Goal: Task Accomplishment & Management: Use online tool/utility

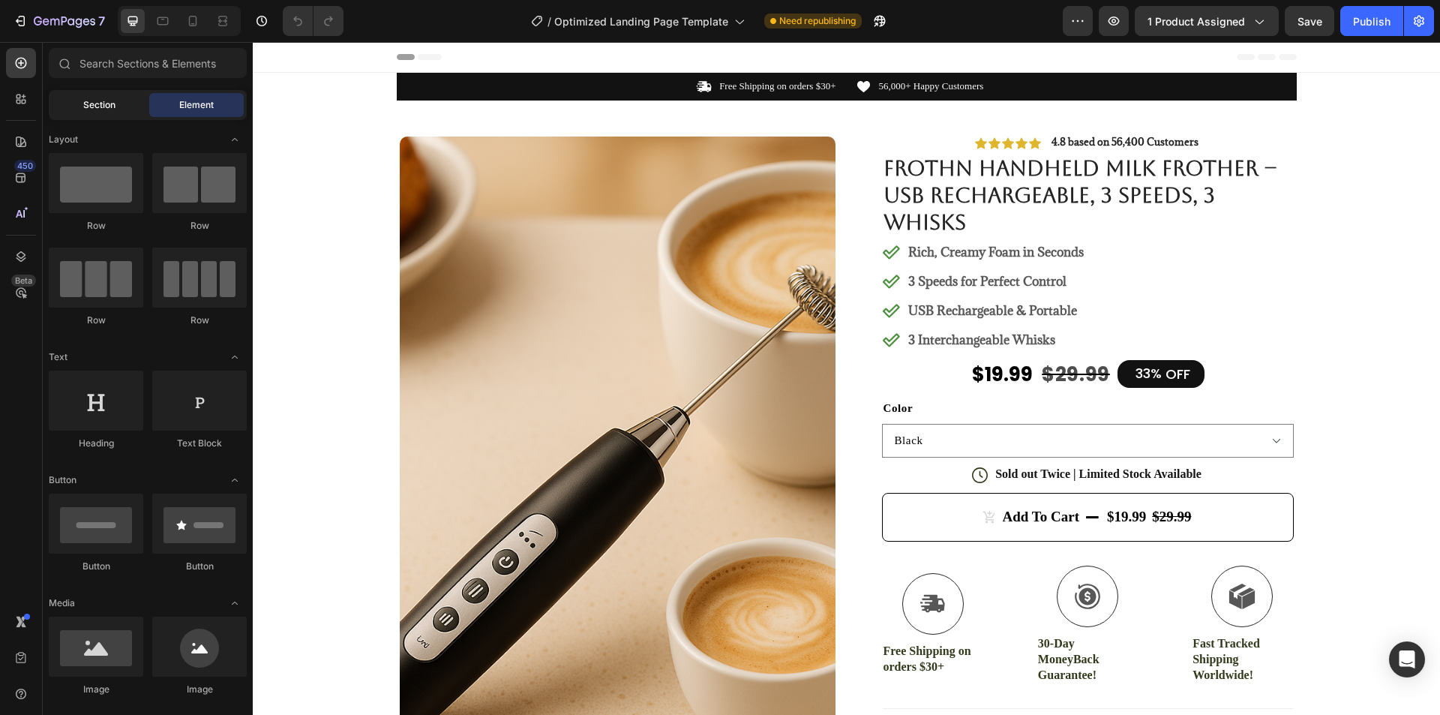
click at [109, 108] on span "Section" at bounding box center [99, 104] width 32 height 13
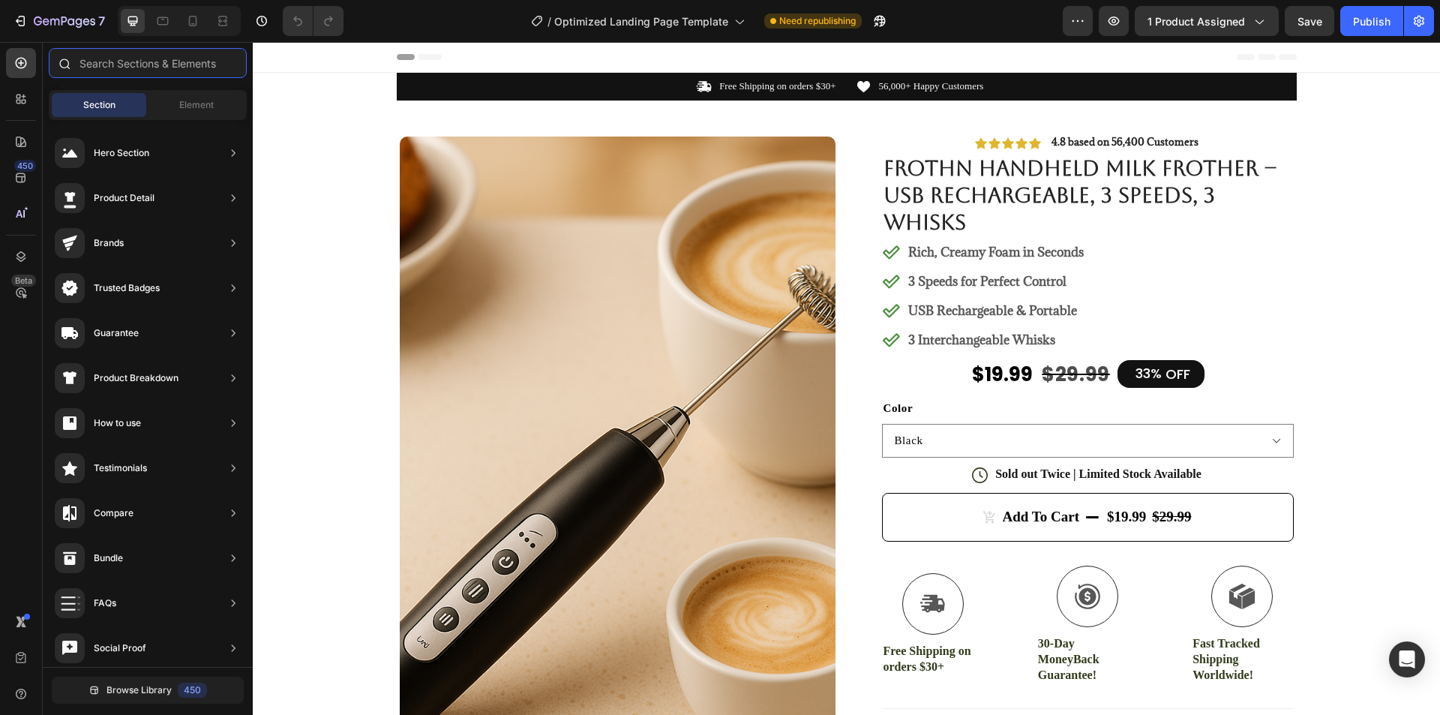
click at [166, 63] on input "text" at bounding box center [148, 63] width 198 height 30
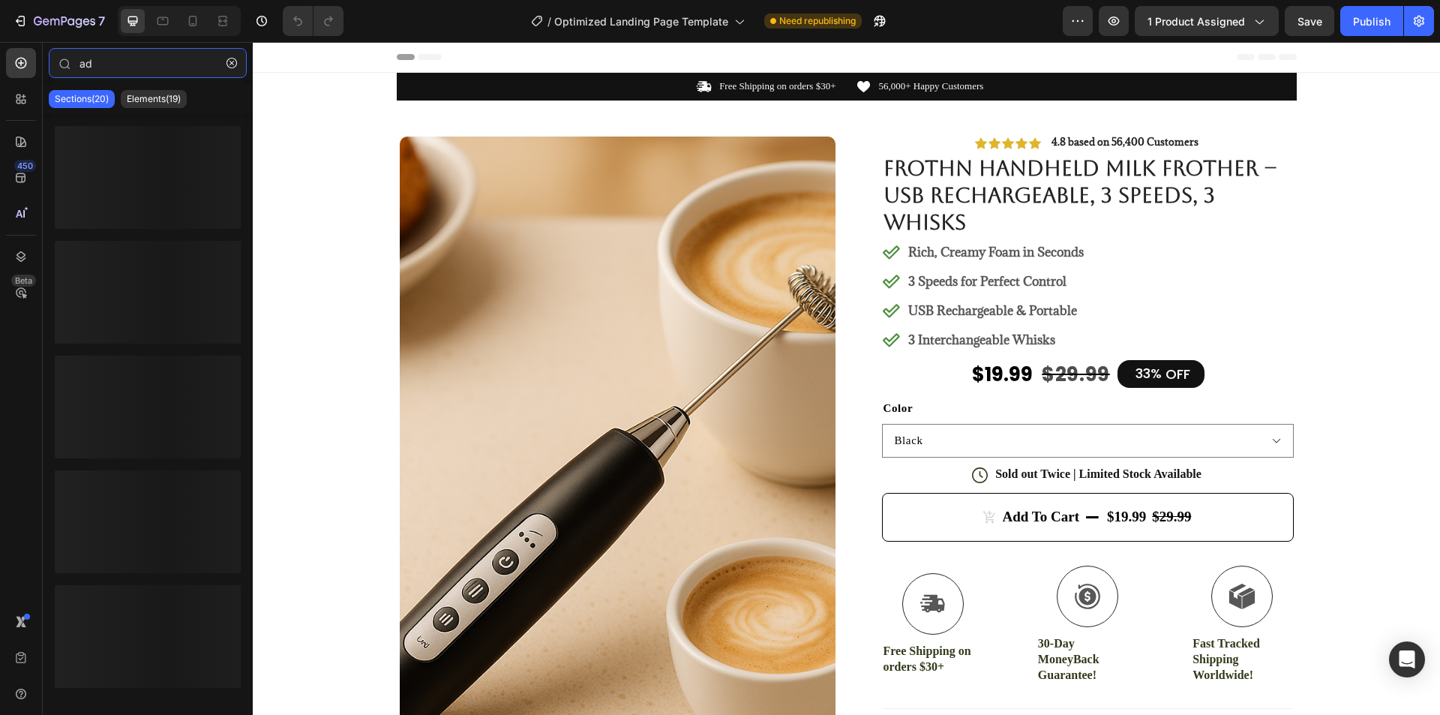
type input "a"
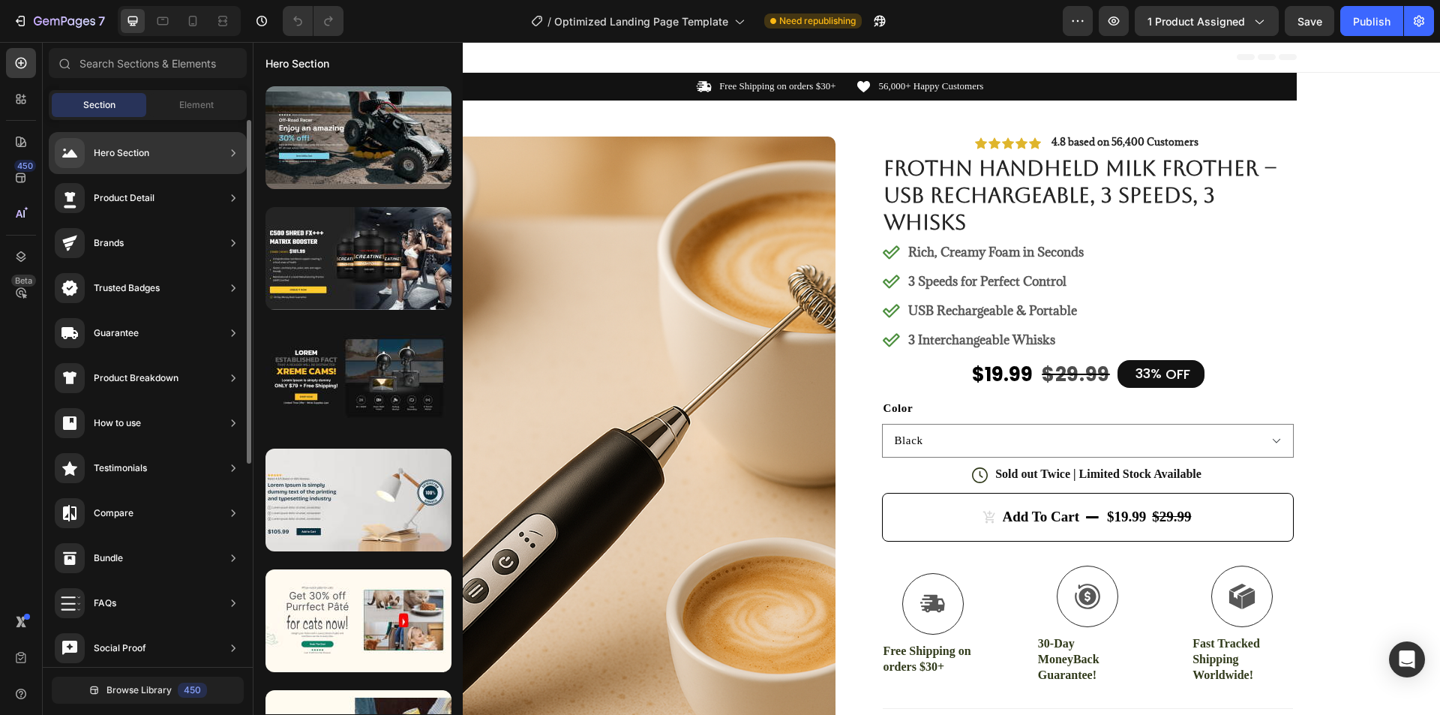
click at [160, 154] on div "Hero Section" at bounding box center [148, 153] width 198 height 42
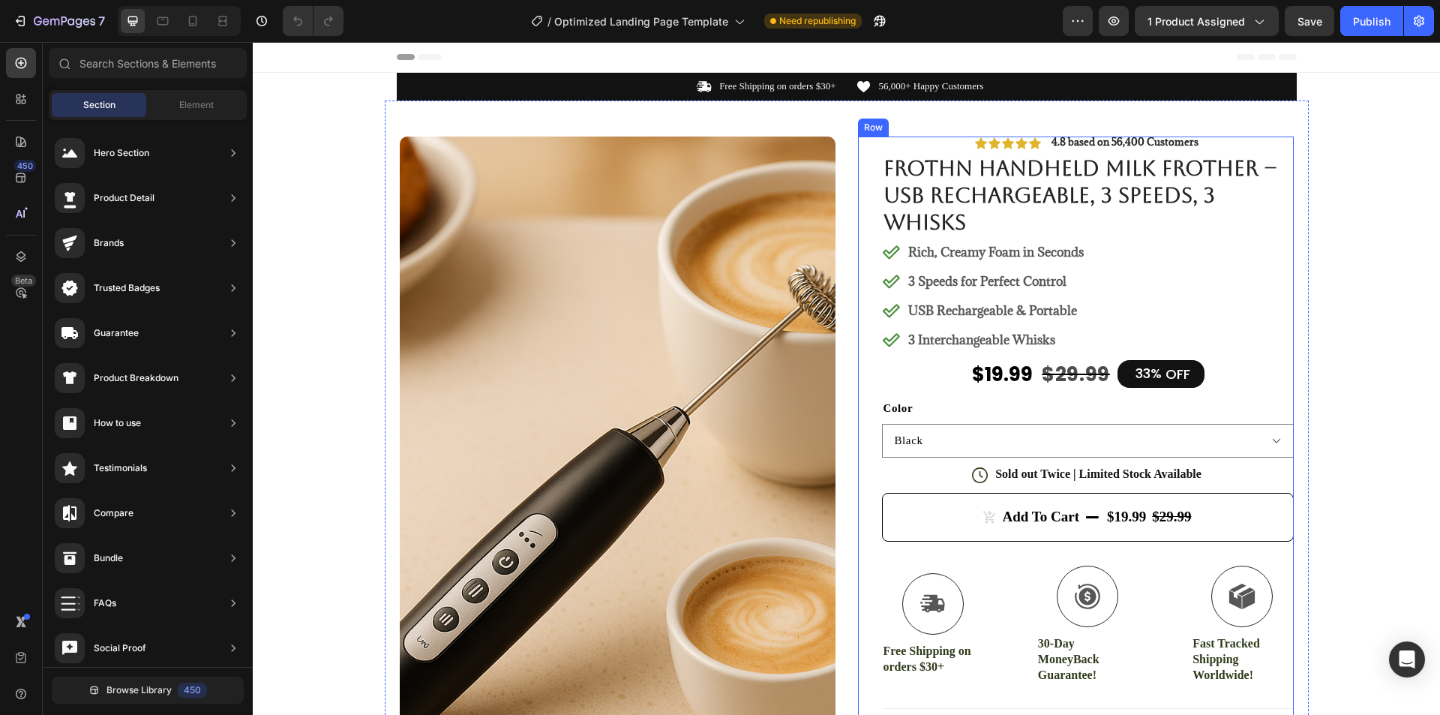
drag, startPoint x: 413, startPoint y: 196, endPoint x: 871, endPoint y: 317, distance: 474.1
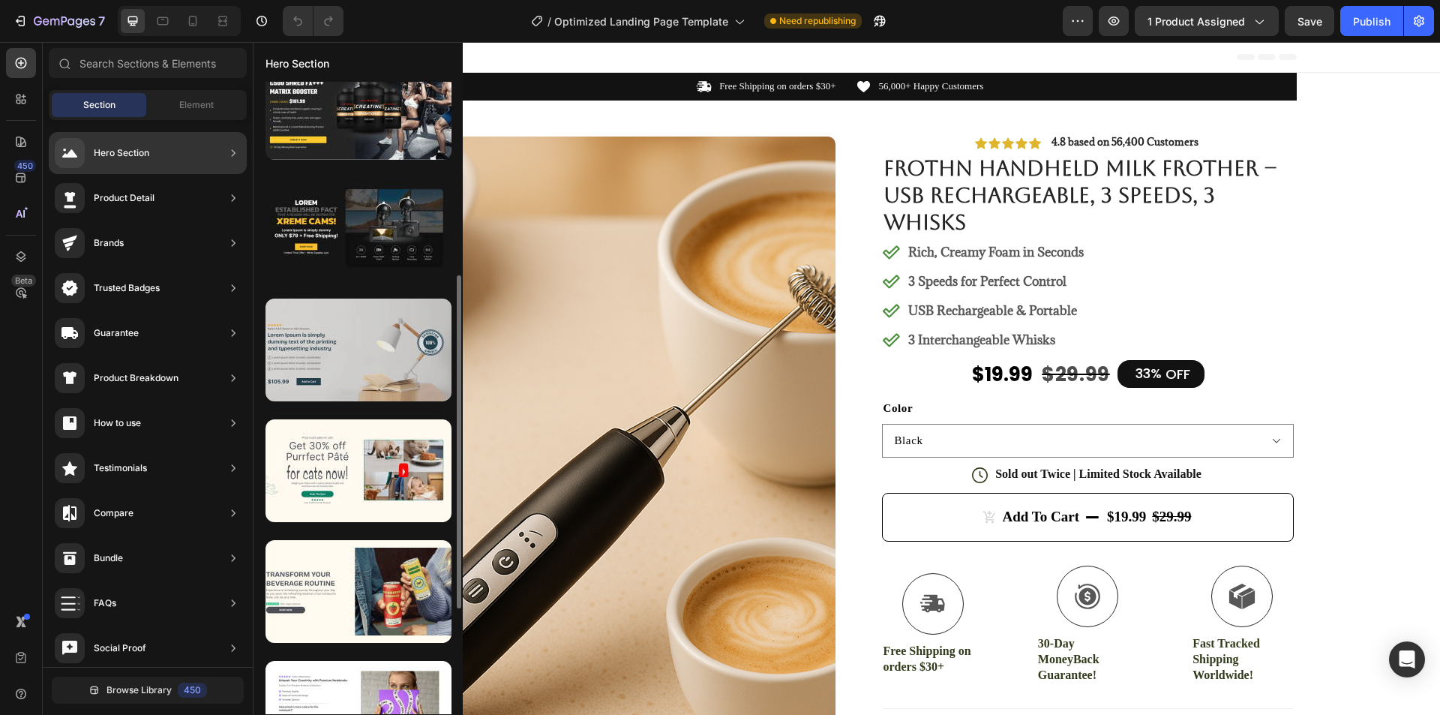
scroll to position [225, 0]
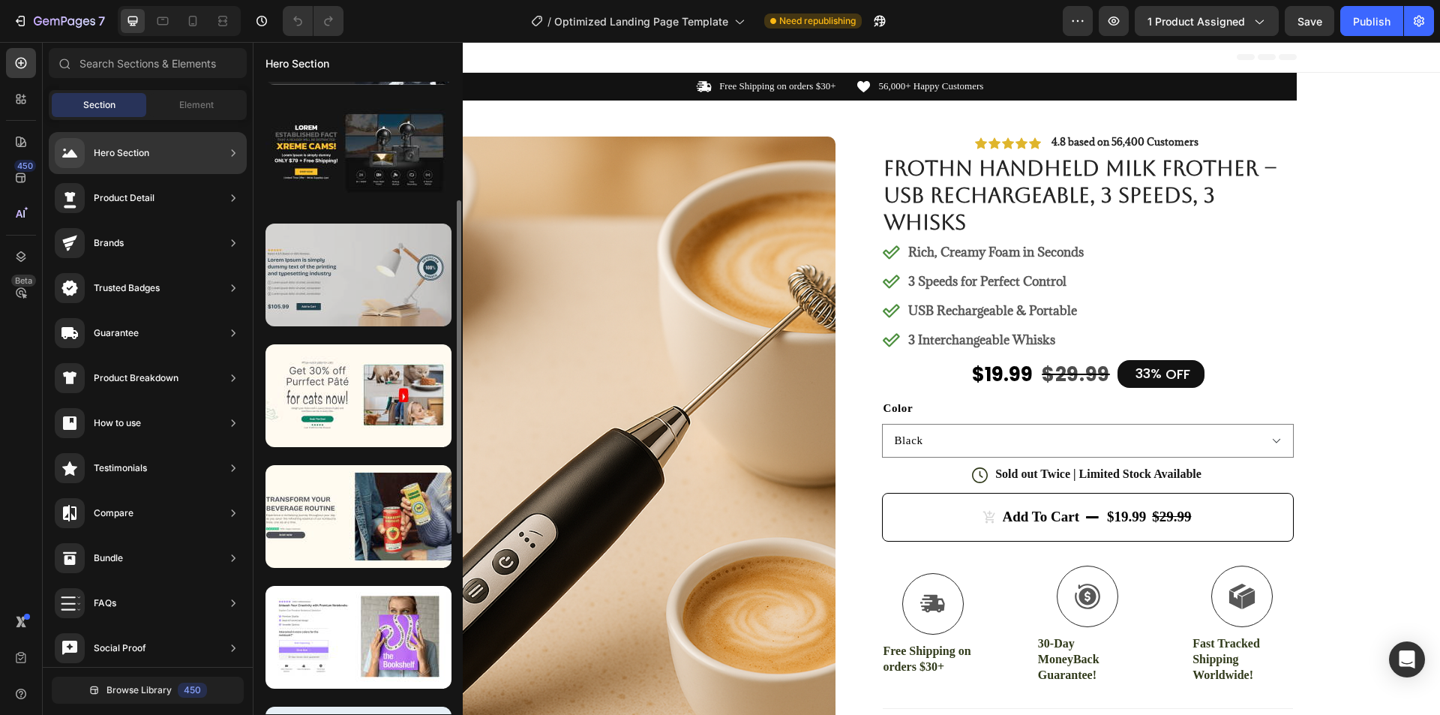
click at [376, 280] on div at bounding box center [358, 274] width 186 height 103
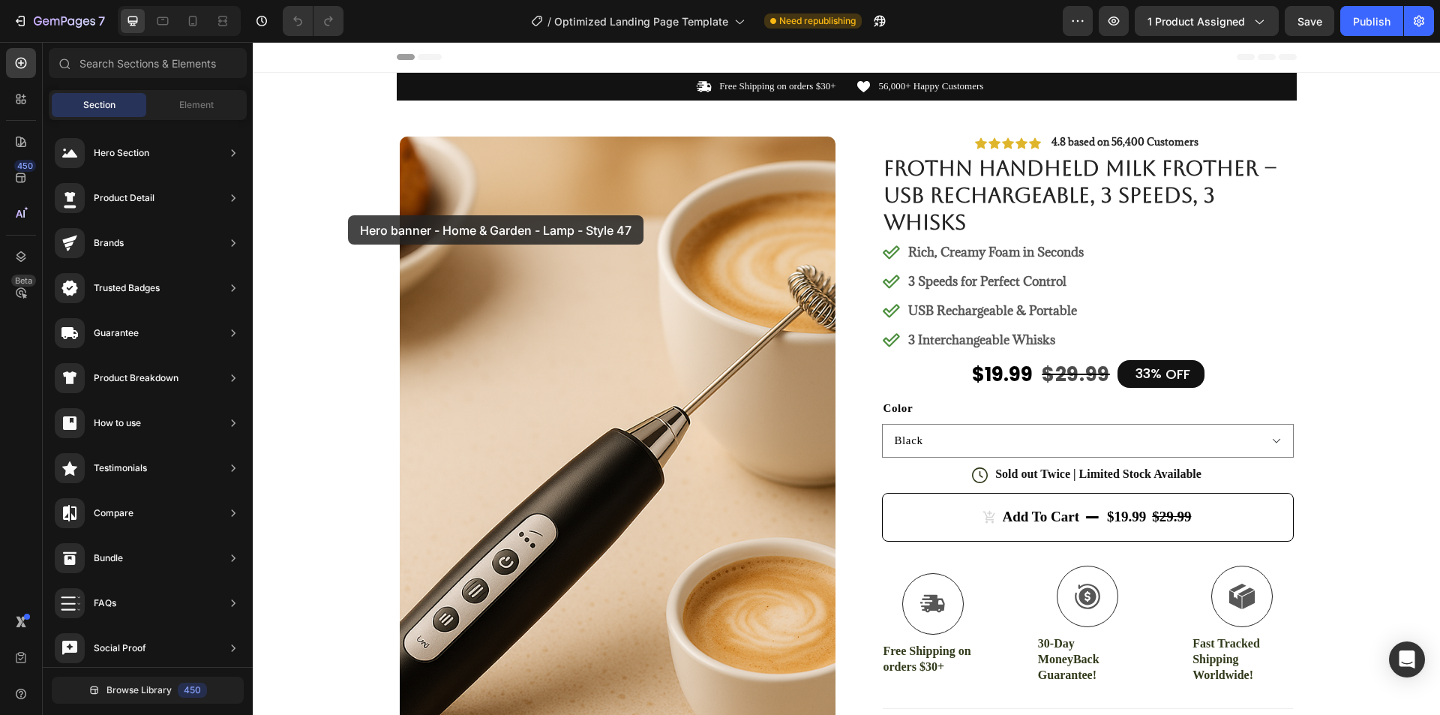
drag, startPoint x: 635, startPoint y: 322, endPoint x: 348, endPoint y: 215, distance: 306.6
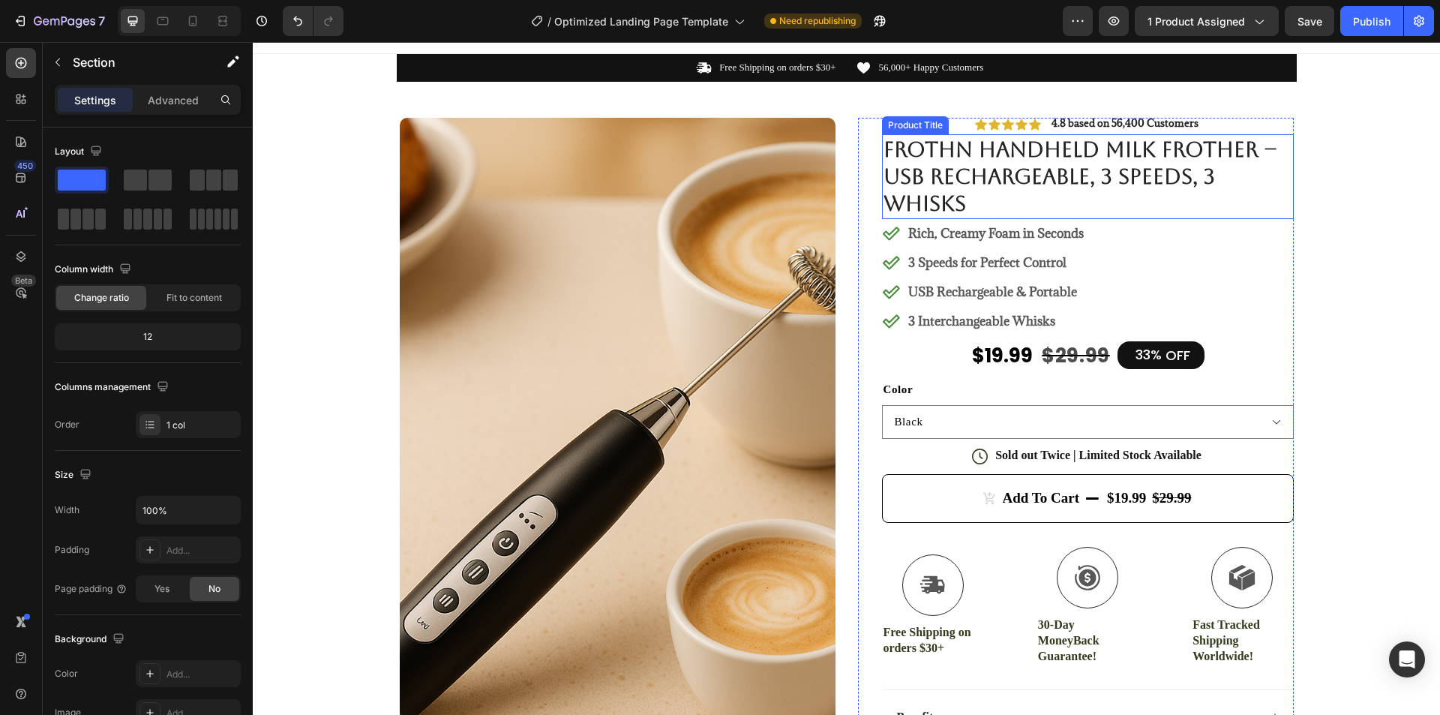
scroll to position [0, 0]
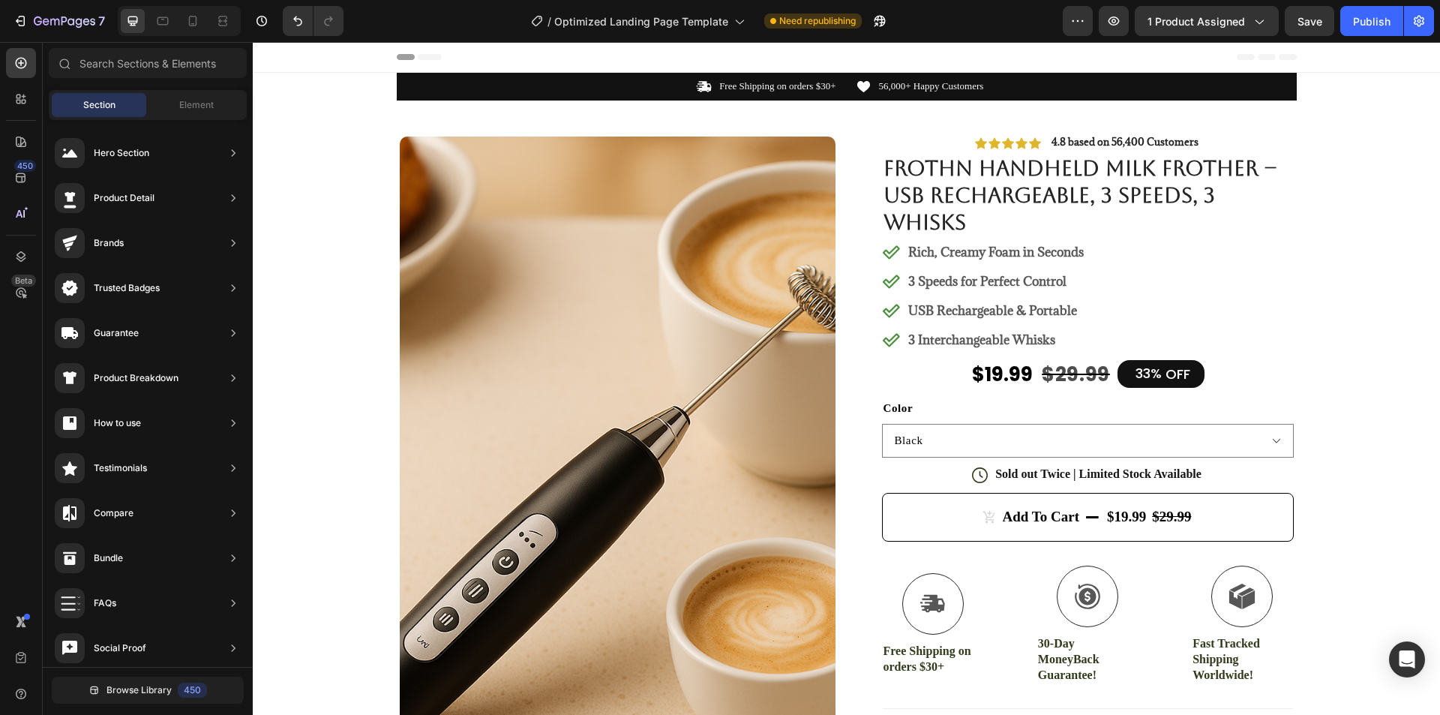
drag, startPoint x: 402, startPoint y: 55, endPoint x: 493, endPoint y: 63, distance: 91.9
click at [493, 63] on div "Header" at bounding box center [847, 57] width 900 height 30
drag, startPoint x: 404, startPoint y: 56, endPoint x: 498, endPoint y: 67, distance: 94.3
click at [489, 65] on div "Header" at bounding box center [847, 57] width 900 height 30
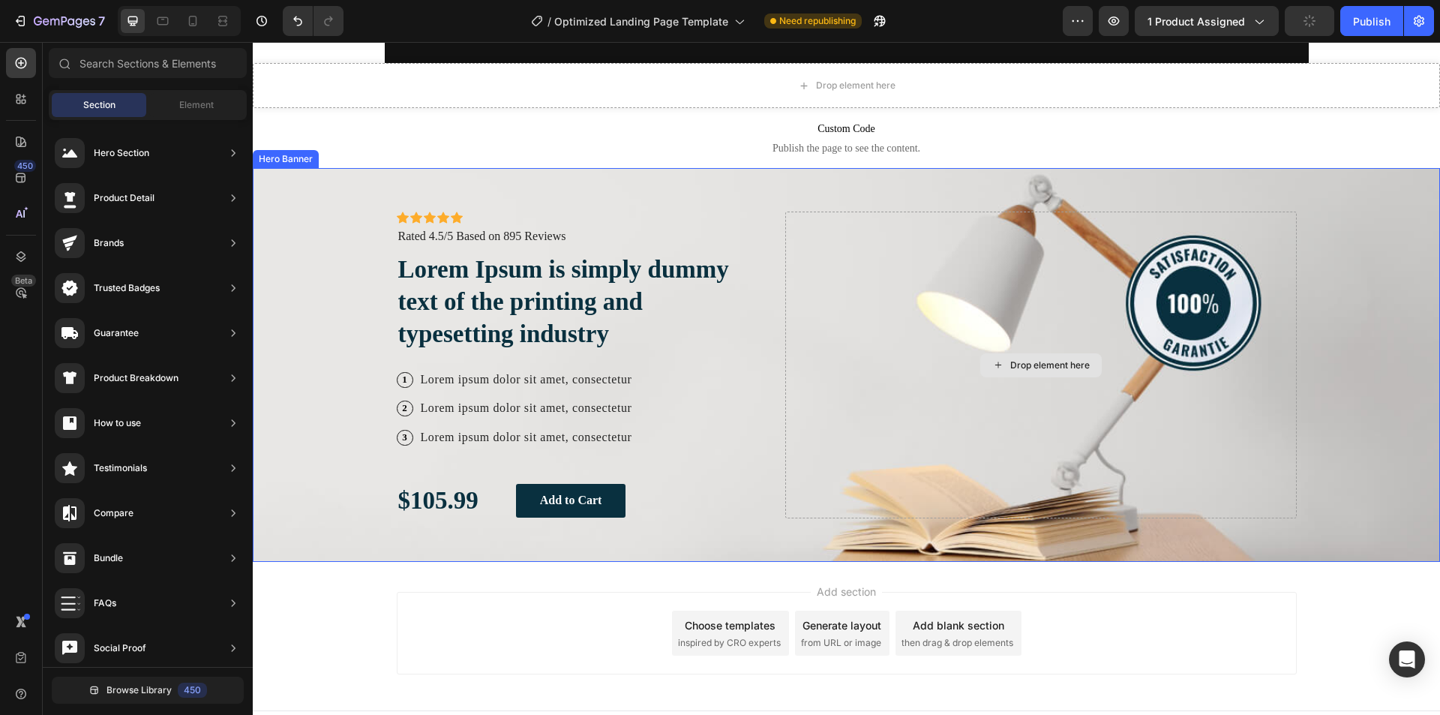
scroll to position [5374, 0]
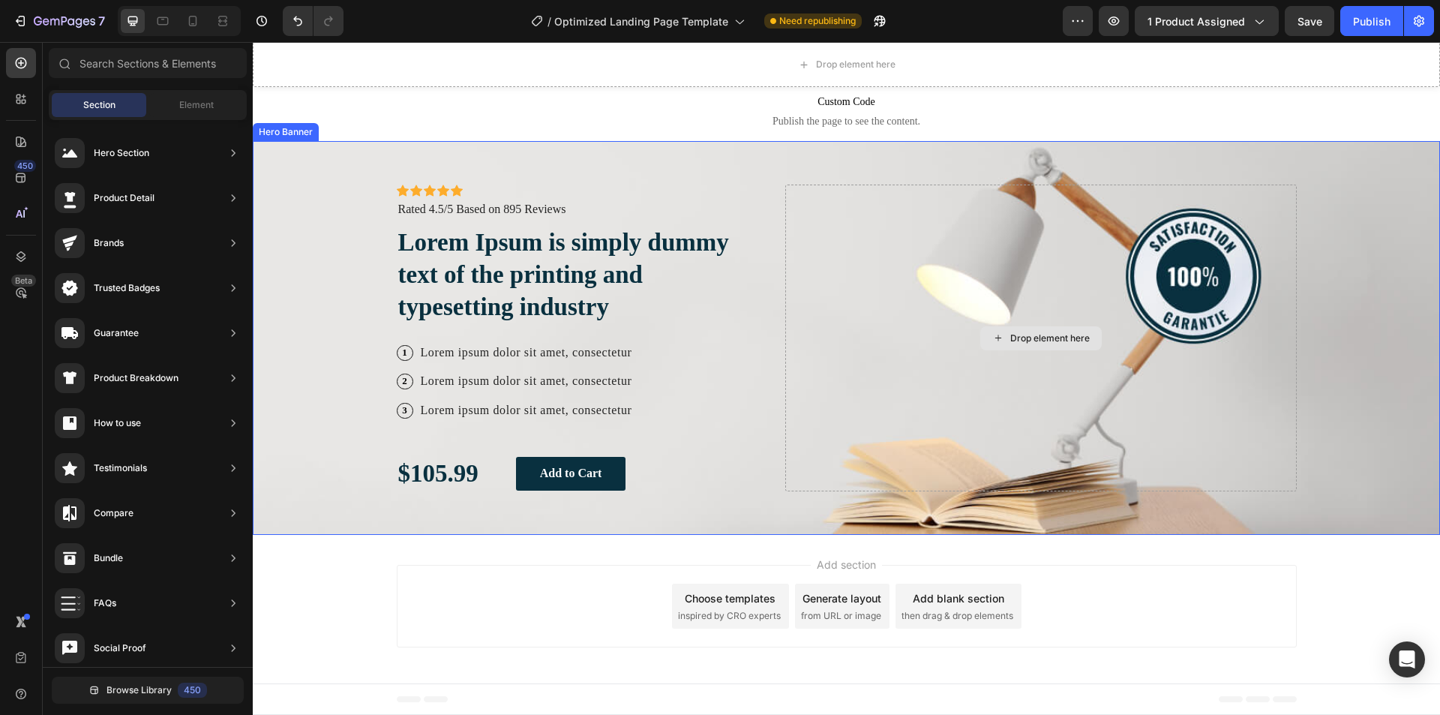
click at [1029, 239] on div "Drop element here" at bounding box center [1040, 337] width 511 height 307
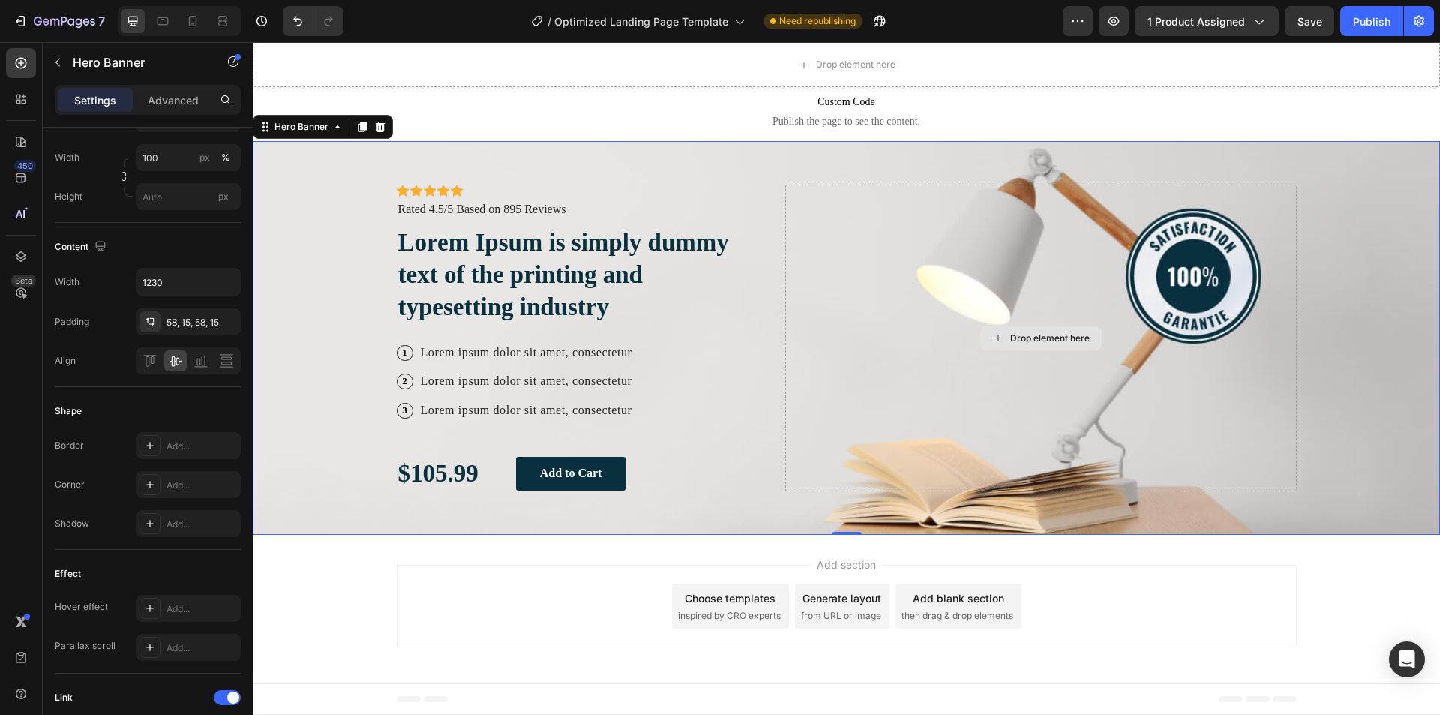
click at [1148, 280] on div "Drop element here" at bounding box center [1040, 337] width 511 height 307
click at [300, 13] on button "Undo/Redo" at bounding box center [298, 21] width 30 height 30
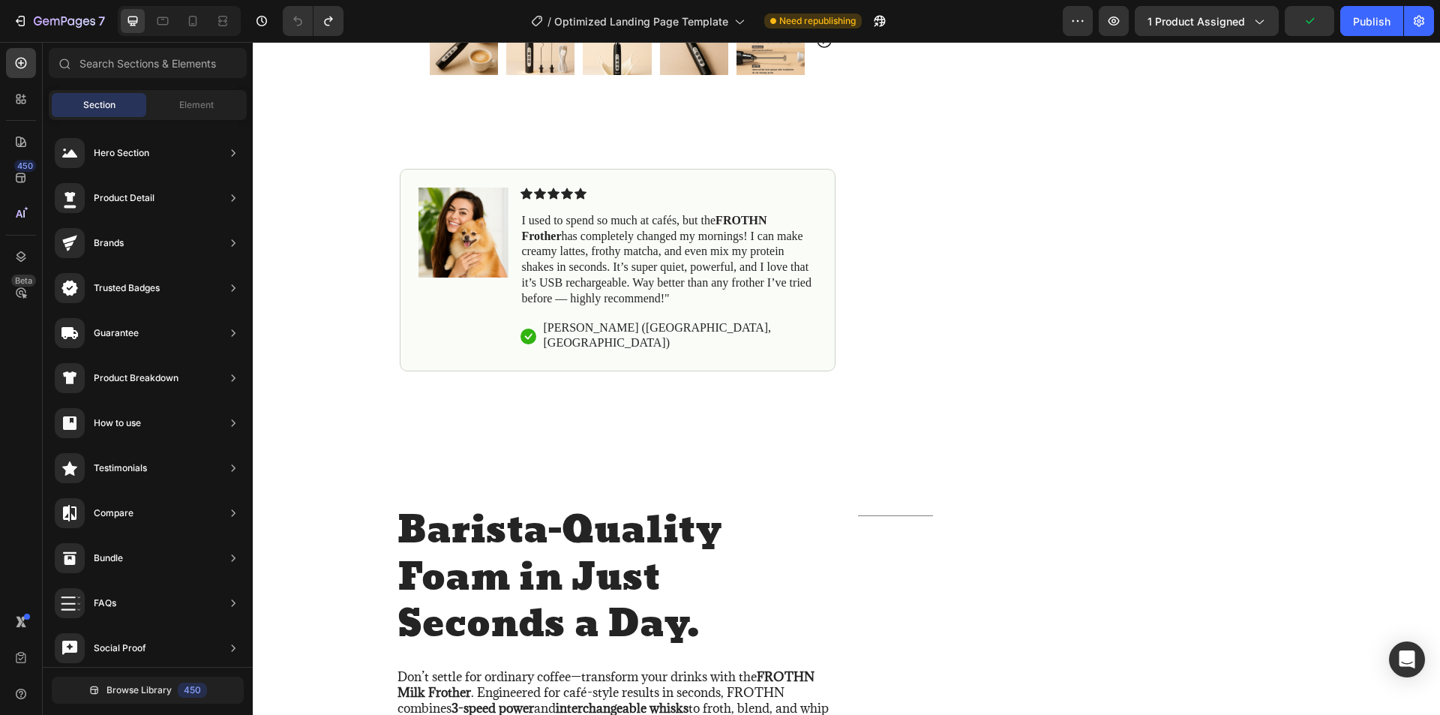
scroll to position [1037, 0]
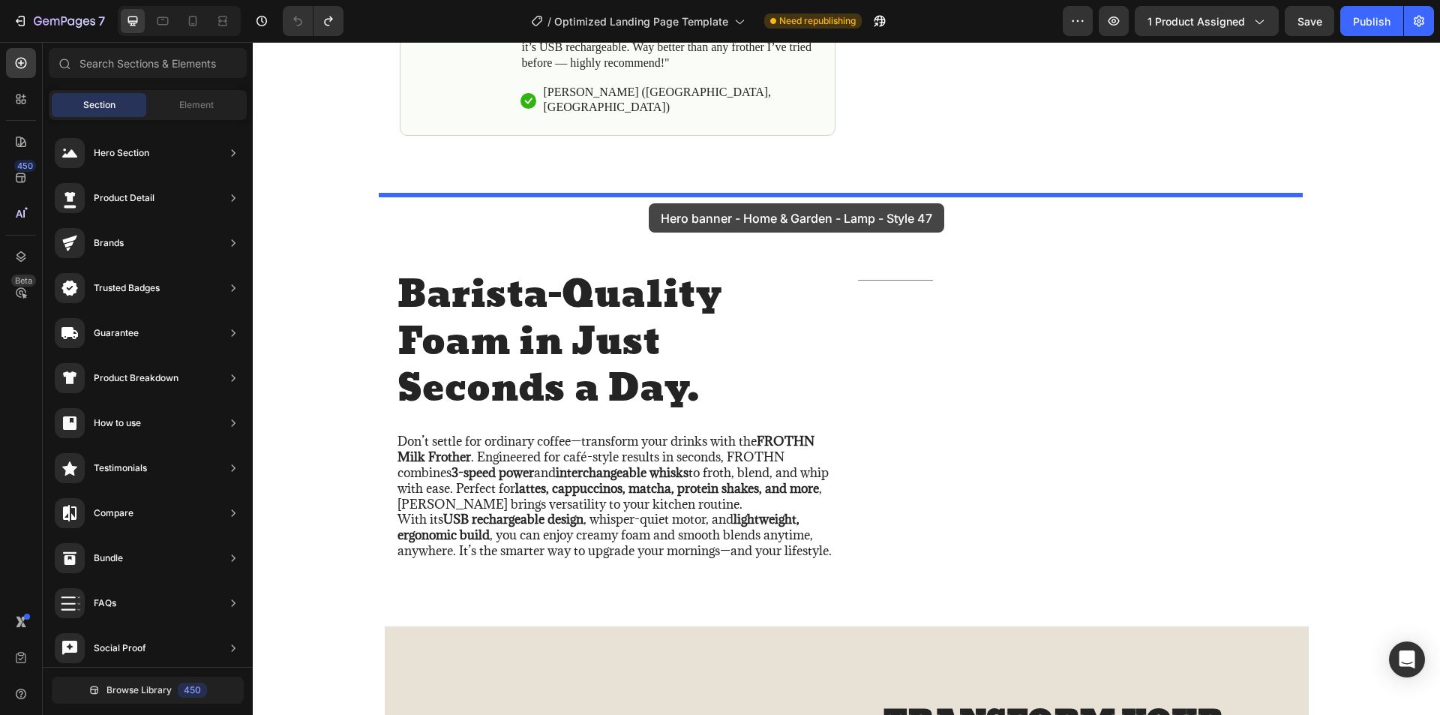
drag, startPoint x: 624, startPoint y: 558, endPoint x: 649, endPoint y: 203, distance: 355.6
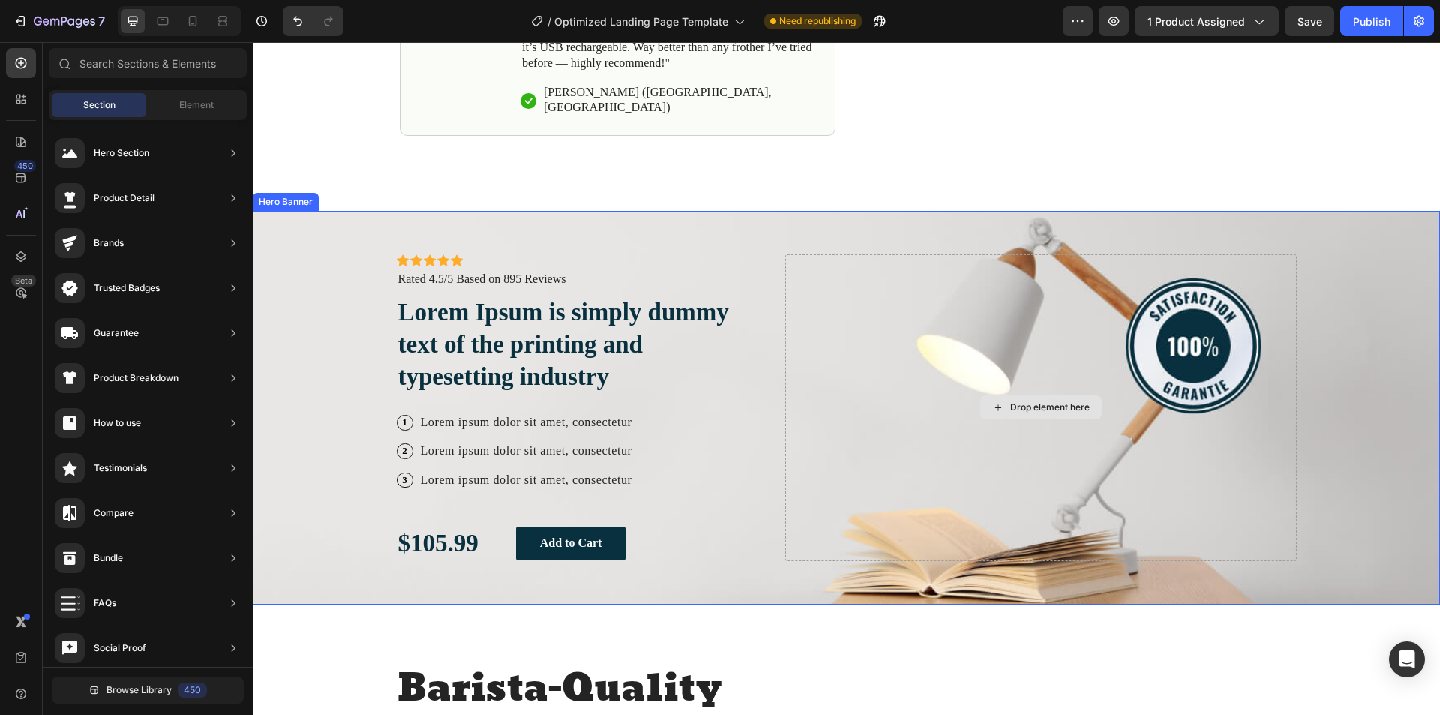
drag, startPoint x: 1090, startPoint y: 382, endPoint x: 1079, endPoint y: 387, distance: 11.7
click at [1087, 395] on div "Drop element here" at bounding box center [1040, 407] width 121 height 24
click at [1072, 401] on div "Drop element here" at bounding box center [1049, 407] width 79 height 12
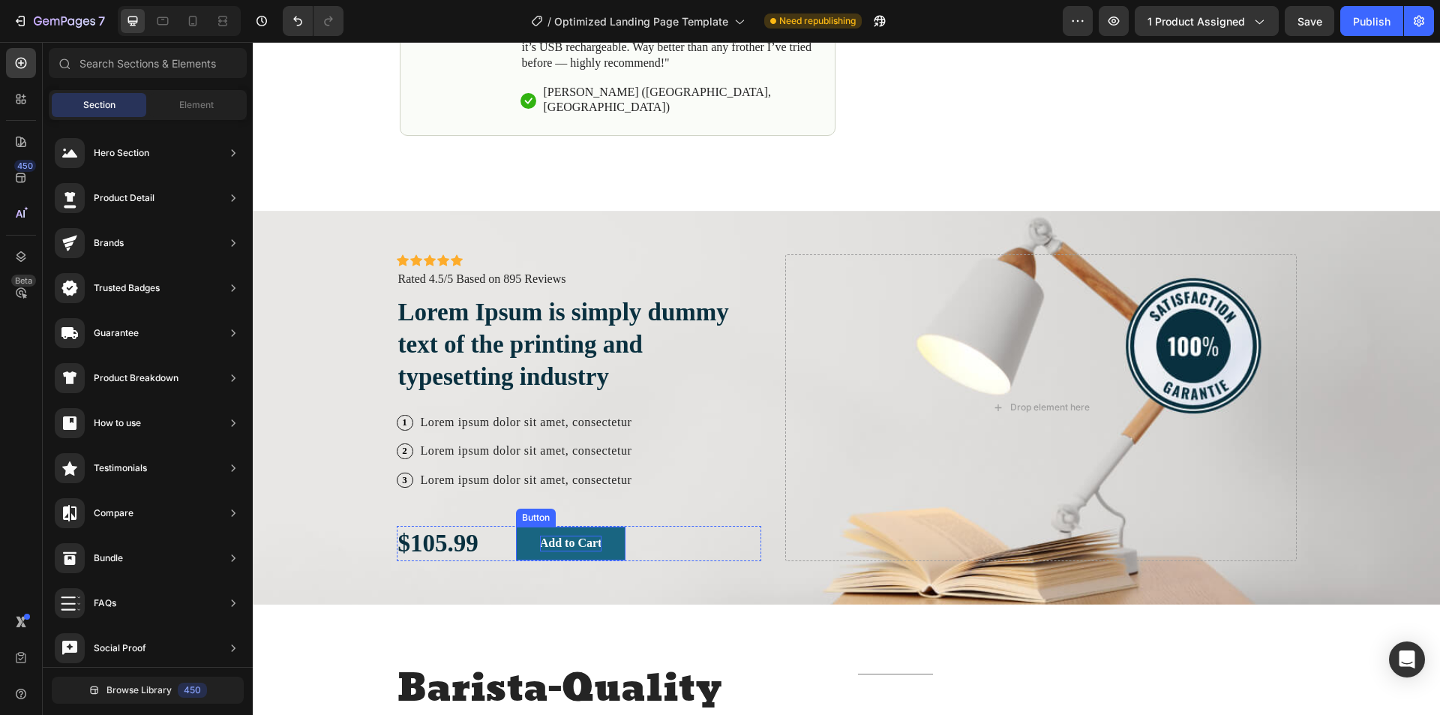
click at [577, 535] on div "Add to Cart" at bounding box center [571, 543] width 62 height 16
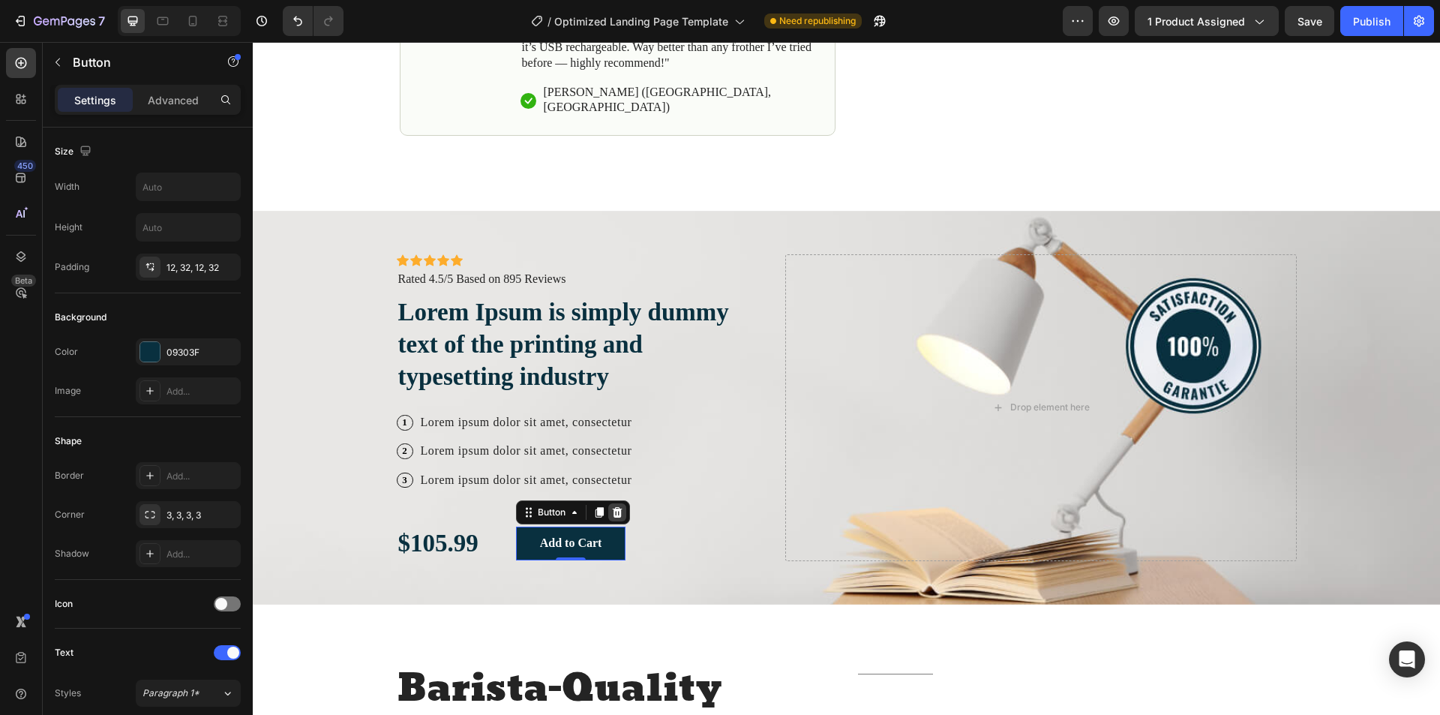
click at [615, 507] on icon at bounding box center [617, 512] width 10 height 10
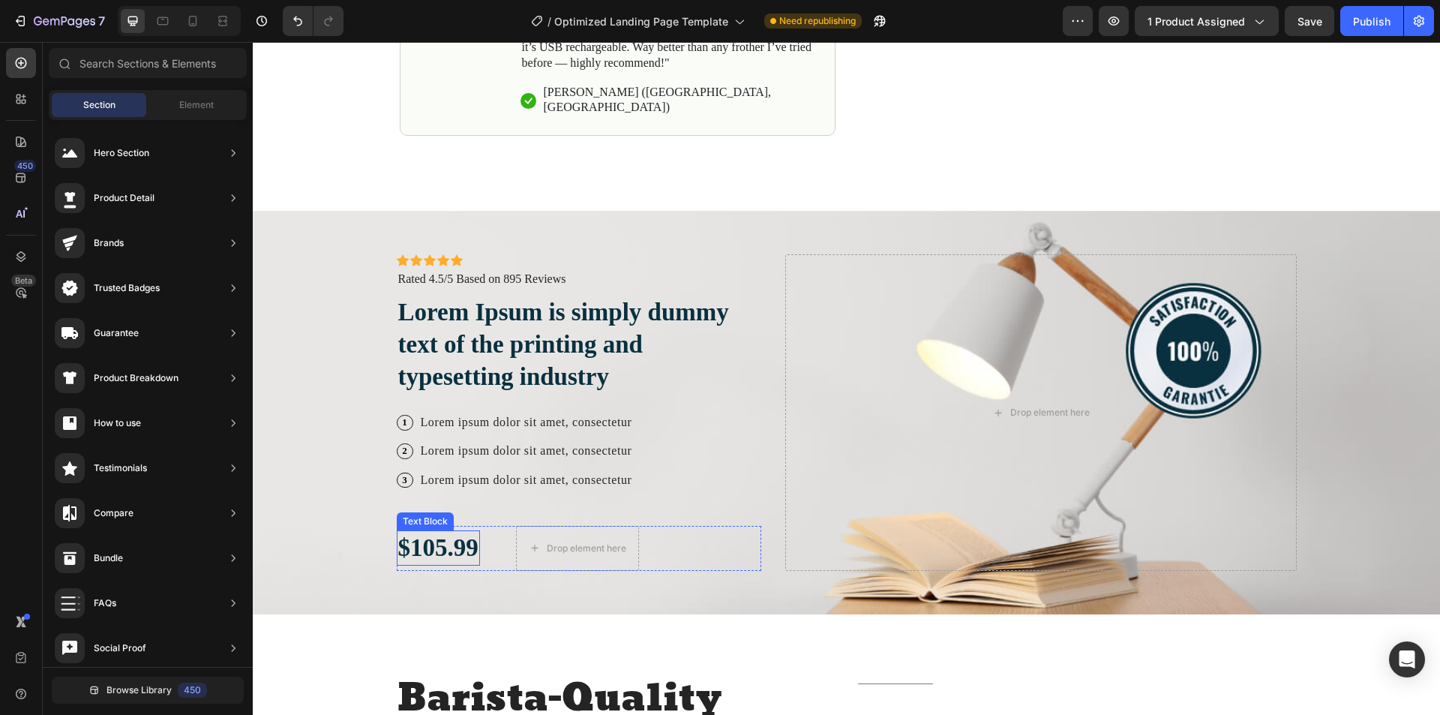
click at [465, 536] on p "$105.99" at bounding box center [438, 548] width 80 height 32
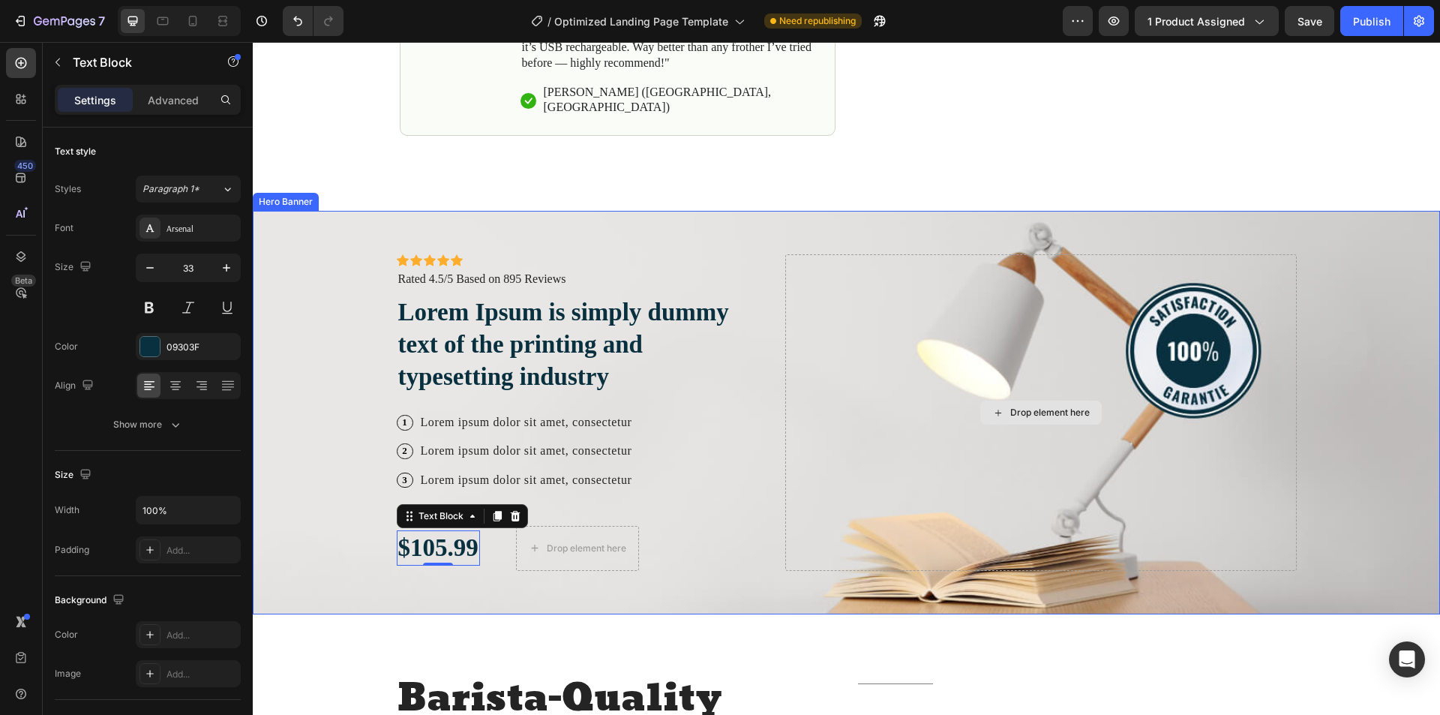
click at [1085, 313] on div "Drop element here" at bounding box center [1040, 412] width 511 height 316
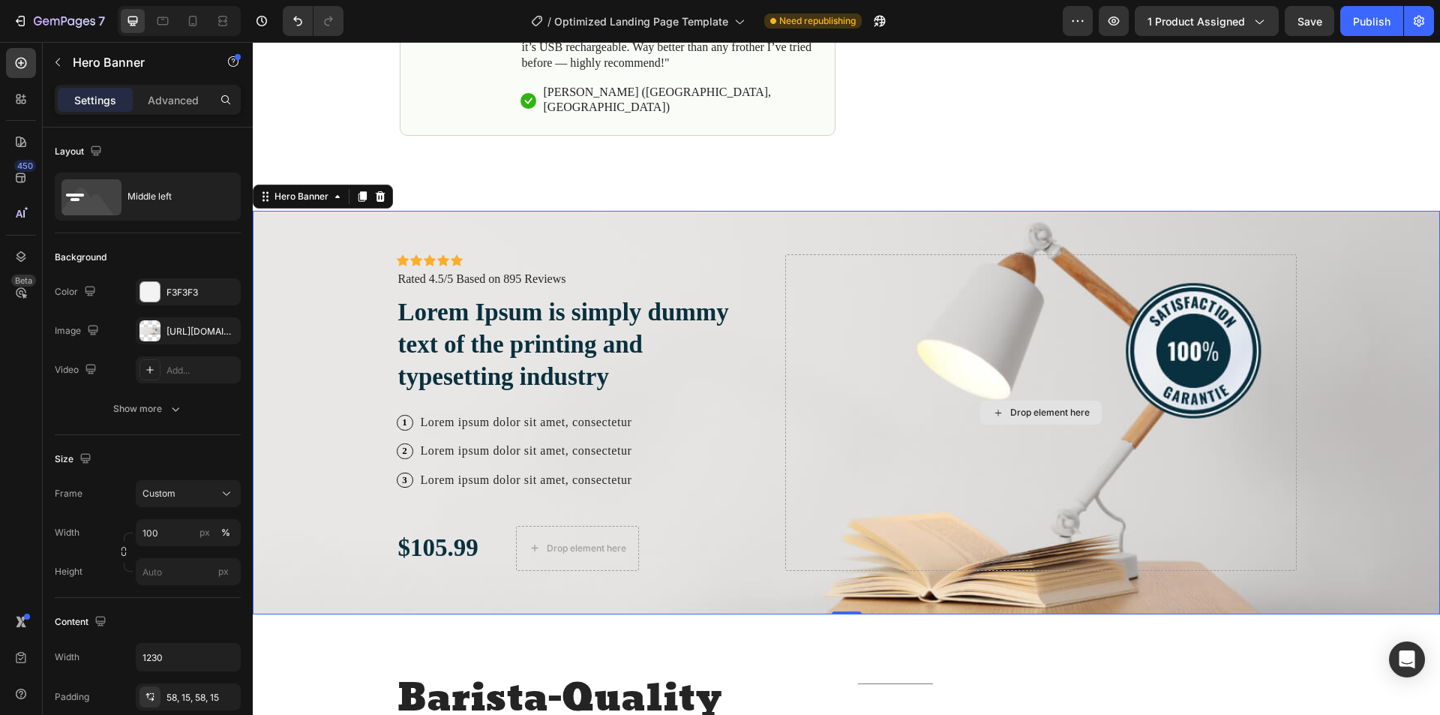
click at [1088, 327] on div "Drop element here" at bounding box center [1040, 412] width 511 height 316
click at [127, 192] on div "Middle left" at bounding box center [172, 196] width 91 height 34
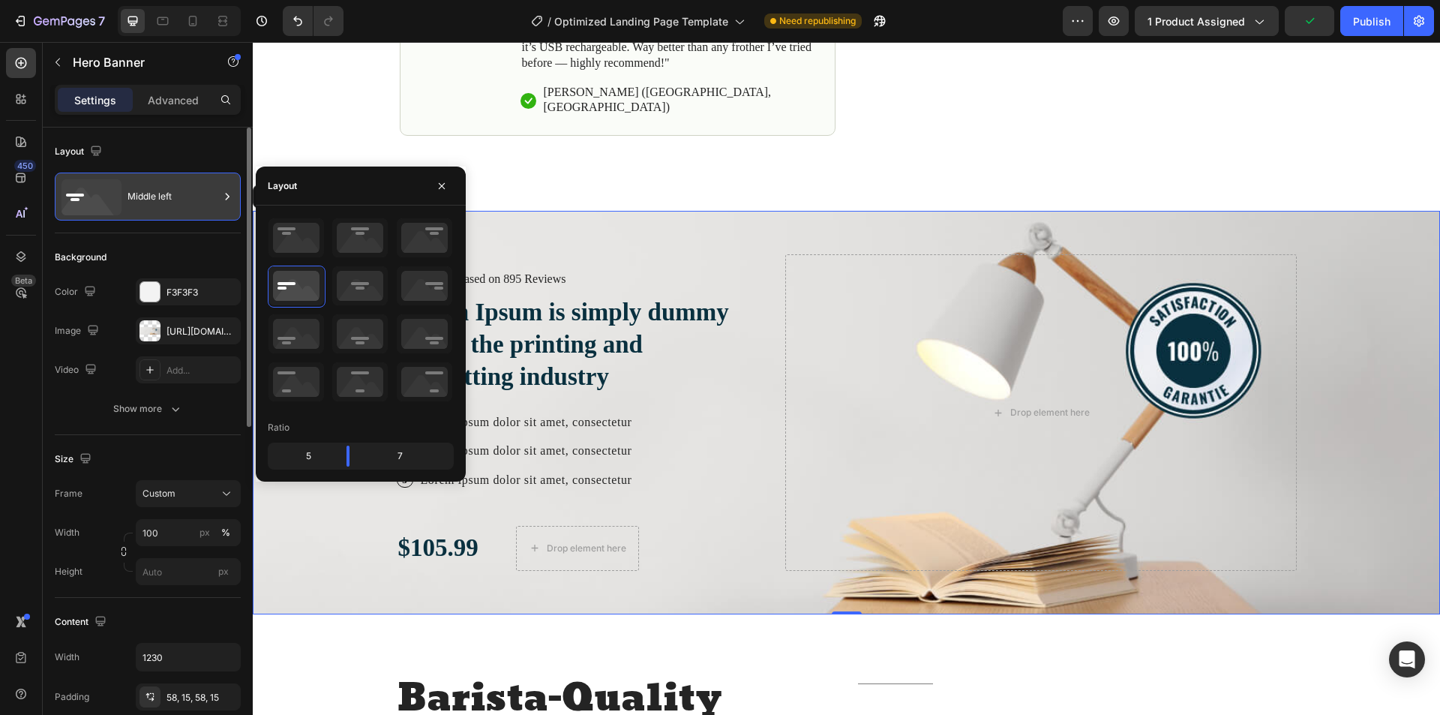
click at [175, 180] on div "Middle left" at bounding box center [172, 196] width 91 height 34
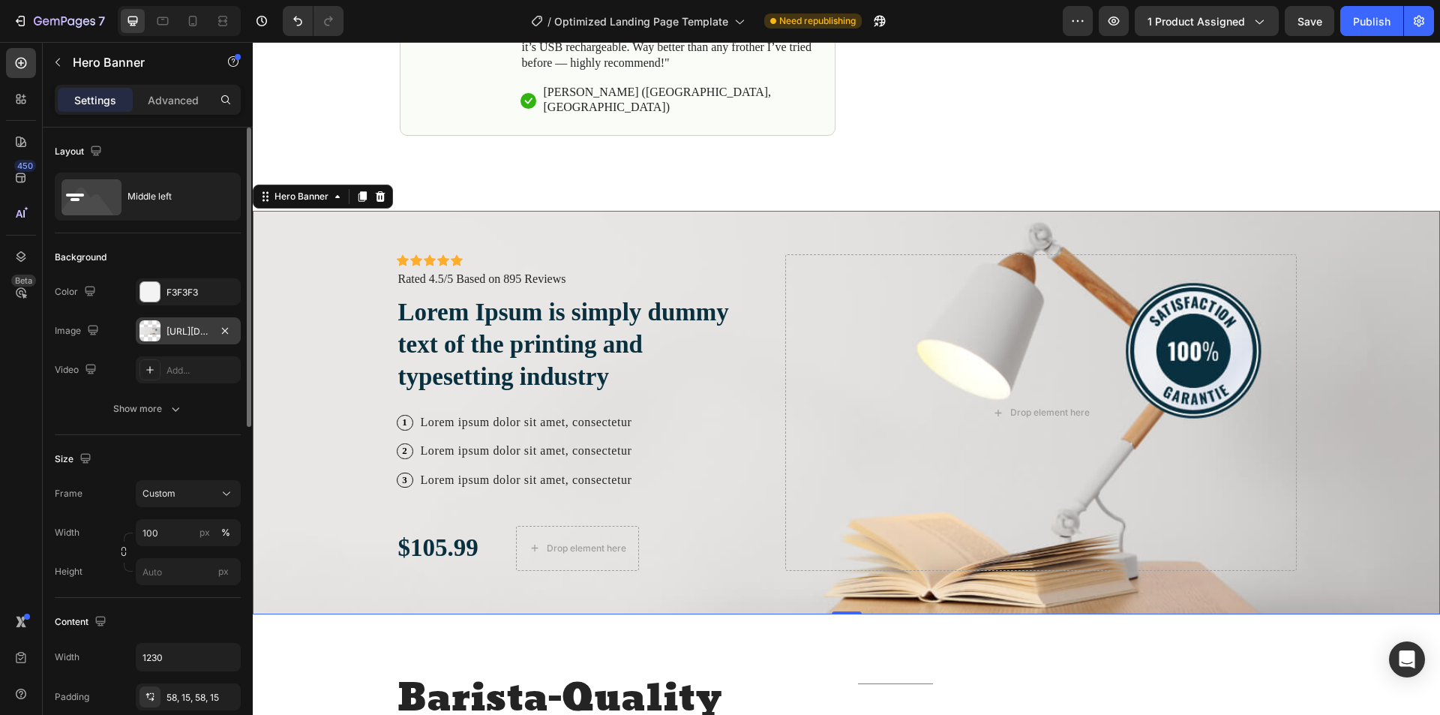
click at [177, 330] on div "[URL][DOMAIN_NAME]" at bounding box center [187, 331] width 43 height 13
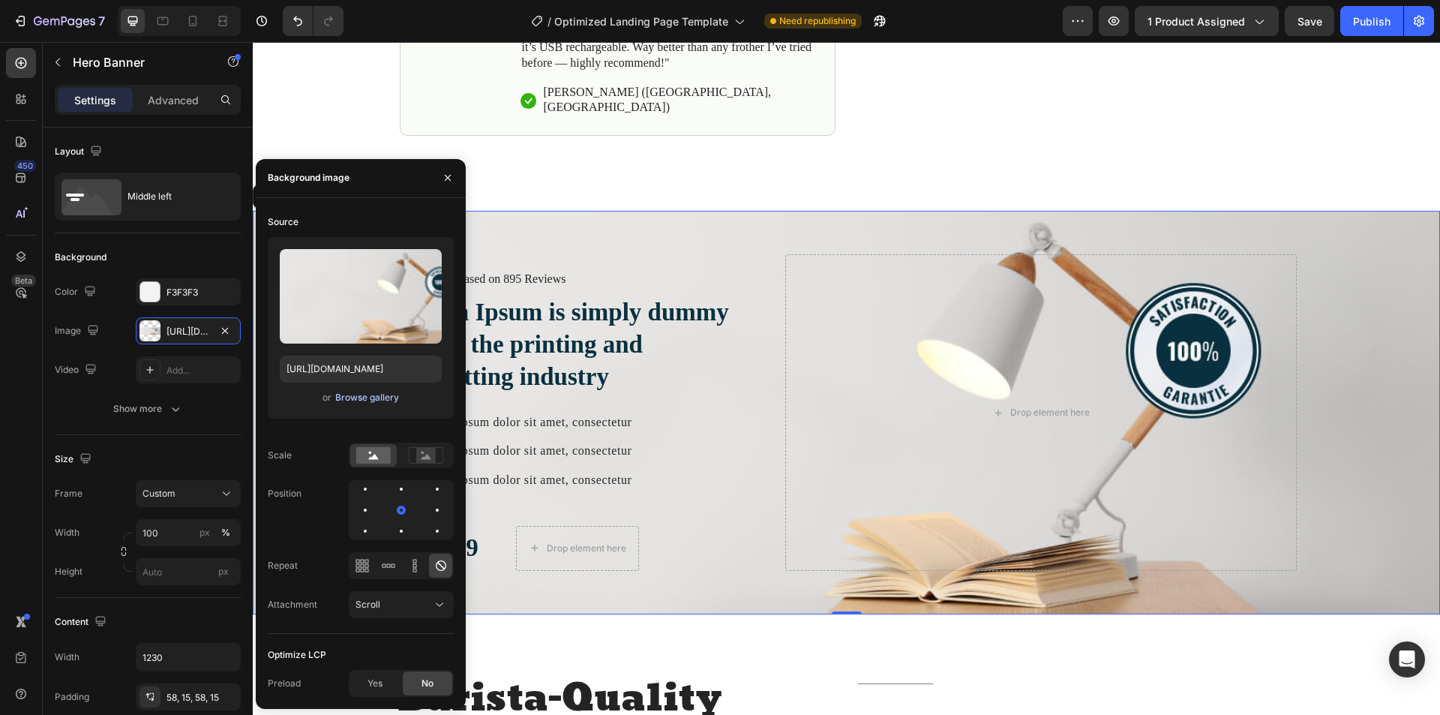
click at [356, 397] on div "Browse gallery" at bounding box center [367, 397] width 64 height 13
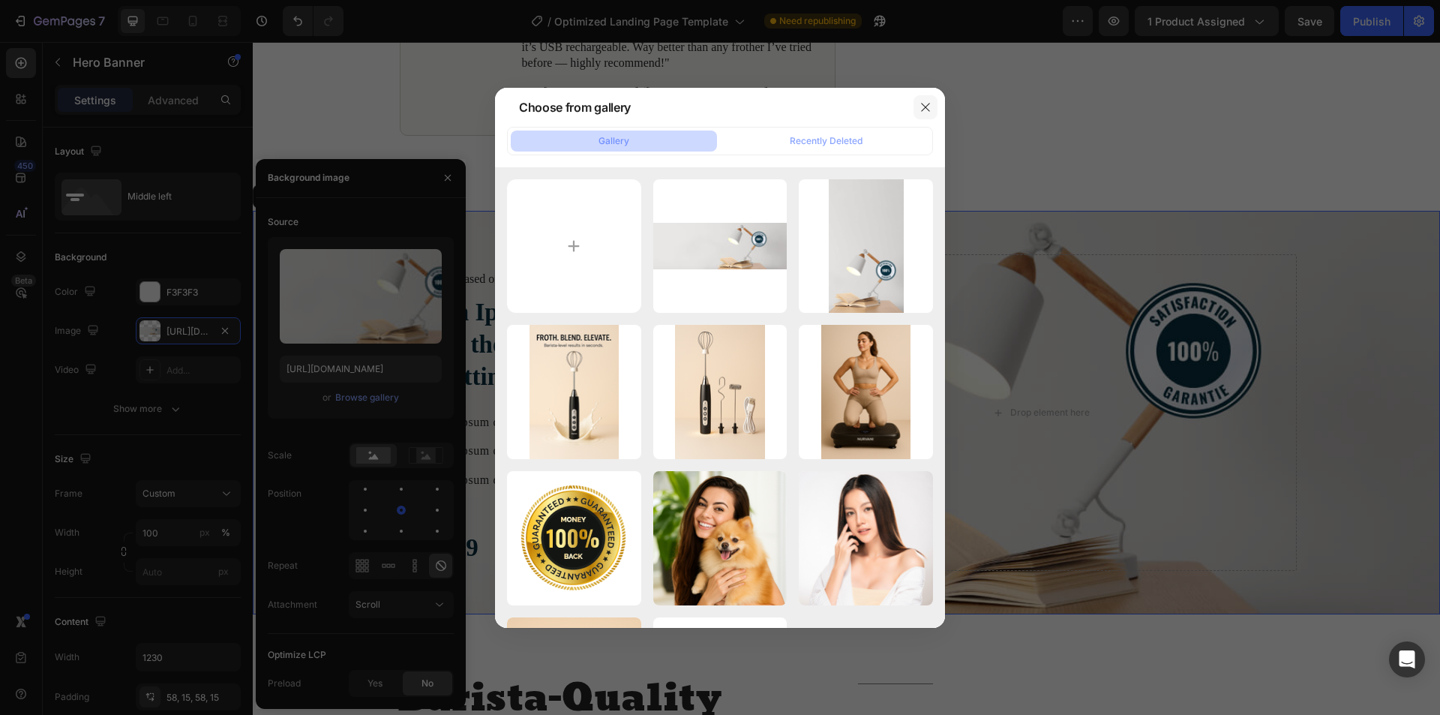
click at [933, 116] on button "button" at bounding box center [925, 107] width 24 height 24
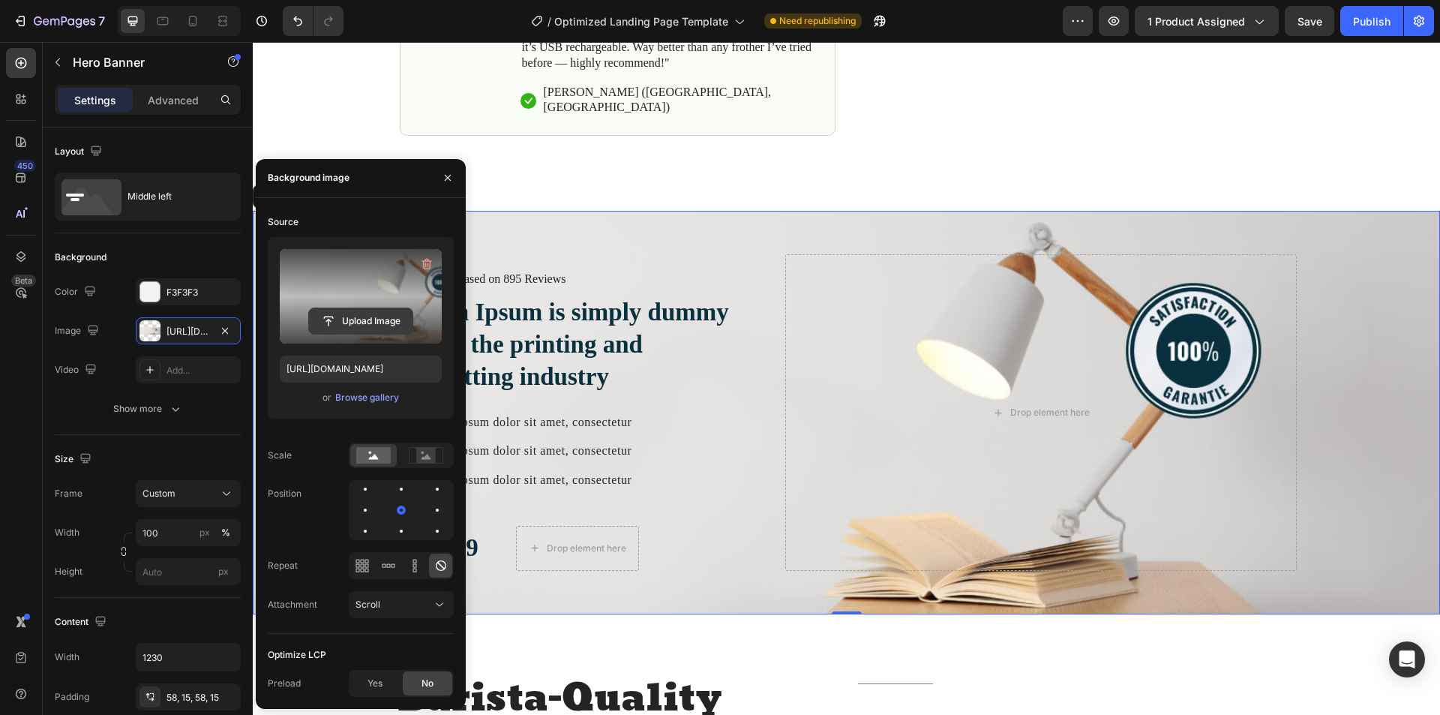
click at [361, 313] on input "file" at bounding box center [360, 320] width 103 height 25
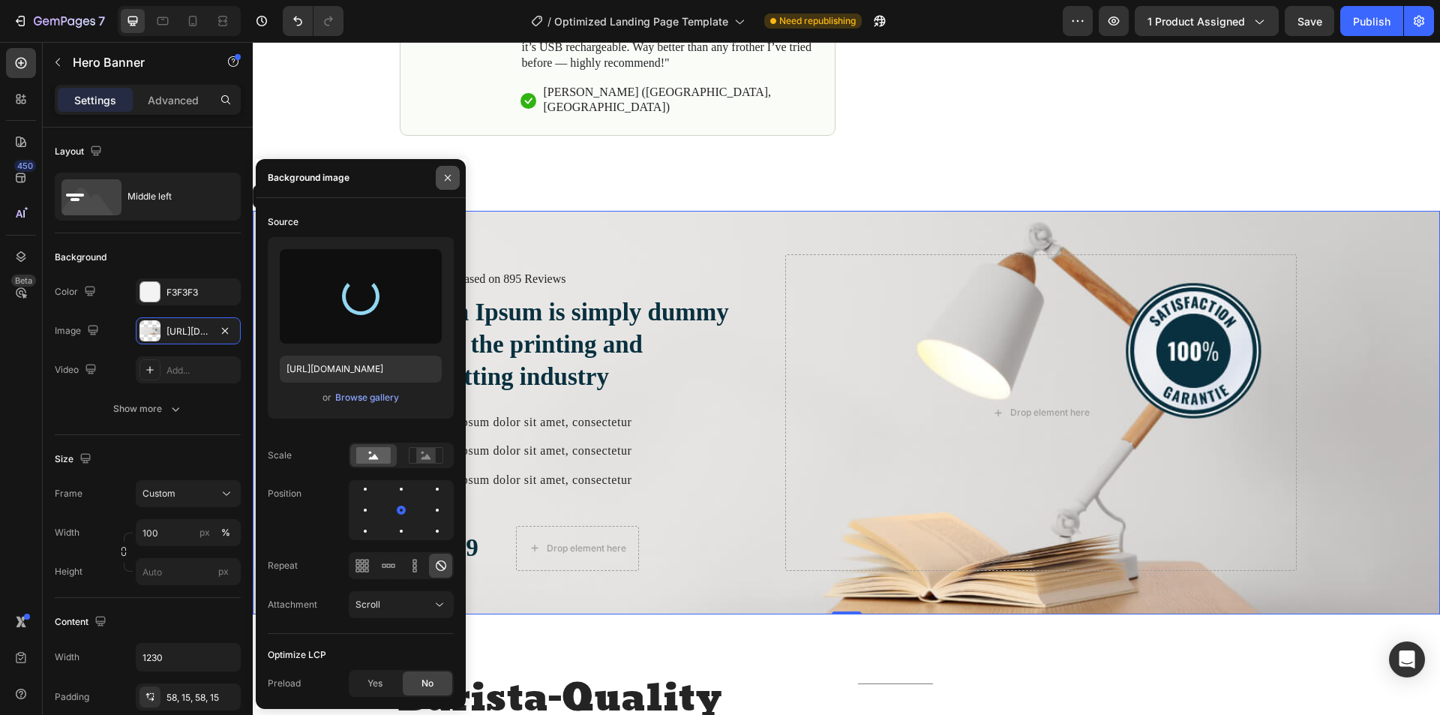
click at [448, 178] on icon "button" at bounding box center [448, 178] width 6 height 6
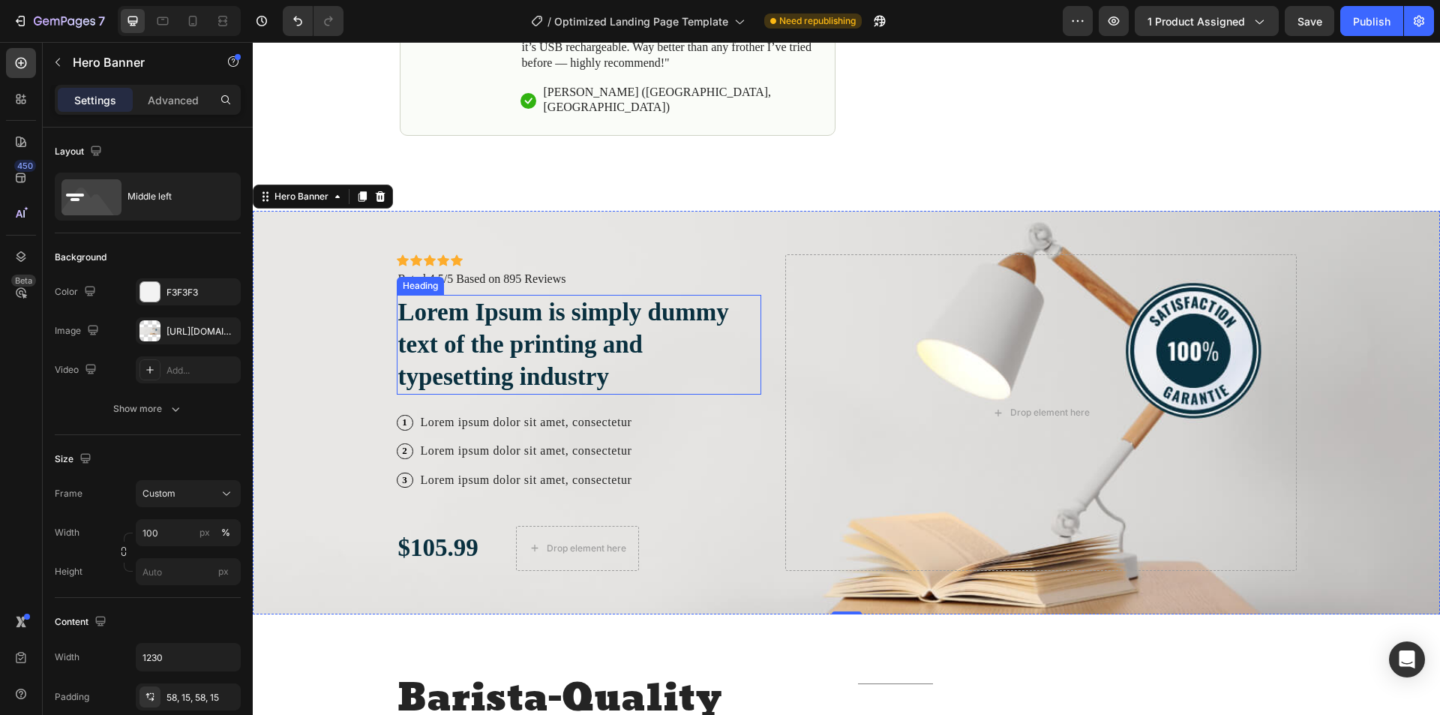
click at [540, 370] on h2 "Lorem Ipsum is simply dummy text of the printing and typesetting industry" at bounding box center [579, 345] width 365 height 100
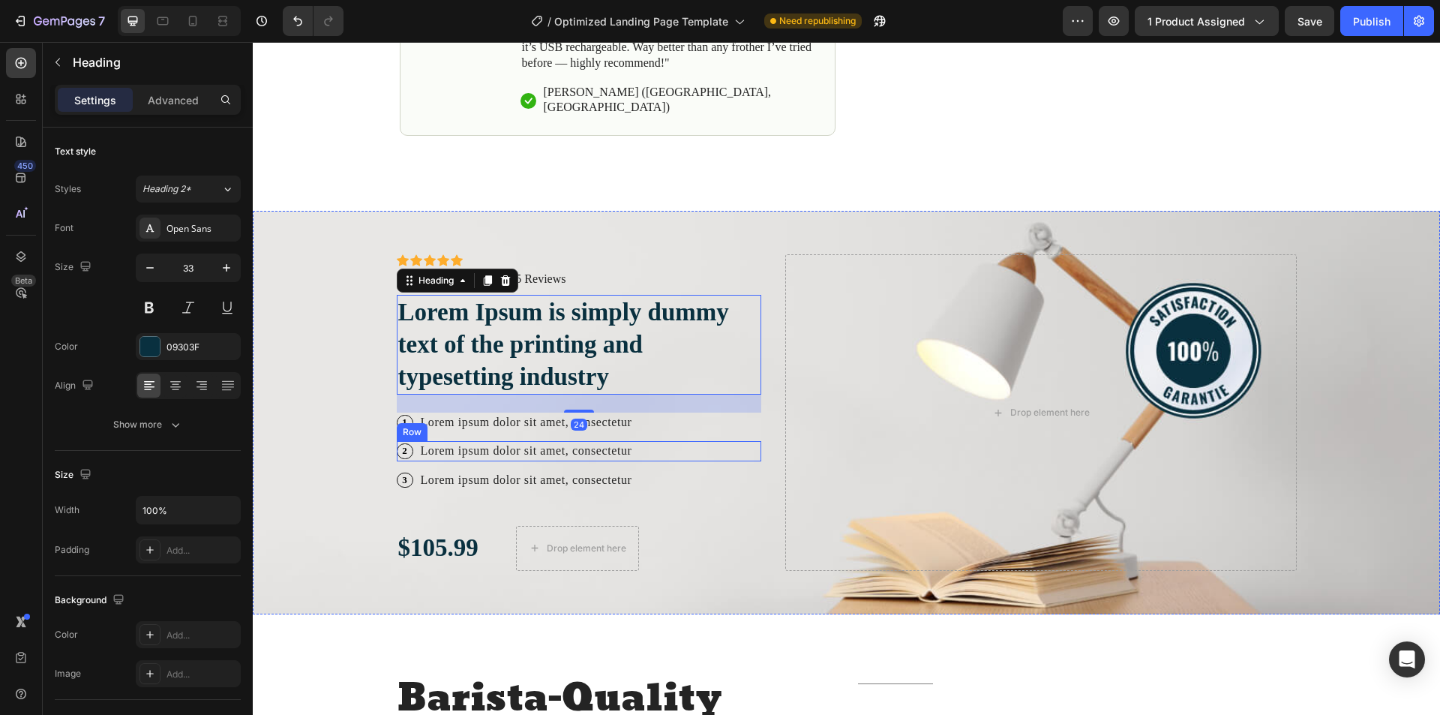
click at [757, 526] on div "Icon Icon Icon Icon Icon Icon List Icon Icon Icon Icon Icon Icon List Rated 4.5…" at bounding box center [846, 412] width 922 height 403
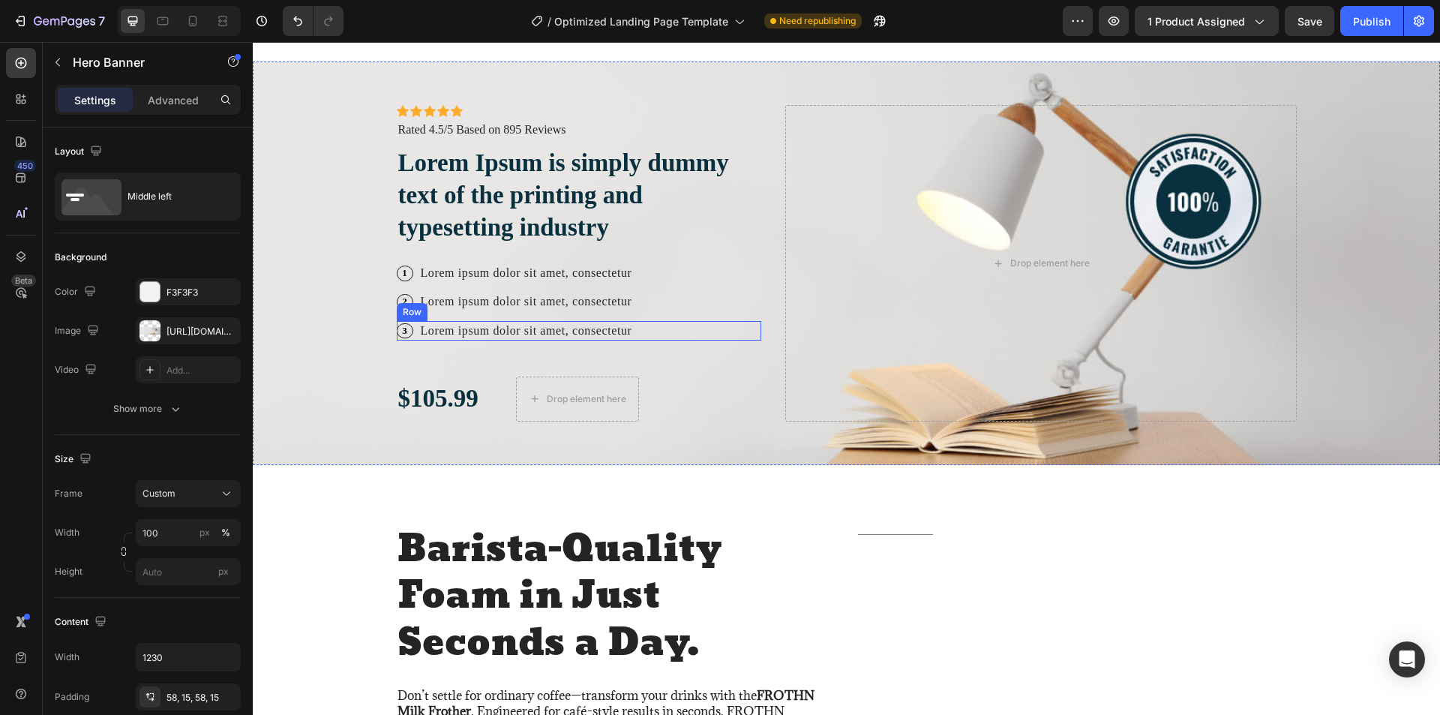
scroll to position [1125, 0]
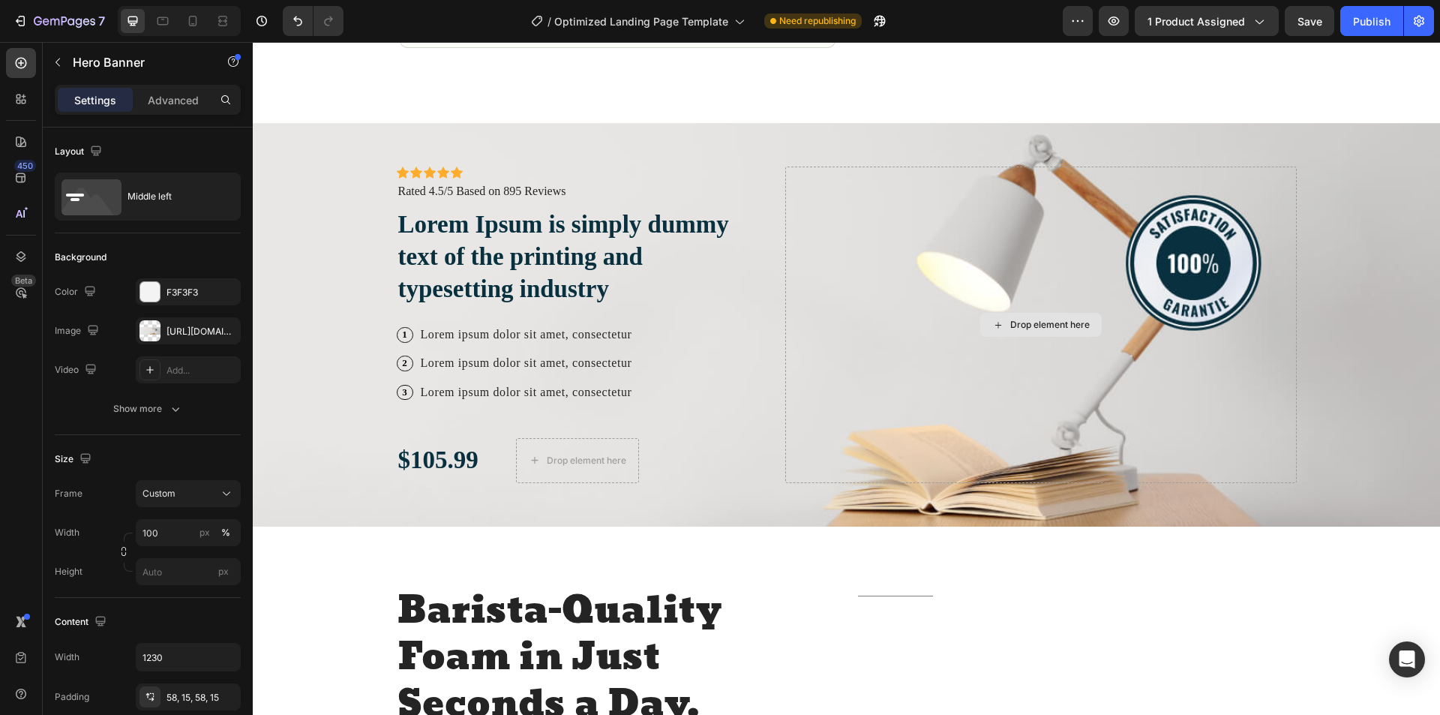
click at [919, 315] on div "Drop element here" at bounding box center [1040, 324] width 511 height 316
drag, startPoint x: 227, startPoint y: 331, endPoint x: 13, endPoint y: 307, distance: 215.0
click at [227, 331] on icon "button" at bounding box center [225, 331] width 12 height 12
type input "Auto"
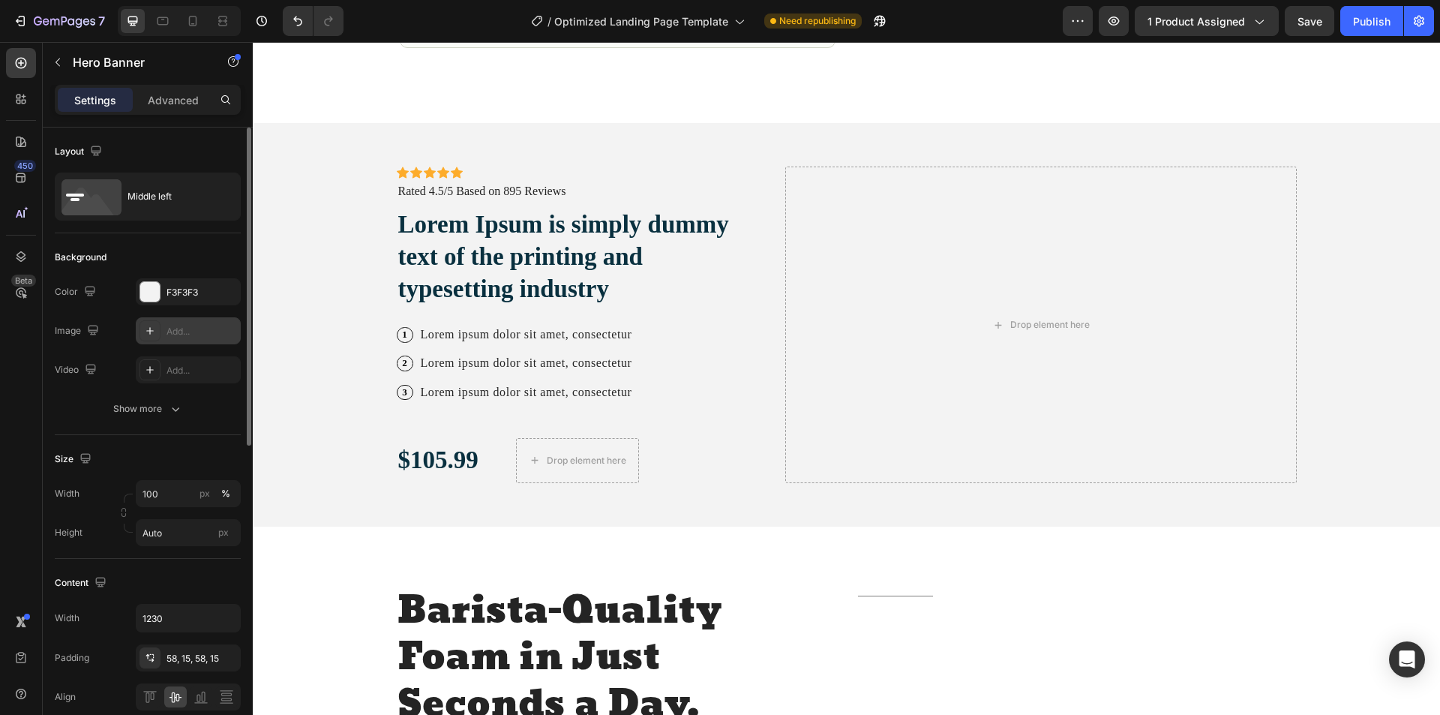
click at [197, 330] on div "Add..." at bounding box center [201, 331] width 70 height 13
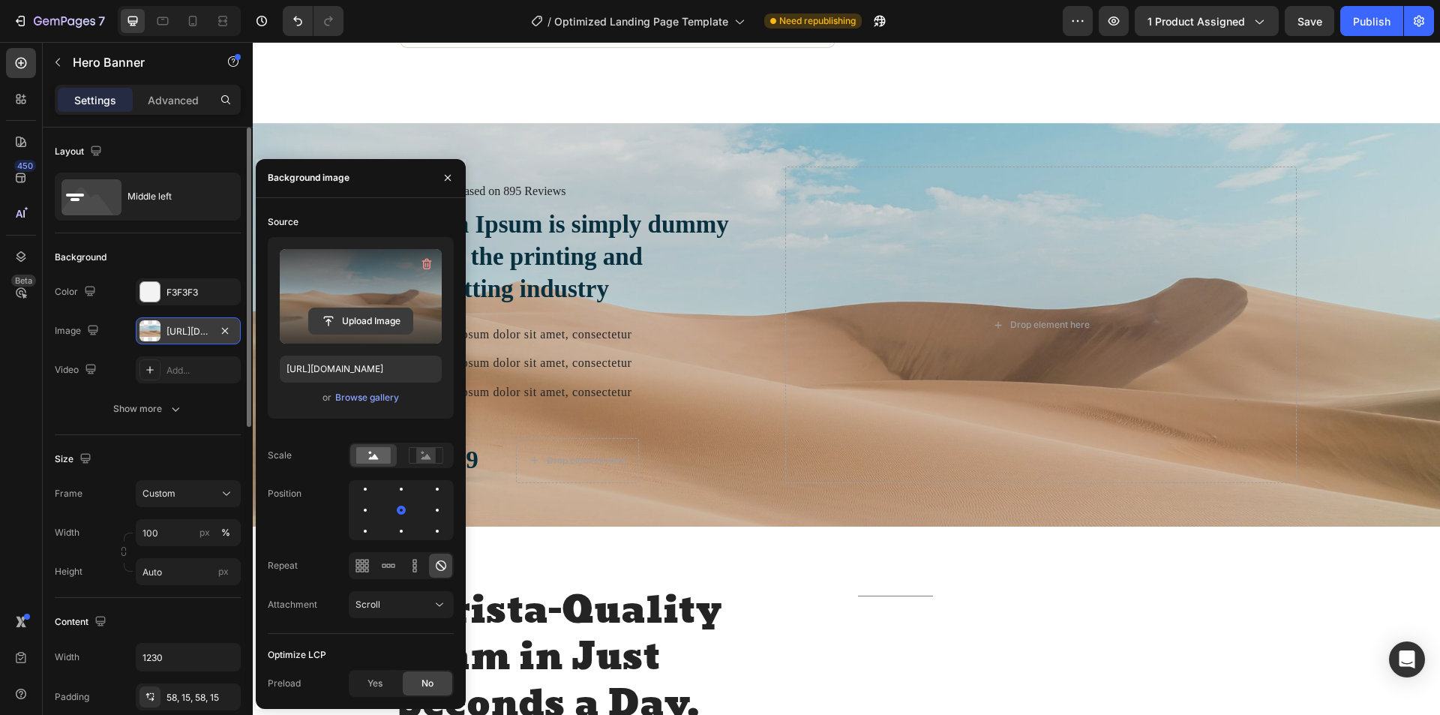
click at [356, 325] on input "file" at bounding box center [360, 320] width 103 height 25
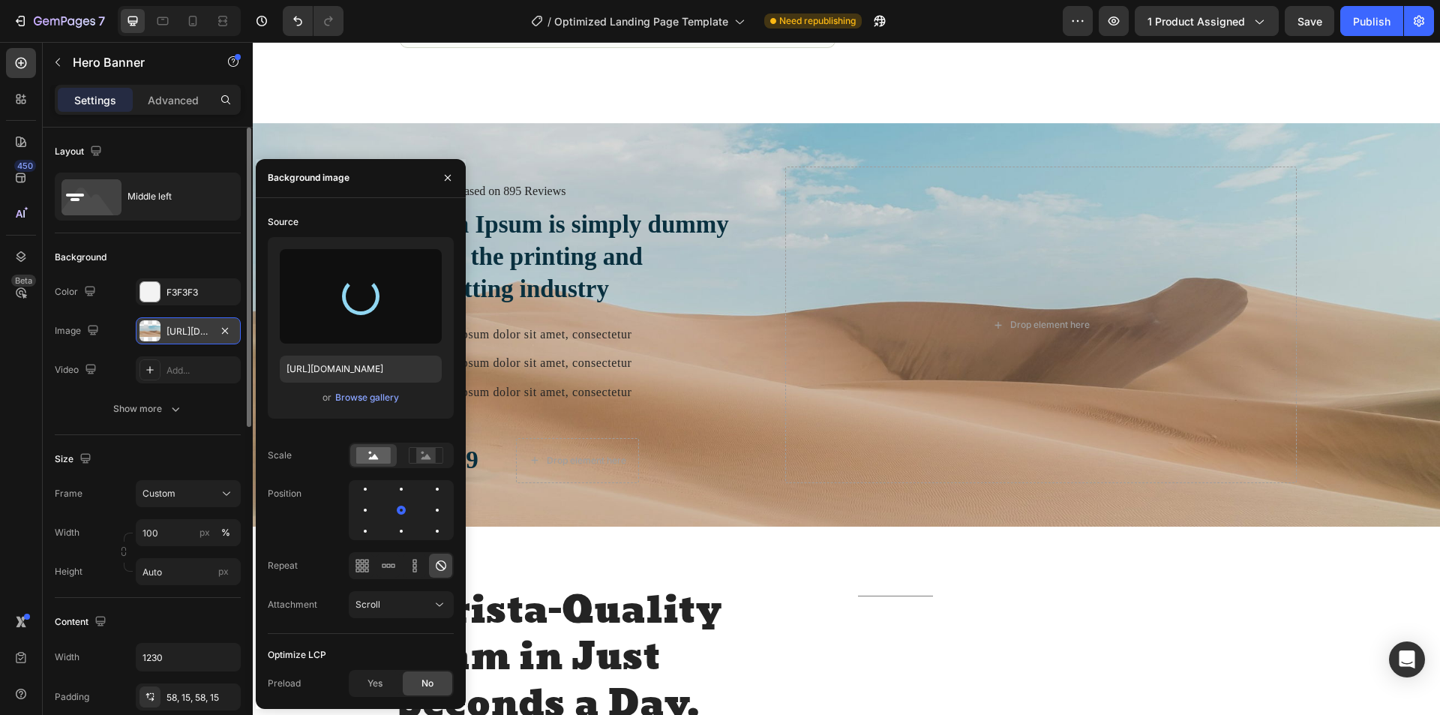
click at [376, 305] on div at bounding box center [360, 296] width 52 height 52
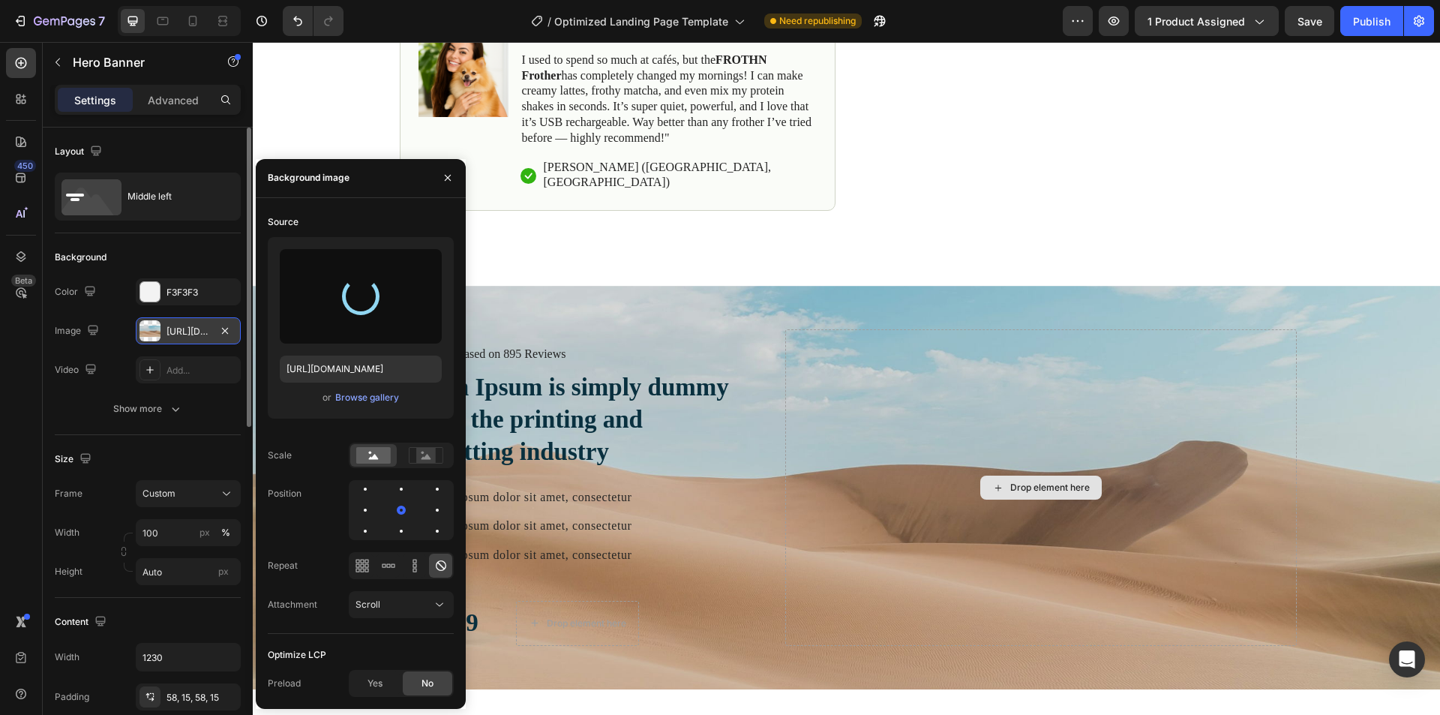
scroll to position [975, 0]
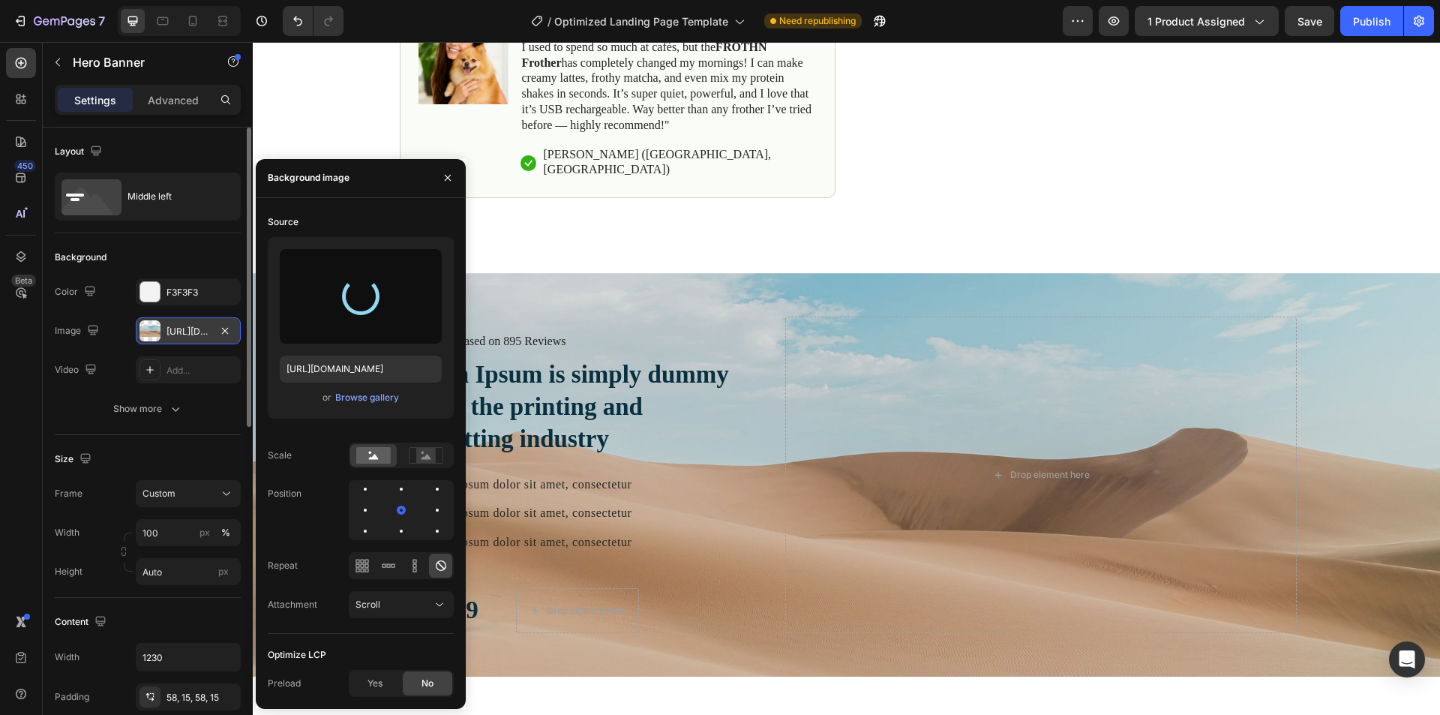
type input "[URL][DOMAIN_NAME]"
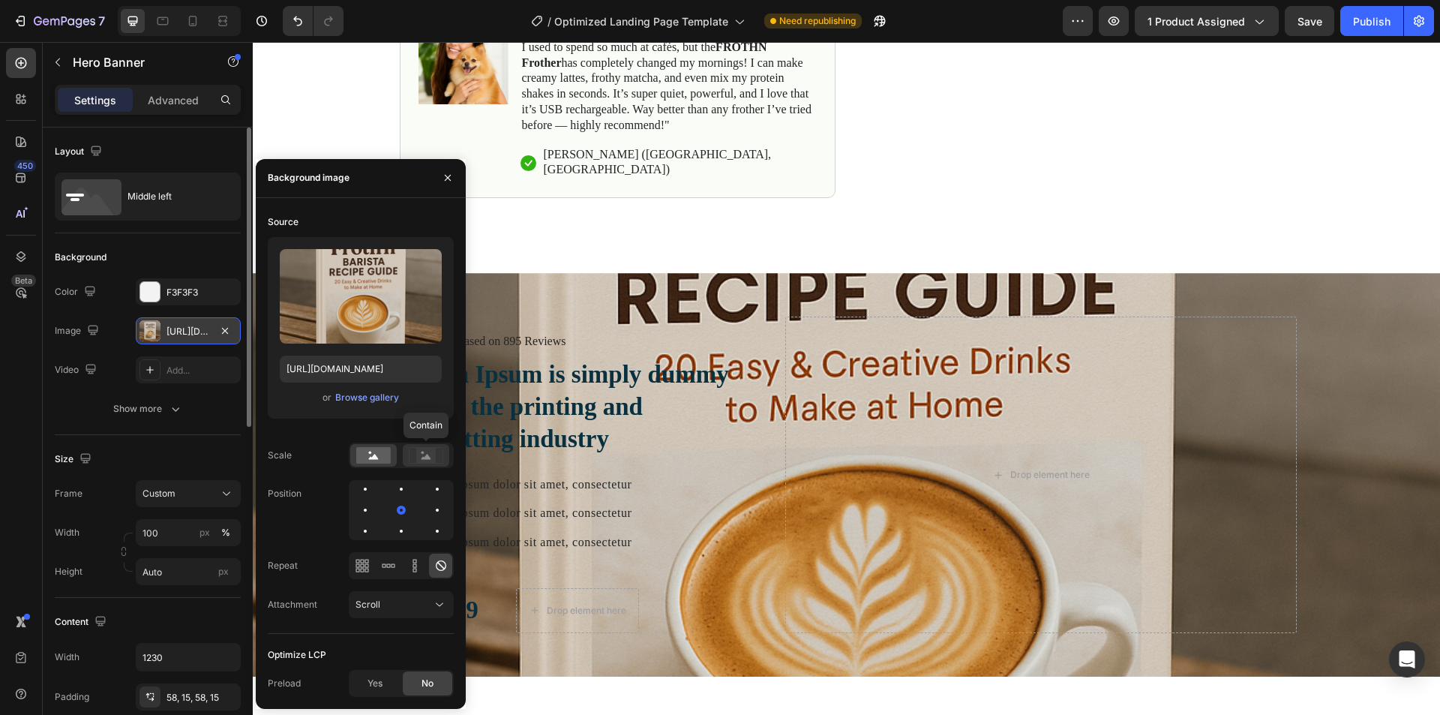
click at [416, 457] on icon at bounding box center [426, 455] width 34 height 16
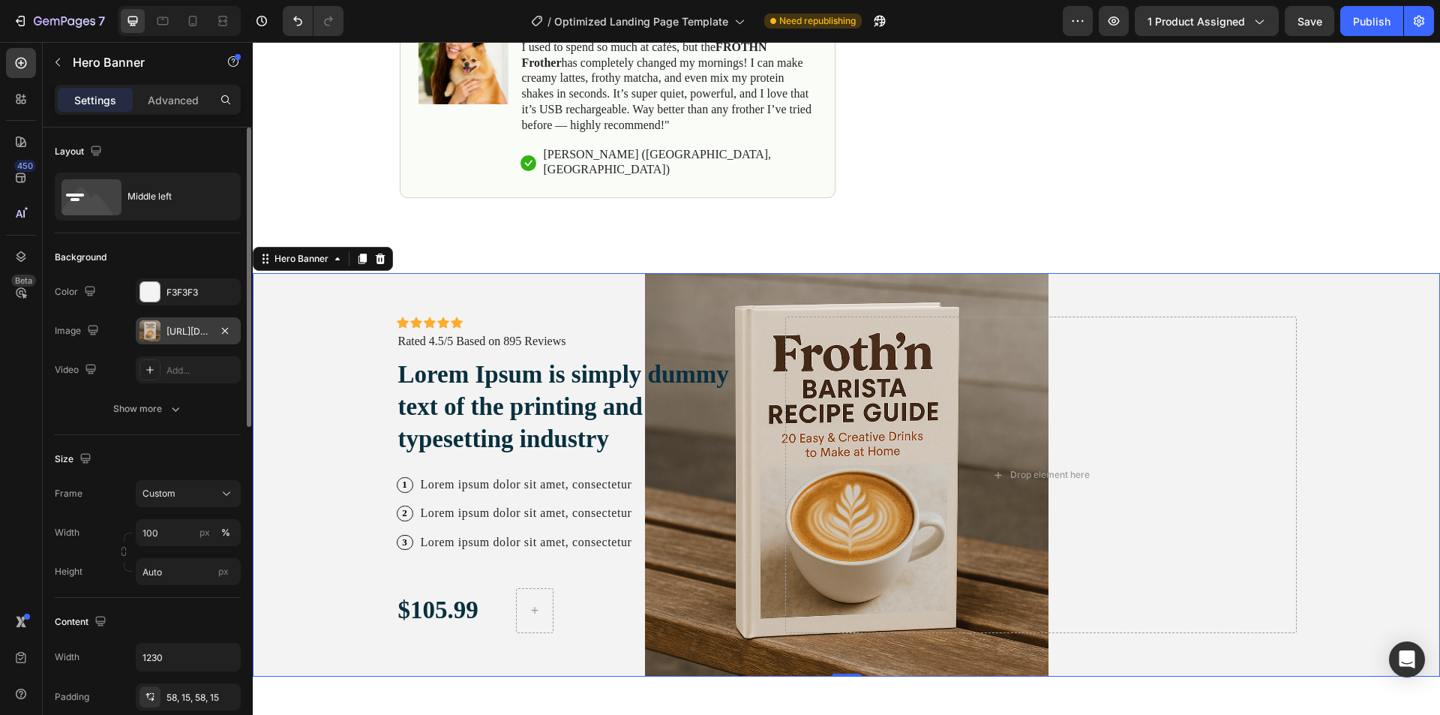
click at [207, 340] on div "[URL][DOMAIN_NAME]" at bounding box center [188, 330] width 105 height 27
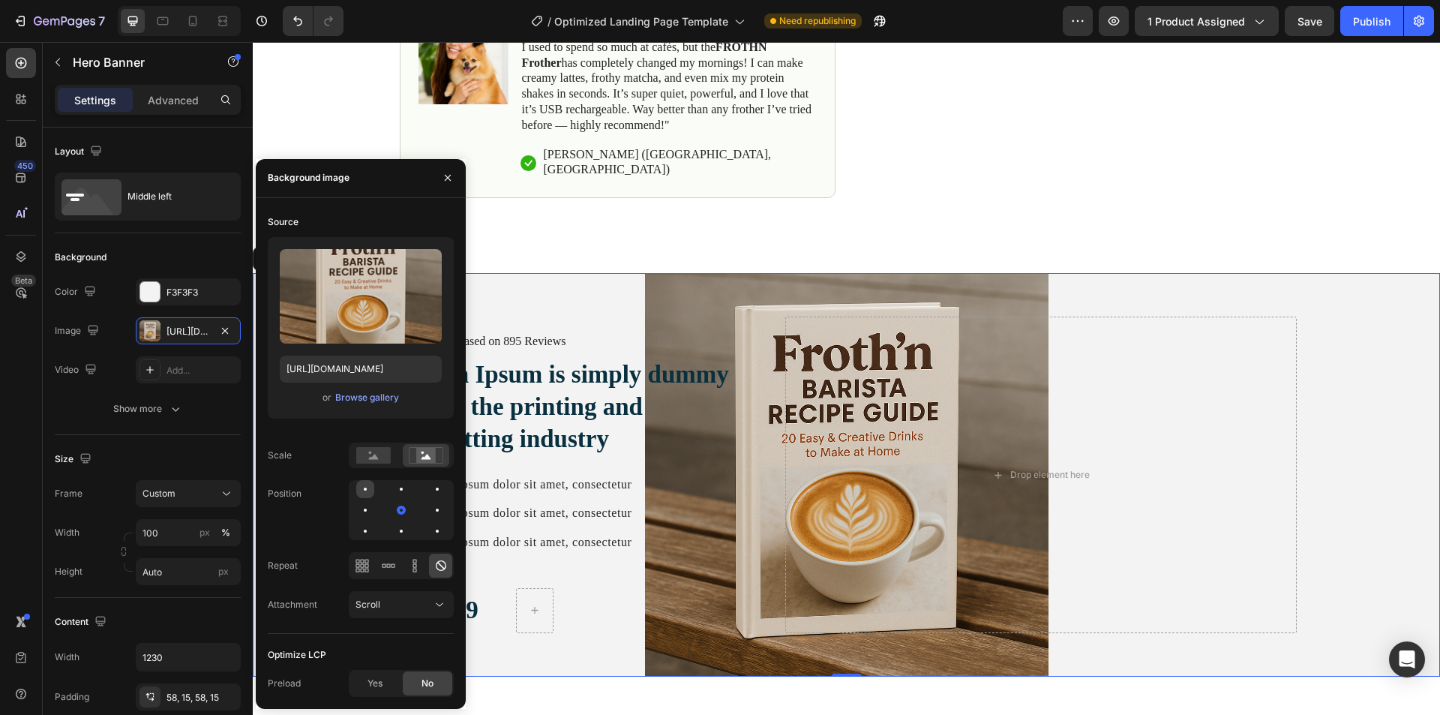
click at [392, 487] on div at bounding box center [401, 489] width 18 height 18
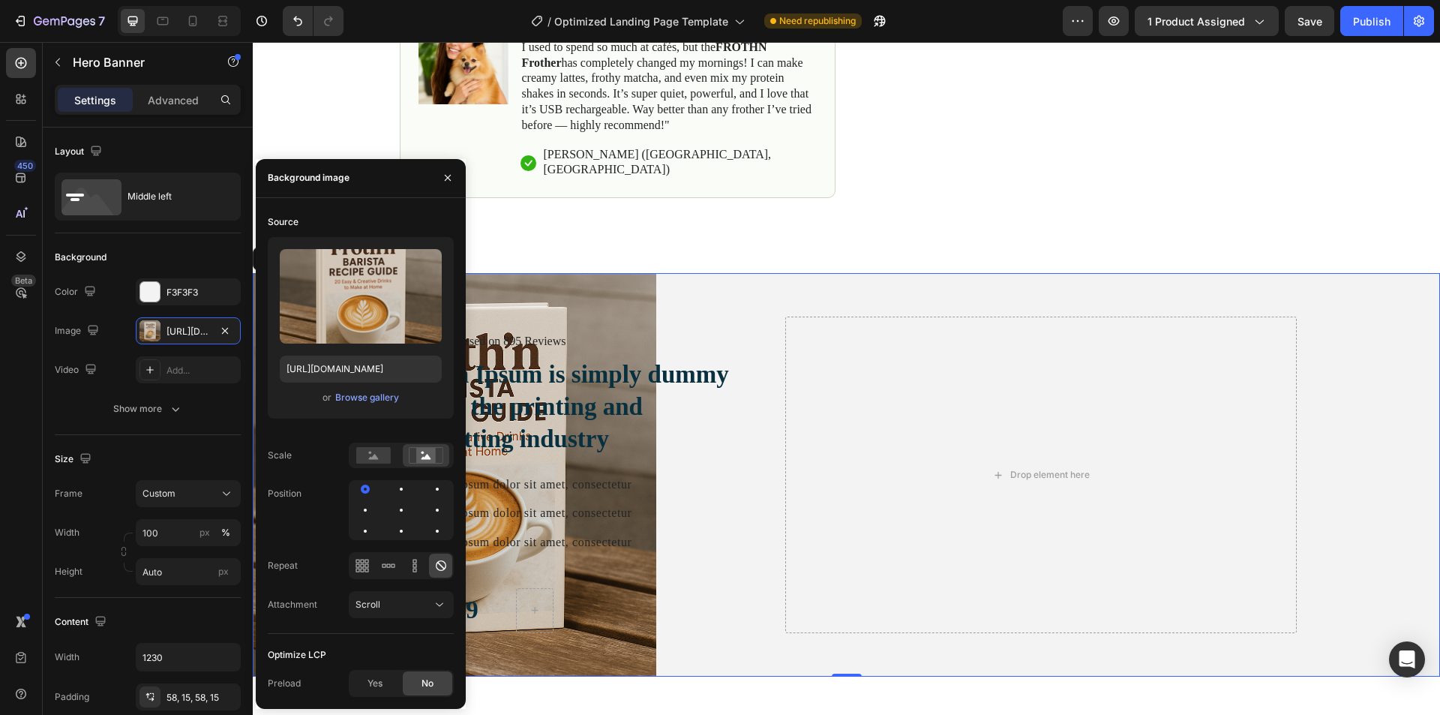
click at [374, 501] on div at bounding box center [365, 510] width 18 height 18
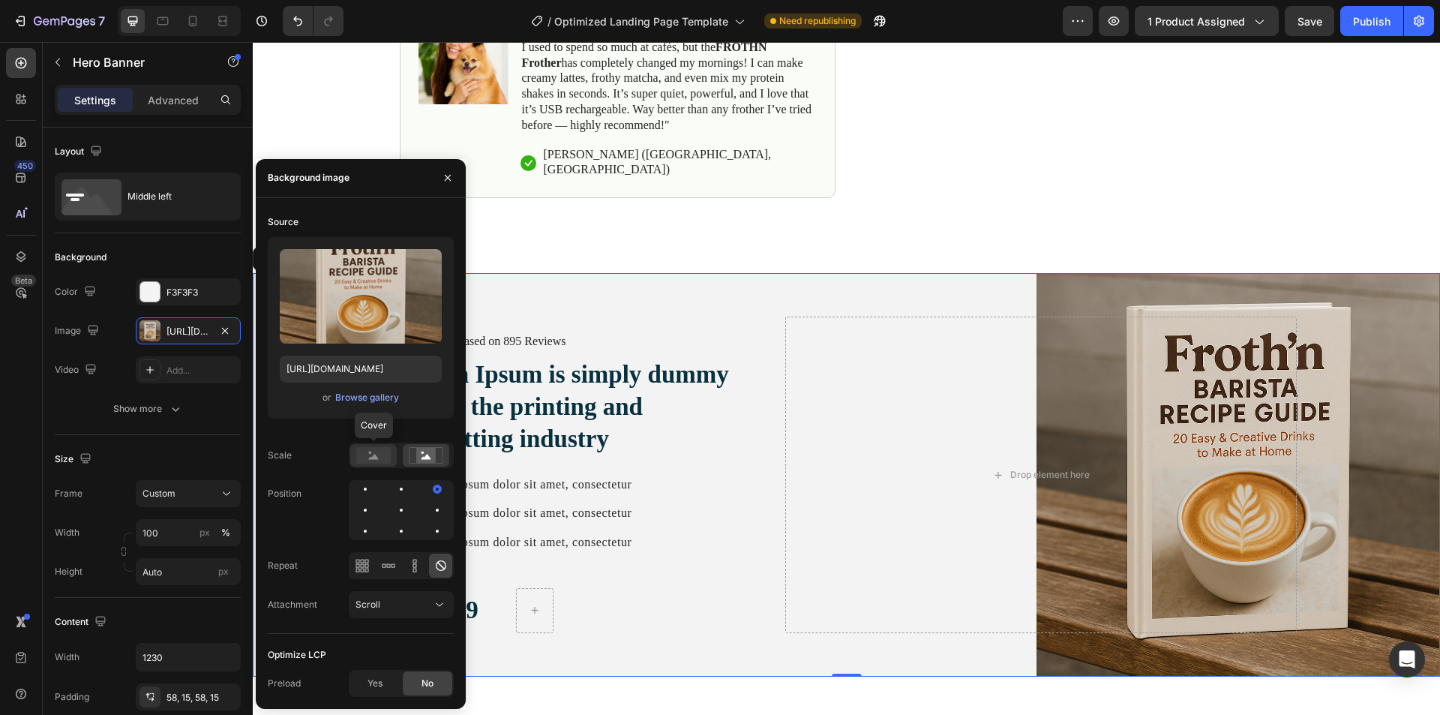
click at [385, 461] on rect at bounding box center [373, 455] width 34 height 16
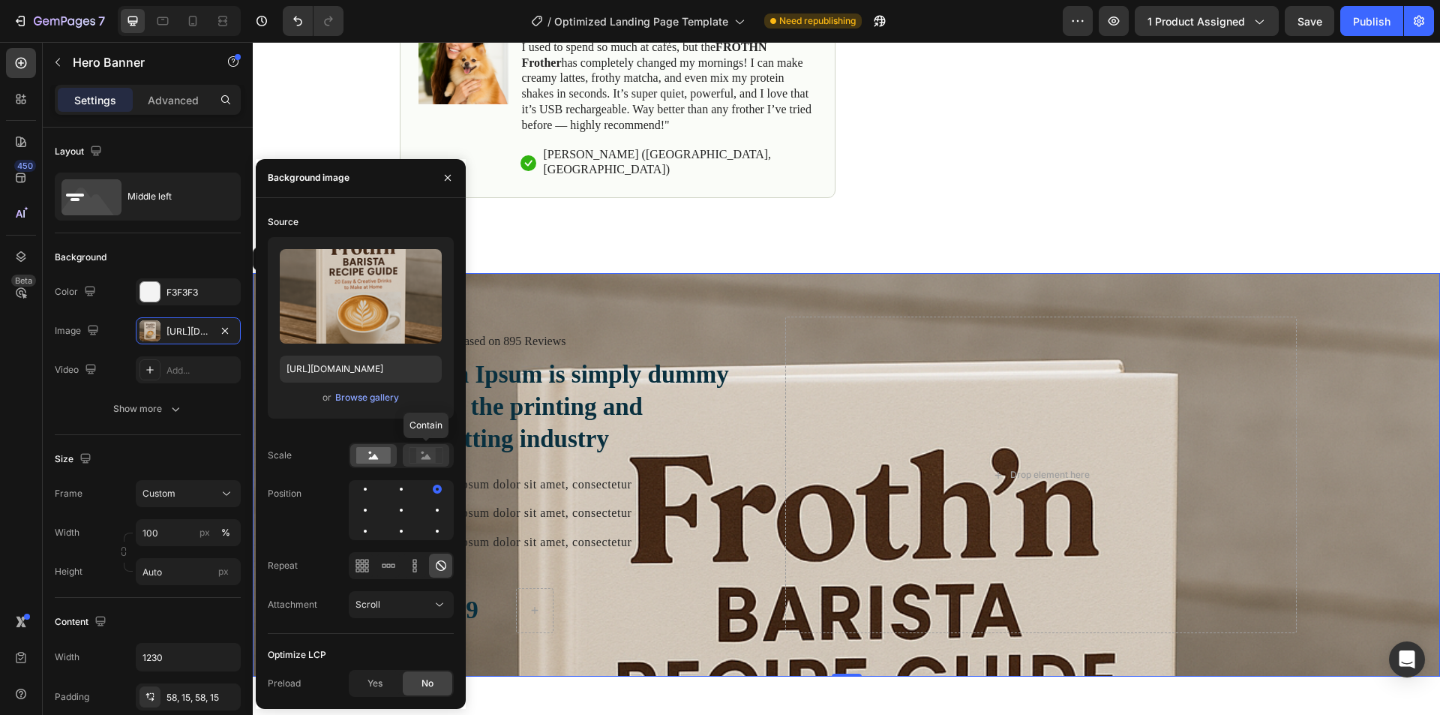
click at [427, 460] on rect at bounding box center [425, 455] width 19 height 15
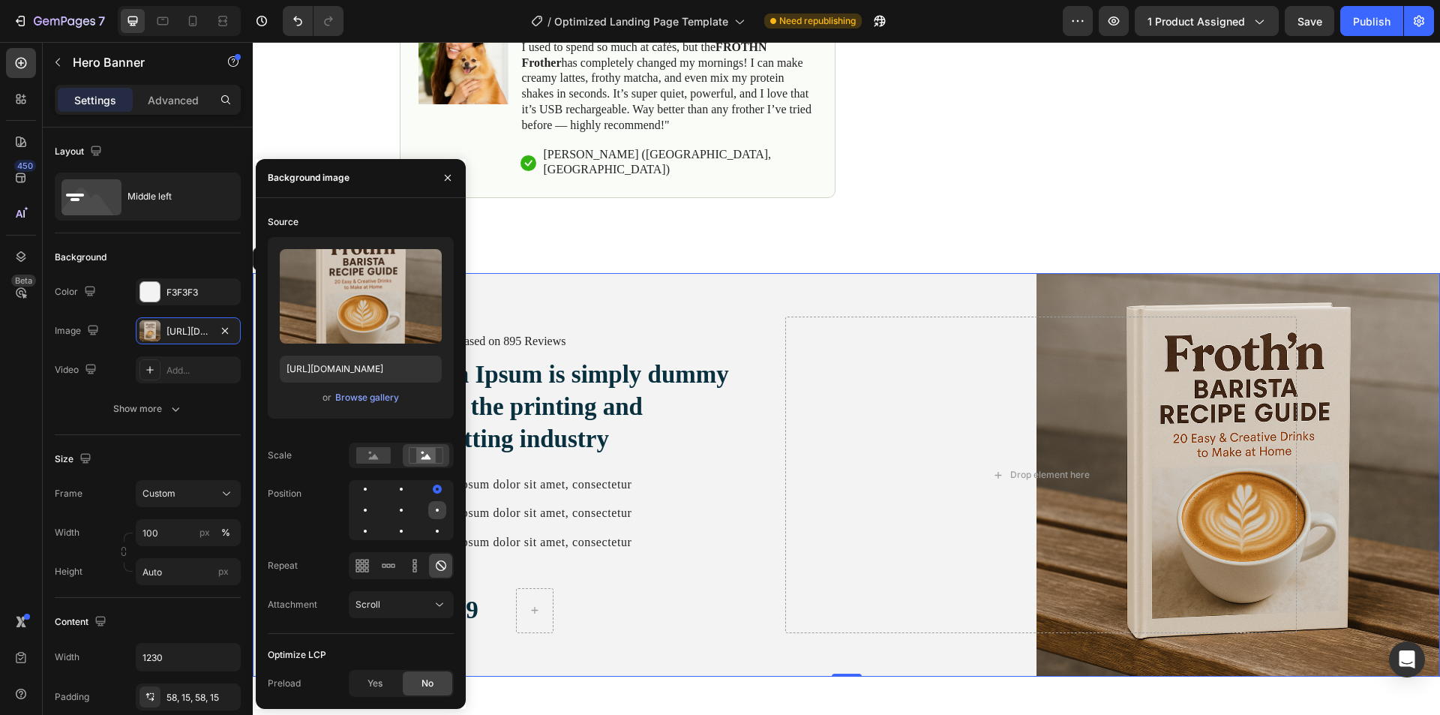
click at [374, 522] on div at bounding box center [365, 531] width 18 height 18
click at [434, 531] on div at bounding box center [437, 531] width 18 height 18
click at [410, 525] on div at bounding box center [401, 510] width 105 height 60
drag, startPoint x: 407, startPoint y: 530, endPoint x: 415, endPoint y: 490, distance: 40.6
click at [415, 490] on div at bounding box center [401, 510] width 105 height 60
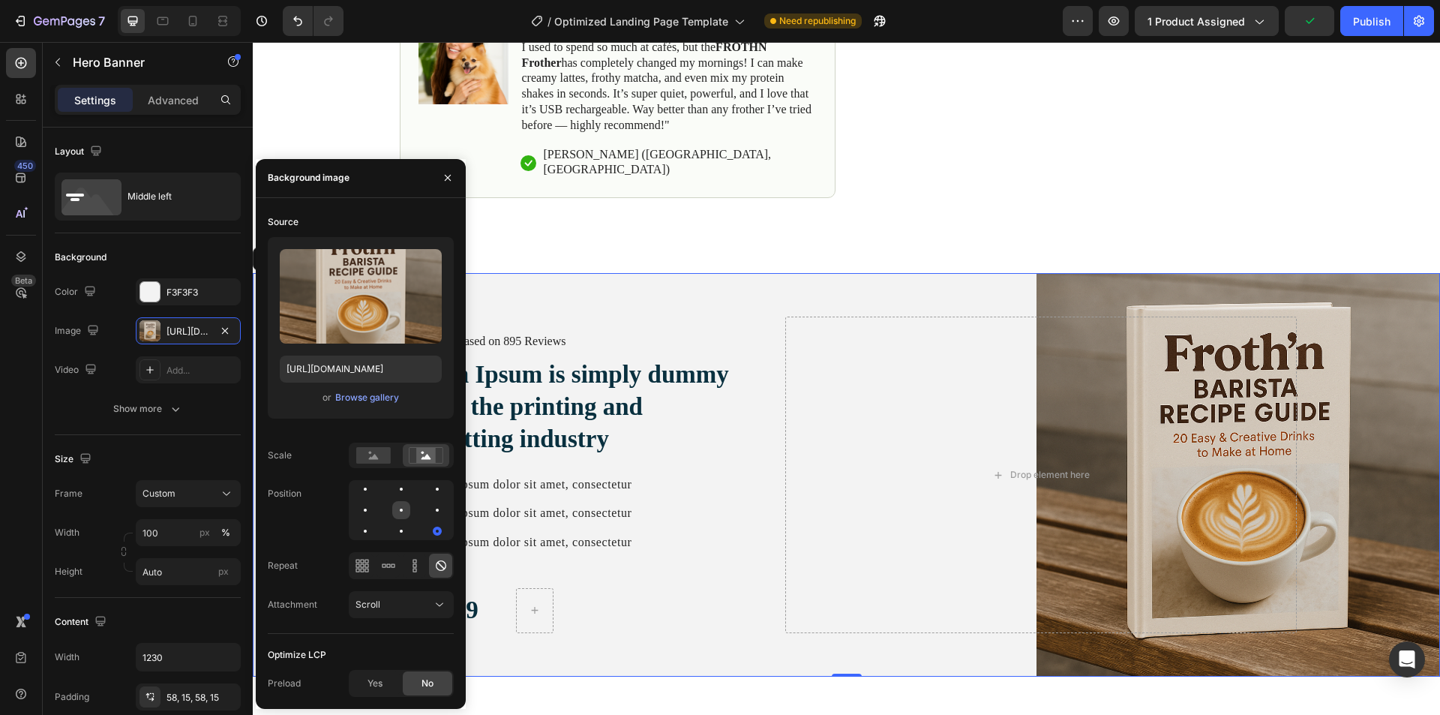
click at [428, 508] on div at bounding box center [437, 510] width 18 height 18
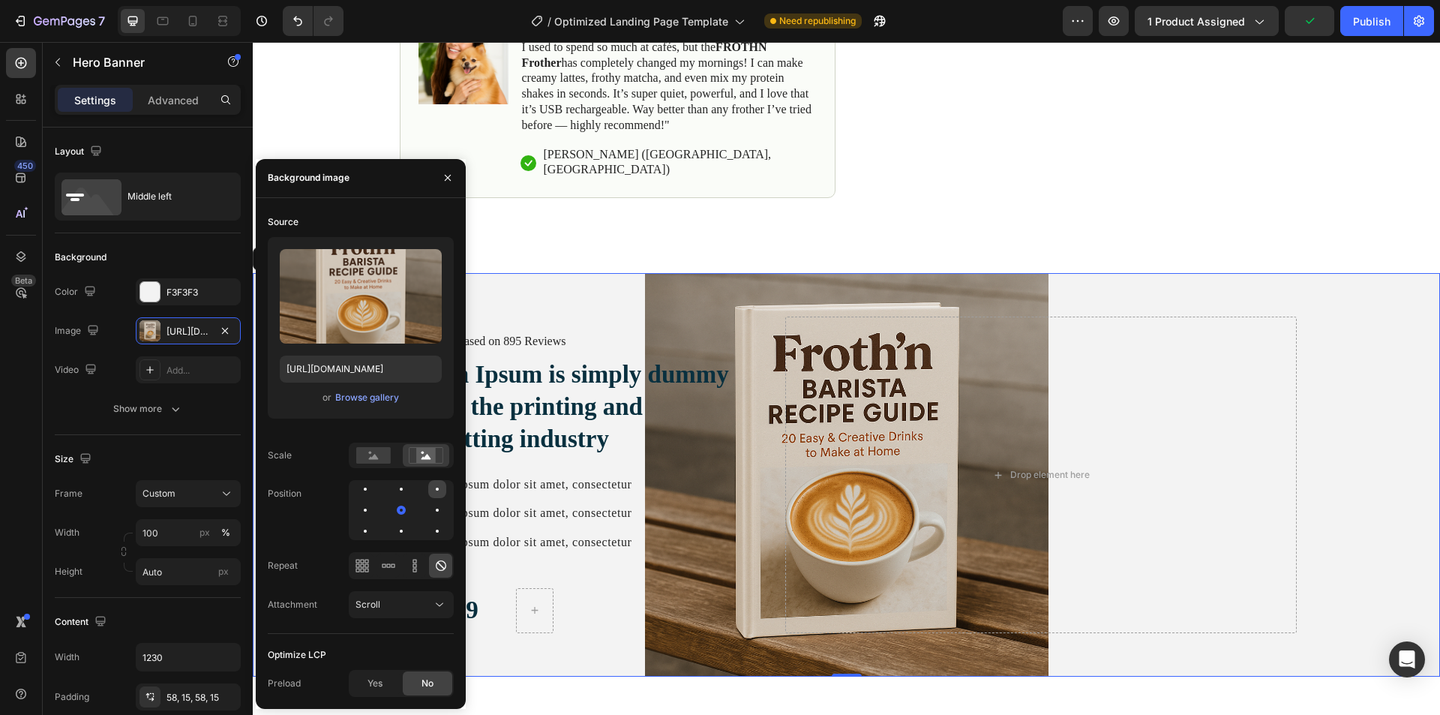
click at [374, 501] on div at bounding box center [365, 510] width 18 height 18
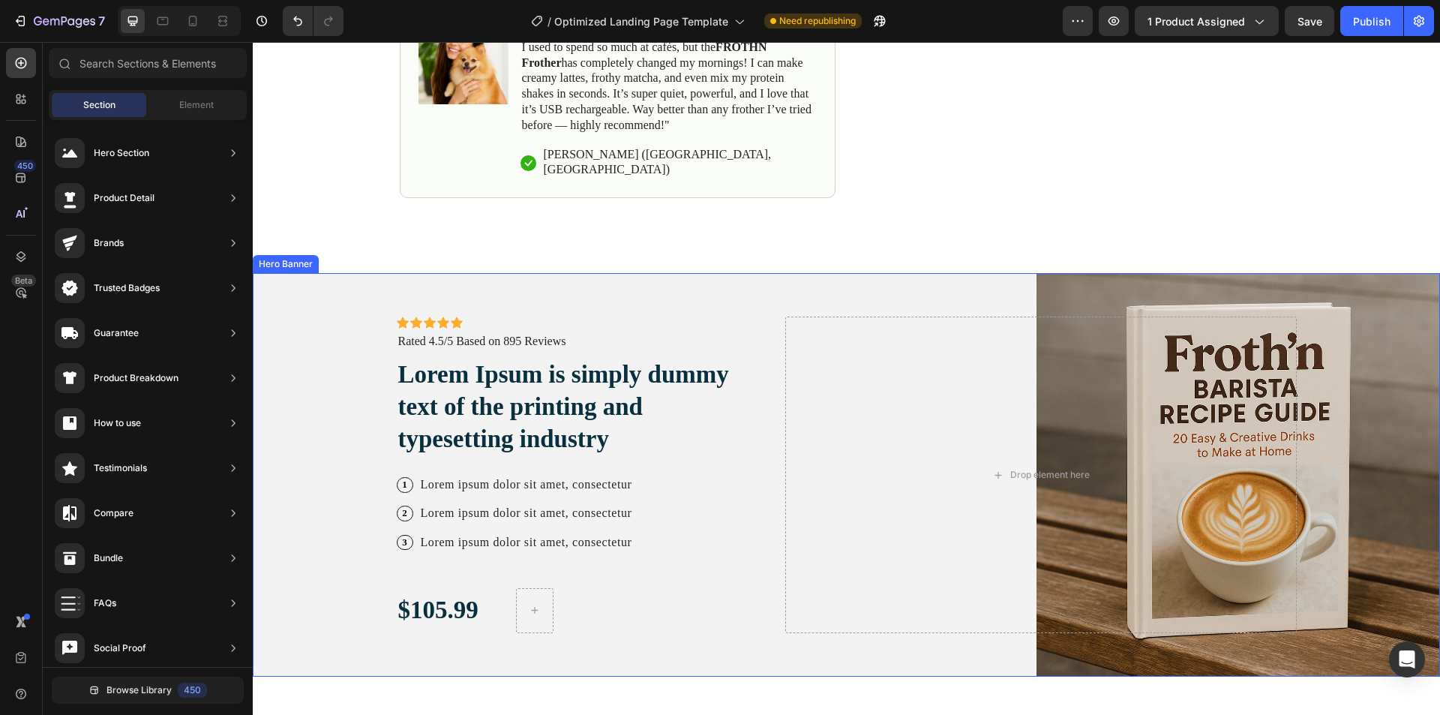
drag, startPoint x: 634, startPoint y: 315, endPoint x: 640, endPoint y: 302, distance: 14.1
click at [634, 316] on div "Icon Icon Icon Icon Icon Icon List Icon Icon Icon Icon Icon Icon List Rated 4.5…" at bounding box center [579, 474] width 365 height 316
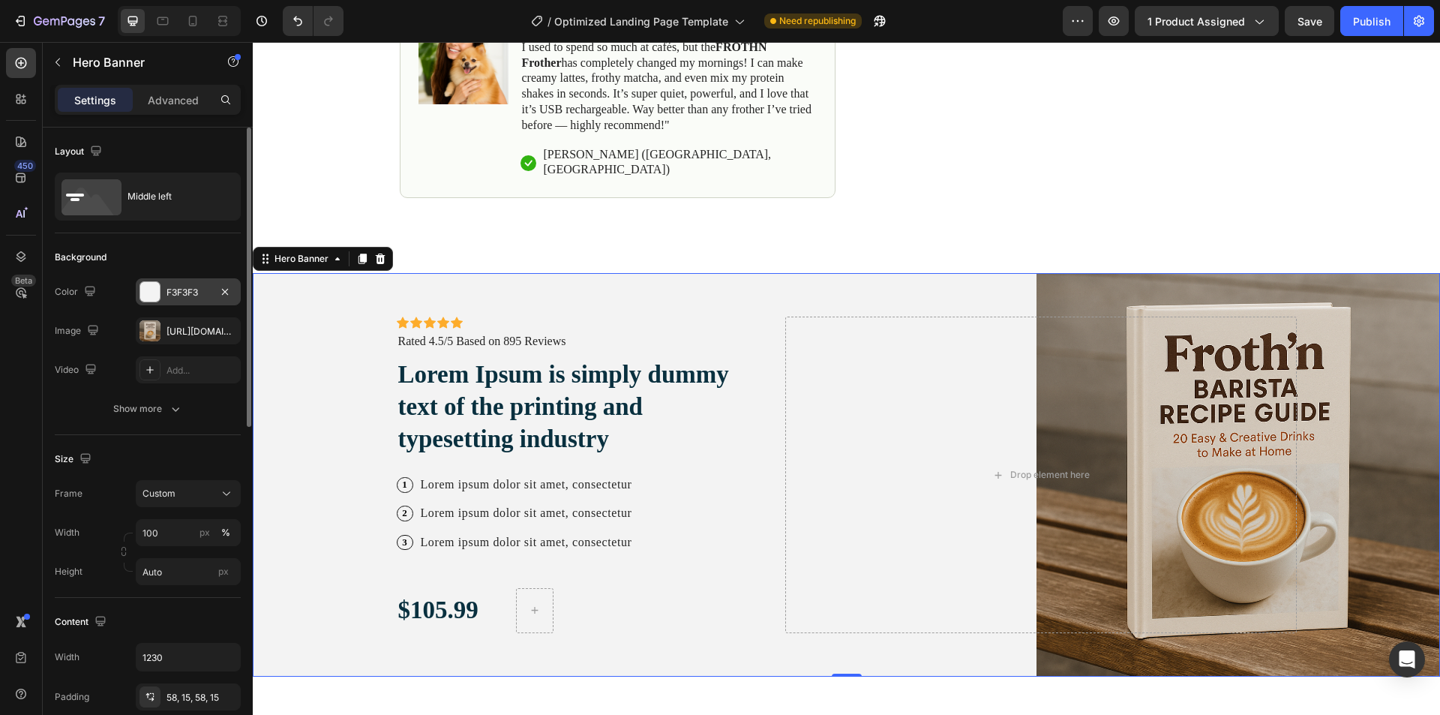
click at [161, 294] on div "F3F3F3" at bounding box center [188, 291] width 105 height 27
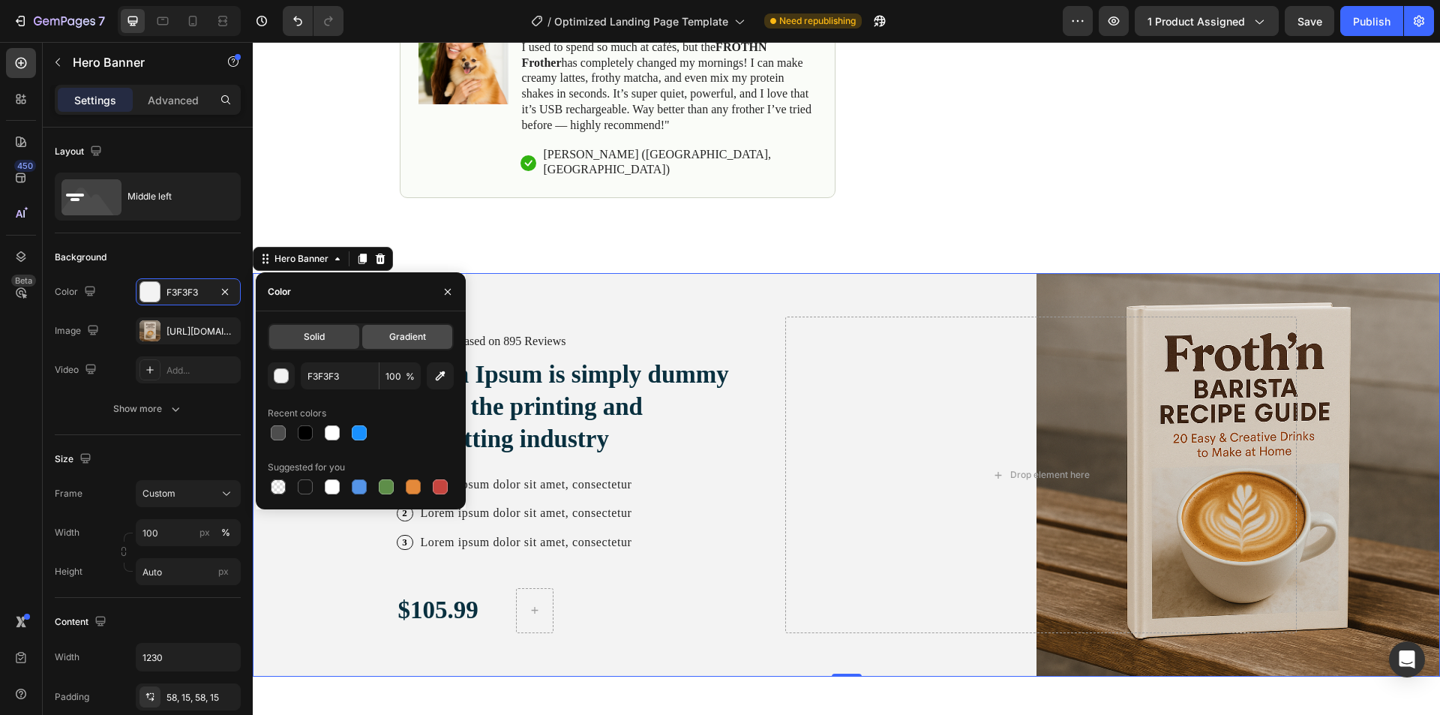
click at [396, 337] on span "Gradient" at bounding box center [407, 336] width 37 height 13
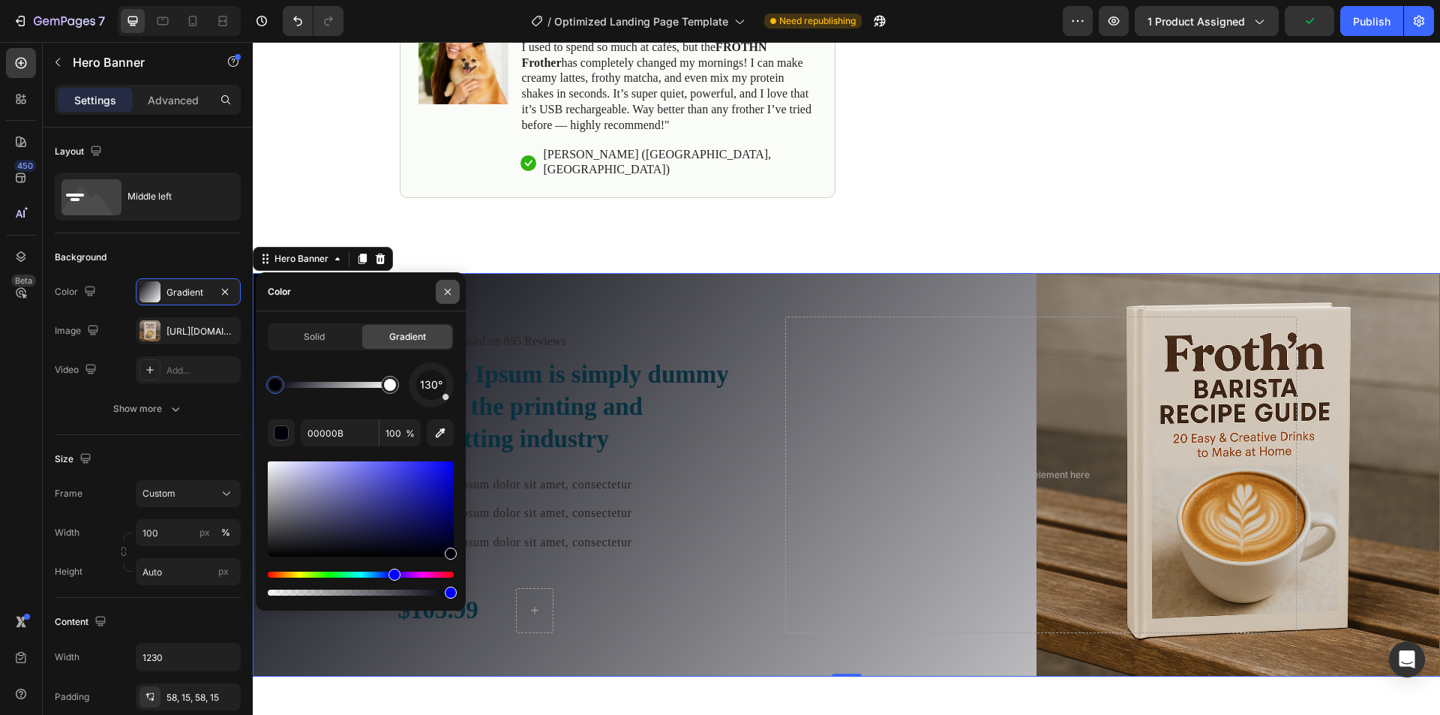
click at [451, 297] on icon "button" at bounding box center [448, 292] width 12 height 12
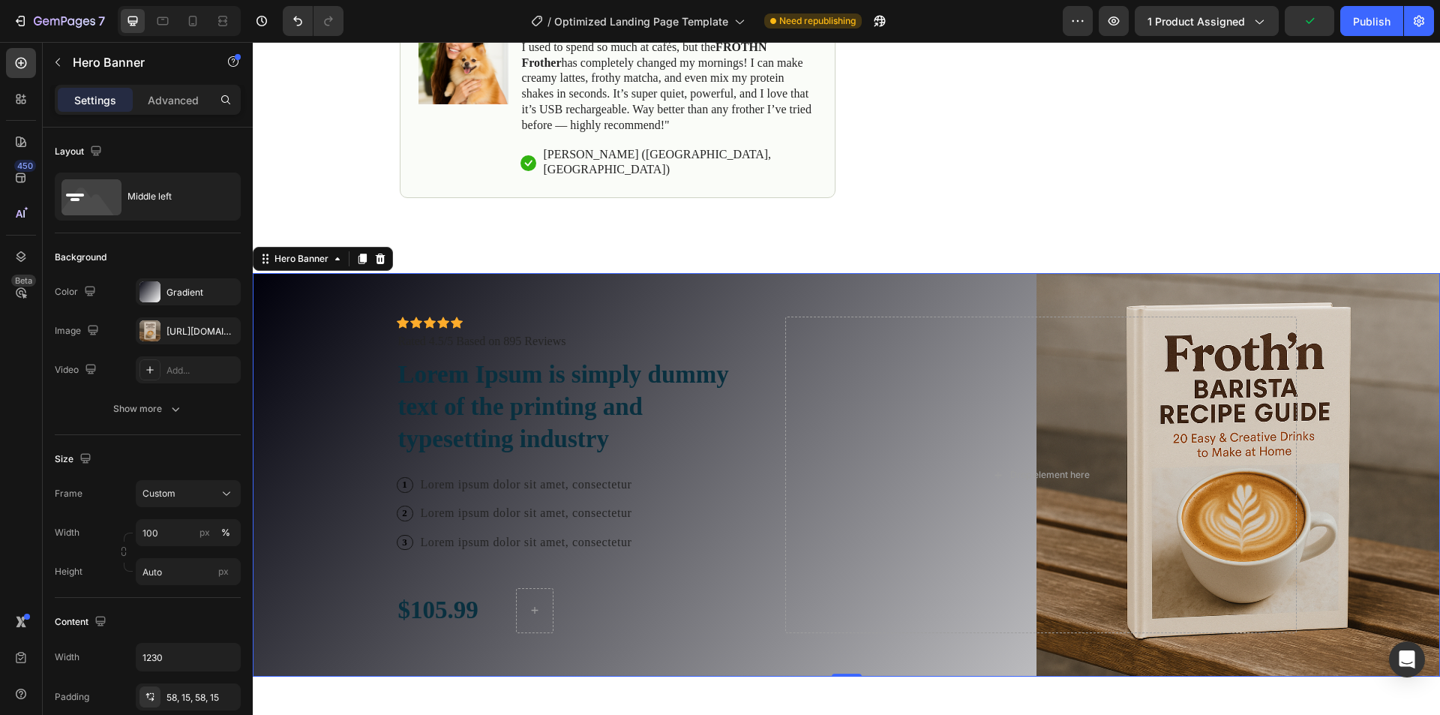
click at [331, 306] on div "Background Image" at bounding box center [846, 474] width 1187 height 403
click at [205, 294] on div "Gradient" at bounding box center [187, 292] width 43 height 13
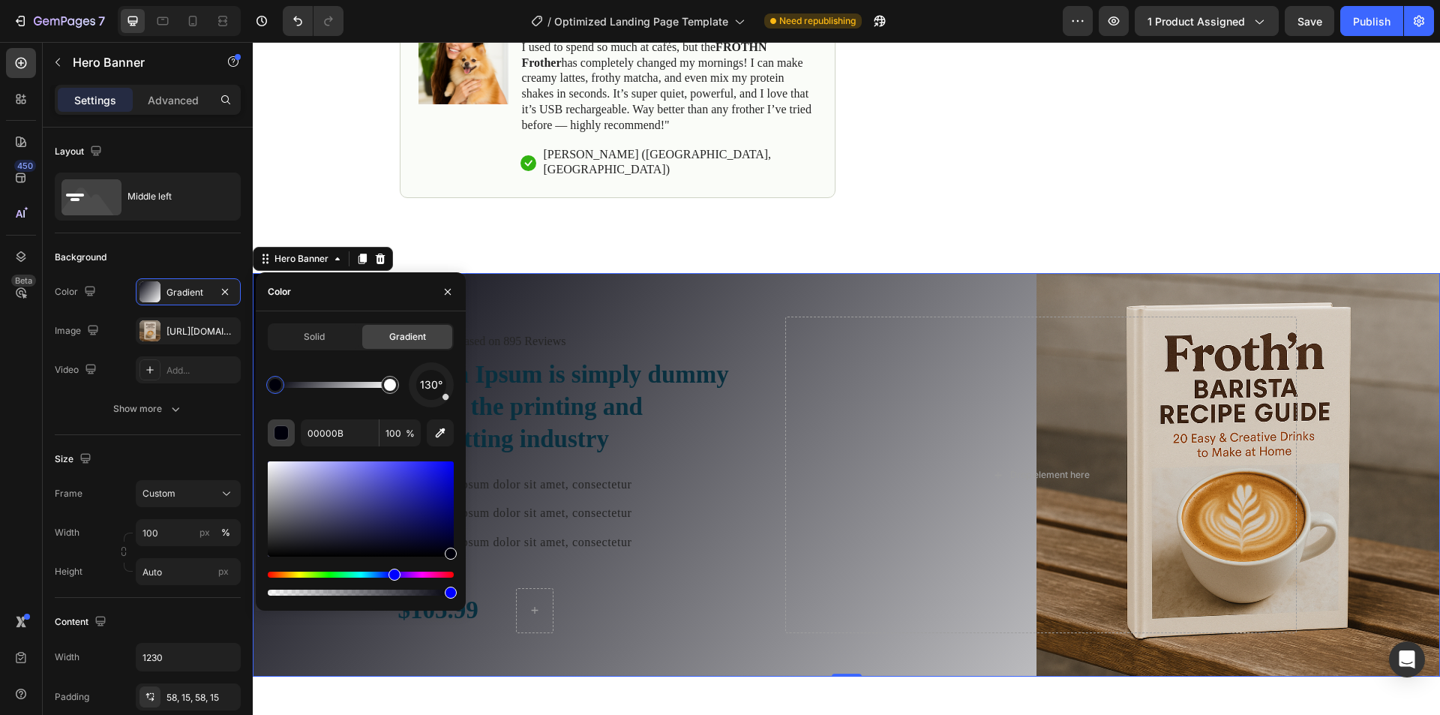
click at [281, 442] on button "button" at bounding box center [281, 432] width 27 height 27
click at [340, 436] on input "00000B" at bounding box center [340, 432] width 78 height 27
click at [309, 337] on span "Solid" at bounding box center [314, 336] width 21 height 13
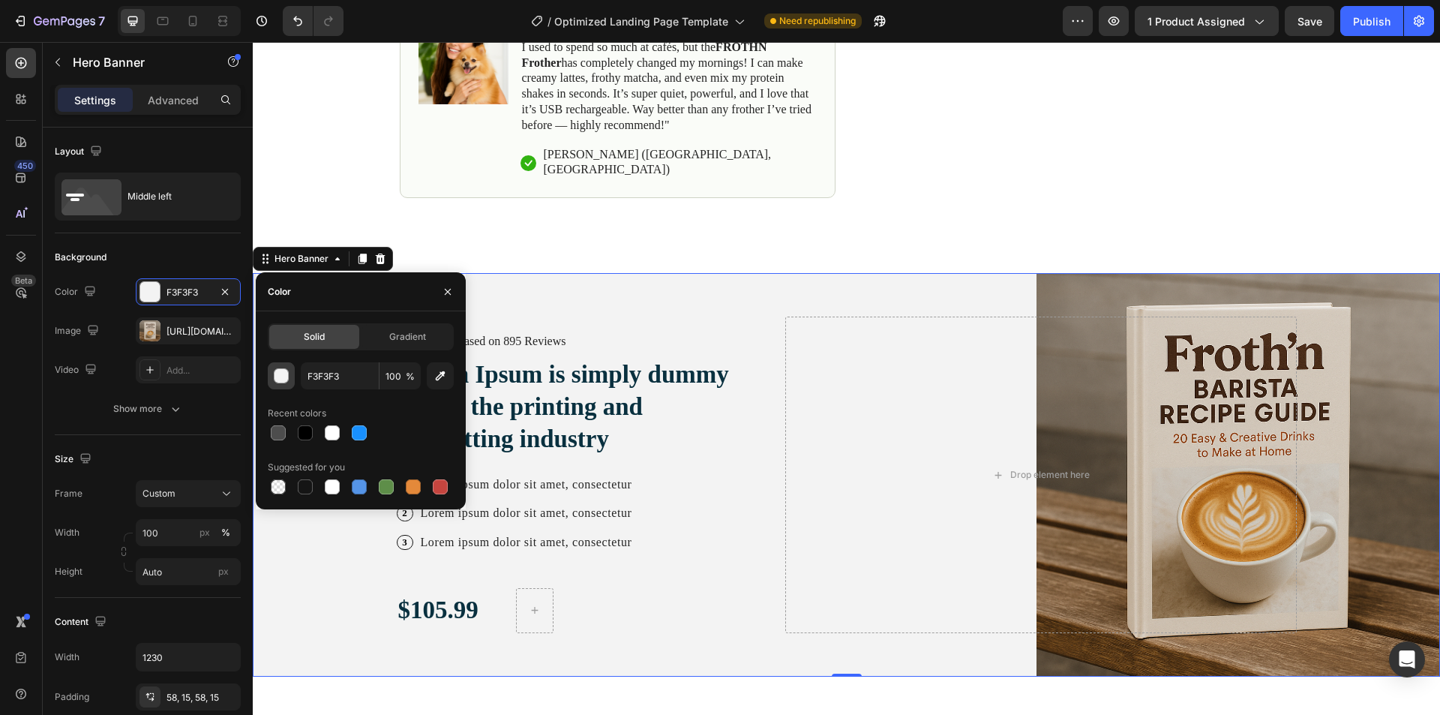
click at [289, 379] on button "button" at bounding box center [281, 375] width 27 height 27
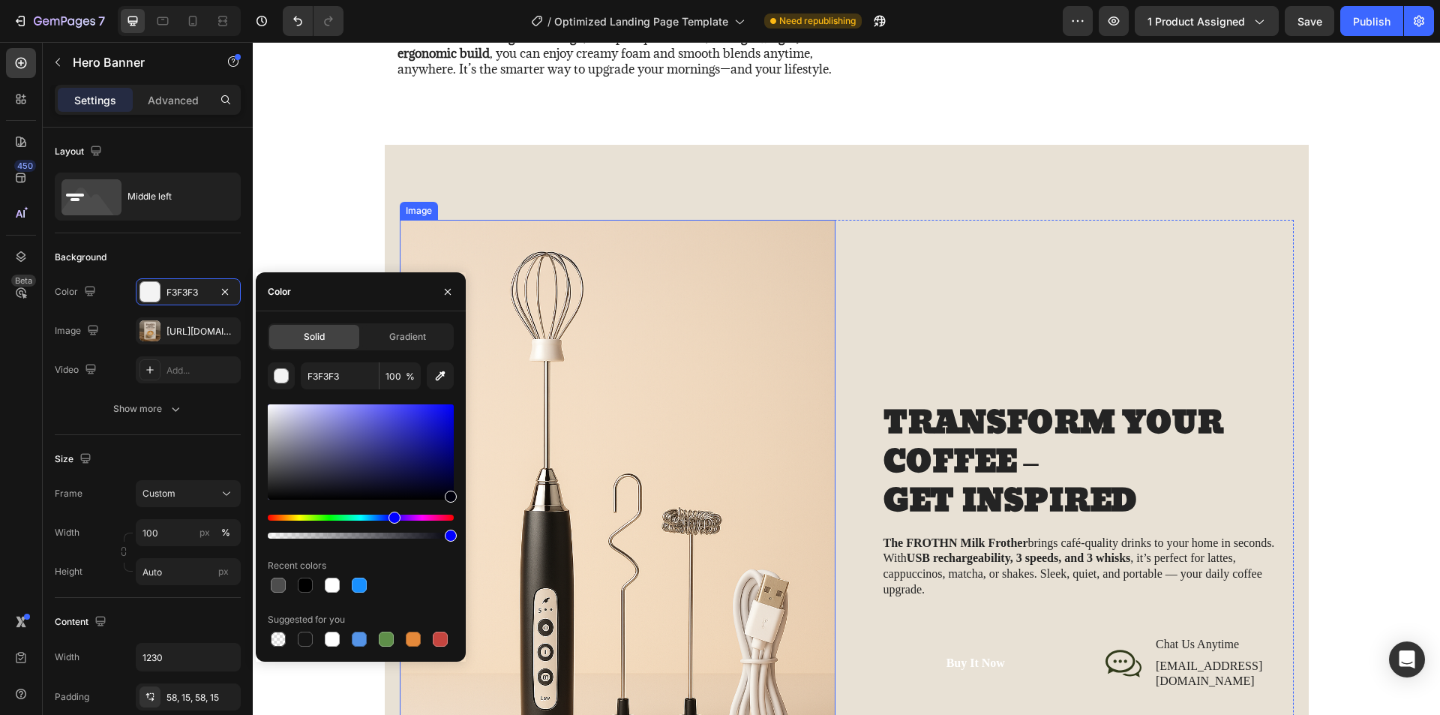
scroll to position [1950, 0]
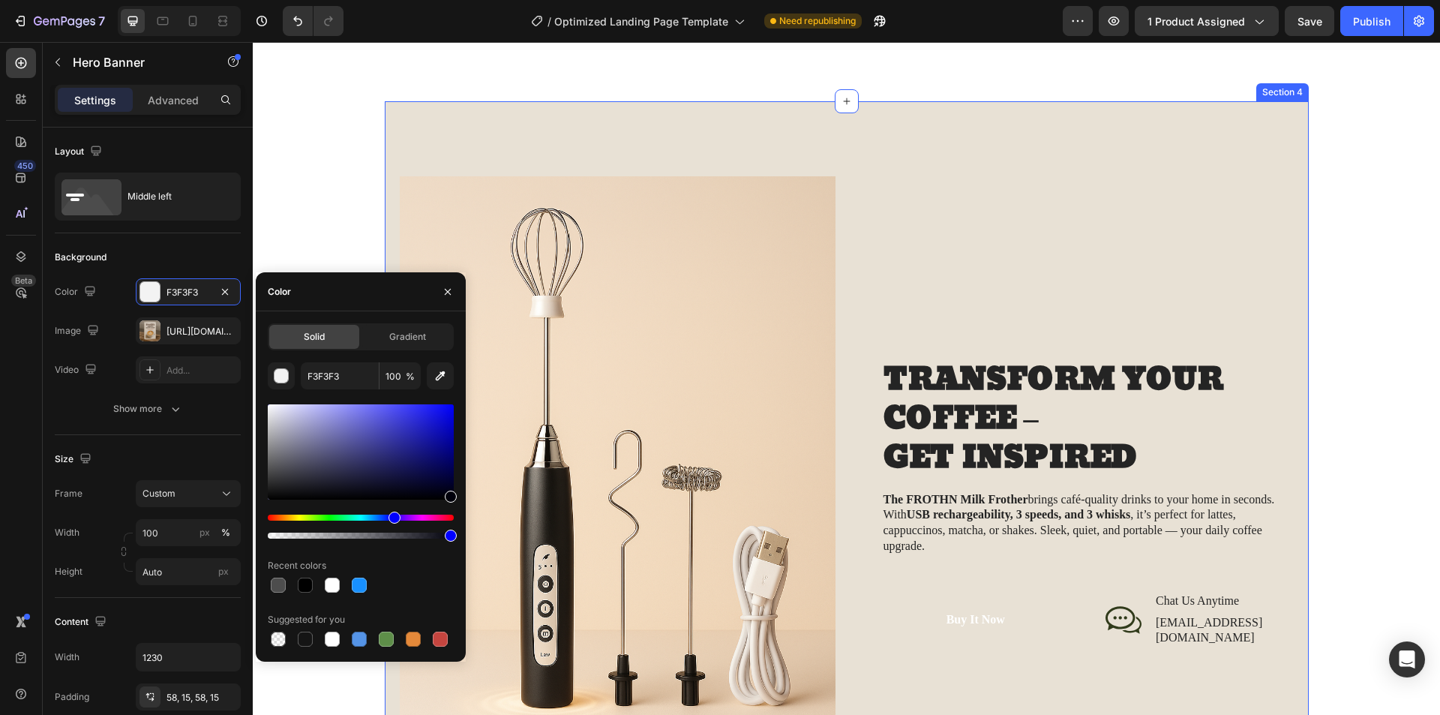
click at [913, 158] on div "Image TRANSFORM YOUR COFFEE – GET INSPIRED Heading The FROTHN Milk Frother brin…" at bounding box center [847, 503] width 924 height 804
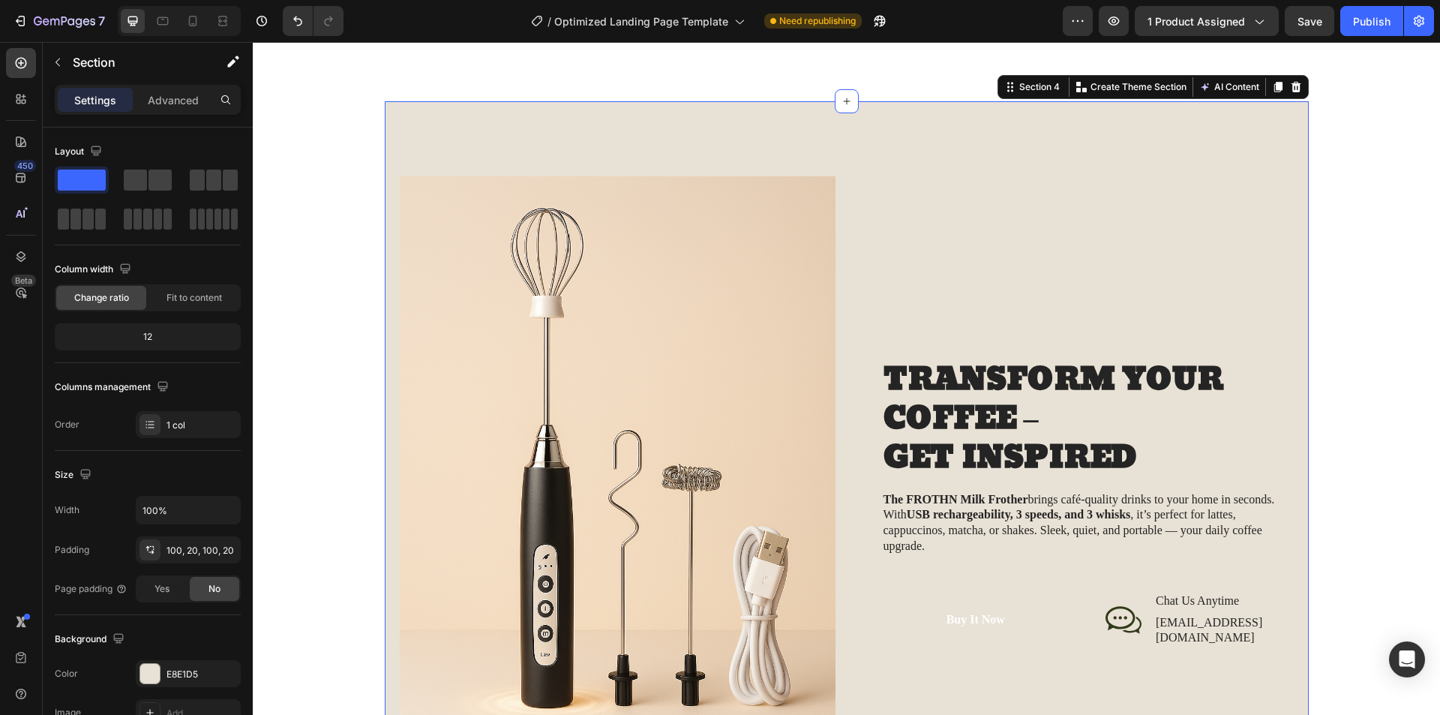
click at [913, 158] on div "Image TRANSFORM YOUR COFFEE – GET INSPIRED Heading The FROTHN Milk Frother brin…" at bounding box center [847, 503] width 924 height 804
click at [862, 172] on div "Image TRANSFORM YOUR COFFEE – GET INSPIRED Heading The FROTHN Milk Frother brin…" at bounding box center [847, 503] width 924 height 804
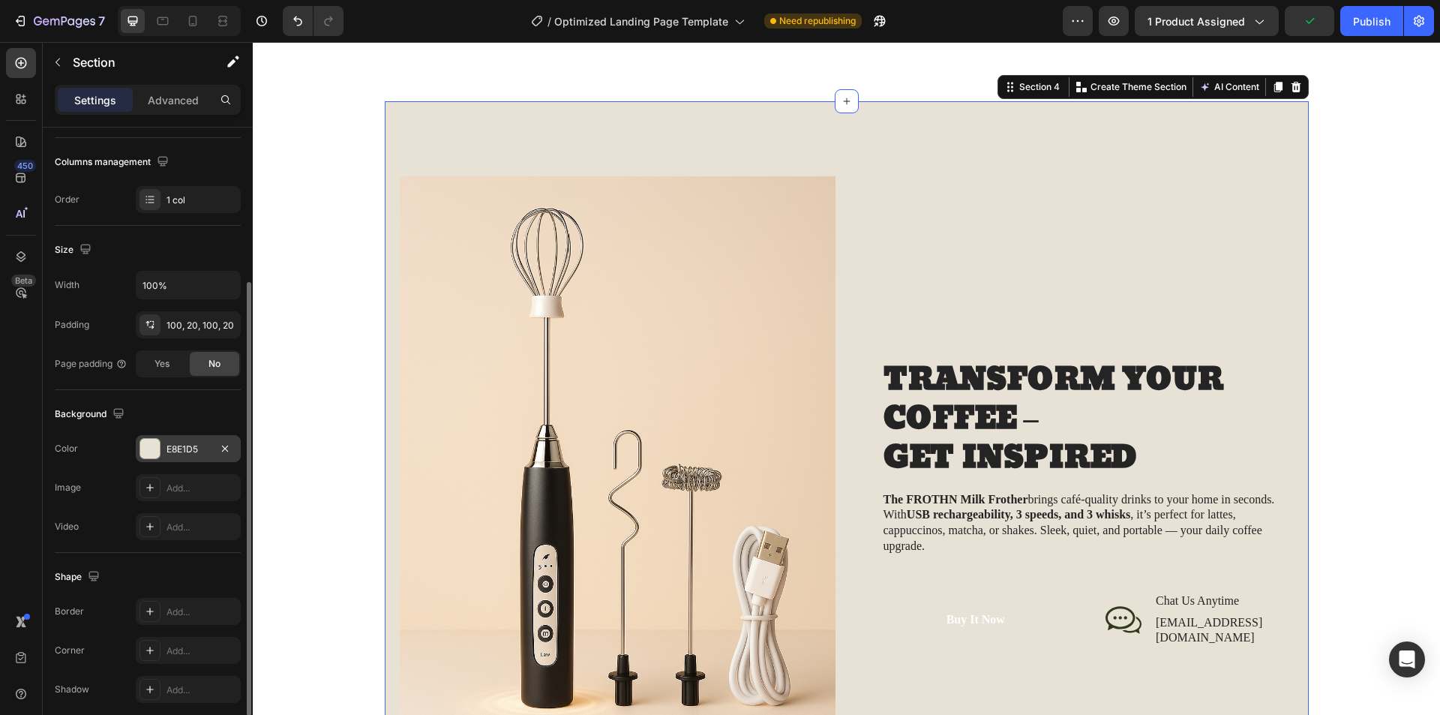
click at [174, 457] on div "E8E1D5" at bounding box center [188, 448] width 105 height 27
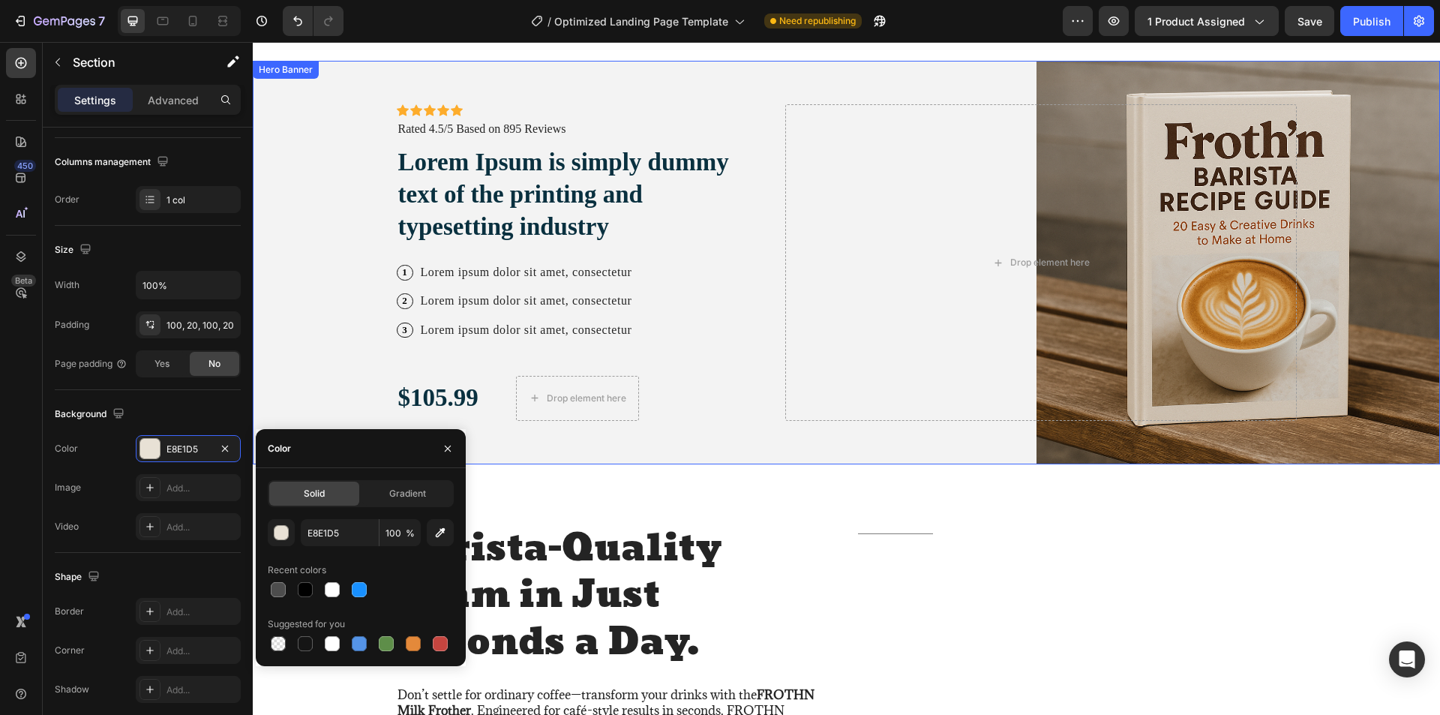
click at [739, 244] on h2 "Lorem Ipsum is simply dummy text of the printing and typesetting industry" at bounding box center [579, 195] width 365 height 100
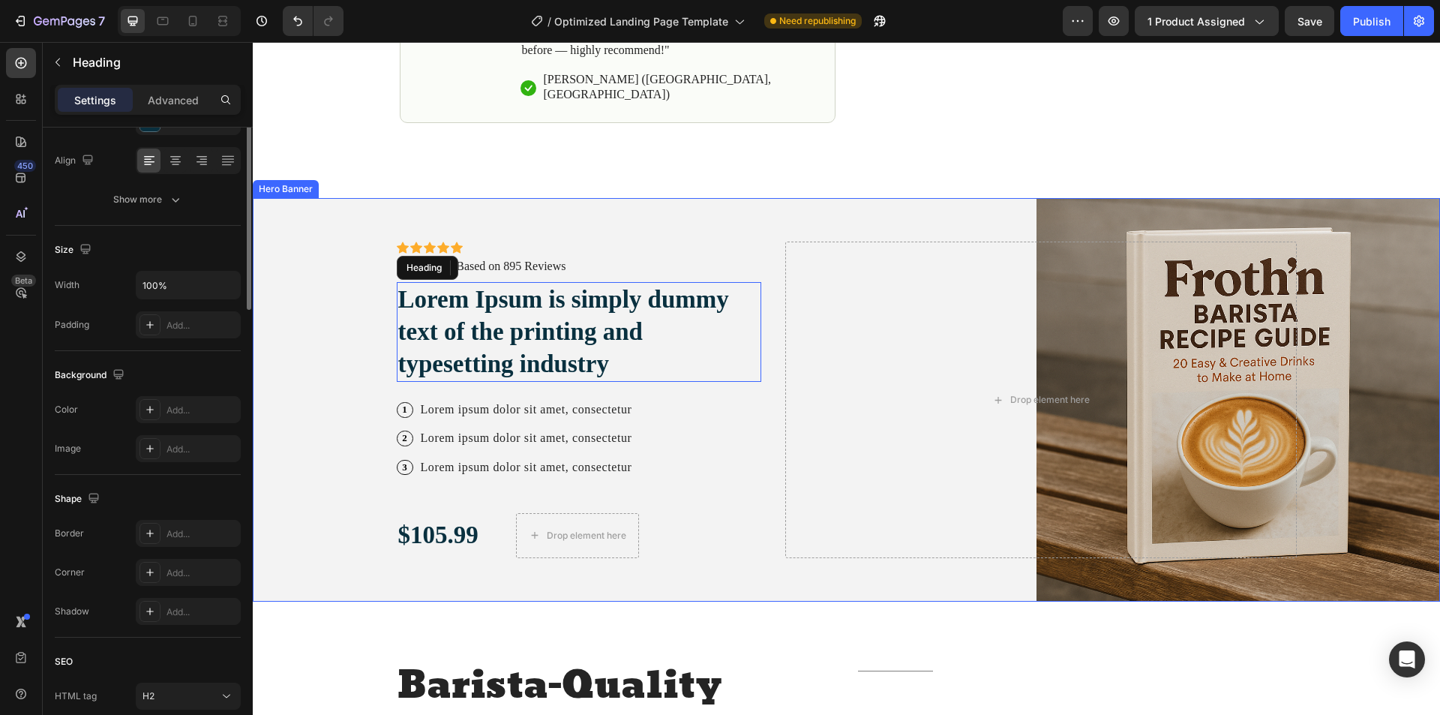
scroll to position [0, 0]
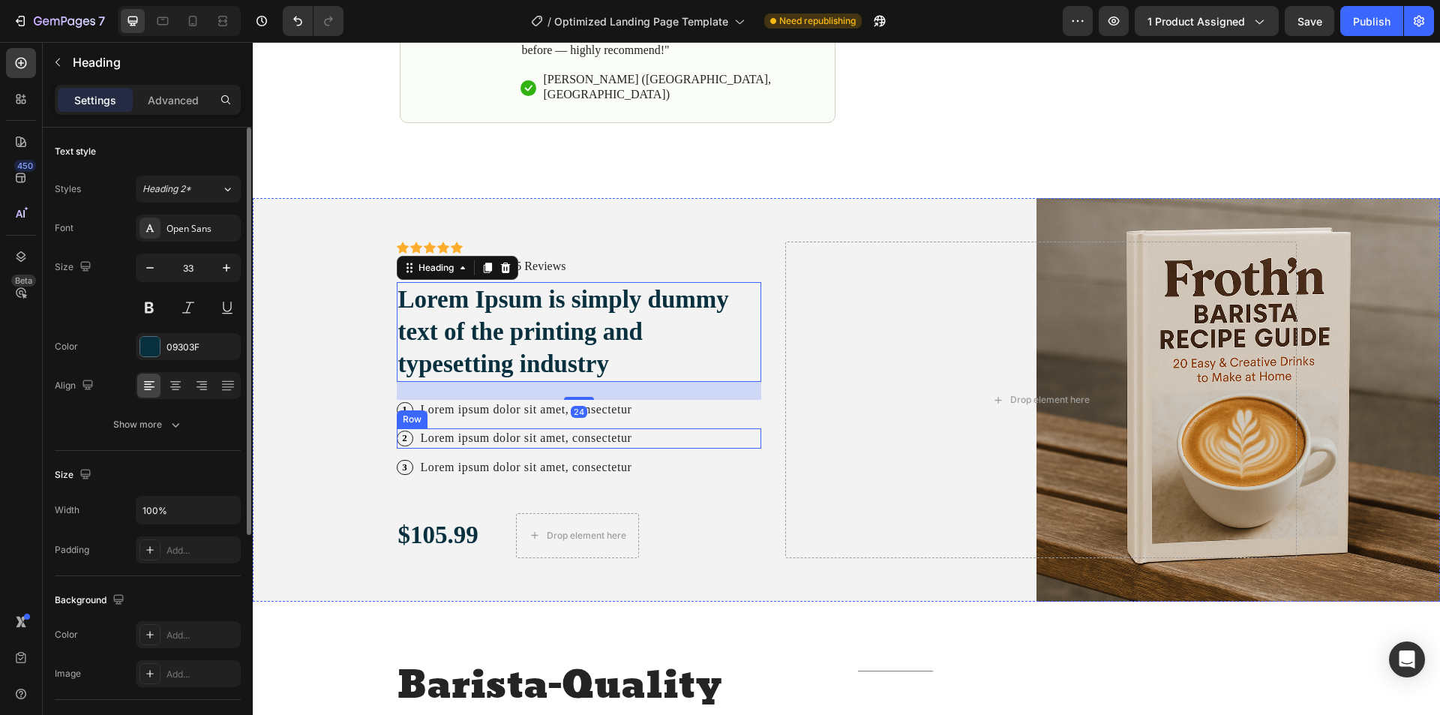
click at [734, 428] on div "2 Text Block Row Lorem ipsum dolor sit amet, consectetur Text Block Row" at bounding box center [579, 437] width 365 height 19
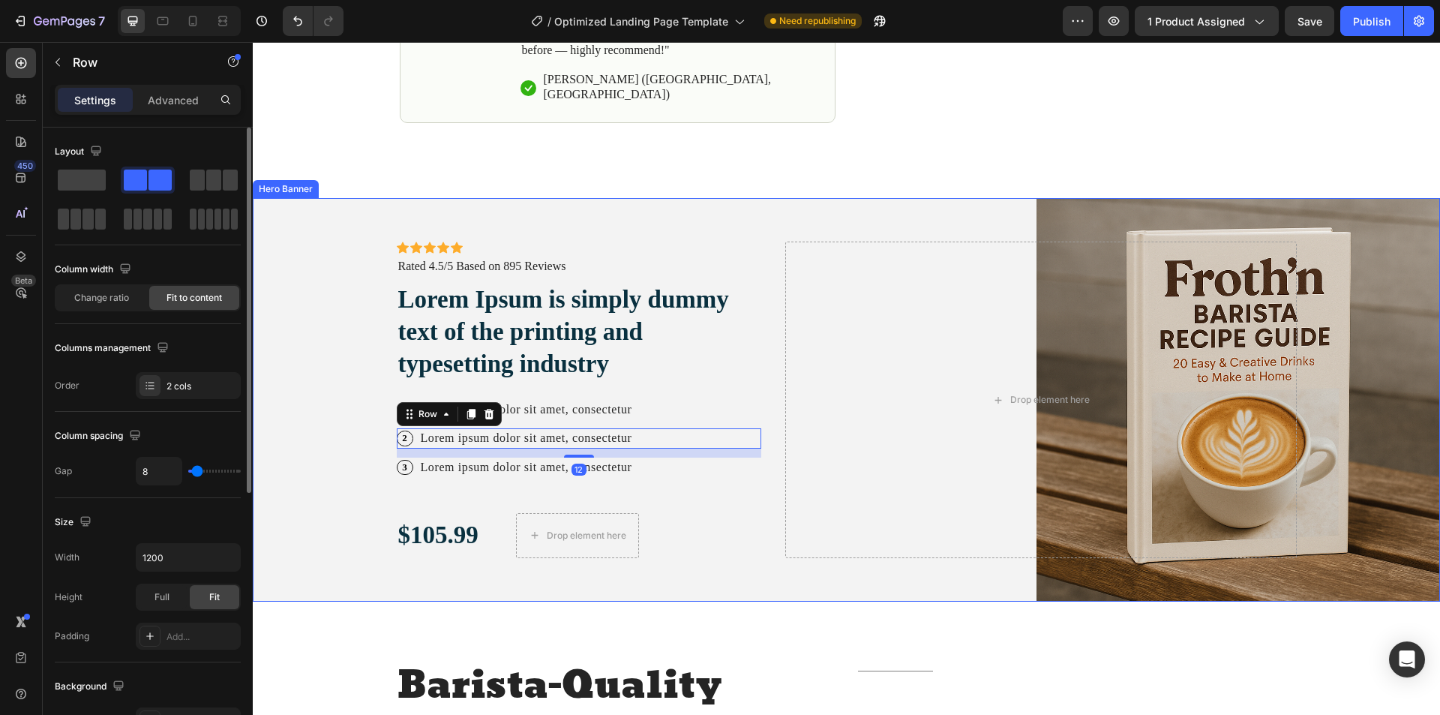
click at [729, 210] on div "Icon Icon Icon Icon Icon Icon List Icon Icon Icon Icon Icon Icon List Rated 4.5…" at bounding box center [846, 399] width 922 height 403
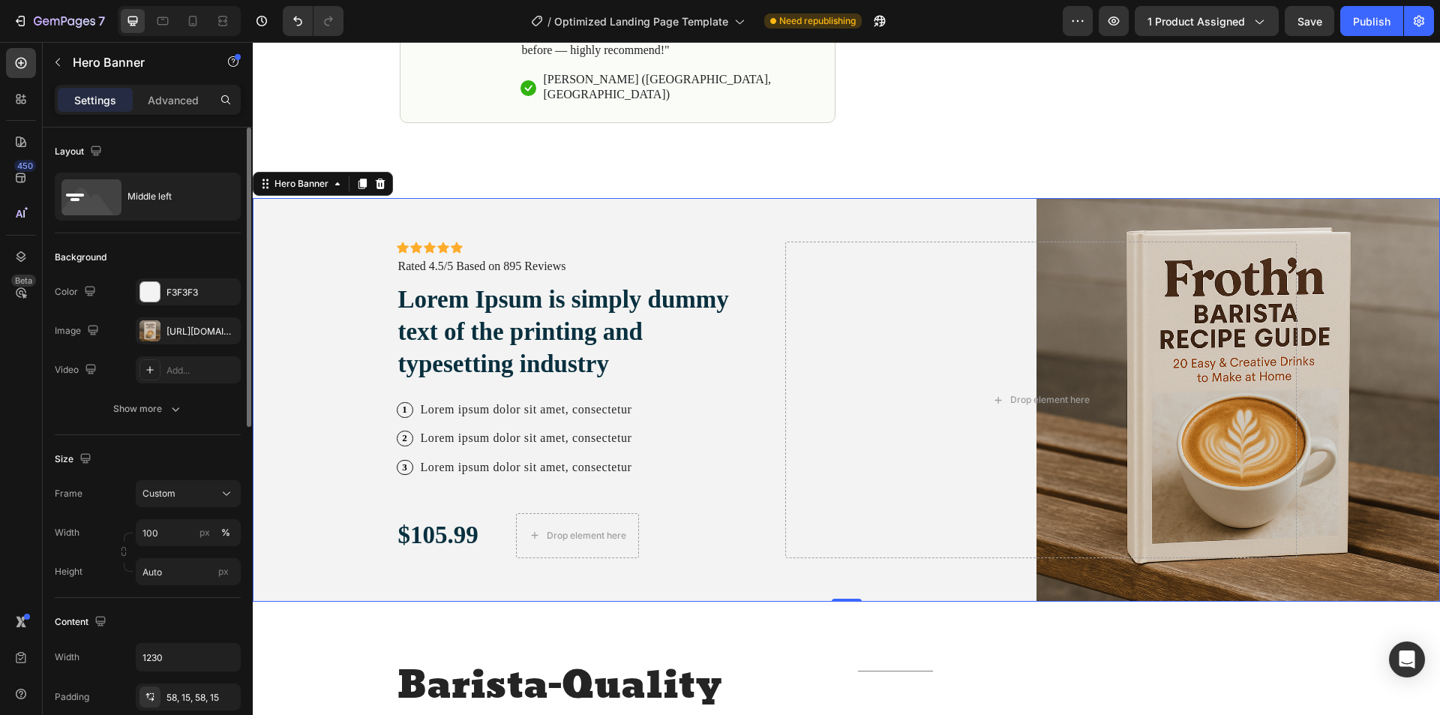
click at [729, 210] on div "Icon Icon Icon Icon Icon Icon List Icon Icon Icon Icon Icon Icon List Rated 4.5…" at bounding box center [846, 399] width 922 height 403
click at [158, 301] on div at bounding box center [149, 291] width 21 height 21
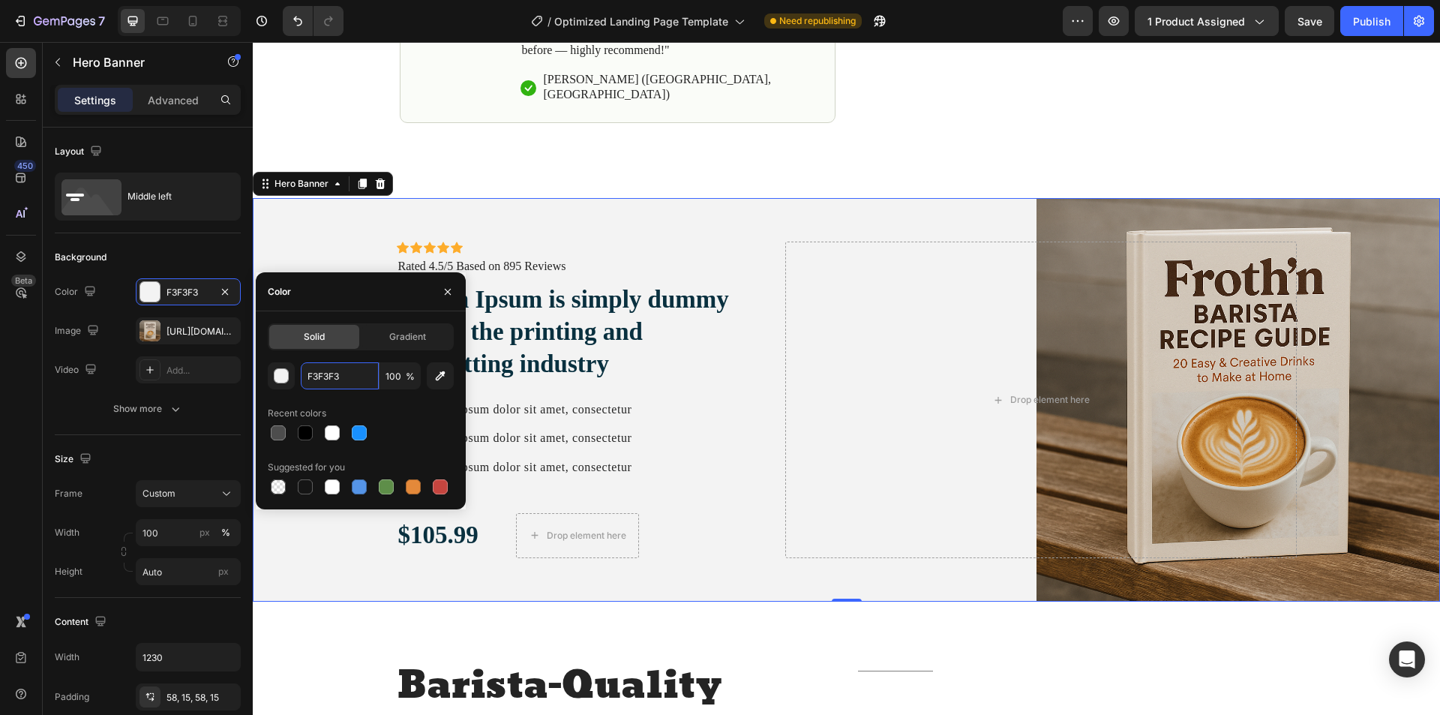
paste input "E8E1D5"
type input "E8E1D5"
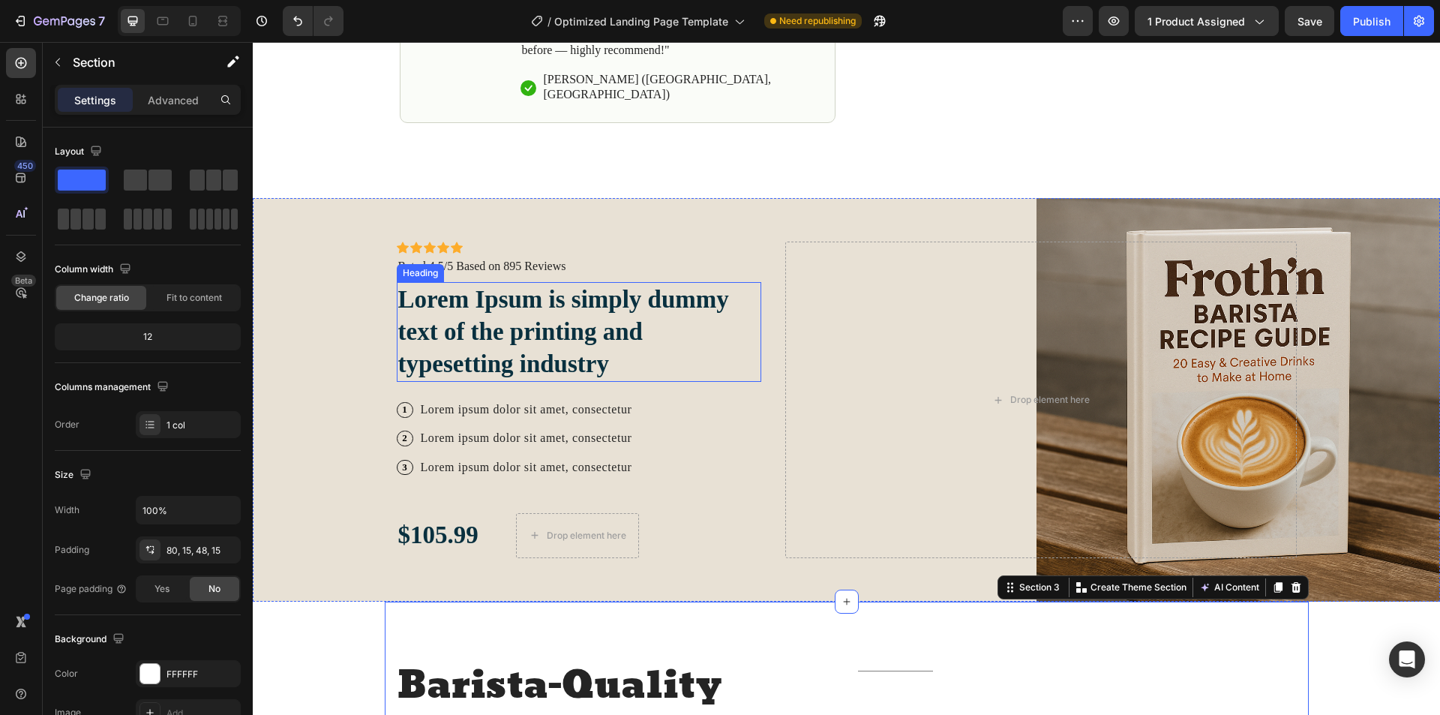
click at [542, 307] on h2 "Lorem Ipsum is simply dummy text of the printing and typesetting industry" at bounding box center [579, 332] width 365 height 100
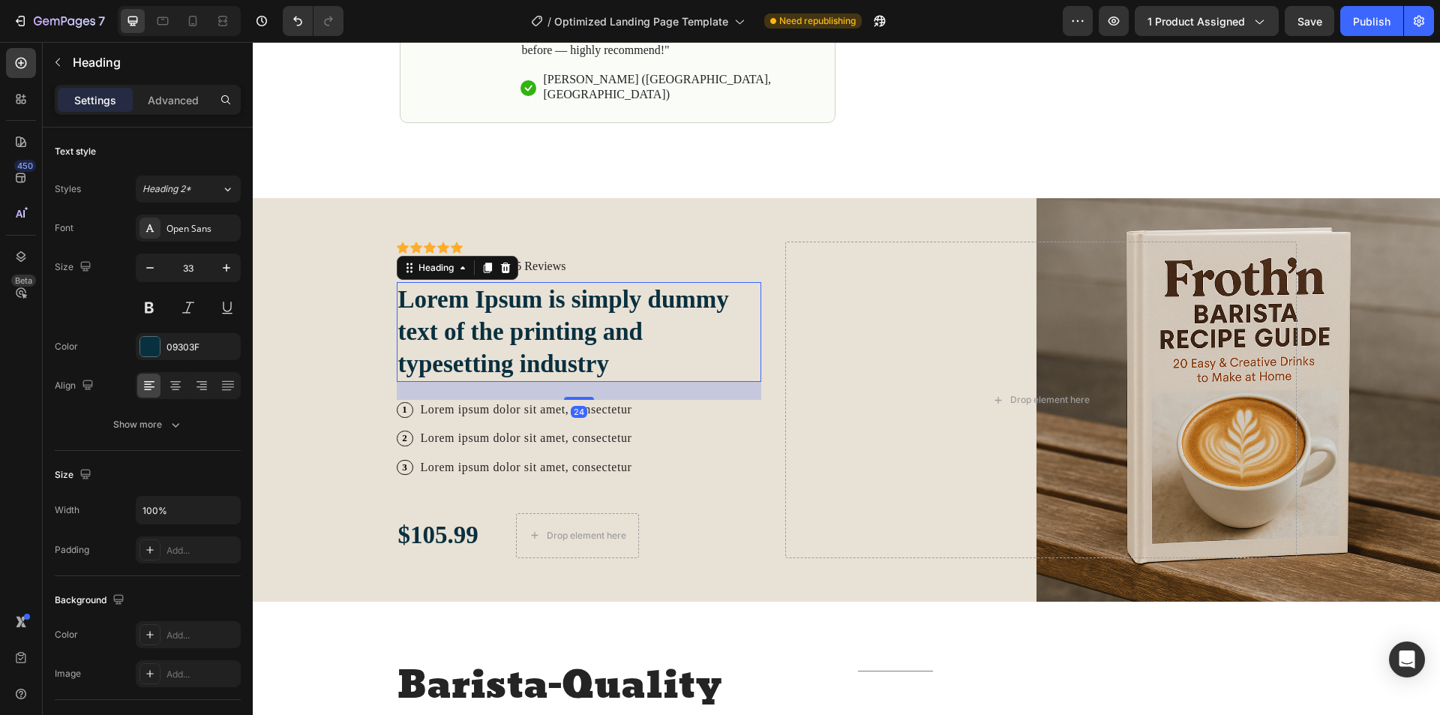
click at [610, 347] on h2 "Lorem Ipsum is simply dummy text of the printing and typesetting industry" at bounding box center [579, 332] width 365 height 100
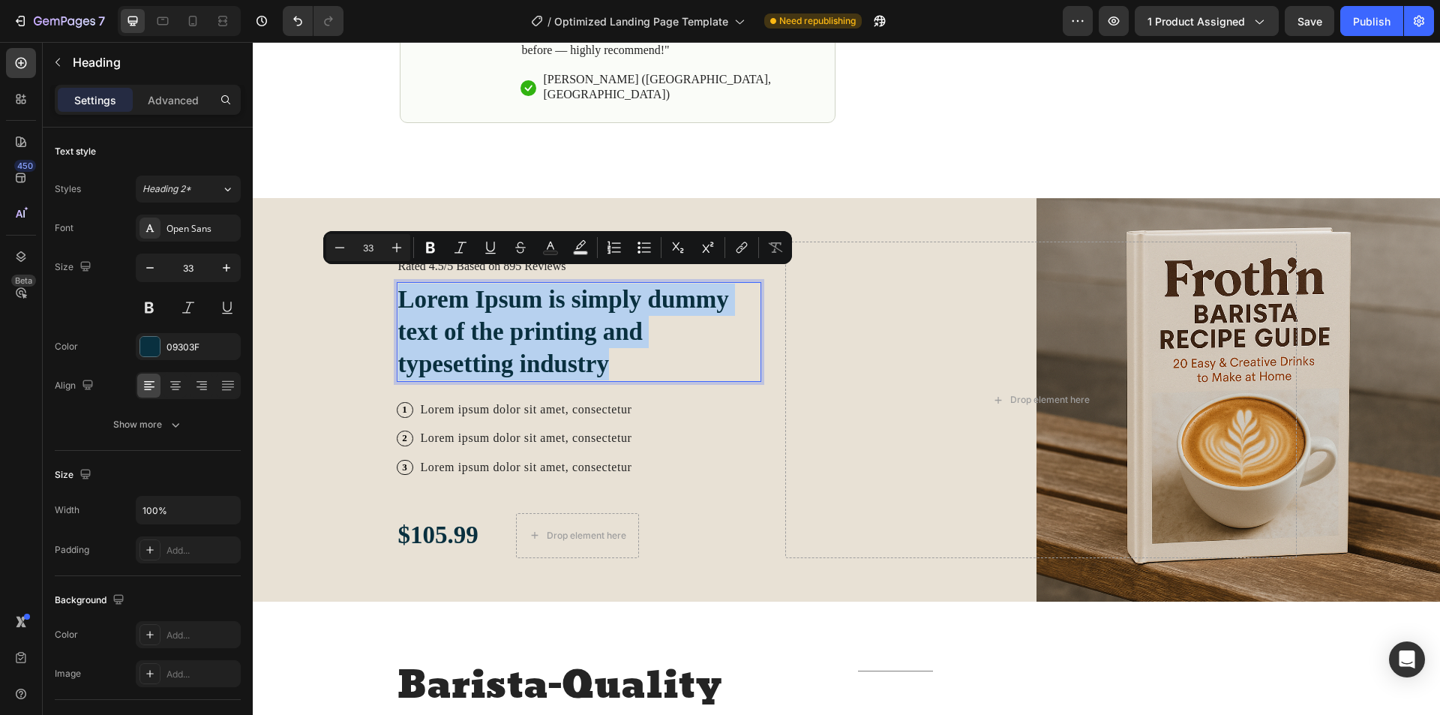
drag, startPoint x: 601, startPoint y: 349, endPoint x: 400, endPoint y: 287, distance: 210.4
click at [400, 287] on p "Lorem Ipsum is simply dummy text of the printing and typesetting industry" at bounding box center [579, 331] width 362 height 97
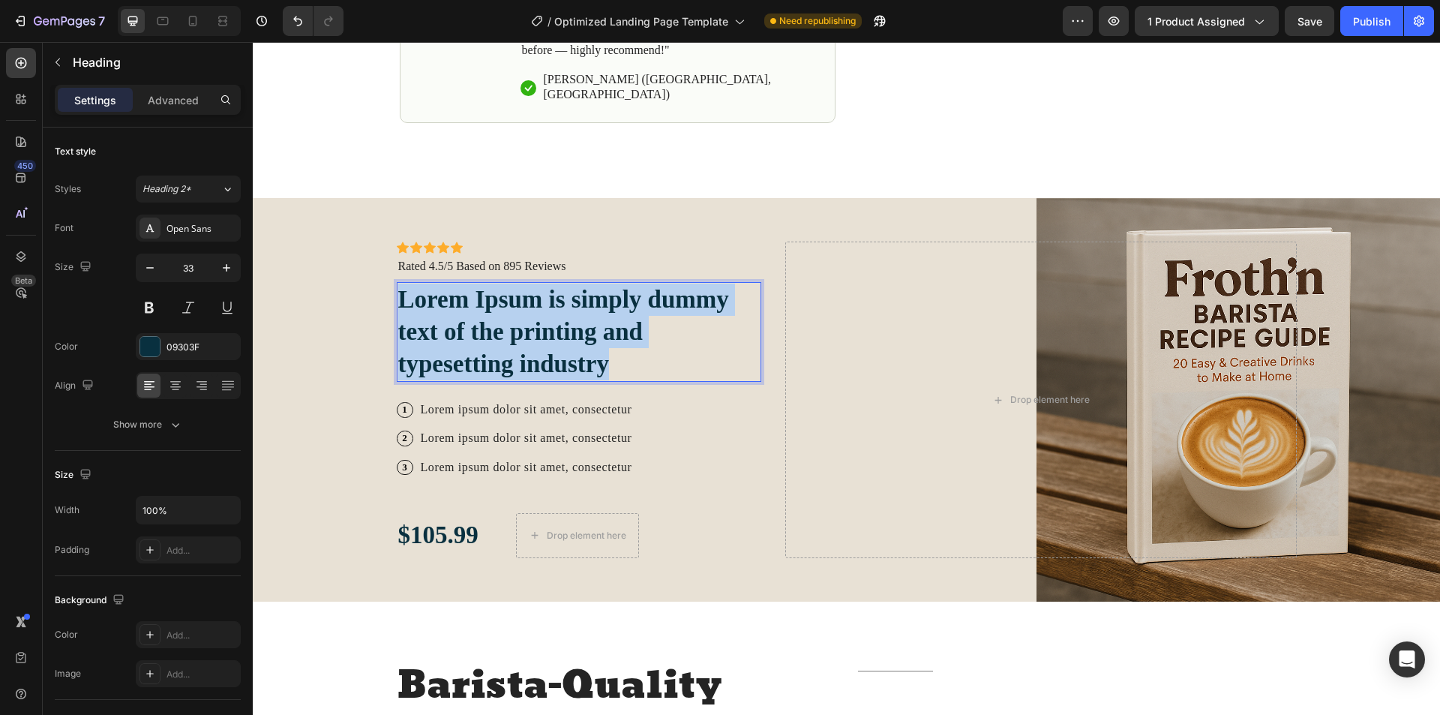
click at [615, 344] on p "Lorem Ipsum is simply dummy text of the printing and typesetting industry" at bounding box center [579, 331] width 362 height 97
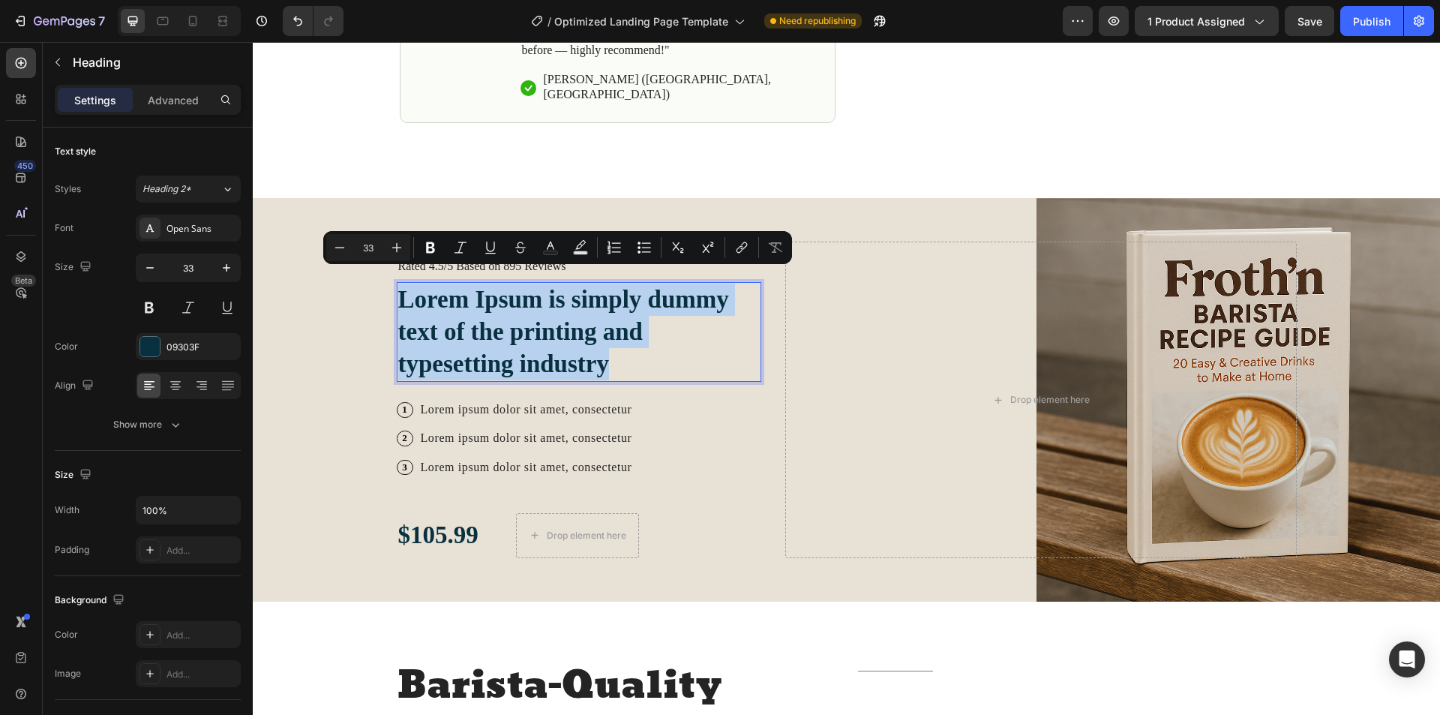
drag, startPoint x: 613, startPoint y: 347, endPoint x: 395, endPoint y: 280, distance: 227.5
click at [398, 283] on p "Lorem Ipsum is simply dummy text of the printing and typesetting industry" at bounding box center [579, 331] width 362 height 97
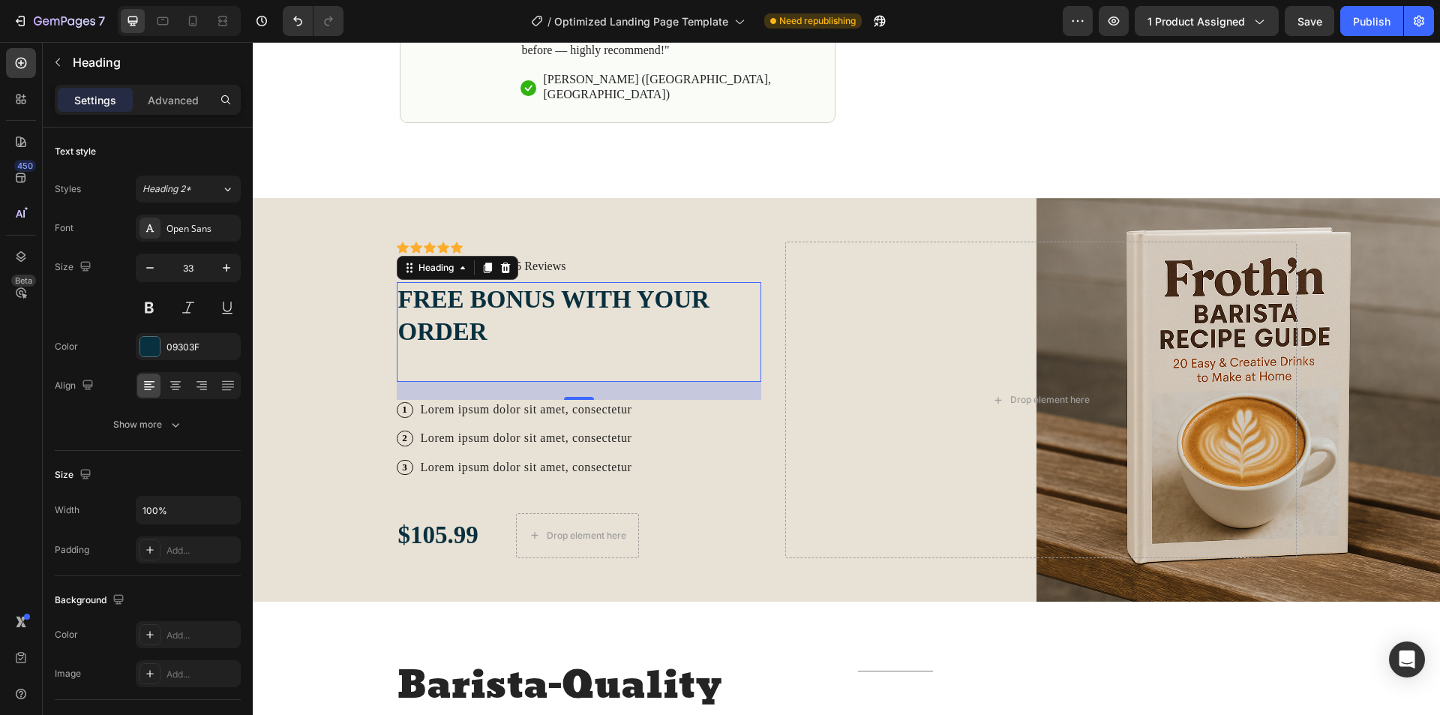
click at [457, 337] on p "FREE BONUS WITH YOUR ORDER" at bounding box center [579, 331] width 362 height 97
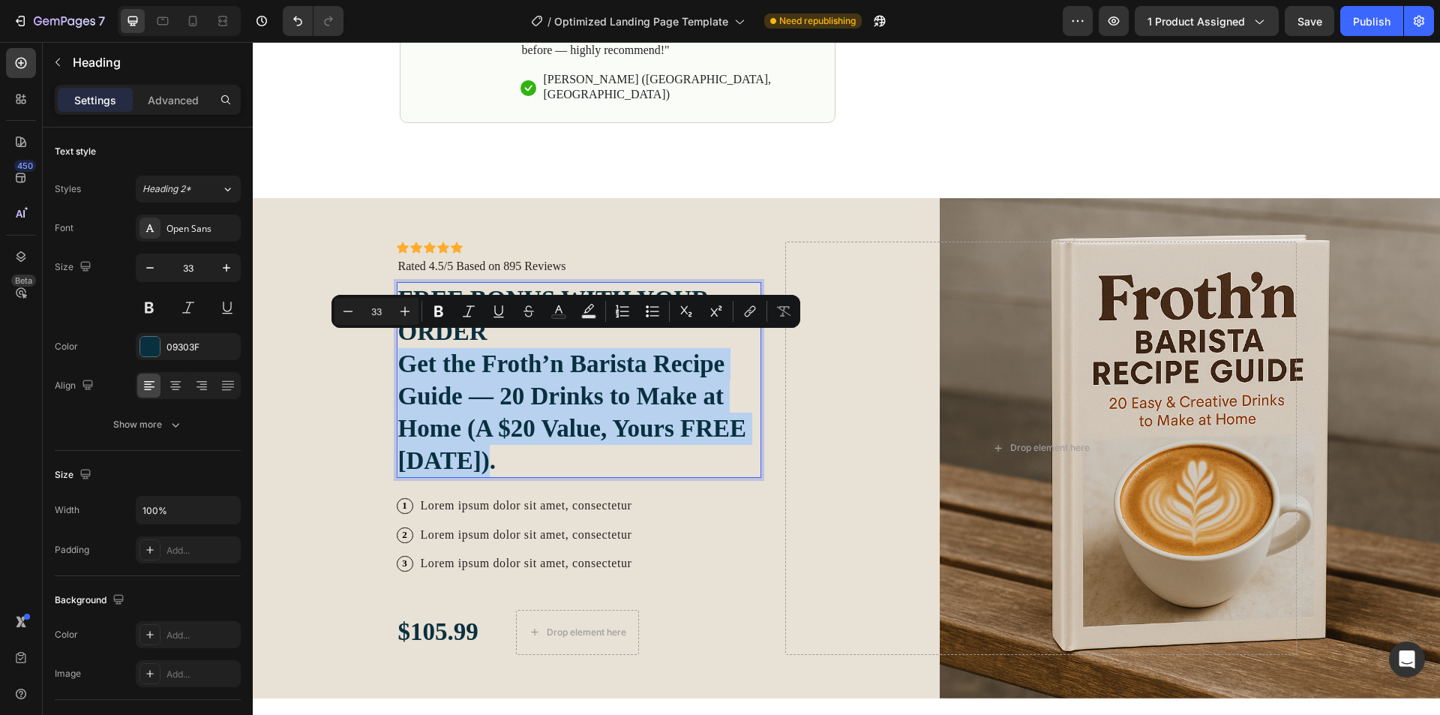
drag, startPoint x: 478, startPoint y: 432, endPoint x: 400, endPoint y: 347, distance: 115.2
click at [400, 347] on p "FREE BONUS WITH YOUR ORDER Get the Froth’n Barista Recipe Guide — 20 Drinks to …" at bounding box center [579, 379] width 362 height 193
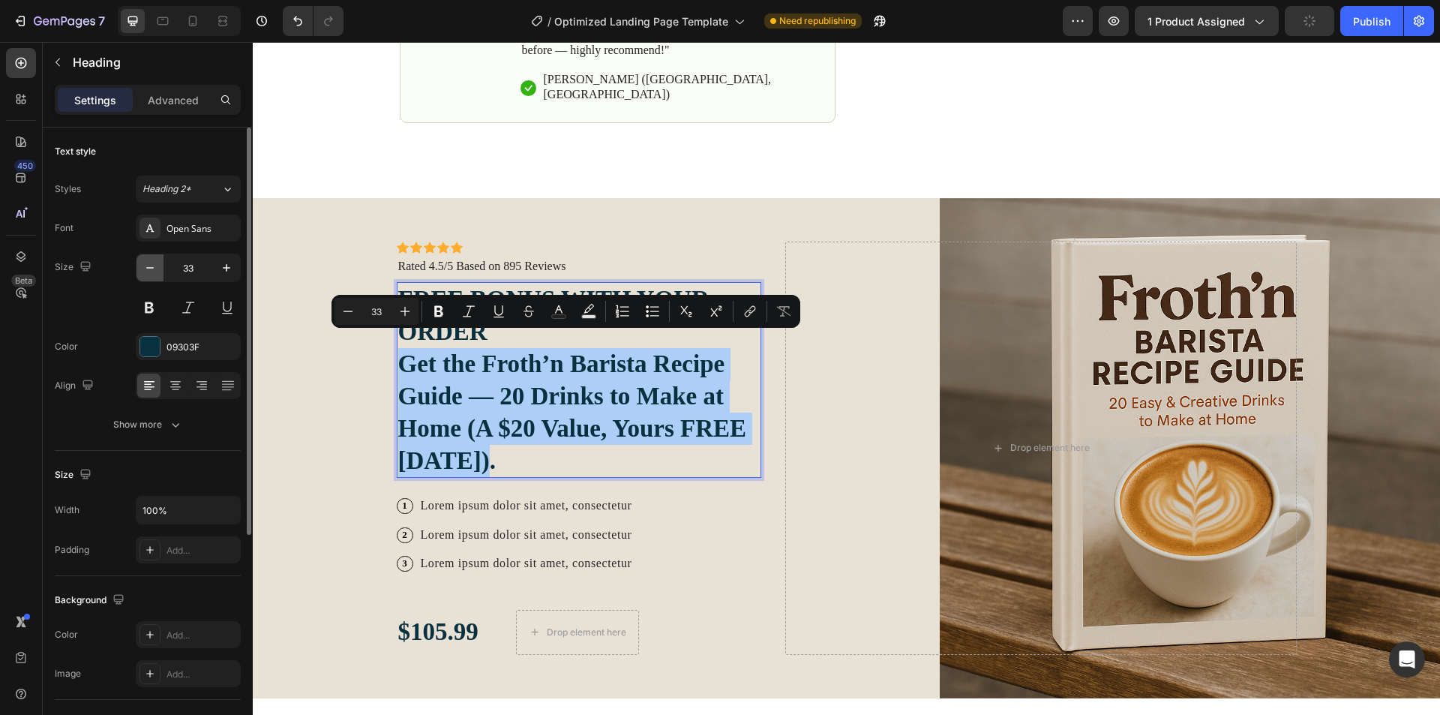
click at [153, 268] on icon "button" at bounding box center [149, 267] width 15 height 15
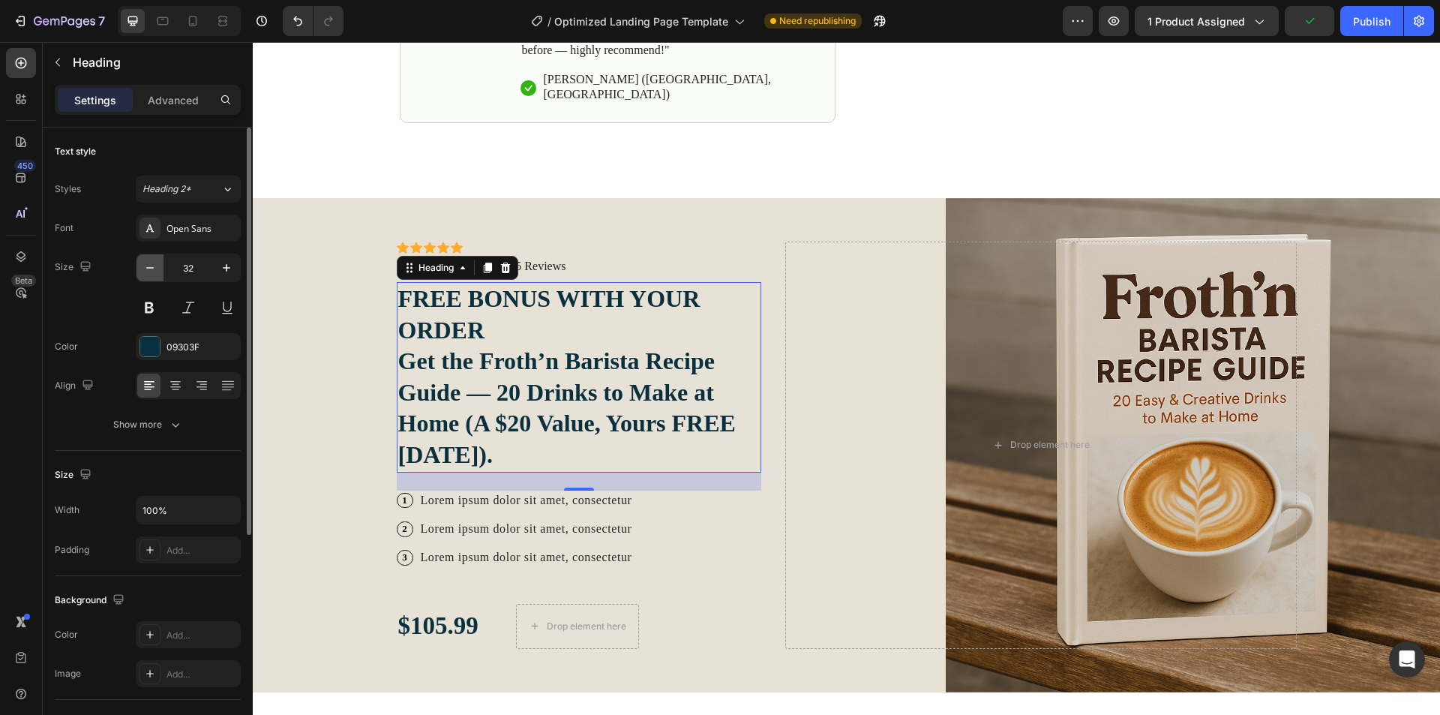
click at [153, 268] on icon "button" at bounding box center [149, 267] width 15 height 15
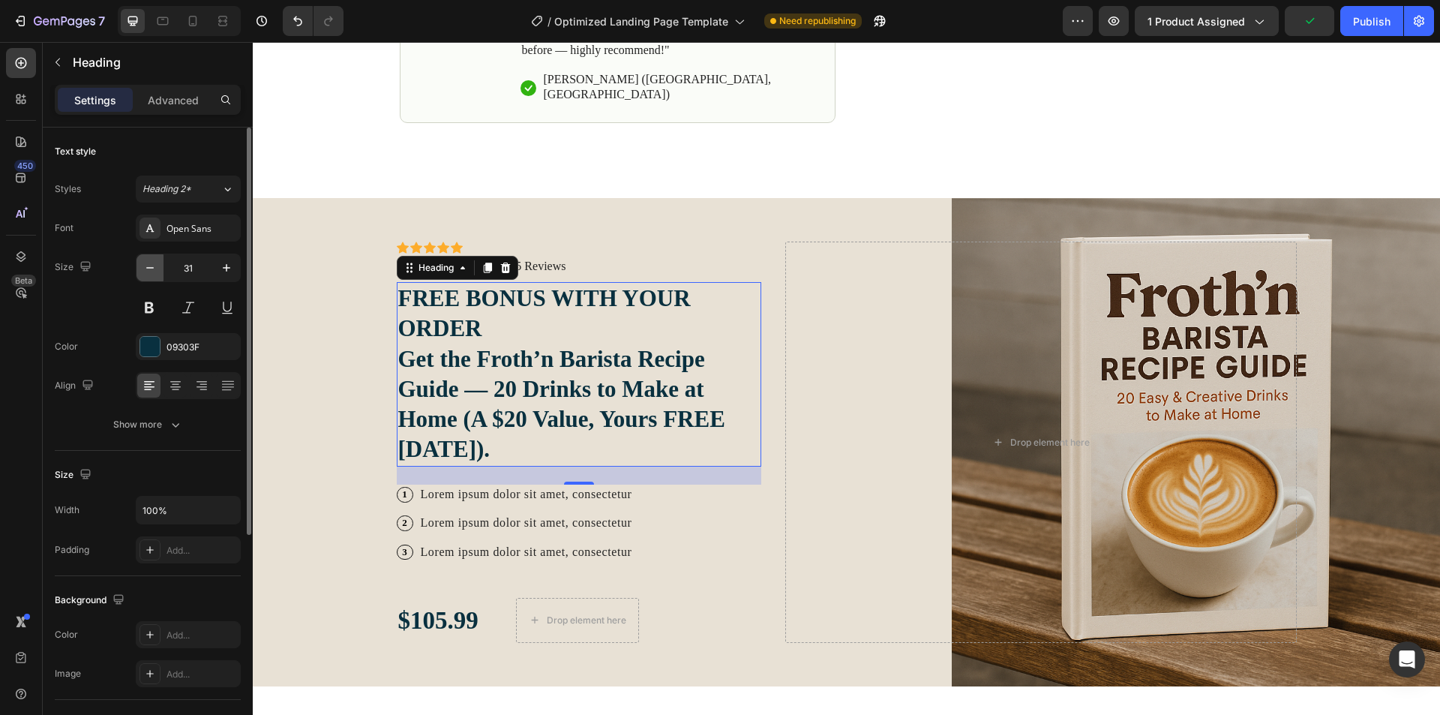
click at [153, 268] on icon "button" at bounding box center [149, 267] width 15 height 15
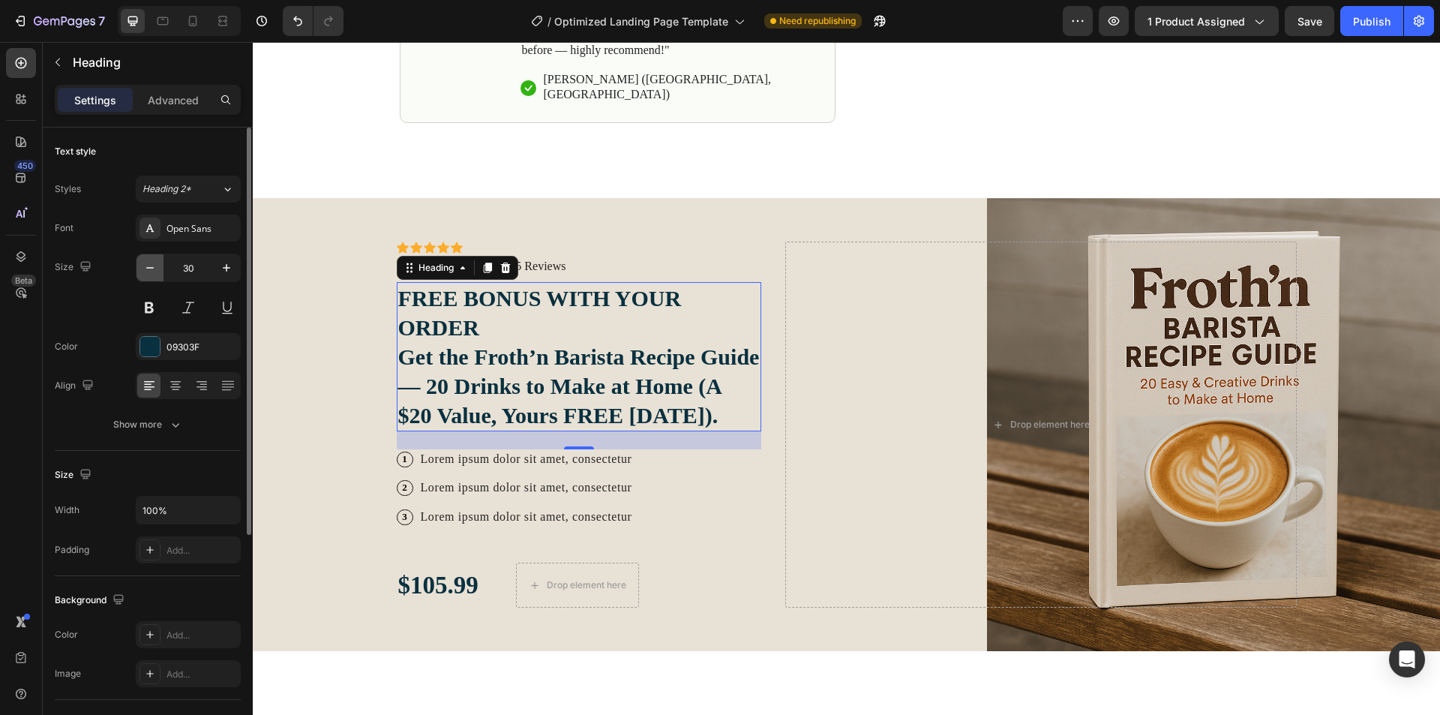
click at [153, 268] on icon "button" at bounding box center [149, 267] width 15 height 15
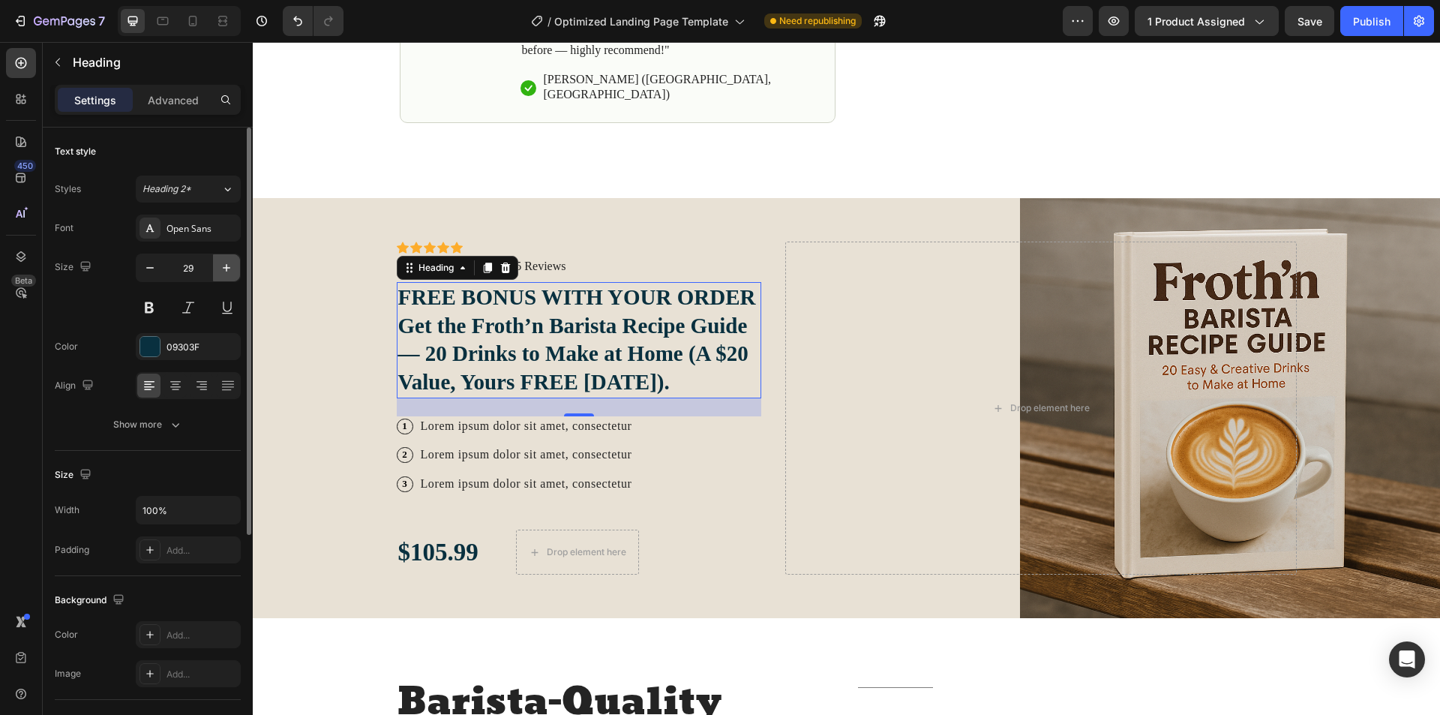
click at [224, 273] on icon "button" at bounding box center [226, 267] width 15 height 15
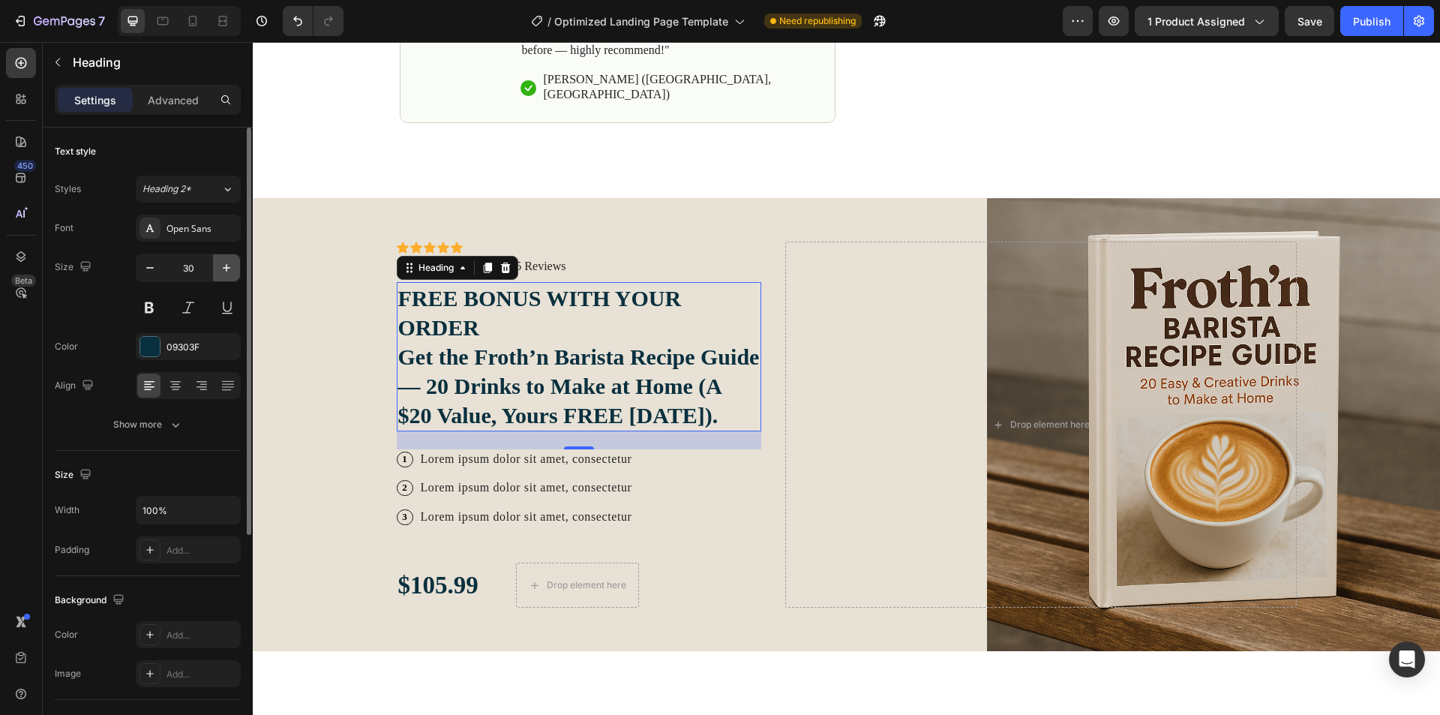
type input "31"
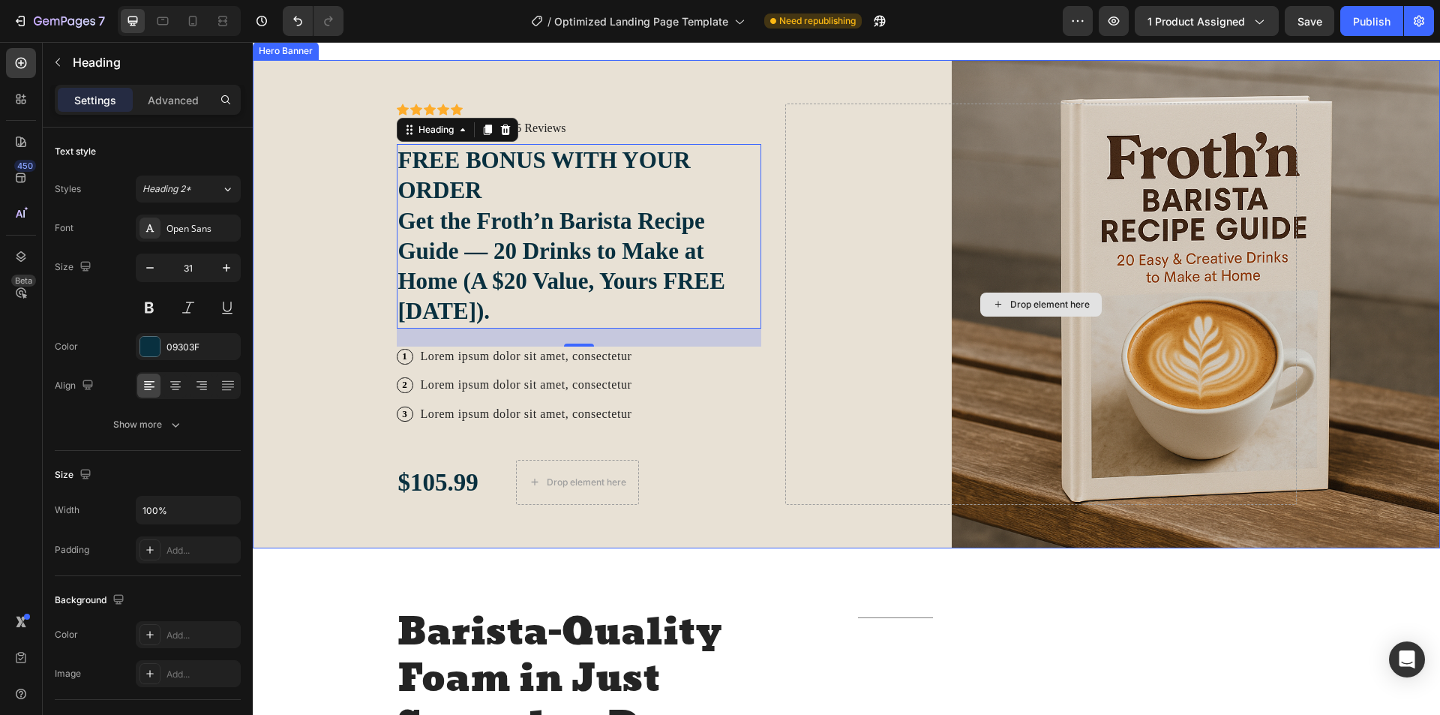
scroll to position [1050, 0]
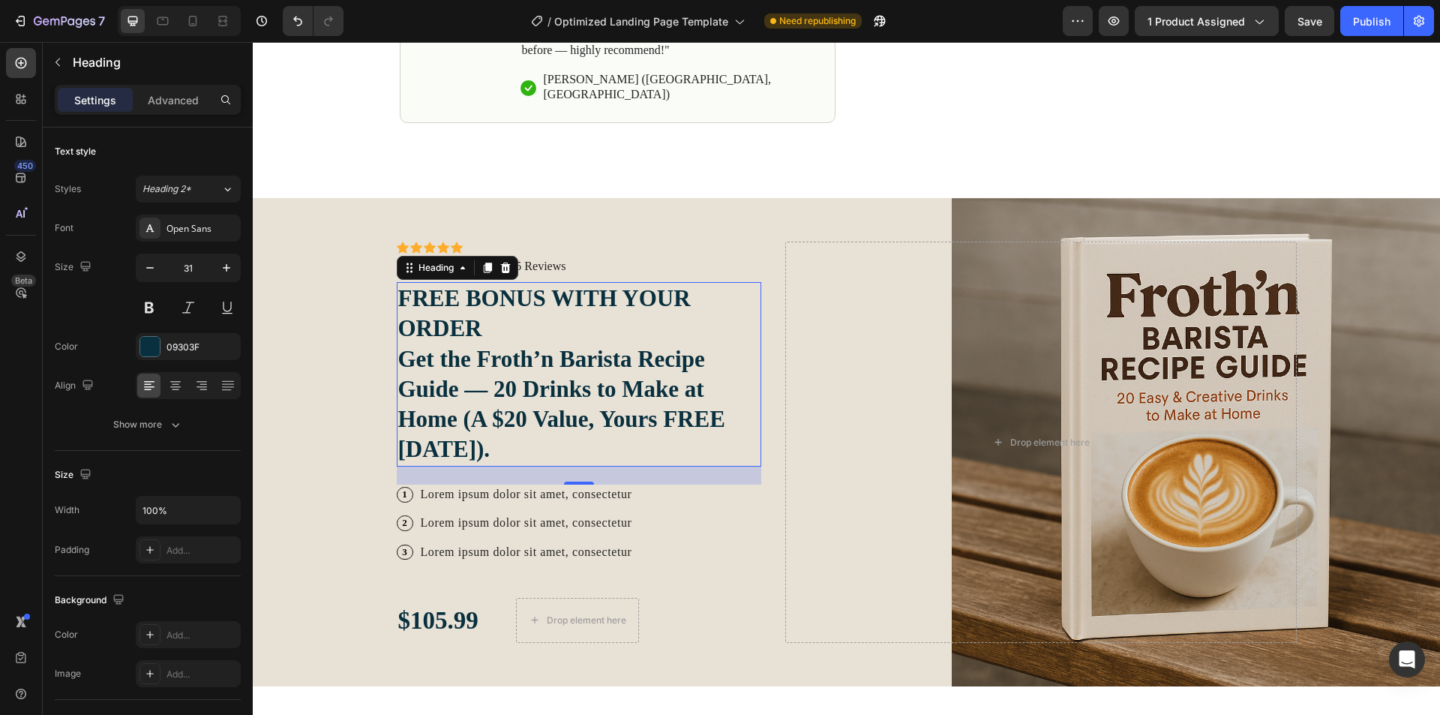
click at [565, 408] on p "FREE BONUS WITH YOUR ORDER Get the Froth’n Barista Recipe Guide — 20 Drinks to …" at bounding box center [579, 373] width 362 height 181
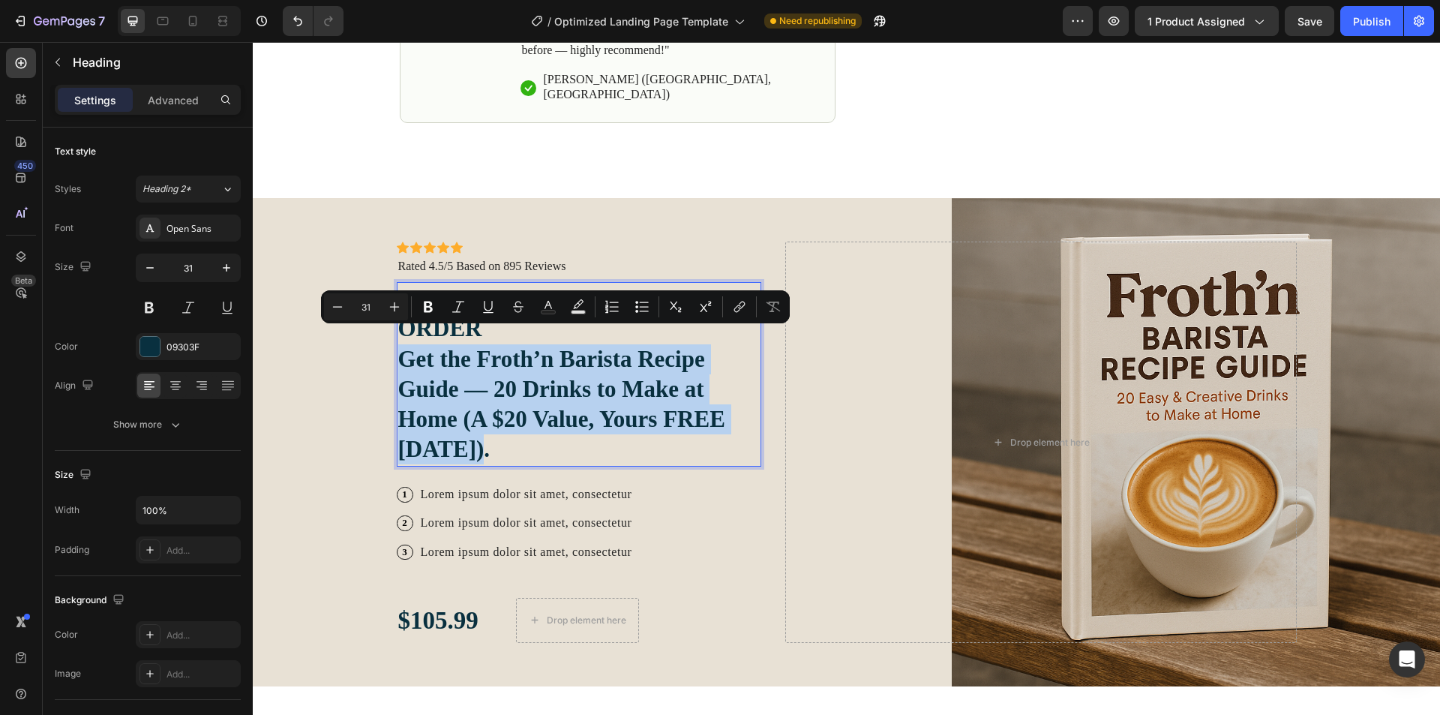
drag, startPoint x: 487, startPoint y: 425, endPoint x: 396, endPoint y: 346, distance: 120.2
click at [398, 346] on p "FREE BONUS WITH YOUR ORDER Get the Froth’n Barista Recipe Guide — 20 Drinks to …" at bounding box center [579, 373] width 362 height 181
click at [430, 310] on icon "Editor contextual toolbar" at bounding box center [428, 306] width 9 height 11
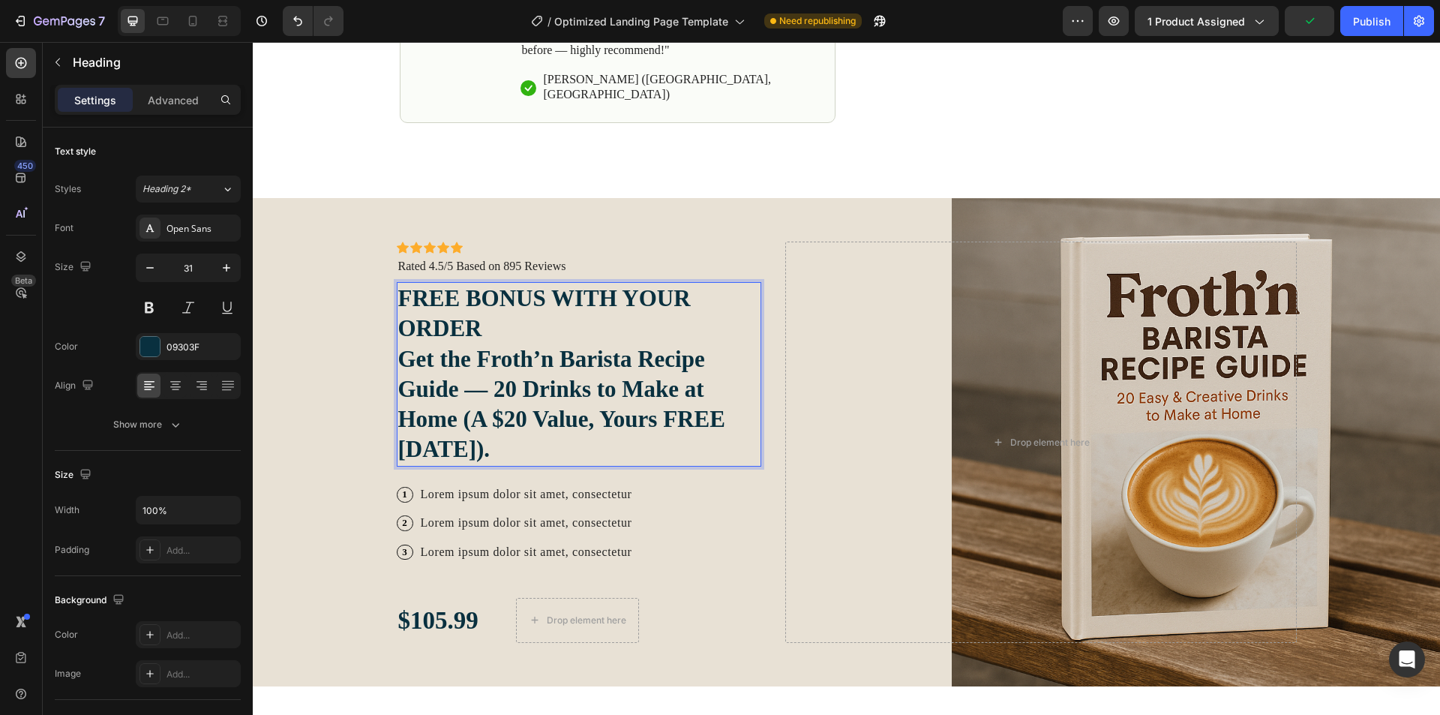
click at [472, 422] on p "FREE BONUS WITH YOUR ORDER Get the Froth’n Barista Recipe Guide — 20 Drinks to …" at bounding box center [579, 373] width 362 height 181
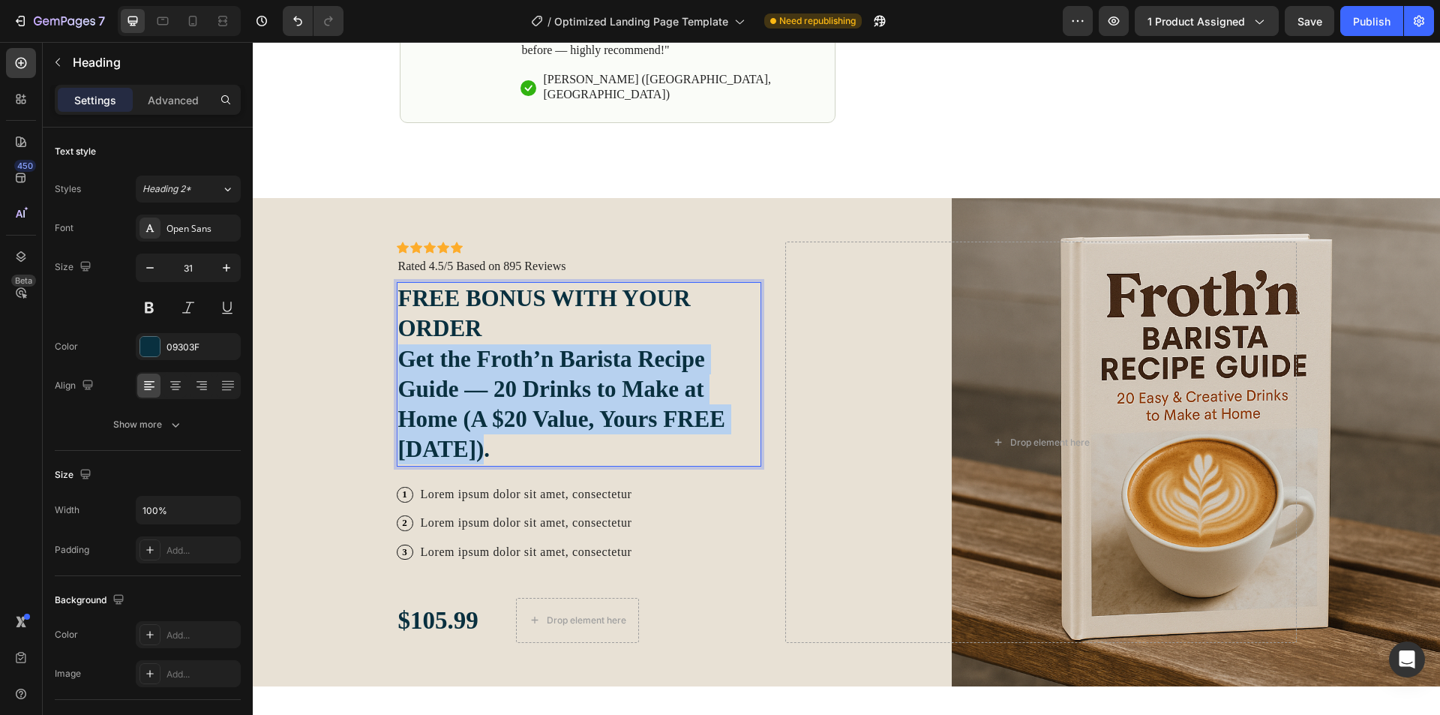
drag, startPoint x: 475, startPoint y: 430, endPoint x: 400, endPoint y: 346, distance: 113.1
click at [400, 346] on p "FREE BONUS WITH YOUR ORDER Get the Froth’n Barista Recipe Guide — 20 Drinks to …" at bounding box center [579, 373] width 362 height 181
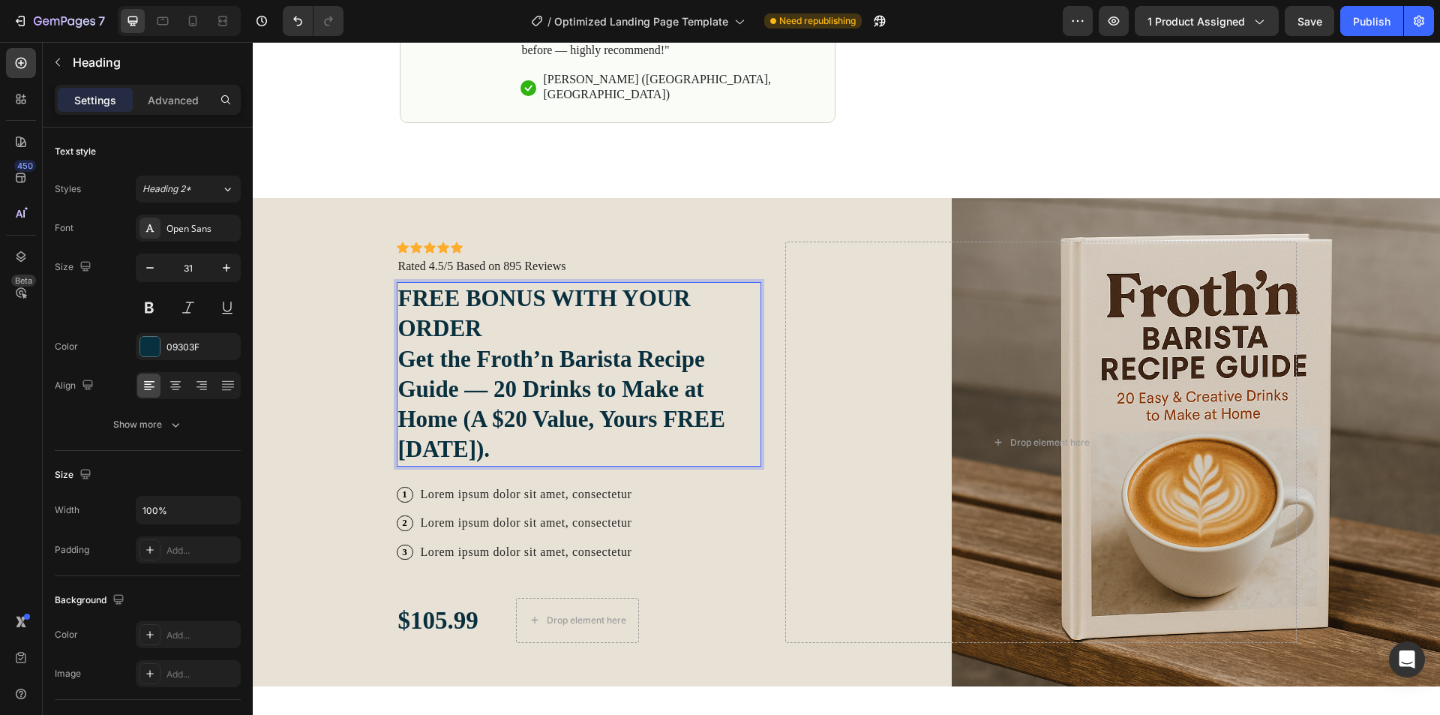
click at [496, 310] on p "FREE BONUS WITH YOUR ORDER Get the Froth’n Barista Recipe Guide — 20 Drinks to …" at bounding box center [579, 373] width 362 height 181
click at [535, 492] on div "Icon Icon Icon Icon Icon Icon List Icon Icon Icon Icon Icon Icon List Rated 4.5…" at bounding box center [579, 441] width 365 height 401
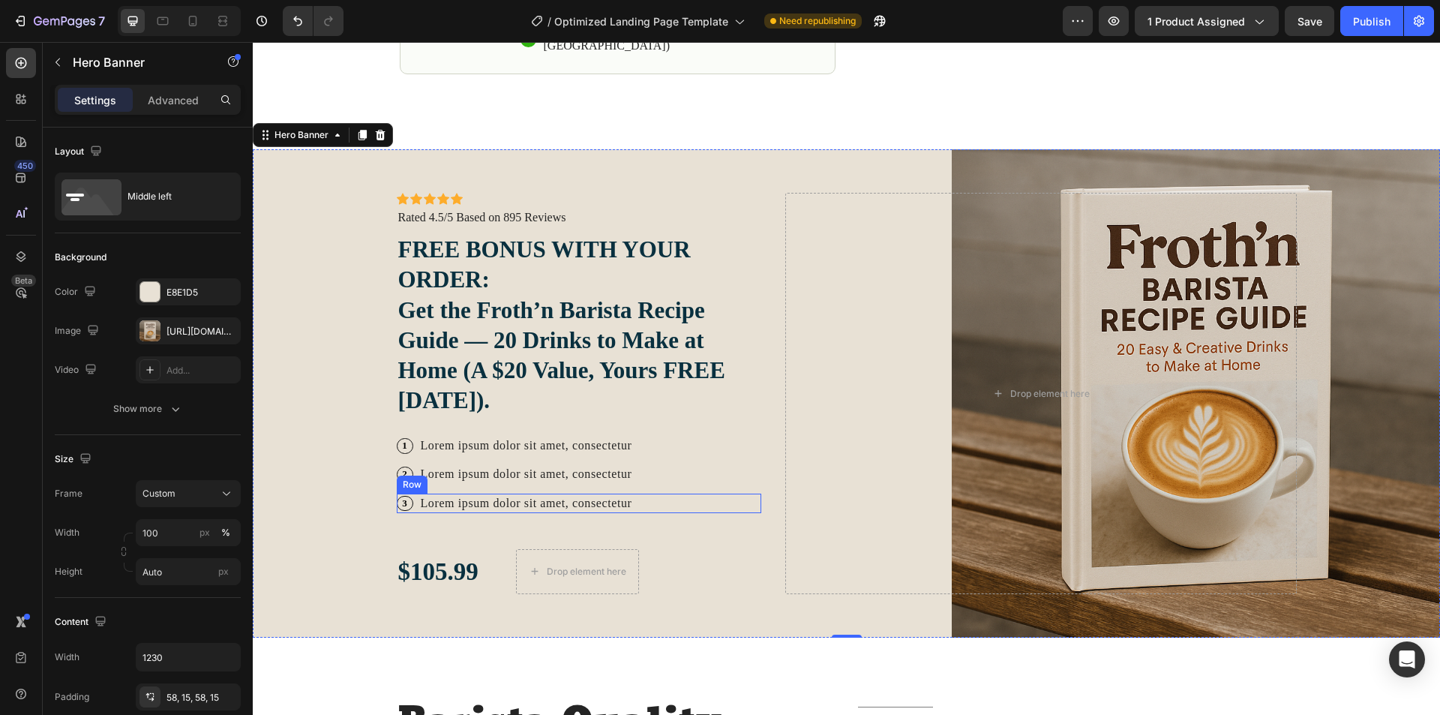
scroll to position [1125, 0]
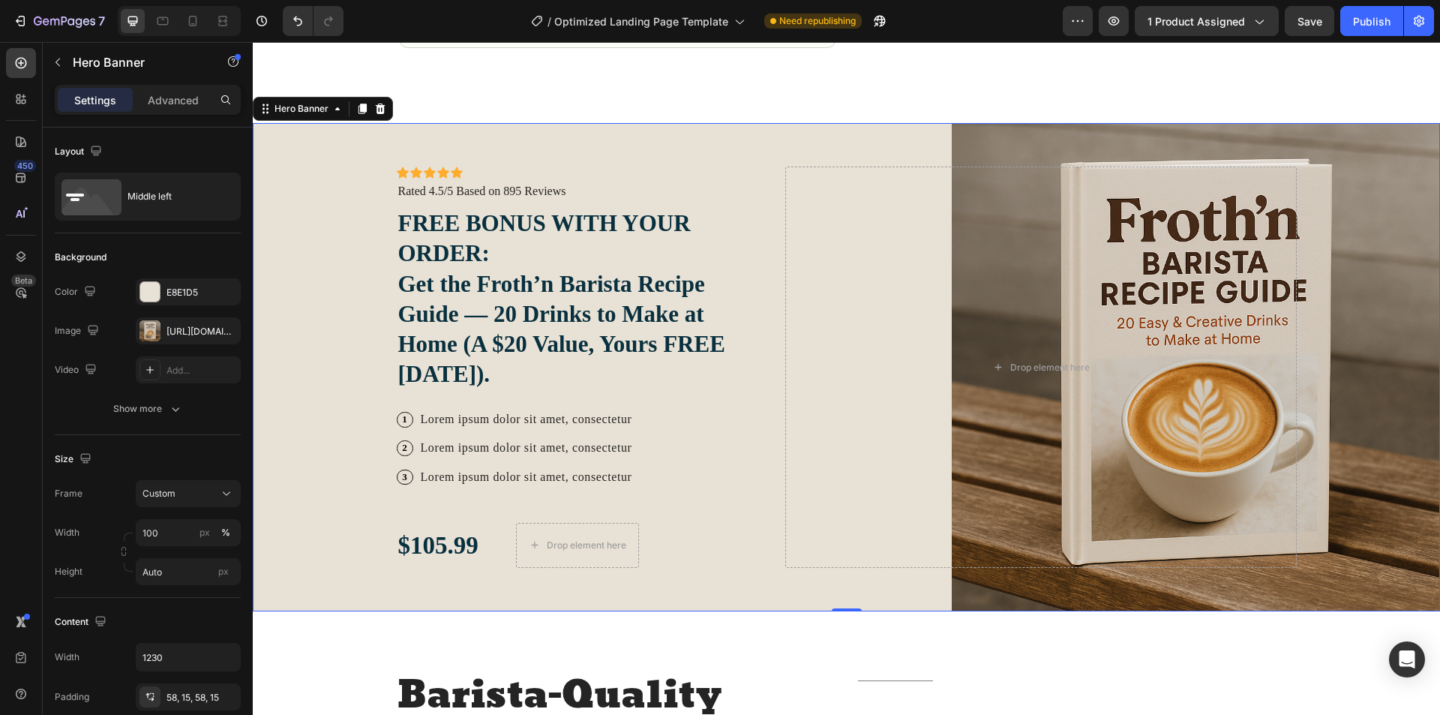
click at [571, 449] on div "Icon Icon Icon Icon Icon Icon List Icon Icon Icon Icon Icon Icon List Rated 4.5…" at bounding box center [579, 366] width 365 height 401
click at [580, 412] on p "Lorem ipsum dolor sit amet, consectetur" at bounding box center [526, 419] width 211 height 16
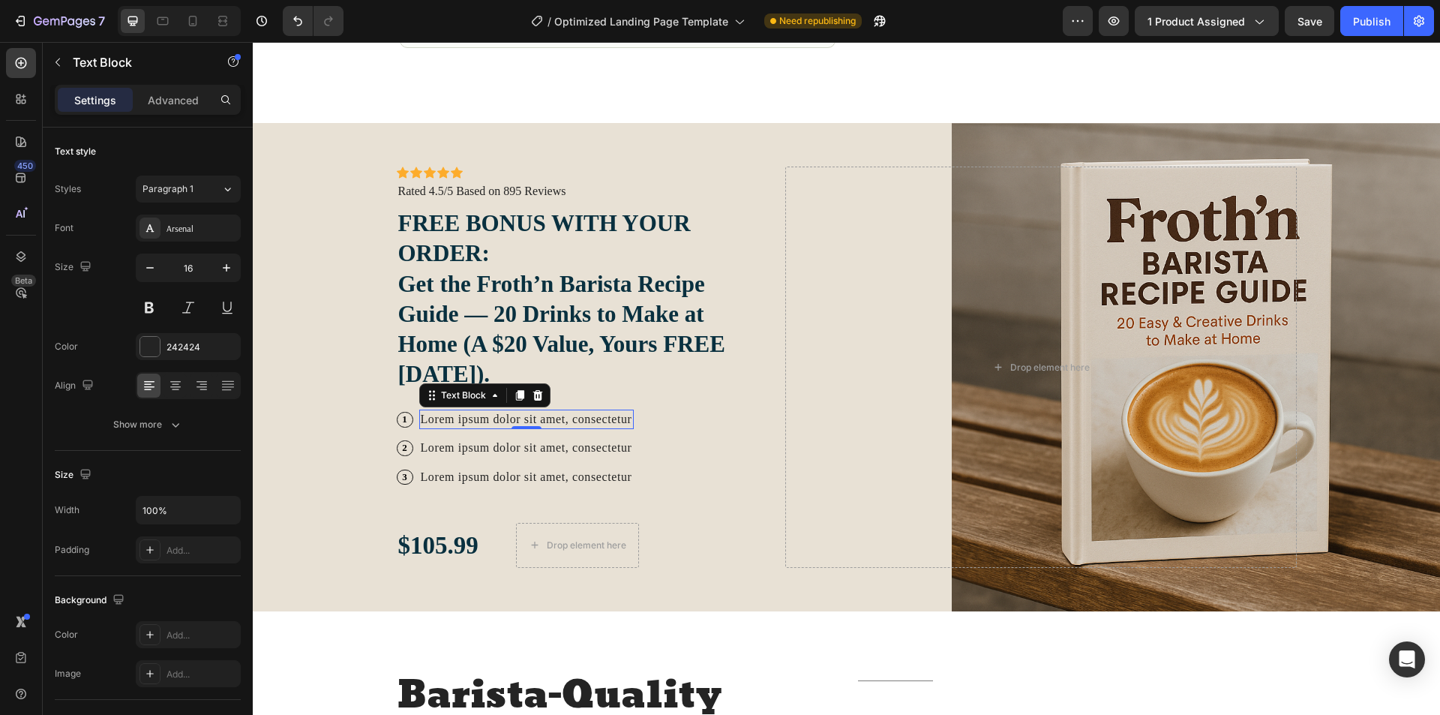
click at [559, 411] on p "Lorem ipsum dolor sit amet, consectetur" at bounding box center [526, 419] width 211 height 16
click at [515, 439] on p "Lorem ipsum dolor sit amet, consectetur" at bounding box center [526, 447] width 211 height 16
click at [516, 439] on p "Lorem ipsum dolor sit amet, consectetur" at bounding box center [526, 447] width 211 height 16
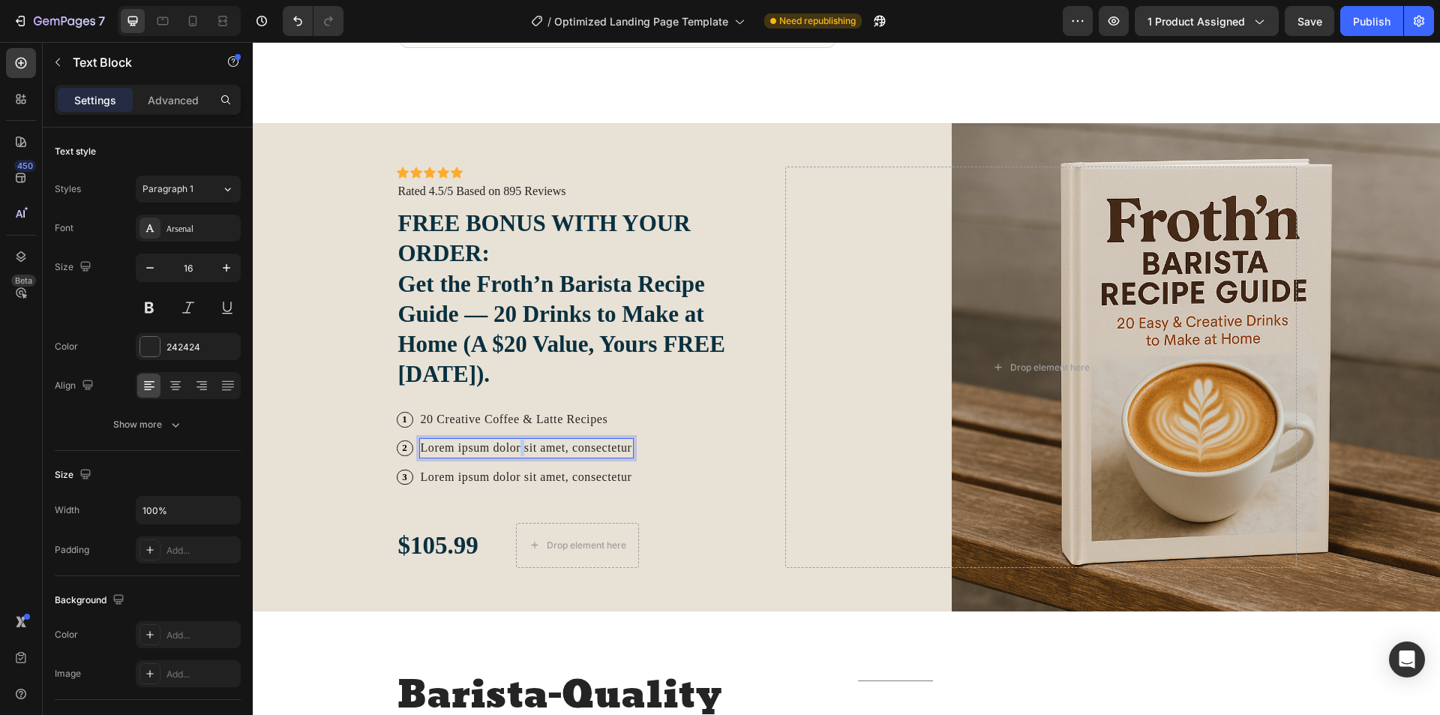
click at [516, 439] on p "Lorem ipsum dolor sit amet, consectetur" at bounding box center [526, 447] width 211 height 16
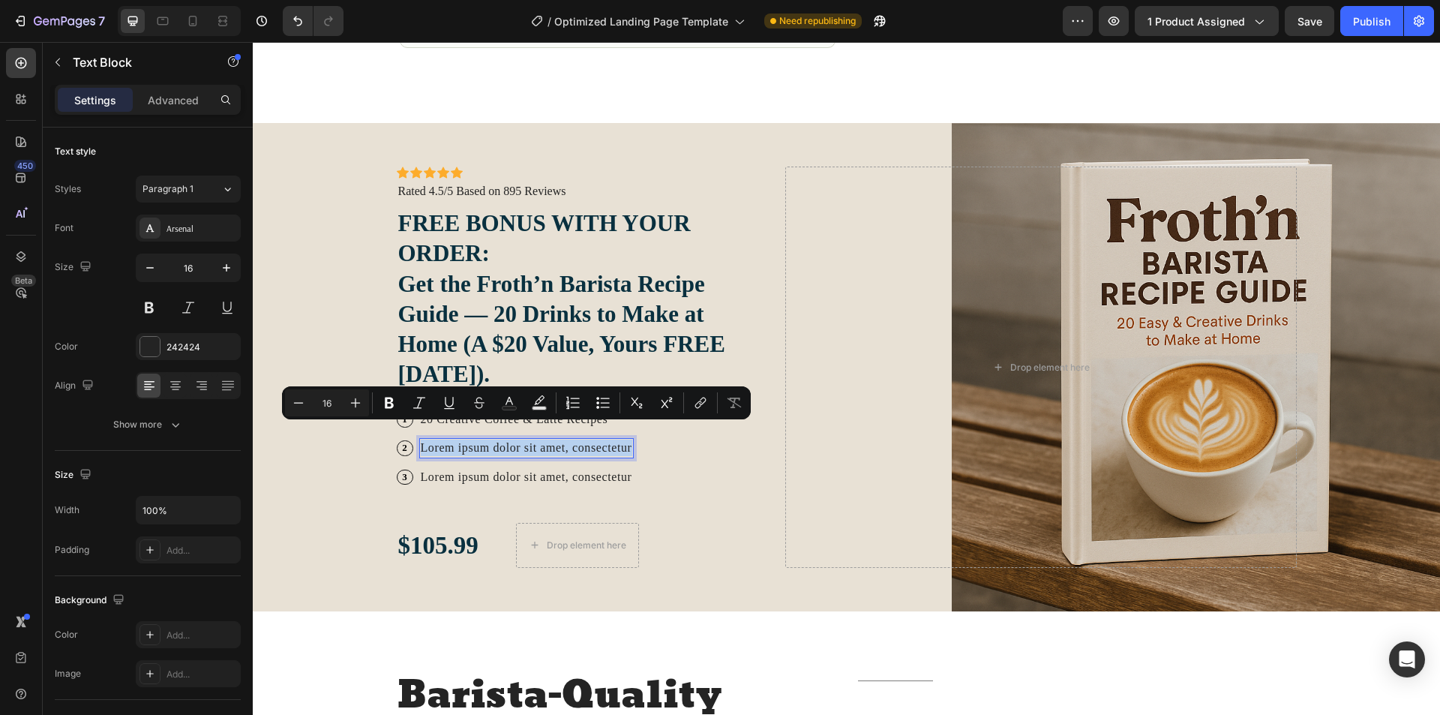
click at [516, 439] on p "Lorem ipsum dolor sit amet, consectetur" at bounding box center [526, 447] width 211 height 16
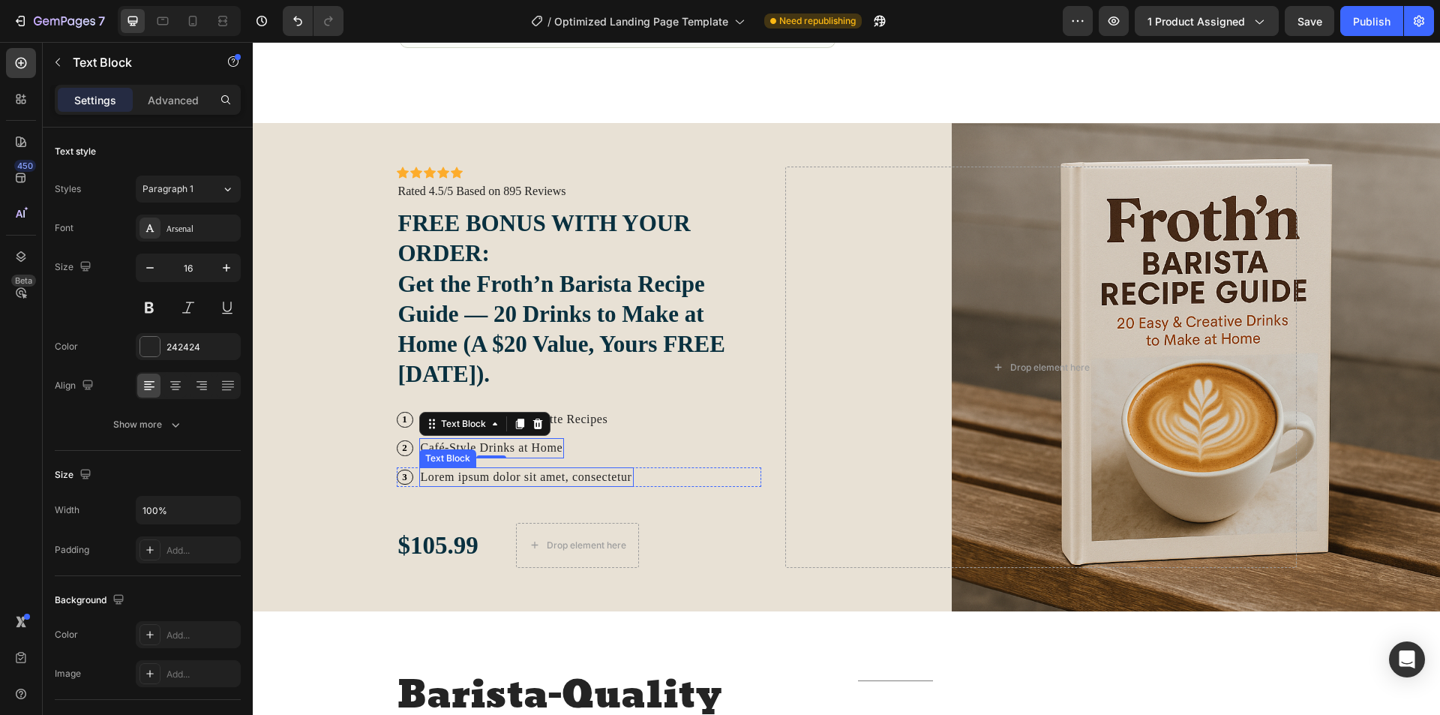
click at [499, 469] on p "Lorem ipsum dolor sit amet, consectetur" at bounding box center [526, 477] width 211 height 16
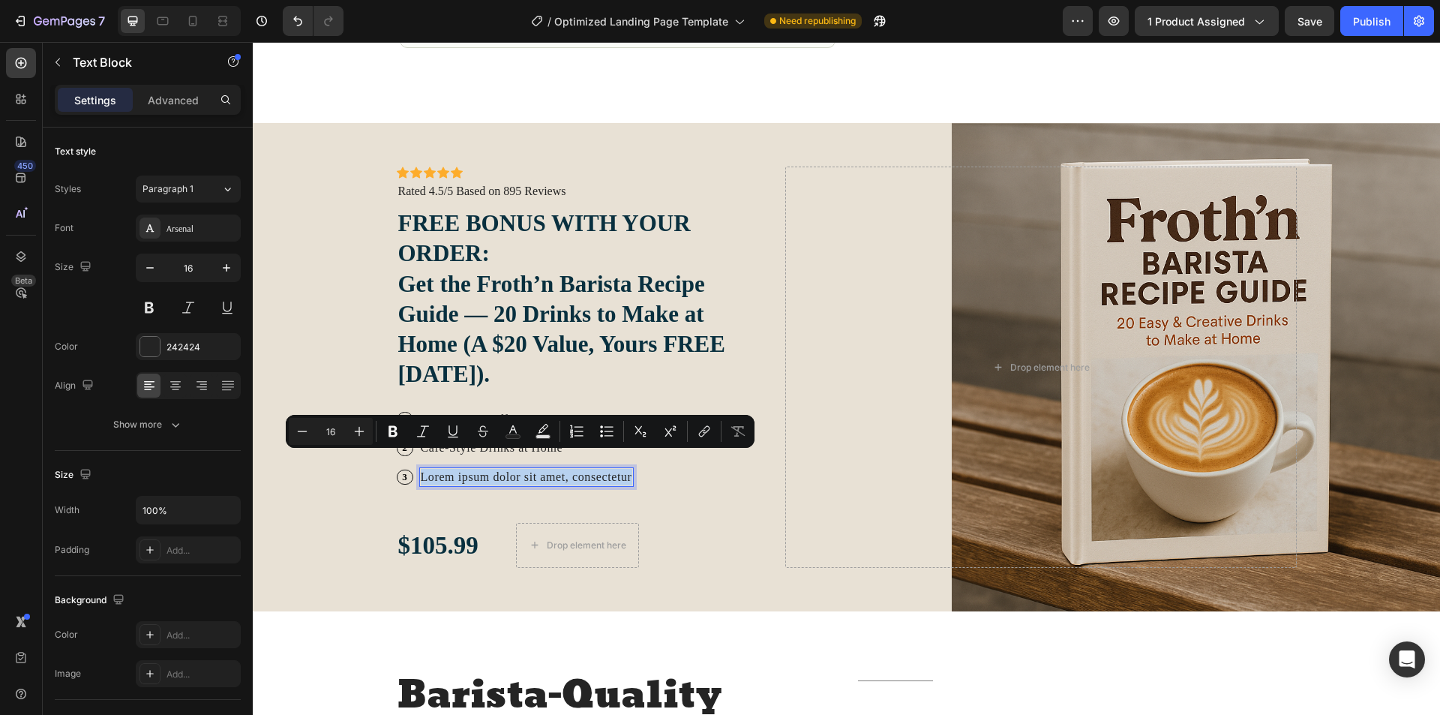
drag, startPoint x: 499, startPoint y: 466, endPoint x: 561, endPoint y: 490, distance: 67.0
click at [609, 500] on div "Icon Icon Icon Icon Icon Icon List Icon Icon Icon Icon Icon Icon List Rated 4.5…" at bounding box center [579, 366] width 365 height 401
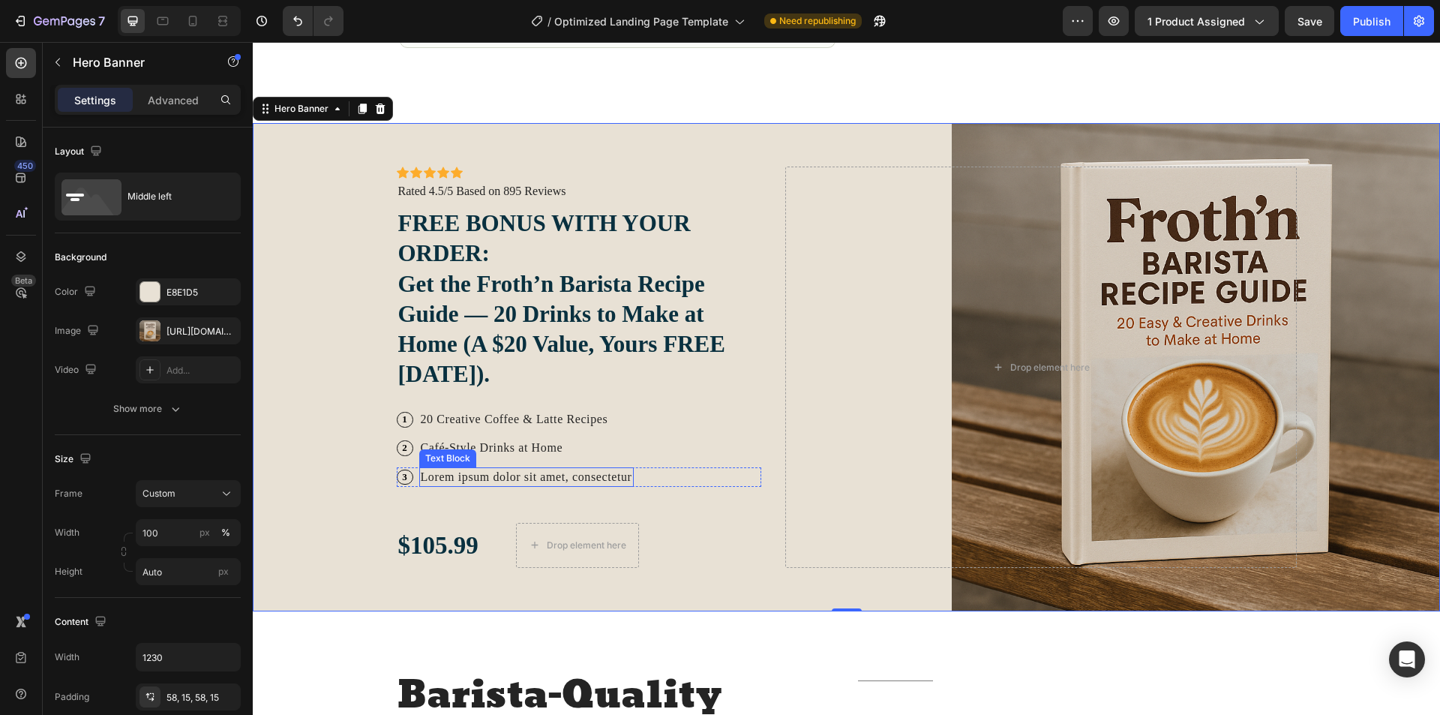
click at [519, 469] on p "Lorem ipsum dolor sit amet, consectetur" at bounding box center [526, 477] width 211 height 16
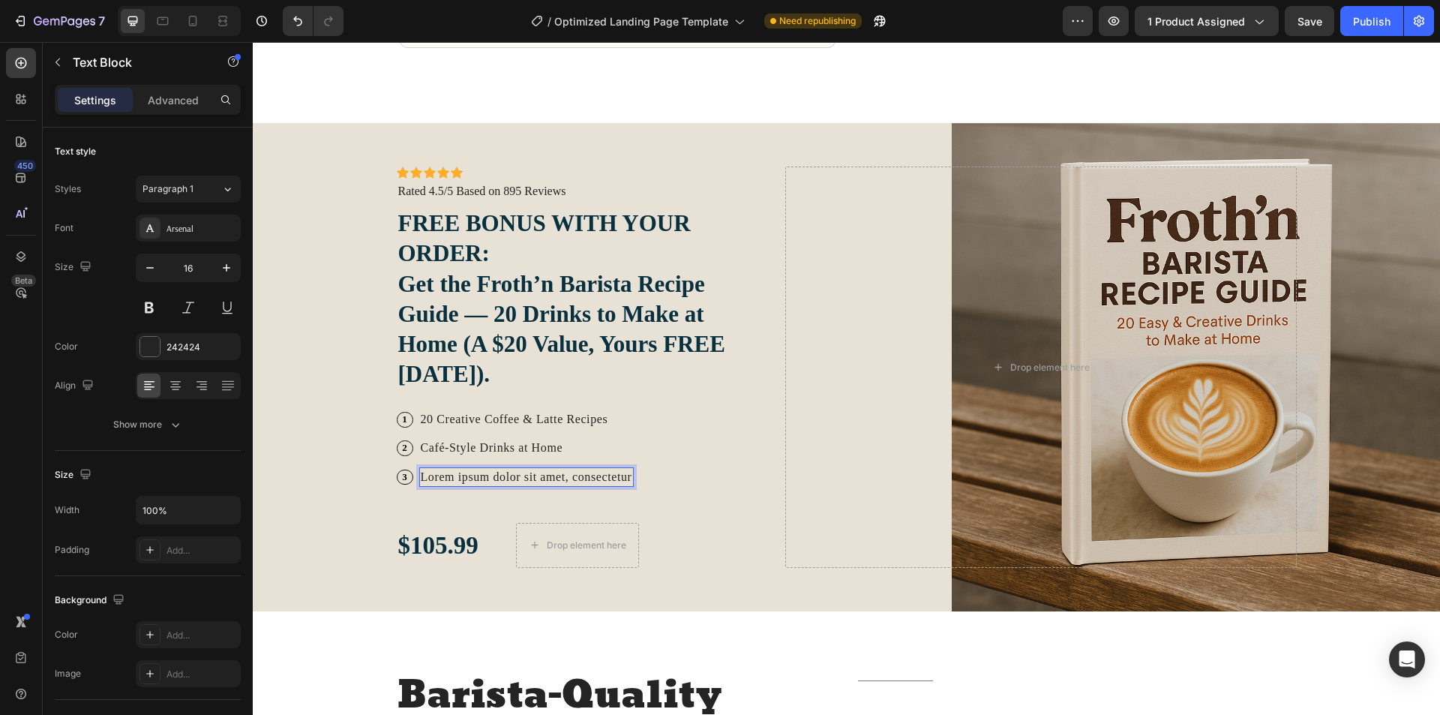
click at [520, 469] on p "Lorem ipsum dolor sit amet, consectetur" at bounding box center [526, 477] width 211 height 16
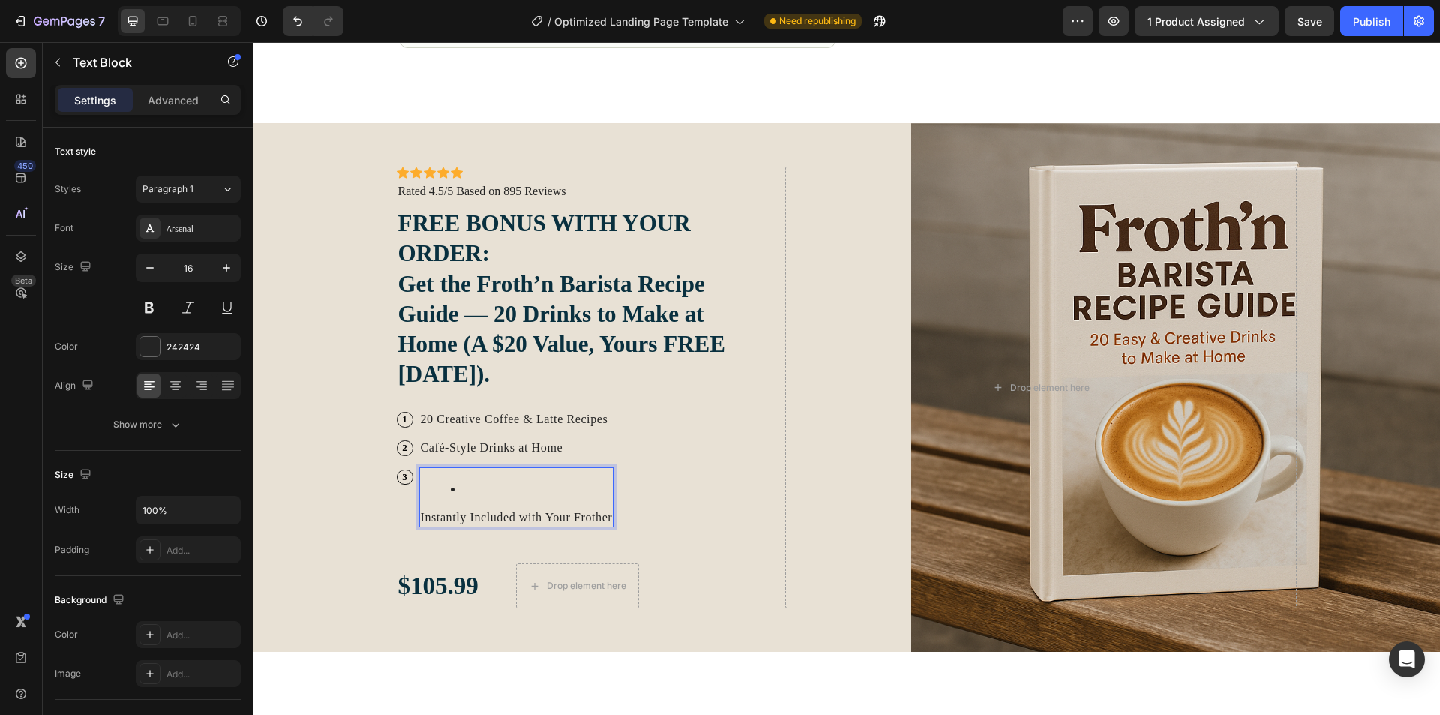
click at [466, 481] on li "Rich Text Editor. Editing area: main" at bounding box center [532, 489] width 162 height 16
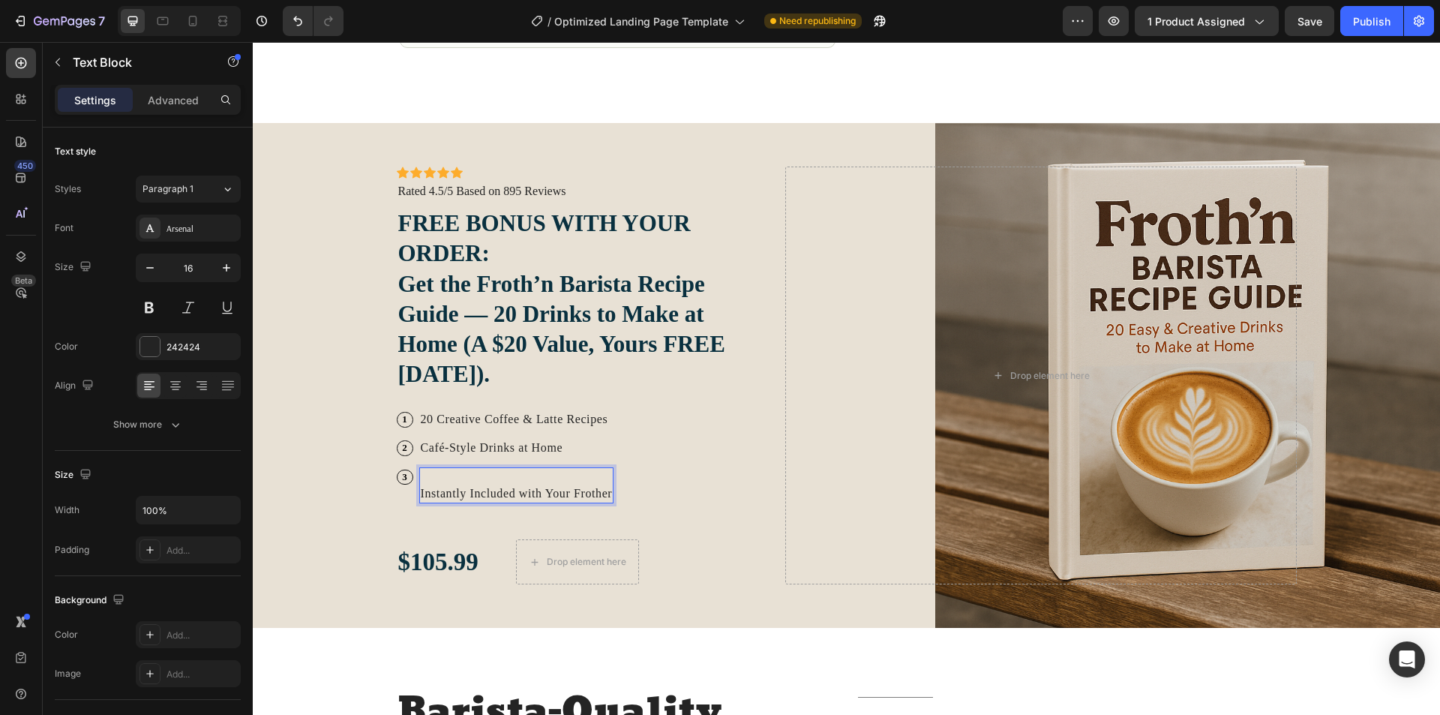
click at [440, 469] on p "Rich Text Editor. Editing area: main" at bounding box center [517, 477] width 192 height 16
drag, startPoint x: 601, startPoint y: 478, endPoint x: 409, endPoint y: 472, distance: 191.4
click at [409, 472] on div "3 Text Block Row Instantly Included with Your Frother Text Block 0 Row" at bounding box center [579, 485] width 365 height 37
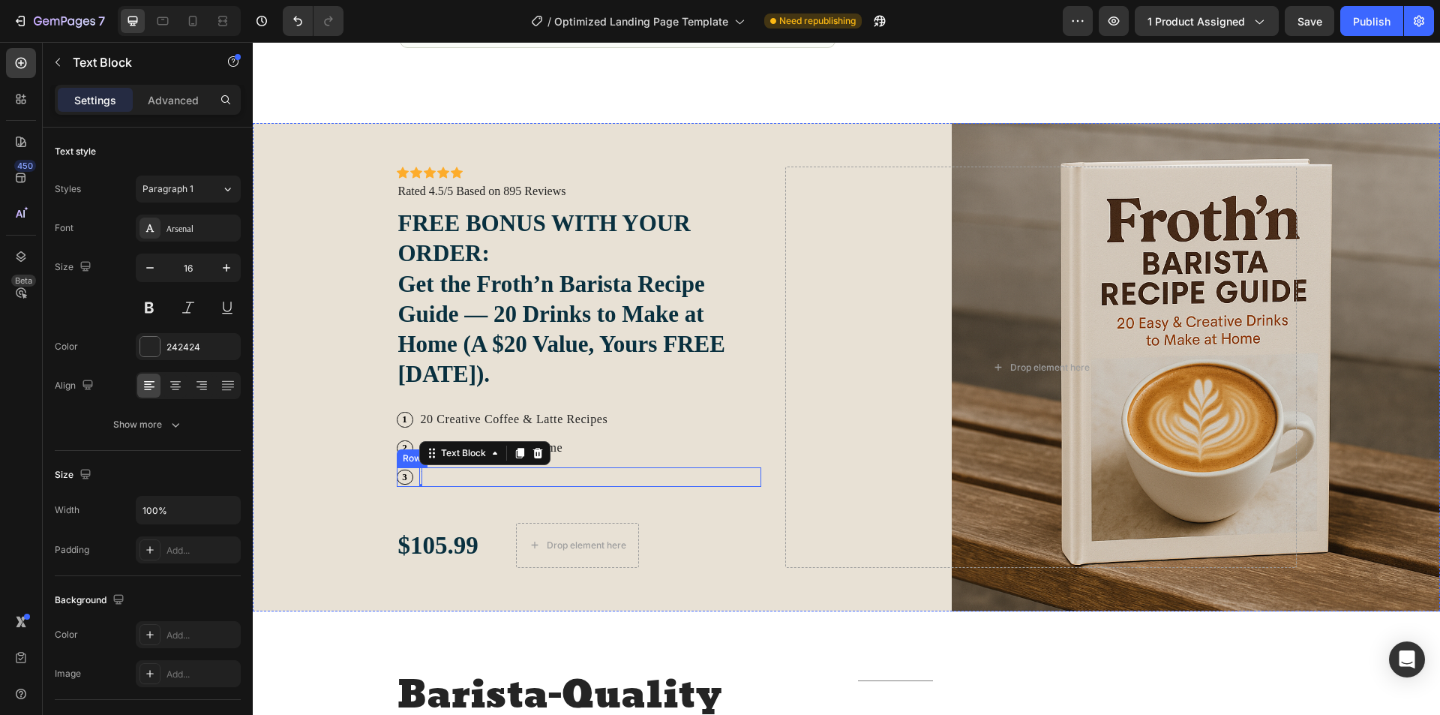
click at [442, 467] on div "3 Text Block Row Text Block 0 Row" at bounding box center [579, 476] width 365 height 19
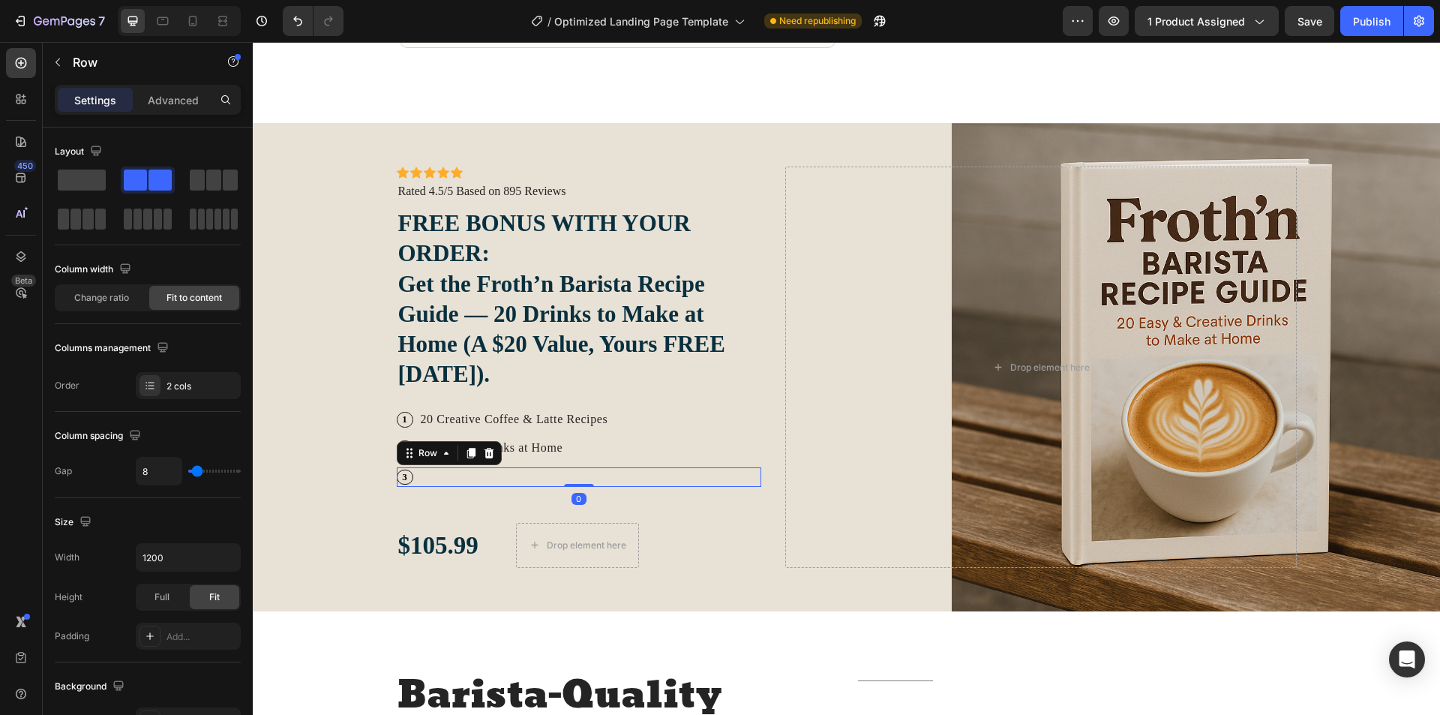
click at [421, 467] on div "3 Text Block Row Text Block Row 0" at bounding box center [579, 476] width 365 height 19
click at [419, 467] on div "Rich Text Editor. Editing area: main" at bounding box center [420, 476] width 3 height 19
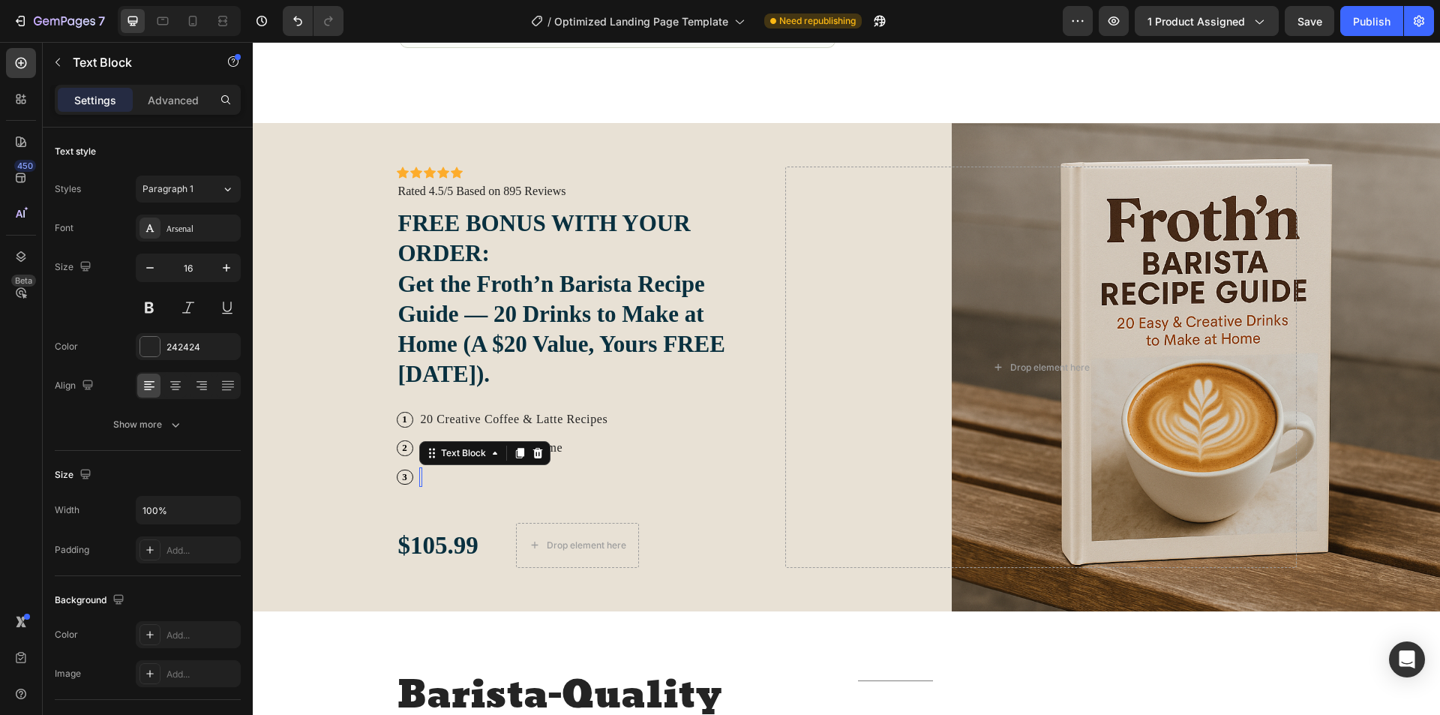
click at [419, 467] on div "Rich Text Editor. Editing area: main" at bounding box center [420, 476] width 3 height 19
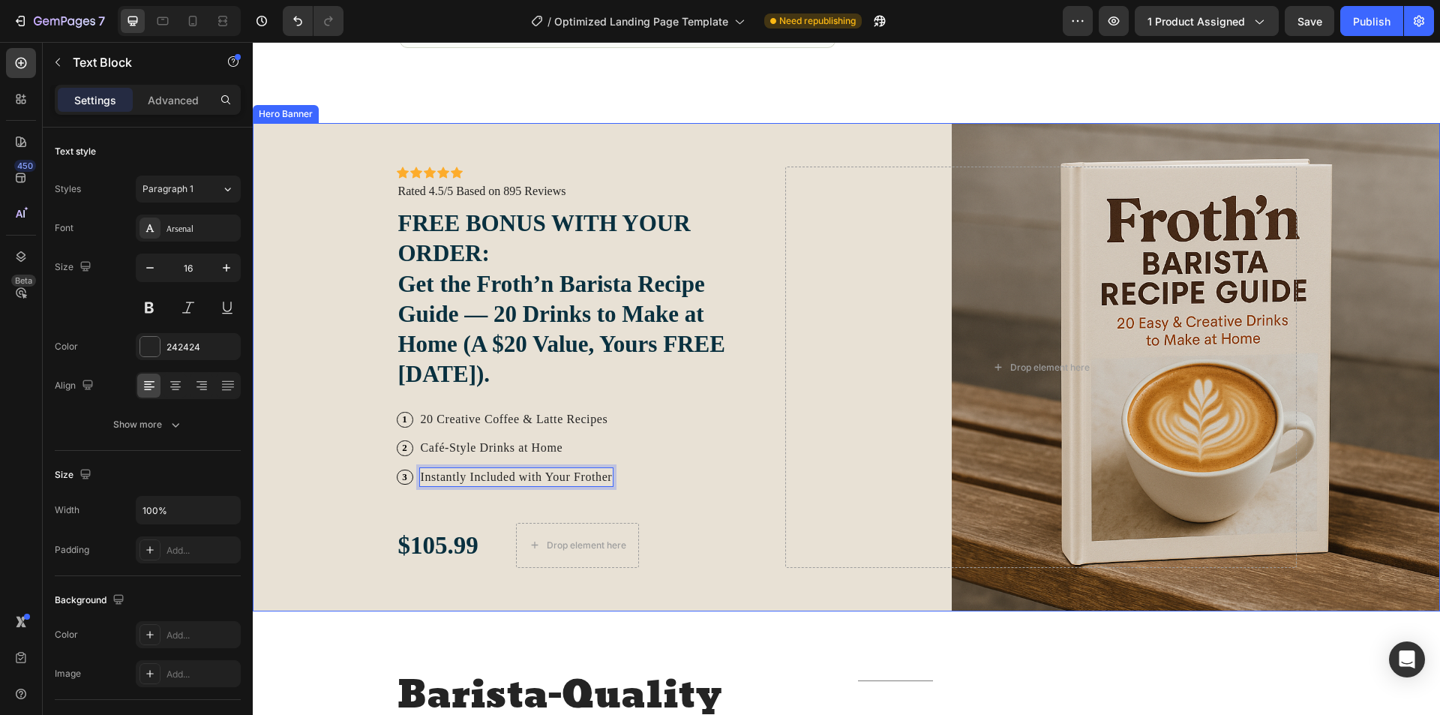
click at [709, 523] on div "$105.99 Text Block Drop element here Row" at bounding box center [579, 545] width 365 height 45
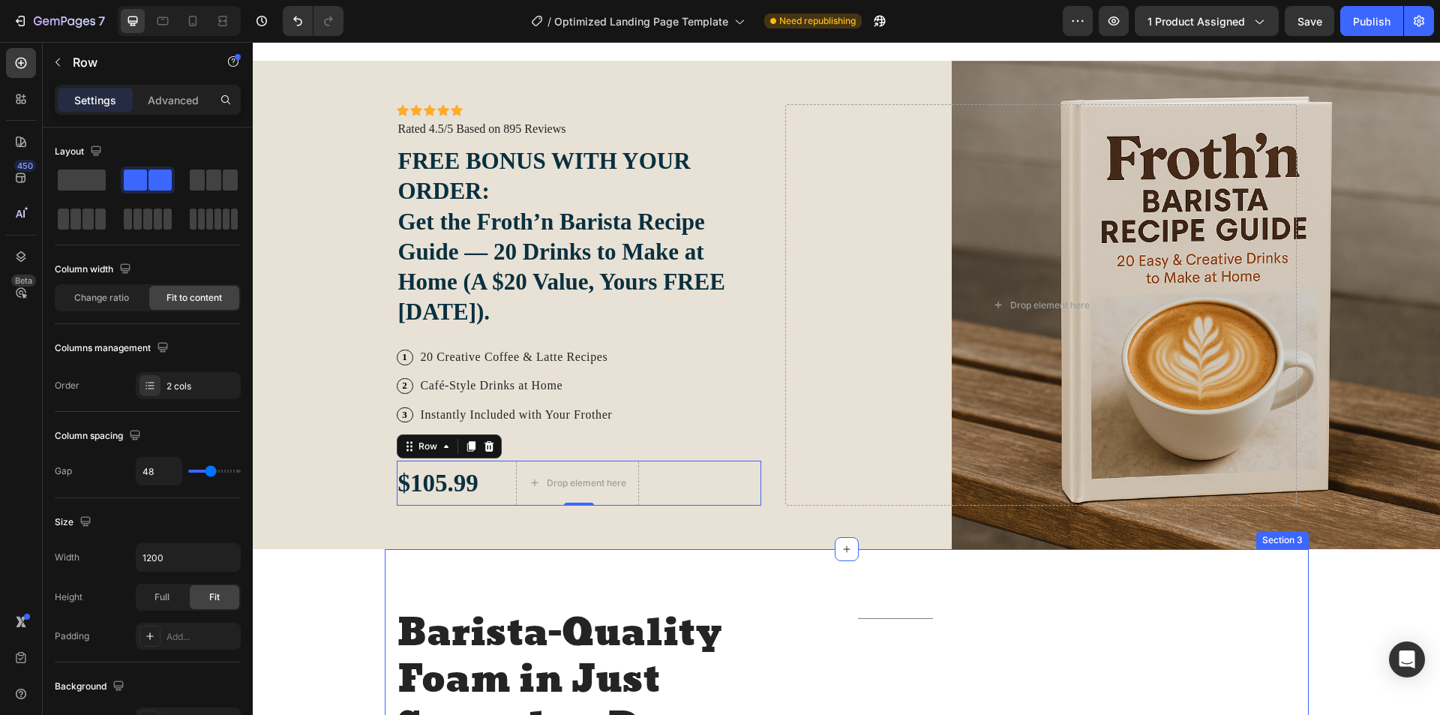
scroll to position [1050, 0]
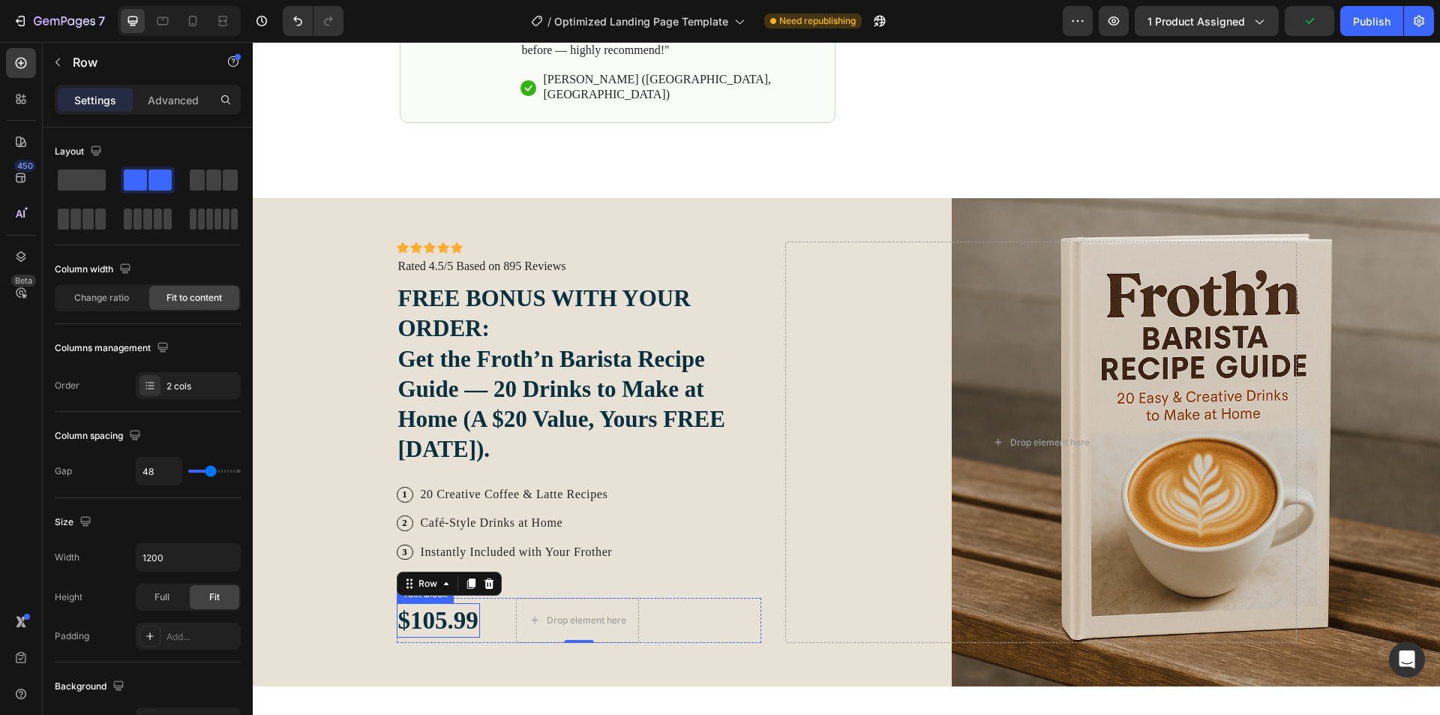
click at [458, 605] on p "$105.99" at bounding box center [438, 620] width 80 height 32
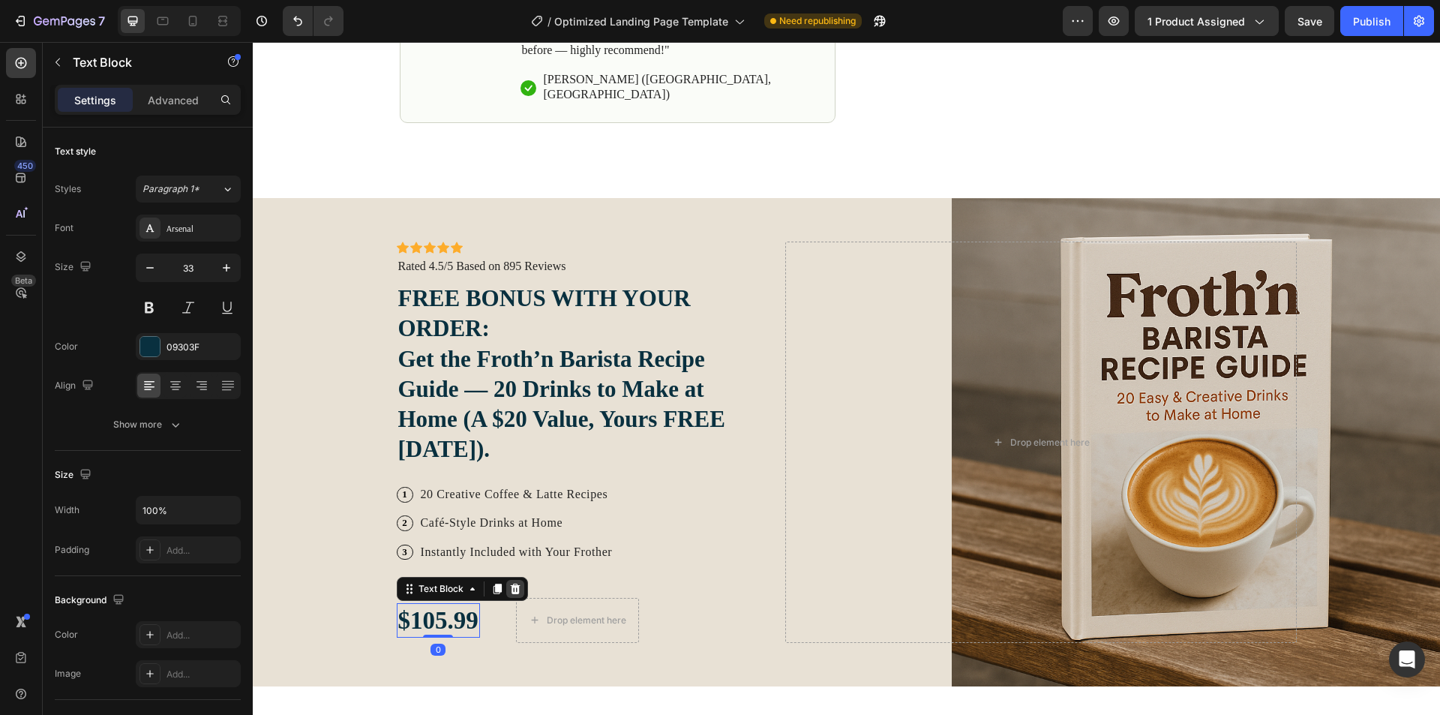
click at [510, 583] on icon at bounding box center [515, 589] width 12 height 12
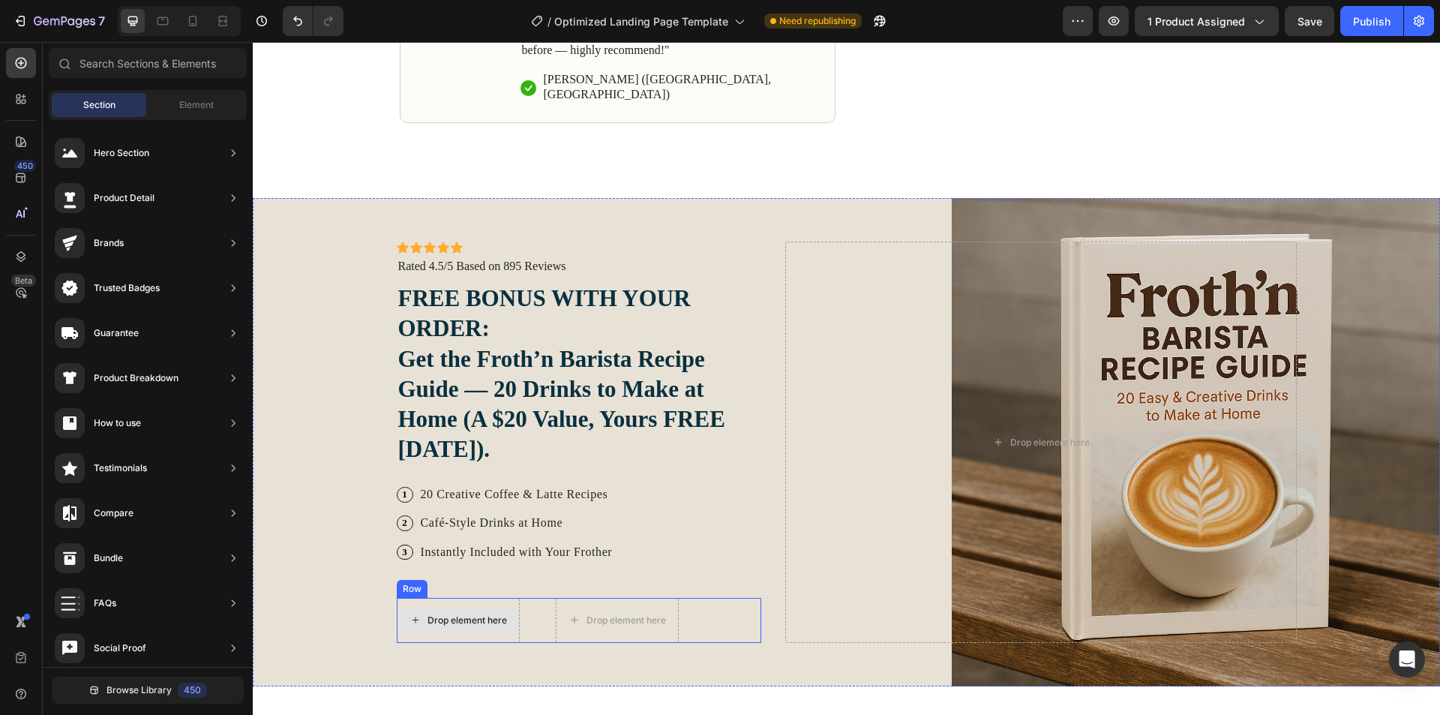
click at [443, 614] on div "Drop element here" at bounding box center [466, 620] width 79 height 12
click at [195, 89] on div "Sections(30) Elements(84) Section Element Hero Section Product Detail Brands Tr…" at bounding box center [148, 380] width 210 height 664
click at [193, 109] on span "Element" at bounding box center [196, 104] width 34 height 13
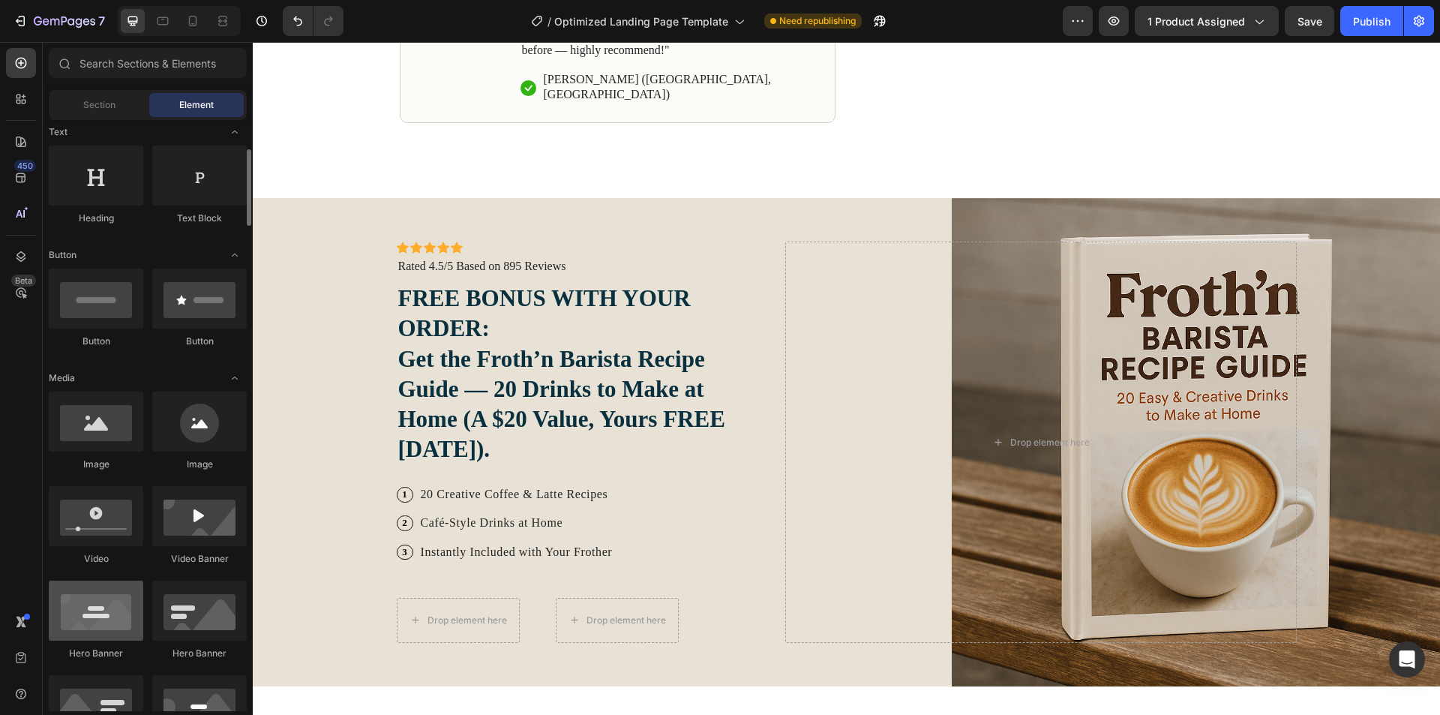
scroll to position [150, 0]
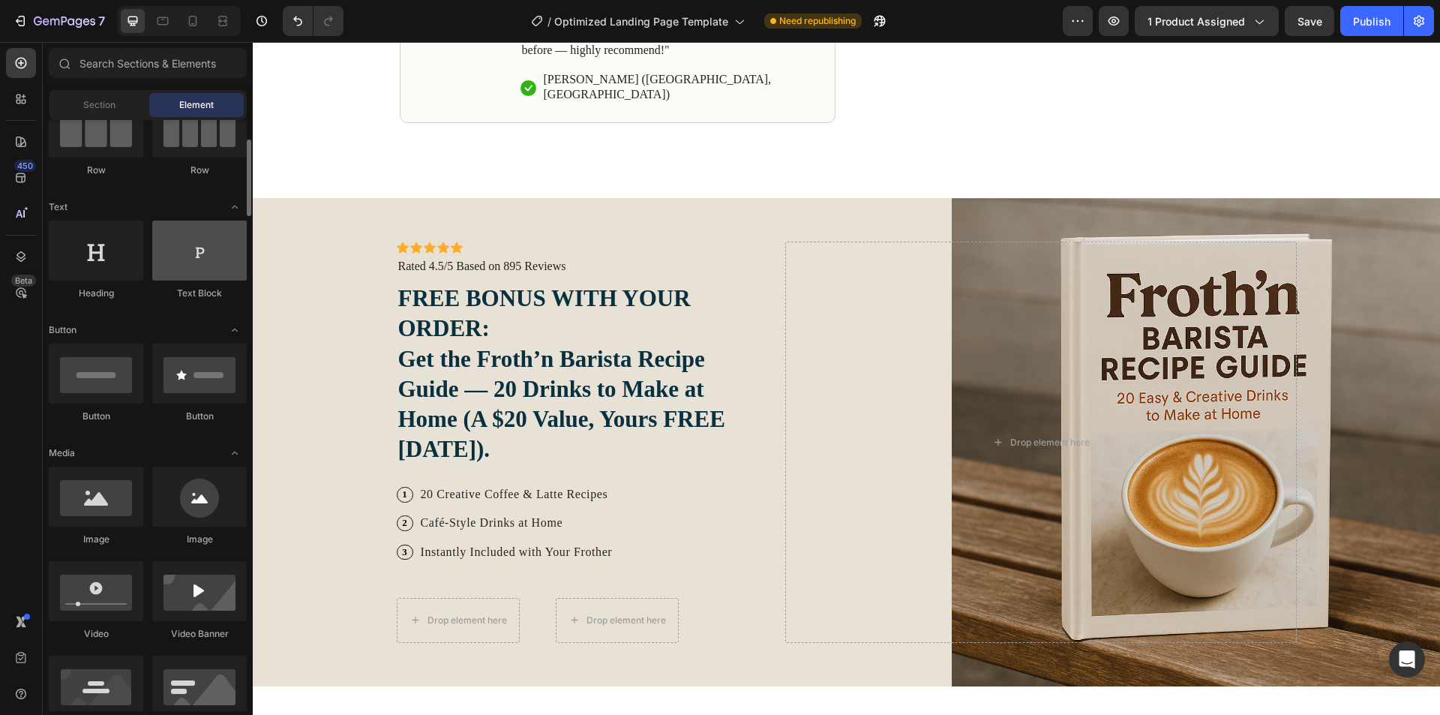
click at [204, 247] on div at bounding box center [199, 250] width 94 height 60
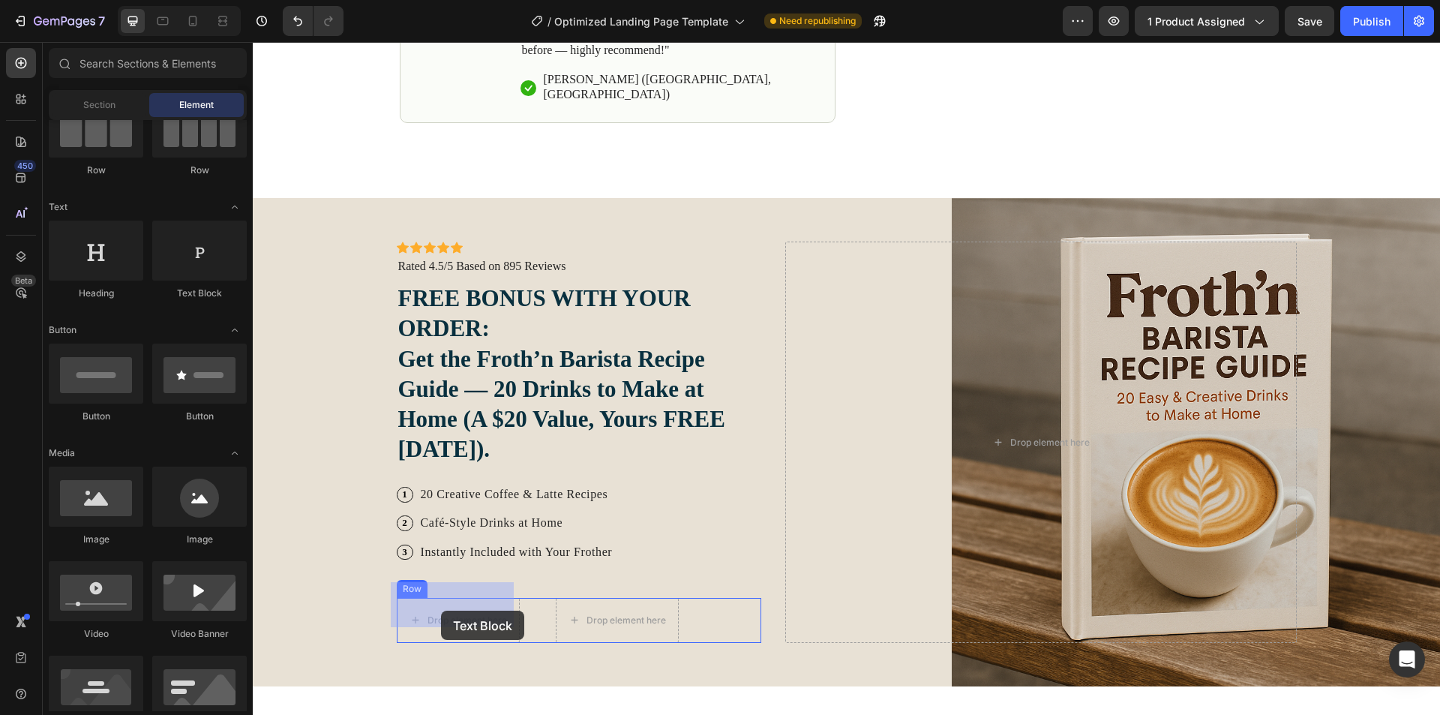
drag, startPoint x: 455, startPoint y: 301, endPoint x: 618, endPoint y: 628, distance: 365.9
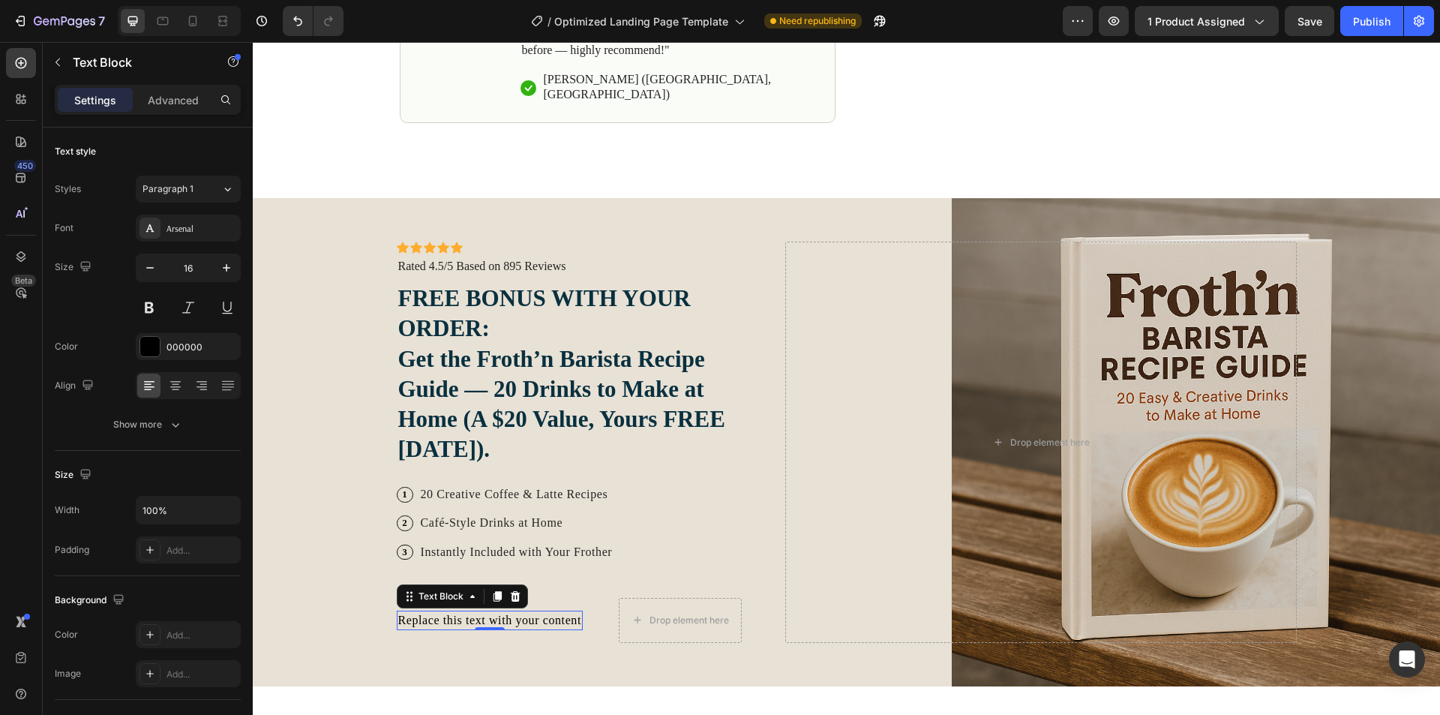
click at [486, 610] on div "Replace this text with your content" at bounding box center [490, 619] width 187 height 19
click at [487, 612] on p "Replace this text with your content" at bounding box center [490, 620] width 184 height 16
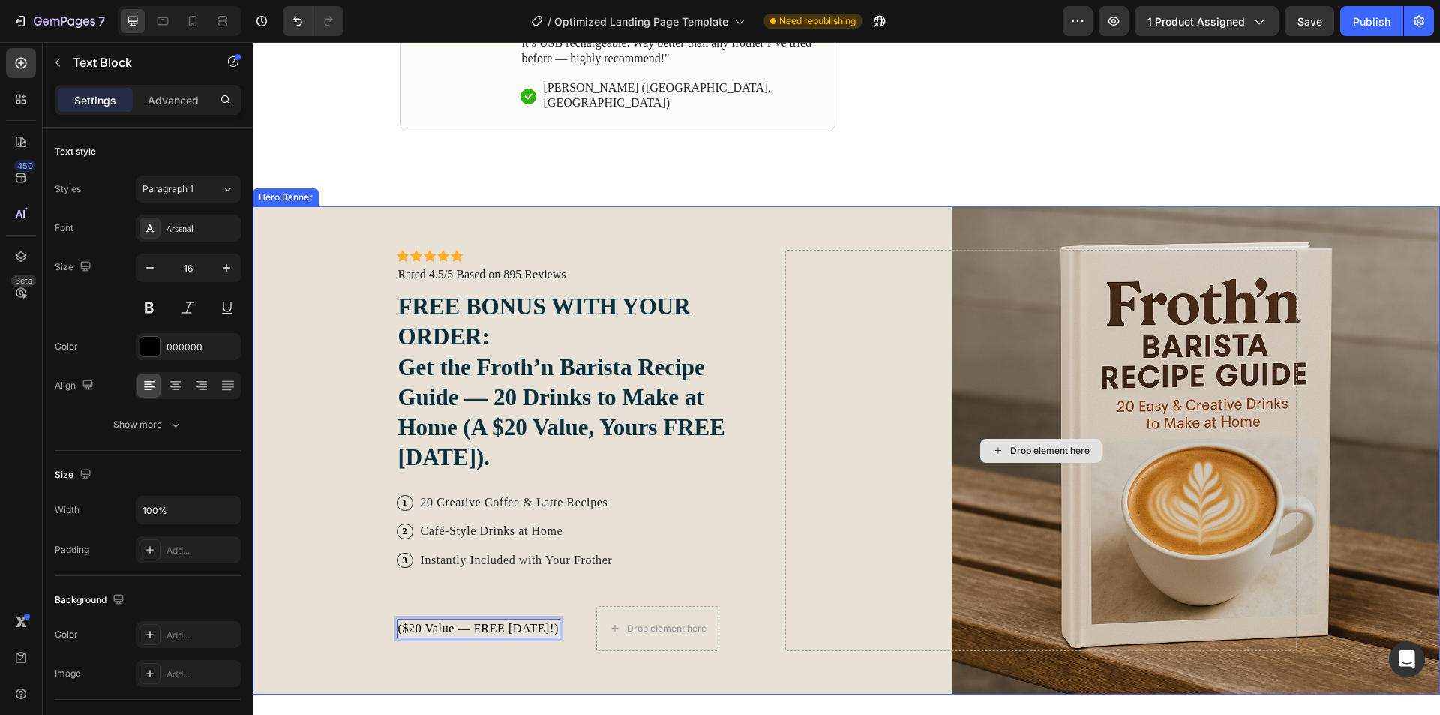
scroll to position [1050, 0]
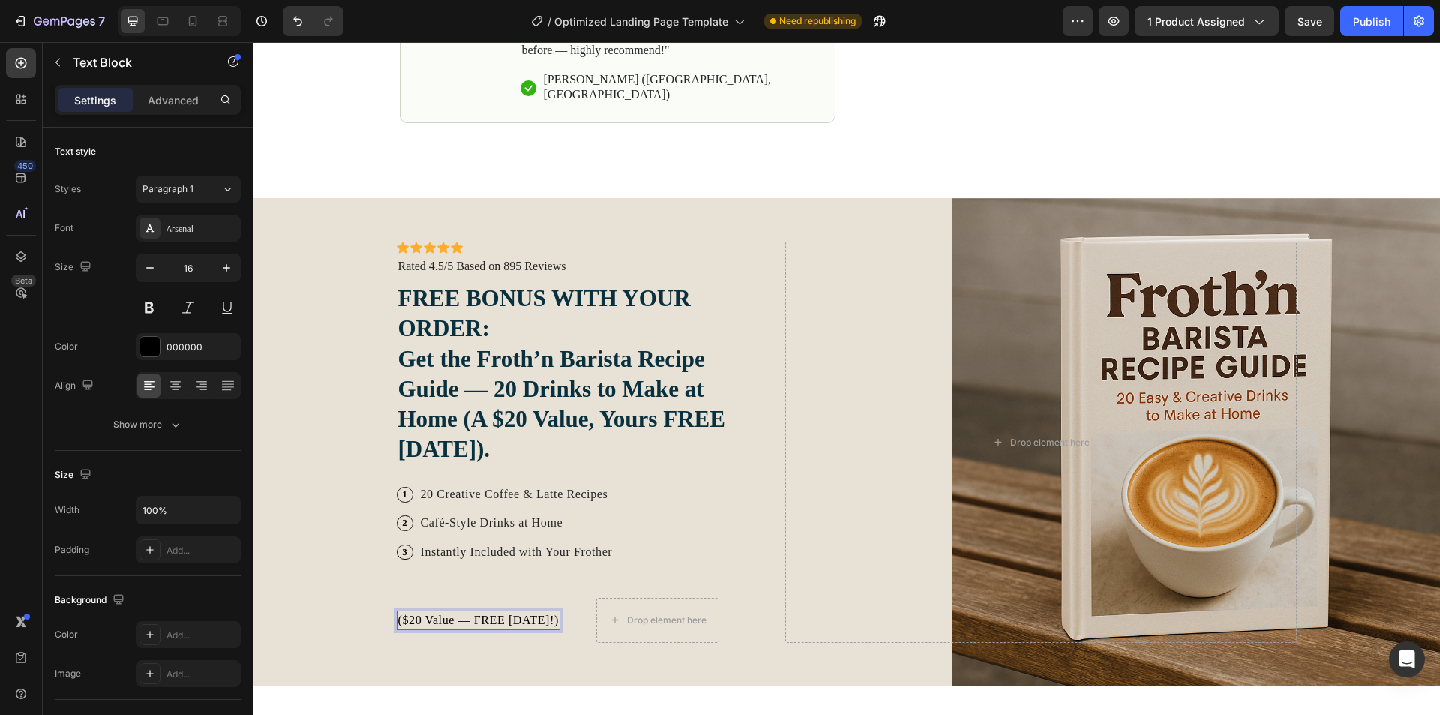
click at [477, 612] on p "($20 Value — FREE [DATE]!)" at bounding box center [478, 620] width 160 height 16
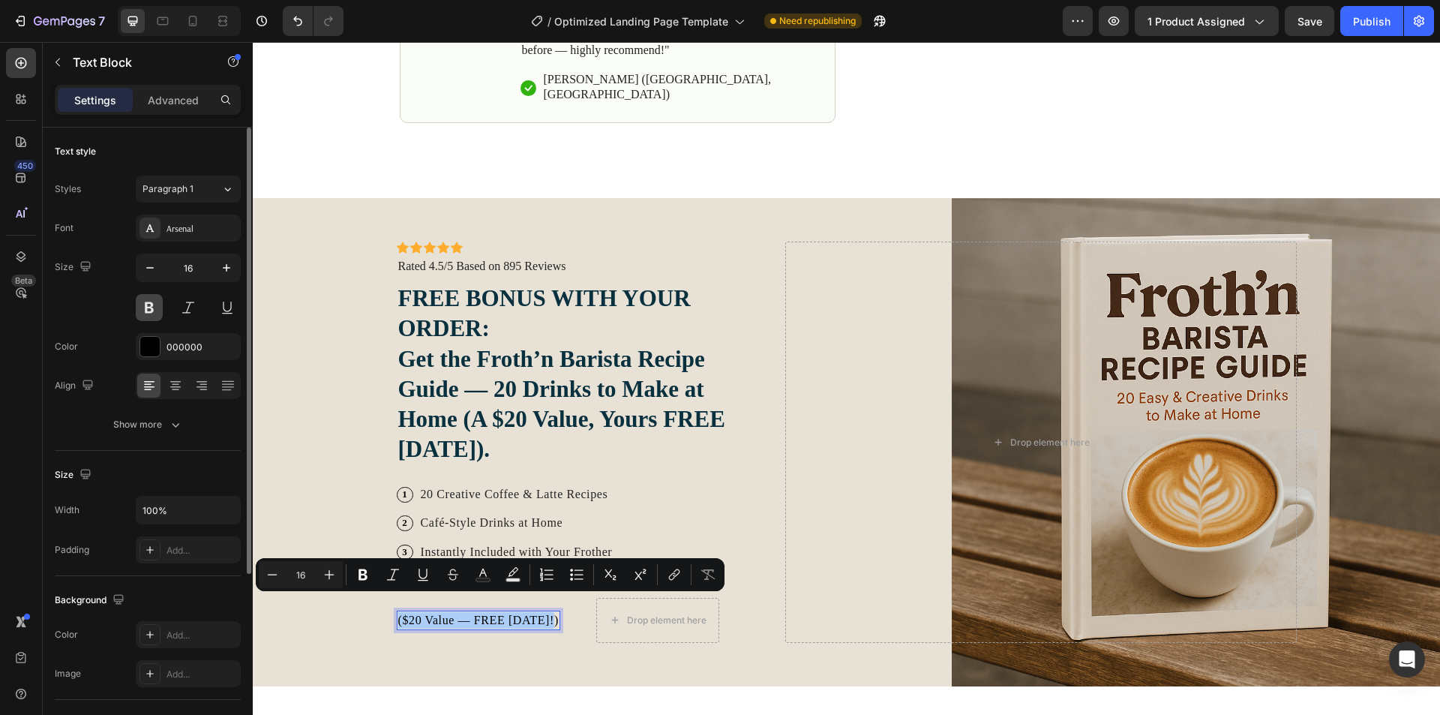
click at [153, 313] on button at bounding box center [149, 307] width 27 height 27
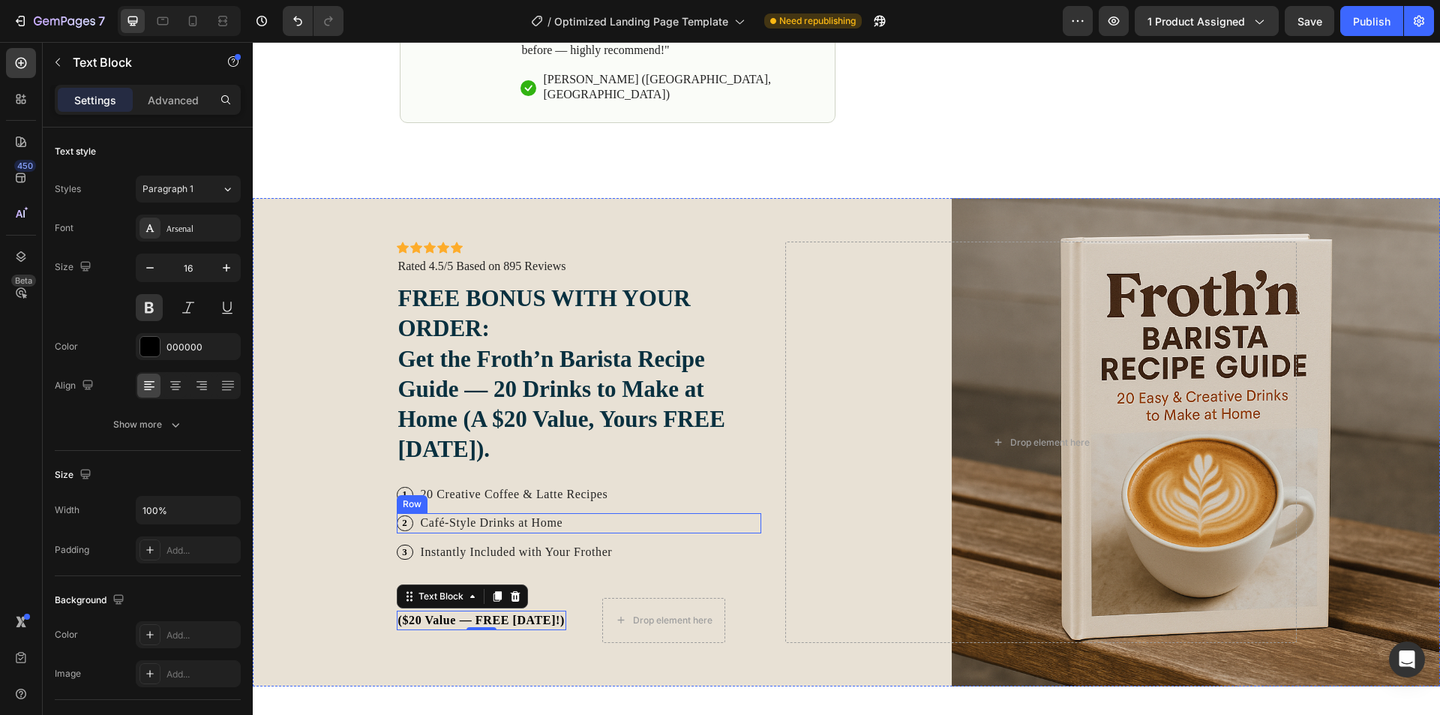
click at [676, 513] on div "2 Text Block Row Café-Style Drinks at [GEOGRAPHIC_DATA]" at bounding box center [579, 522] width 365 height 19
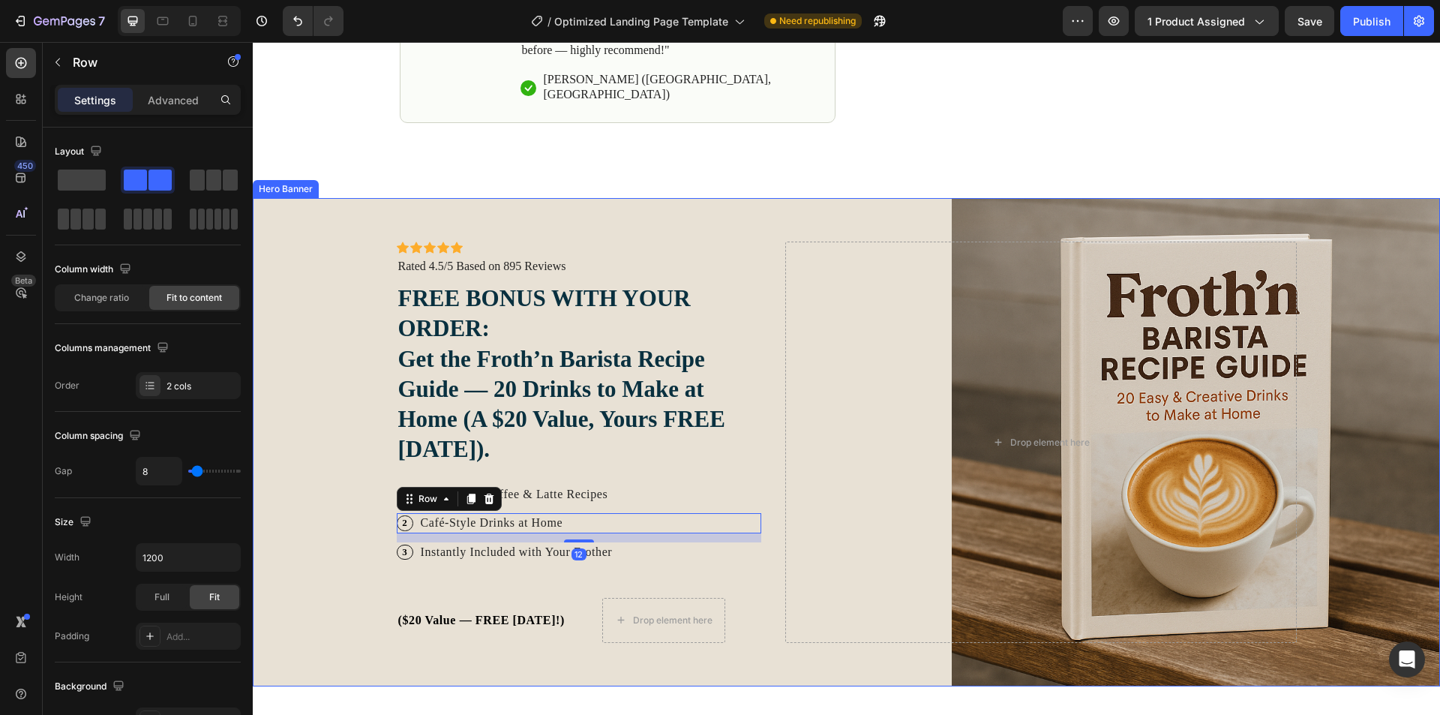
click at [745, 646] on div "Icon Icon Icon Icon Icon Icon List Icon Icon Icon Icon Icon Icon List Rated 4.5…" at bounding box center [846, 442] width 922 height 488
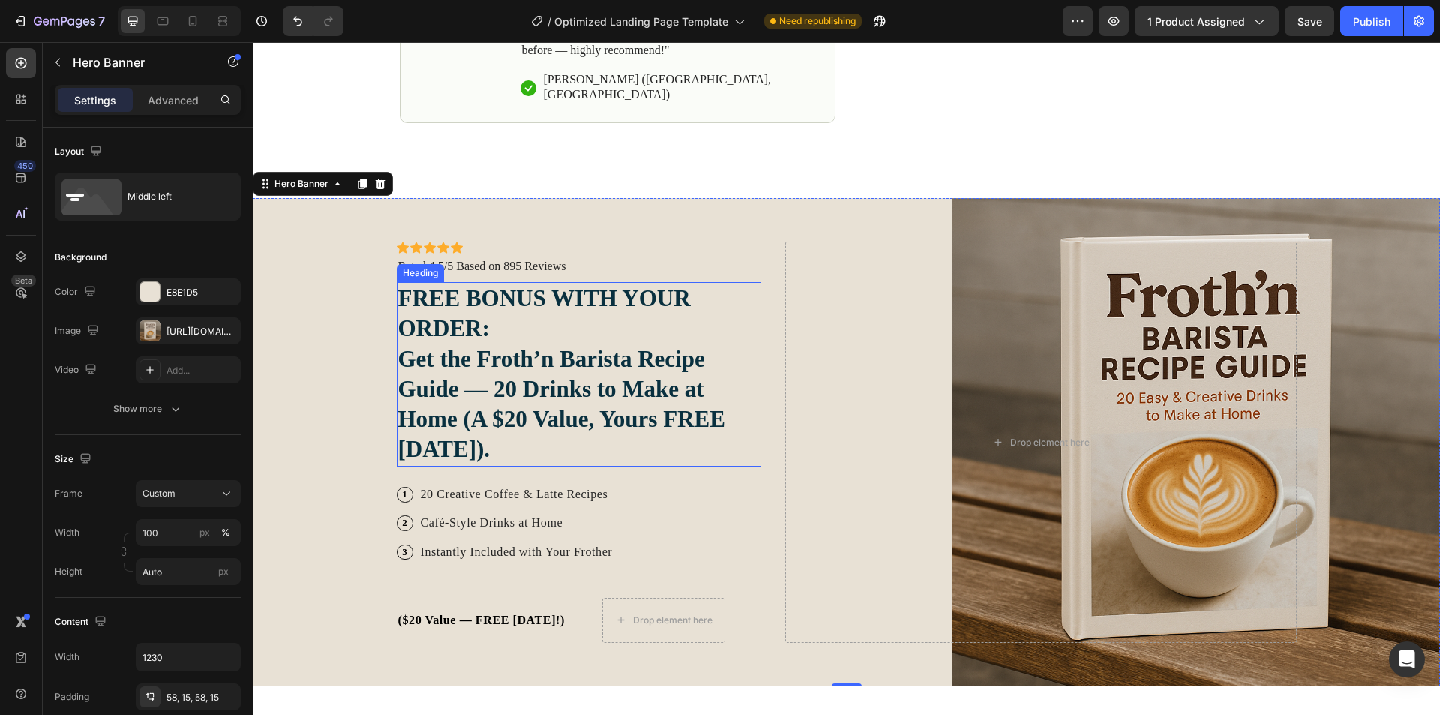
click at [481, 355] on strong "Get the Froth’n Barista Recipe Guide — 20 Drinks to Make at Home (A $20 Value, …" at bounding box center [561, 404] width 327 height 117
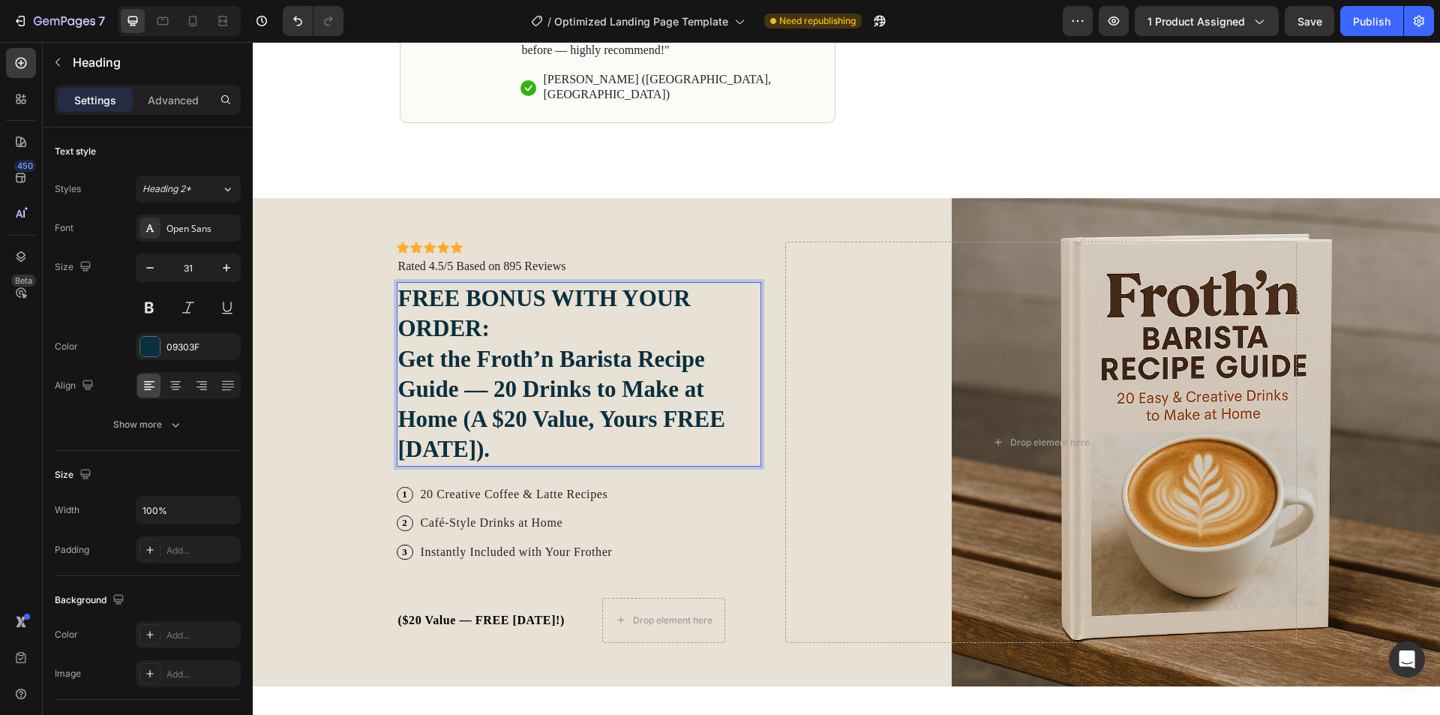
click at [527, 346] on strong "Get the Froth’n Barista Recipe Guide — 20 Drinks to Make at Home (A $20 Value, …" at bounding box center [561, 404] width 327 height 117
drag, startPoint x: 493, startPoint y: 439, endPoint x: 485, endPoint y: 437, distance: 7.6
click at [485, 437] on p "FREE BONUS WITH YOUR ORDER: Get the Froth’n Barista Recipe Guide — 20 Drinks to…" at bounding box center [579, 373] width 362 height 181
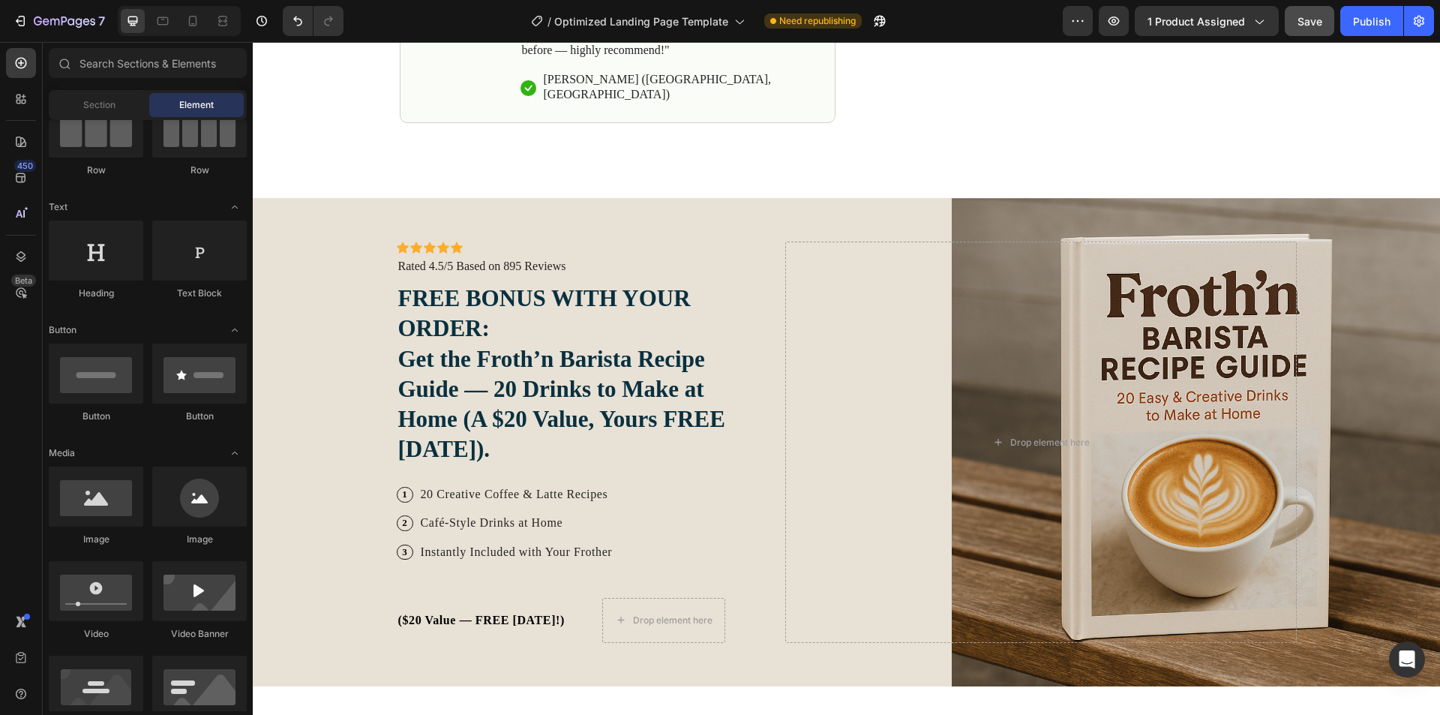
click at [1312, 12] on button "Save" at bounding box center [1309, 21] width 49 height 30
click at [171, 102] on div "Element" at bounding box center [196, 105] width 94 height 24
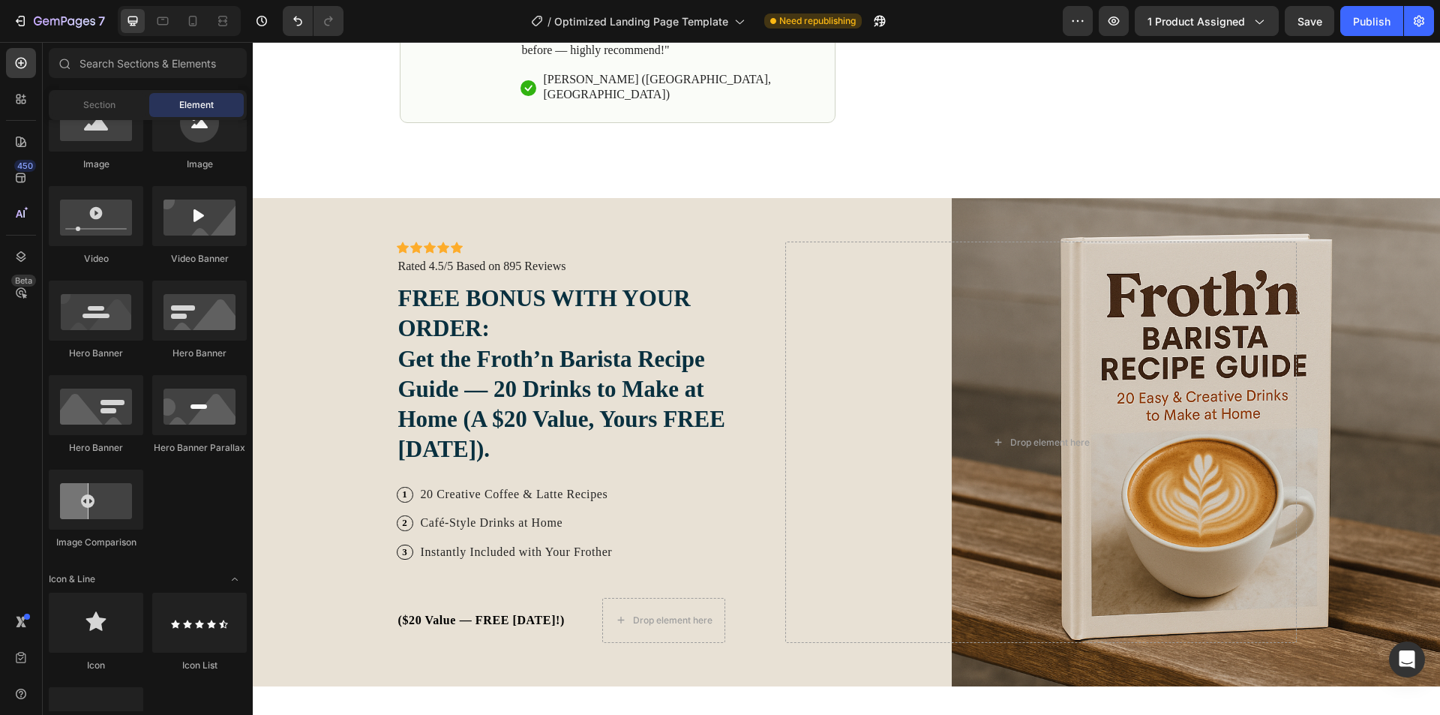
scroll to position [0, 0]
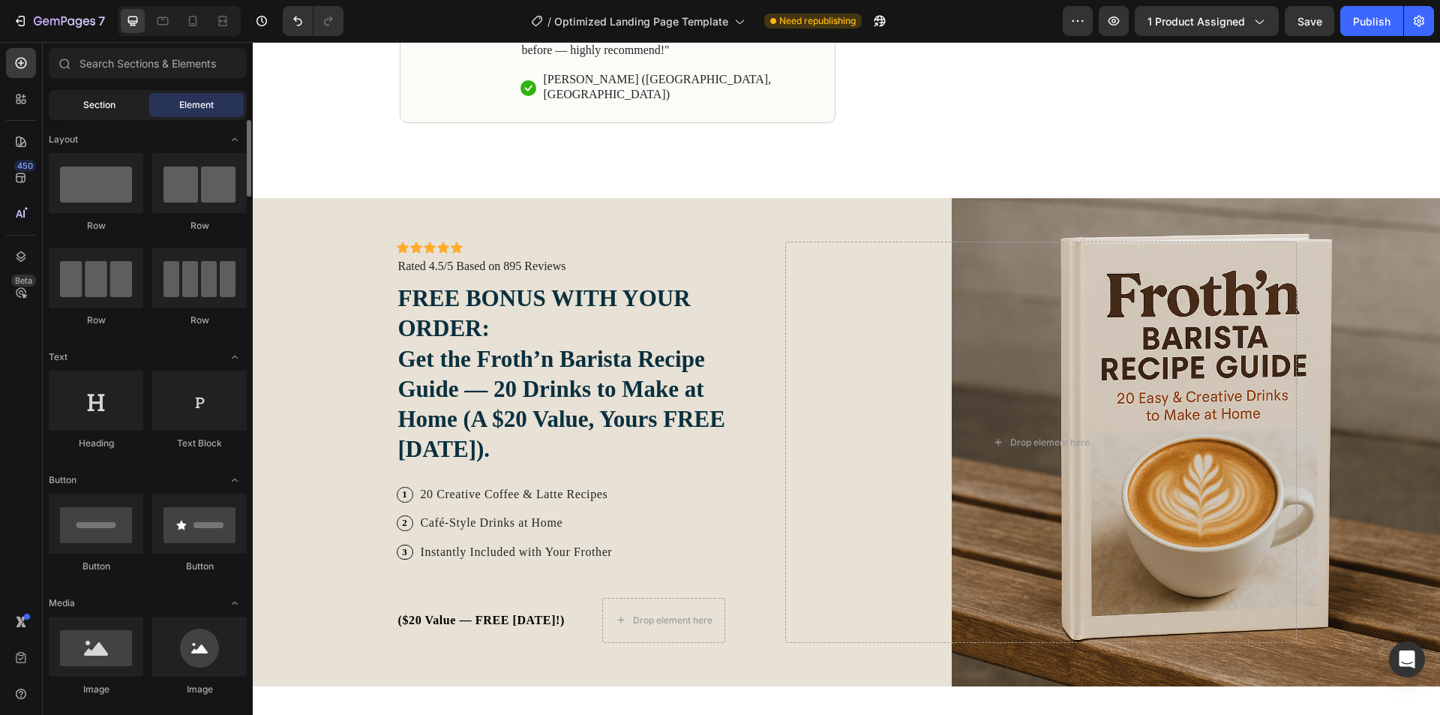
click at [130, 109] on div "Section" at bounding box center [99, 105] width 94 height 24
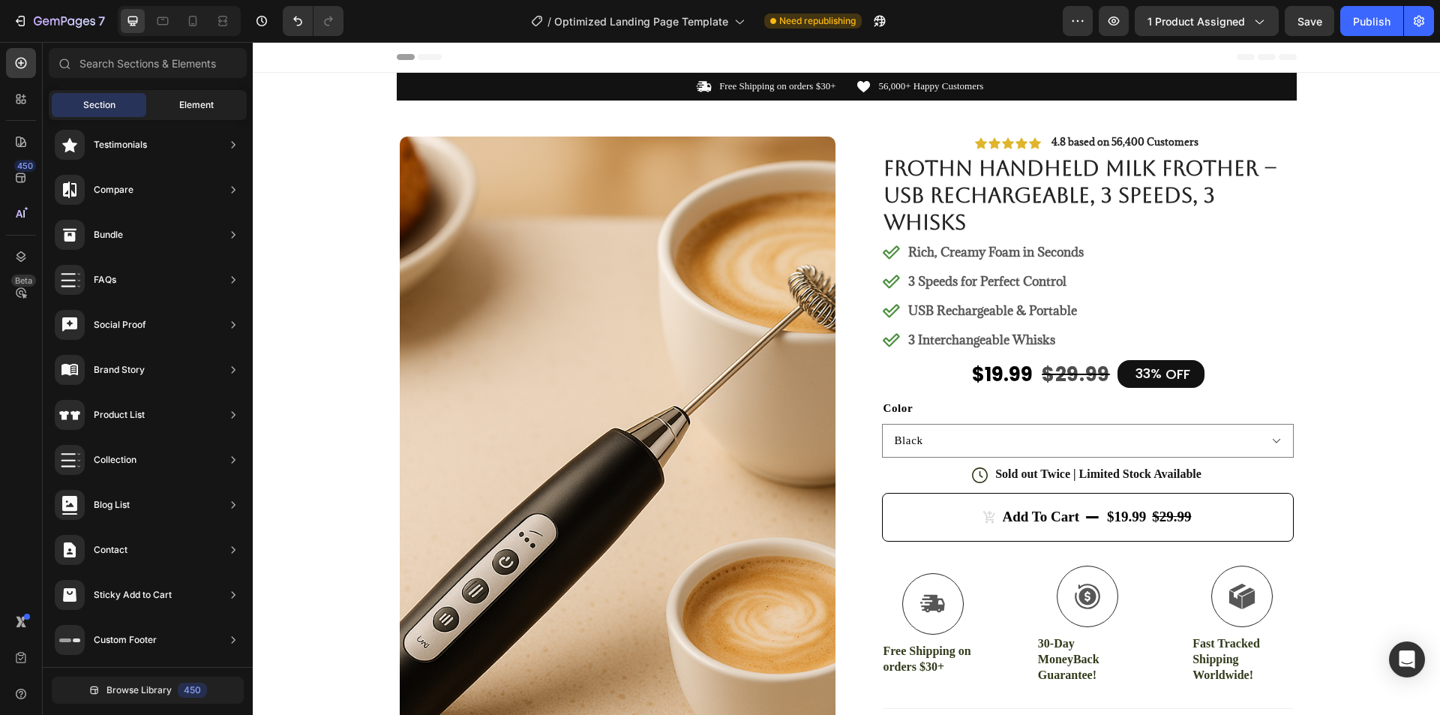
click at [193, 101] on span "Element" at bounding box center [196, 104] width 34 height 13
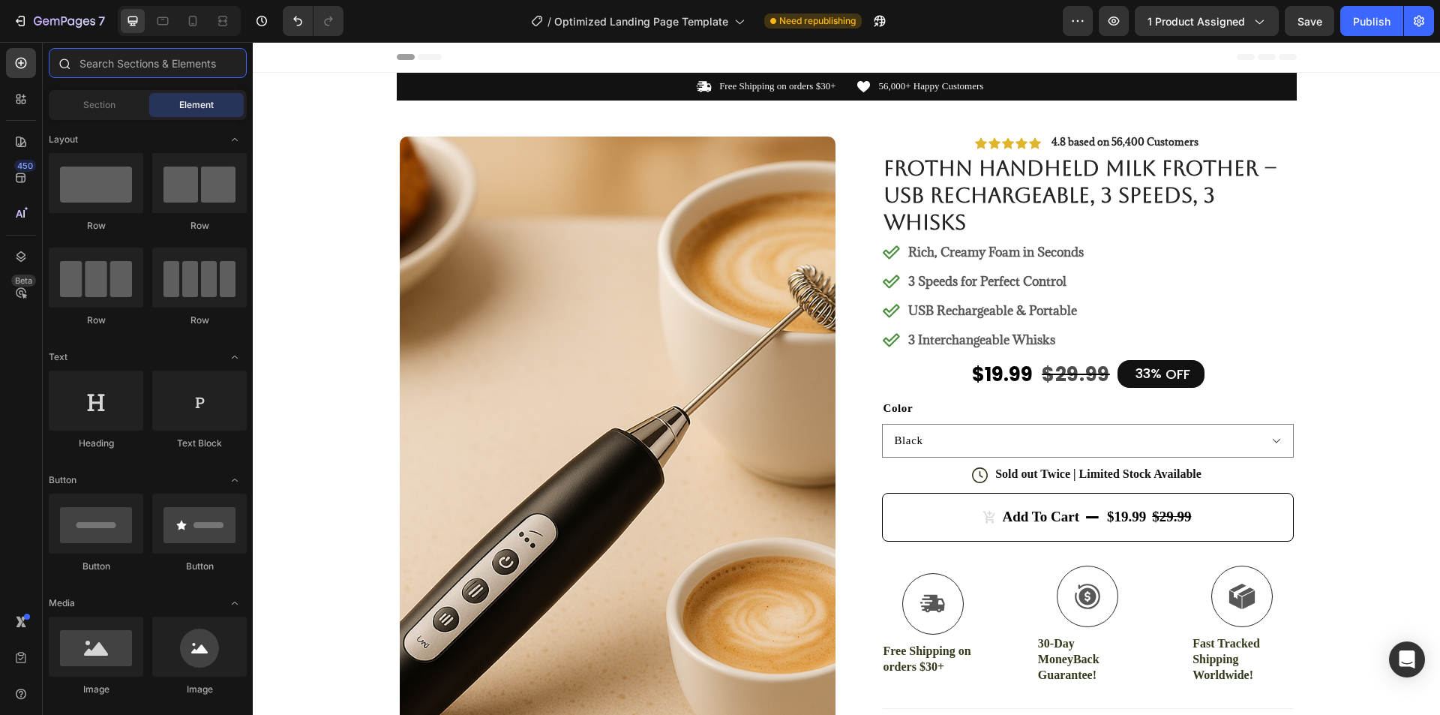
click at [116, 69] on input "text" at bounding box center [148, 63] width 198 height 30
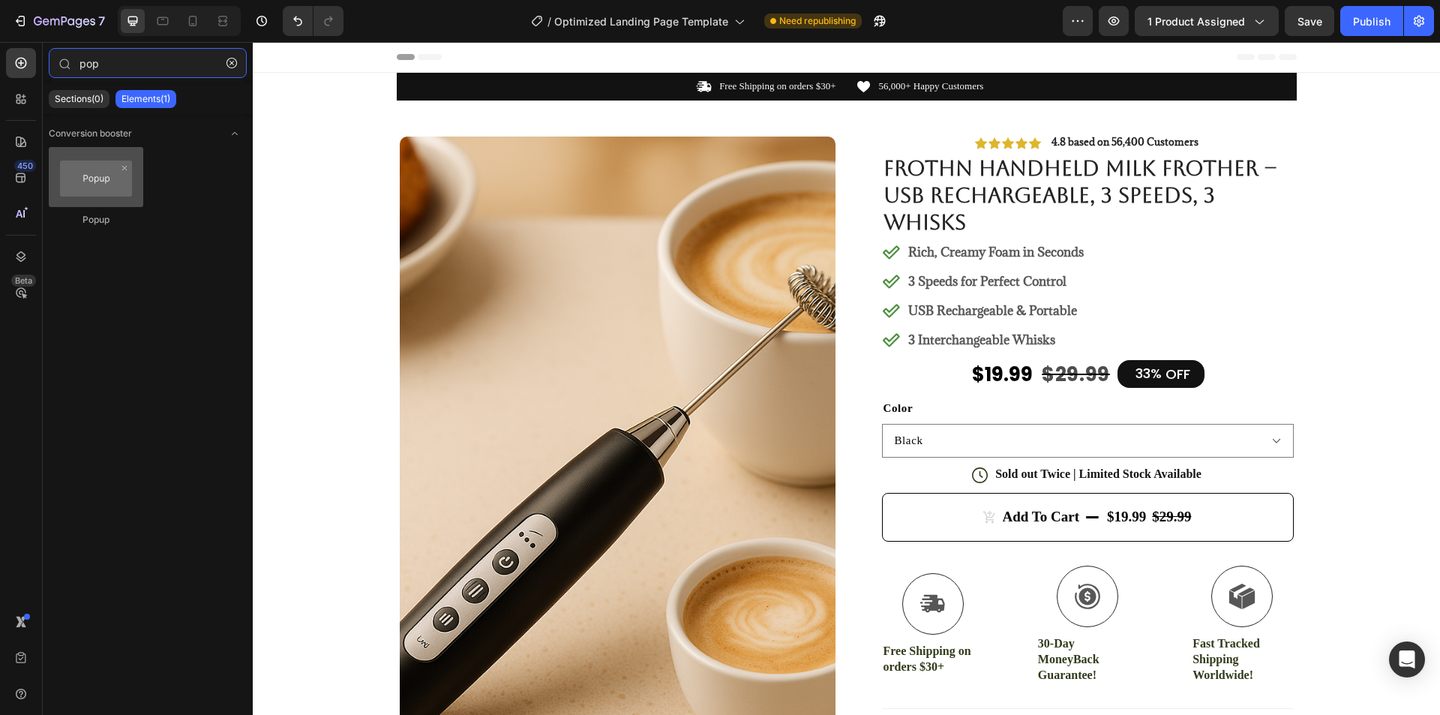
type input "pop"
click at [91, 190] on div at bounding box center [96, 177] width 94 height 60
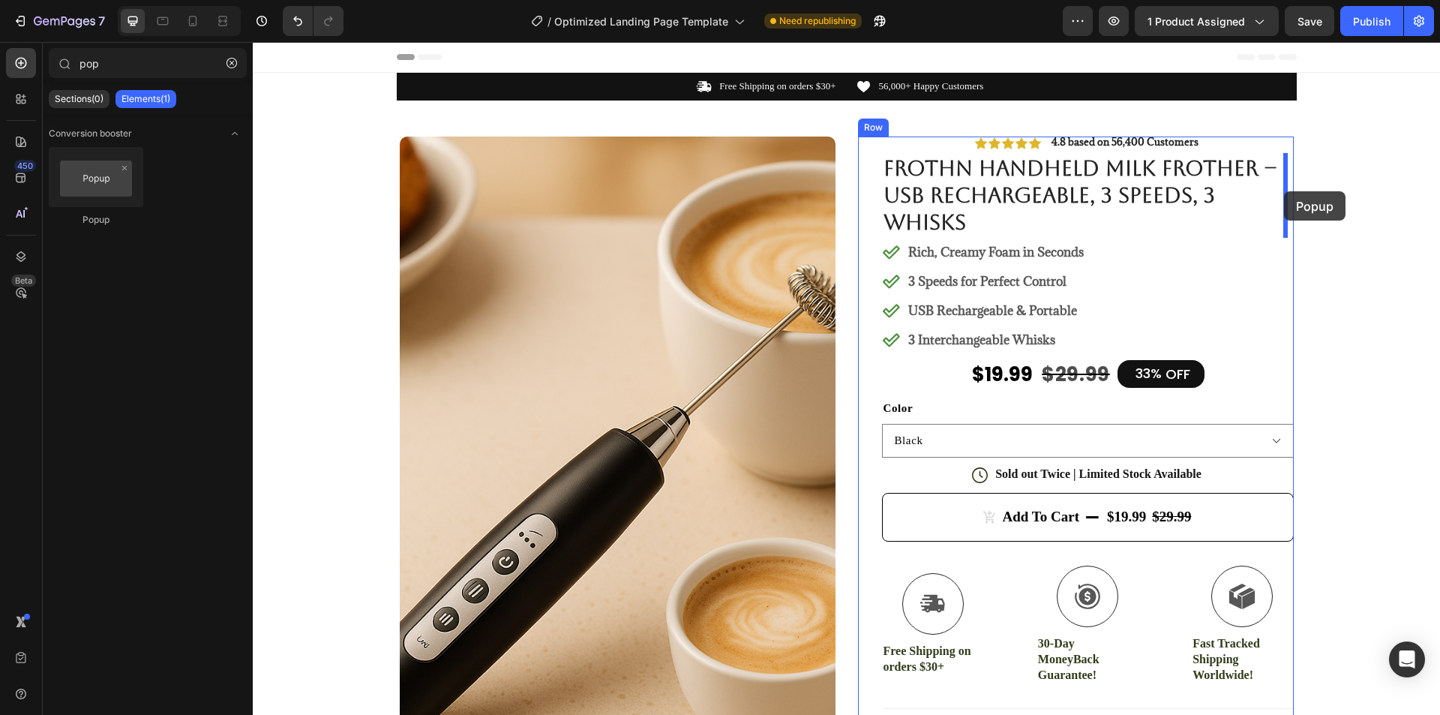
drag, startPoint x: 338, startPoint y: 232, endPoint x: 1285, endPoint y: 191, distance: 947.4
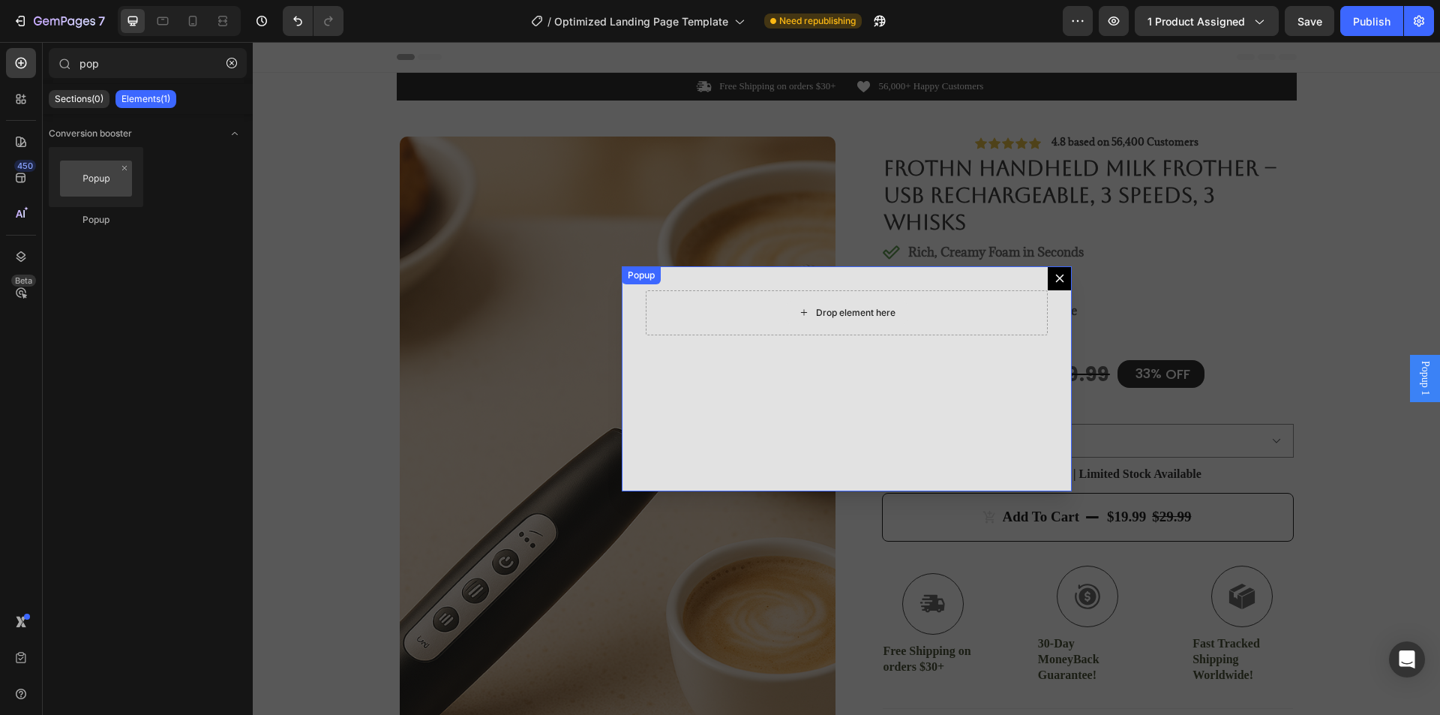
click at [829, 319] on div "Drop element here" at bounding box center [846, 313] width 121 height 24
click at [232, 69] on button "button" at bounding box center [232, 63] width 24 height 24
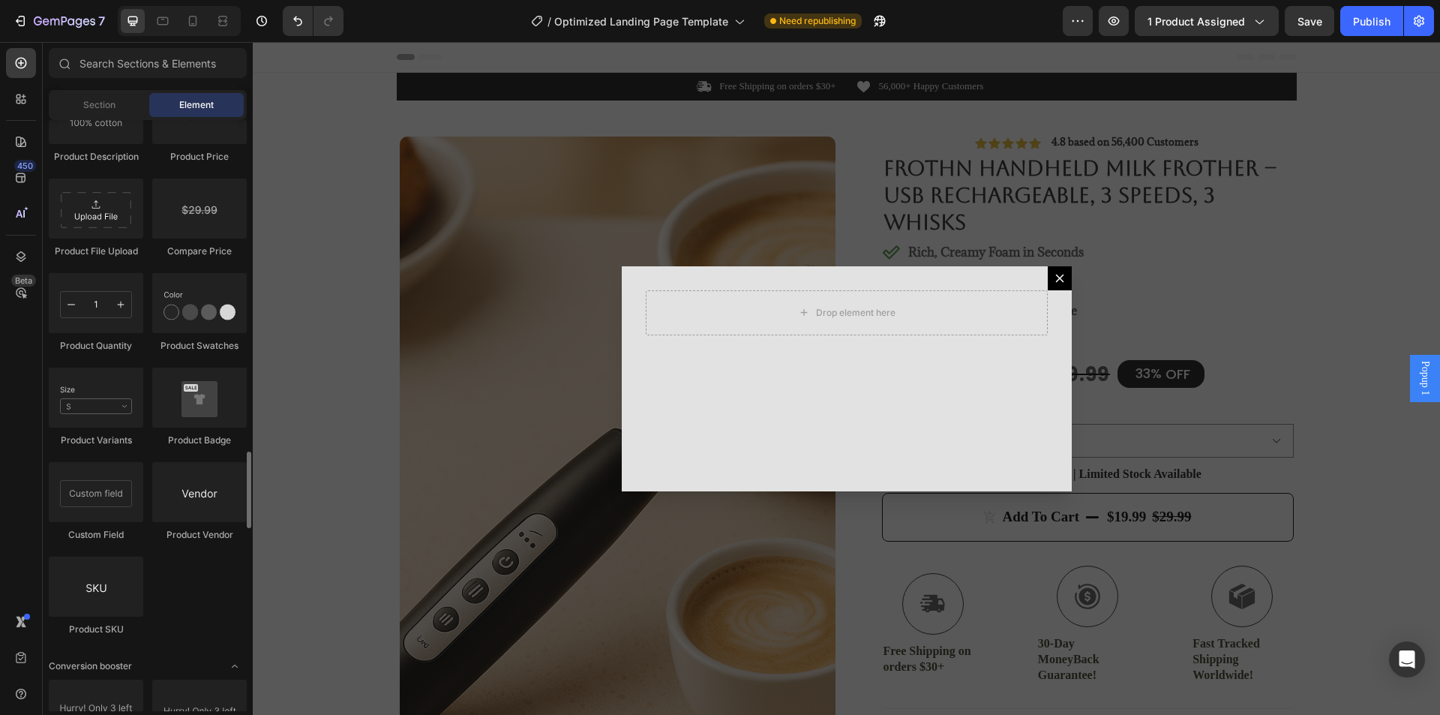
scroll to position [1950, 0]
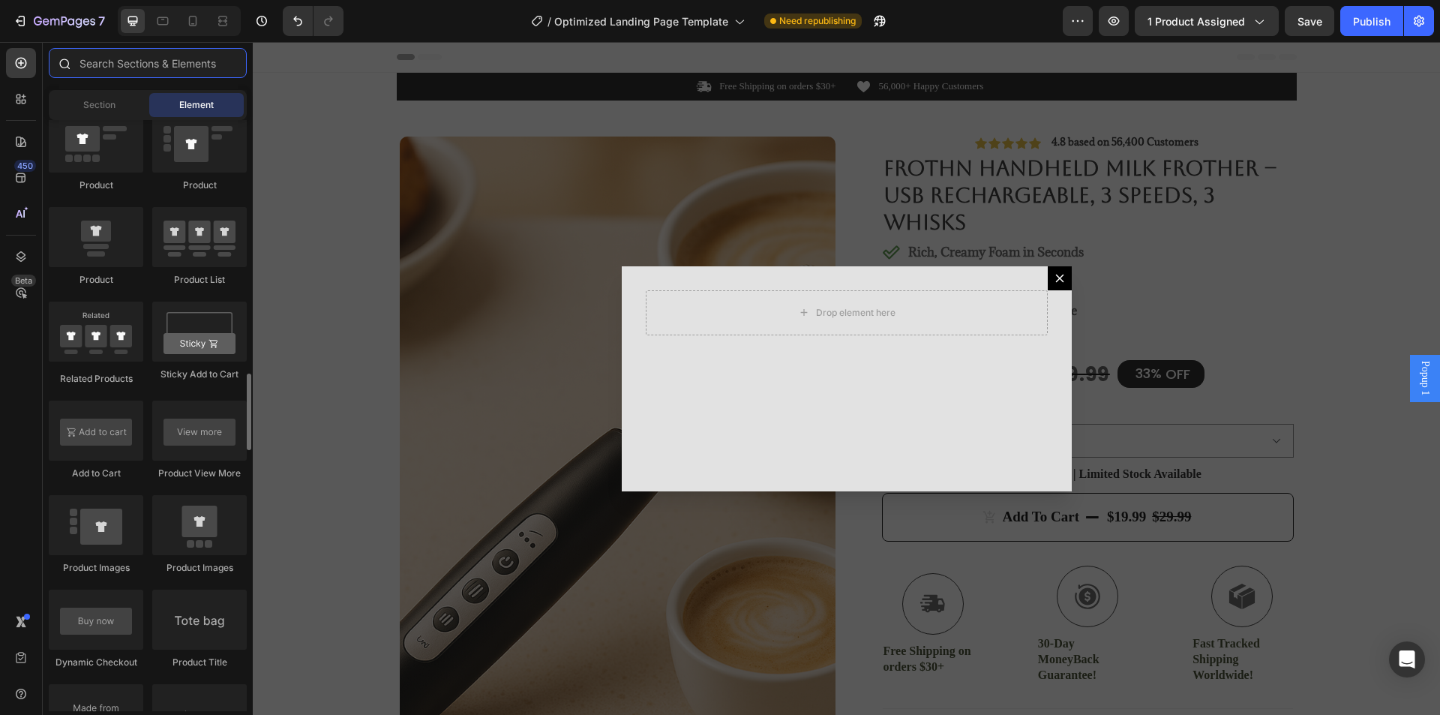
click at [160, 69] on input "text" at bounding box center [148, 63] width 198 height 30
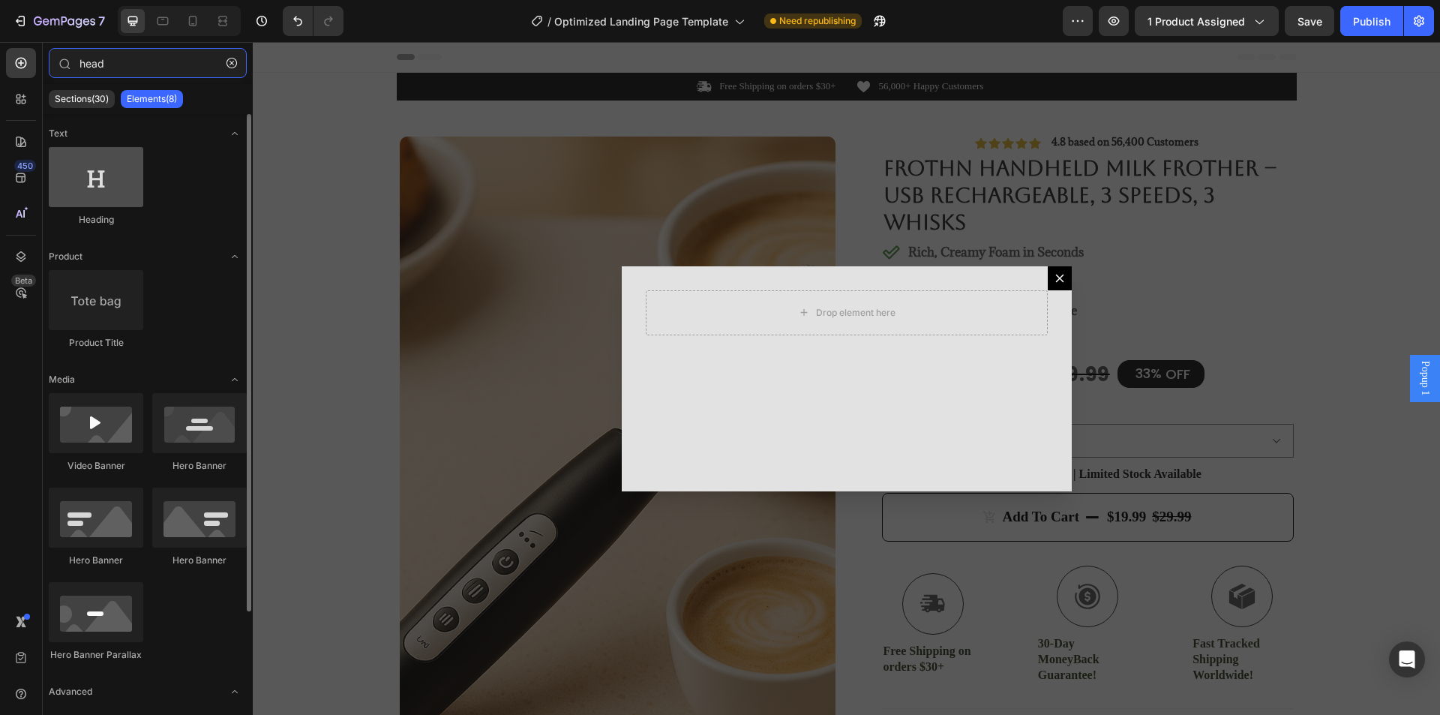
type input "head"
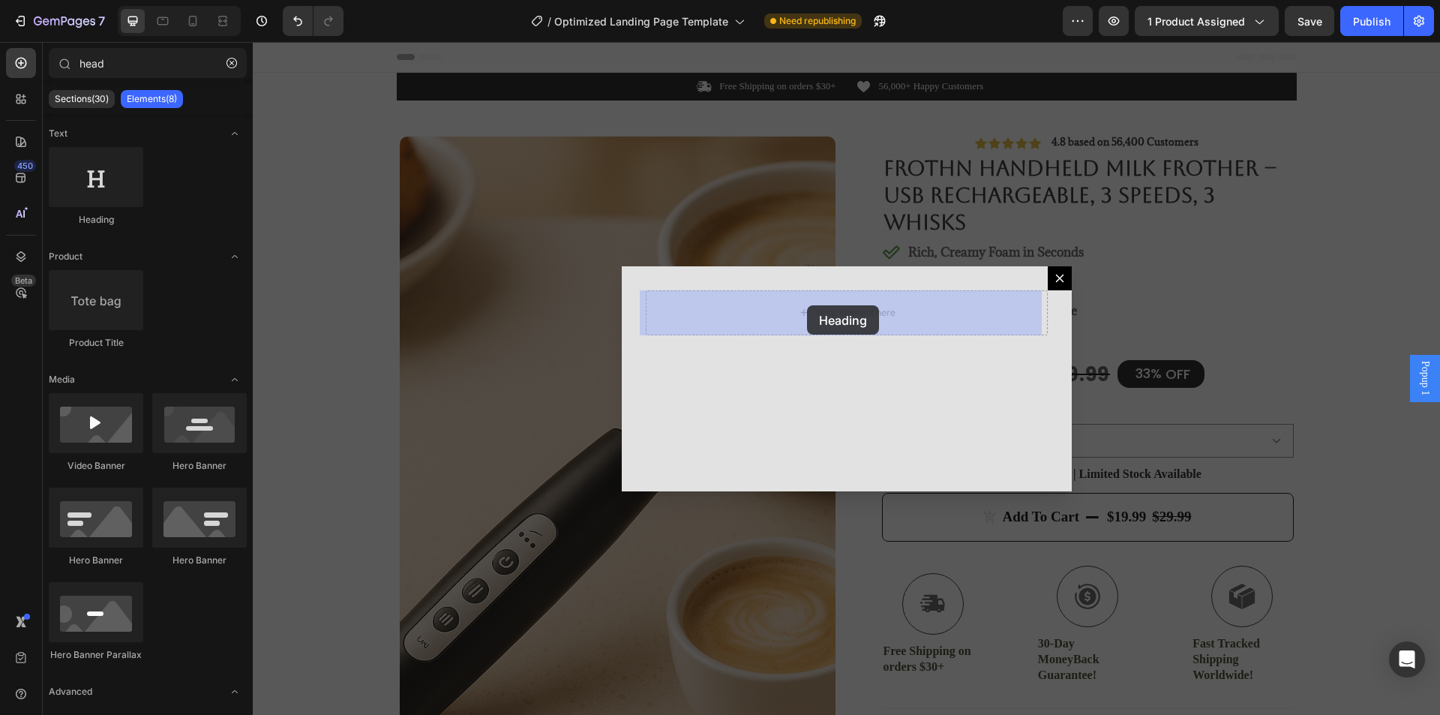
drag, startPoint x: 335, startPoint y: 219, endPoint x: 807, endPoint y: 305, distance: 479.6
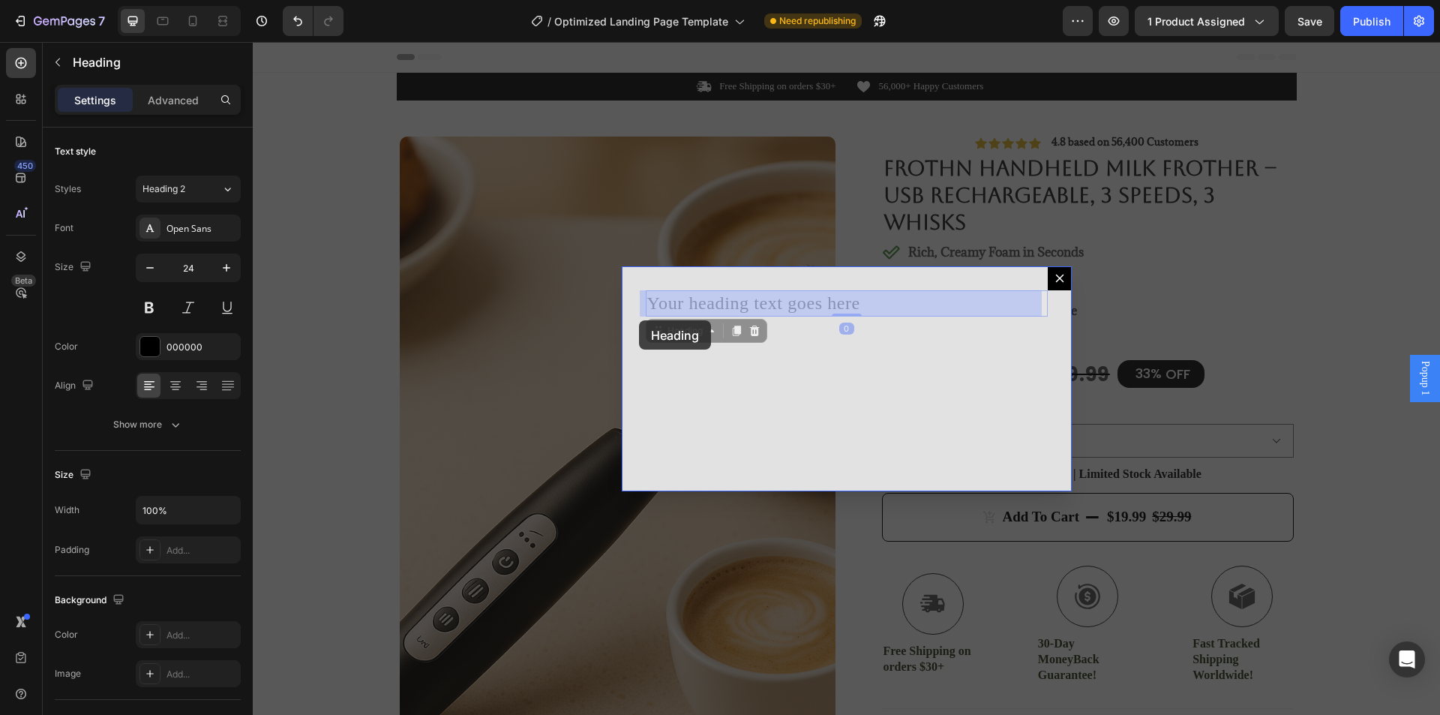
drag, startPoint x: 895, startPoint y: 300, endPoint x: 652, endPoint y: 319, distance: 244.5
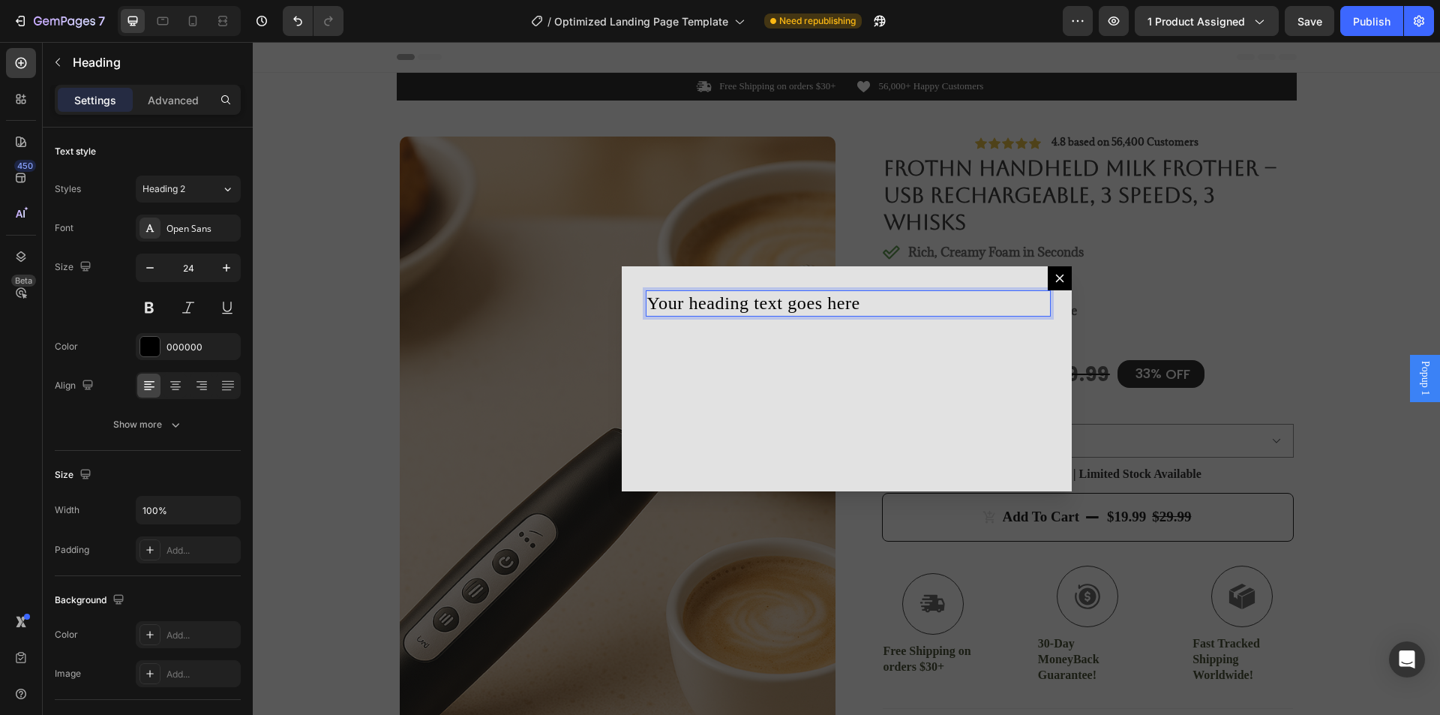
click at [871, 303] on p "Your heading text goes here" at bounding box center [846, 303] width 399 height 23
click at [868, 303] on p "Your heading text goes here" at bounding box center [846, 303] width 399 height 23
click at [751, 307] on p "Your heading text goes here" at bounding box center [846, 303] width 399 height 23
click at [867, 307] on p "Your heading text goes here" at bounding box center [846, 303] width 399 height 23
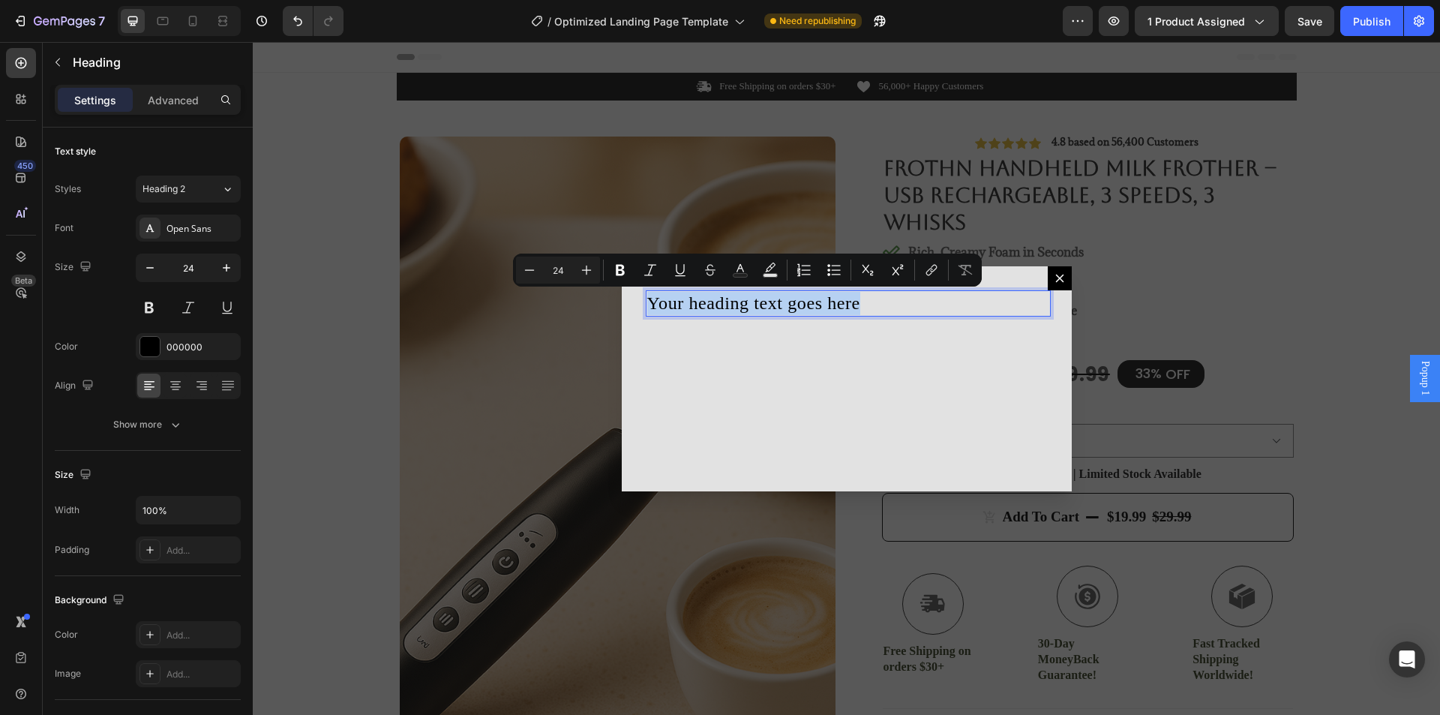
drag, startPoint x: 867, startPoint y: 306, endPoint x: 646, endPoint y: 310, distance: 221.3
click at [647, 310] on p "Your heading text goes here" at bounding box center [846, 303] width 399 height 23
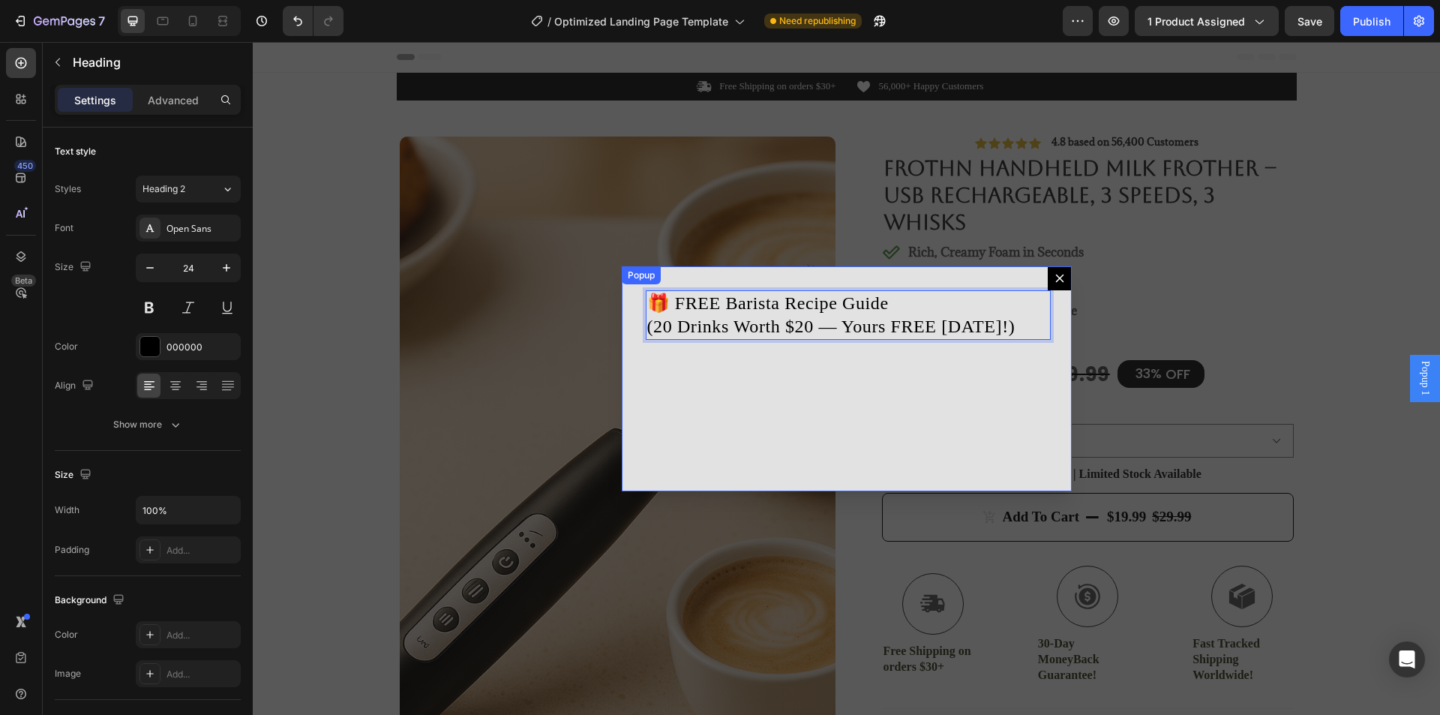
click at [936, 436] on div "🎁 FREE Barista Recipe Guide (20 Drinks Worth $20 — Yours FREE [DATE]!) Heading 0" at bounding box center [847, 378] width 450 height 225
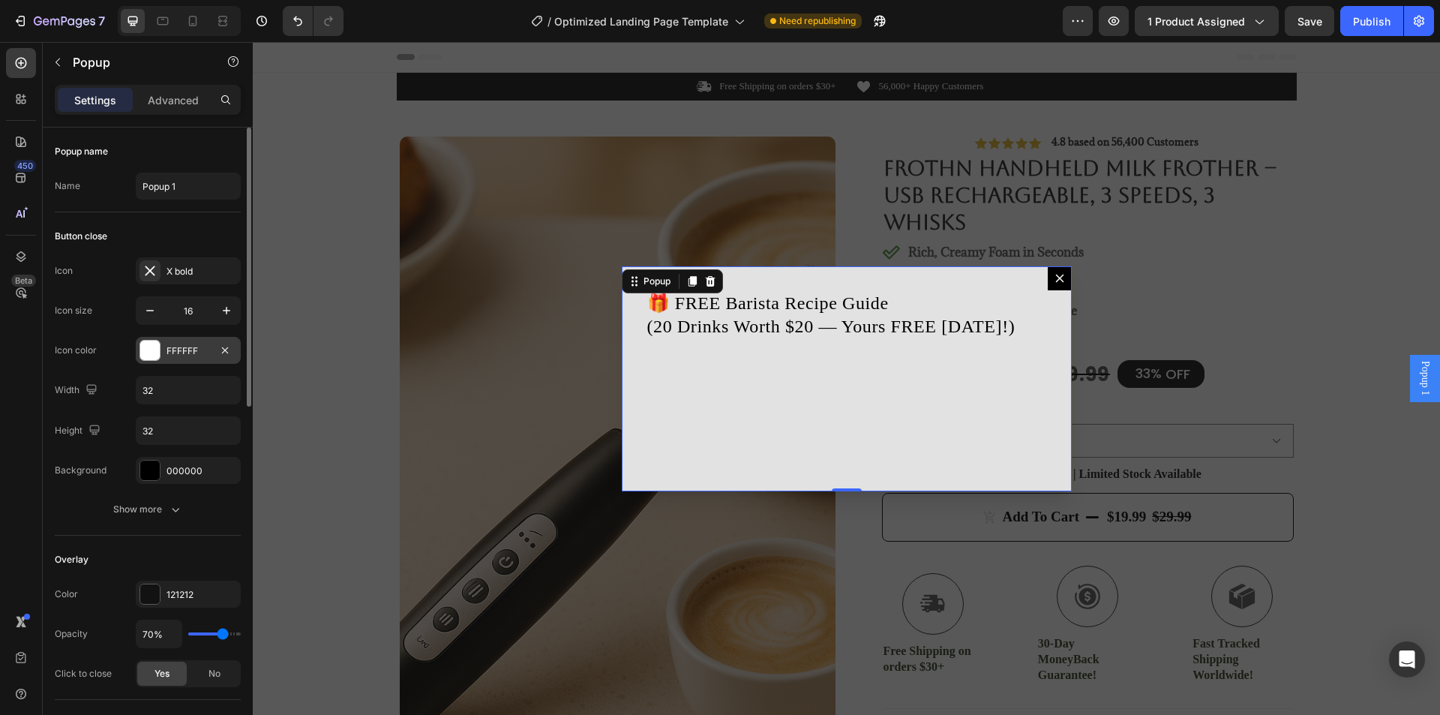
click at [152, 343] on div at bounding box center [149, 349] width 19 height 19
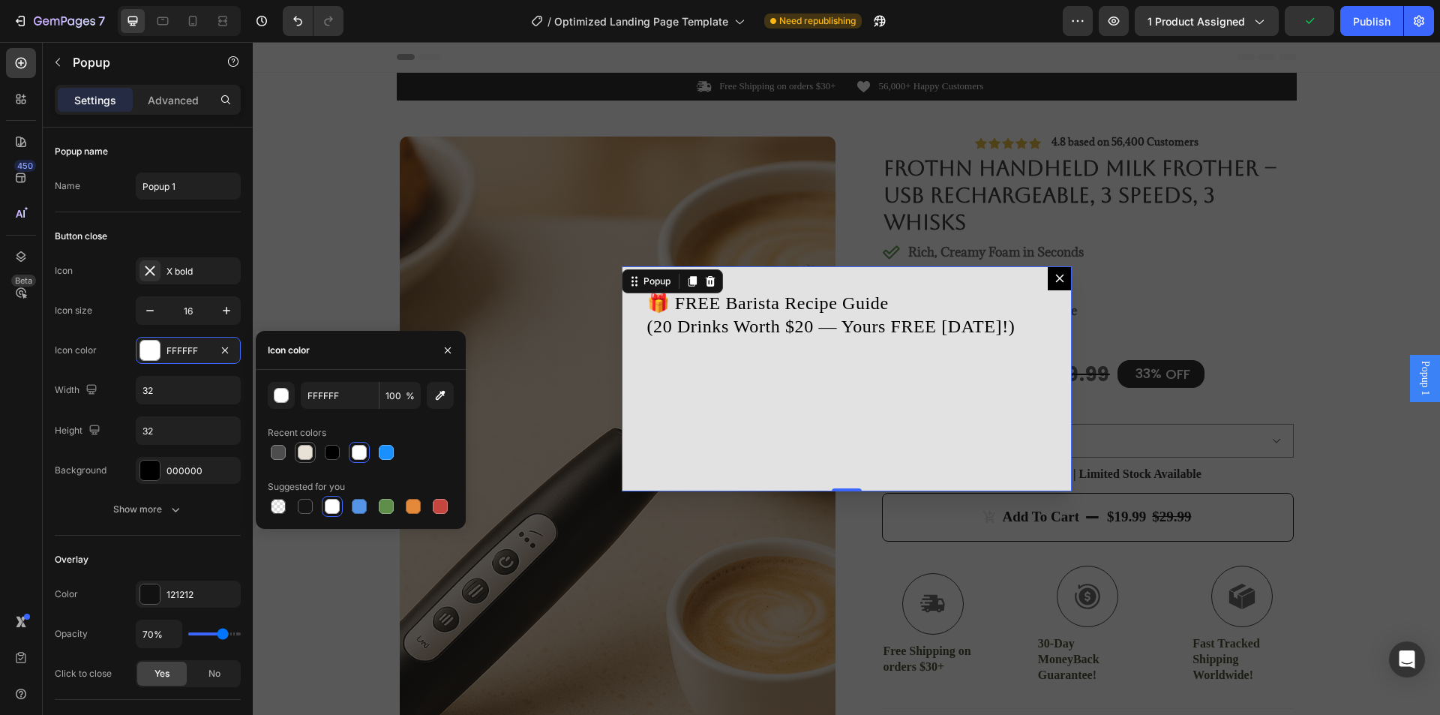
click at [300, 454] on div at bounding box center [305, 452] width 15 height 15
click at [280, 508] on div at bounding box center [278, 506] width 15 height 15
type input "000000"
type input "0"
click at [310, 454] on div at bounding box center [305, 452] width 15 height 15
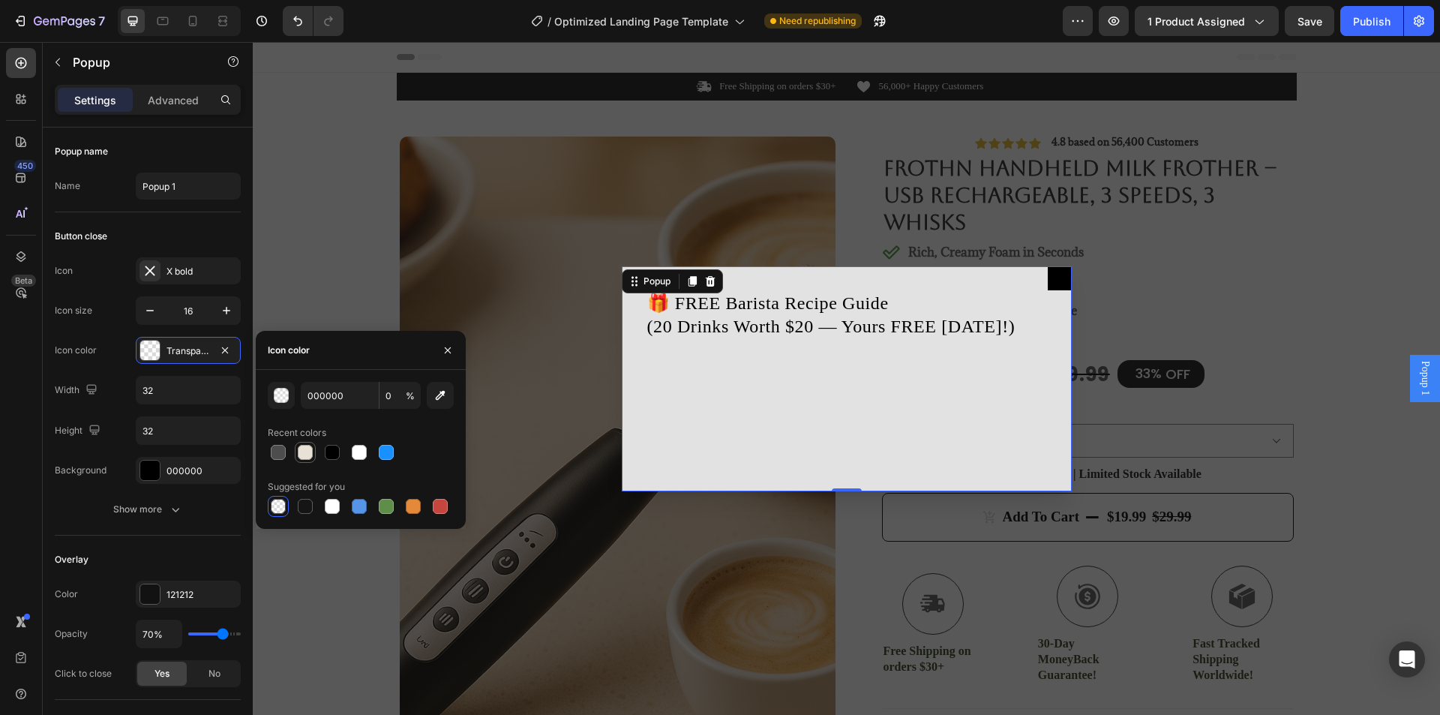
type input "E8E1D5"
type input "100"
click at [408, 506] on div at bounding box center [413, 506] width 15 height 15
click at [448, 509] on div at bounding box center [440, 506] width 18 height 18
click at [405, 505] on div at bounding box center [413, 506] width 18 height 18
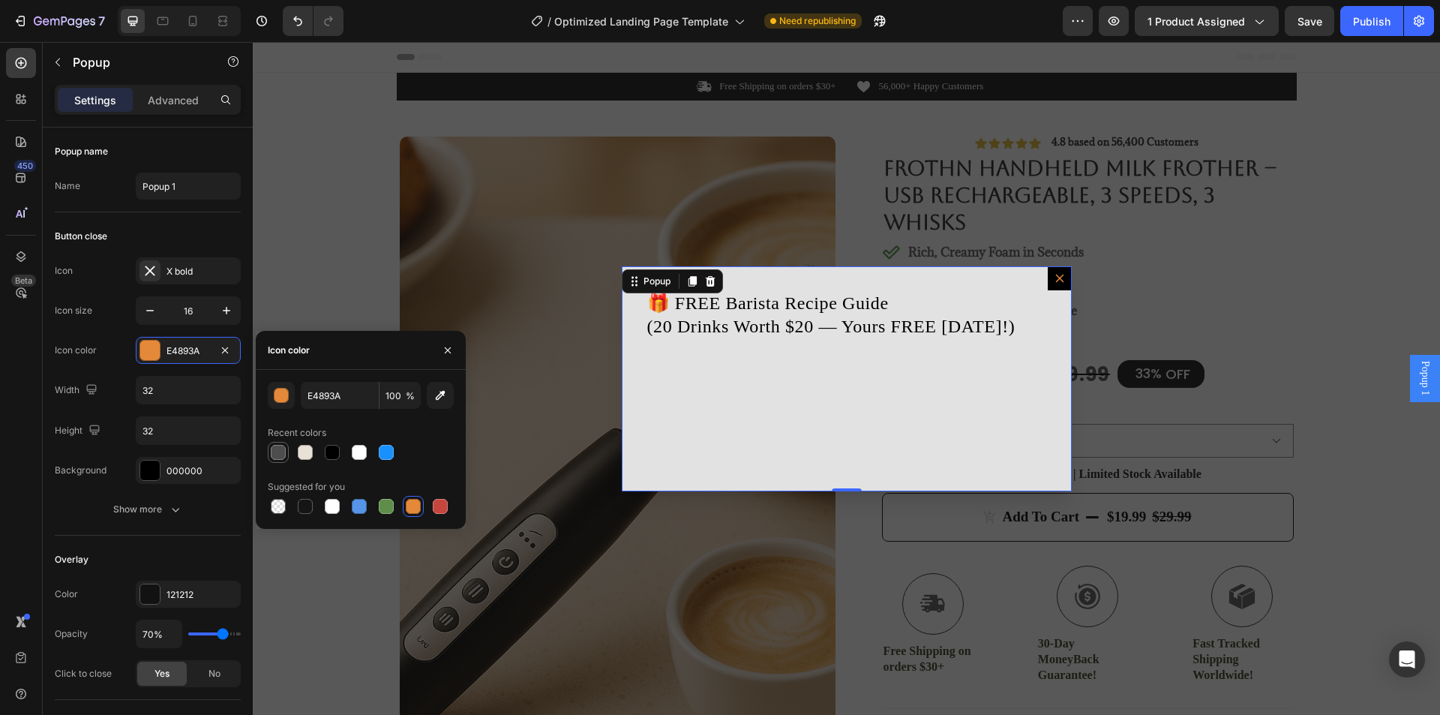
click at [275, 457] on div at bounding box center [278, 452] width 15 height 15
click at [406, 508] on div at bounding box center [413, 506] width 15 height 15
type input "E4893A"
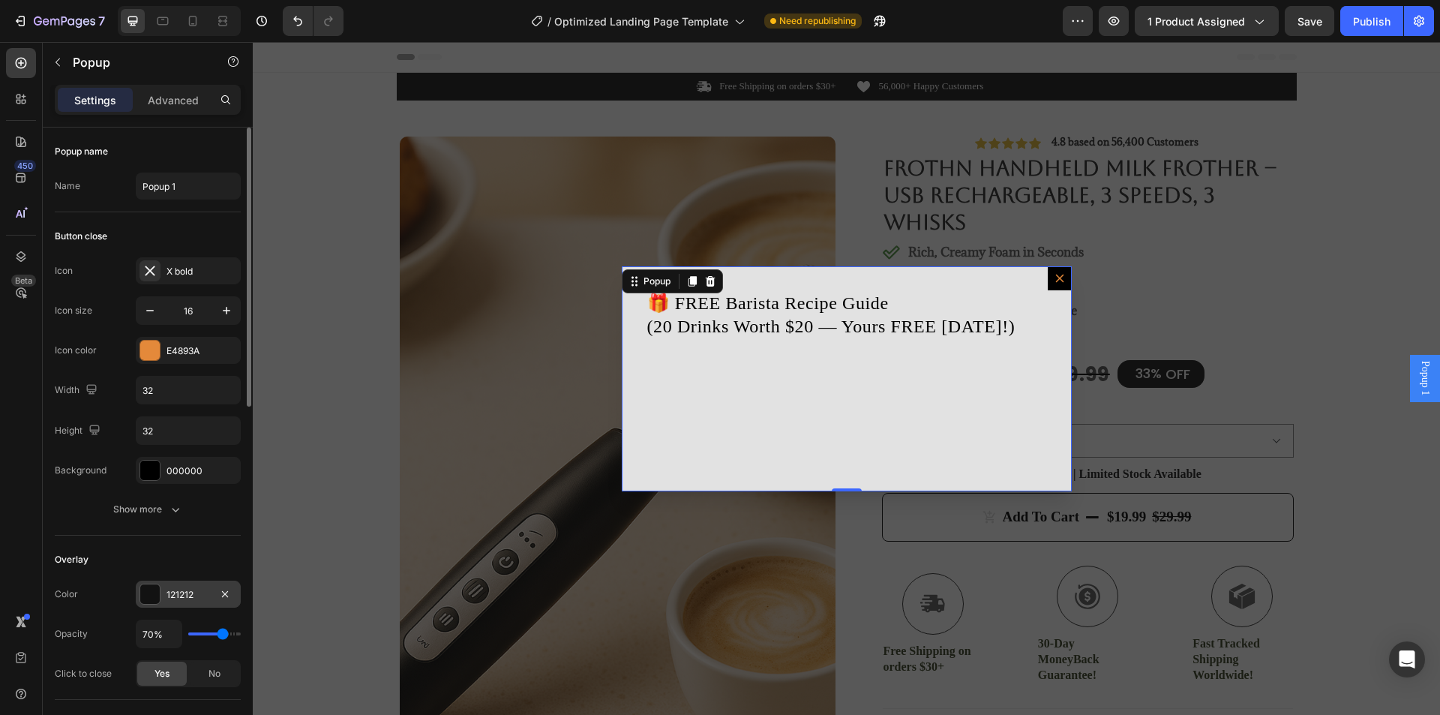
click at [147, 600] on div at bounding box center [149, 593] width 19 height 19
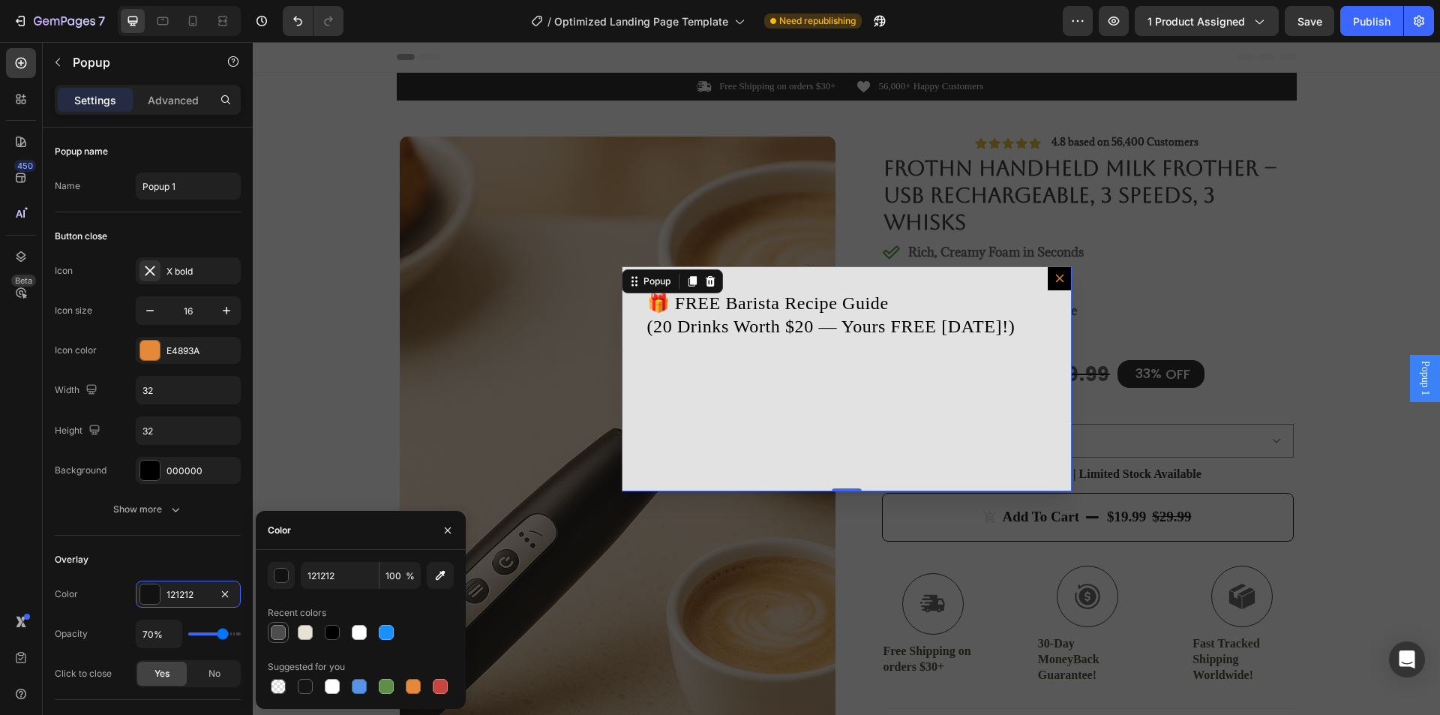
click at [283, 633] on div at bounding box center [278, 632] width 15 height 15
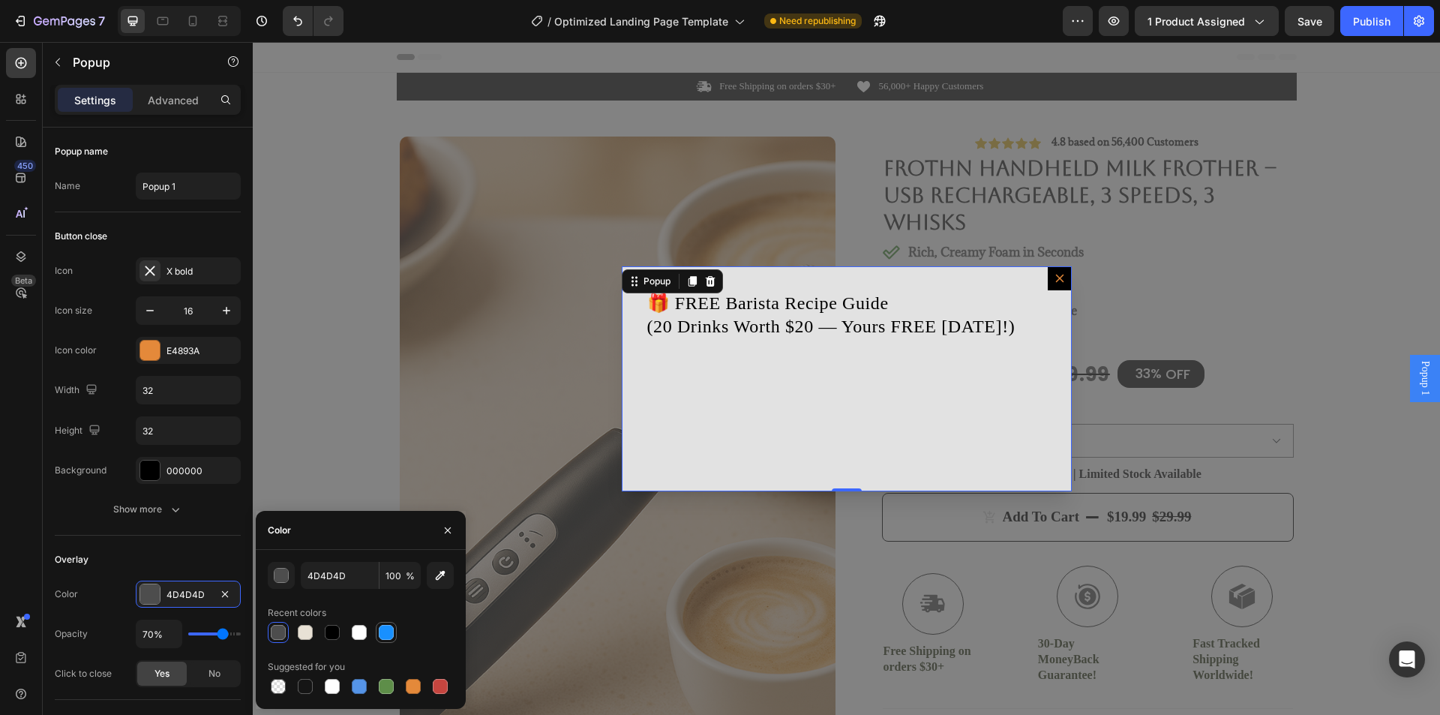
click at [384, 638] on div at bounding box center [386, 632] width 15 height 15
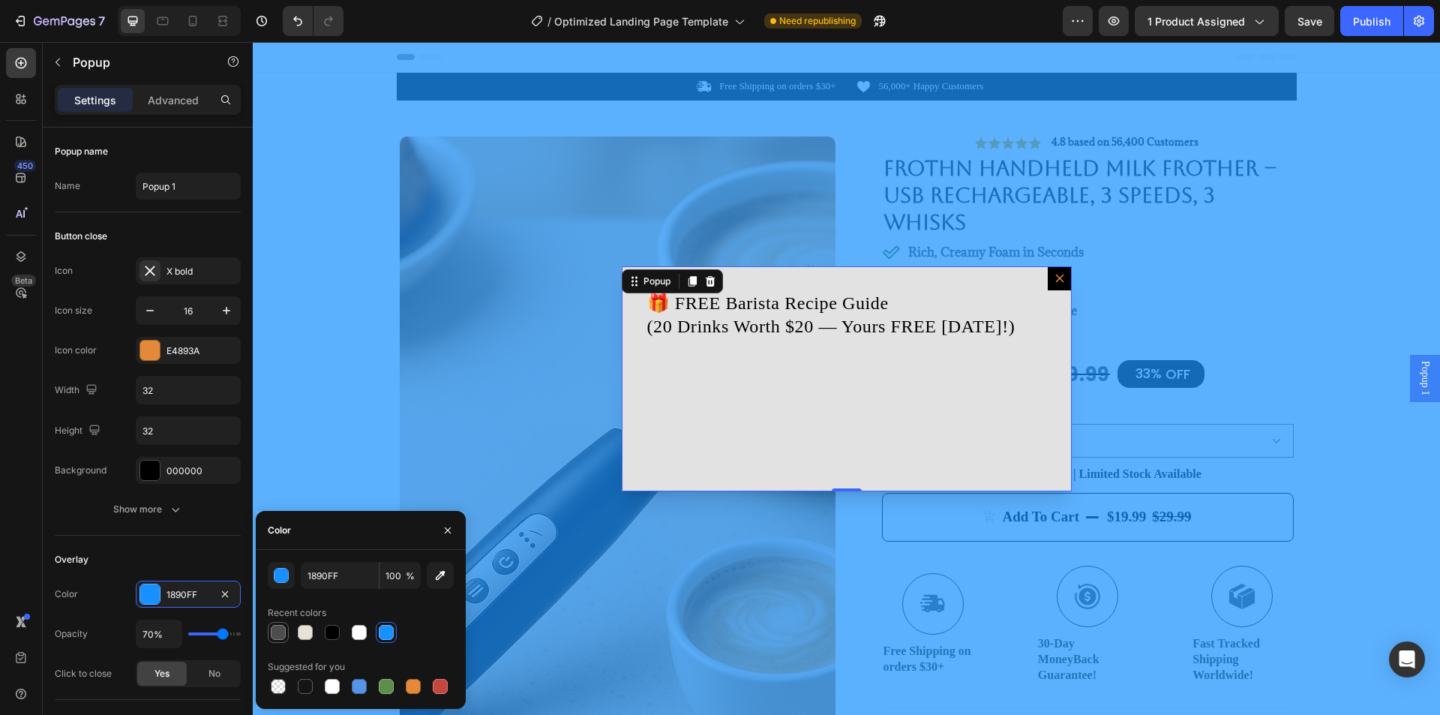
click at [283, 634] on div at bounding box center [278, 632] width 15 height 15
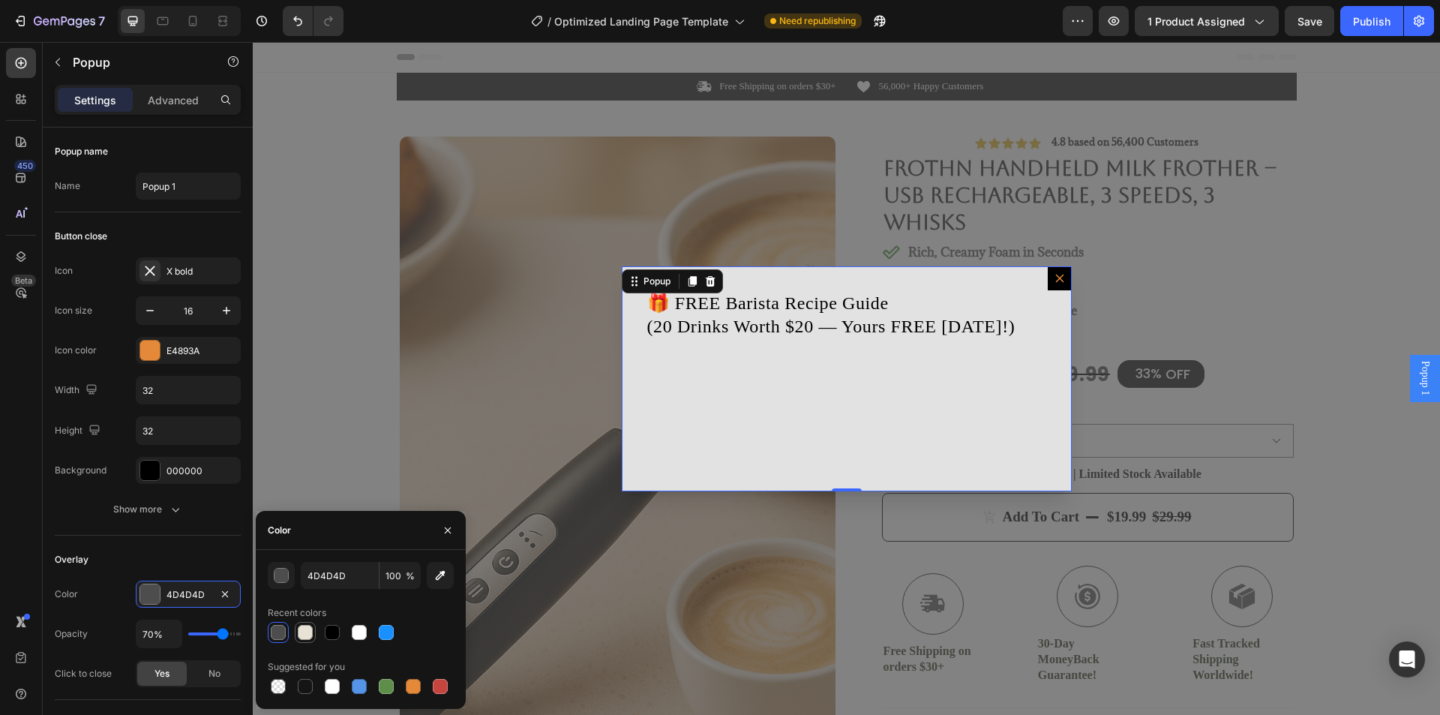
click at [298, 634] on div at bounding box center [305, 632] width 15 height 15
type input "E8E1D5"
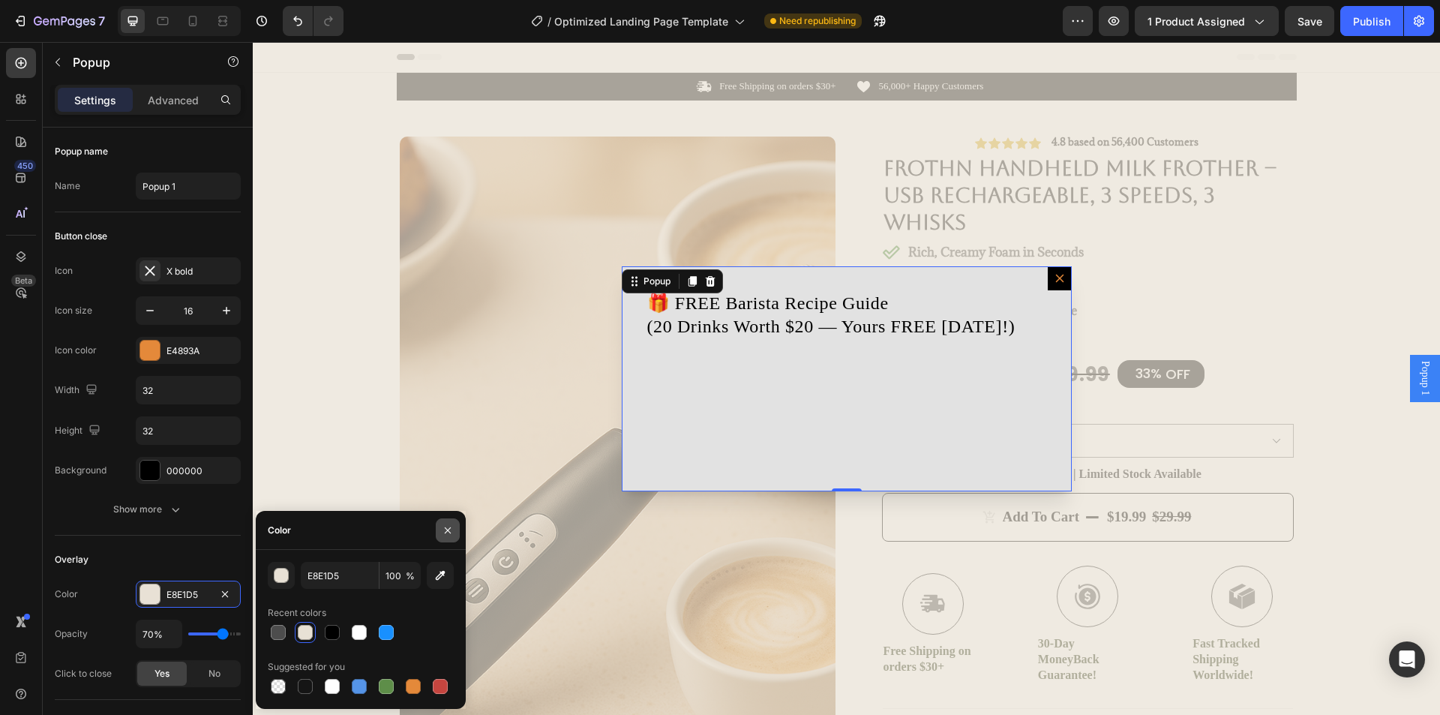
click at [446, 529] on icon "button" at bounding box center [448, 529] width 6 height 6
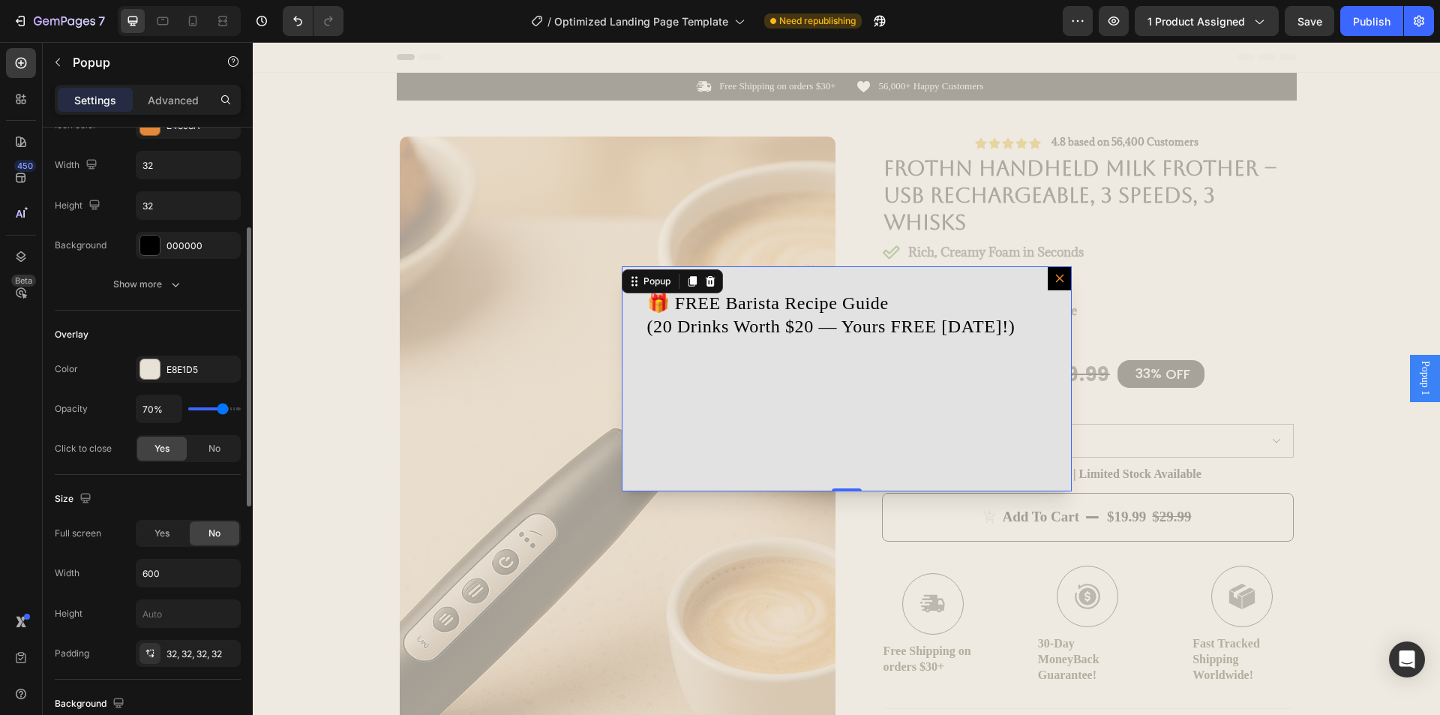
scroll to position [0, 0]
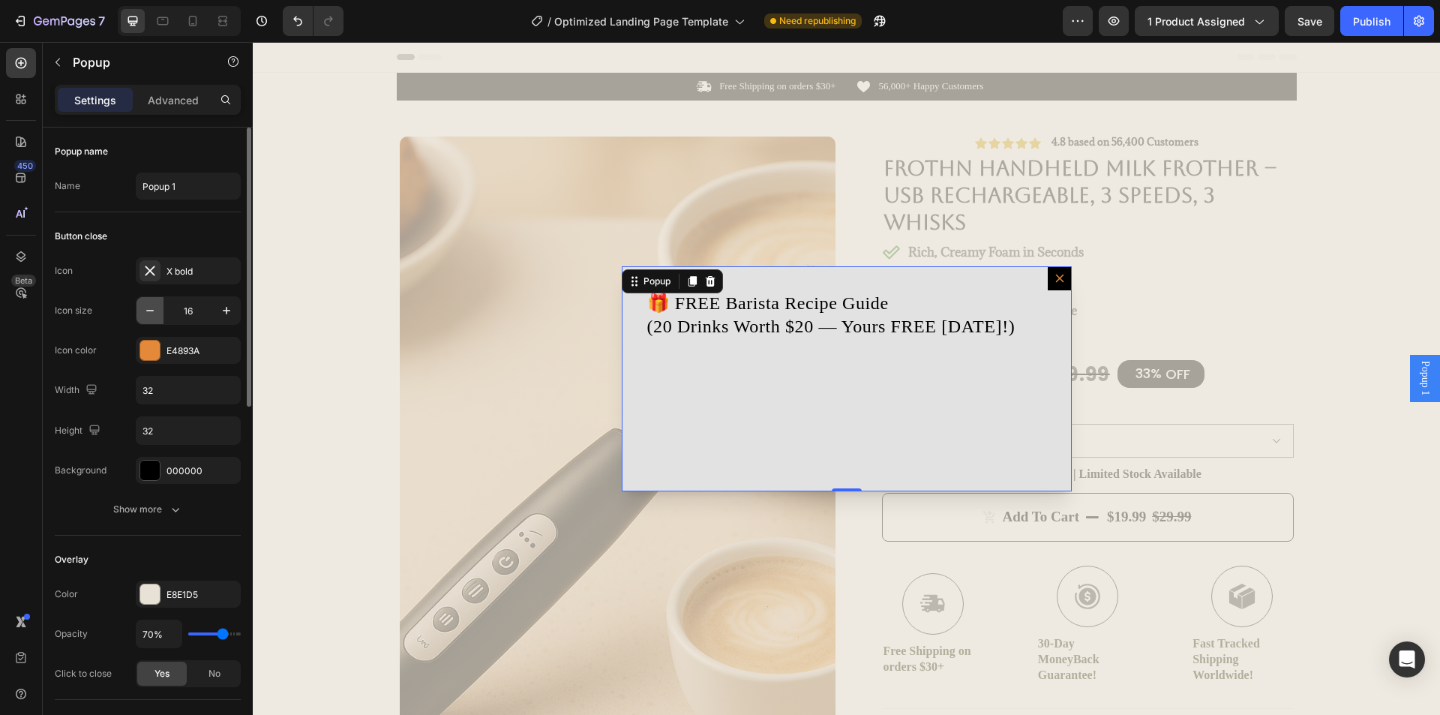
click at [152, 310] on icon "button" at bounding box center [149, 310] width 7 height 1
click at [223, 309] on icon "button" at bounding box center [226, 310] width 15 height 15
type input "16"
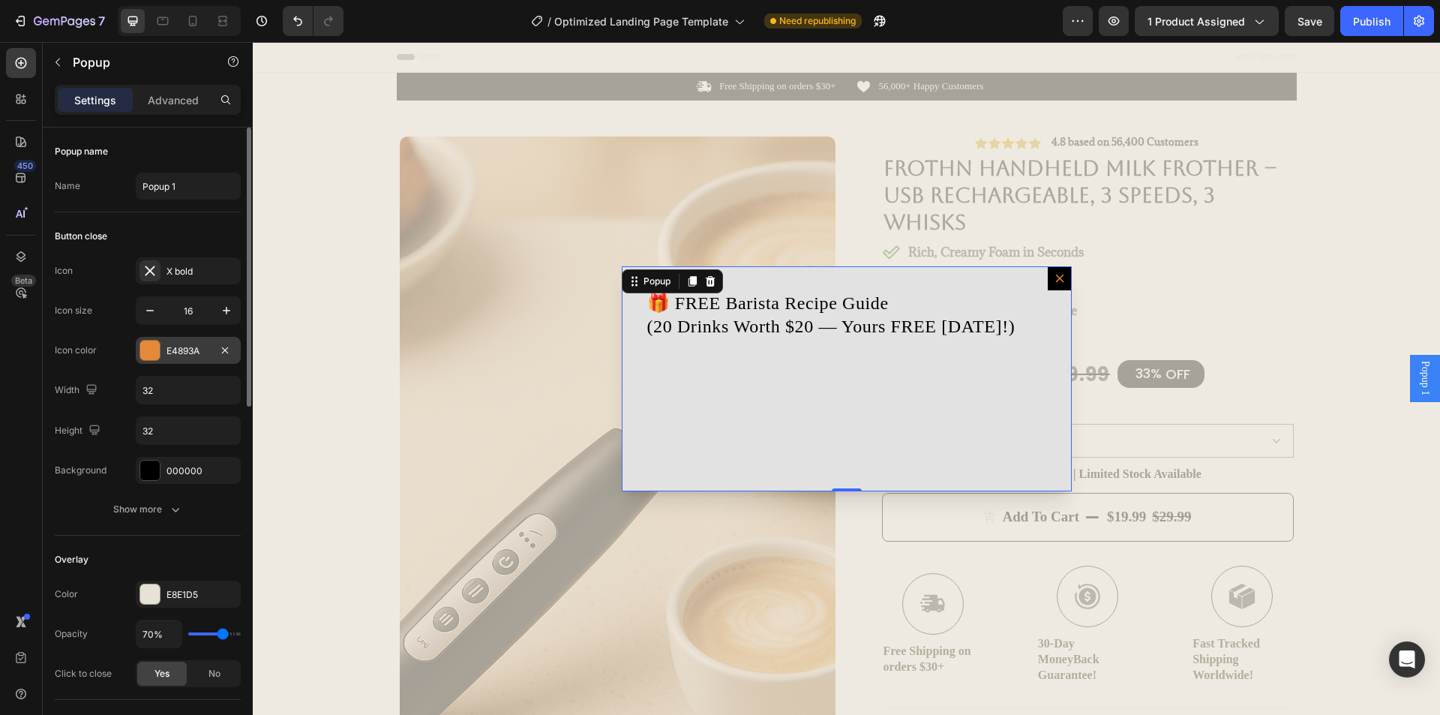
click at [182, 352] on div "E4893A" at bounding box center [187, 350] width 43 height 13
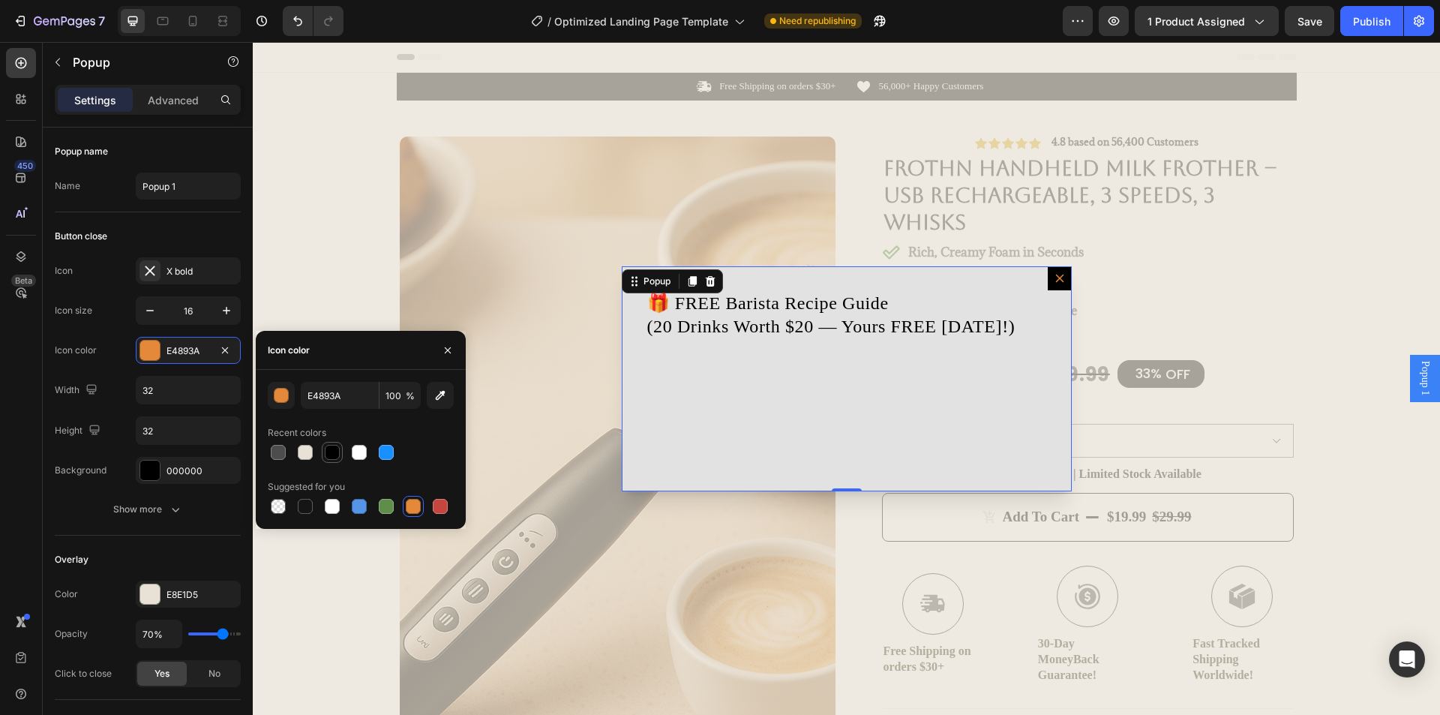
click at [332, 449] on div at bounding box center [332, 452] width 15 height 15
click at [298, 452] on div at bounding box center [305, 452] width 15 height 15
type input "E8E1D5"
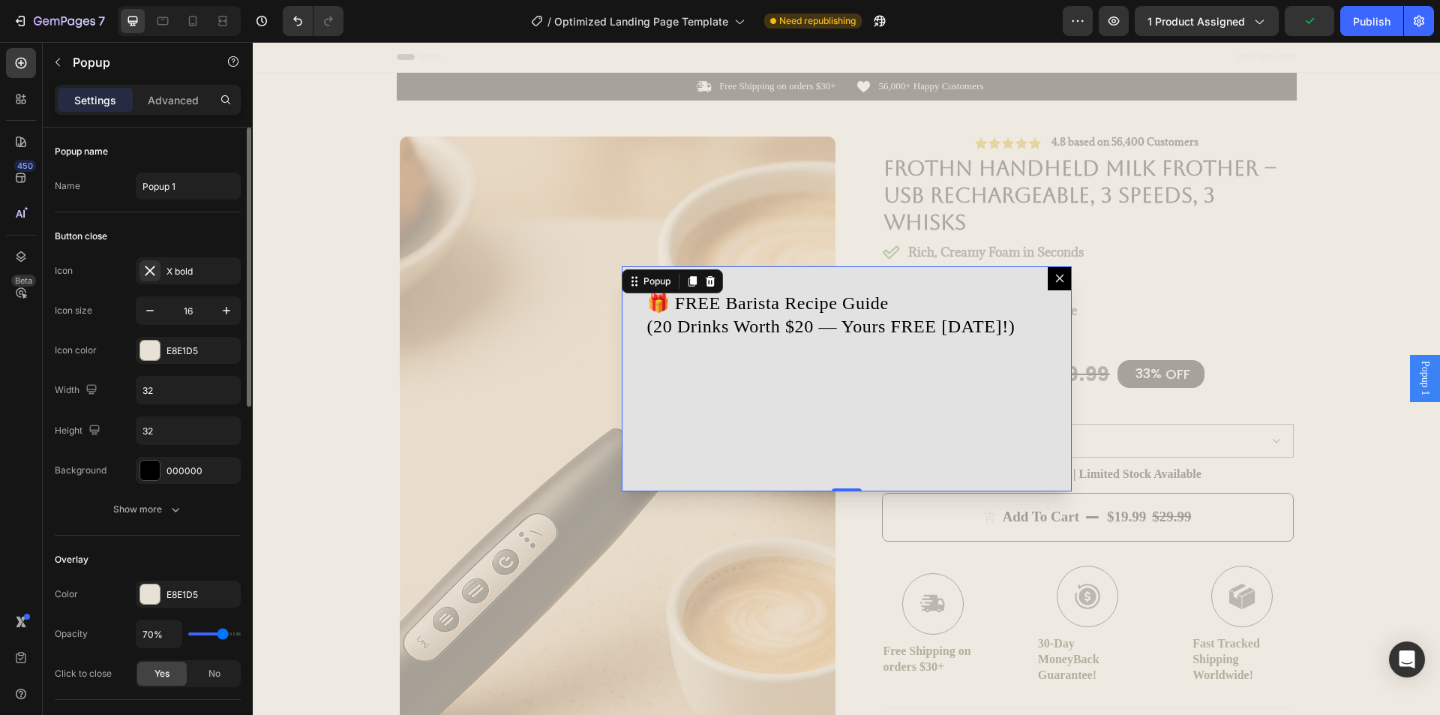
click at [118, 321] on div "Icon size 16" at bounding box center [148, 310] width 186 height 28
click at [158, 475] on div at bounding box center [149, 469] width 19 height 19
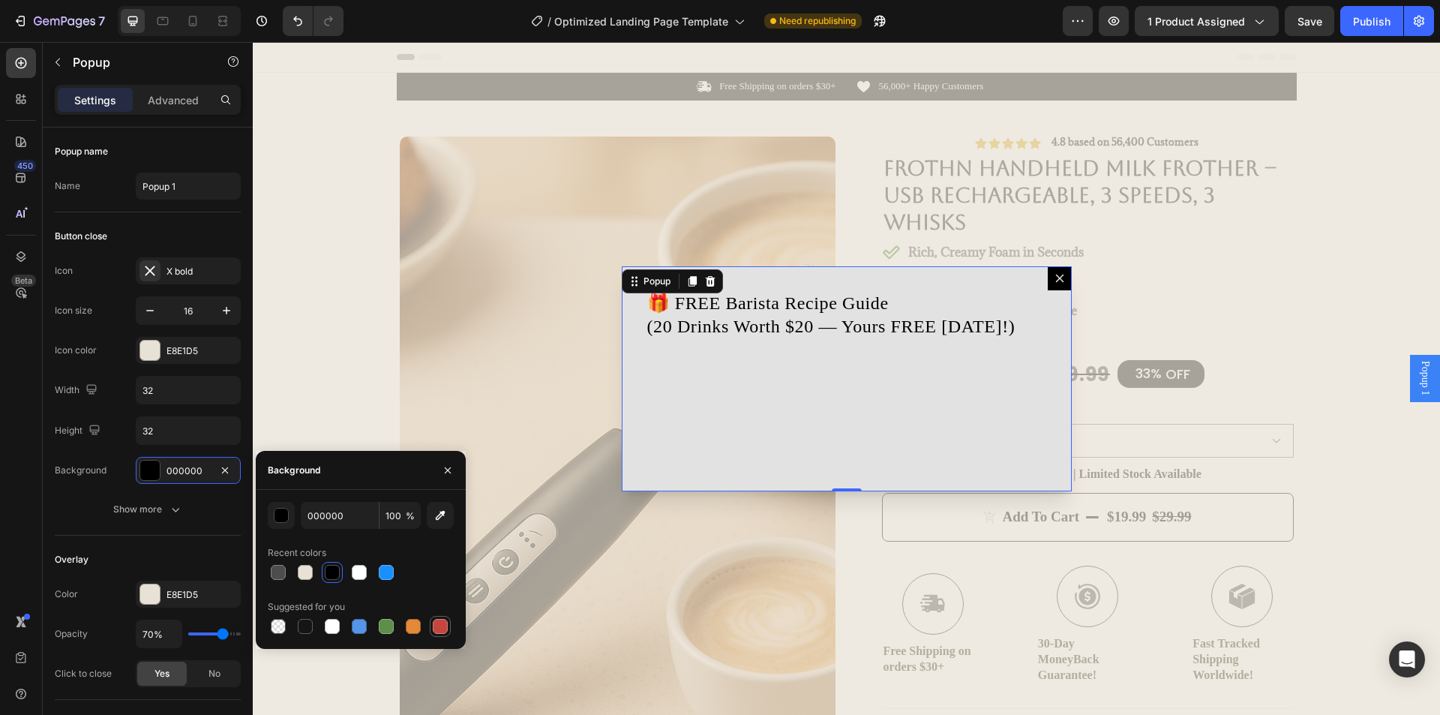
click at [433, 625] on div at bounding box center [440, 626] width 15 height 15
click at [353, 574] on div at bounding box center [359, 572] width 15 height 15
click at [329, 575] on div at bounding box center [332, 572] width 15 height 15
click at [300, 573] on div at bounding box center [305, 572] width 15 height 15
click at [334, 574] on div at bounding box center [332, 572] width 15 height 15
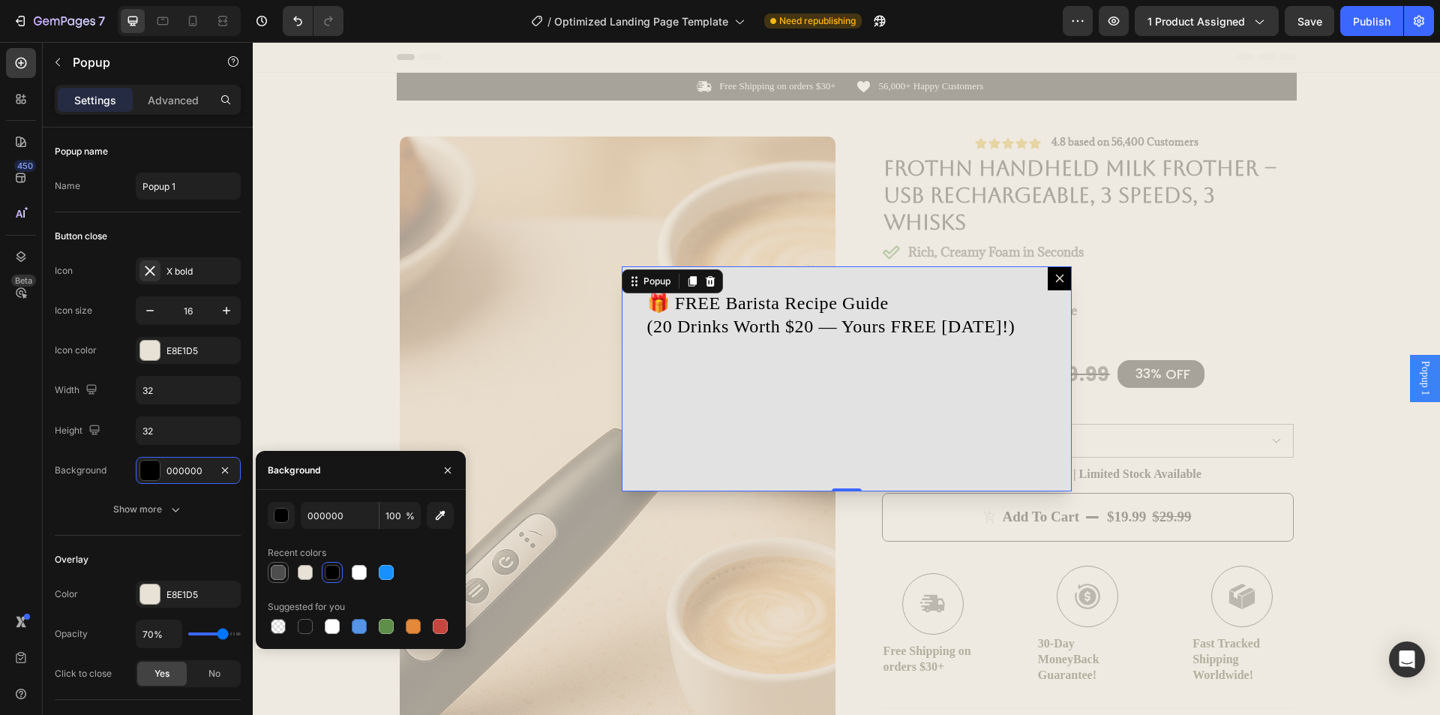
click at [282, 573] on div at bounding box center [278, 572] width 15 height 15
type input "4D4D4D"
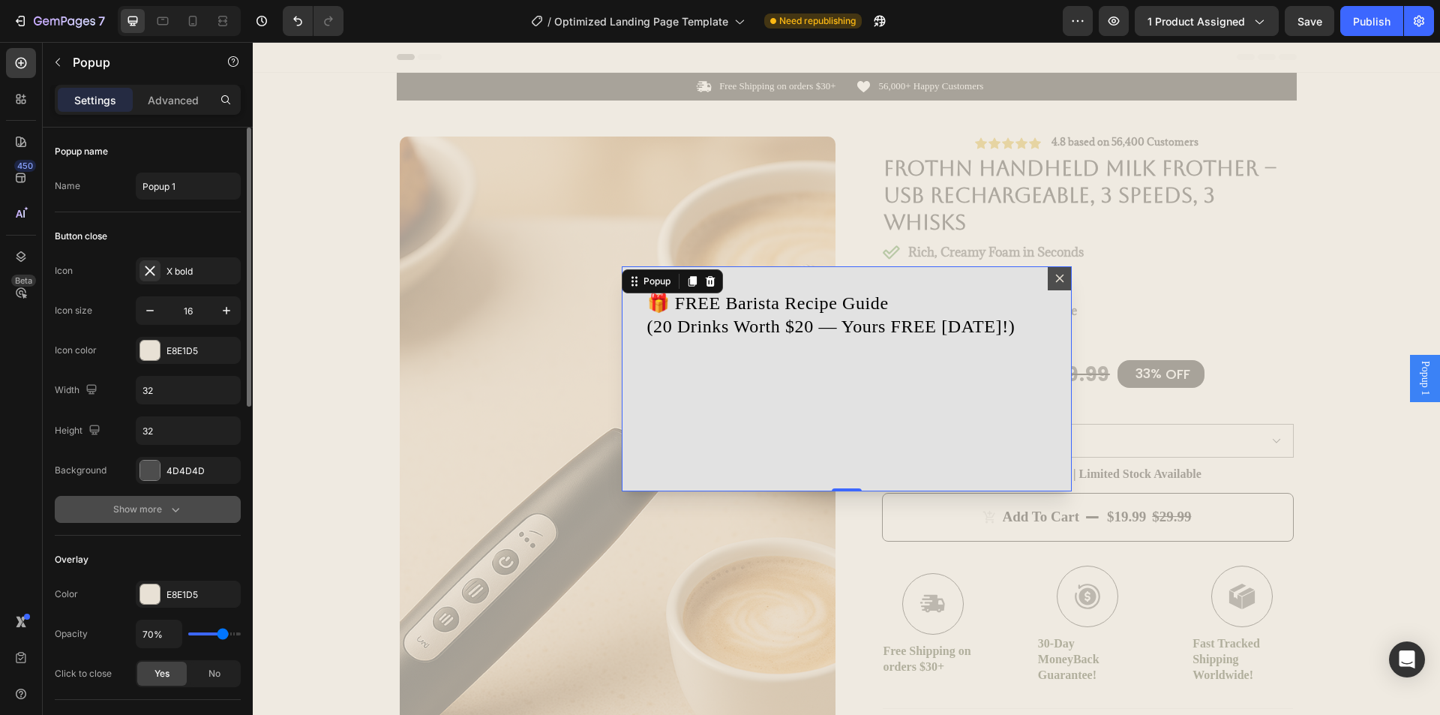
click at [96, 502] on button "Show more" at bounding box center [148, 509] width 186 height 27
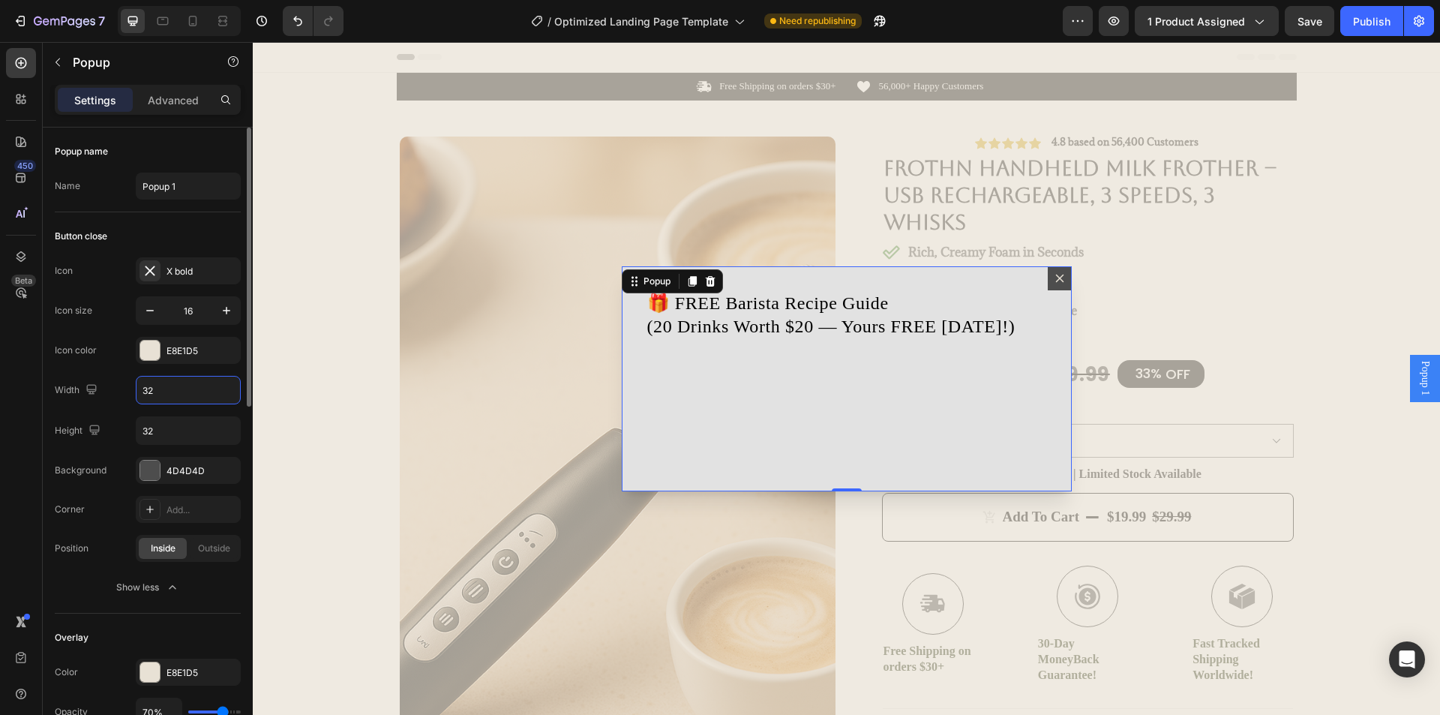
click at [187, 400] on input "32" at bounding box center [187, 389] width 103 height 27
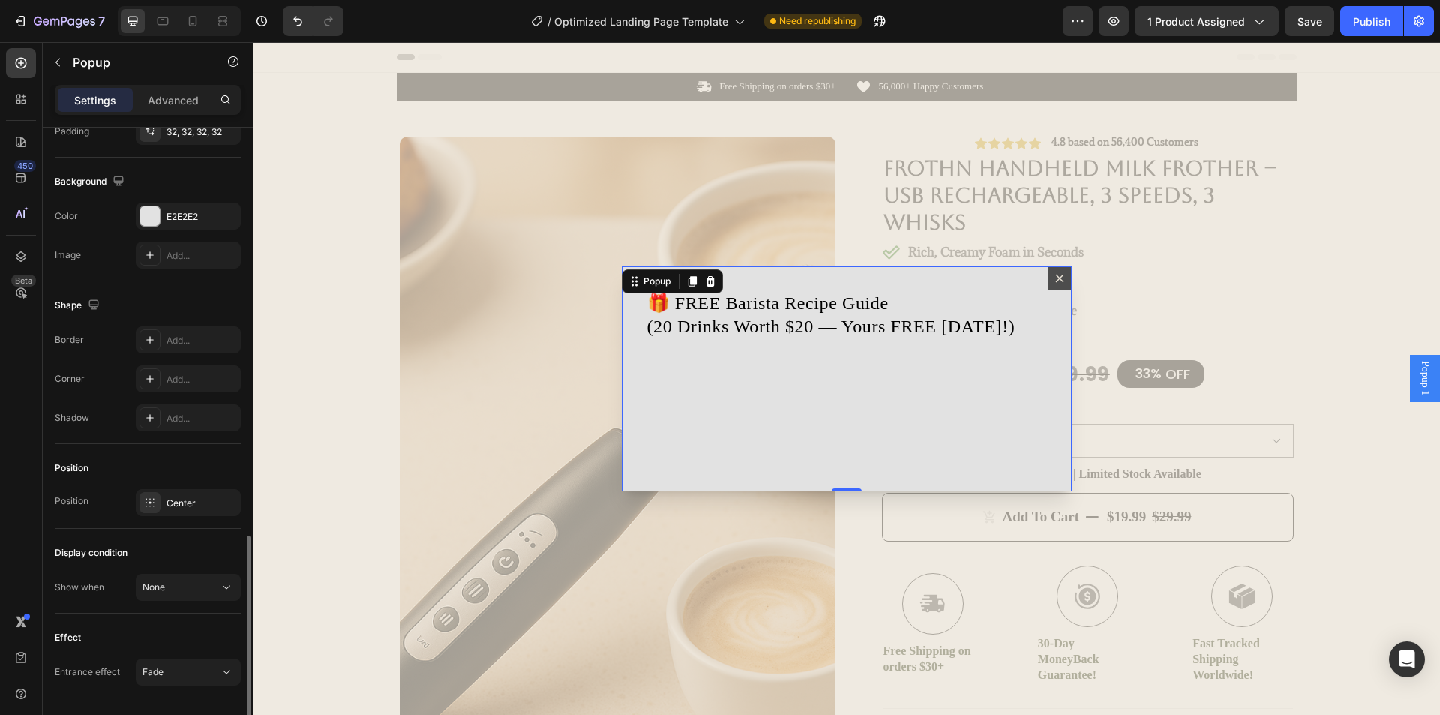
scroll to position [868, 0]
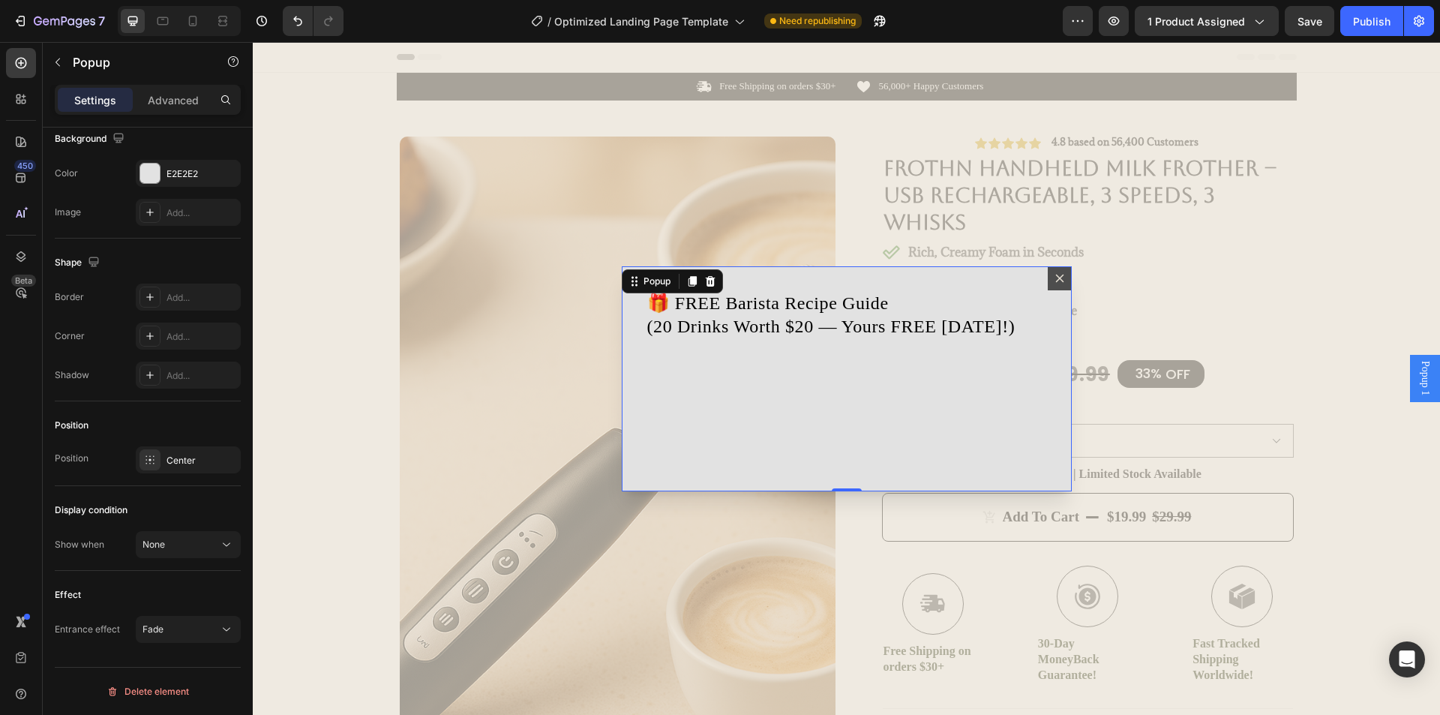
click at [787, 373] on div "🎁 FREE Barista Recipe Guide (20 Drinks Worth $20 — Yours FREE [DATE]!) Heading" at bounding box center [847, 378] width 450 height 225
click at [160, 95] on p "Advanced" at bounding box center [173, 100] width 51 height 16
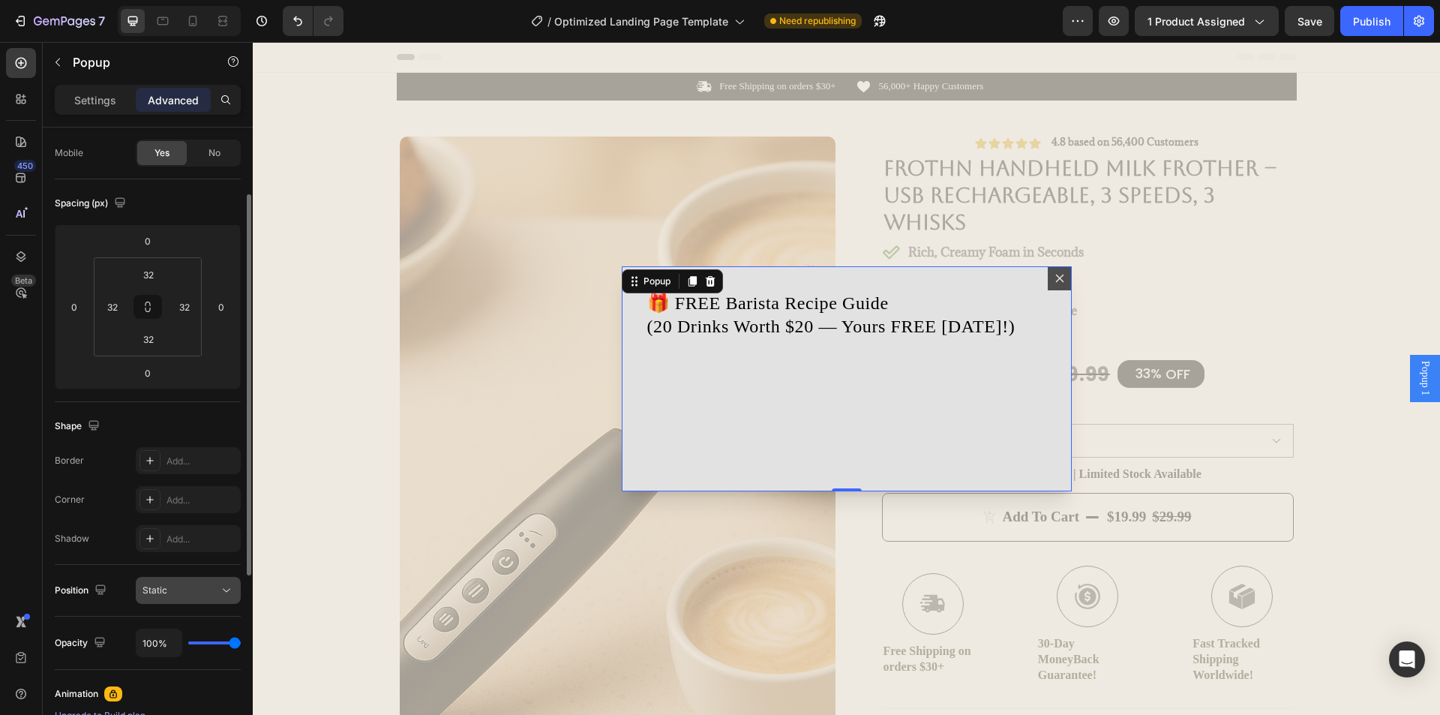
scroll to position [0, 0]
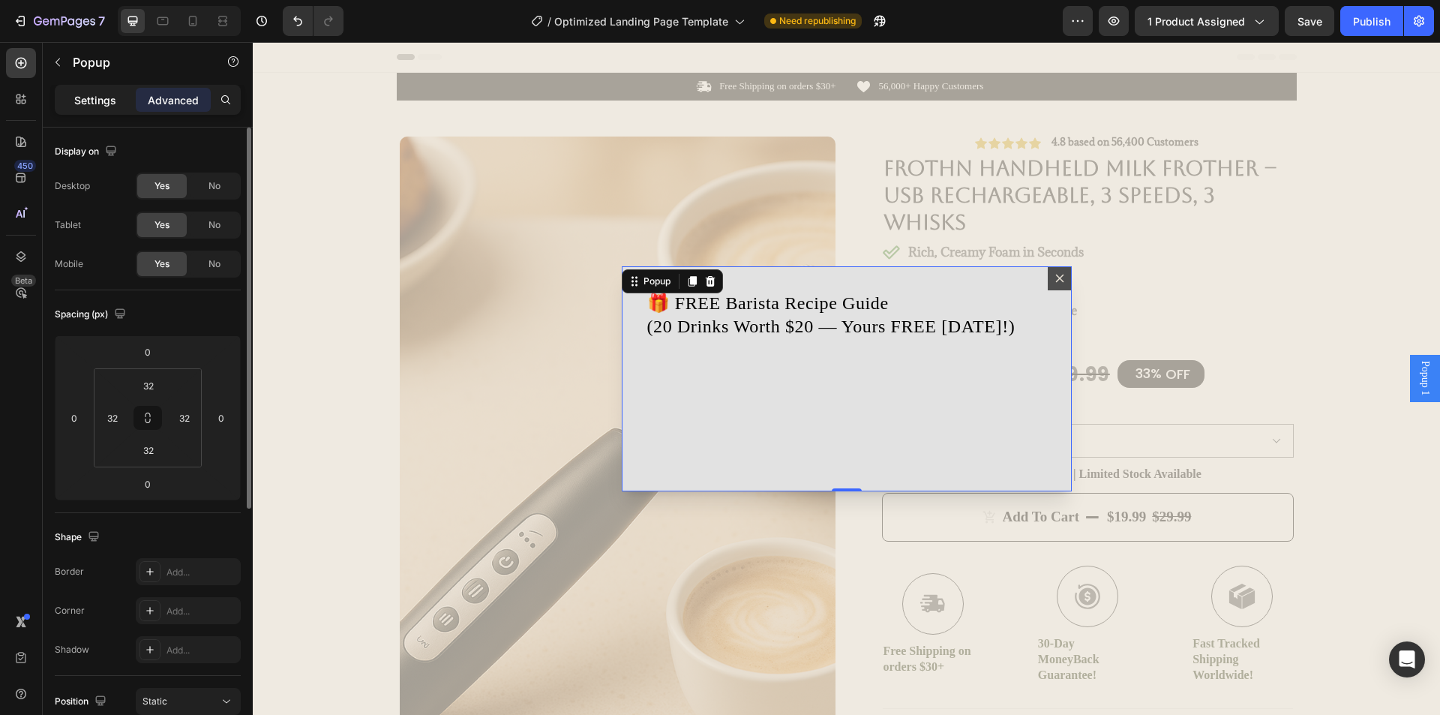
click at [95, 93] on p "Settings" at bounding box center [95, 100] width 42 height 16
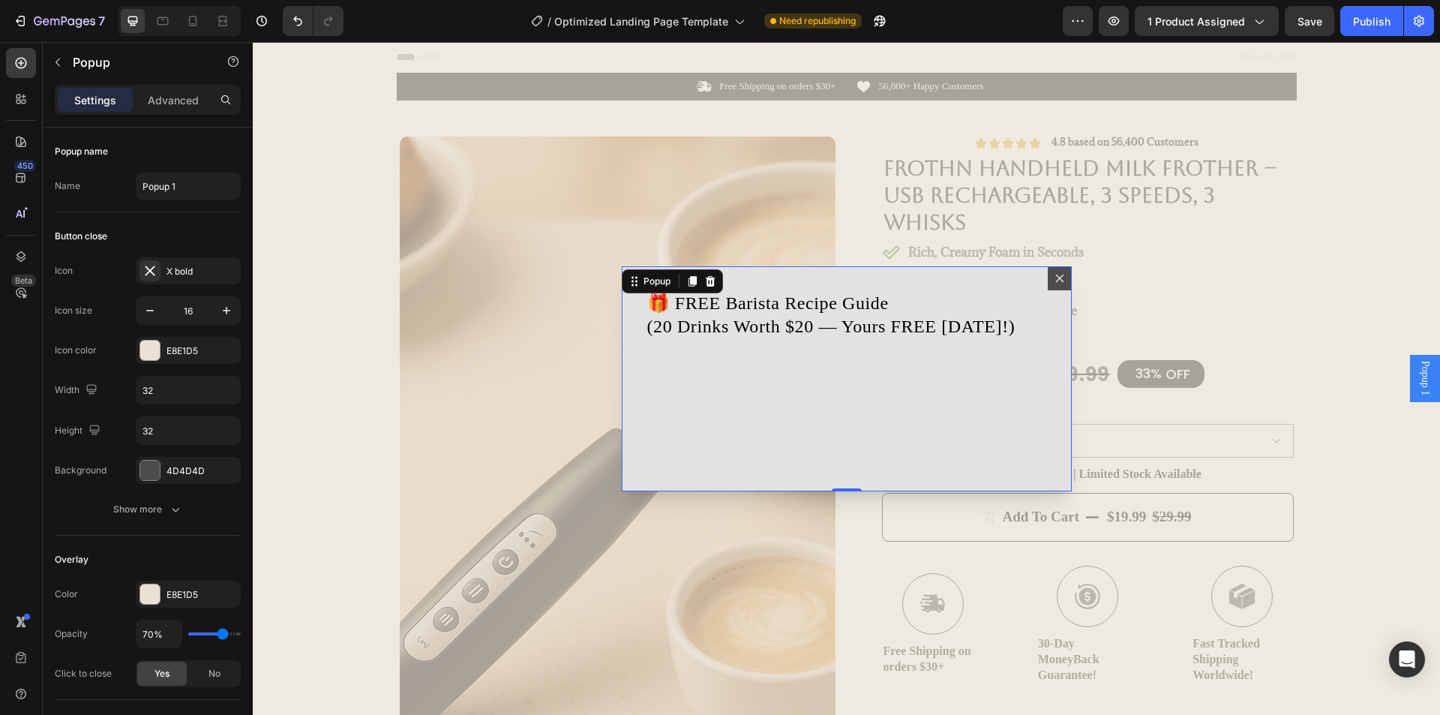
click at [754, 457] on div "🎁 FREE Barista Recipe Guide (20 Drinks Worth $20 — Yours FREE [DATE]!) Heading" at bounding box center [847, 378] width 450 height 225
click at [71, 103] on div "Settings" at bounding box center [95, 100] width 75 height 24
click at [93, 62] on p "Popup" at bounding box center [136, 62] width 127 height 18
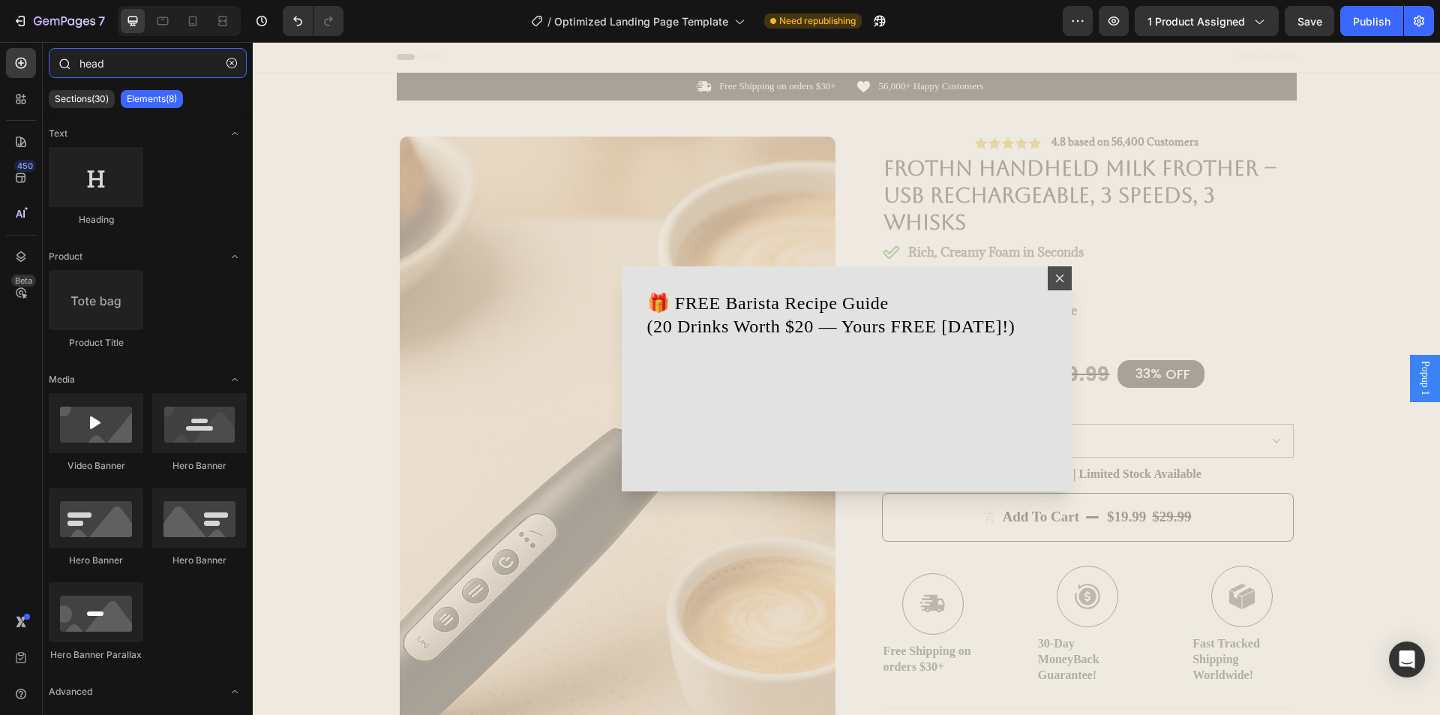
drag, startPoint x: 118, startPoint y: 59, endPoint x: 51, endPoint y: 60, distance: 66.8
click at [51, 60] on div "head" at bounding box center [148, 66] width 210 height 36
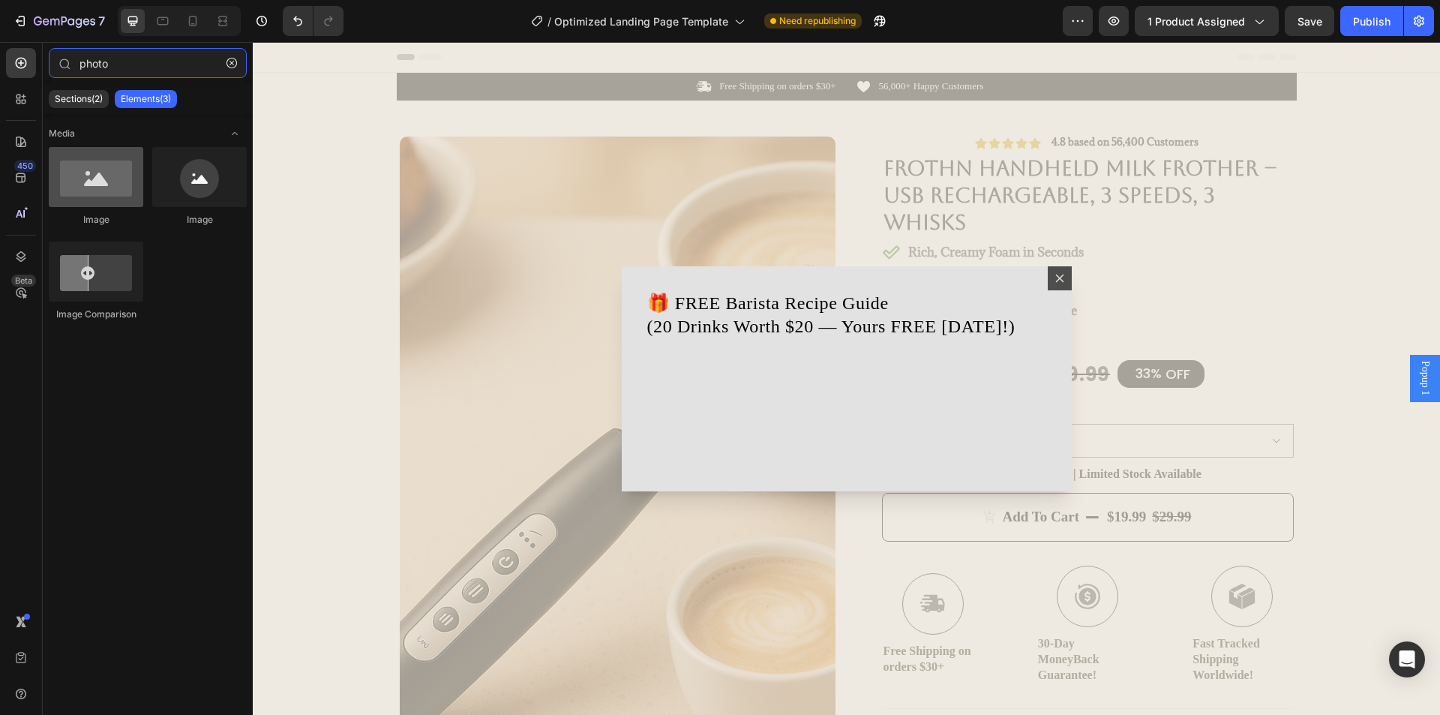
type input "photo"
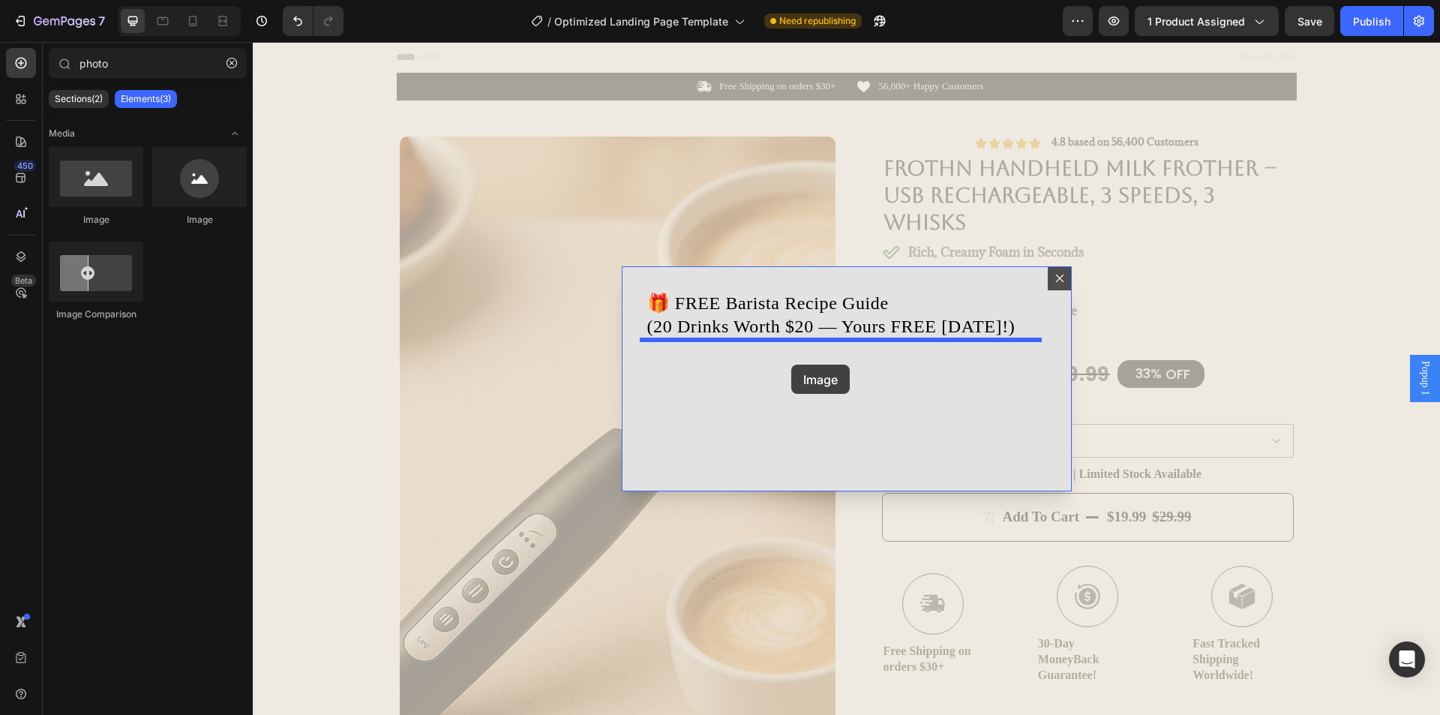
drag, startPoint x: 352, startPoint y: 219, endPoint x: 791, endPoint y: 364, distance: 462.2
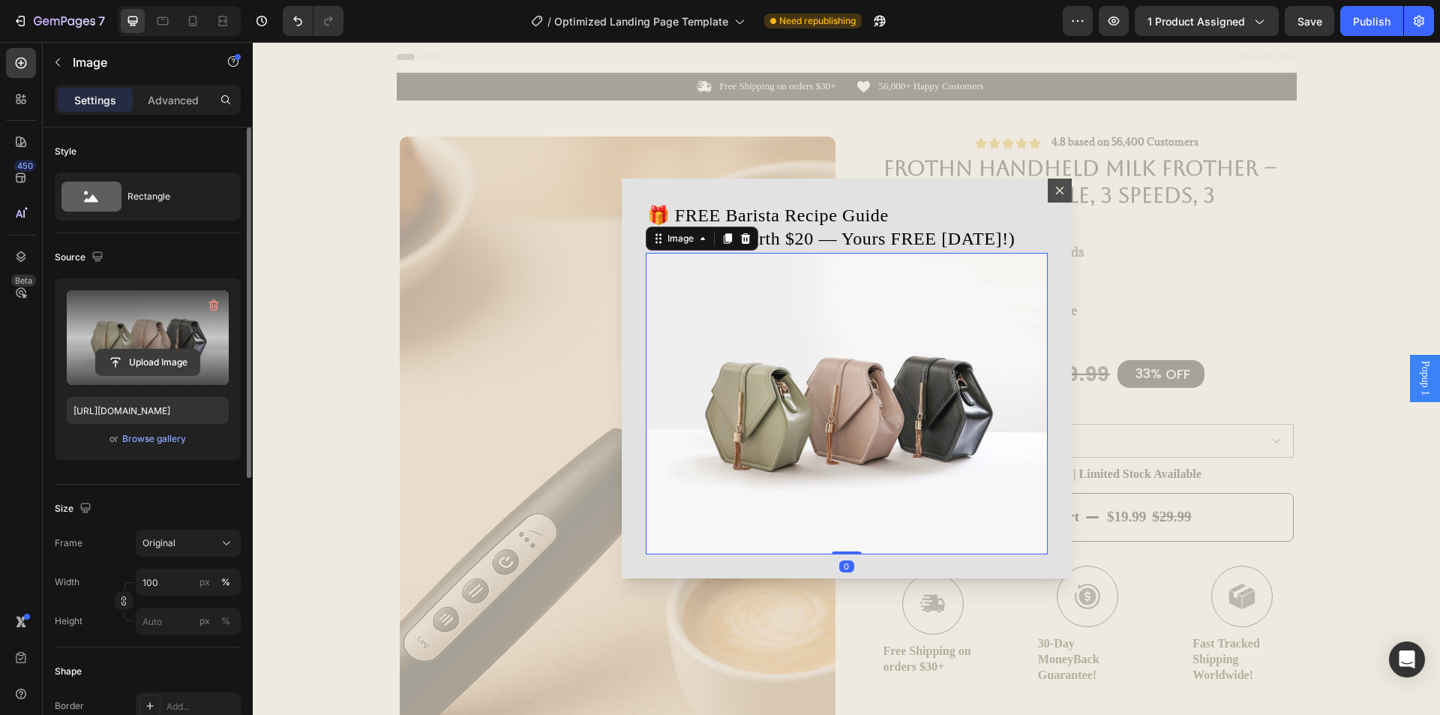
click at [164, 358] on input "file" at bounding box center [147, 361] width 103 height 25
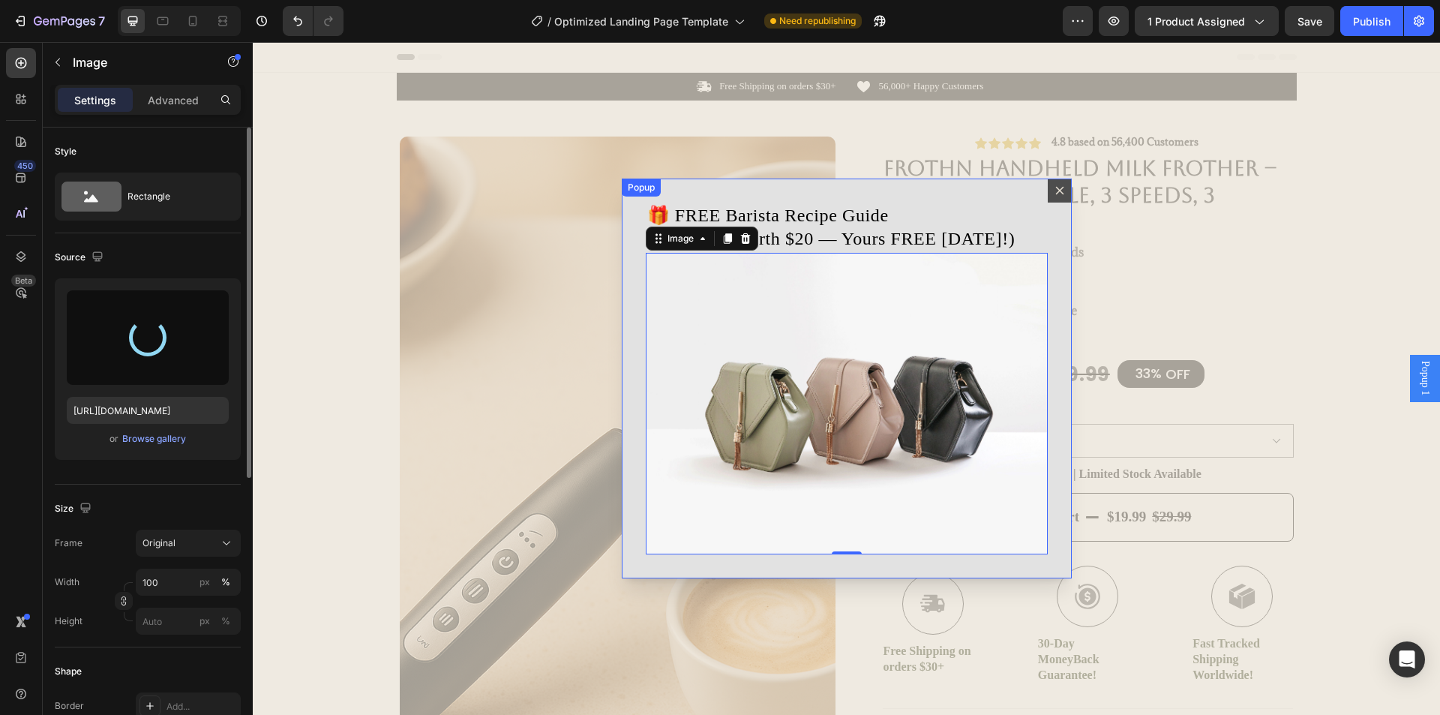
type input "[URL][DOMAIN_NAME]"
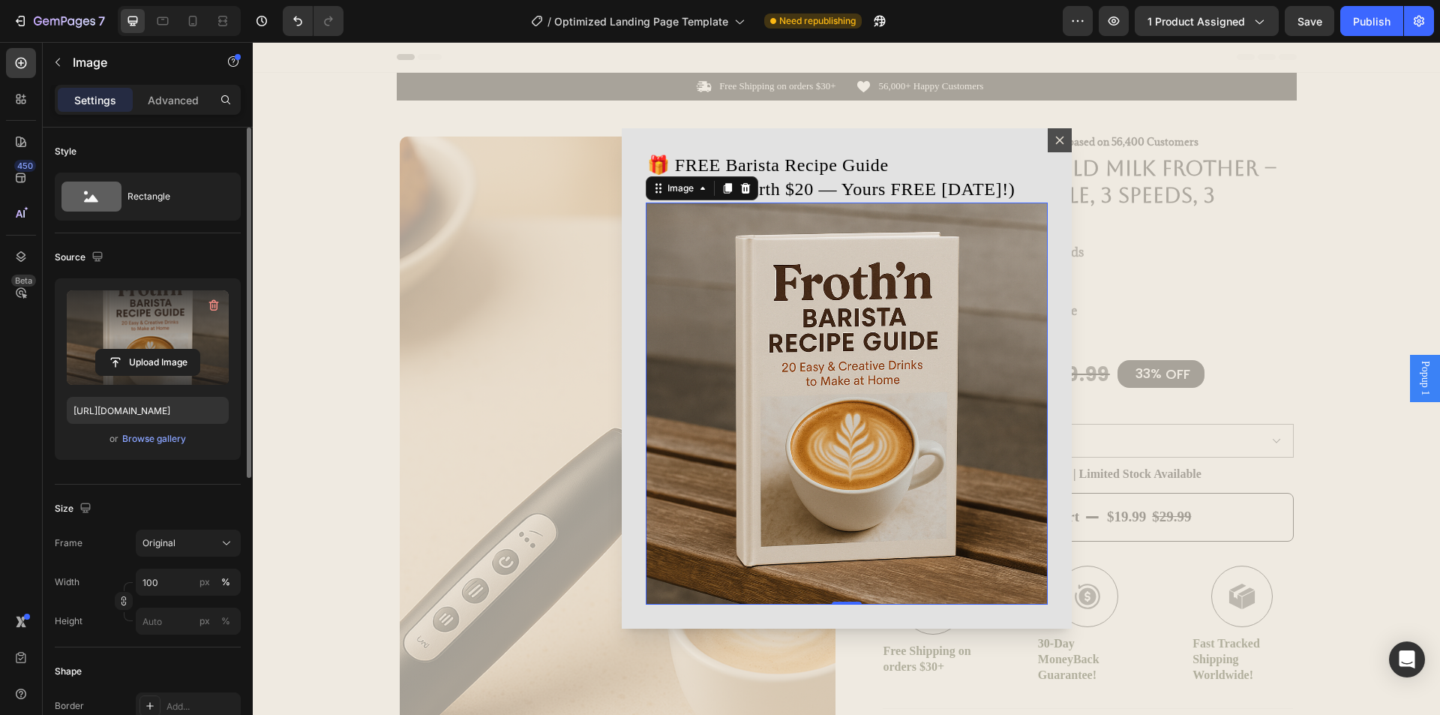
click at [850, 566] on img "Dialog body" at bounding box center [847, 403] width 402 height 402
click at [1014, 166] on p "🎁 FREE Barista Recipe Guide (20 Drinks Worth $20 — Yours FREE [DATE]!)" at bounding box center [846, 177] width 399 height 46
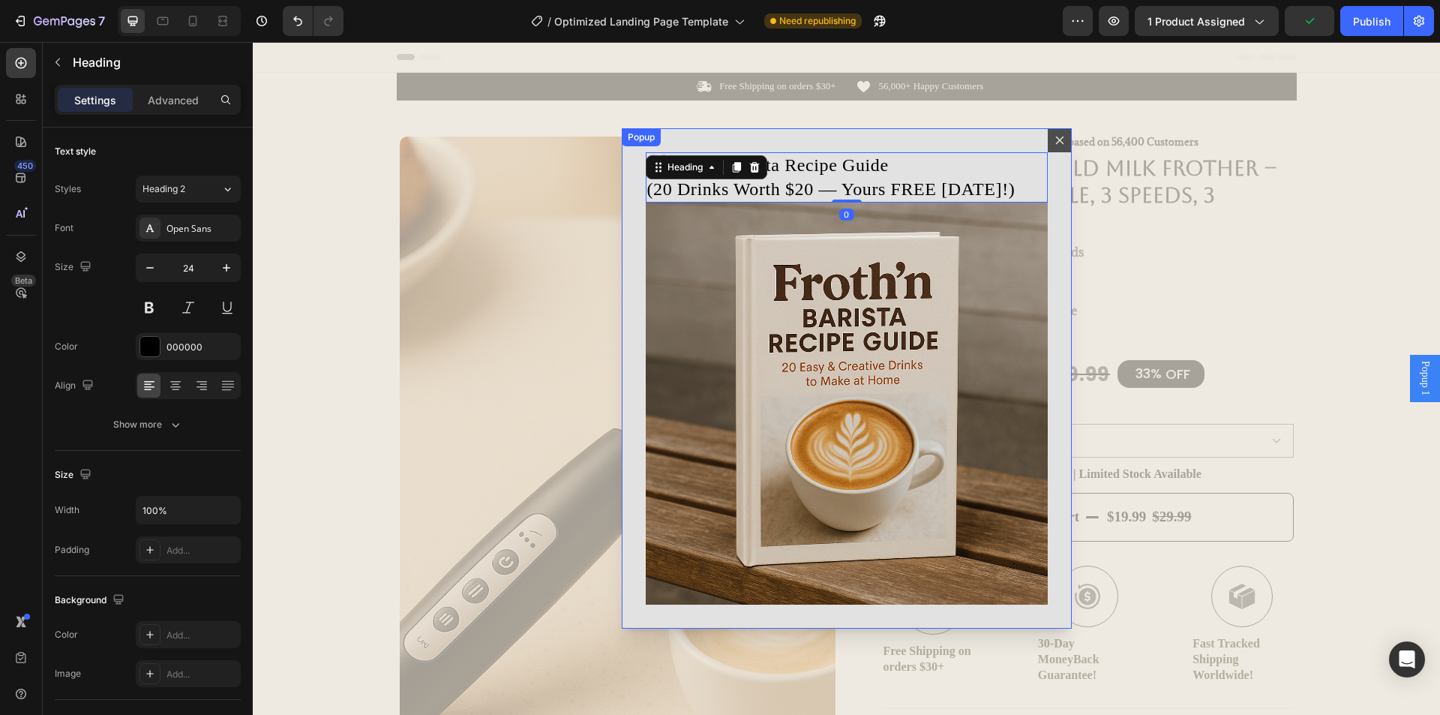
click at [979, 141] on div "🎁 FREE Barista Recipe Guide (20 Drinks Worth $20 — Yours FREE [DATE]!) Heading …" at bounding box center [847, 377] width 450 height 499
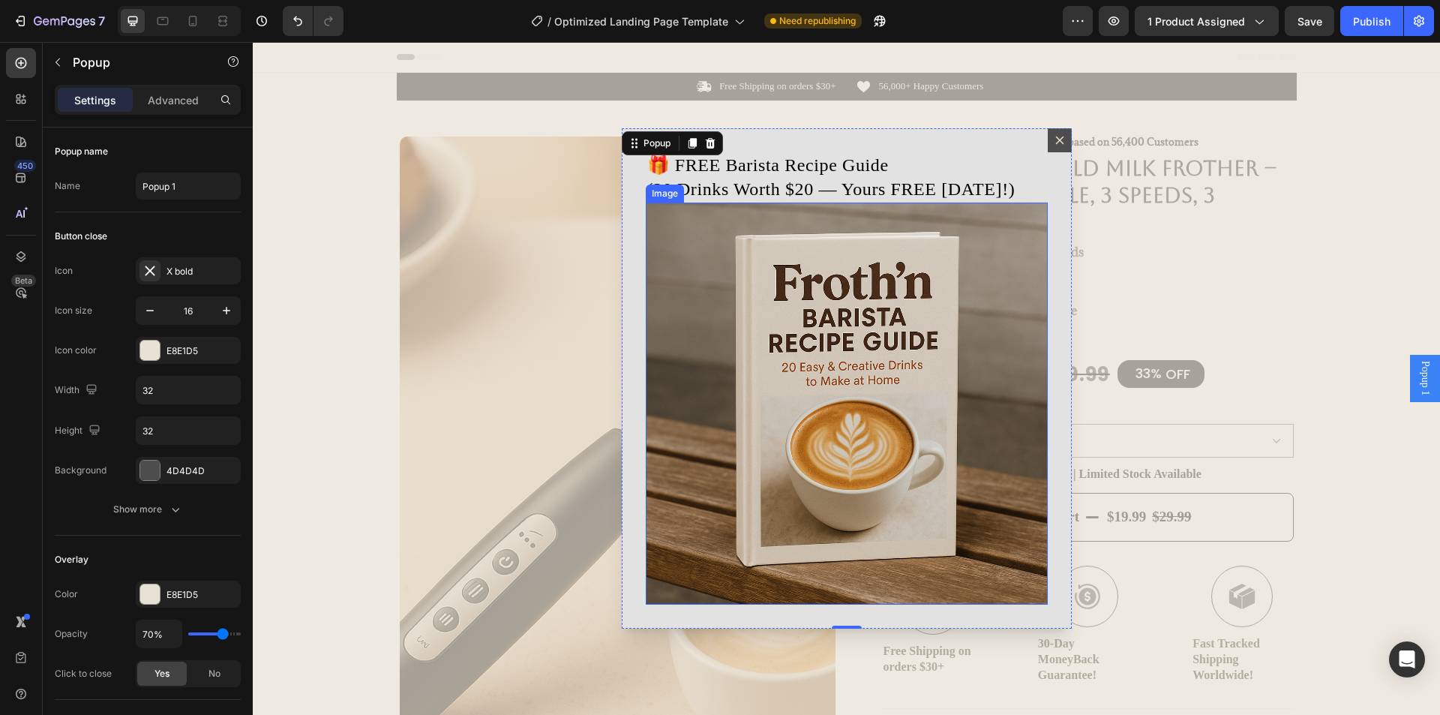
click at [934, 329] on img "Dialog body" at bounding box center [847, 403] width 402 height 402
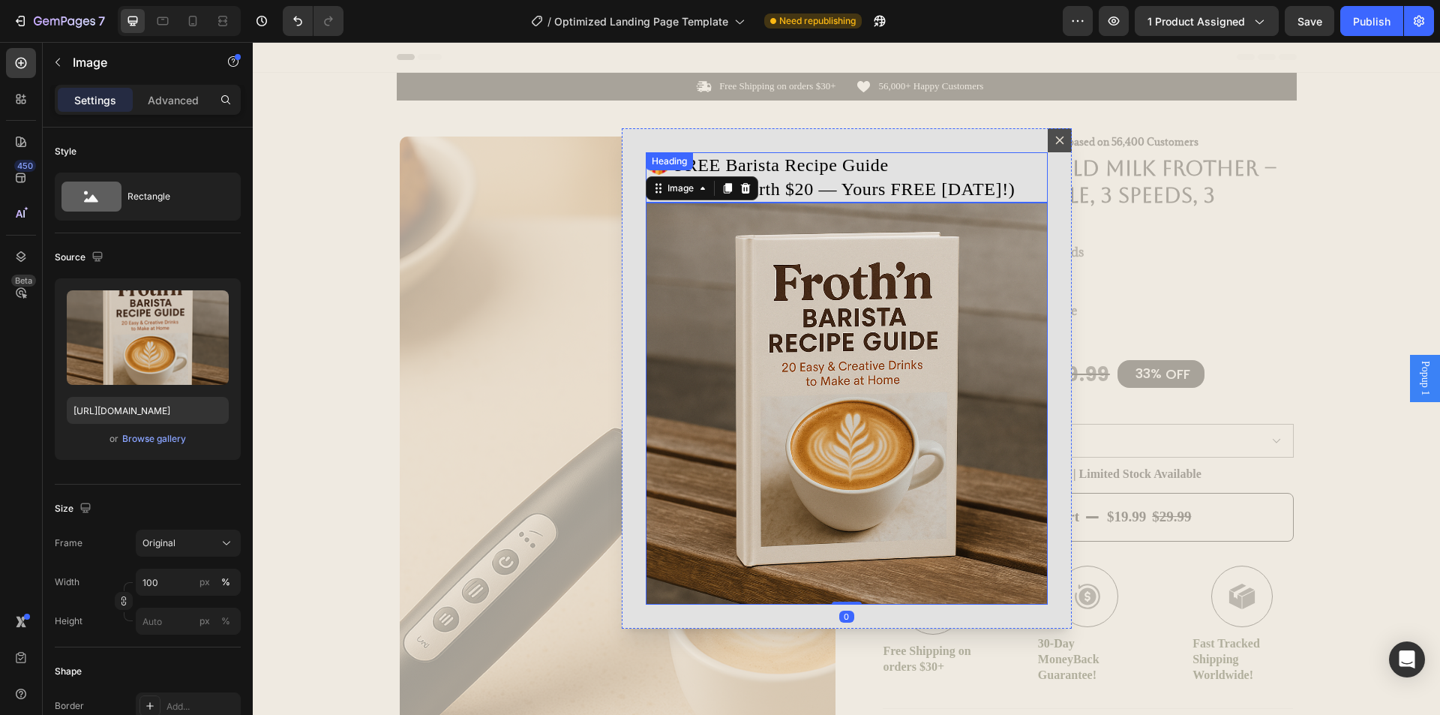
click at [952, 178] on p "🎁 FREE Barista Recipe Guide (20 Drinks Worth $20 — Yours FREE [DATE]!)" at bounding box center [846, 177] width 399 height 46
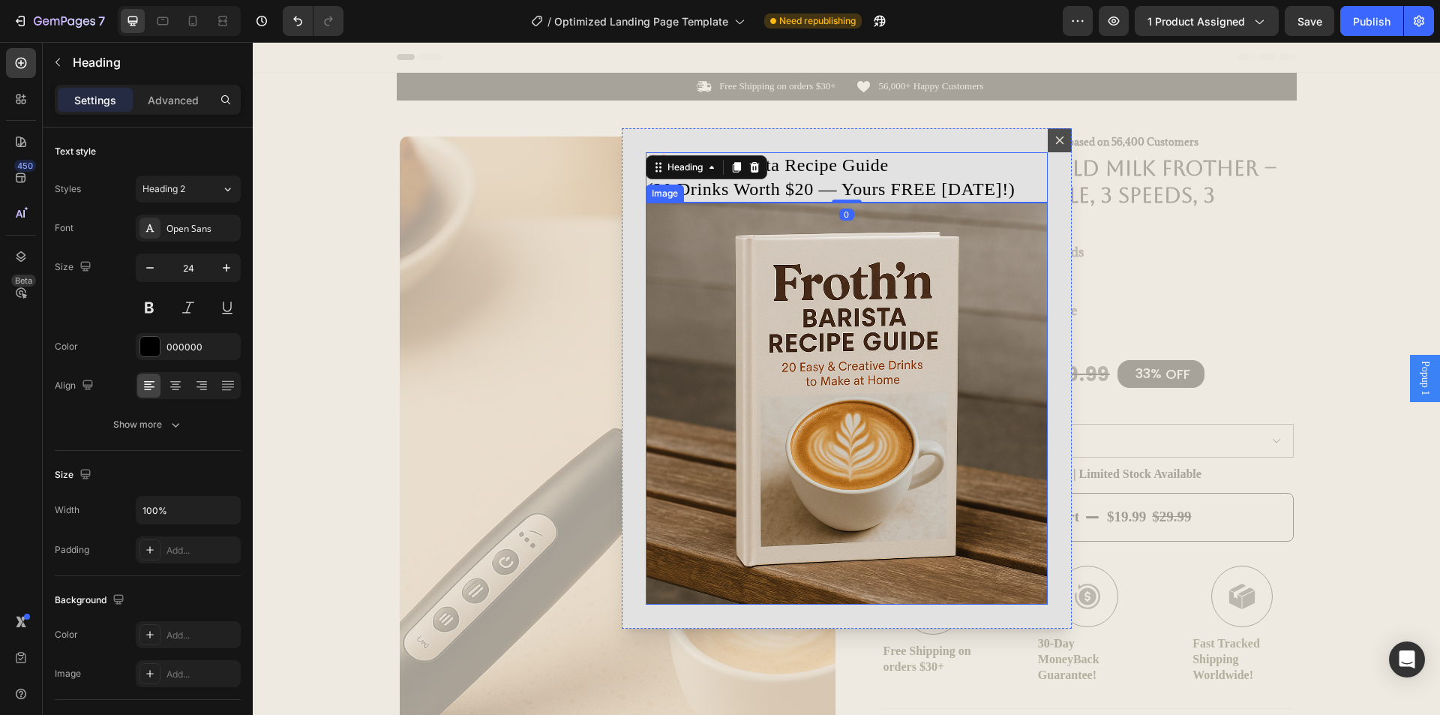
click at [1049, 219] on div "🎁 FREE Barista Recipe Guide (20 Drinks Worth $20 — Yours FREE [DATE]!) Heading …" at bounding box center [847, 377] width 450 height 499
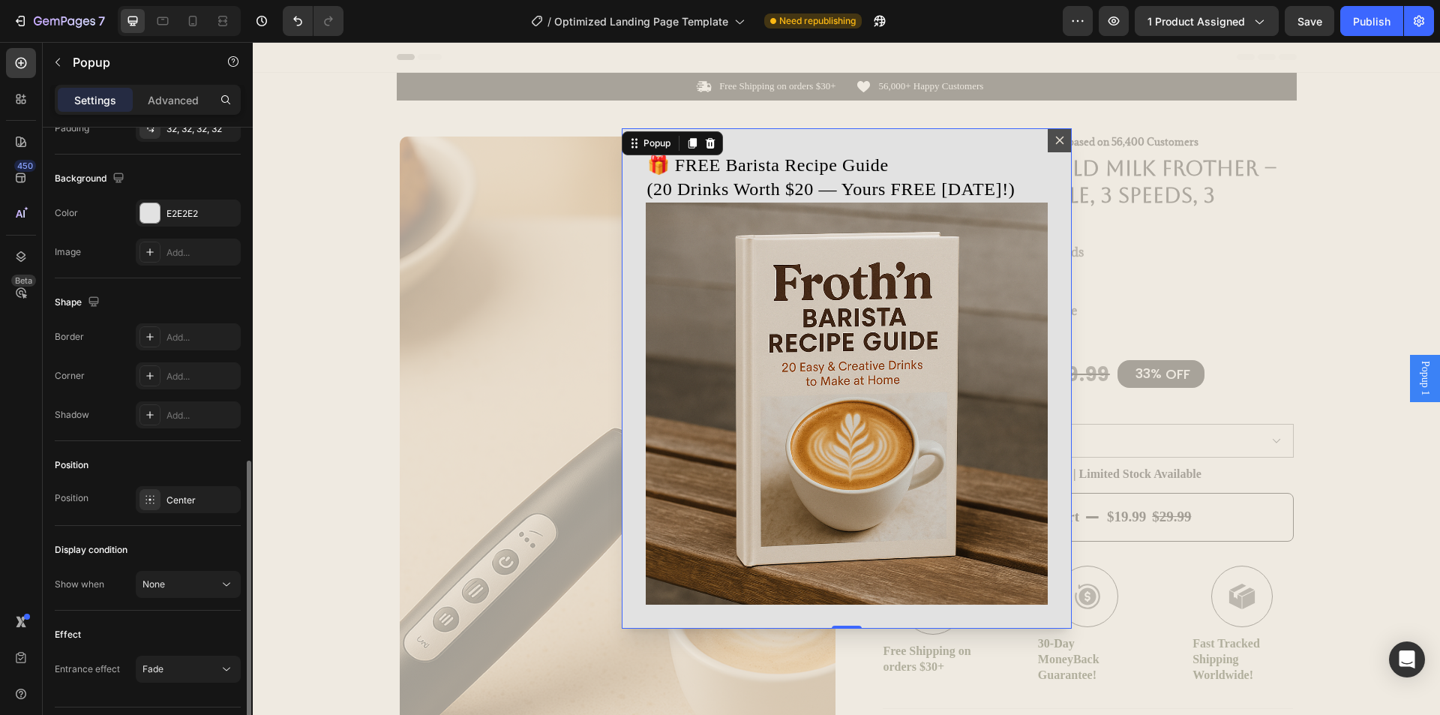
scroll to position [790, 0]
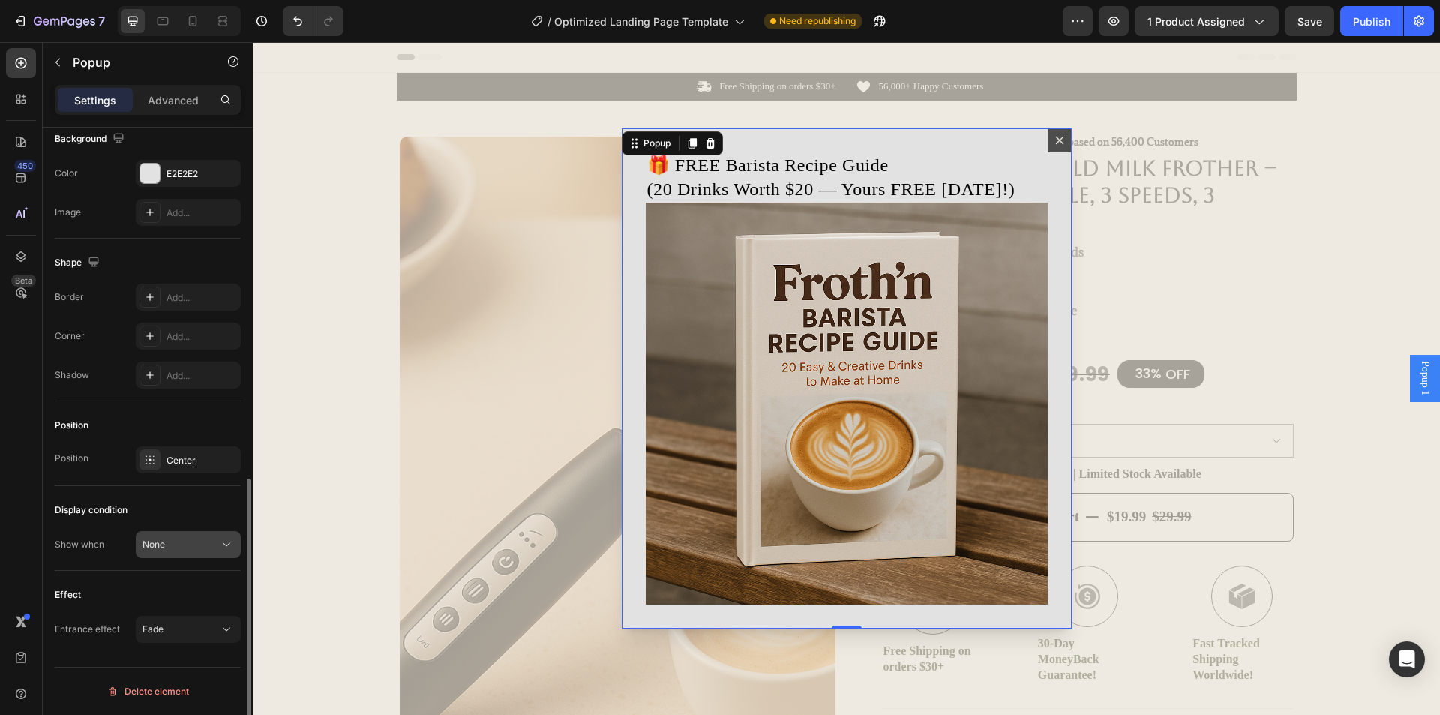
click at [187, 544] on div "None" at bounding box center [180, 544] width 76 height 13
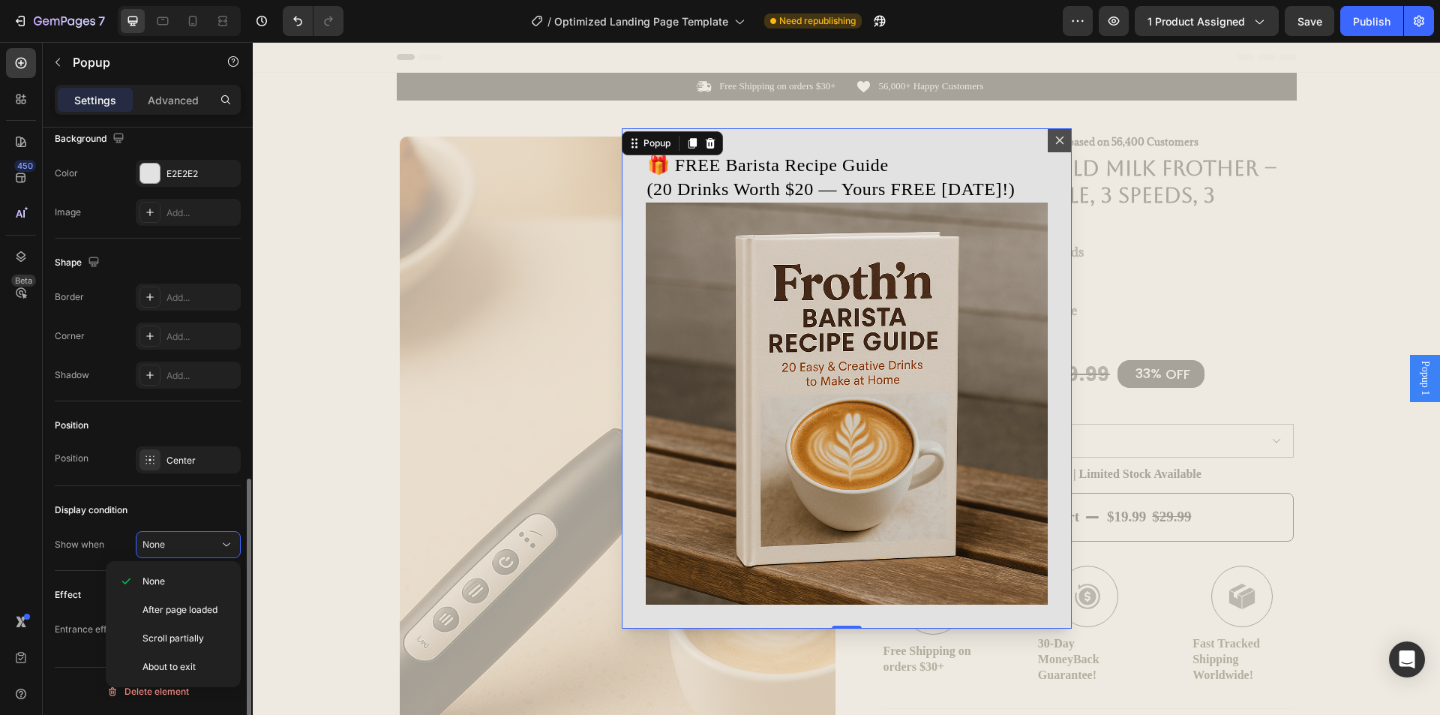
click at [94, 511] on div "Display condition" at bounding box center [91, 509] width 73 height 13
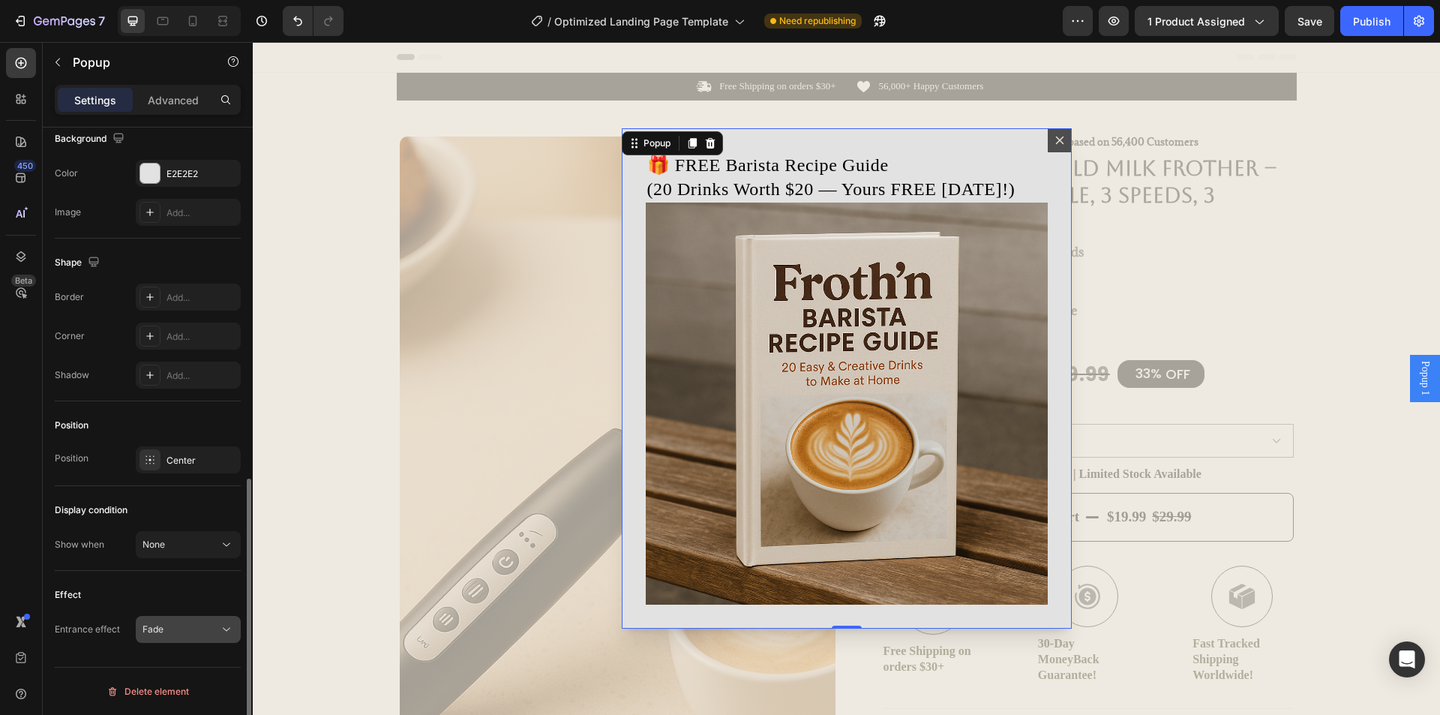
click at [185, 627] on div "Fade" at bounding box center [180, 628] width 76 height 13
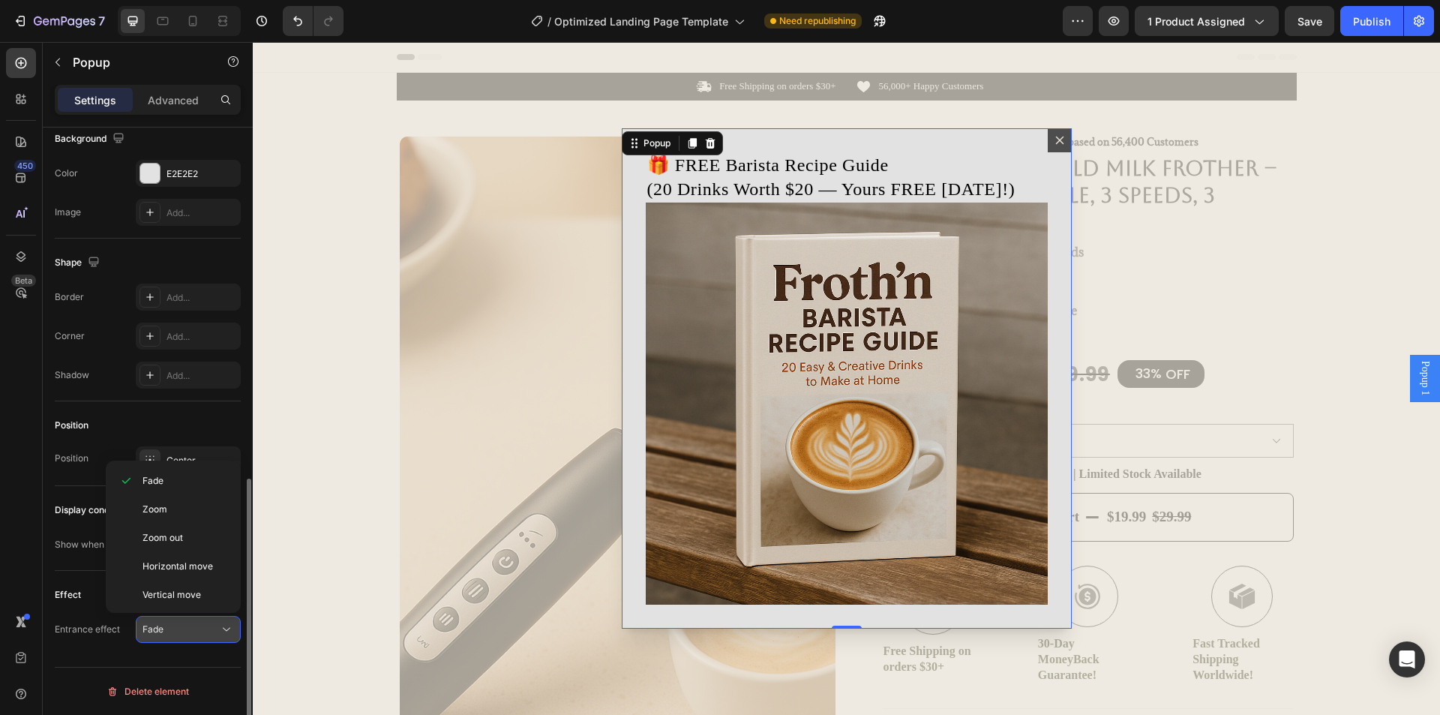
click at [182, 626] on div "Fade" at bounding box center [180, 628] width 76 height 13
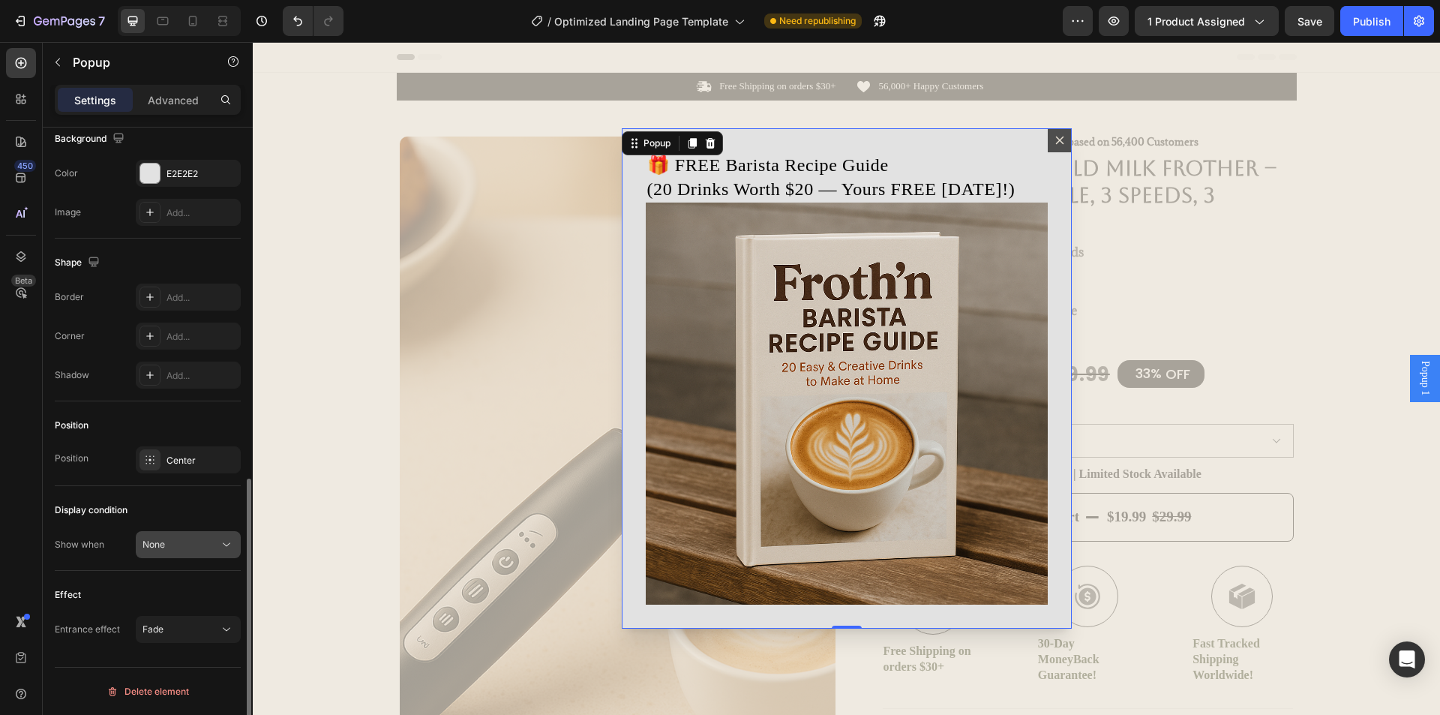
click at [181, 548] on div "None" at bounding box center [180, 544] width 76 height 13
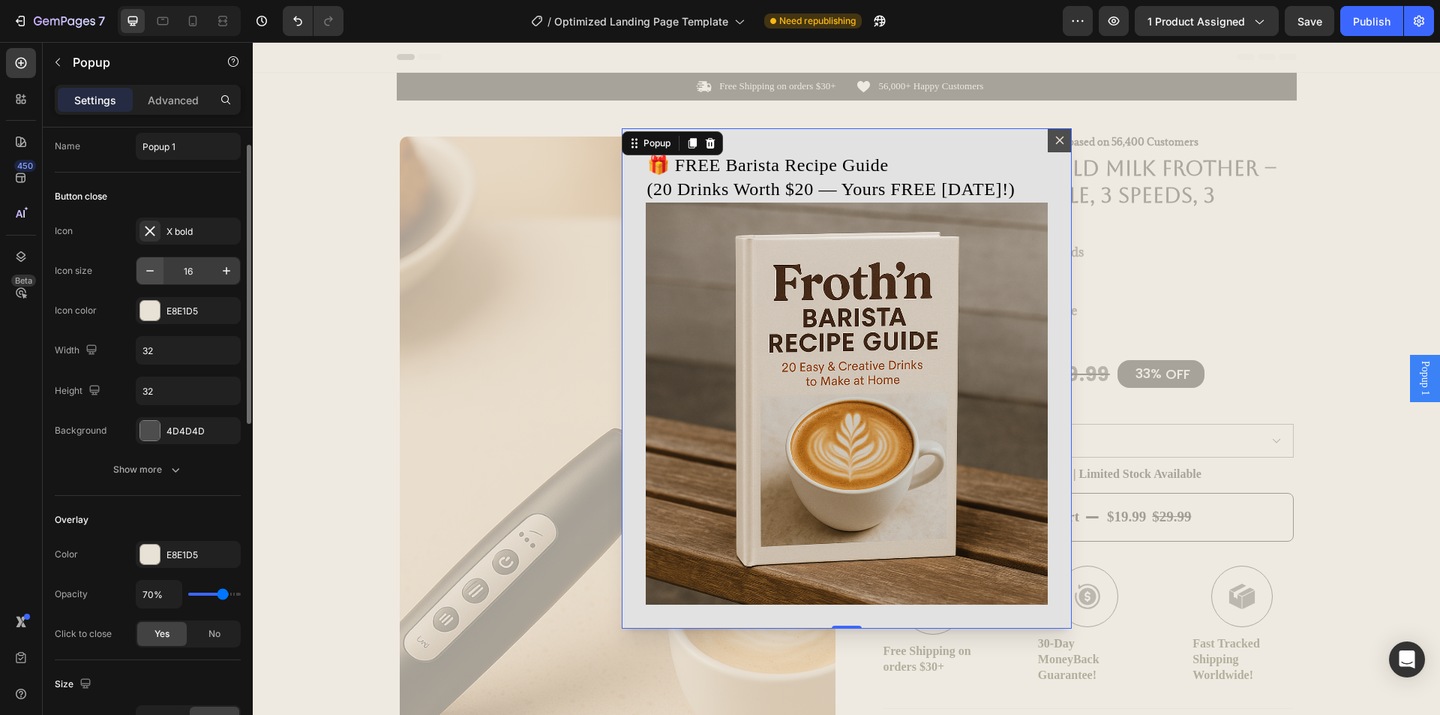
scroll to position [0, 0]
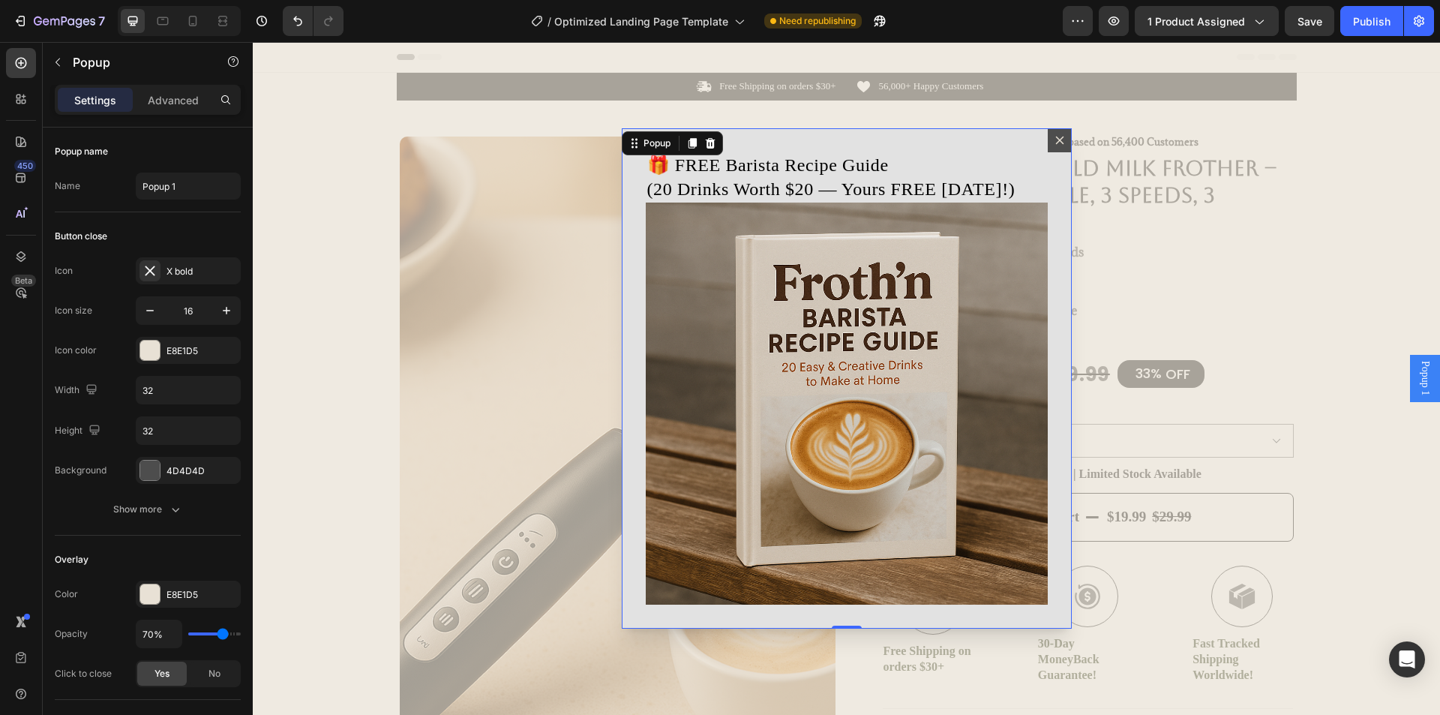
click at [1054, 138] on icon "Dialog content" at bounding box center [1060, 140] width 12 height 12
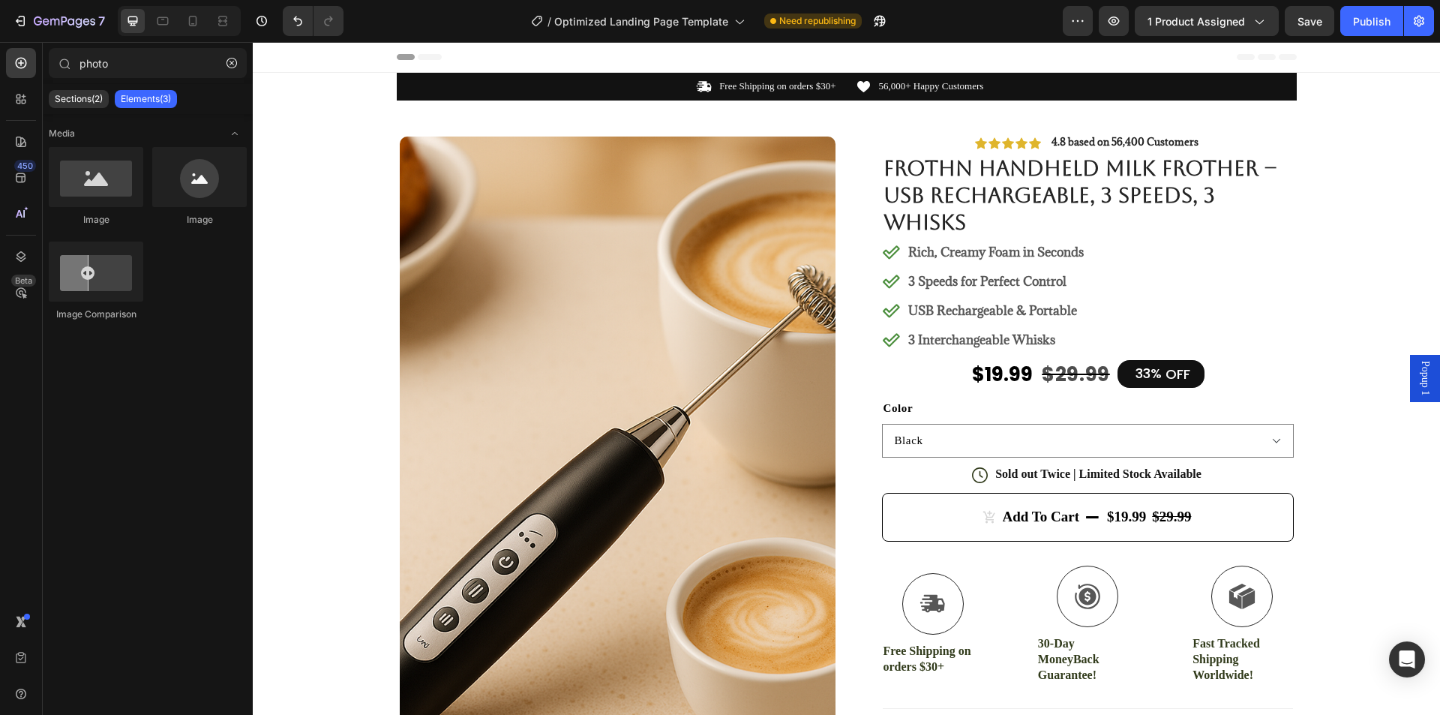
click at [1417, 379] on span "Popup 1" at bounding box center [1424, 378] width 15 height 34
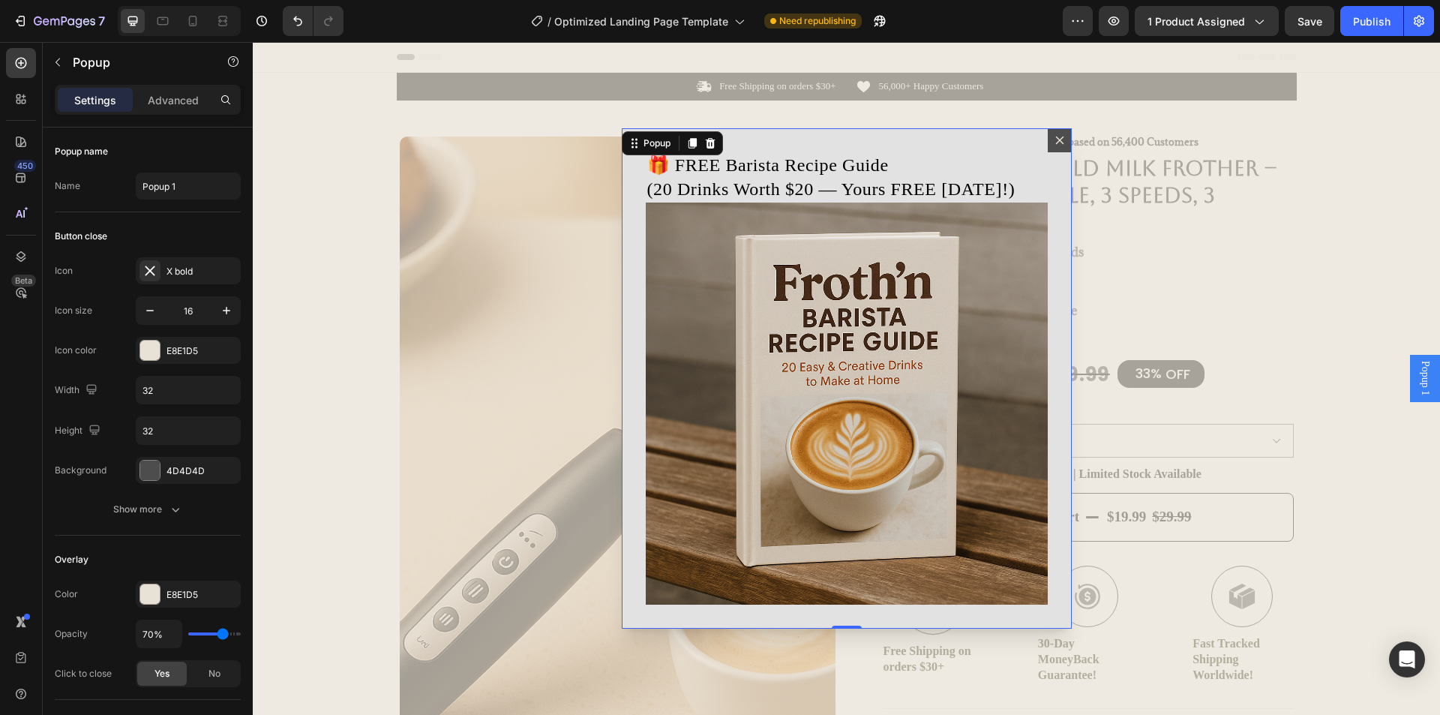
click at [1054, 136] on icon "Dialog content" at bounding box center [1060, 140] width 12 height 12
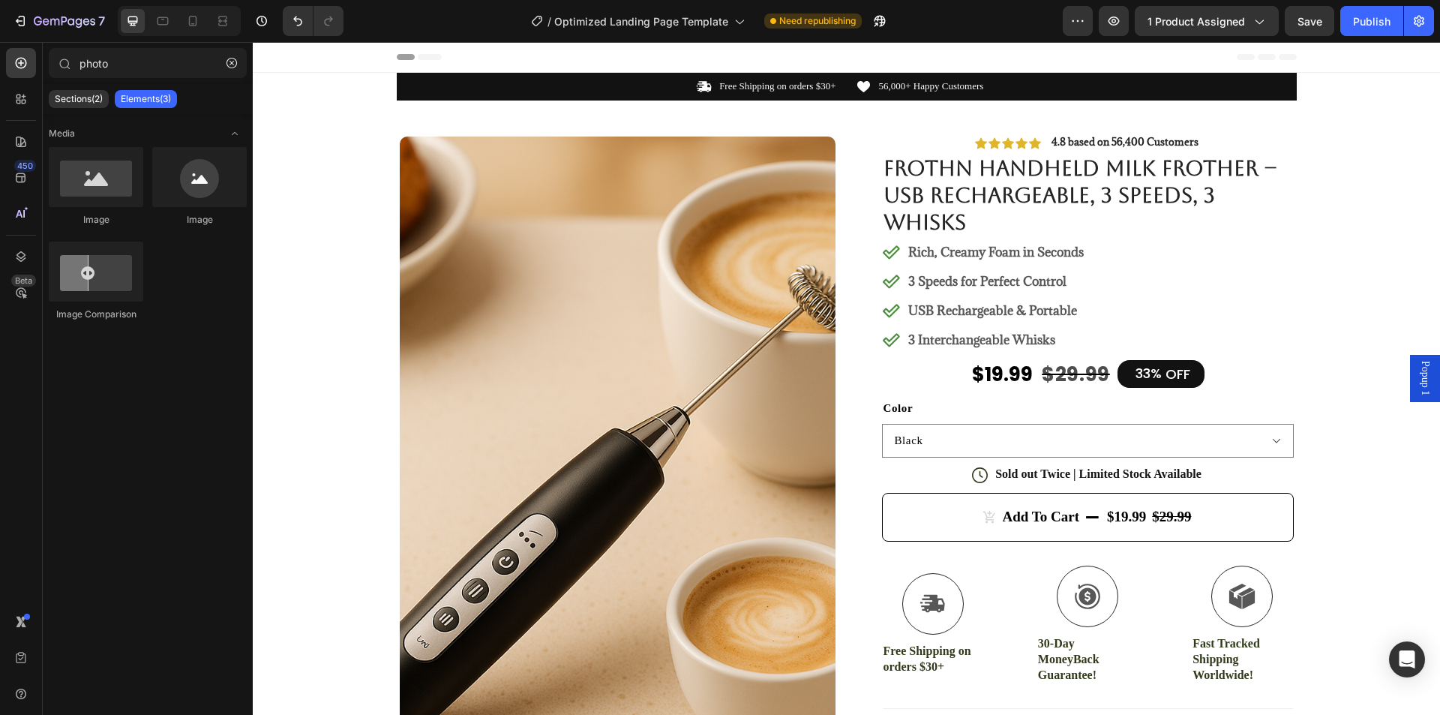
click at [1410, 382] on div "Popup 1" at bounding box center [1425, 378] width 30 height 46
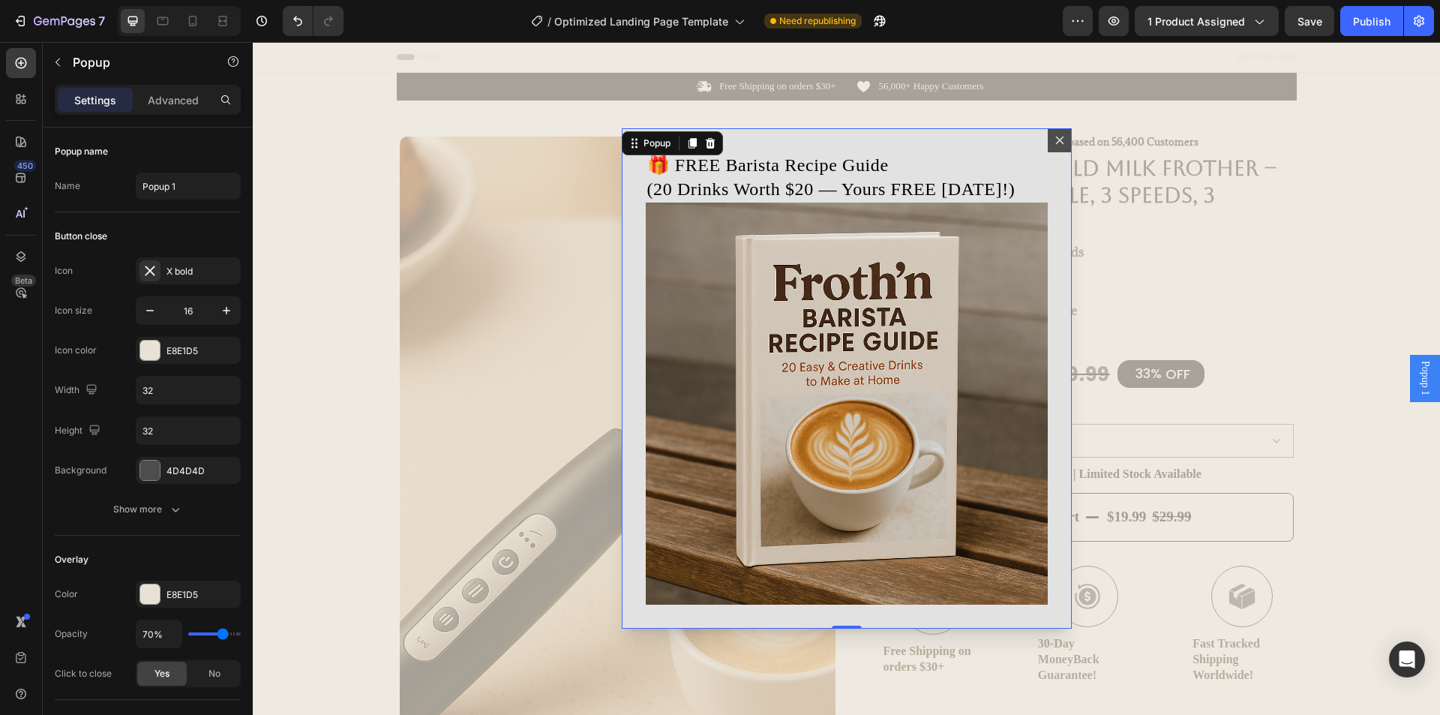
click at [1054, 135] on icon "Dialog content" at bounding box center [1060, 140] width 12 height 12
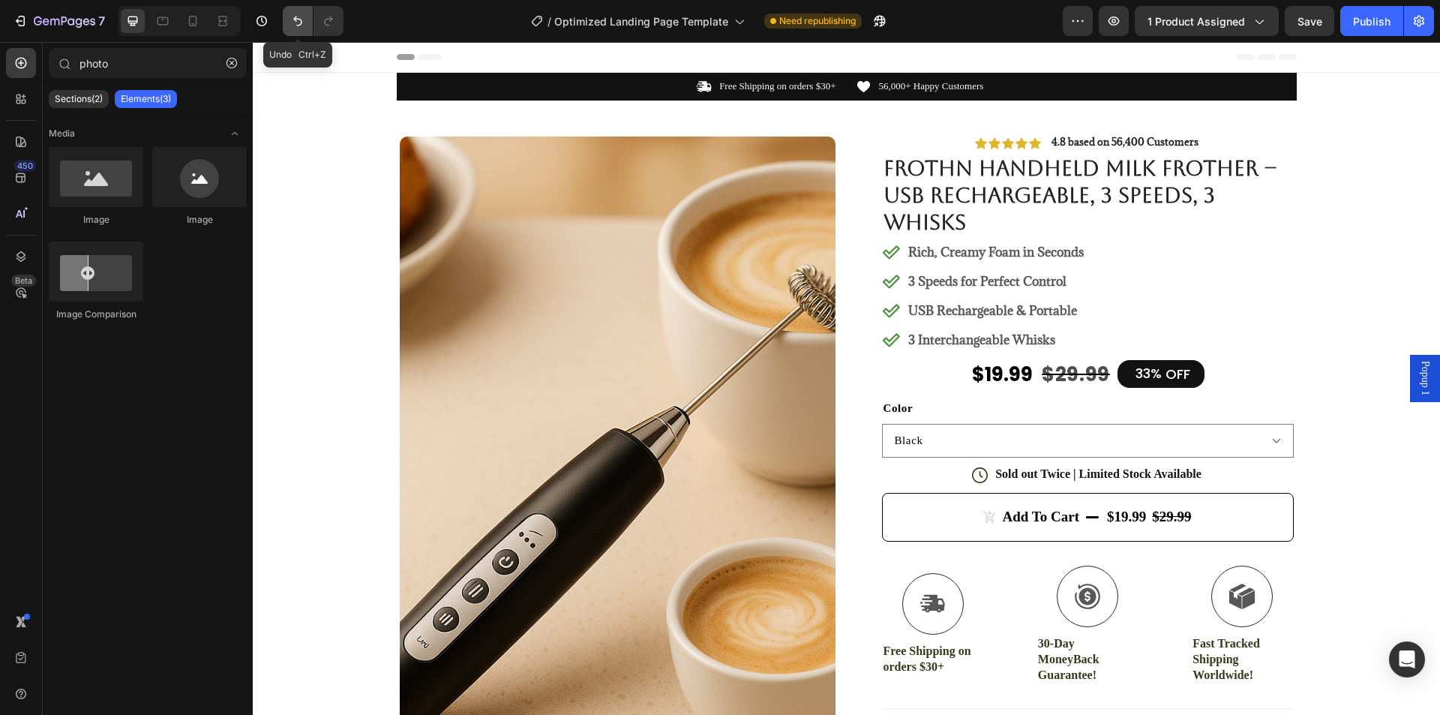
click at [304, 23] on icon "Undo/Redo" at bounding box center [297, 20] width 15 height 15
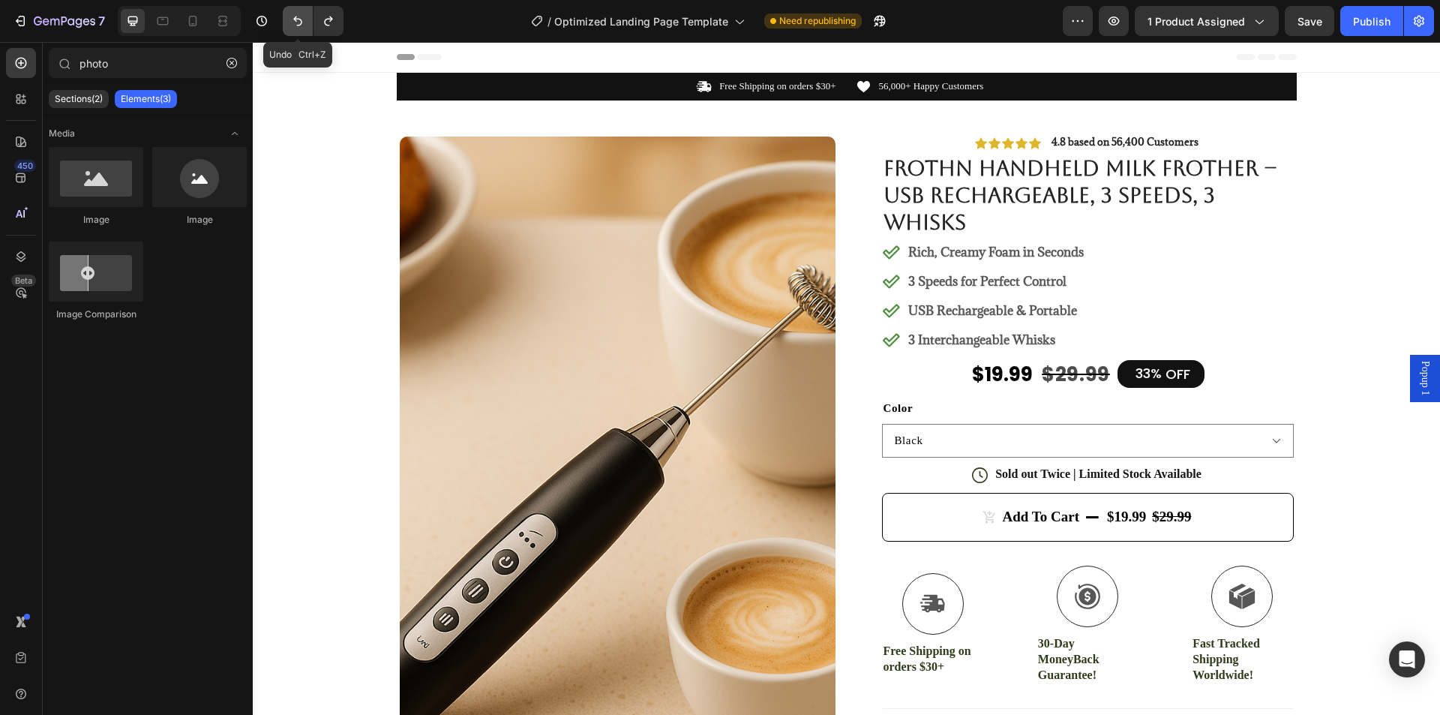
click at [304, 23] on icon "Undo/Redo" at bounding box center [297, 20] width 15 height 15
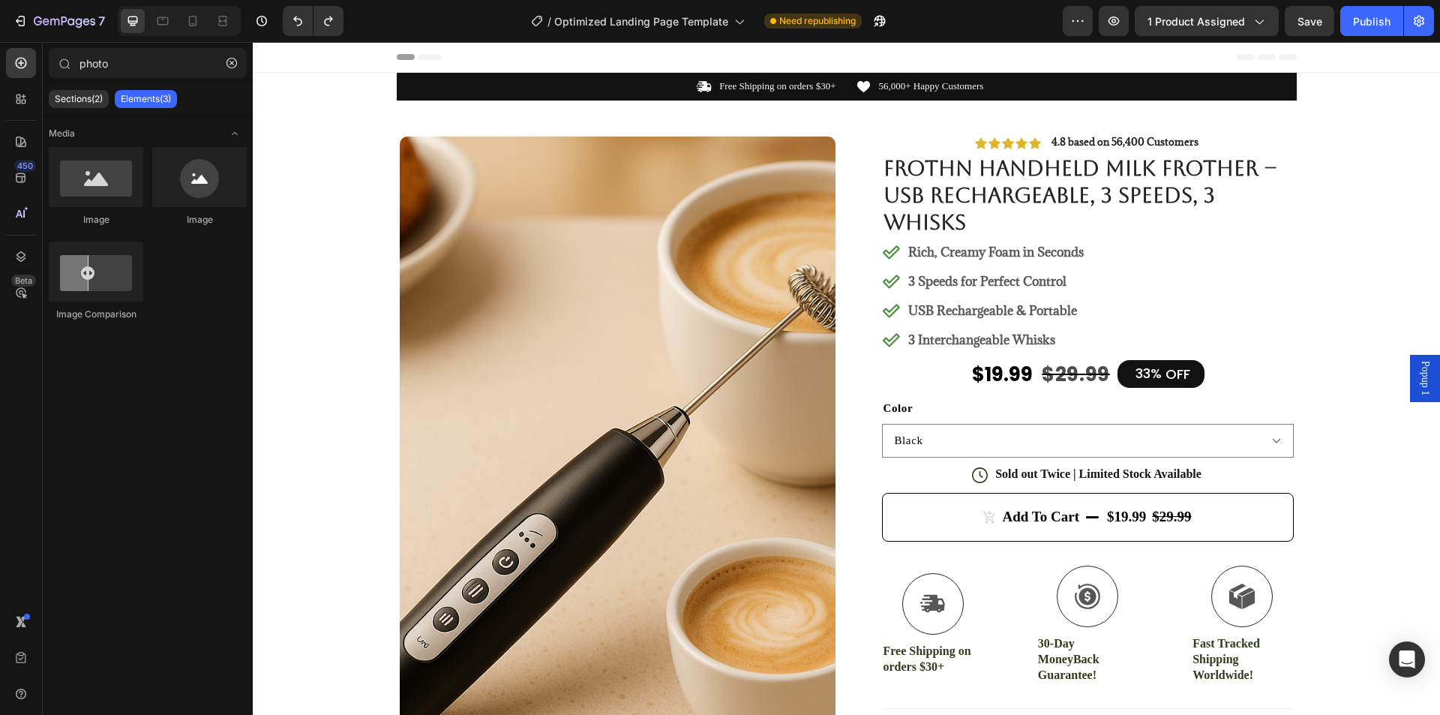
click at [1417, 385] on span "Popup 1" at bounding box center [1424, 378] width 15 height 34
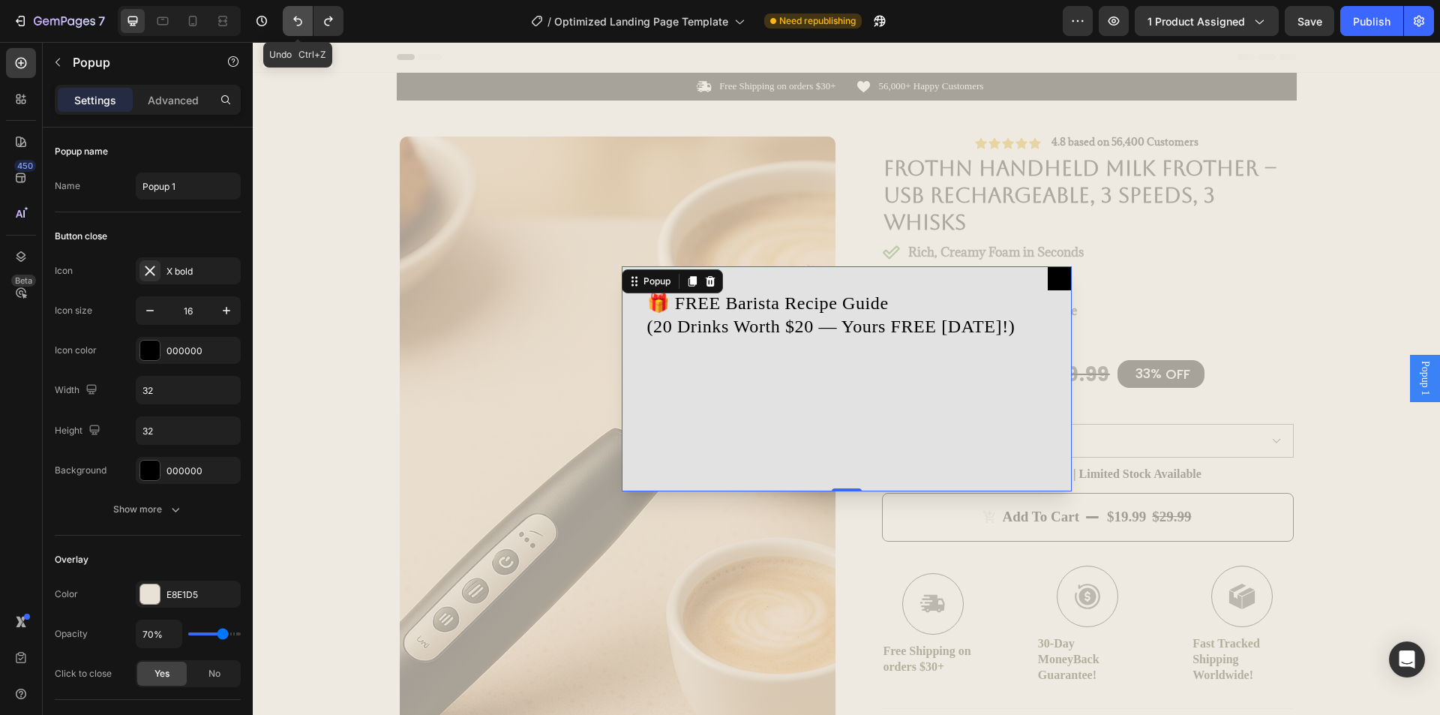
click at [292, 25] on icon "Undo/Redo" at bounding box center [297, 20] width 15 height 15
type input "16"
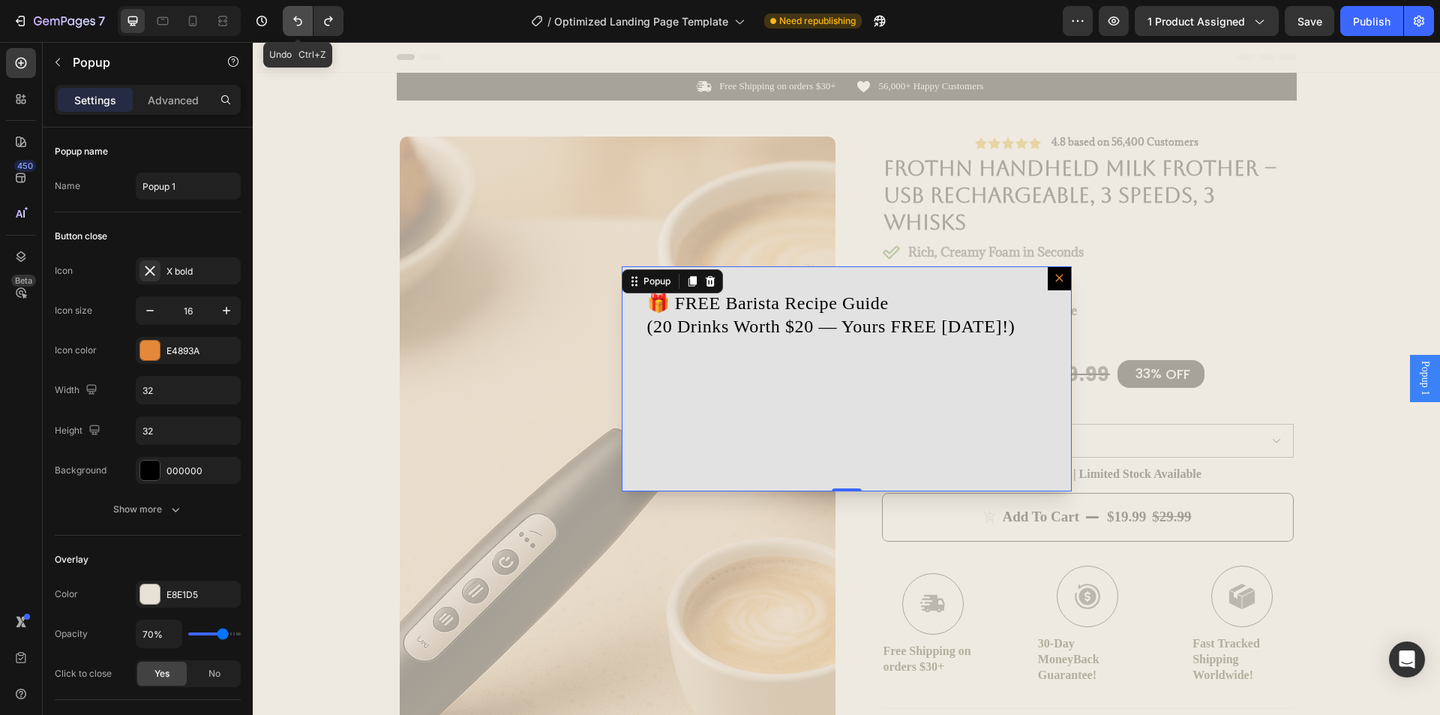
click at [292, 25] on icon "Undo/Redo" at bounding box center [297, 20] width 15 height 15
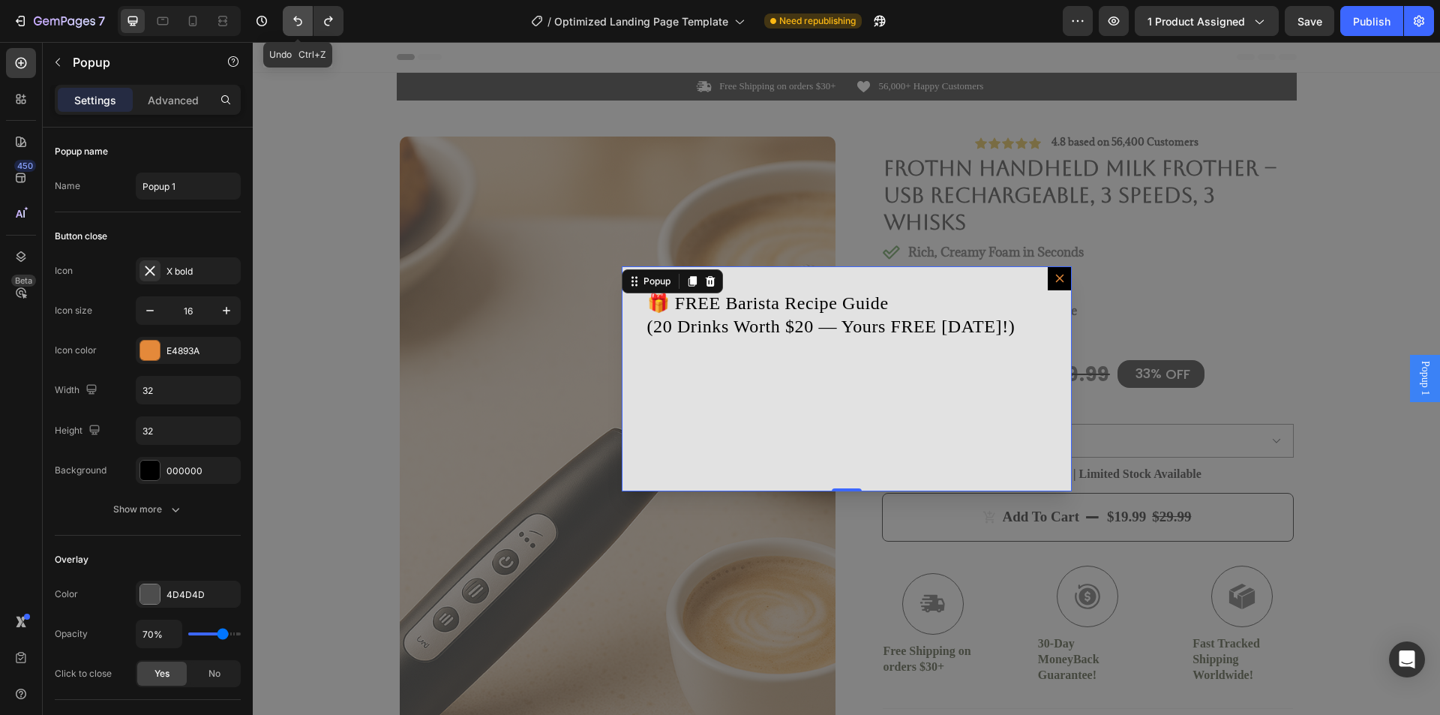
click at [292, 25] on icon "Undo/Redo" at bounding box center [297, 20] width 15 height 15
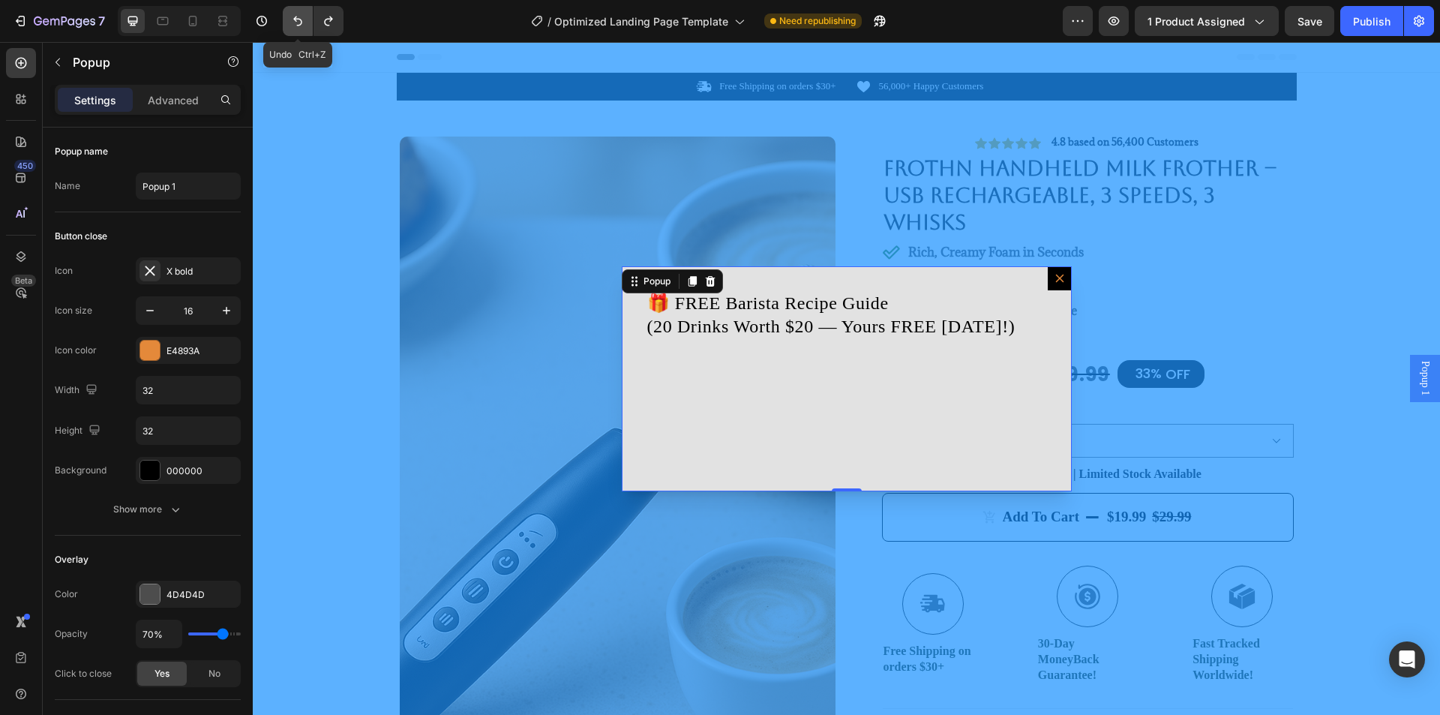
click at [292, 25] on icon "Undo/Redo" at bounding box center [297, 20] width 15 height 15
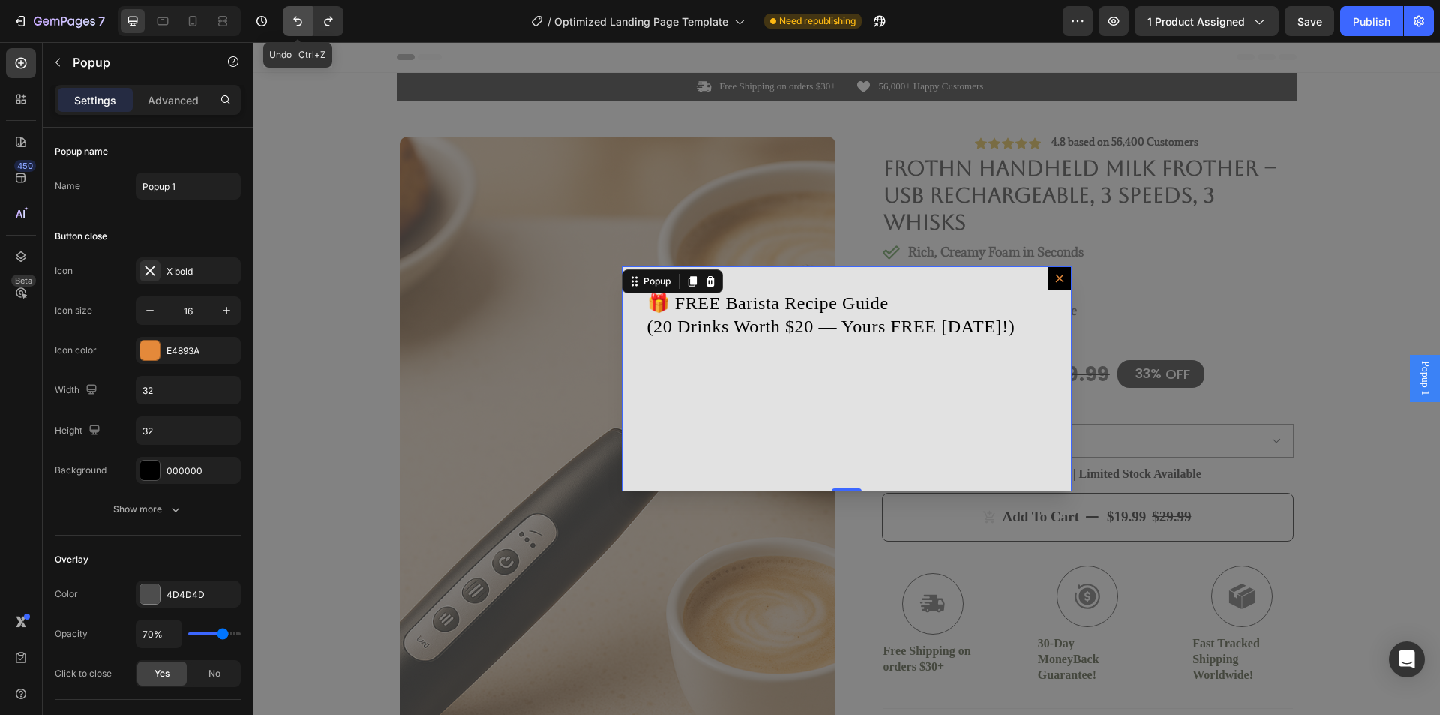
click at [292, 25] on icon "Undo/Redo" at bounding box center [297, 20] width 15 height 15
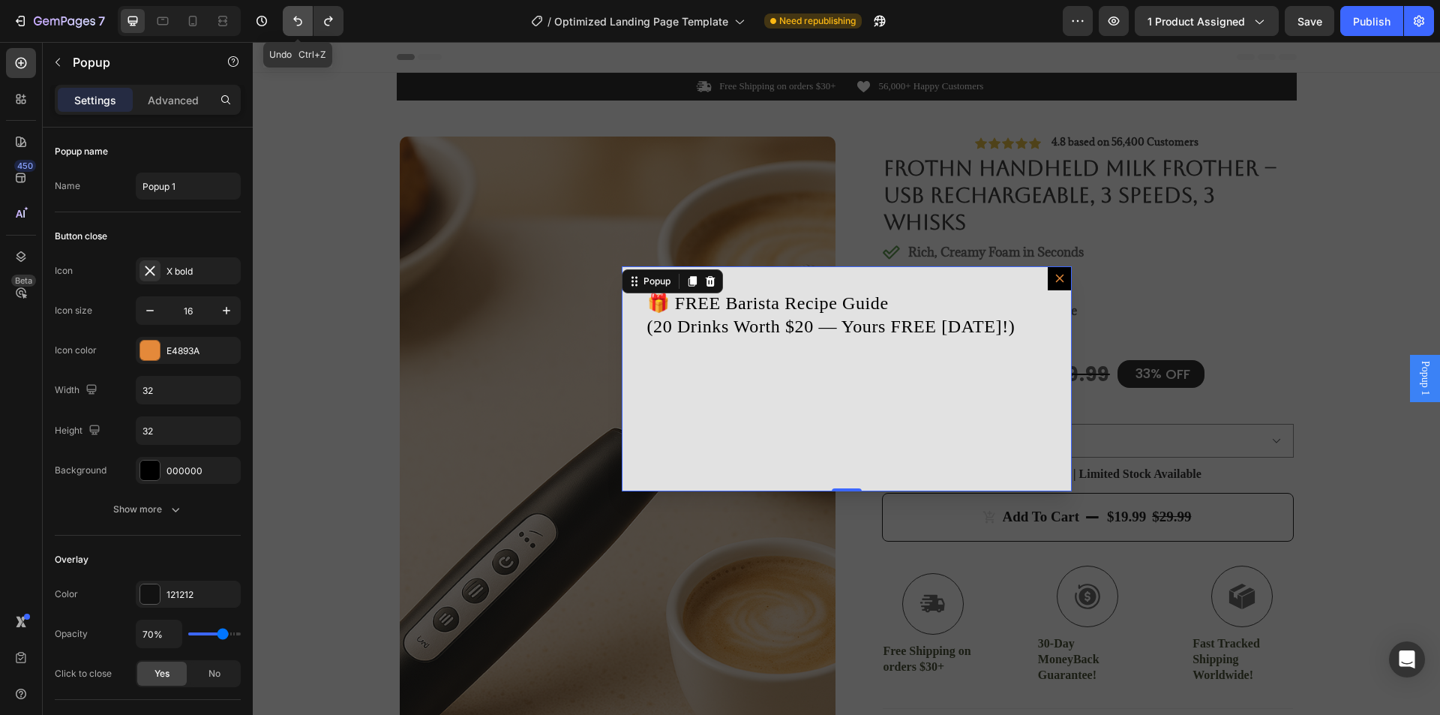
click at [293, 25] on icon "Undo/Redo" at bounding box center [297, 20] width 15 height 15
click at [294, 25] on icon "Undo/Redo" at bounding box center [297, 20] width 15 height 15
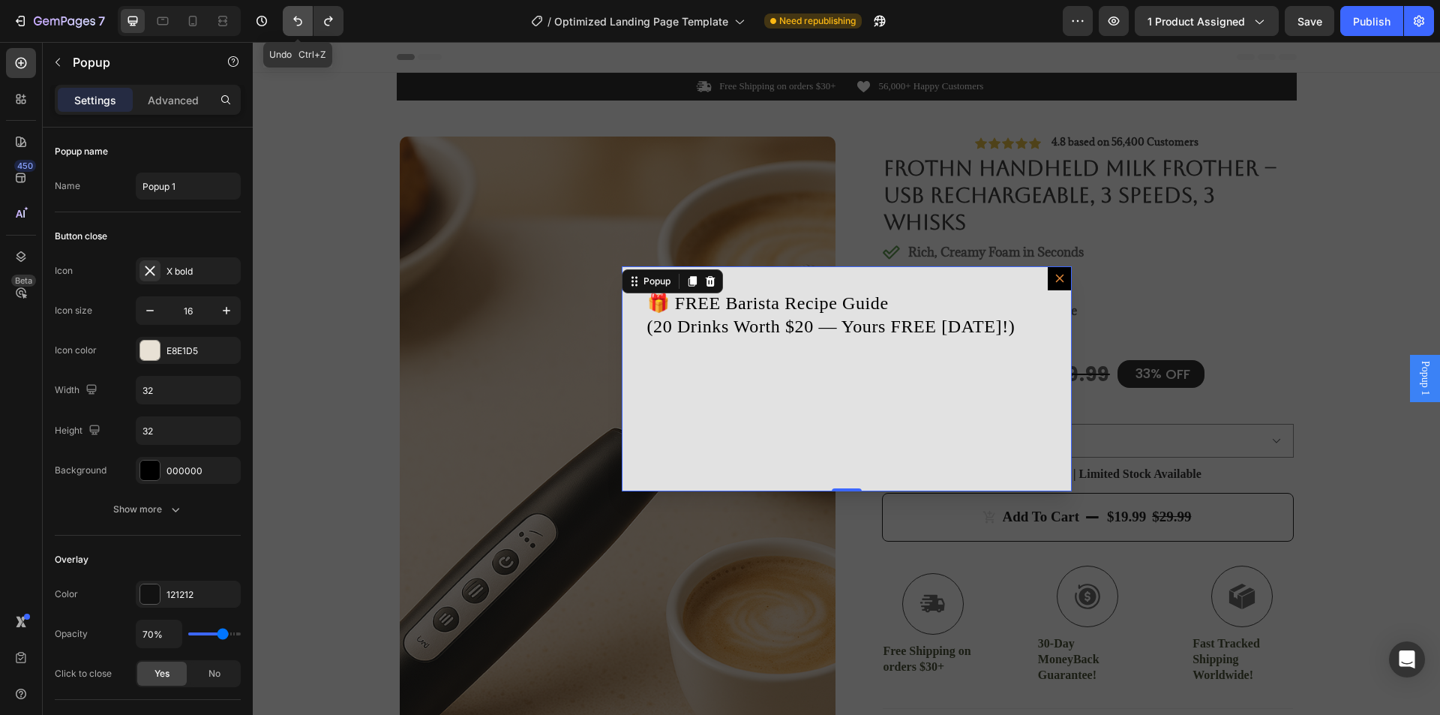
click at [294, 25] on icon "Undo/Redo" at bounding box center [297, 20] width 15 height 15
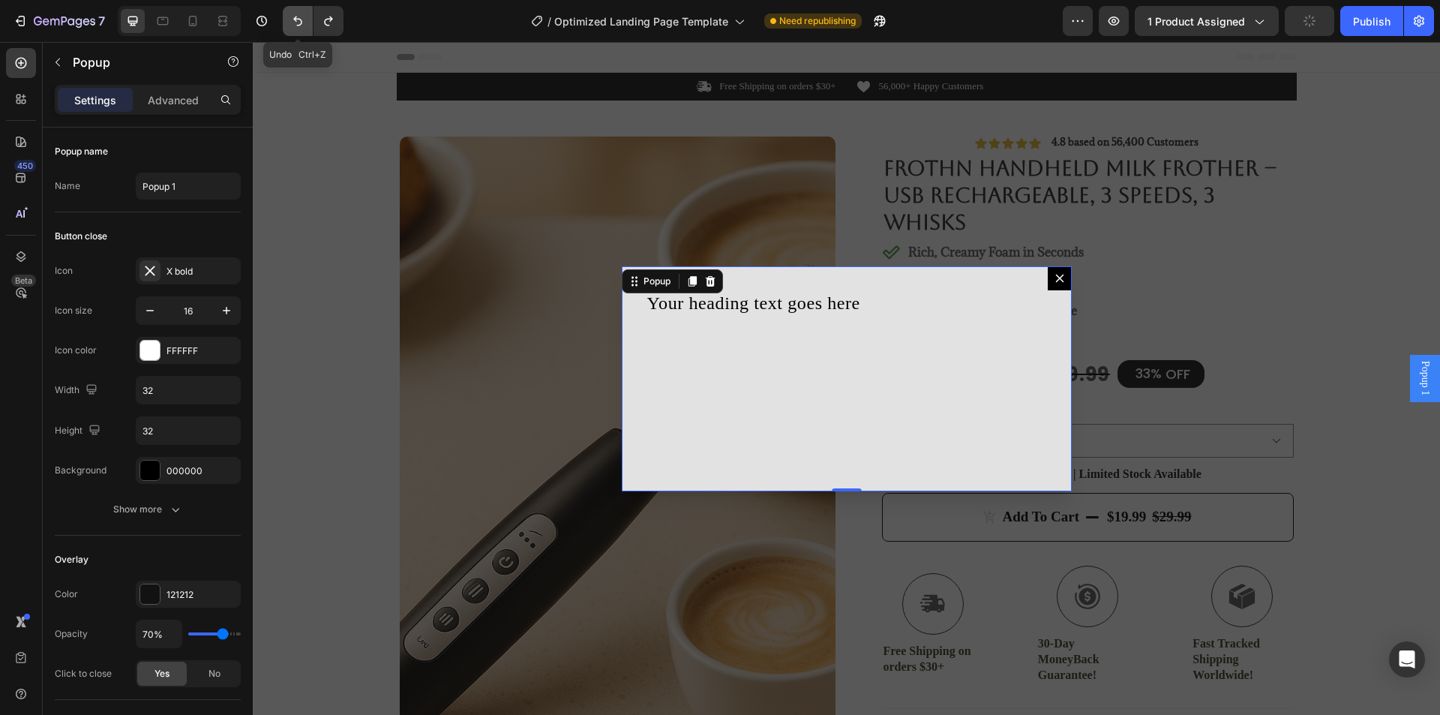
click at [294, 25] on icon "Undo/Redo" at bounding box center [297, 20] width 15 height 15
click at [295, 25] on icon "Undo/Redo" at bounding box center [297, 20] width 15 height 15
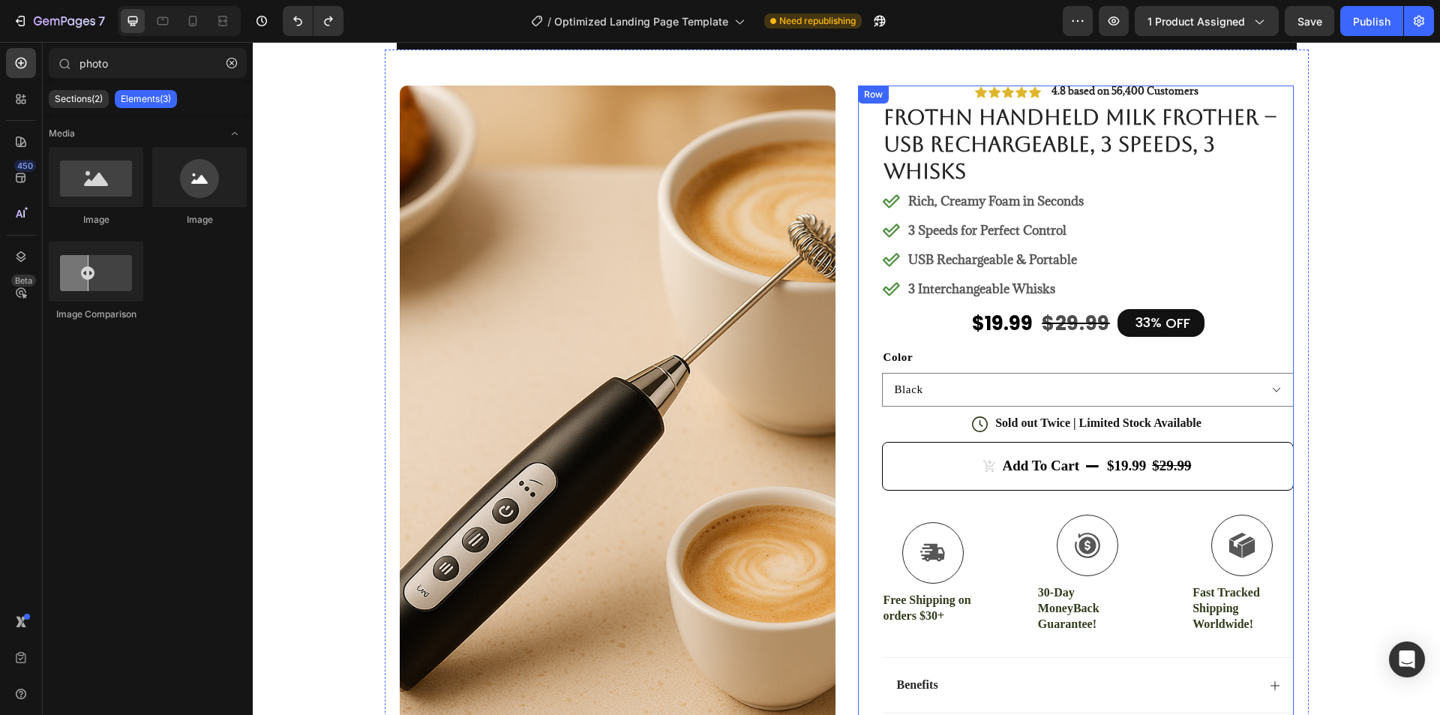
scroll to position [75, 0]
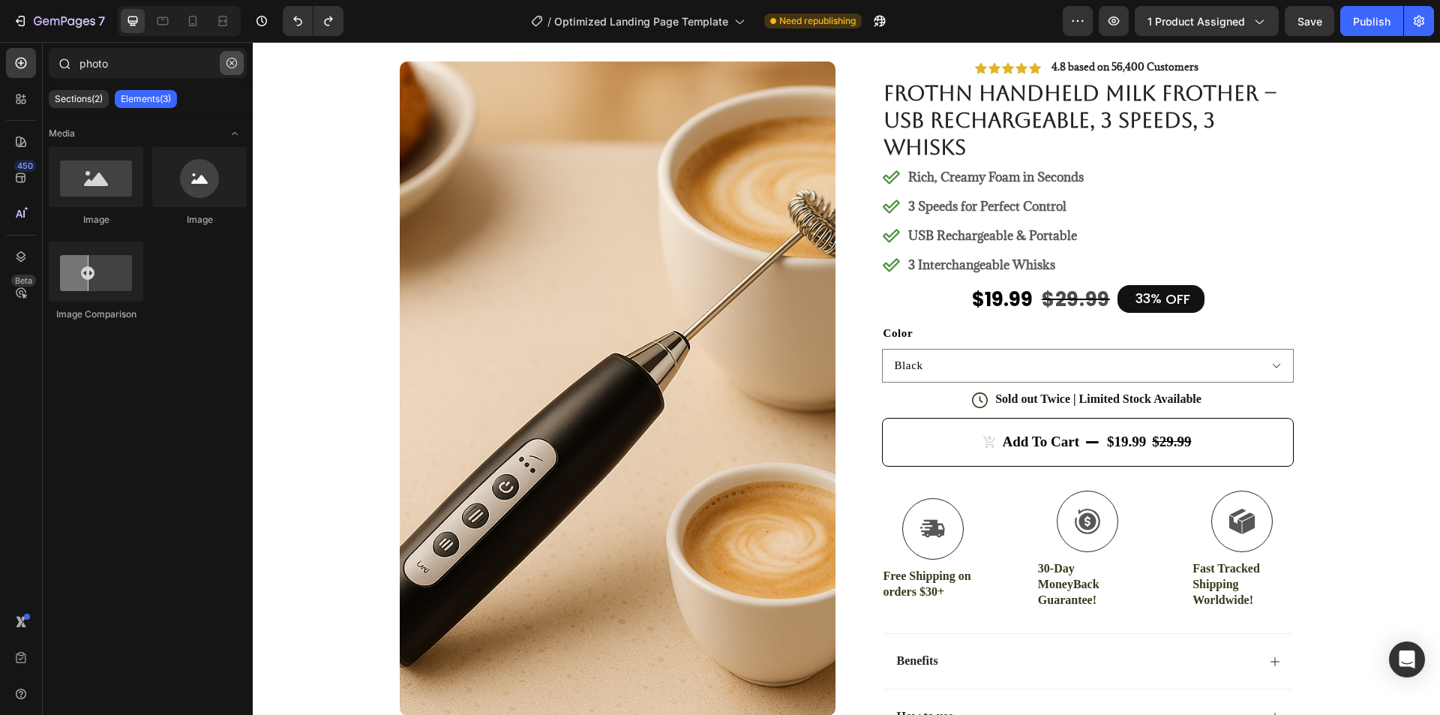
click at [232, 65] on icon "button" at bounding box center [231, 63] width 10 height 10
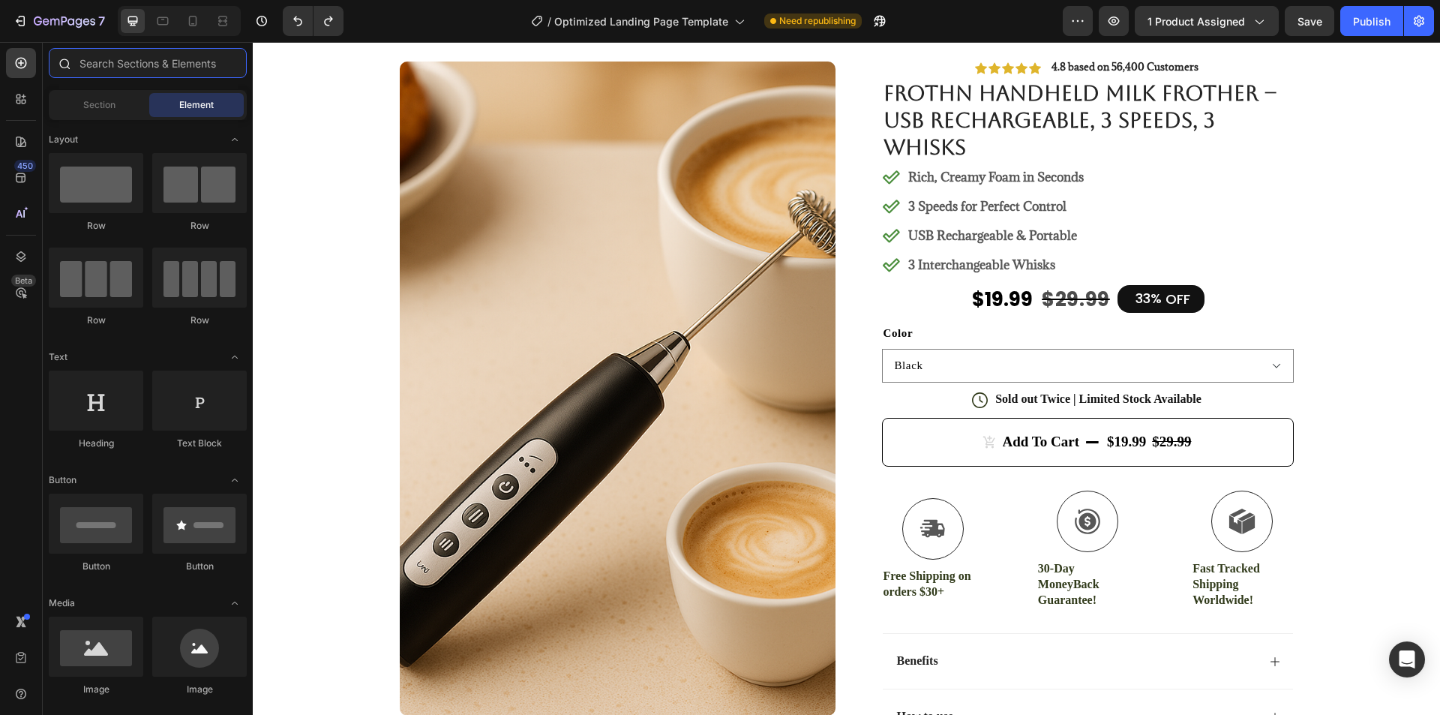
click at [157, 65] on input "text" at bounding box center [148, 63] width 198 height 30
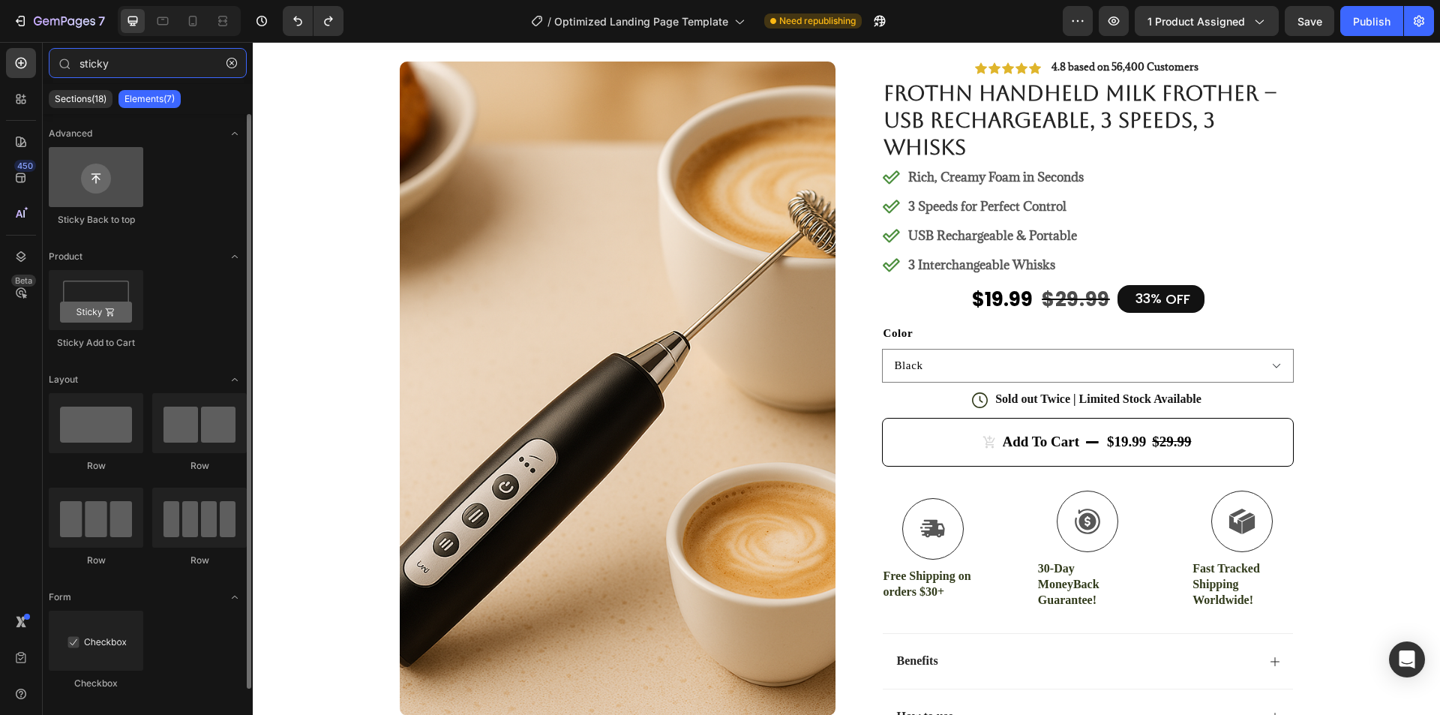
type input "sticky"
click at [119, 182] on div at bounding box center [96, 177] width 94 height 60
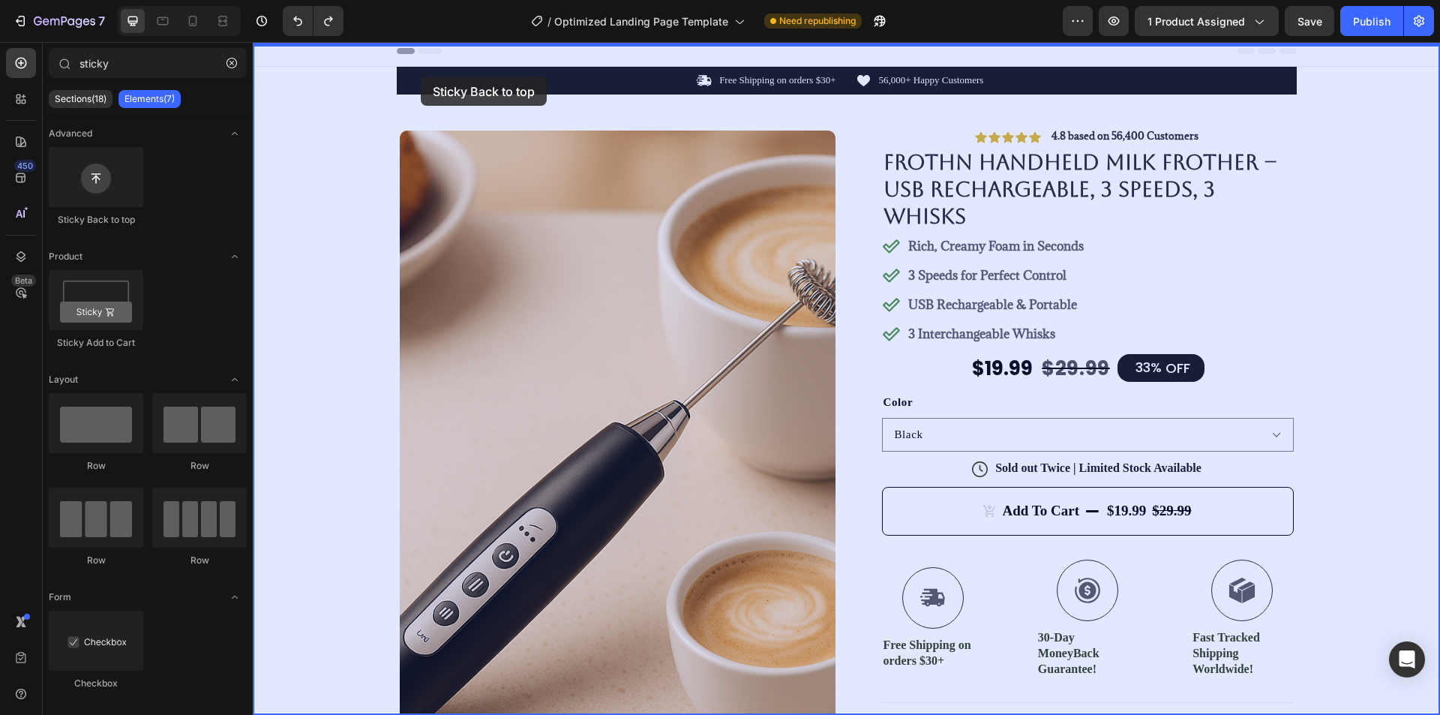
scroll to position [0, 0]
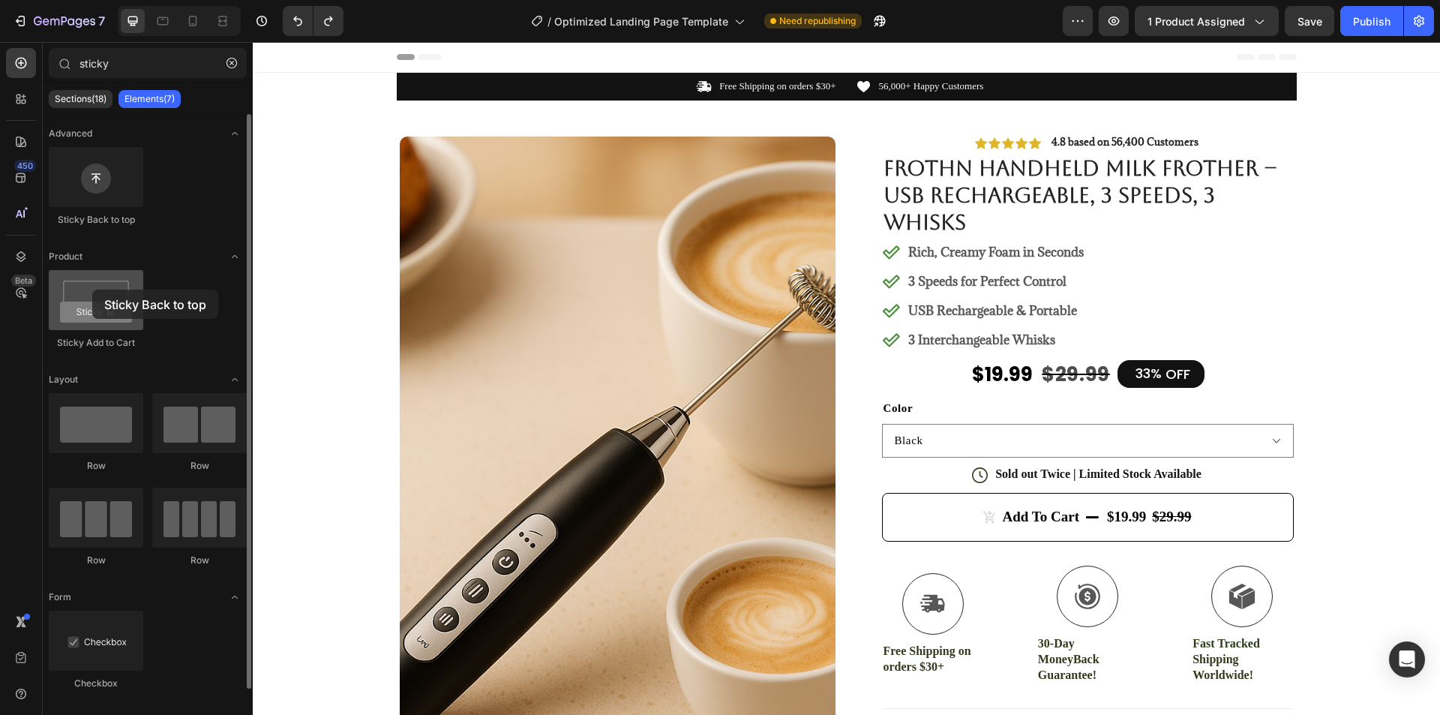
drag, startPoint x: 112, startPoint y: 185, endPoint x: 92, endPoint y: 289, distance: 106.2
click at [92, 289] on div "Advanced Sticky Back to top Product Sticky Add to Cart Layout Row Row Row Row F…" at bounding box center [148, 417] width 210 height 607
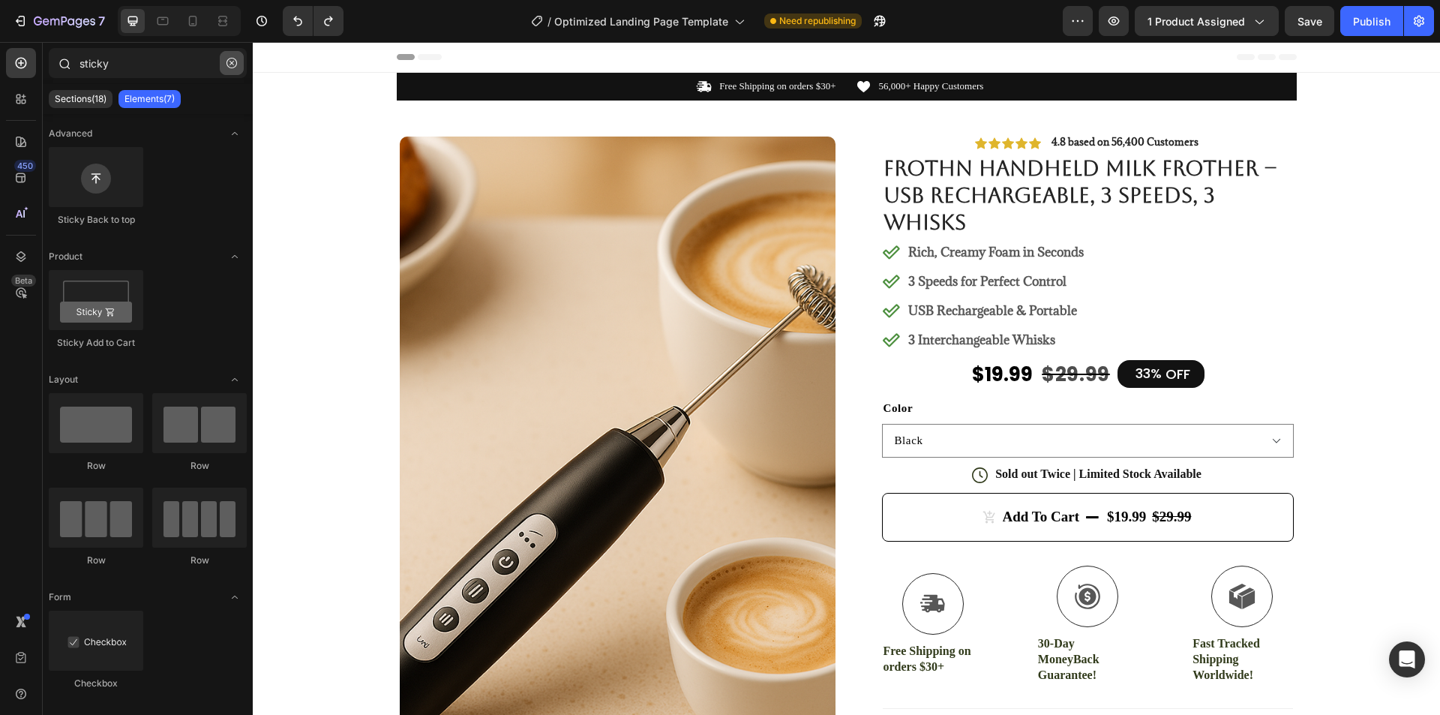
click at [237, 62] on button "button" at bounding box center [232, 63] width 24 height 24
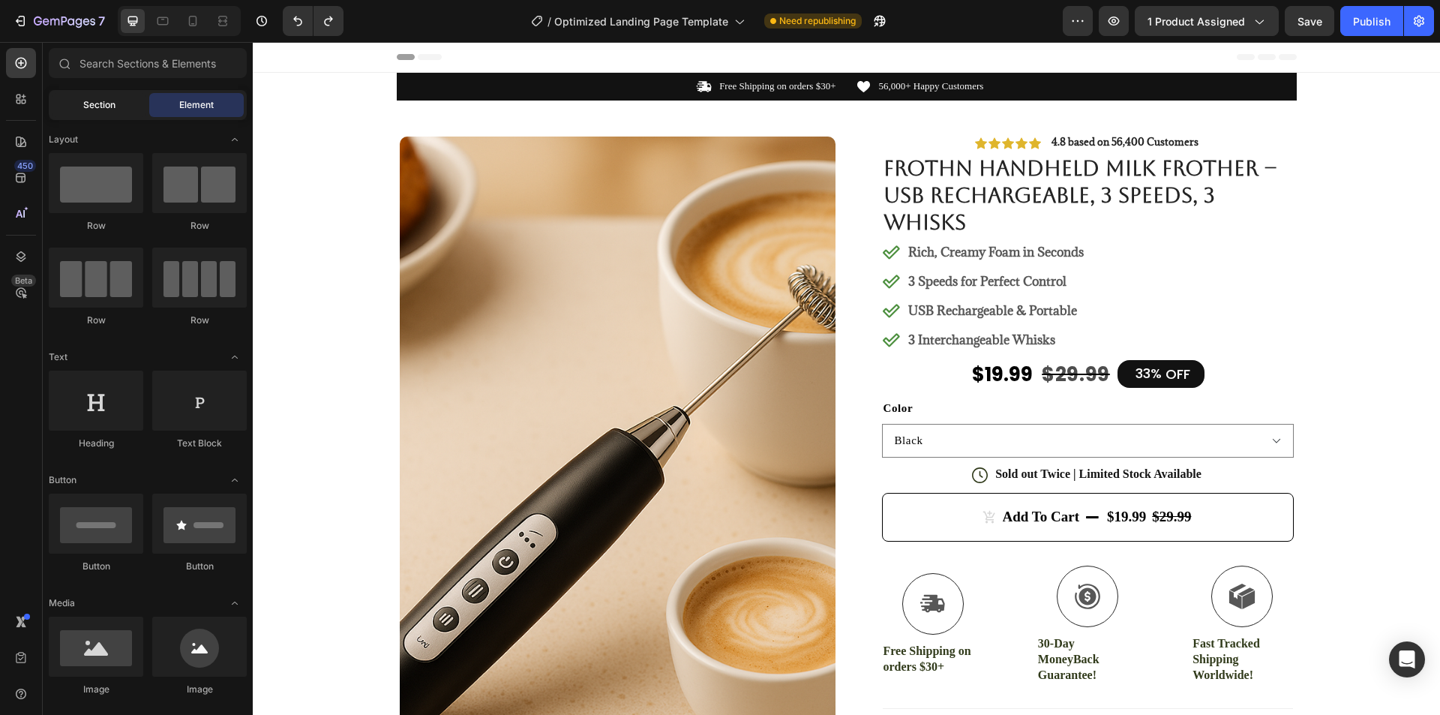
click at [85, 100] on span "Section" at bounding box center [99, 104] width 32 height 13
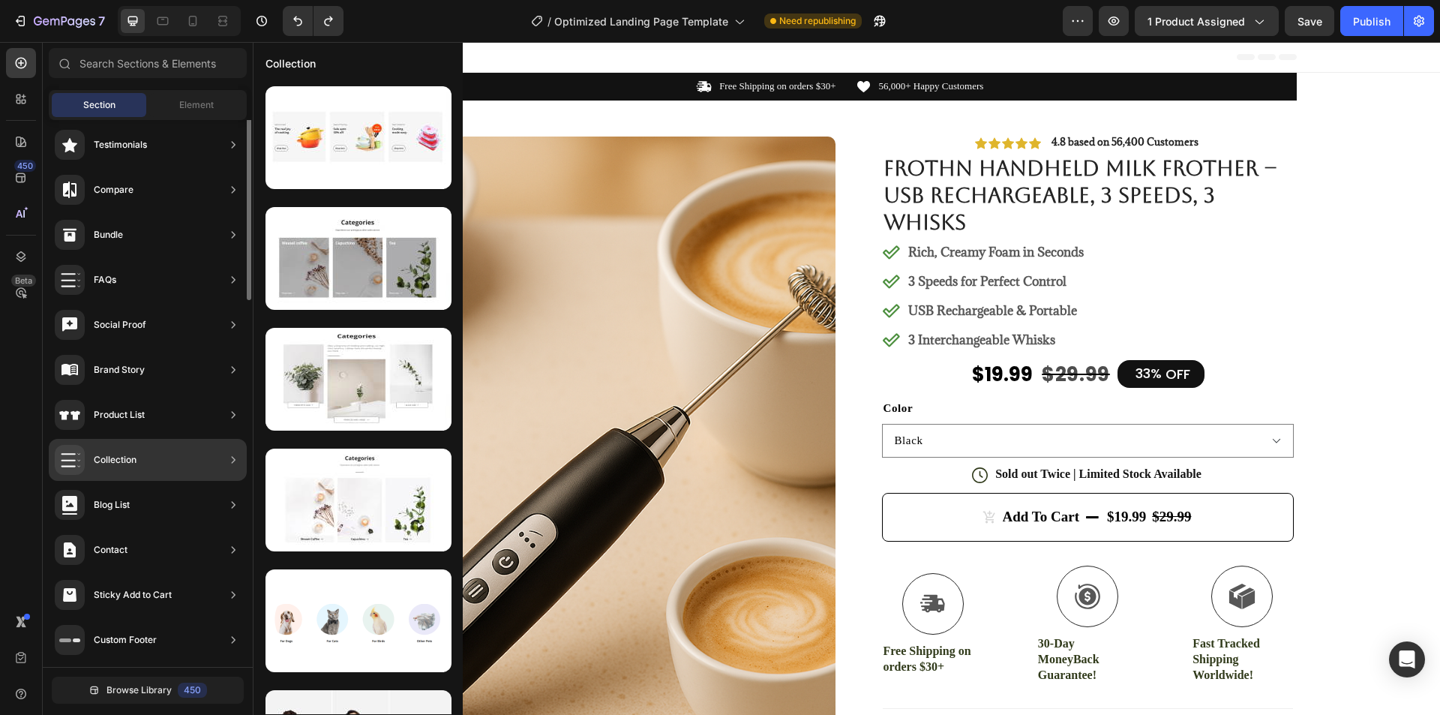
scroll to position [98, 0]
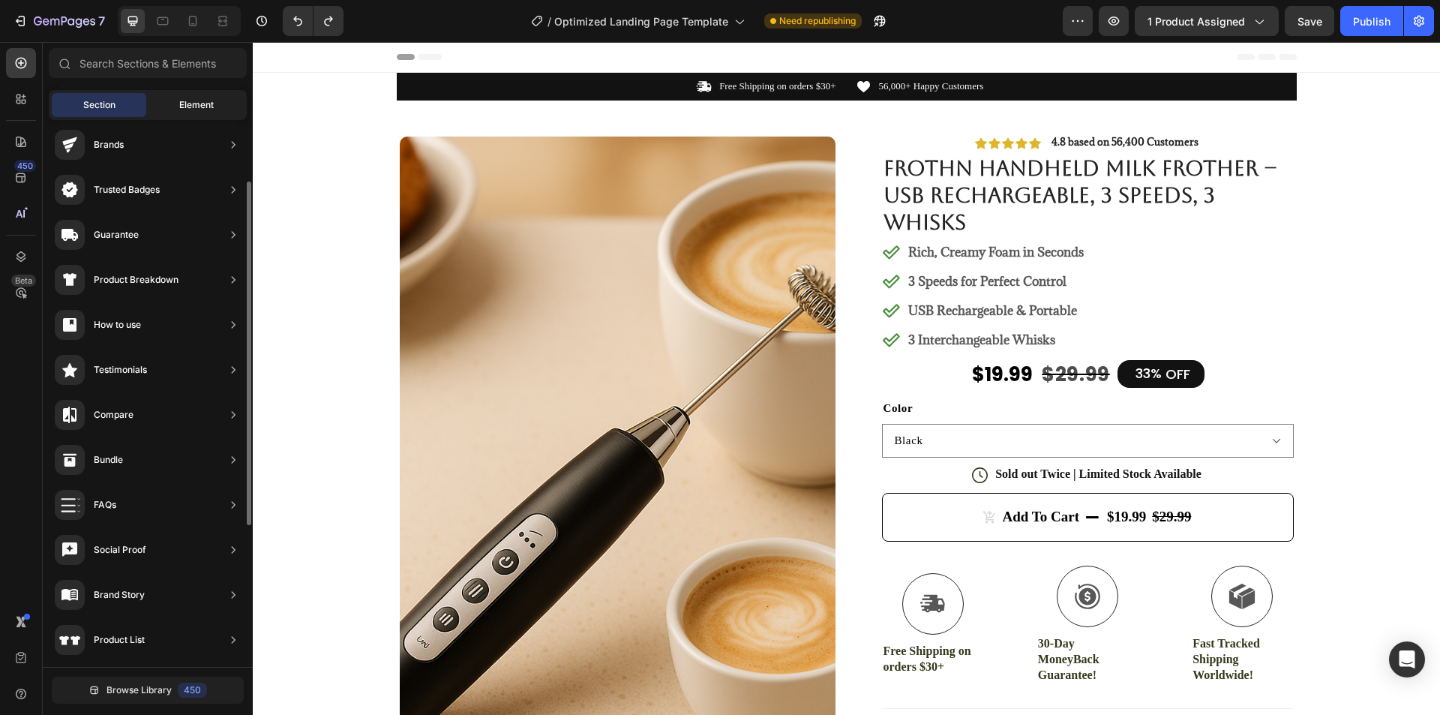
click at [212, 112] on div "Element" at bounding box center [196, 105] width 94 height 24
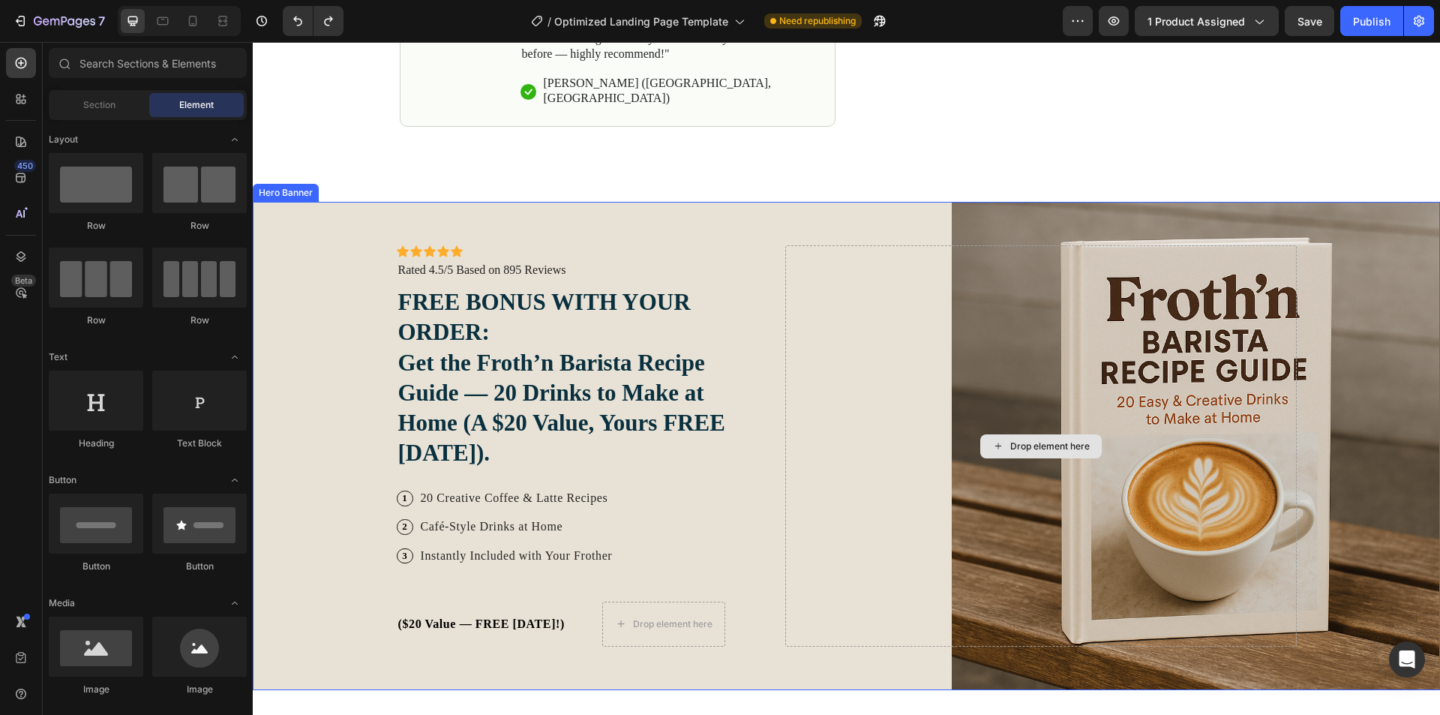
scroll to position [1050, 0]
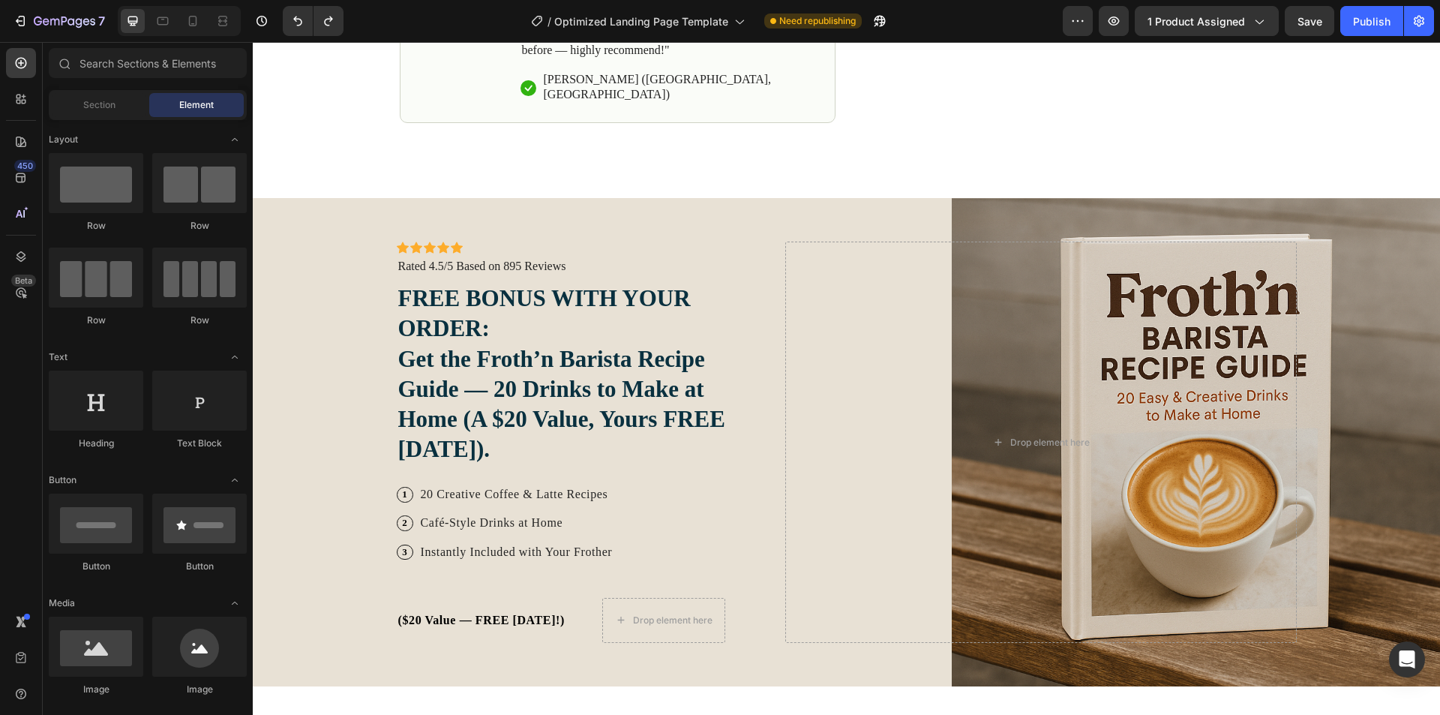
click at [1366, 36] on div "7 / Optimized Landing Page Template Need republishing Preview 1 product assigne…" at bounding box center [720, 21] width 1440 height 43
click at [1361, 24] on div "Publish" at bounding box center [1371, 21] width 37 height 16
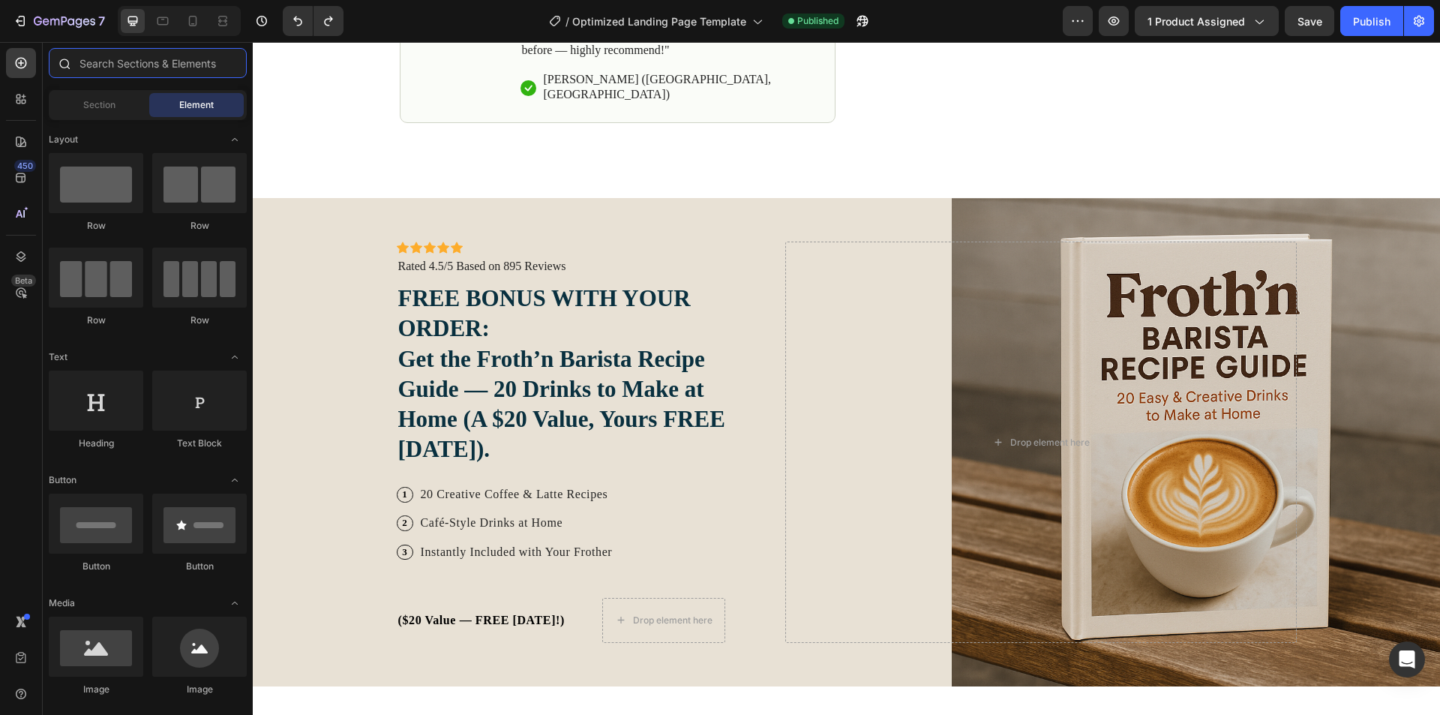
click at [136, 71] on input "text" at bounding box center [148, 63] width 198 height 30
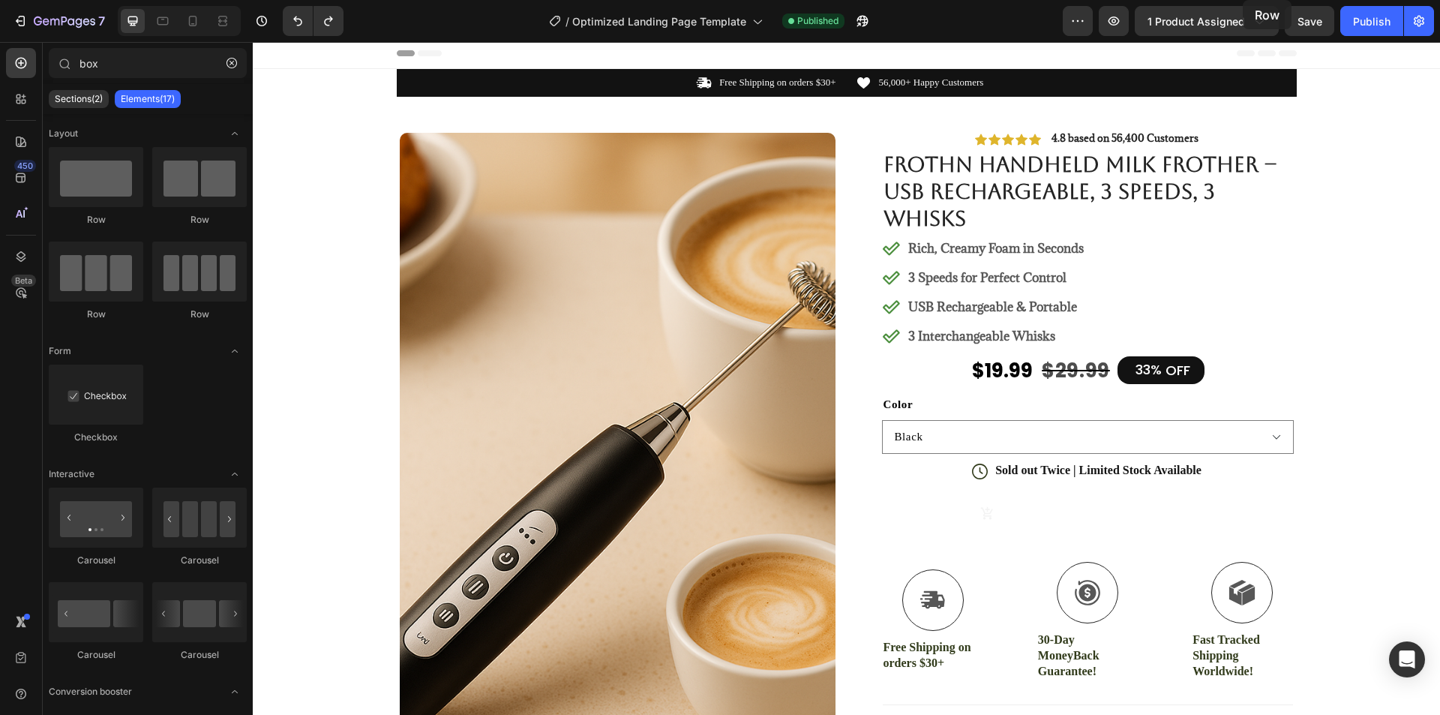
scroll to position [0, 0]
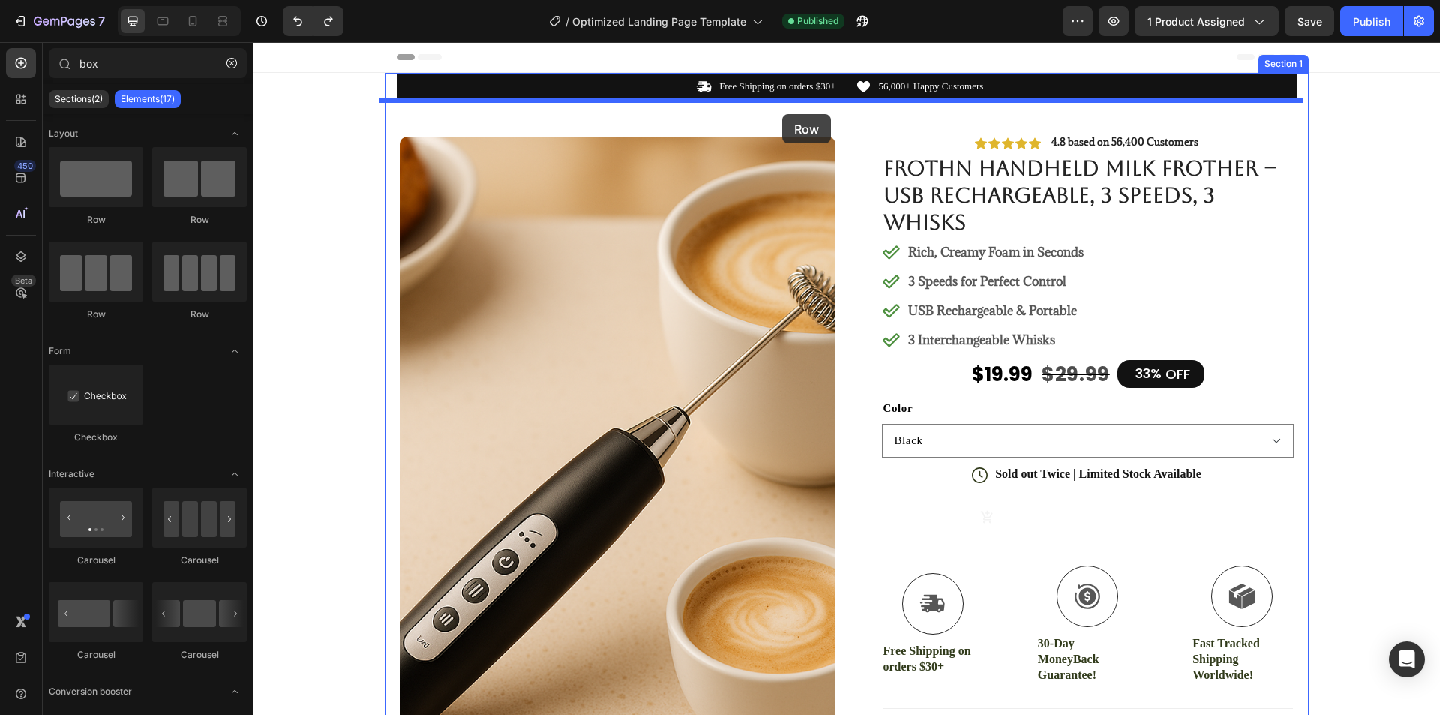
drag, startPoint x: 364, startPoint y: 232, endPoint x: 782, endPoint y: 114, distance: 434.7
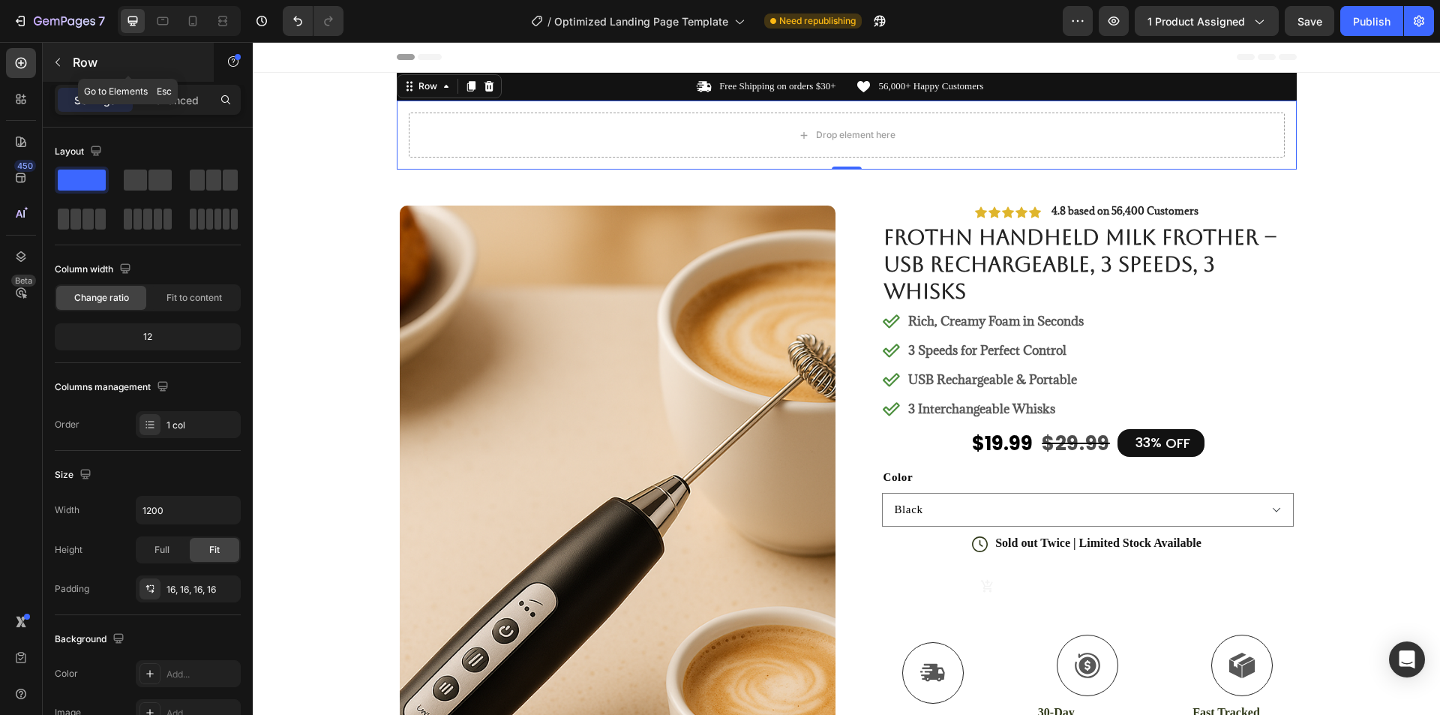
click at [70, 67] on div "Row" at bounding box center [128, 62] width 171 height 39
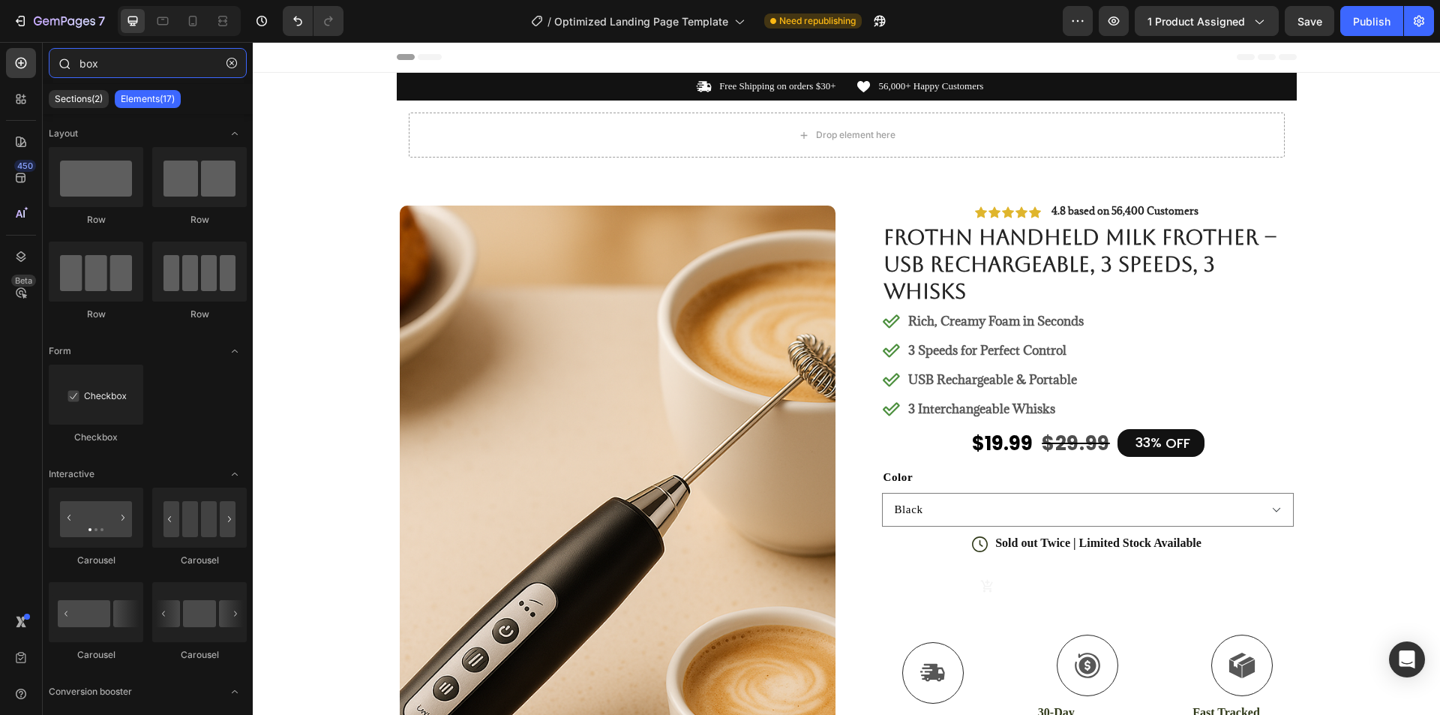
drag, startPoint x: 124, startPoint y: 72, endPoint x: 67, endPoint y: 64, distance: 57.5
click at [67, 64] on div "box" at bounding box center [148, 66] width 210 height 36
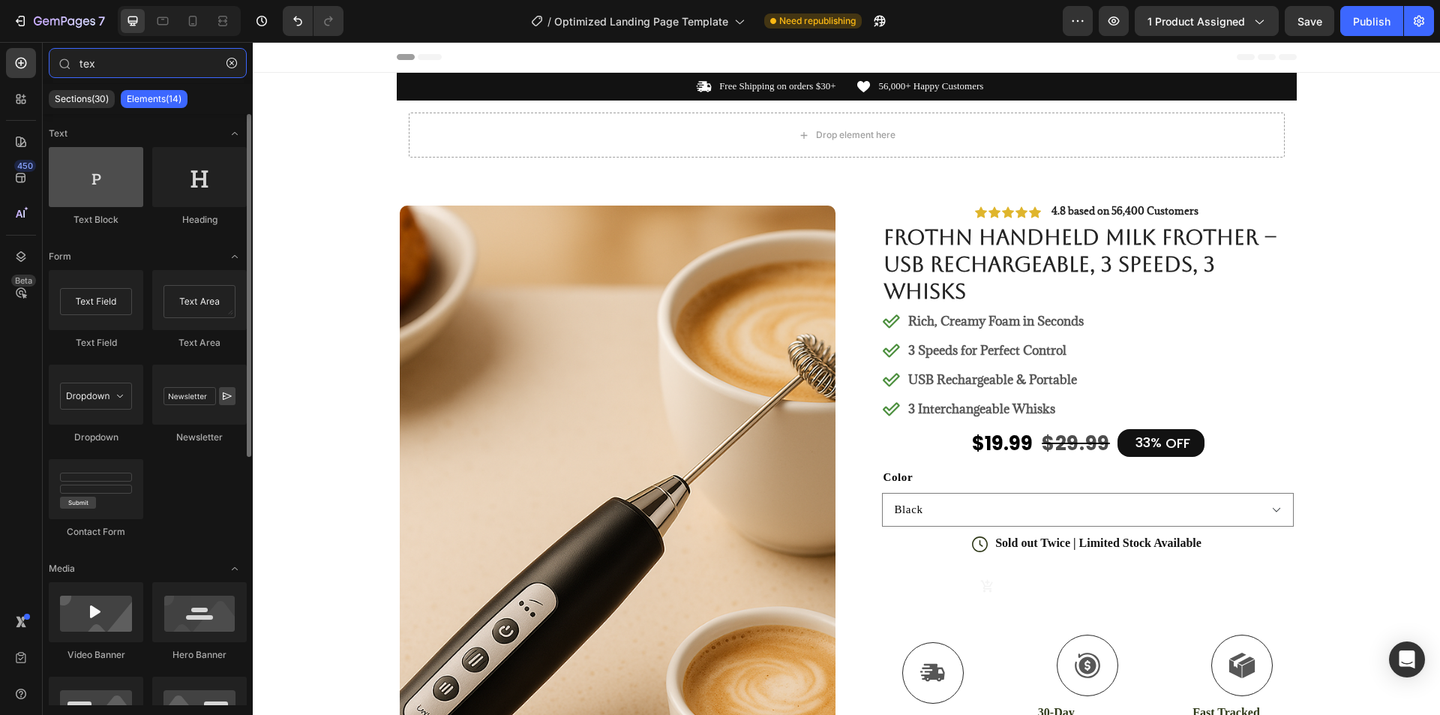
type input "tex"
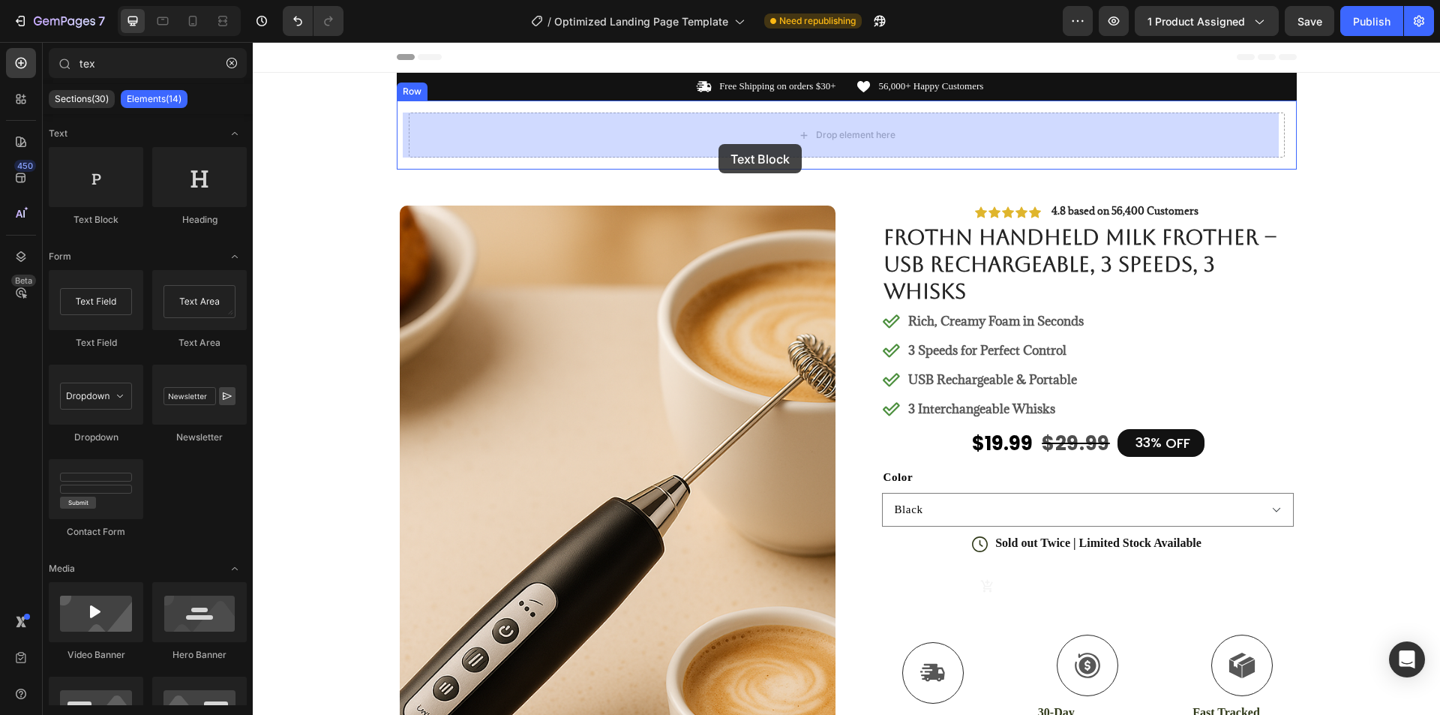
drag, startPoint x: 344, startPoint y: 231, endPoint x: 718, endPoint y: 141, distance: 384.9
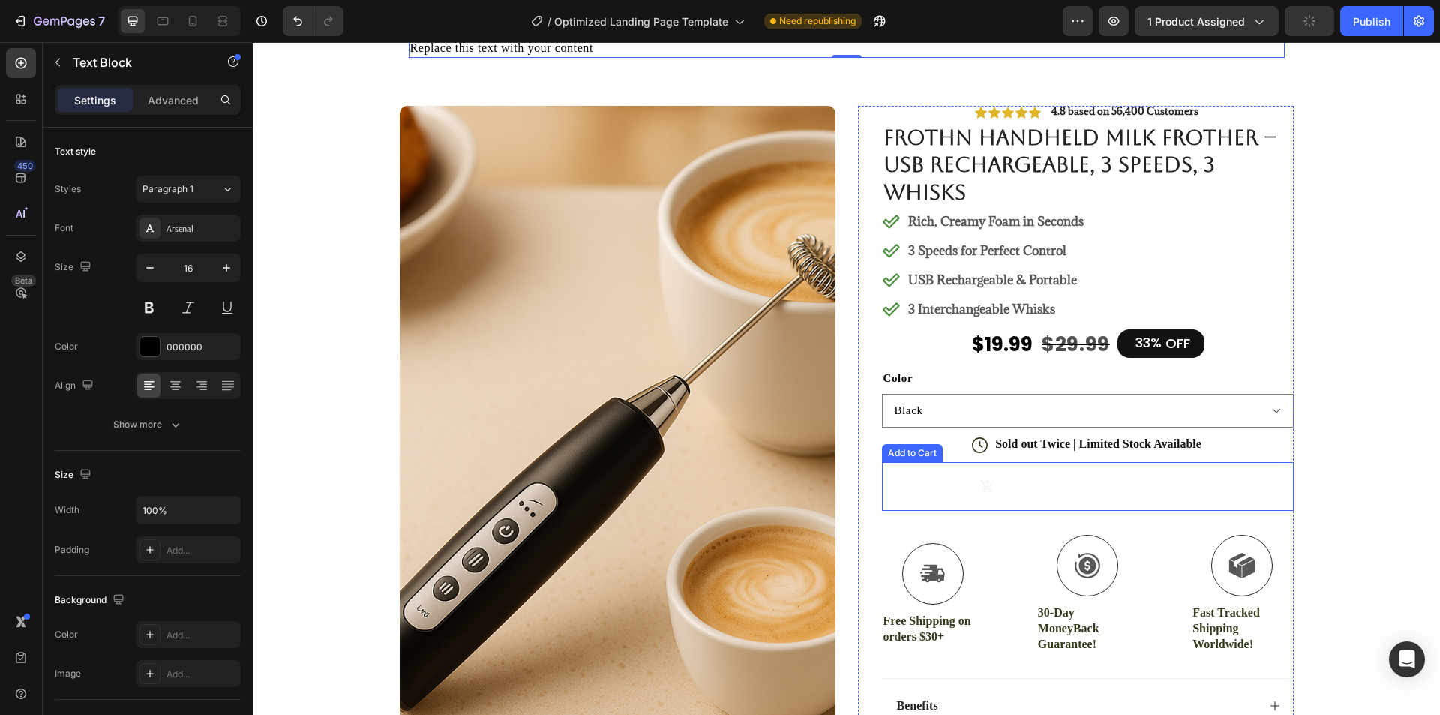
scroll to position [75, 0]
click at [1078, 484] on button "Out of stock $19.99 $29.99" at bounding box center [1088, 485] width 412 height 49
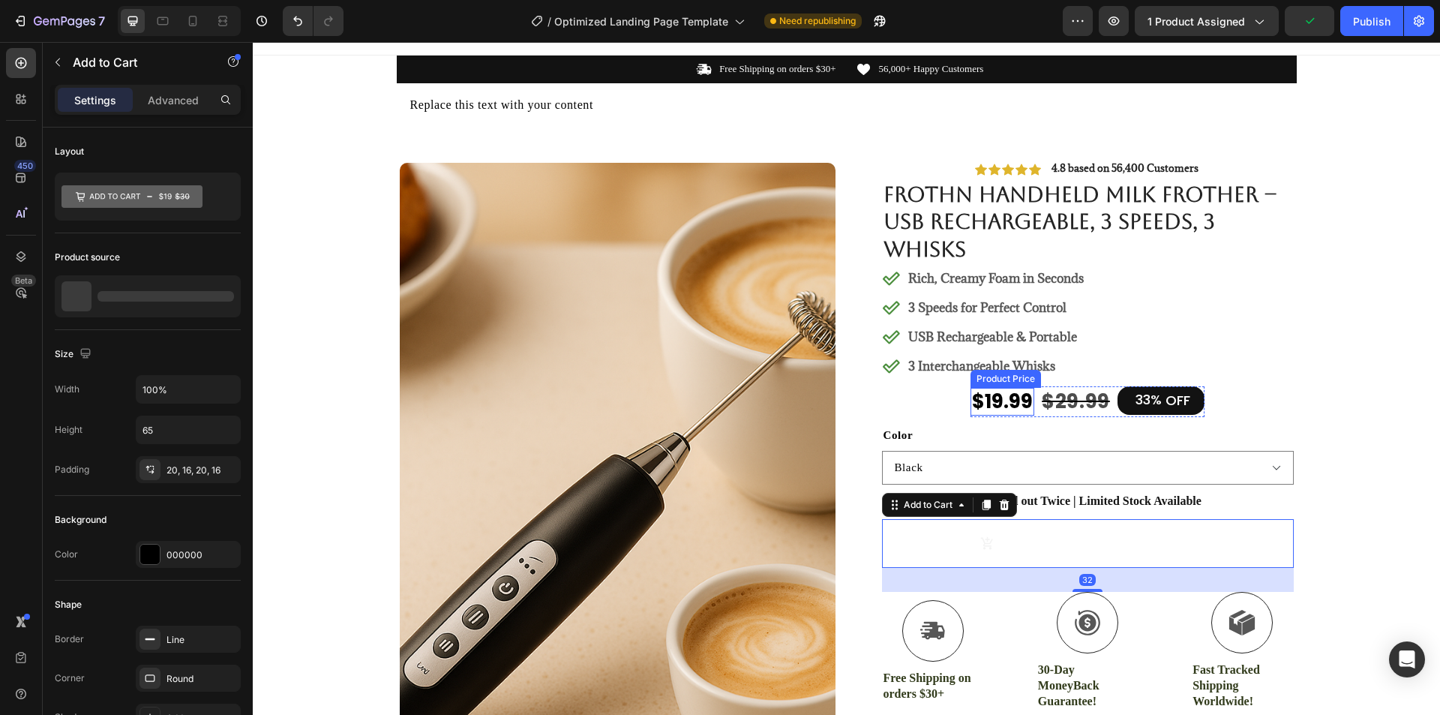
scroll to position [0, 0]
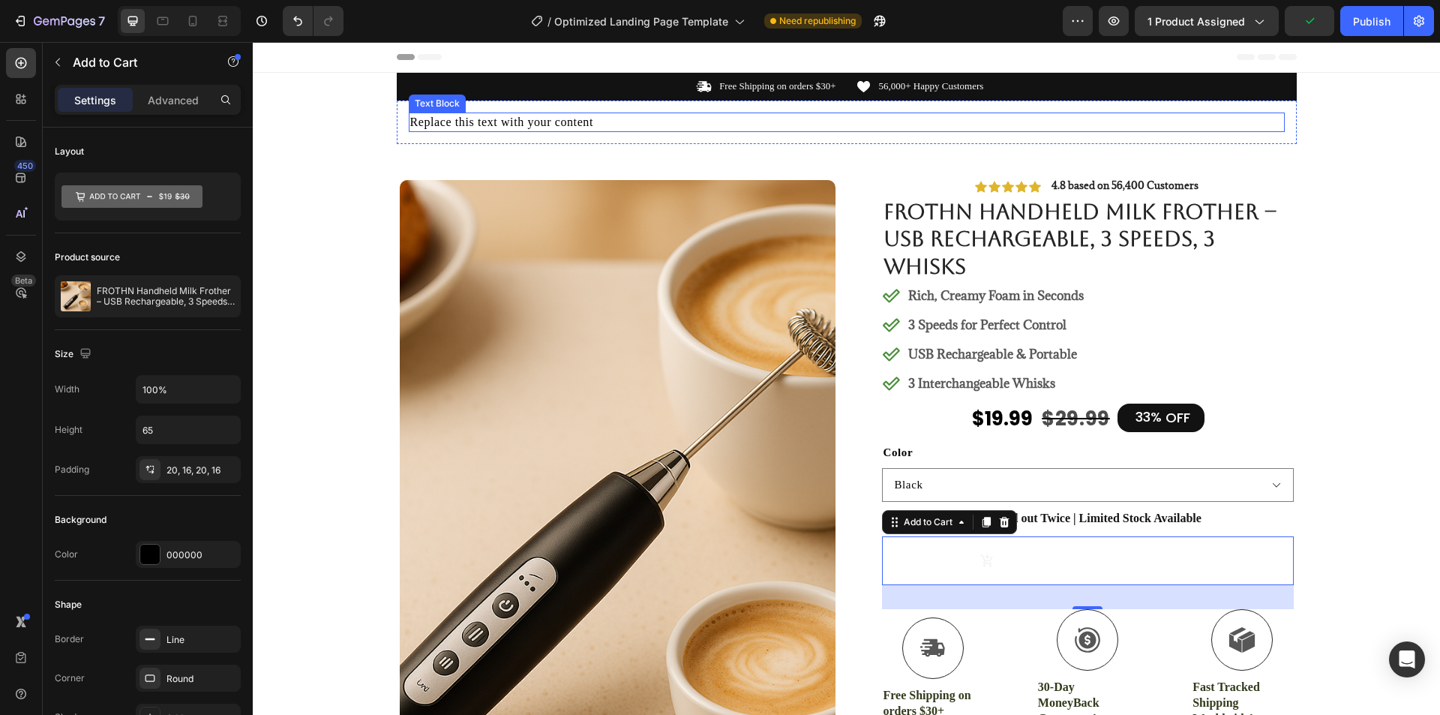
click at [970, 122] on div "Replace this text with your content" at bounding box center [847, 121] width 876 height 19
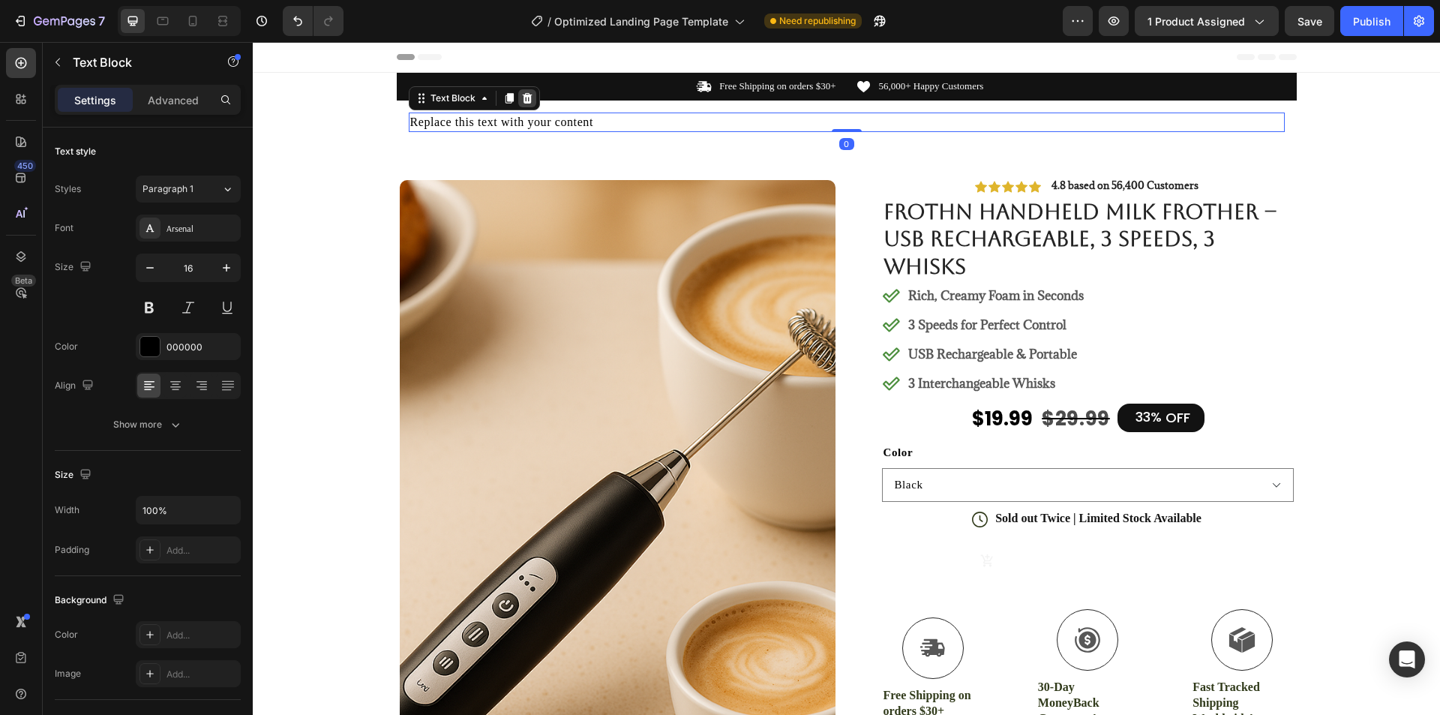
click at [523, 97] on icon at bounding box center [527, 98] width 10 height 10
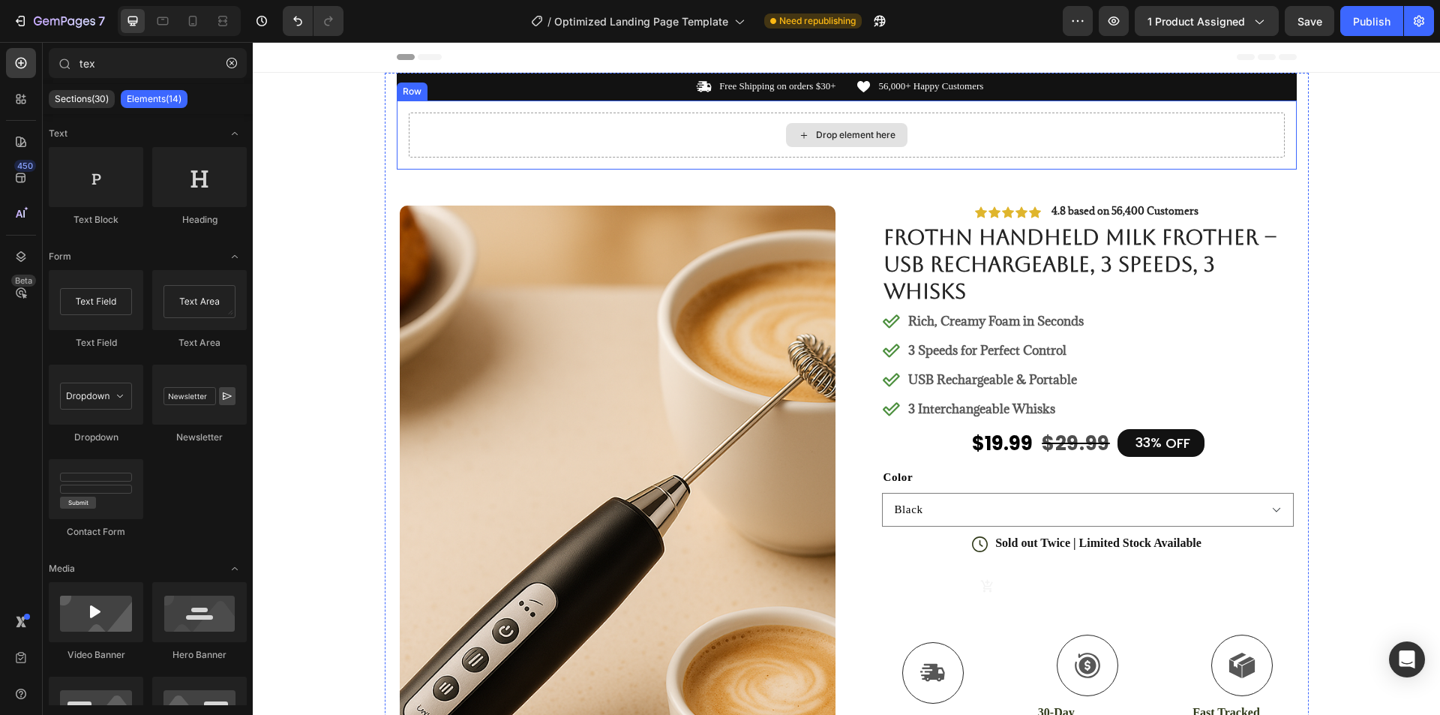
click at [1126, 147] on div "Drop element here" at bounding box center [847, 134] width 876 height 45
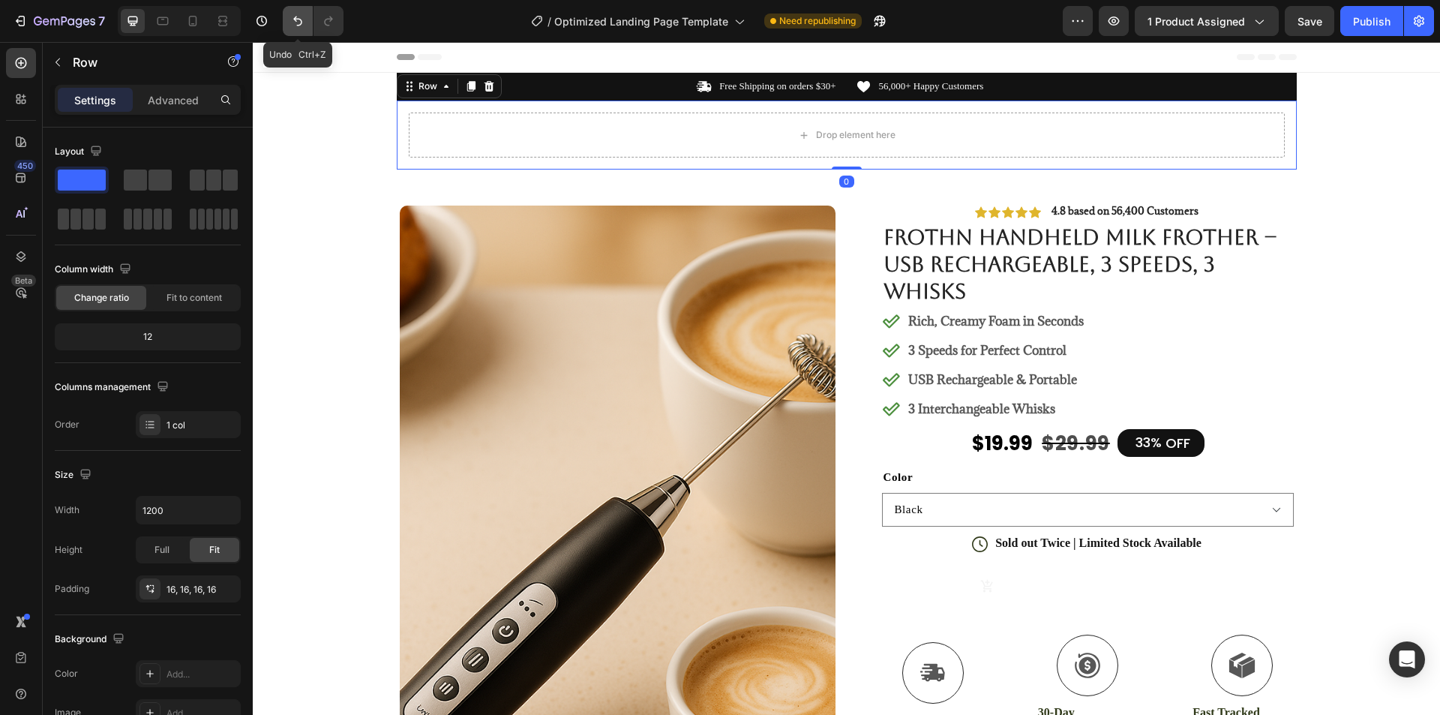
click at [289, 24] on button "Undo/Redo" at bounding box center [298, 21] width 30 height 30
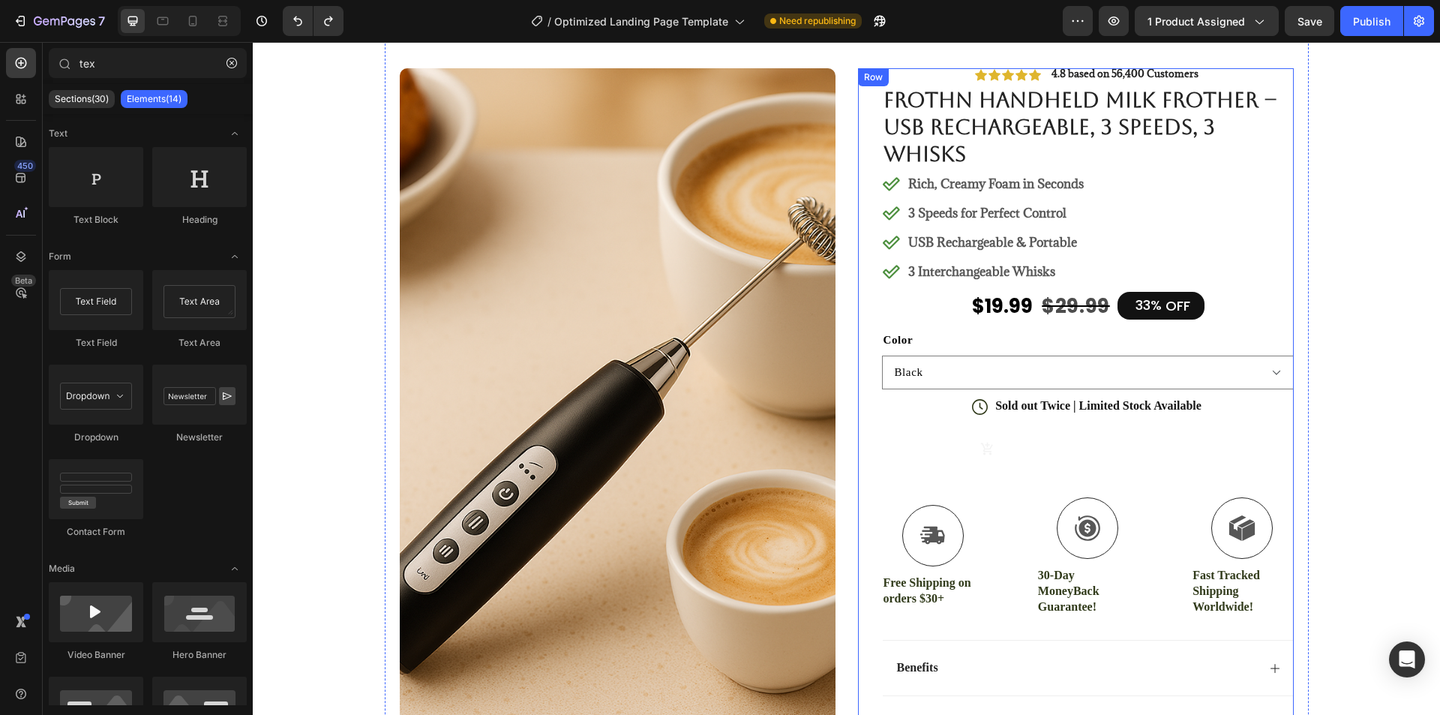
scroll to position [150, 0]
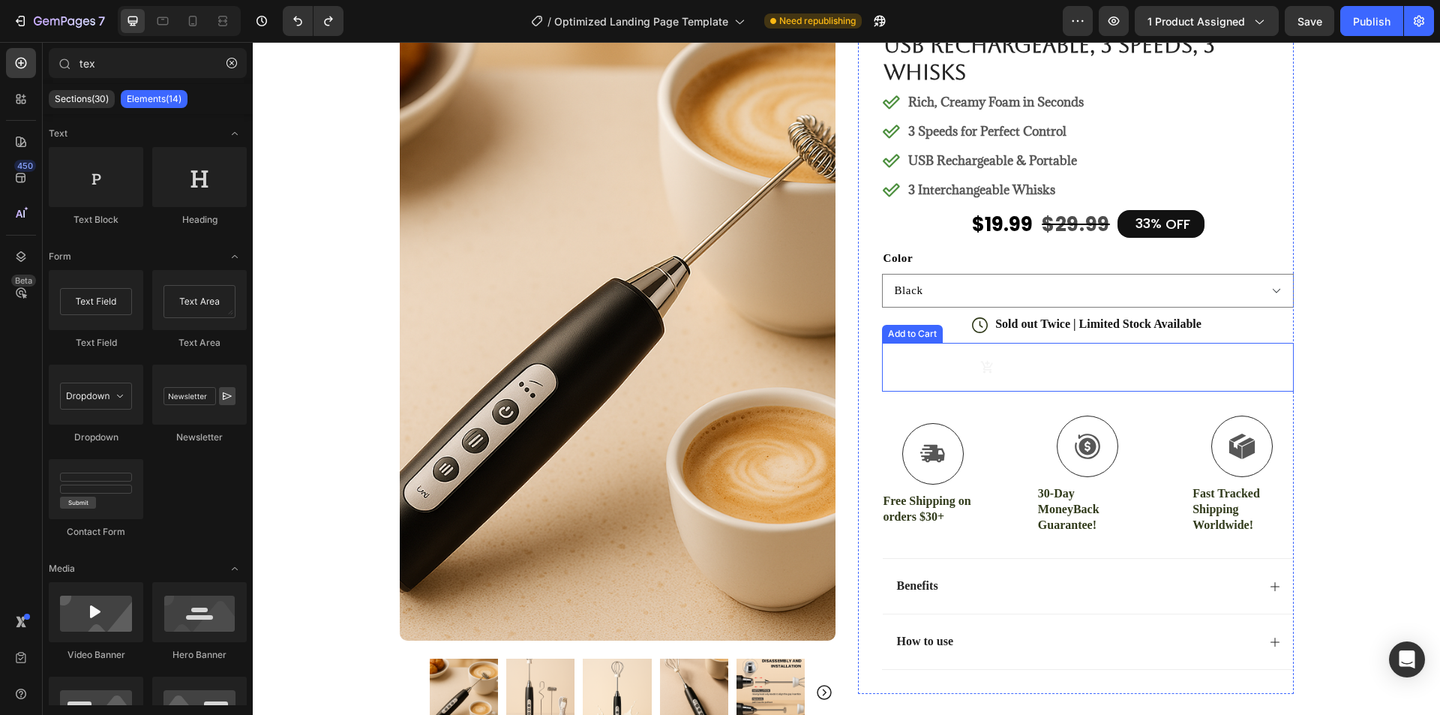
click at [1153, 358] on div "$29.99" at bounding box center [1174, 367] width 42 height 22
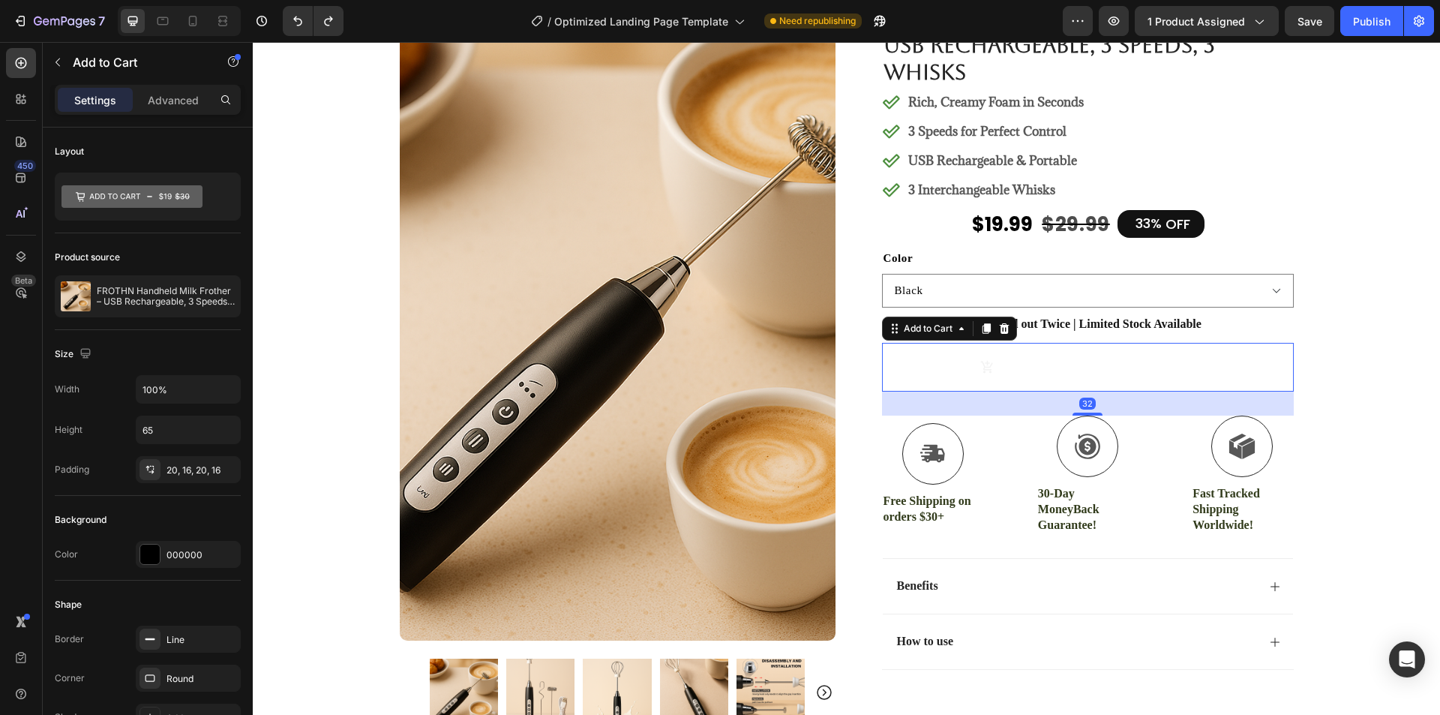
click at [1187, 372] on div "$29.99" at bounding box center [1174, 367] width 42 height 22
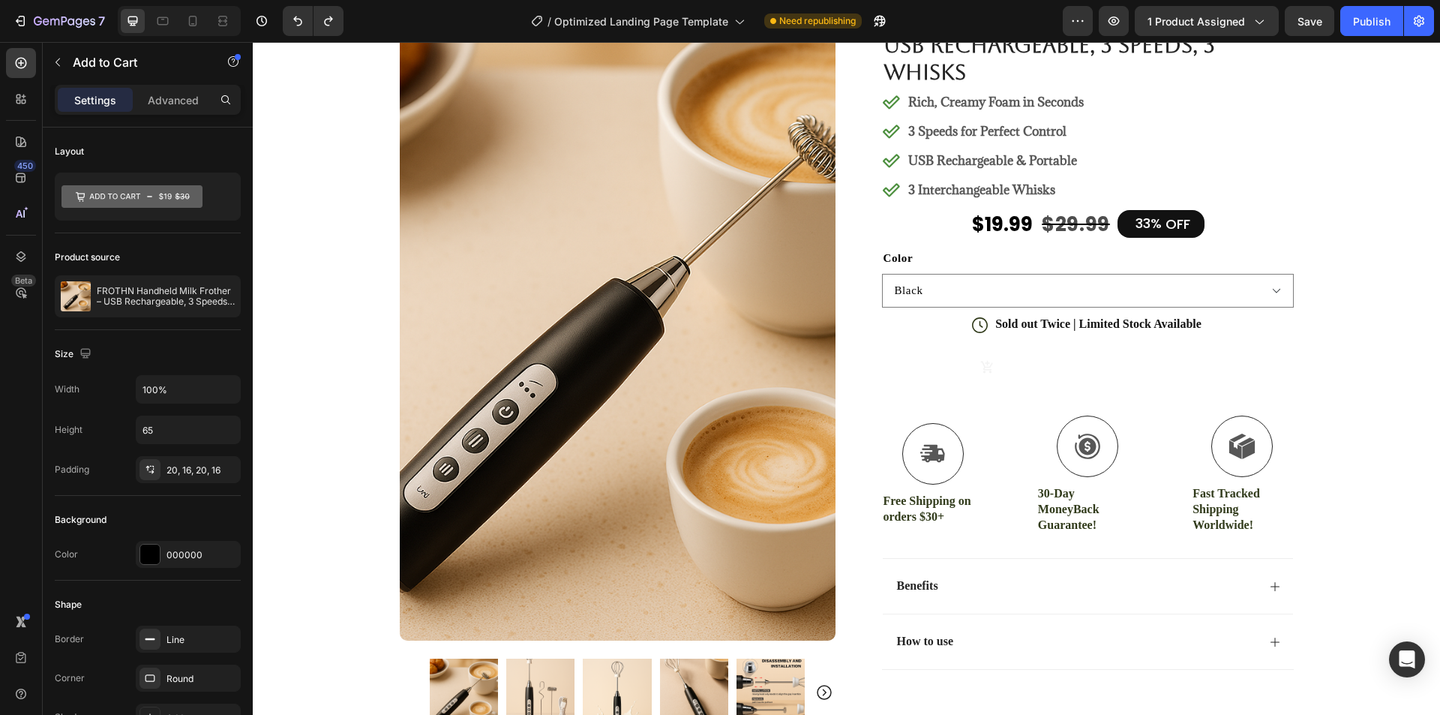
click at [1228, 373] on button "Out of stock $19.99 $29.99" at bounding box center [1088, 367] width 412 height 49
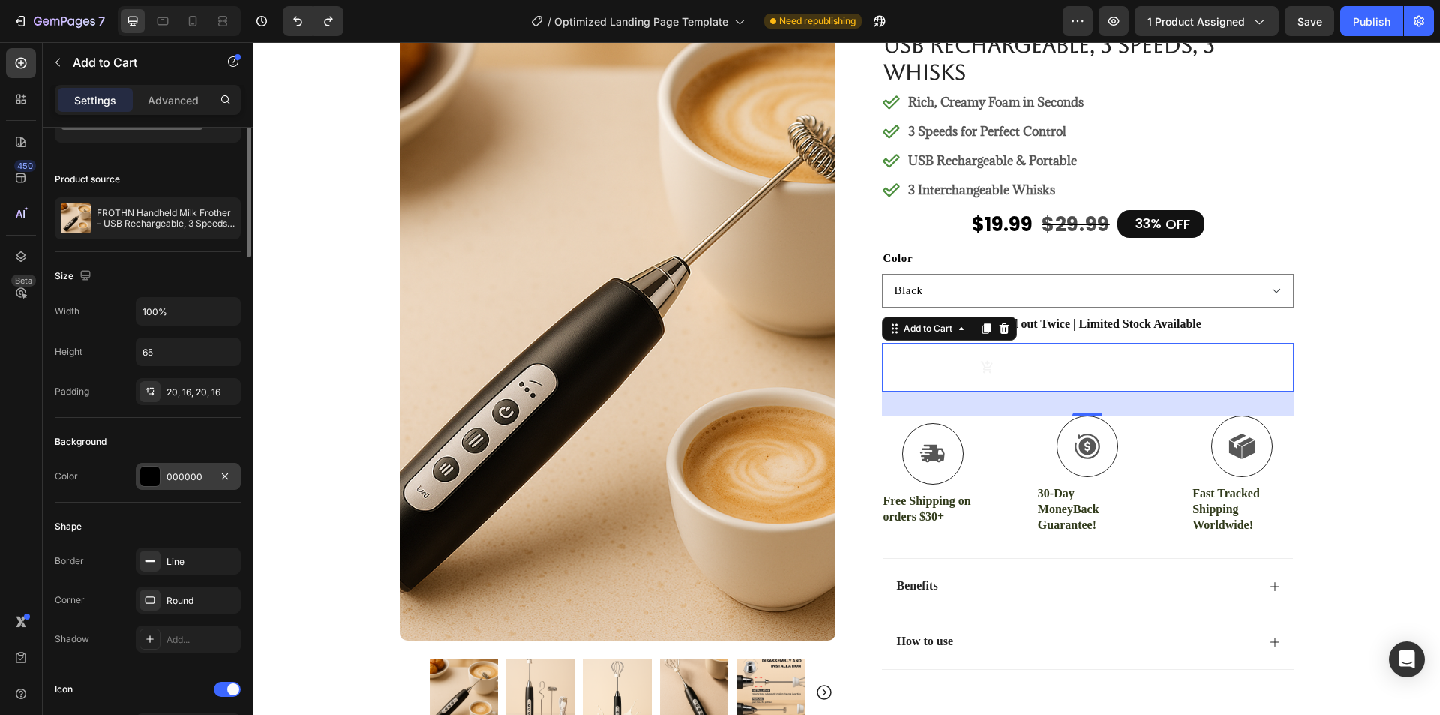
scroll to position [0, 0]
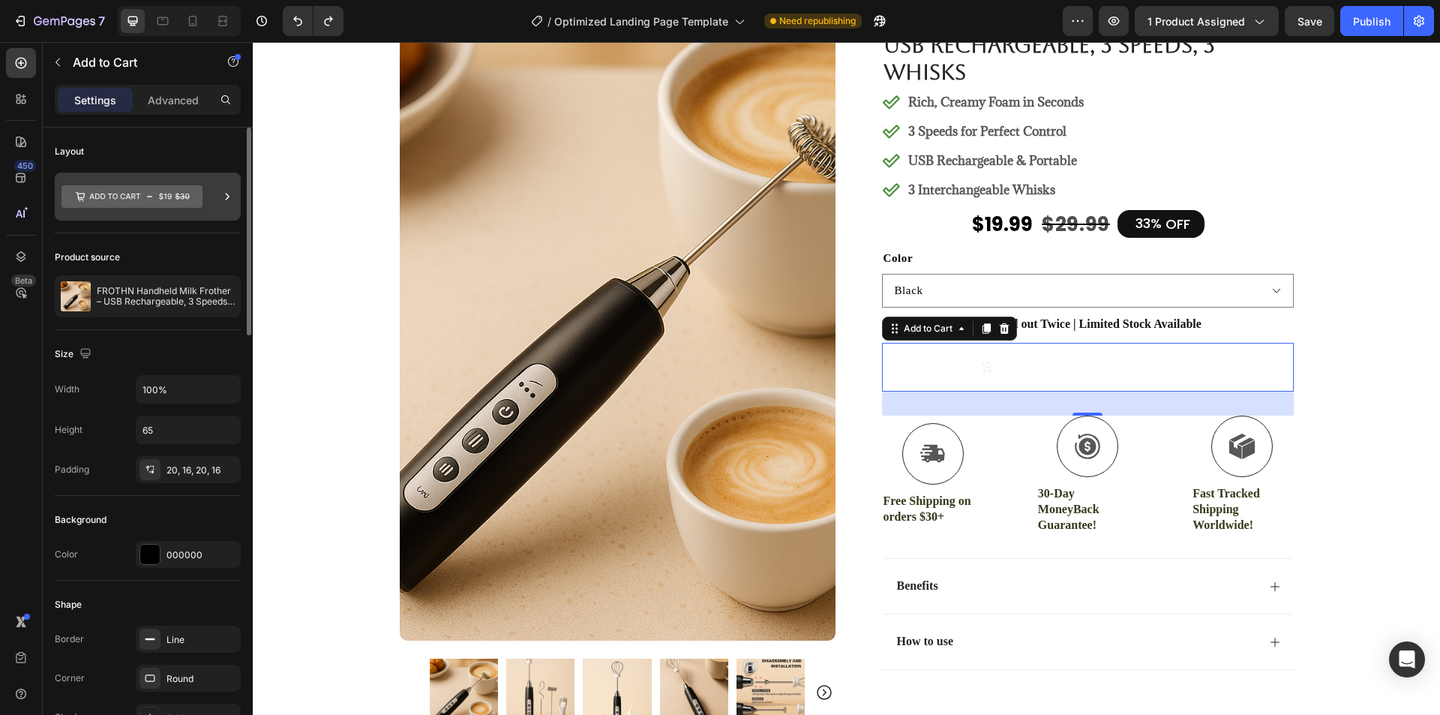
click at [196, 201] on icon at bounding box center [131, 196] width 141 height 22
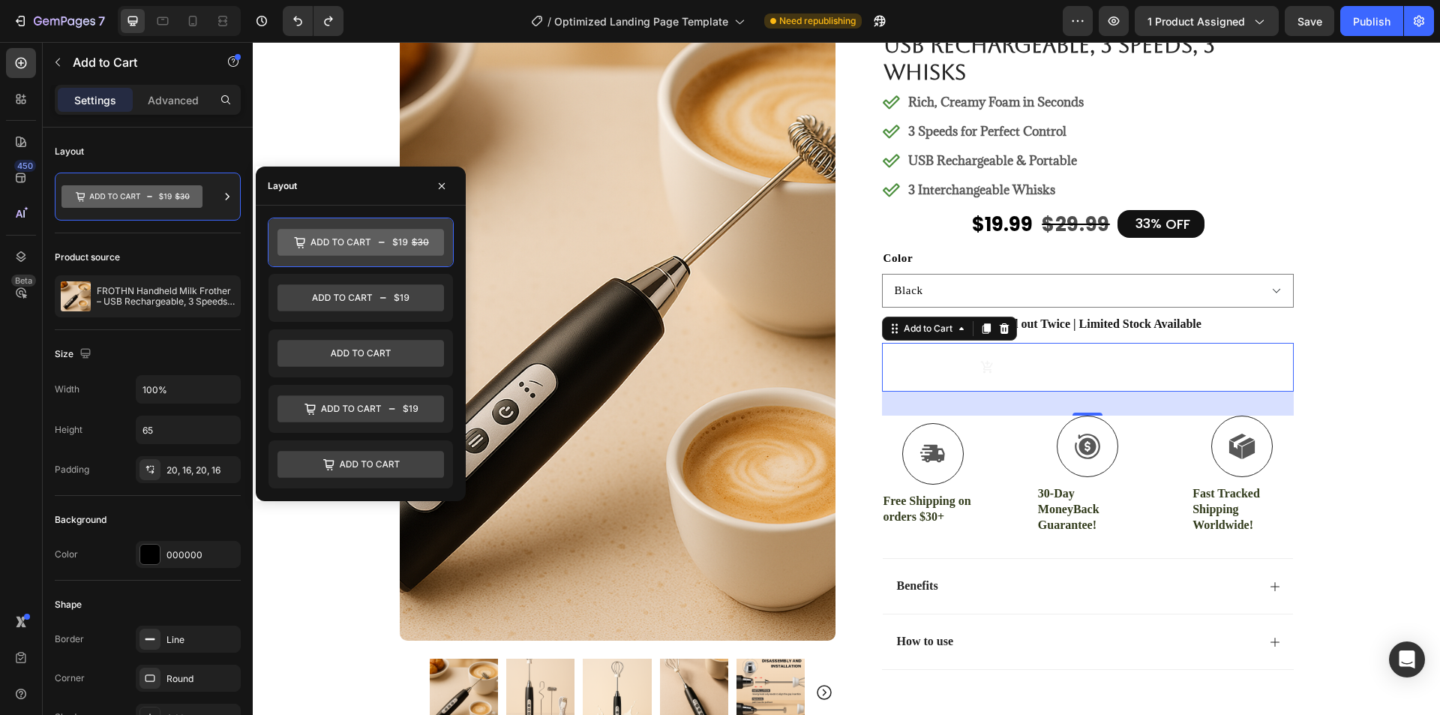
click at [327, 235] on icon at bounding box center [360, 242] width 166 height 27
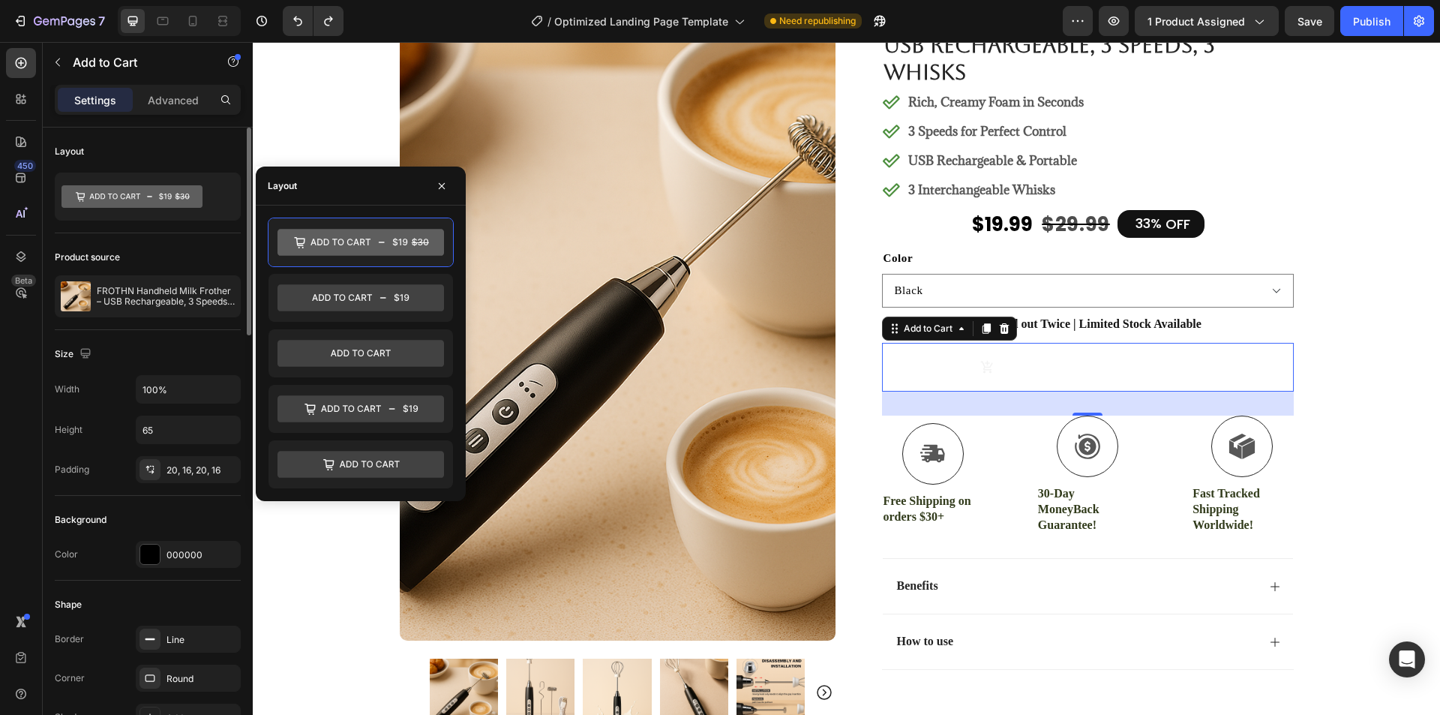
click at [188, 237] on div "Product source FROTHN Handheld Milk Frother – USB Rechargeable, 3 Speeds, 3 Whi…" at bounding box center [148, 281] width 186 height 97
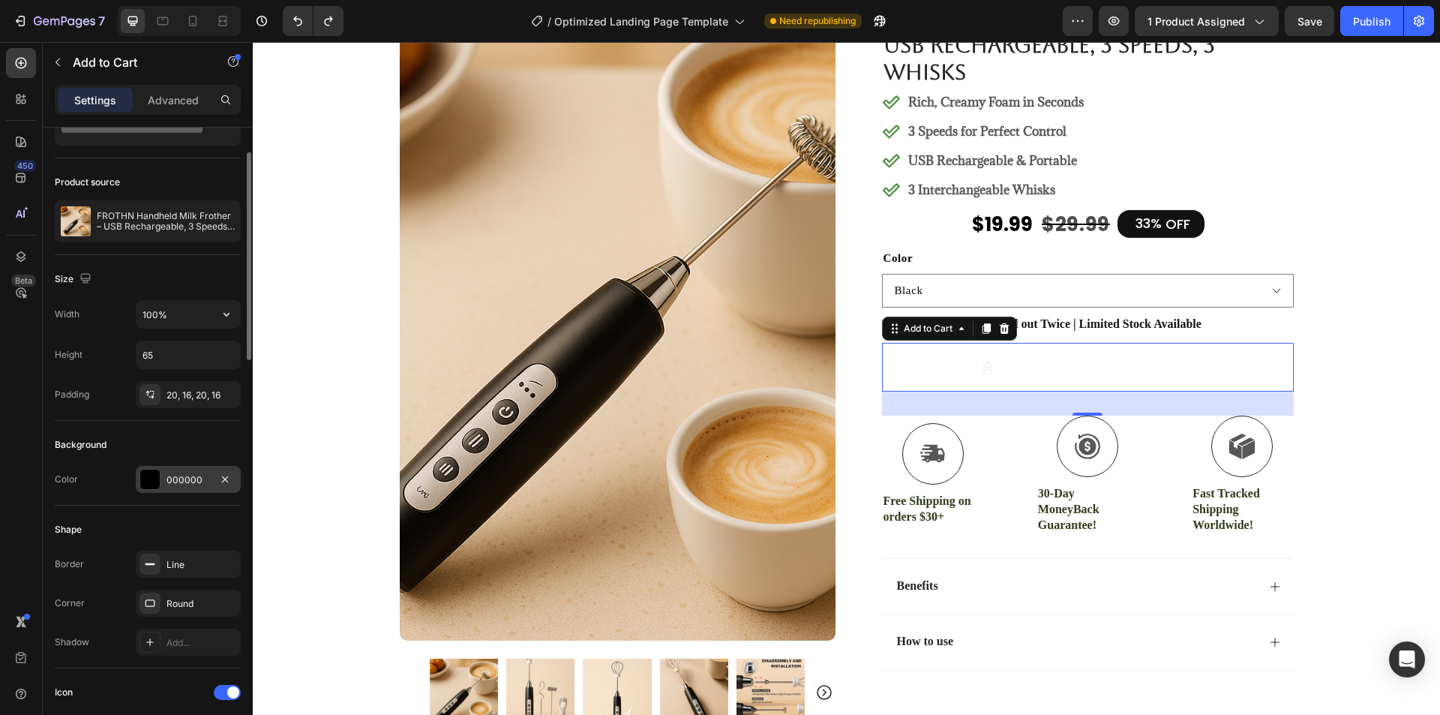
scroll to position [225, 0]
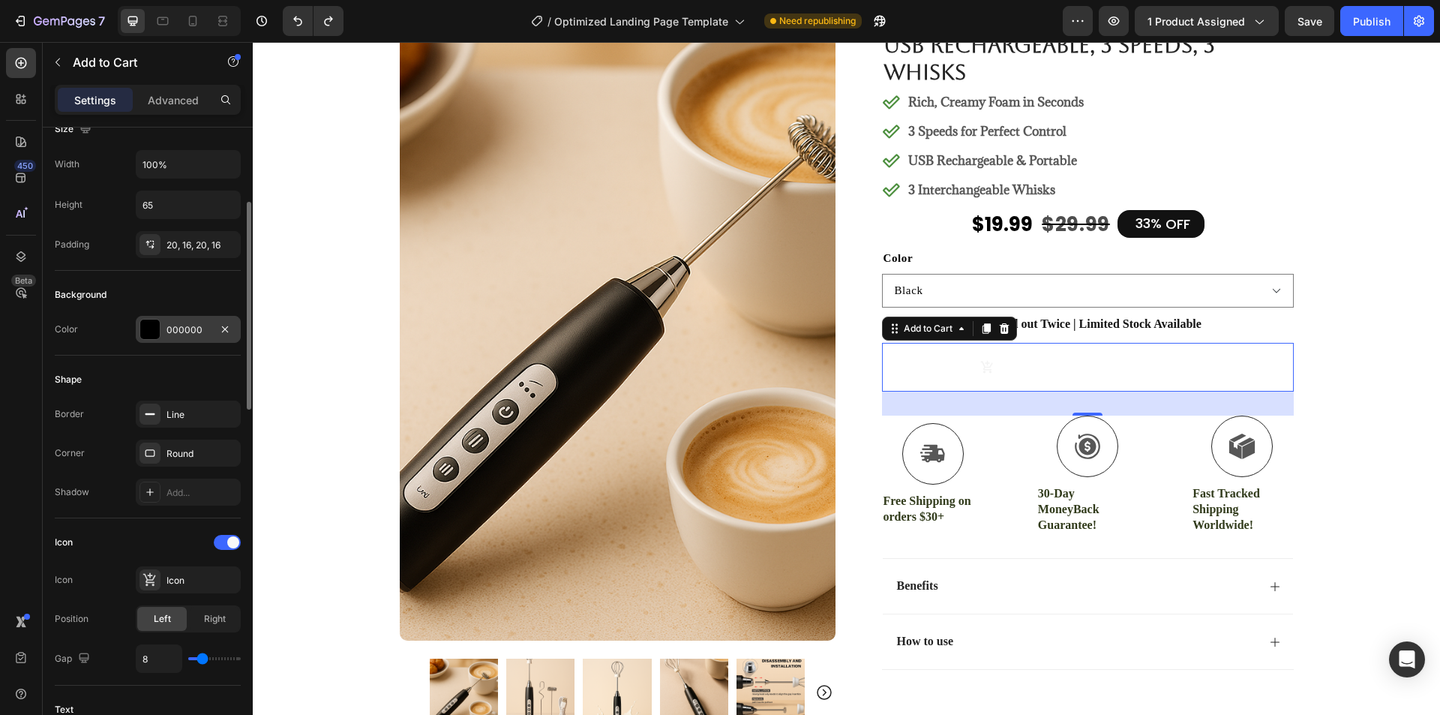
click at [174, 318] on div "000000" at bounding box center [188, 329] width 105 height 27
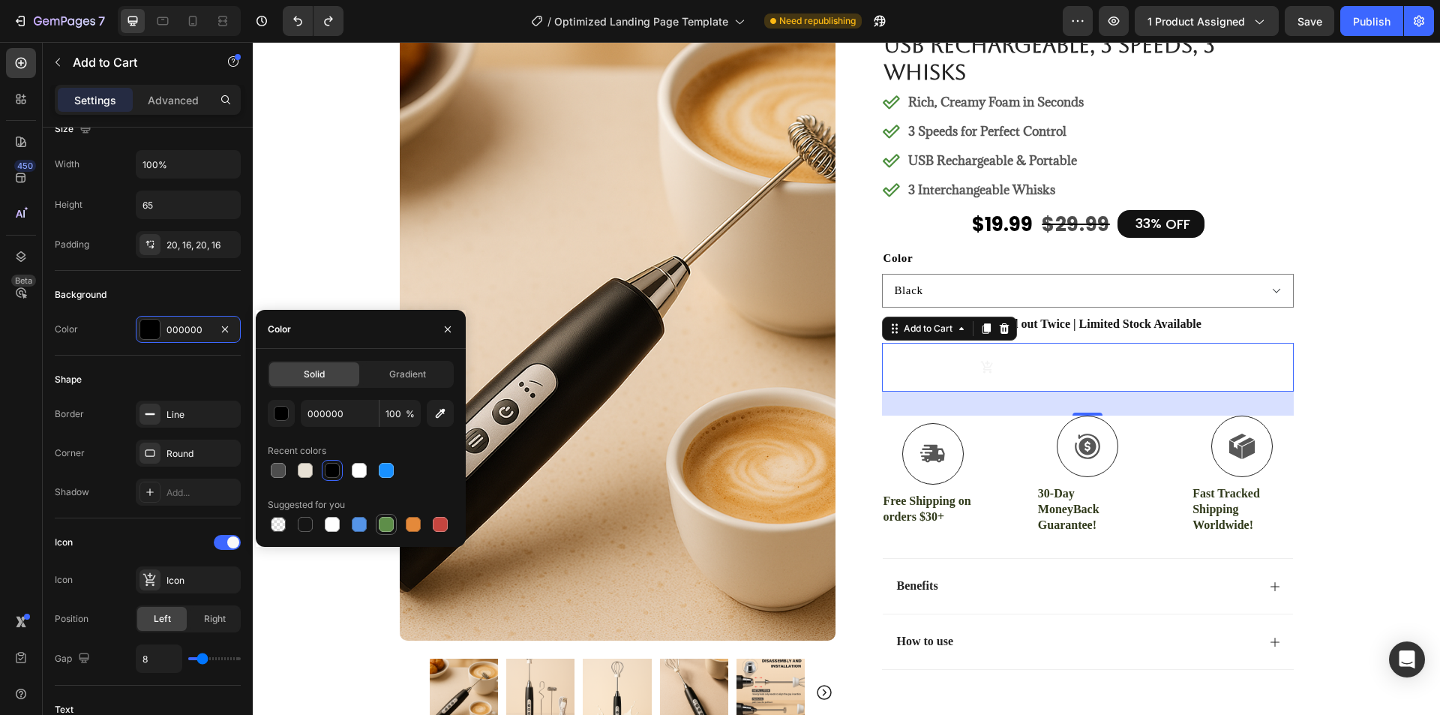
click at [386, 519] on div at bounding box center [386, 524] width 15 height 15
type input "5E8E49"
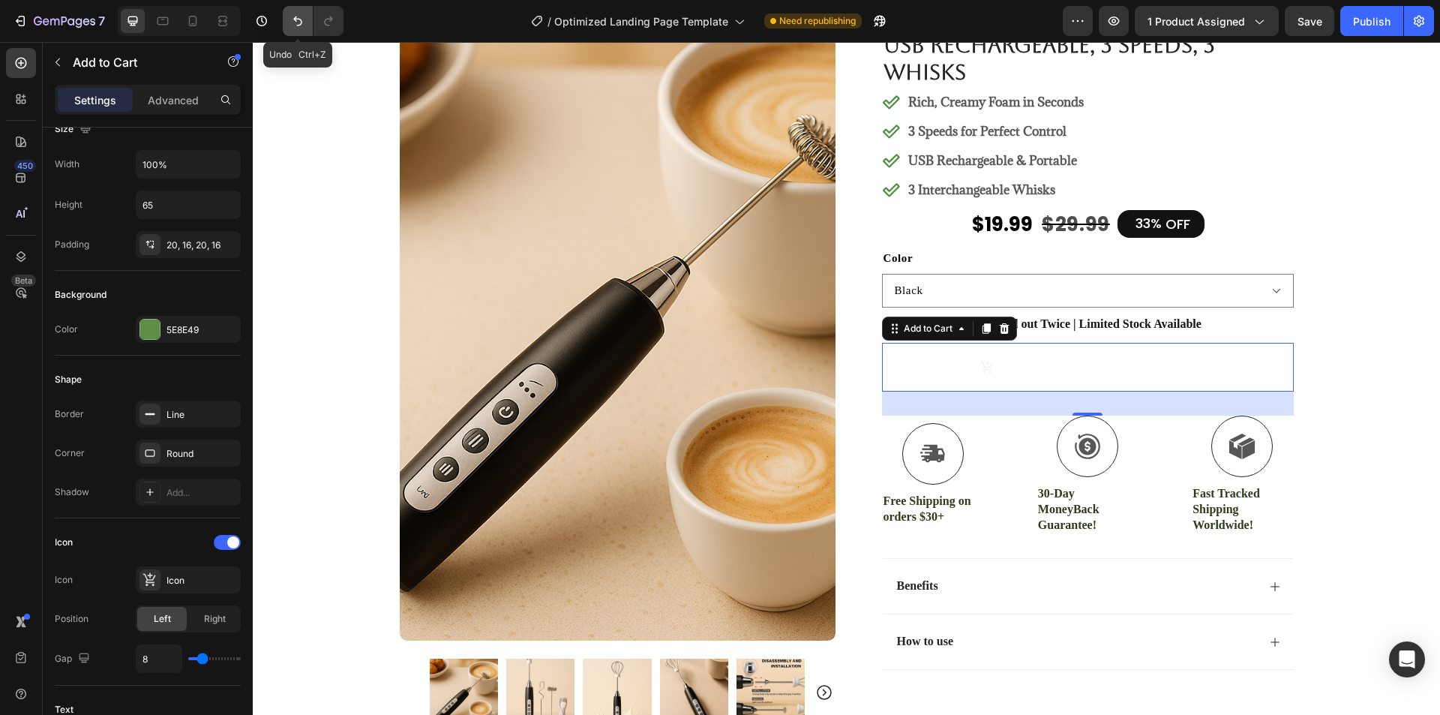
click at [293, 22] on icon "Undo/Redo" at bounding box center [297, 20] width 15 height 15
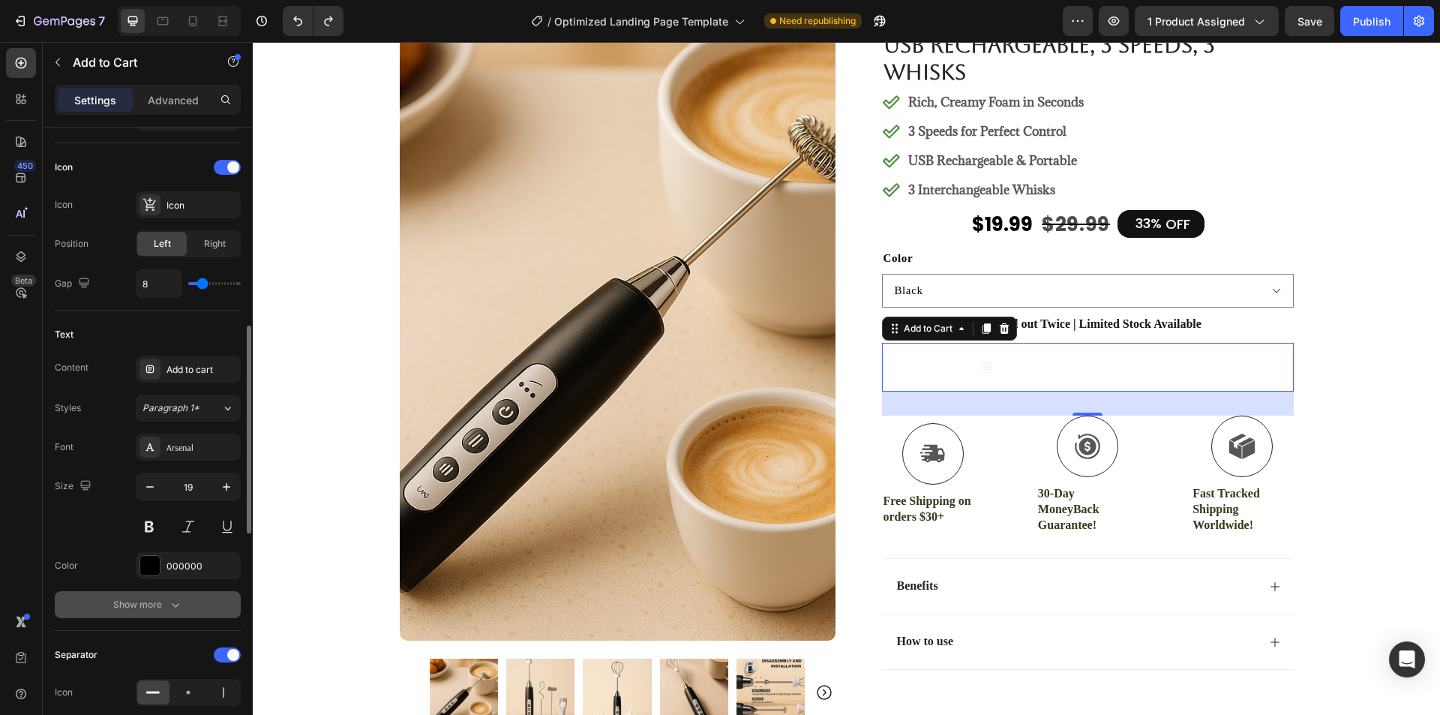
scroll to position [675, 0]
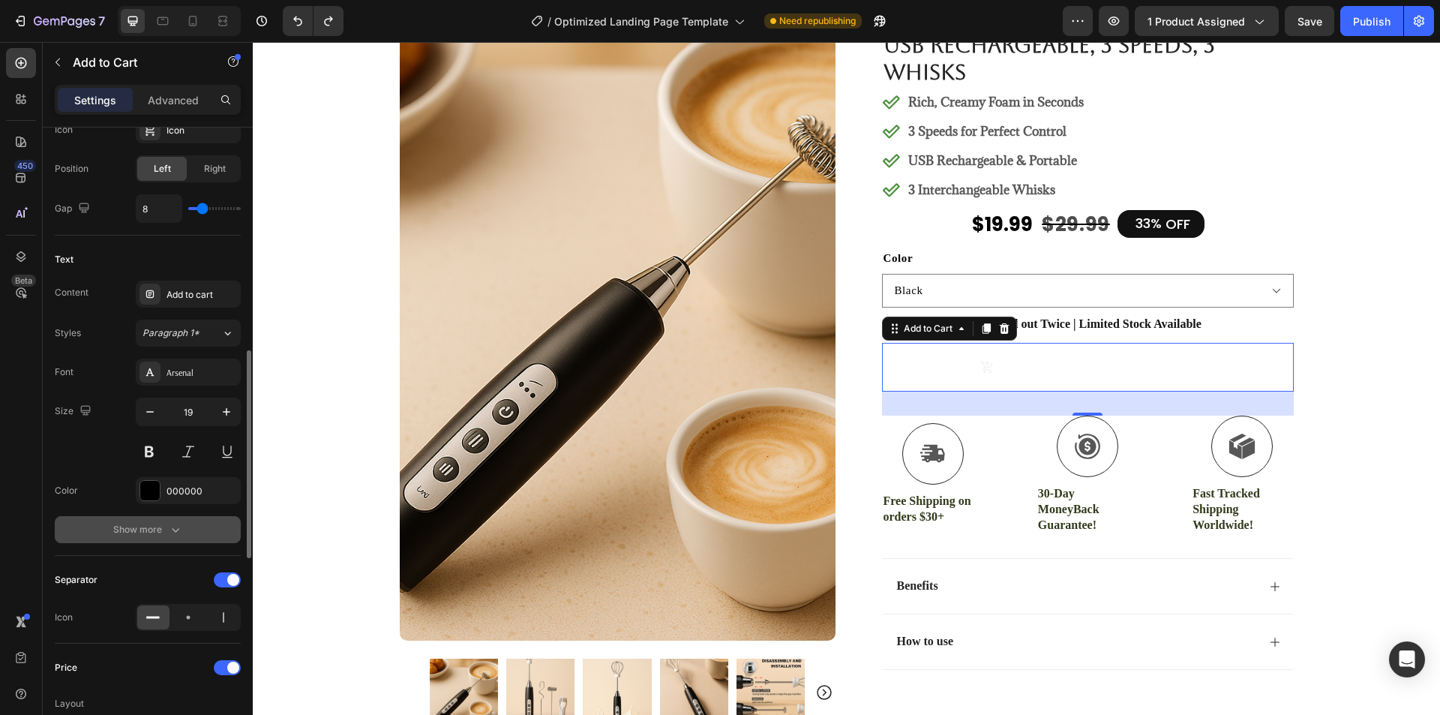
click at [184, 528] on button "Show more" at bounding box center [148, 529] width 186 height 27
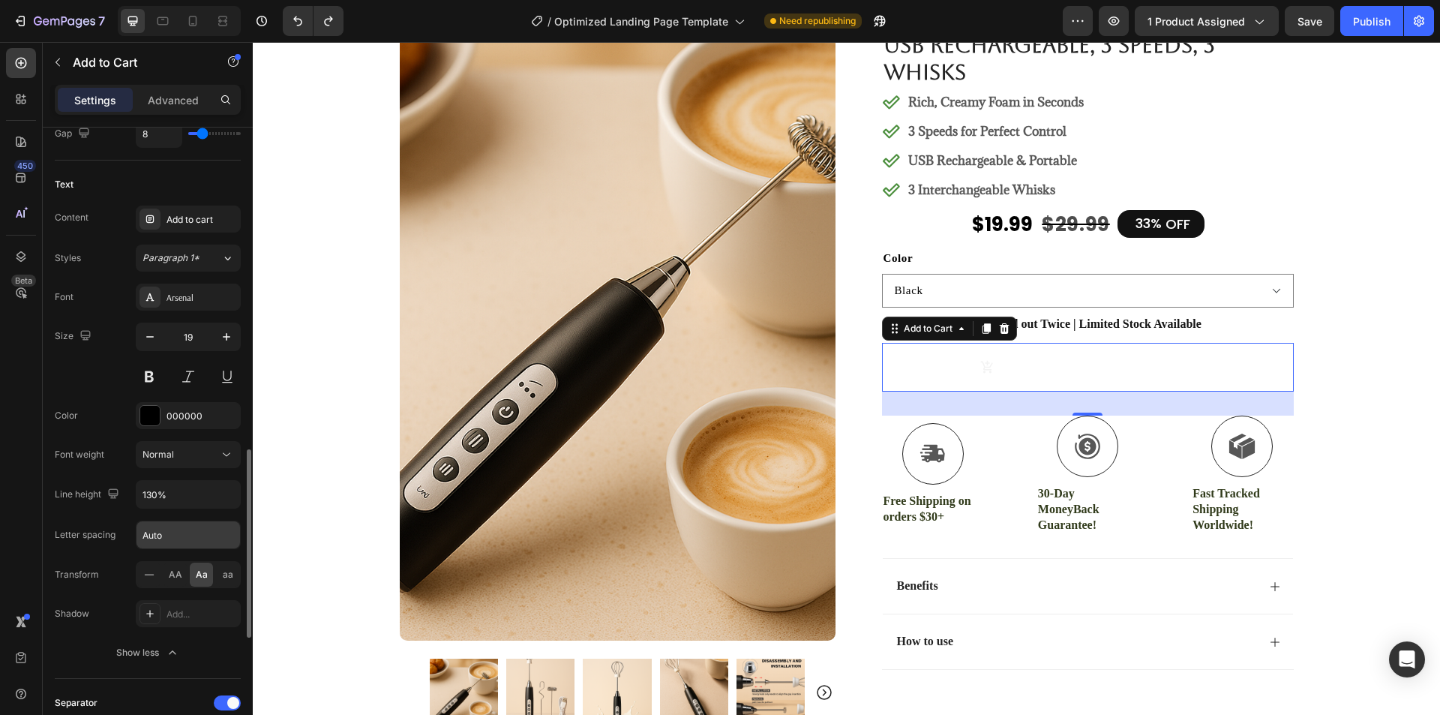
scroll to position [825, 0]
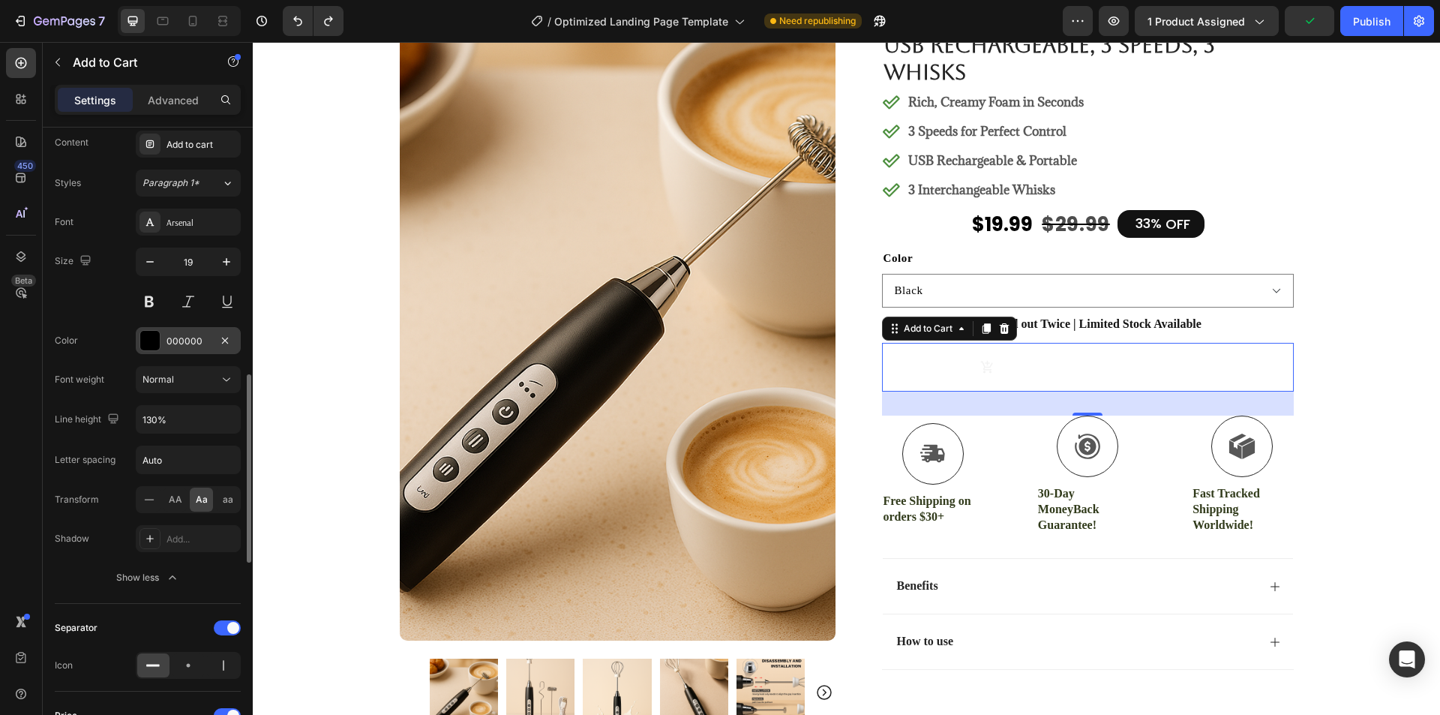
click at [181, 345] on div "000000" at bounding box center [187, 340] width 43 height 13
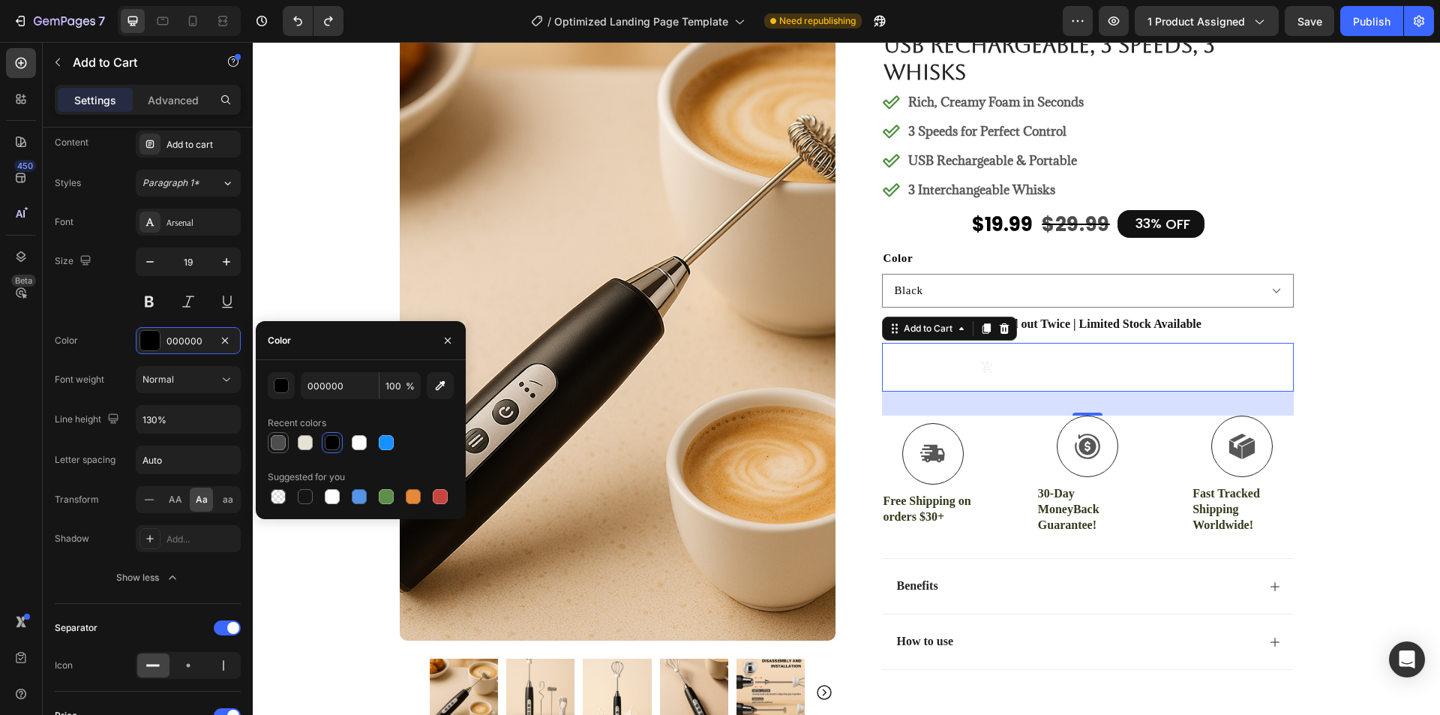
click at [273, 440] on div at bounding box center [278, 442] width 15 height 15
click at [289, 442] on div at bounding box center [361, 442] width 186 height 21
click at [337, 444] on div at bounding box center [332, 442] width 15 height 15
type input "000000"
click at [107, 320] on div "Font Arsenal Size 19 Color 000000 Font weight Normal Line height 130% Letter sp…" at bounding box center [148, 399] width 186 height 382
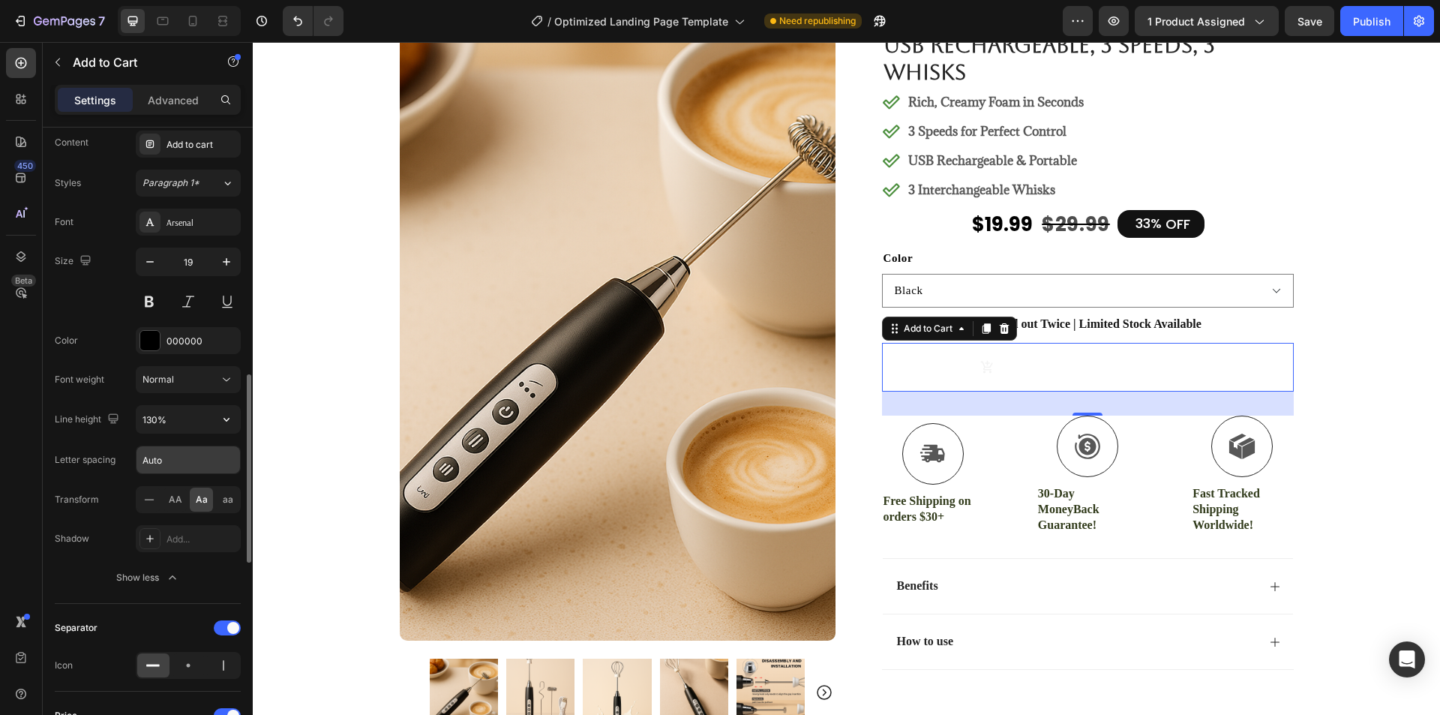
scroll to position [900, 0]
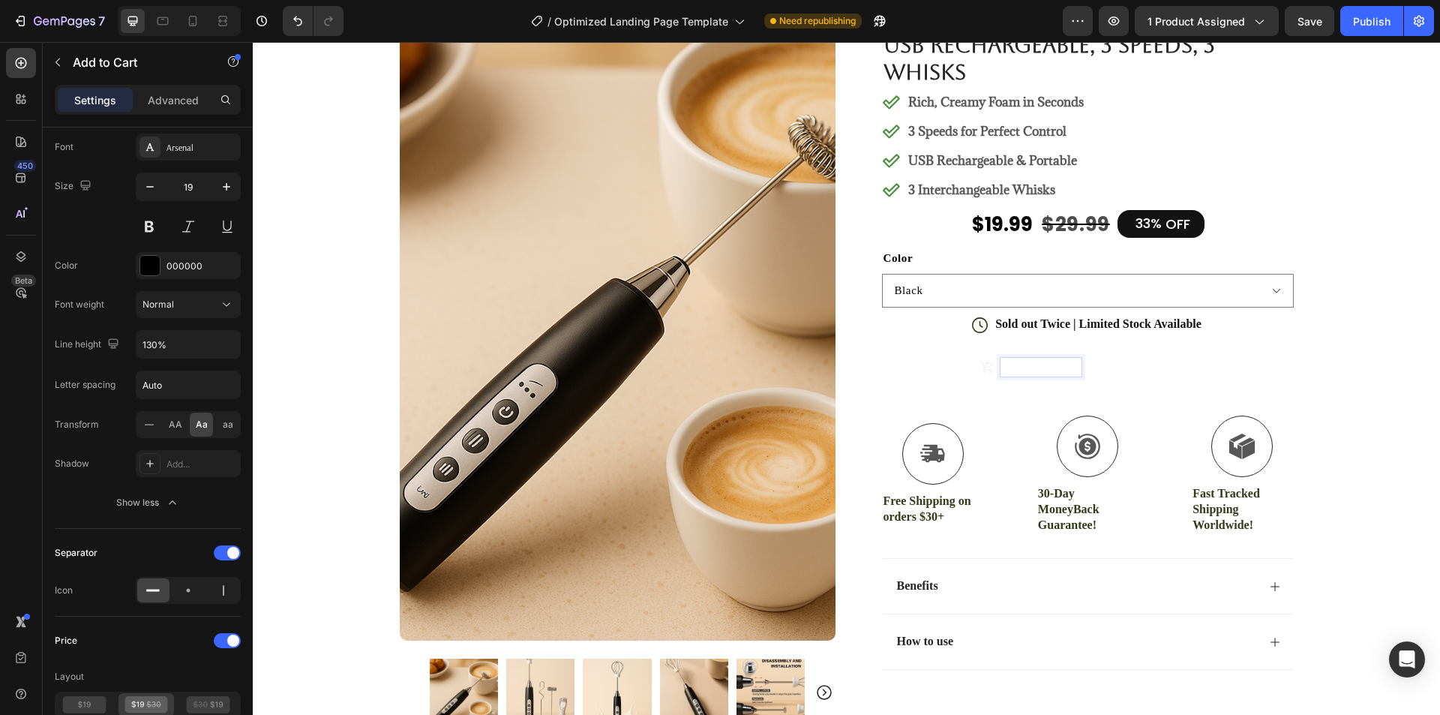
click at [1110, 370] on div "$19.99" at bounding box center [1129, 367] width 42 height 22
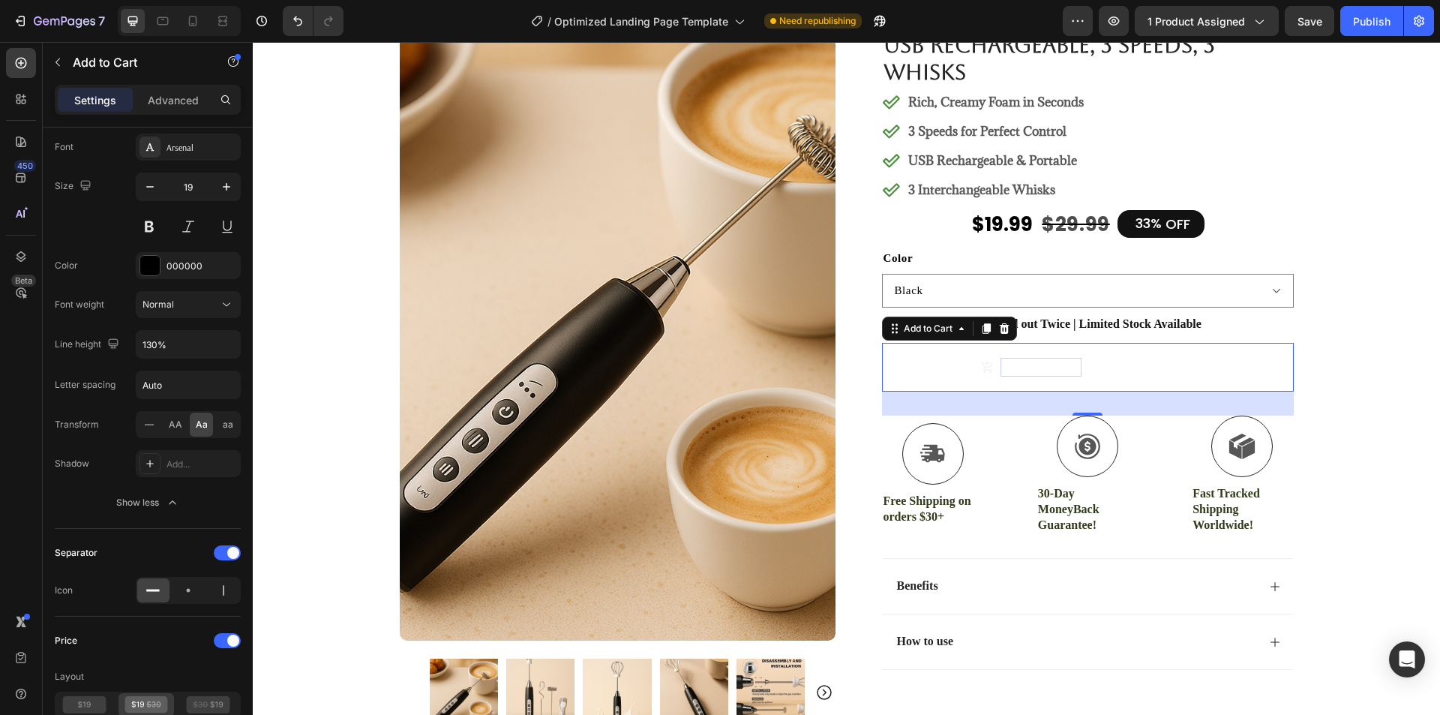
click at [1069, 372] on p "Out of stock" at bounding box center [1040, 367] width 81 height 19
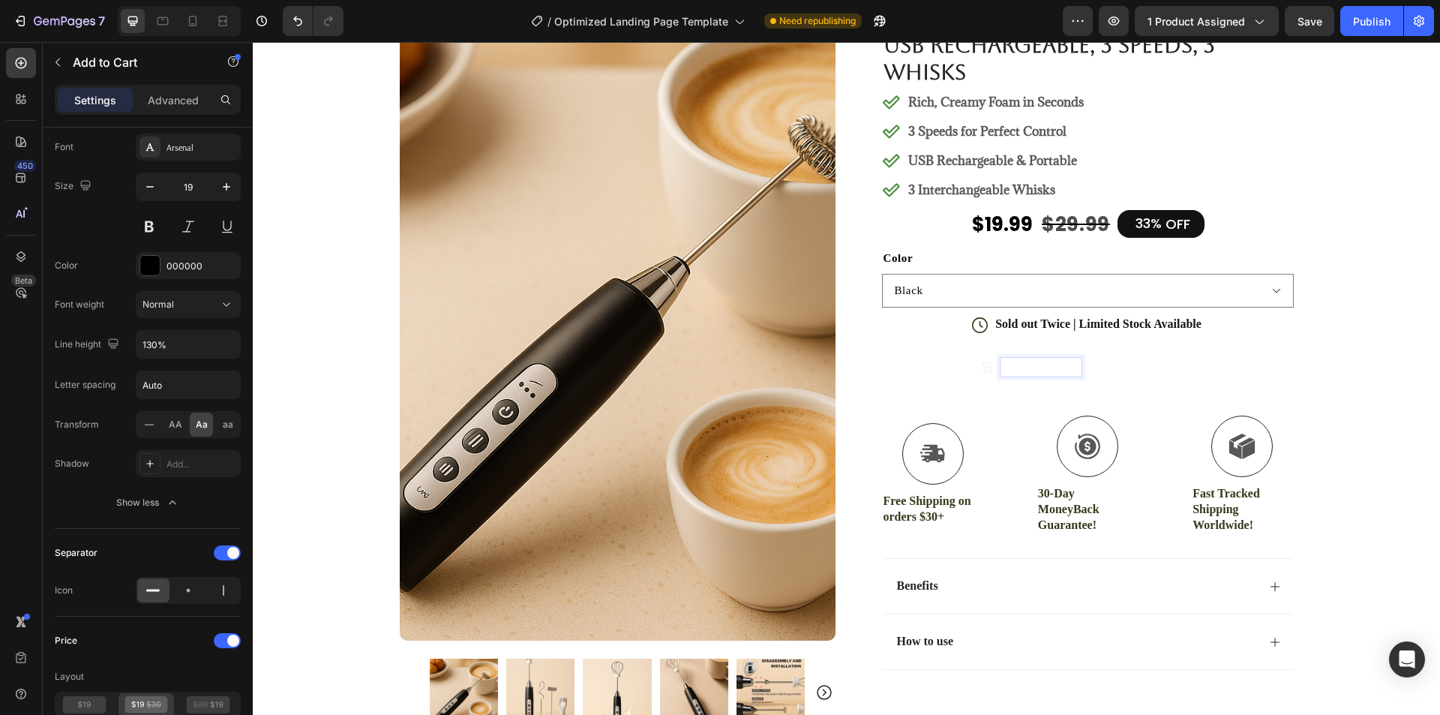
click at [1120, 376] on div "$19.99" at bounding box center [1129, 367] width 42 height 22
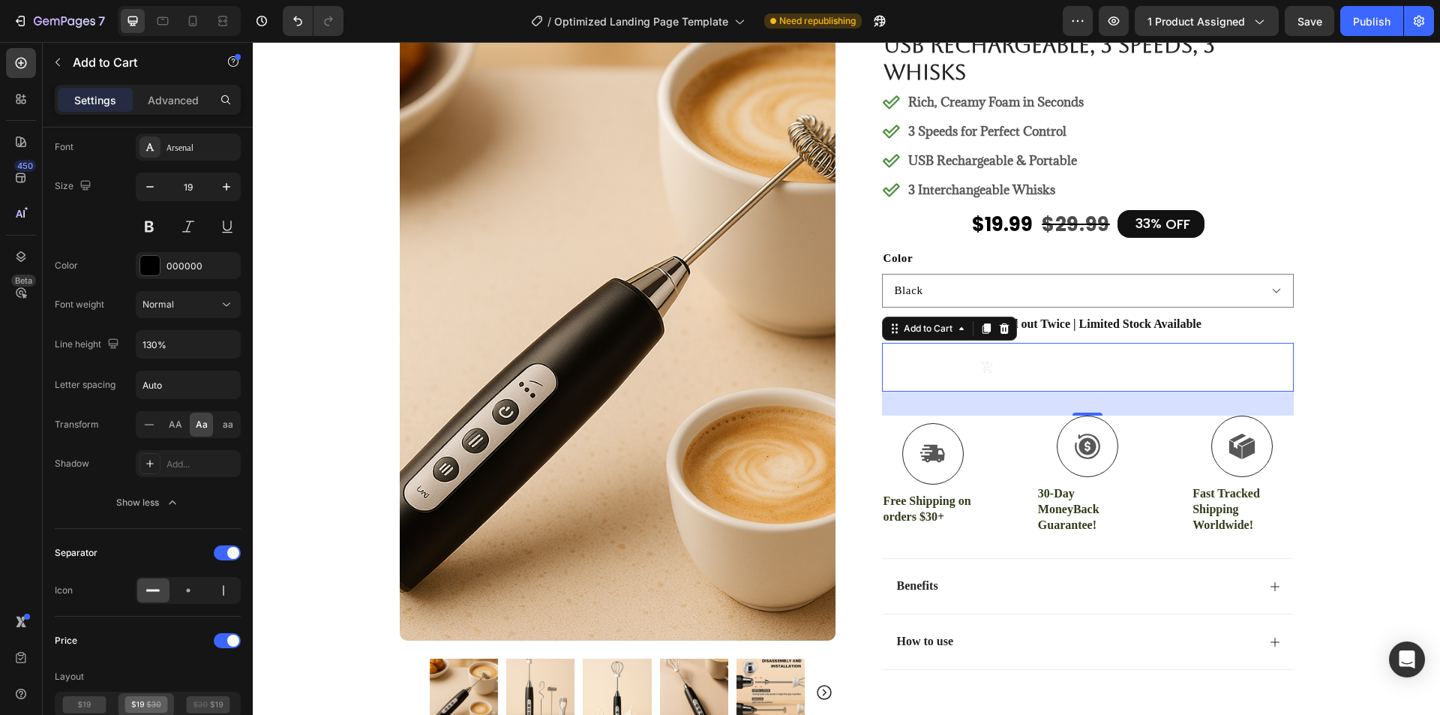
click at [1156, 365] on div "$29.99" at bounding box center [1174, 367] width 42 height 22
click at [1022, 358] on p "Out of stock" at bounding box center [1040, 367] width 81 height 19
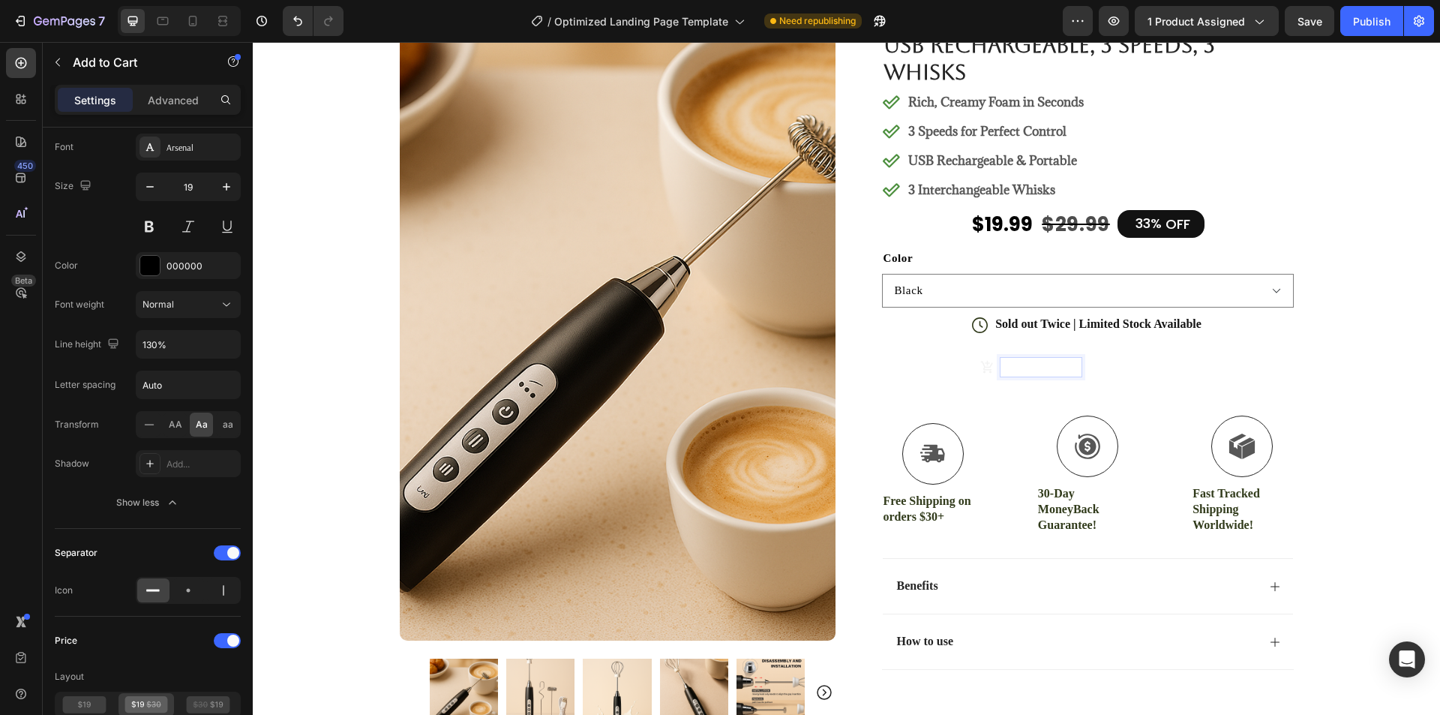
click at [1023, 367] on p "Out of stock" at bounding box center [1040, 367] width 81 height 19
click at [980, 365] on icon "Out of stock" at bounding box center [987, 367] width 14 height 14
click at [1024, 366] on p "Out of stock" at bounding box center [1040, 367] width 81 height 19
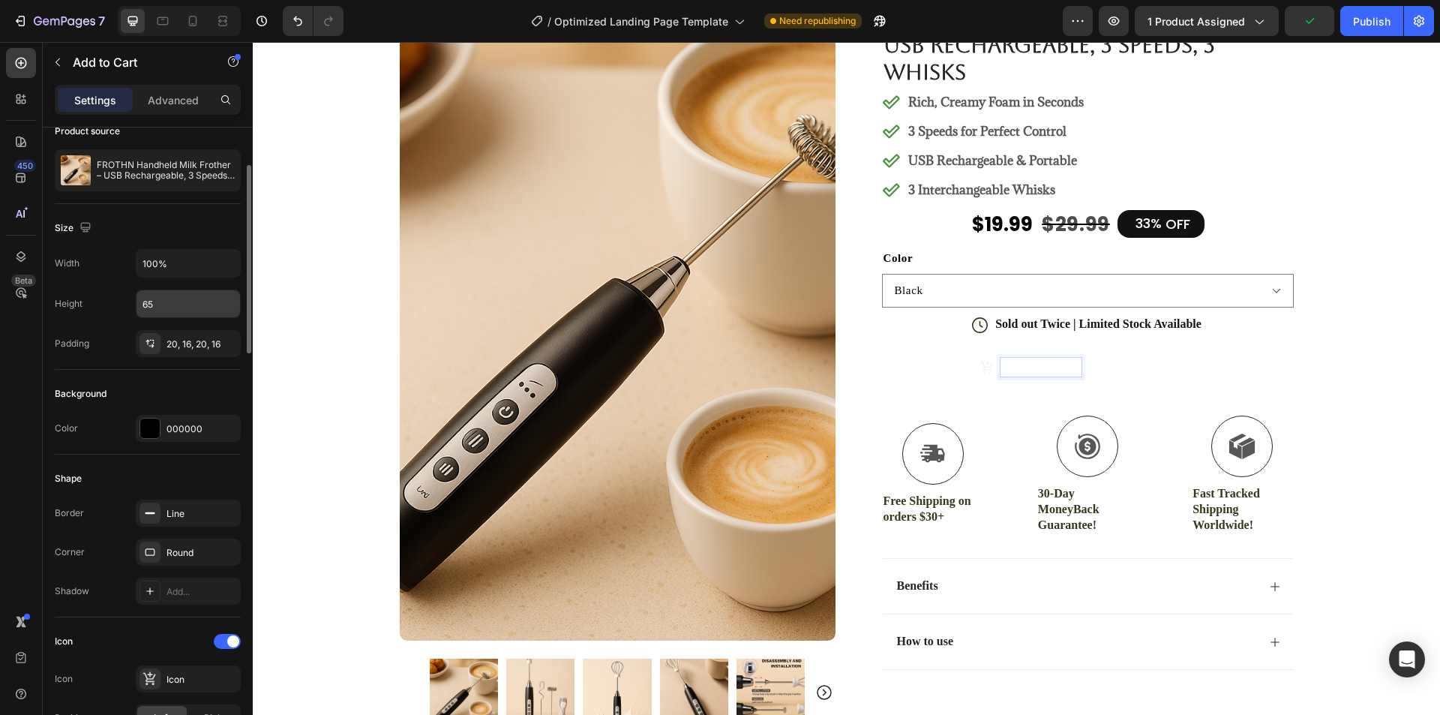
scroll to position [0, 0]
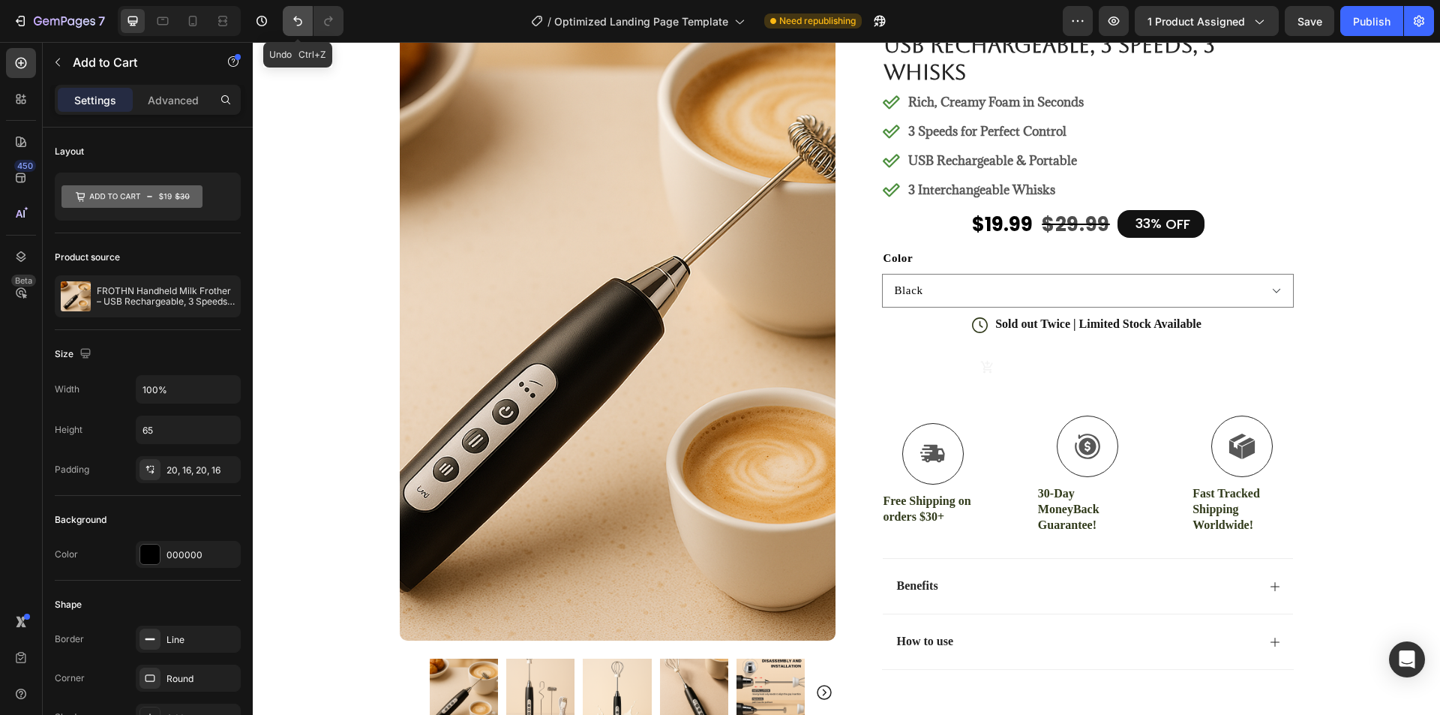
click at [297, 19] on icon "Undo/Redo" at bounding box center [297, 21] width 9 height 10
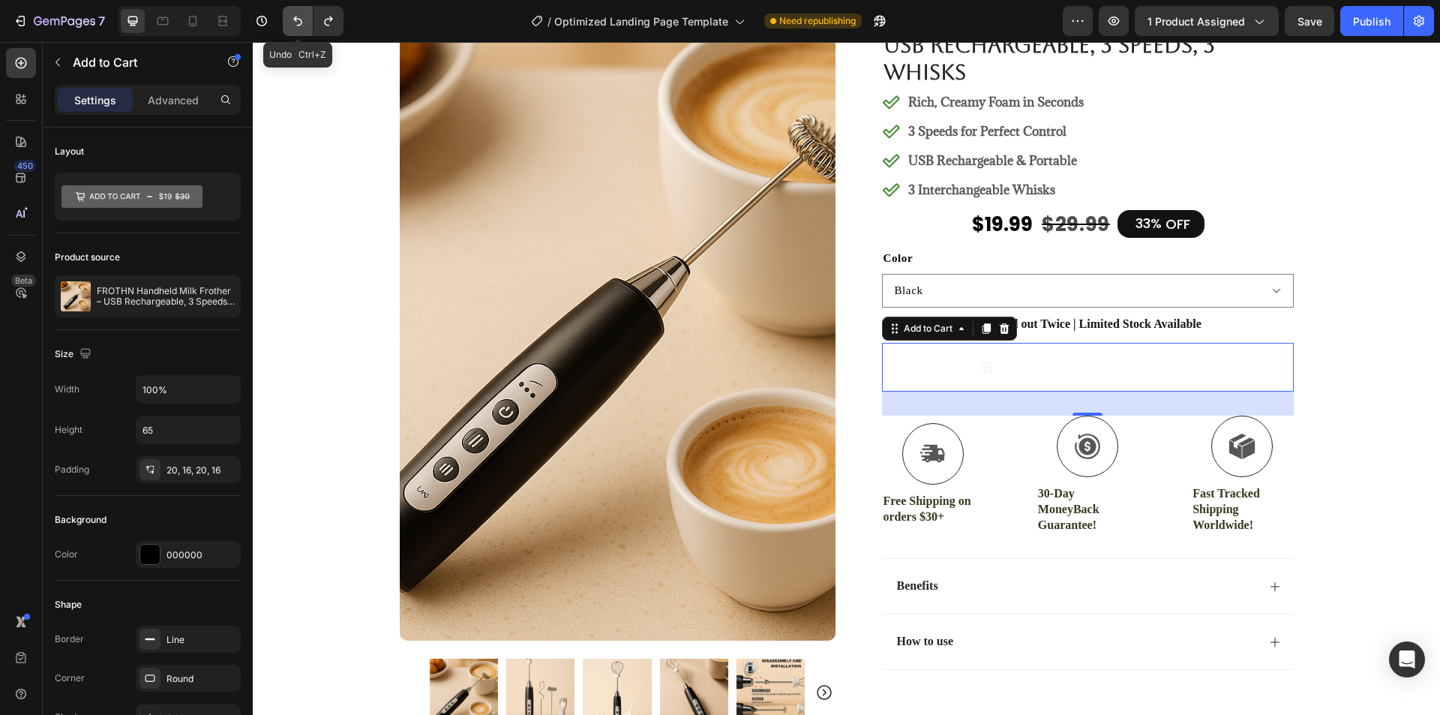
click at [297, 19] on icon "Undo/Redo" at bounding box center [297, 21] width 9 height 10
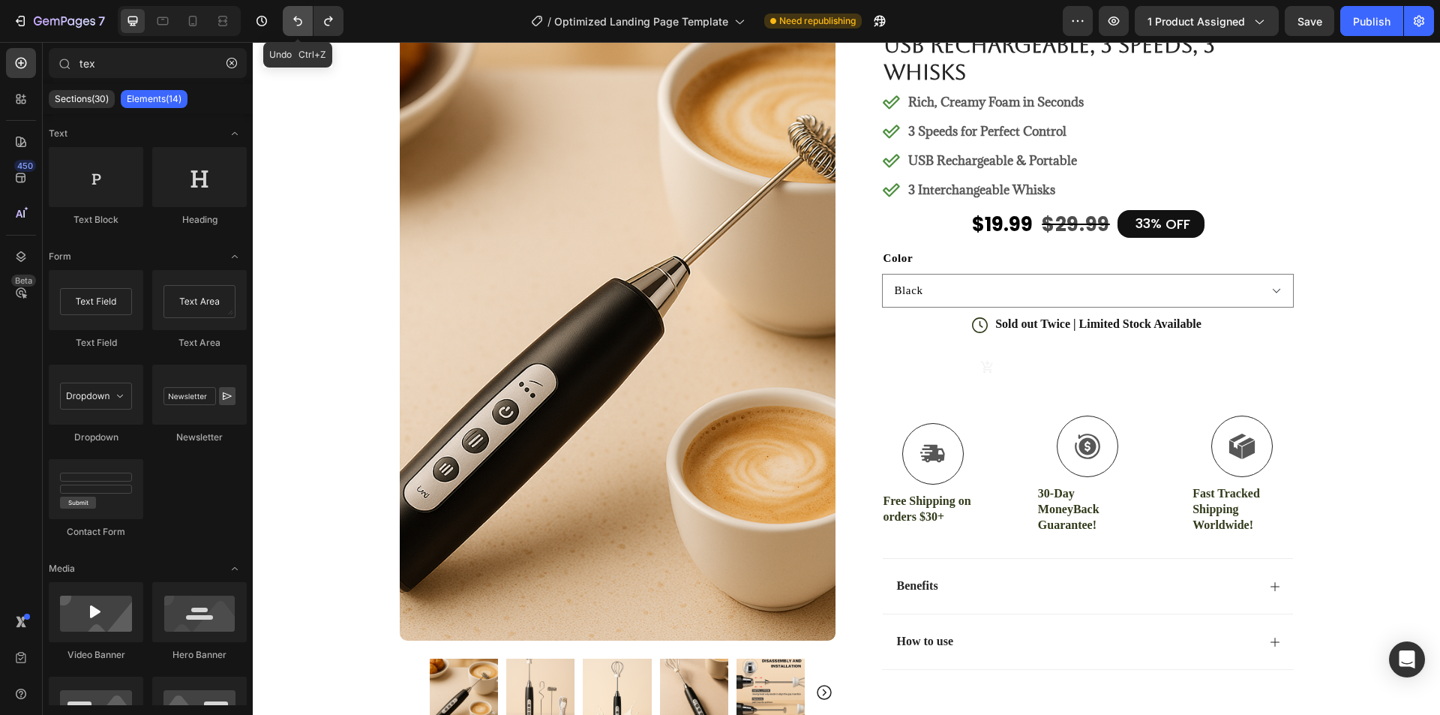
click at [297, 19] on icon "Undo/Redo" at bounding box center [297, 21] width 9 height 10
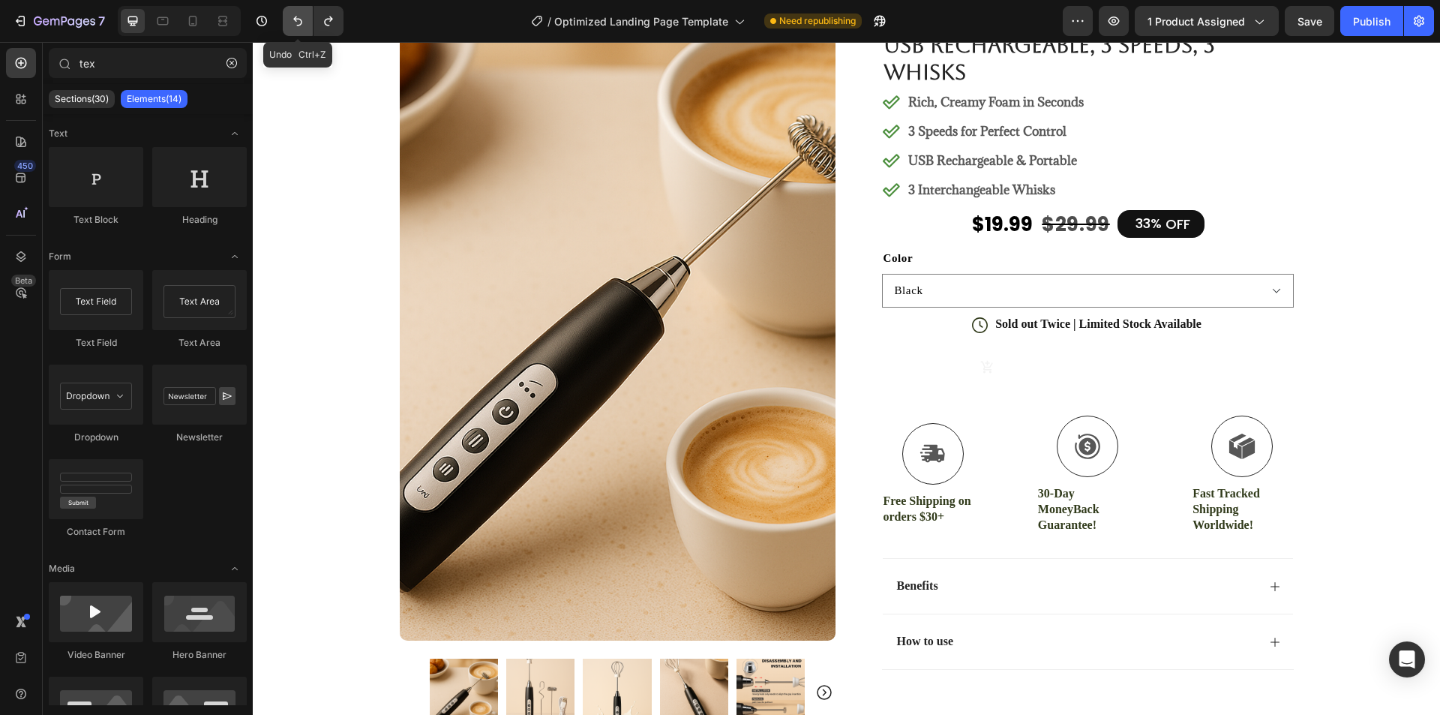
click at [297, 19] on icon "Undo/Redo" at bounding box center [297, 21] width 9 height 10
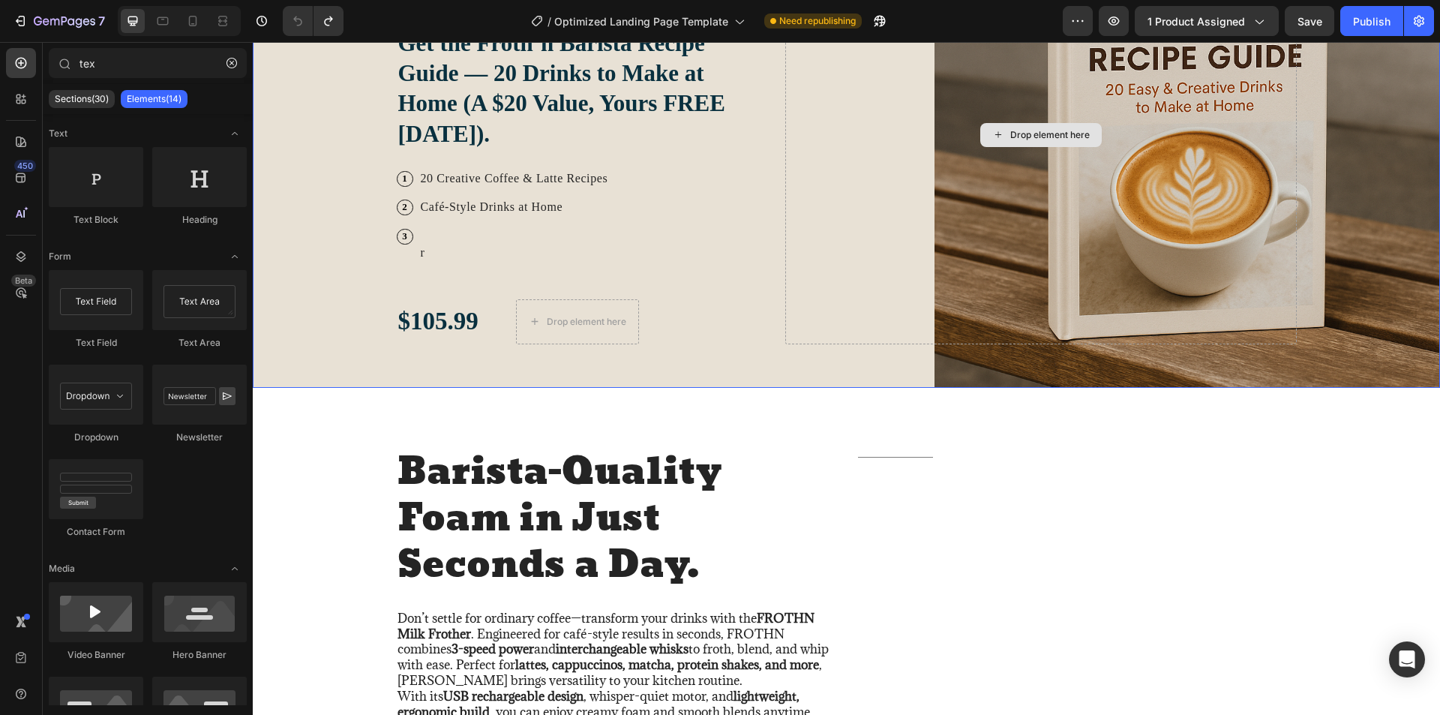
scroll to position [1200, 0]
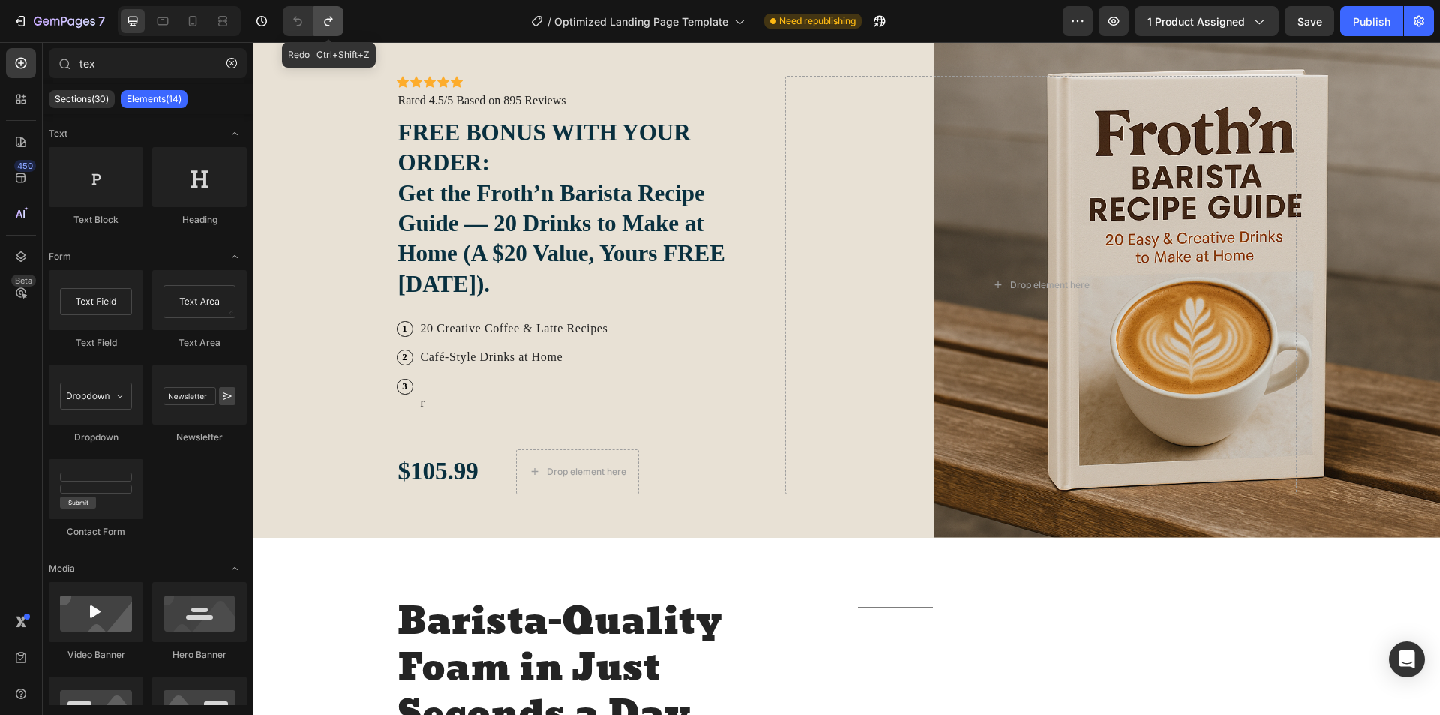
click at [327, 25] on icon "Undo/Redo" at bounding box center [328, 21] width 8 height 10
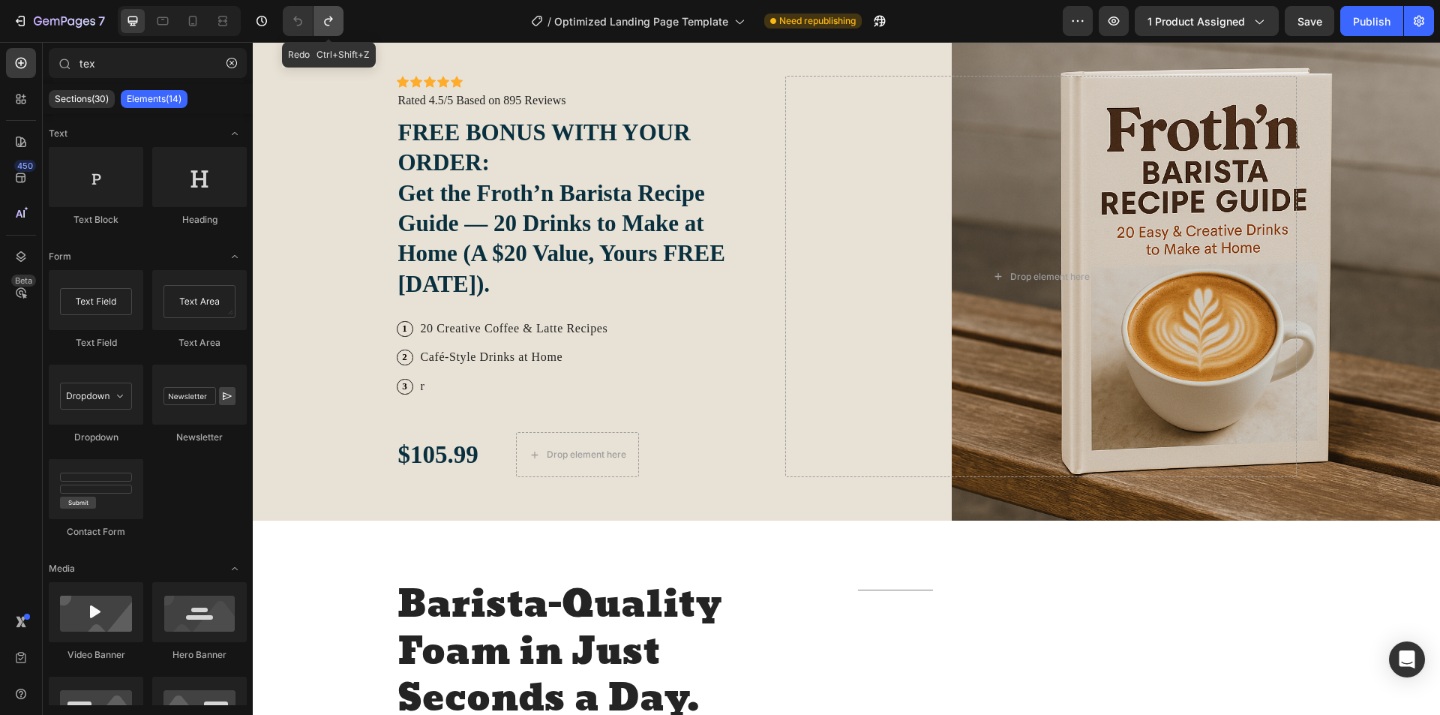
click at [327, 25] on icon "Undo/Redo" at bounding box center [328, 21] width 8 height 10
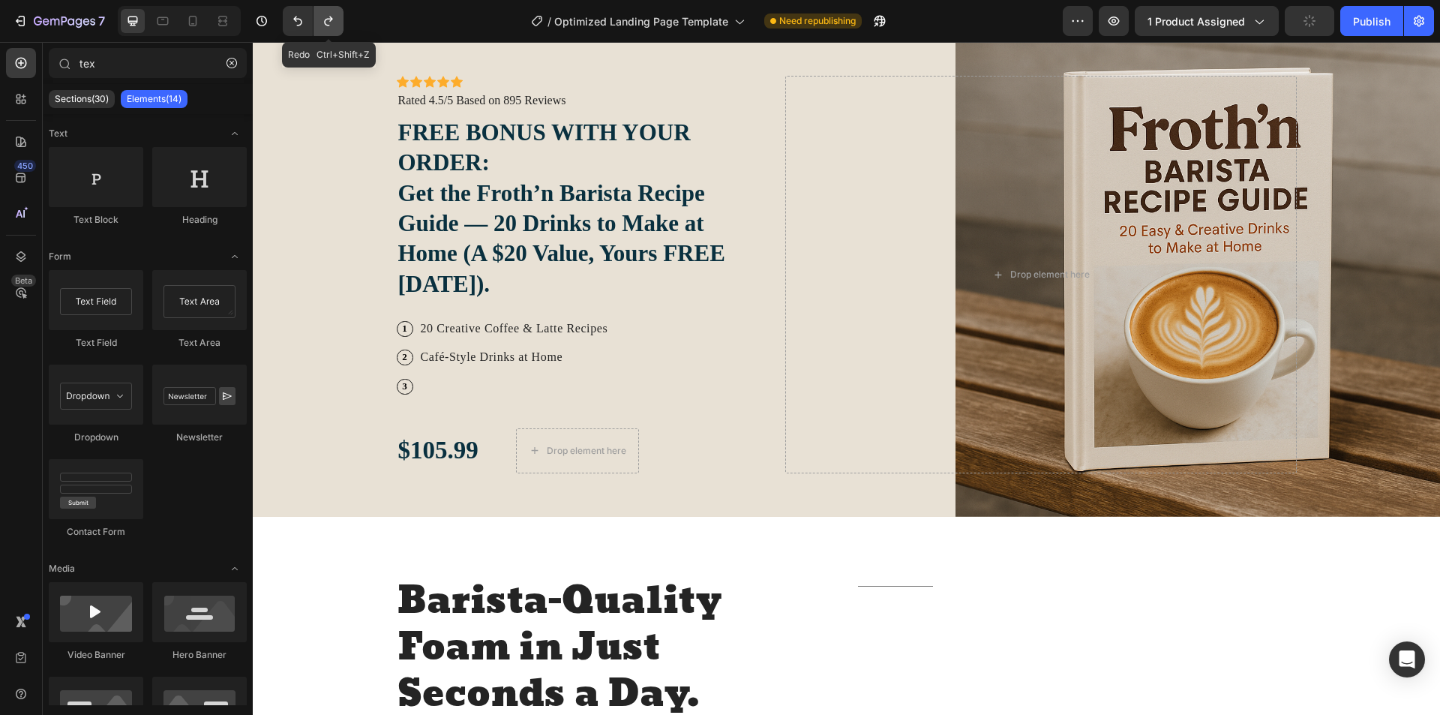
click at [327, 25] on icon "Undo/Redo" at bounding box center [328, 21] width 8 height 10
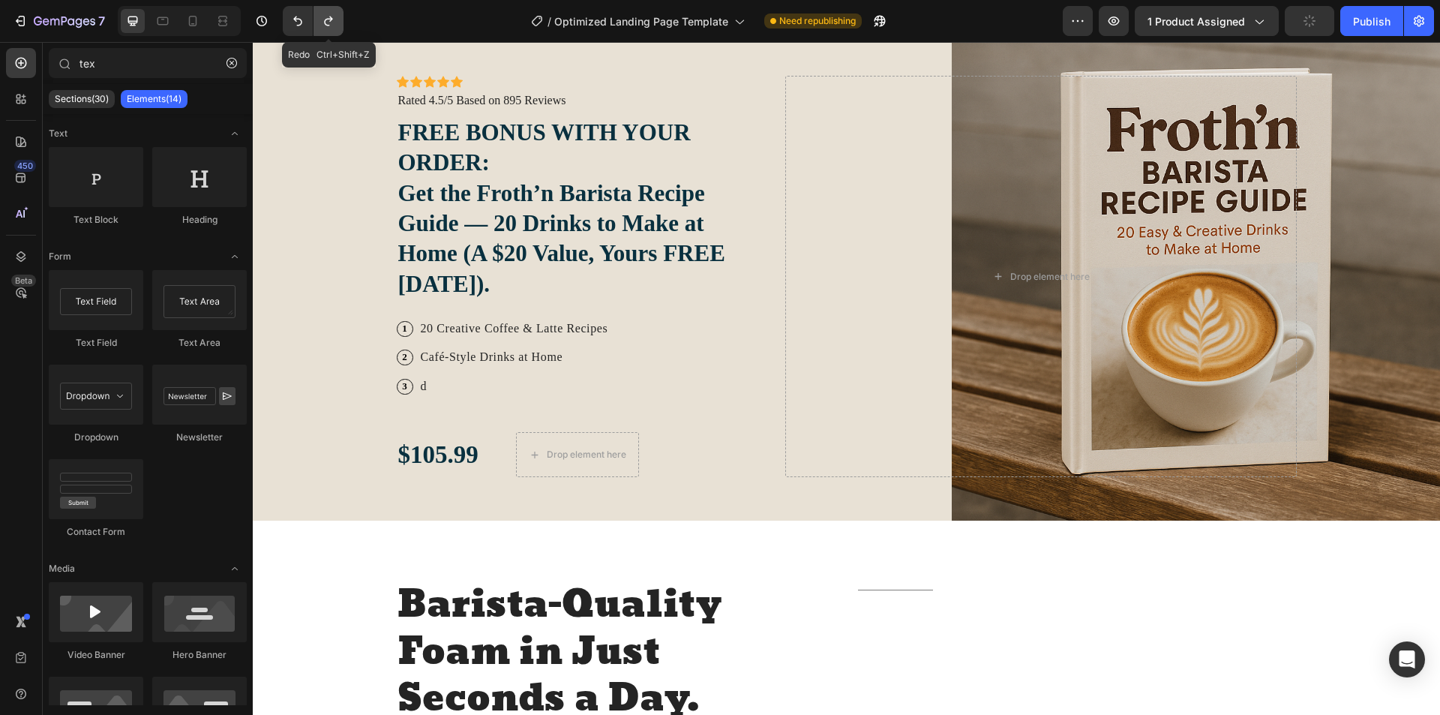
click at [327, 25] on icon "Undo/Redo" at bounding box center [328, 21] width 8 height 10
click at [327, 26] on icon "Undo/Redo" at bounding box center [328, 20] width 15 height 15
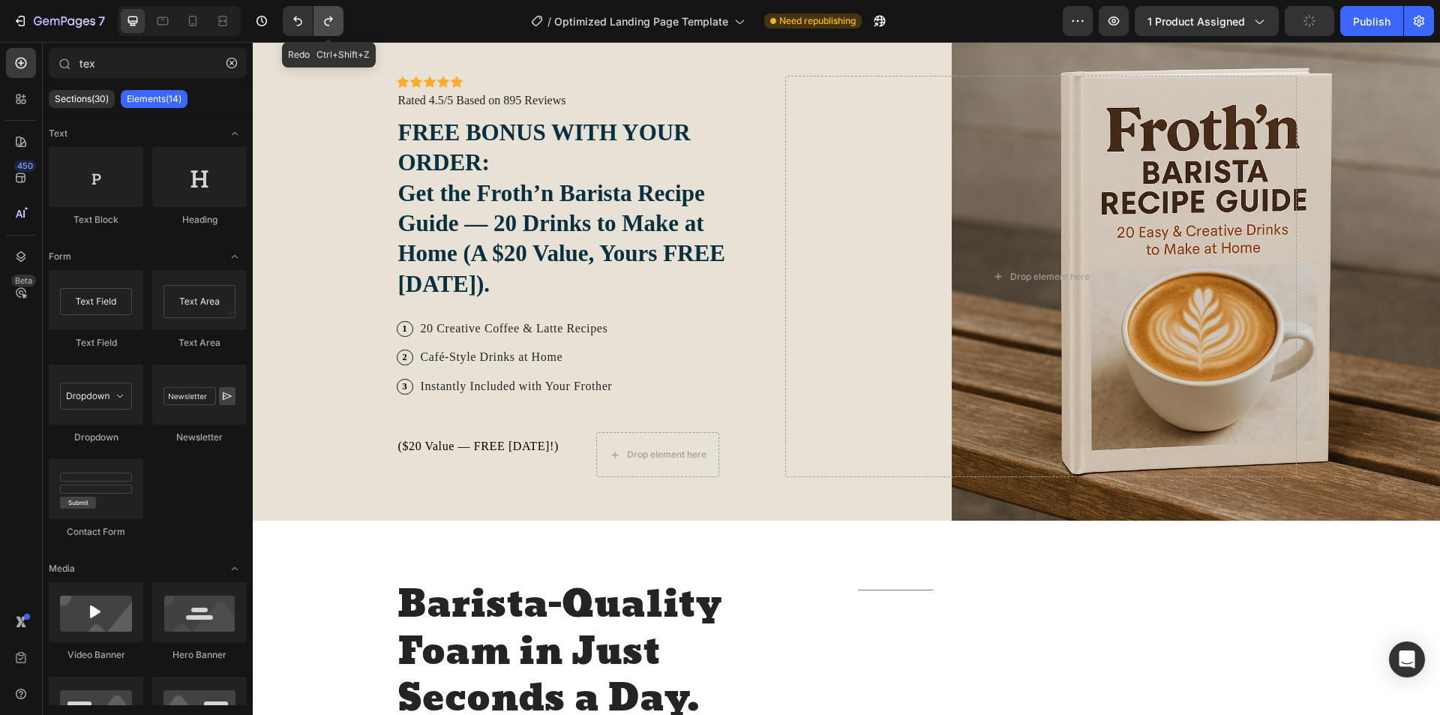
click at [327, 26] on icon "Undo/Redo" at bounding box center [328, 20] width 15 height 15
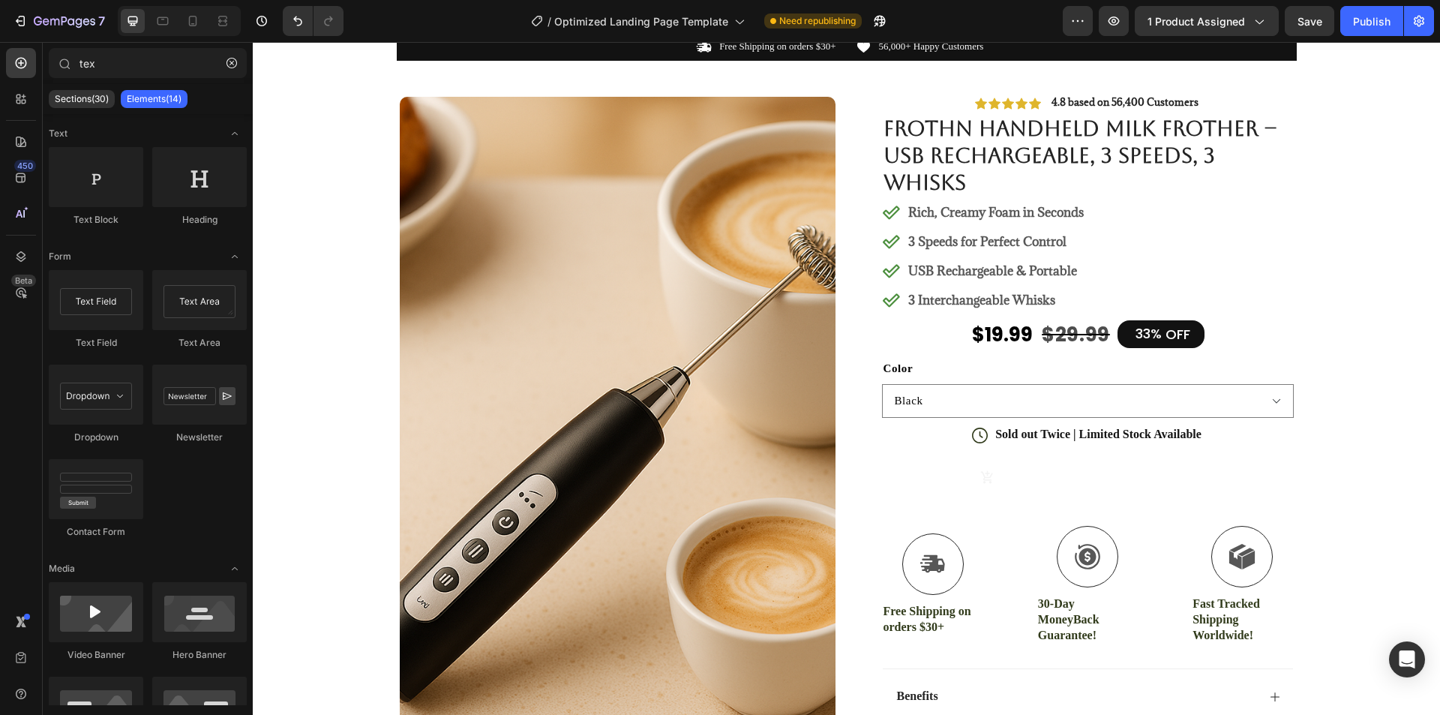
scroll to position [75, 0]
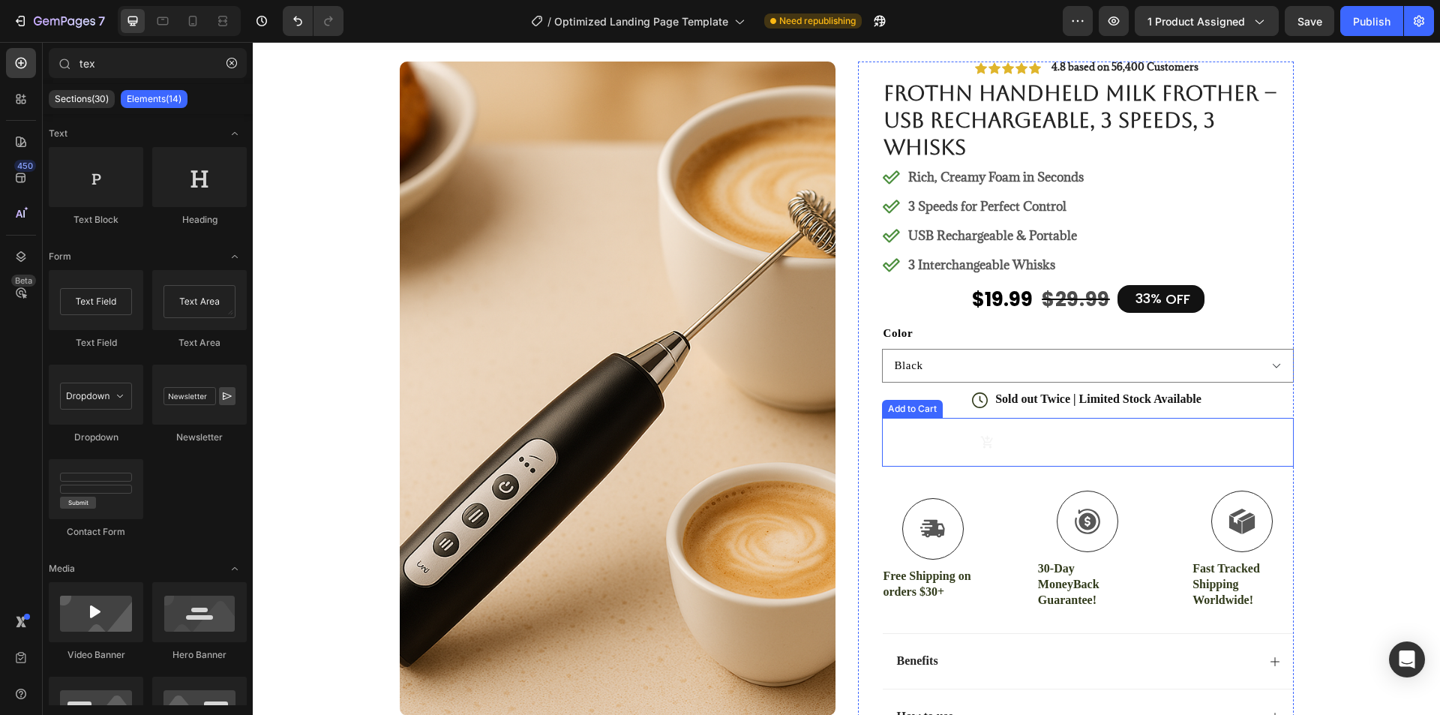
click at [1123, 429] on button "Out of stock $19.99 $29.99" at bounding box center [1088, 442] width 412 height 49
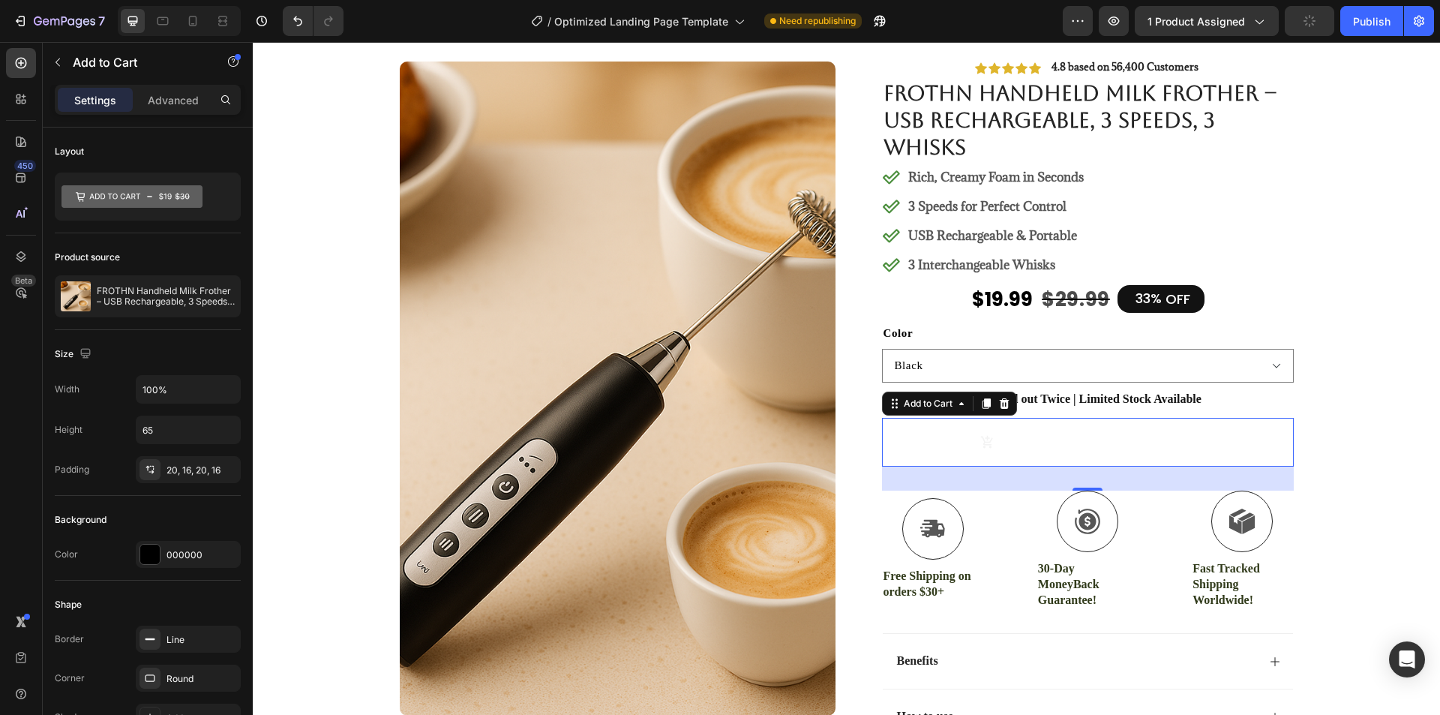
click at [1025, 424] on button "Out of stock $19.99 $29.99" at bounding box center [1088, 442] width 412 height 49
click at [928, 407] on div "Add to Cart" at bounding box center [928, 403] width 55 height 13
click at [1087, 435] on icon "Out of stock" at bounding box center [1094, 442] width 14 height 14
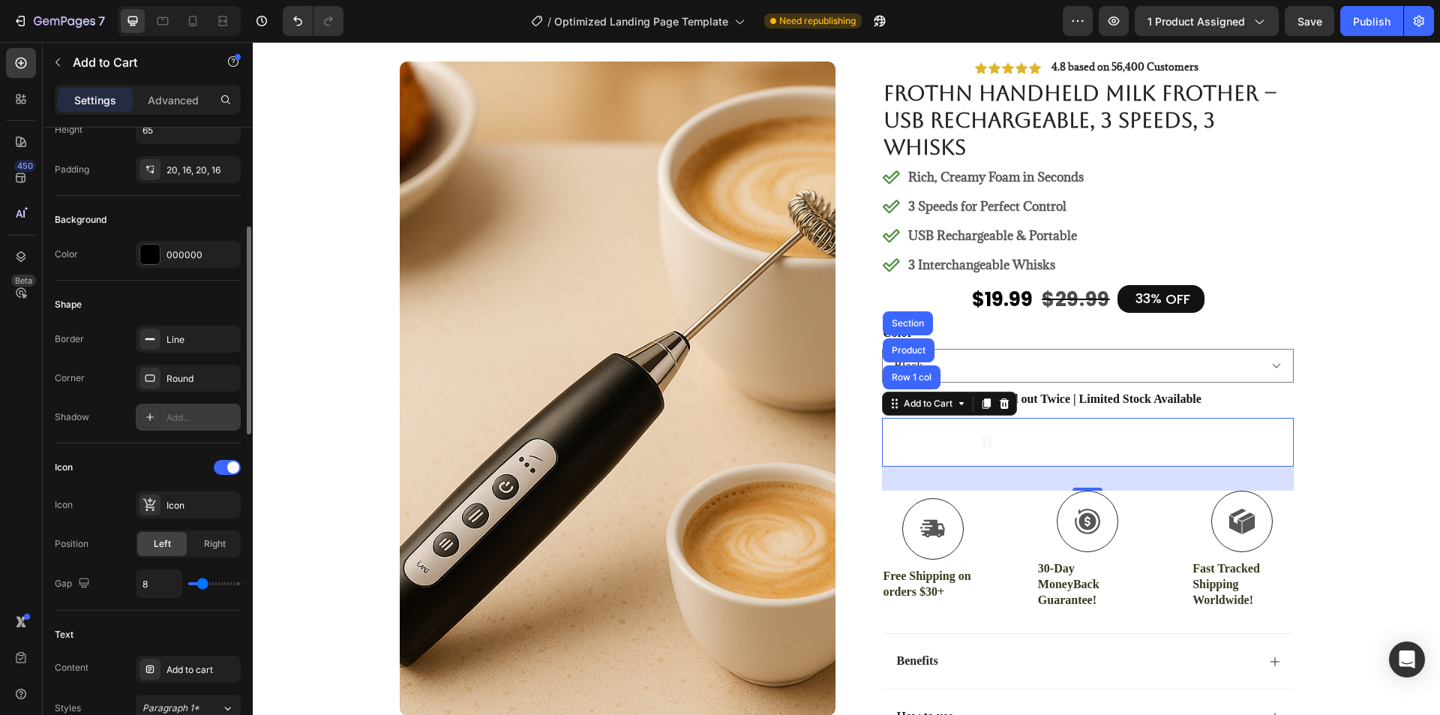
click at [168, 424] on div "Add..." at bounding box center [201, 417] width 70 height 13
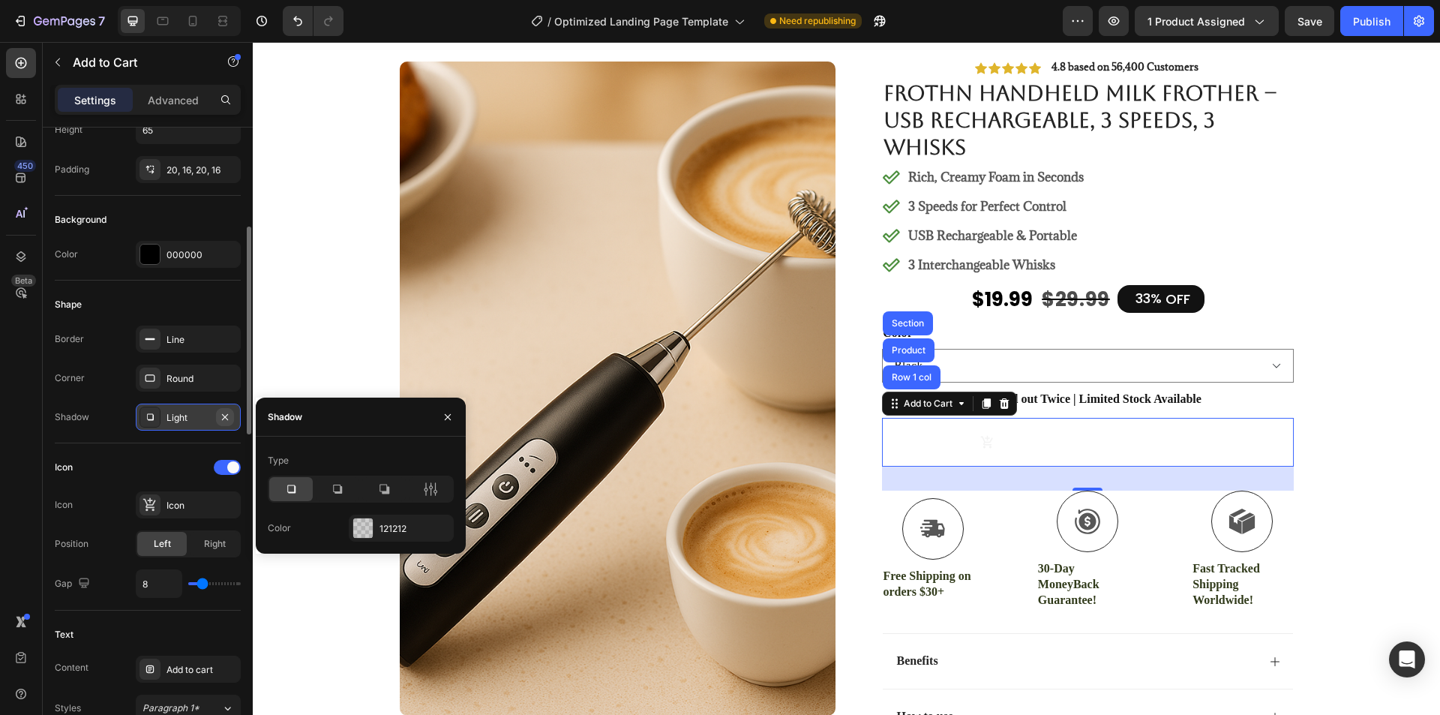
click at [226, 415] on icon "button" at bounding box center [225, 416] width 6 height 6
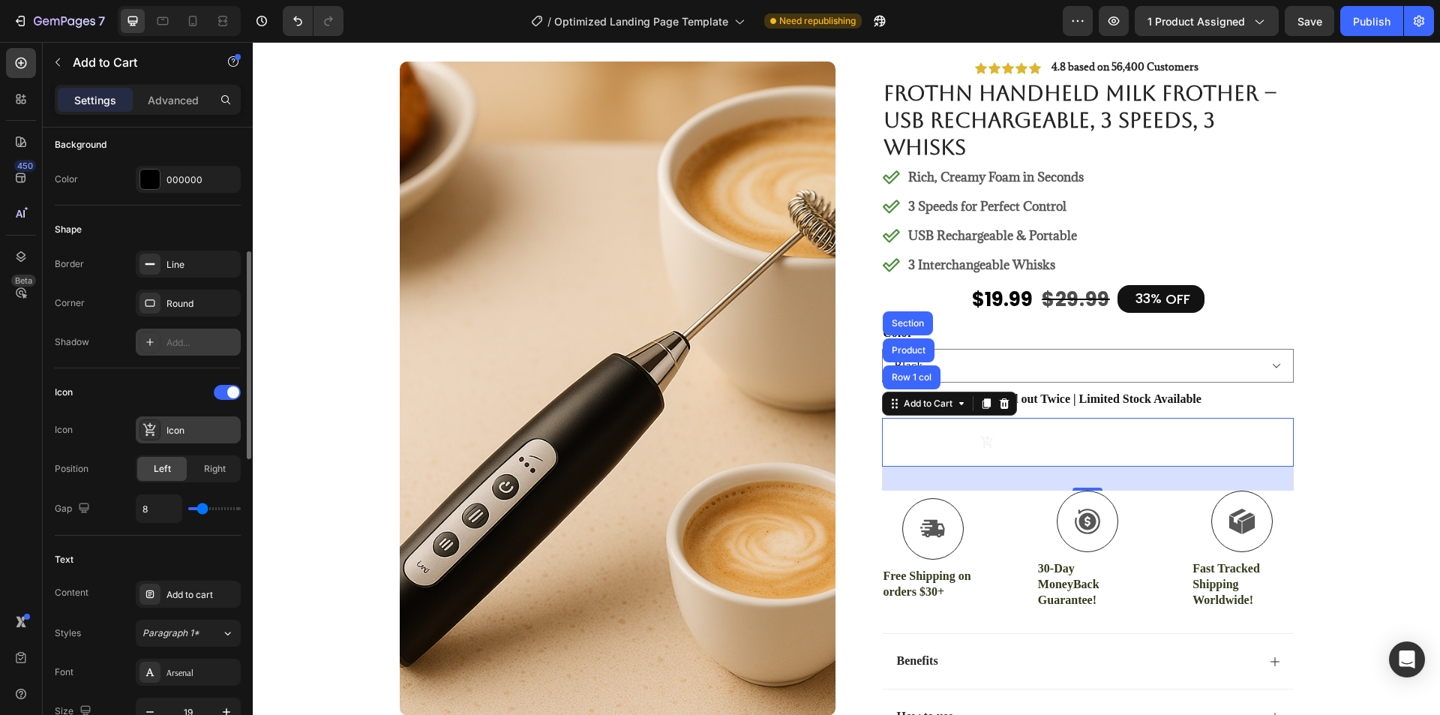
scroll to position [450, 0]
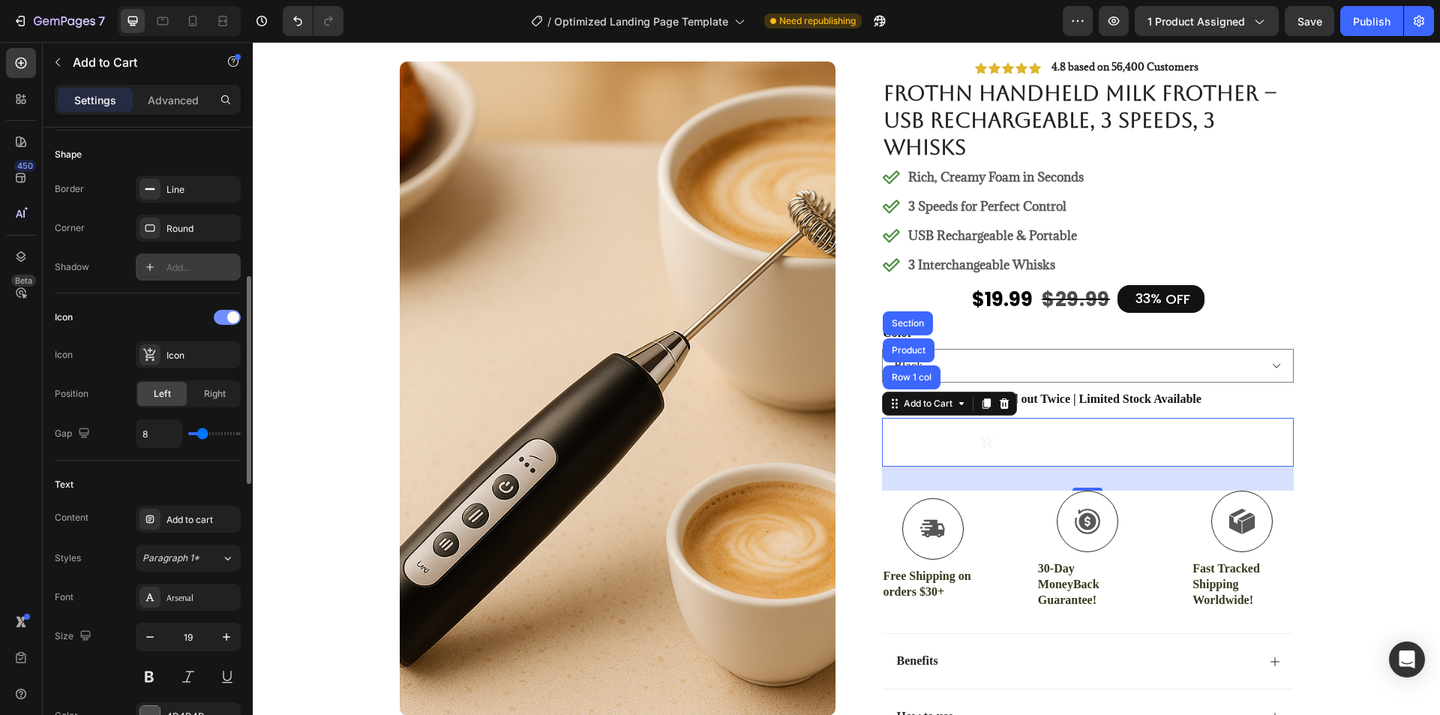
click at [221, 319] on div at bounding box center [227, 317] width 27 height 15
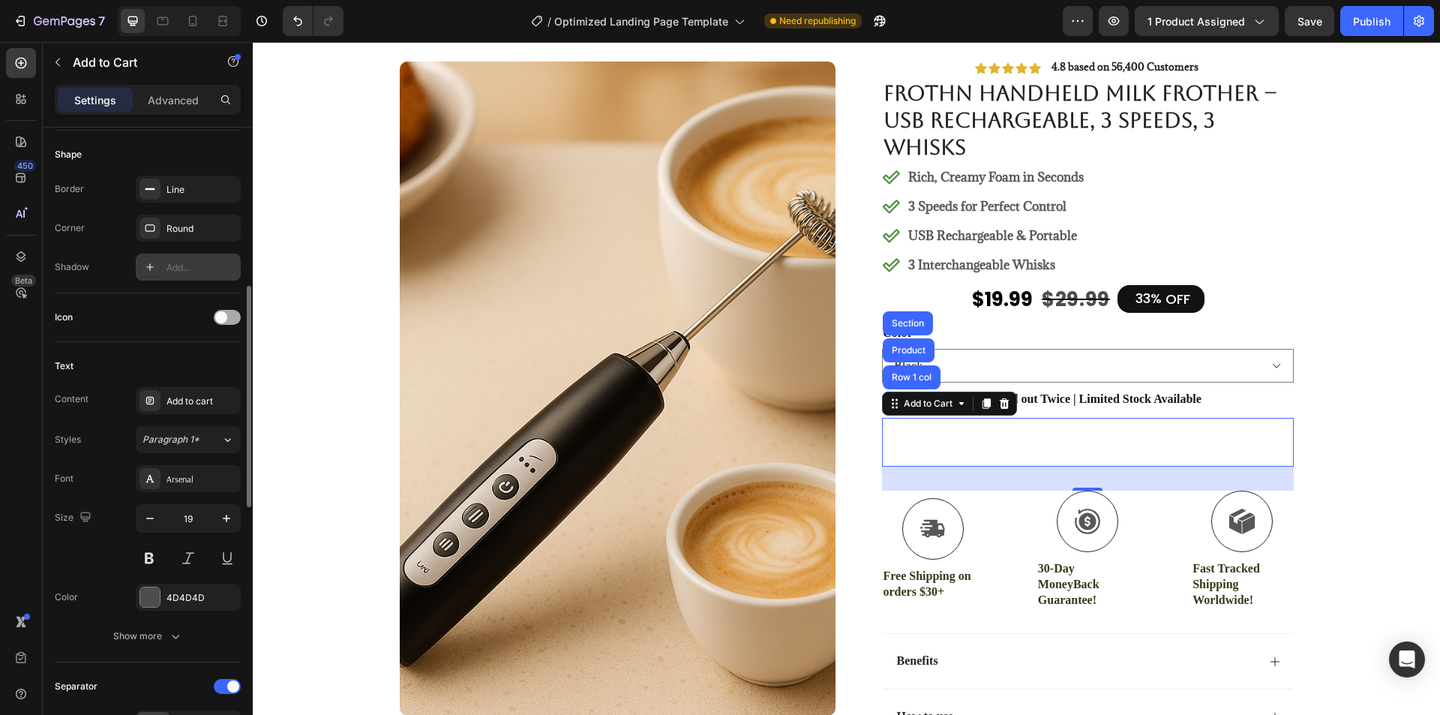
click at [223, 319] on span at bounding box center [221, 317] width 12 height 12
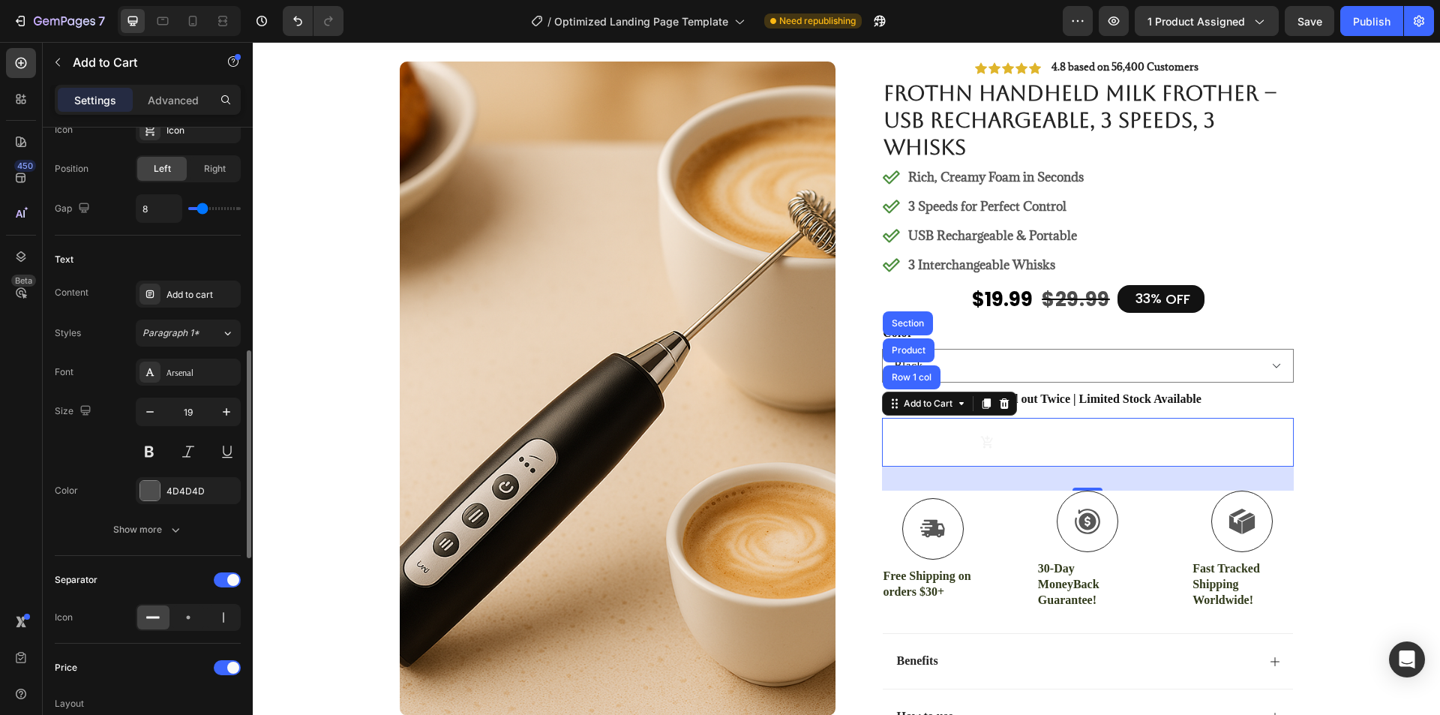
scroll to position [750, 0]
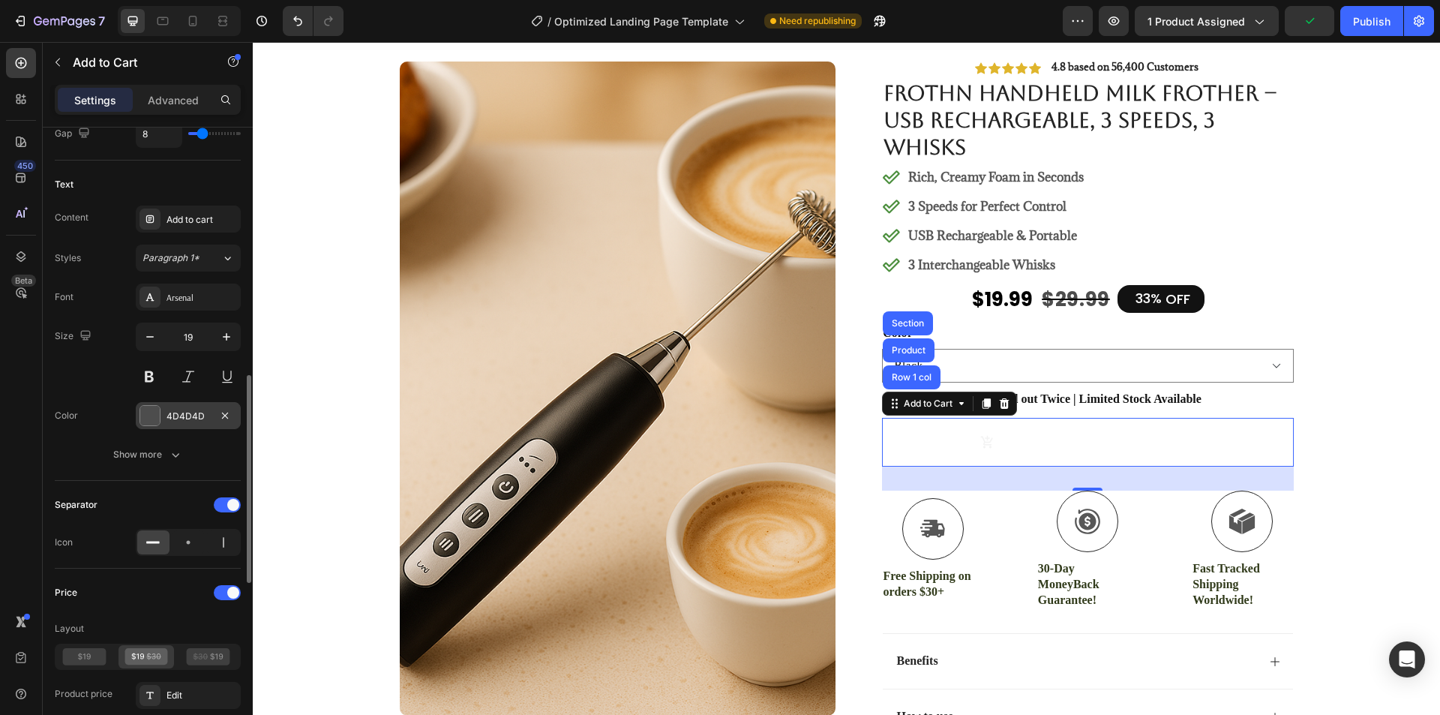
click at [160, 415] on div "4D4D4D" at bounding box center [188, 415] width 105 height 27
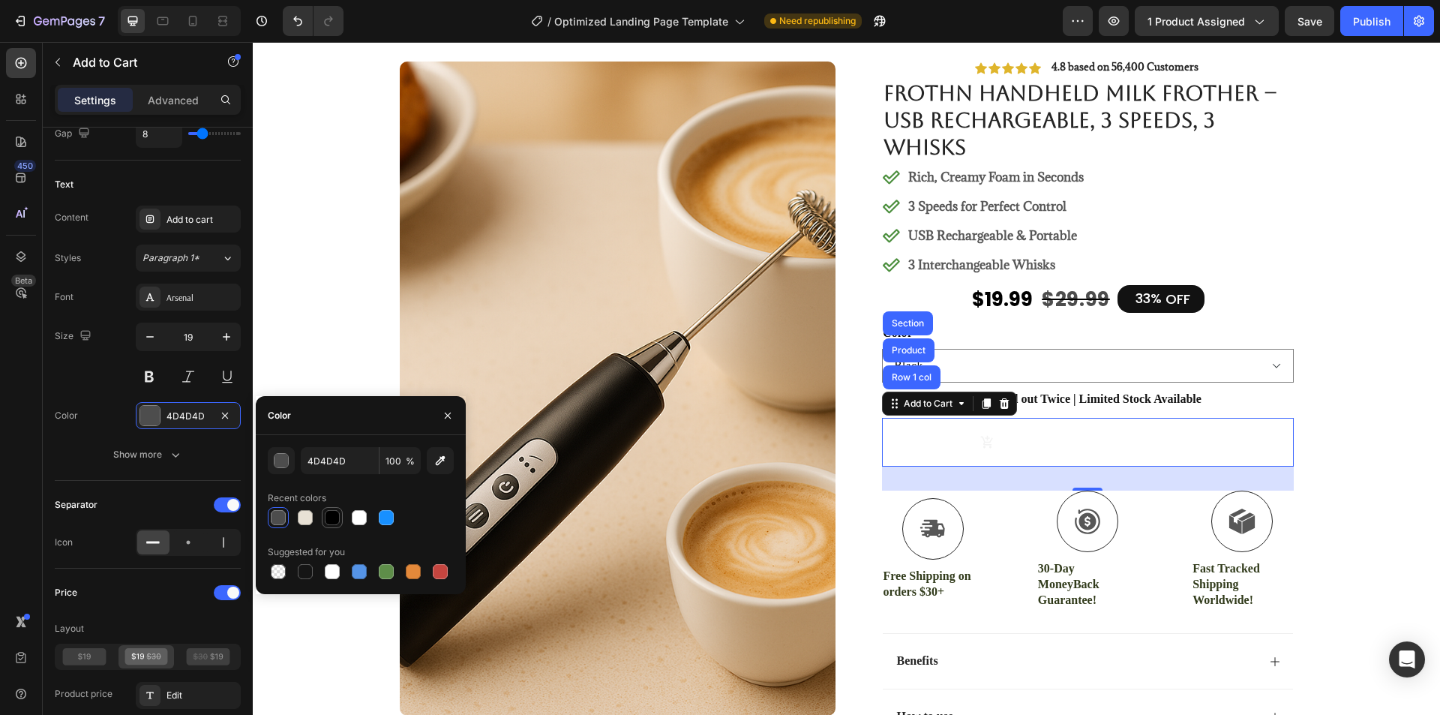
click at [334, 514] on div at bounding box center [332, 517] width 15 height 15
type input "000000"
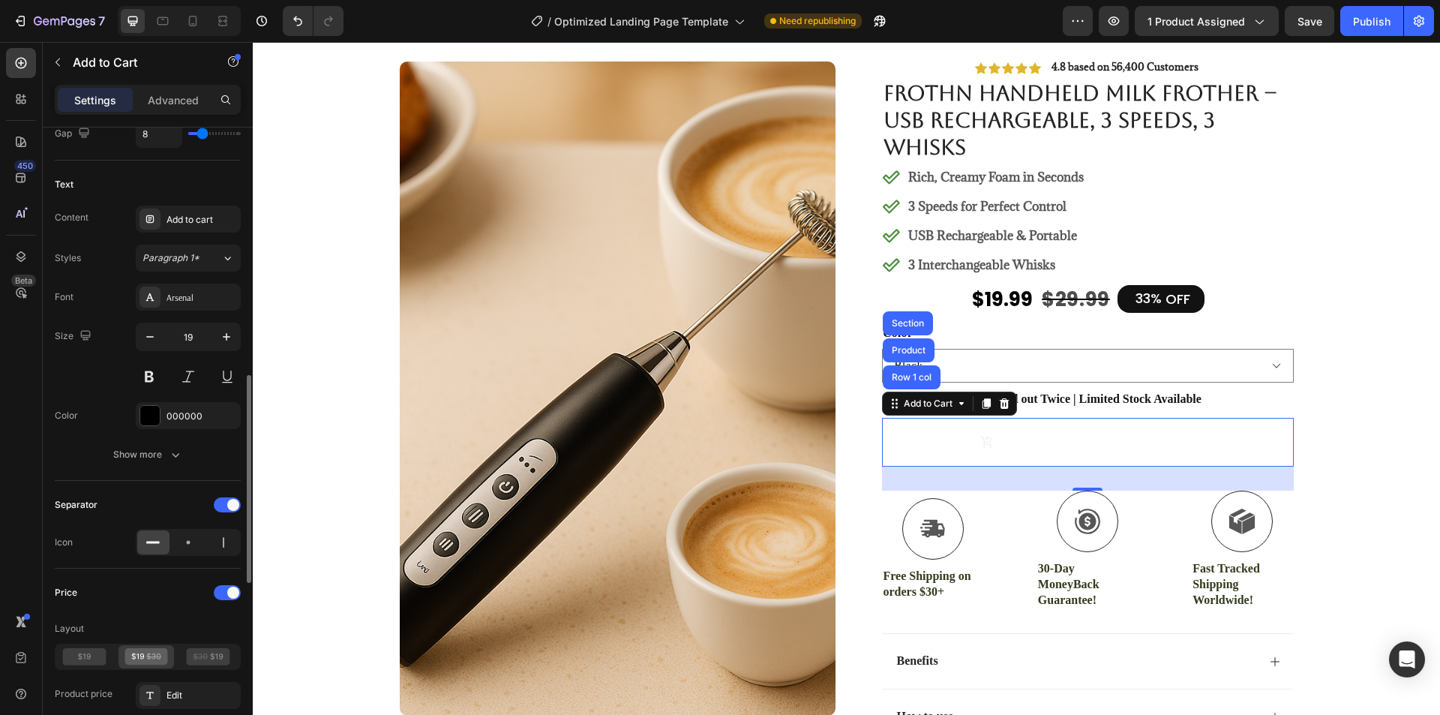
click at [95, 373] on div "Size 19" at bounding box center [148, 355] width 186 height 67
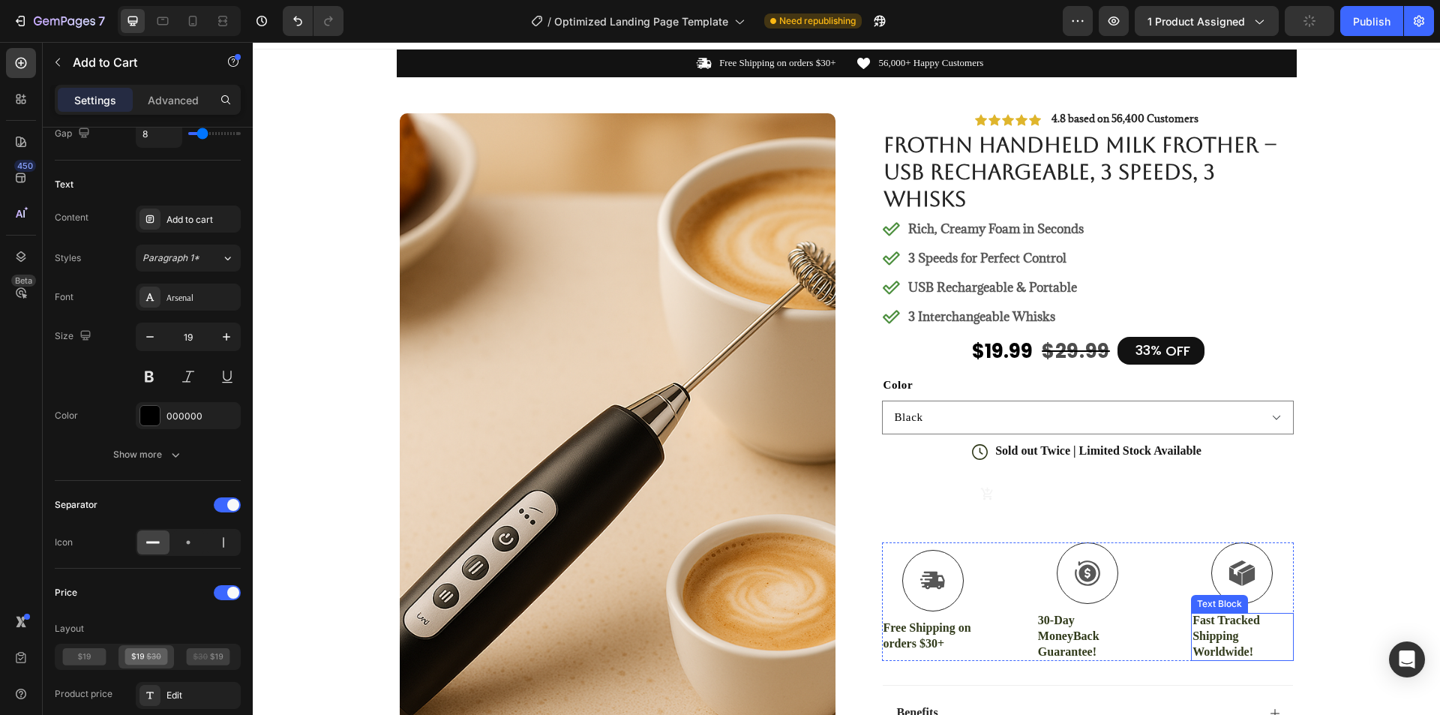
scroll to position [0, 0]
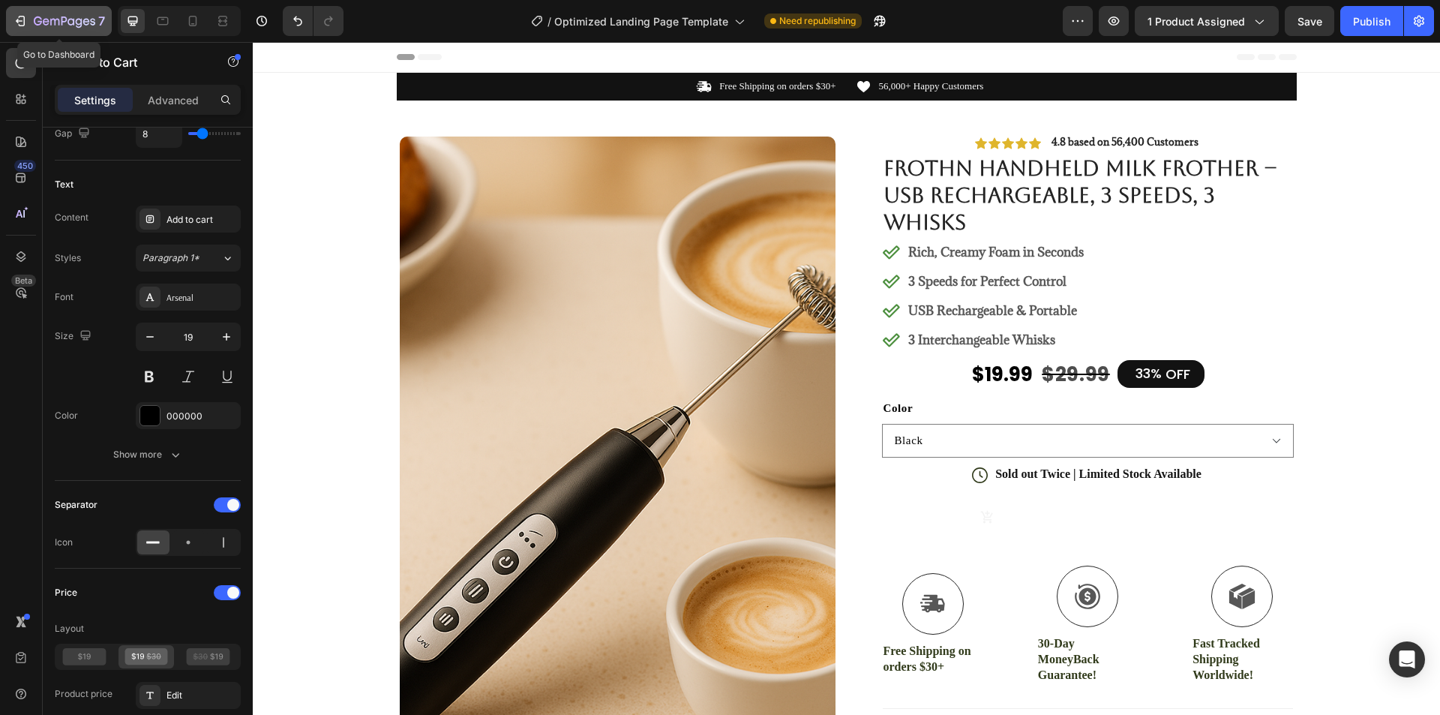
click at [56, 22] on icon "button" at bounding box center [64, 22] width 61 height 13
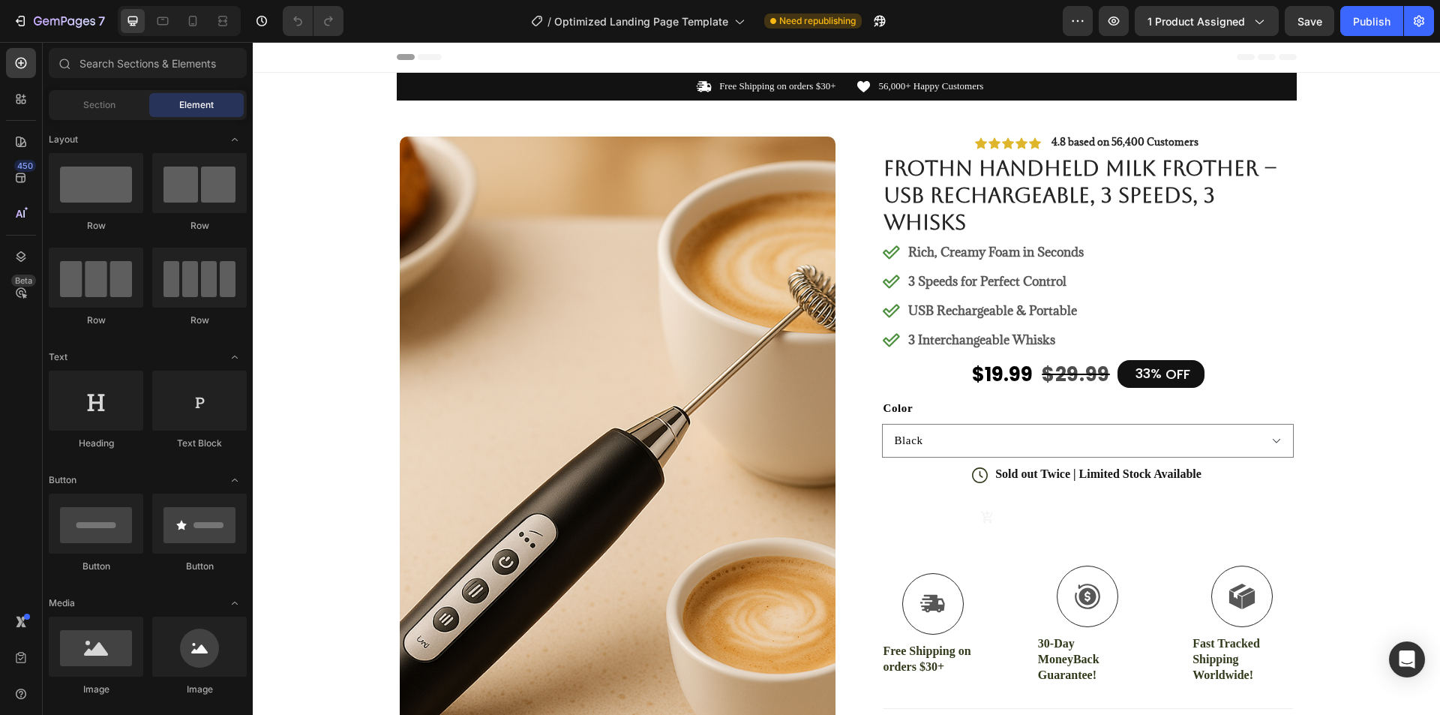
click at [1113, 511] on div "$19.99" at bounding box center [1129, 517] width 42 height 22
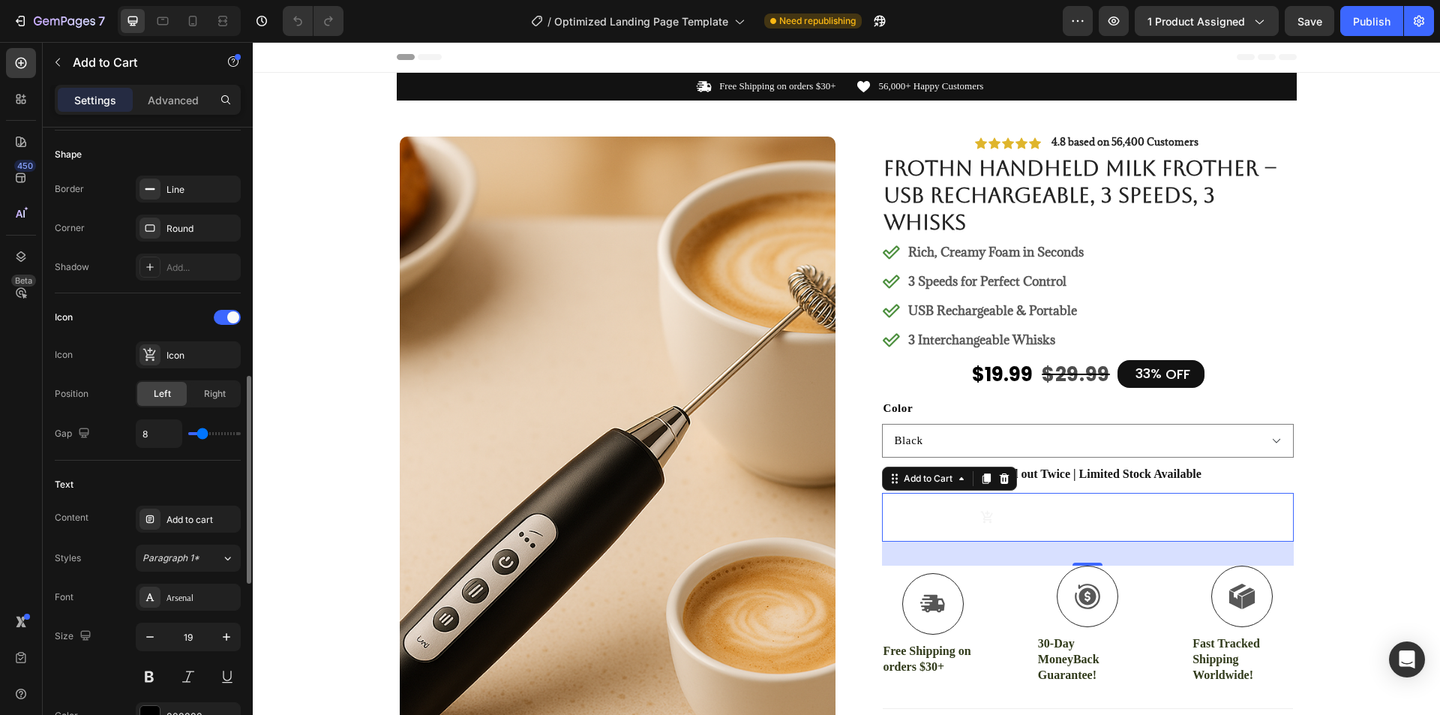
scroll to position [525, 0]
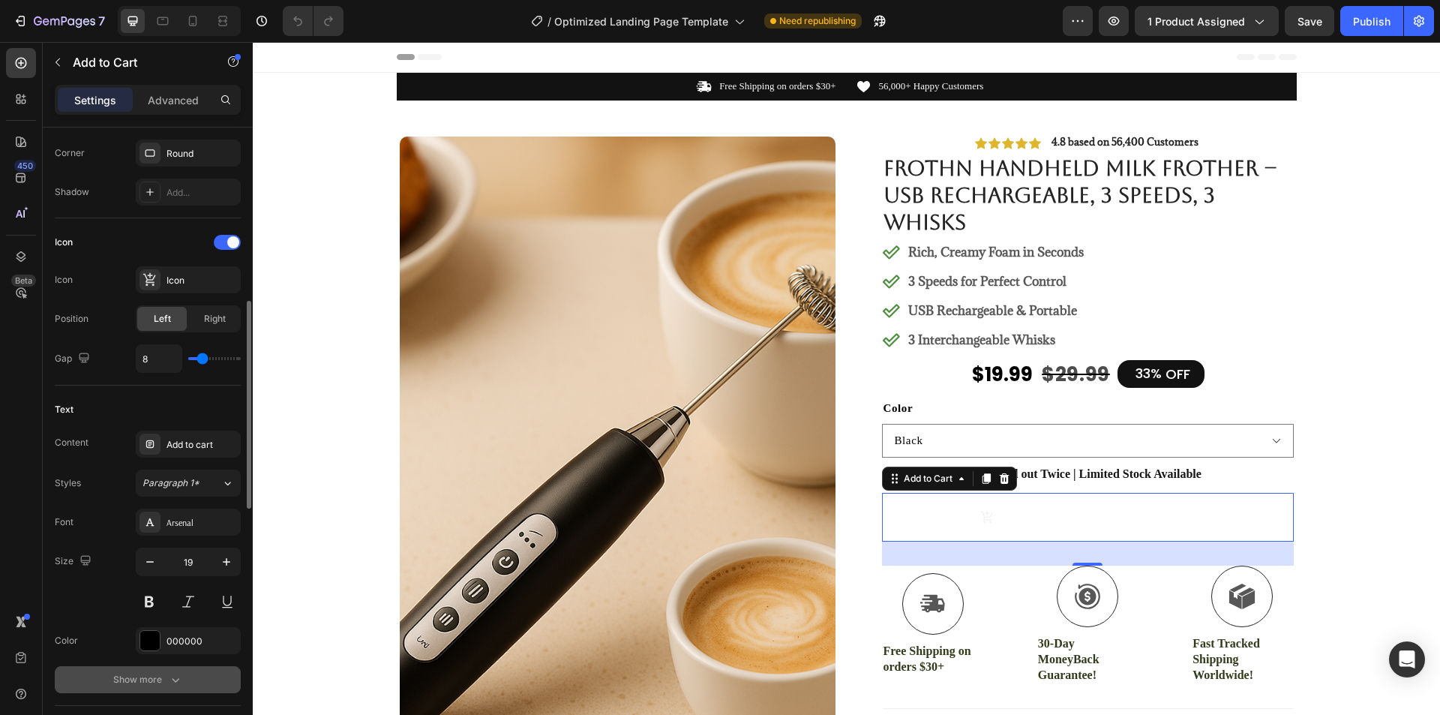
click at [159, 679] on div "Show more" at bounding box center [148, 679] width 70 height 15
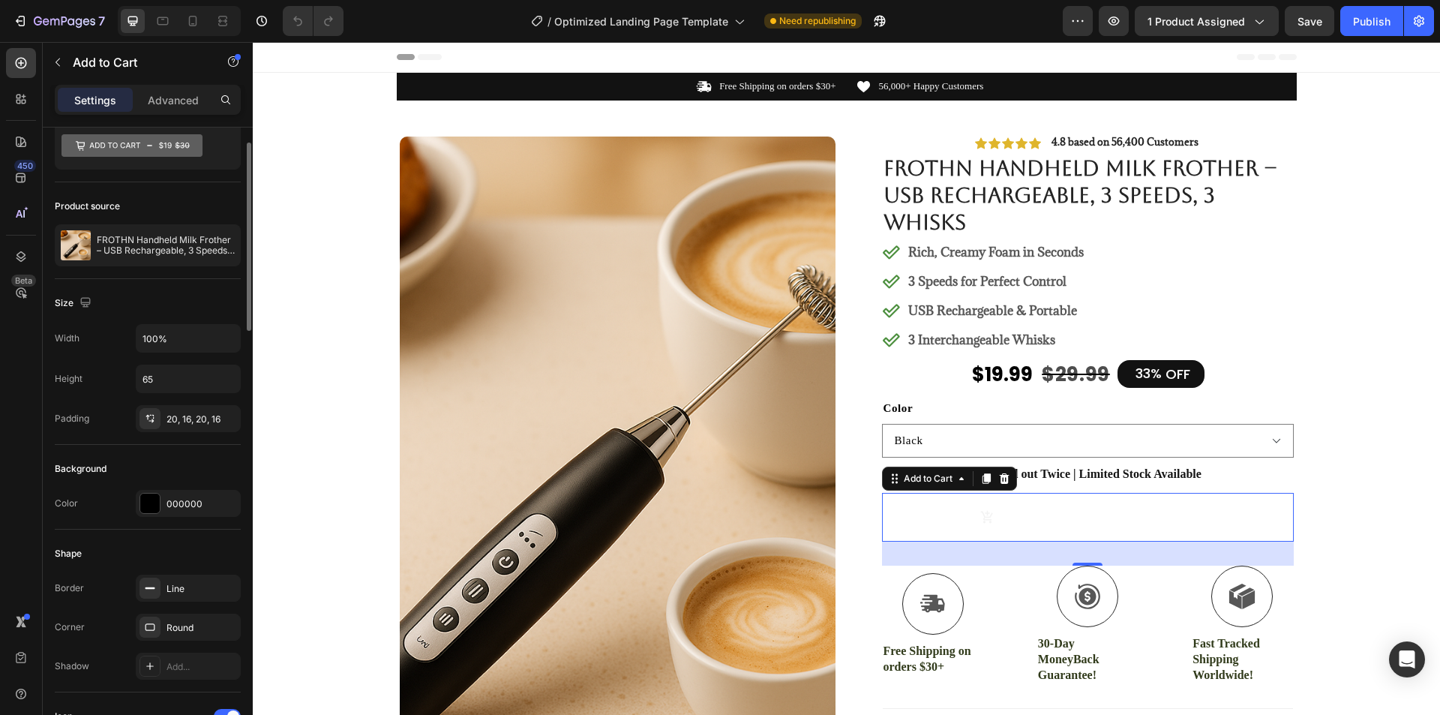
scroll to position [0, 0]
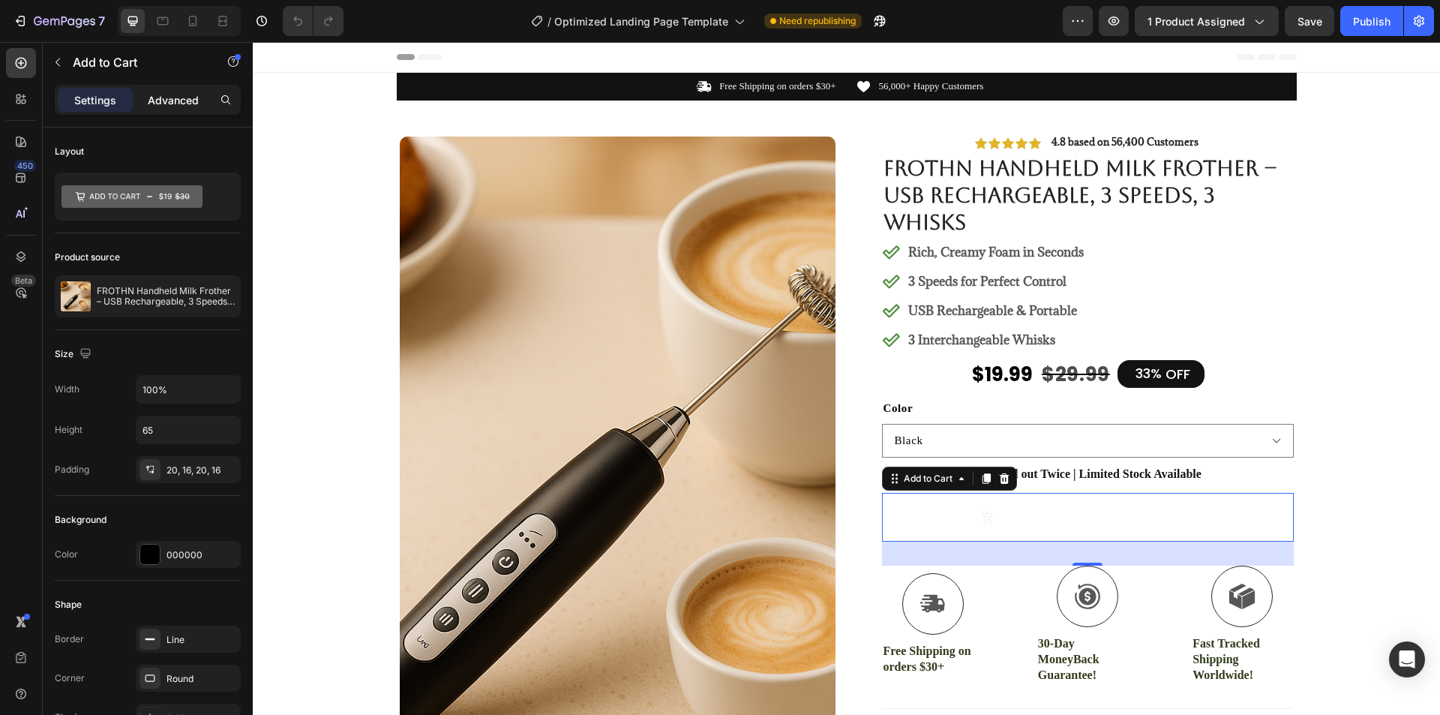
click at [172, 107] on p "Advanced" at bounding box center [173, 100] width 51 height 16
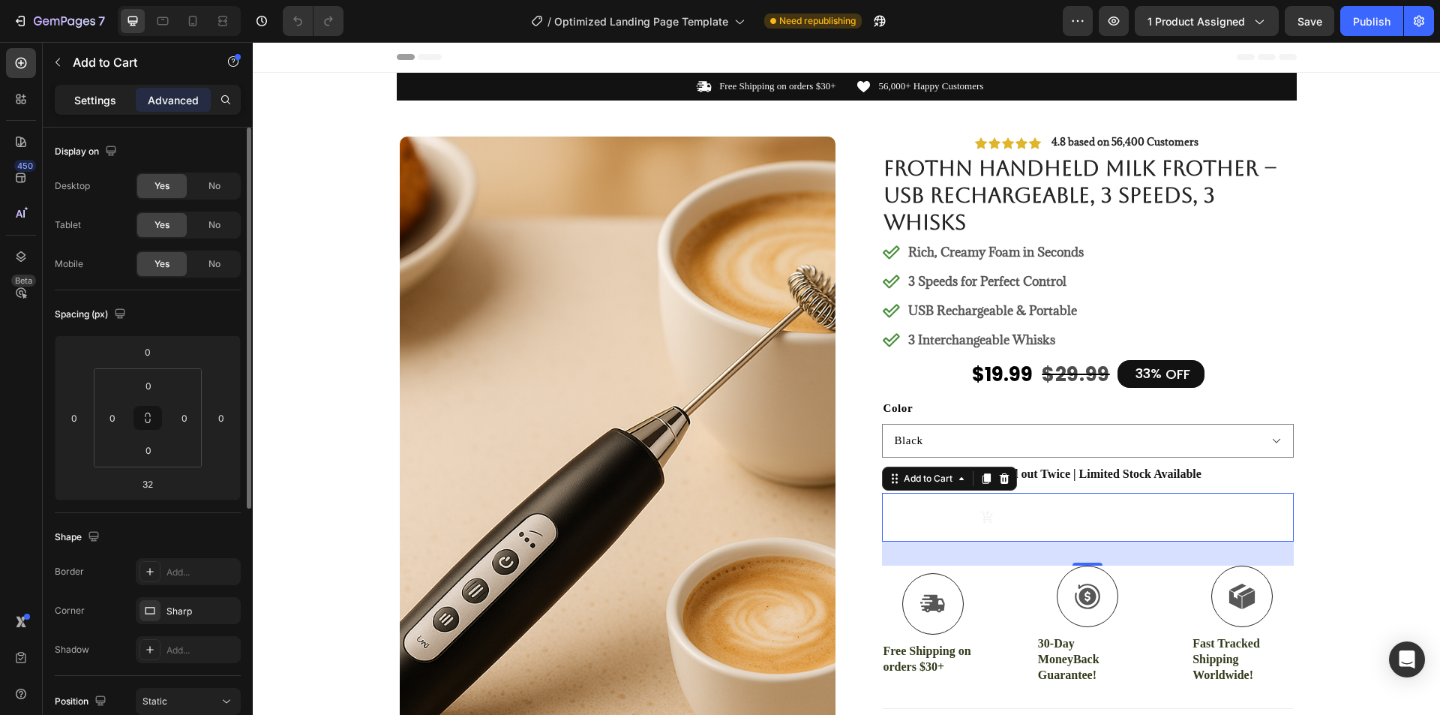
click at [92, 91] on div "Settings" at bounding box center [95, 100] width 75 height 24
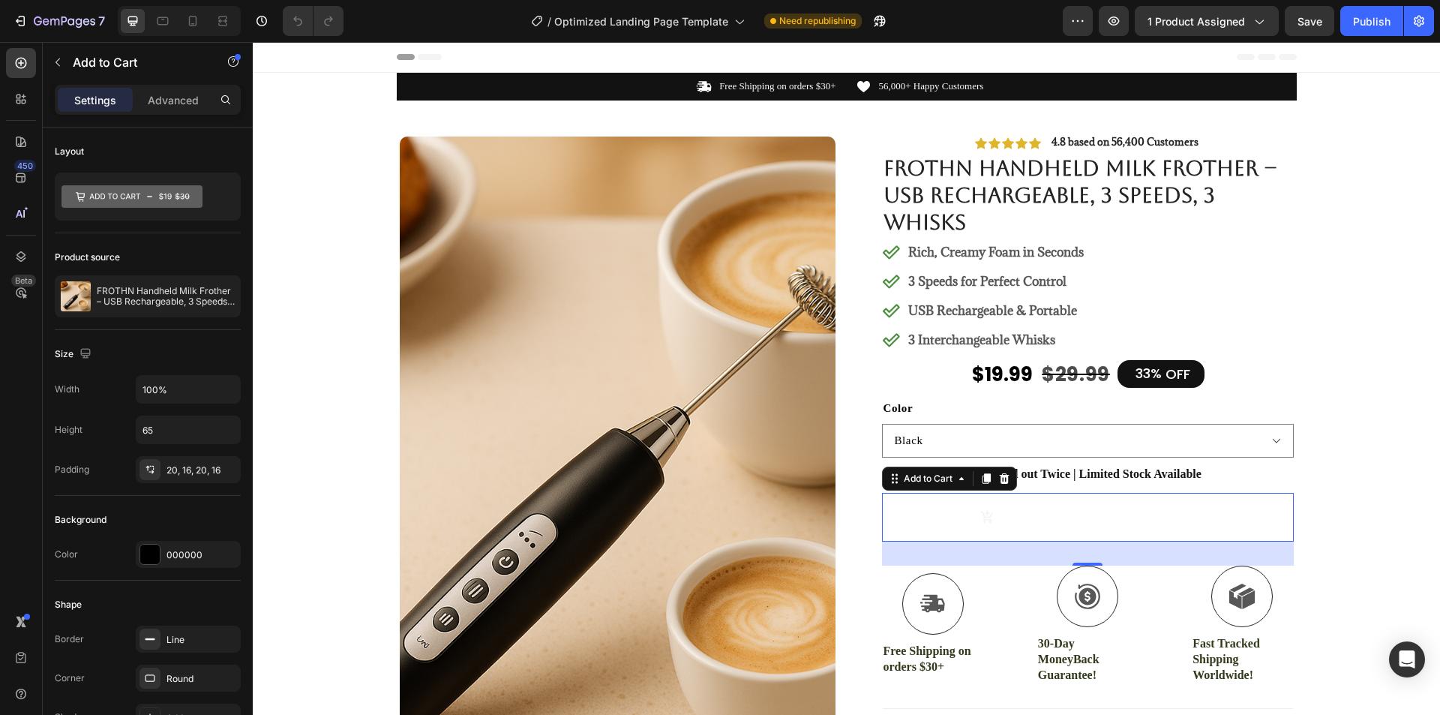
click at [1182, 524] on div "$29.99" at bounding box center [1174, 517] width 42 height 22
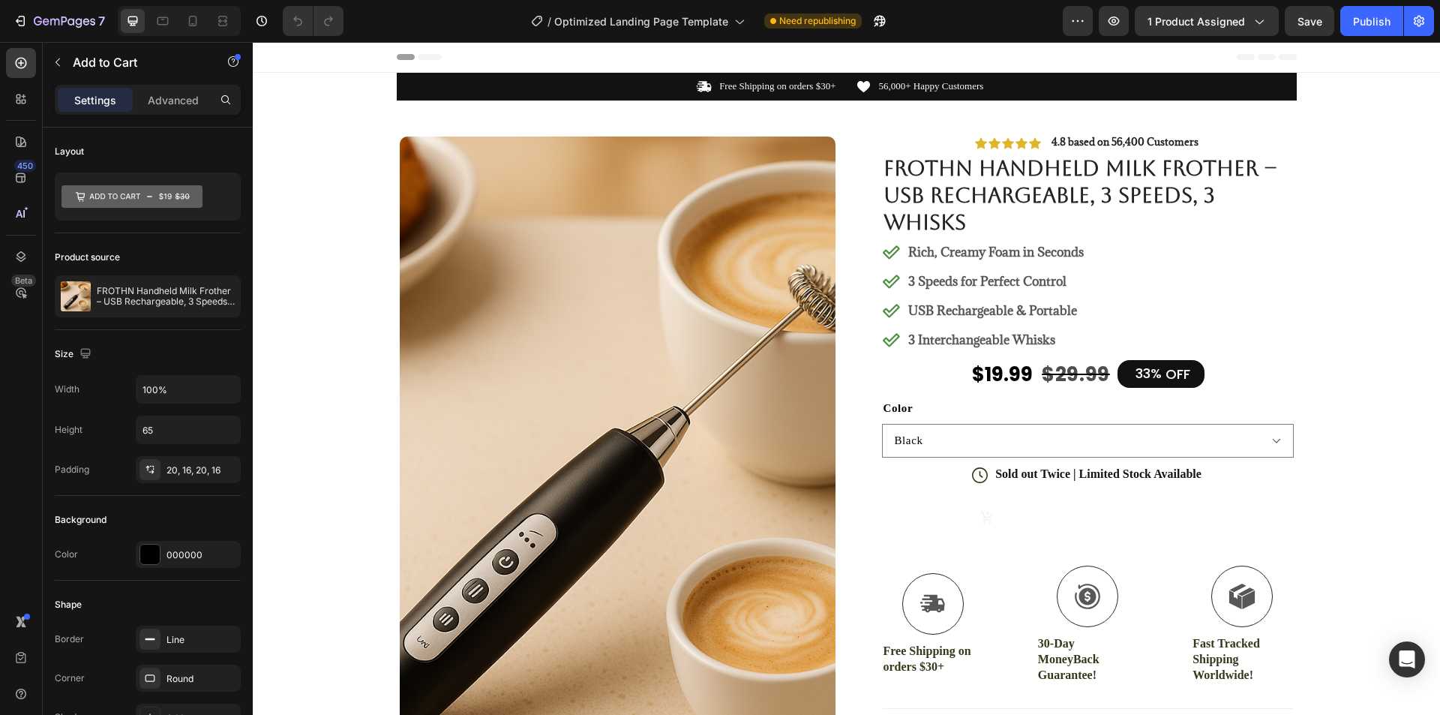
click at [1203, 527] on button "Out of stock $19.99 $29.99" at bounding box center [1088, 517] width 412 height 49
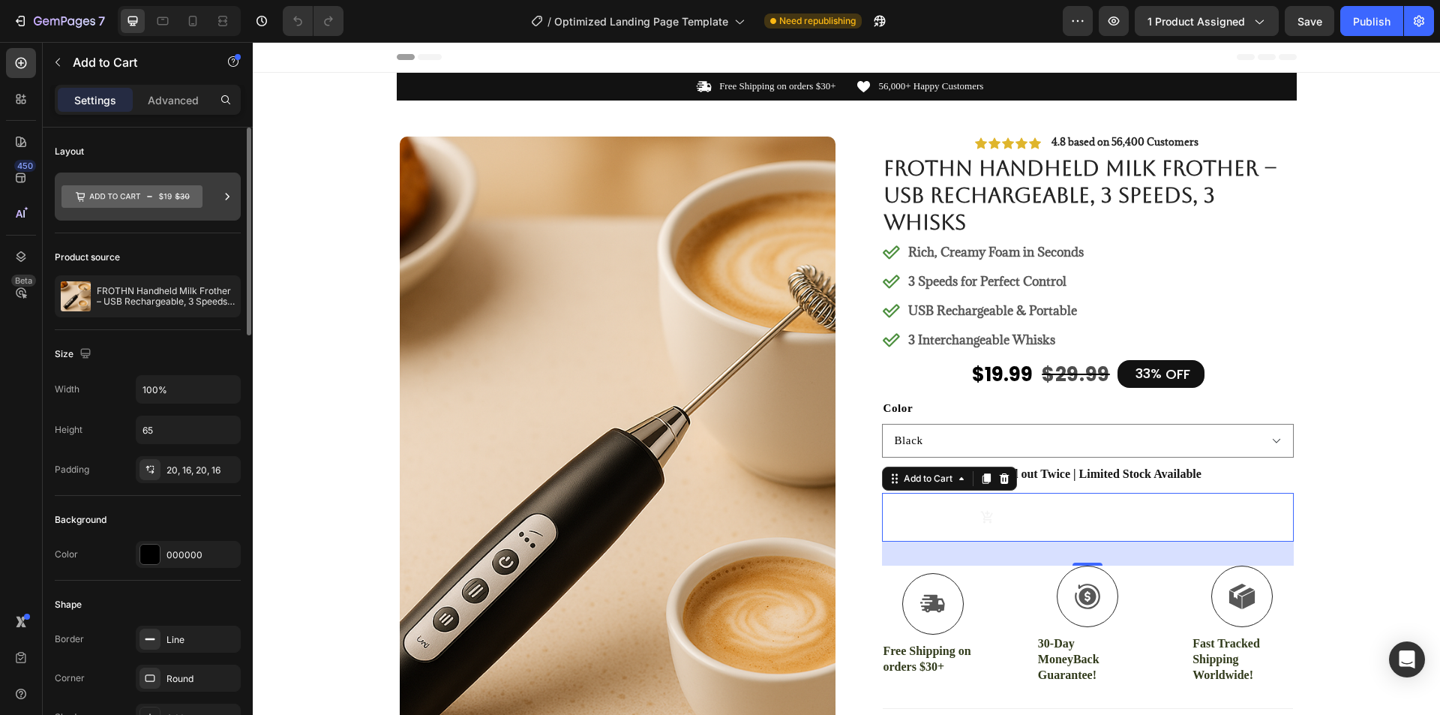
click at [228, 198] on icon at bounding box center [228, 196] width 4 height 7
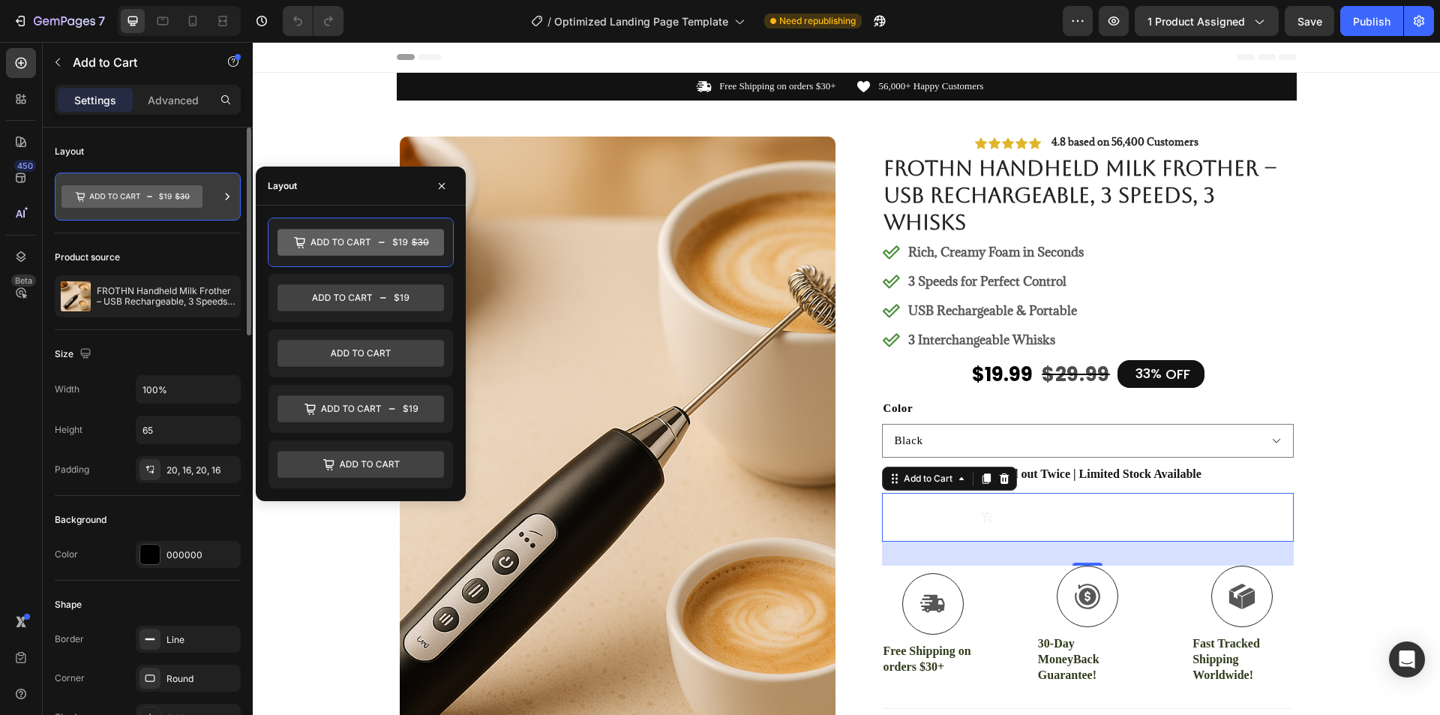
click at [228, 198] on icon at bounding box center [228, 196] width 4 height 7
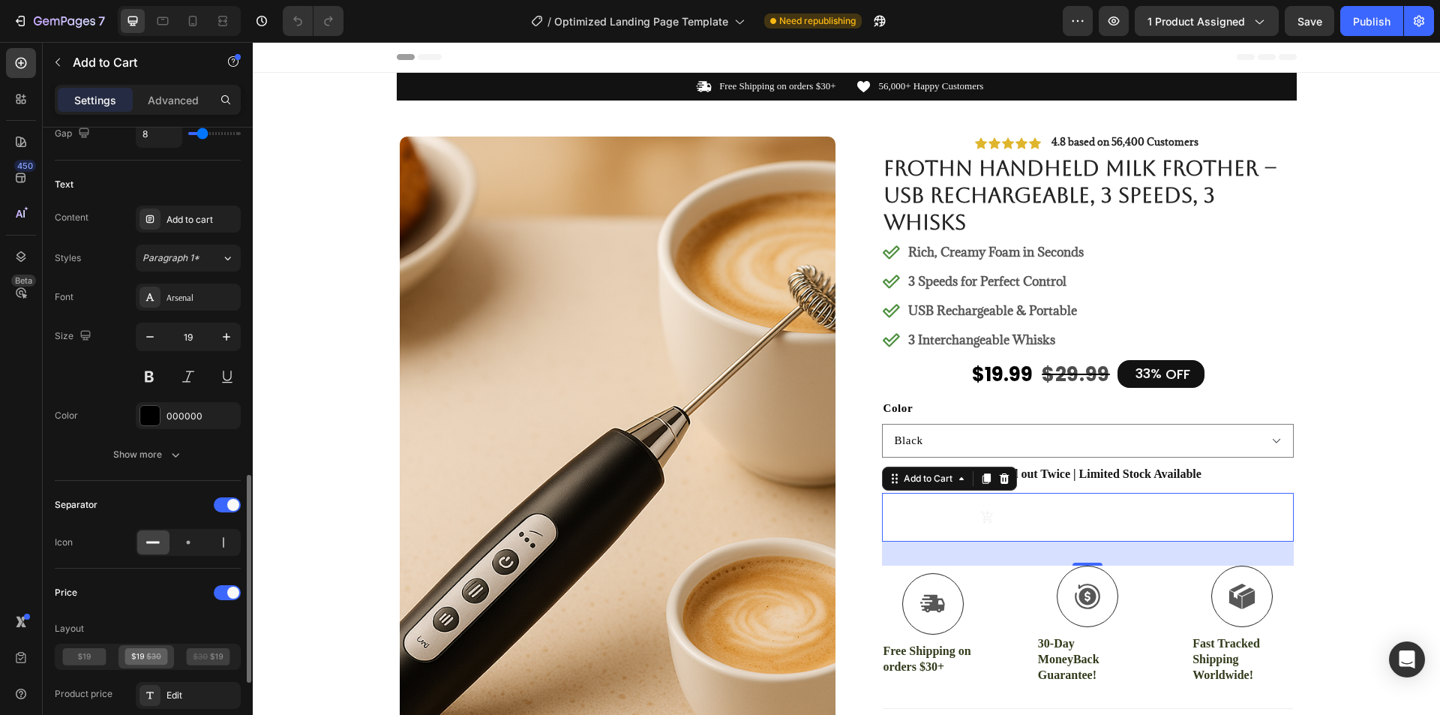
scroll to position [825, 0]
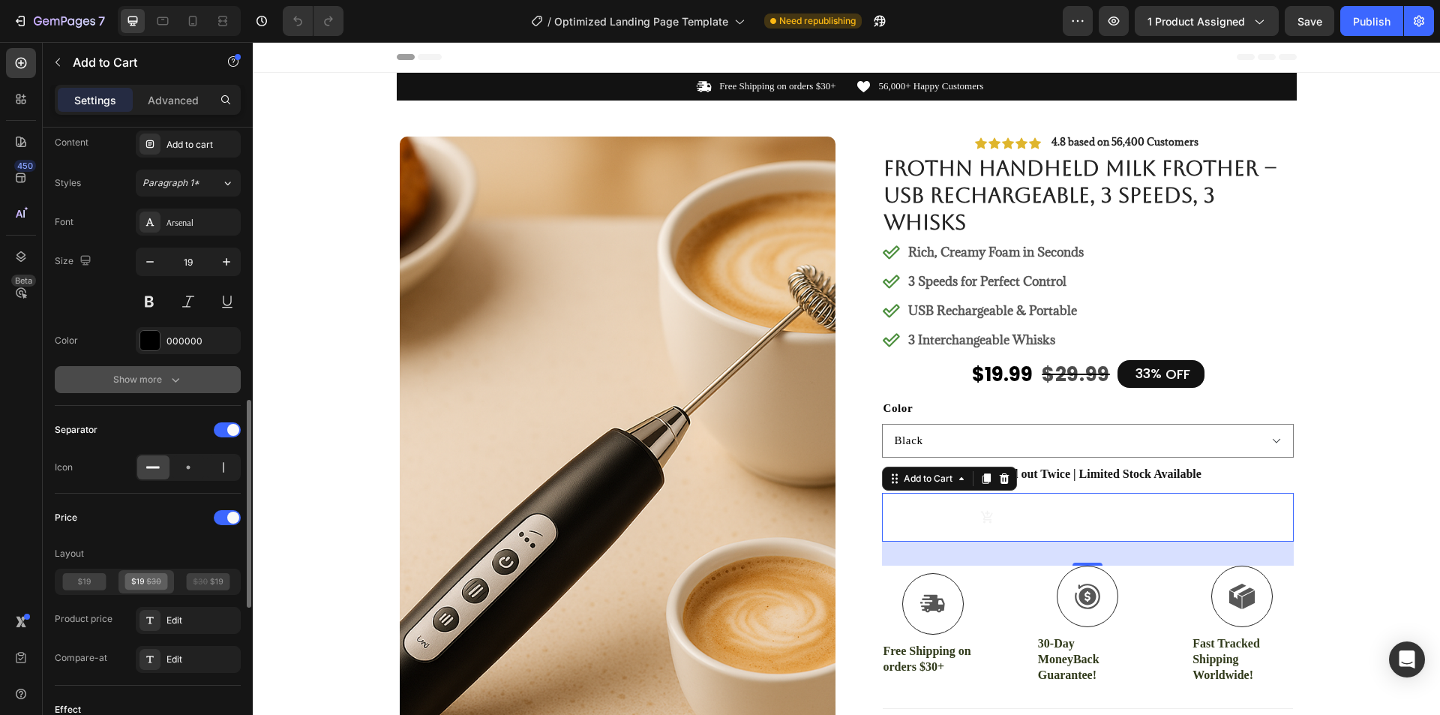
click at [176, 382] on icon "button" at bounding box center [175, 379] width 15 height 15
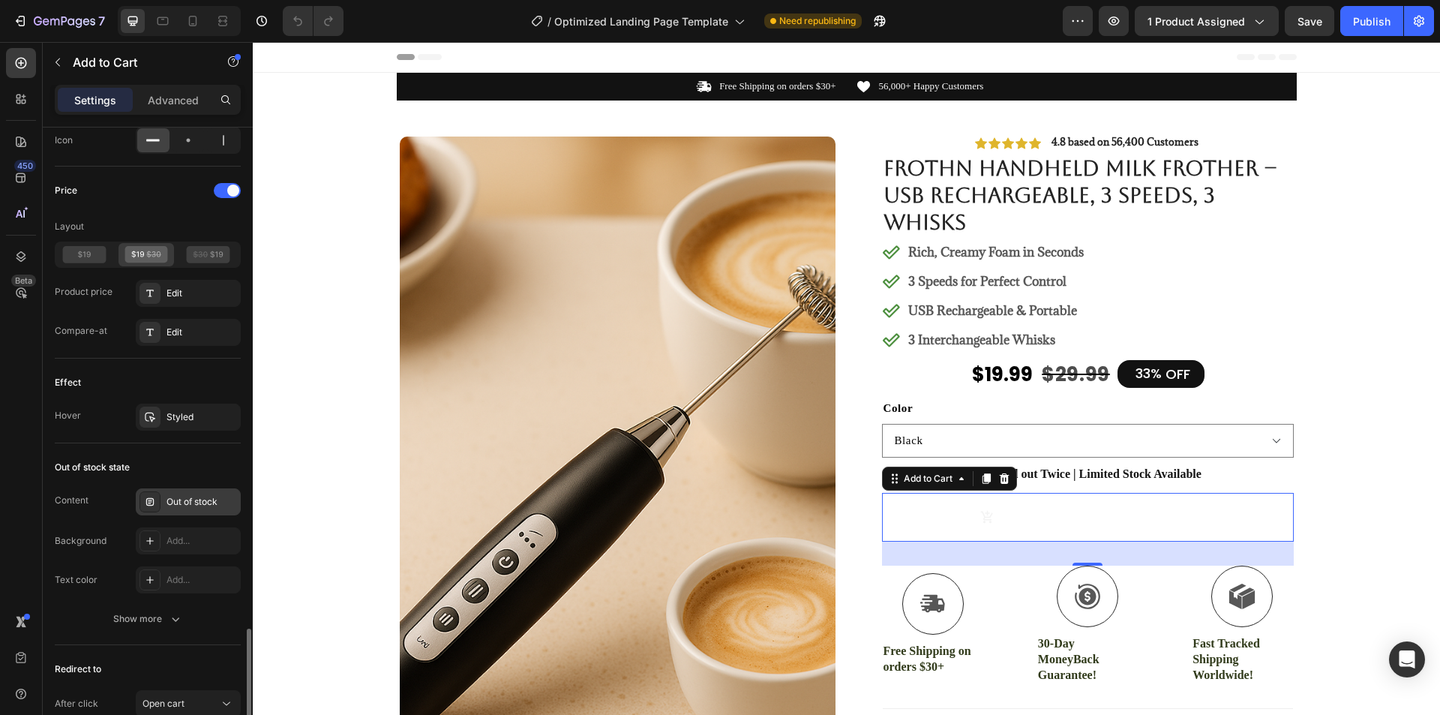
scroll to position [1425, 0]
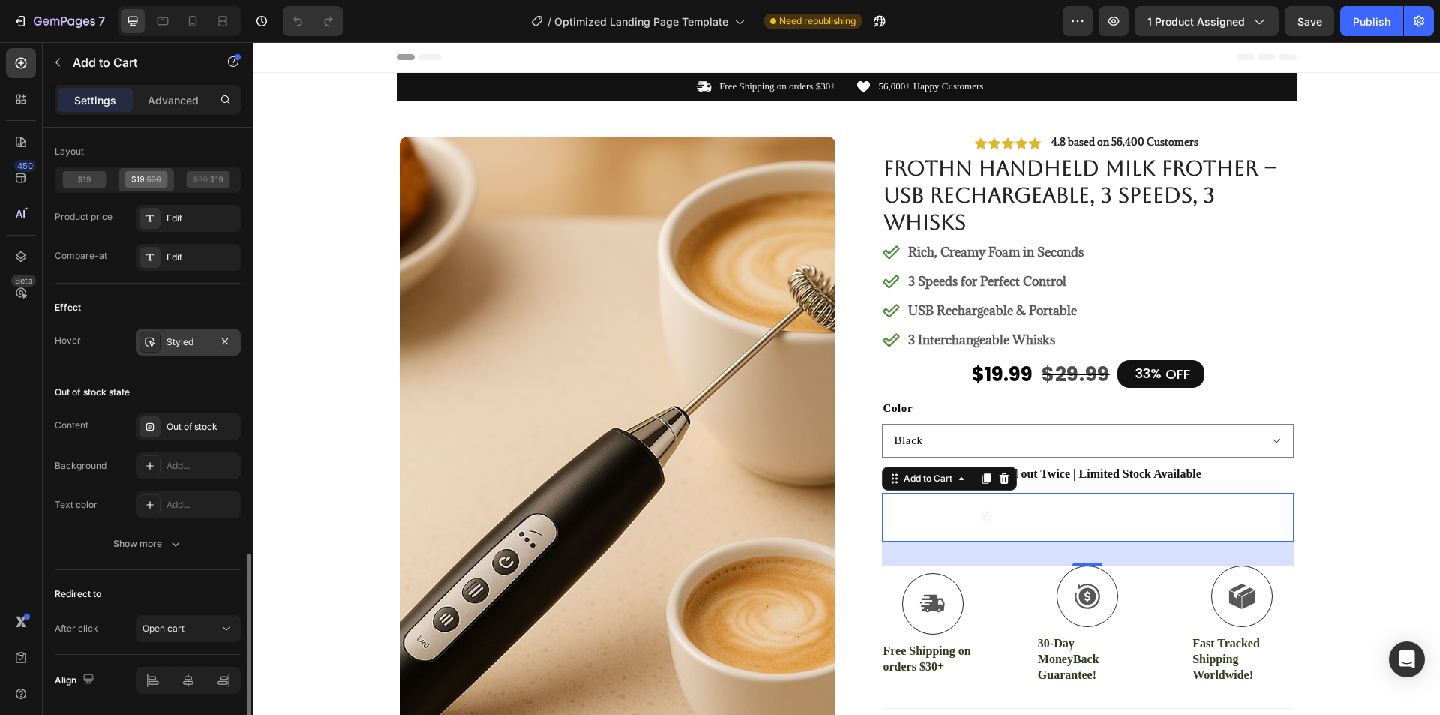
click at [185, 347] on div "Styled" at bounding box center [187, 341] width 43 height 13
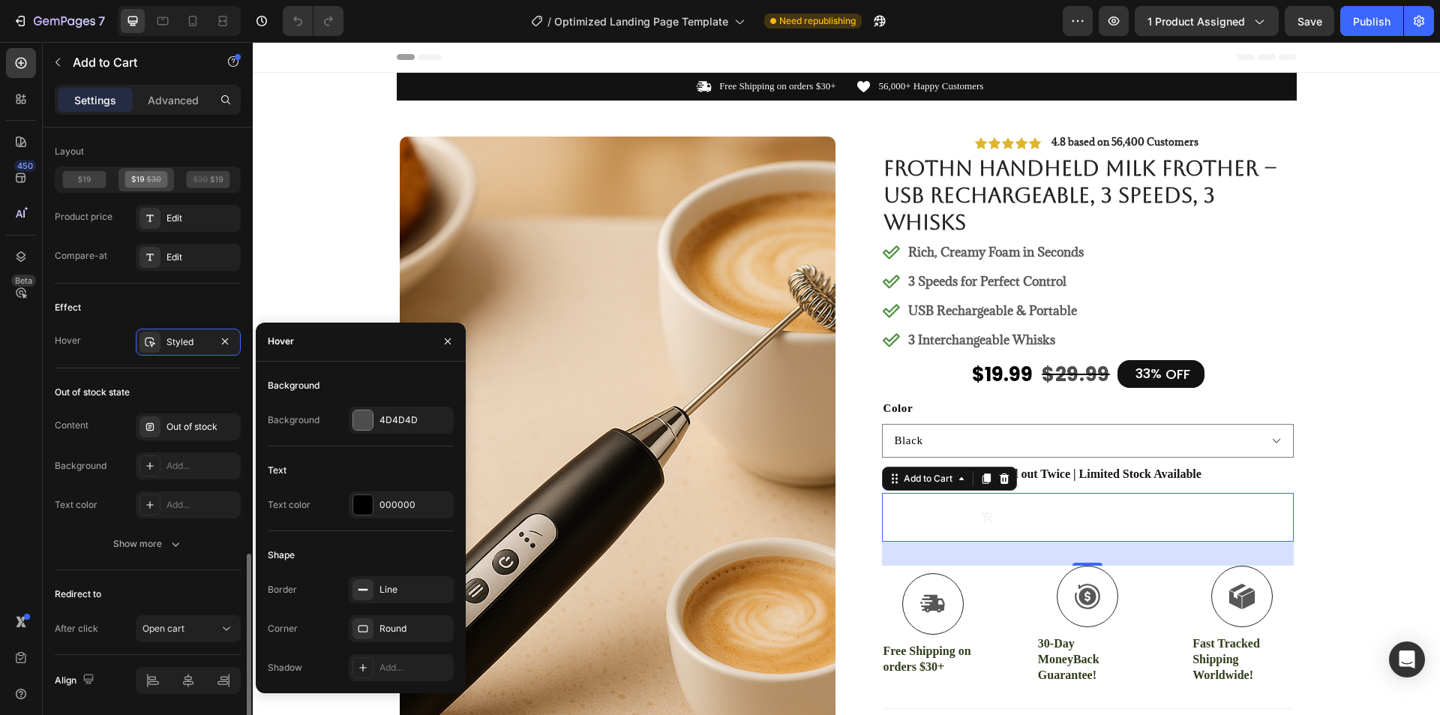
click at [85, 346] on div "Hover Styled" at bounding box center [148, 341] width 186 height 27
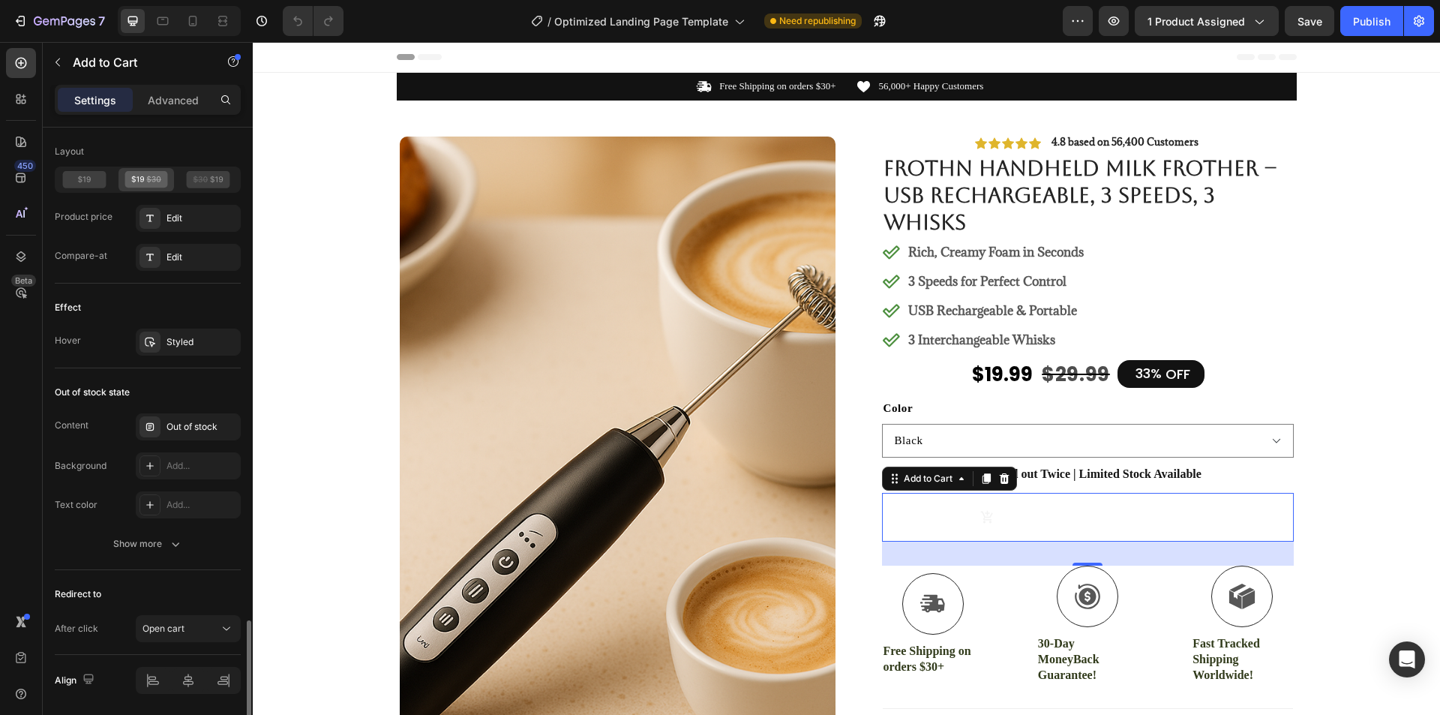
scroll to position [1476, 0]
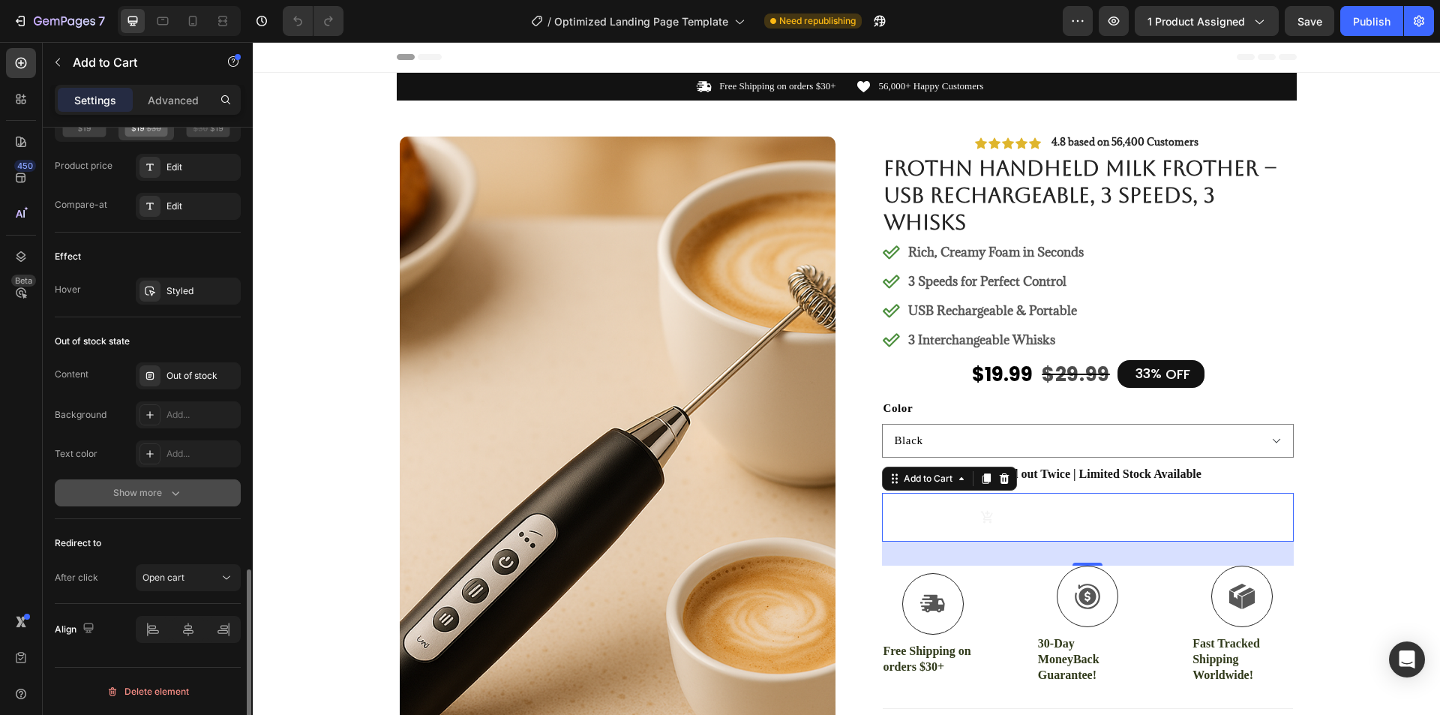
click at [136, 491] on div "Show more" at bounding box center [148, 492] width 70 height 15
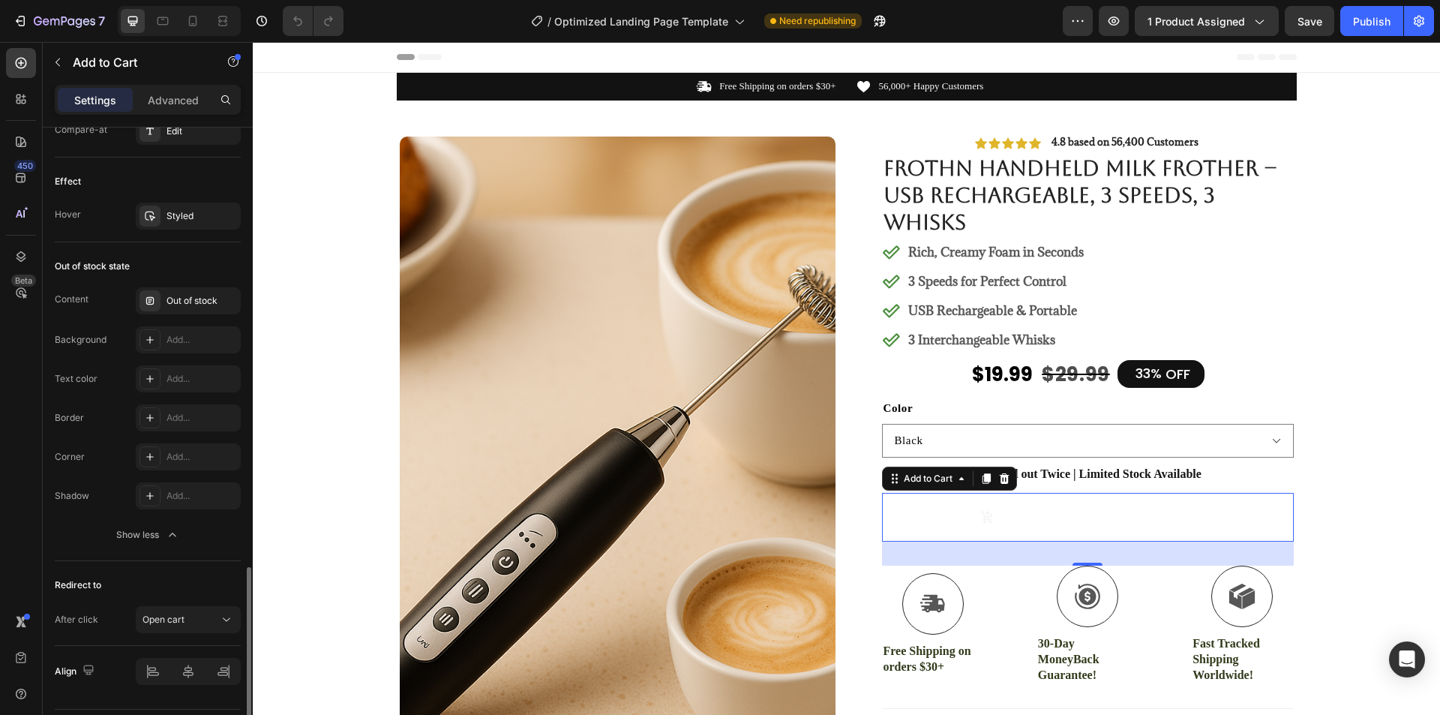
scroll to position [1593, 0]
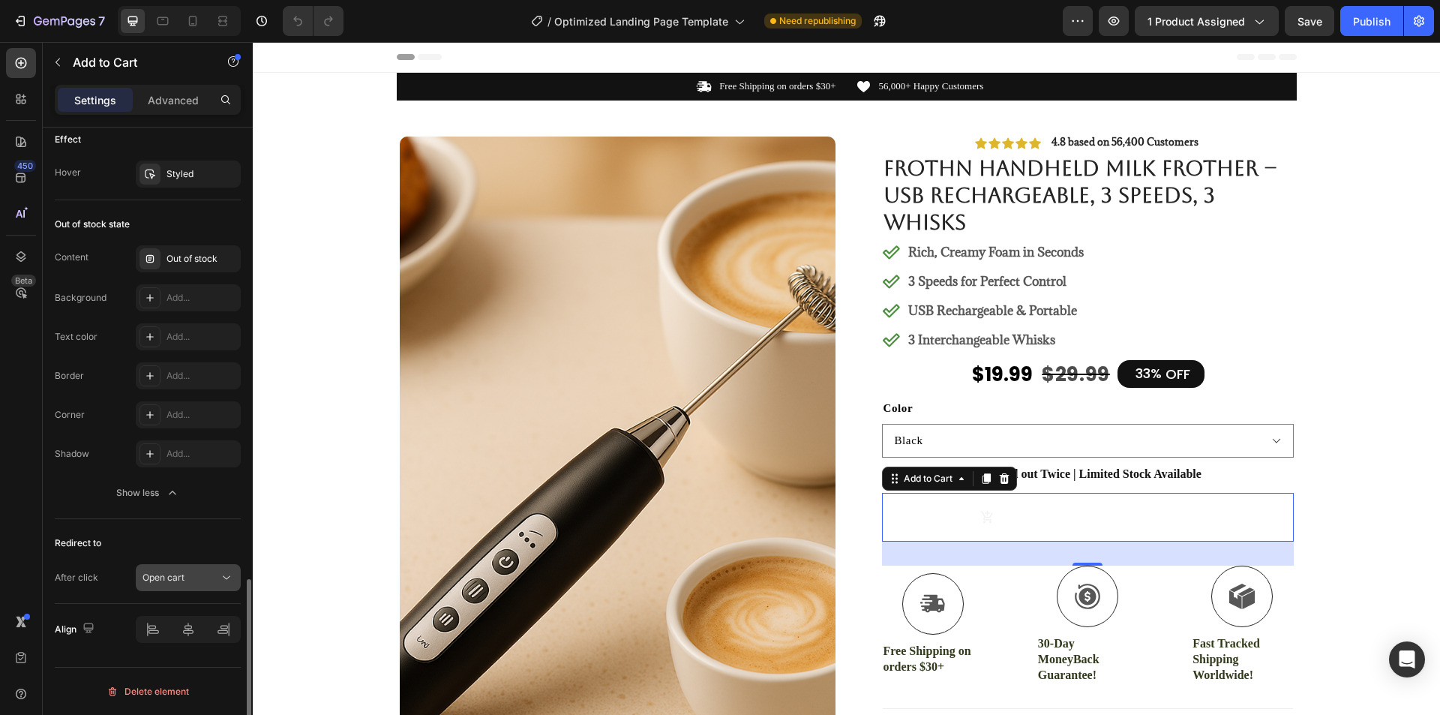
click at [184, 578] on span "Open cart" at bounding box center [163, 576] width 42 height 11
click at [1096, 520] on icon "Out of stock" at bounding box center [1094, 517] width 14 height 14
click at [181, 579] on span "Open cart" at bounding box center [163, 576] width 42 height 11
click at [185, 100] on p "Advanced" at bounding box center [173, 100] width 51 height 16
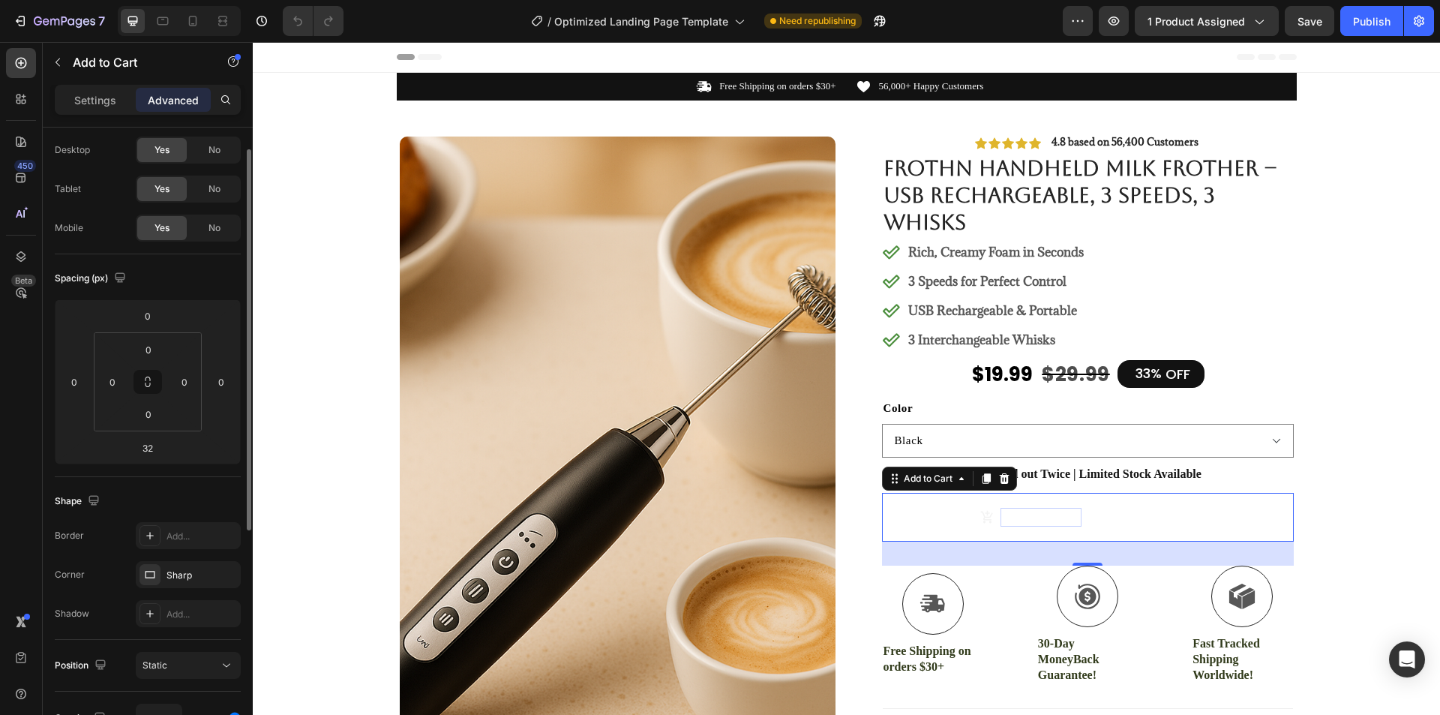
scroll to position [411, 0]
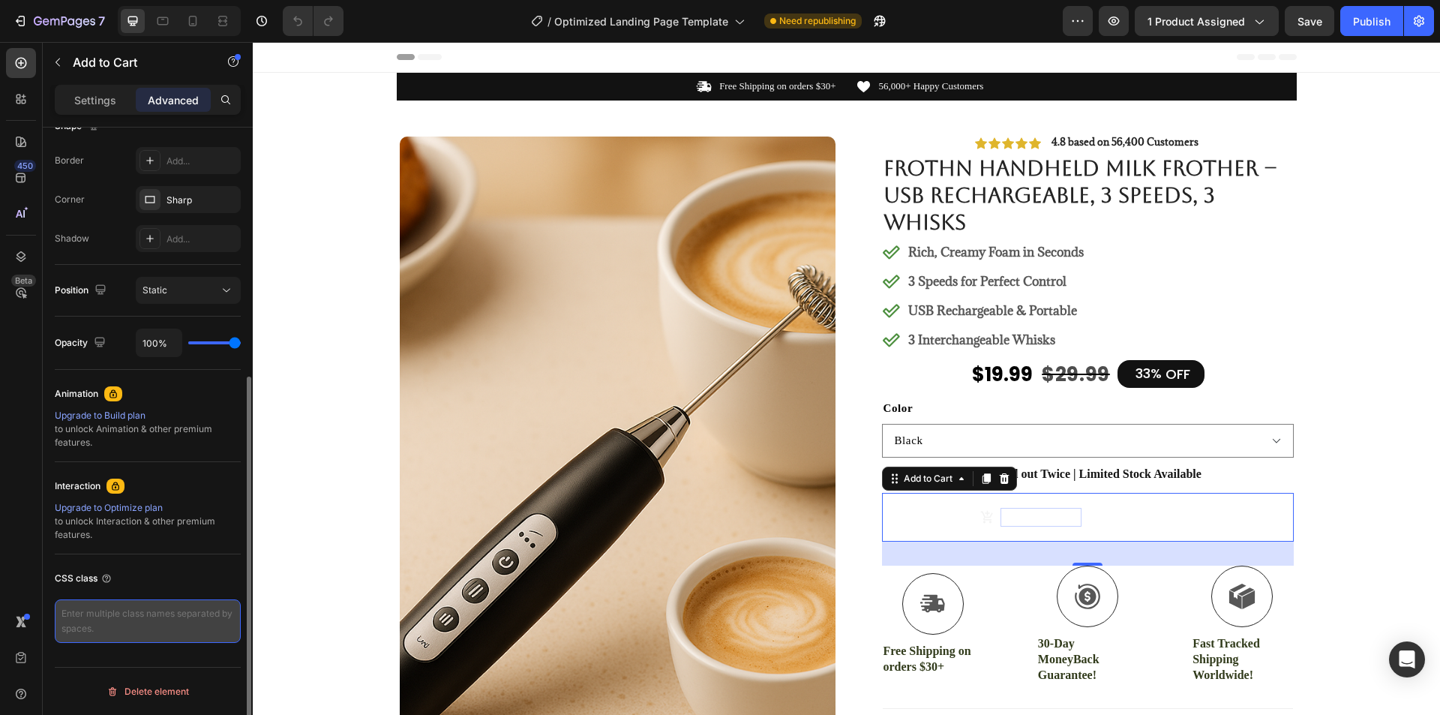
click at [173, 635] on textarea at bounding box center [148, 620] width 186 height 43
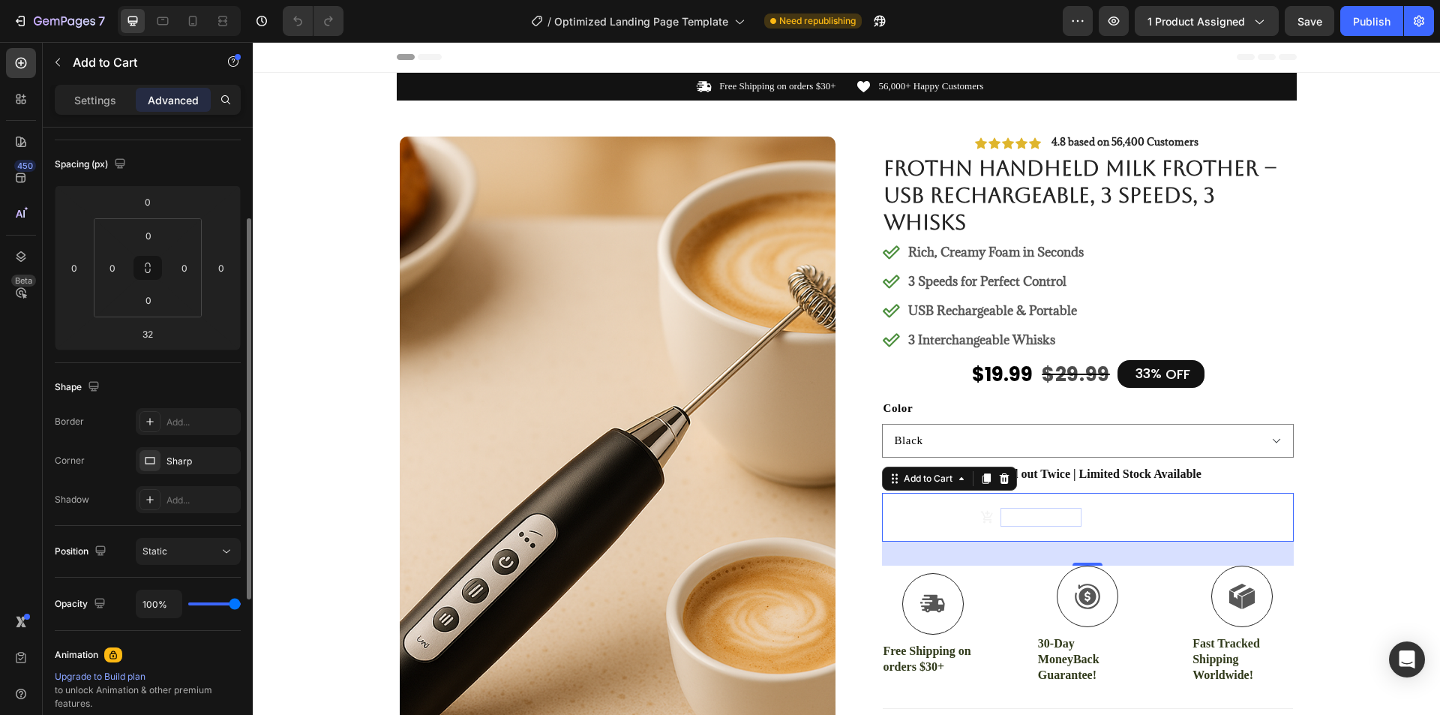
scroll to position [225, 0]
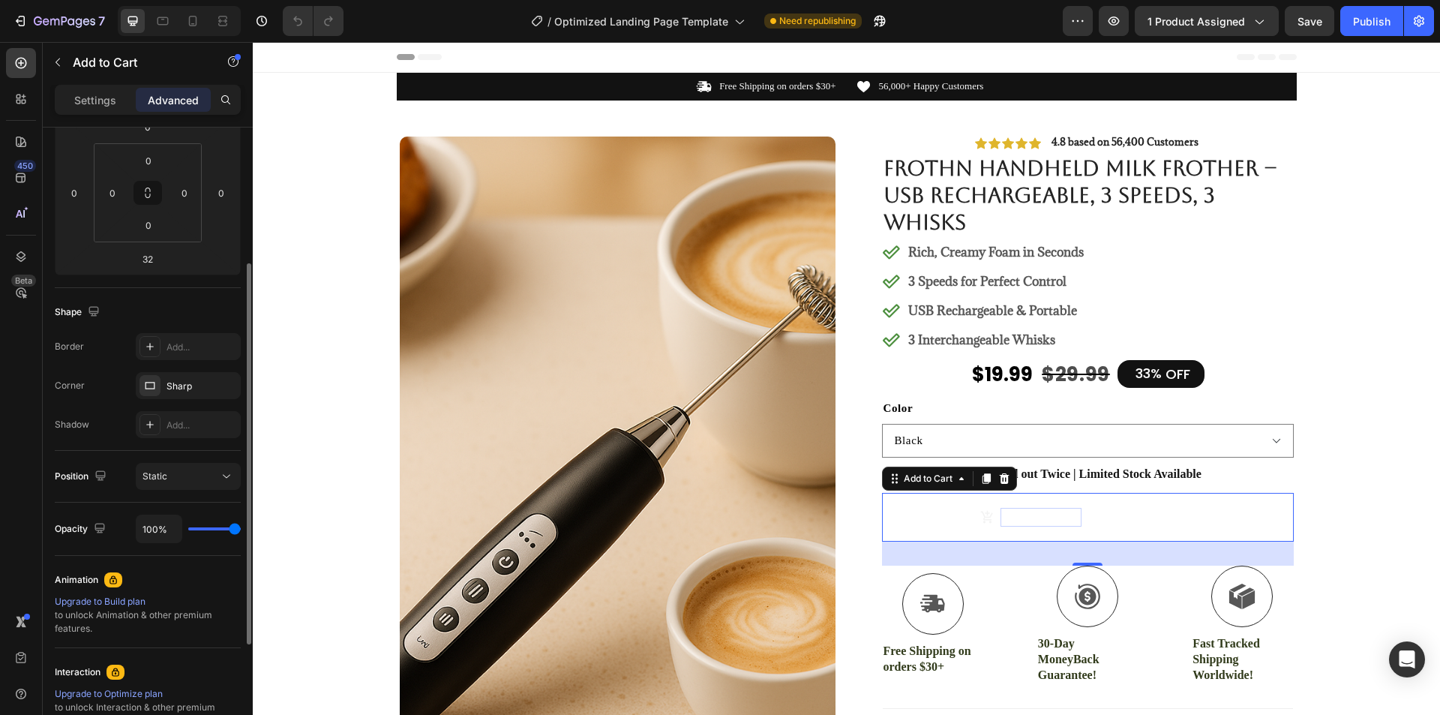
type input "69%"
type input "69"
type input "50%"
type input "50"
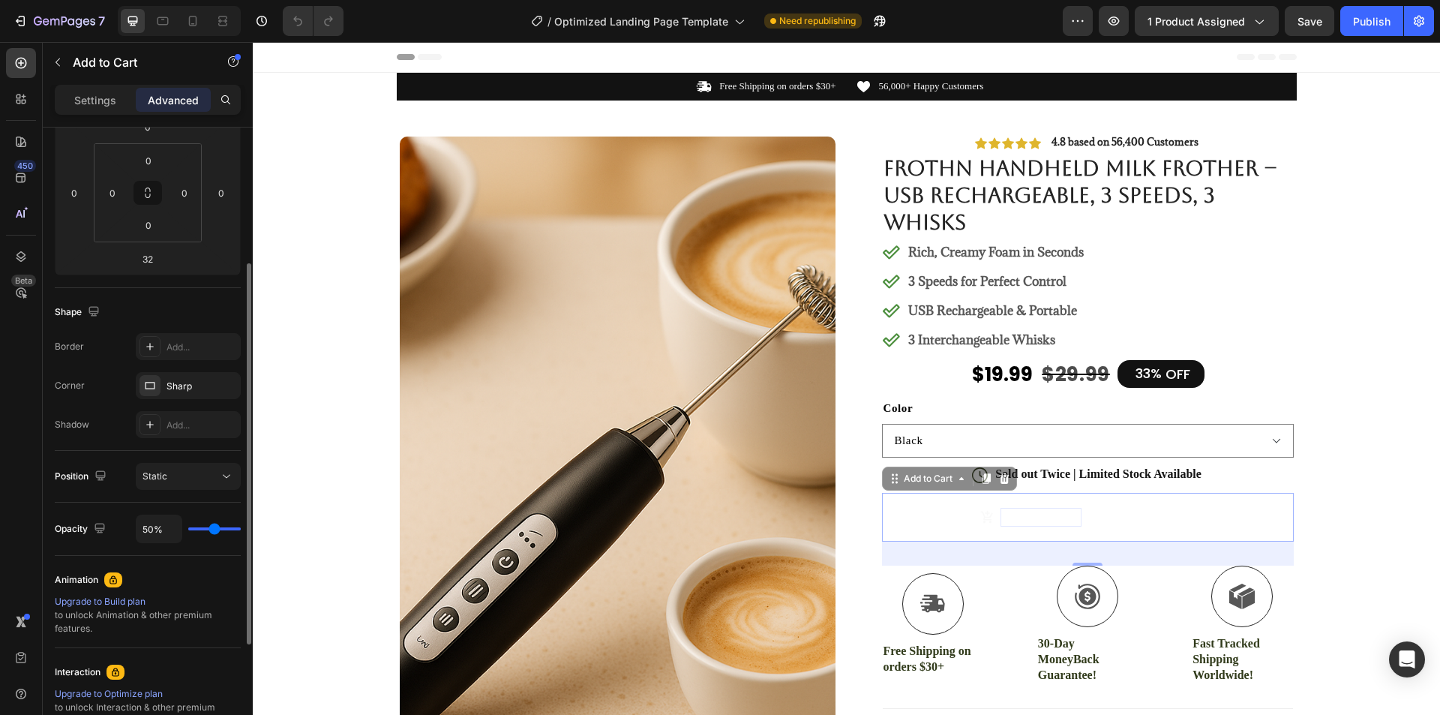
type input "30%"
type input "30"
type input "11%"
type input "11"
type input "0%"
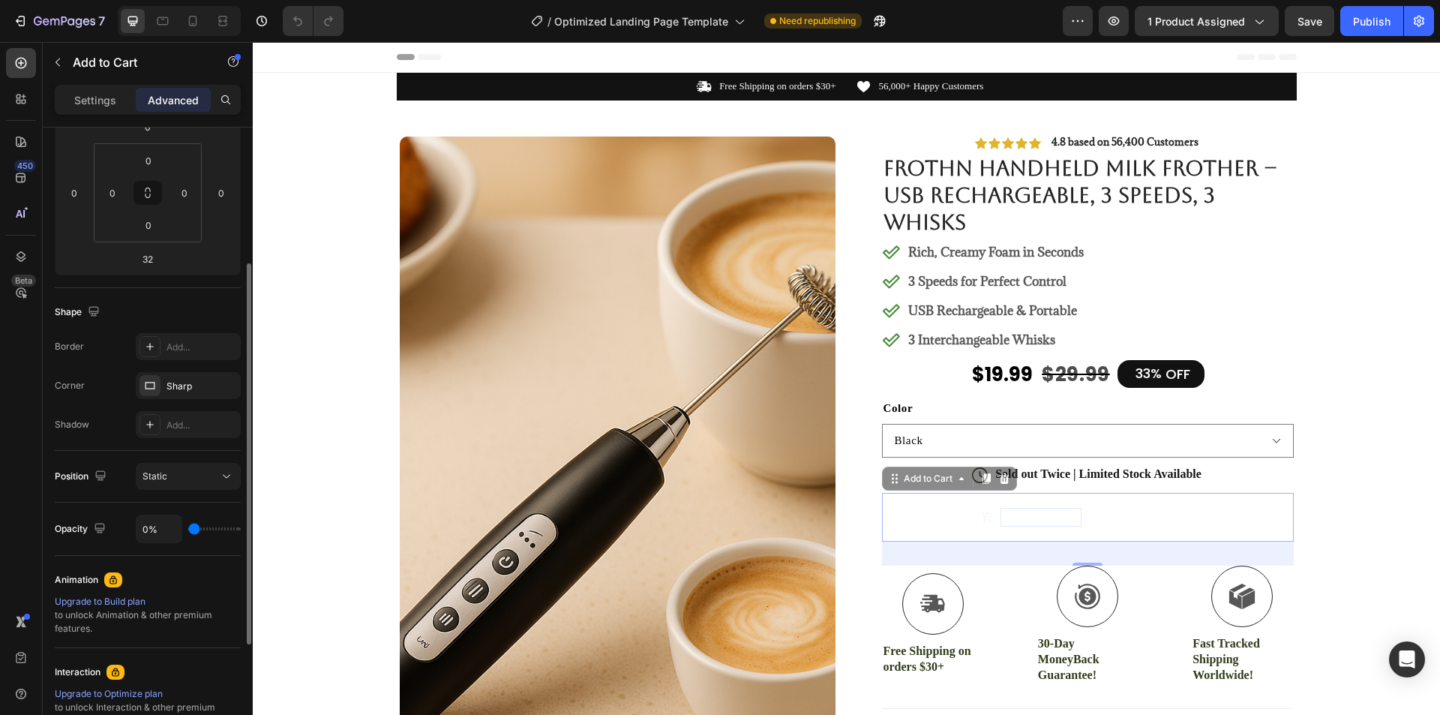
drag, startPoint x: 236, startPoint y: 526, endPoint x: 165, endPoint y: 546, distance: 74.1
type input "0"
click at [188, 530] on input "range" at bounding box center [214, 528] width 52 height 3
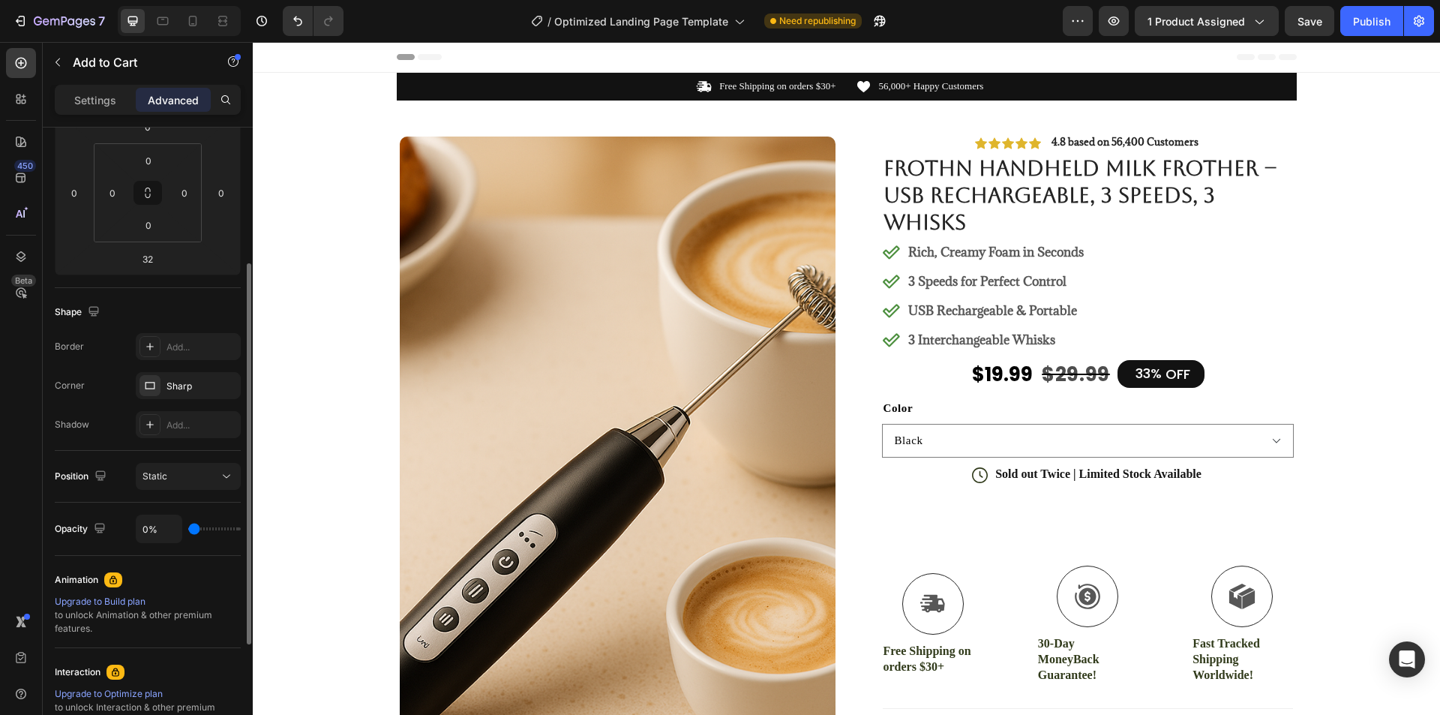
type input "4%"
type input "4"
type input "20%"
type input "20"
type input "39%"
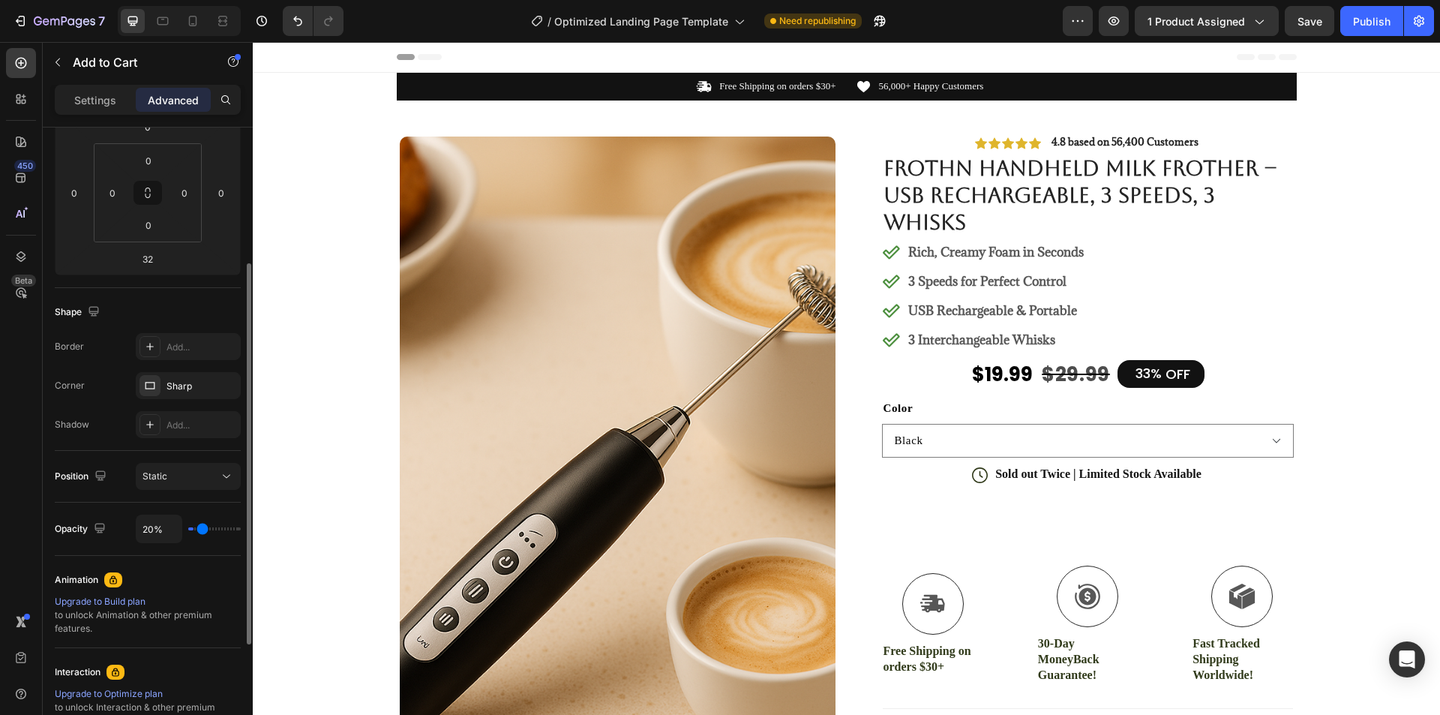
type input "39"
type input "61%"
type input "61"
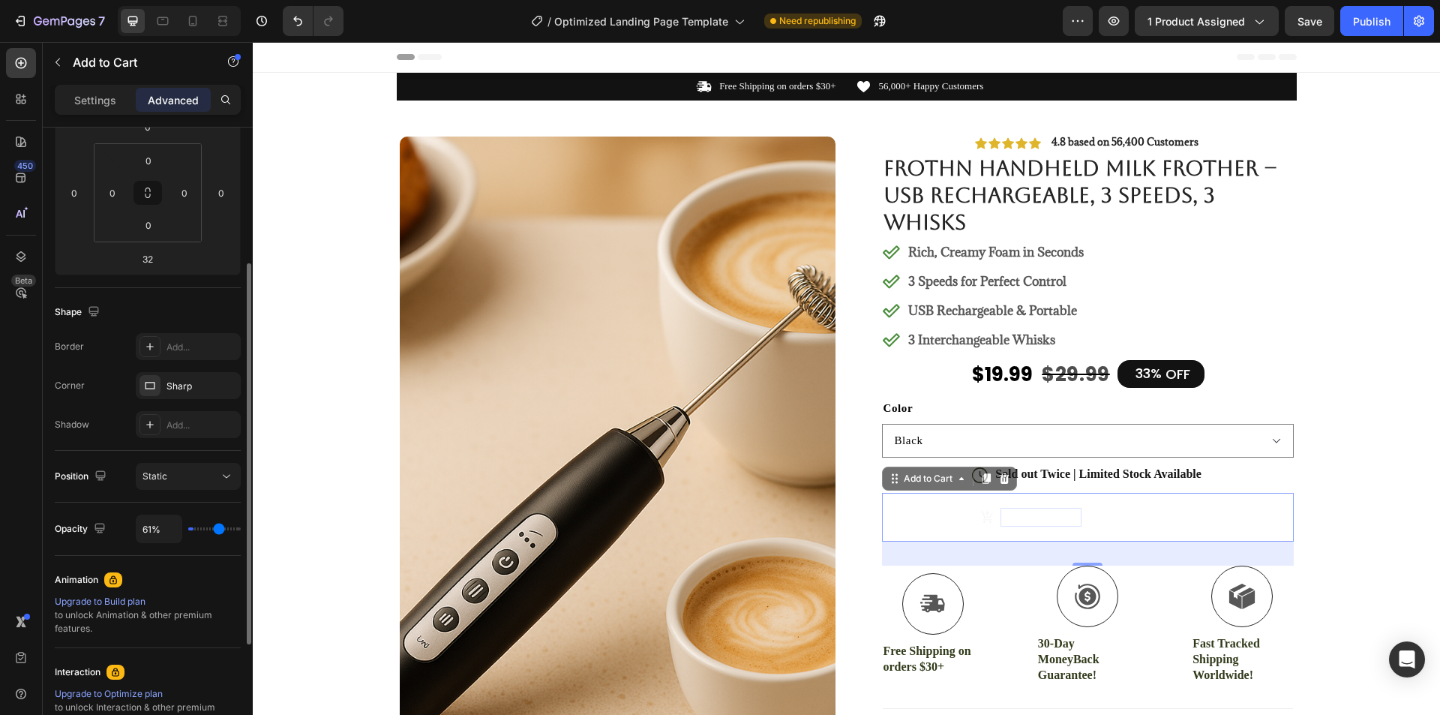
type input "78%"
type input "78"
type input "93%"
type input "93"
type input "100%"
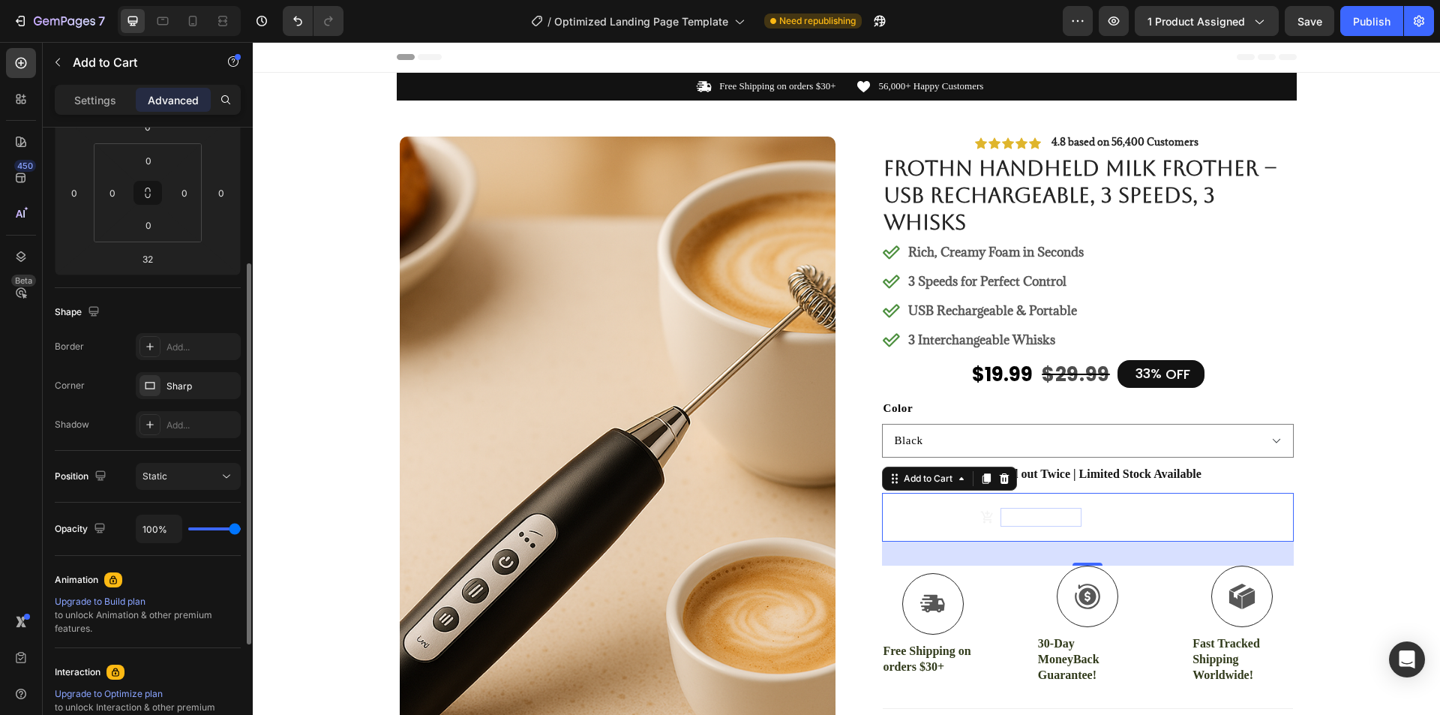
drag, startPoint x: 192, startPoint y: 527, endPoint x: 6, endPoint y: 484, distance: 191.0
type input "100"
click at [241, 529] on input "range" at bounding box center [214, 528] width 52 height 3
click at [220, 473] on icon at bounding box center [226, 476] width 15 height 15
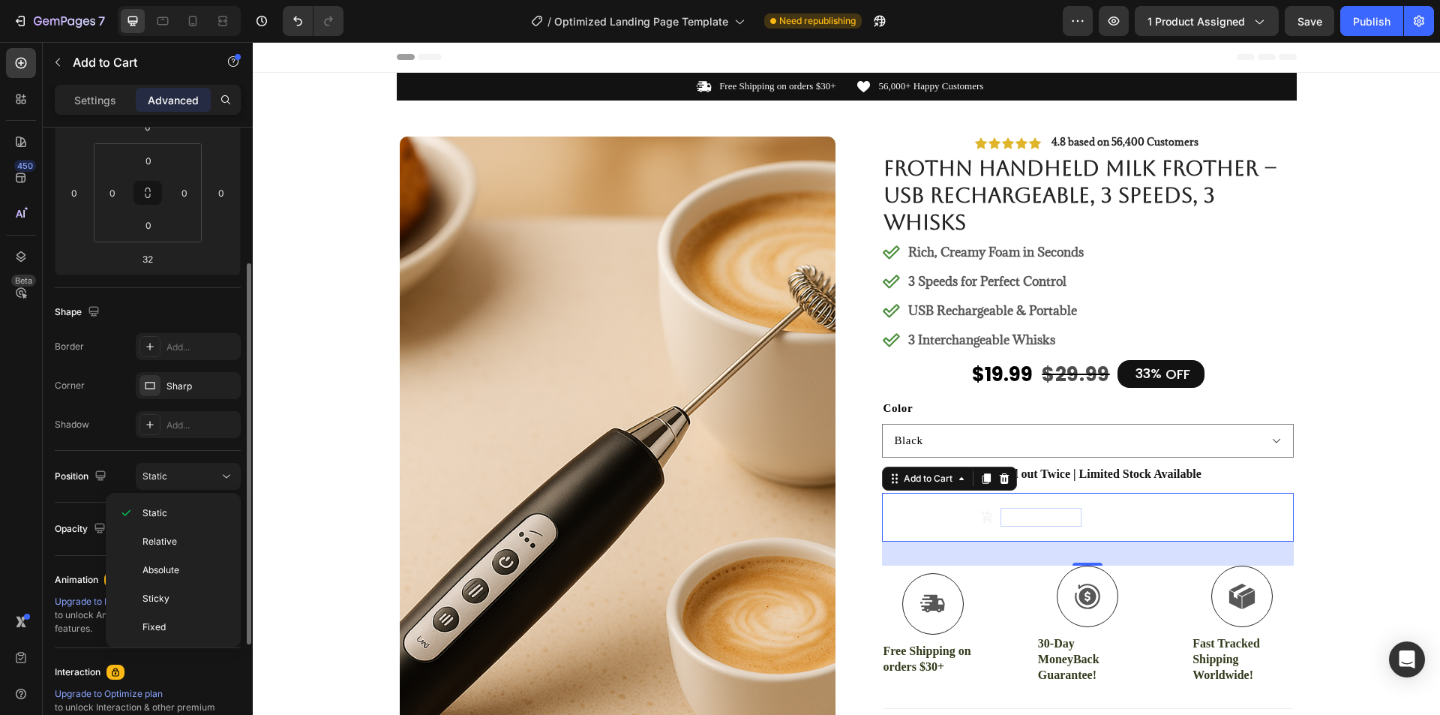
click at [109, 455] on div "Position Static" at bounding box center [148, 477] width 186 height 52
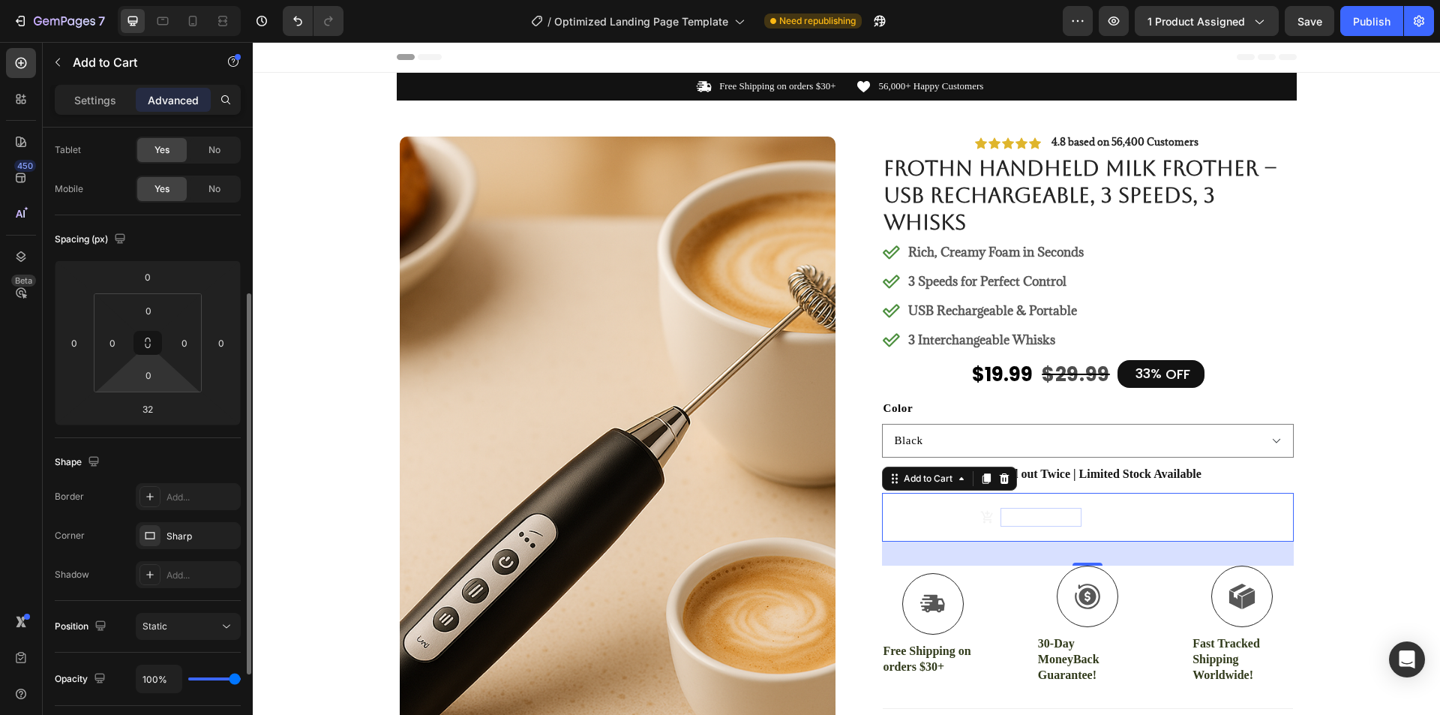
scroll to position [0, 0]
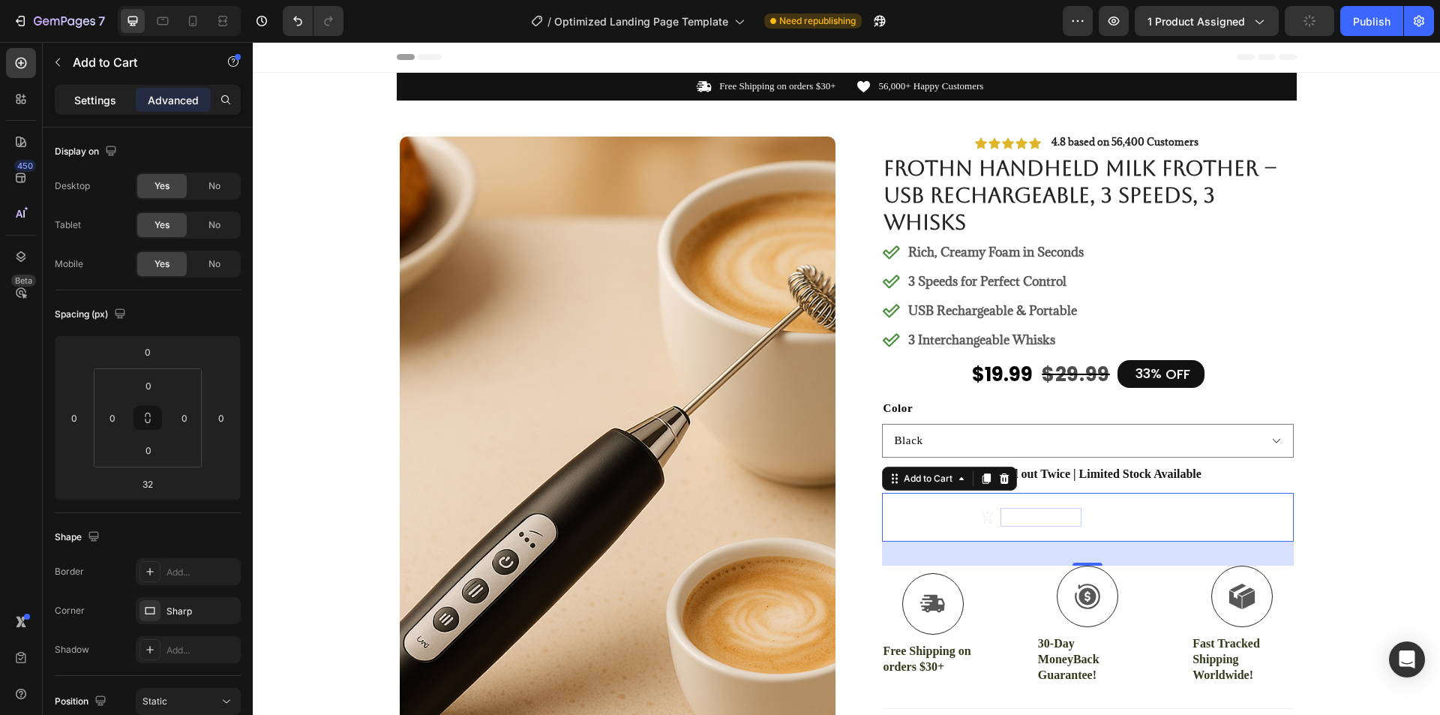
click at [117, 104] on div "Settings" at bounding box center [95, 100] width 75 height 24
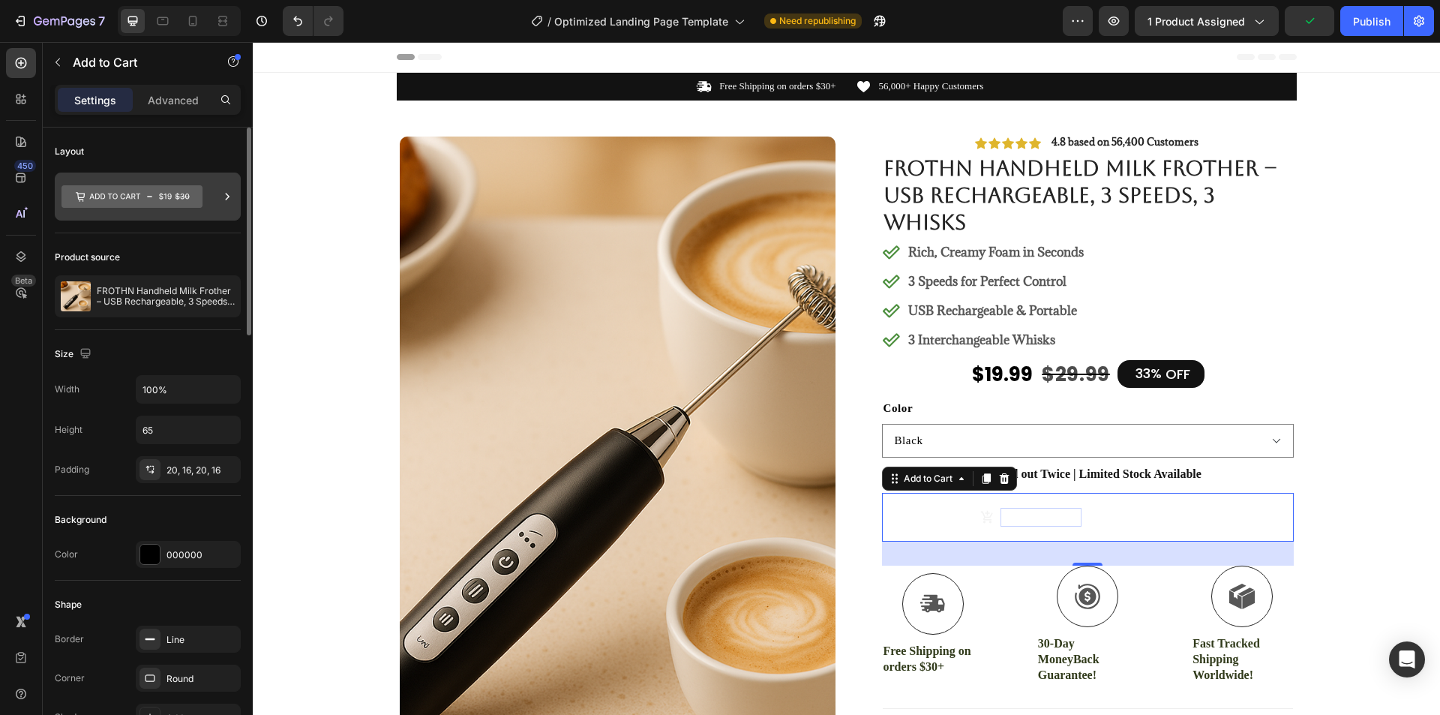
click at [223, 184] on div at bounding box center [227, 196] width 15 height 48
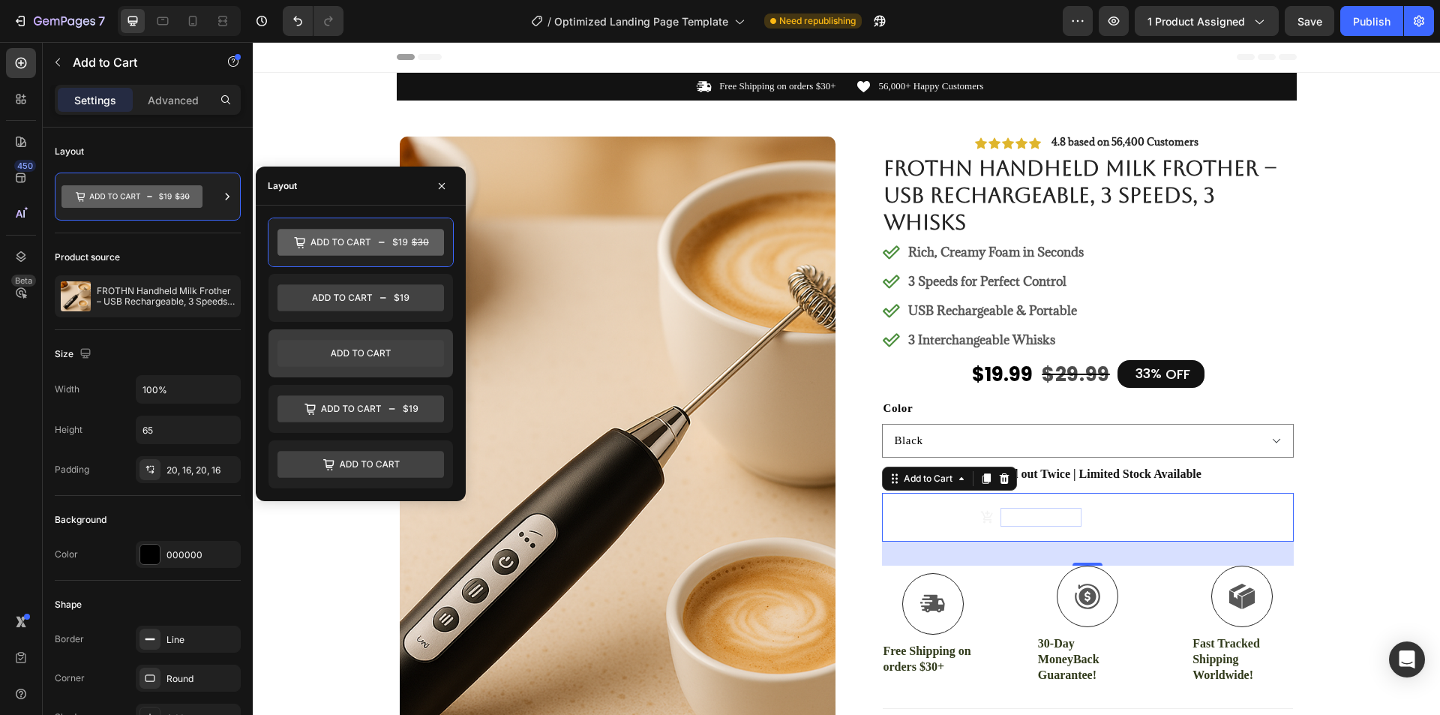
click at [387, 354] on icon at bounding box center [360, 353] width 166 height 27
click at [359, 237] on icon at bounding box center [360, 242] width 166 height 27
click at [436, 184] on icon "button" at bounding box center [442, 186] width 12 height 12
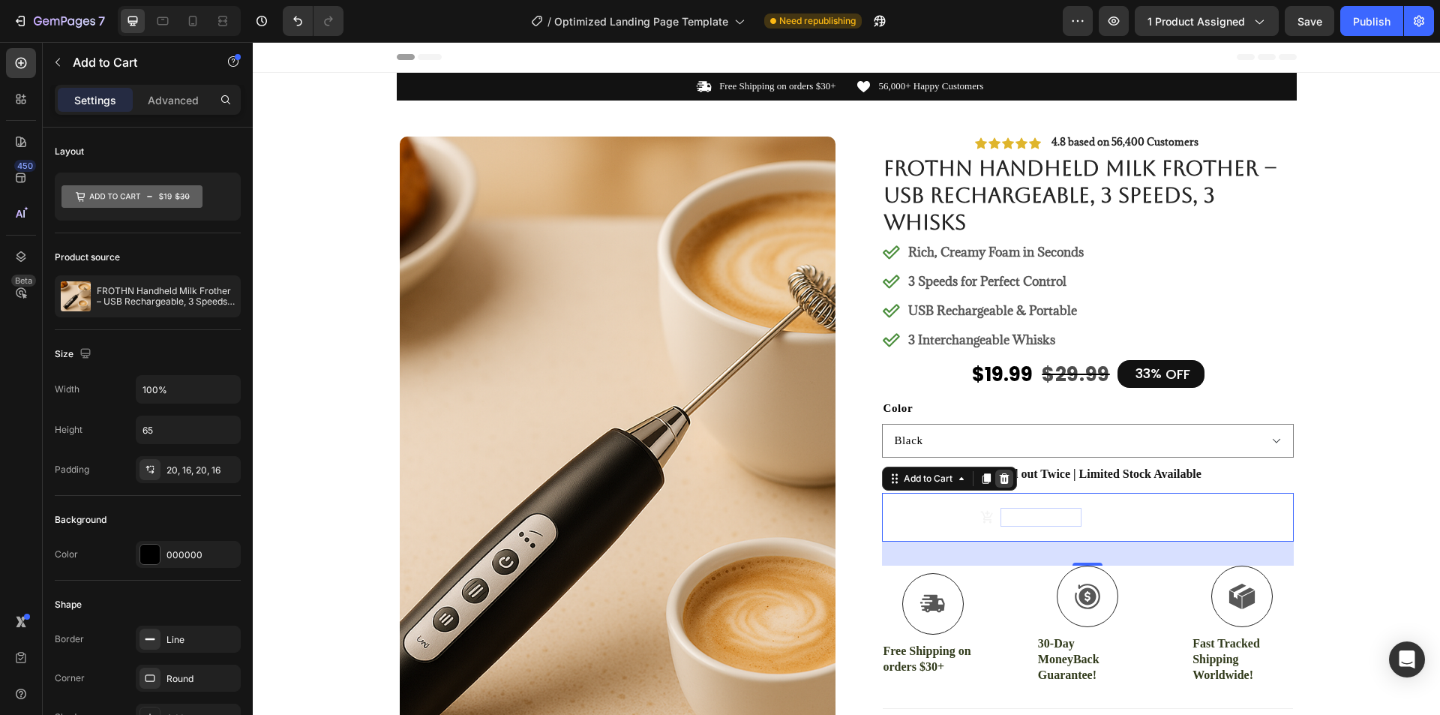
click at [999, 475] on icon at bounding box center [1004, 478] width 10 height 10
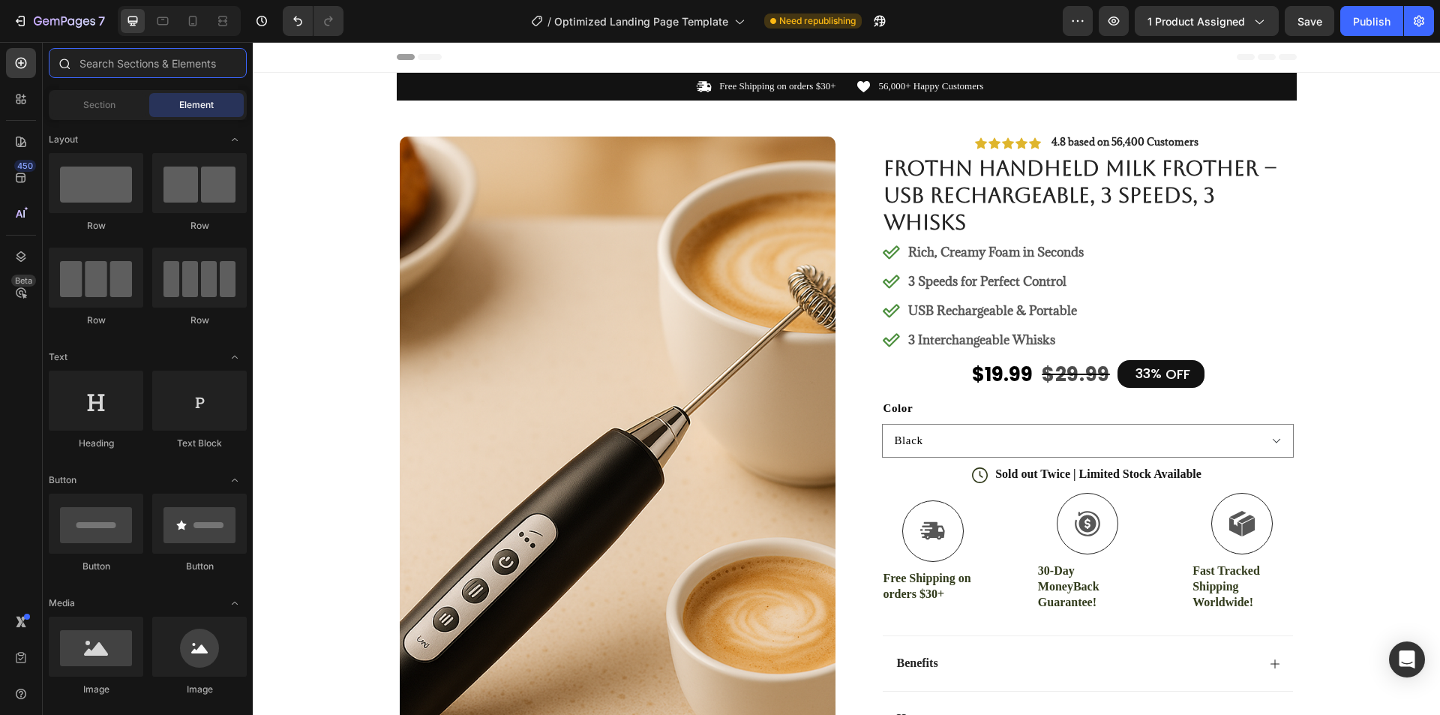
click at [148, 58] on input "text" at bounding box center [148, 63] width 198 height 30
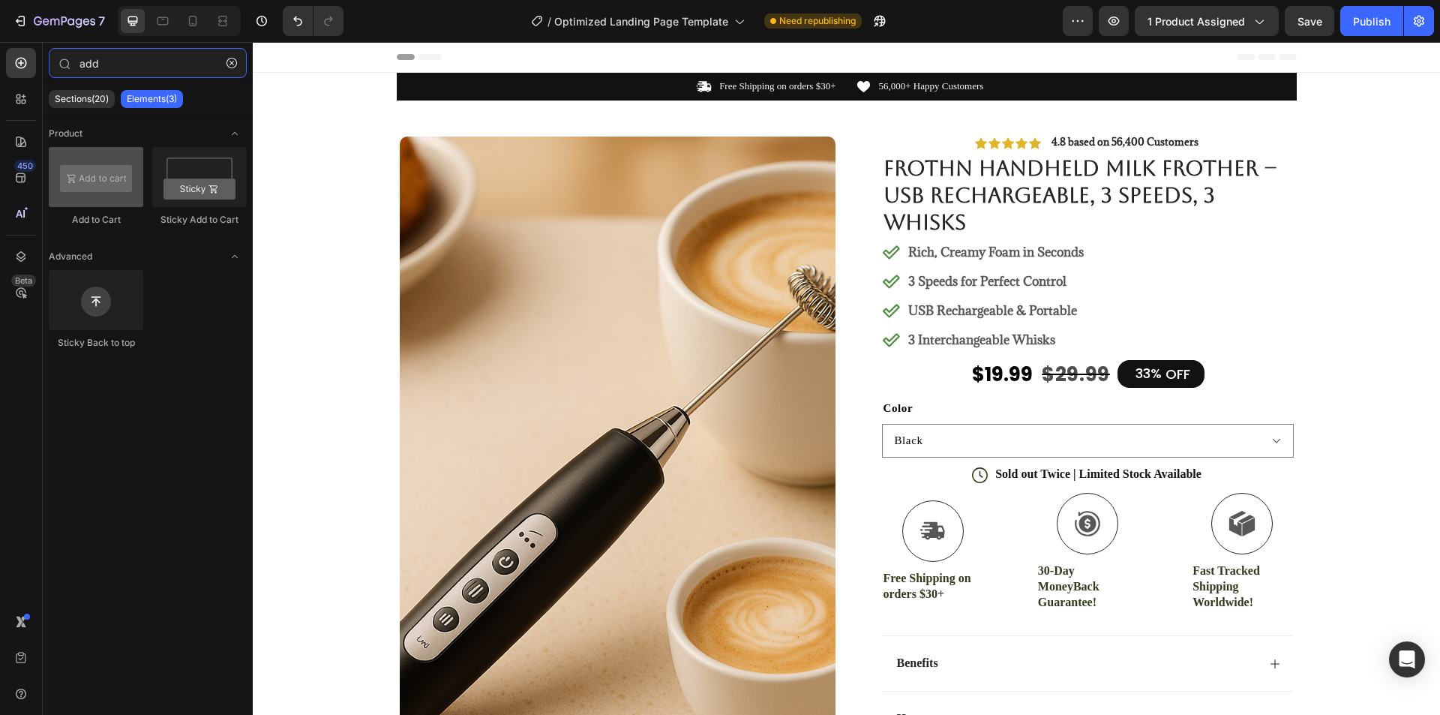
type input "add"
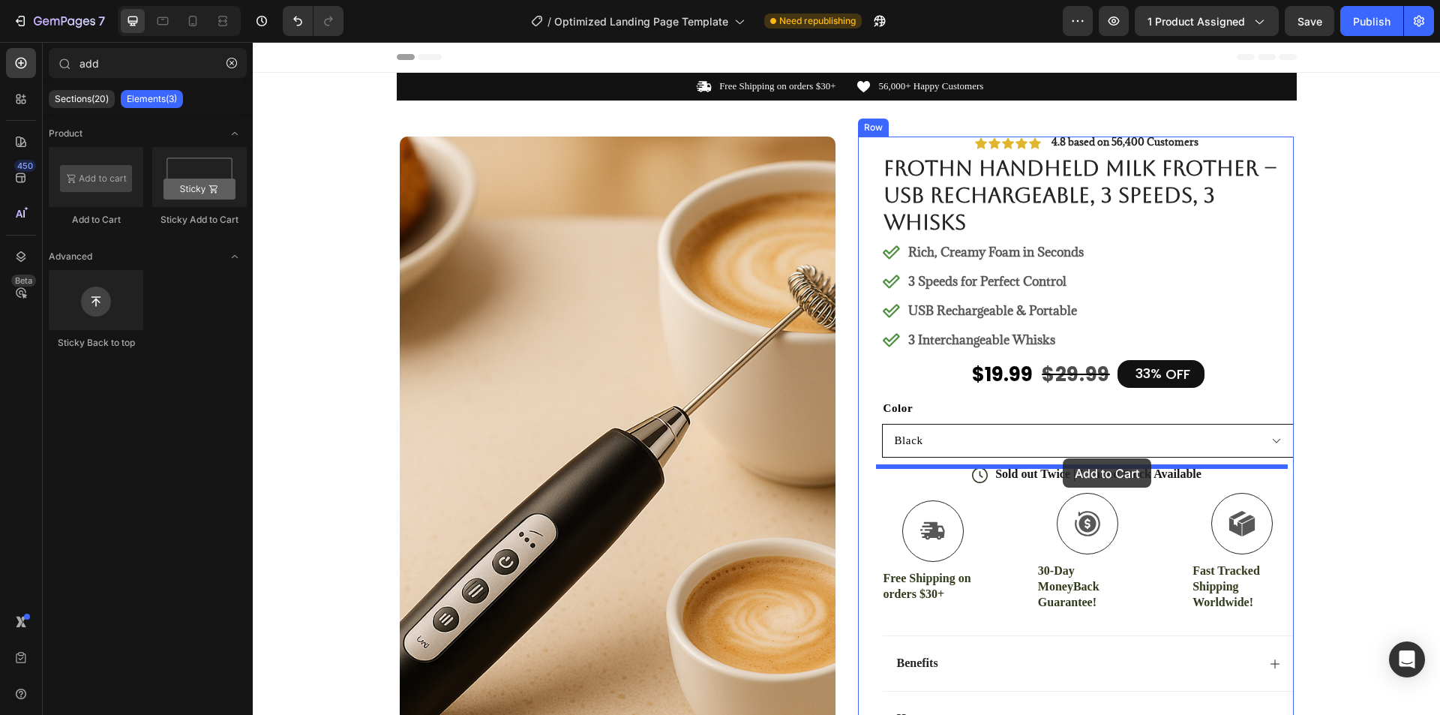
drag, startPoint x: 364, startPoint y: 212, endPoint x: 1076, endPoint y: 448, distance: 750.6
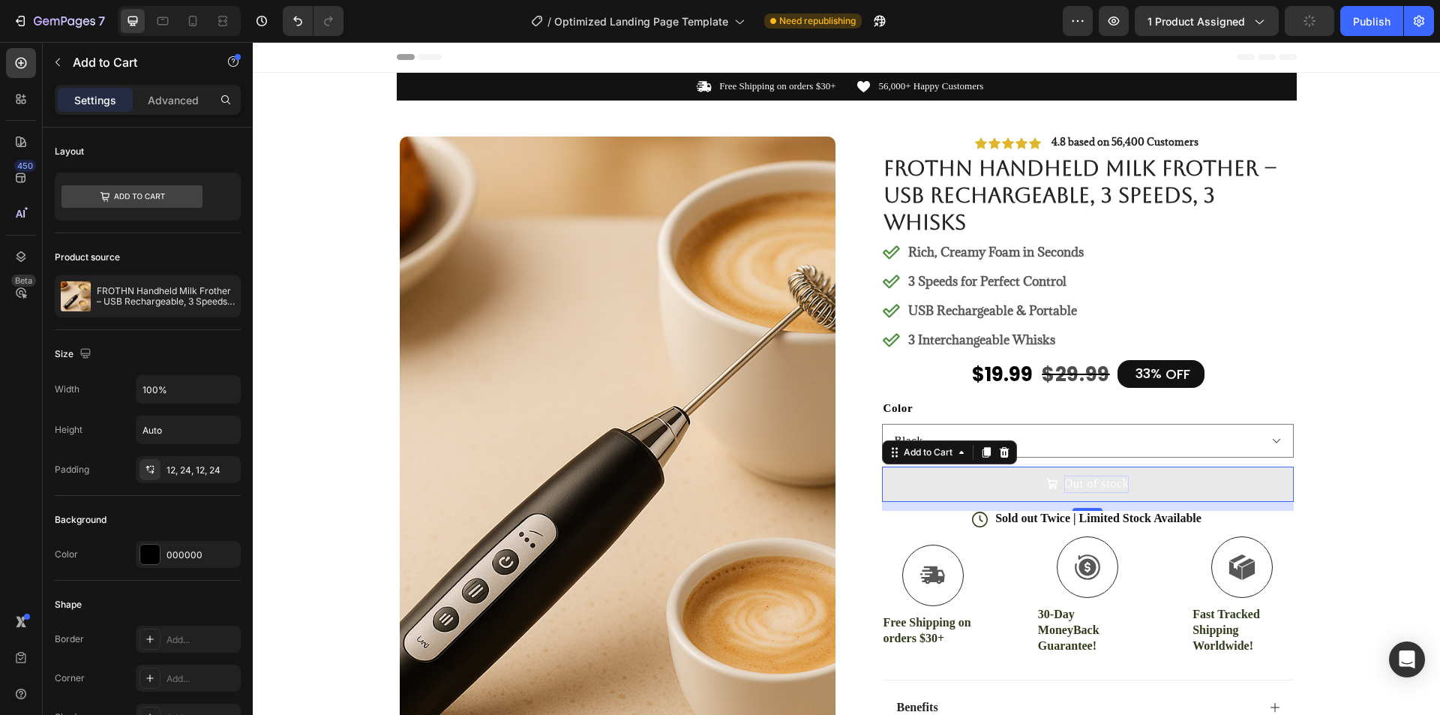
click at [1087, 483] on div "Out of stock" at bounding box center [1096, 483] width 64 height 16
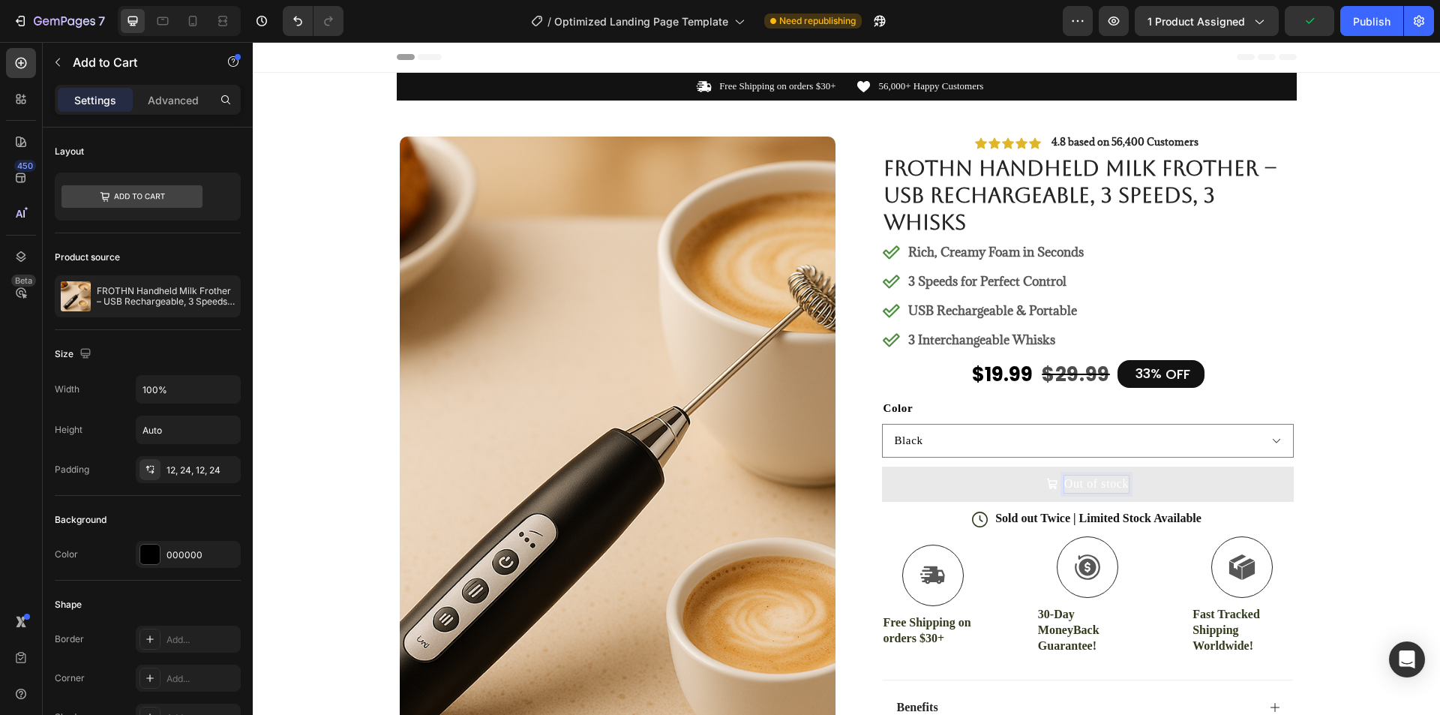
click at [1101, 486] on p "Out of stock" at bounding box center [1096, 483] width 64 height 16
click at [173, 199] on icon at bounding box center [131, 196] width 141 height 22
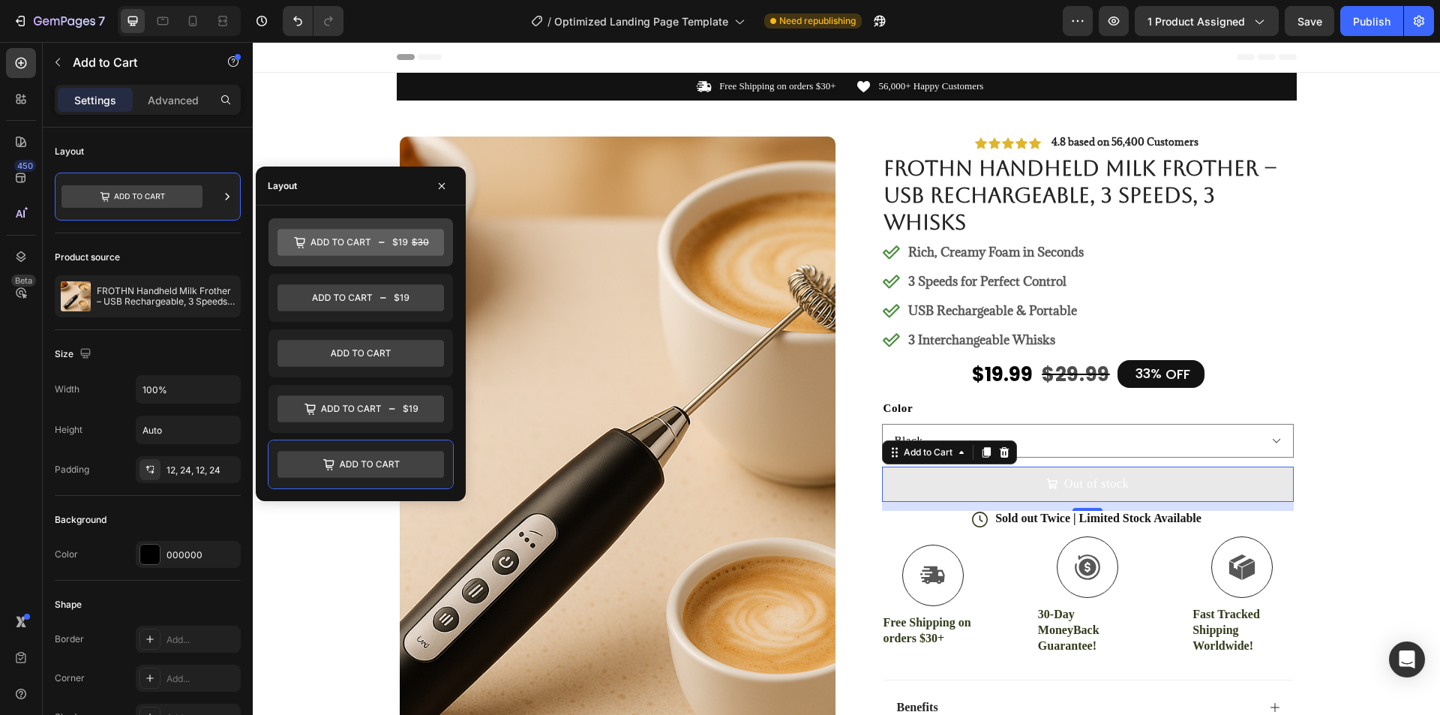
click at [354, 247] on icon at bounding box center [360, 242] width 166 height 27
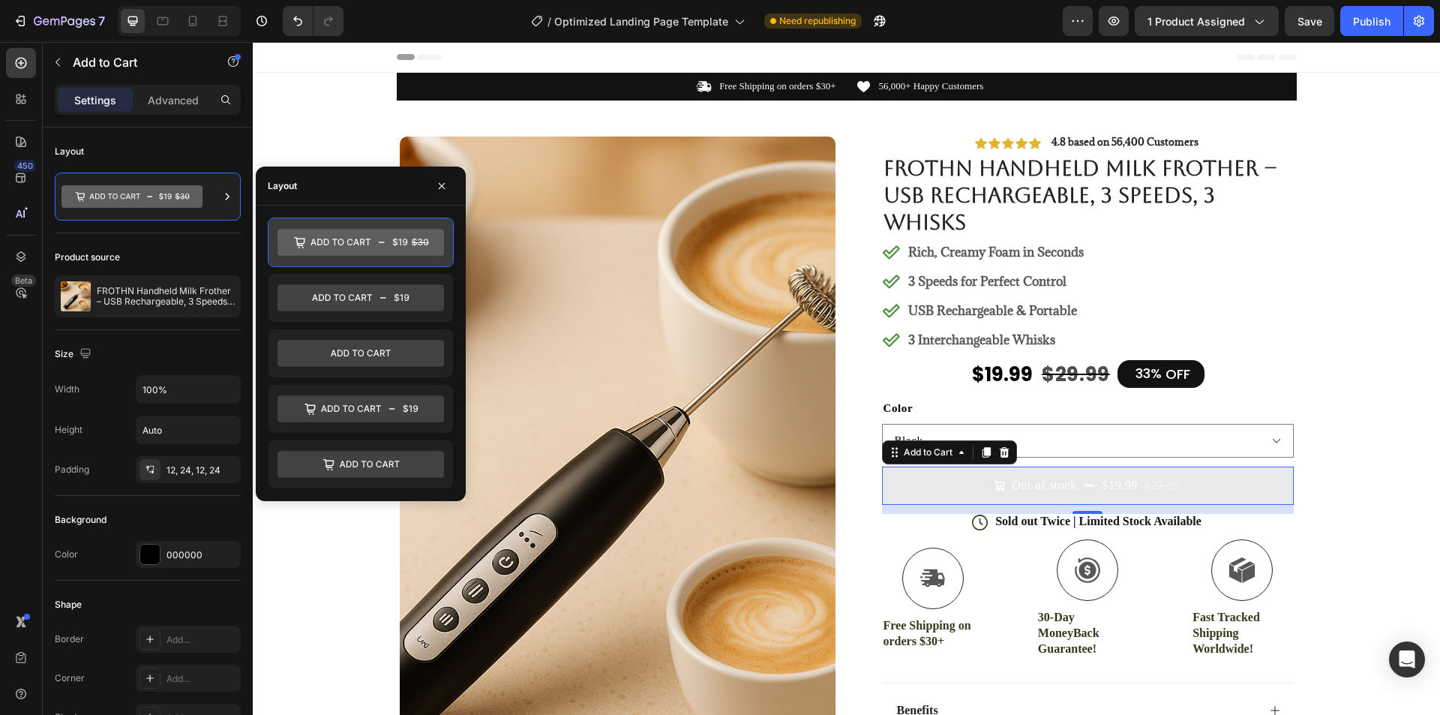
click at [346, 246] on icon at bounding box center [360, 242] width 166 height 27
click at [329, 232] on icon at bounding box center [360, 242] width 166 height 27
click at [193, 241] on div "Product source FROTHN Handheld Milk Frother – USB Rechargeable, 3 Speeds, 3 Whi…" at bounding box center [148, 281] width 186 height 97
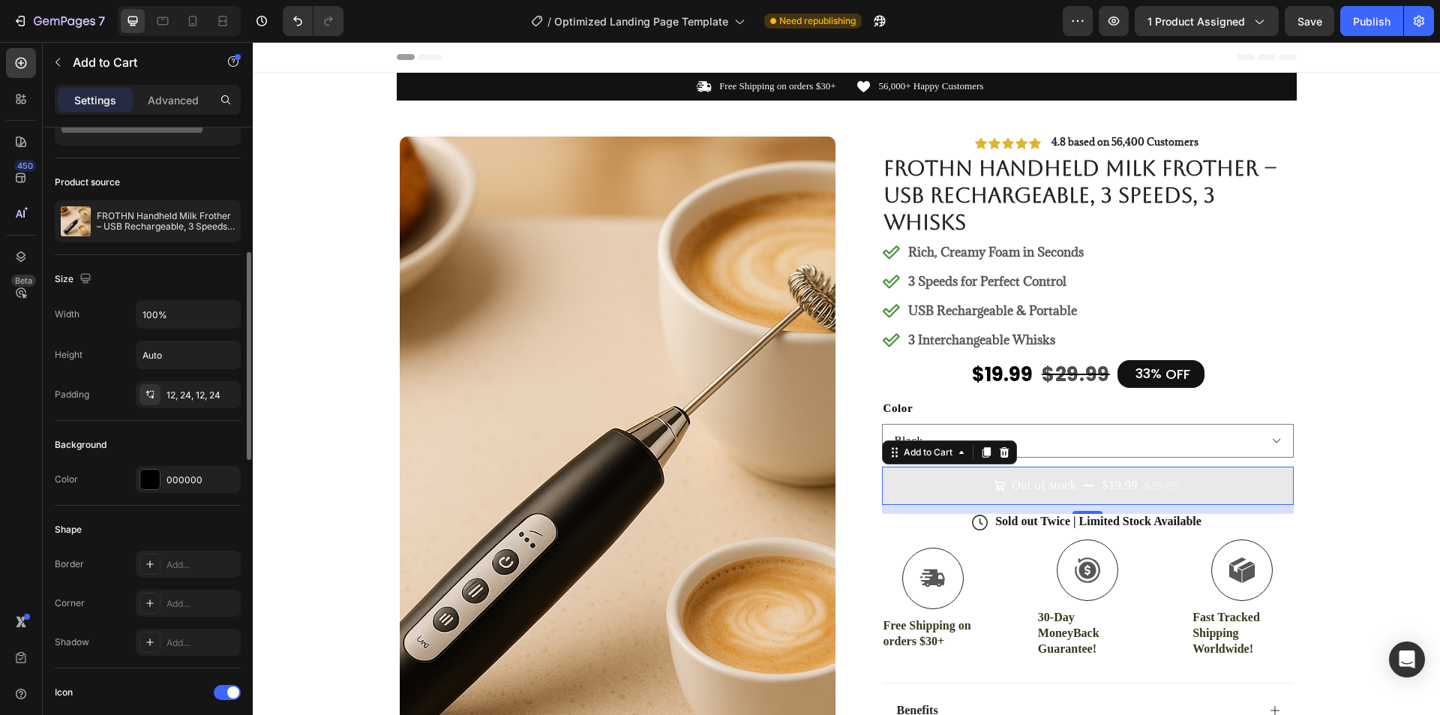
scroll to position [150, 0]
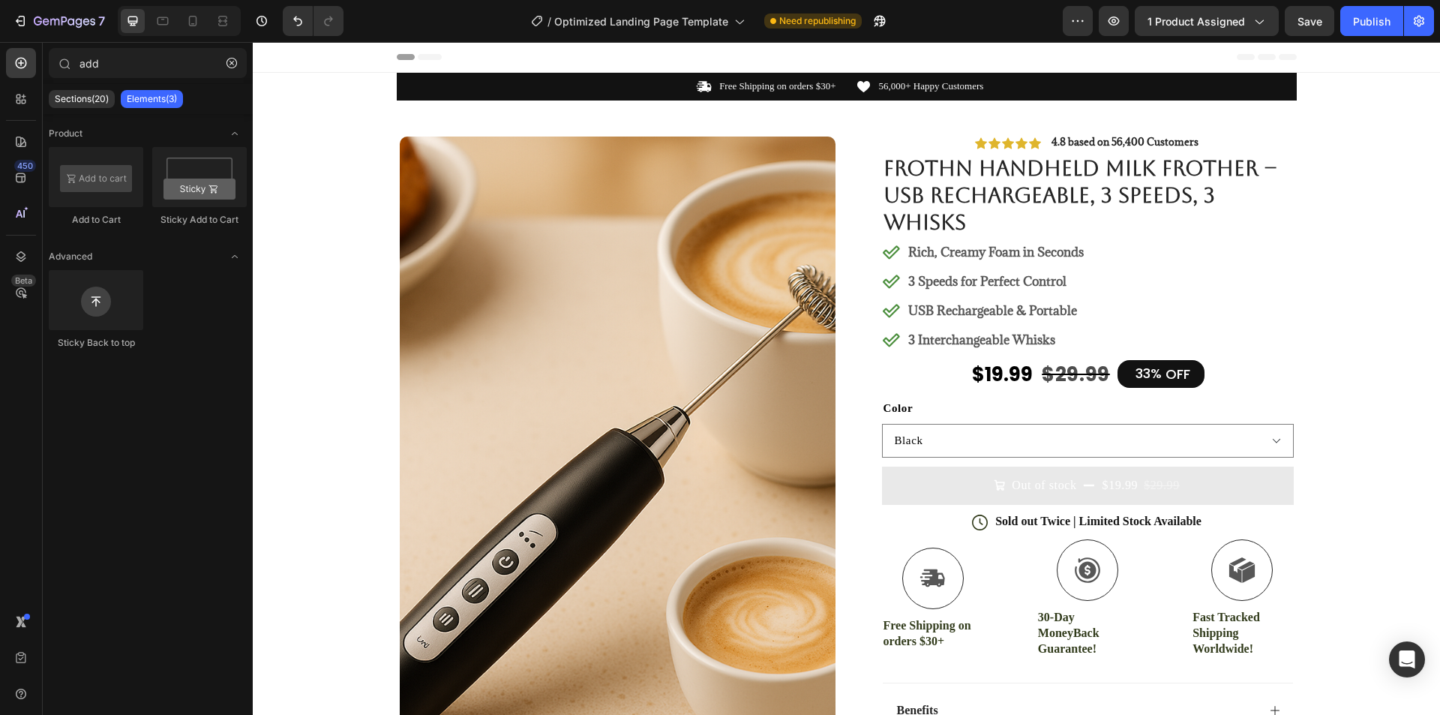
click at [1278, 487] on button "Out of stock $19.99 $29.99" at bounding box center [1088, 484] width 412 height 37
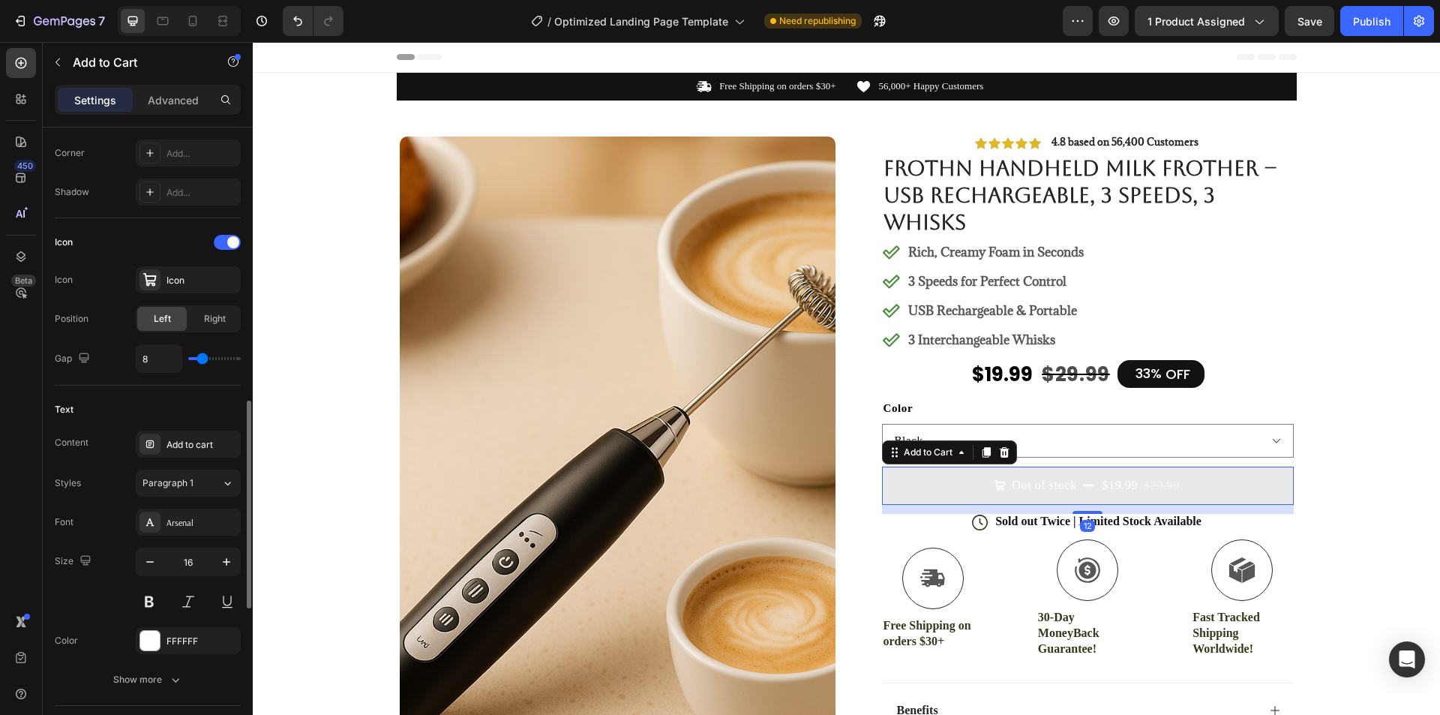
scroll to position [675, 0]
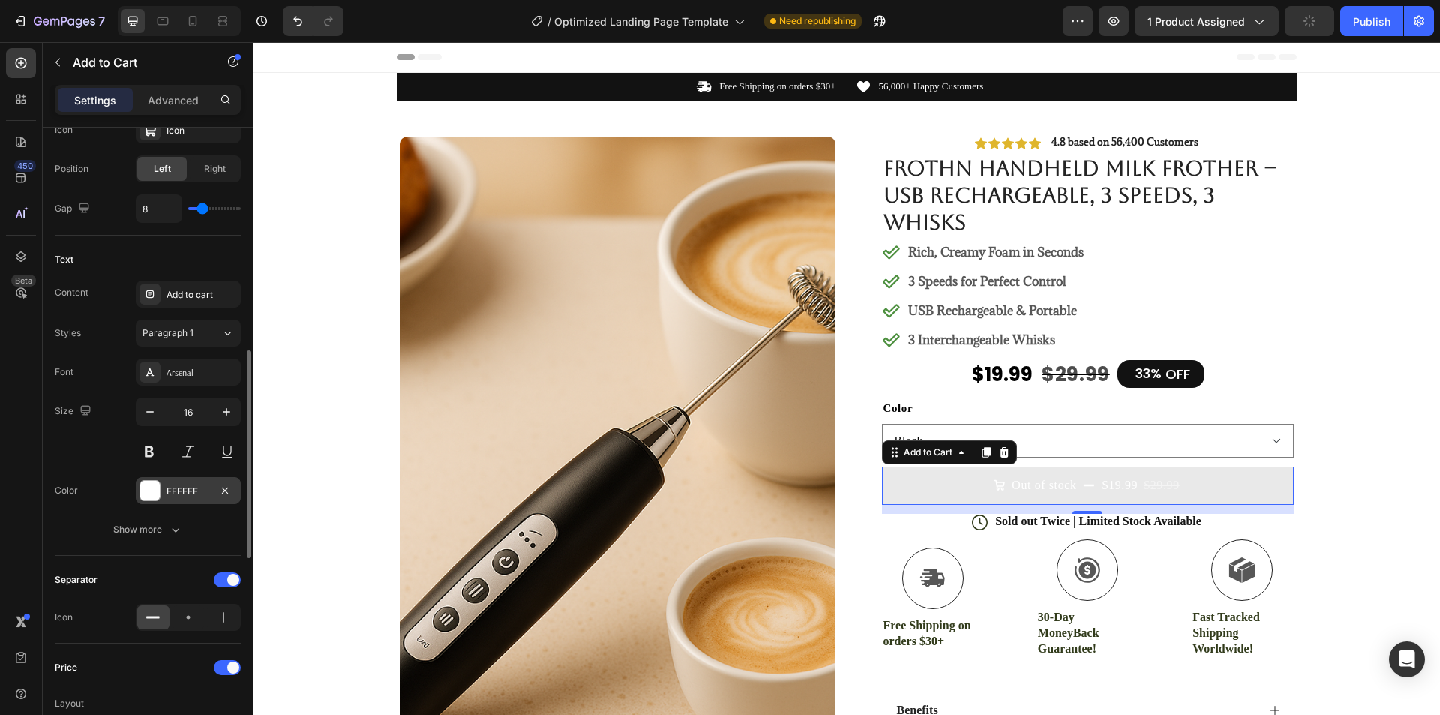
click at [183, 490] on div "FFFFFF" at bounding box center [187, 490] width 43 height 13
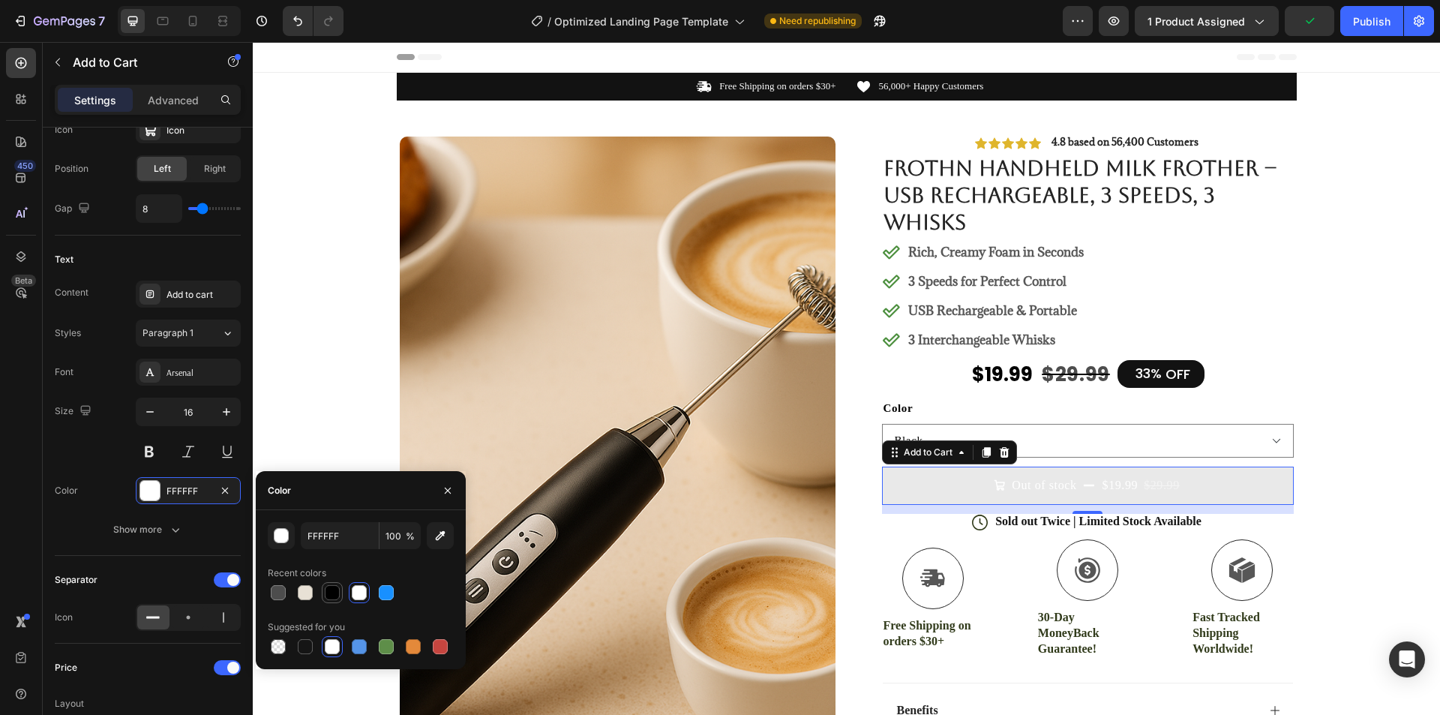
click at [323, 593] on div at bounding box center [332, 592] width 18 height 18
click at [324, 596] on div at bounding box center [332, 592] width 18 height 18
click at [325, 595] on div at bounding box center [332, 592] width 15 height 15
click at [327, 595] on div at bounding box center [332, 592] width 15 height 15
click at [328, 595] on div at bounding box center [332, 592] width 15 height 15
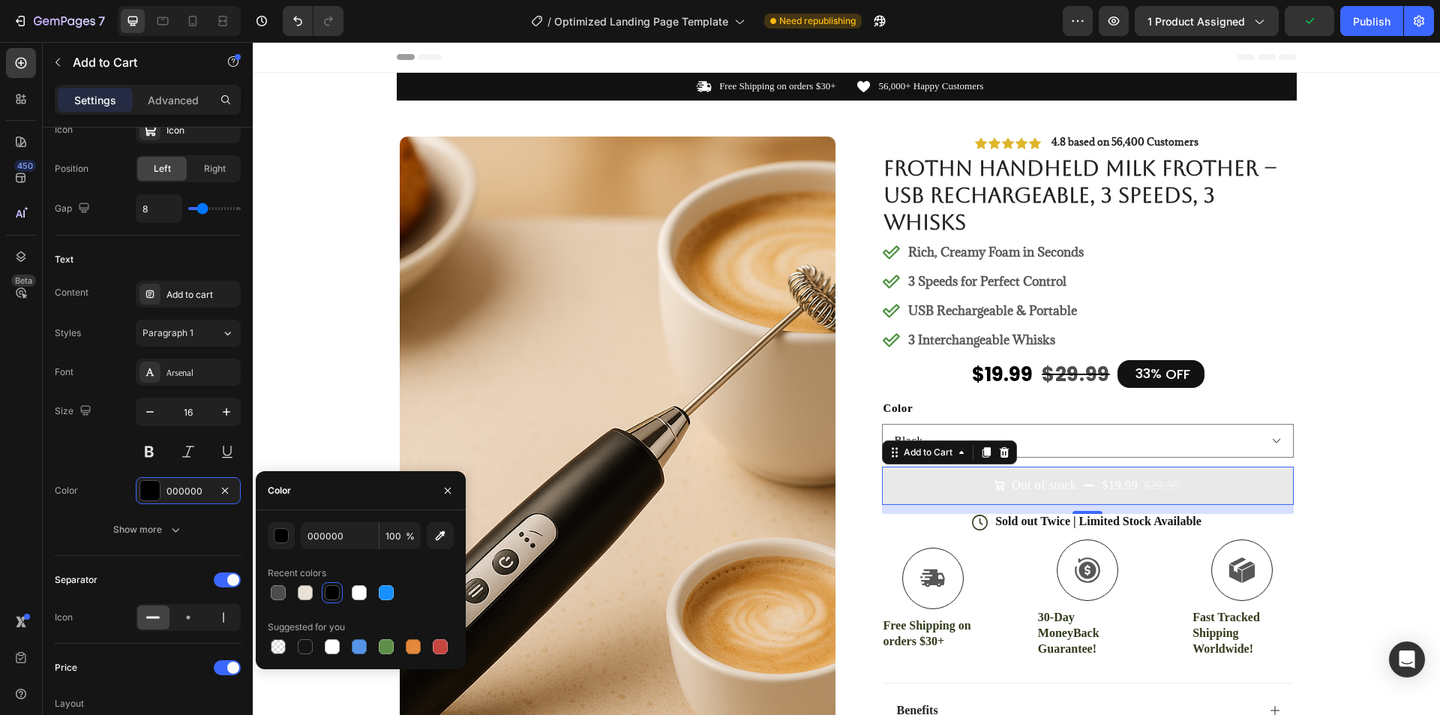
click at [328, 595] on div at bounding box center [332, 592] width 15 height 15
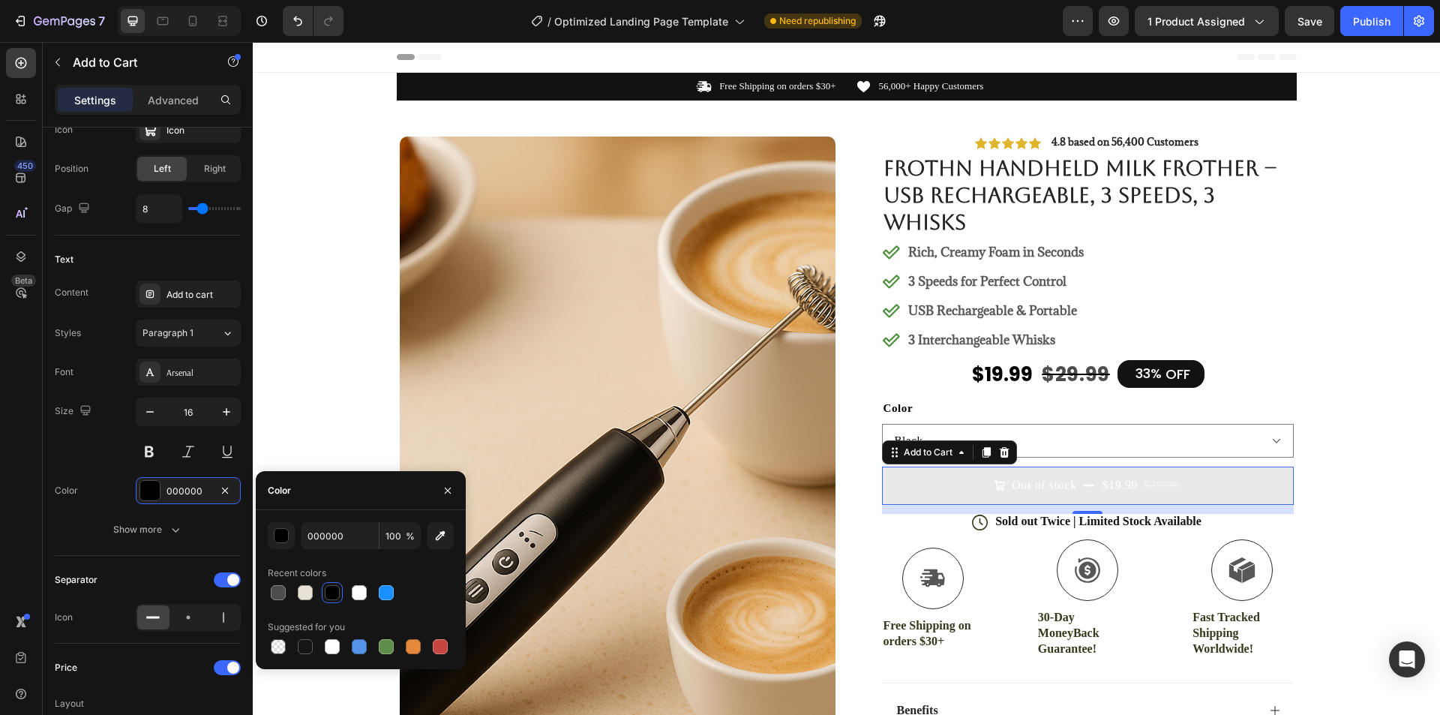
click at [328, 595] on div at bounding box center [332, 592] width 15 height 15
click at [298, 647] on div at bounding box center [305, 646] width 15 height 15
click at [304, 647] on div at bounding box center [305, 646] width 15 height 15
click at [334, 596] on div at bounding box center [332, 592] width 15 height 15
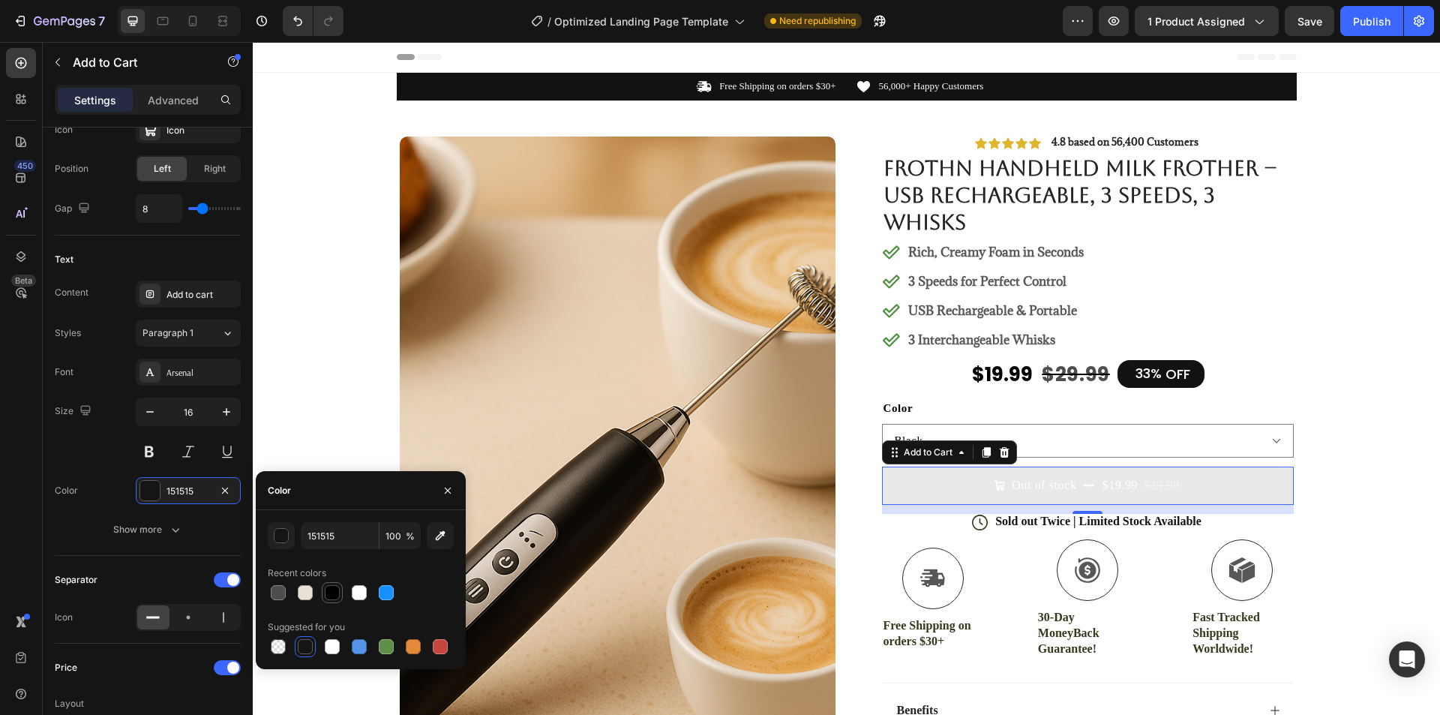
click at [334, 596] on div at bounding box center [332, 592] width 15 height 15
type input "000000"
click at [99, 460] on div "Size 16" at bounding box center [148, 430] width 186 height 67
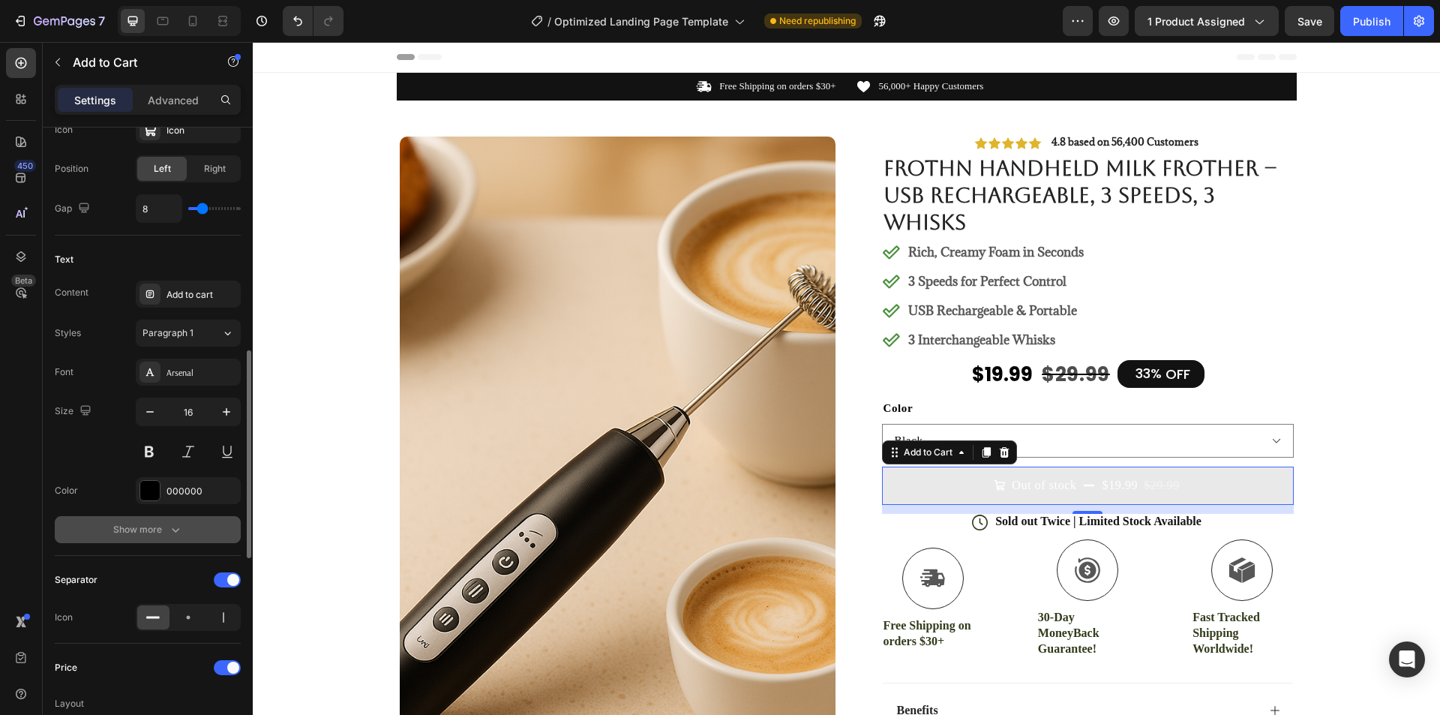
click at [154, 532] on div "Show more" at bounding box center [148, 529] width 70 height 15
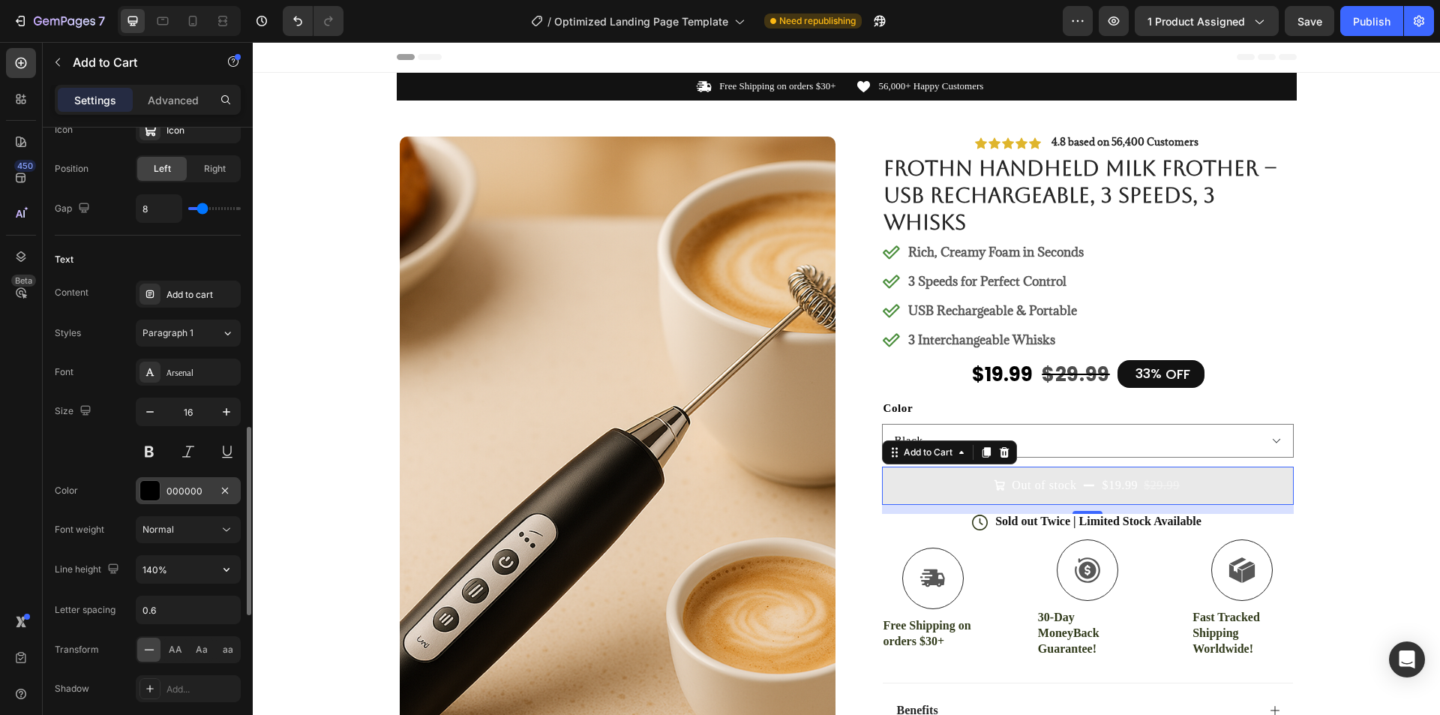
scroll to position [750, 0]
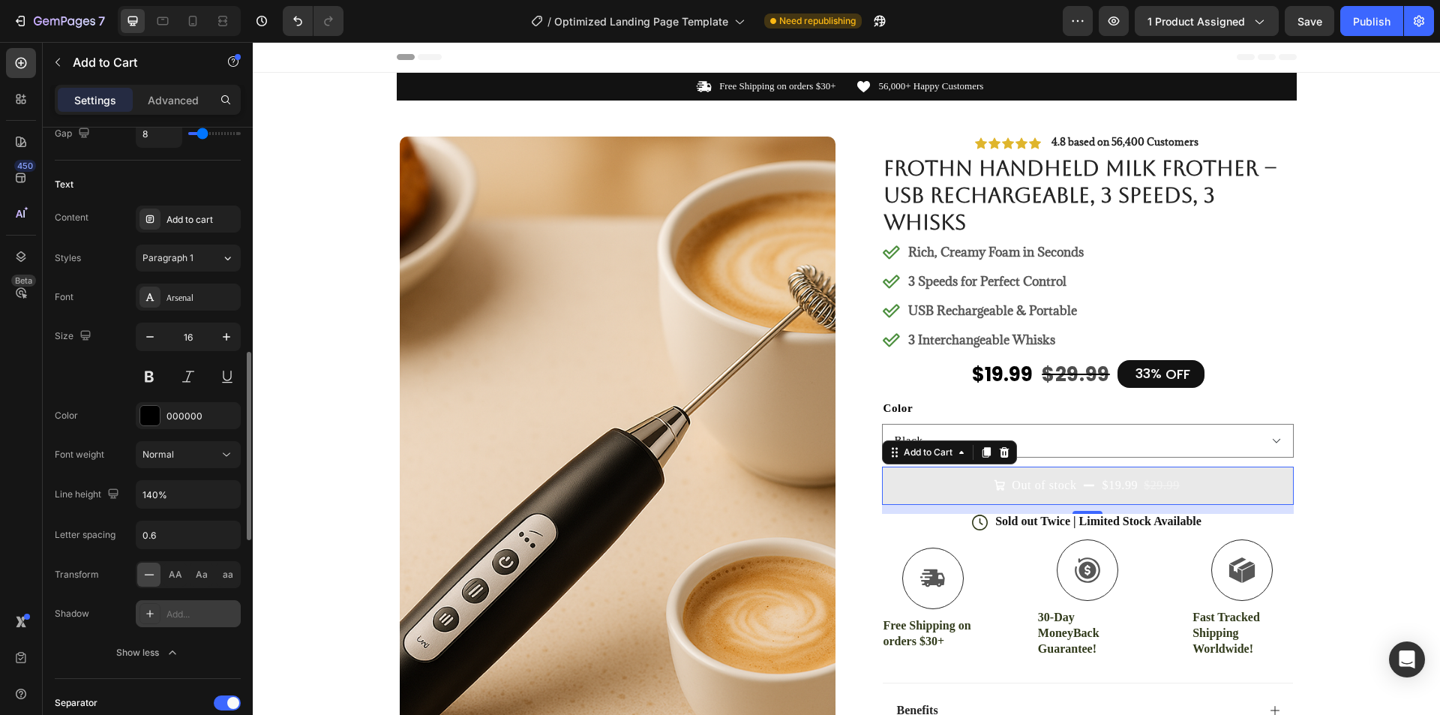
click at [185, 613] on div "Add..." at bounding box center [201, 613] width 70 height 13
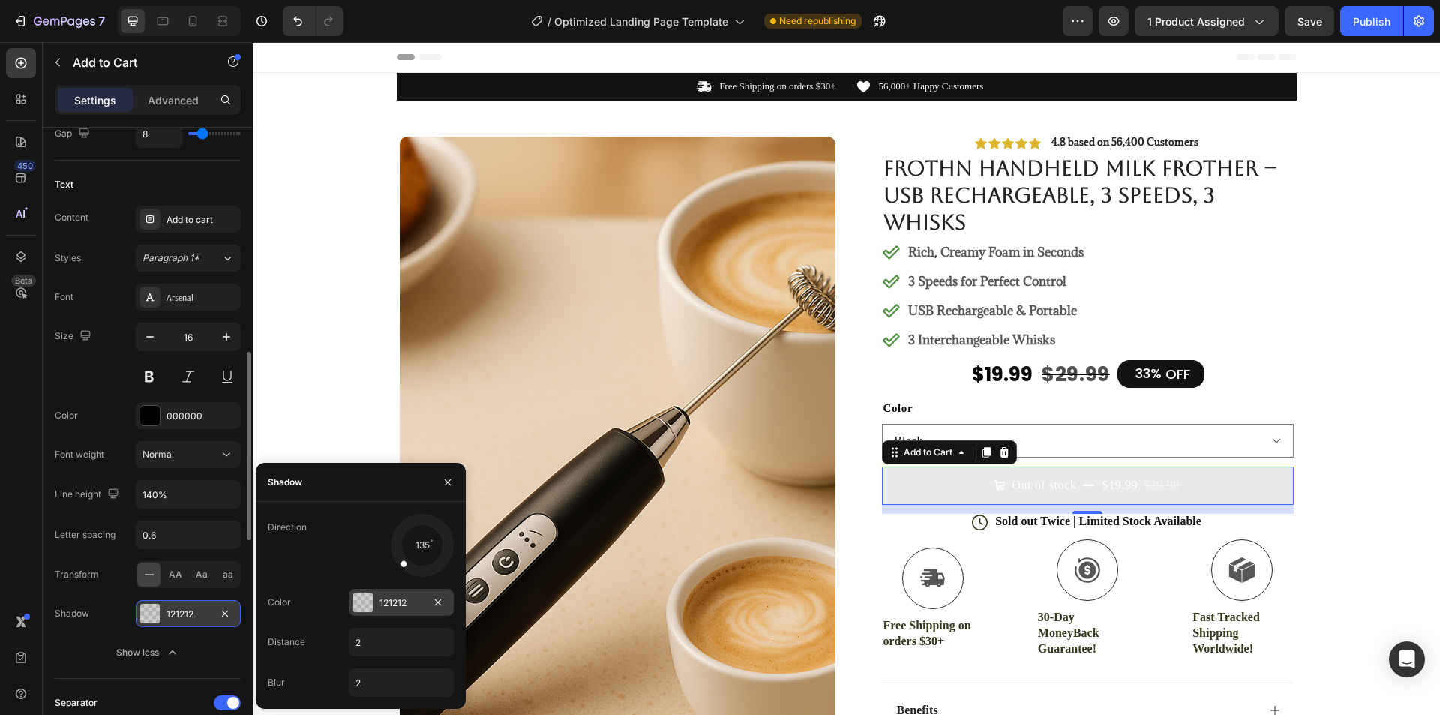
click at [366, 601] on div at bounding box center [362, 601] width 19 height 19
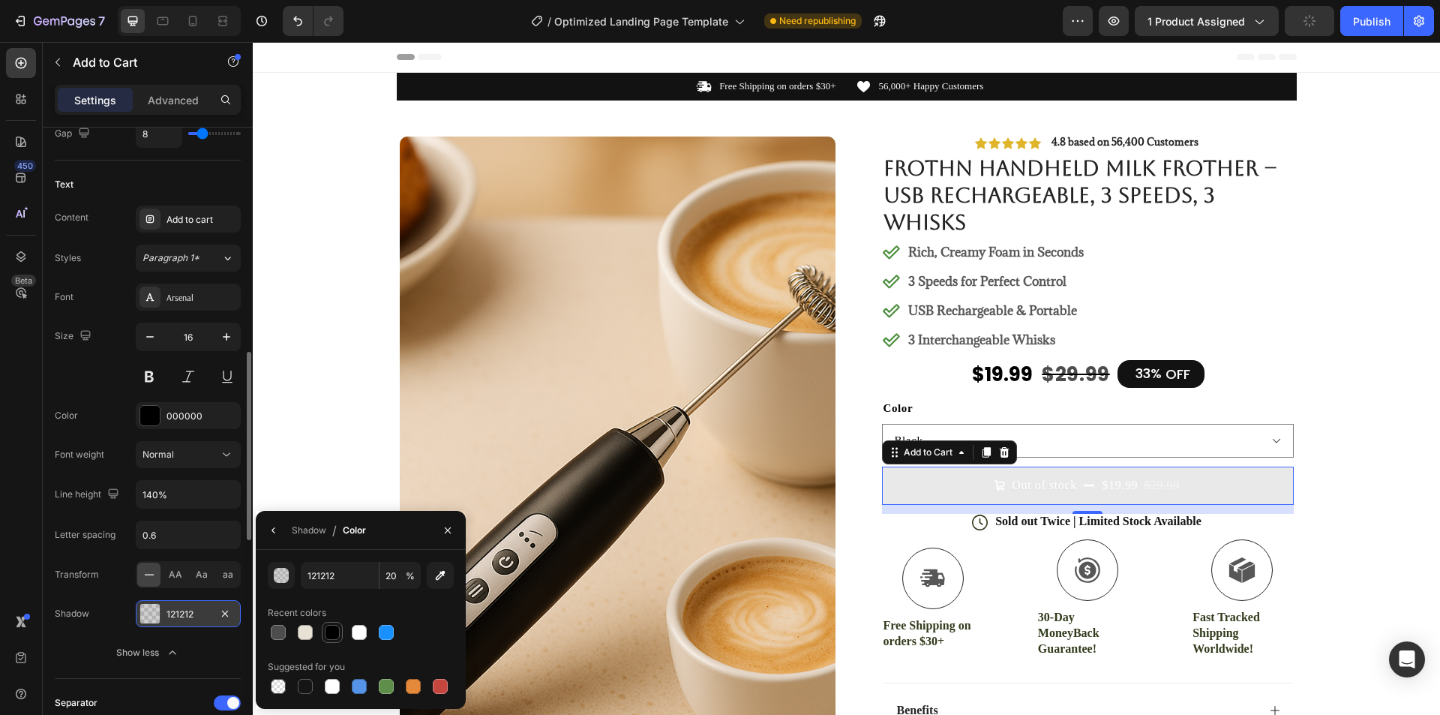
click at [327, 631] on div at bounding box center [332, 632] width 15 height 15
type input "000000"
type input "100"
drag, startPoint x: 1099, startPoint y: 479, endPoint x: 1084, endPoint y: 492, distance: 19.7
click at [1101, 482] on div "$19.99" at bounding box center [1120, 484] width 39 height 19
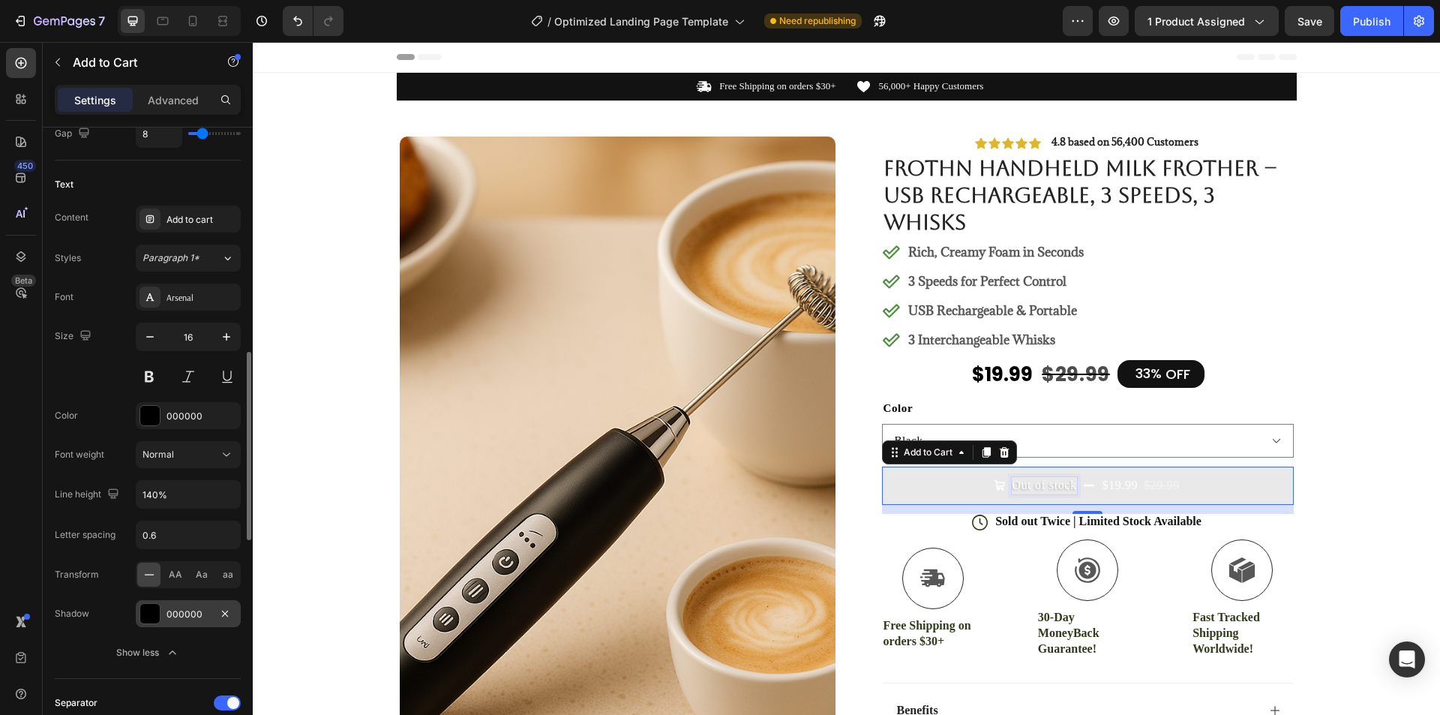
drag, startPoint x: 1084, startPoint y: 492, endPoint x: 1123, endPoint y: 488, distance: 38.4
click at [1091, 492] on button "Out of stock $19.99 $29.99" at bounding box center [1088, 484] width 412 height 37
click at [1123, 488] on div "$19.99" at bounding box center [1120, 484] width 39 height 19
click at [1057, 488] on p "Out of stock" at bounding box center [1044, 485] width 64 height 16
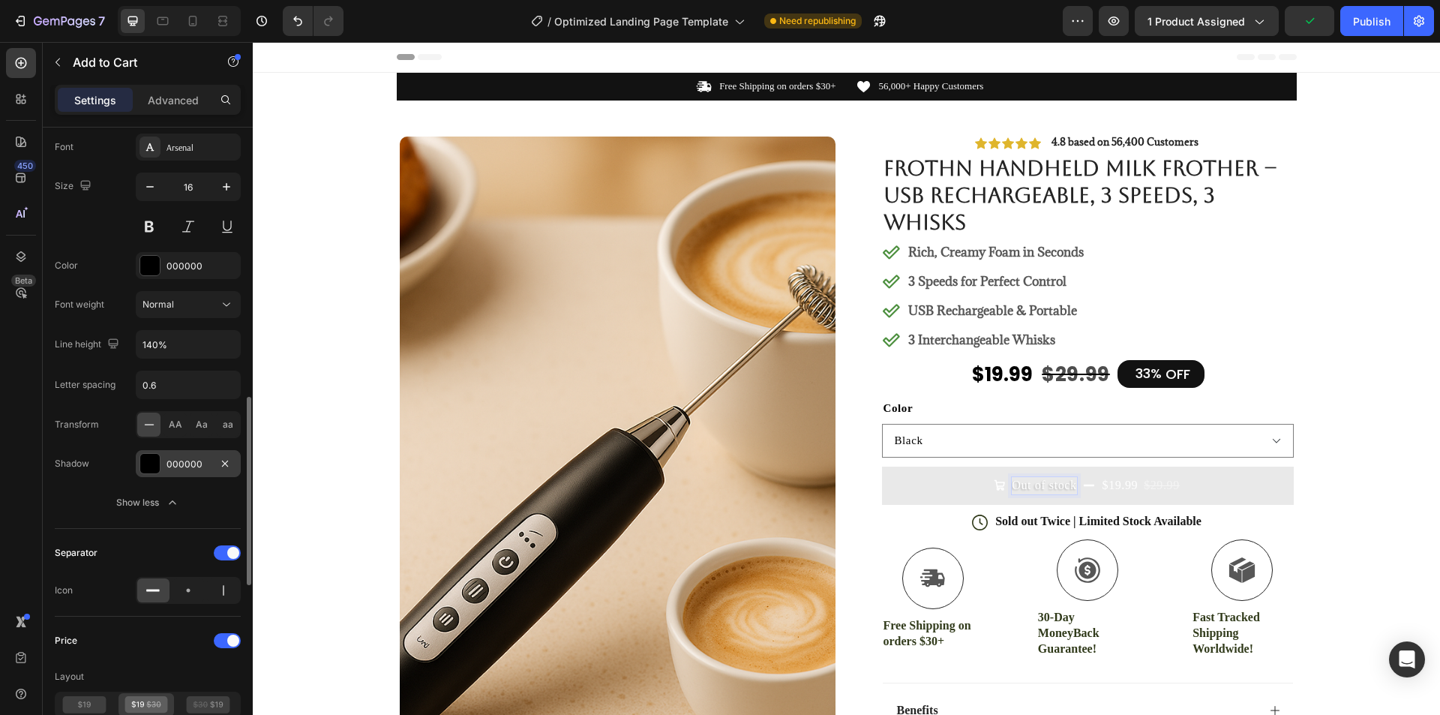
scroll to position [1050, 0]
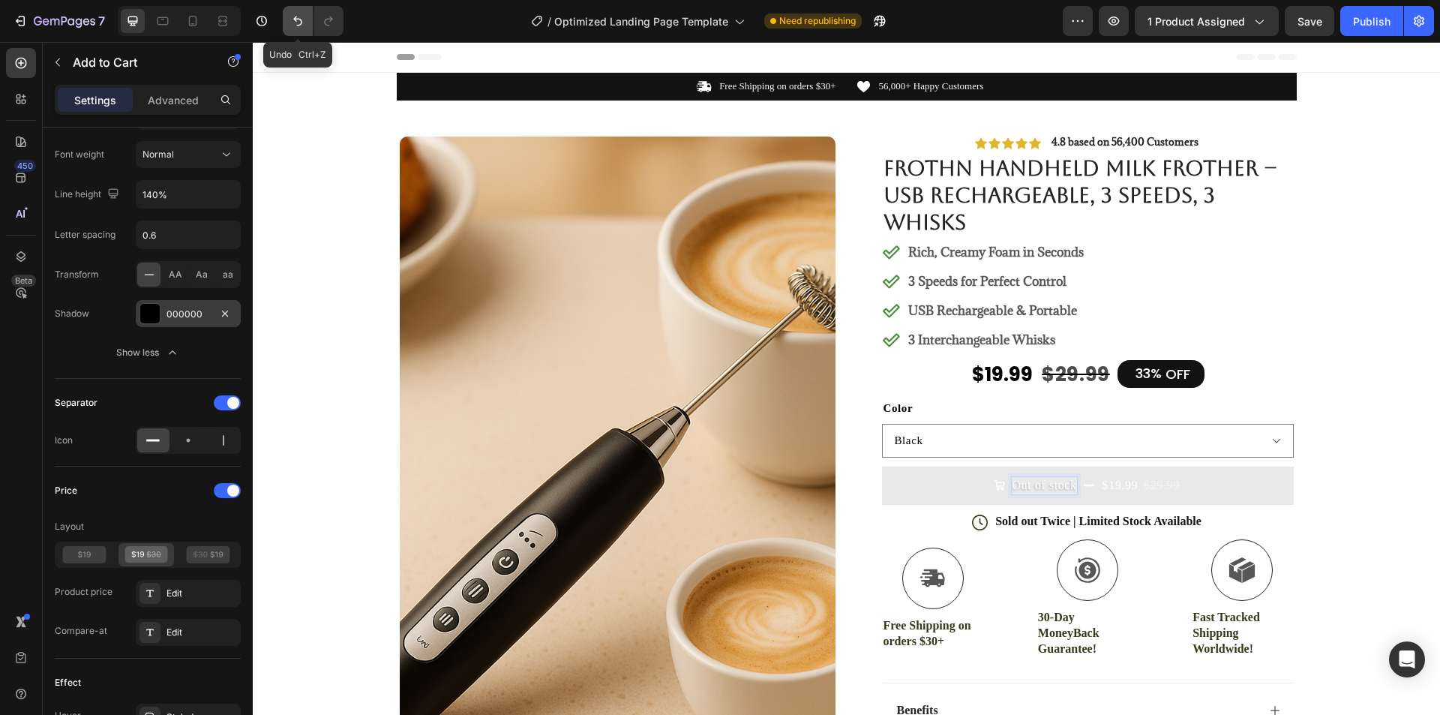
click at [301, 25] on icon "Undo/Redo" at bounding box center [297, 20] width 15 height 15
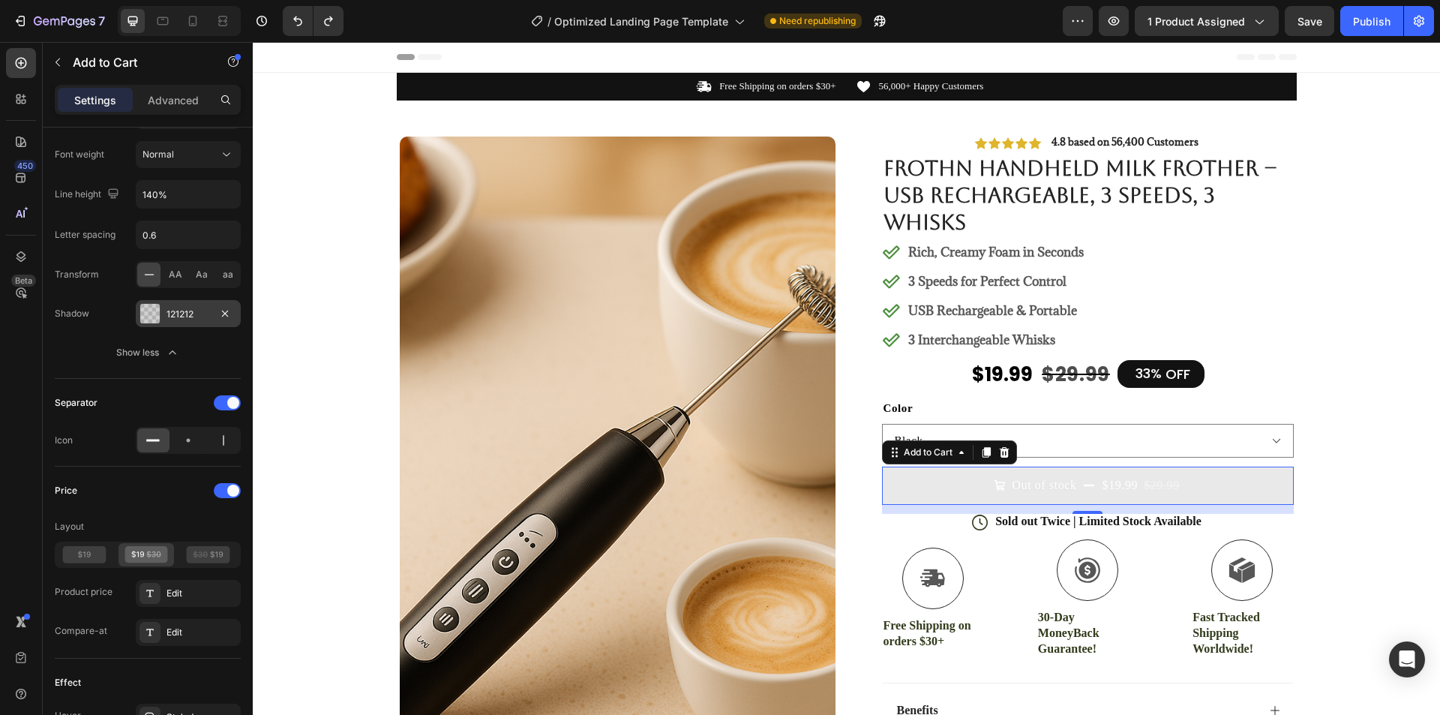
click at [1101, 484] on div "$19.99" at bounding box center [1120, 484] width 39 height 19
click at [959, 450] on icon at bounding box center [961, 452] width 12 height 12
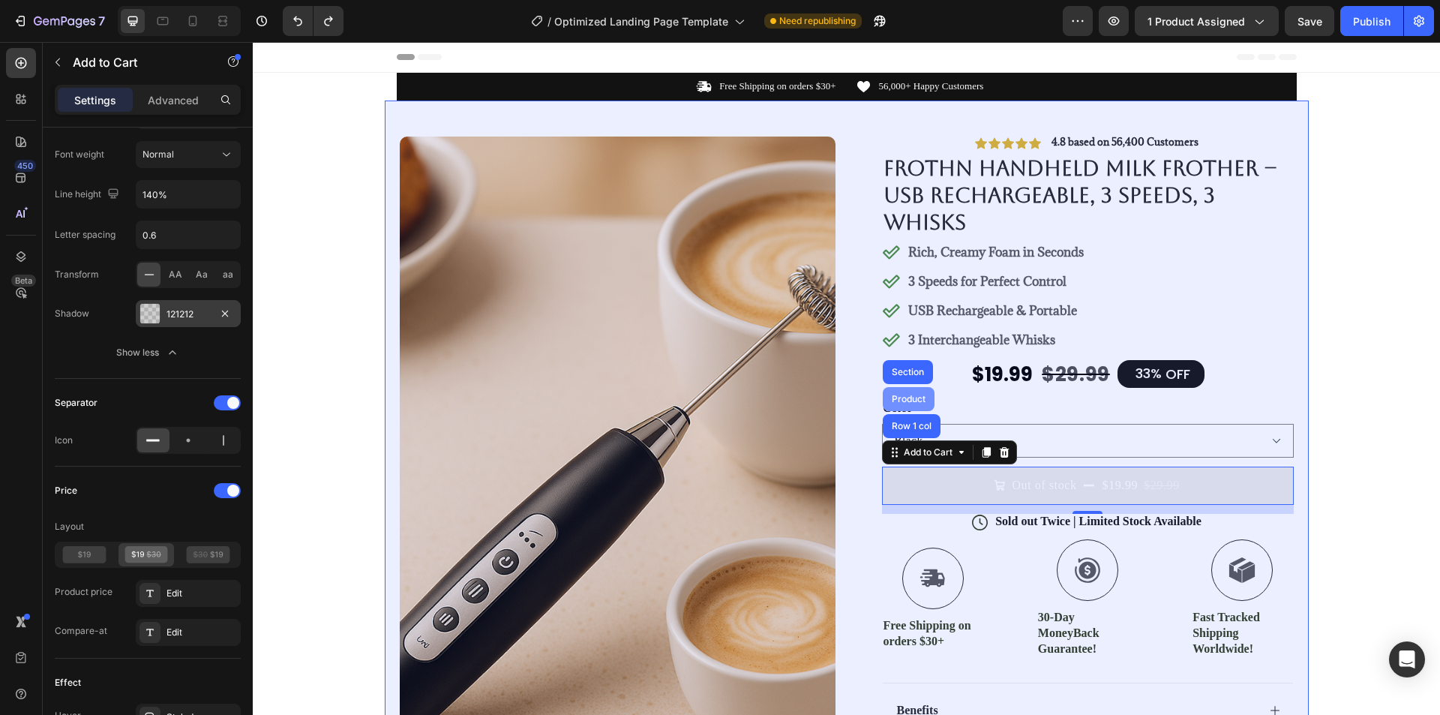
click at [908, 395] on div "Product" at bounding box center [909, 398] width 40 height 9
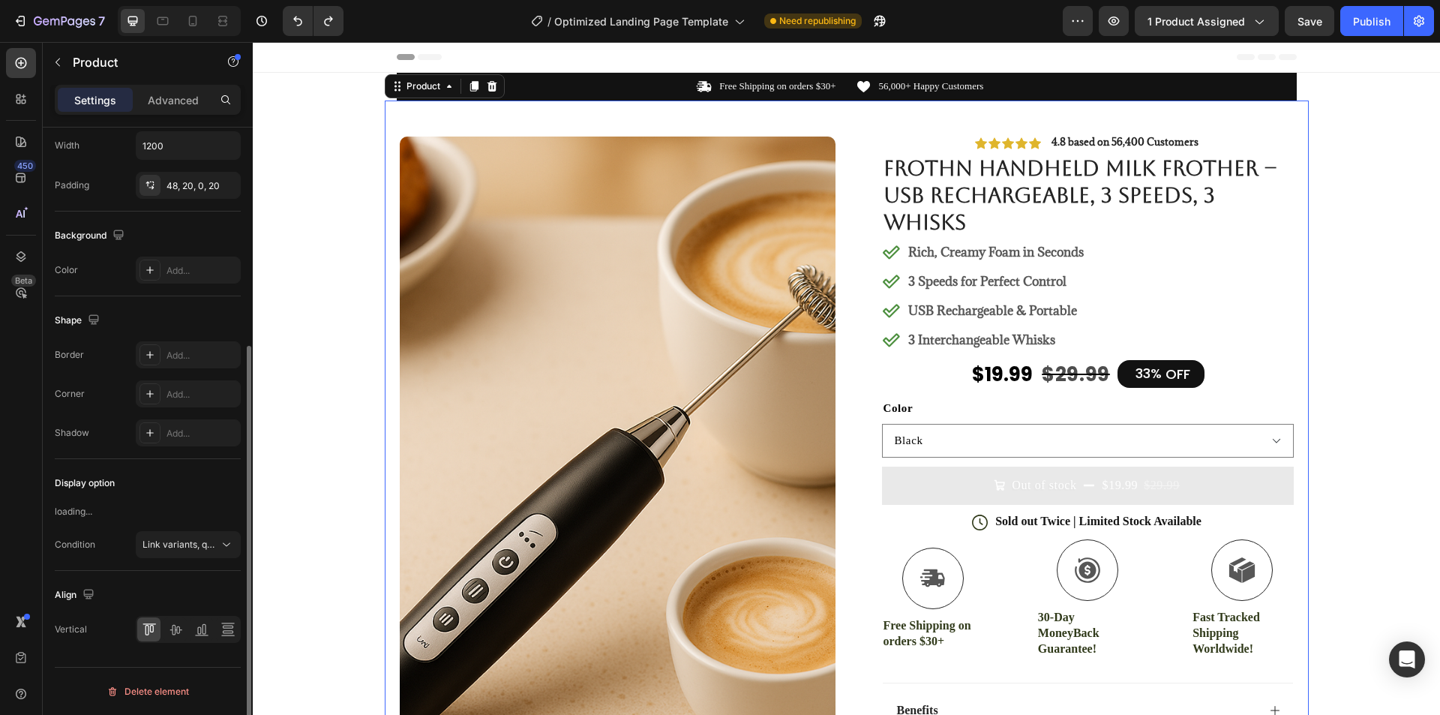
scroll to position [0, 0]
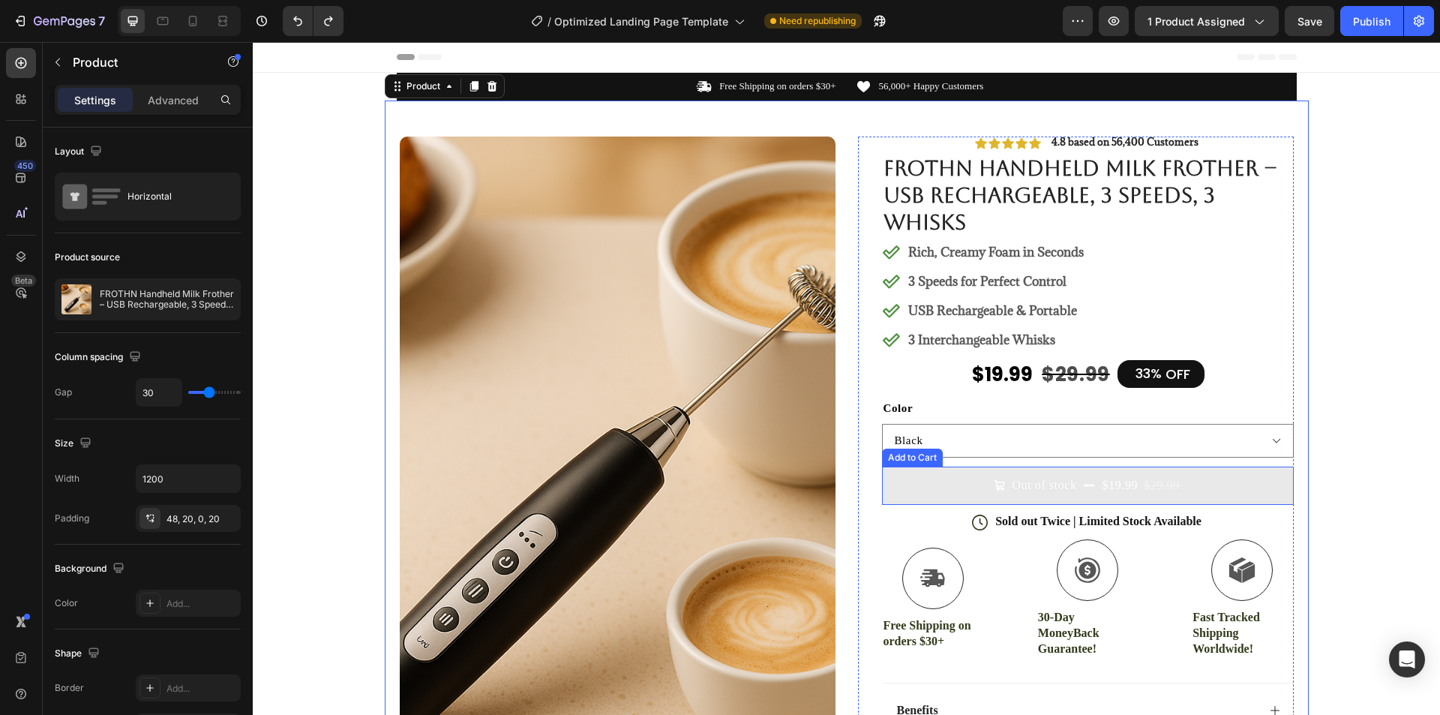
click at [1084, 487] on icon "Out of stock" at bounding box center [1089, 485] width 12 height 12
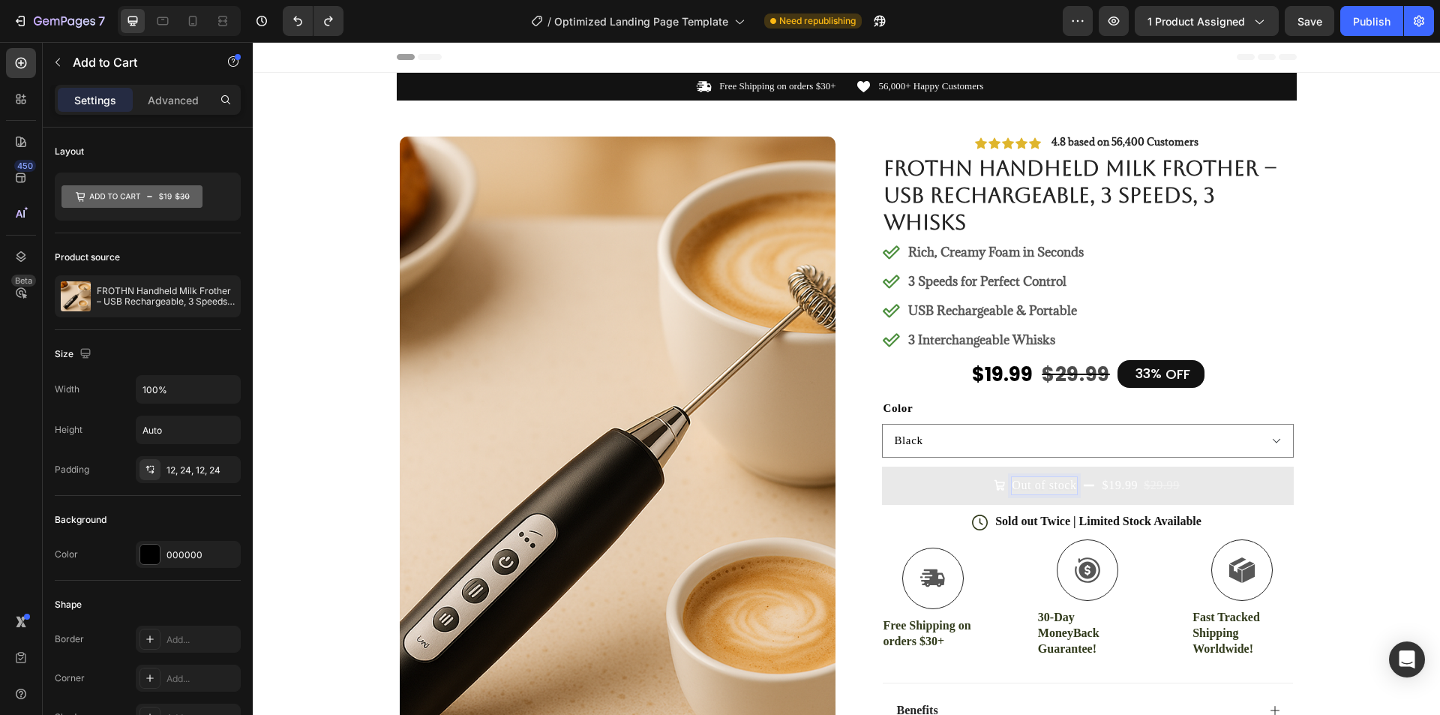
click at [1041, 481] on p "Out of stock" at bounding box center [1044, 485] width 64 height 16
click at [1086, 480] on icon "Out of stock" at bounding box center [1089, 485] width 12 height 12
click at [1123, 484] on div "$19.99" at bounding box center [1120, 484] width 39 height 19
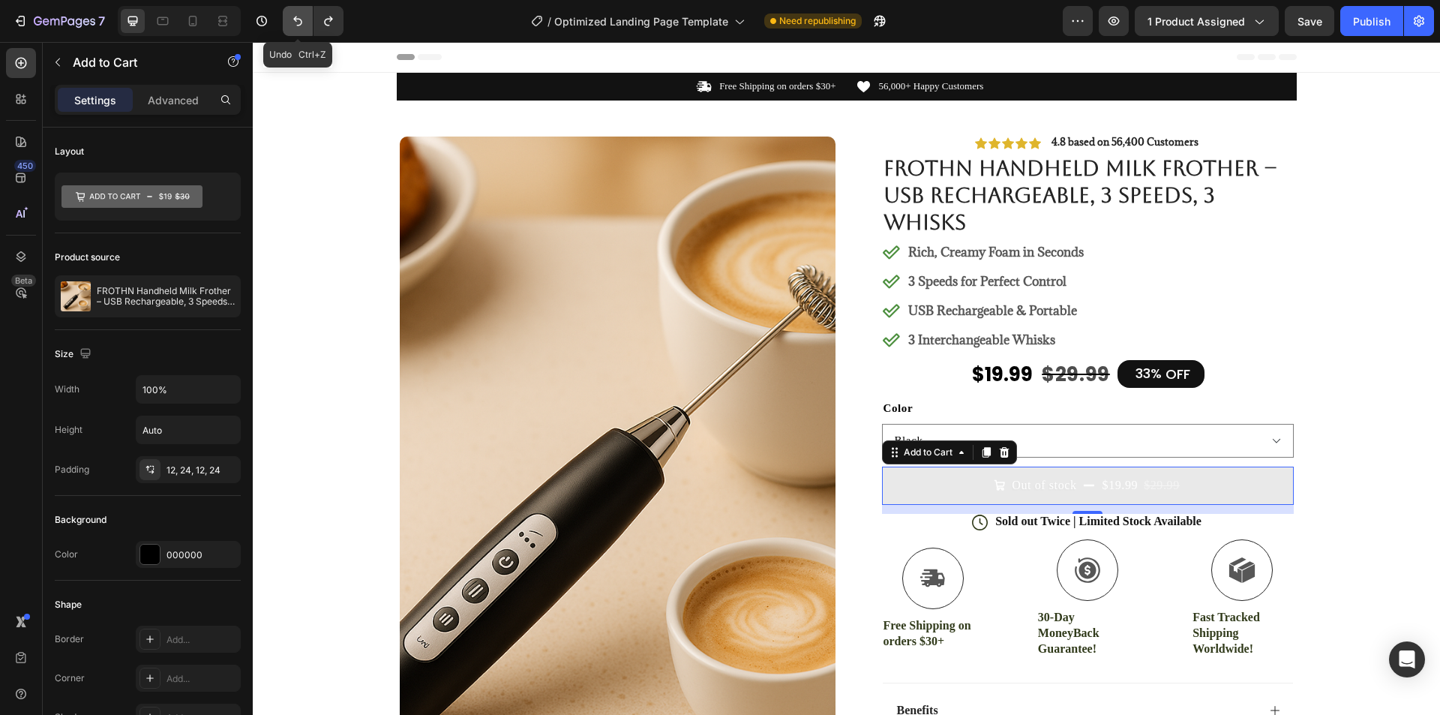
click at [305, 20] on button "Undo/Redo" at bounding box center [298, 21] width 30 height 30
click at [305, 20] on icon "Undo/Redo" at bounding box center [297, 20] width 15 height 15
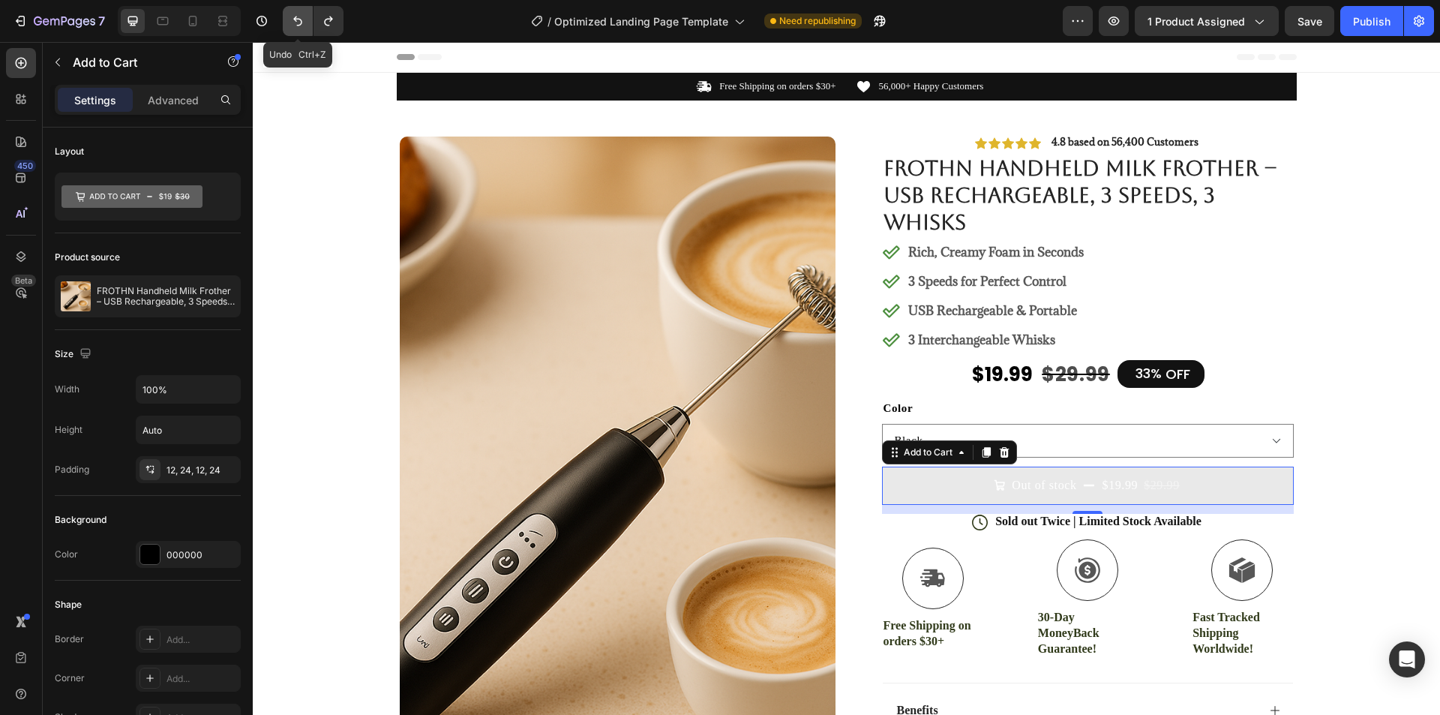
click at [305, 20] on icon "Undo/Redo" at bounding box center [297, 20] width 15 height 15
click at [305, 21] on icon "Undo/Redo" at bounding box center [297, 20] width 15 height 15
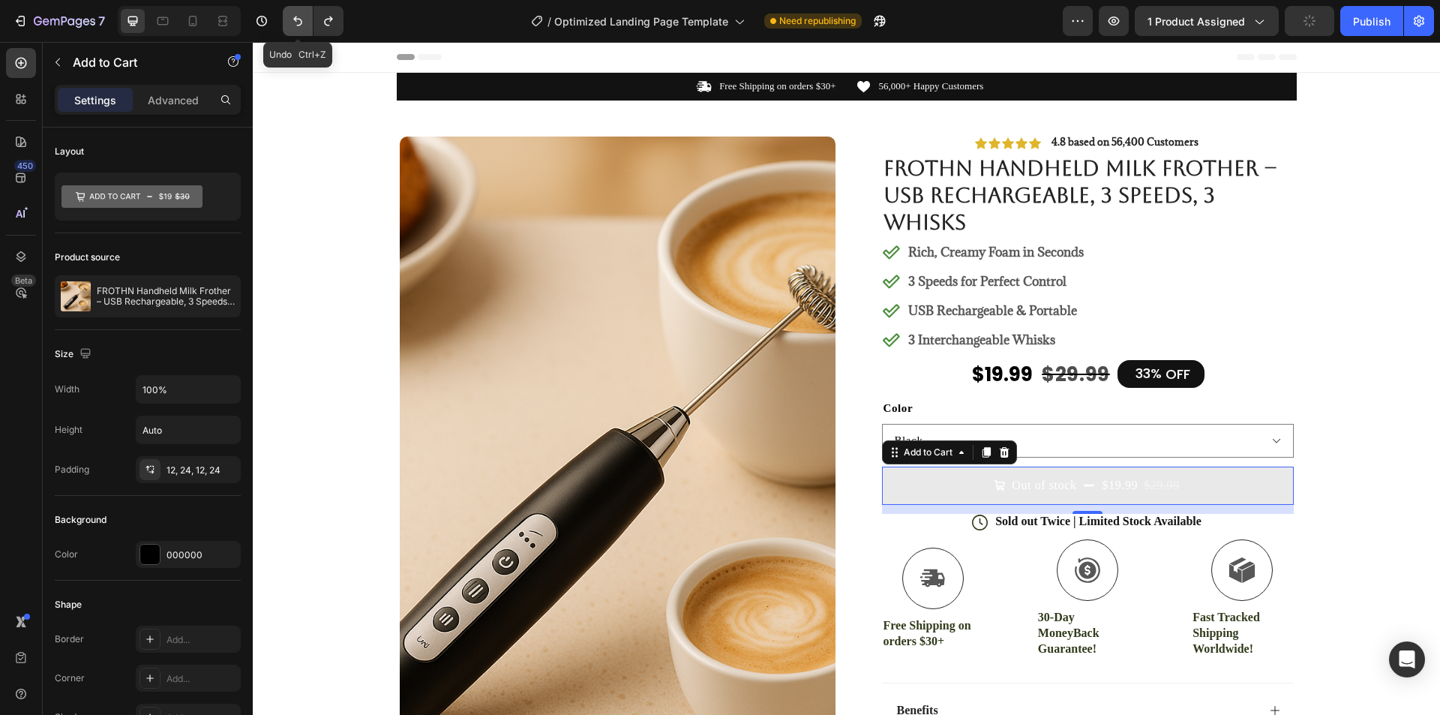
click at [305, 21] on icon "Undo/Redo" at bounding box center [297, 20] width 15 height 15
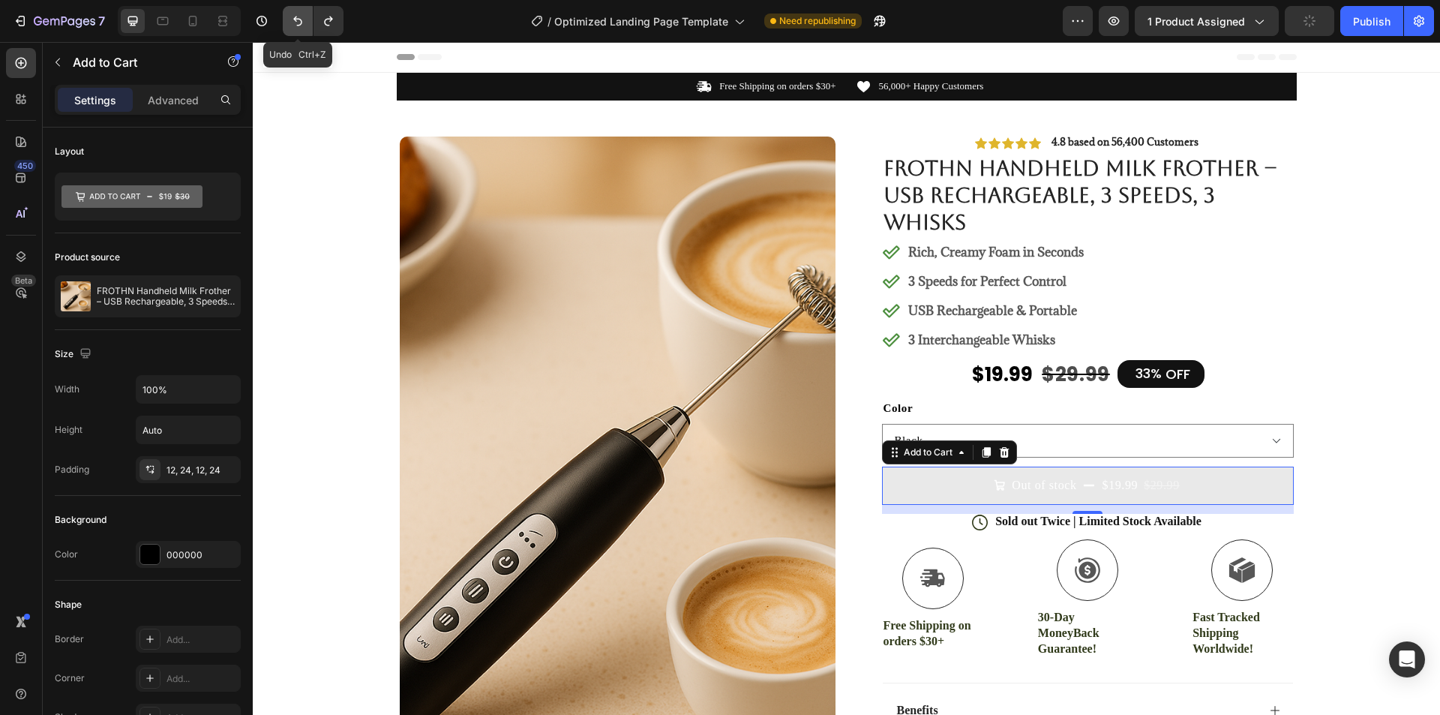
click at [305, 21] on icon "Undo/Redo" at bounding box center [297, 20] width 15 height 15
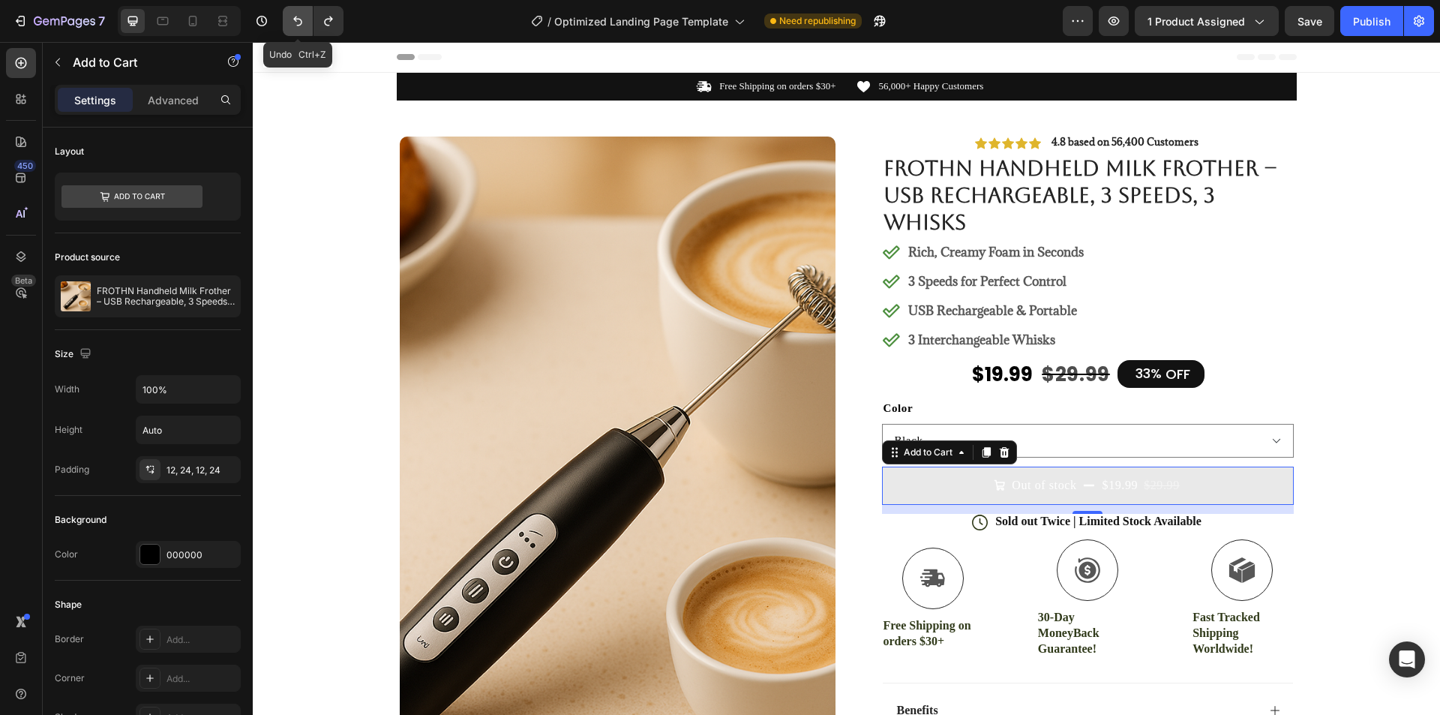
click at [305, 21] on icon "Undo/Redo" at bounding box center [297, 20] width 15 height 15
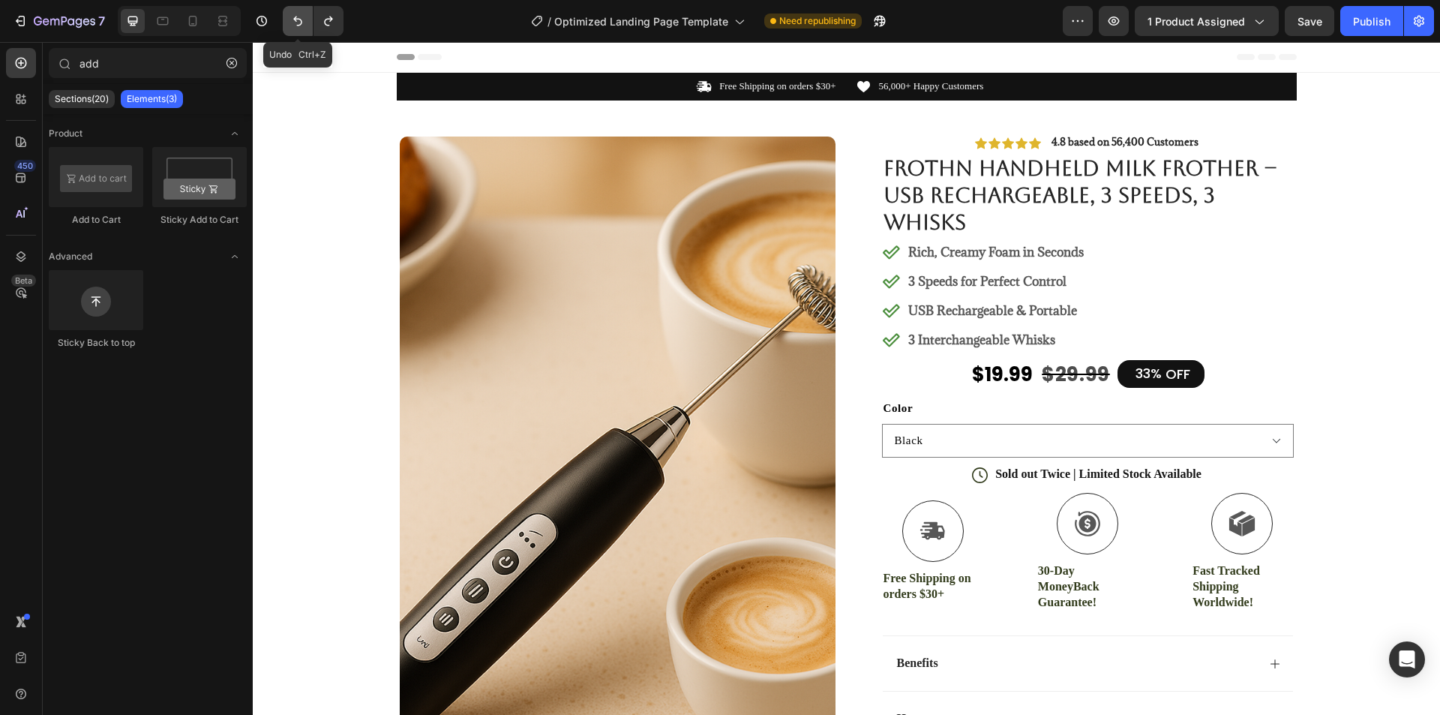
click at [305, 21] on icon "Undo/Redo" at bounding box center [297, 20] width 15 height 15
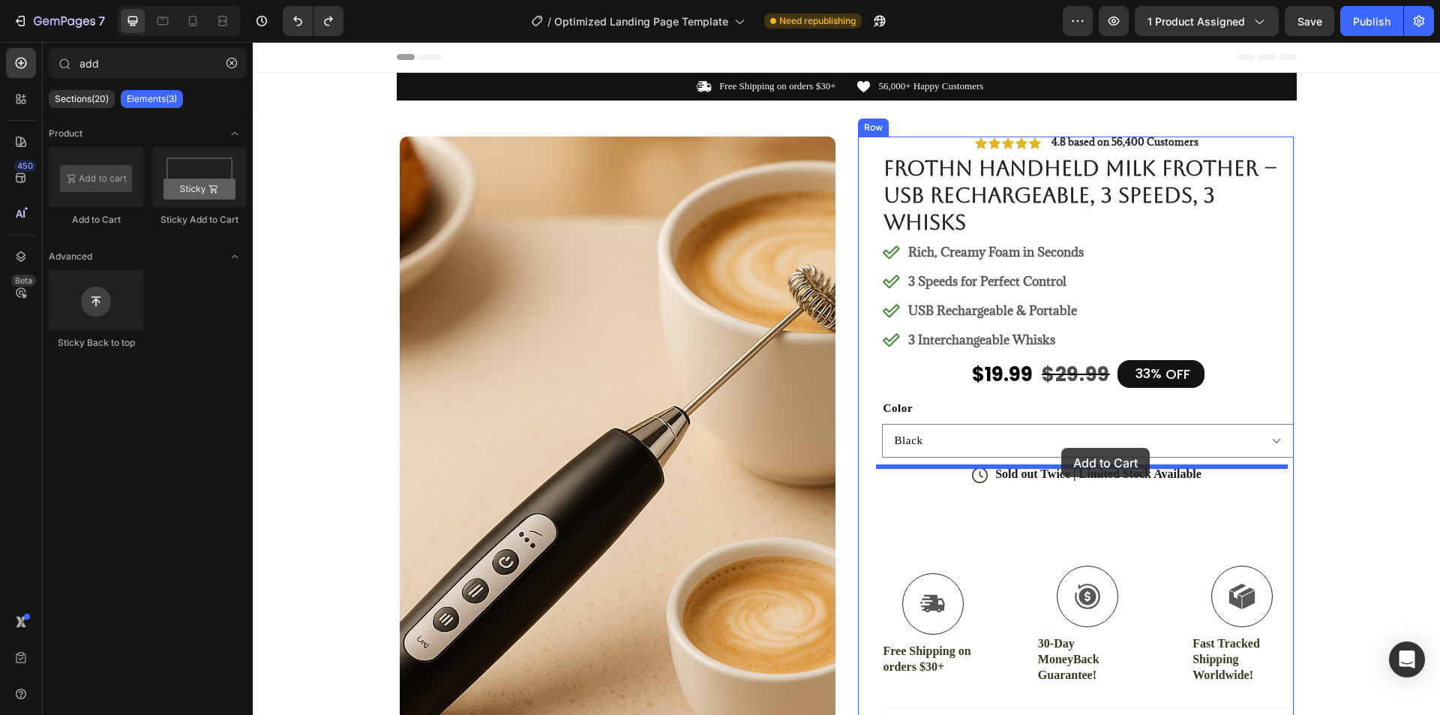
drag, startPoint x: 338, startPoint y: 224, endPoint x: 1061, endPoint y: 448, distance: 756.7
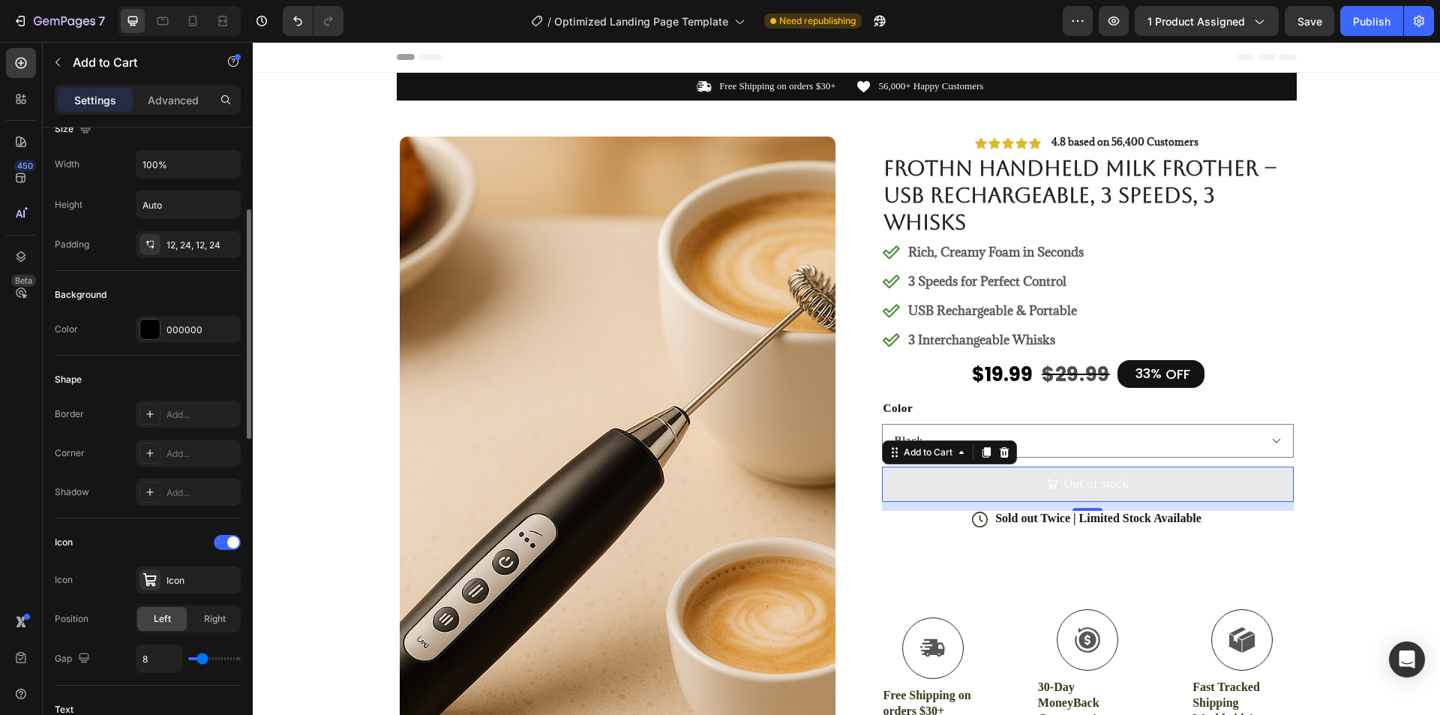
scroll to position [300, 0]
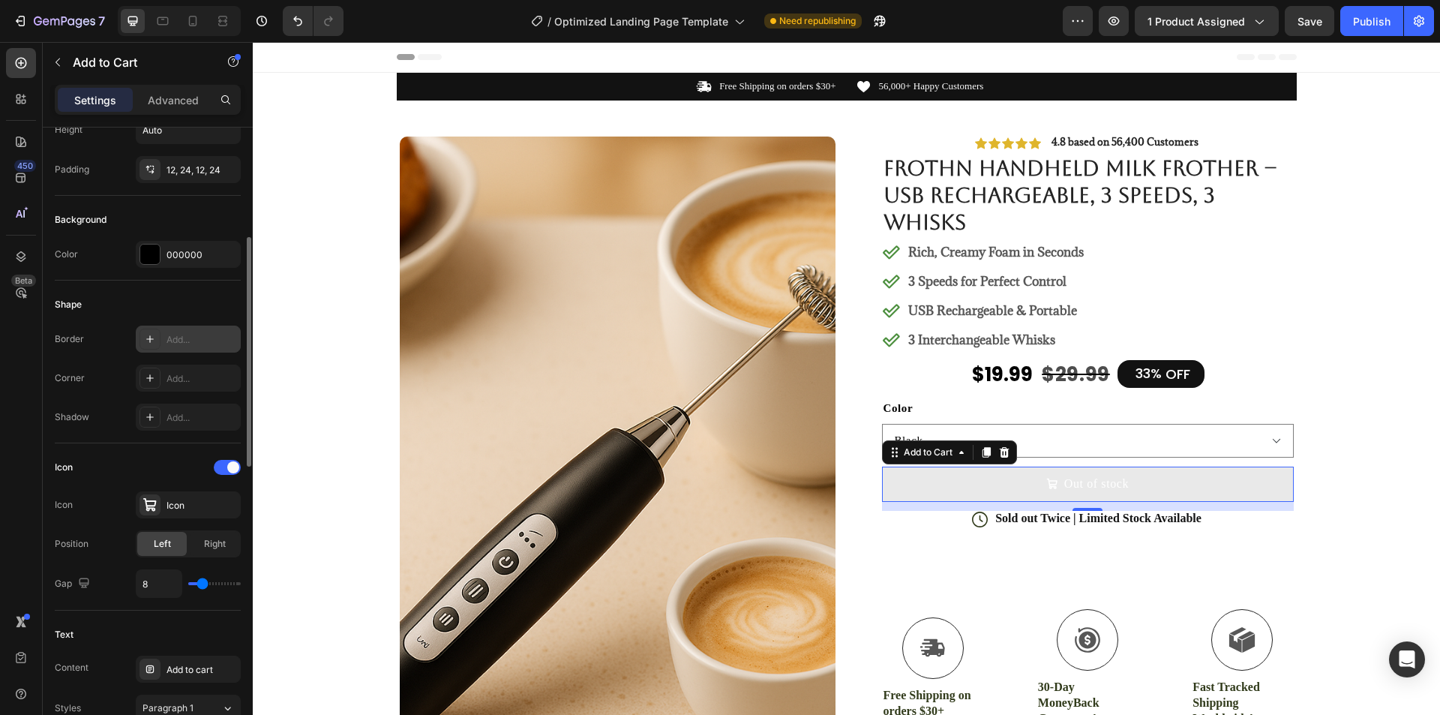
click at [175, 346] on div "Add..." at bounding box center [188, 338] width 105 height 27
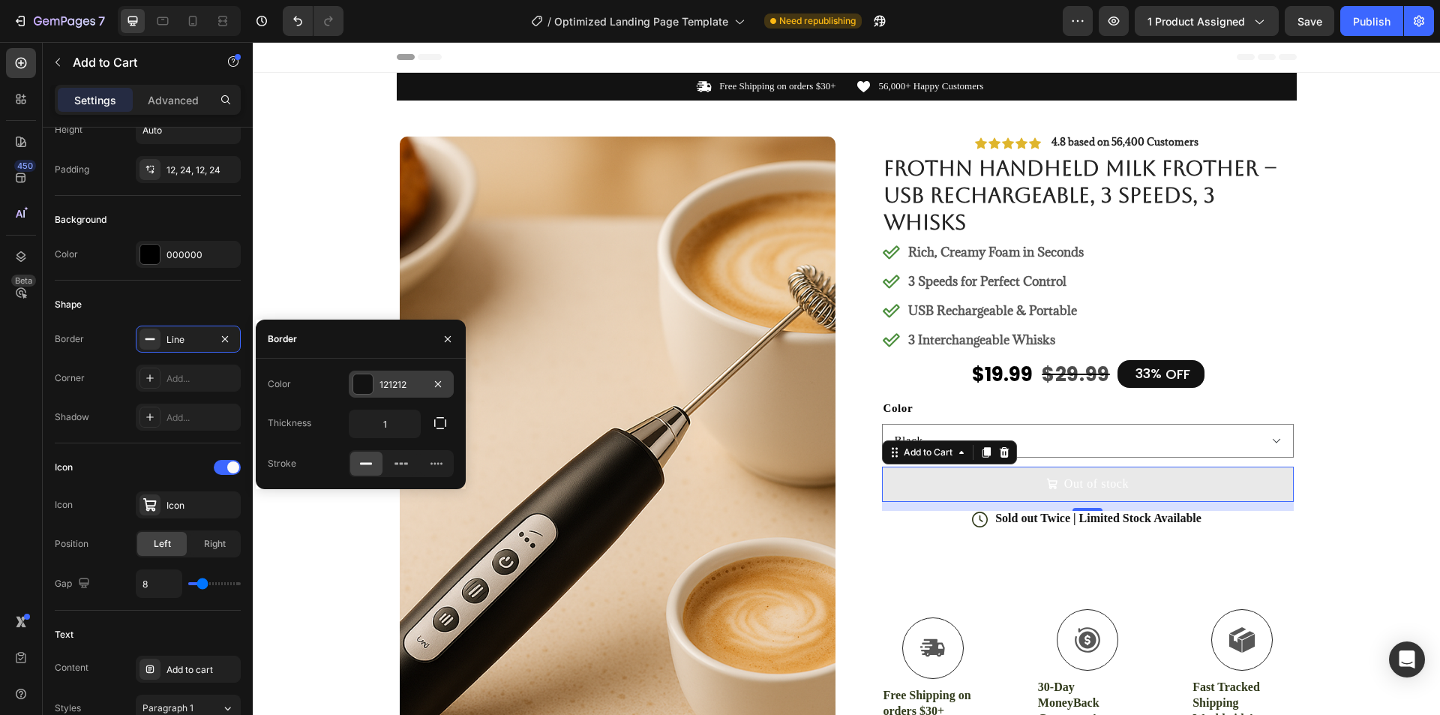
click at [367, 384] on div at bounding box center [362, 383] width 19 height 19
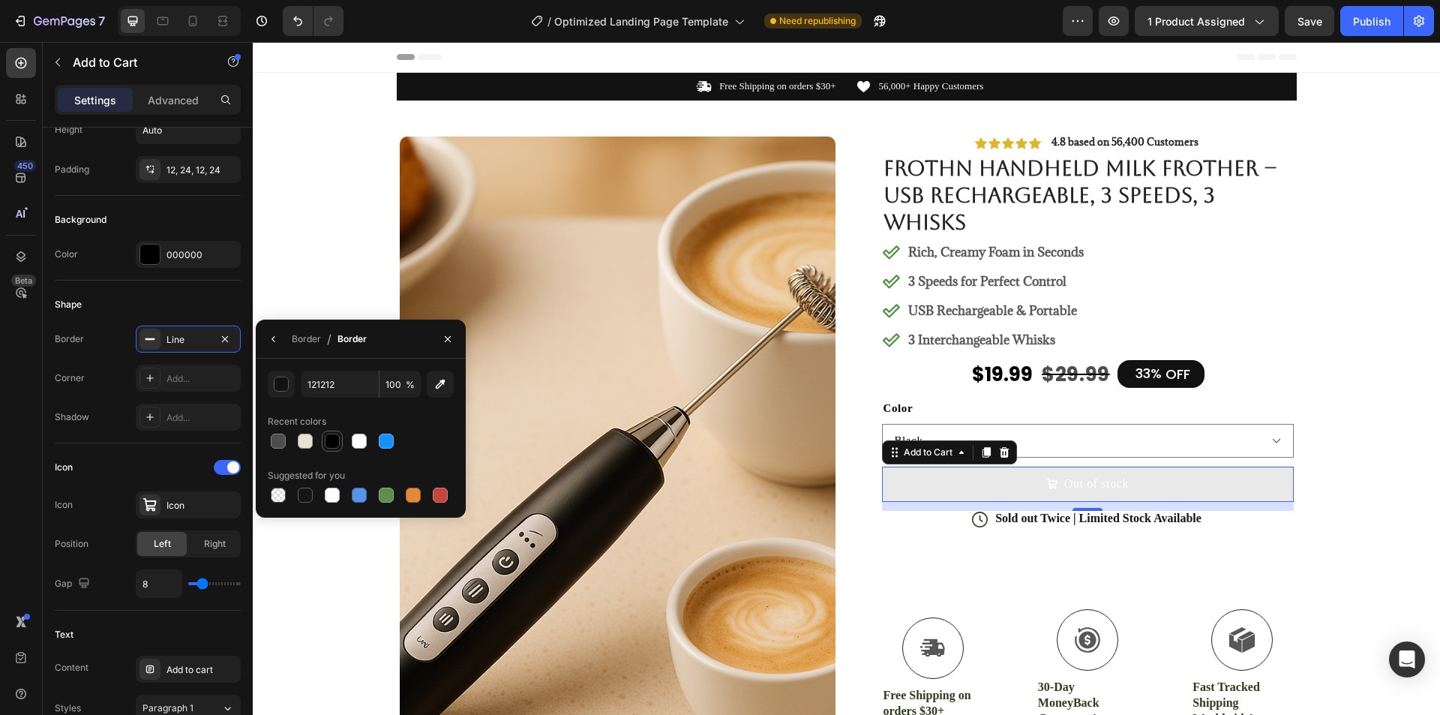
click at [328, 450] on div at bounding box center [332, 440] width 21 height 21
type input "000000"
click at [328, 446] on div at bounding box center [332, 440] width 15 height 15
click at [328, 445] on div at bounding box center [332, 440] width 15 height 15
click at [184, 422] on div "Add..." at bounding box center [201, 417] width 70 height 13
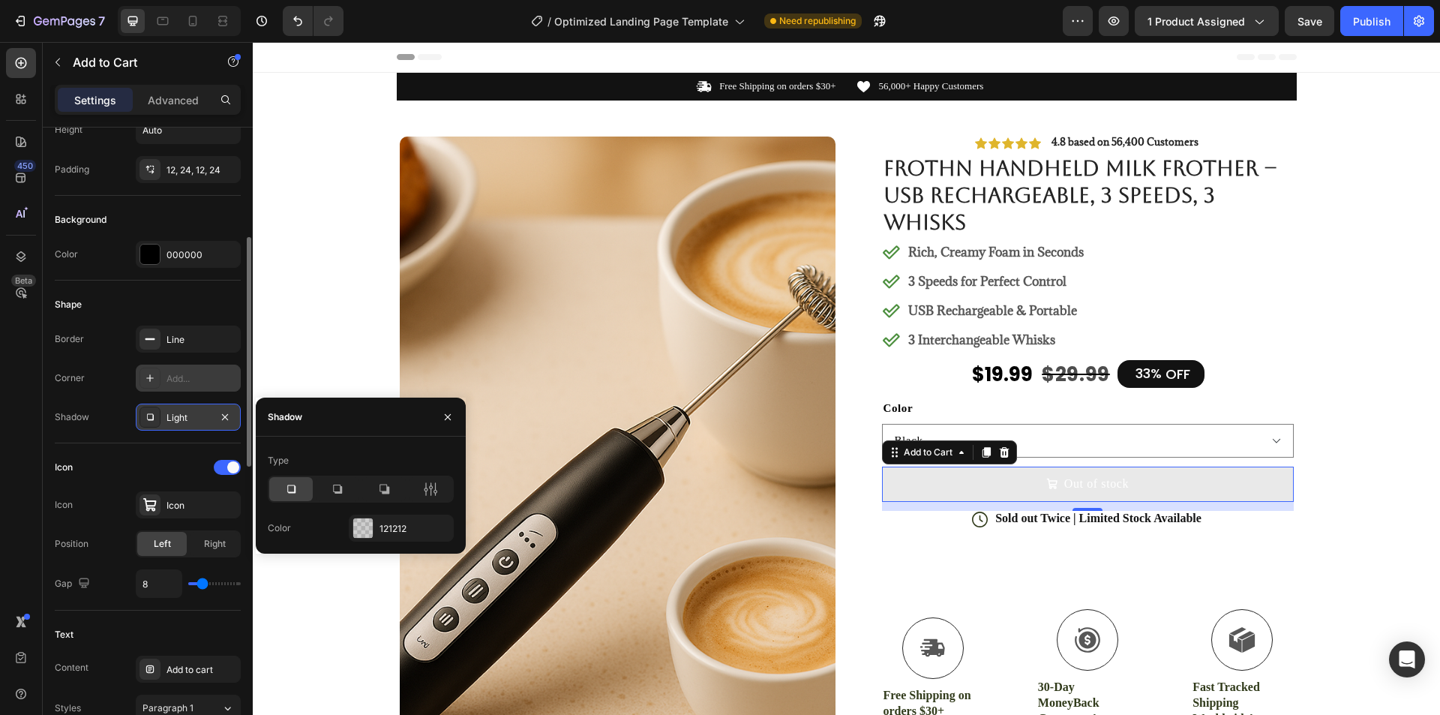
click at [176, 376] on div "Add..." at bounding box center [201, 378] width 70 height 13
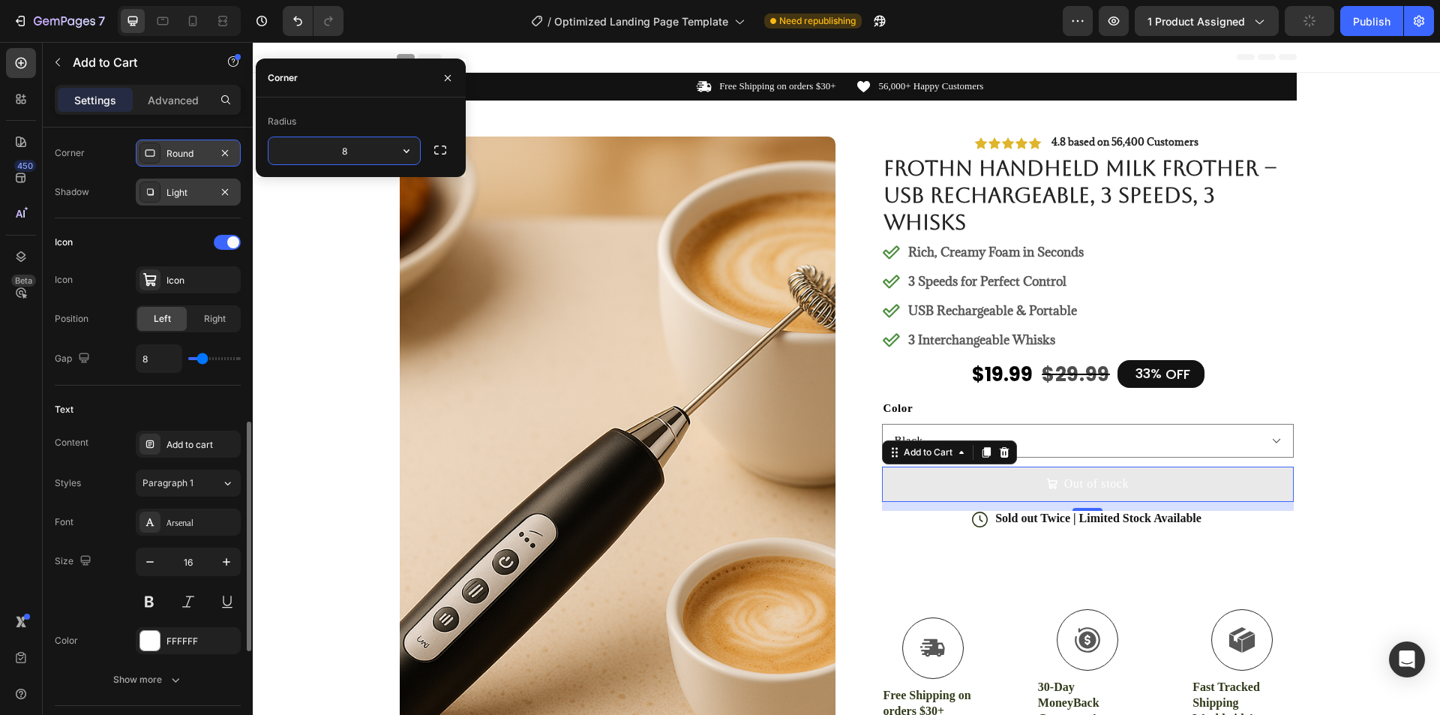
scroll to position [600, 0]
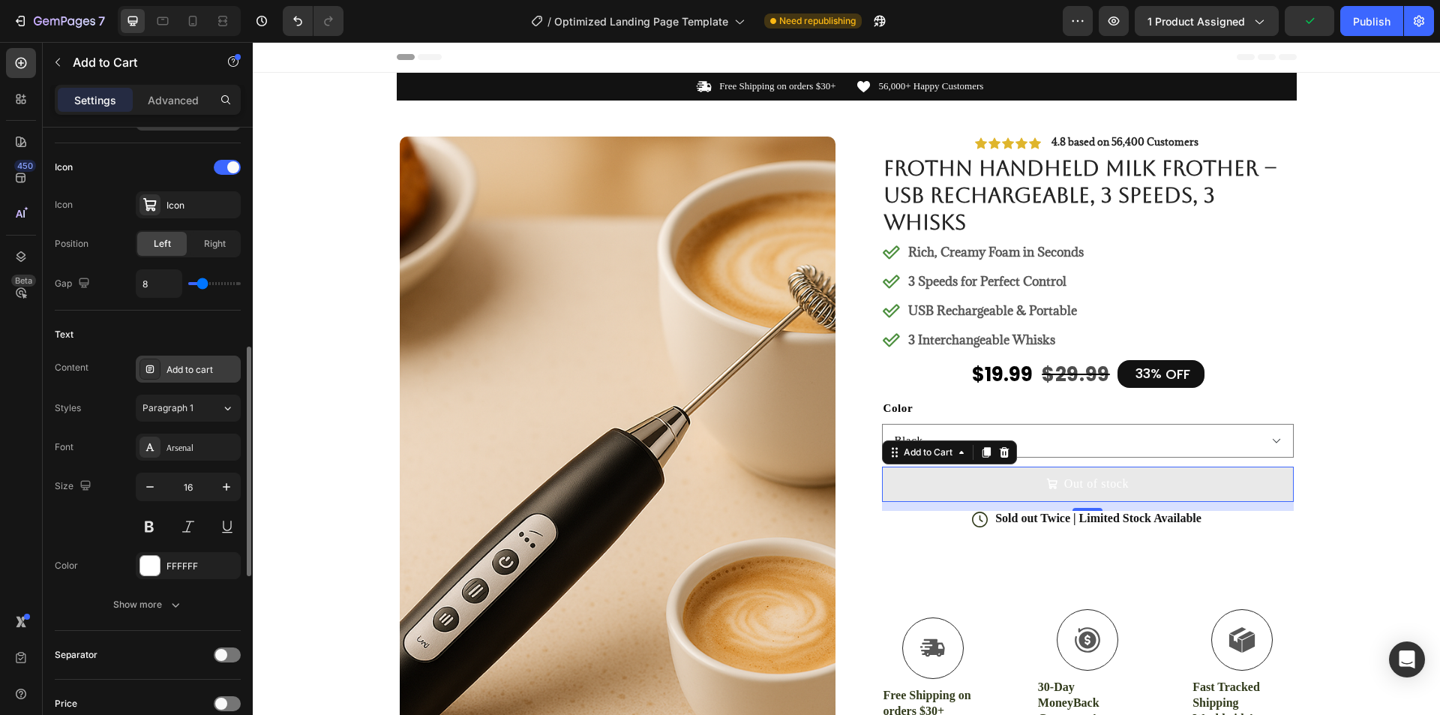
click at [175, 366] on div "Add to cart" at bounding box center [201, 369] width 70 height 13
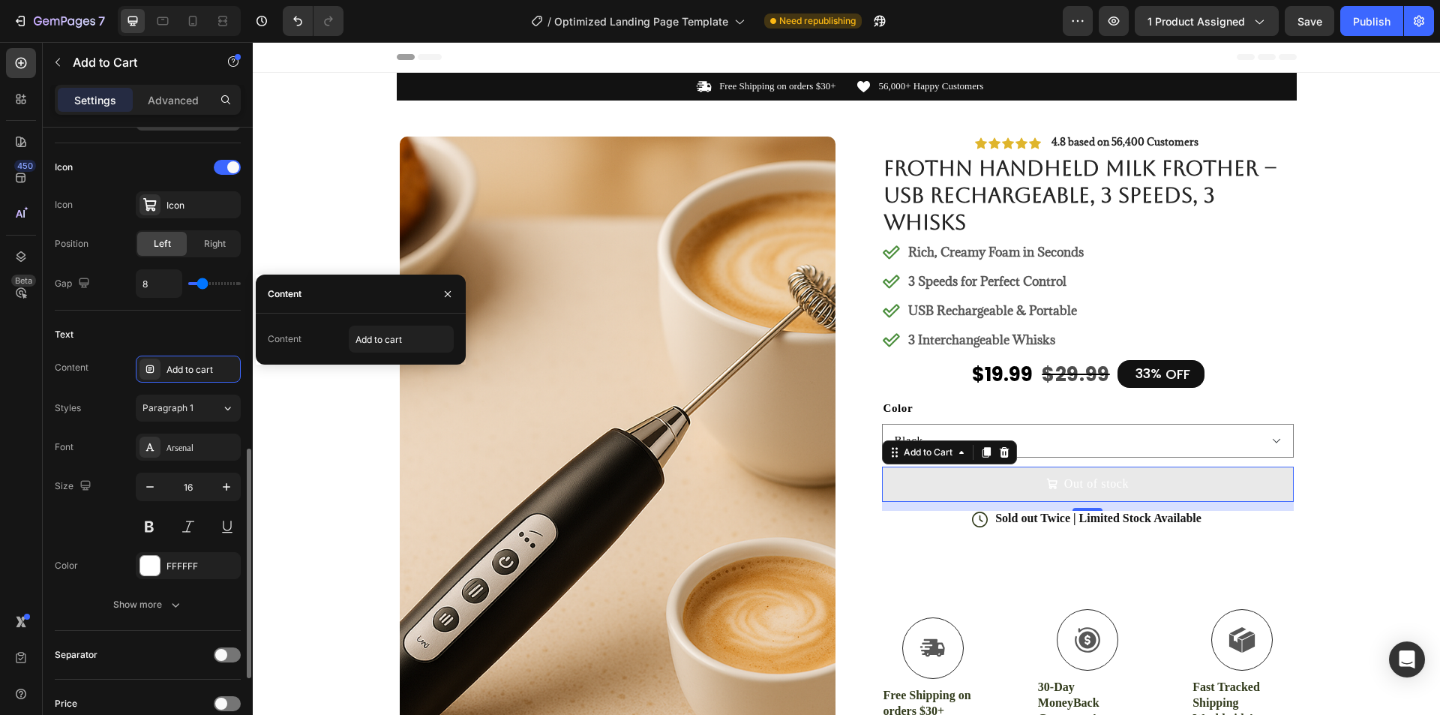
scroll to position [675, 0]
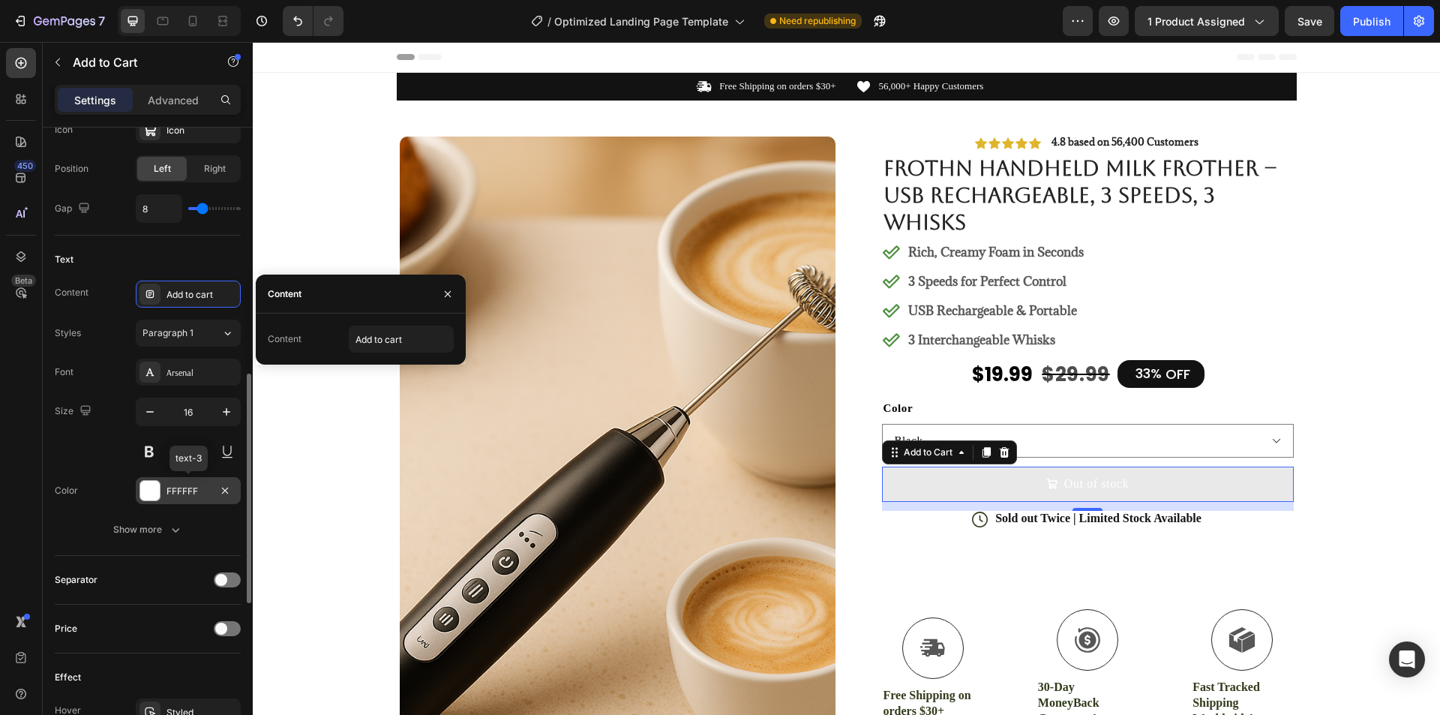
click at [154, 496] on div at bounding box center [149, 490] width 19 height 19
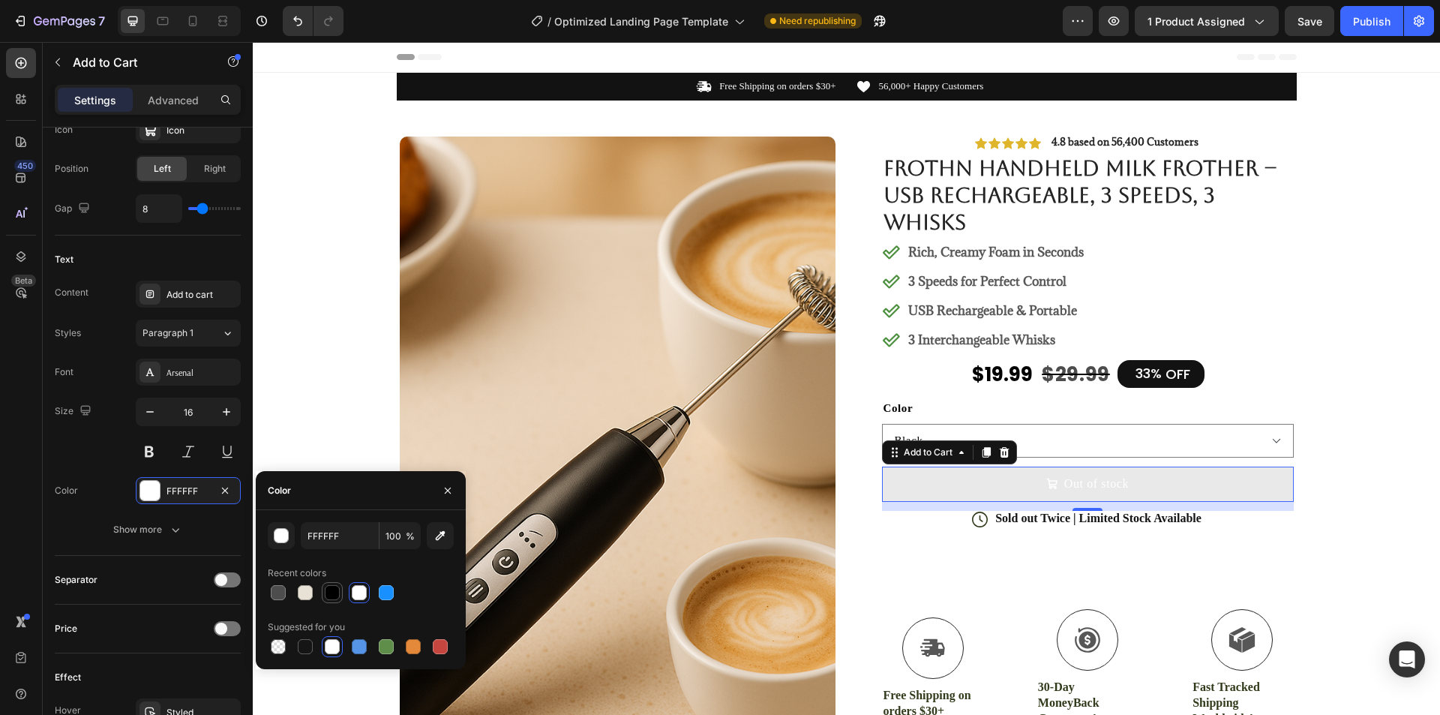
click at [328, 595] on div at bounding box center [332, 592] width 15 height 15
type input "000000"
click at [334, 537] on input "000000" at bounding box center [340, 535] width 78 height 27
drag, startPoint x: 441, startPoint y: 491, endPoint x: 0, endPoint y: 481, distance: 441.1
click at [441, 491] on button "button" at bounding box center [448, 490] width 24 height 24
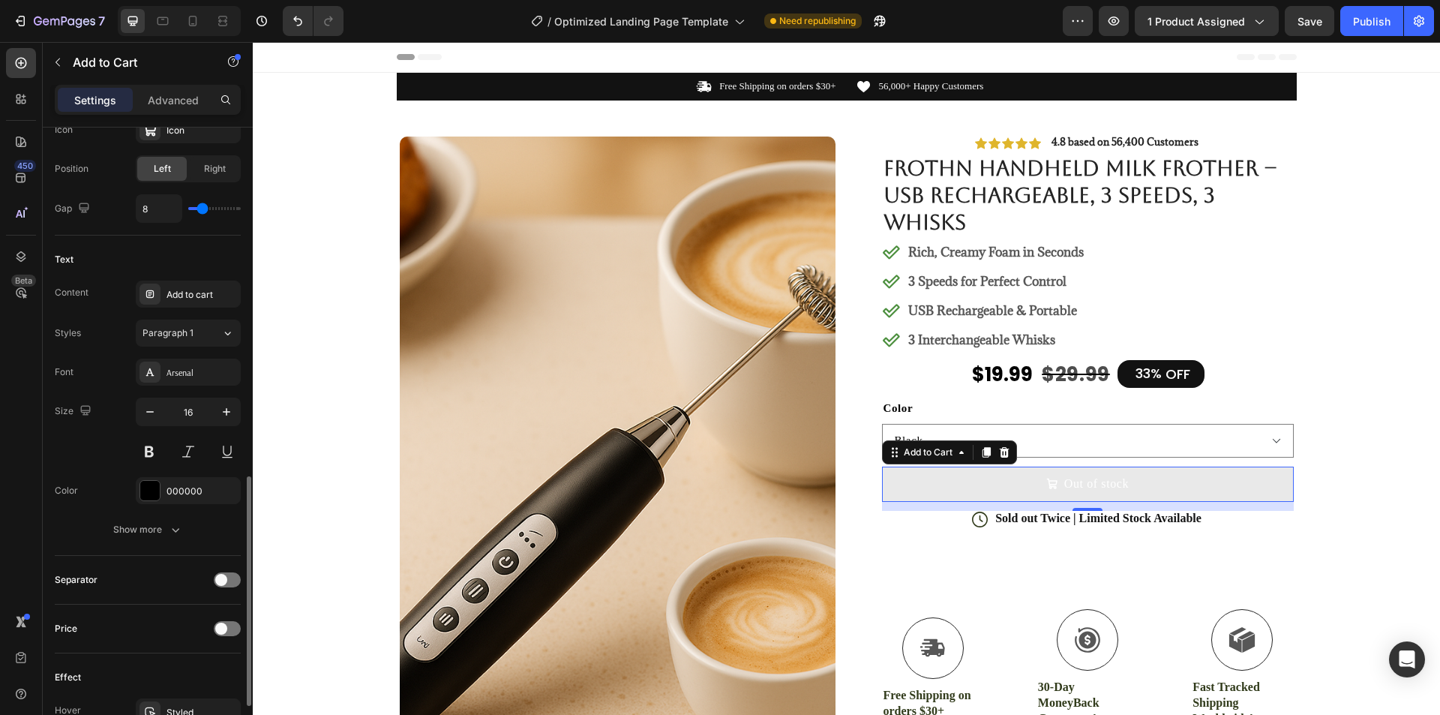
scroll to position [750, 0]
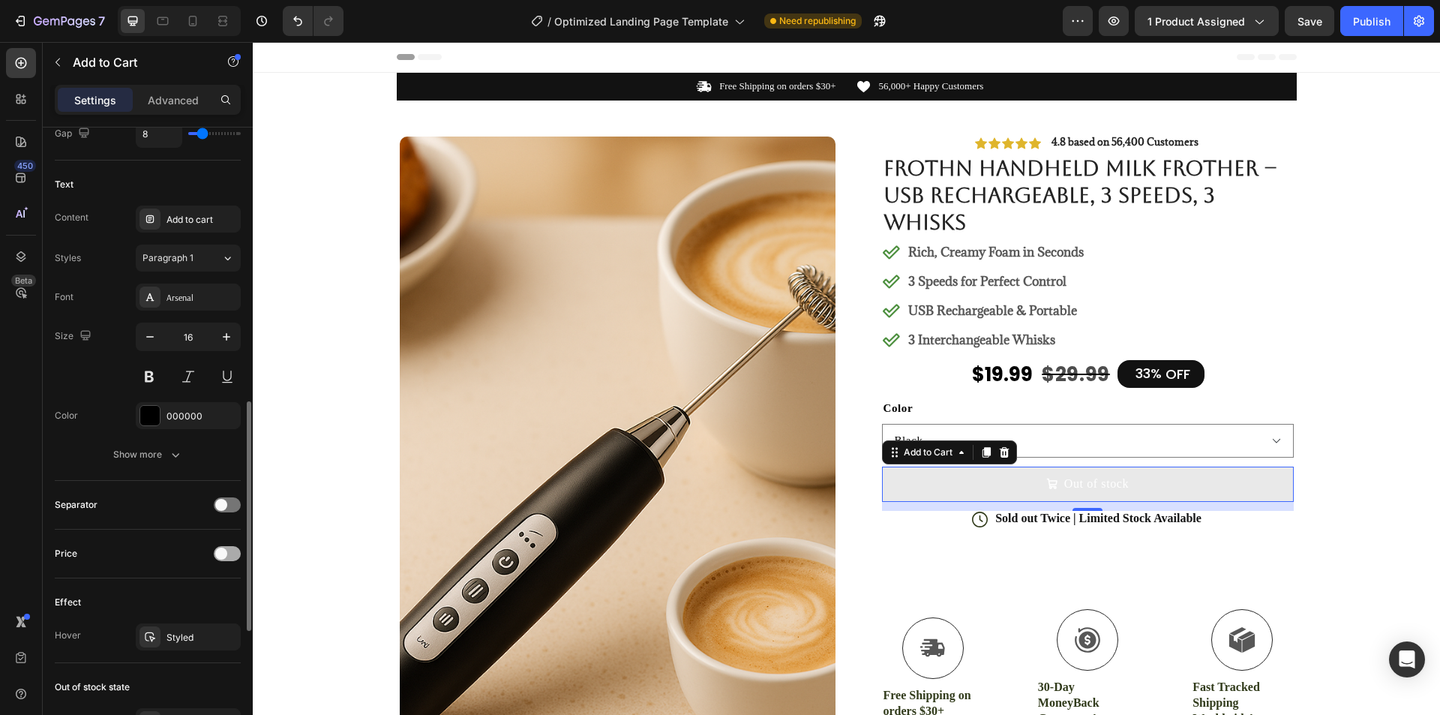
click at [232, 550] on div at bounding box center [227, 553] width 27 height 15
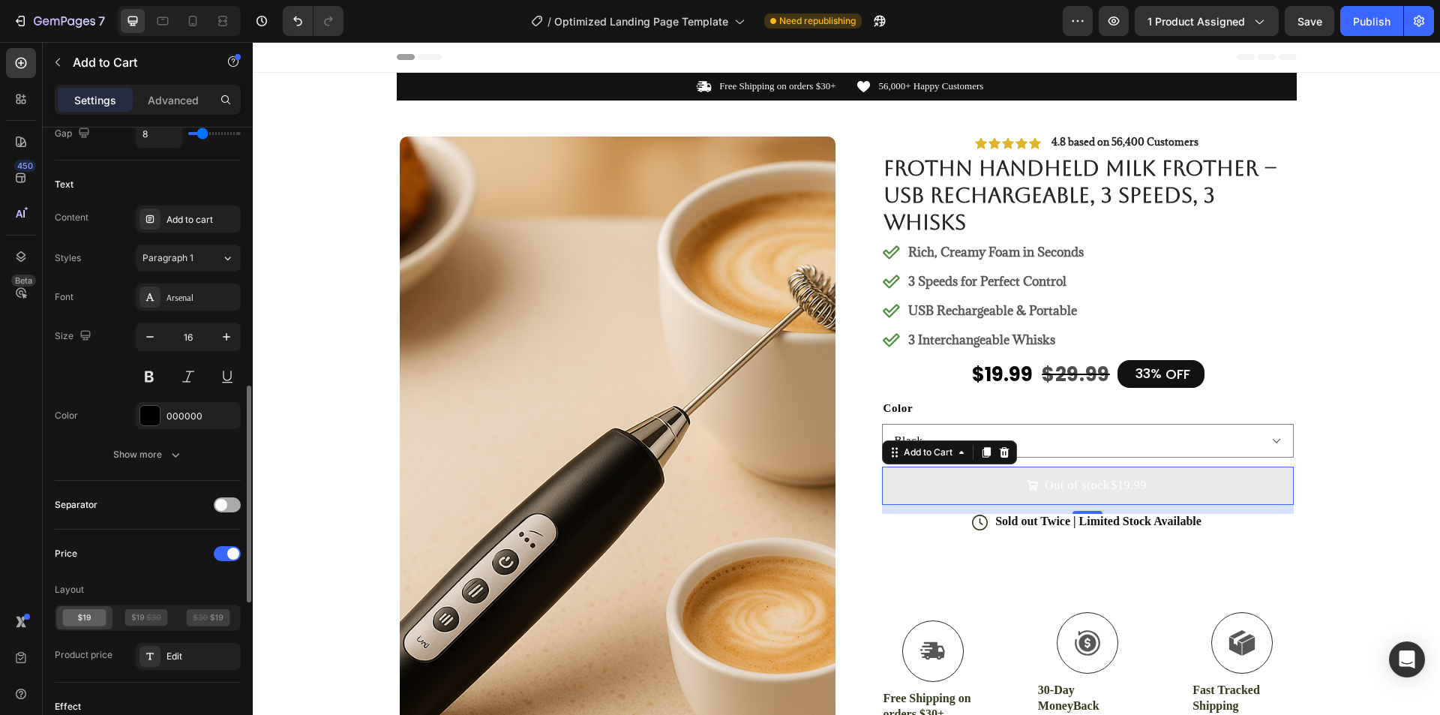
click at [229, 502] on div at bounding box center [227, 504] width 27 height 15
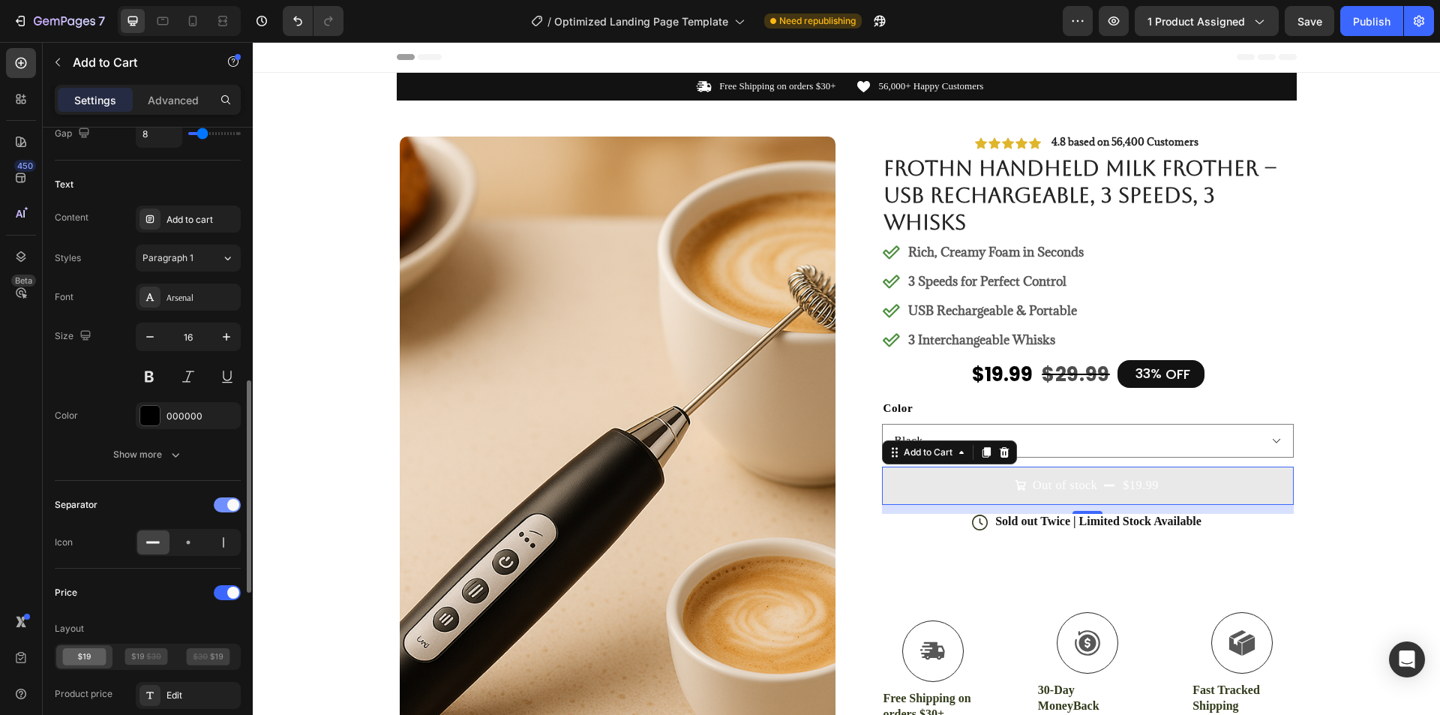
click at [229, 502] on span at bounding box center [233, 505] width 12 height 12
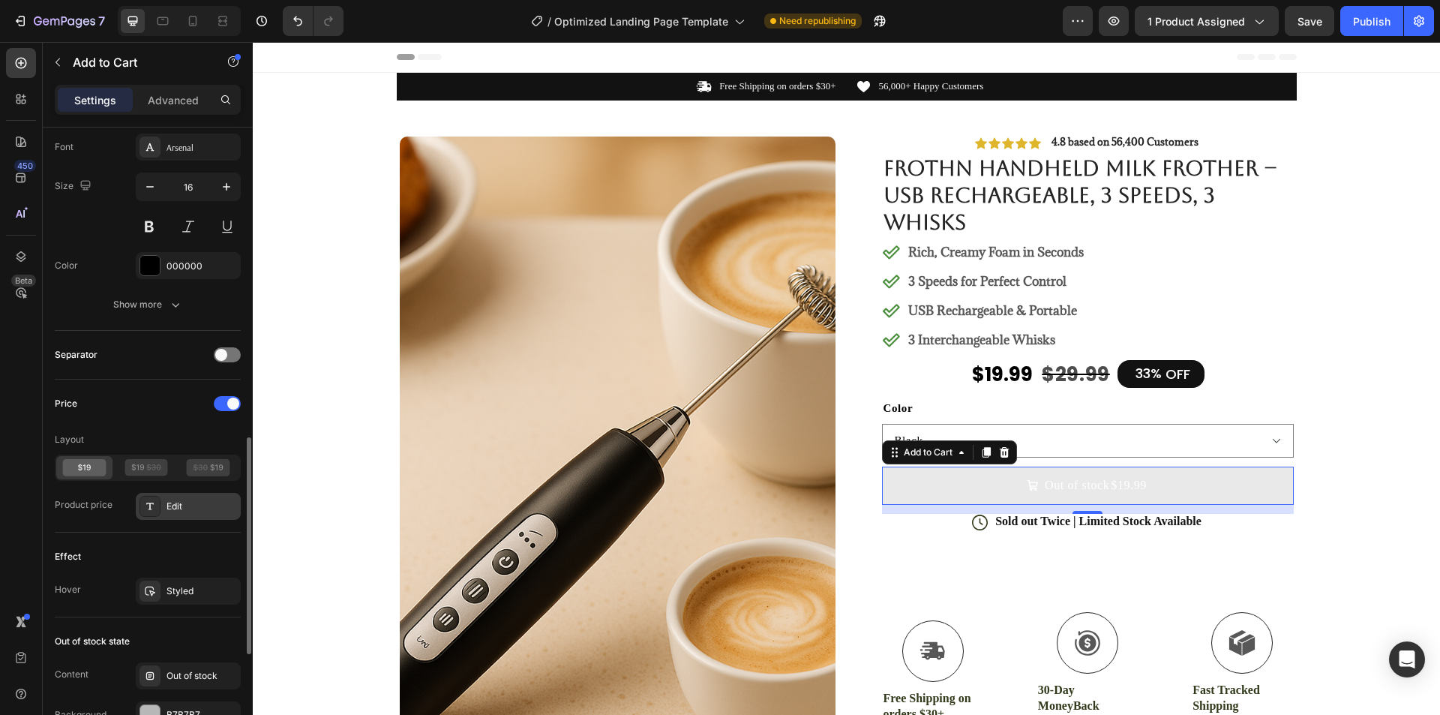
scroll to position [975, 0]
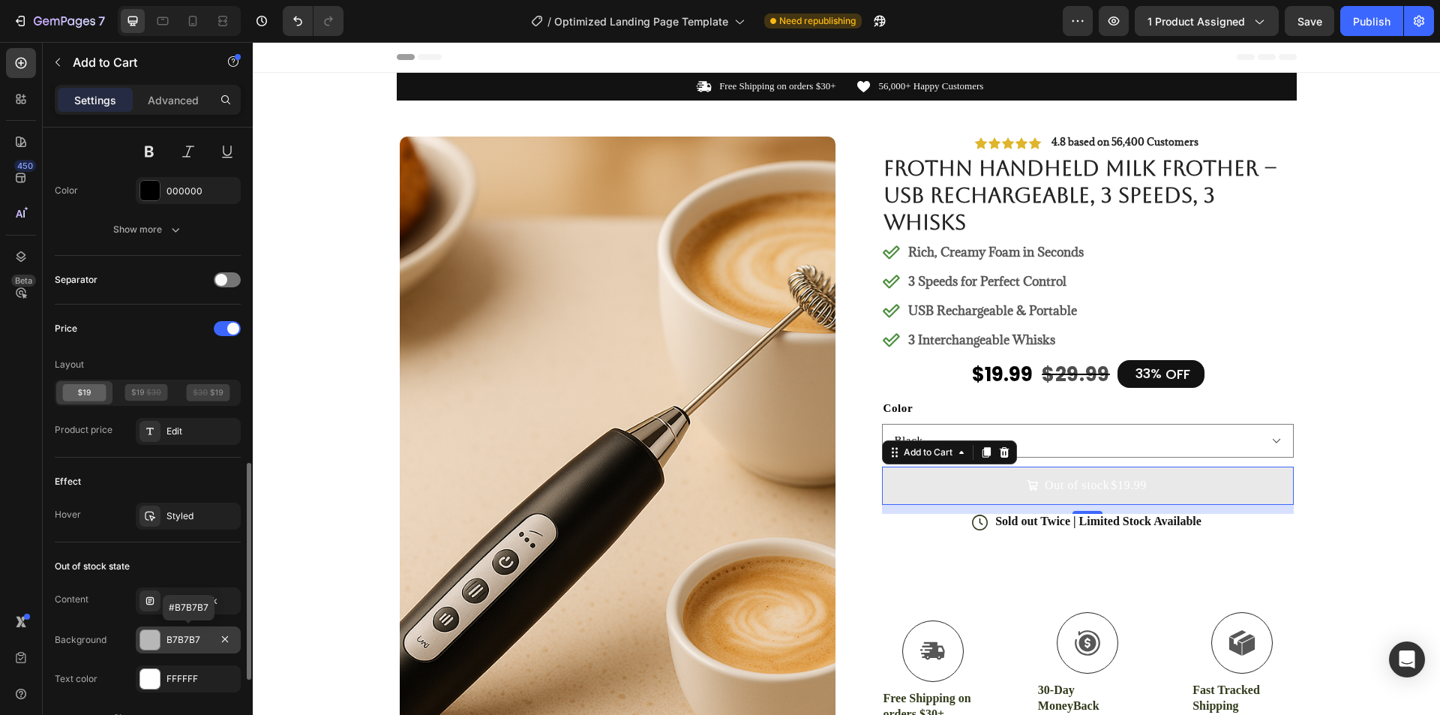
click at [183, 639] on div "B7B7B7" at bounding box center [187, 639] width 43 height 13
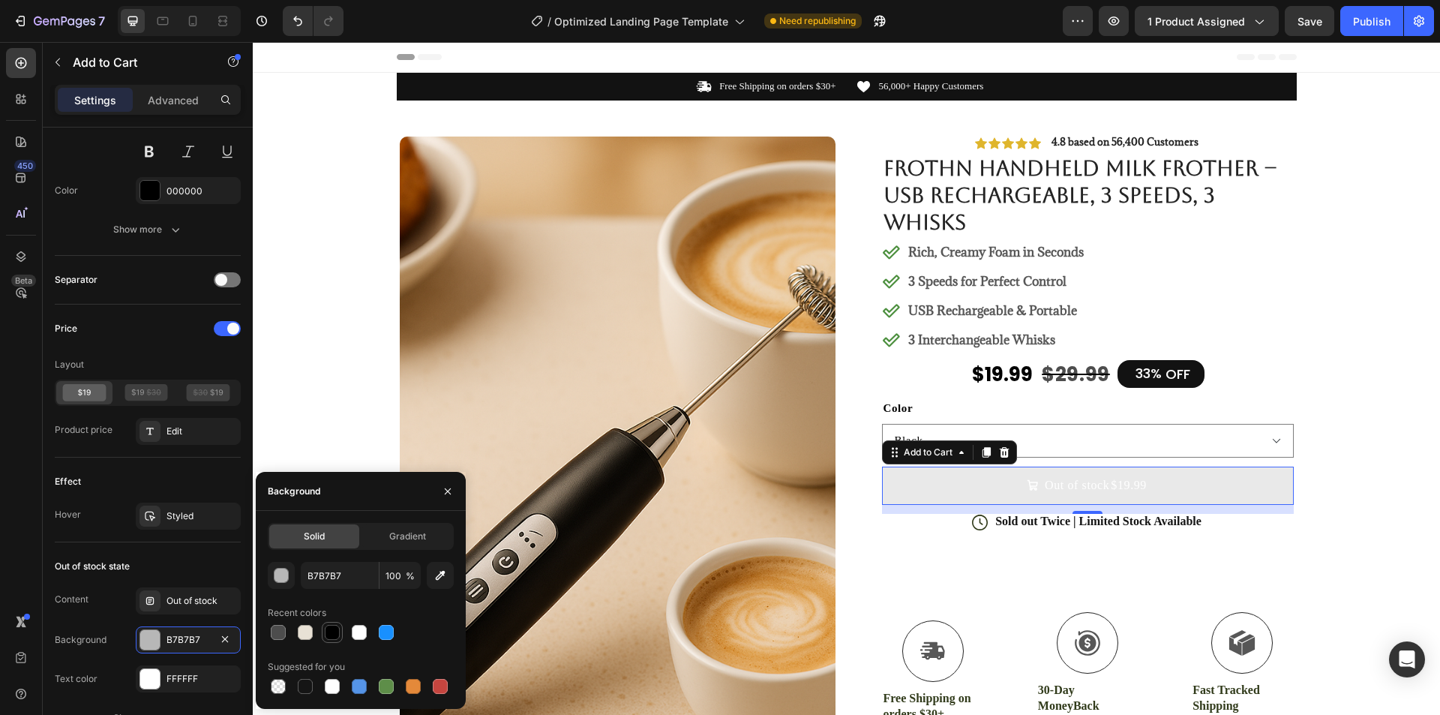
click at [334, 632] on div at bounding box center [332, 632] width 15 height 15
type input "000000"
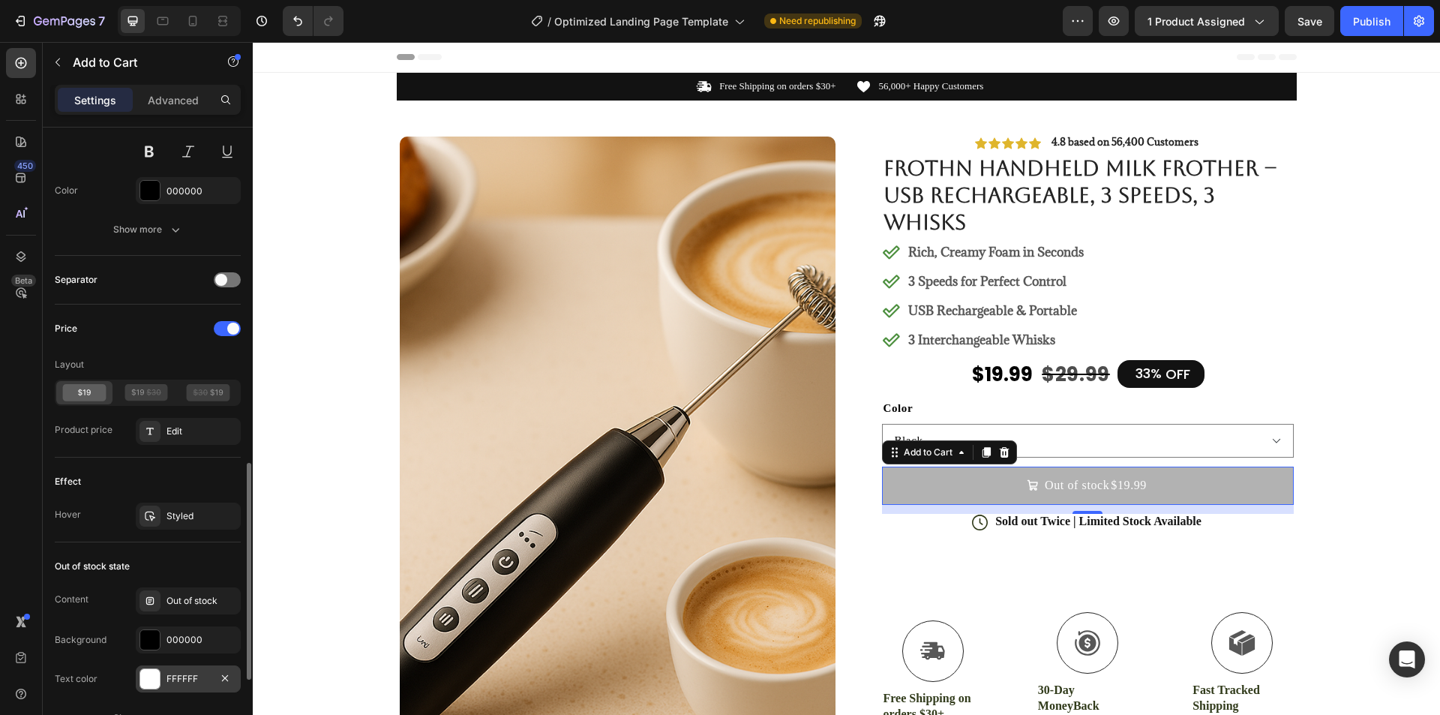
click at [178, 679] on div "FFFFFF" at bounding box center [187, 678] width 43 height 13
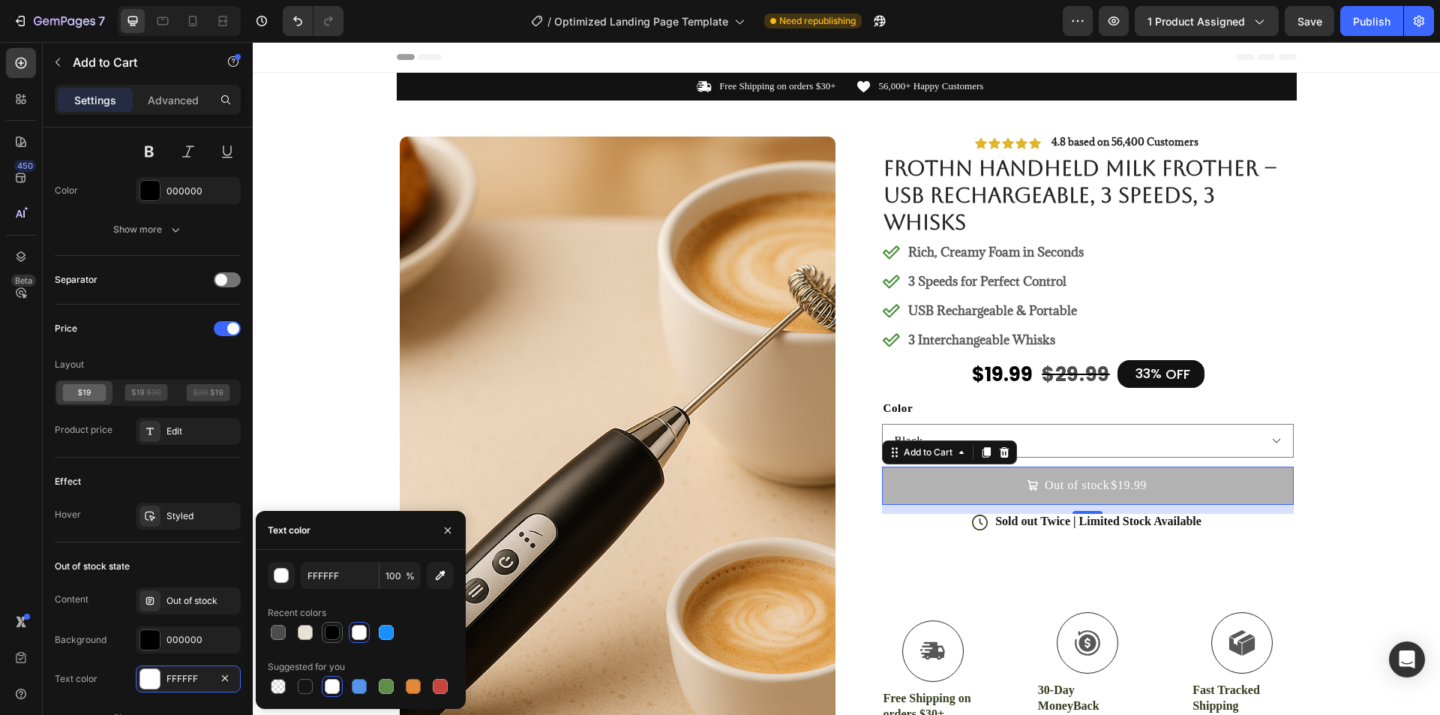
click at [340, 631] on div at bounding box center [332, 632] width 18 height 18
click at [277, 631] on div at bounding box center [278, 632] width 15 height 15
click at [312, 634] on div at bounding box center [305, 632] width 15 height 15
type input "E8E1D5"
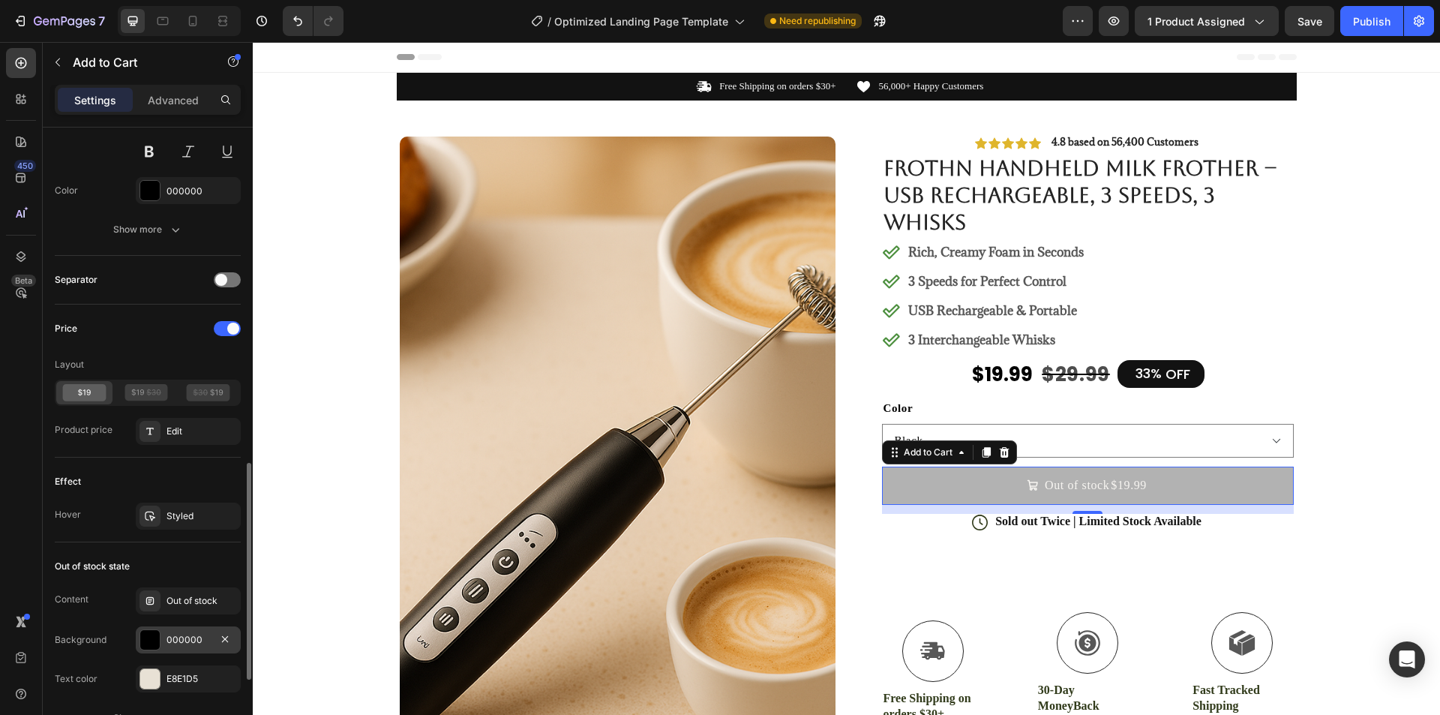
click at [192, 634] on div "000000" at bounding box center [187, 639] width 43 height 13
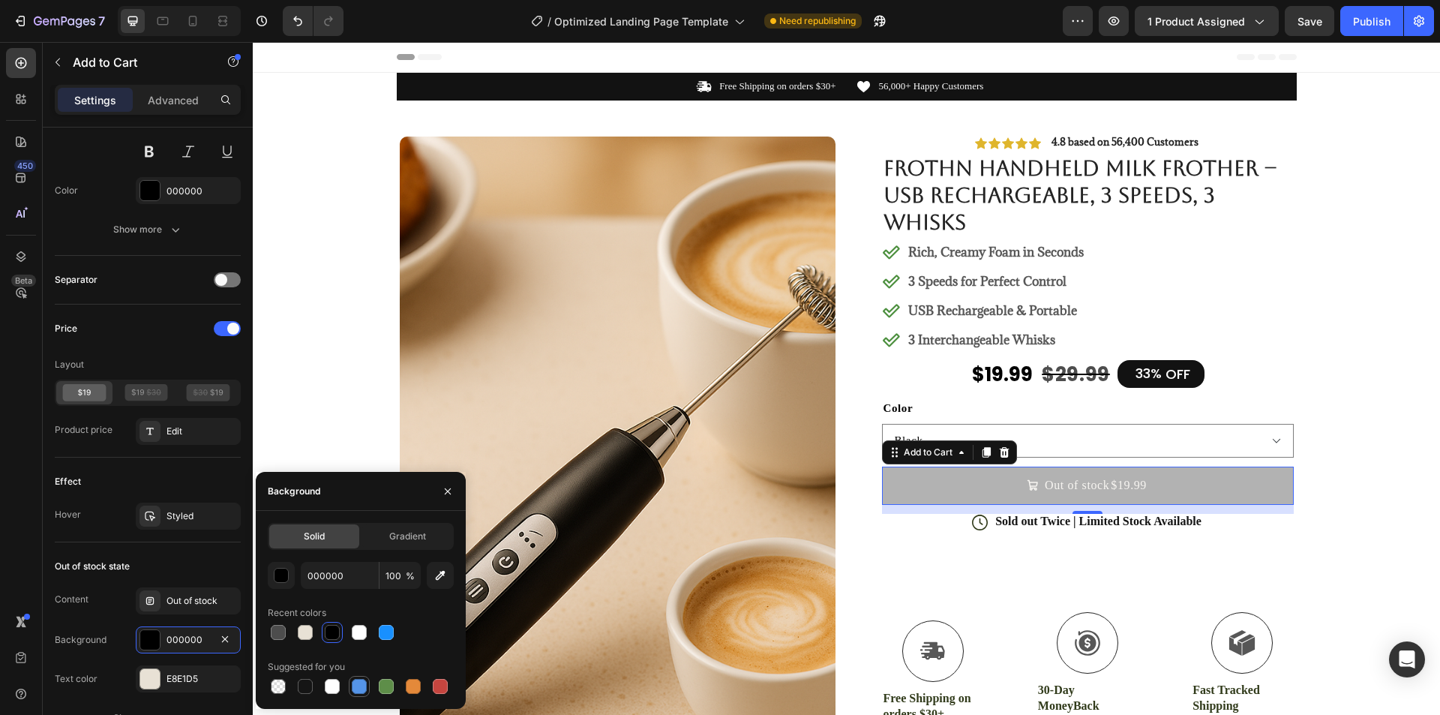
click at [368, 688] on div at bounding box center [359, 686] width 21 height 21
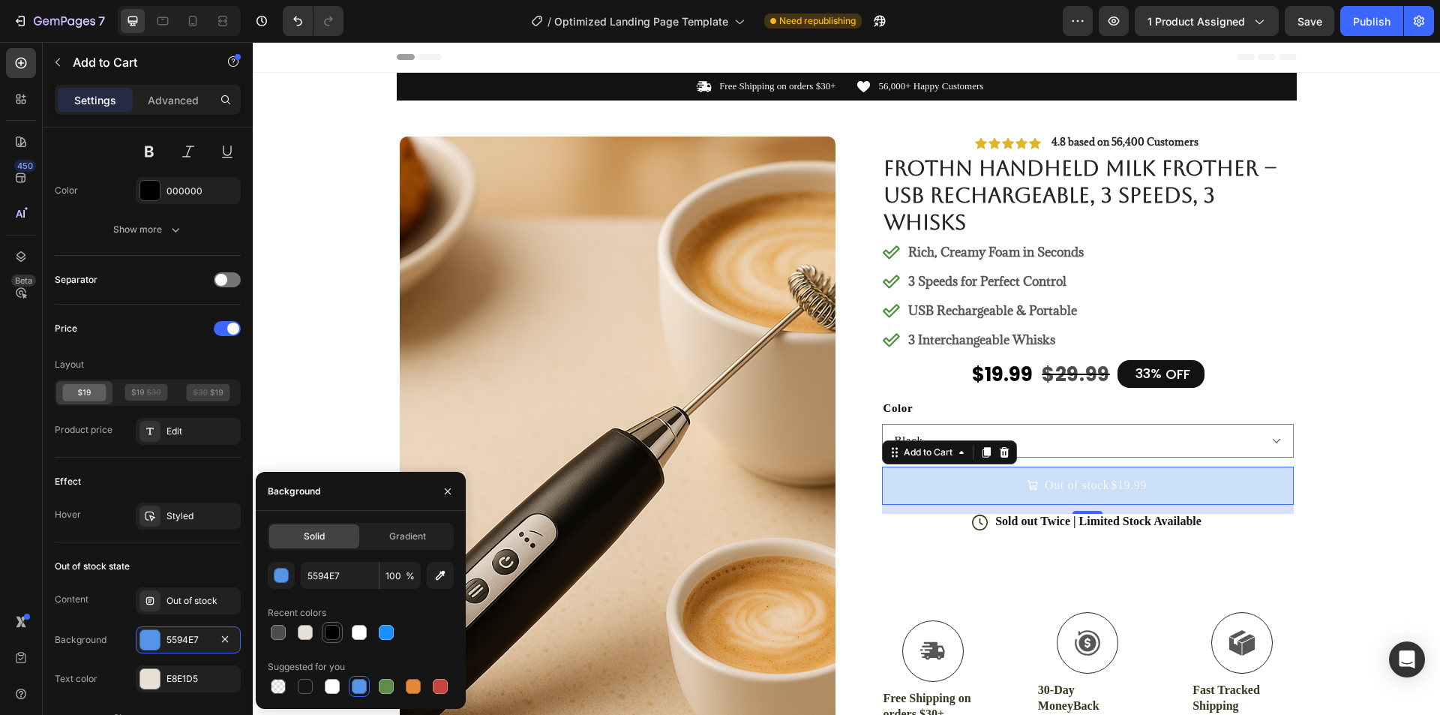
click at [331, 631] on div at bounding box center [332, 632] width 15 height 15
type input "000000"
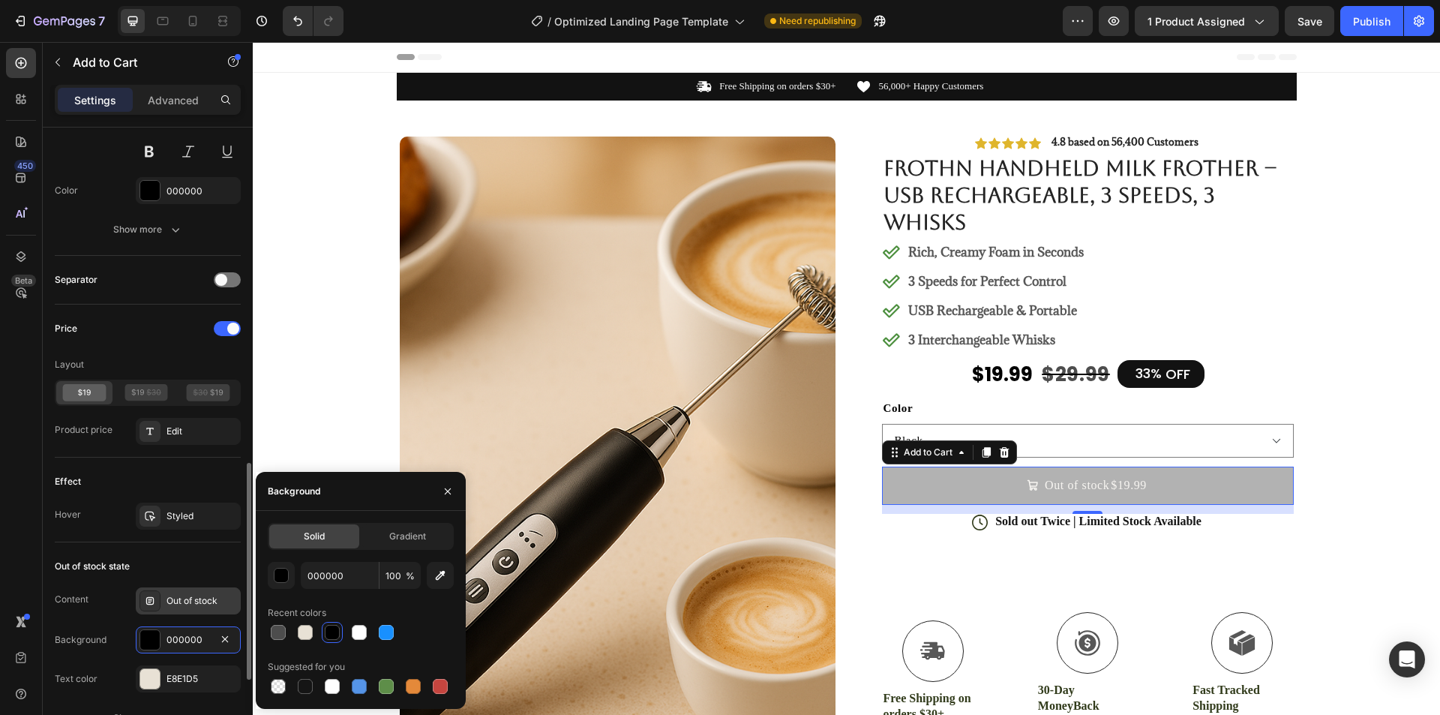
click at [196, 601] on div "Out of stock" at bounding box center [201, 600] width 70 height 13
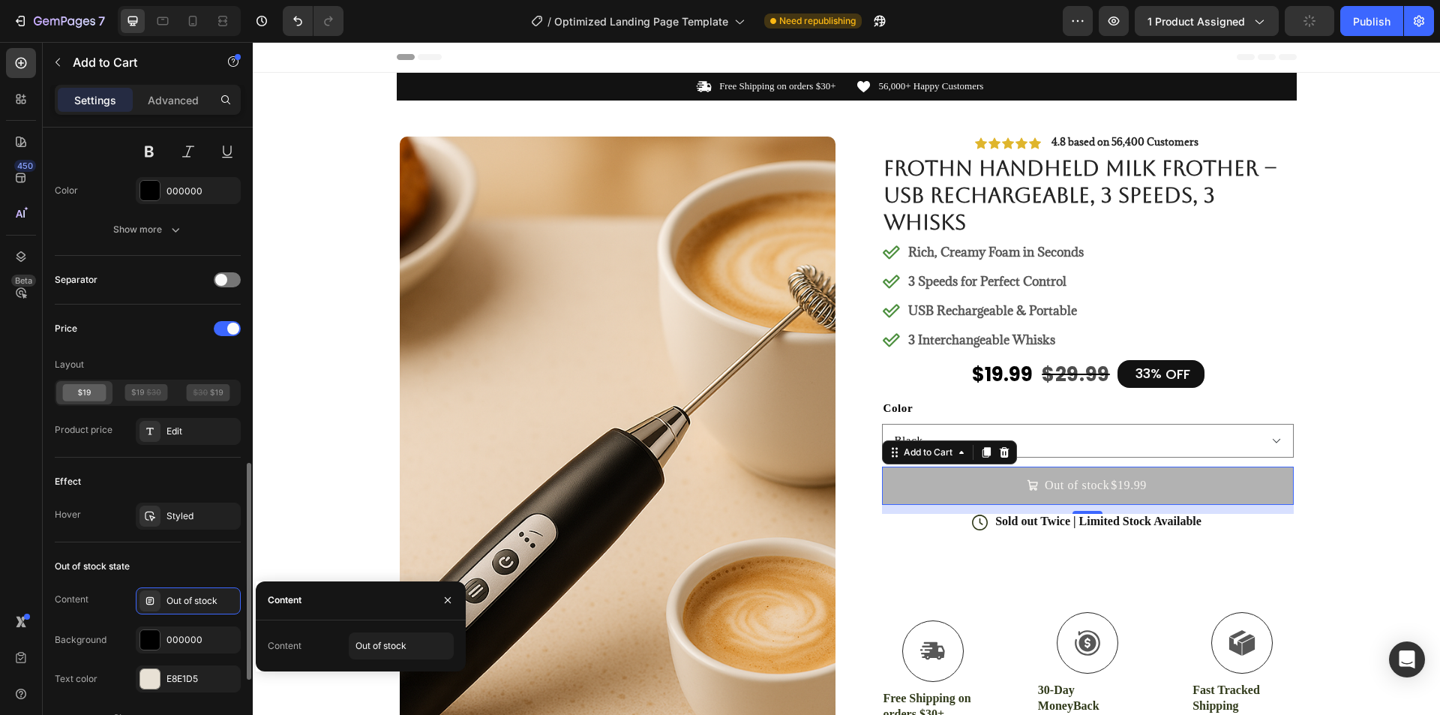
click at [193, 547] on div "Out of stock state Content Out of stock Background 000000 Text color E8E1D5 Sho…" at bounding box center [148, 643] width 186 height 202
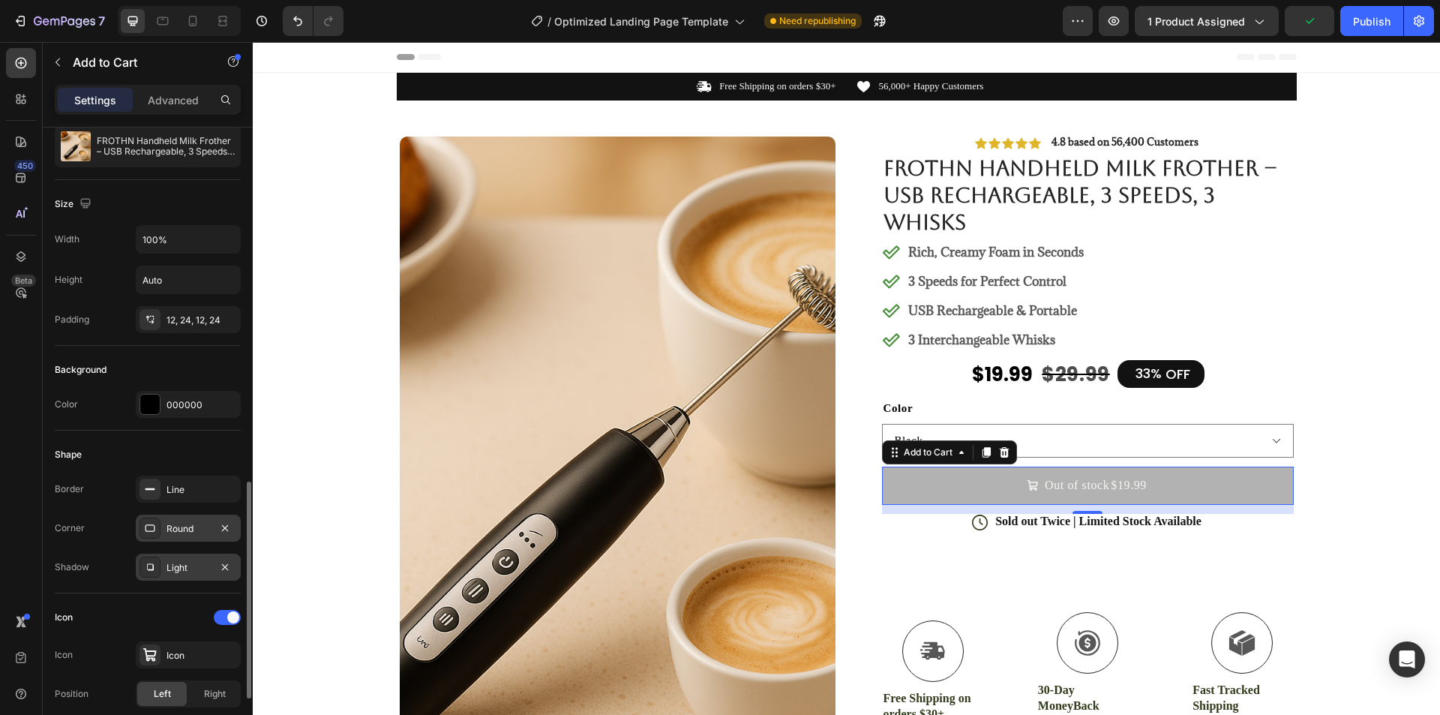
scroll to position [450, 0]
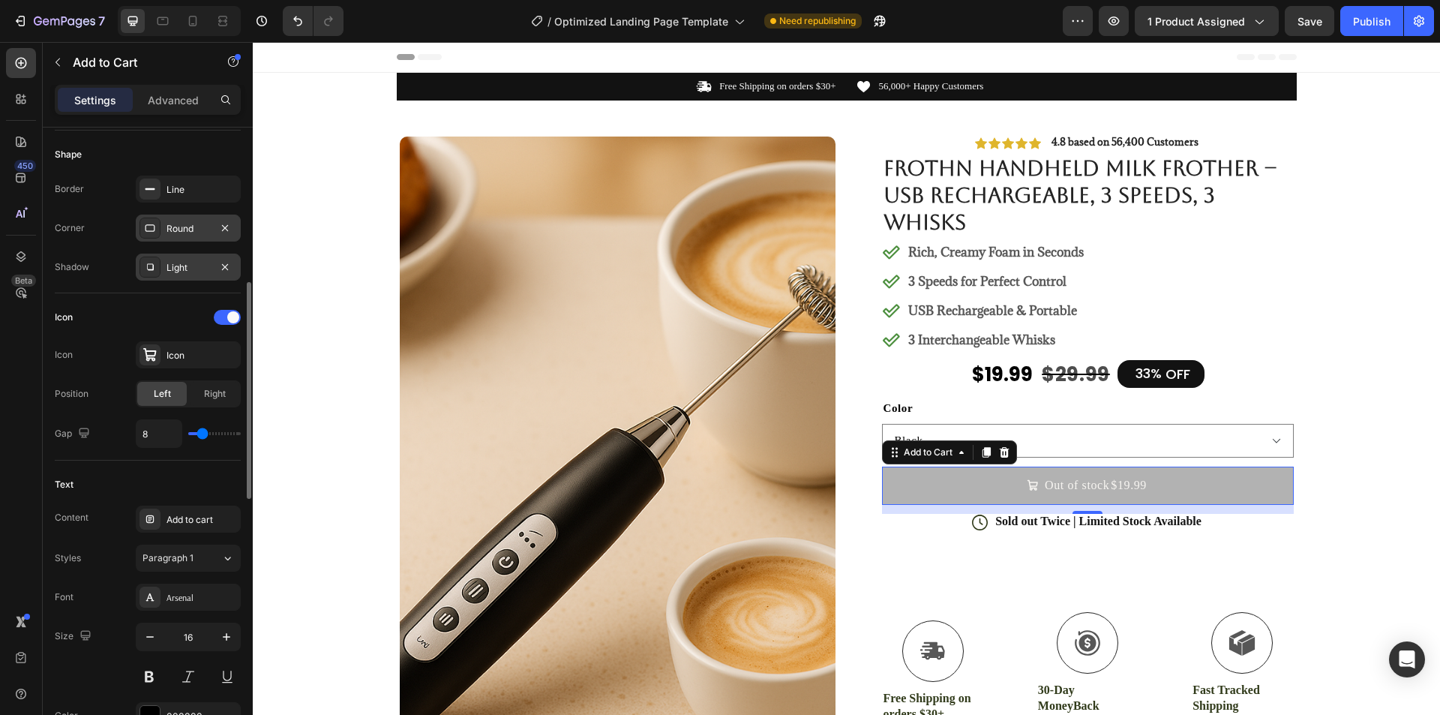
click at [943, 490] on button "Out of stock $19.99" at bounding box center [1088, 484] width 412 height 37
click at [1051, 489] on div "Out of stock" at bounding box center [1077, 485] width 64 height 16
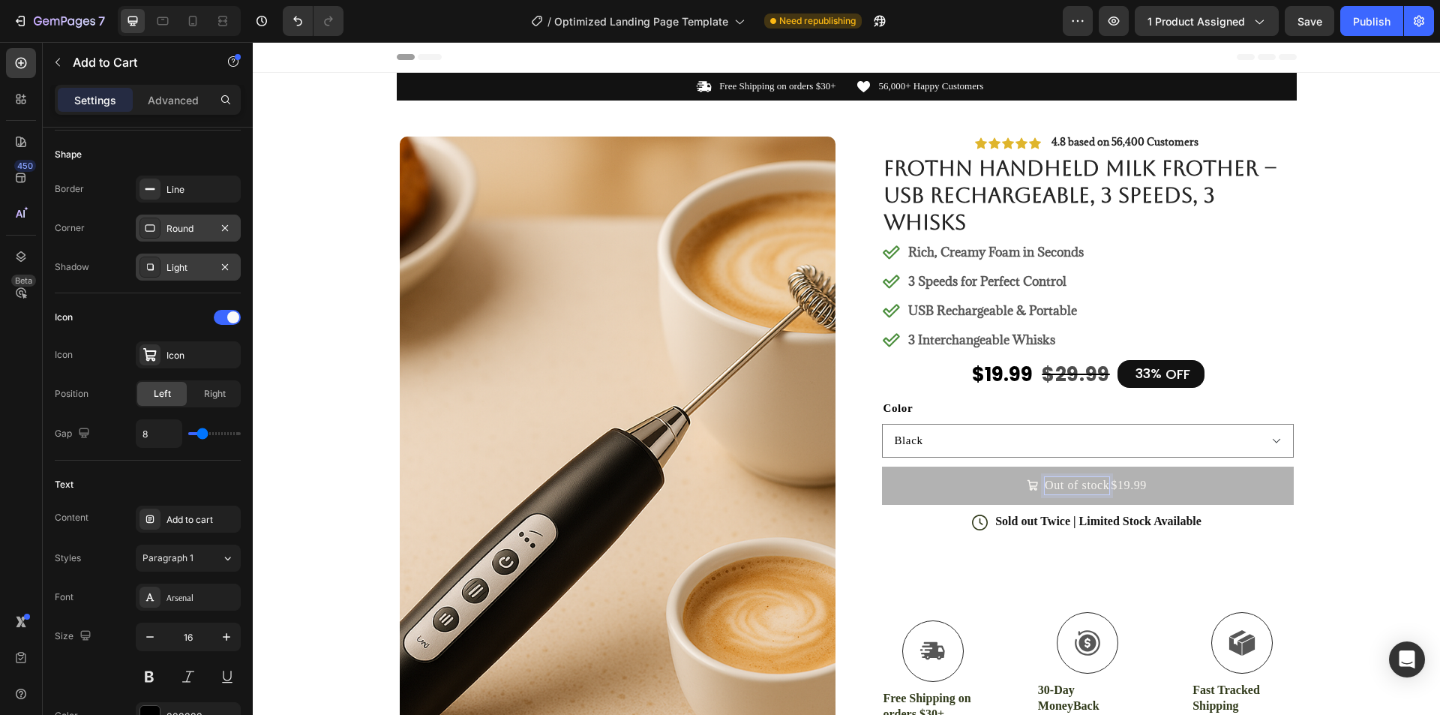
click at [1118, 488] on div "$19.99" at bounding box center [1128, 484] width 39 height 19
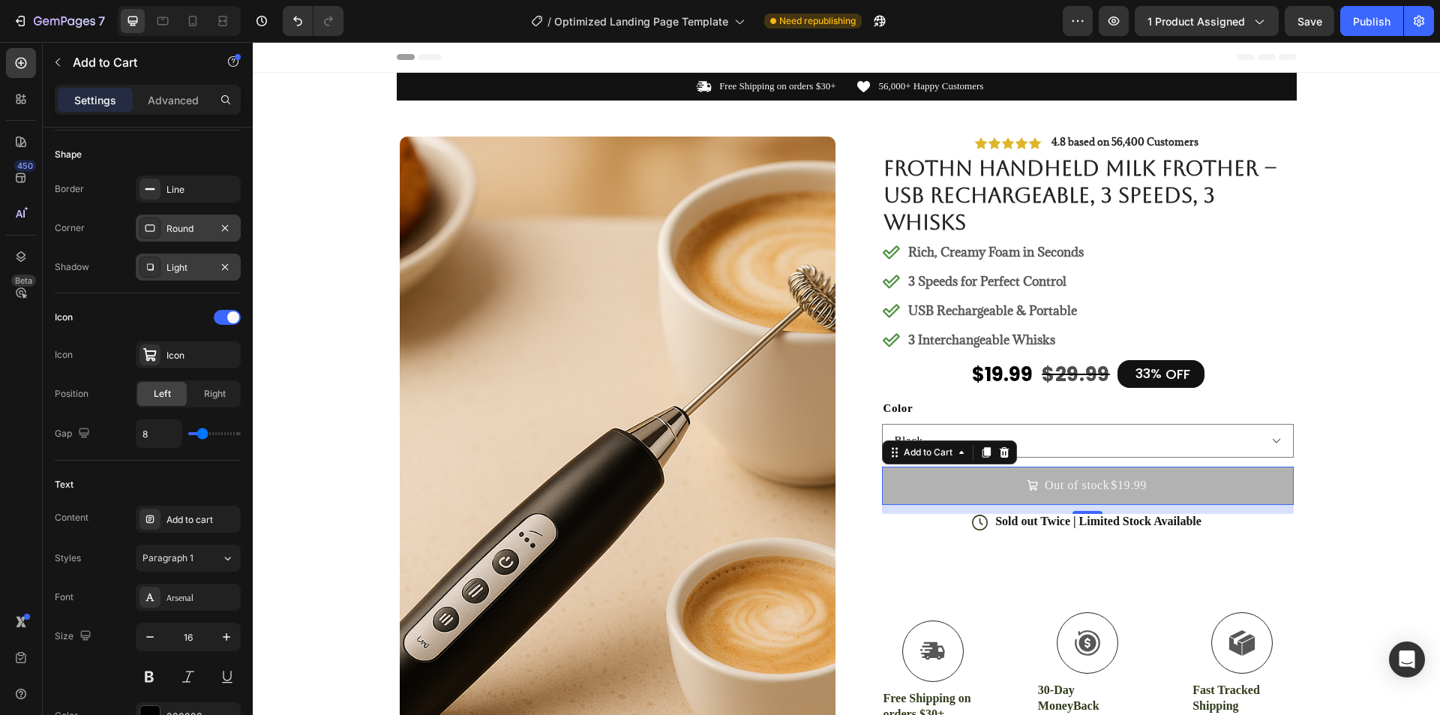
click at [1136, 484] on div "$19.99" at bounding box center [1128, 484] width 39 height 19
click at [1109, 485] on div "$19.99" at bounding box center [1128, 484] width 39 height 19
click at [1092, 485] on p "Out of stock" at bounding box center [1077, 485] width 64 height 16
click at [1090, 485] on p "Out of stock" at bounding box center [1077, 485] width 64 height 16
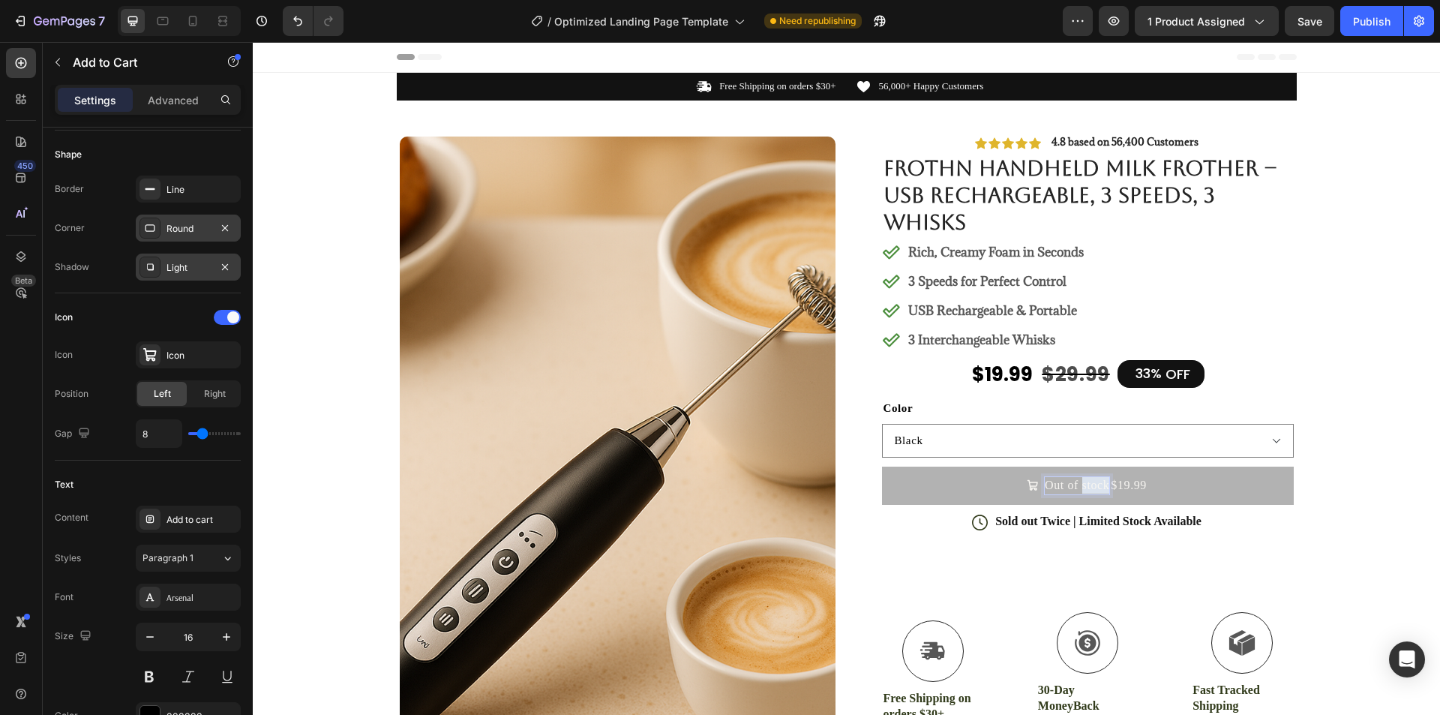
click at [1095, 486] on p "Out of stock" at bounding box center [1077, 485] width 64 height 16
drag, startPoint x: 1081, startPoint y: 488, endPoint x: 1069, endPoint y: 488, distance: 11.2
click at [1070, 488] on p "Out of stock" at bounding box center [1077, 485] width 64 height 16
drag, startPoint x: 1094, startPoint y: 487, endPoint x: 1085, endPoint y: 487, distance: 9.0
click at [1057, 487] on p "Out of stock" at bounding box center [1077, 485] width 64 height 16
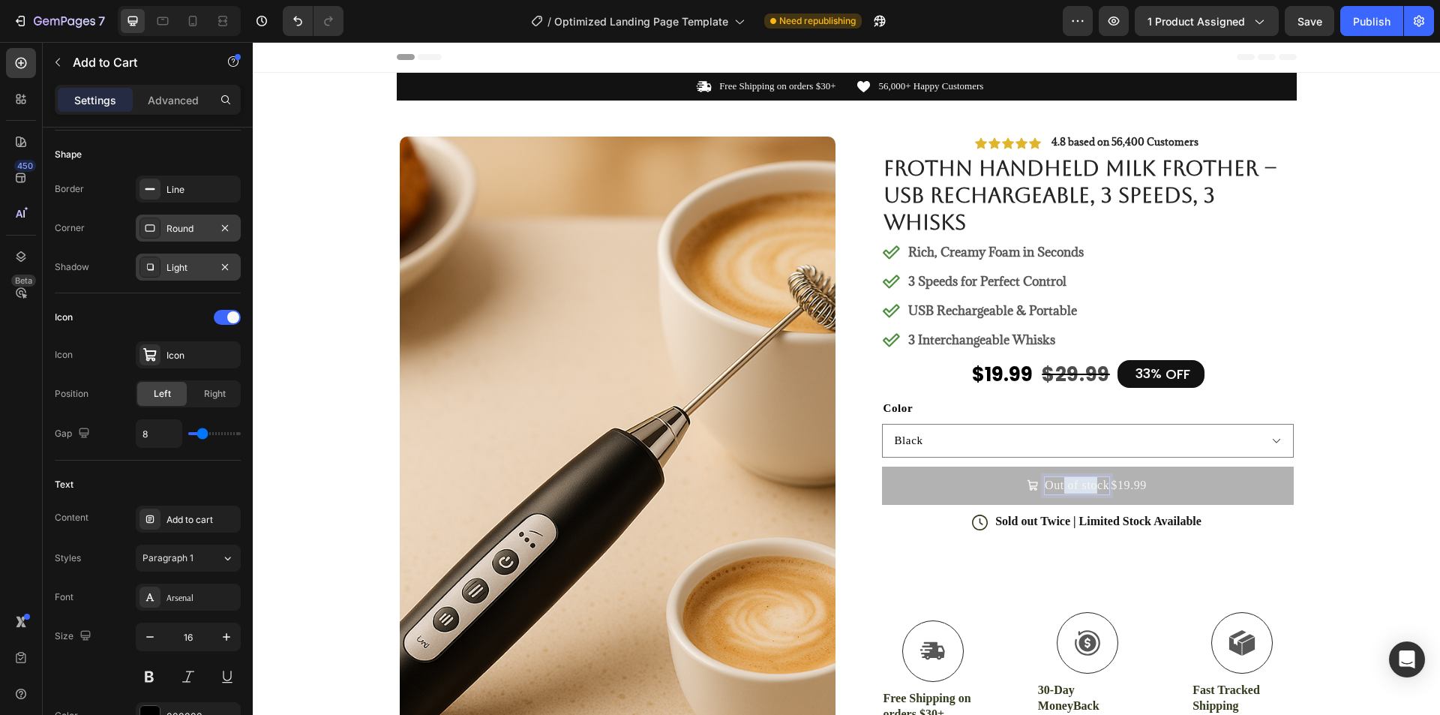
click at [1085, 487] on p "Out of stock" at bounding box center [1077, 485] width 64 height 16
click at [882, 466] on button "Ad $19.99" at bounding box center [1088, 484] width 412 height 37
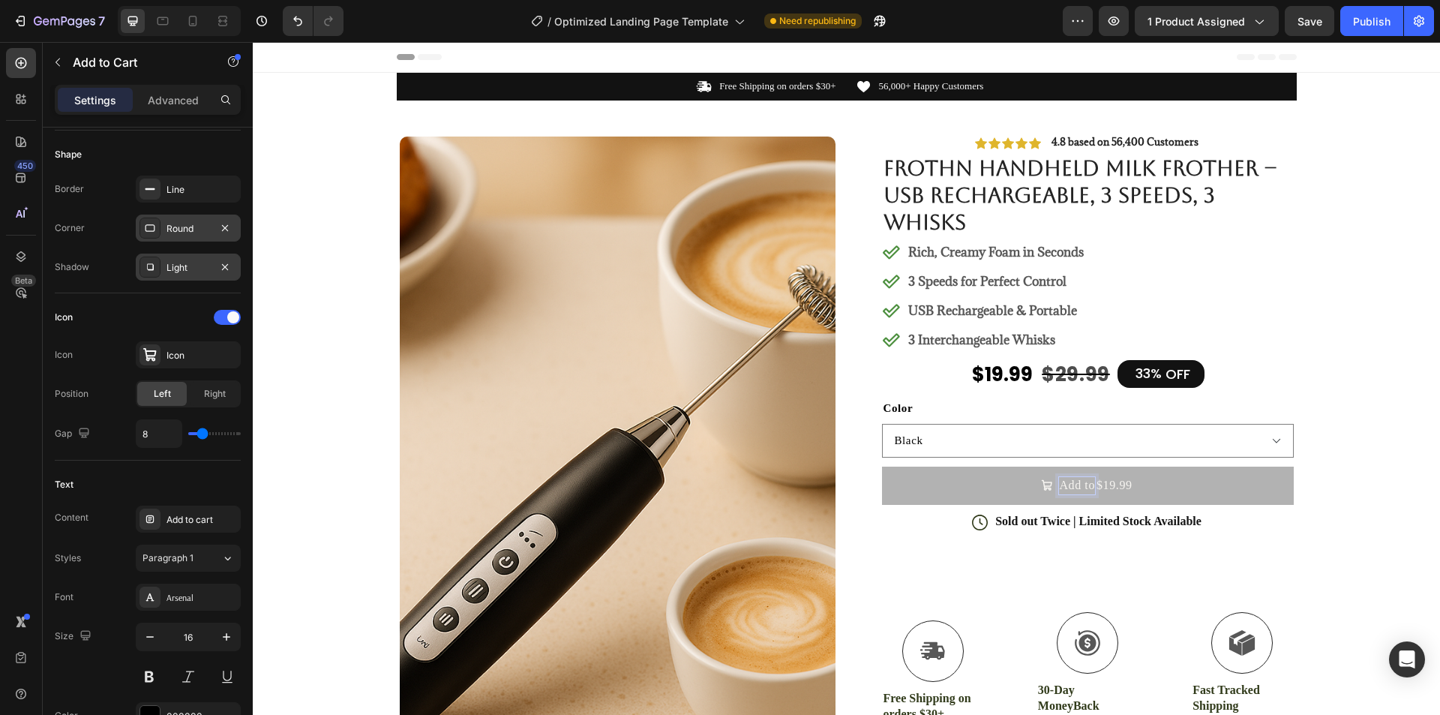
click at [882, 466] on button "Add to $19.99" at bounding box center [1088, 484] width 412 height 37
click at [882, 466] on button "Add to Cart $19.99" at bounding box center [1088, 484] width 412 height 37
click at [1144, 486] on button "Add to Cart $19.99" at bounding box center [1088, 484] width 412 height 37
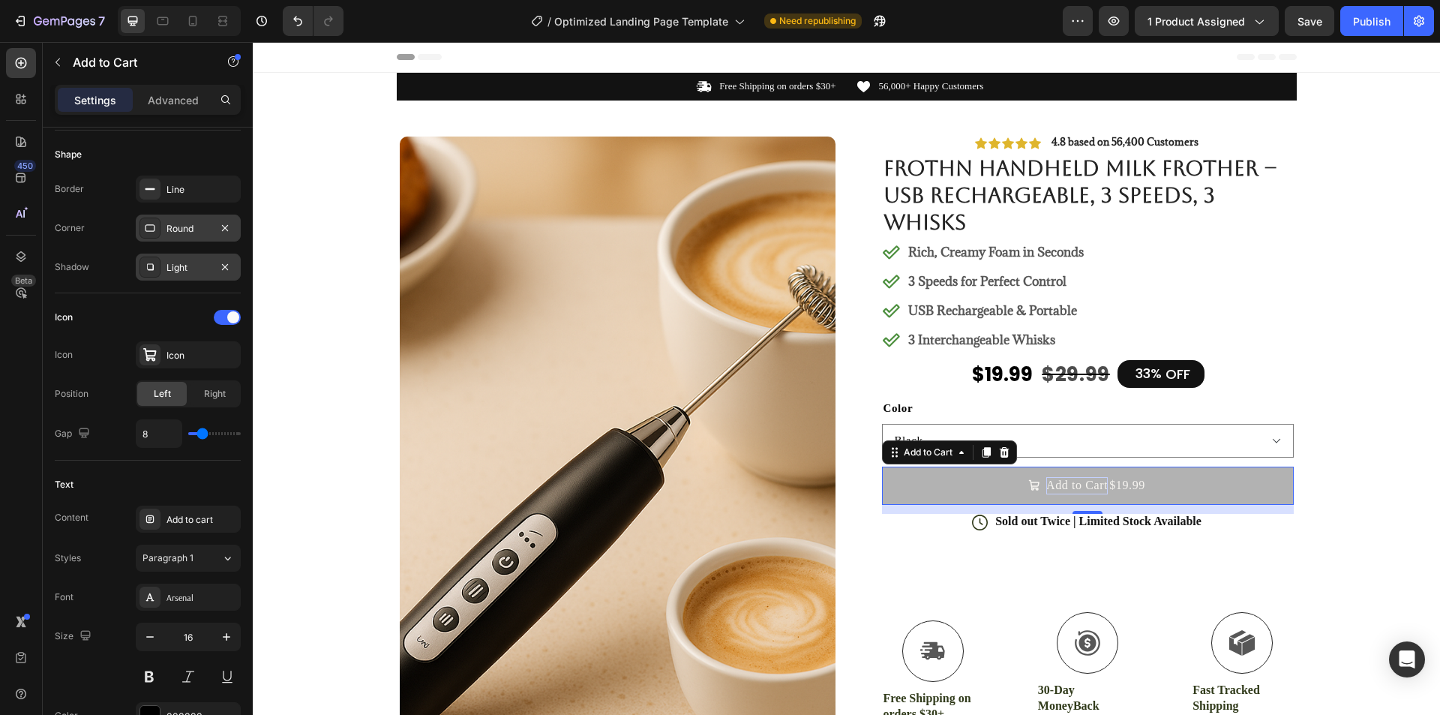
click at [1141, 481] on button "Add to Cart $19.99" at bounding box center [1088, 484] width 412 height 37
click at [1137, 483] on div "$19.99" at bounding box center [1127, 484] width 39 height 19
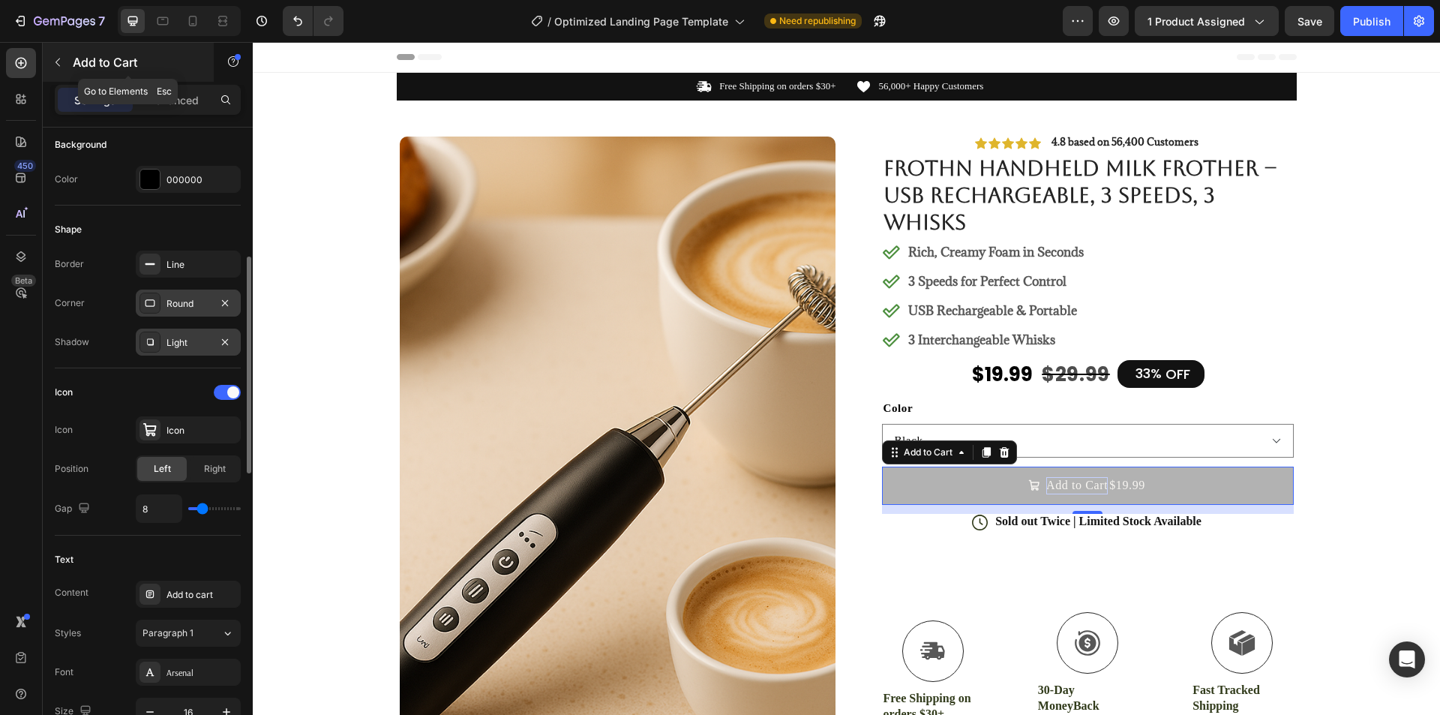
click at [57, 62] on icon "button" at bounding box center [58, 62] width 12 height 12
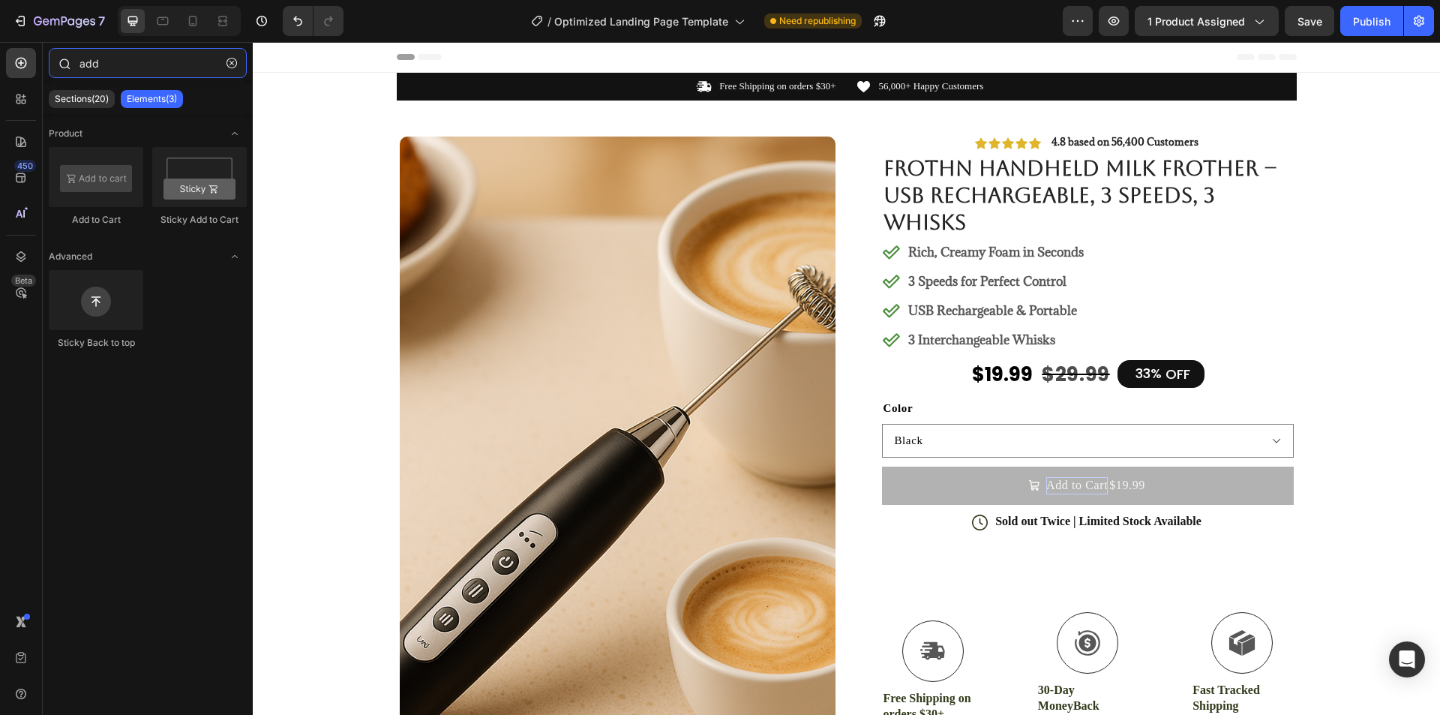
drag, startPoint x: 152, startPoint y: 63, endPoint x: 52, endPoint y: 60, distance: 100.5
click at [52, 60] on div "add" at bounding box center [148, 66] width 210 height 36
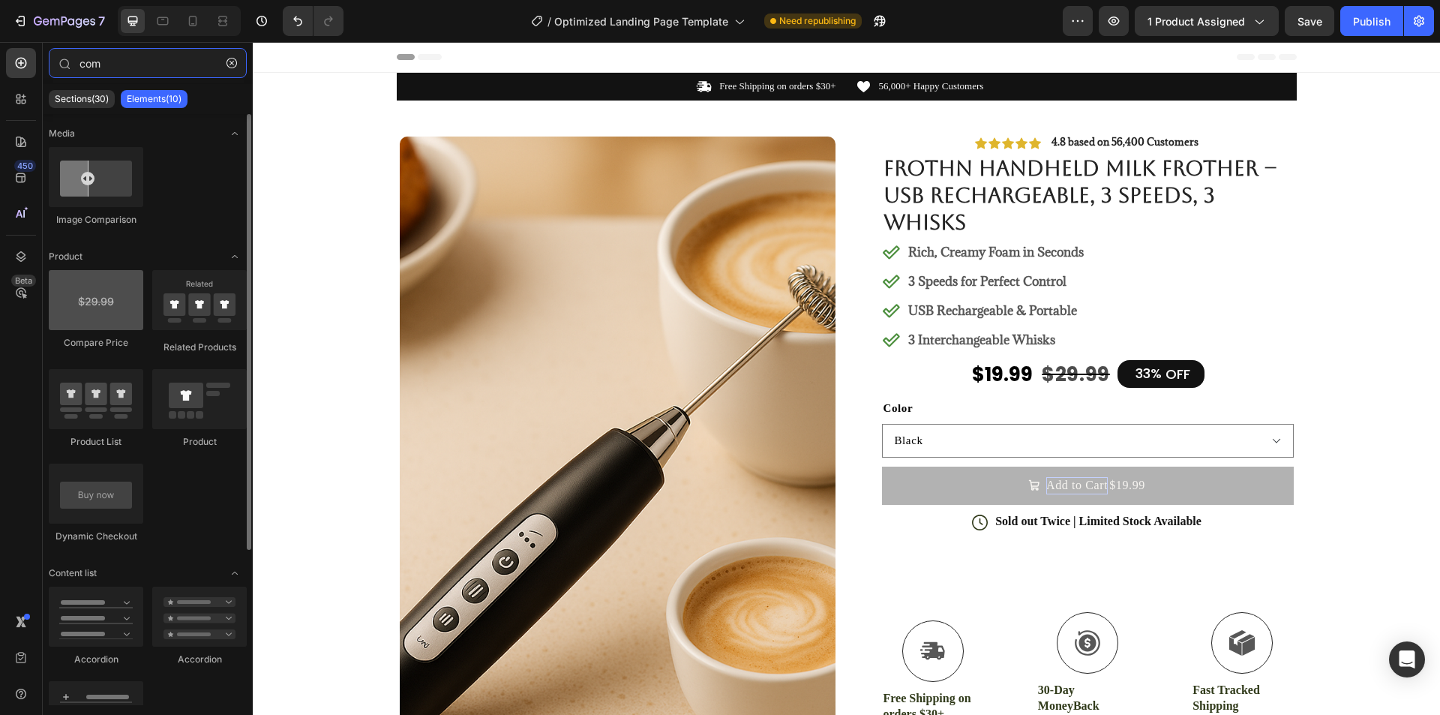
type input "com"
drag, startPoint x: 112, startPoint y: 312, endPoint x: 119, endPoint y: 291, distance: 22.3
click at [119, 291] on div at bounding box center [96, 300] width 94 height 60
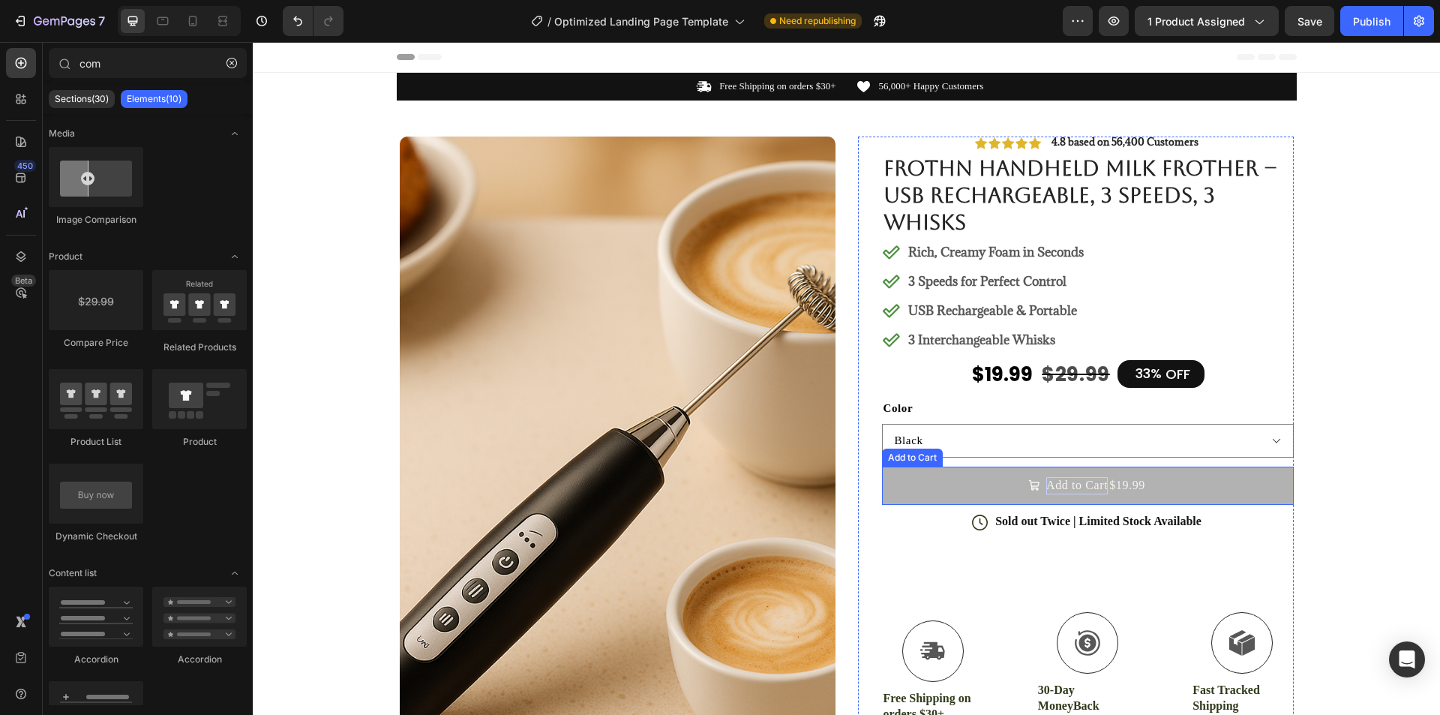
click at [1004, 477] on button "Add to Cart $19.99" at bounding box center [1088, 484] width 412 height 37
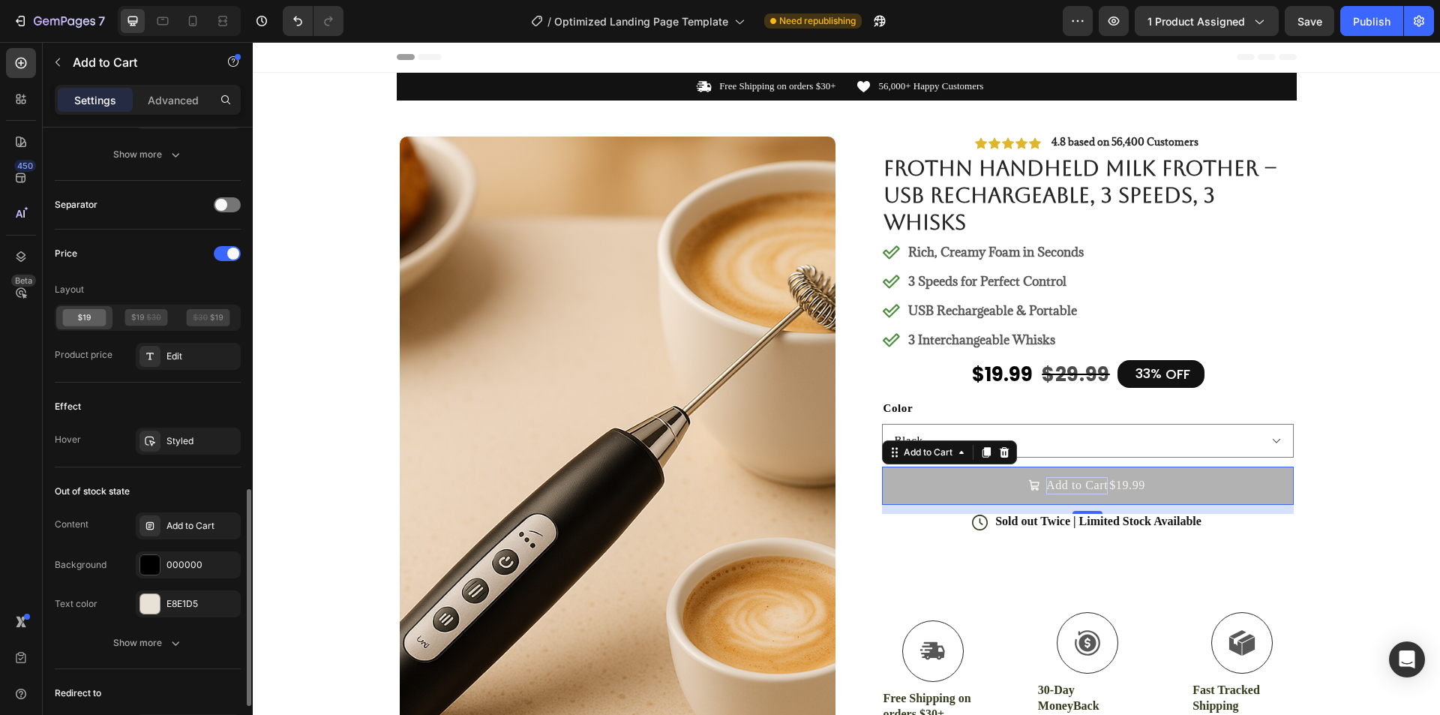
scroll to position [1200, 0]
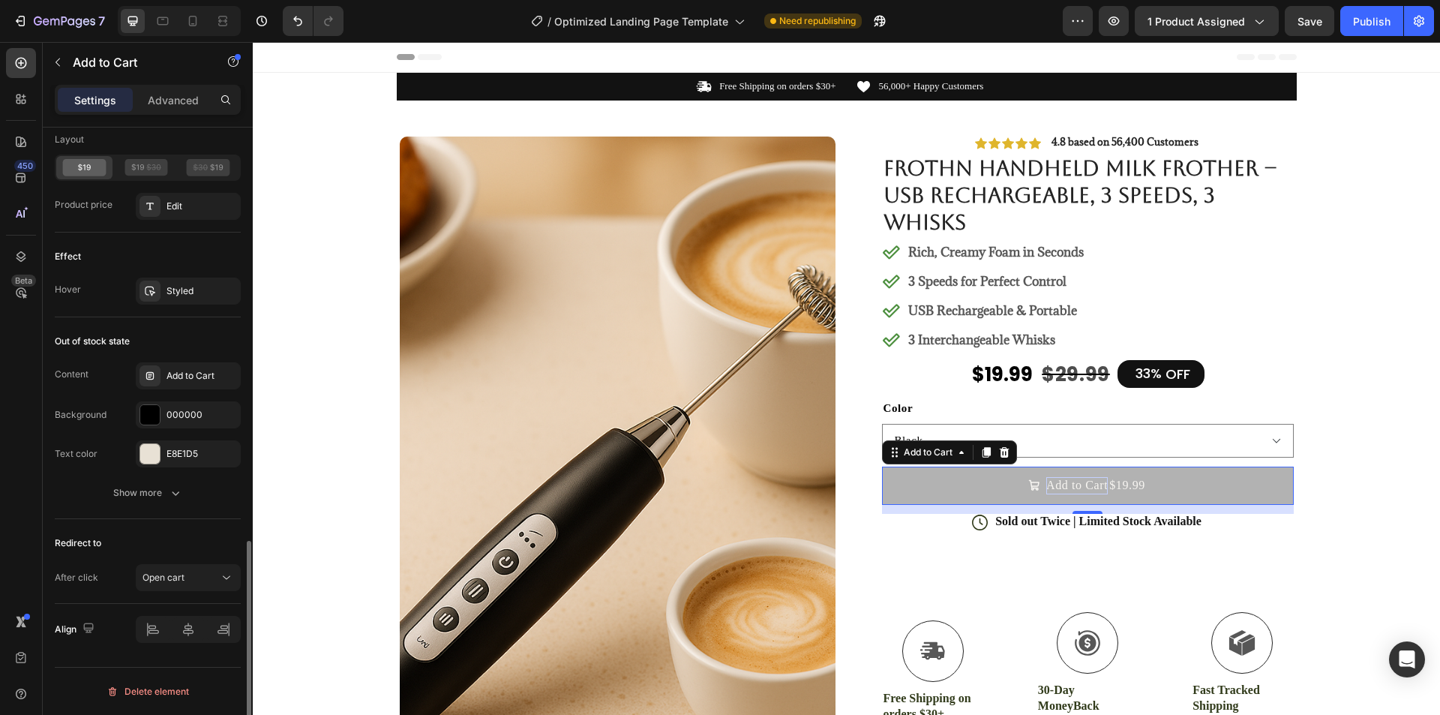
click at [181, 531] on div "Redirect to" at bounding box center [148, 543] width 186 height 24
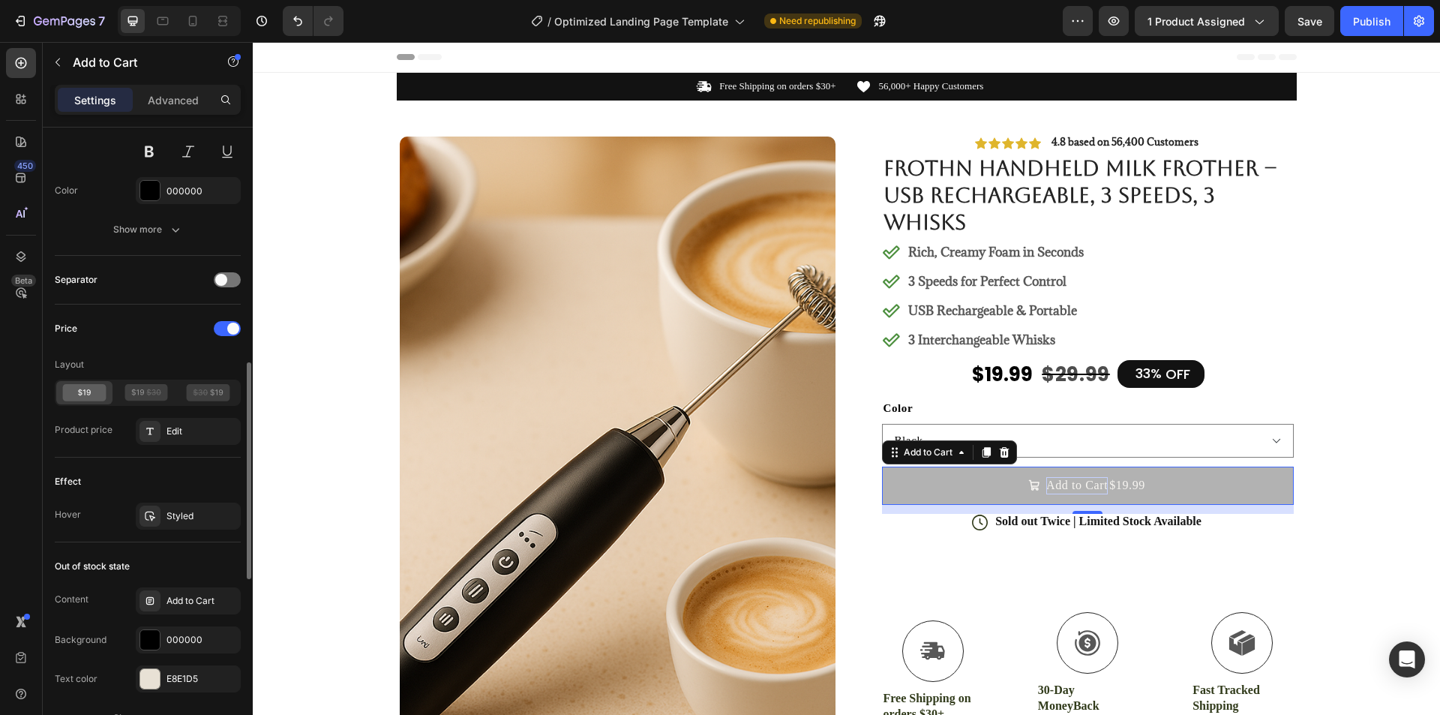
scroll to position [900, 0]
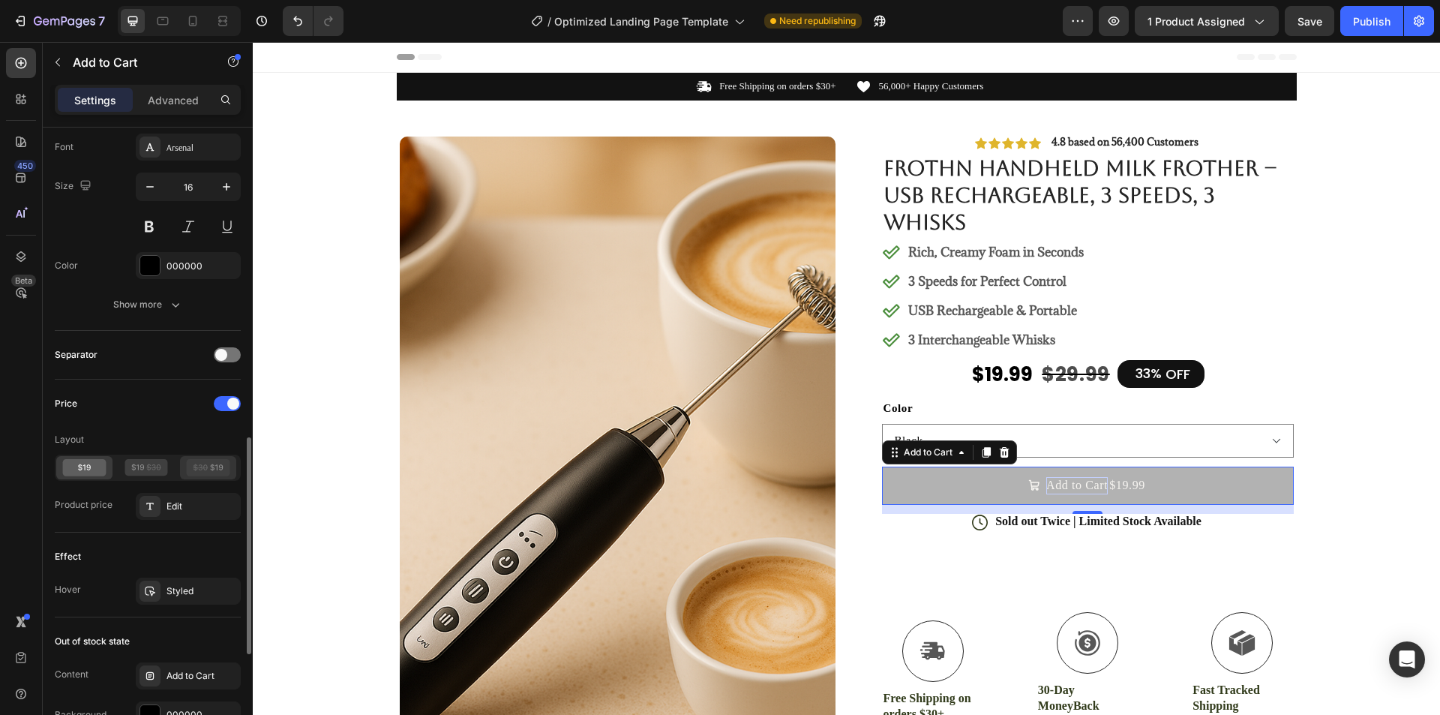
click at [205, 466] on icon at bounding box center [208, 467] width 43 height 17
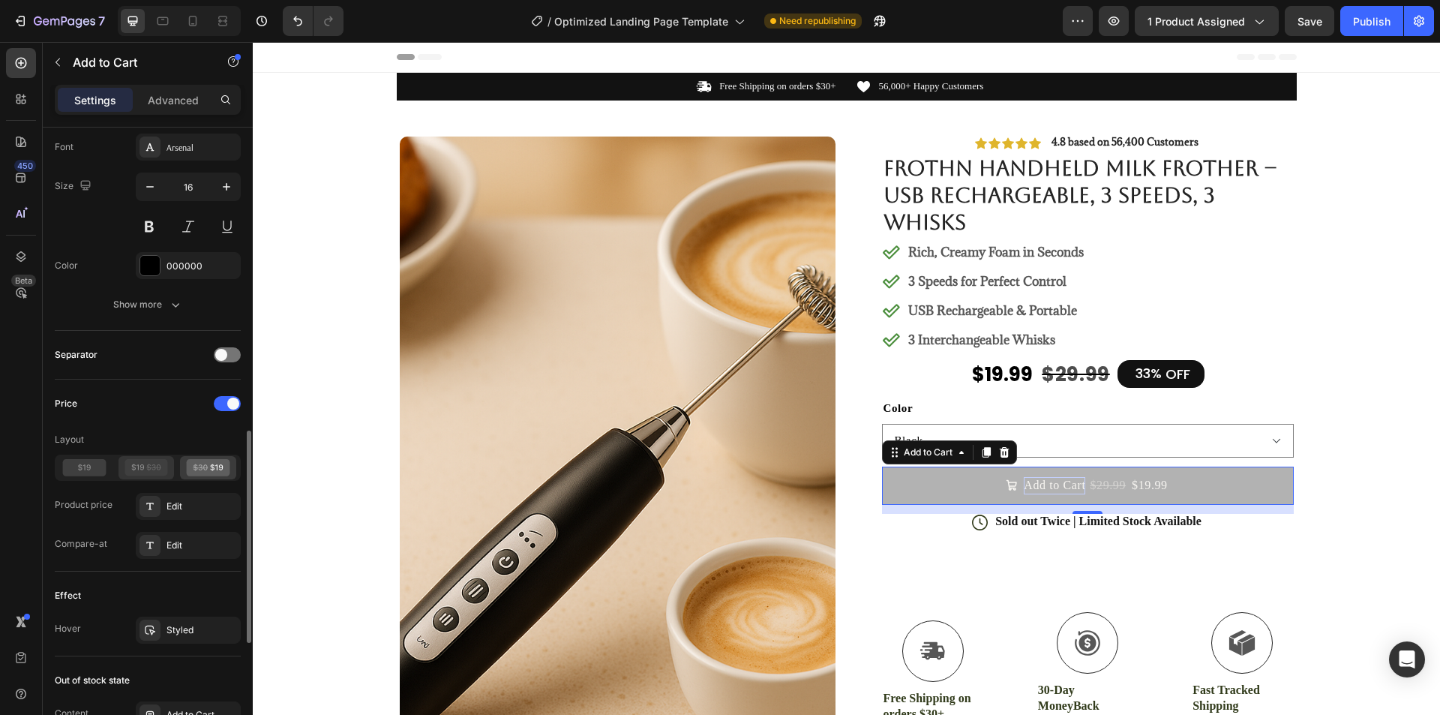
click at [161, 467] on icon at bounding box center [145, 467] width 43 height 17
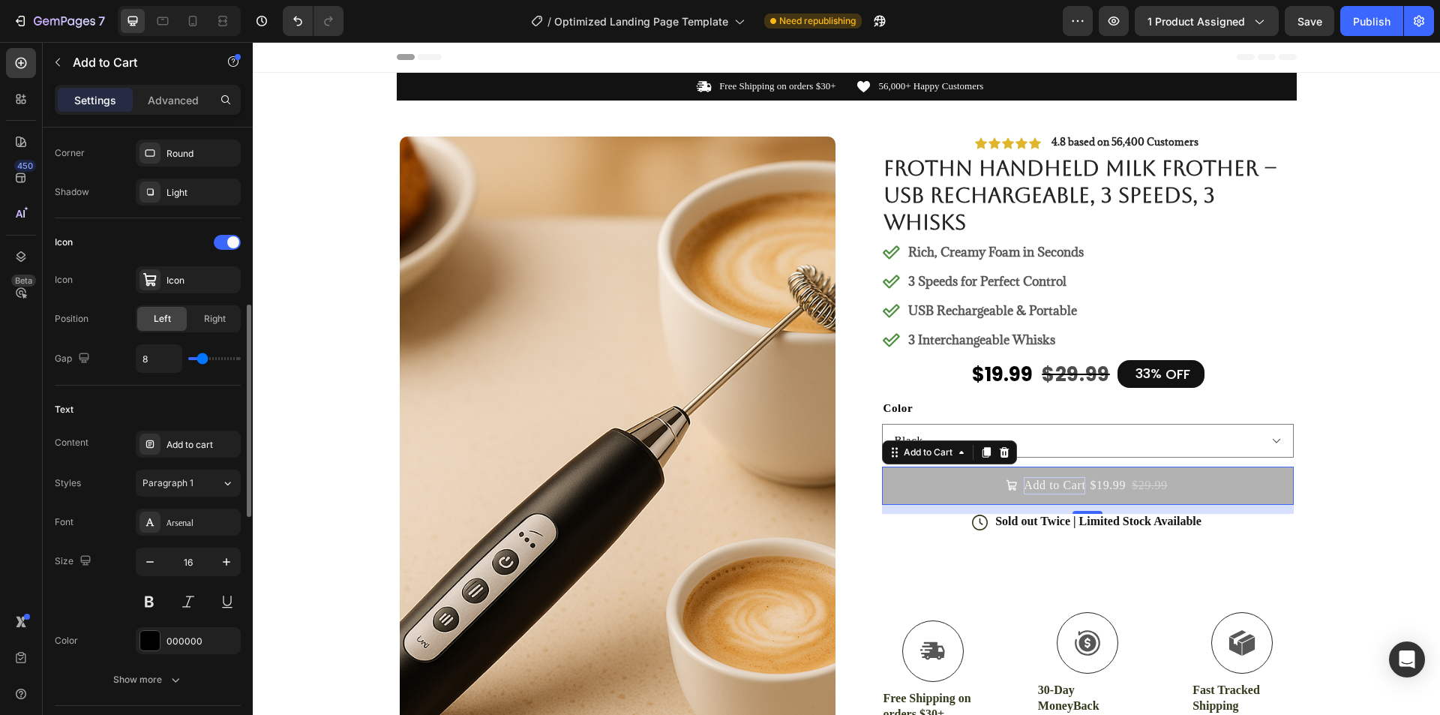
scroll to position [375, 0]
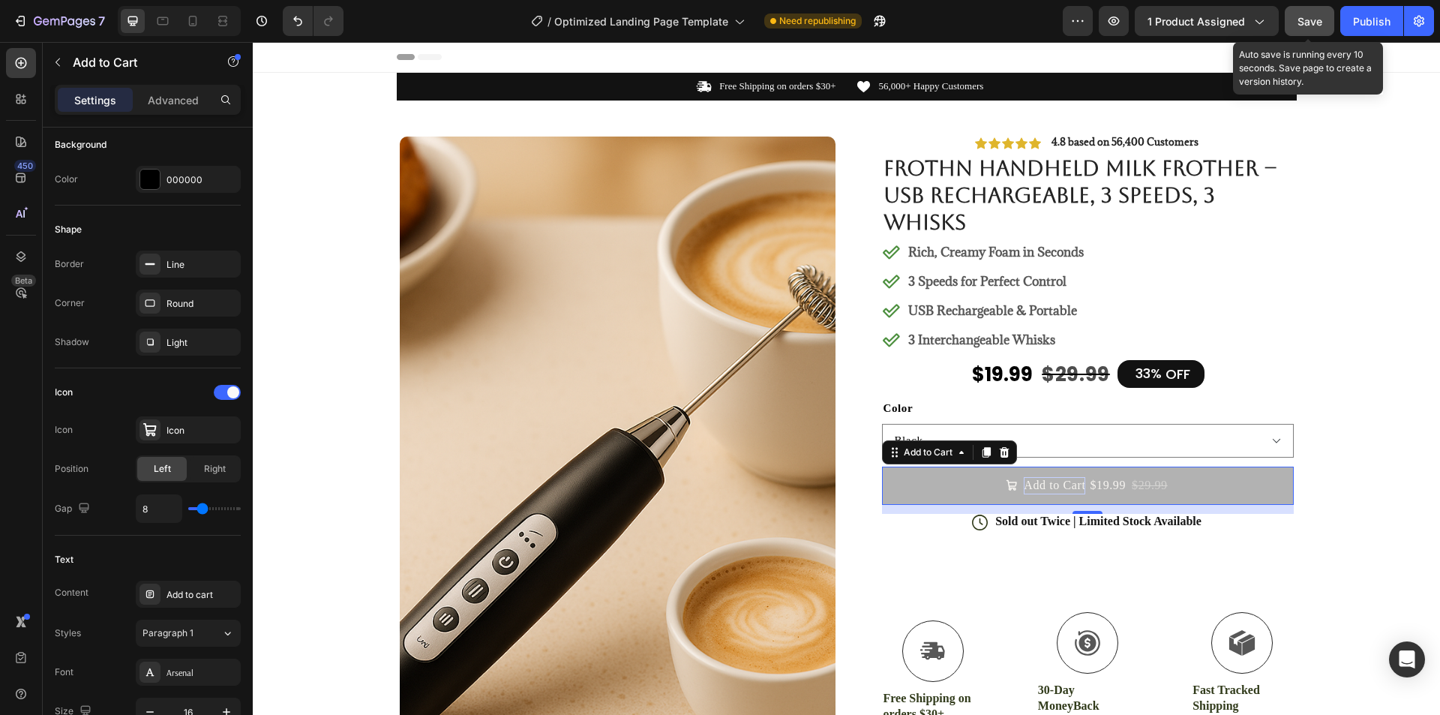
click at [1319, 24] on span "Save" at bounding box center [1309, 21] width 25 height 13
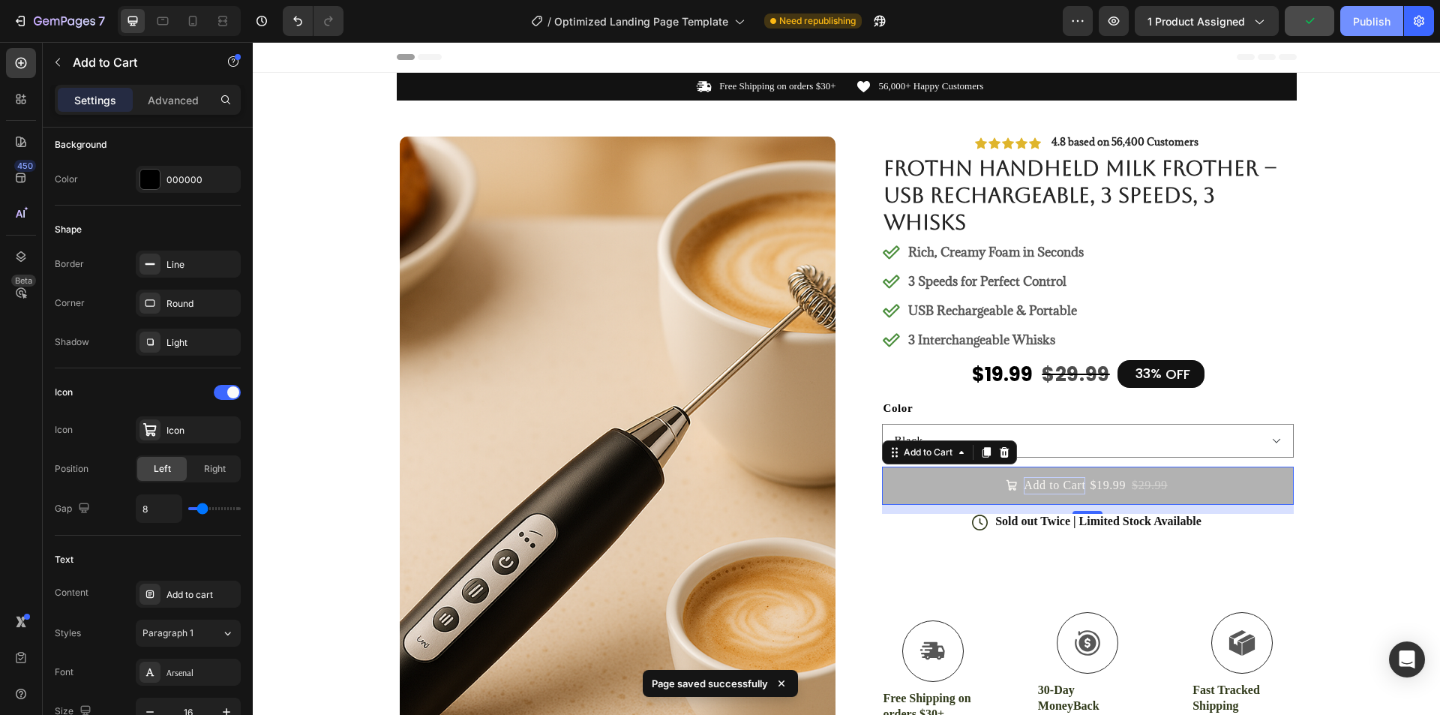
click at [1373, 23] on div "Publish" at bounding box center [1371, 21] width 37 height 16
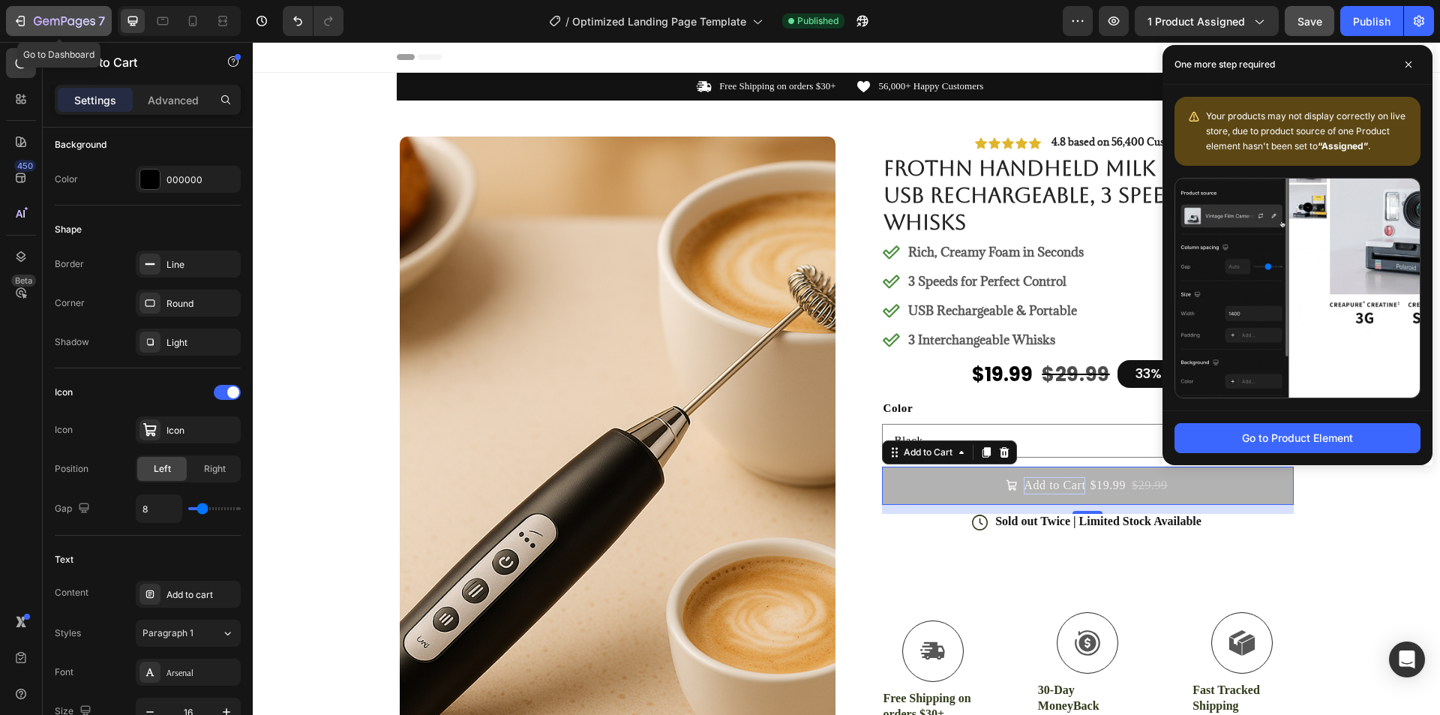
click at [55, 28] on icon "button" at bounding box center [64, 22] width 61 height 13
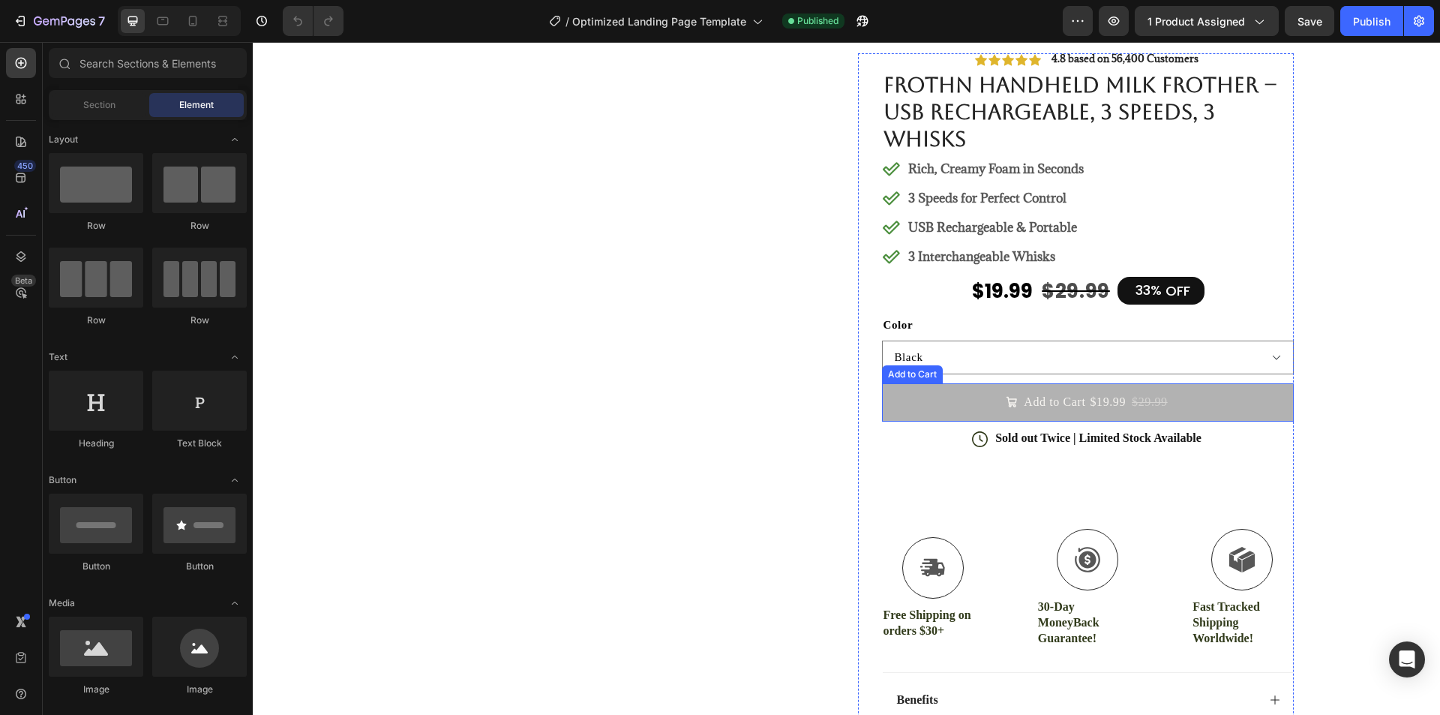
scroll to position [150, 0]
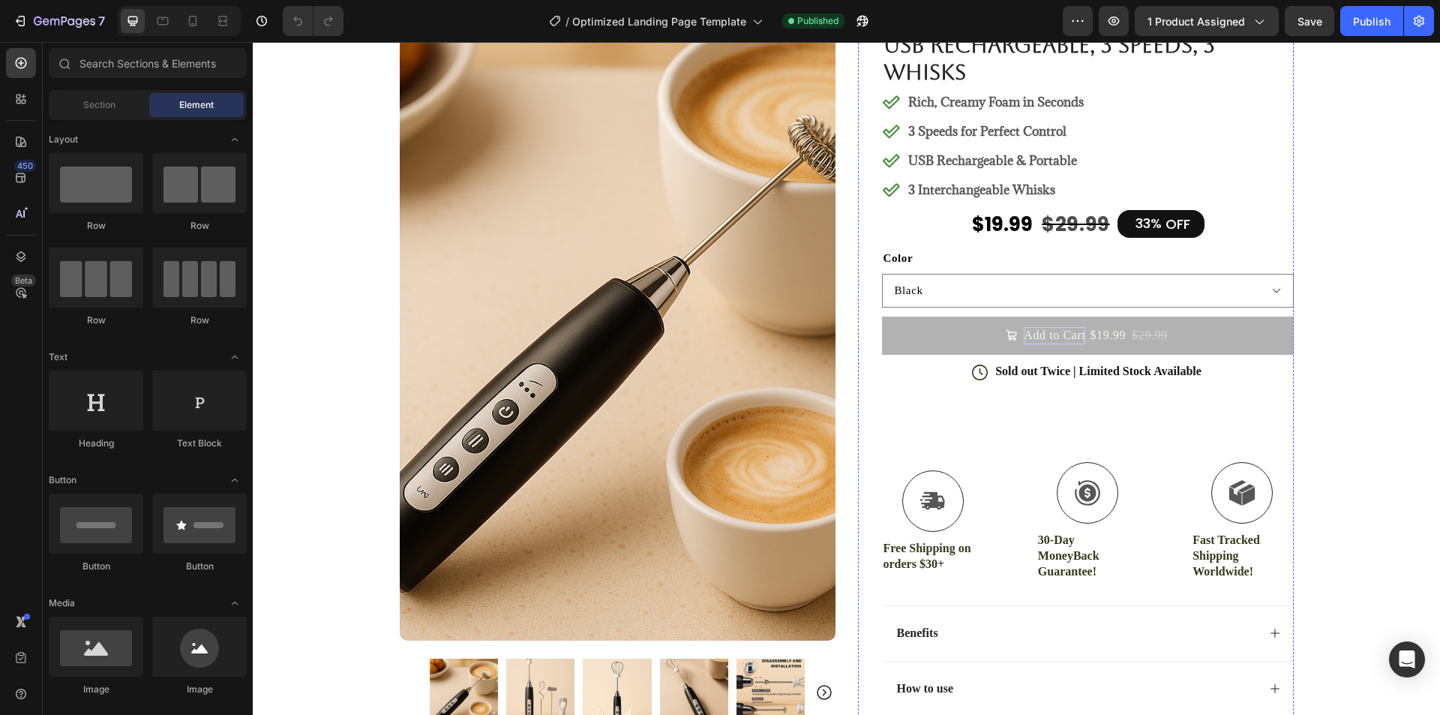
click at [1057, 334] on div "Add to Cart" at bounding box center [1054, 335] width 61 height 16
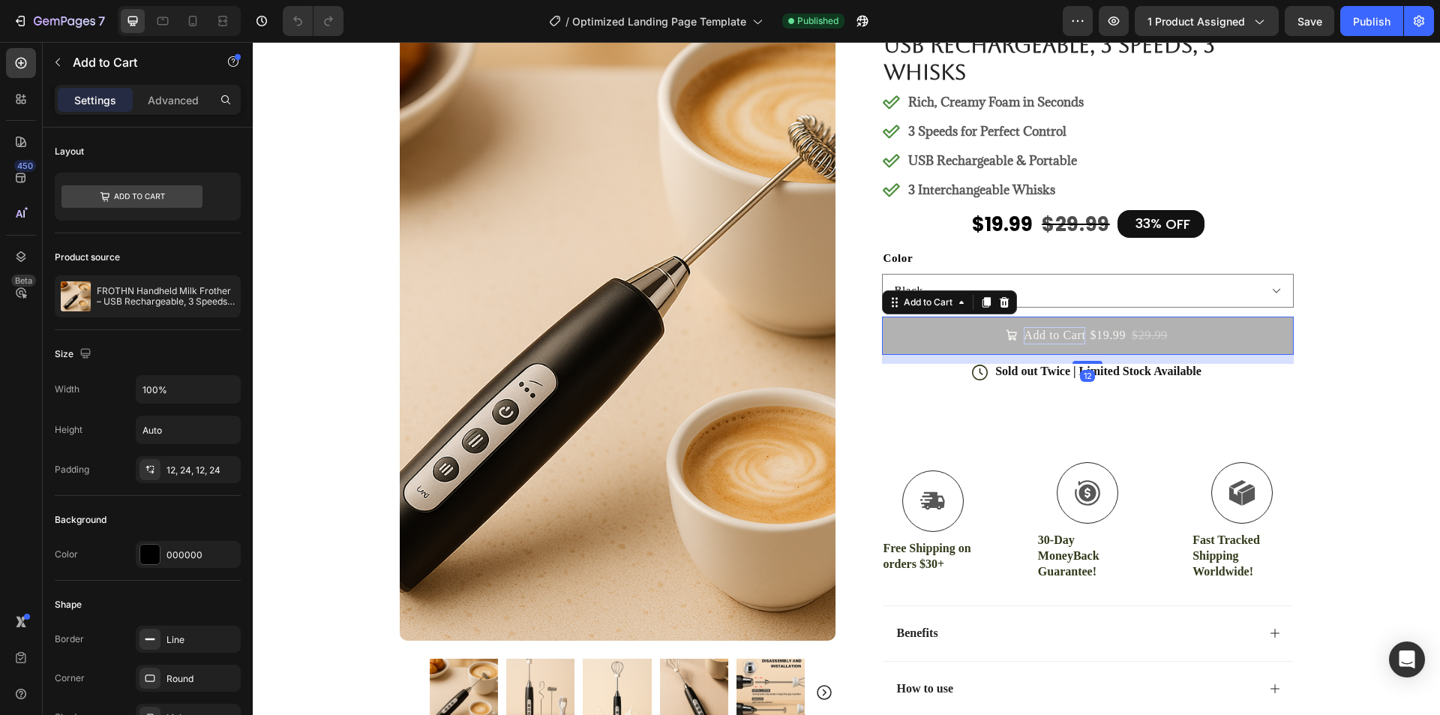
click at [1074, 327] on div "Add to Cart" at bounding box center [1054, 335] width 61 height 16
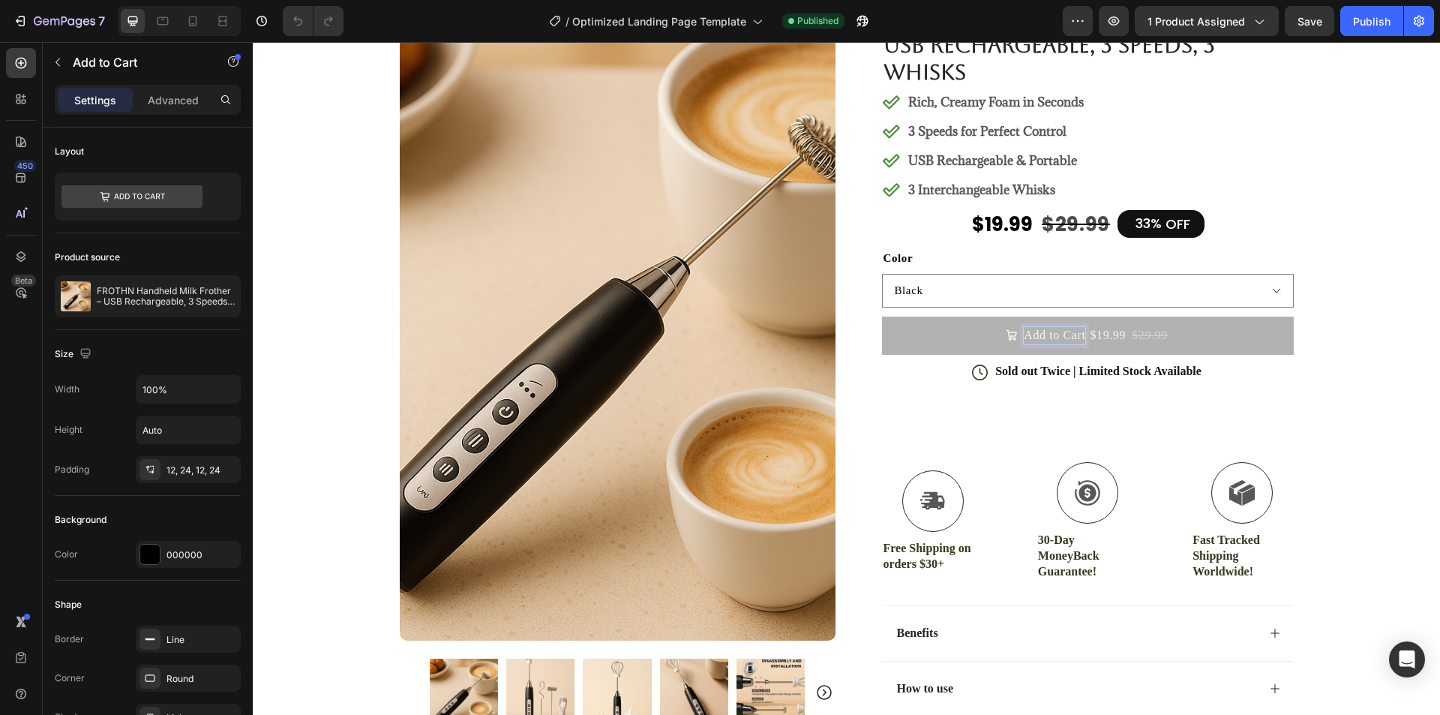
click at [1057, 337] on p "Add to Cart" at bounding box center [1054, 335] width 61 height 16
click at [1153, 336] on div "$29.99" at bounding box center [1149, 334] width 39 height 19
click at [1130, 336] on div "$29.99" at bounding box center [1149, 334] width 39 height 19
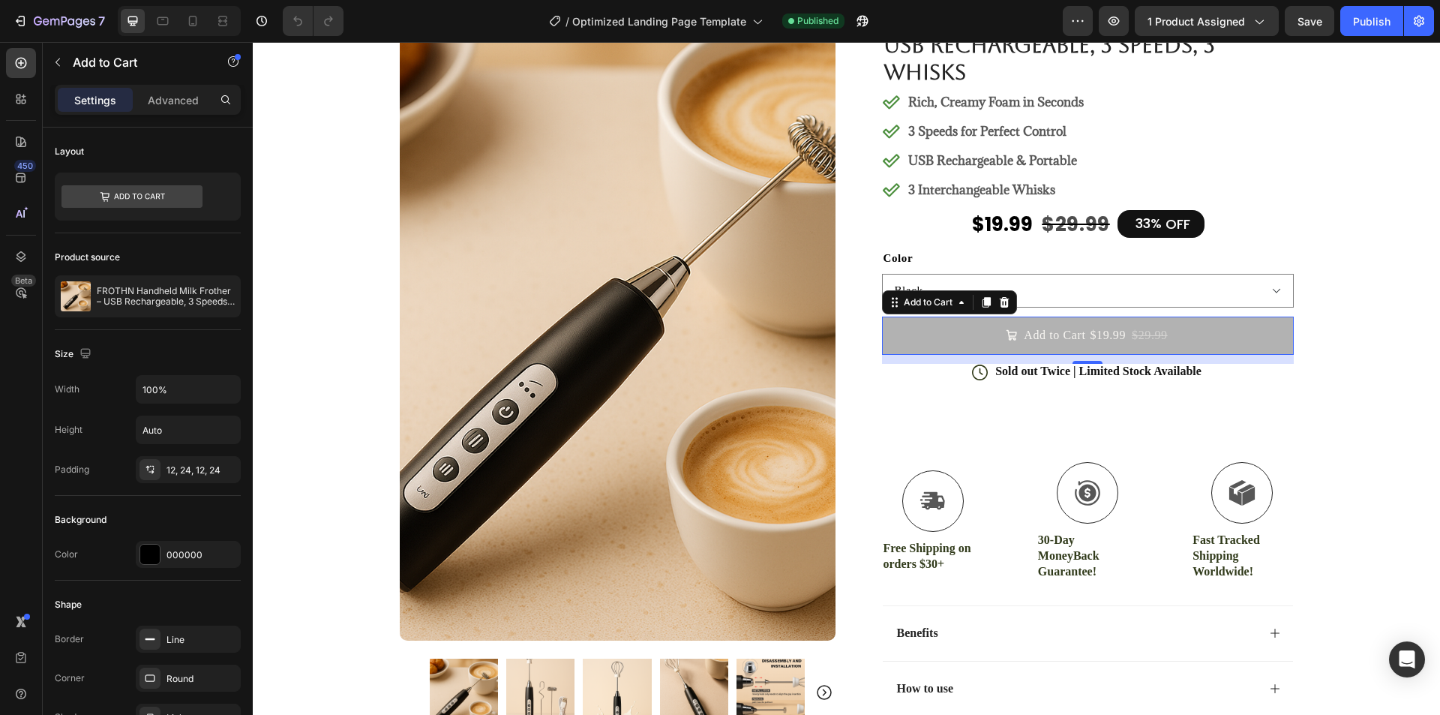
click at [1103, 336] on div "$19.99" at bounding box center [1107, 334] width 39 height 19
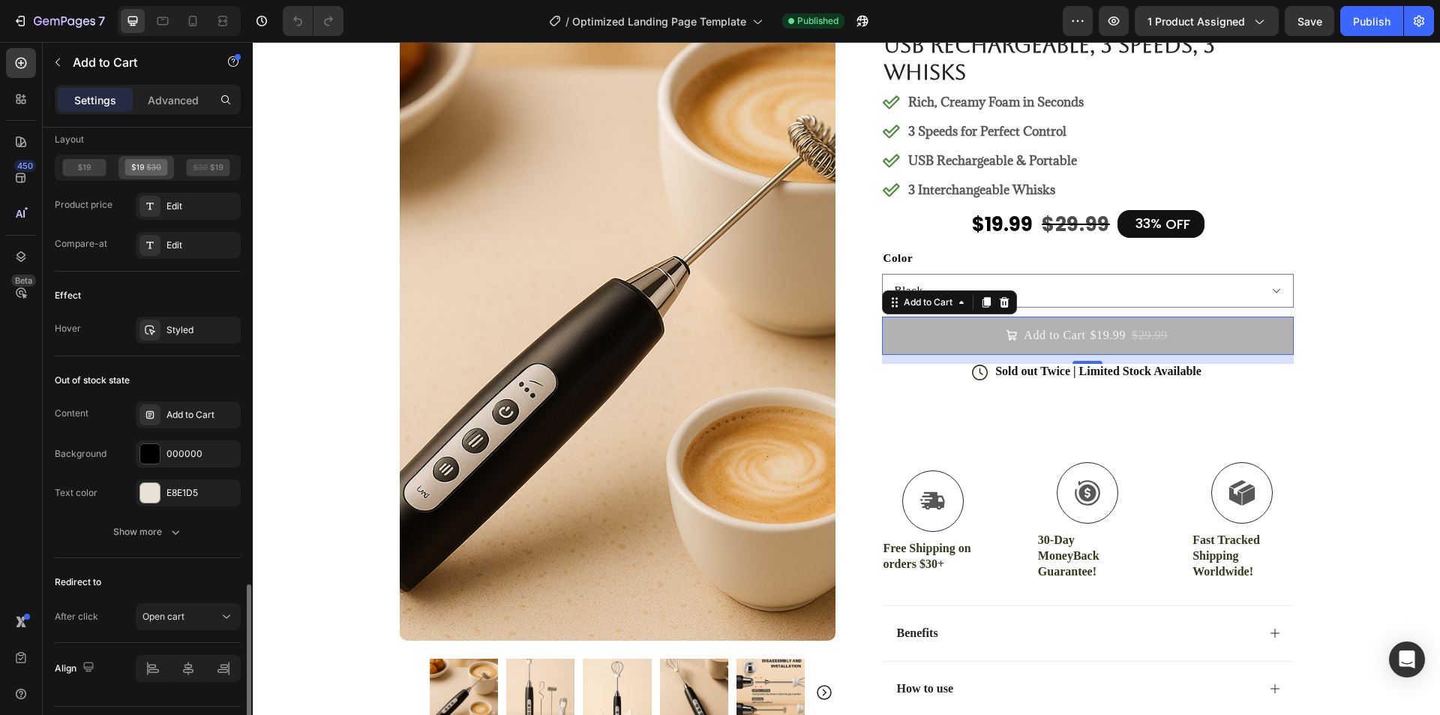
scroll to position [1239, 0]
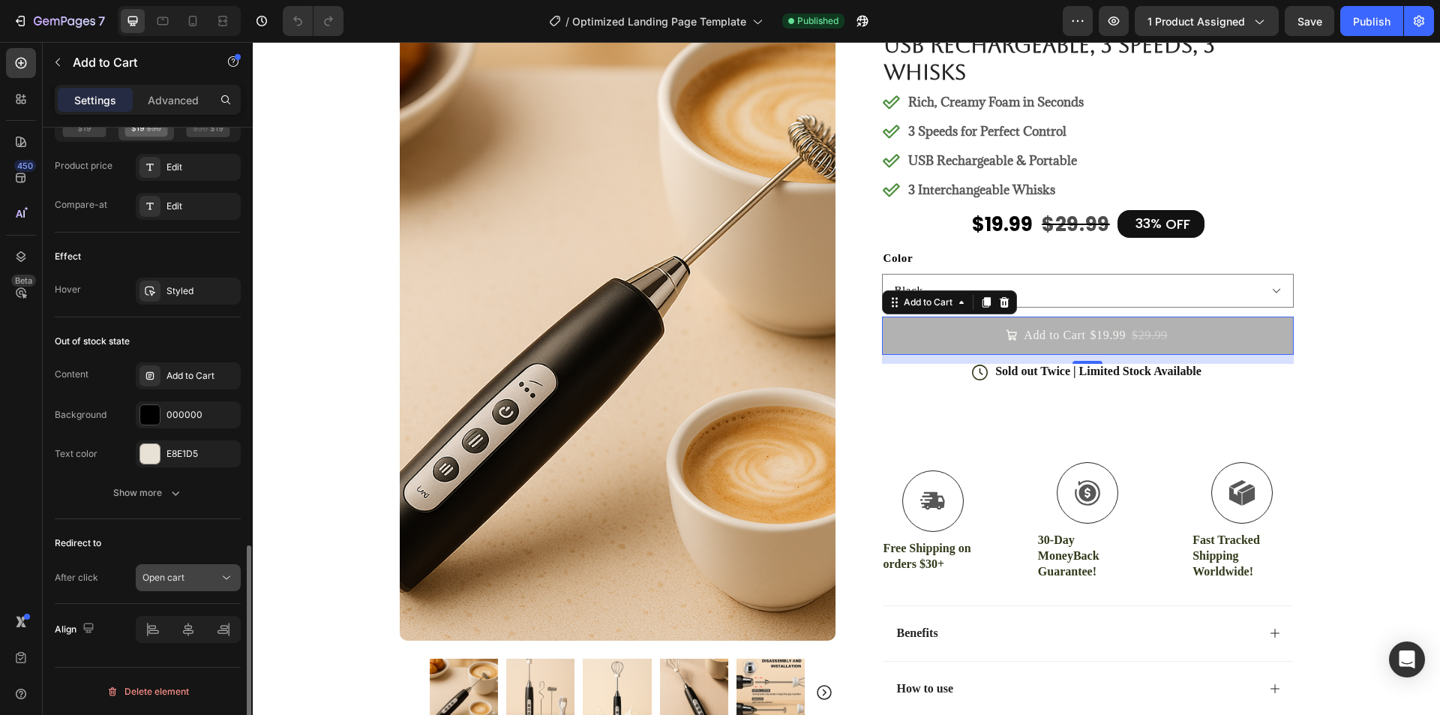
click at [190, 577] on div "Open cart" at bounding box center [180, 577] width 76 height 13
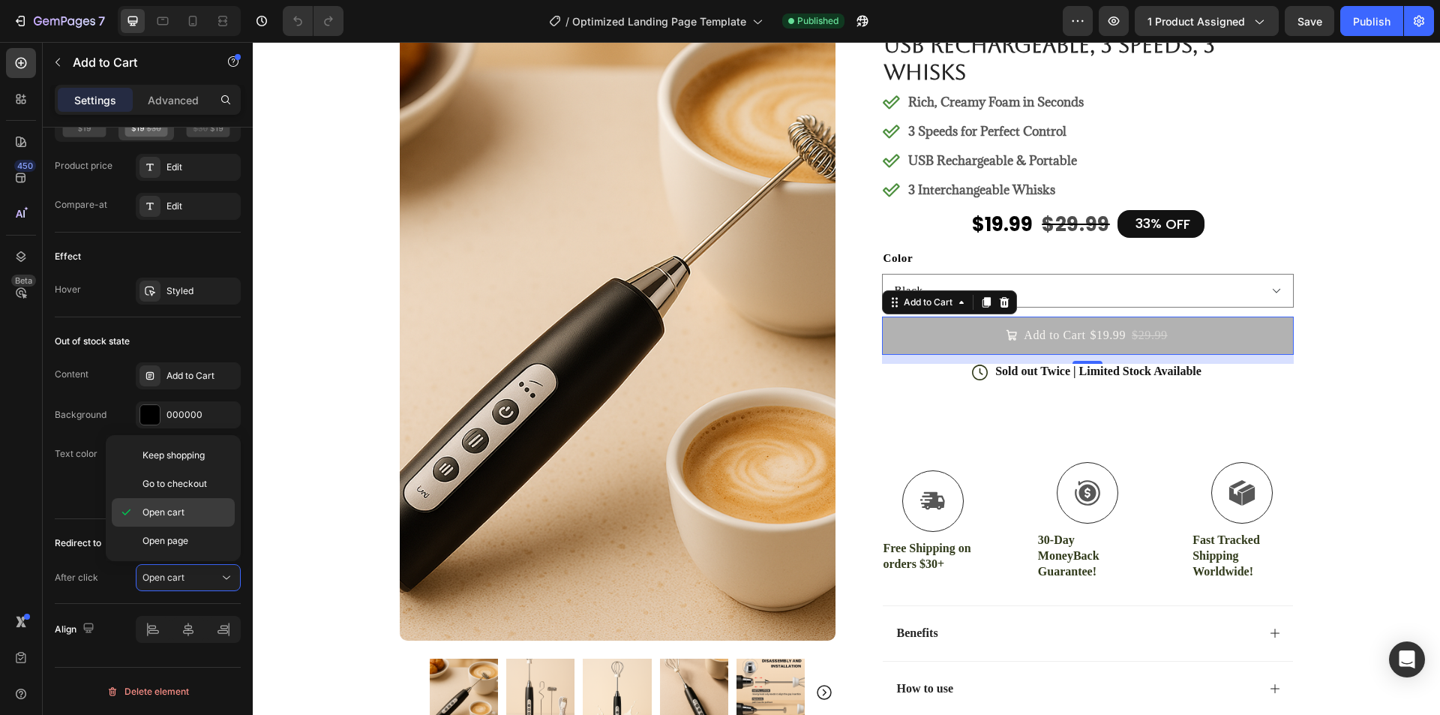
click at [195, 511] on p "Open cart" at bounding box center [184, 511] width 85 height 13
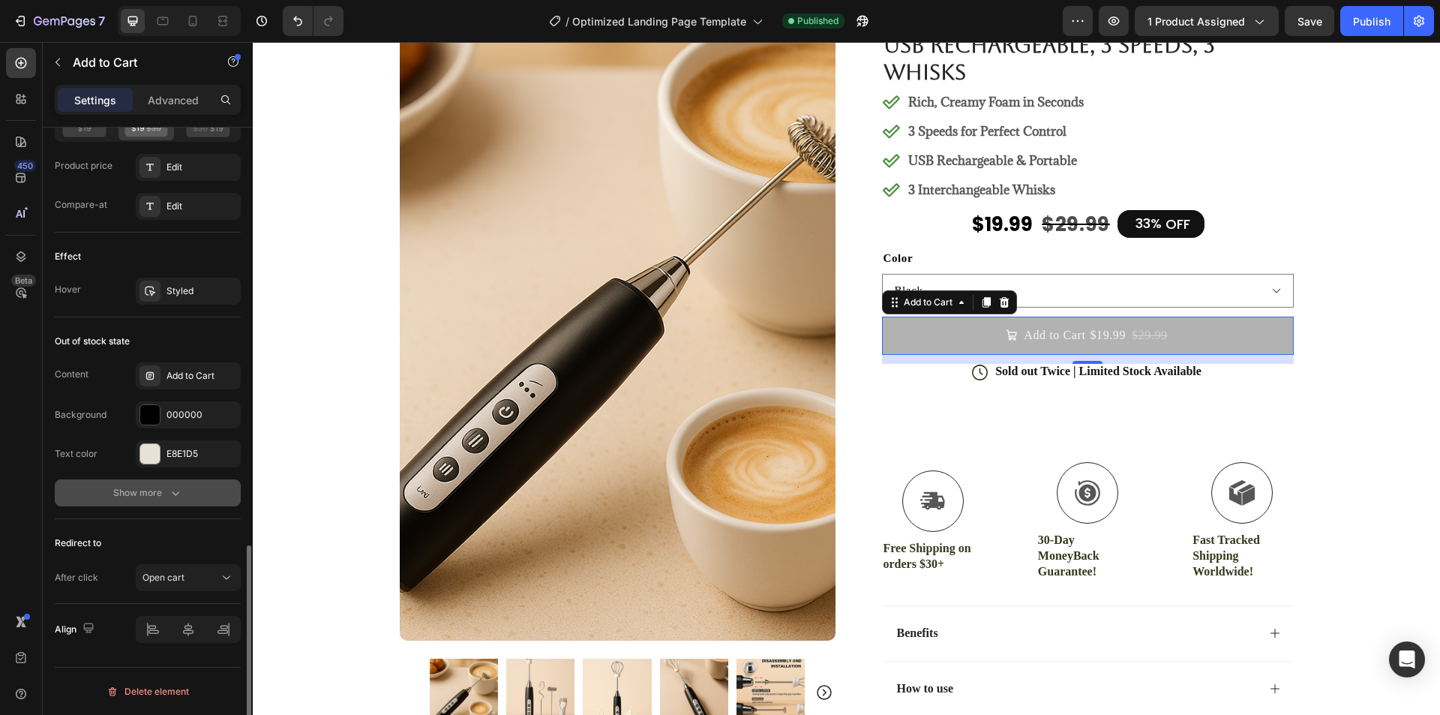
click at [171, 492] on icon "button" at bounding box center [175, 492] width 15 height 15
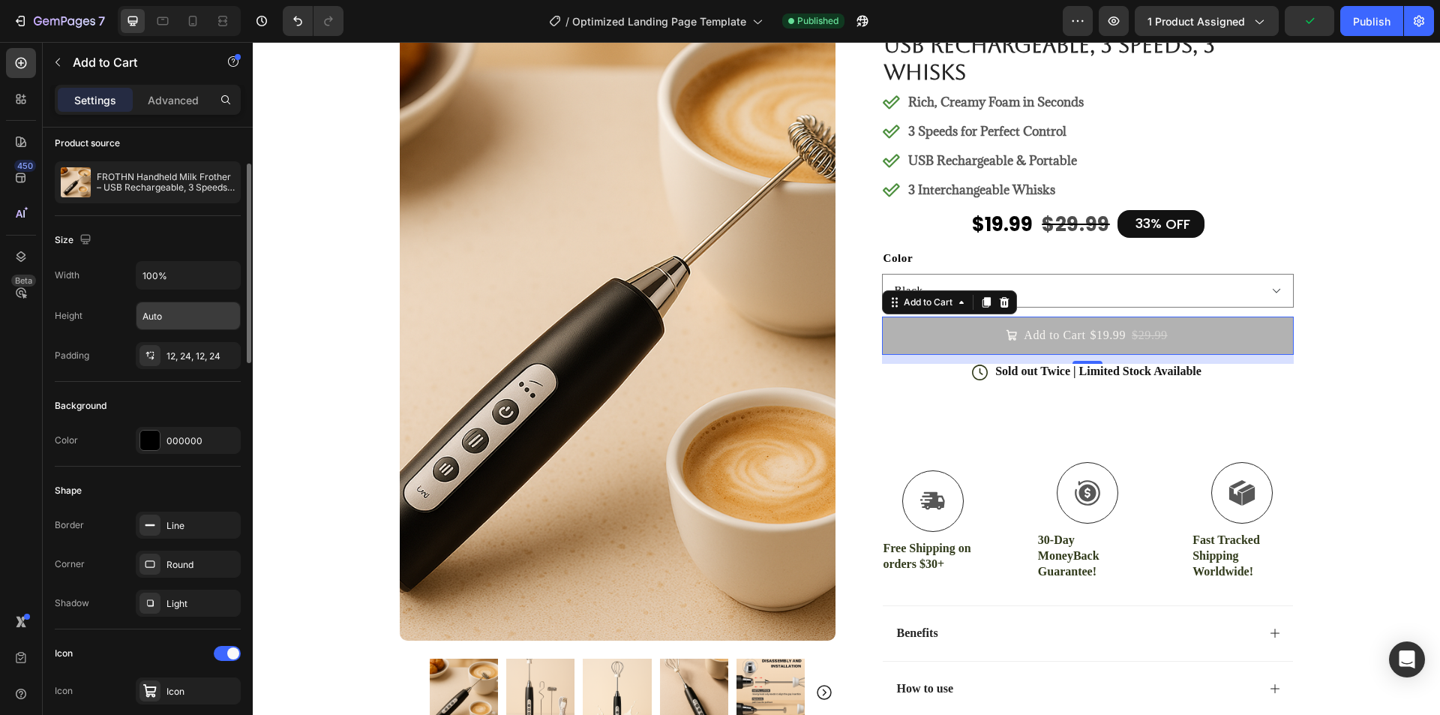
scroll to position [0, 0]
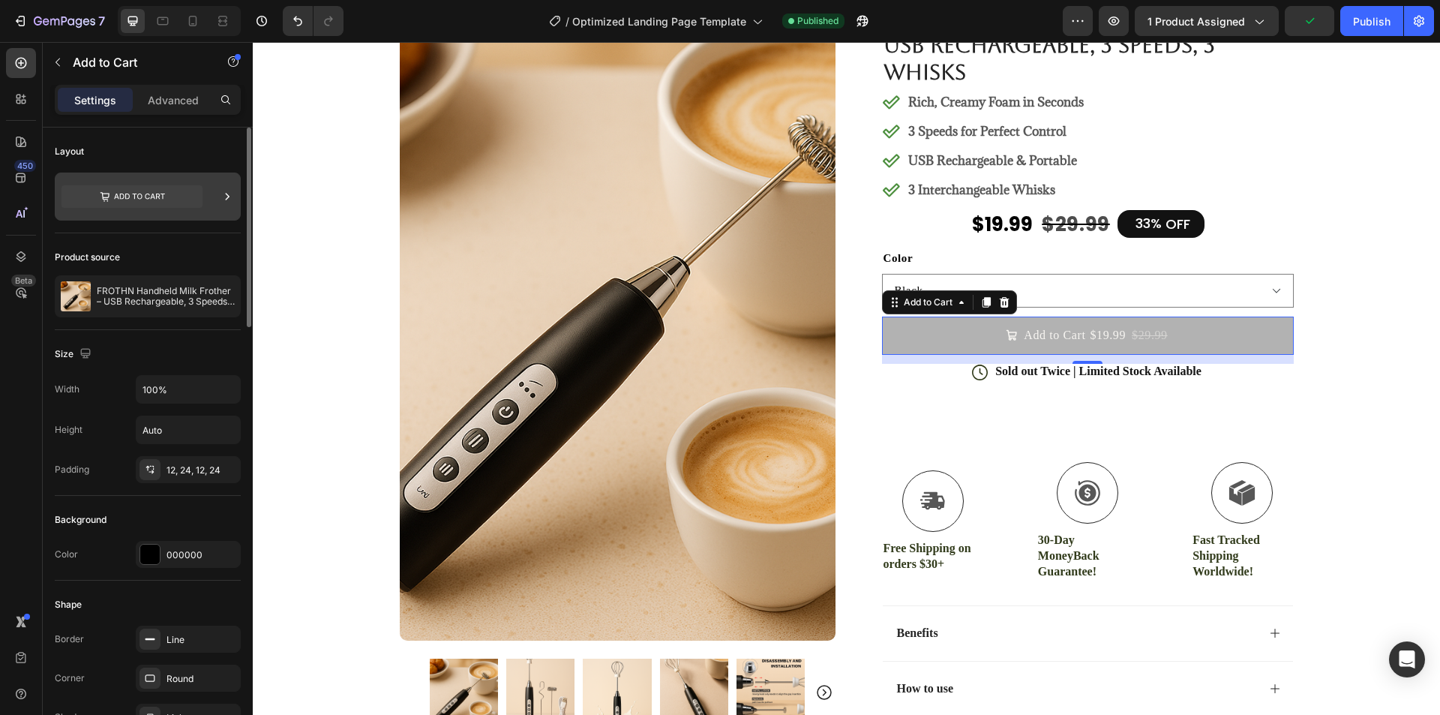
click at [150, 194] on icon at bounding box center [131, 196] width 141 height 22
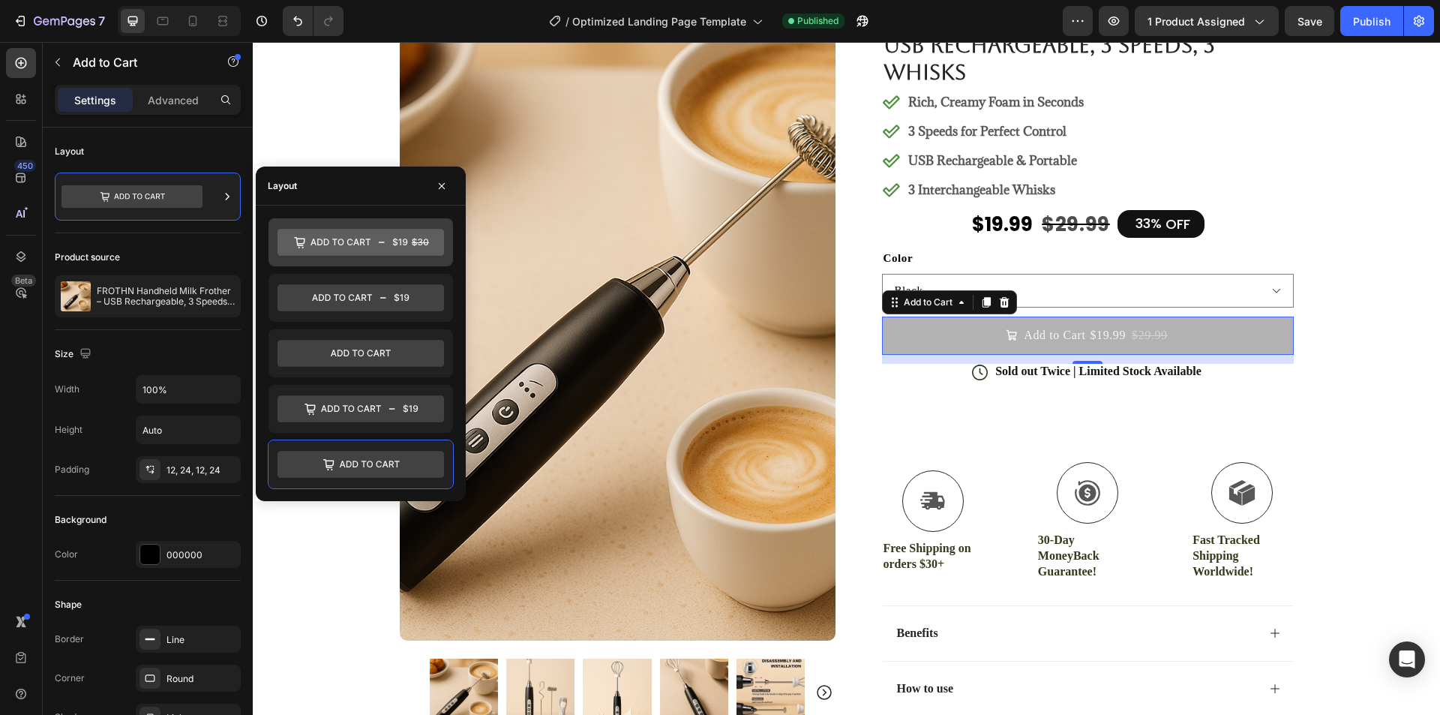
click at [335, 234] on icon at bounding box center [360, 242] width 166 height 27
click at [365, 250] on icon at bounding box center [360, 242] width 166 height 27
click at [437, 184] on icon "button" at bounding box center [442, 186] width 12 height 12
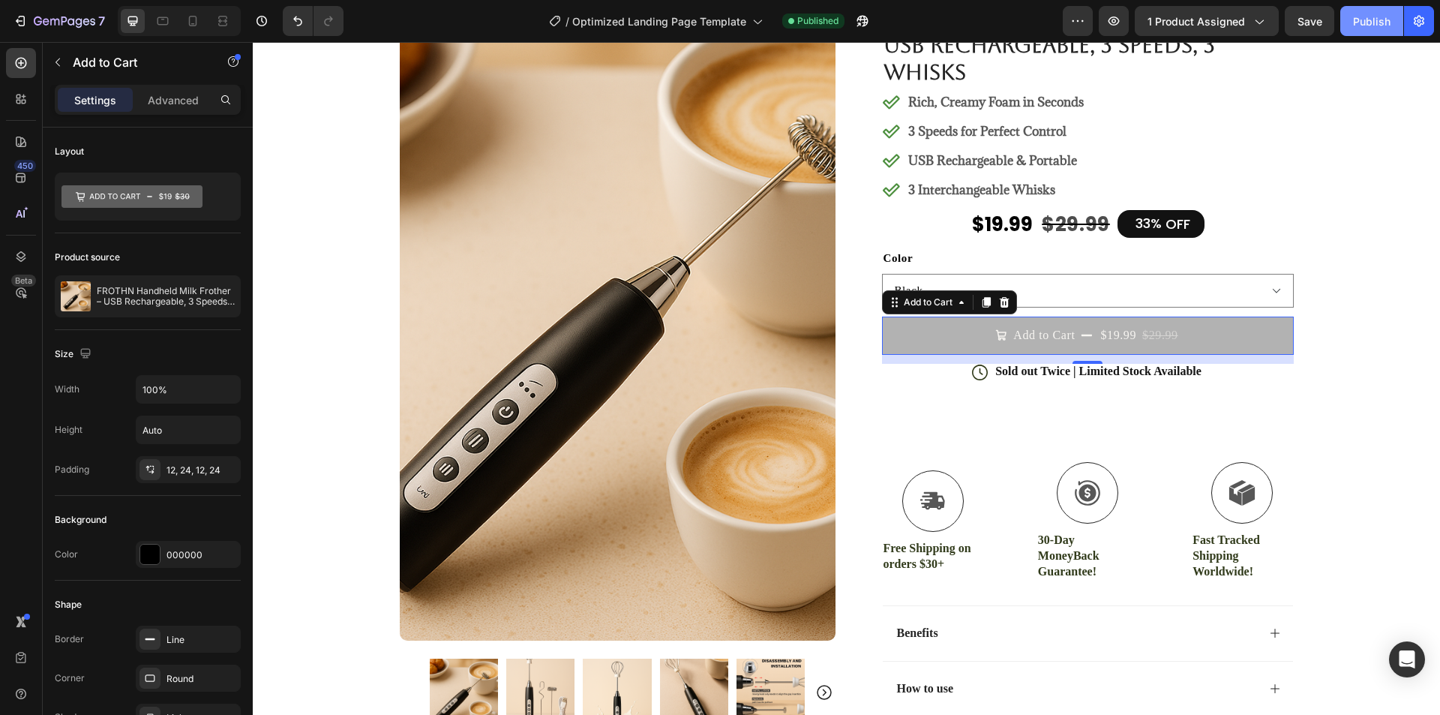
click at [1373, 30] on button "Publish" at bounding box center [1371, 21] width 63 height 30
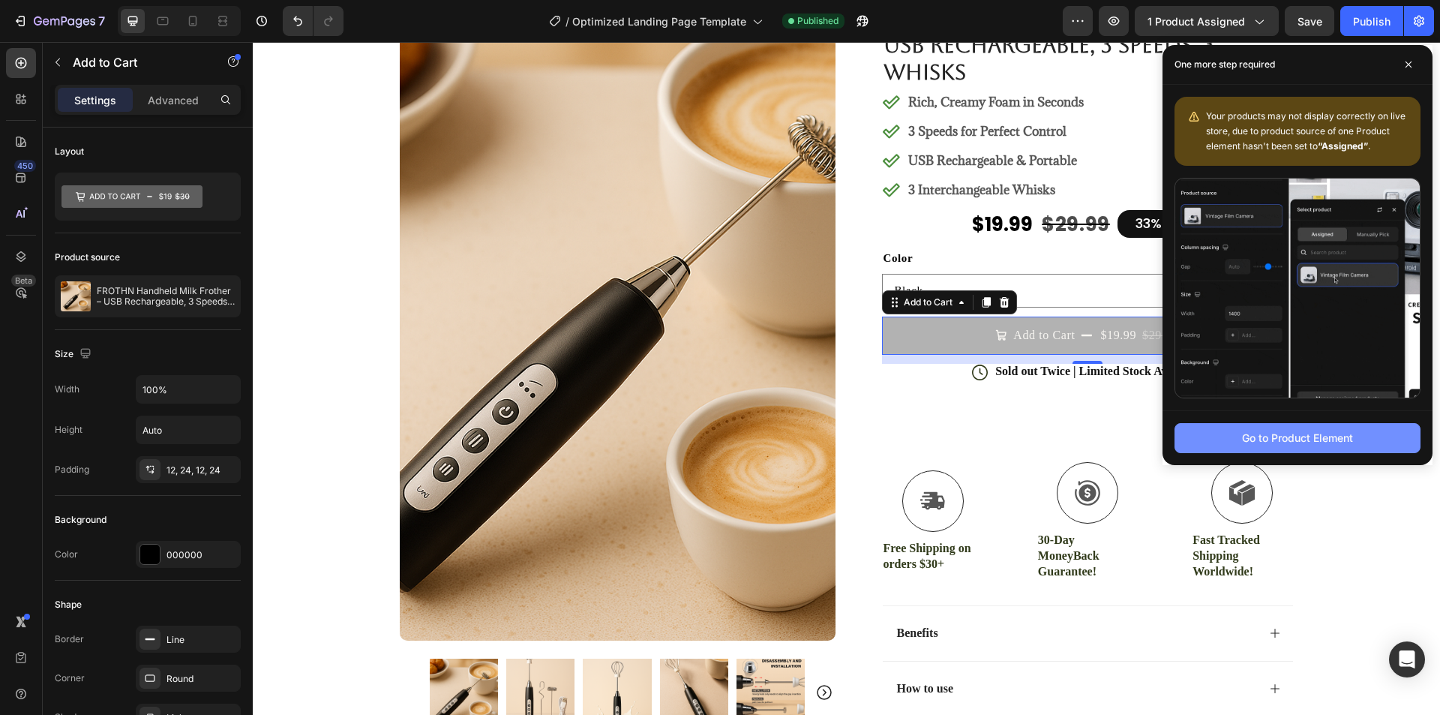
click at [1317, 443] on div "Go to Product Element" at bounding box center [1297, 438] width 111 height 16
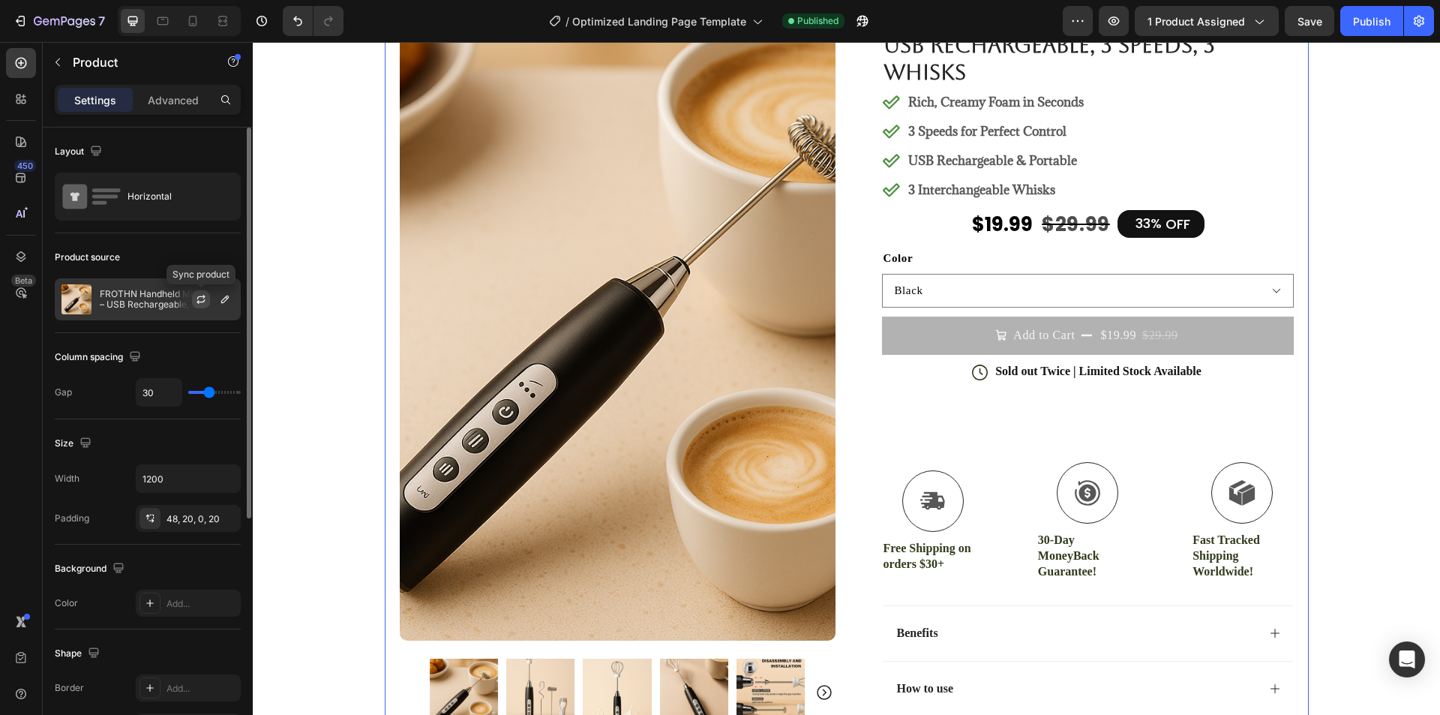
click at [199, 296] on icon "button" at bounding box center [201, 297] width 8 height 4
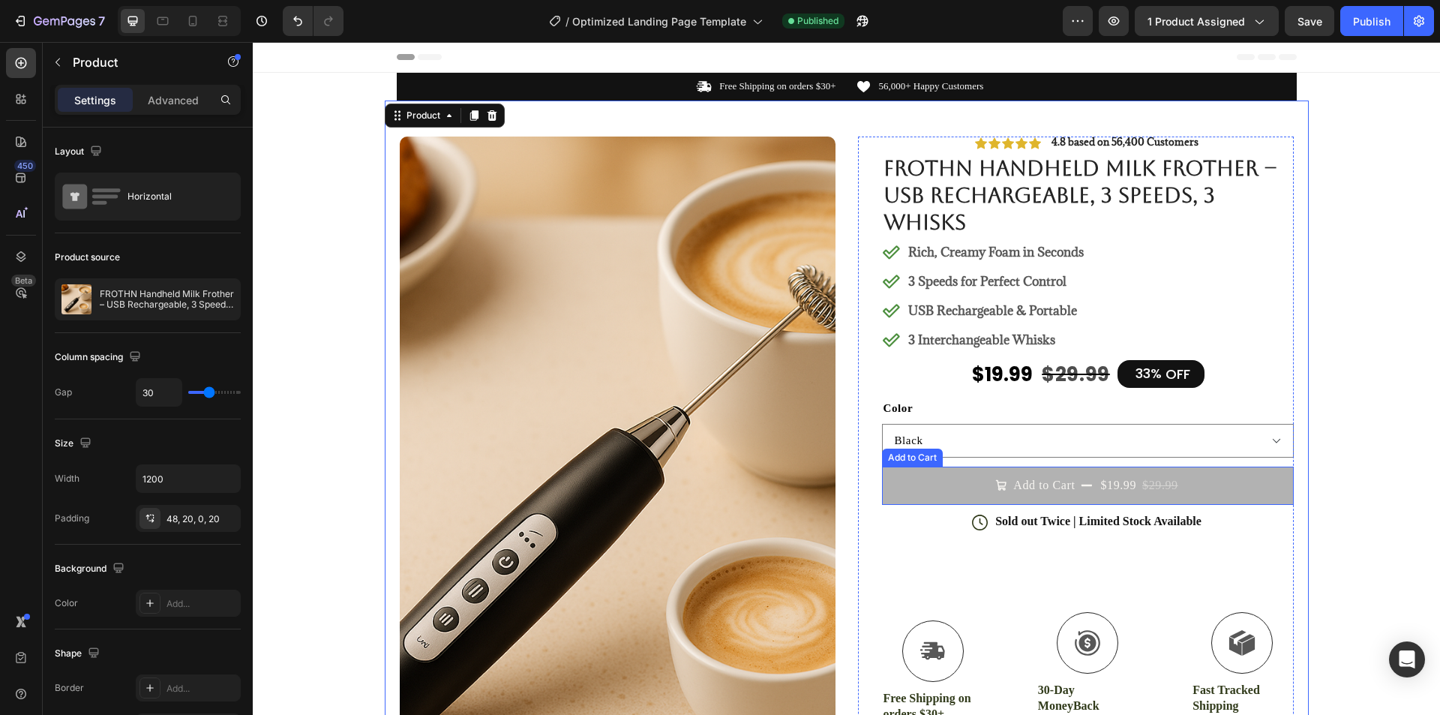
click at [946, 489] on button "Add to Cart $19.99 $29.99" at bounding box center [1088, 484] width 412 height 37
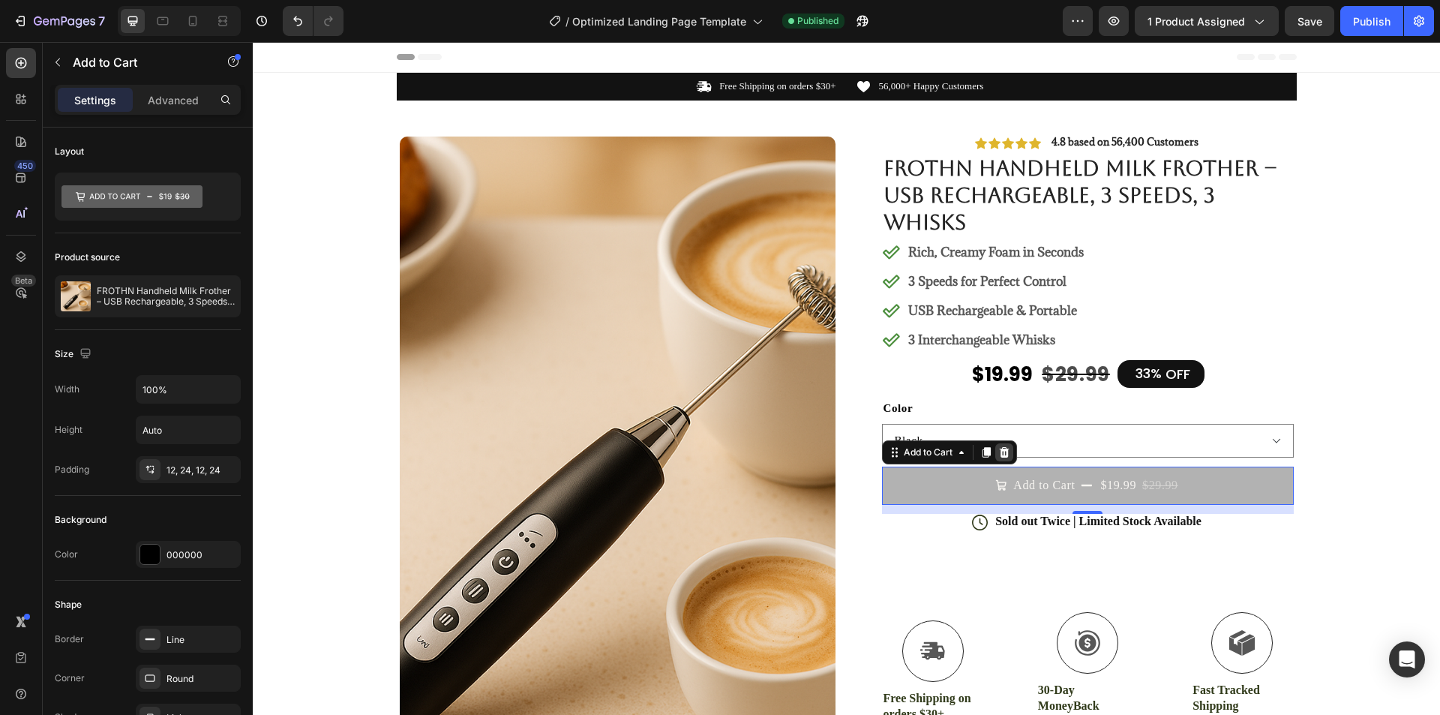
click at [998, 457] on icon at bounding box center [1004, 452] width 12 height 12
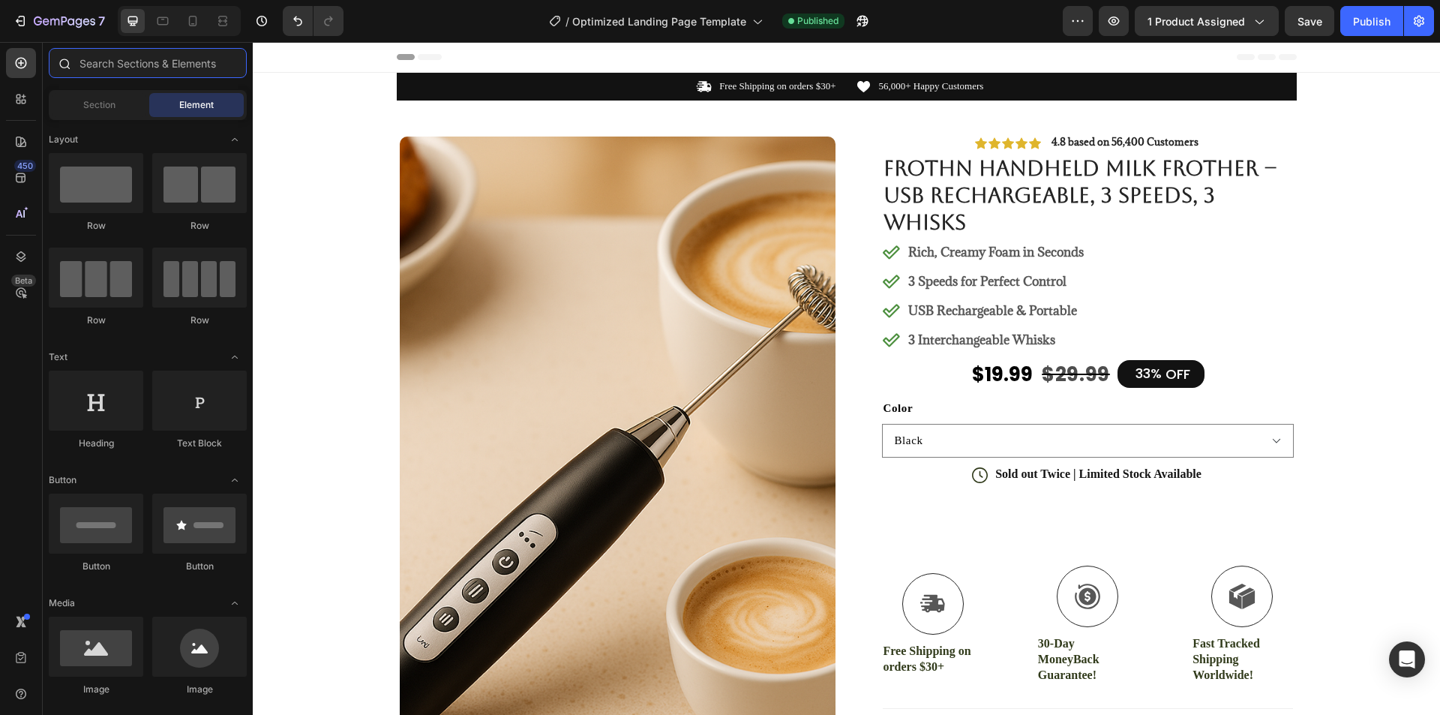
click at [178, 72] on input "text" at bounding box center [148, 63] width 198 height 30
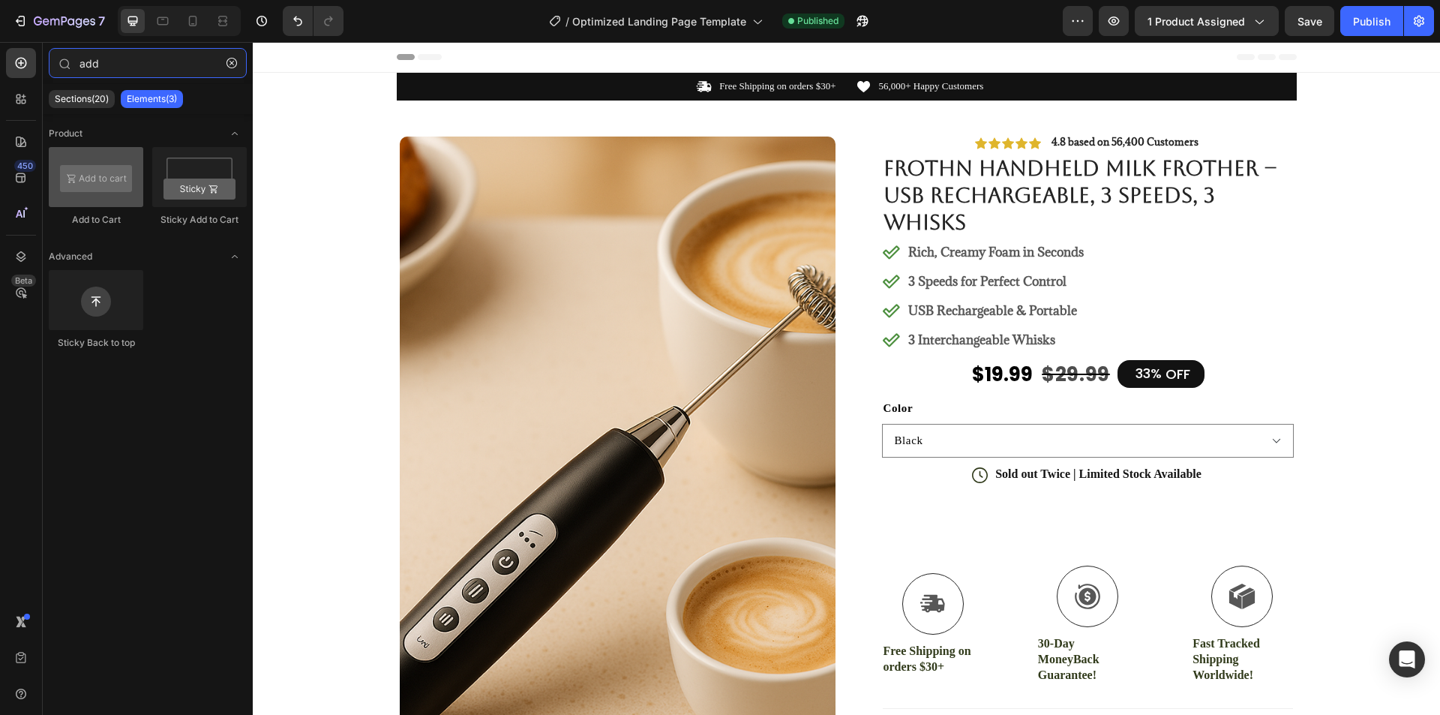
type input "add"
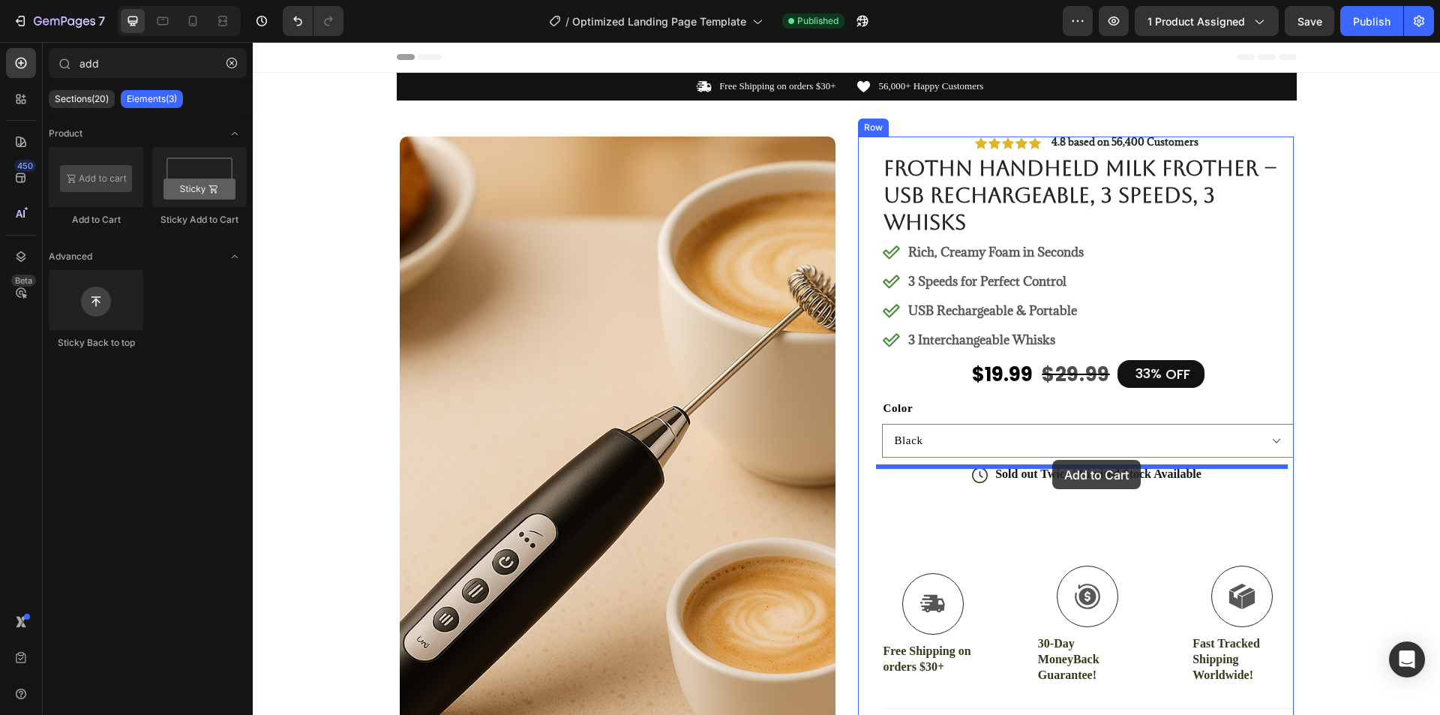
drag, startPoint x: 354, startPoint y: 226, endPoint x: 1052, endPoint y: 460, distance: 736.4
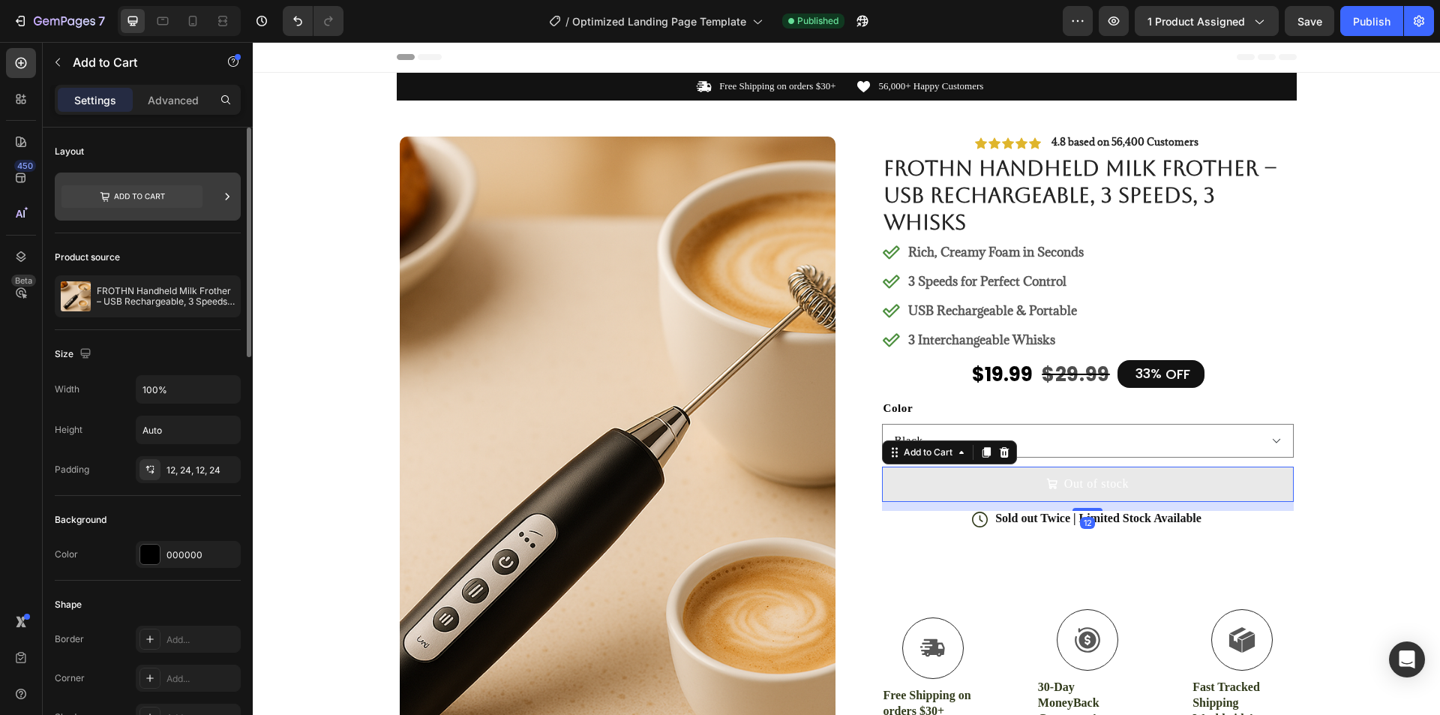
click at [141, 187] on icon at bounding box center [131, 196] width 141 height 22
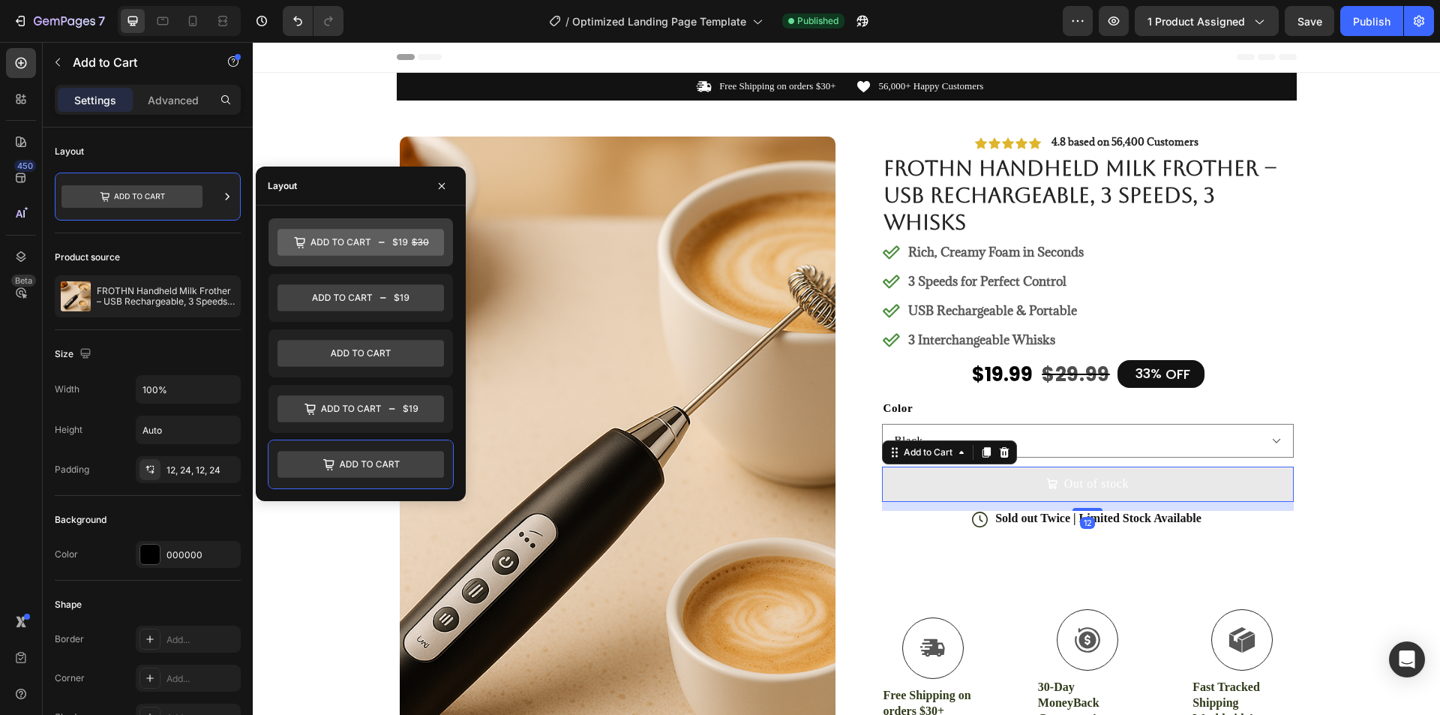
click at [373, 250] on icon at bounding box center [360, 242] width 166 height 27
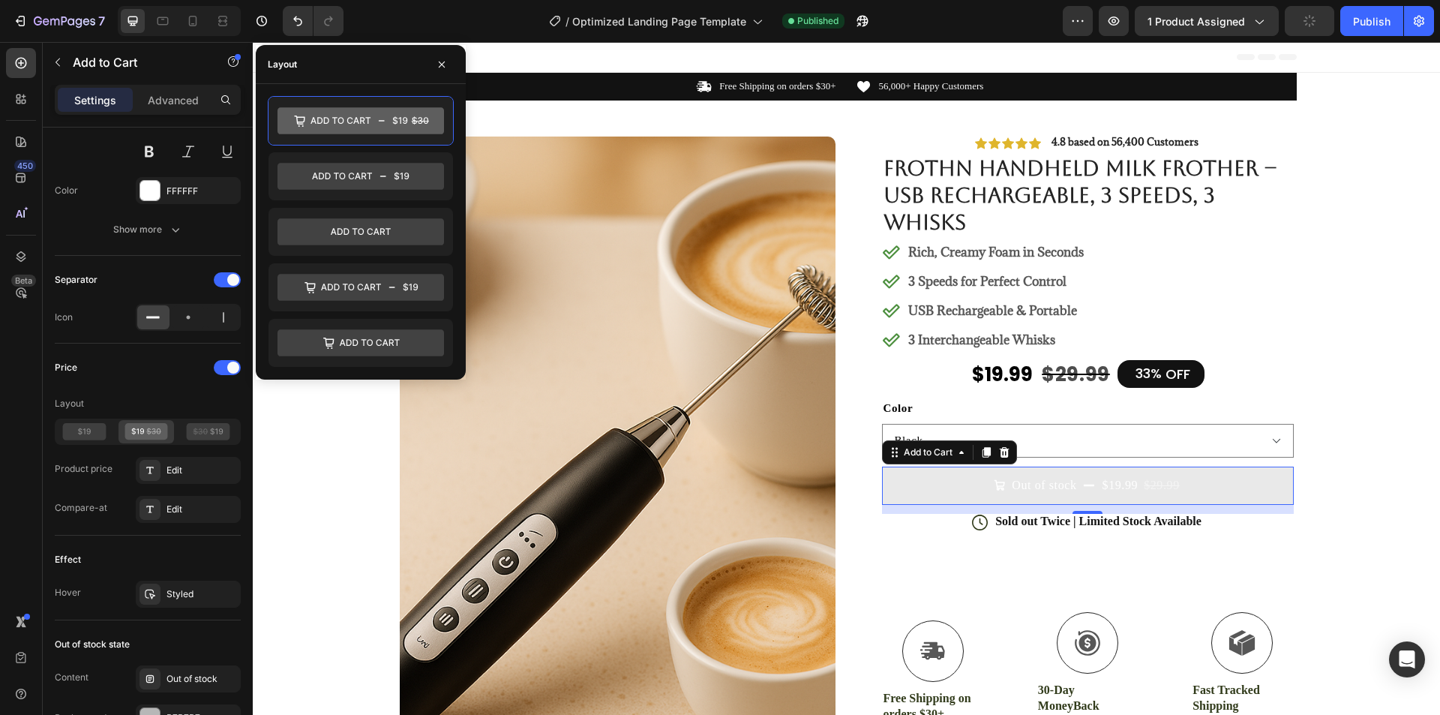
scroll to position [1278, 0]
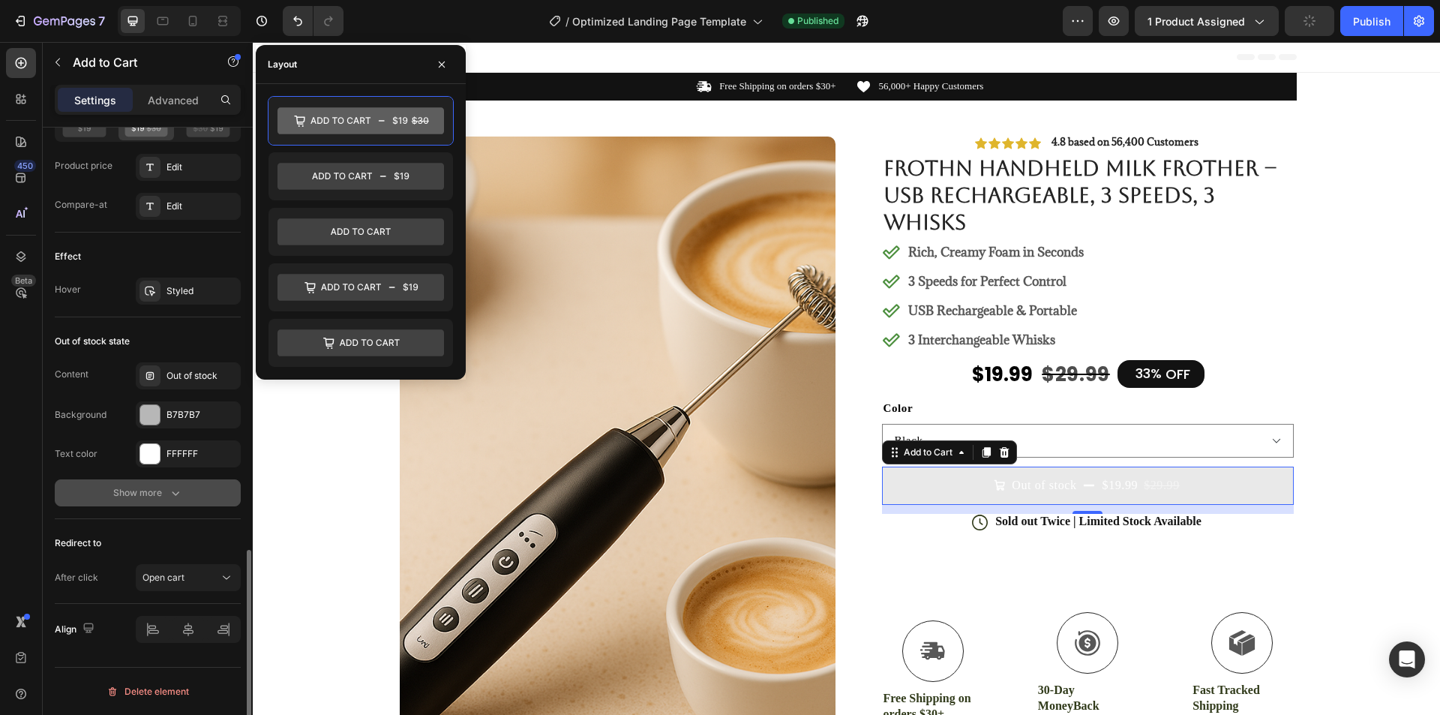
click at [167, 500] on button "Show more" at bounding box center [148, 492] width 186 height 27
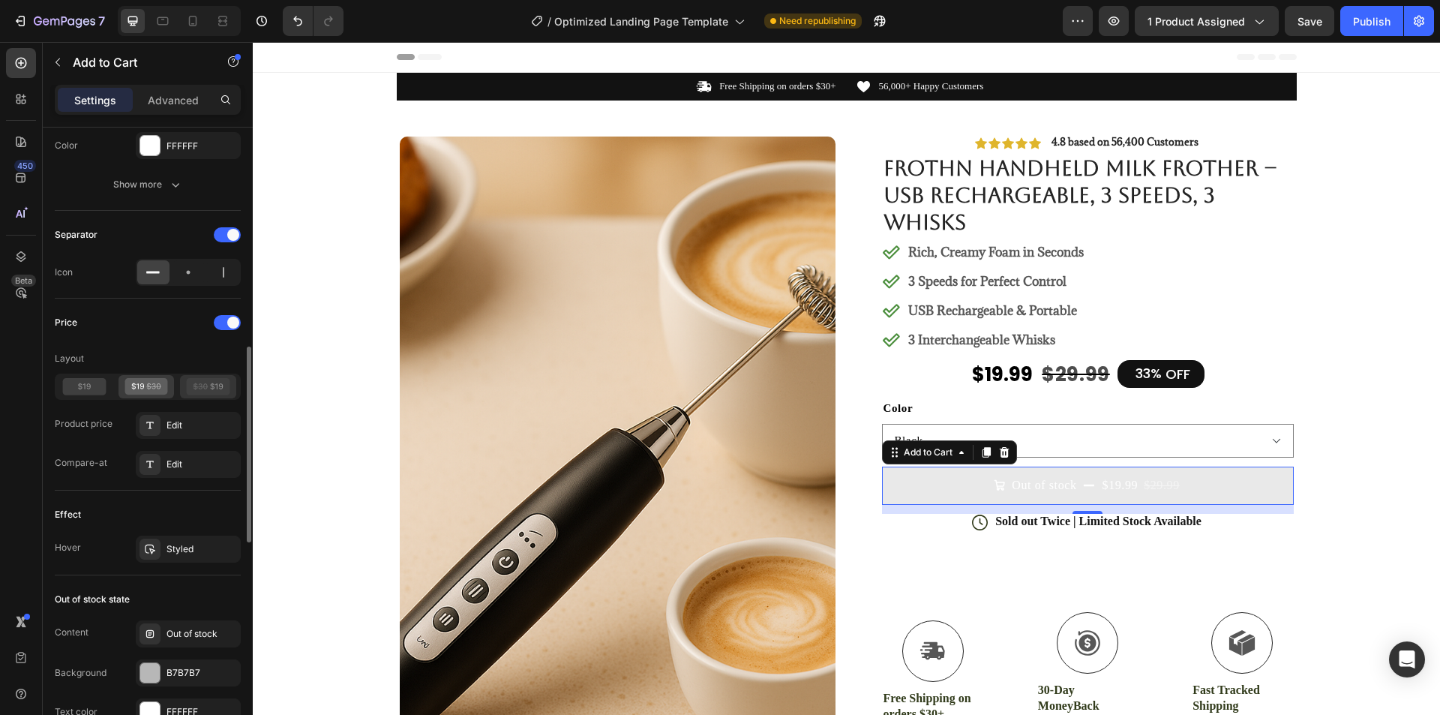
scroll to position [945, 0]
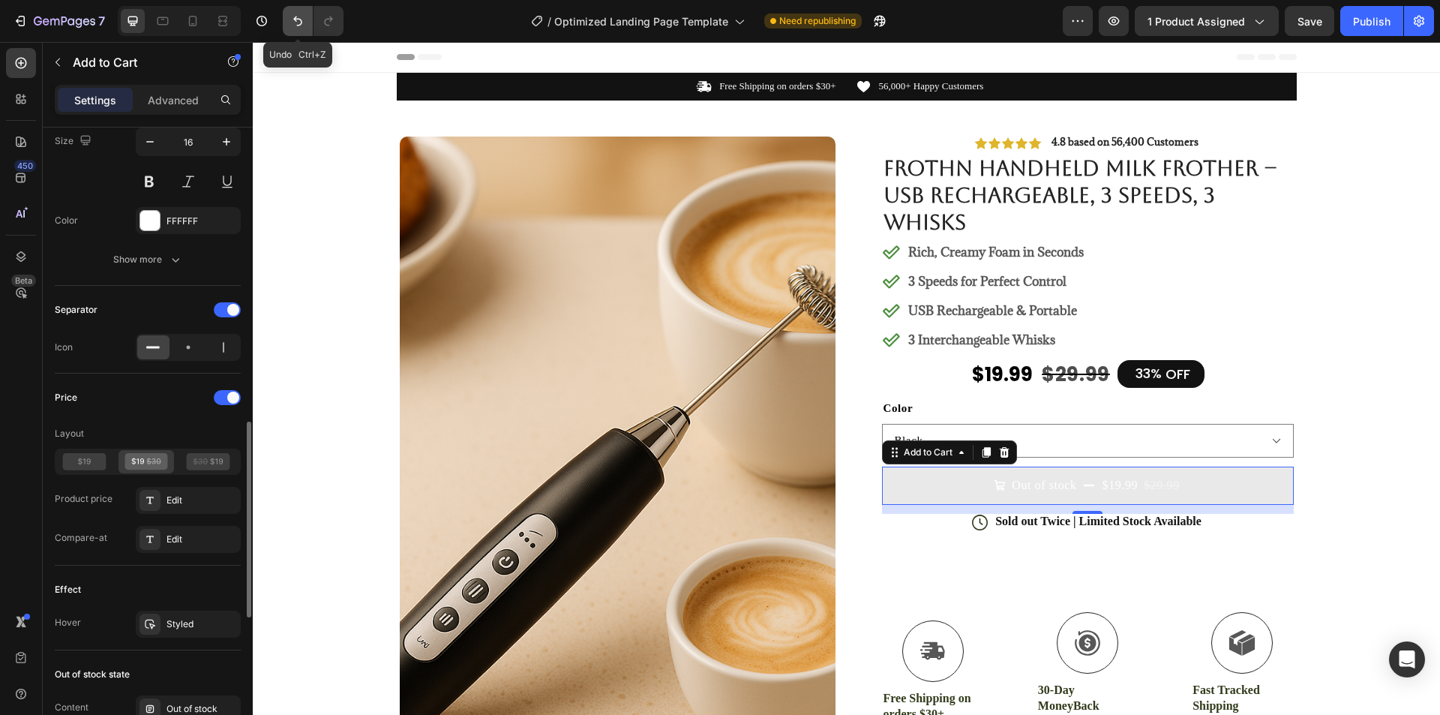
click at [304, 17] on icon "Undo/Redo" at bounding box center [297, 20] width 15 height 15
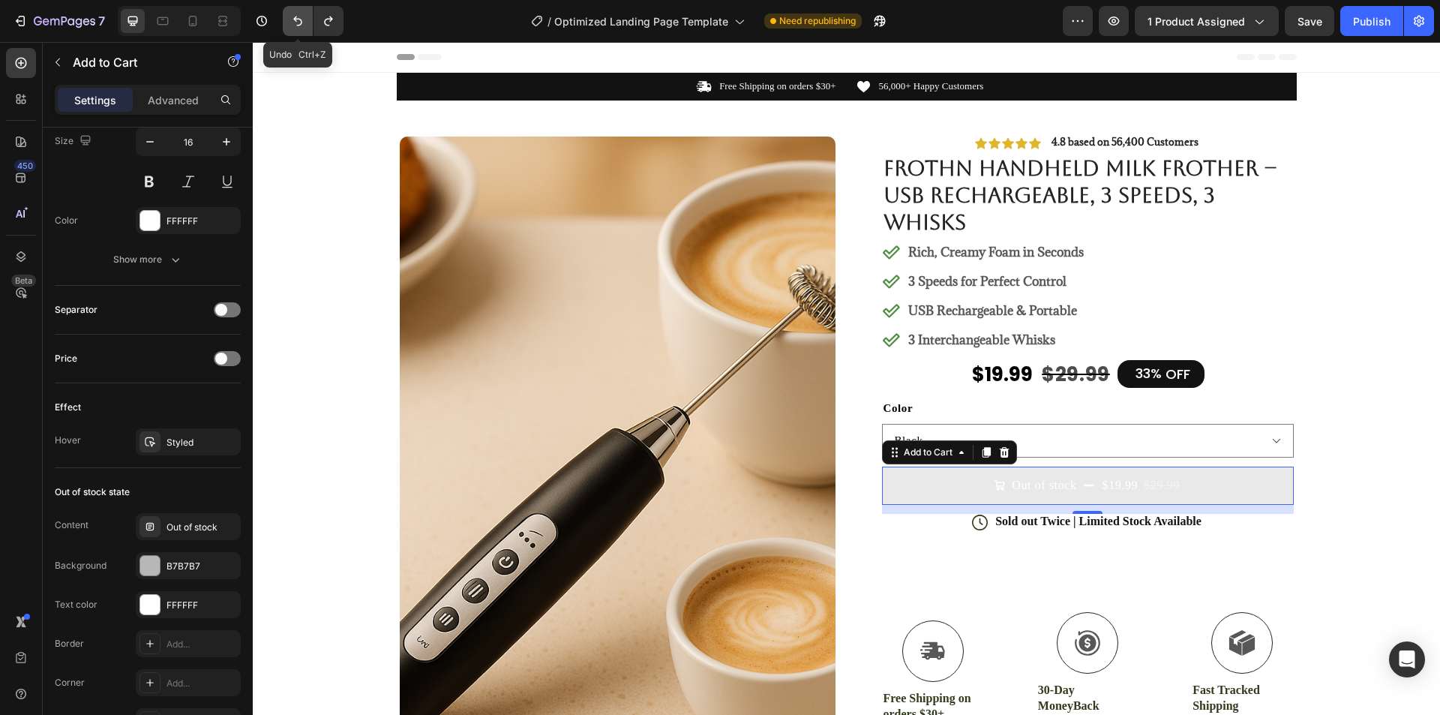
click at [304, 17] on icon "Undo/Redo" at bounding box center [297, 20] width 15 height 15
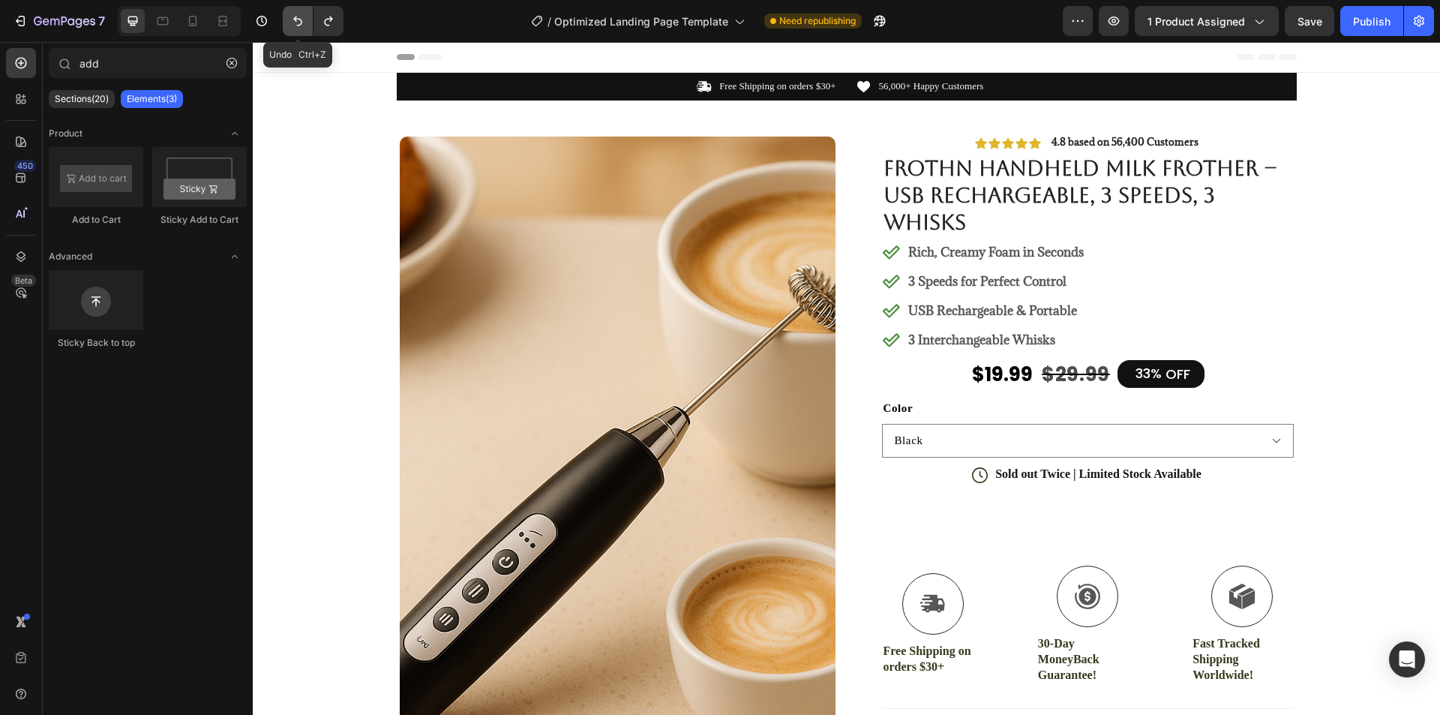
click at [303, 17] on icon "Undo/Redo" at bounding box center [297, 20] width 15 height 15
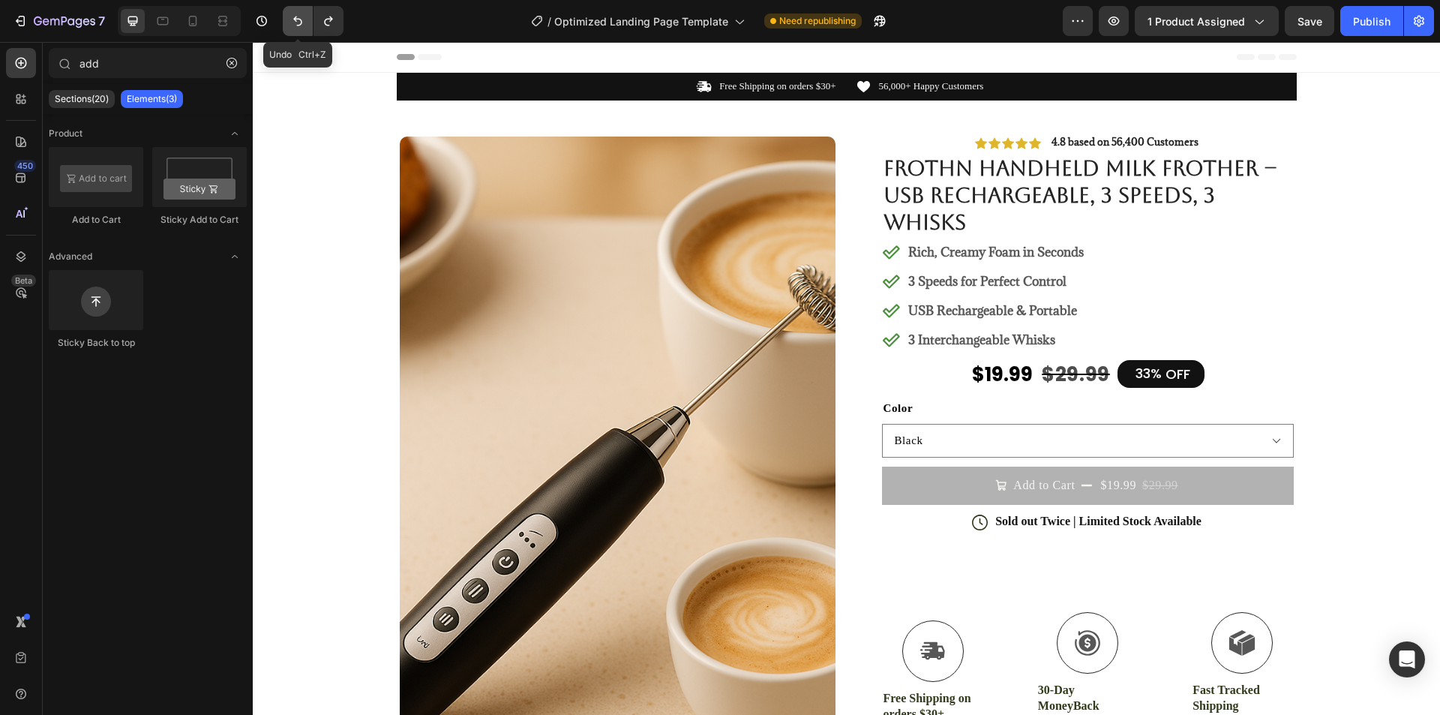
click at [303, 17] on icon "Undo/Redo" at bounding box center [297, 20] width 15 height 15
click at [232, 66] on icon "button" at bounding box center [231, 63] width 10 height 10
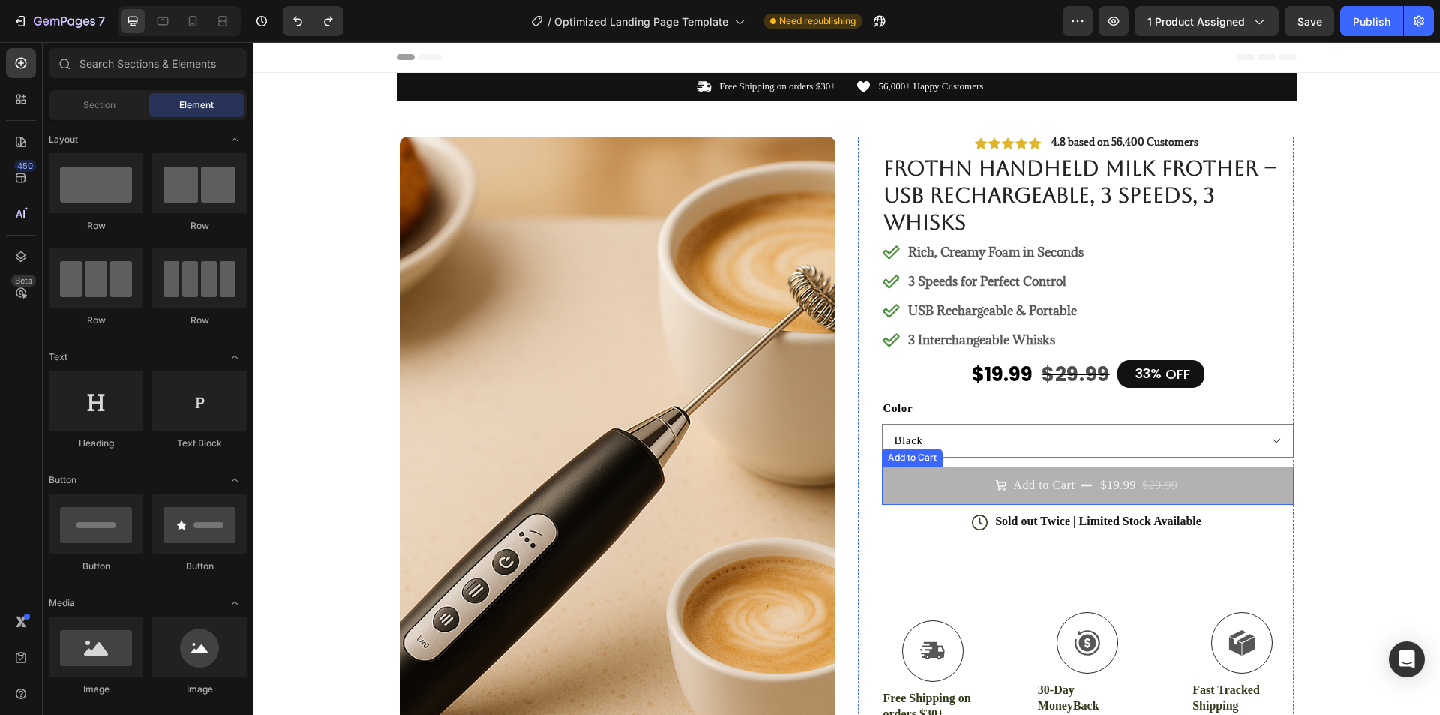
click at [971, 482] on button "Add to Cart $19.99 $29.99" at bounding box center [1088, 484] width 412 height 37
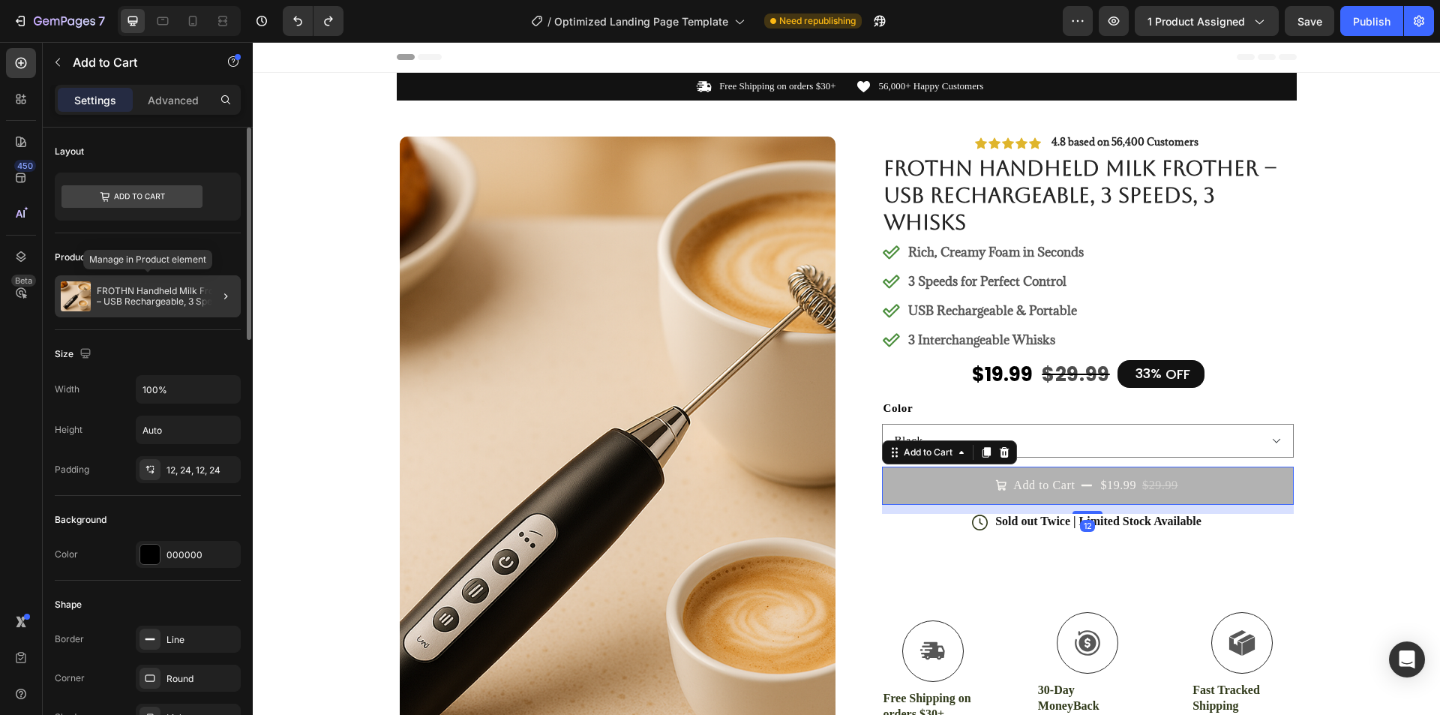
click at [197, 297] on p "FROTHN Handheld Milk Frother – USB Rechargeable, 3 Speeds, 3 Whisks" at bounding box center [166, 296] width 138 height 21
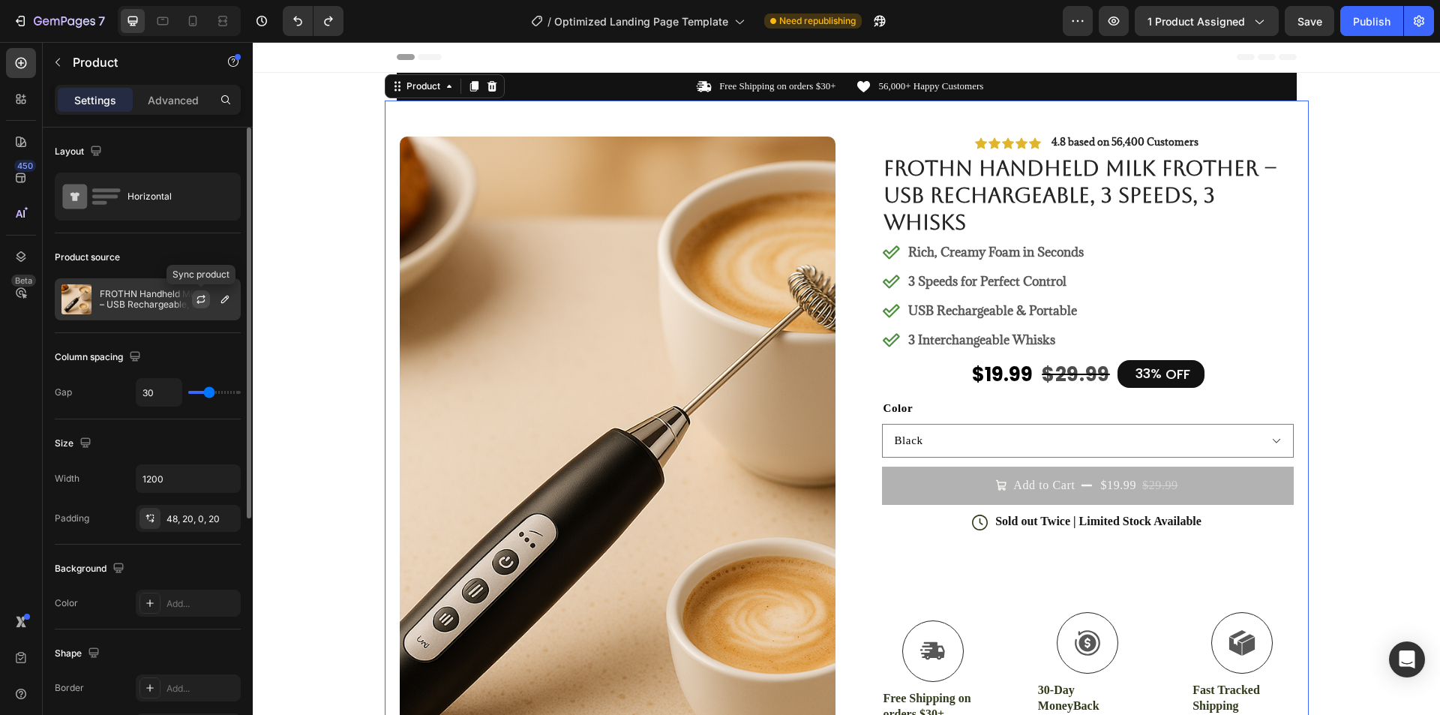
click at [205, 303] on icon "button" at bounding box center [201, 299] width 12 height 12
click at [1390, 17] on div "Publish" at bounding box center [1371, 21] width 37 height 16
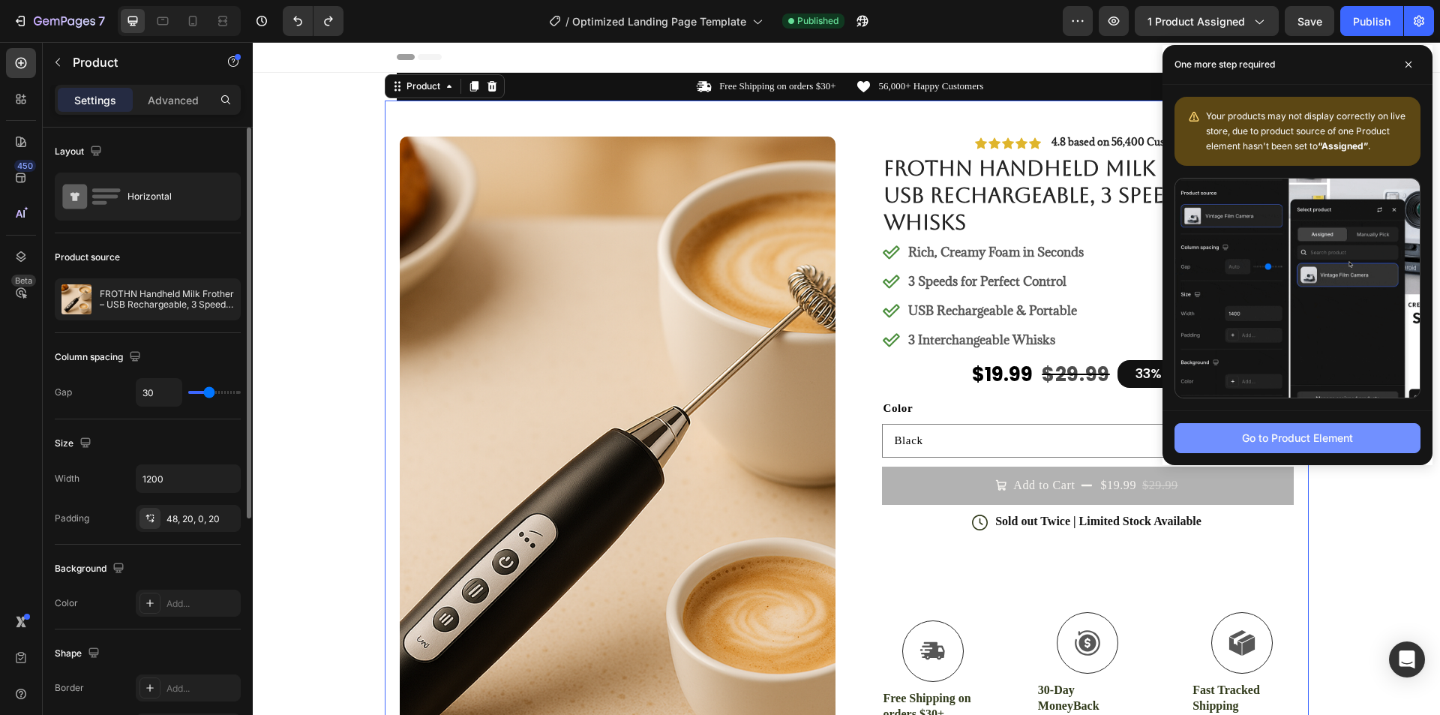
click at [1240, 439] on button "Go to Product Element" at bounding box center [1297, 438] width 246 height 30
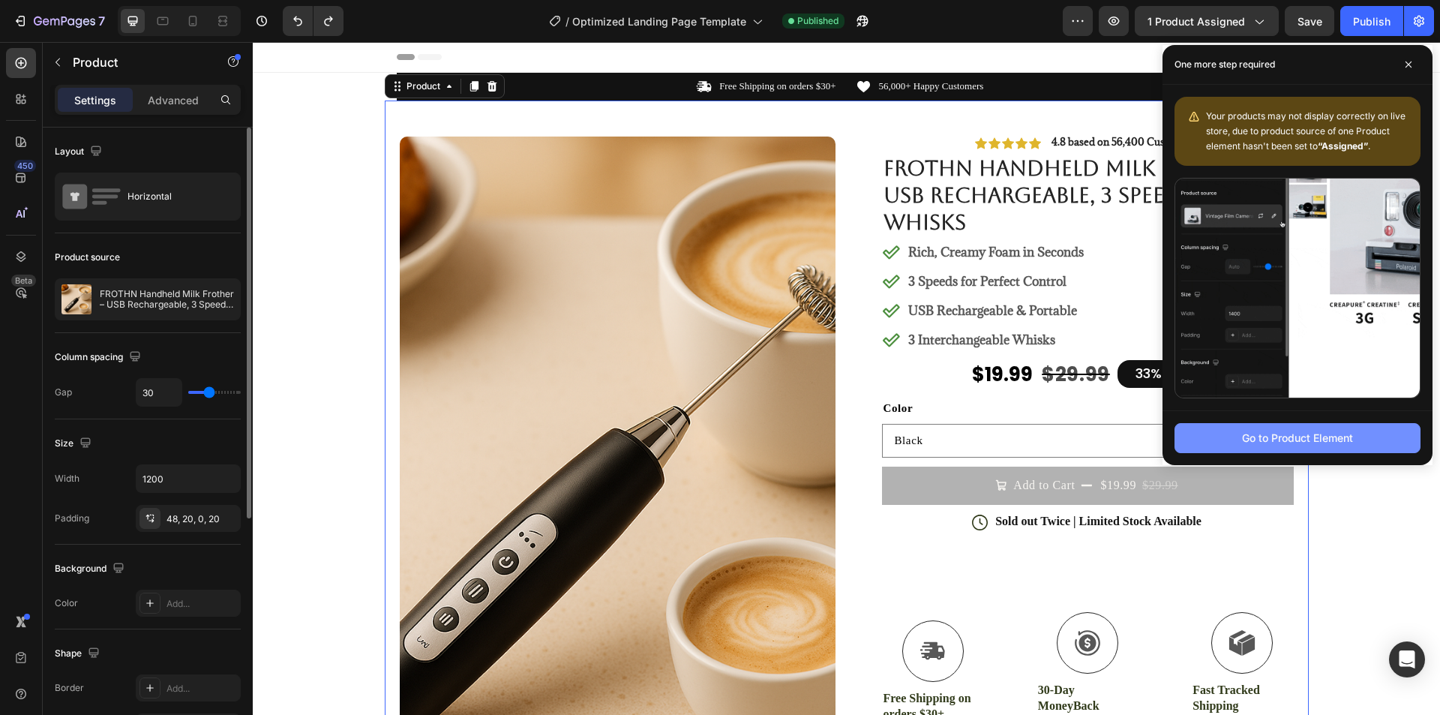
scroll to position [6, 0]
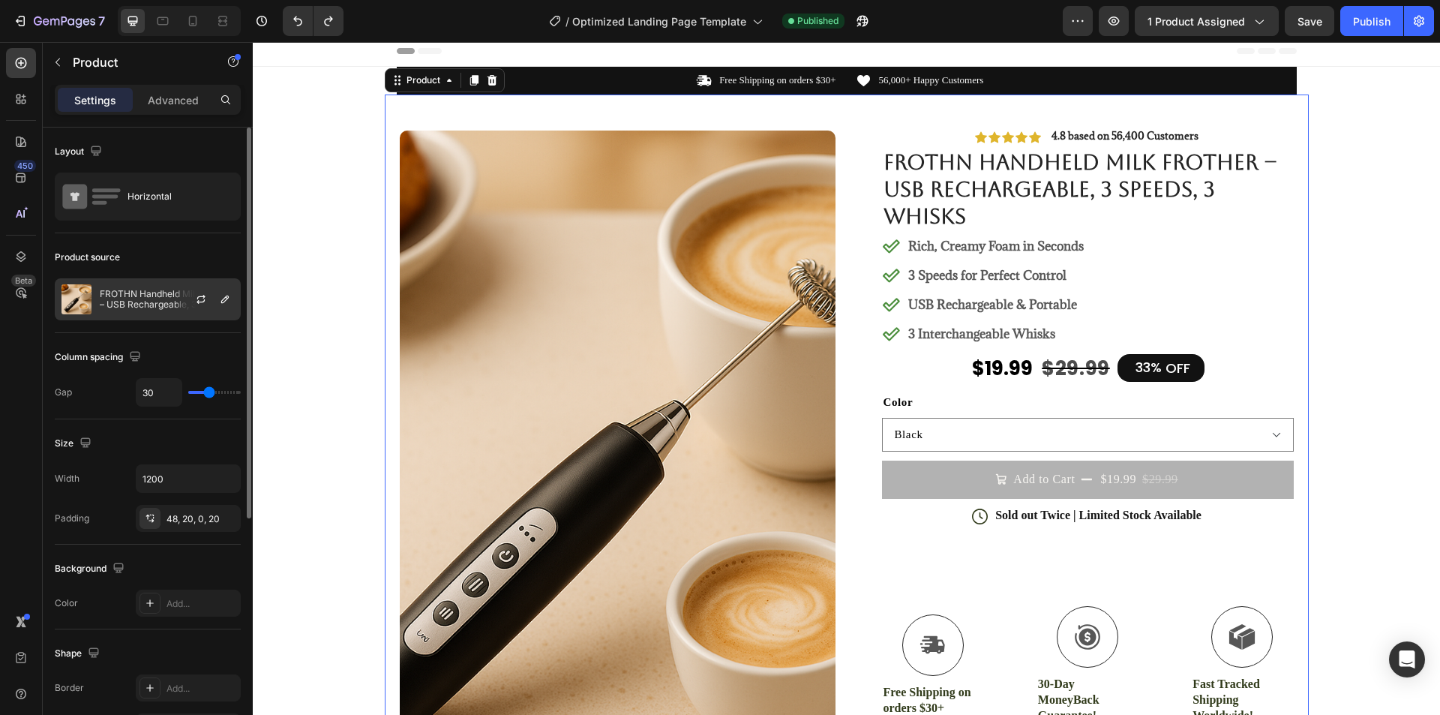
click at [170, 303] on p "FROTHN Handheld Milk Frother – USB Rechargeable, 3 Speeds, 3 Whisks" at bounding box center [167, 299] width 134 height 21
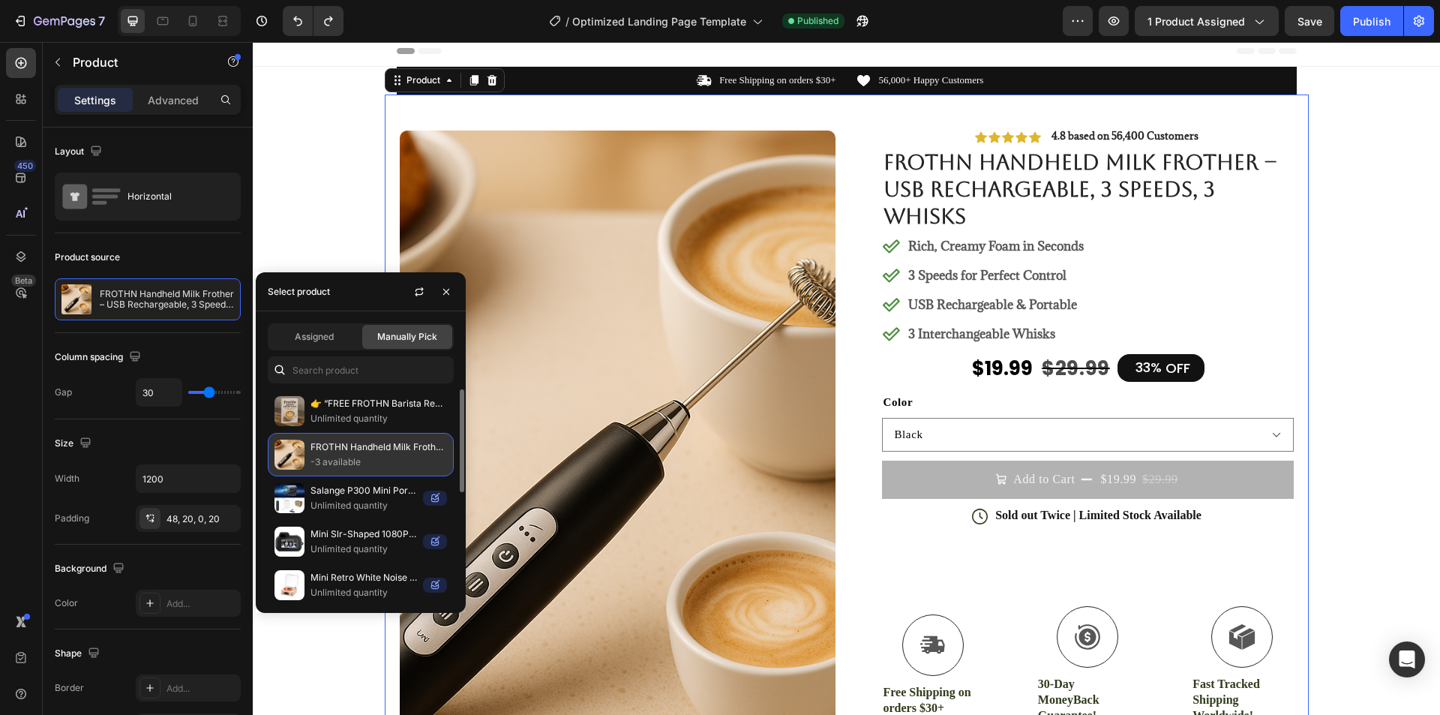
click at [364, 454] on p "-3 available" at bounding box center [378, 461] width 136 height 15
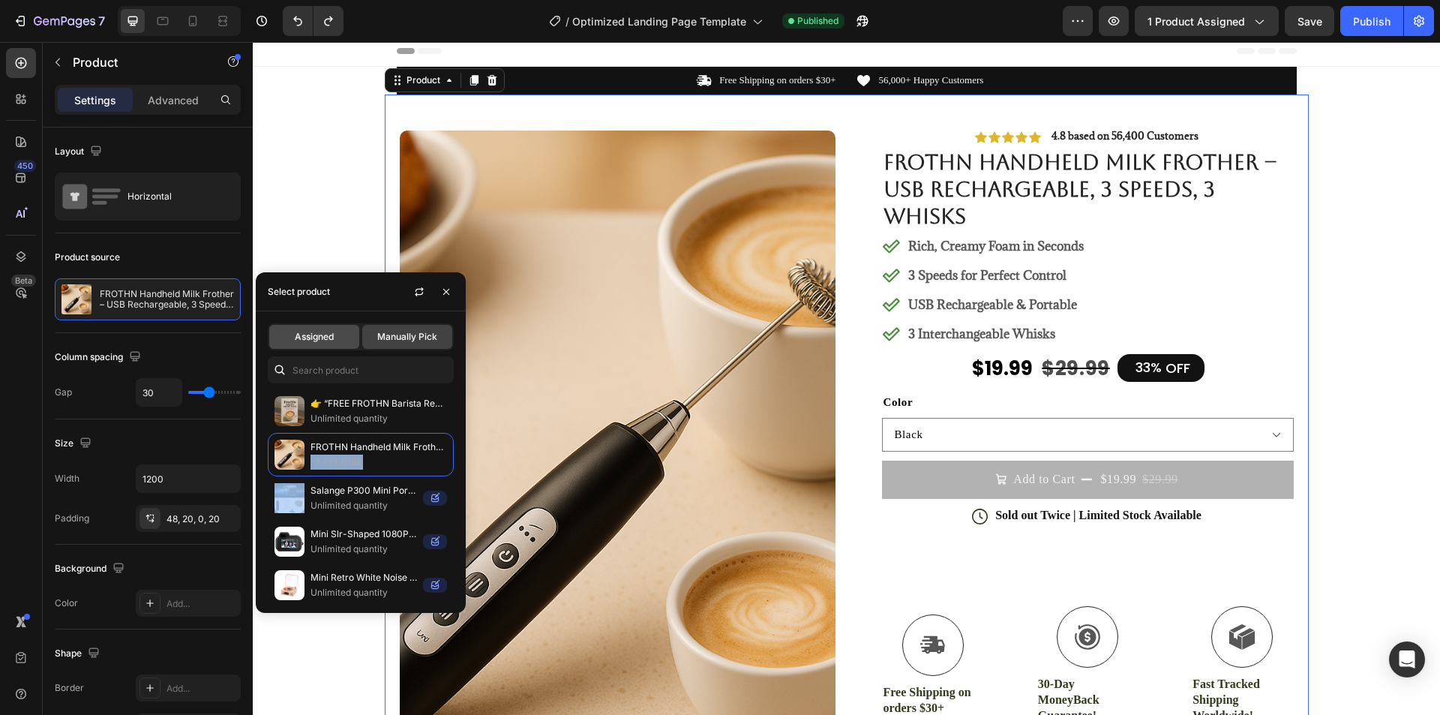
click at [342, 336] on div "Assigned" at bounding box center [314, 337] width 90 height 24
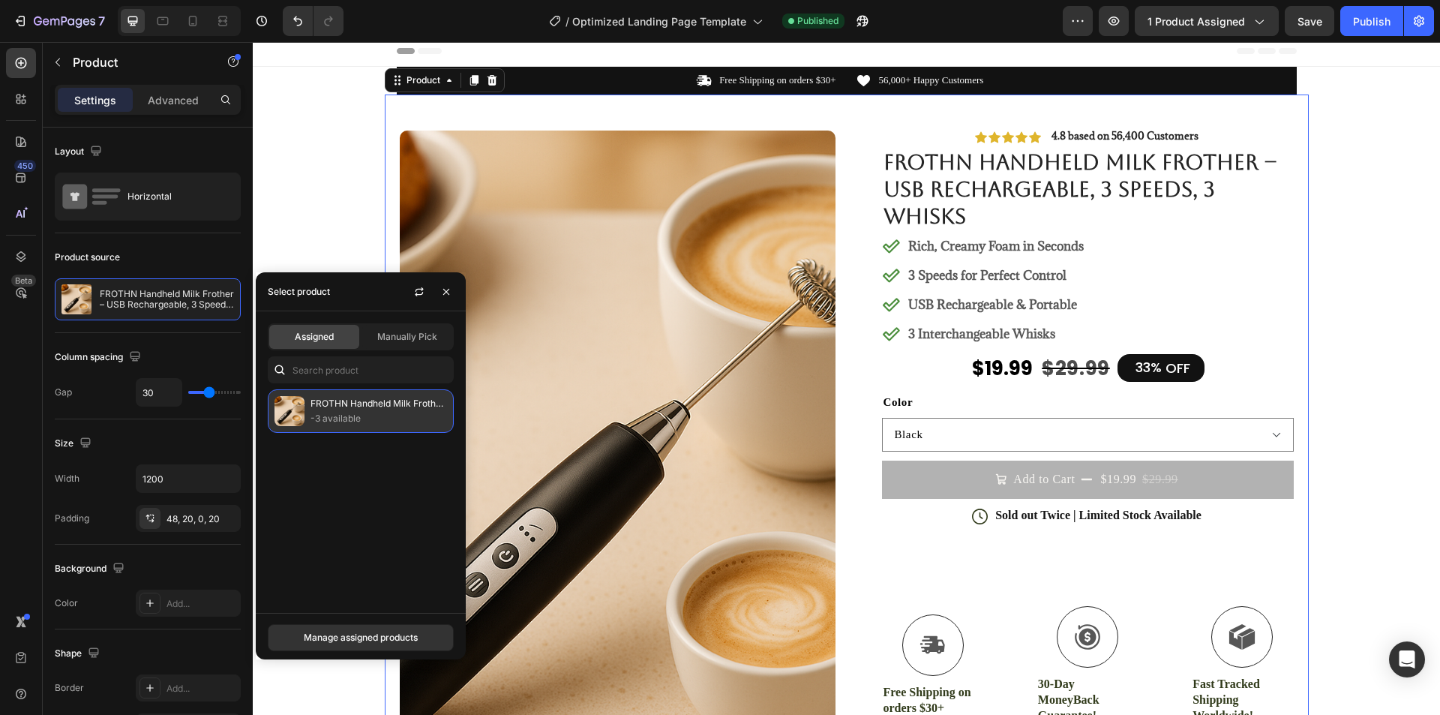
click at [358, 413] on p "-3 available" at bounding box center [378, 418] width 136 height 15
click at [361, 636] on div "Manage assigned products" at bounding box center [361, 637] width 114 height 13
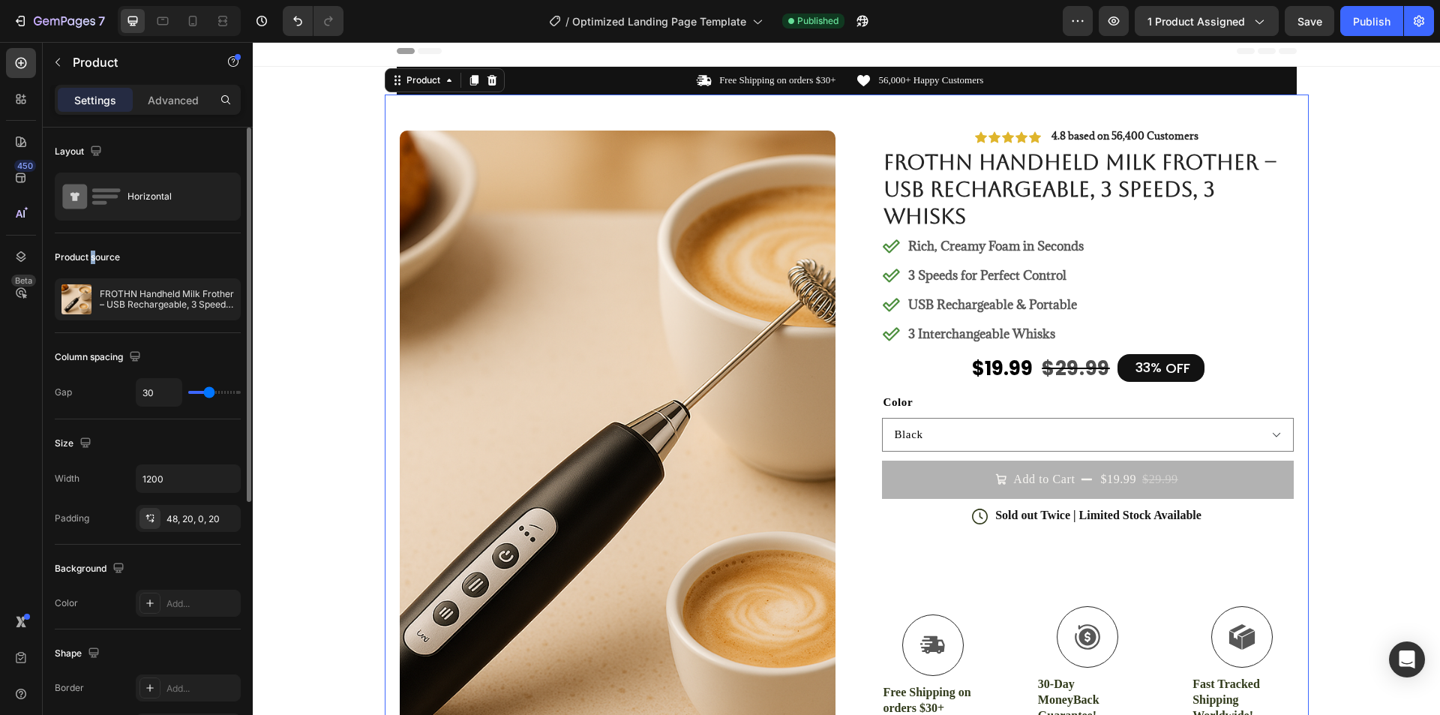
click at [94, 248] on div "Product source" at bounding box center [148, 257] width 186 height 24
click at [100, 254] on div "Product source" at bounding box center [87, 256] width 65 height 13
click at [141, 262] on div "Product source" at bounding box center [148, 257] width 186 height 24
click at [163, 308] on p "FROTHN Handheld Milk Frother – USB Rechargeable, 3 Speeds, 3 Whisks" at bounding box center [167, 299] width 134 height 21
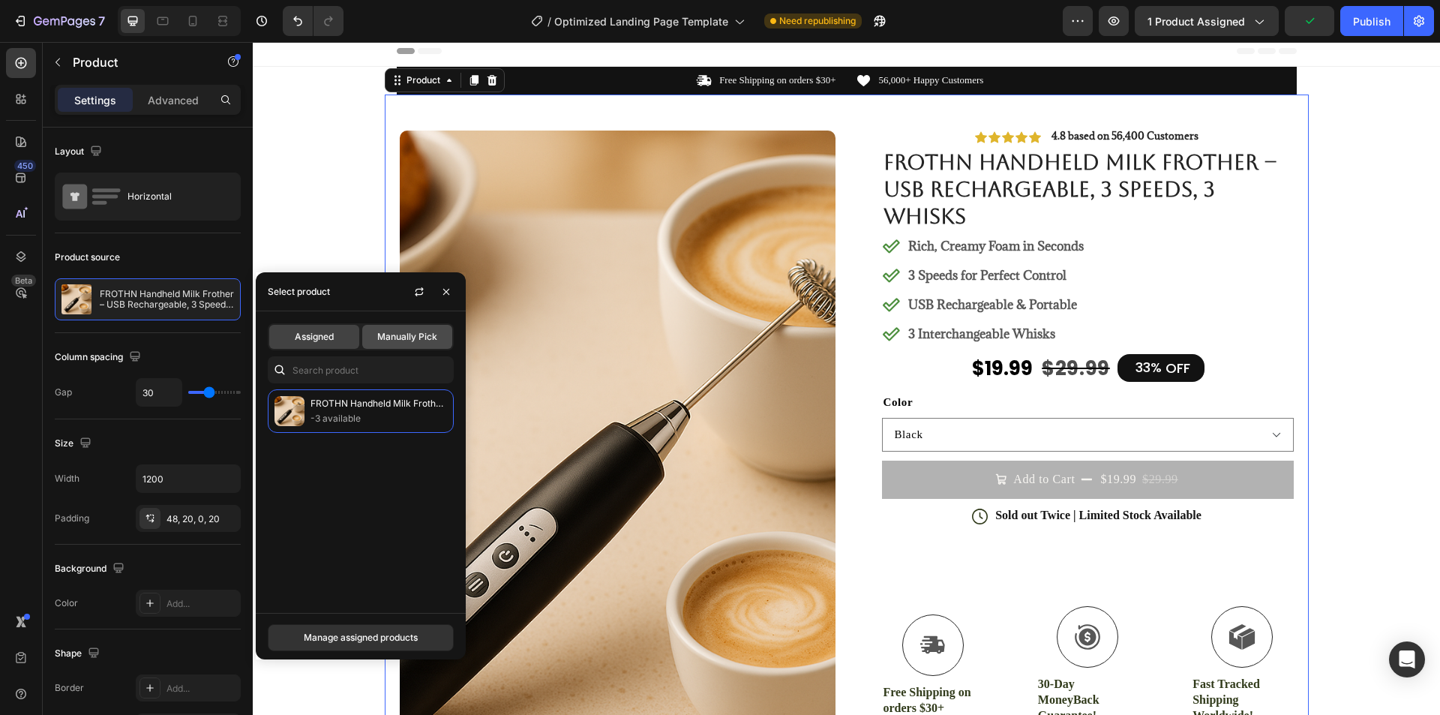
click at [412, 333] on span "Manually Pick" at bounding box center [407, 336] width 60 height 13
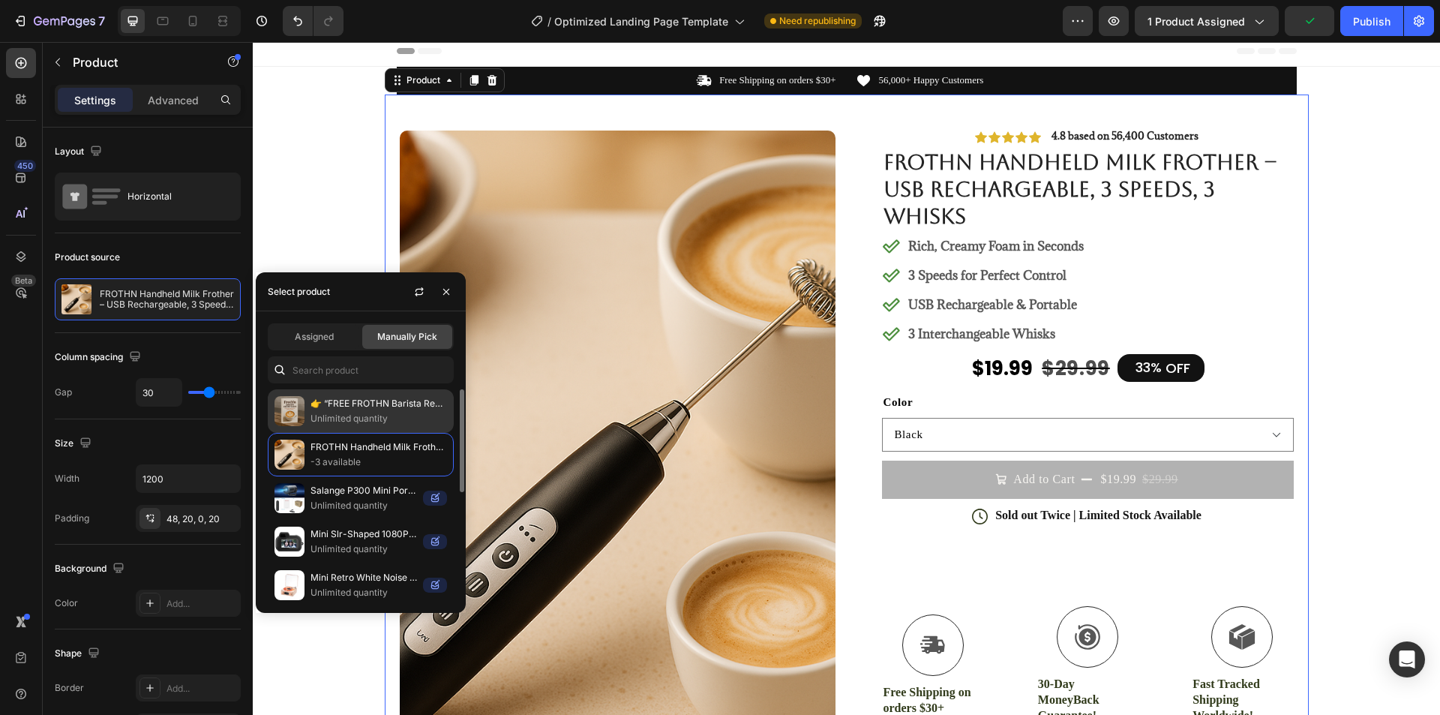
click at [350, 412] on p "Unlimited quantity" at bounding box center [378, 418] width 136 height 15
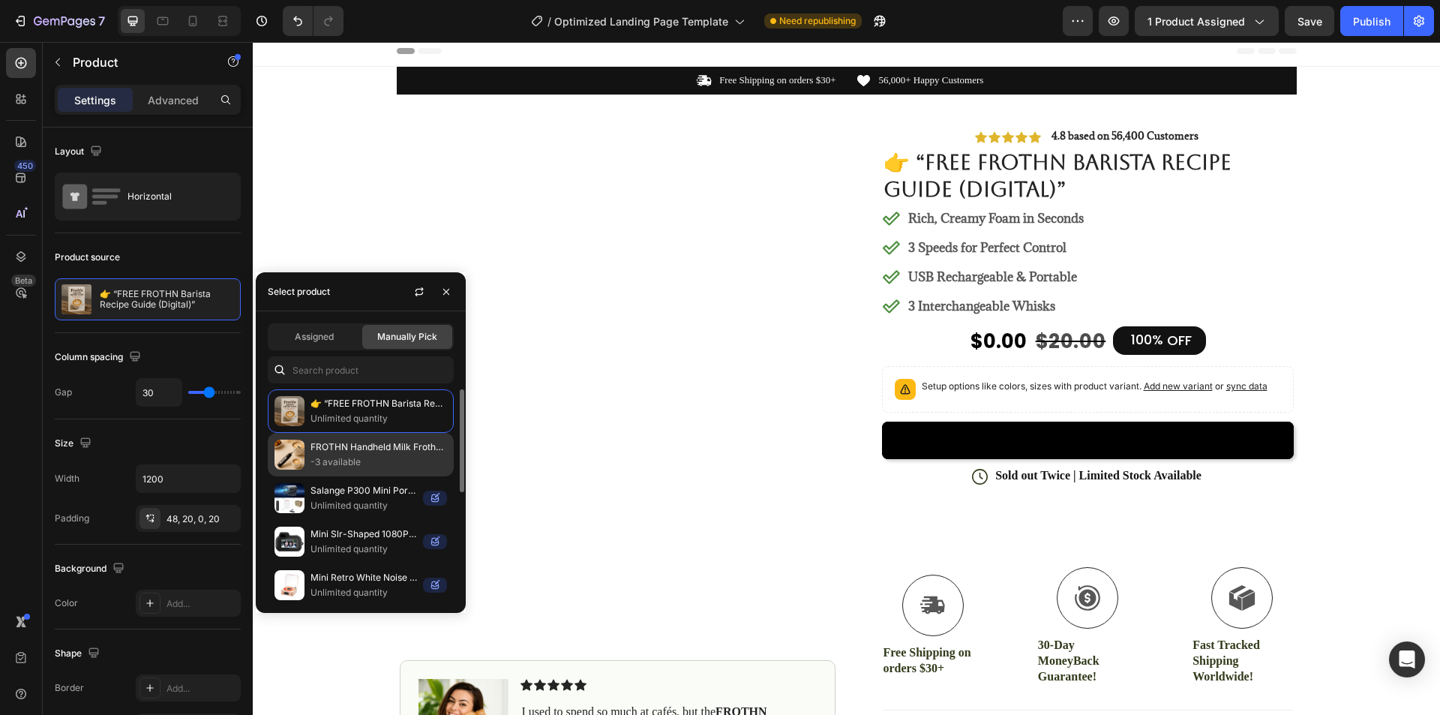
click at [383, 446] on p "FROTHN Handheld Milk Frother – USB Rechargeable, 3 Speeds, 3 Whisks" at bounding box center [378, 446] width 136 height 15
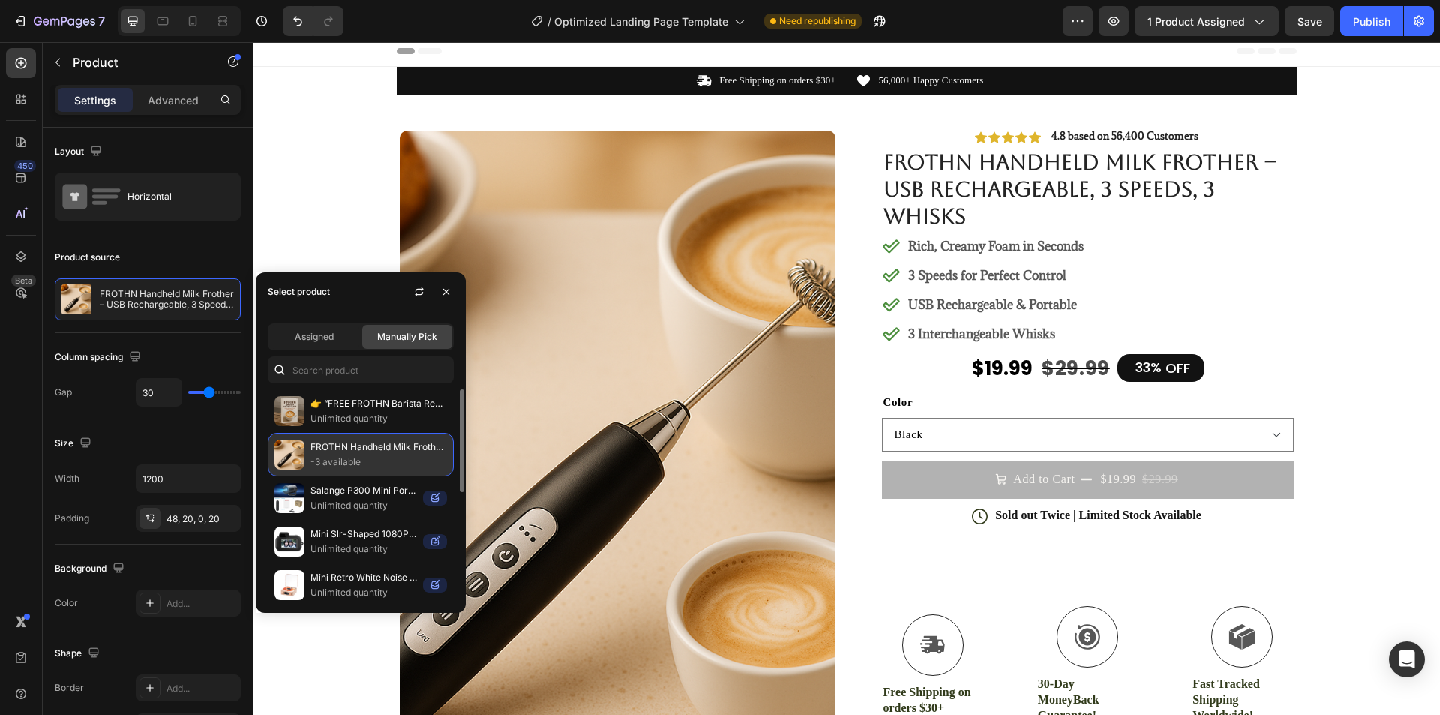
click at [370, 454] on p "FROTHN Handheld Milk Frother – USB Rechargeable, 3 Speeds, 3 Whisks" at bounding box center [378, 446] width 136 height 15
drag, startPoint x: 404, startPoint y: 413, endPoint x: 397, endPoint y: 452, distance: 39.6
click at [400, 445] on div "👉 “FREE FROTHN Barista Recipe Guide (Digital)” Unlimited quantity FROTHN Handhe…" at bounding box center [361, 606] width 210 height 435
click at [394, 460] on p "-3 available" at bounding box center [378, 461] width 136 height 15
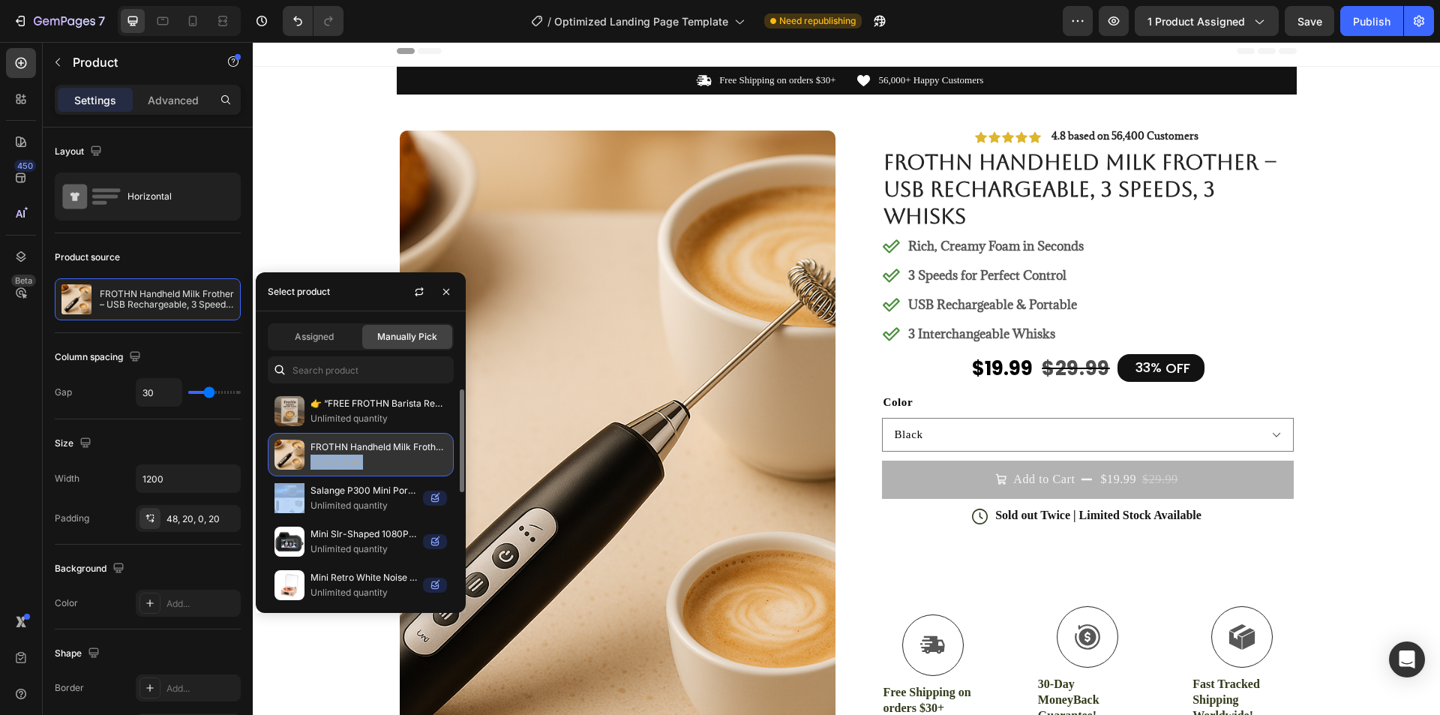
click at [394, 460] on p "-3 available" at bounding box center [378, 461] width 136 height 15
click at [410, 292] on button "button" at bounding box center [419, 292] width 24 height 24
click at [445, 291] on icon "button" at bounding box center [446, 291] width 6 height 6
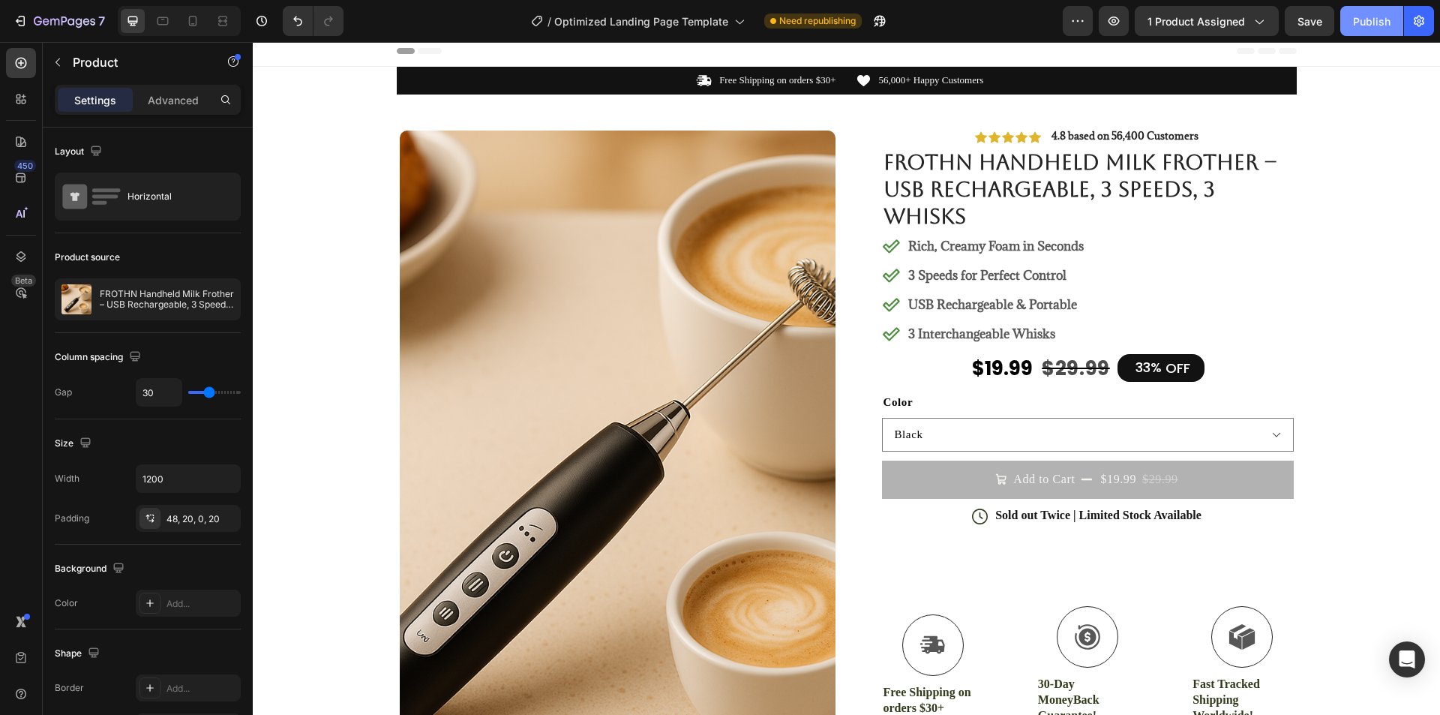
click at [1358, 17] on div "Publish" at bounding box center [1371, 21] width 37 height 16
click at [1099, 486] on div "$19.99" at bounding box center [1118, 478] width 39 height 19
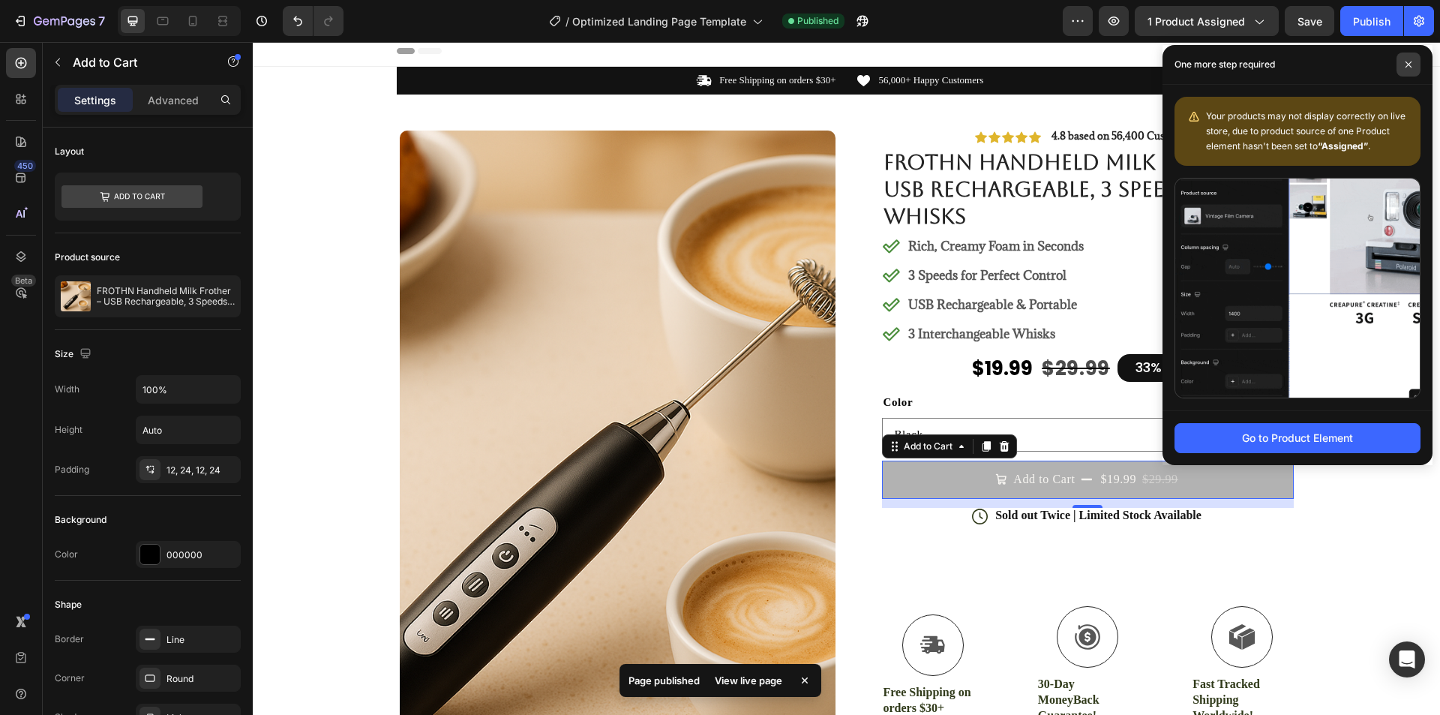
click at [1408, 65] on icon at bounding box center [1408, 64] width 7 height 7
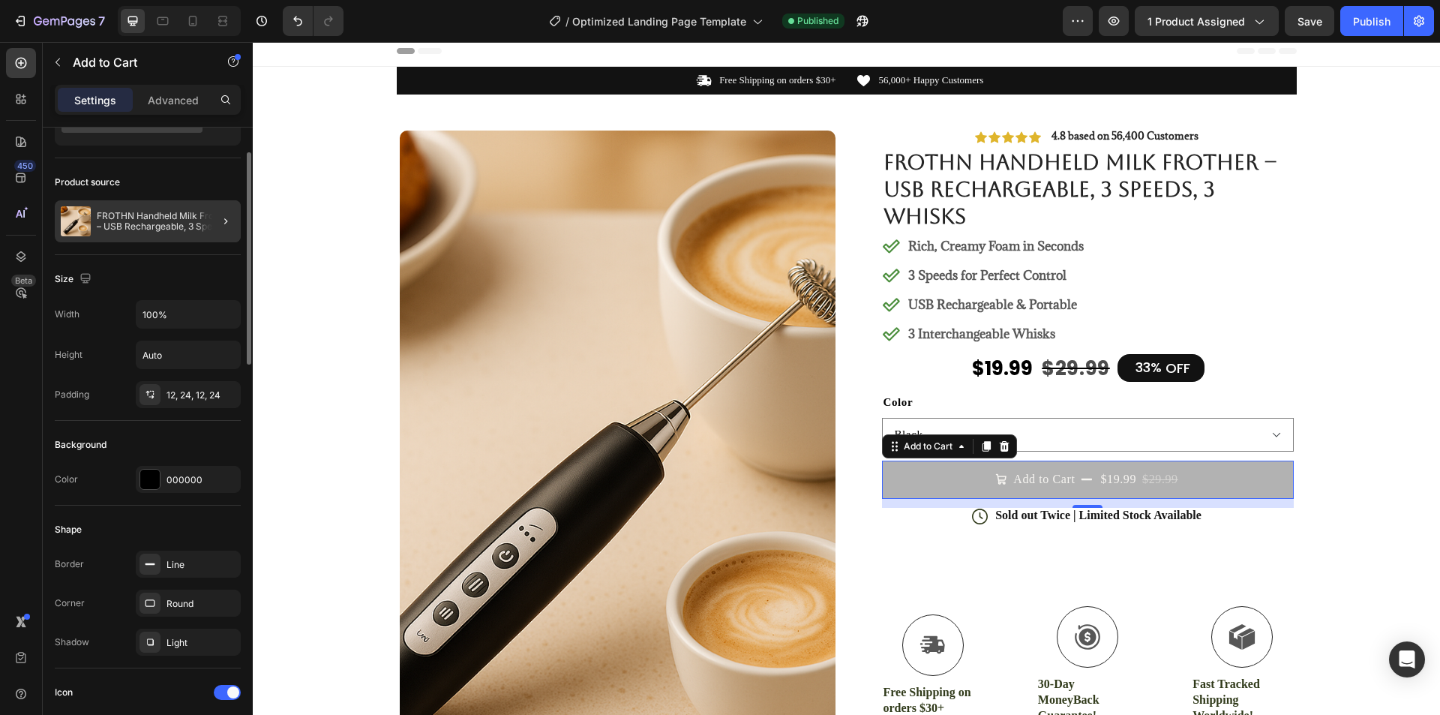
scroll to position [0, 0]
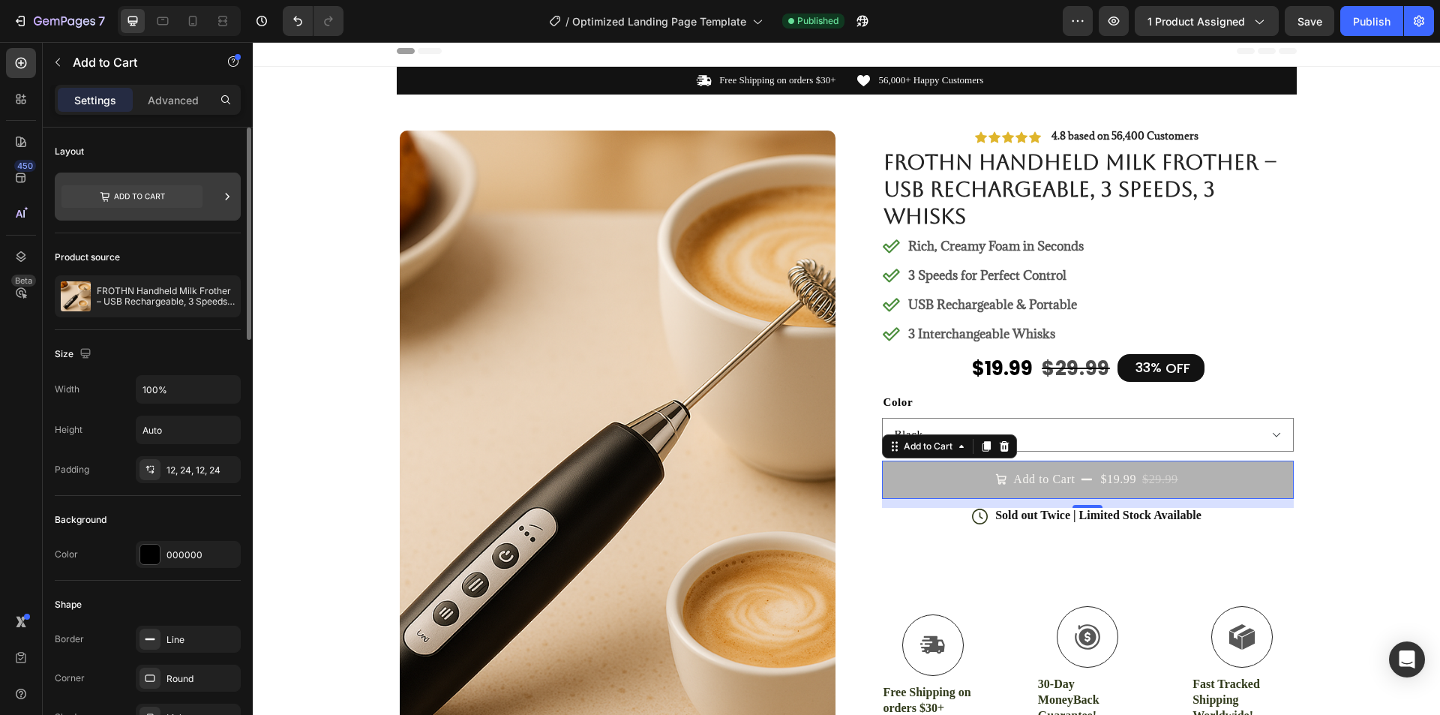
click at [175, 208] on icon at bounding box center [131, 196] width 141 height 22
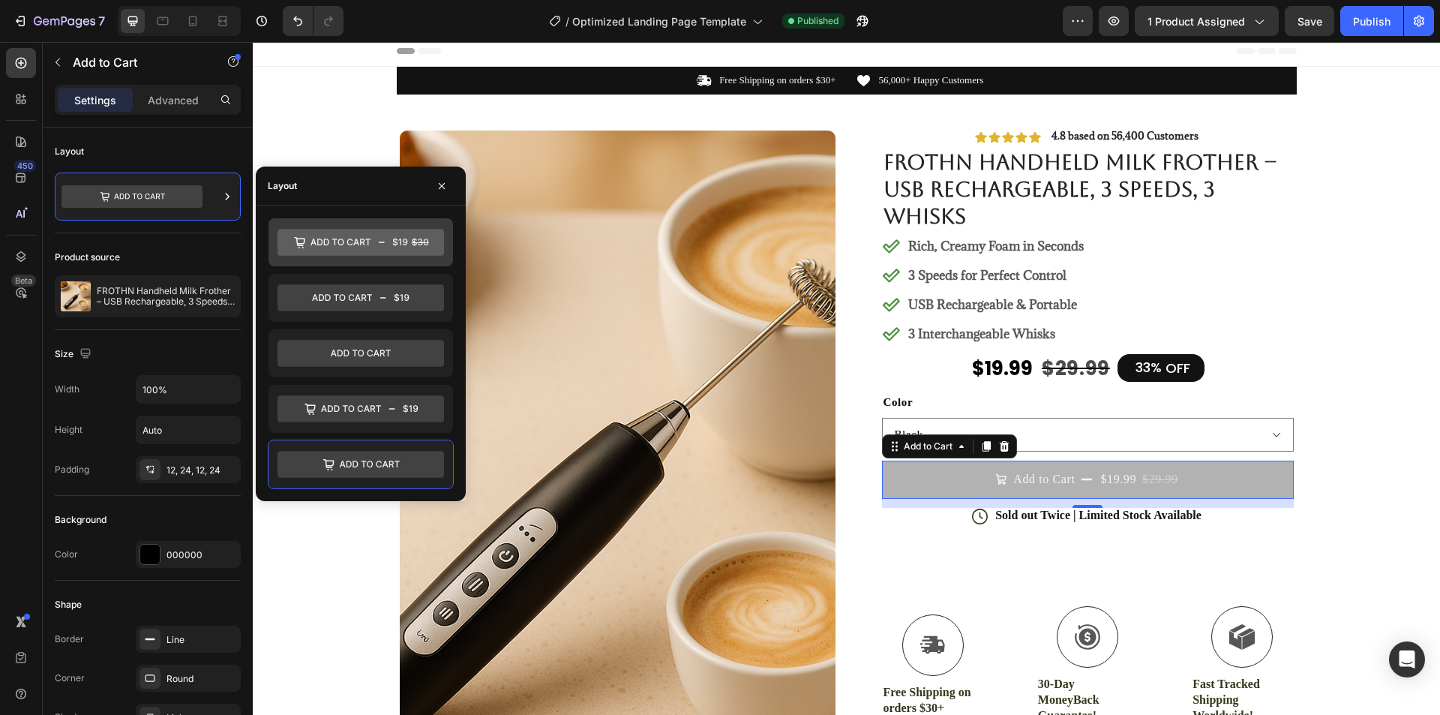
click at [331, 242] on icon at bounding box center [360, 242] width 166 height 27
click at [352, 241] on icon at bounding box center [340, 241] width 60 height 7
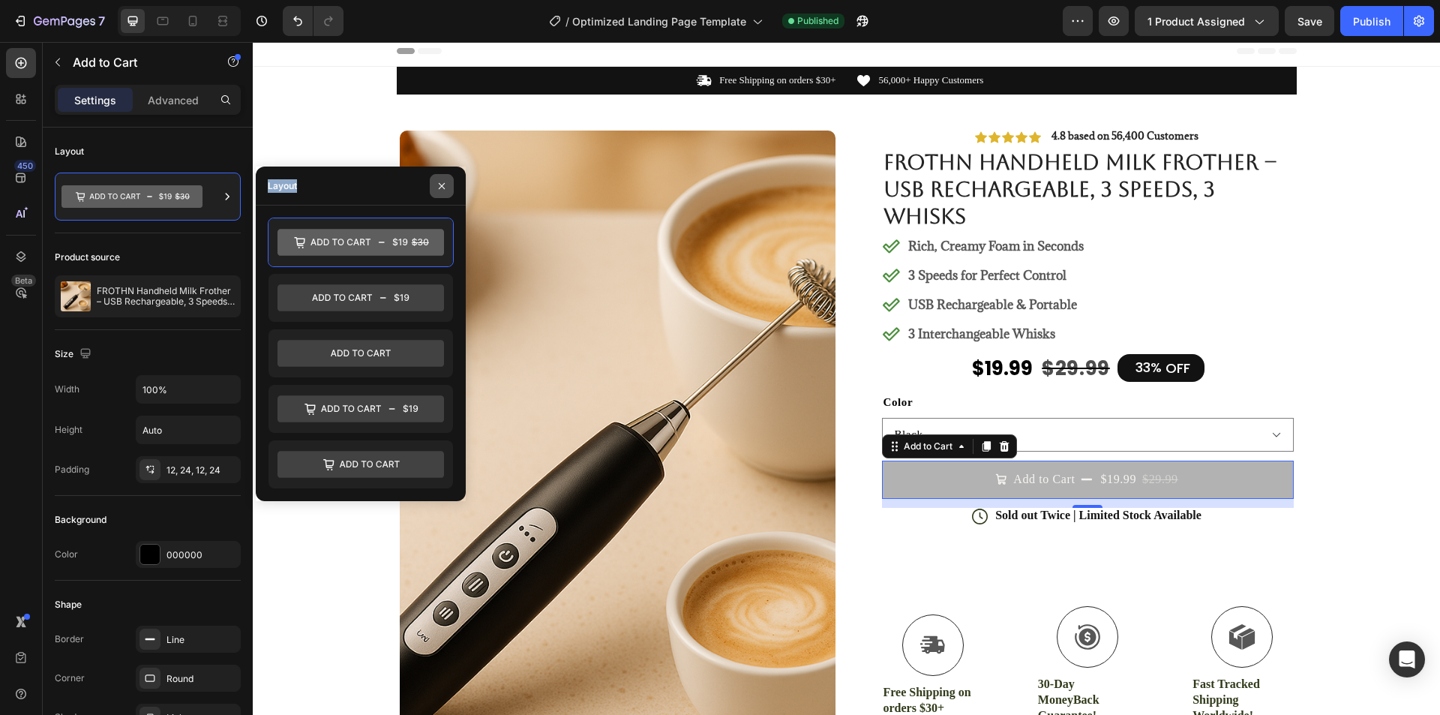
click at [440, 183] on icon "button" at bounding box center [442, 186] width 12 height 12
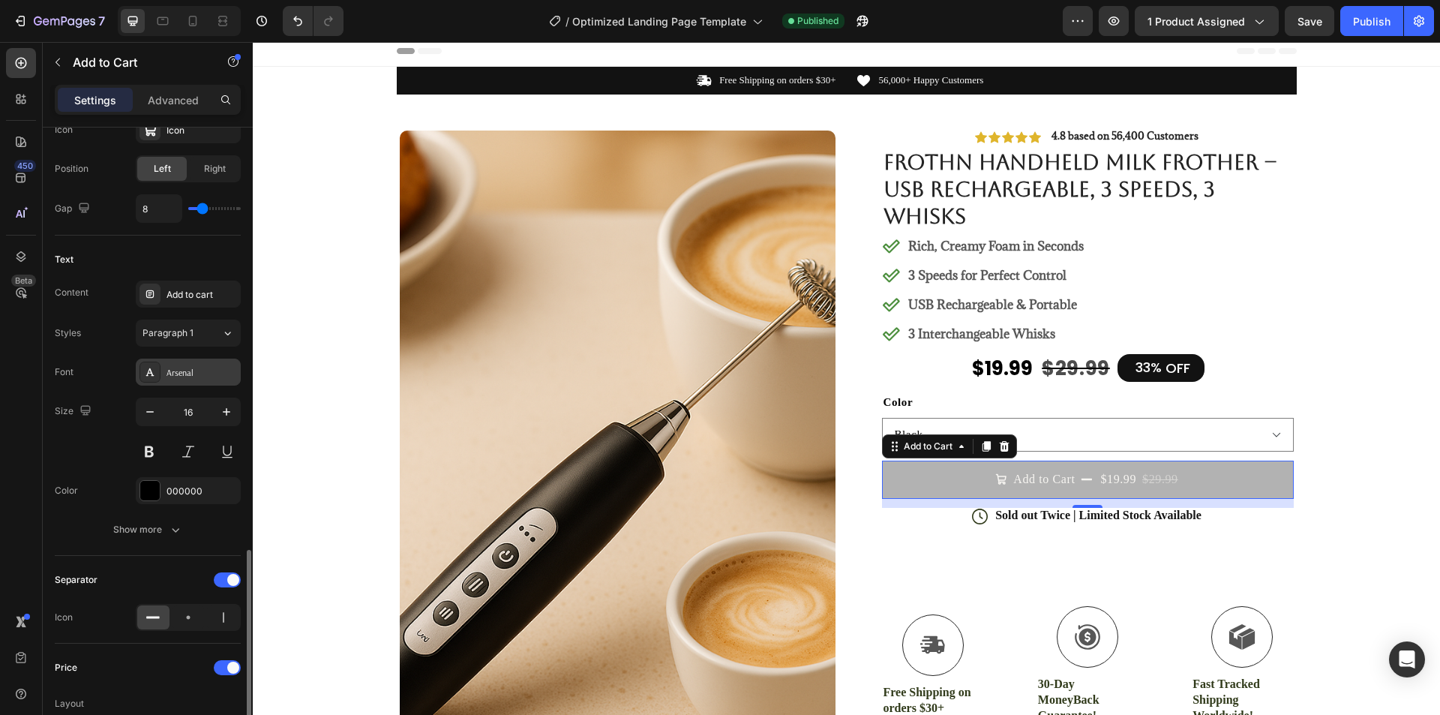
scroll to position [600, 0]
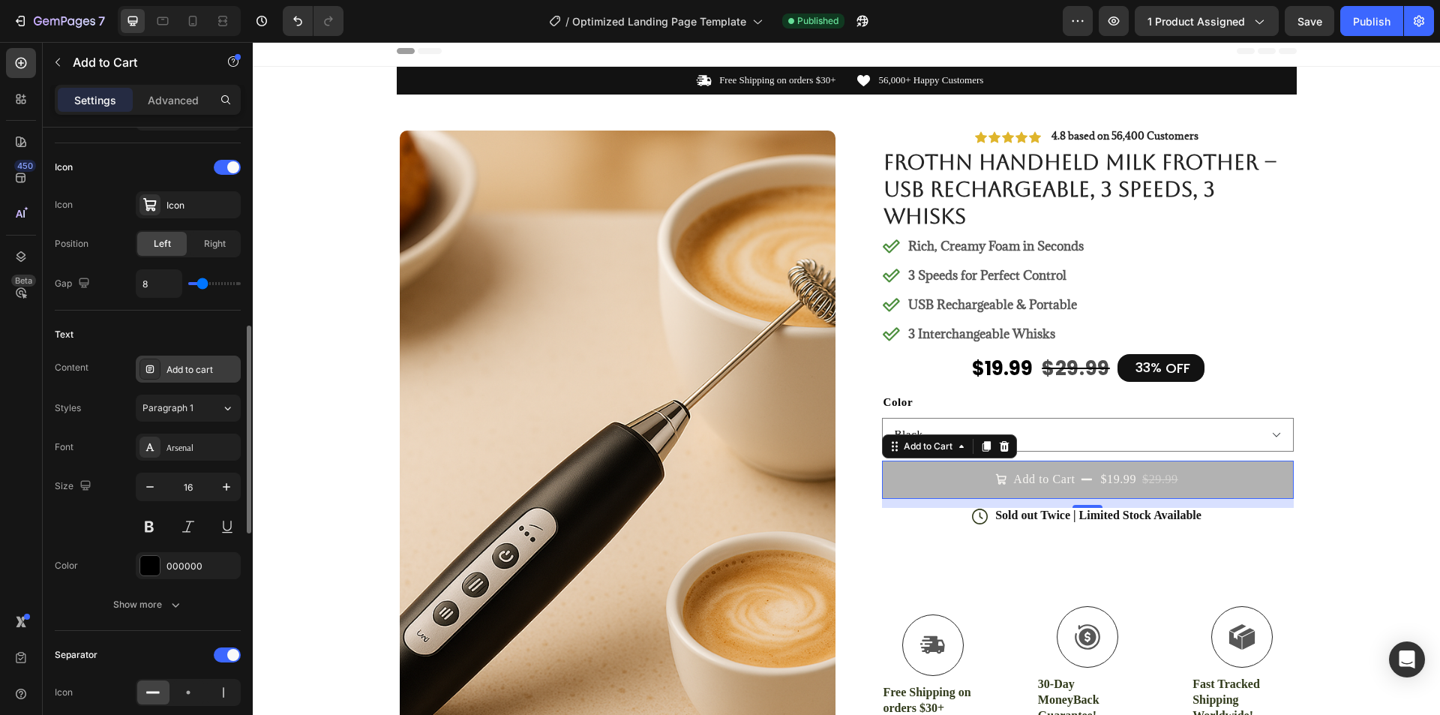
click at [170, 367] on div "Add to cart" at bounding box center [201, 369] width 70 height 13
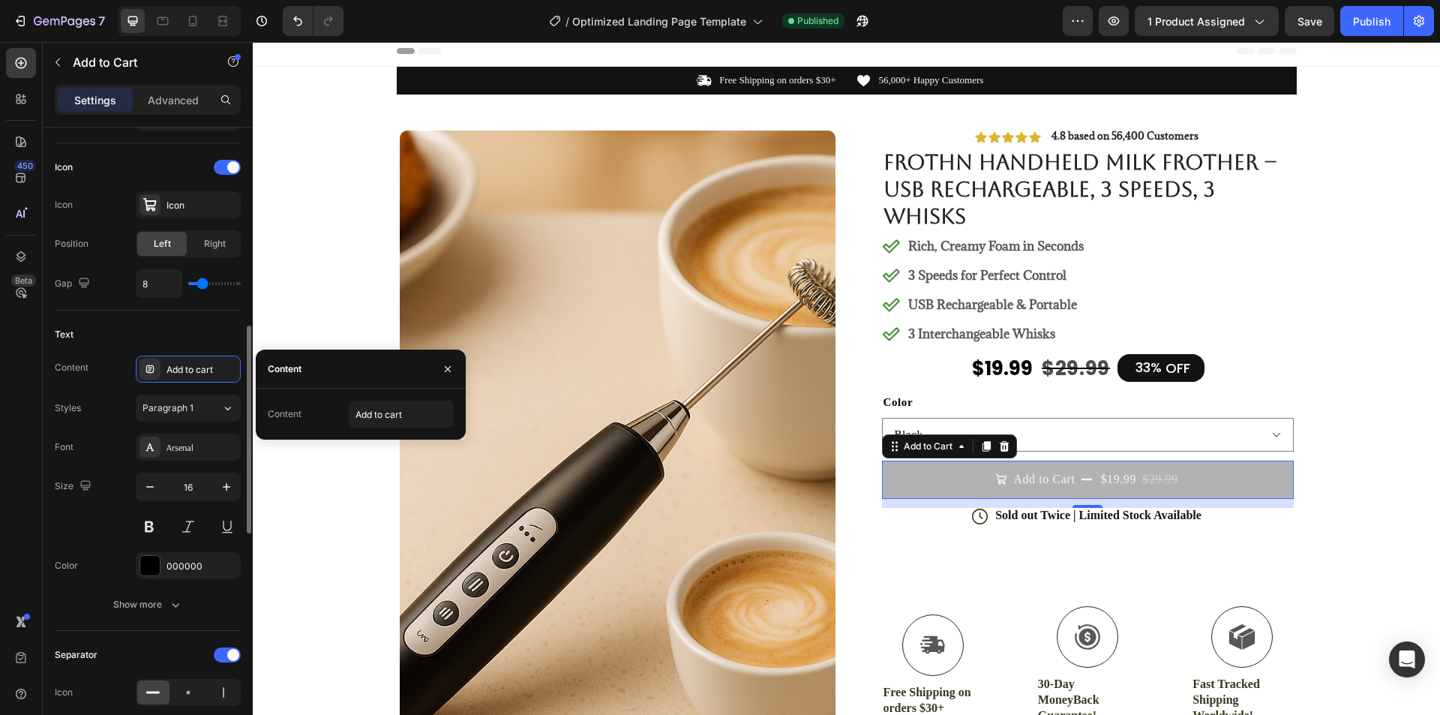
click at [119, 324] on div "Text" at bounding box center [148, 334] width 186 height 24
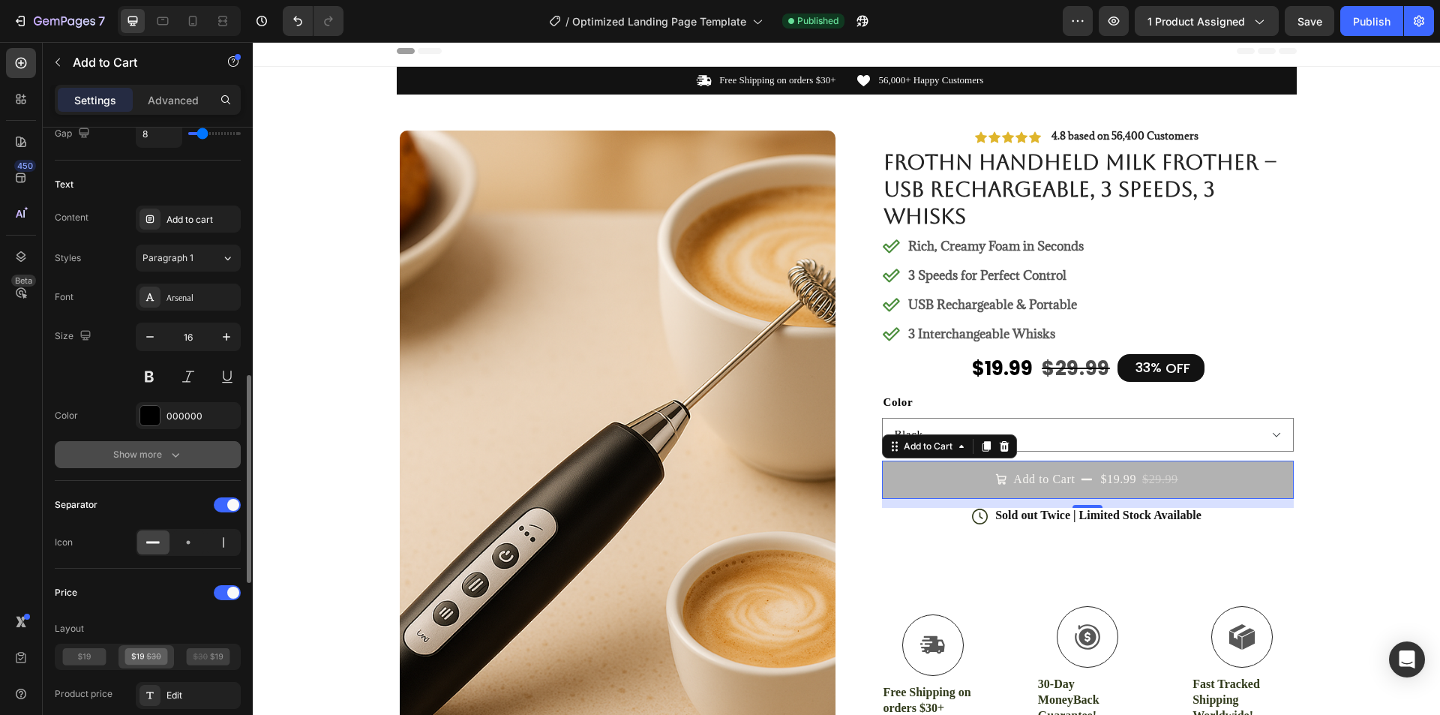
scroll to position [825, 0]
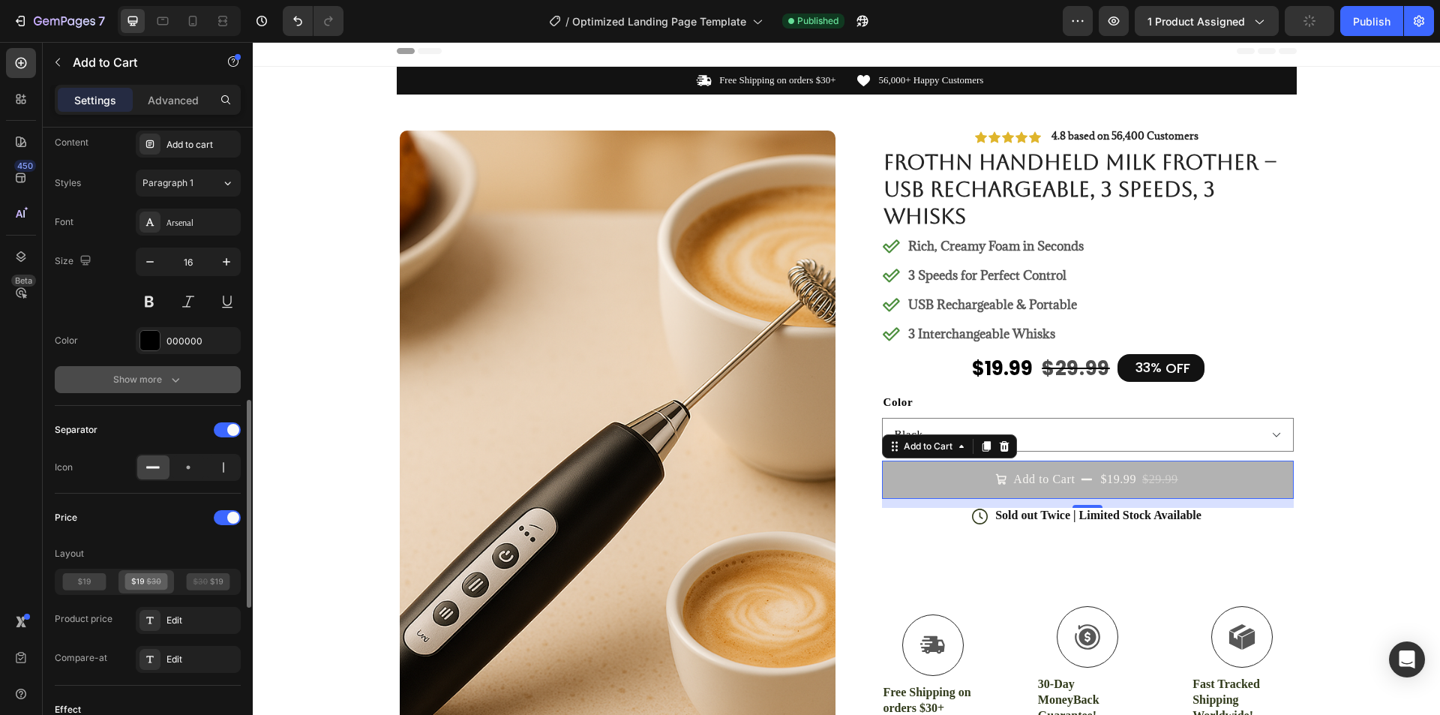
click at [168, 385] on icon "button" at bounding box center [175, 379] width 15 height 15
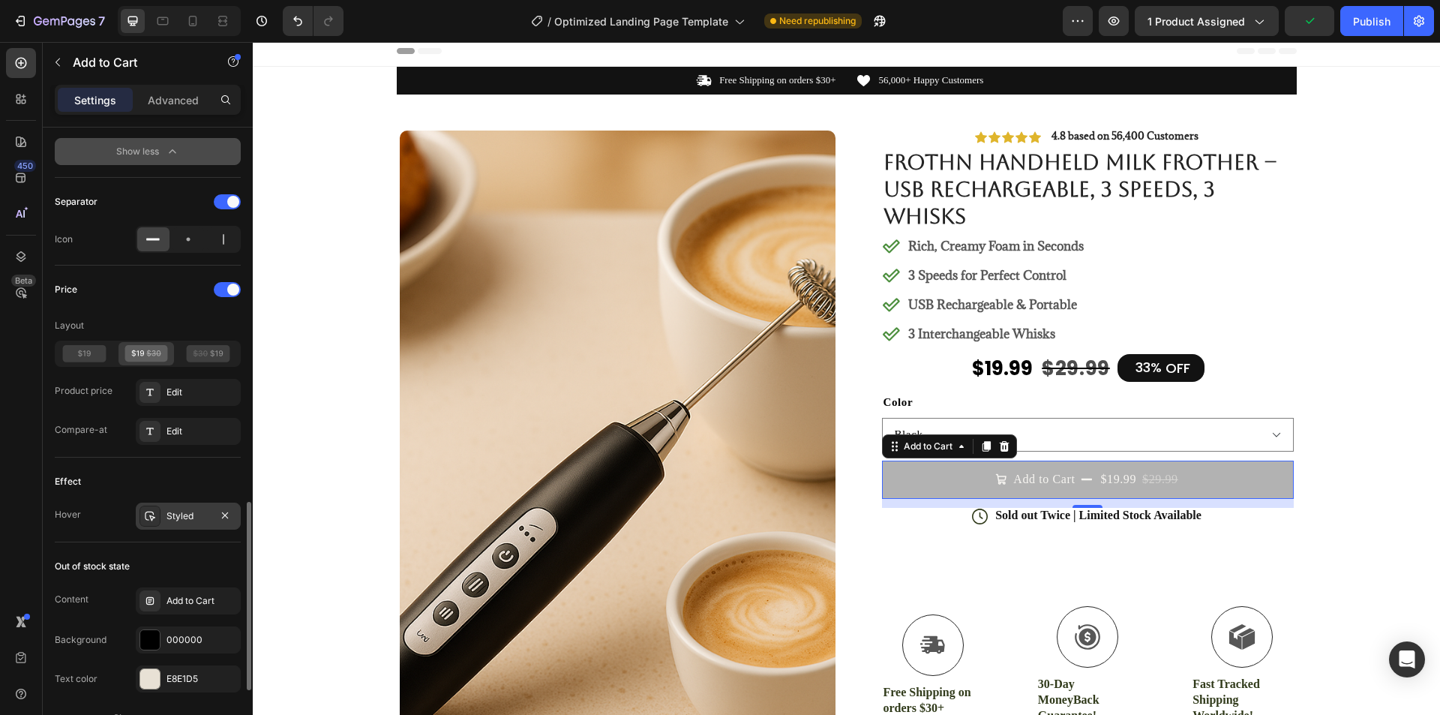
scroll to position [1176, 0]
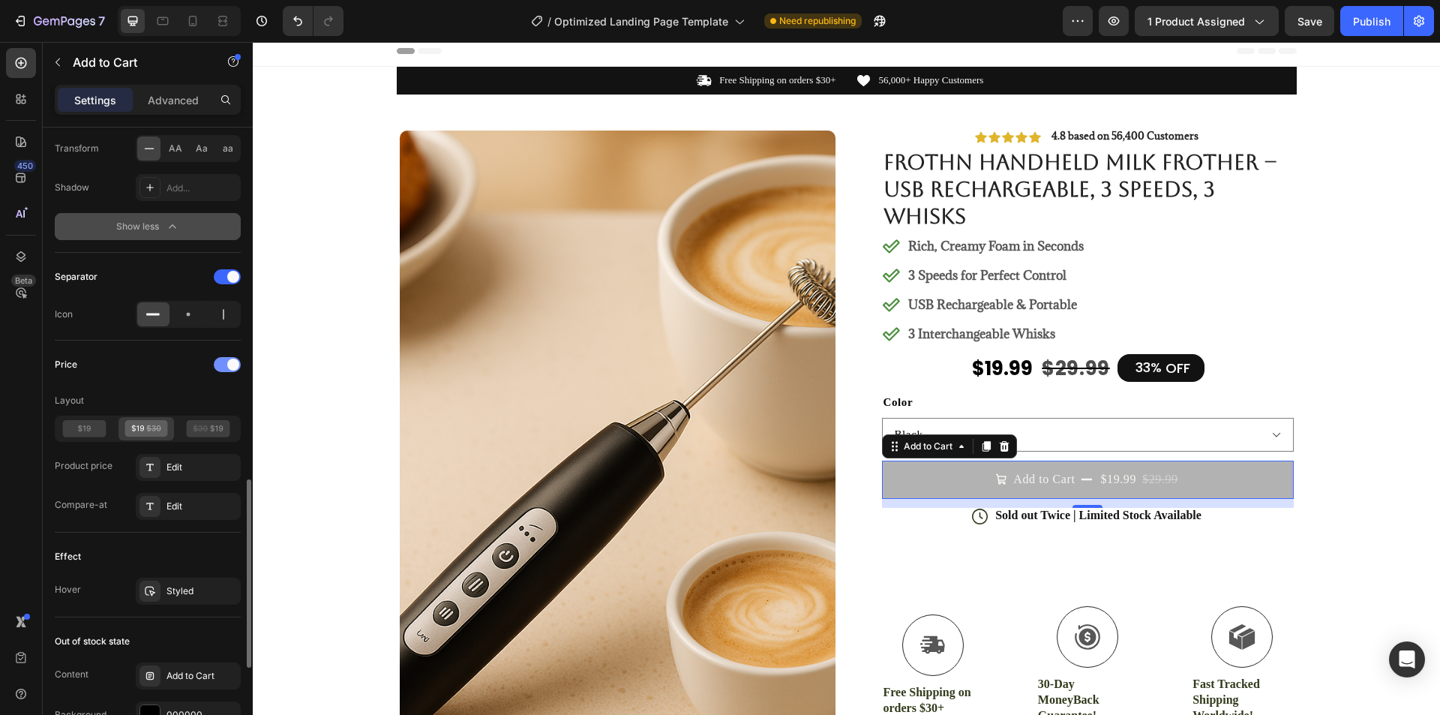
click at [223, 367] on div at bounding box center [227, 364] width 27 height 15
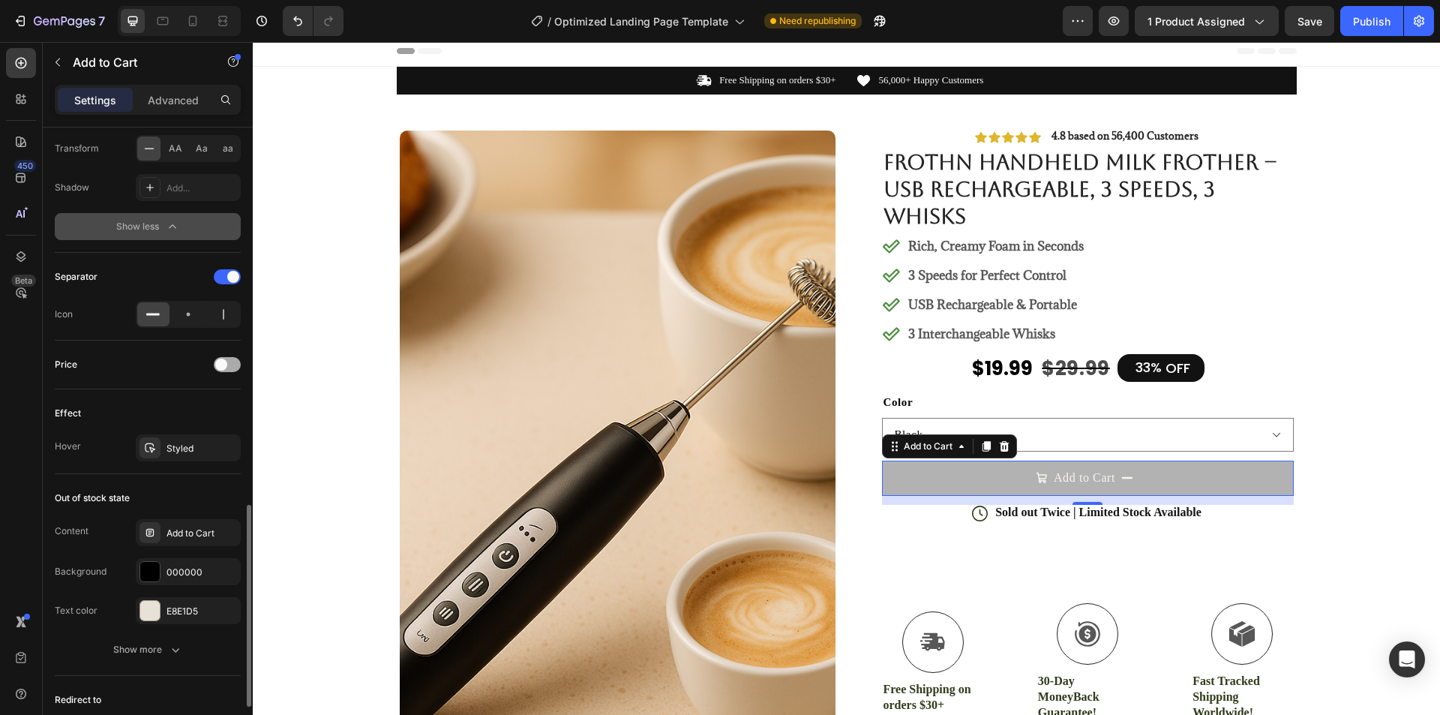
click at [223, 367] on span at bounding box center [221, 364] width 12 height 12
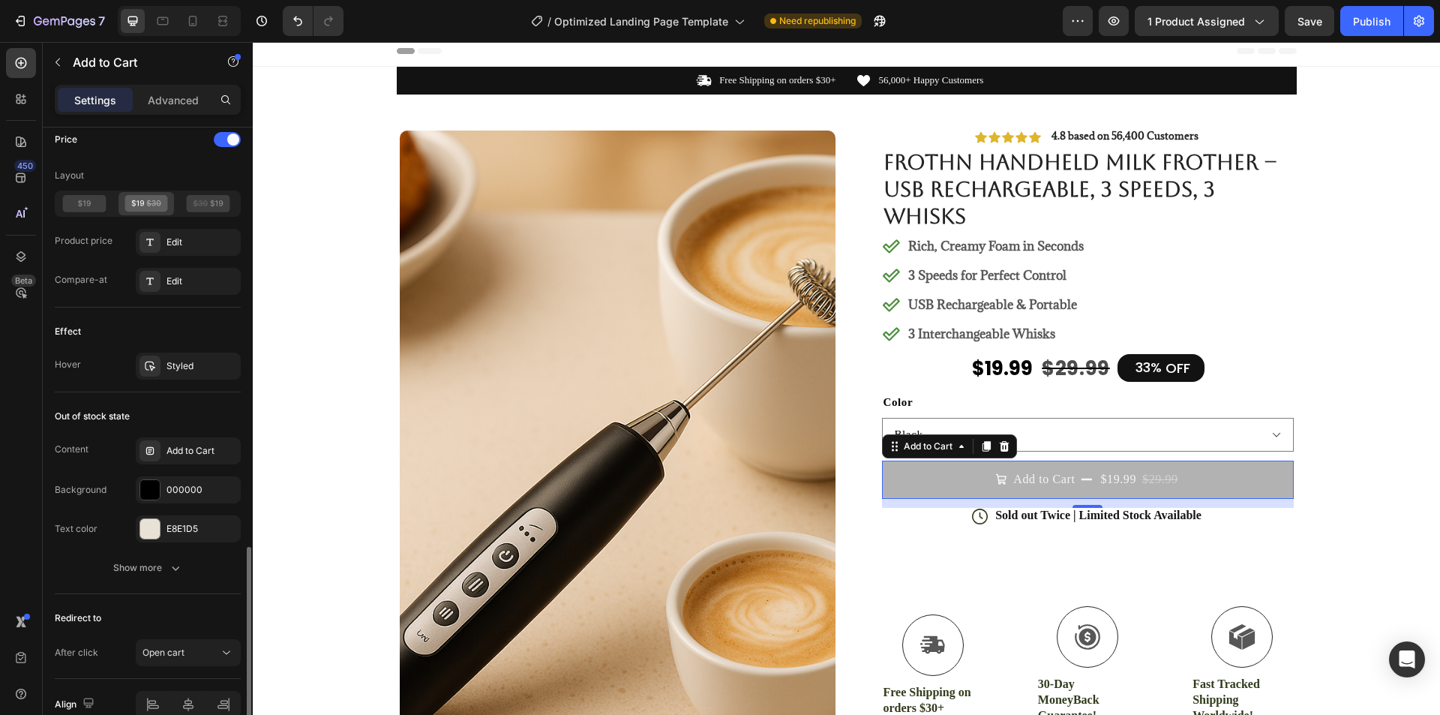
scroll to position [1476, 0]
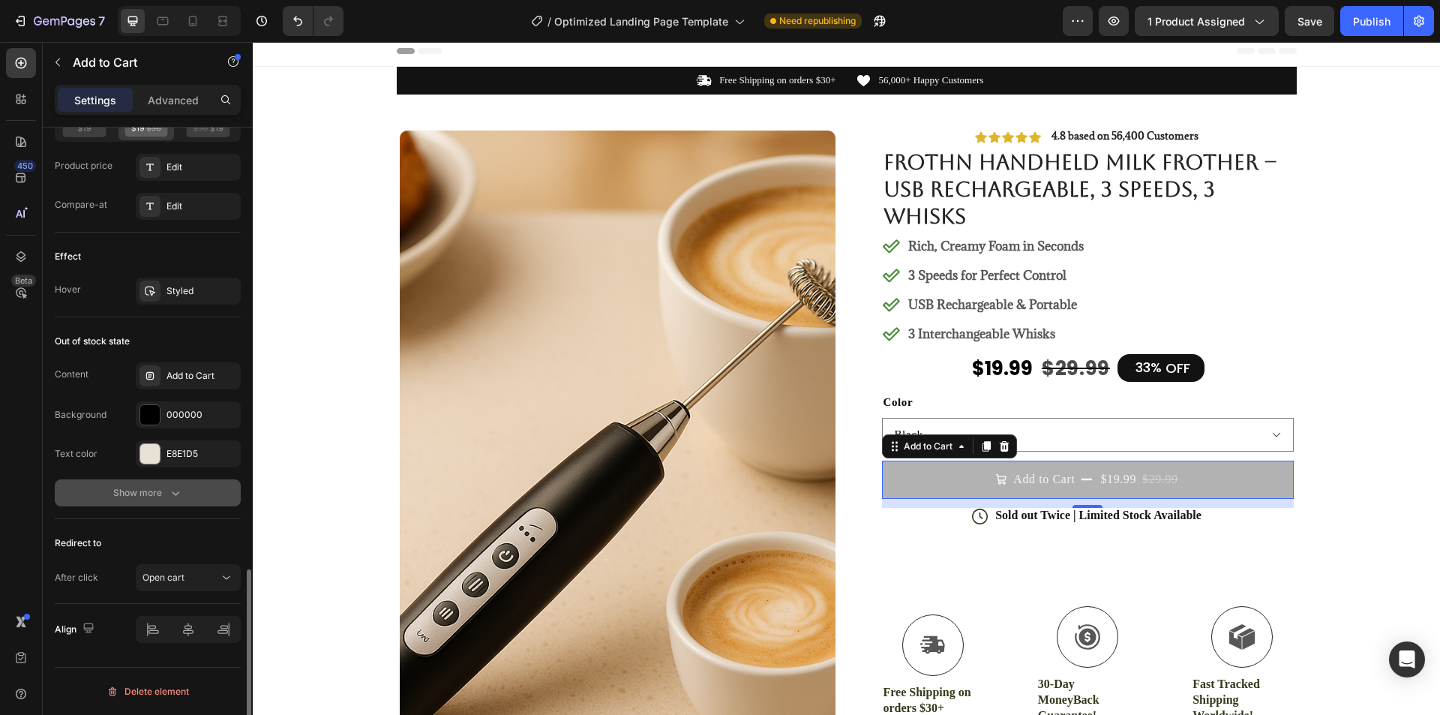
click at [186, 483] on button "Show more" at bounding box center [148, 492] width 186 height 27
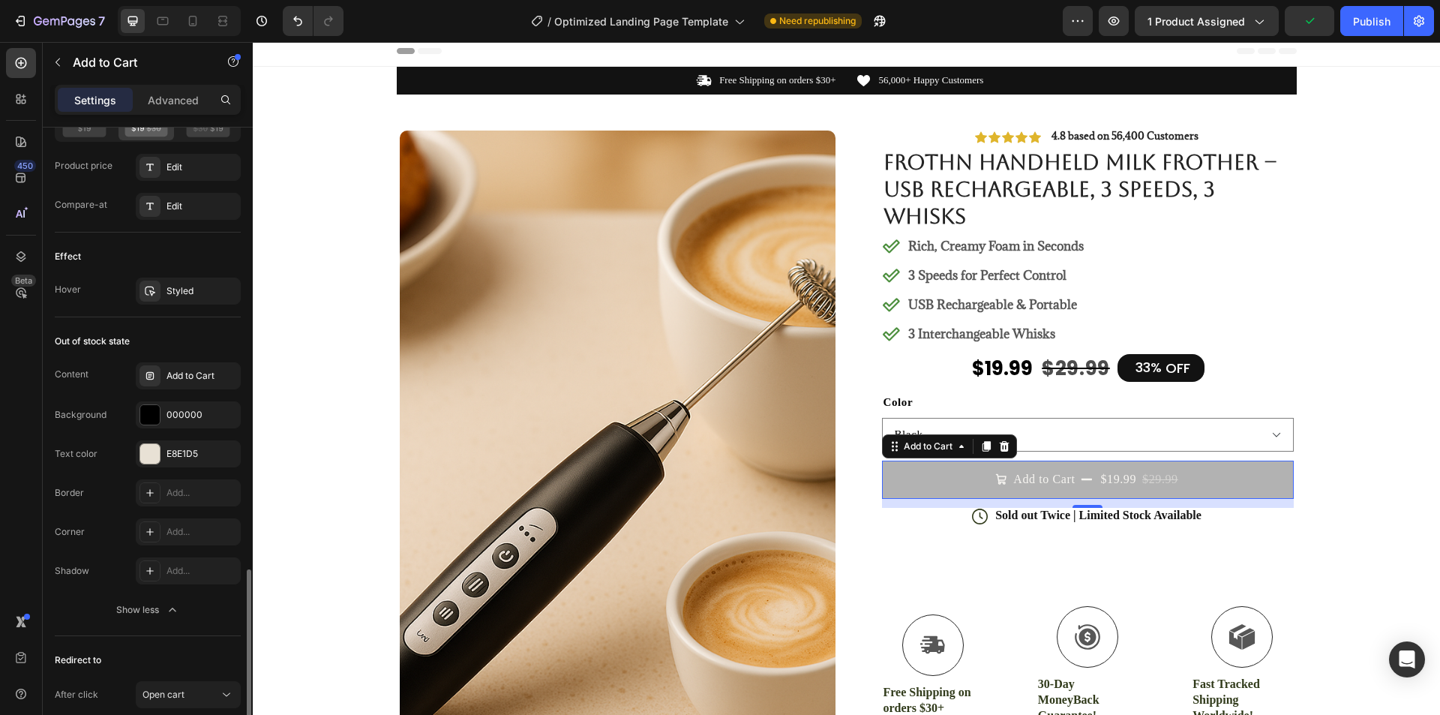
scroll to position [1593, 0]
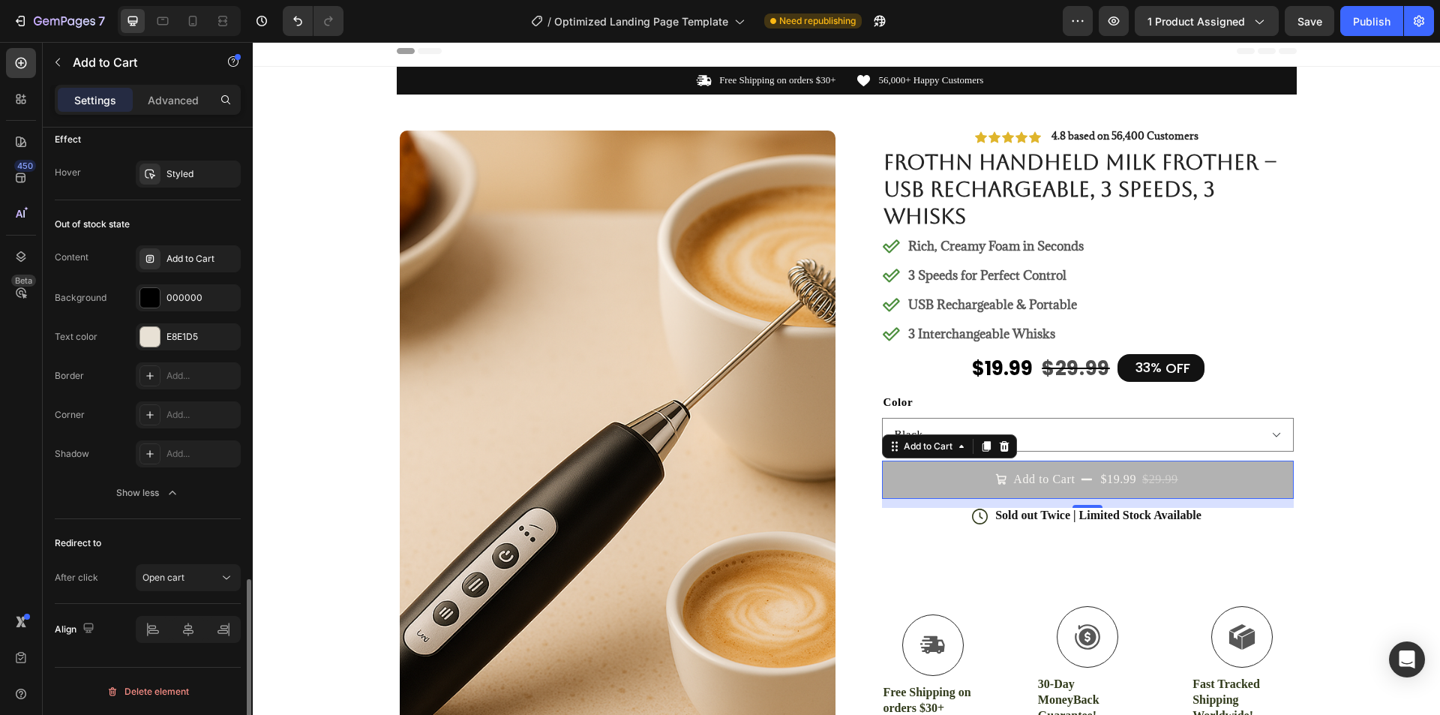
click at [167, 538] on div "Redirect to" at bounding box center [148, 543] width 186 height 24
click at [181, 572] on span "Open cart" at bounding box center [163, 576] width 42 height 11
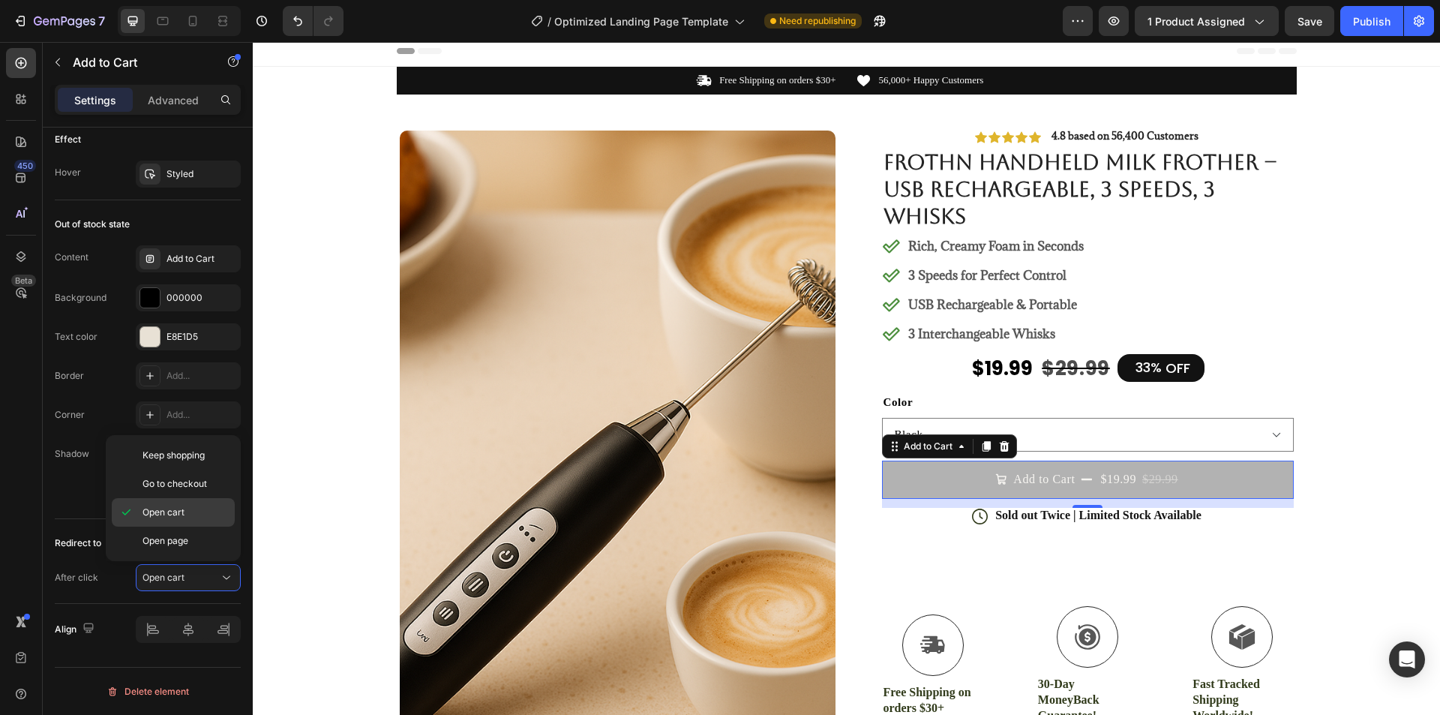
click at [177, 514] on span "Open cart" at bounding box center [163, 511] width 42 height 13
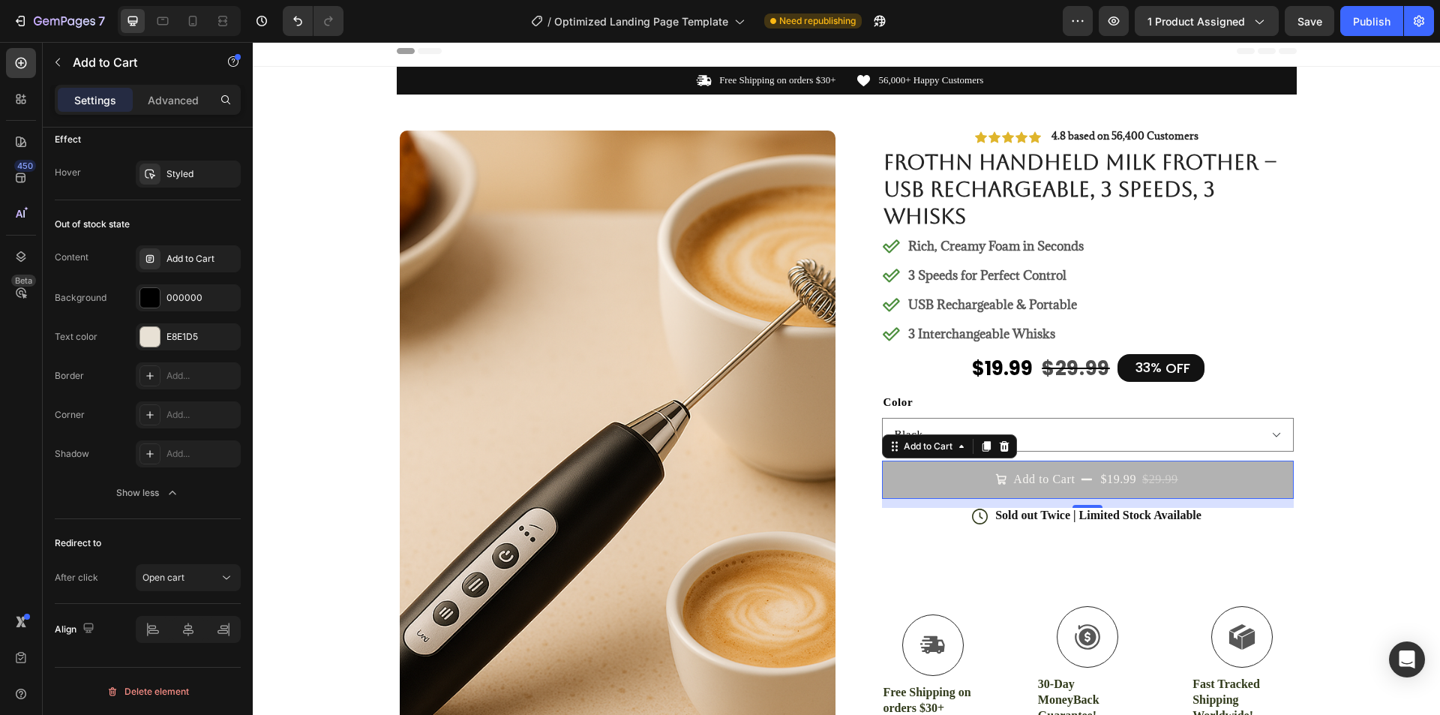
click at [950, 477] on button "Add to Cart $19.99 $29.99" at bounding box center [1088, 478] width 412 height 37
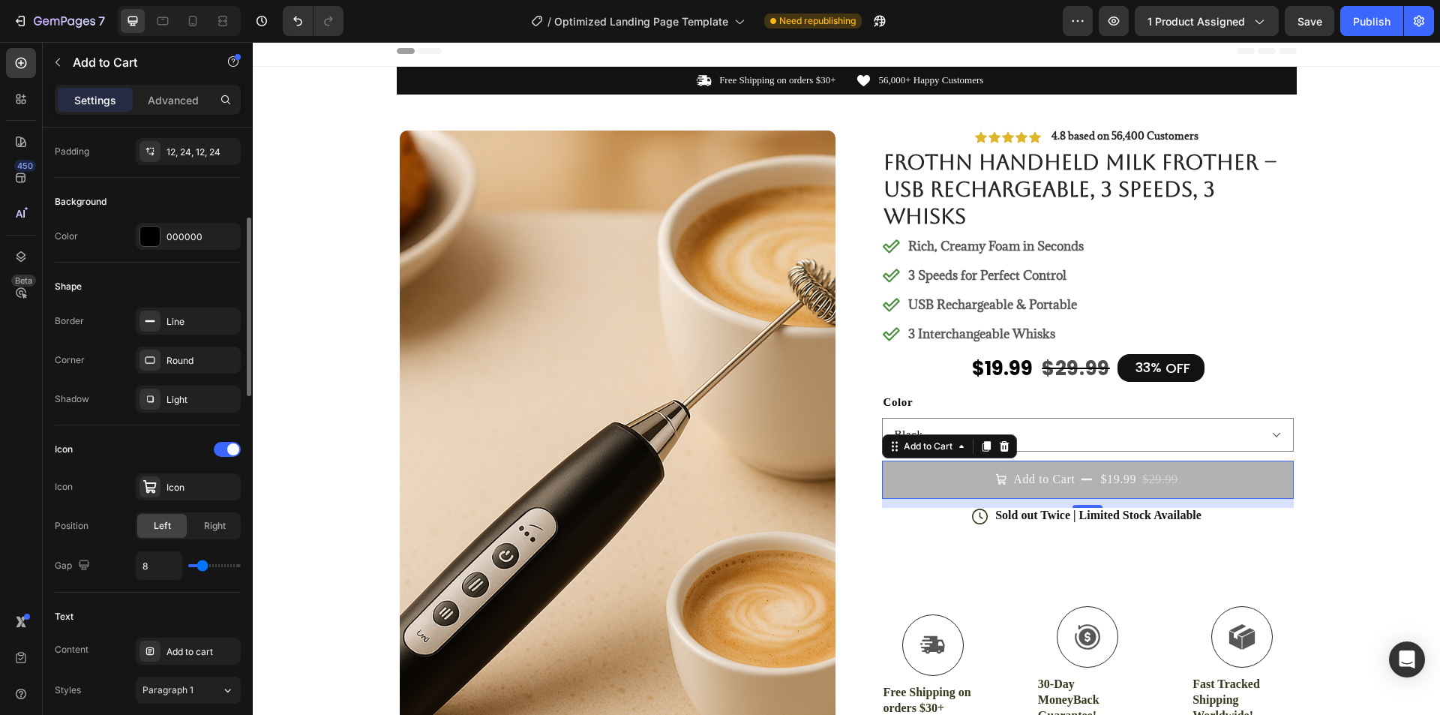
scroll to position [0, 0]
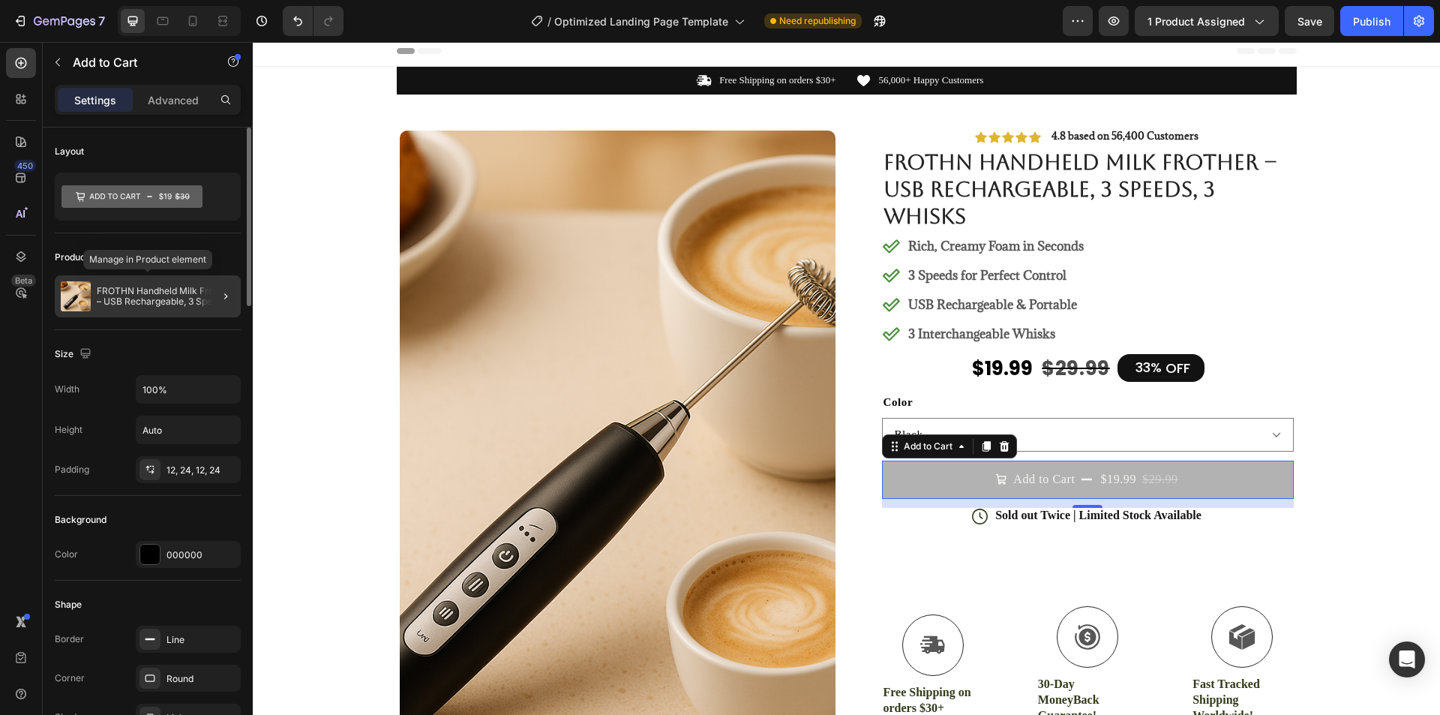
click at [164, 284] on div "FROTHN Handheld Milk Frother – USB Rechargeable, 3 Speeds, 3 Whisks" at bounding box center [148, 296] width 186 height 42
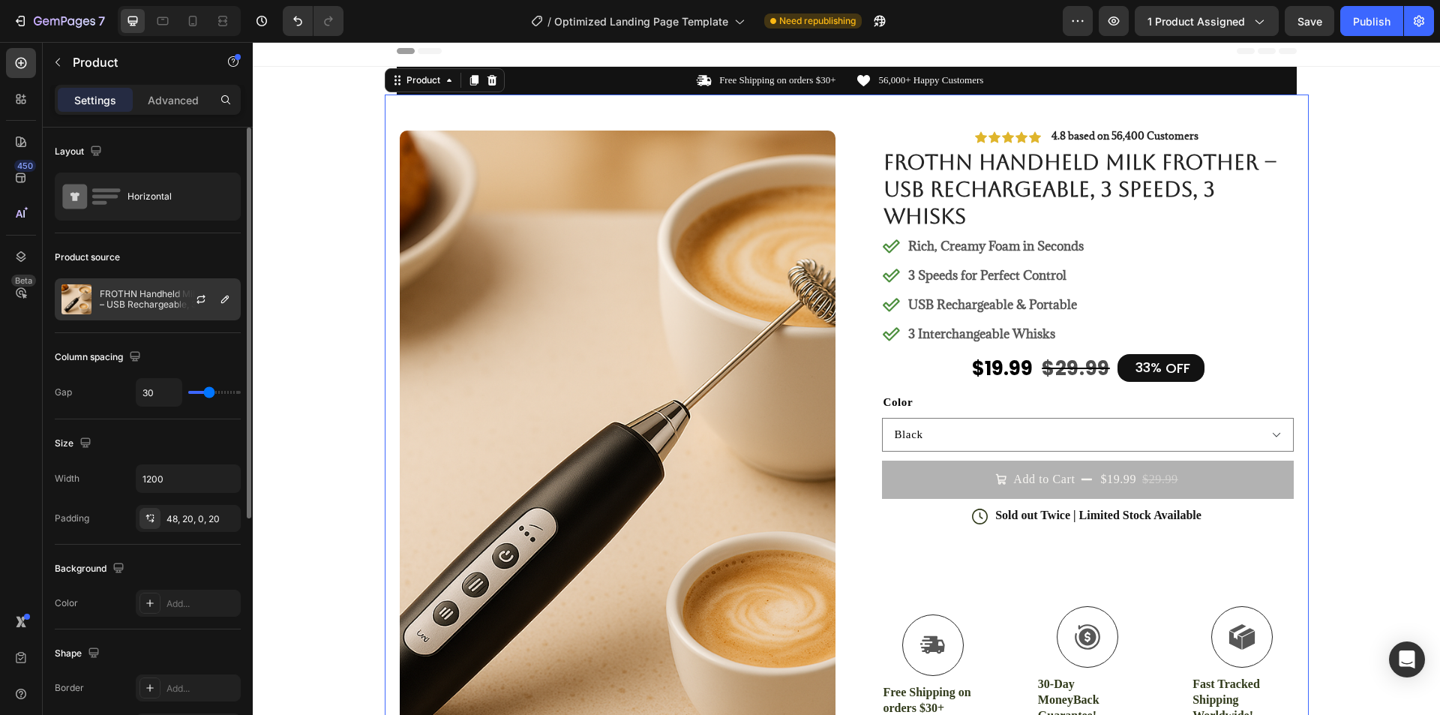
click at [147, 306] on p "FROTHN Handheld Milk Frother – USB Rechargeable, 3 Speeds, 3 Whisks" at bounding box center [167, 299] width 134 height 21
click at [146, 306] on p "FROTHN Handheld Milk Frother – USB Rechargeable, 3 Speeds, 3 Whisks" at bounding box center [167, 299] width 134 height 21
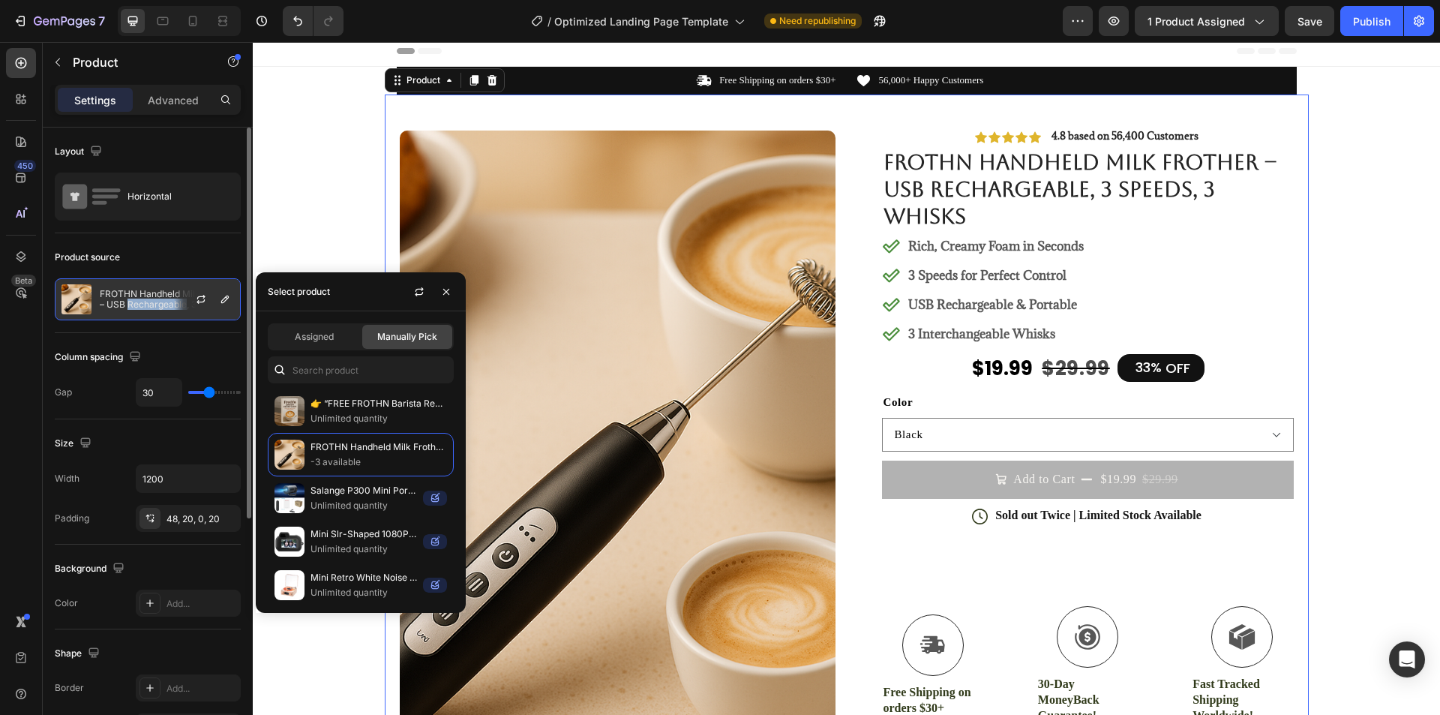
click at [146, 306] on p "FROTHN Handheld Milk Frother – USB Rechargeable, 3 Speeds, 3 Whisks" at bounding box center [167, 299] width 134 height 21
click at [295, 328] on div "Assigned" at bounding box center [314, 337] width 90 height 24
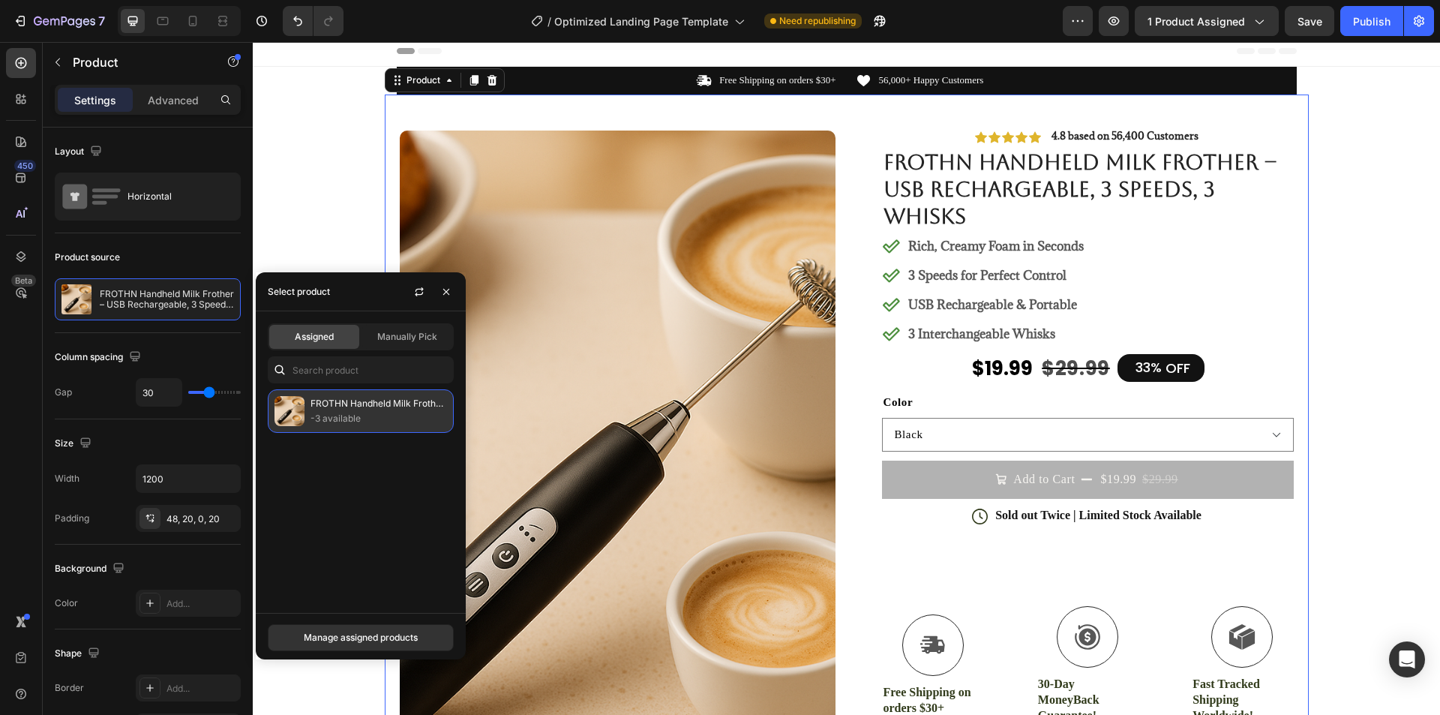
click at [317, 419] on p "-3 available" at bounding box center [378, 418] width 136 height 15
click at [439, 289] on button "button" at bounding box center [446, 292] width 24 height 24
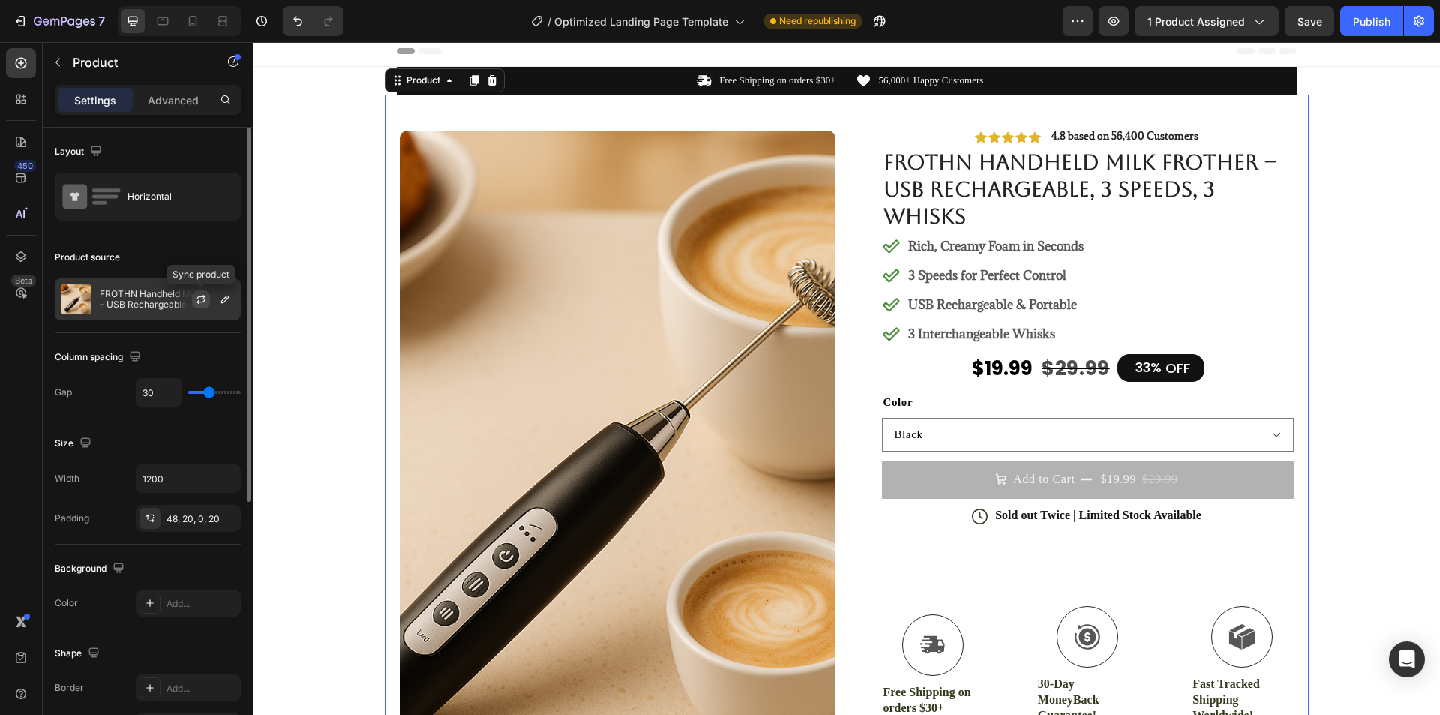
click at [198, 298] on icon "button" at bounding box center [201, 297] width 8 height 4
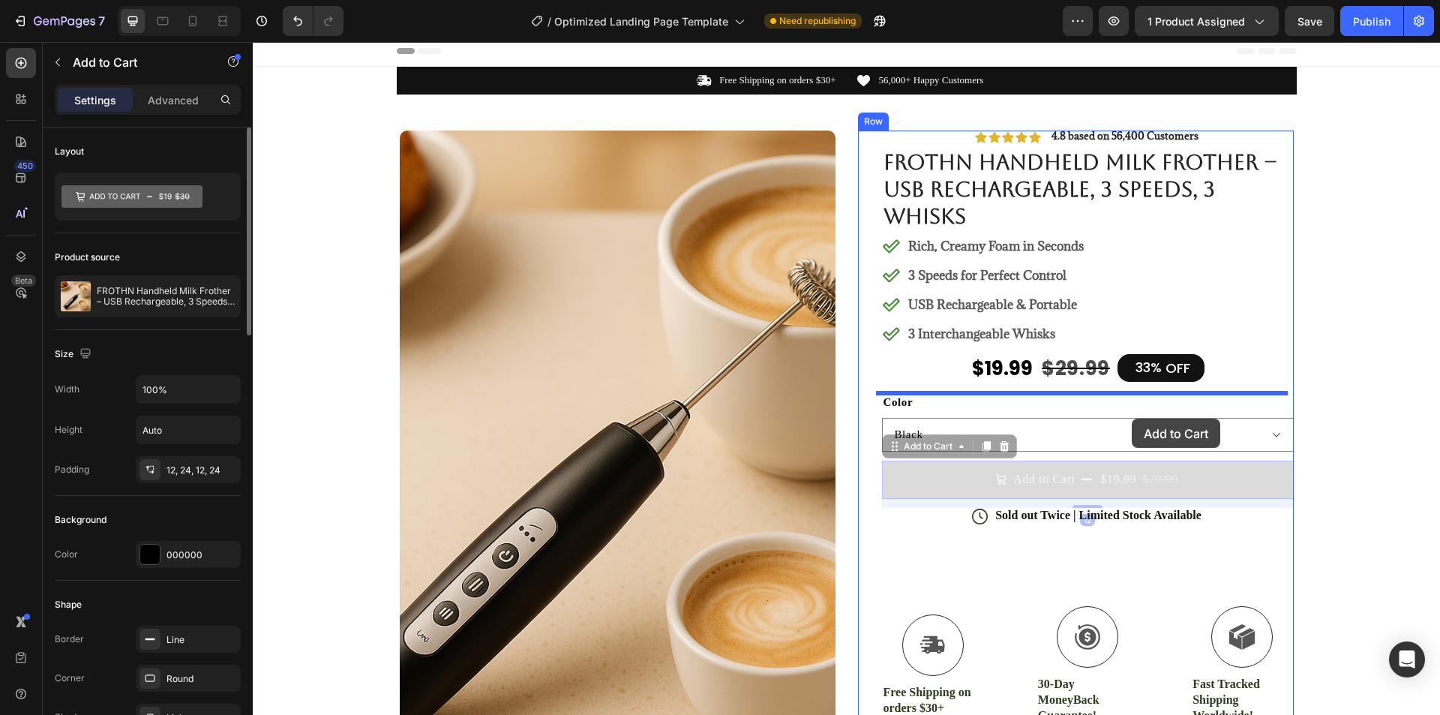
drag, startPoint x: 1126, startPoint y: 493, endPoint x: 1132, endPoint y: 418, distance: 75.2
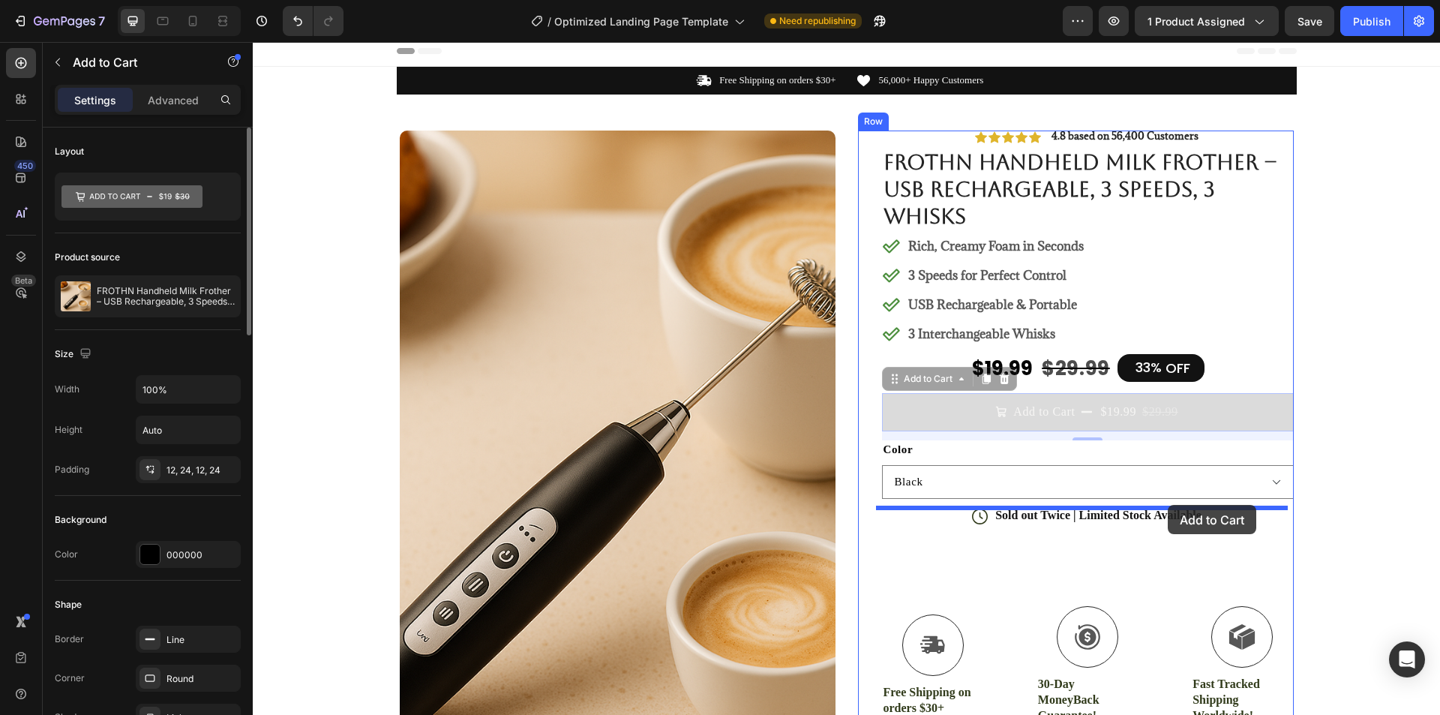
drag, startPoint x: 1168, startPoint y: 424, endPoint x: 1168, endPoint y: 504, distance: 79.5
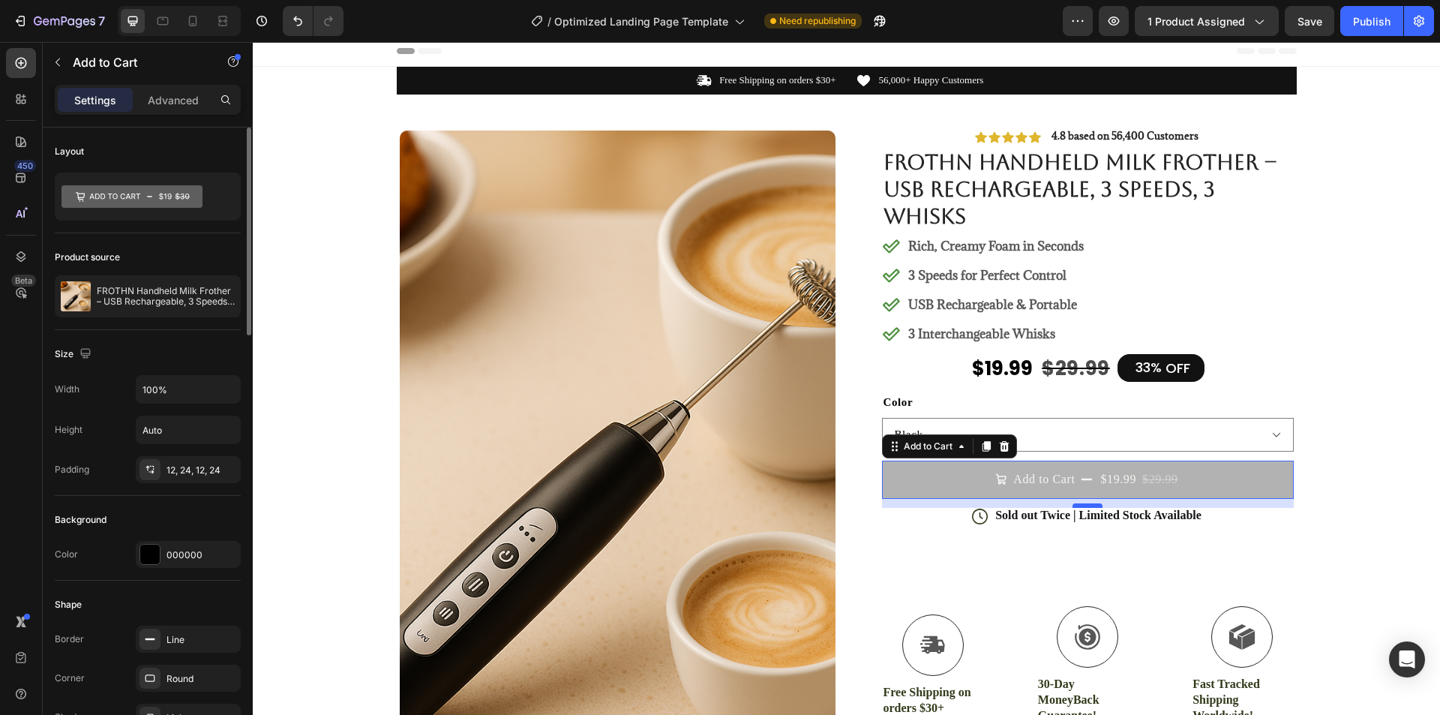
click at [1091, 503] on div at bounding box center [1087, 505] width 30 height 4
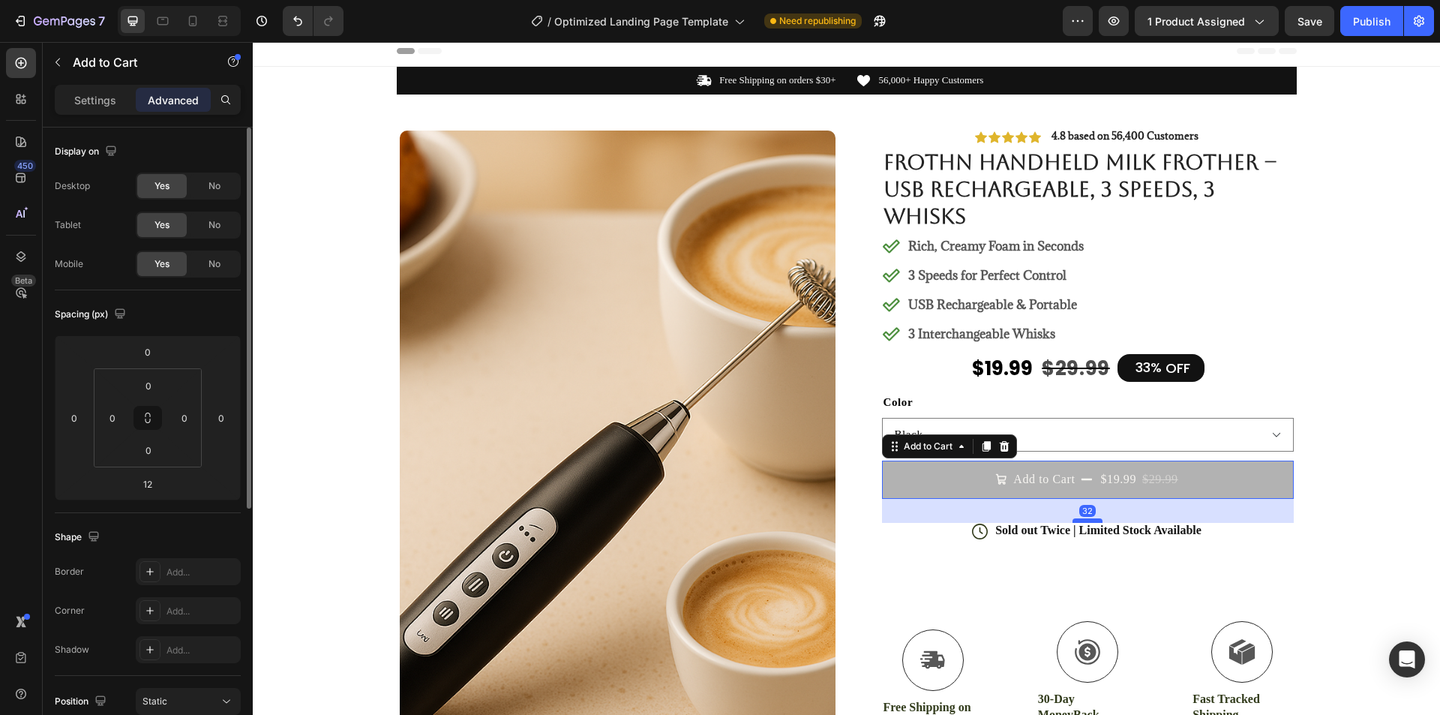
drag, startPoint x: 1090, startPoint y: 505, endPoint x: 1093, endPoint y: 515, distance: 10.9
click at [1093, 518] on div at bounding box center [1087, 520] width 30 height 4
type input "26"
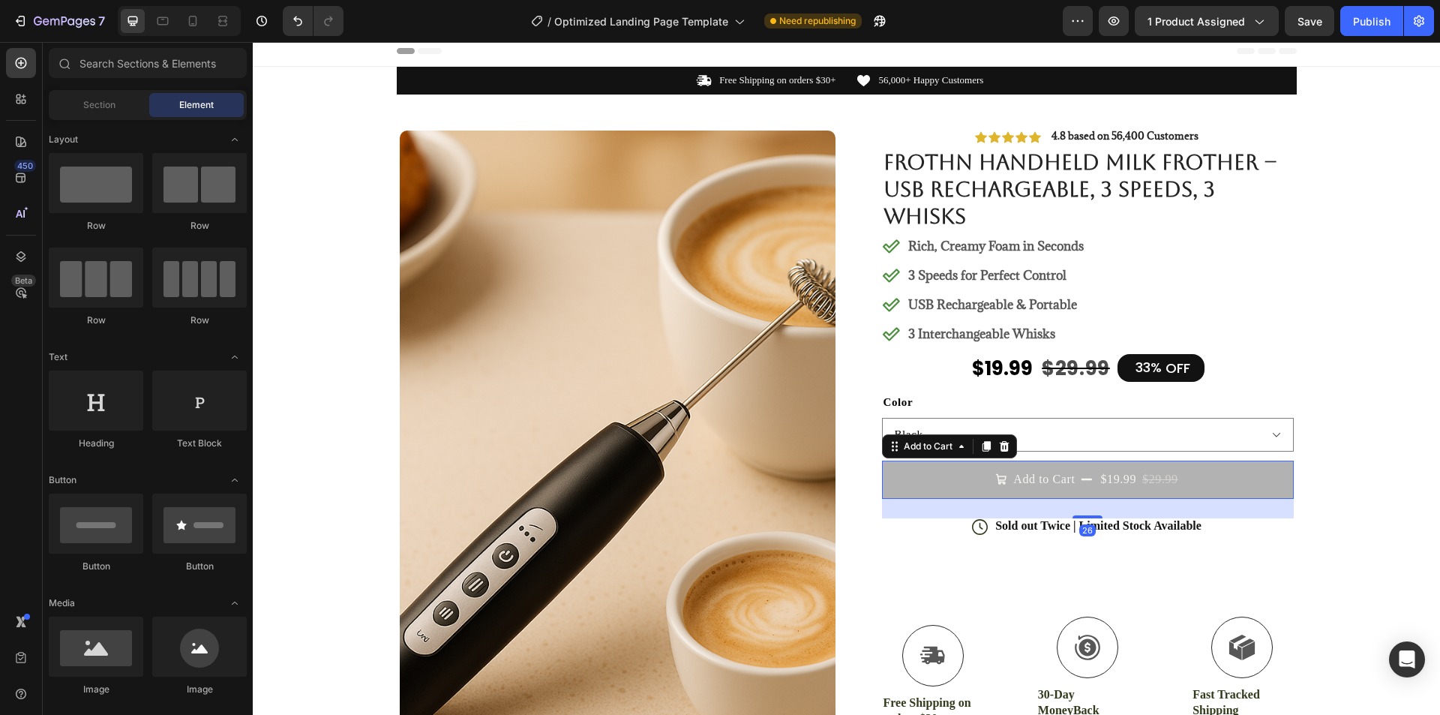
click at [1265, 475] on button "Add to Cart $19.99 $29.99" at bounding box center [1088, 478] width 412 height 37
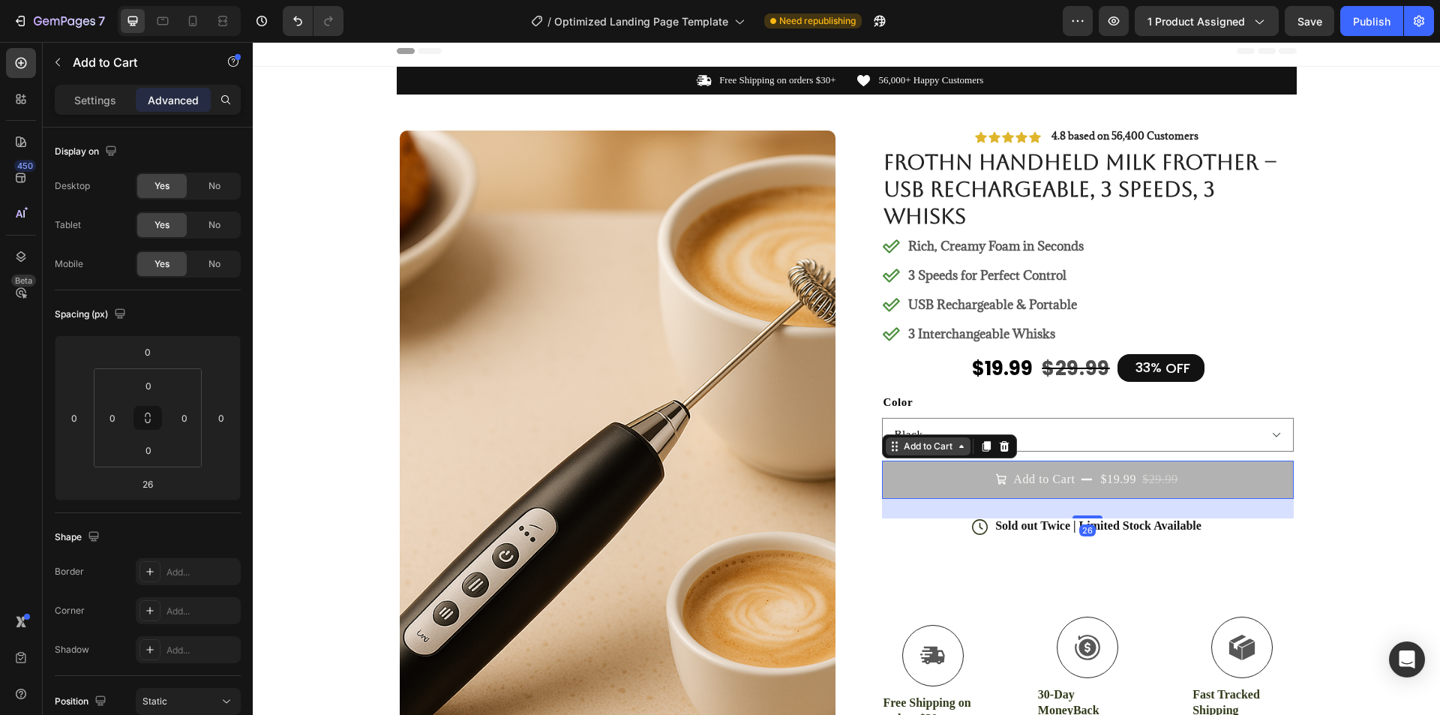
click at [958, 449] on icon at bounding box center [961, 446] width 12 height 12
click at [950, 454] on div "Add to Cart" at bounding box center [928, 446] width 85 height 18
click at [960, 454] on div "Add to Cart" at bounding box center [928, 446] width 85 height 18
click at [937, 449] on div "Add to Cart" at bounding box center [928, 445] width 55 height 13
click at [1250, 484] on button "Add to Cart $19.99 $29.99" at bounding box center [1088, 478] width 412 height 37
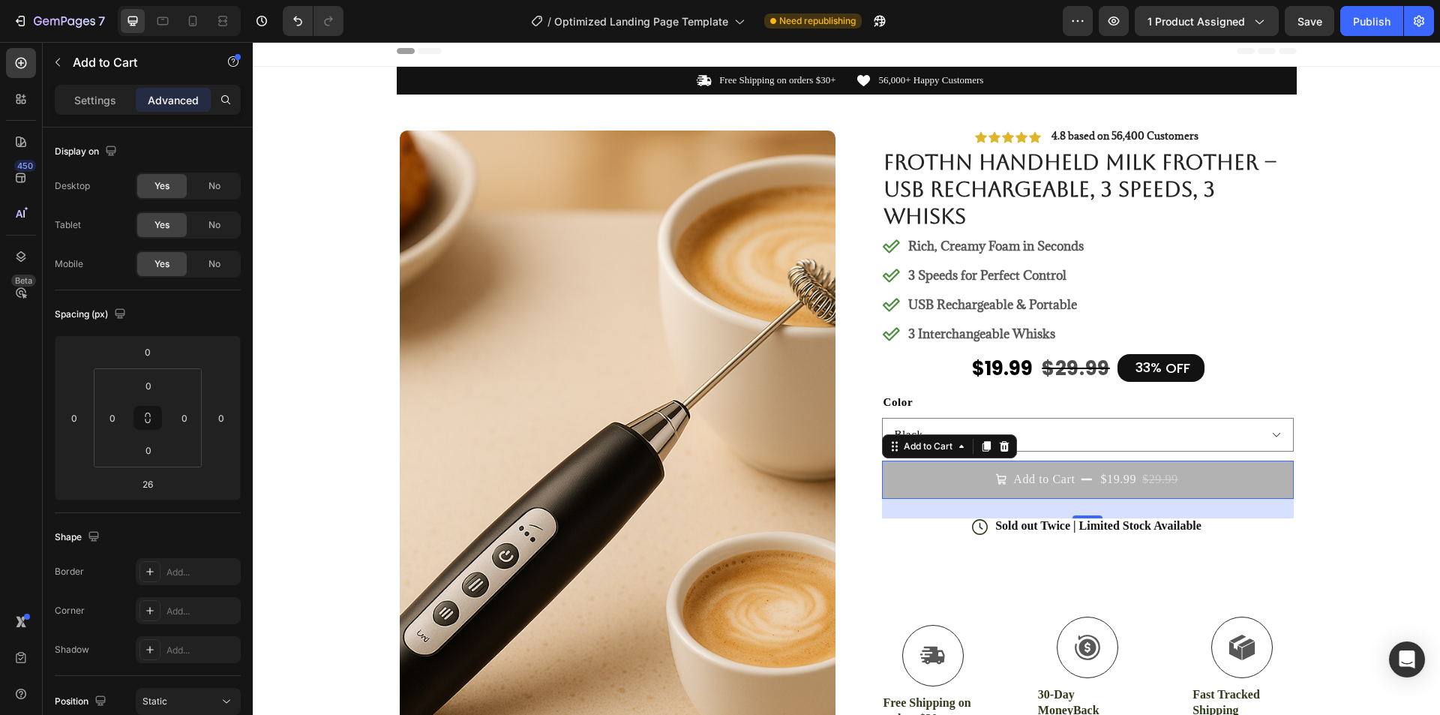
click at [1201, 472] on button "Add to Cart $19.99 $29.99" at bounding box center [1088, 478] width 412 height 37
click at [1203, 474] on button "Add to Cart $19.99 $29.99" at bounding box center [1088, 478] width 412 height 37
click at [109, 100] on p "Settings" at bounding box center [95, 100] width 42 height 16
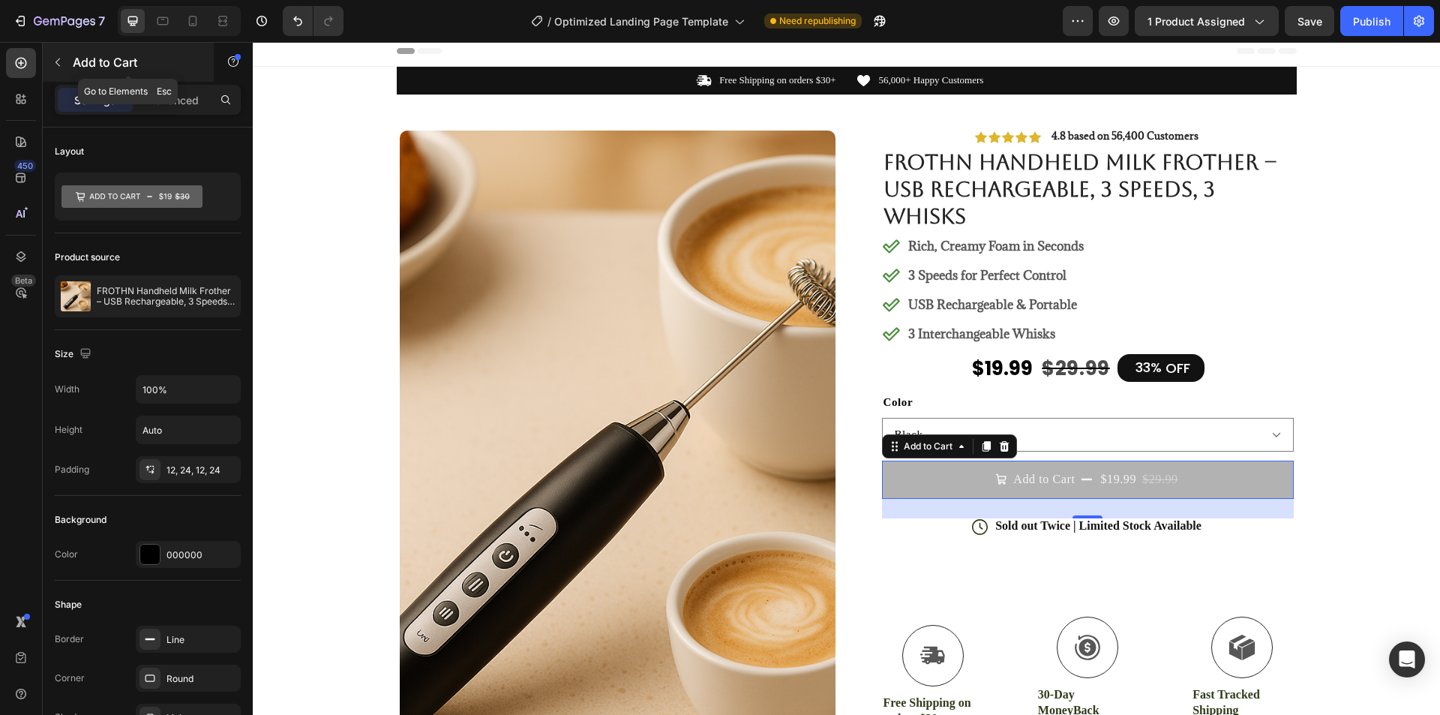
click at [49, 58] on button "button" at bounding box center [58, 62] width 24 height 24
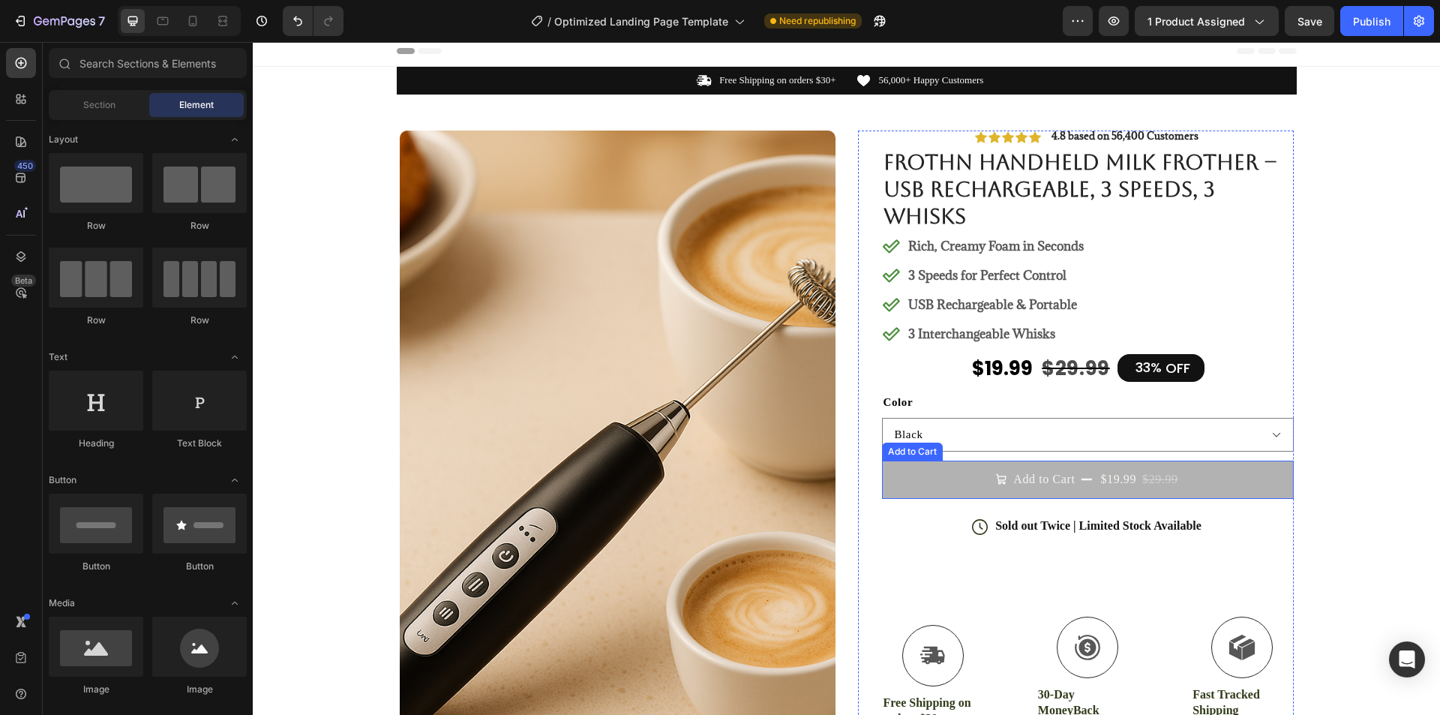
click at [1145, 481] on div "$29.99" at bounding box center [1160, 478] width 39 height 19
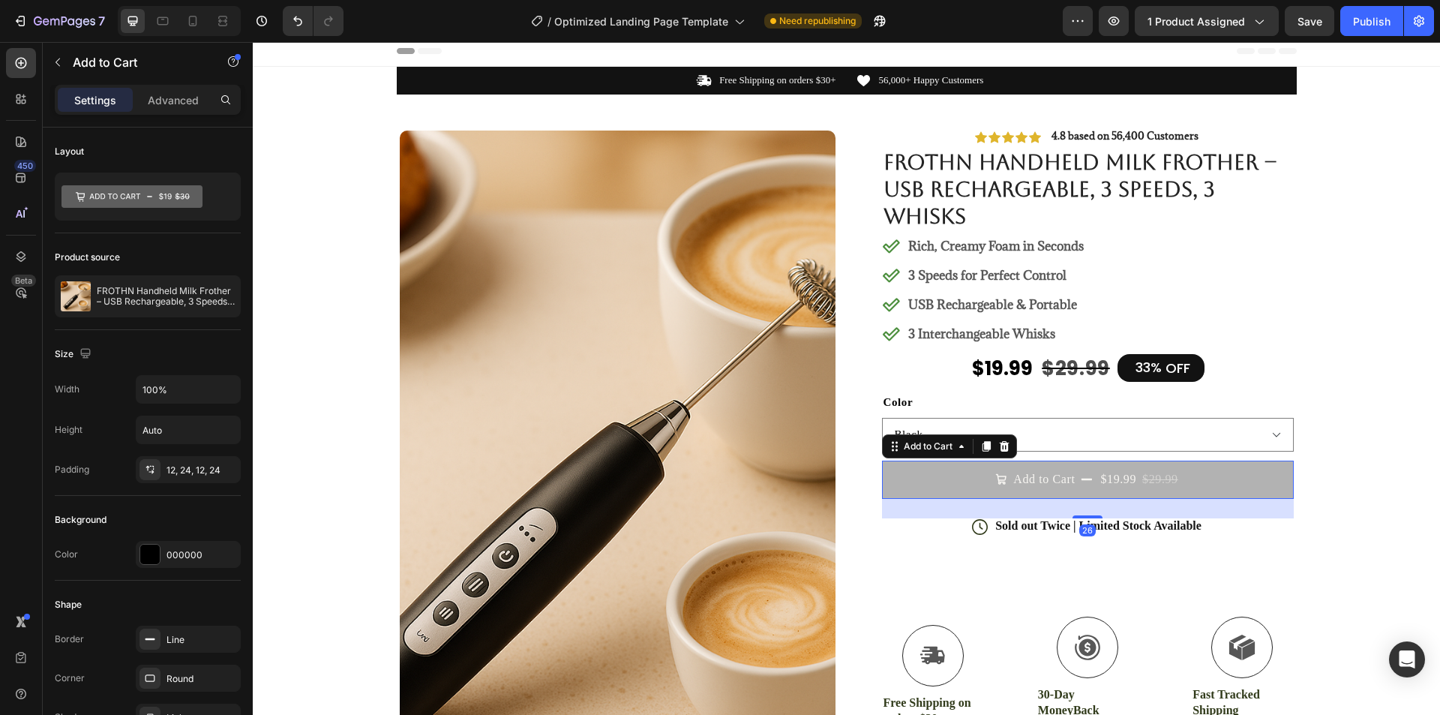
click at [1173, 484] on div "$29.99" at bounding box center [1160, 478] width 39 height 19
click at [150, 287] on p "FROTHN Handheld Milk Frother – USB Rechargeable, 3 Speeds, 3 Whisks" at bounding box center [166, 296] width 138 height 21
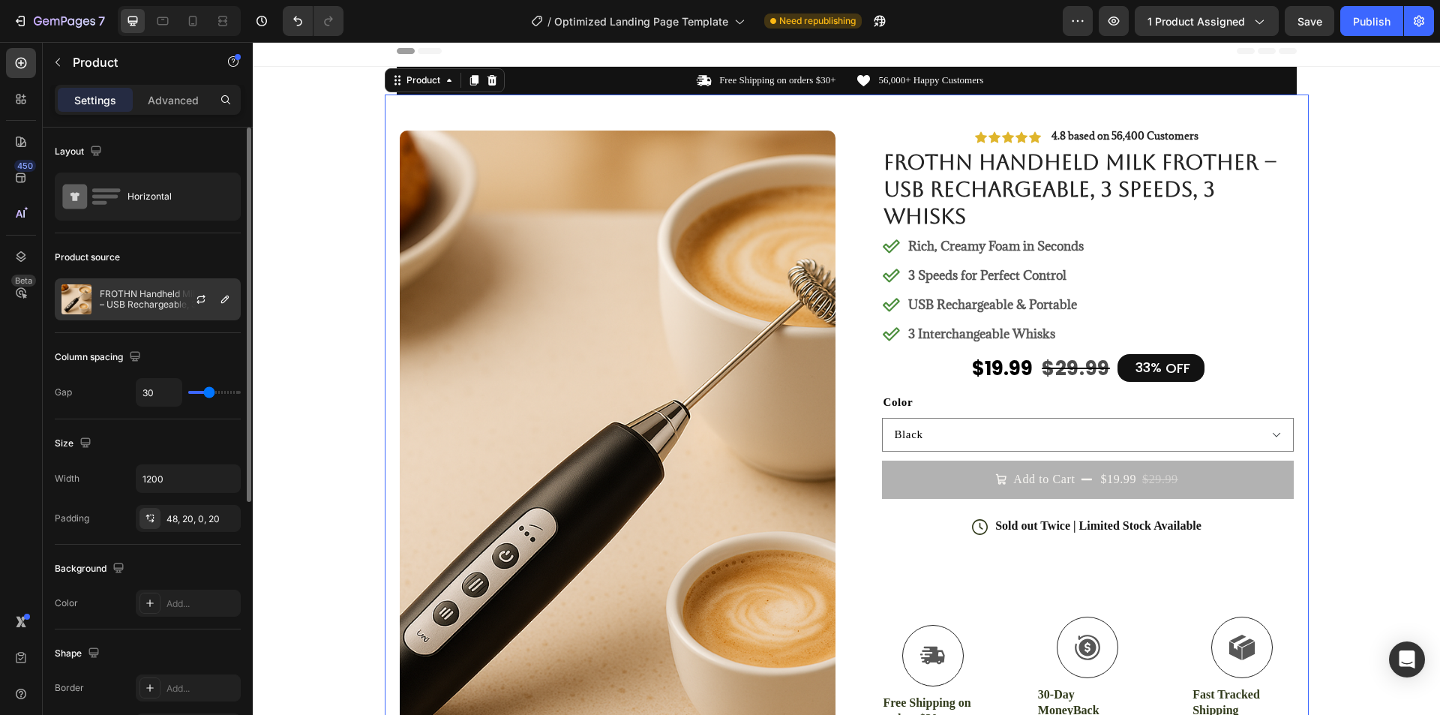
click at [235, 299] on div at bounding box center [207, 299] width 66 height 40
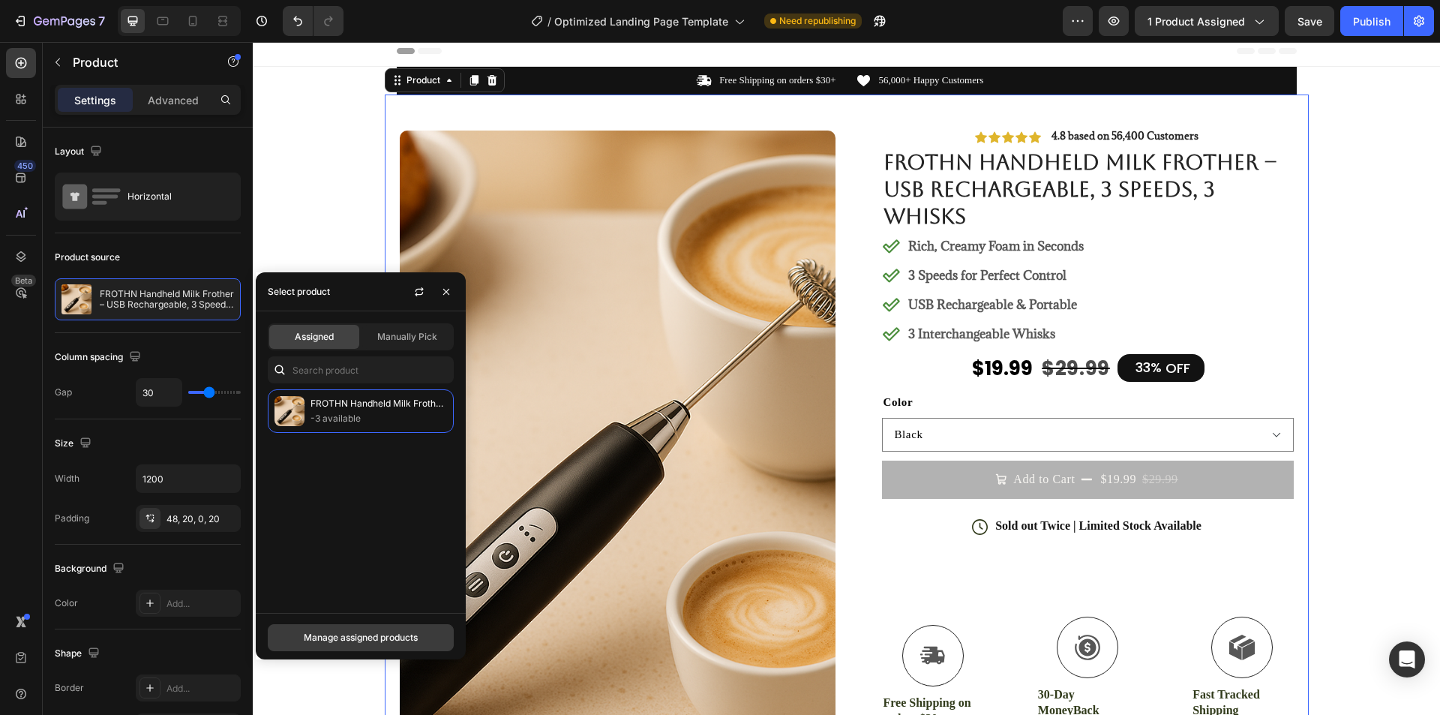
click at [363, 638] on div "Manage assigned products" at bounding box center [361, 637] width 114 height 13
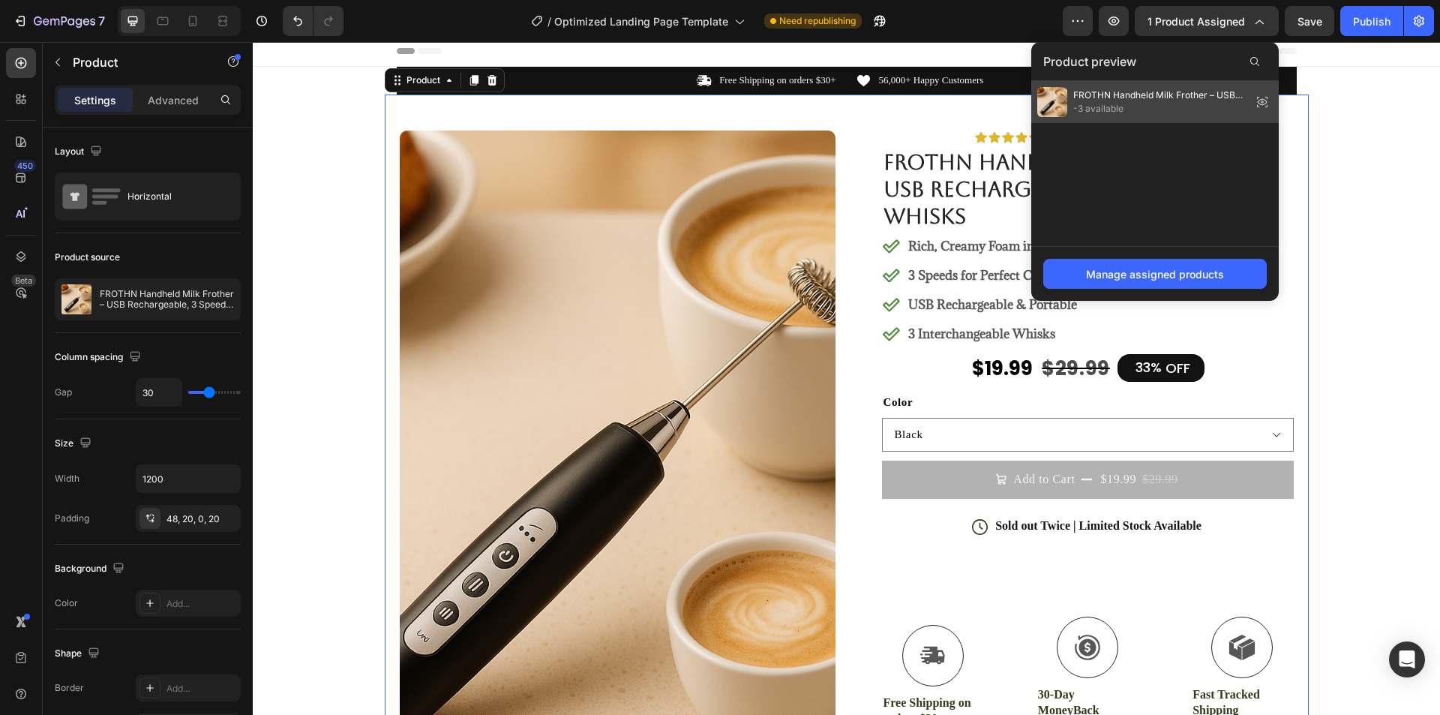
click at [1267, 102] on icon at bounding box center [1267, 102] width 0 height 1
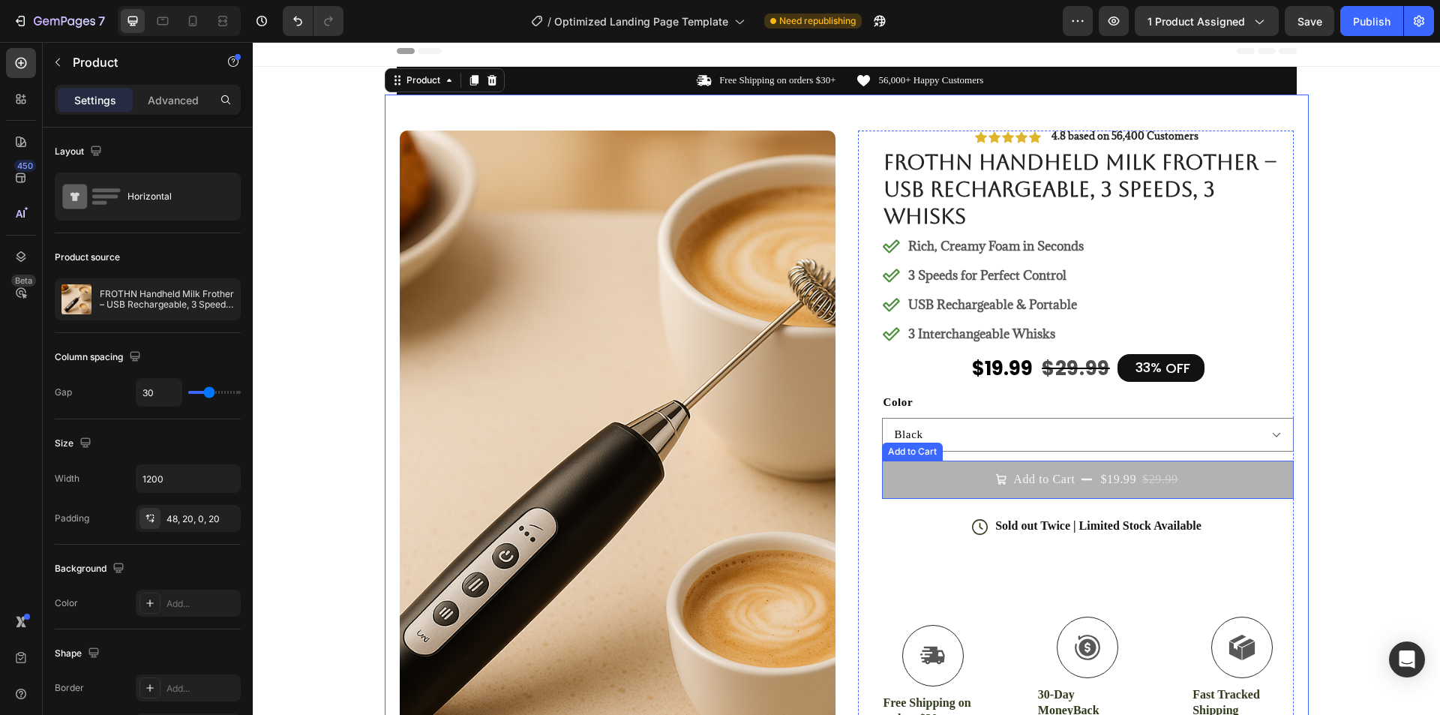
click at [1109, 487] on div "$19.99" at bounding box center [1118, 478] width 39 height 19
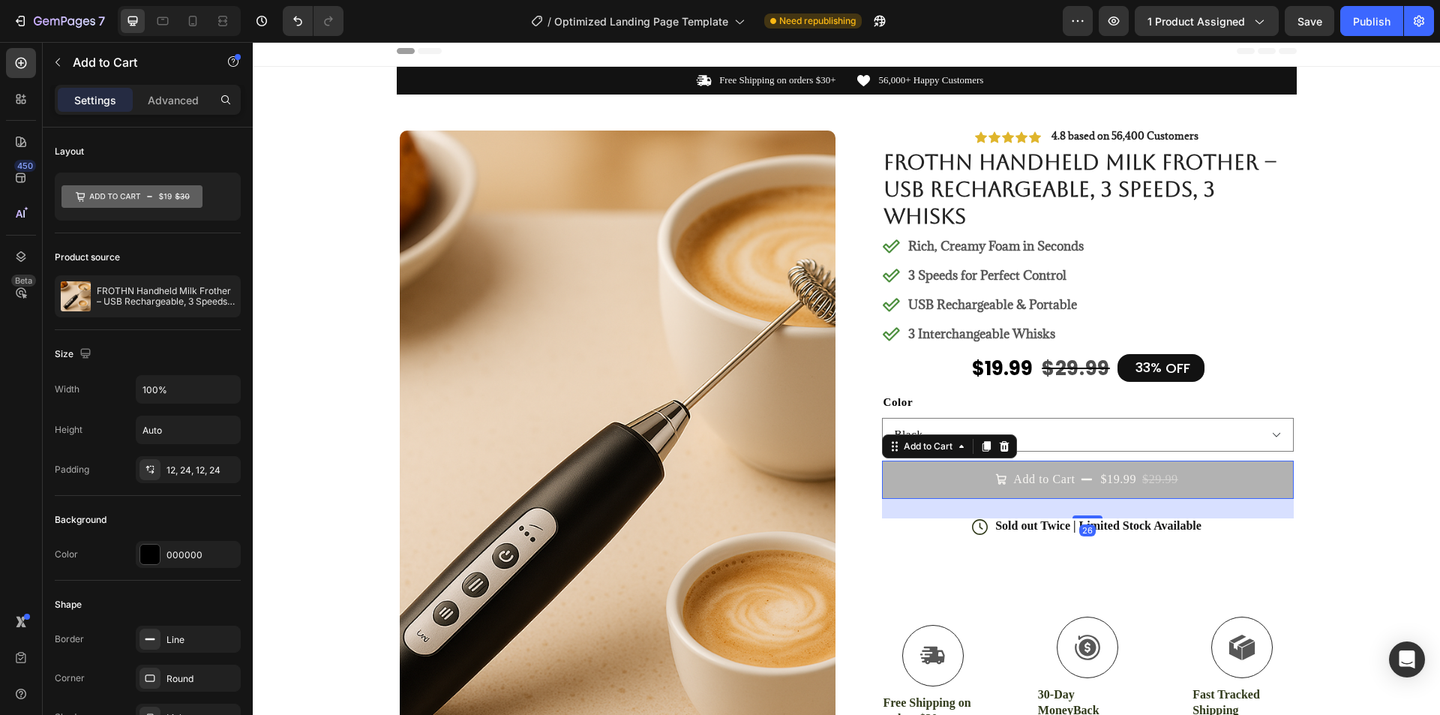
click at [1109, 483] on div "$19.99" at bounding box center [1118, 478] width 39 height 19
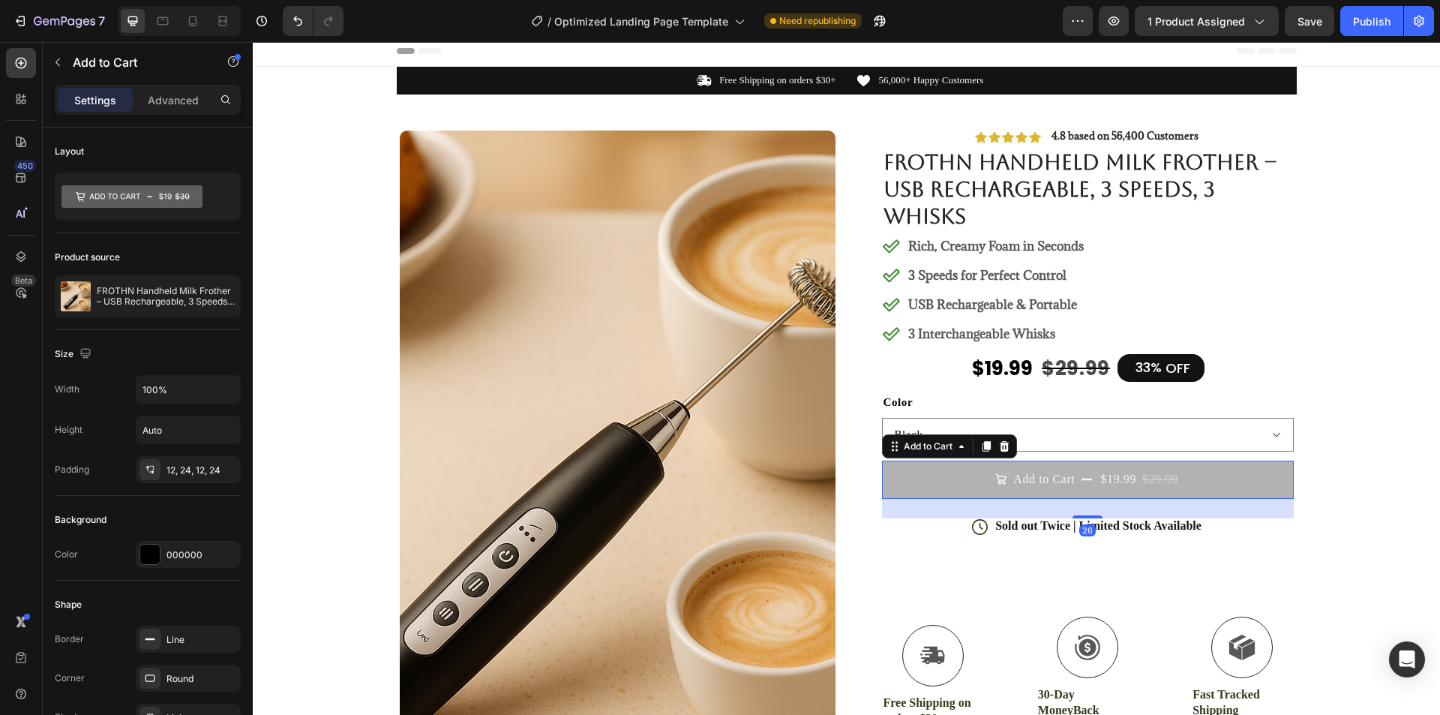
click at [1109, 483] on div "$19.99" at bounding box center [1118, 478] width 39 height 19
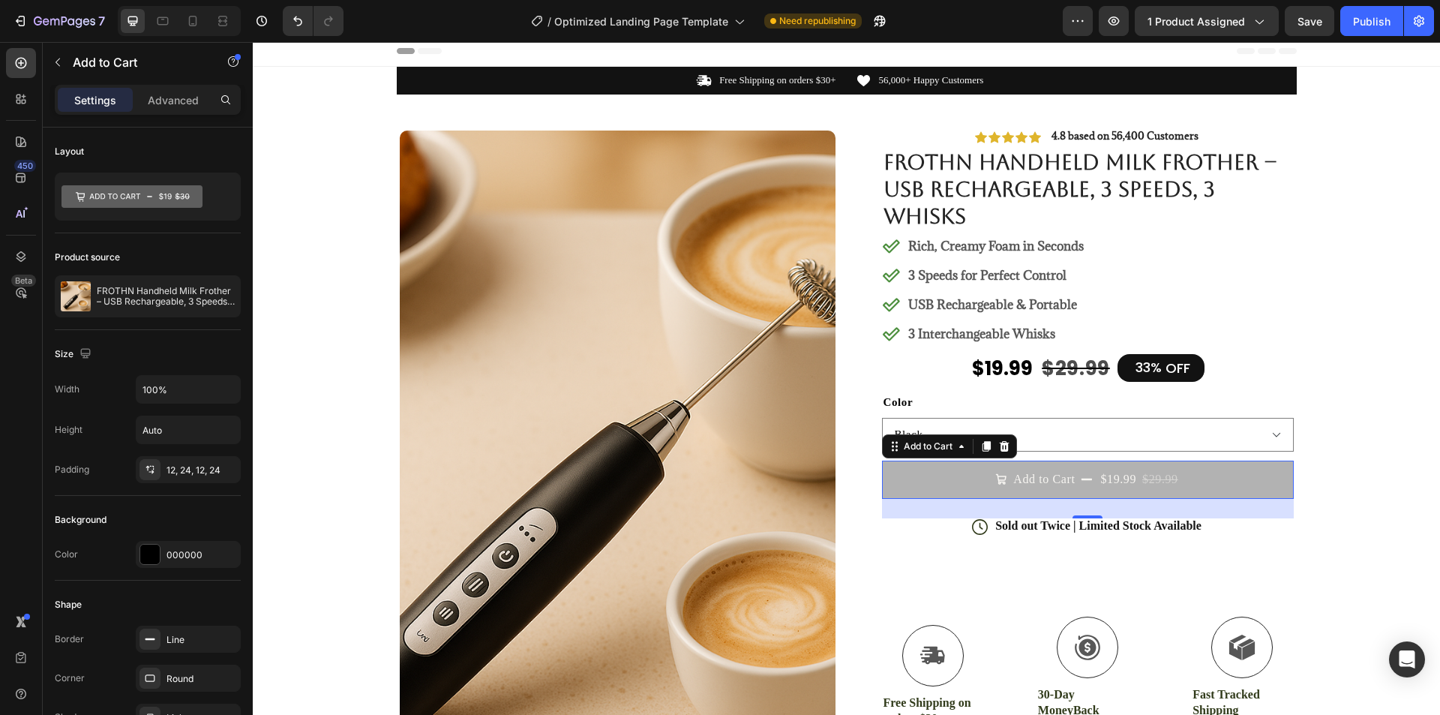
click at [1109, 483] on div "$19.99" at bounding box center [1118, 478] width 39 height 19
click at [952, 457] on div "Add to Cart" at bounding box center [949, 446] width 135 height 24
click at [955, 450] on icon at bounding box center [961, 446] width 12 height 12
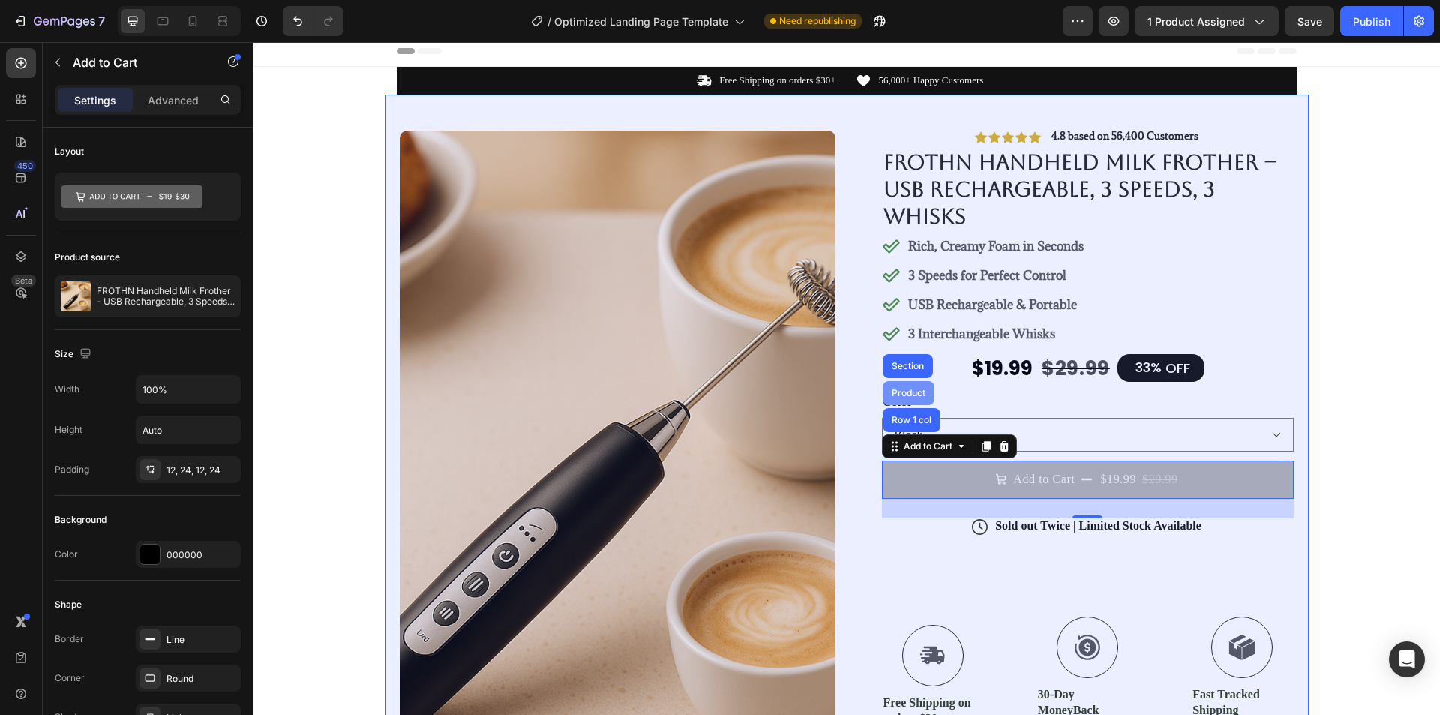
click at [911, 394] on div "Product" at bounding box center [909, 392] width 40 height 9
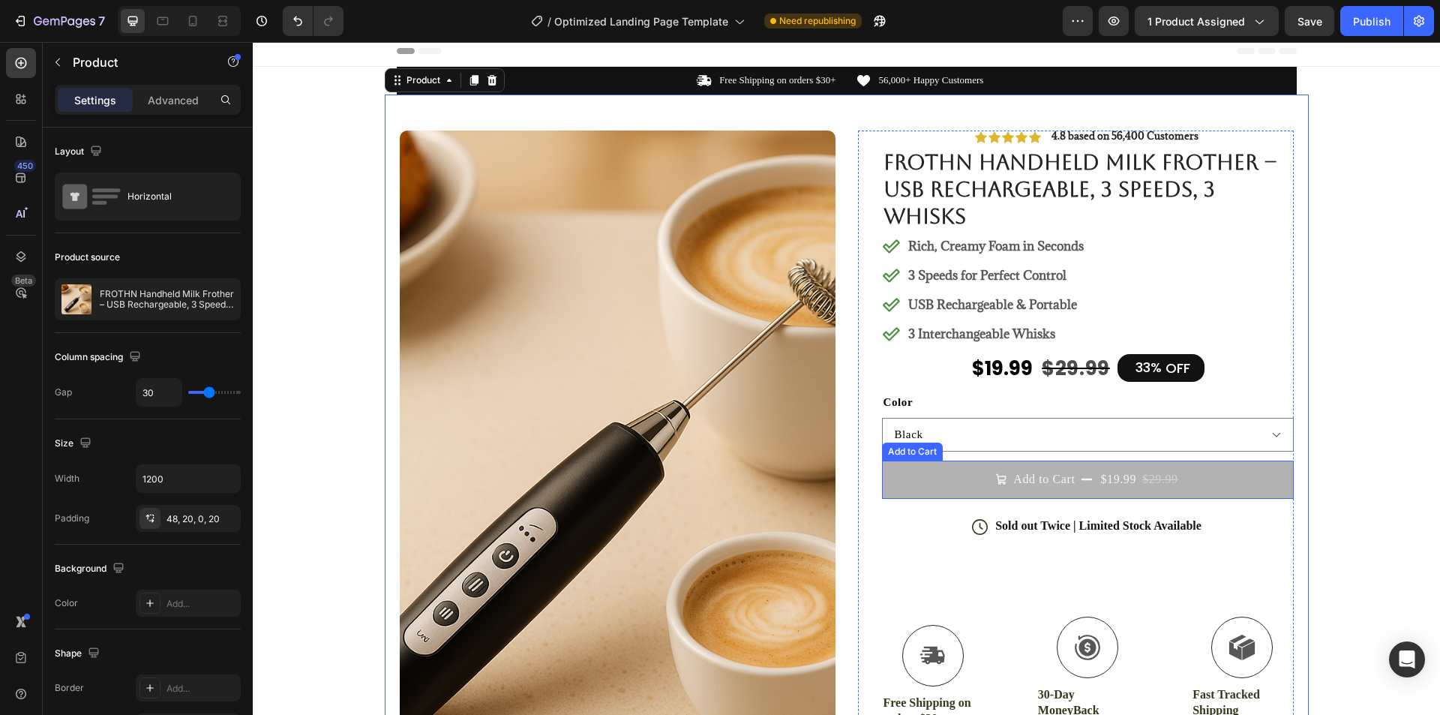
click at [955, 477] on button "Add to Cart $19.99 $29.99" at bounding box center [1088, 478] width 412 height 37
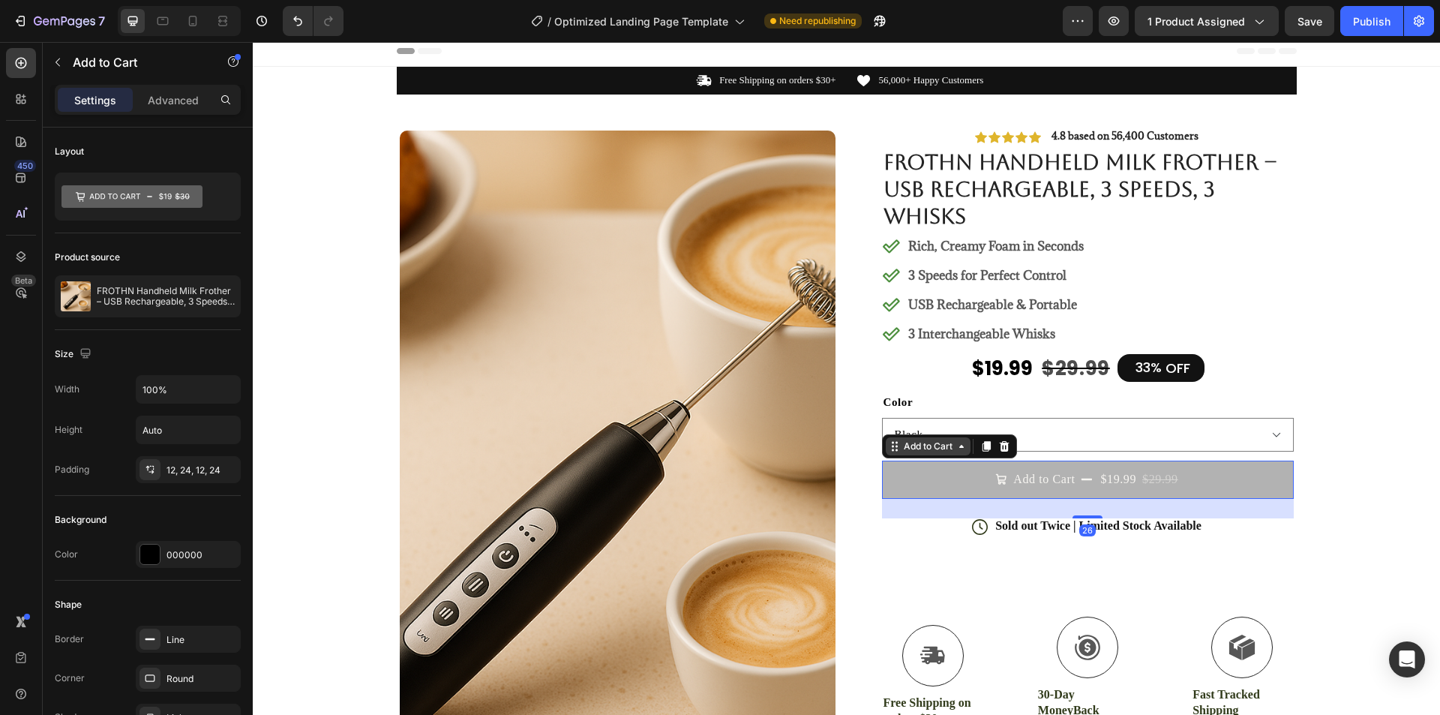
click at [955, 445] on icon at bounding box center [961, 446] width 12 height 12
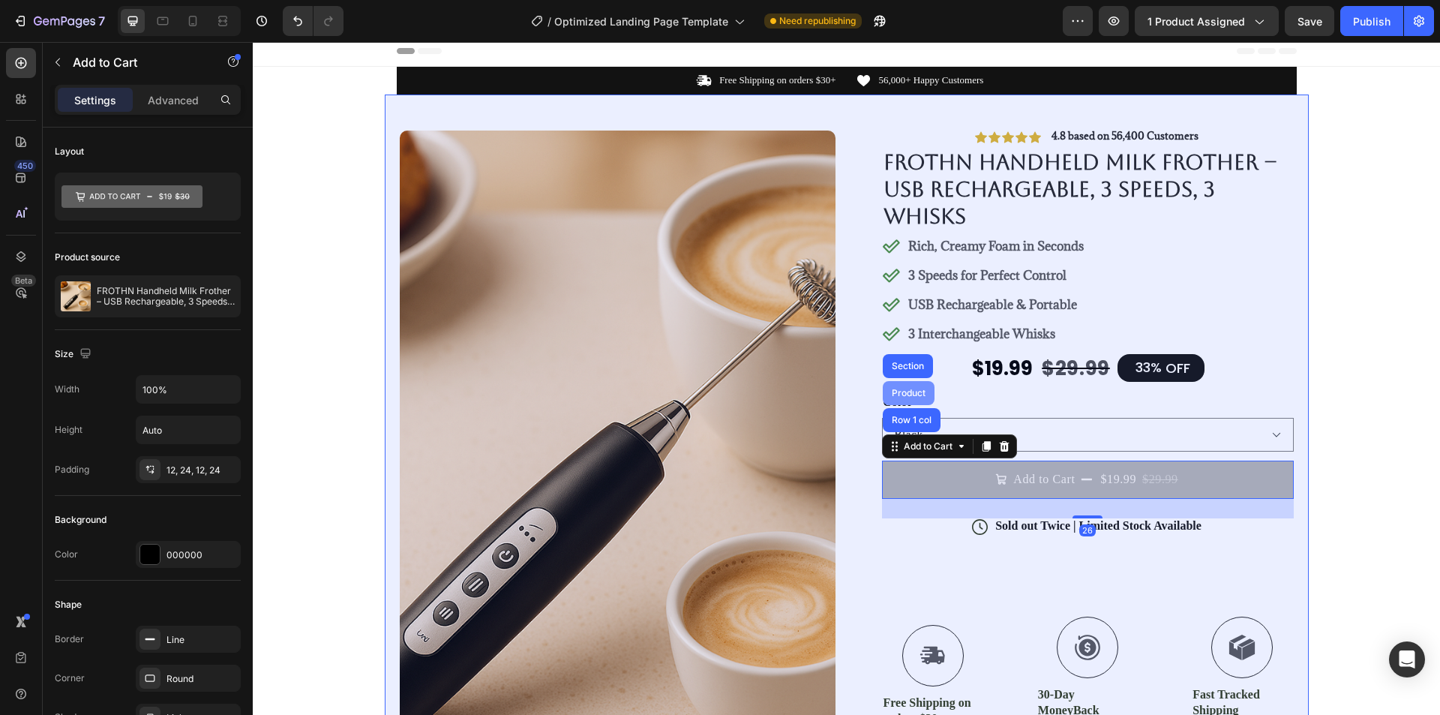
click at [913, 392] on div "Product" at bounding box center [909, 392] width 40 height 9
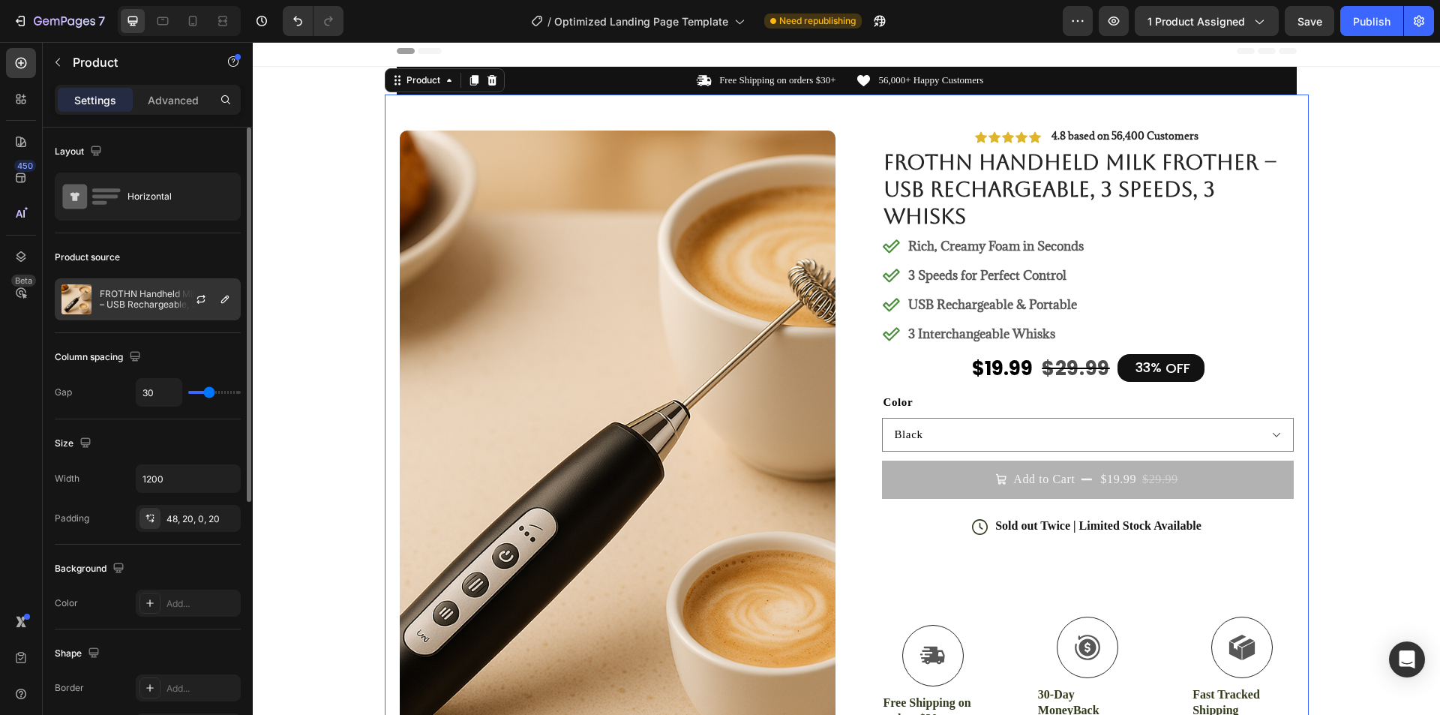
click at [217, 287] on div at bounding box center [207, 299] width 66 height 40
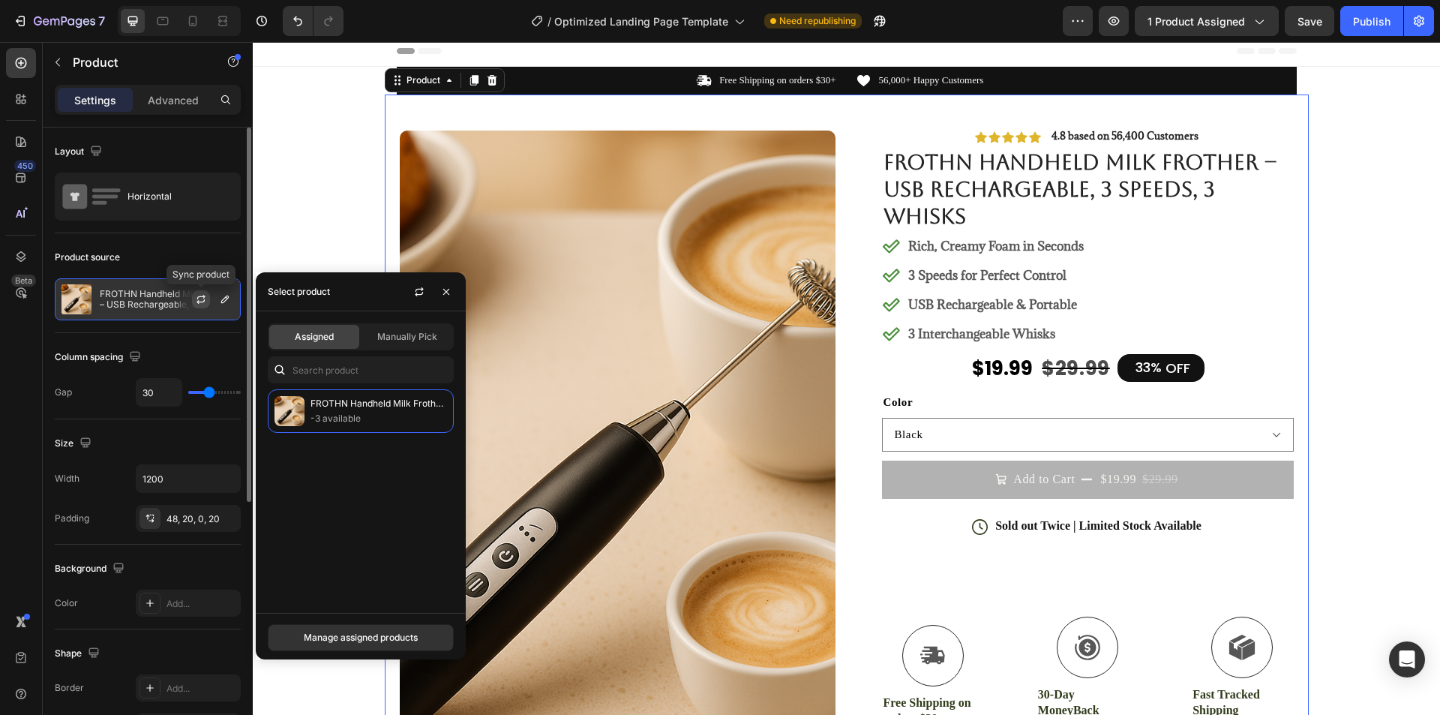
click at [204, 296] on icon "button" at bounding box center [201, 297] width 8 height 4
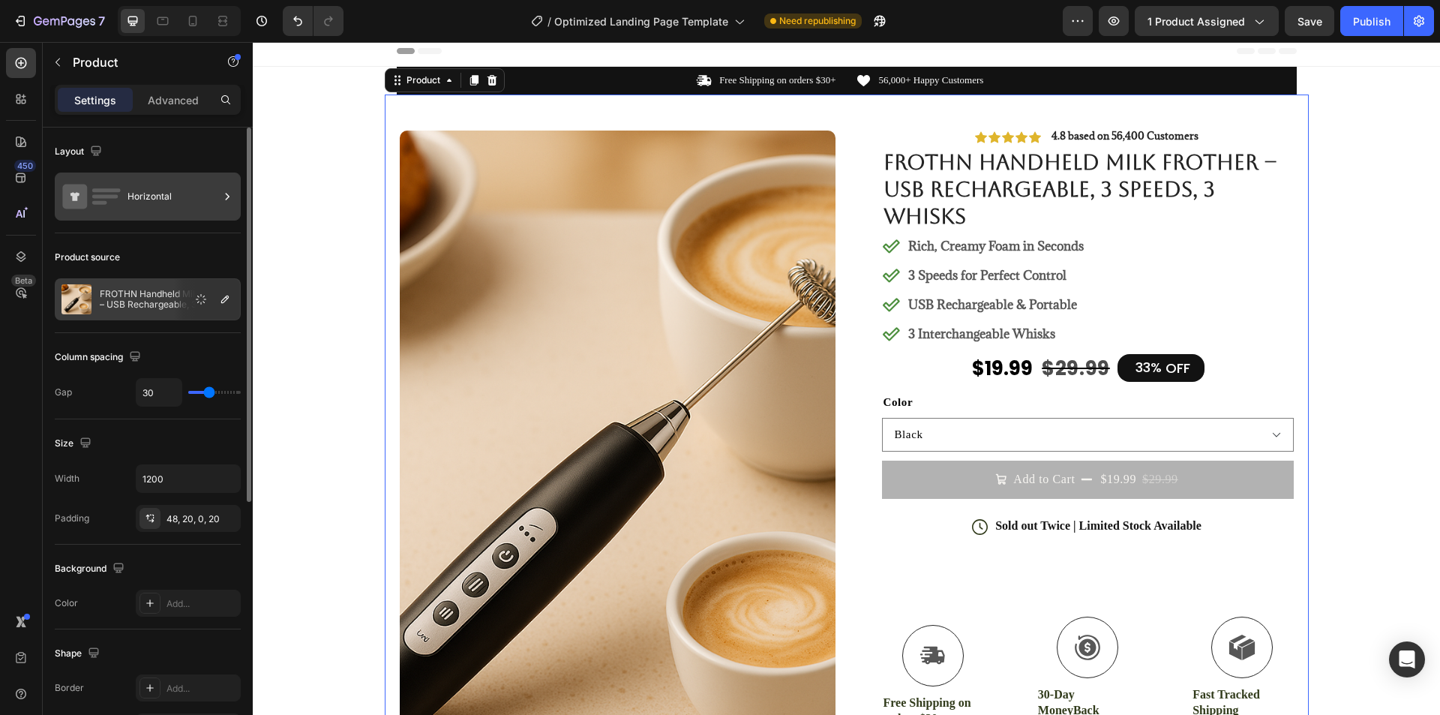
click at [175, 187] on div "Horizontal" at bounding box center [172, 196] width 91 height 34
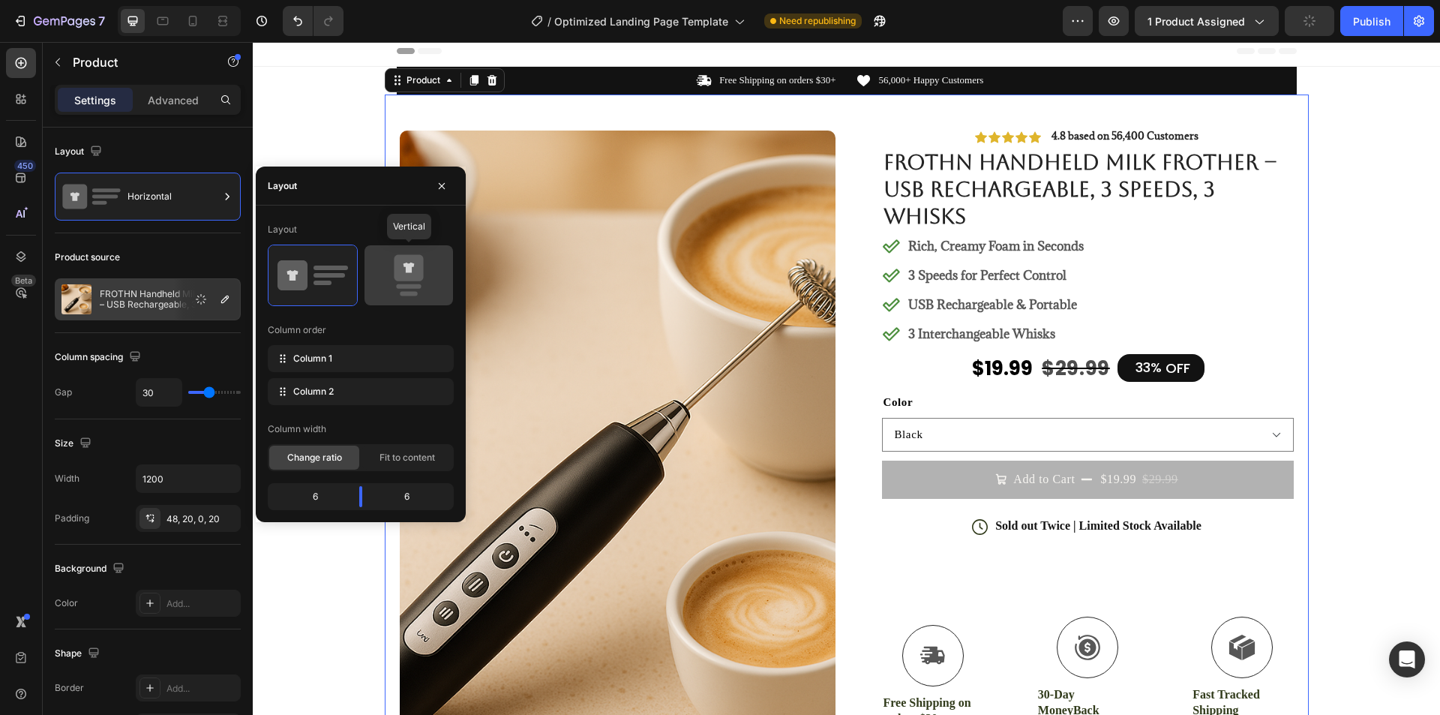
click at [414, 274] on icon at bounding box center [408, 268] width 29 height 26
type input "16"
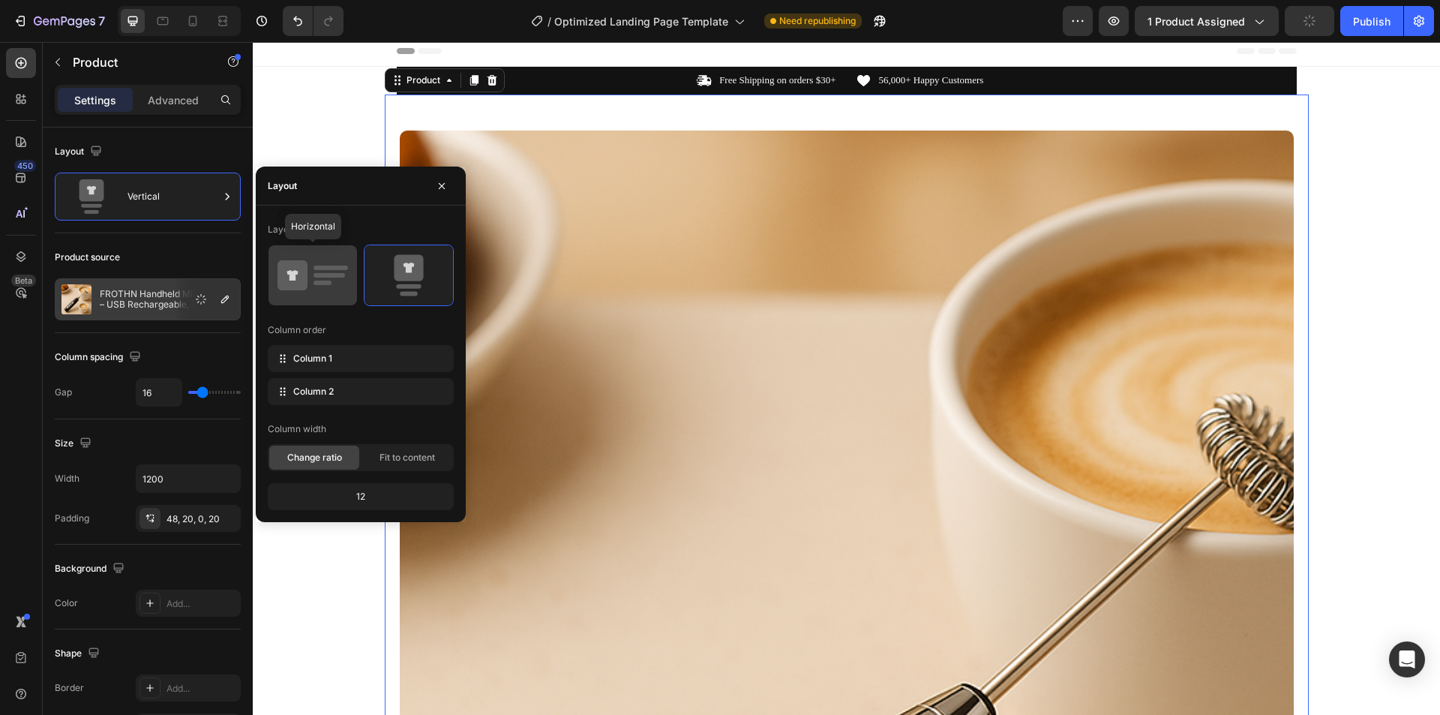
click at [315, 272] on icon at bounding box center [312, 275] width 70 height 42
type input "30"
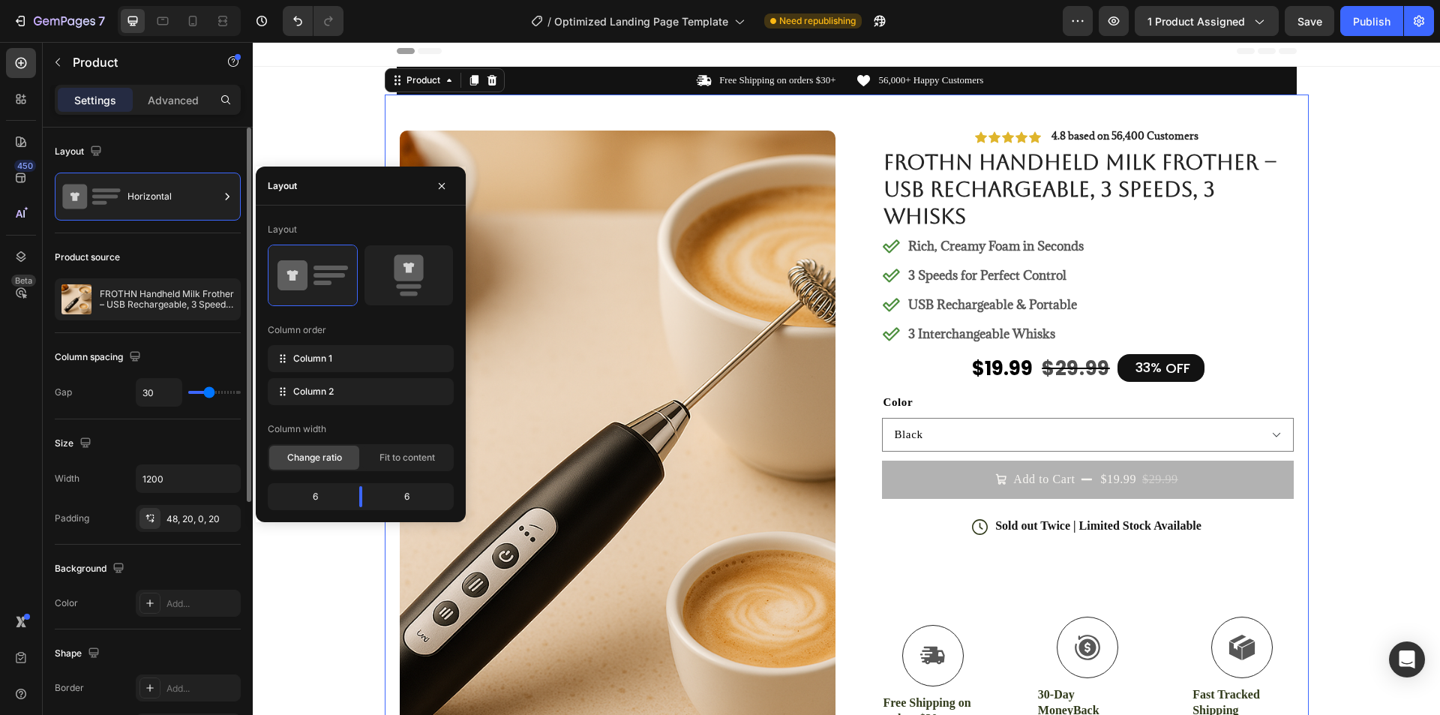
click at [203, 249] on div "Product source" at bounding box center [148, 257] width 186 height 24
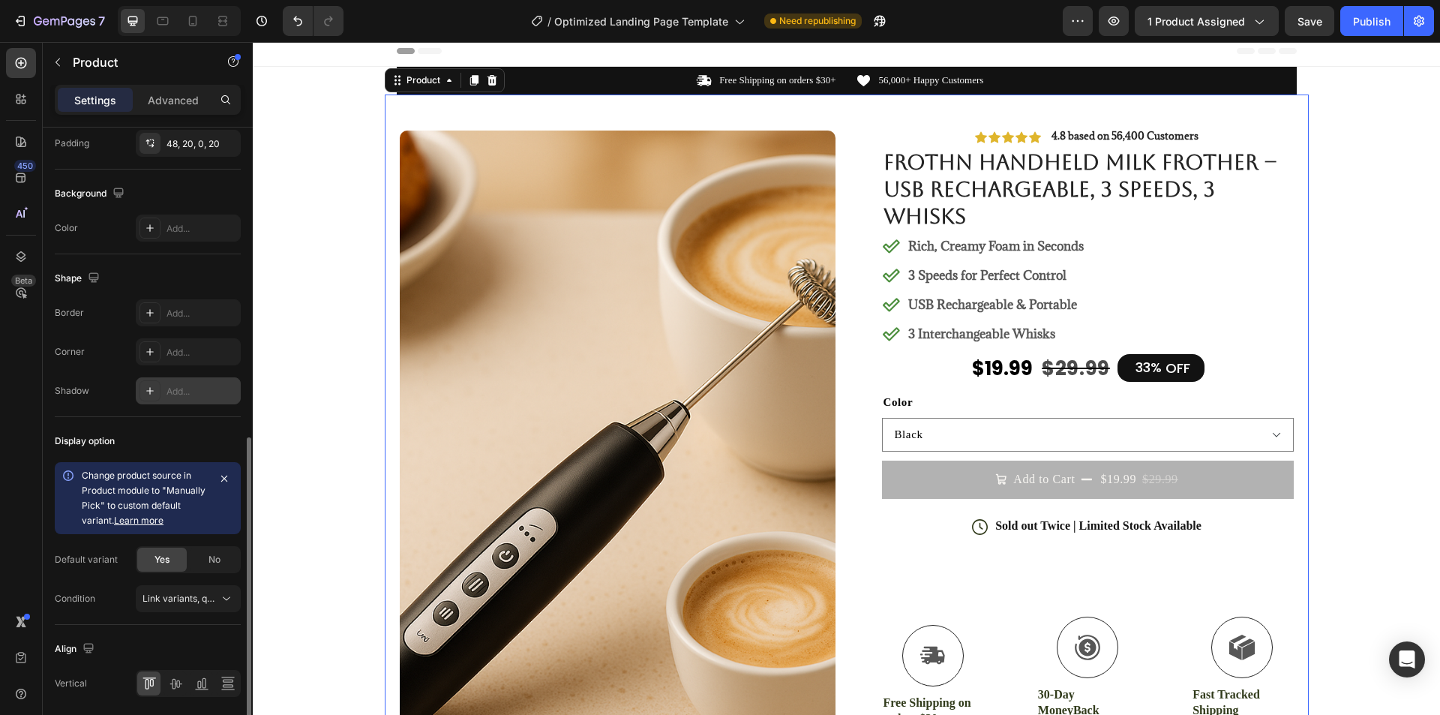
scroll to position [429, 0]
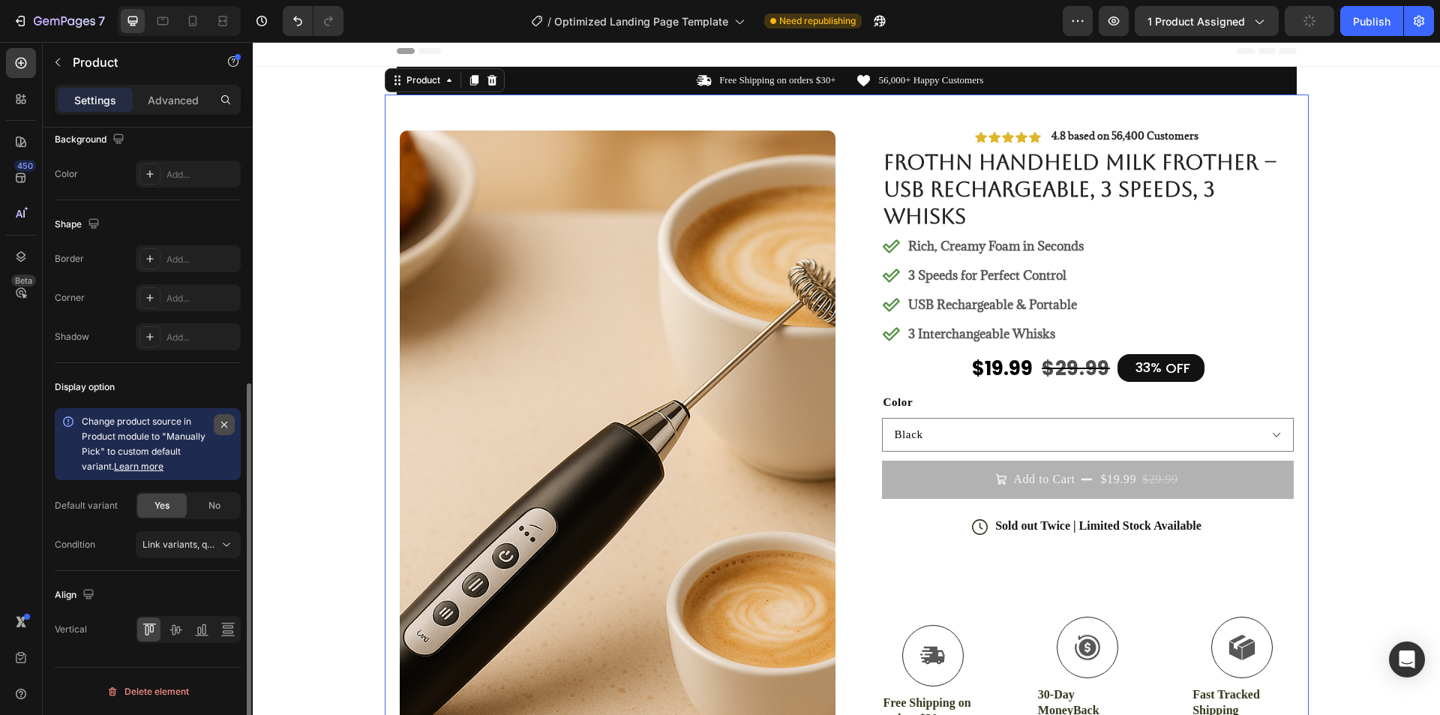
click at [226, 421] on icon "button" at bounding box center [224, 424] width 12 height 12
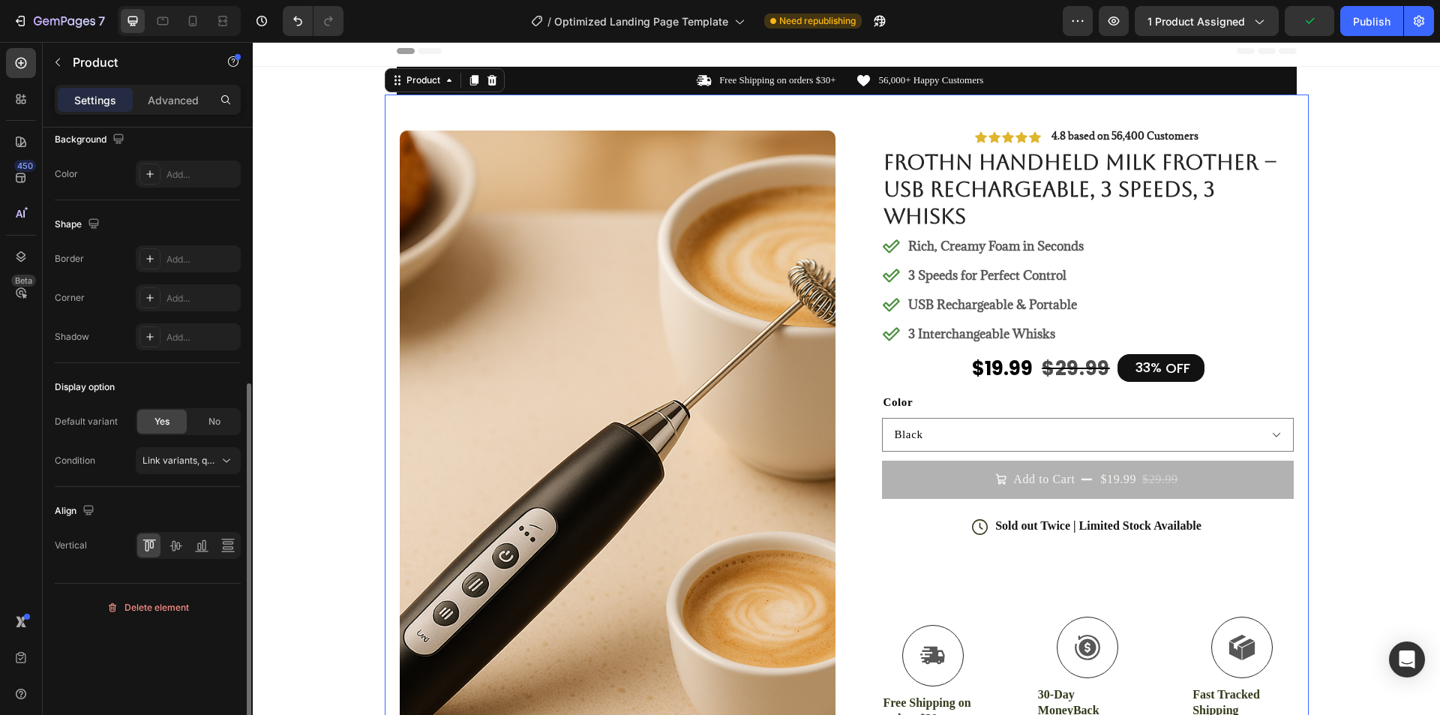
scroll to position [129, 0]
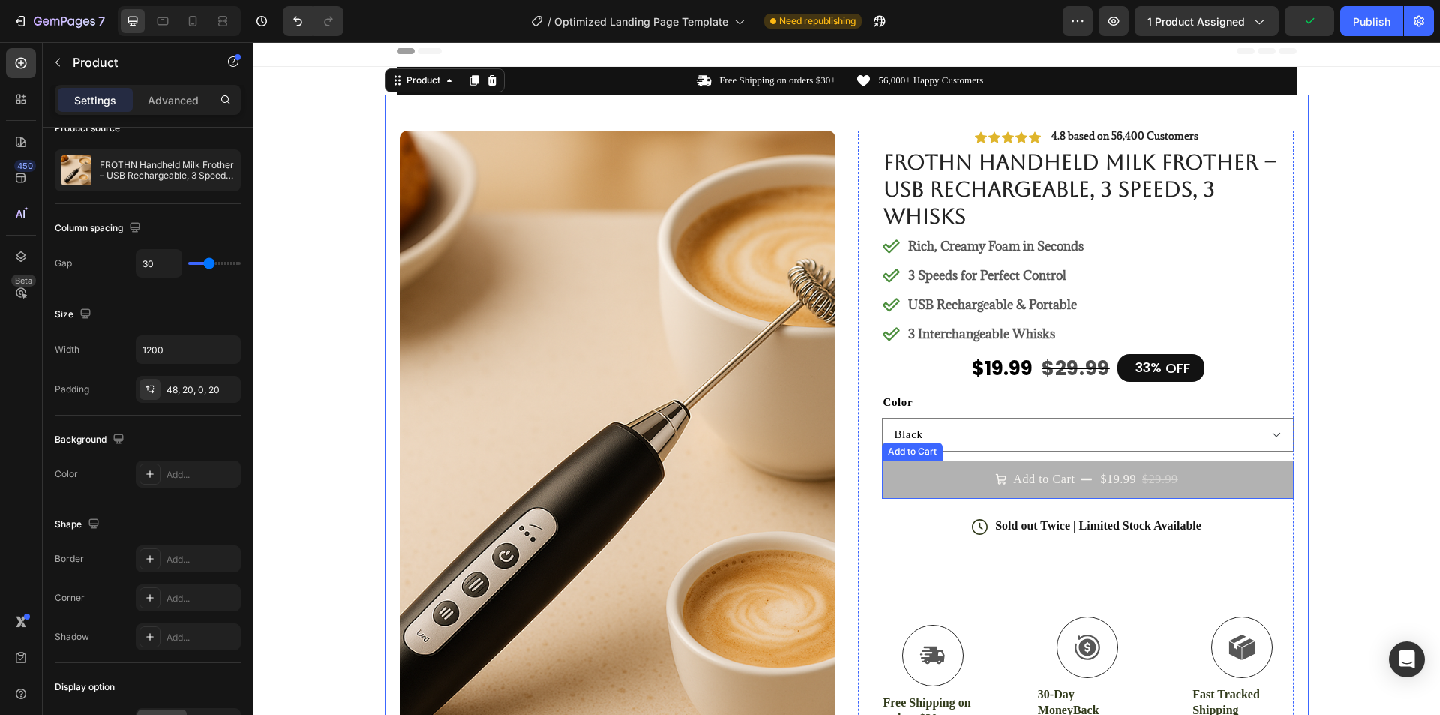
click at [895, 492] on button "Add to Cart $19.99 $29.99" at bounding box center [1088, 478] width 412 height 37
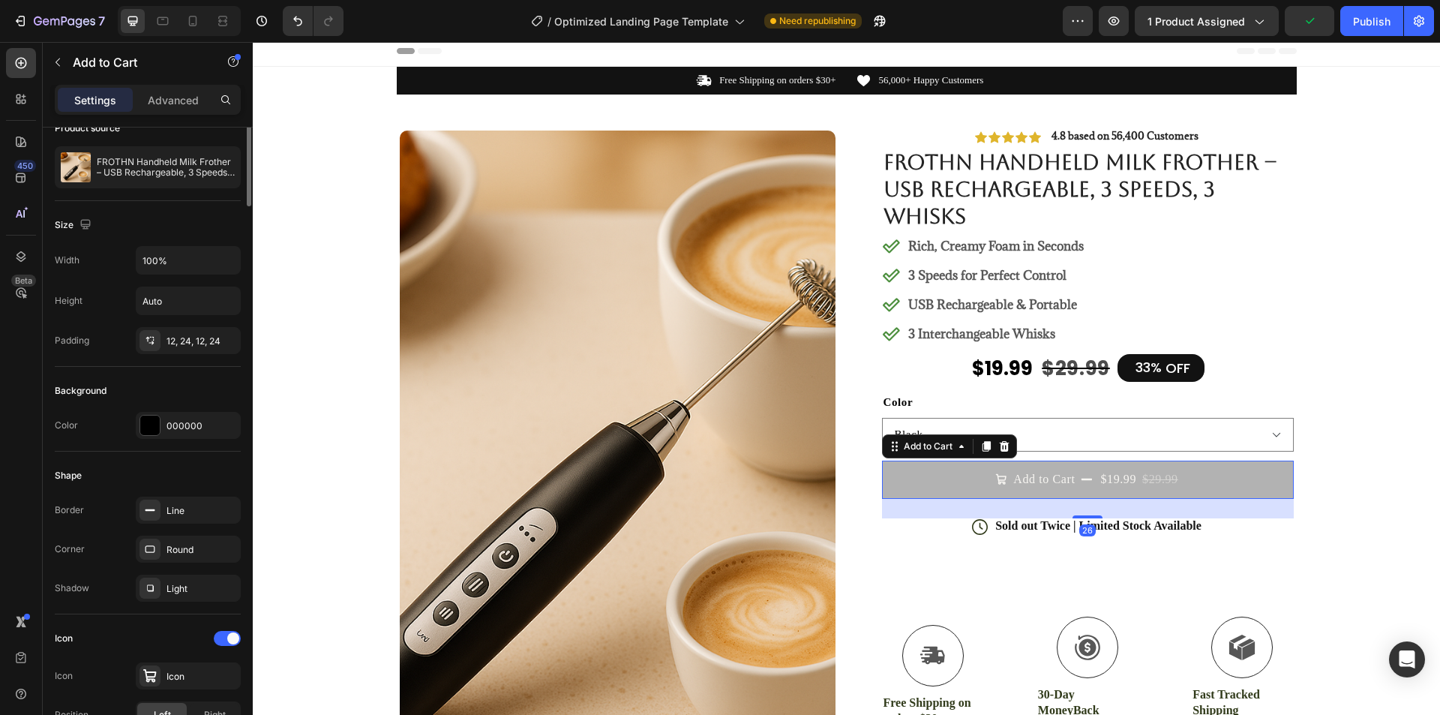
scroll to position [0, 0]
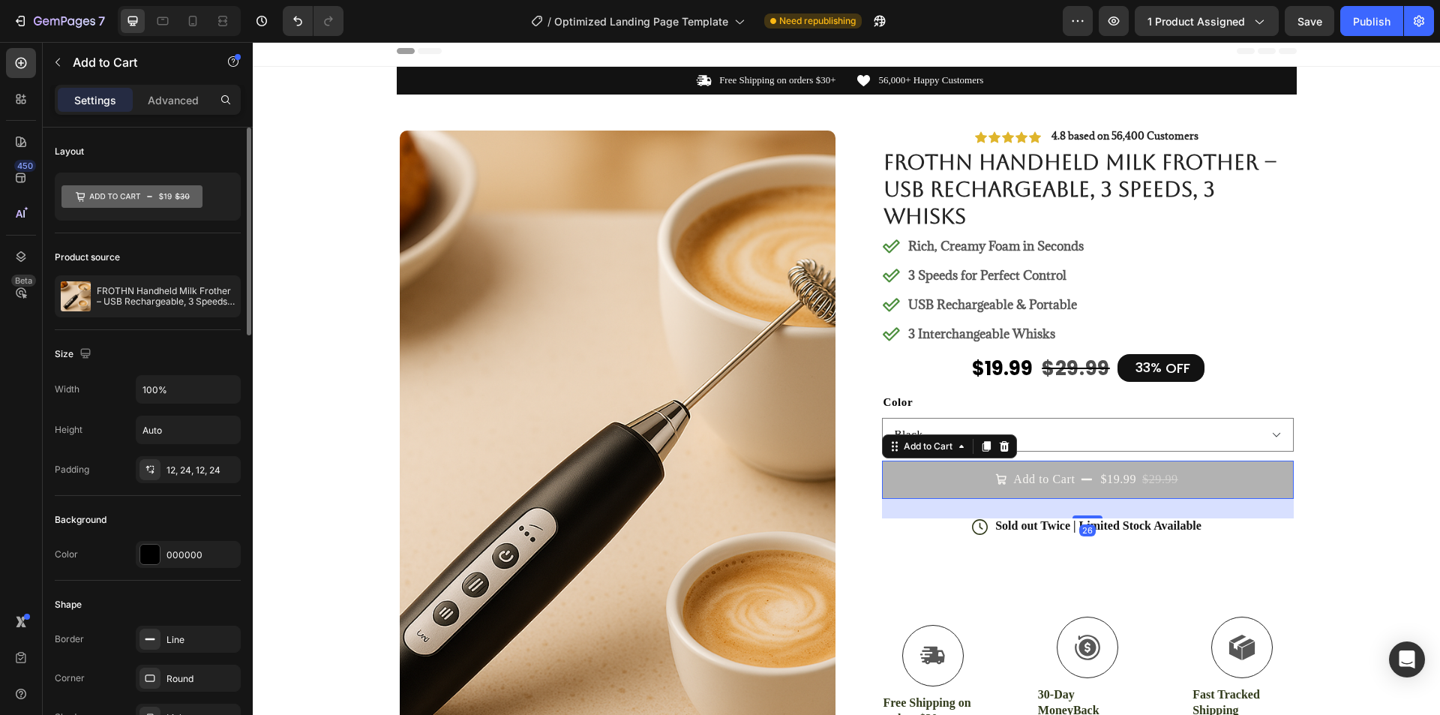
click at [894, 492] on button "Add to Cart $19.99 $29.99" at bounding box center [1088, 478] width 412 height 37
click at [180, 292] on p "FROTHN Handheld Milk Frother – USB Rechargeable, 3 Speeds, 3 Whisks" at bounding box center [166, 296] width 138 height 21
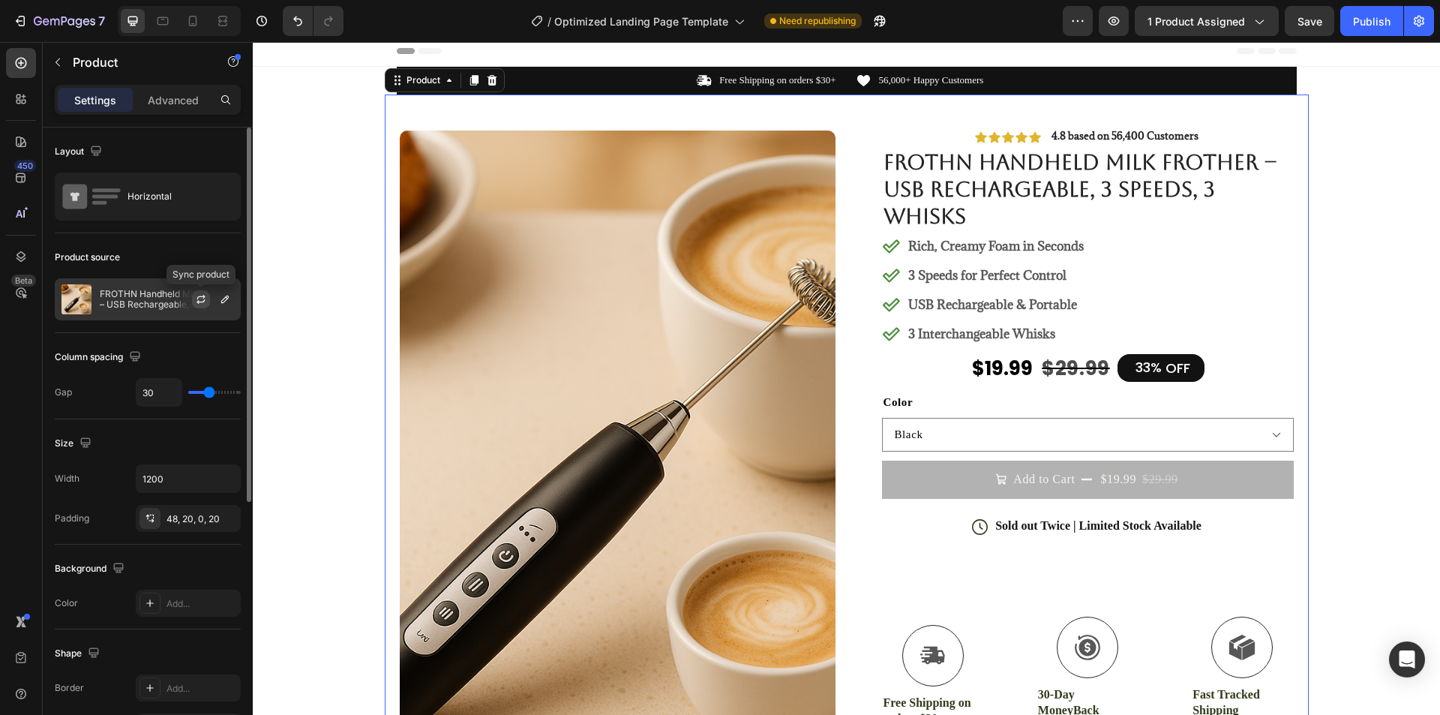
click at [206, 299] on icon "button" at bounding box center [201, 299] width 12 height 12
click at [904, 496] on button "Add to Cart $19.99 $29.99" at bounding box center [1088, 478] width 412 height 37
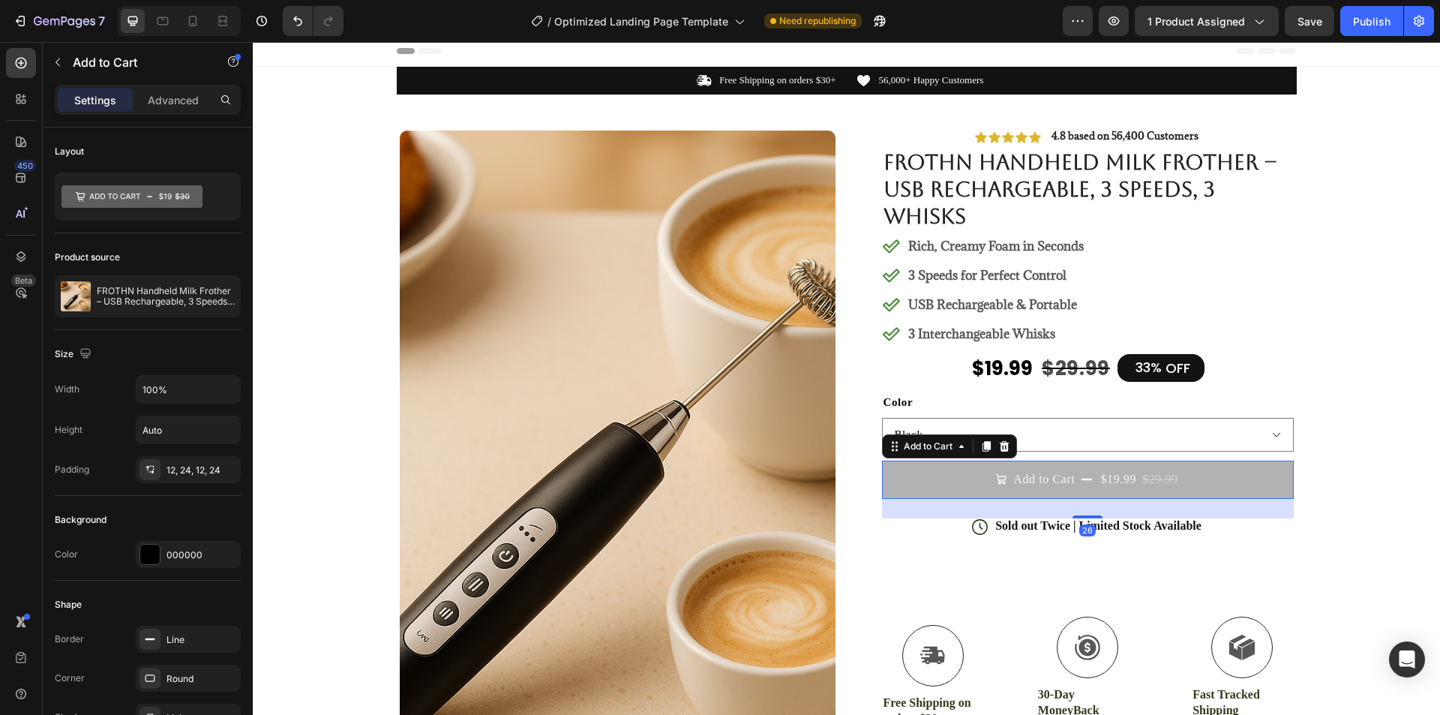
click at [904, 496] on button "Add to Cart $19.99 $29.99" at bounding box center [1088, 478] width 412 height 37
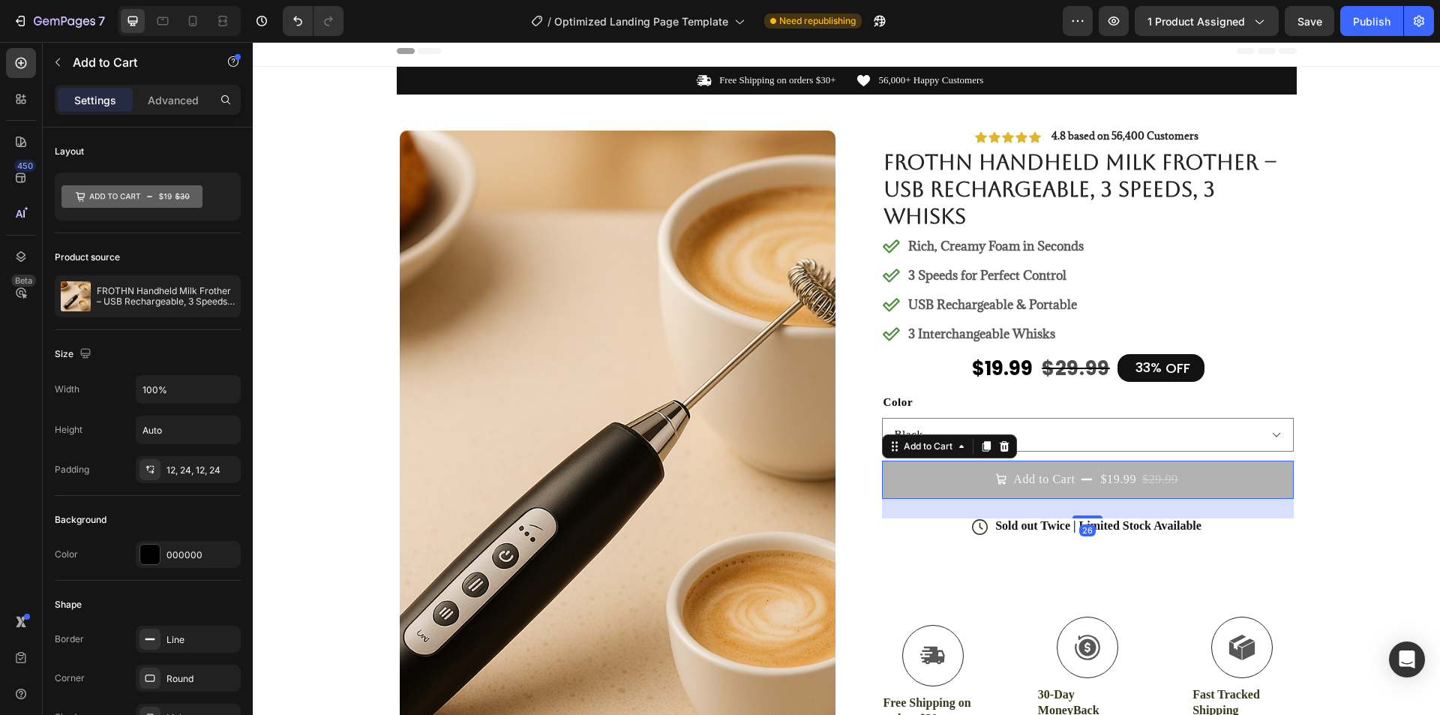
click at [904, 496] on button "Add to Cart $19.99 $29.99" at bounding box center [1088, 478] width 412 height 37
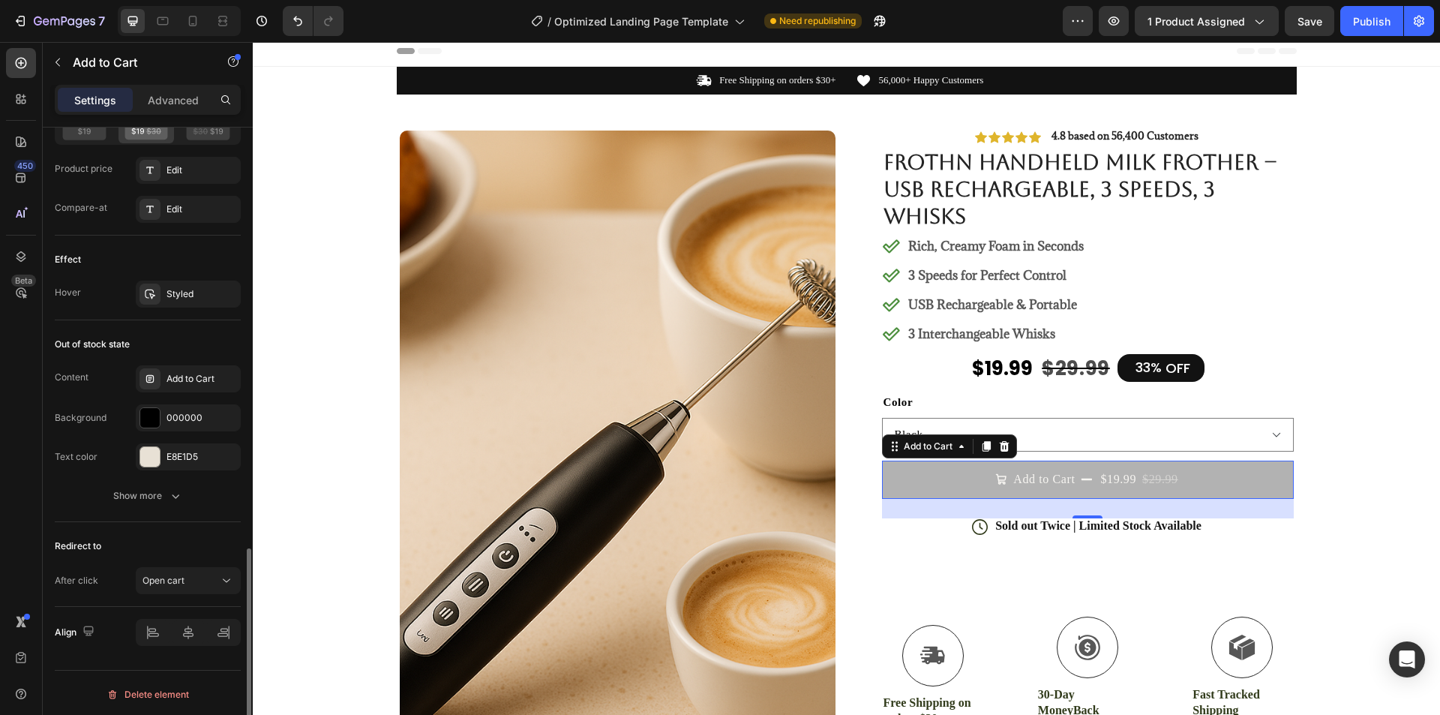
scroll to position [1278, 0]
click at [1244, 480] on button "Add to Cart $19.99 $29.99" at bounding box center [1088, 478] width 412 height 37
click at [999, 445] on icon at bounding box center [1004, 446] width 10 height 10
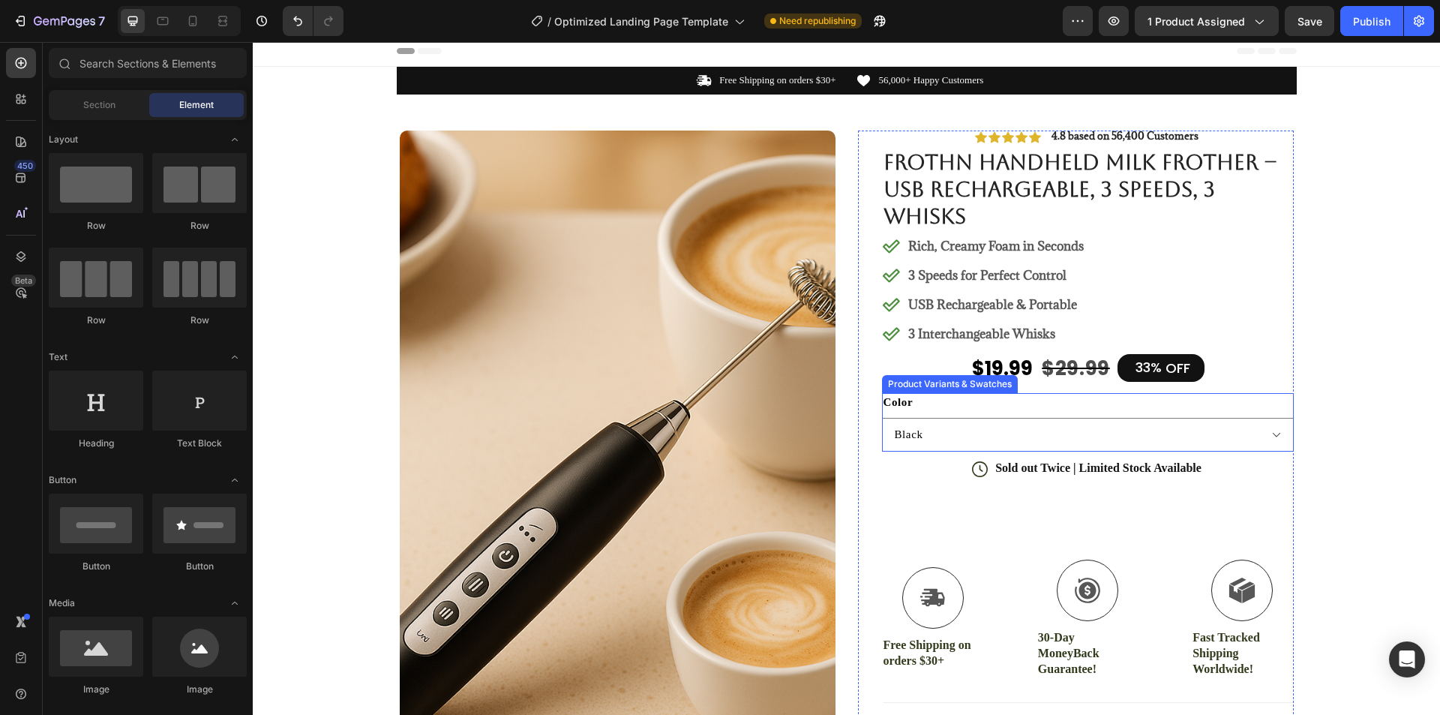
click at [1045, 508] on div "Out of stock" at bounding box center [1040, 511] width 81 height 19
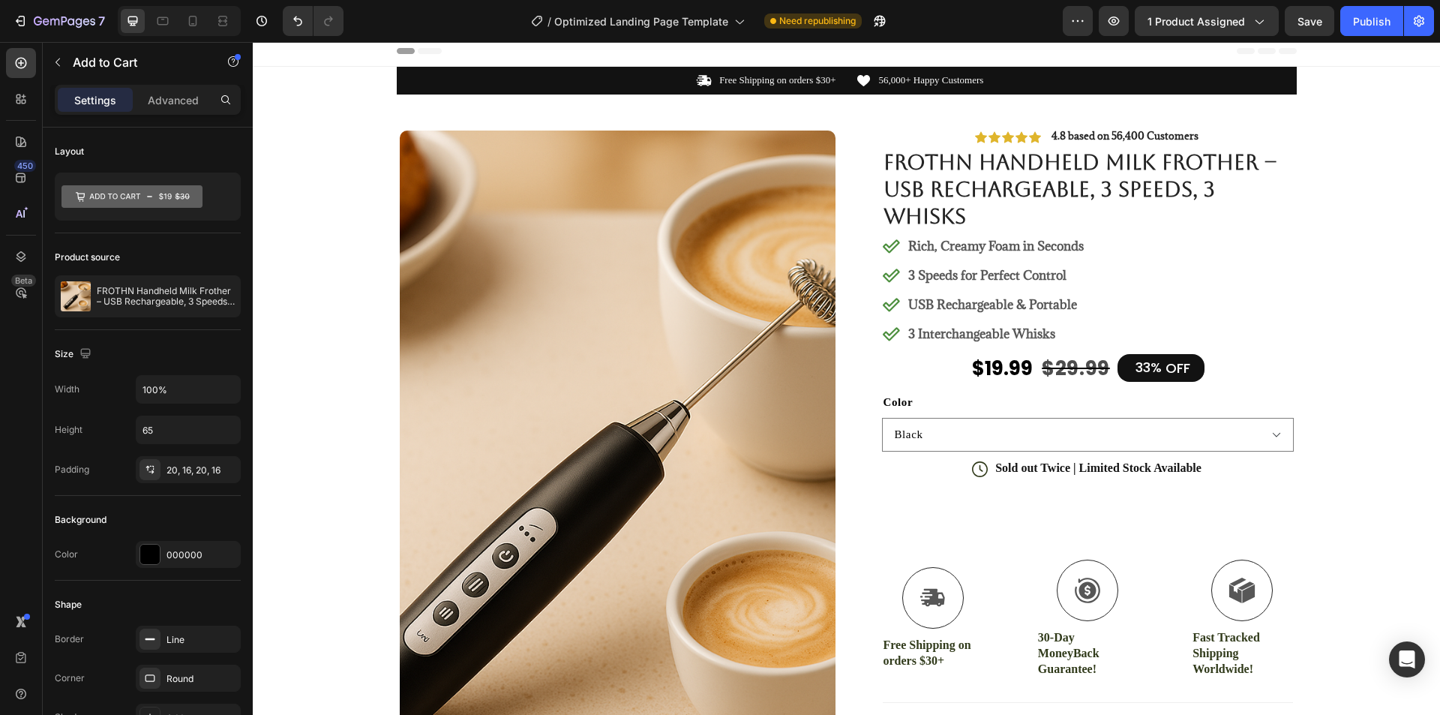
click at [1048, 490] on button "Out of stock $19.99 $29.99" at bounding box center [1088, 511] width 412 height 49
click at [941, 472] on div "Add to Cart" at bounding box center [928, 472] width 55 height 13
click at [44, 62] on div "Add to Cart" at bounding box center [128, 62] width 171 height 39
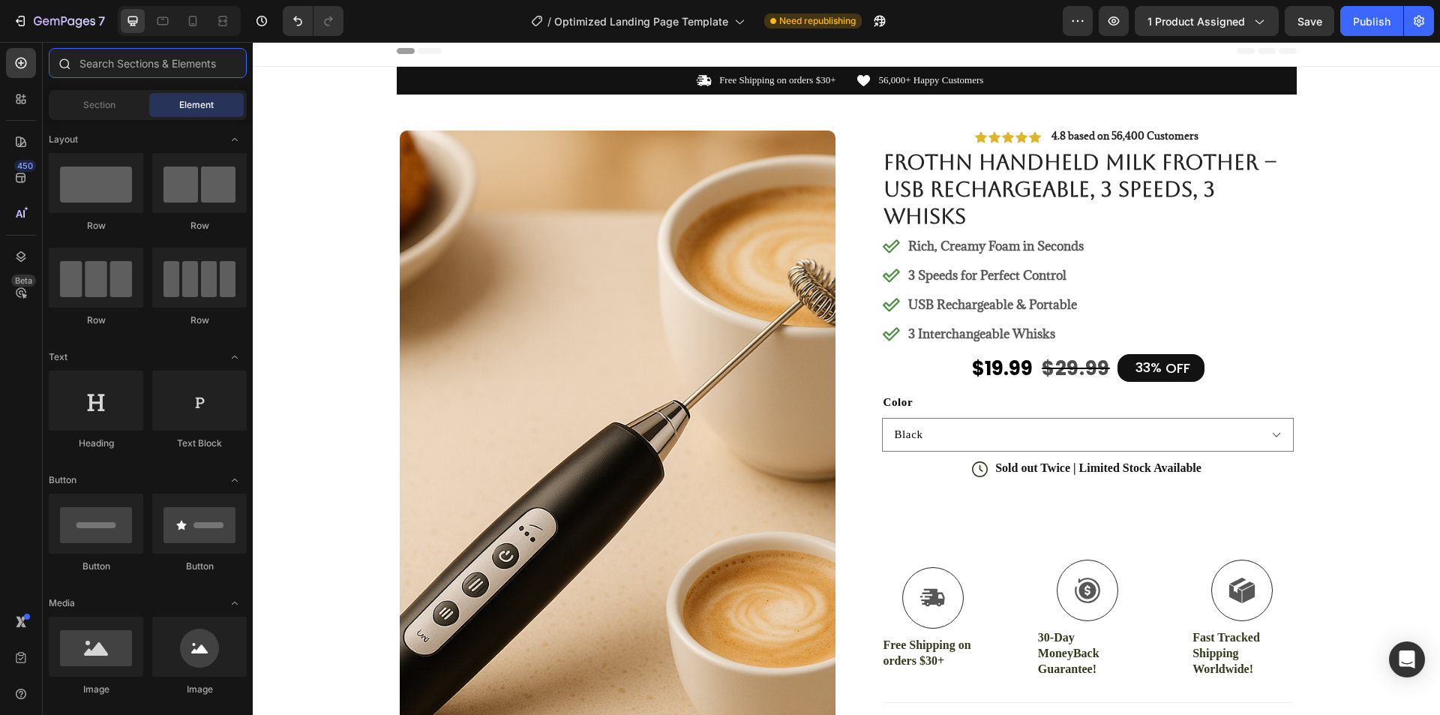
click at [170, 64] on input "text" at bounding box center [148, 63] width 198 height 30
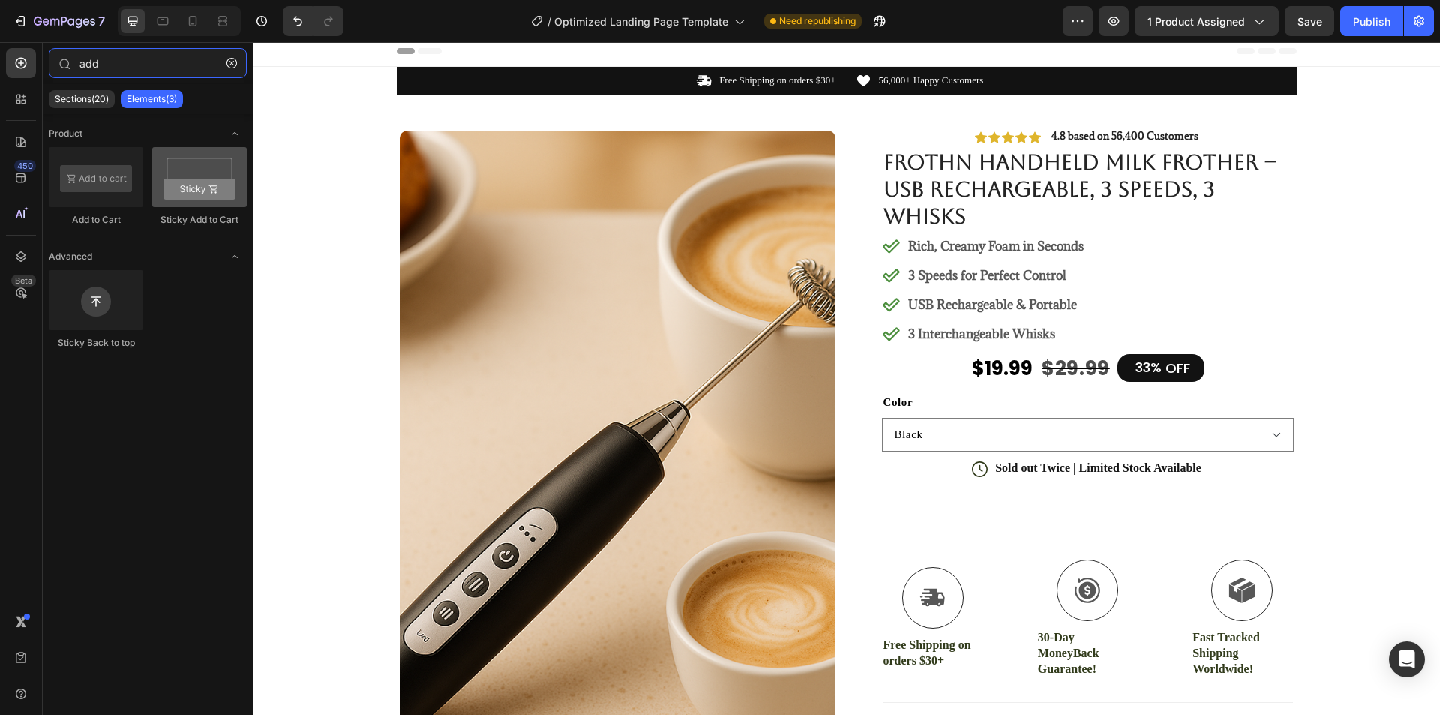
type input "add"
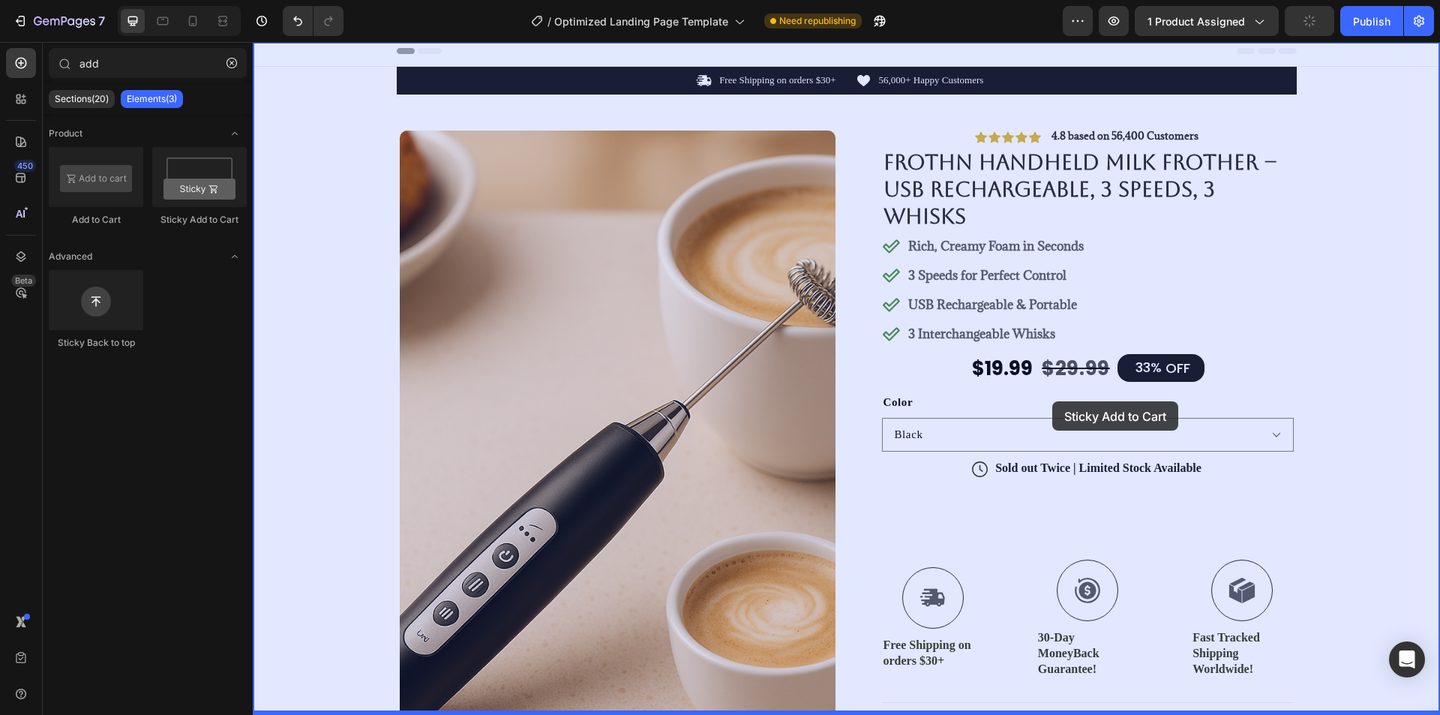
drag, startPoint x: 449, startPoint y: 218, endPoint x: 1052, endPoint y: 401, distance: 630.2
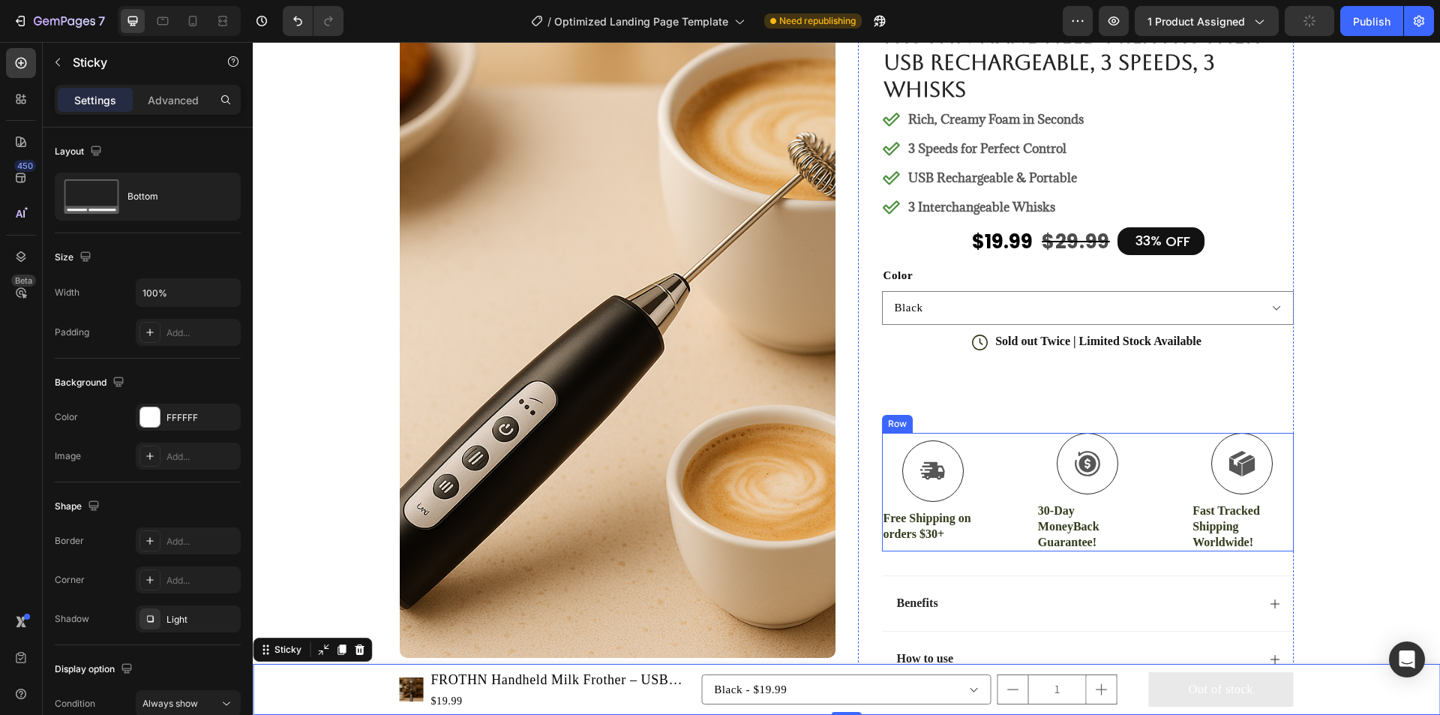
scroll to position [0, 0]
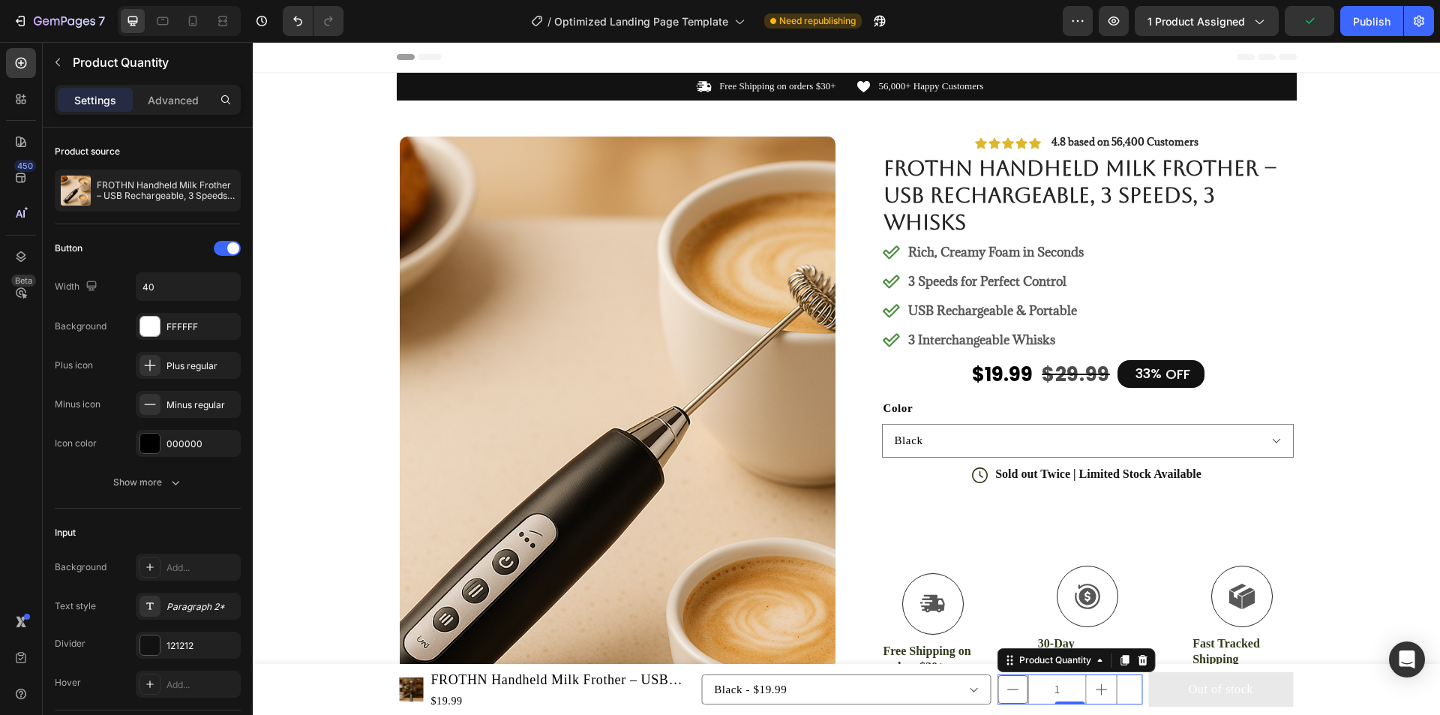
click at [1009, 693] on icon "decrement" at bounding box center [1013, 689] width 15 height 15
click at [1102, 688] on icon "increment" at bounding box center [1101, 689] width 15 height 15
click at [1009, 697] on button "decrement" at bounding box center [1013, 689] width 30 height 28
click at [1156, 694] on button "Out of stock" at bounding box center [1220, 689] width 145 height 34
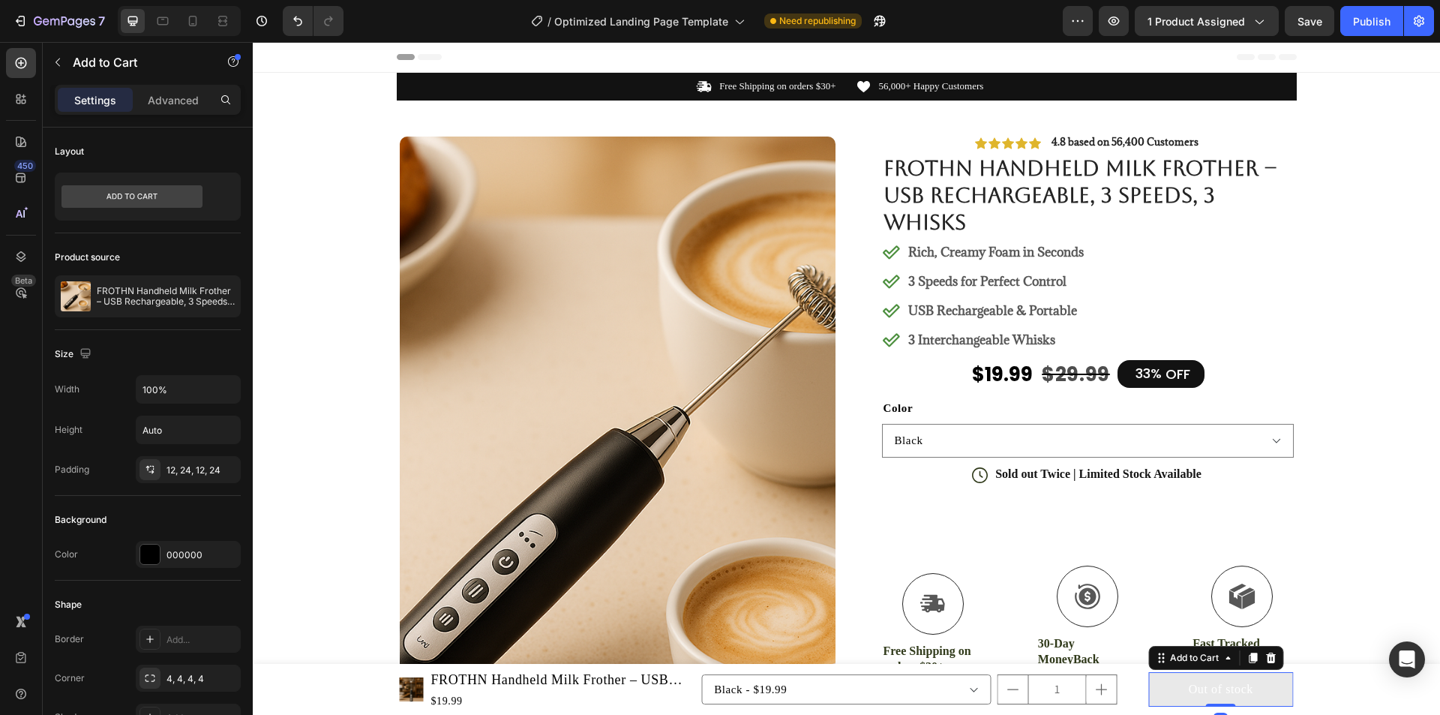
click at [1162, 696] on button "Out of stock" at bounding box center [1220, 689] width 145 height 34
click at [1215, 688] on div "Out of stock" at bounding box center [1221, 689] width 64 height 16
click at [1215, 688] on p "Out of stock" at bounding box center [1221, 689] width 64 height 16
click at [1173, 694] on button "Out of stock" at bounding box center [1220, 689] width 145 height 34
click at [1160, 692] on button "Out of stock" at bounding box center [1220, 689] width 145 height 34
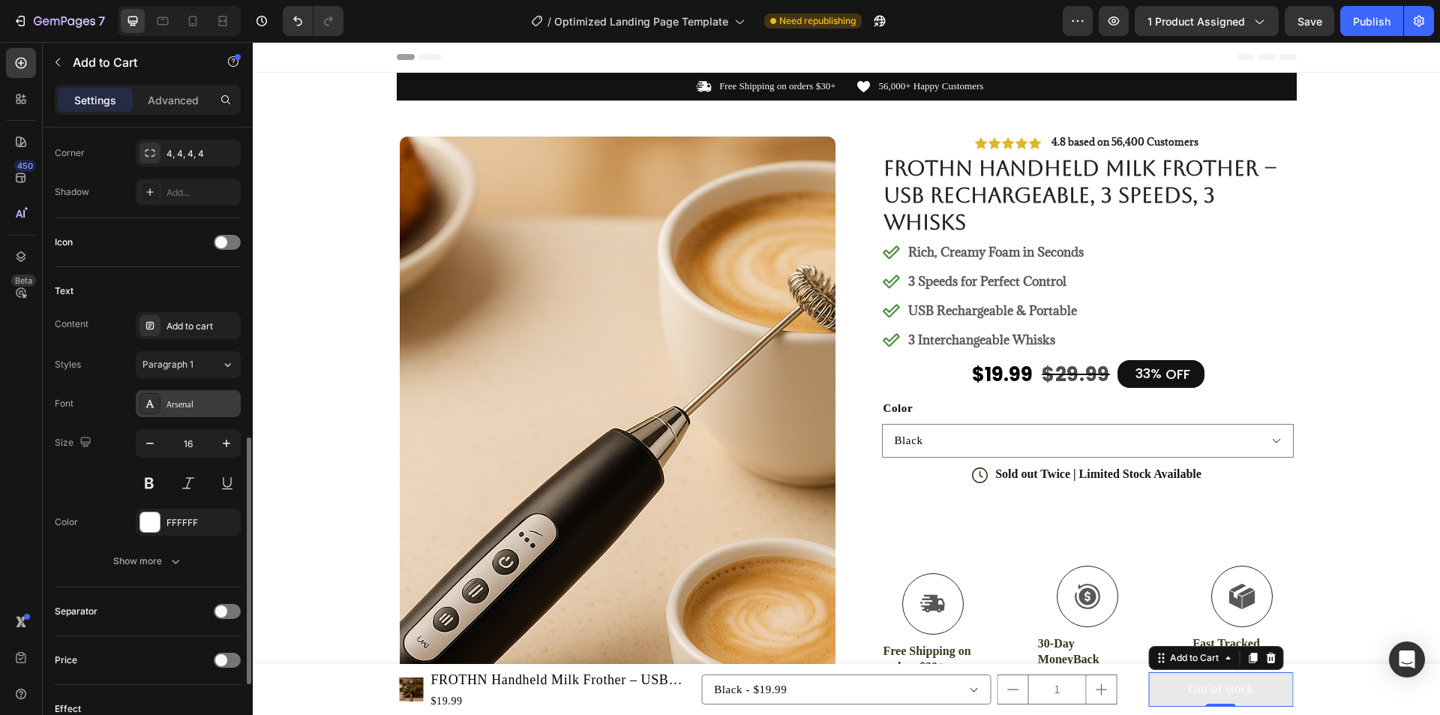
scroll to position [600, 0]
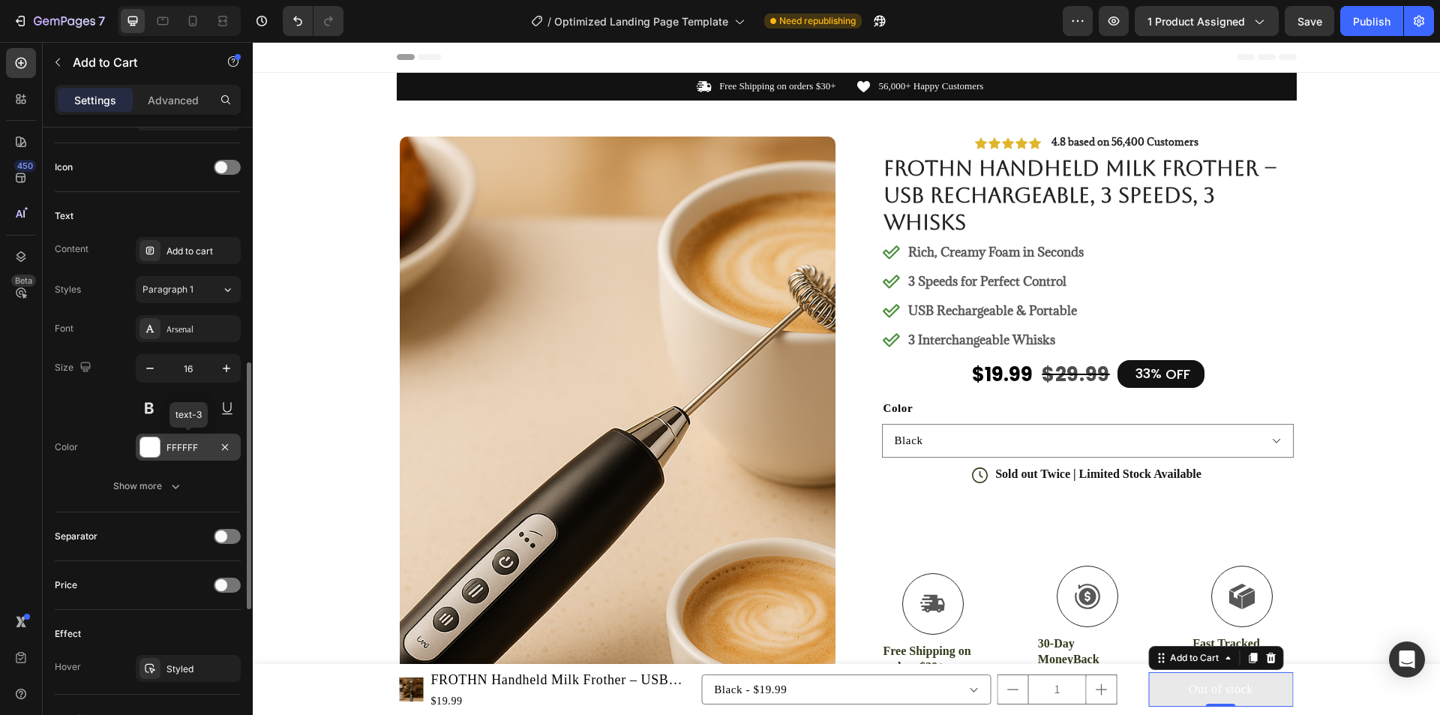
click at [171, 453] on div "FFFFFF" at bounding box center [187, 447] width 43 height 13
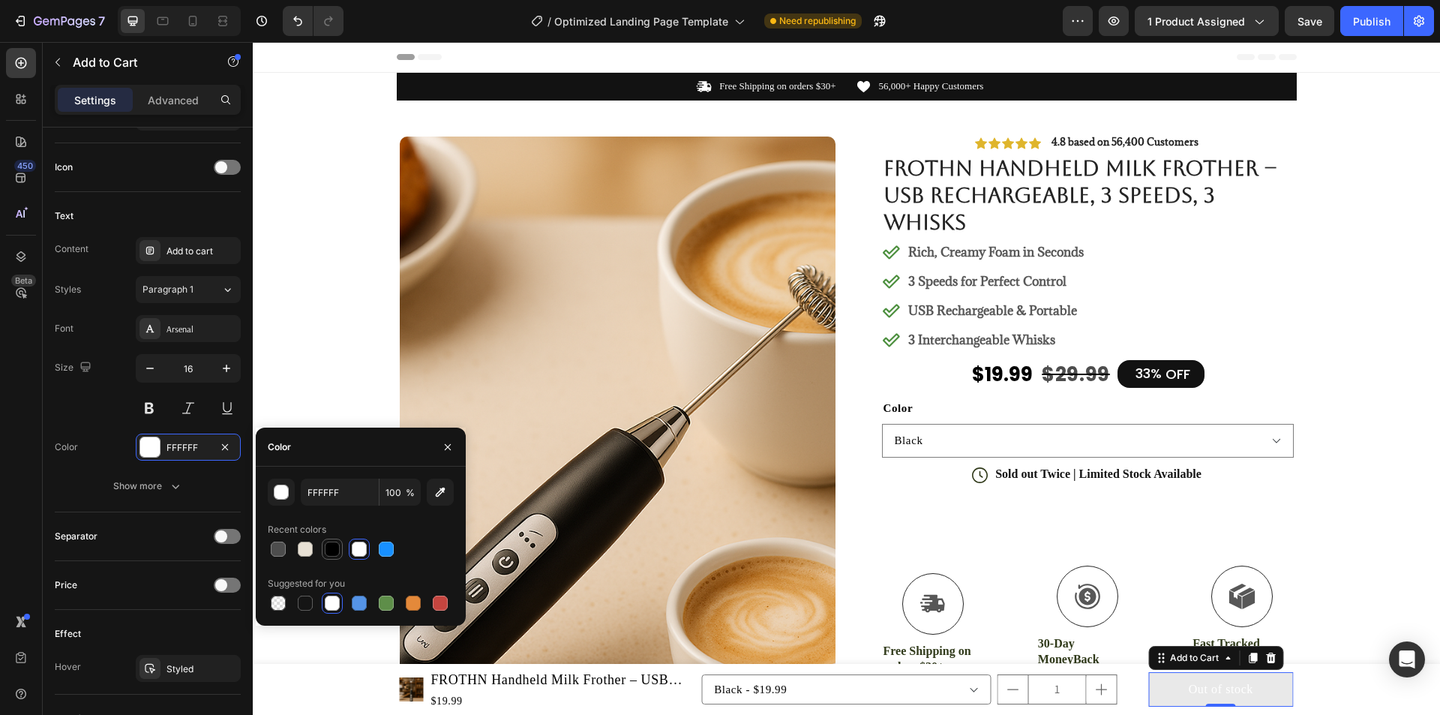
click at [331, 551] on div at bounding box center [332, 548] width 15 height 15
type input "000000"
click at [158, 487] on div "Show more" at bounding box center [148, 485] width 70 height 15
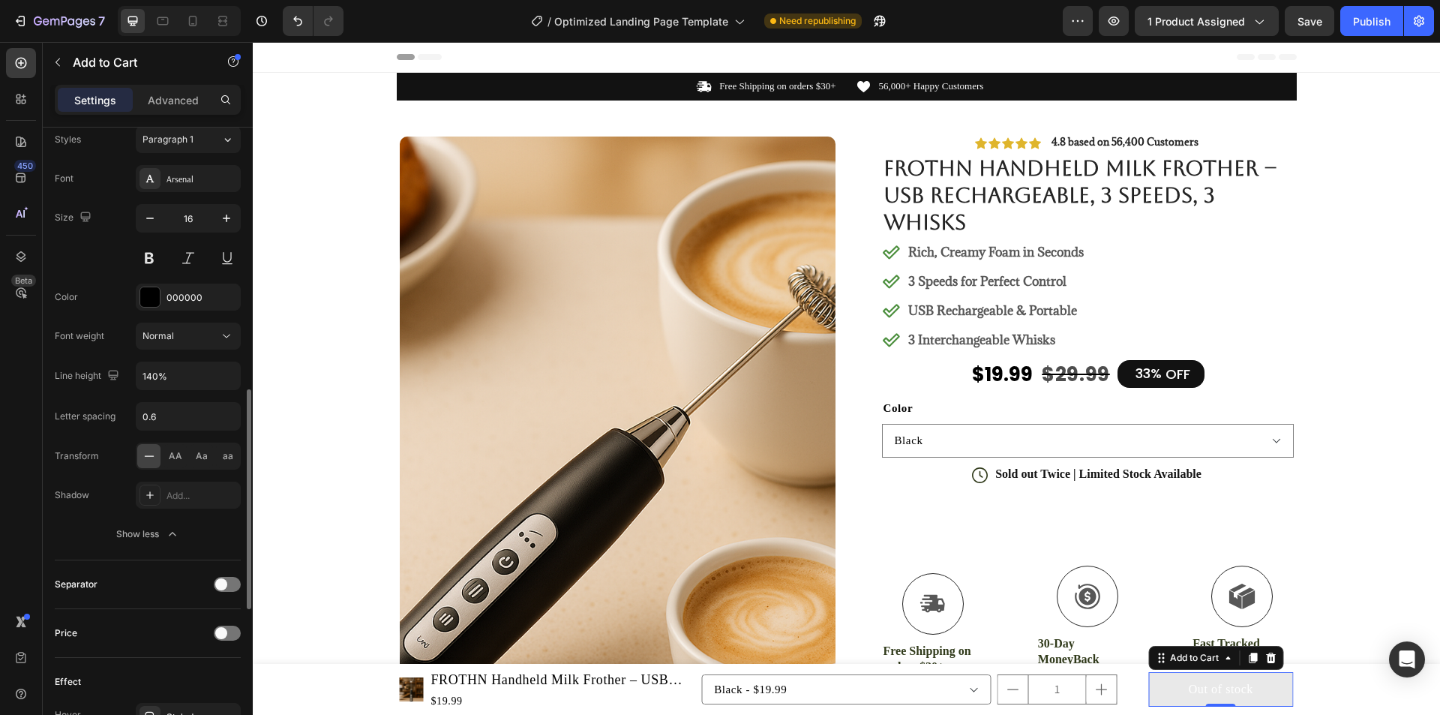
scroll to position [900, 0]
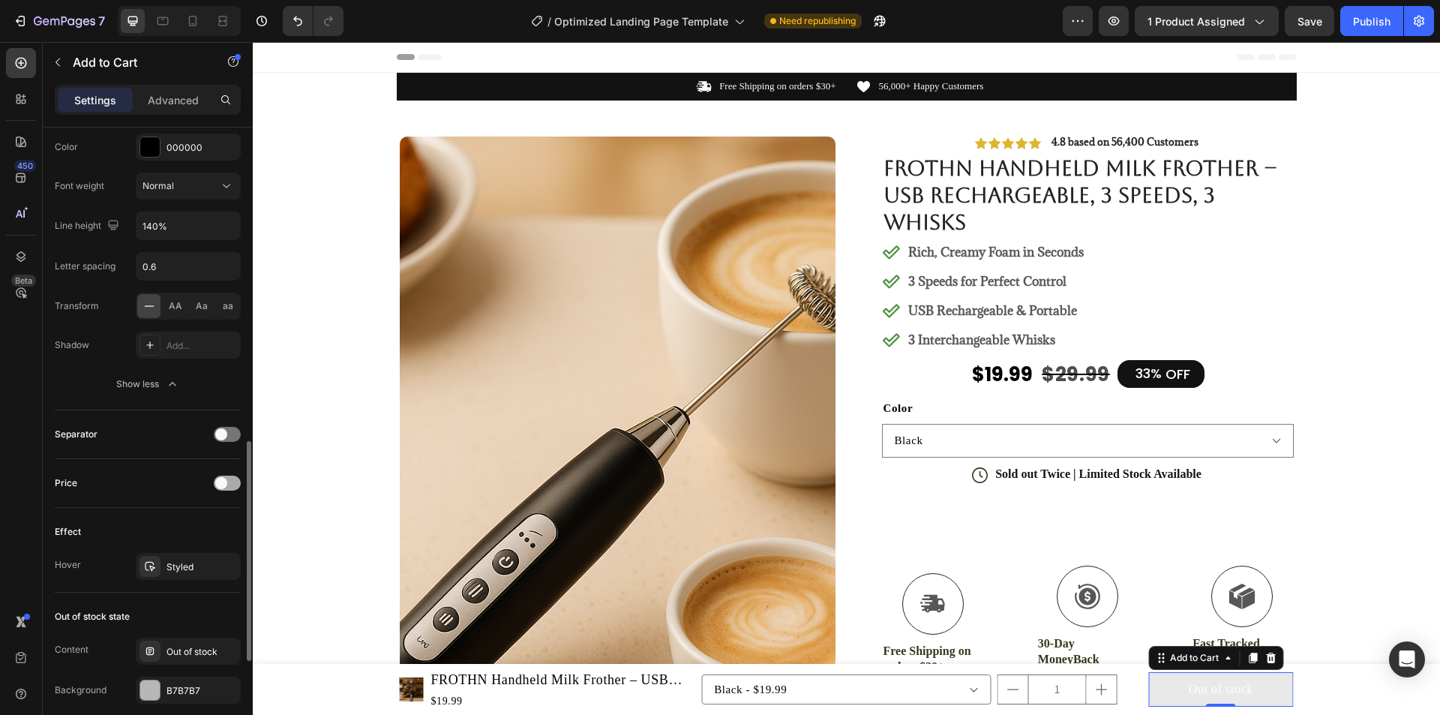
click at [226, 484] on span at bounding box center [221, 483] width 12 height 12
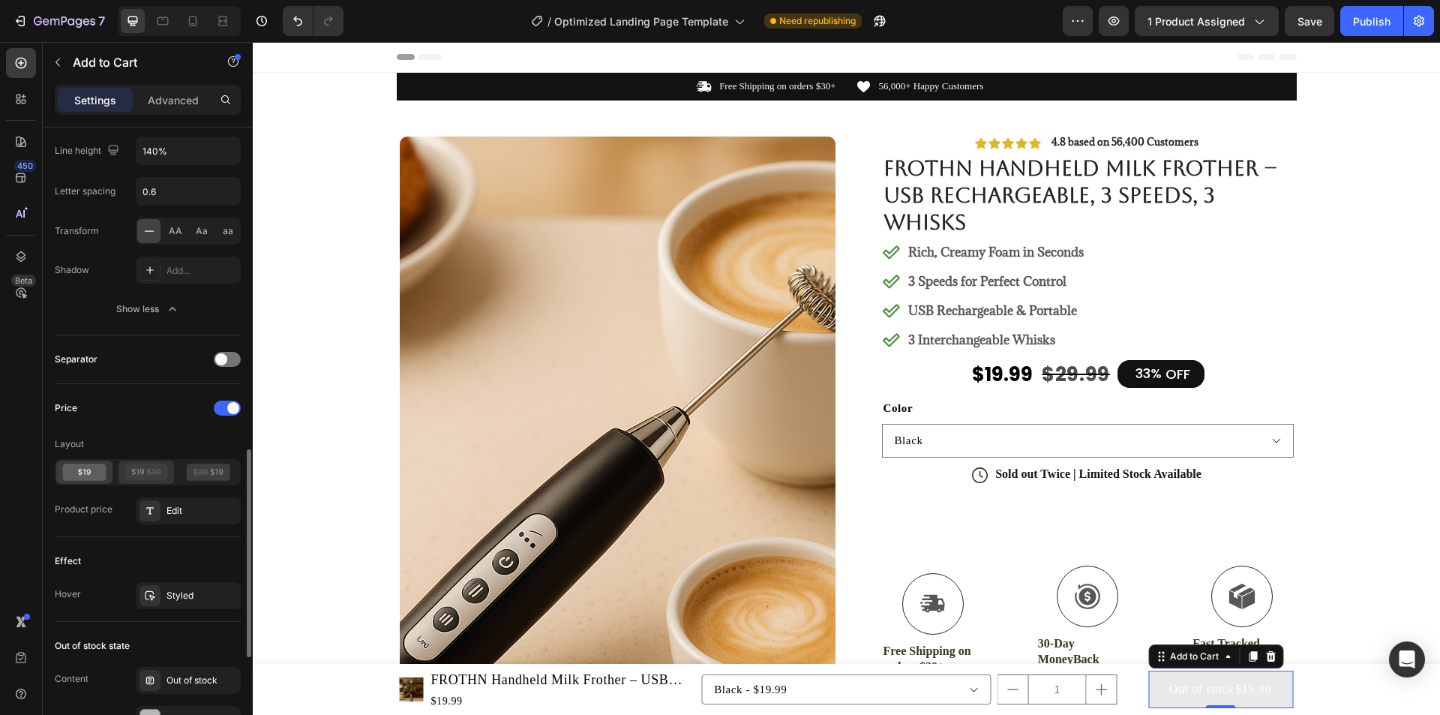
scroll to position [1050, 0]
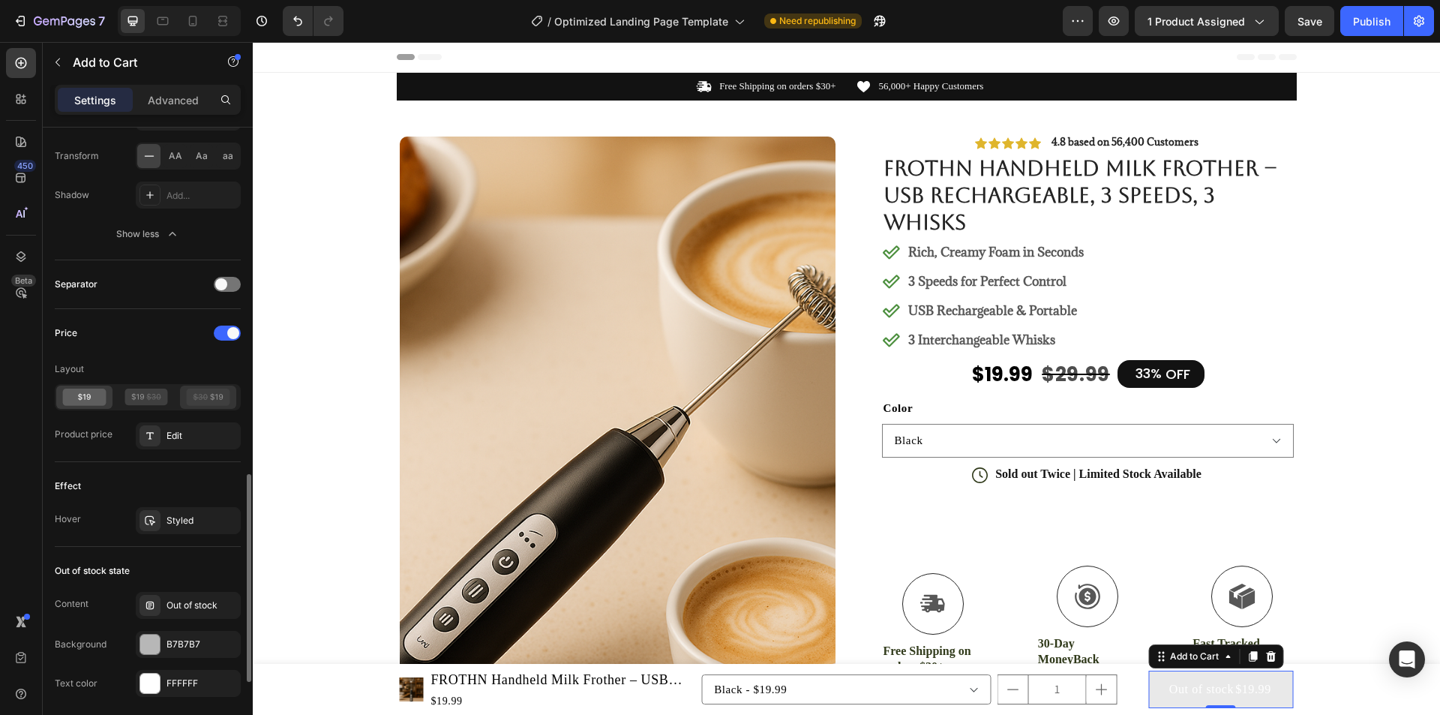
click at [195, 401] on icon at bounding box center [208, 396] width 43 height 17
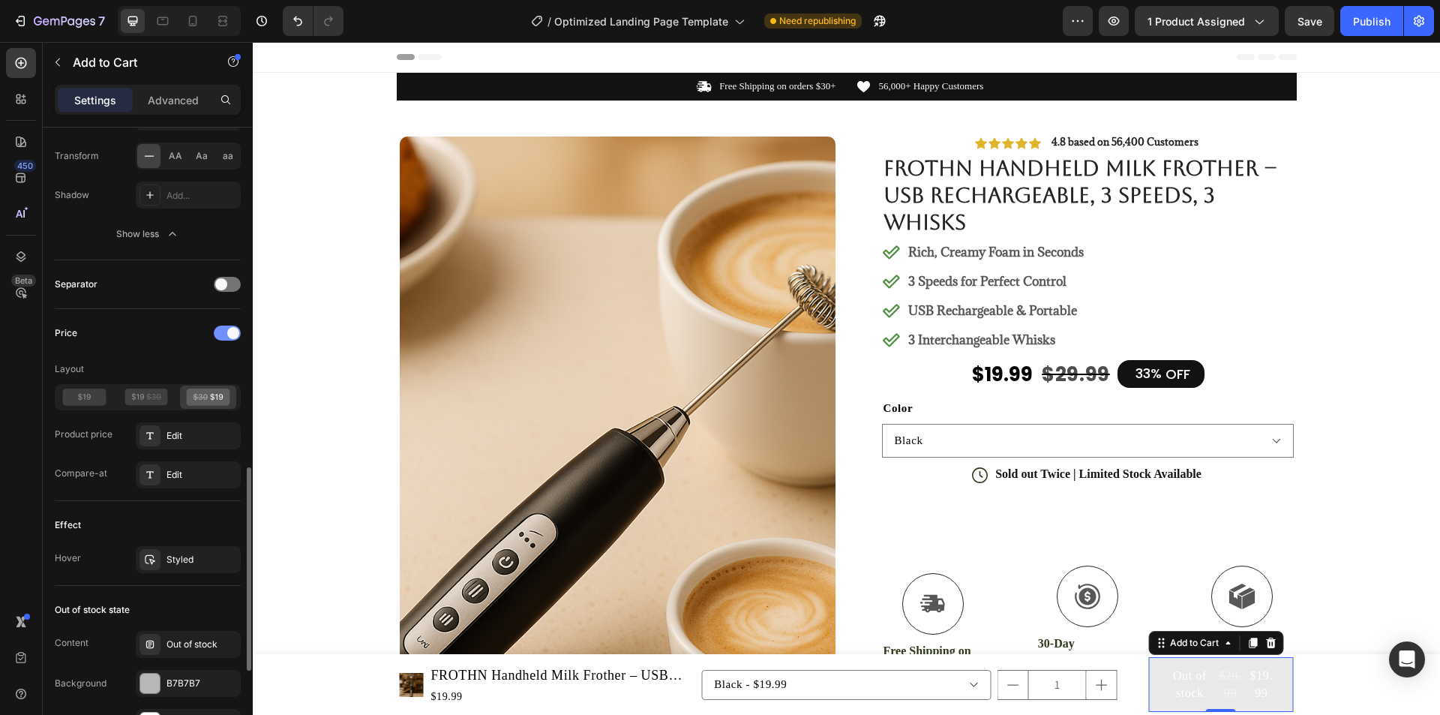
click at [229, 337] on span at bounding box center [233, 333] width 12 height 12
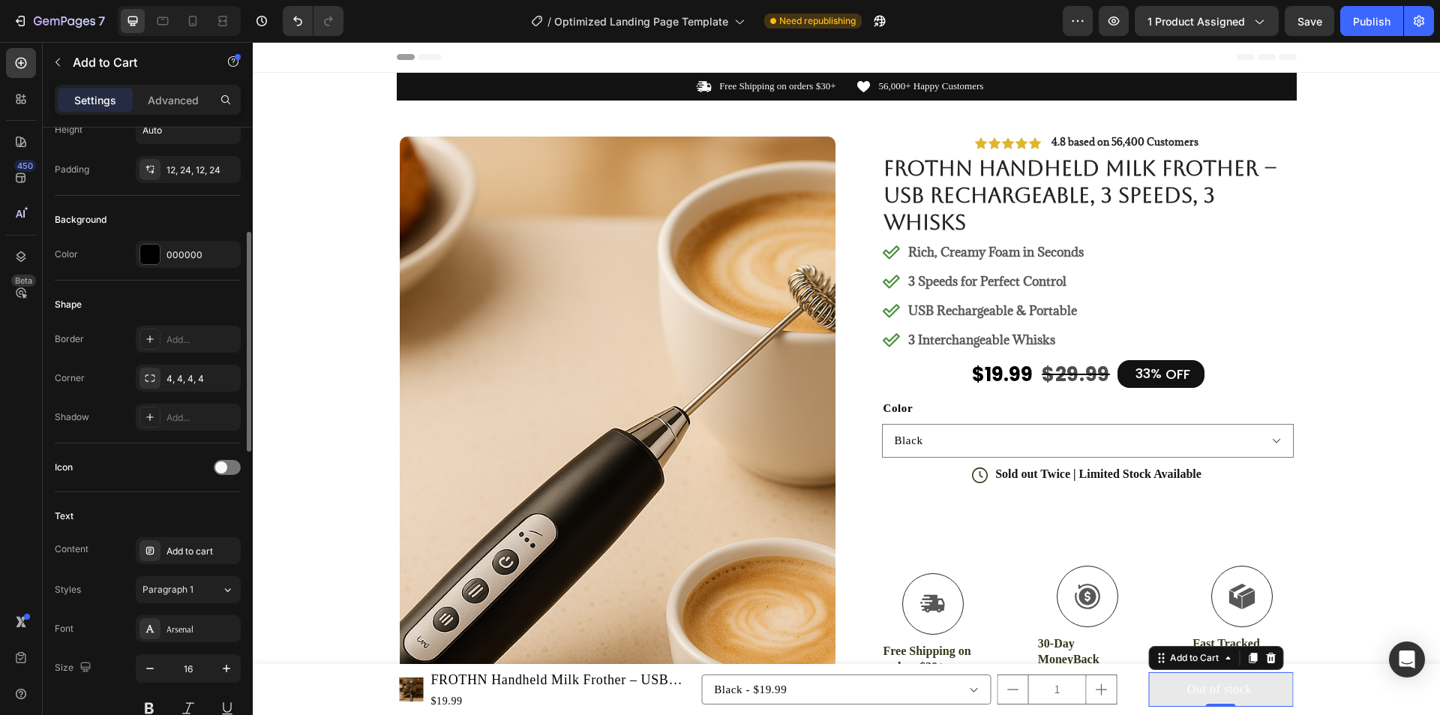
scroll to position [0, 0]
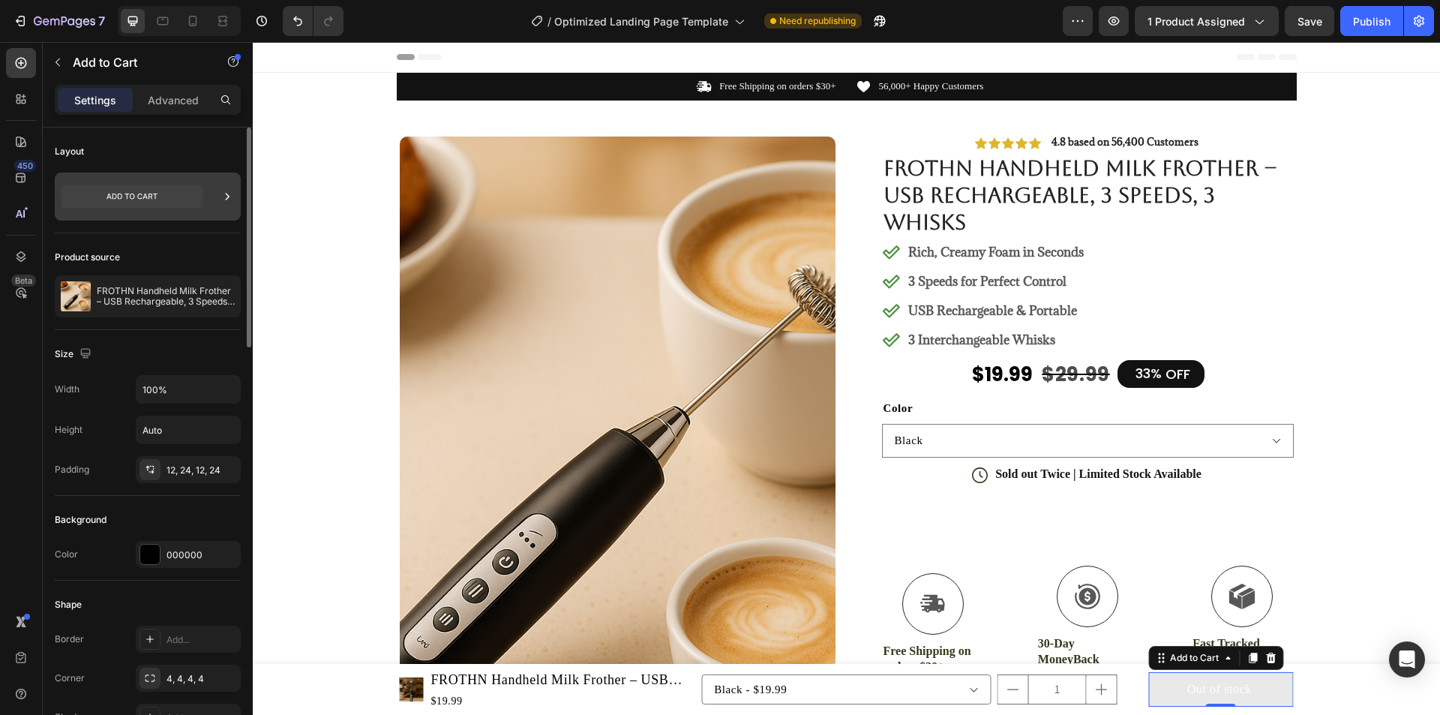
click at [128, 196] on icon at bounding box center [131, 196] width 141 height 22
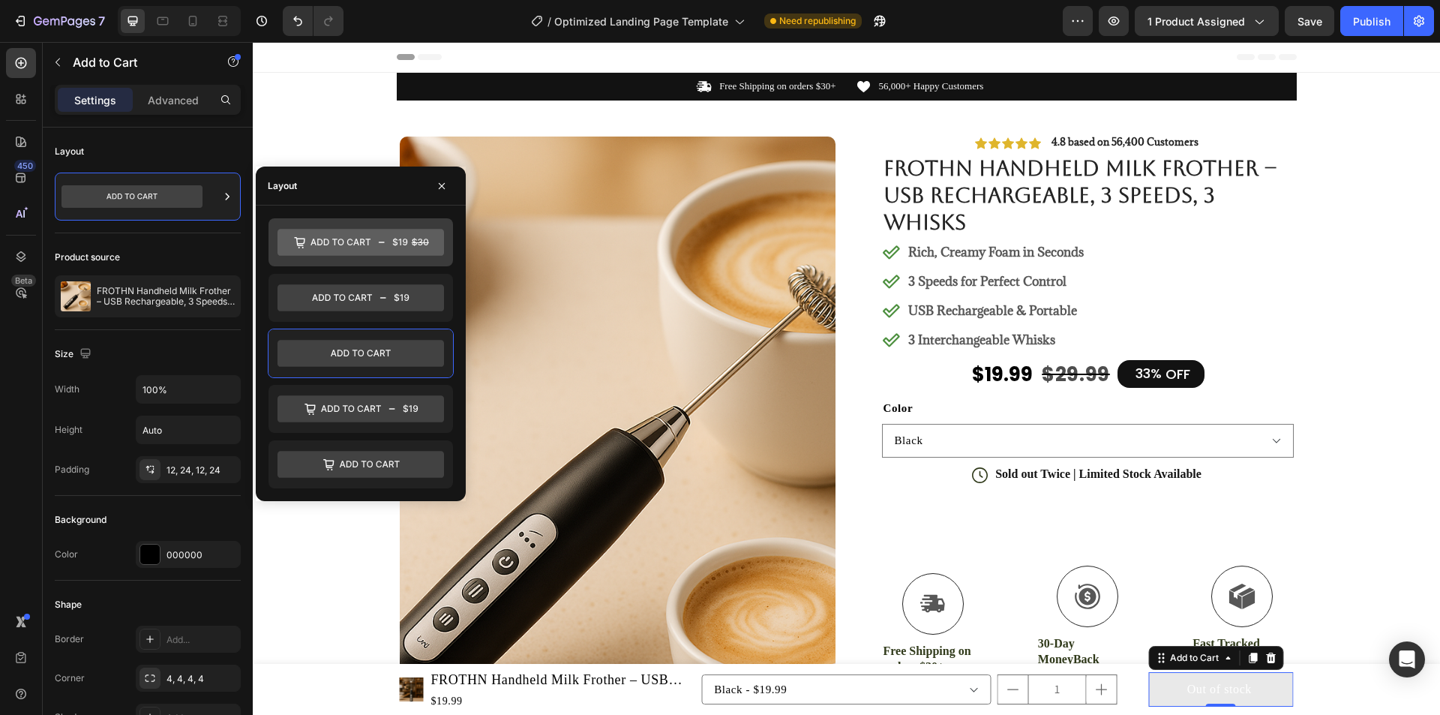
click at [391, 245] on icon at bounding box center [360, 242] width 166 height 27
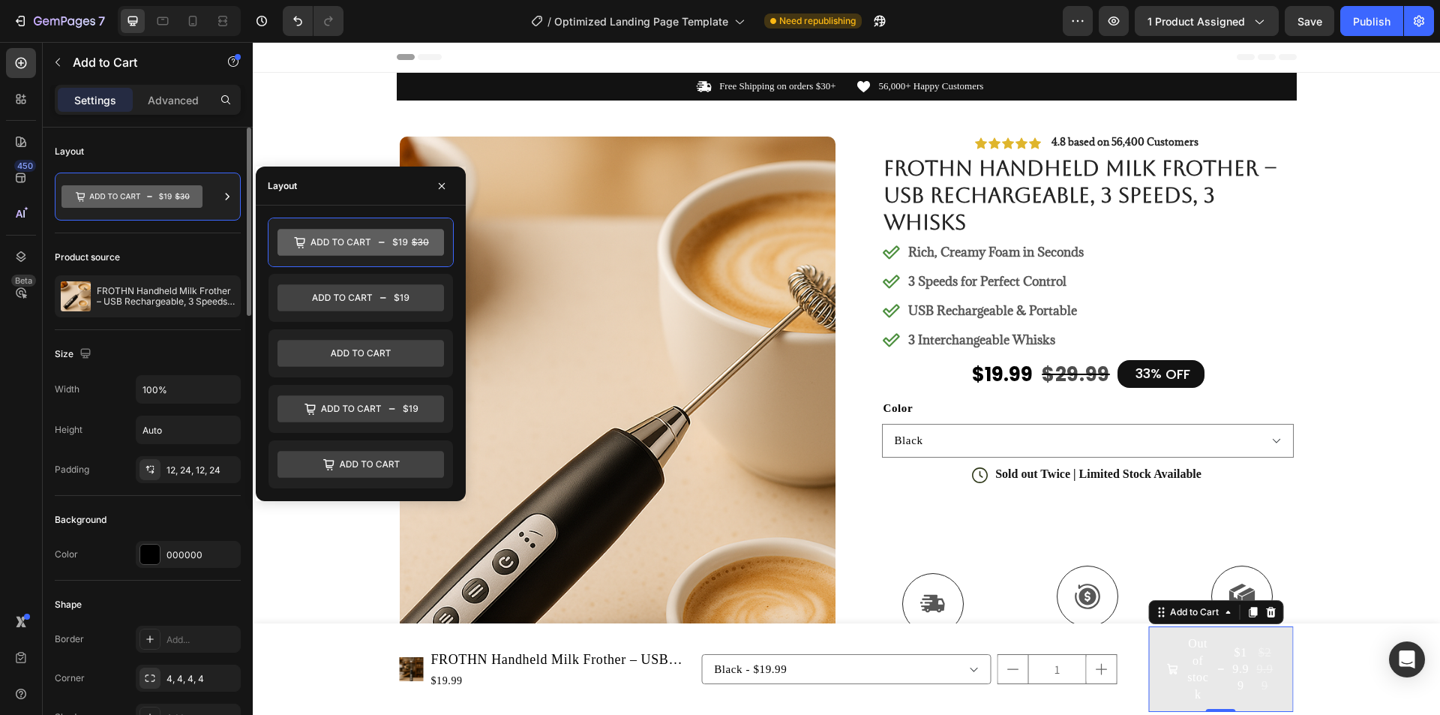
click at [205, 241] on div "Product source FROTHN Handheld Milk Frother – USB Rechargeable, 3 Speeds, 3 Whi…" at bounding box center [148, 281] width 186 height 97
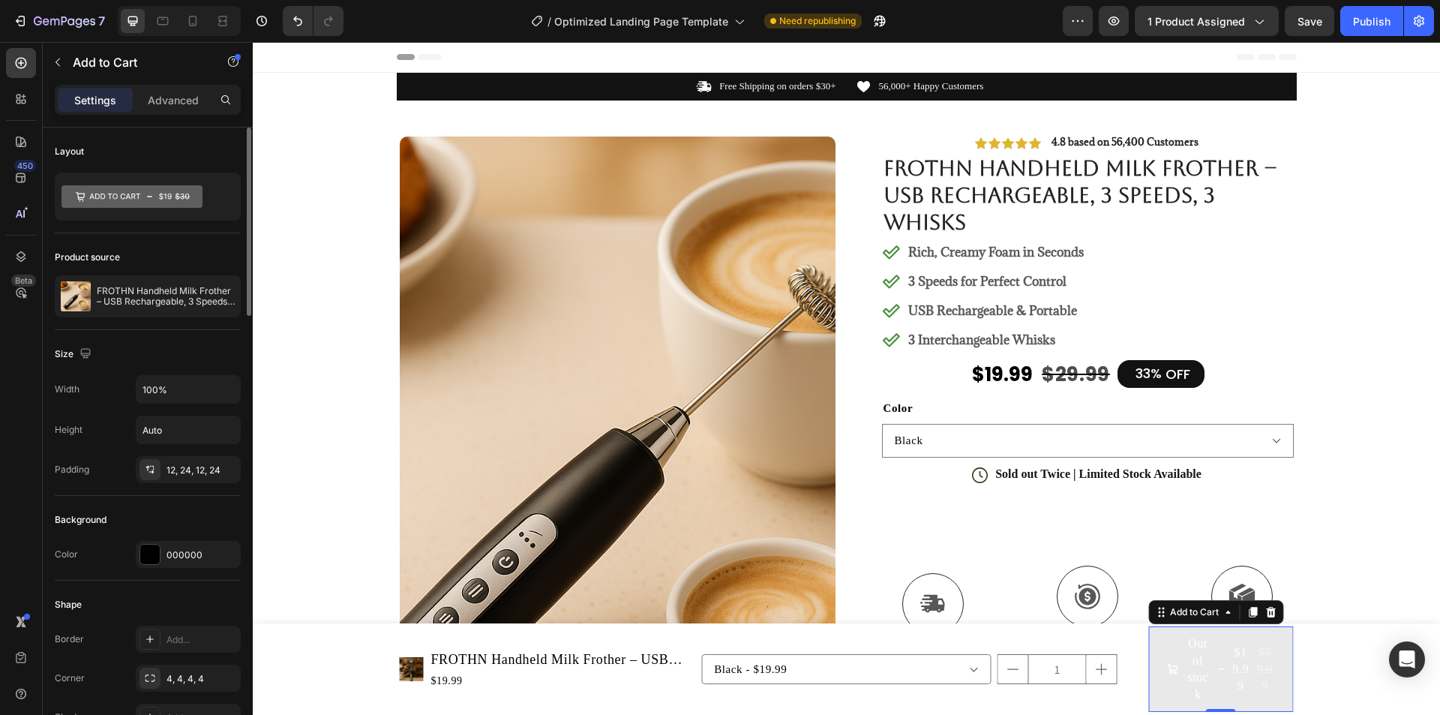
scroll to position [150, 0]
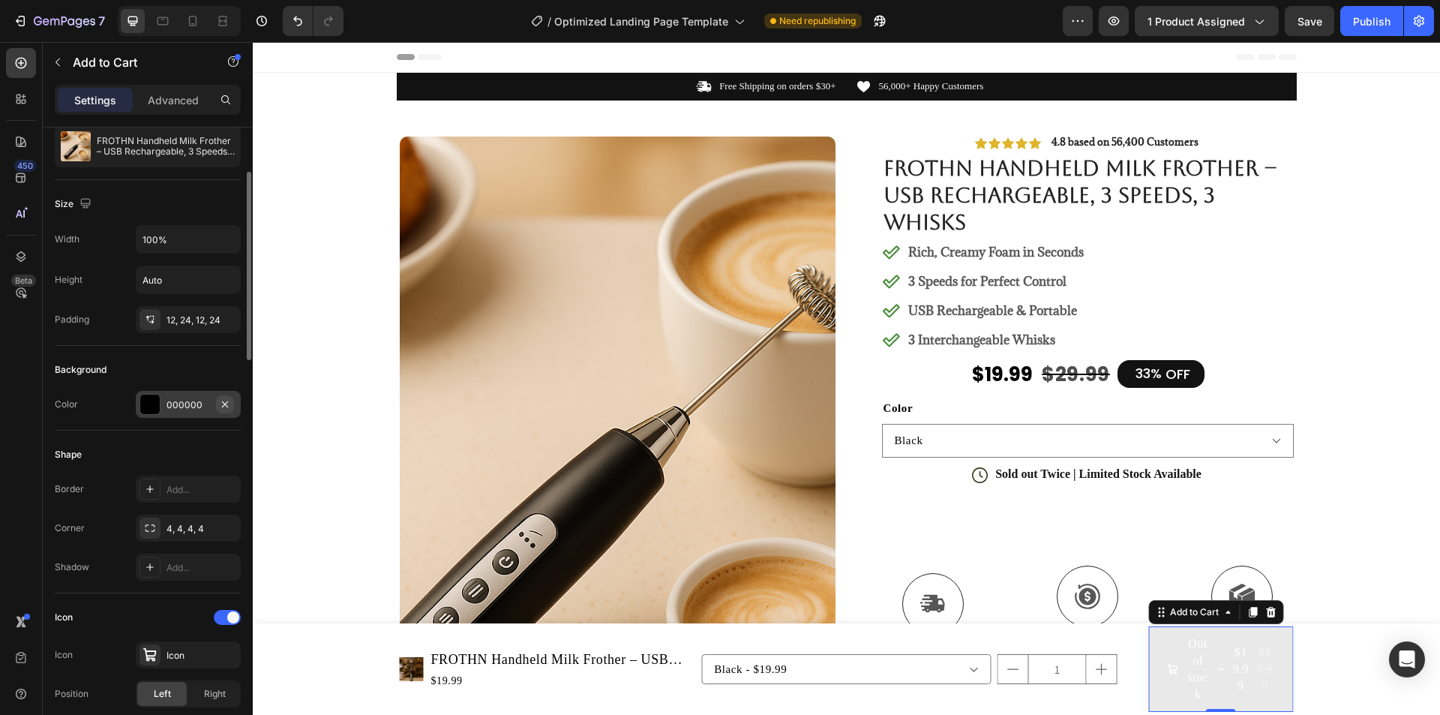
click at [223, 405] on icon "button" at bounding box center [225, 404] width 12 height 12
click at [201, 407] on div "Add..." at bounding box center [201, 404] width 70 height 13
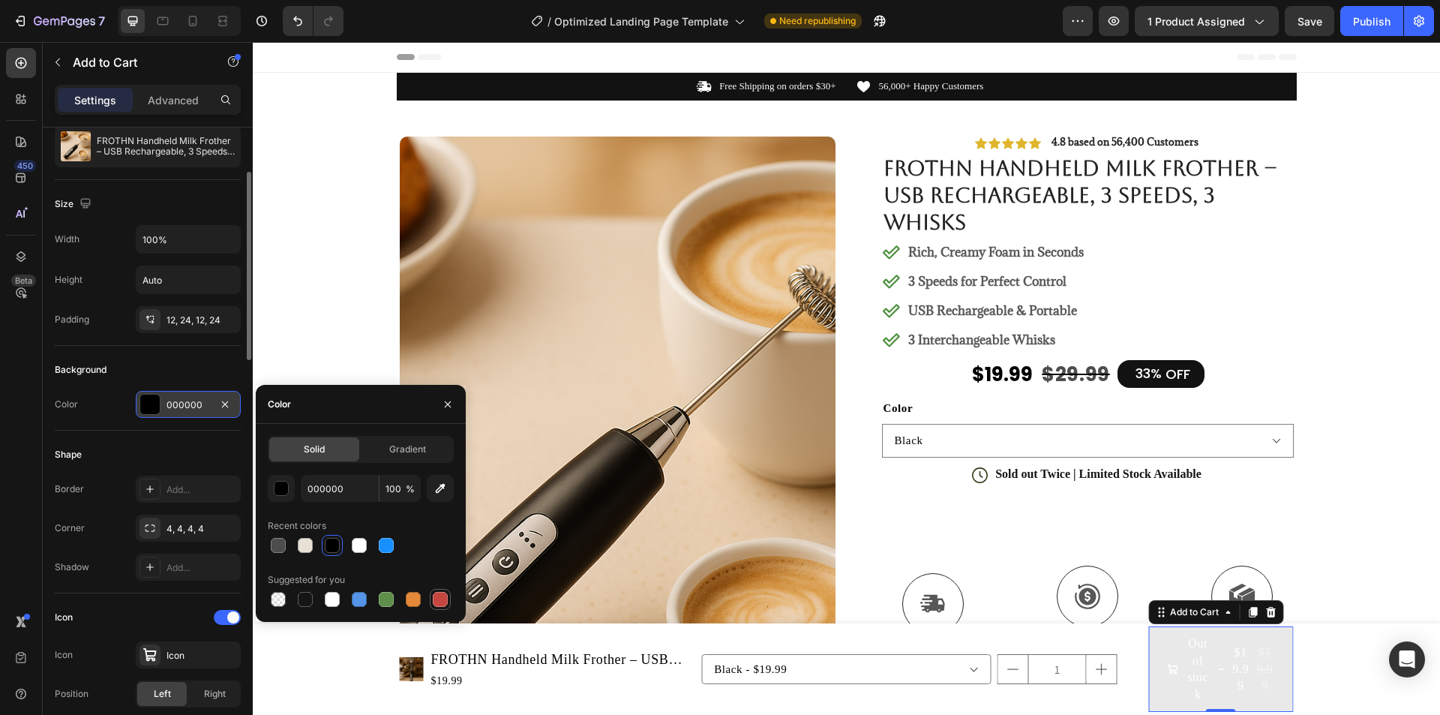
click at [437, 603] on div at bounding box center [440, 599] width 15 height 15
click at [407, 598] on div at bounding box center [413, 599] width 15 height 15
click at [367, 597] on div at bounding box center [359, 599] width 18 height 18
drag, startPoint x: 355, startPoint y: 595, endPoint x: 373, endPoint y: 595, distance: 18.0
click at [355, 595] on div at bounding box center [359, 599] width 15 height 15
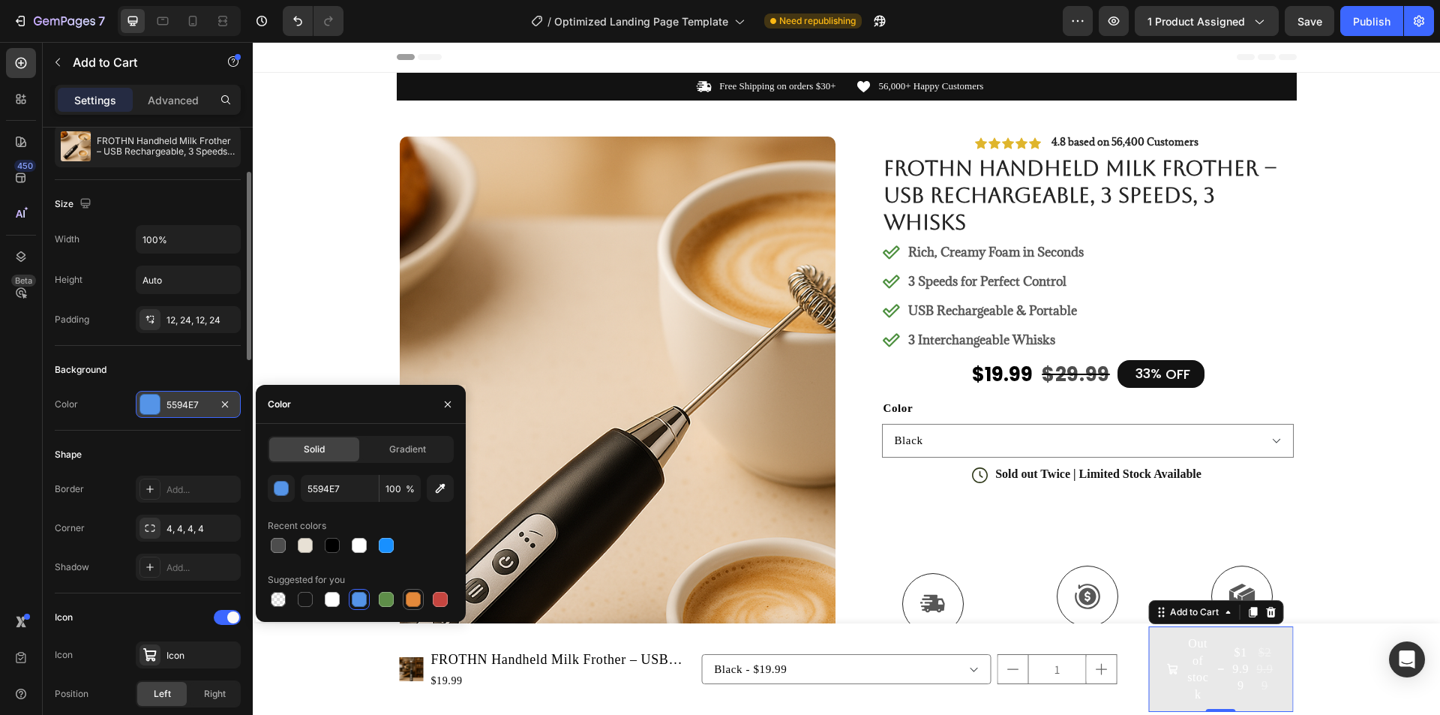
drag, startPoint x: 388, startPoint y: 595, endPoint x: 405, endPoint y: 595, distance: 16.5
click at [397, 595] on div at bounding box center [361, 599] width 186 height 21
click at [421, 595] on div at bounding box center [413, 599] width 18 height 18
click at [436, 596] on div at bounding box center [440, 599] width 15 height 15
click at [384, 597] on div at bounding box center [386, 599] width 15 height 15
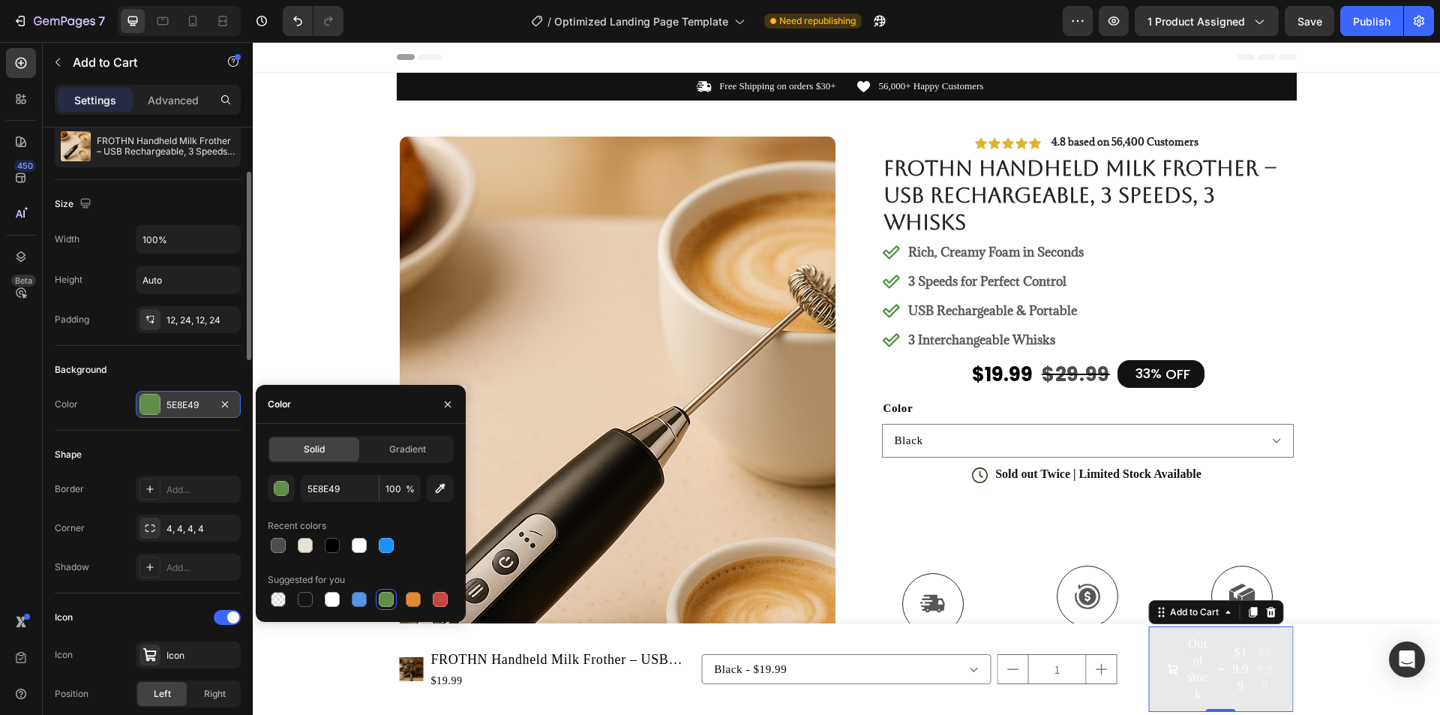
drag, startPoint x: 358, startPoint y: 593, endPoint x: 347, endPoint y: 556, distance: 39.2
click at [358, 592] on div at bounding box center [359, 599] width 15 height 15
click at [343, 546] on div at bounding box center [361, 545] width 186 height 21
click at [330, 547] on div at bounding box center [332, 545] width 15 height 15
type input "000000"
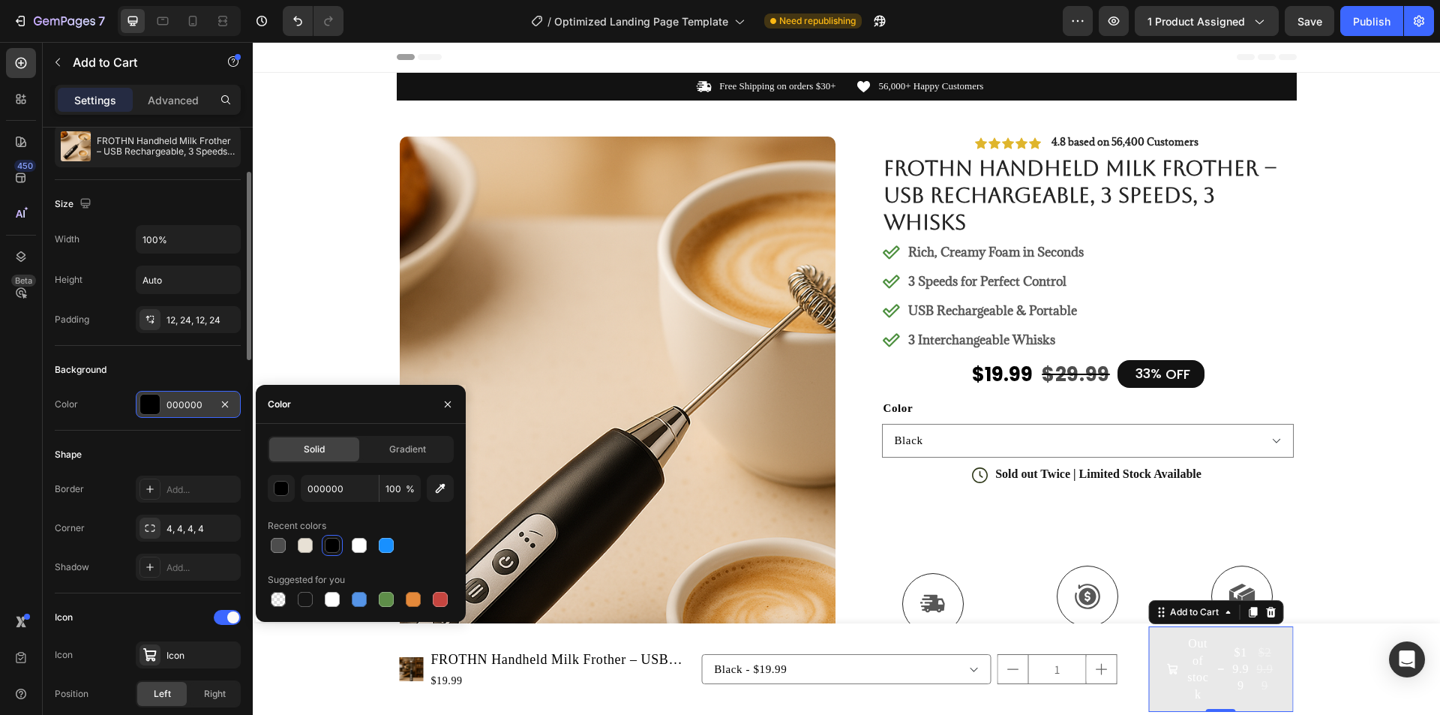
click at [331, 544] on div at bounding box center [332, 545] width 15 height 15
click at [403, 443] on span "Gradient" at bounding box center [407, 448] width 37 height 13
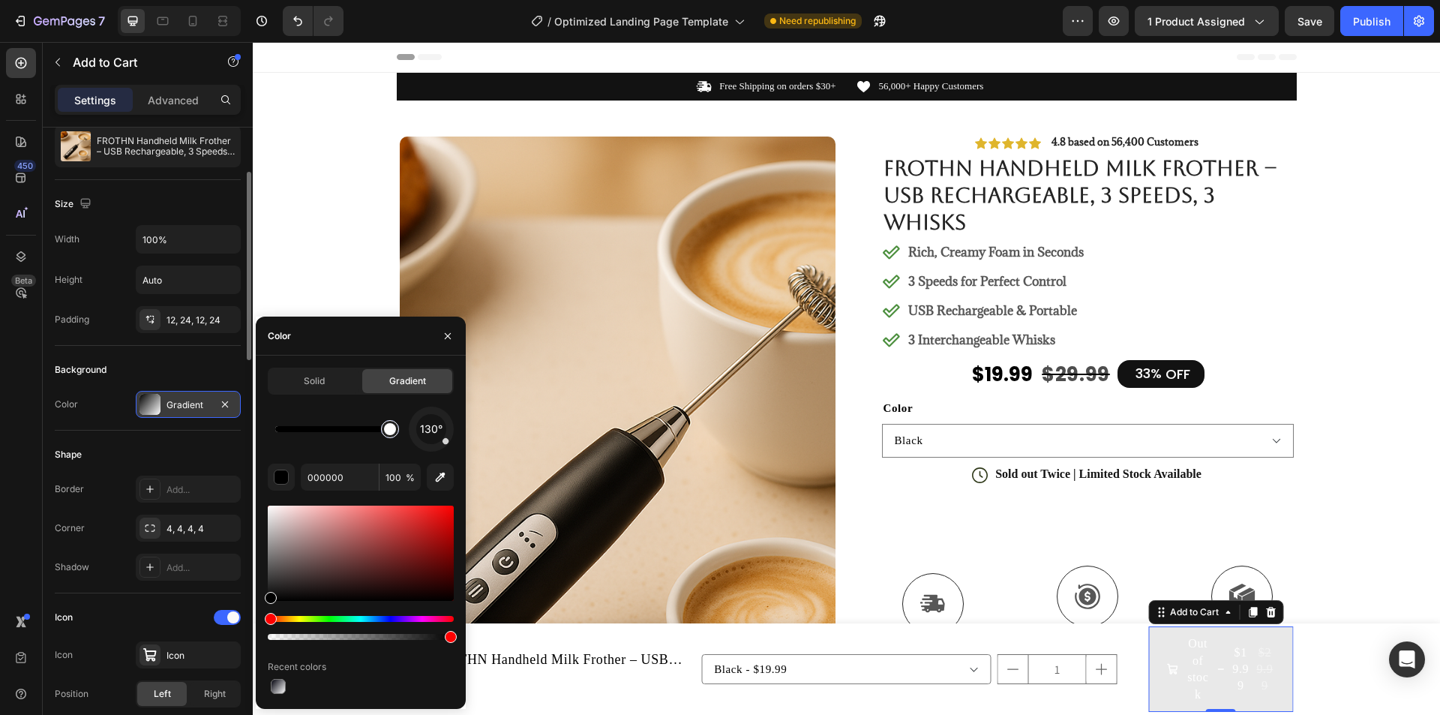
drag, startPoint x: 277, startPoint y: 427, endPoint x: 393, endPoint y: 431, distance: 116.3
click at [390, 431] on div at bounding box center [332, 429] width 115 height 6
drag, startPoint x: 393, startPoint y: 431, endPoint x: 250, endPoint y: 436, distance: 142.6
click at [250, 436] on div "450 Beta add Sections(20) Elements(3) Product Add to Cart Sticky Add to Cart Ad…" at bounding box center [126, 378] width 253 height 673
type input "000000"
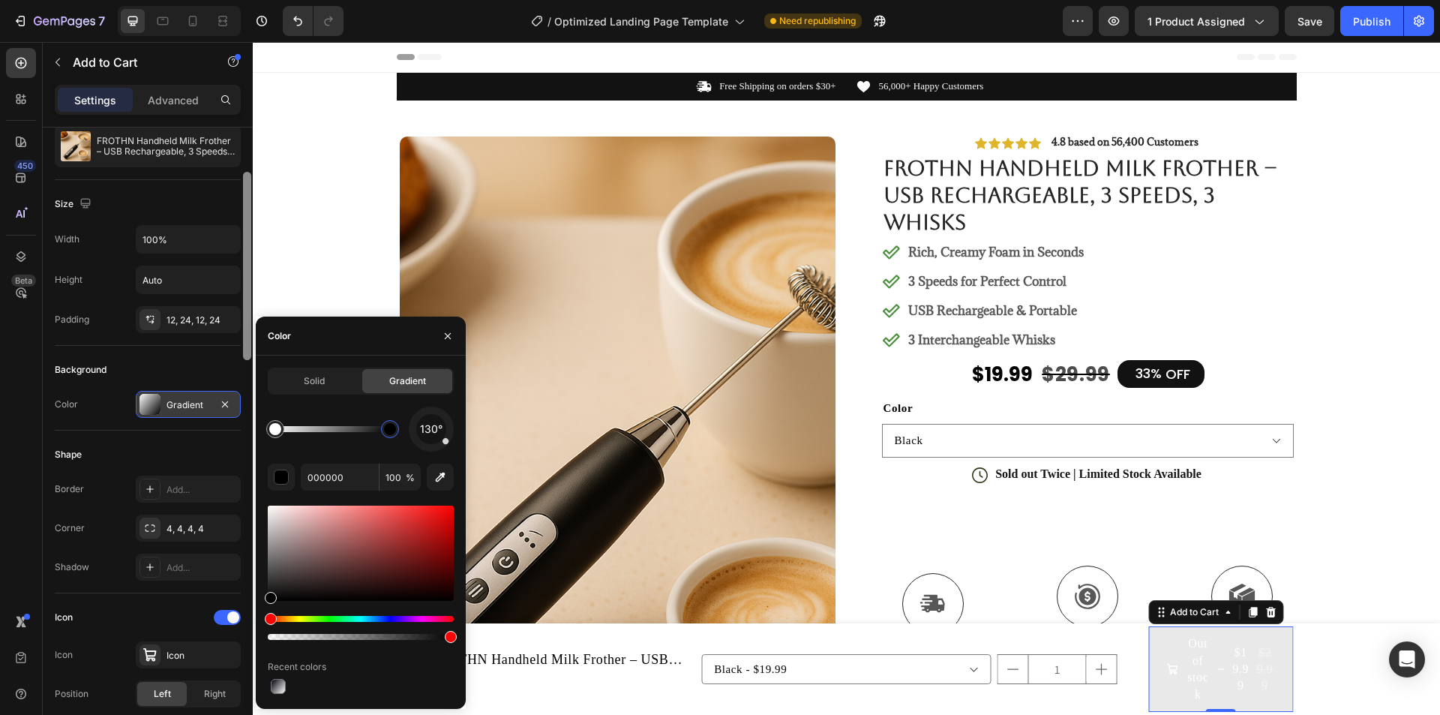
drag, startPoint x: 297, startPoint y: 583, endPoint x: 250, endPoint y: 615, distance: 56.8
click at [250, 615] on div "450 Beta add Sections(20) Elements(3) Product Add to Cart Sticky Add to Cart Ad…" at bounding box center [126, 378] width 253 height 673
click at [307, 386] on span "Solid" at bounding box center [314, 380] width 21 height 13
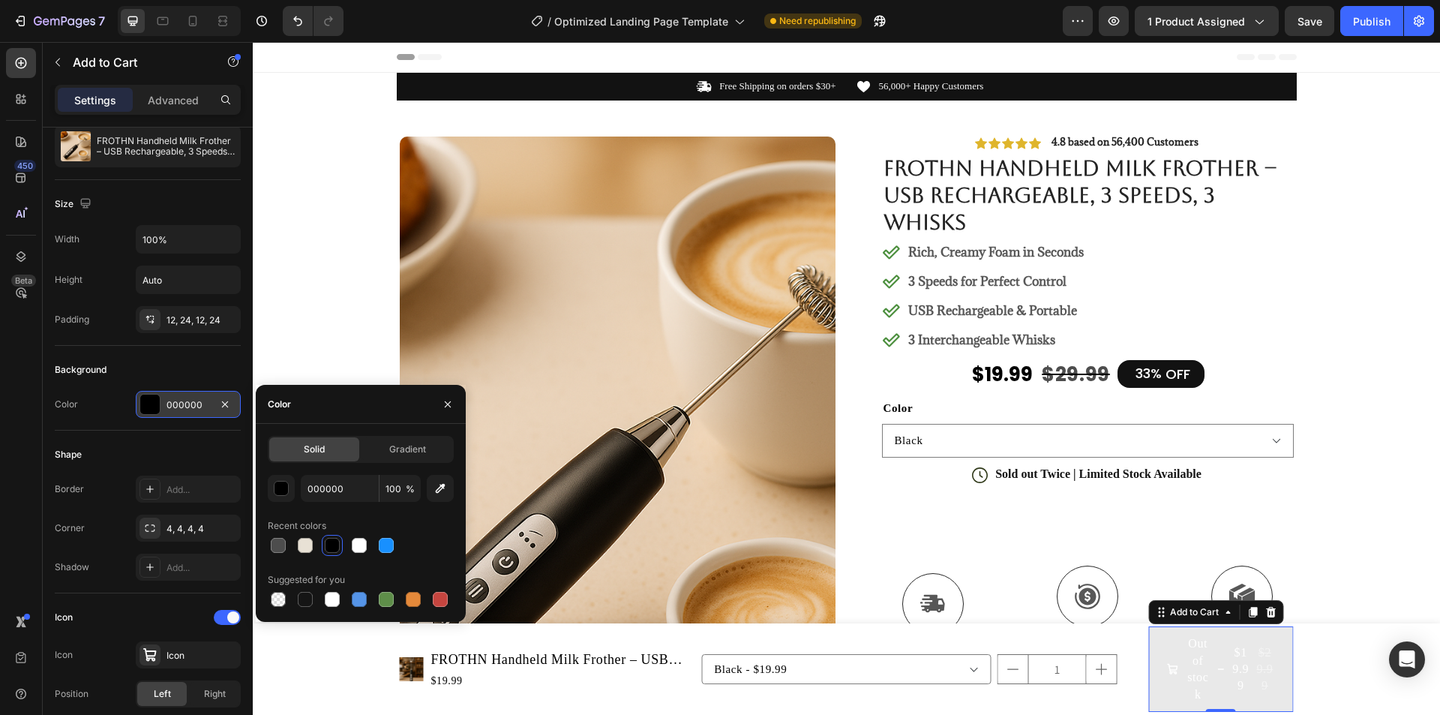
click at [323, 542] on div at bounding box center [332, 545] width 18 height 18
click at [328, 539] on div at bounding box center [332, 545] width 15 height 15
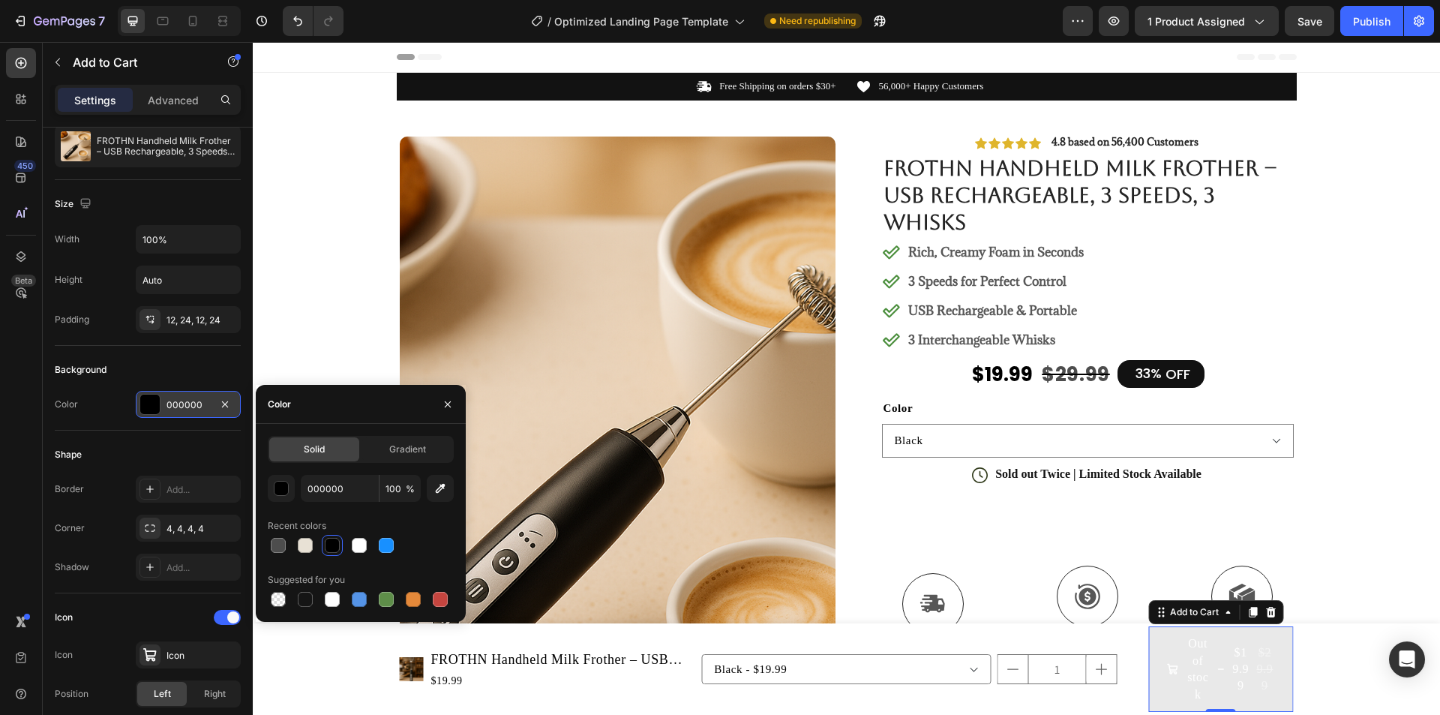
click at [140, 446] on div "Shape" at bounding box center [148, 454] width 186 height 24
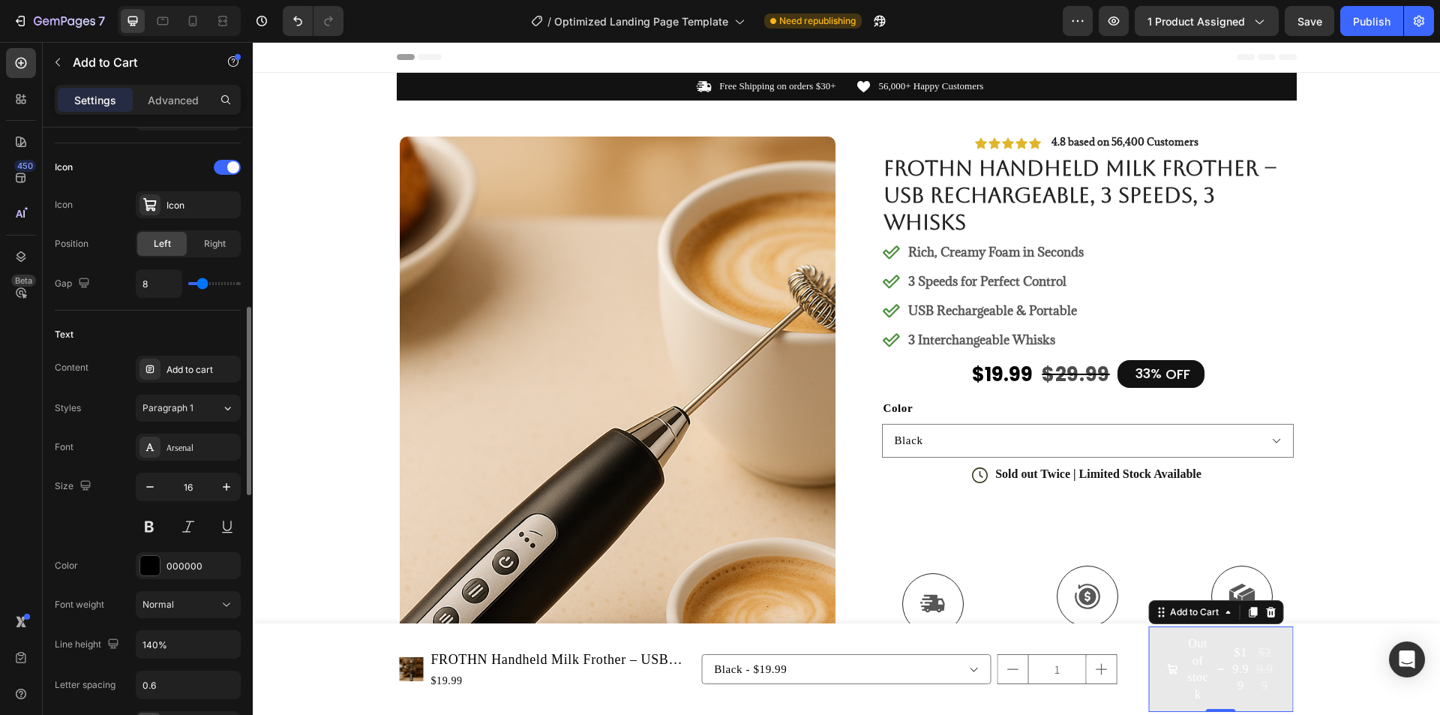
scroll to position [675, 0]
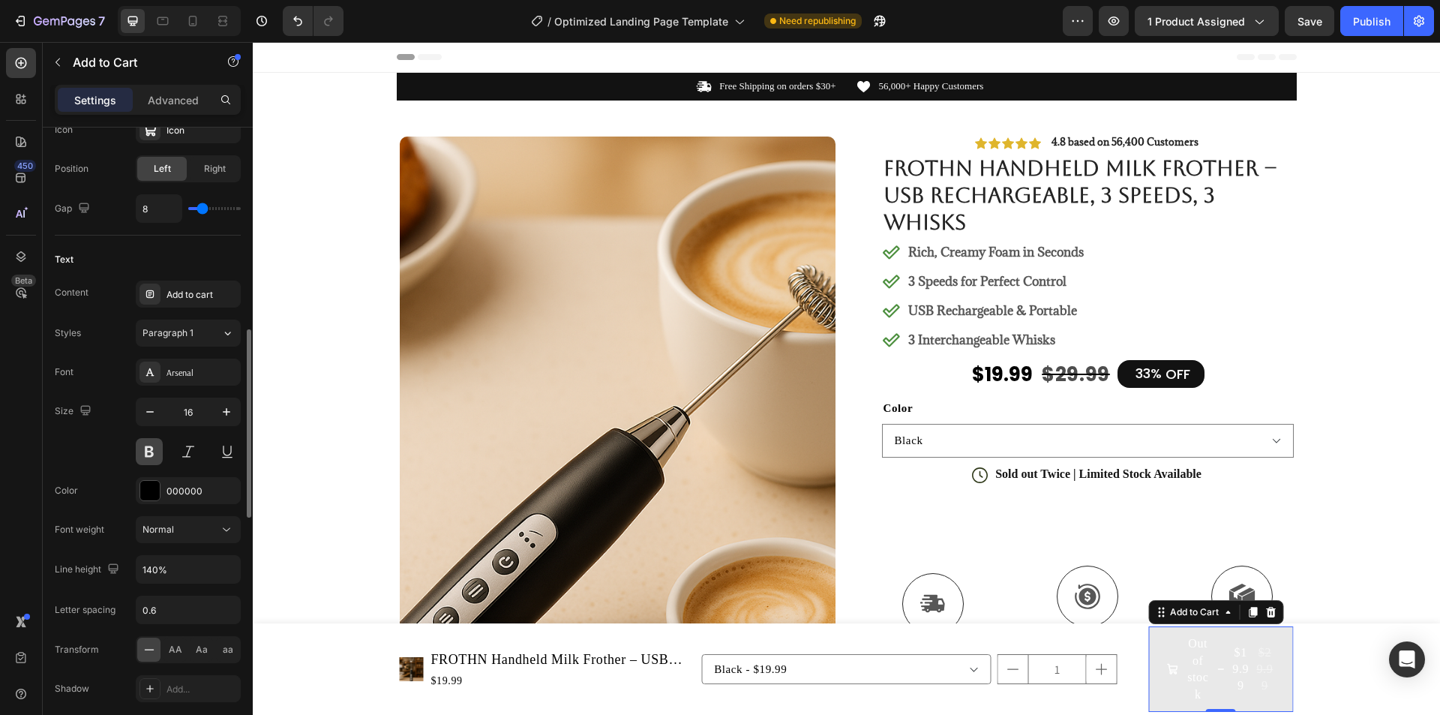
click at [144, 451] on button at bounding box center [149, 451] width 27 height 27
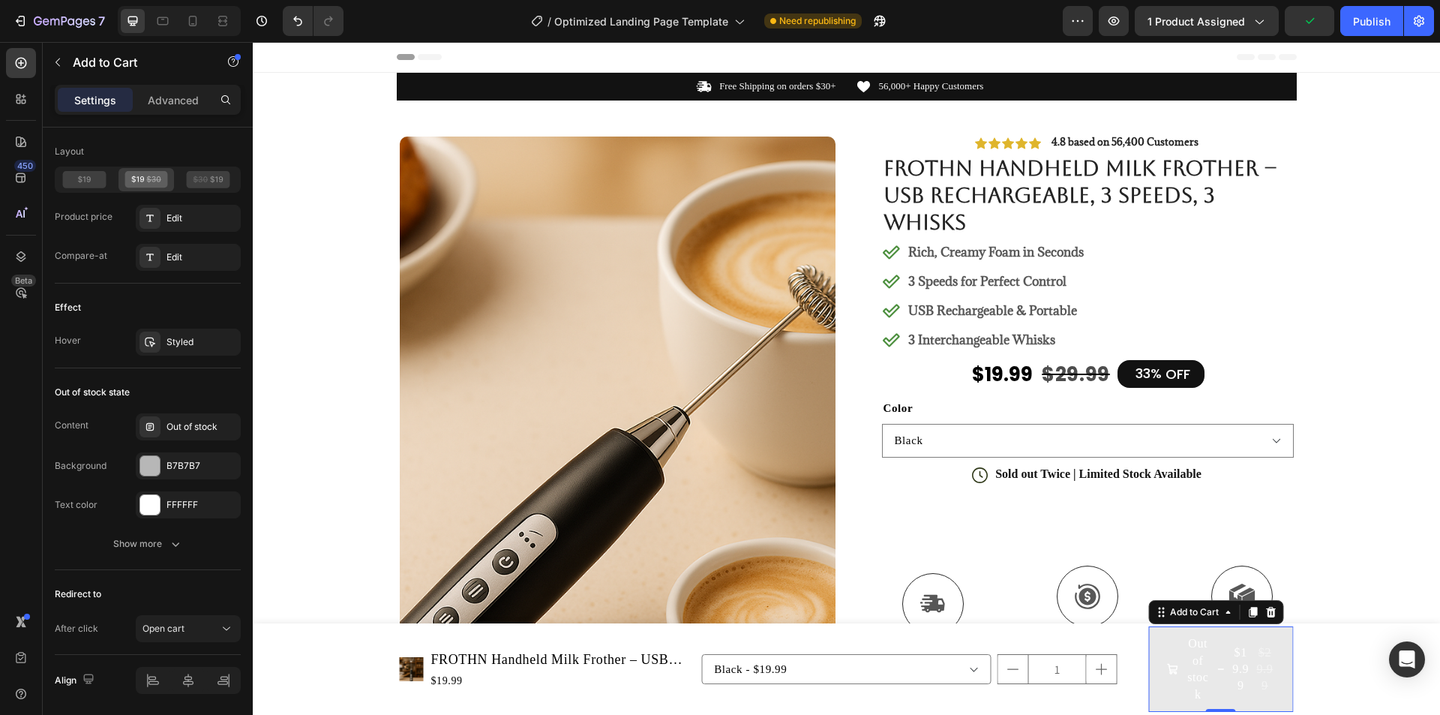
scroll to position [1476, 0]
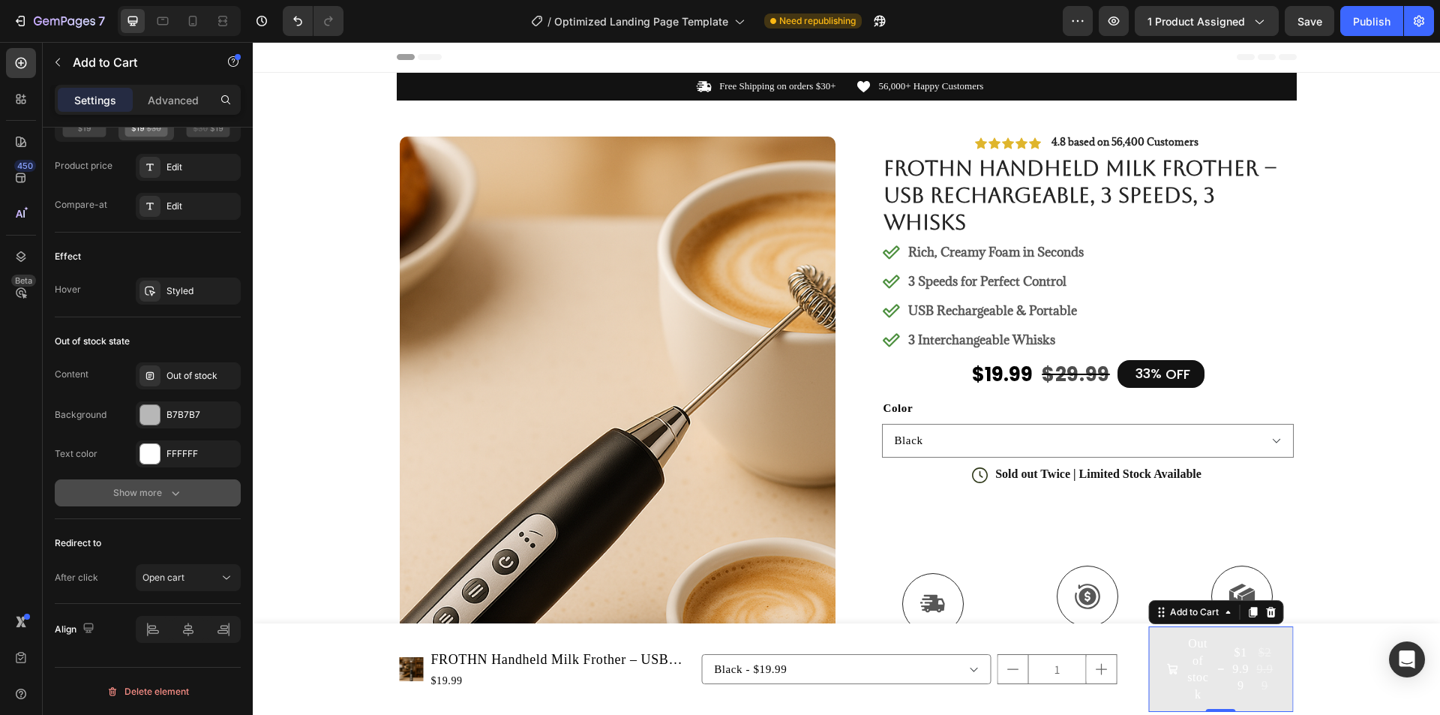
click at [145, 489] on div "Show more" at bounding box center [148, 492] width 70 height 15
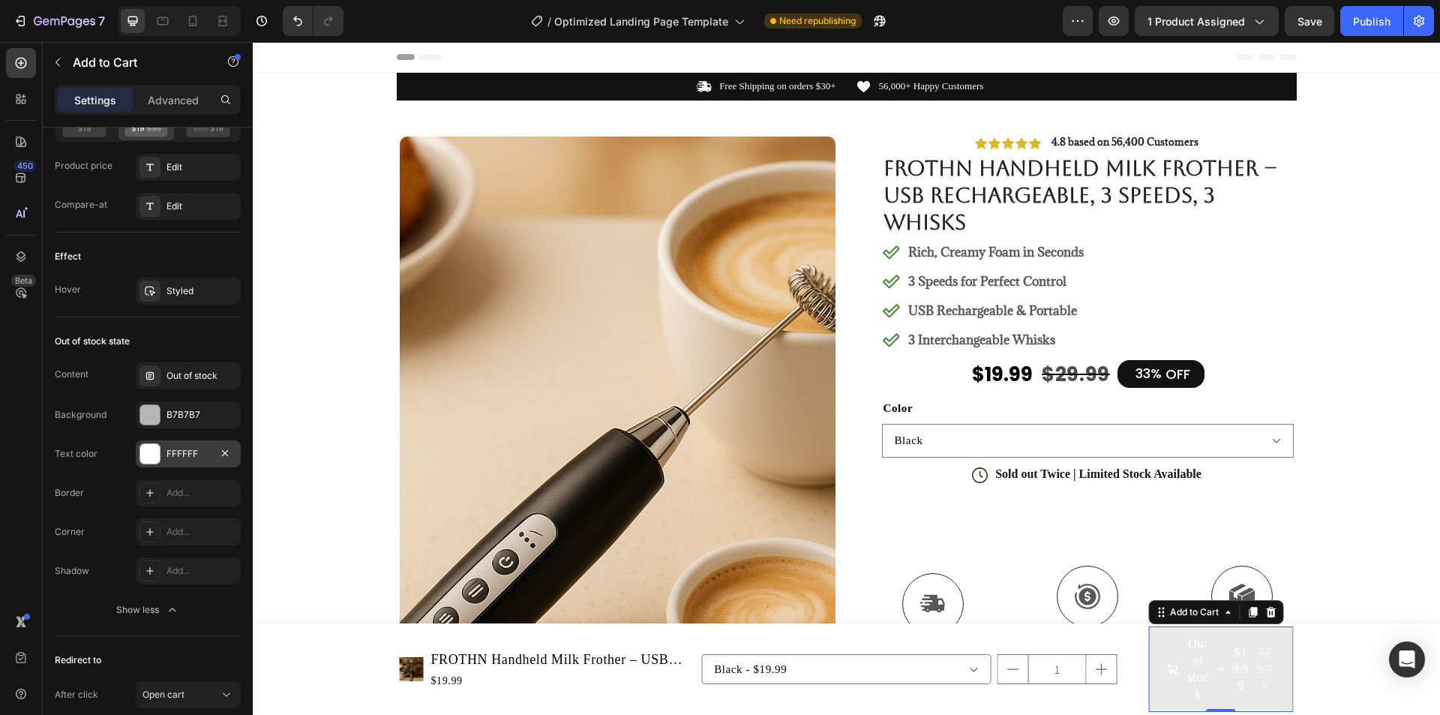
click at [163, 455] on div "FFFFFF" at bounding box center [188, 453] width 105 height 27
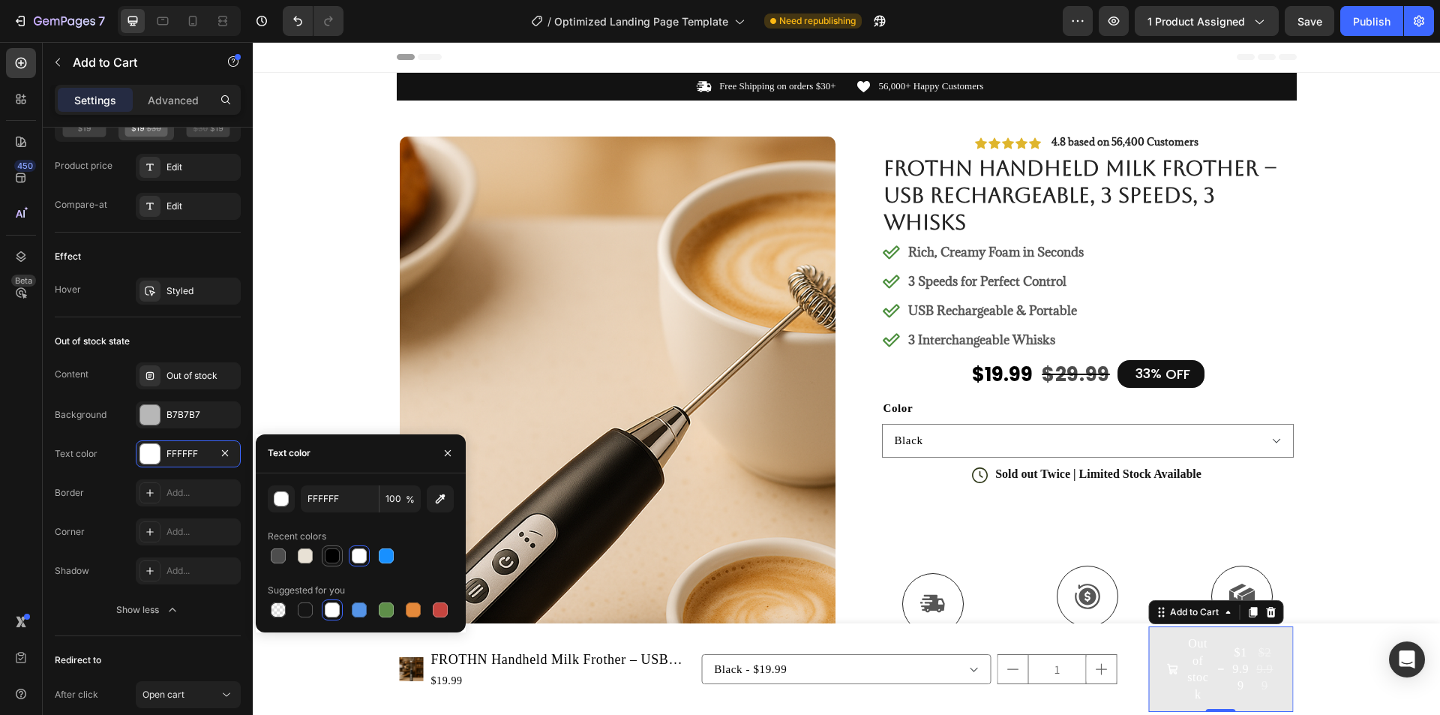
click at [329, 554] on div at bounding box center [332, 555] width 15 height 15
type input "000000"
click at [196, 416] on div "B7B7B7" at bounding box center [187, 414] width 43 height 13
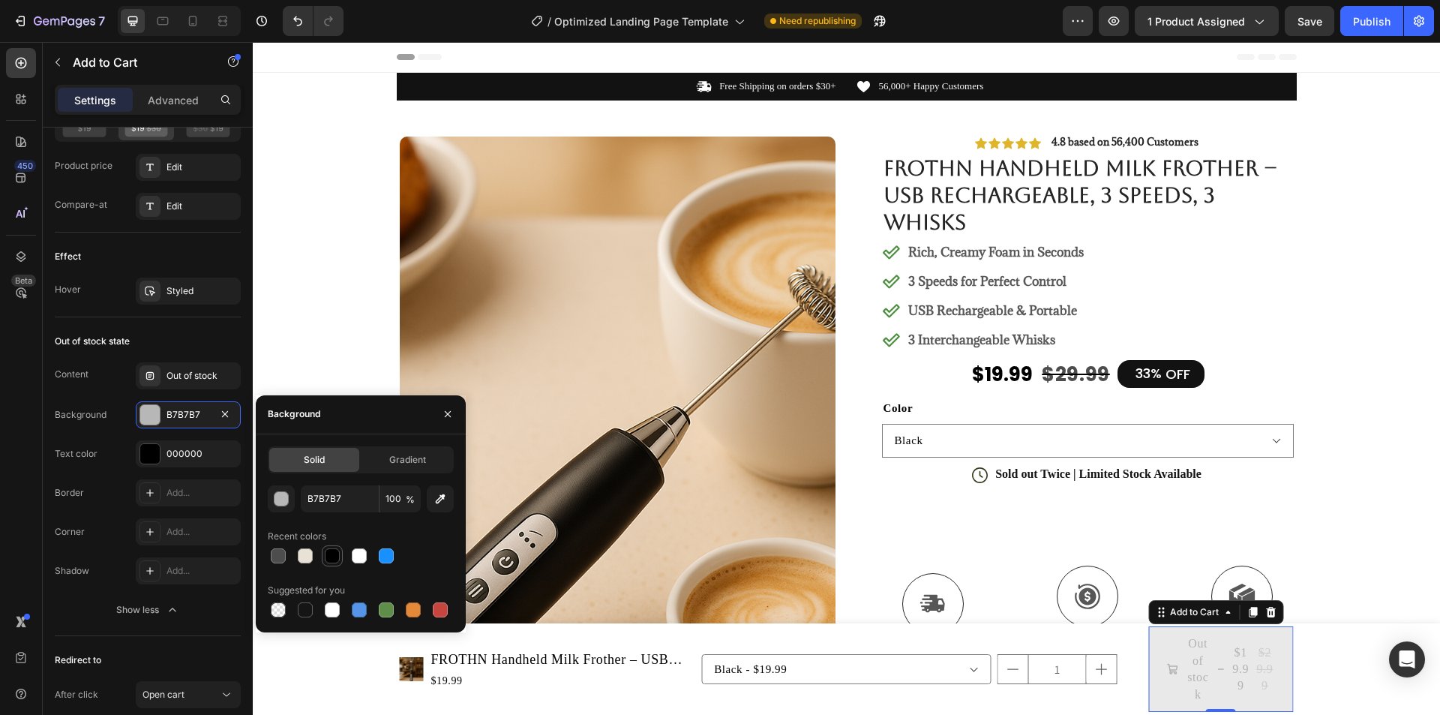
click at [334, 559] on div at bounding box center [332, 555] width 15 height 15
type input "000000"
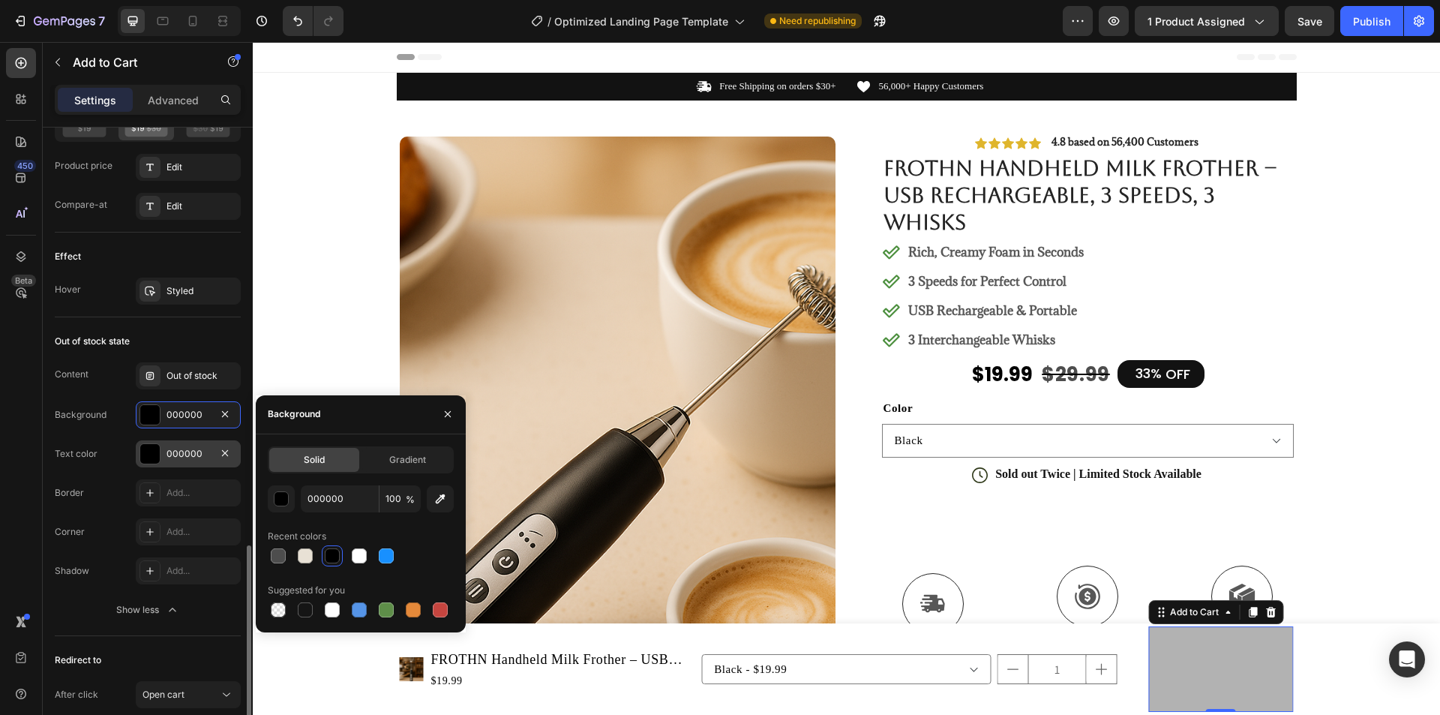
click at [176, 457] on div "000000" at bounding box center [187, 453] width 43 height 13
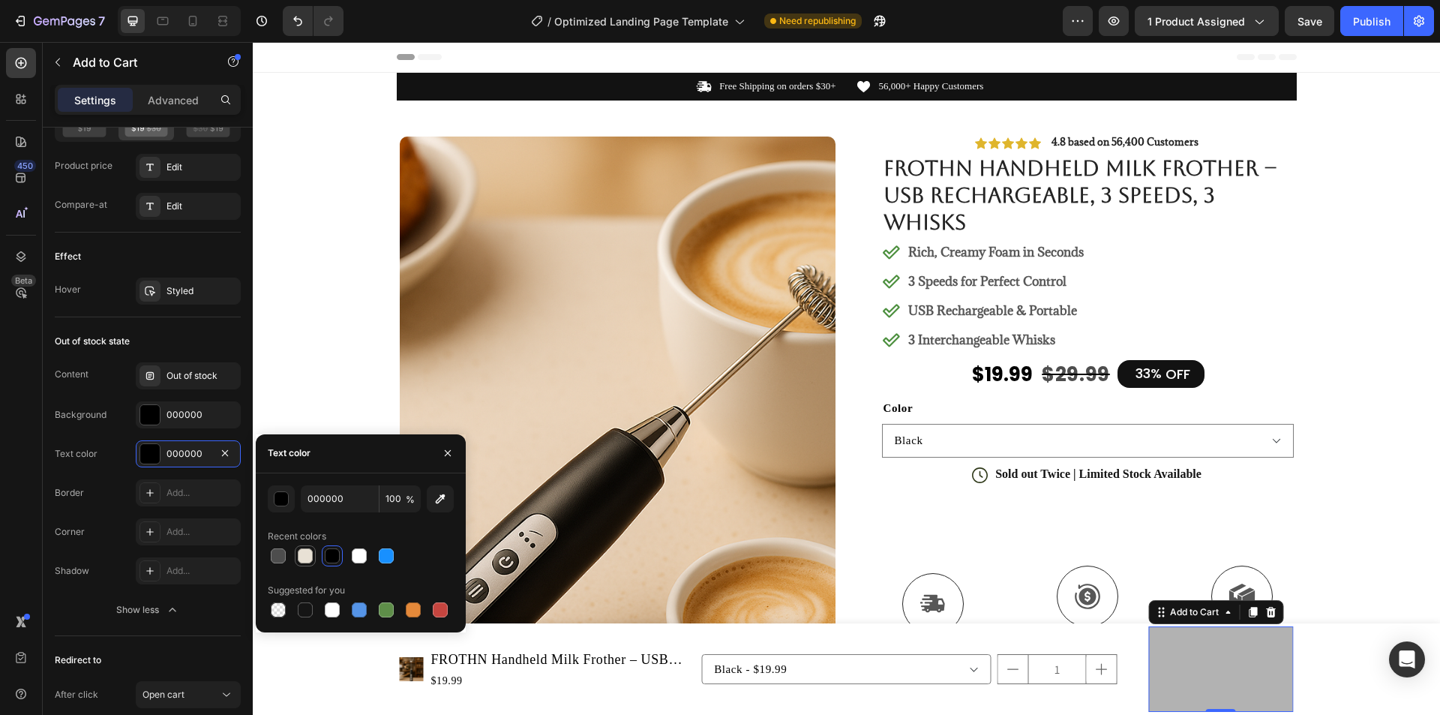
click at [302, 556] on div at bounding box center [305, 555] width 15 height 15
type input "E8E1D5"
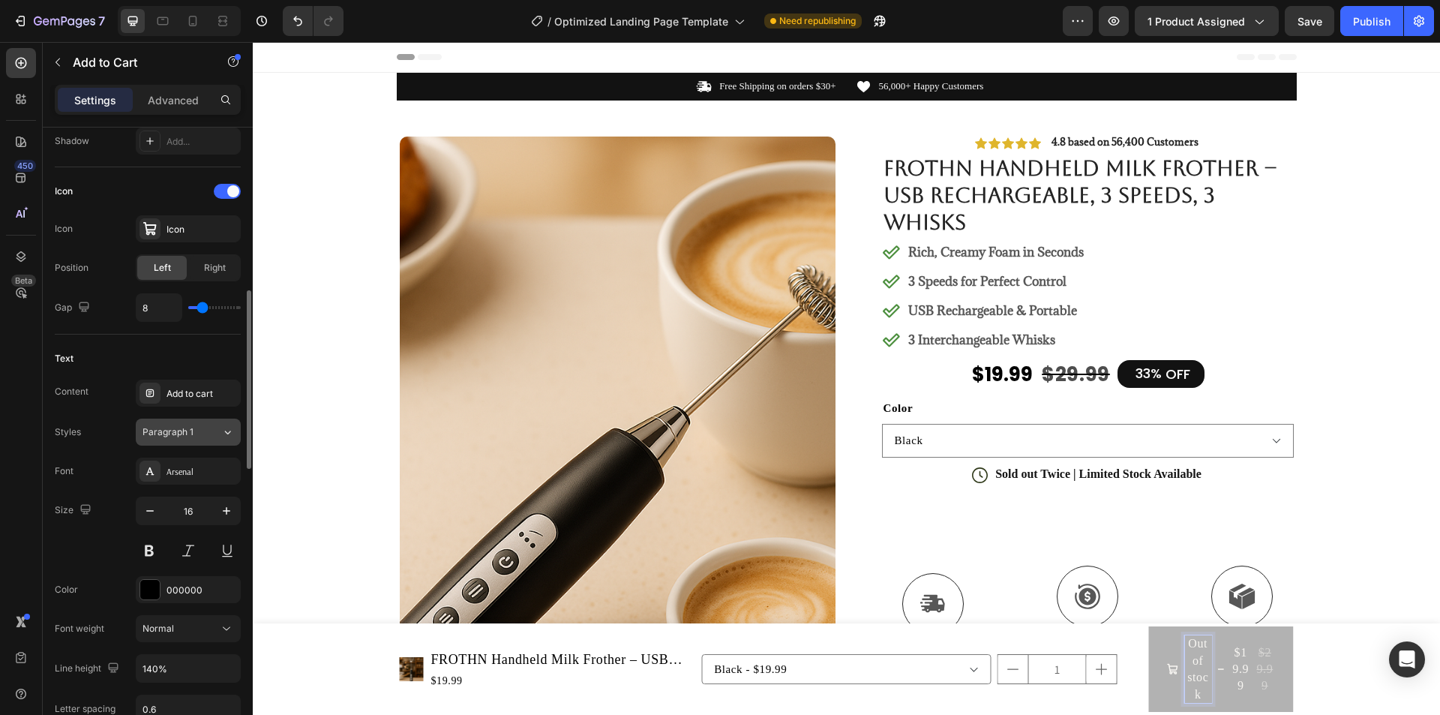
scroll to position [501, 0]
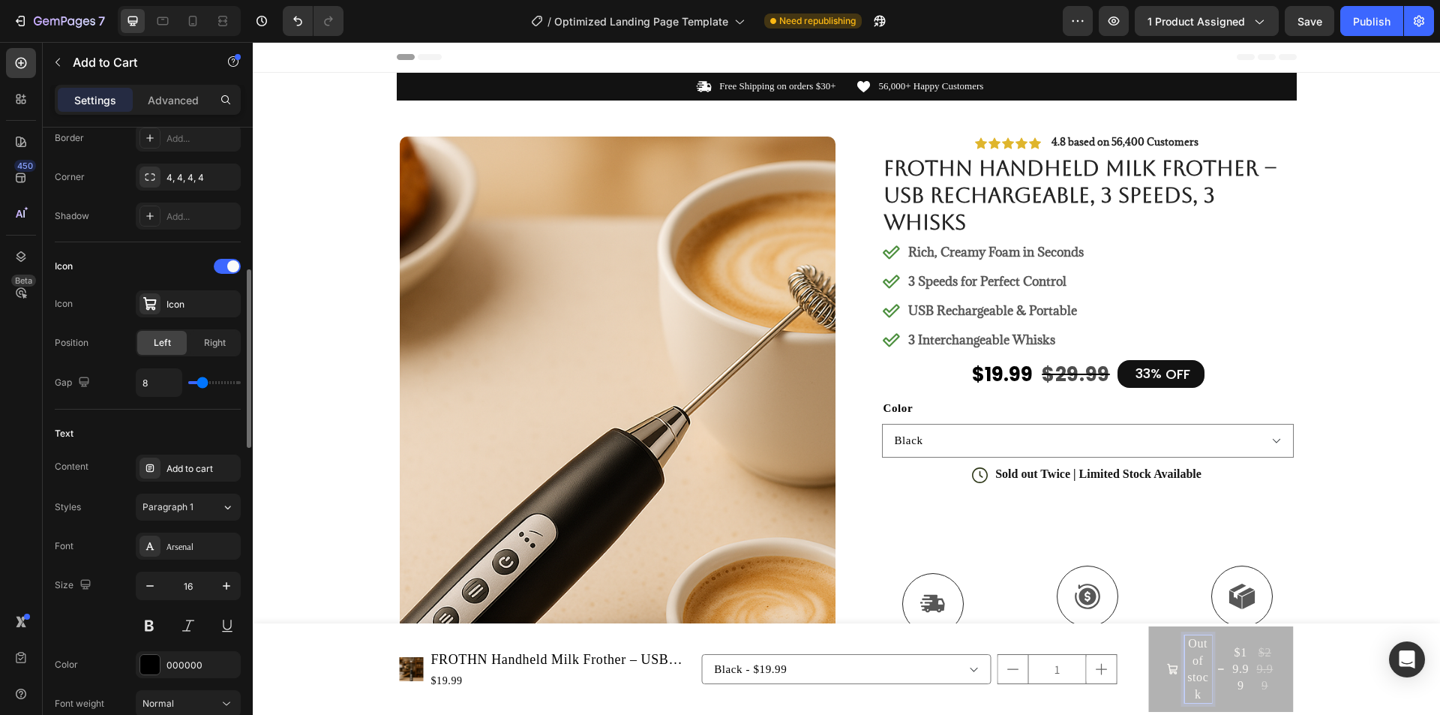
type input "6"
type input "10"
type input "20"
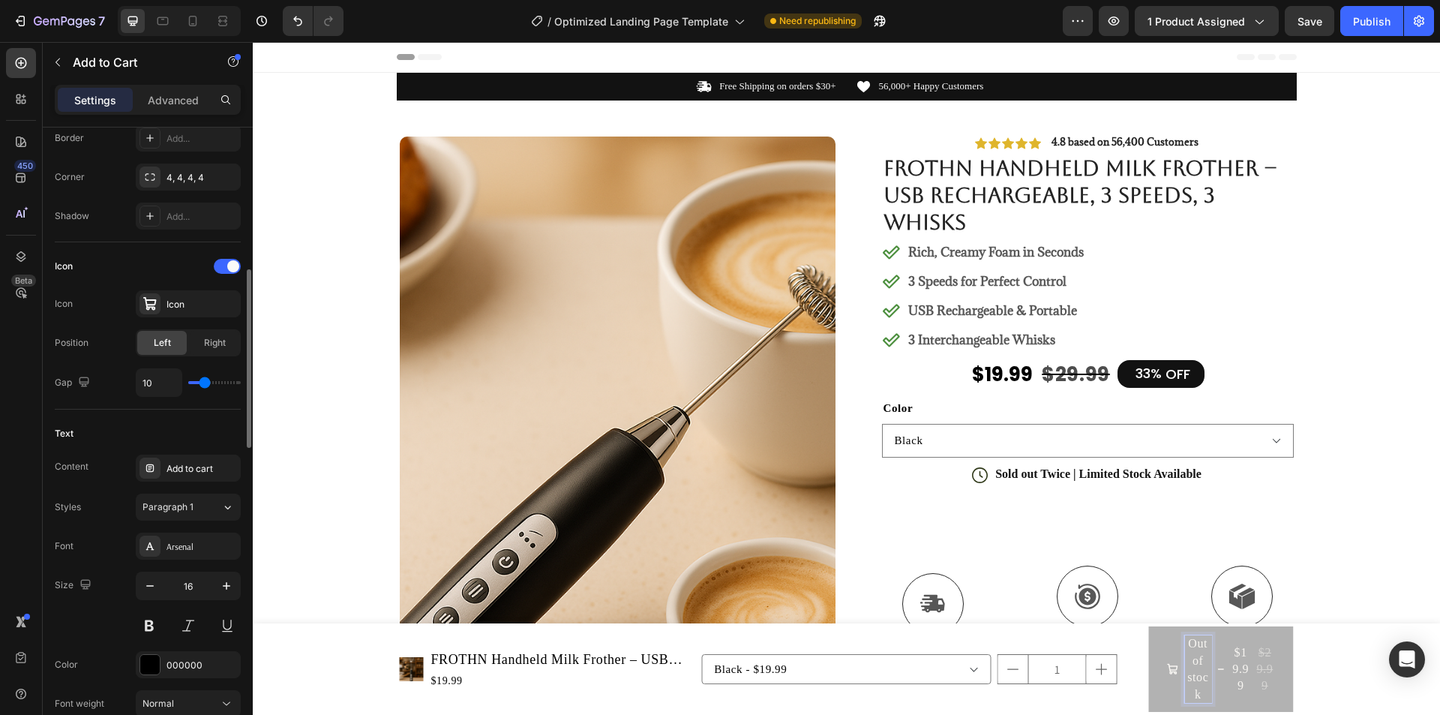
type input "20"
type input "32"
type input "33"
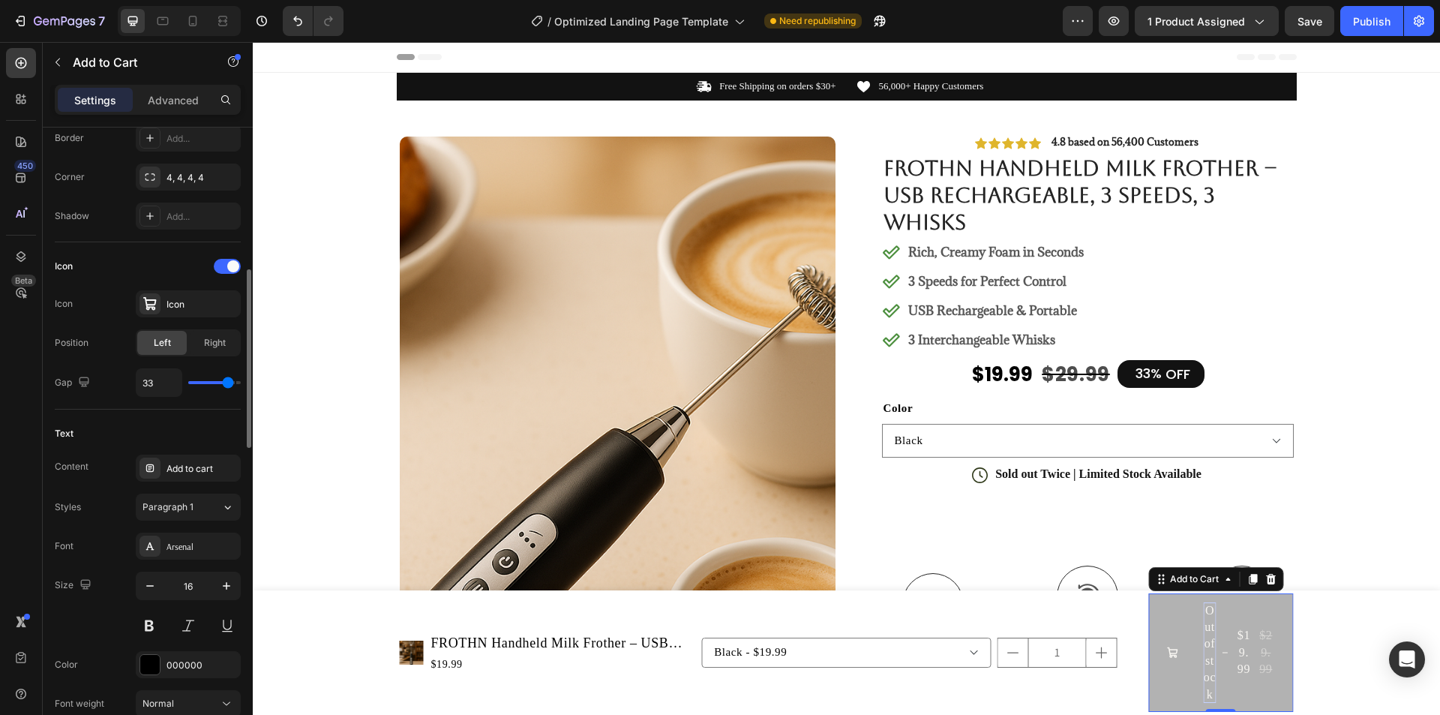
type input "31"
type input "30"
type input "28"
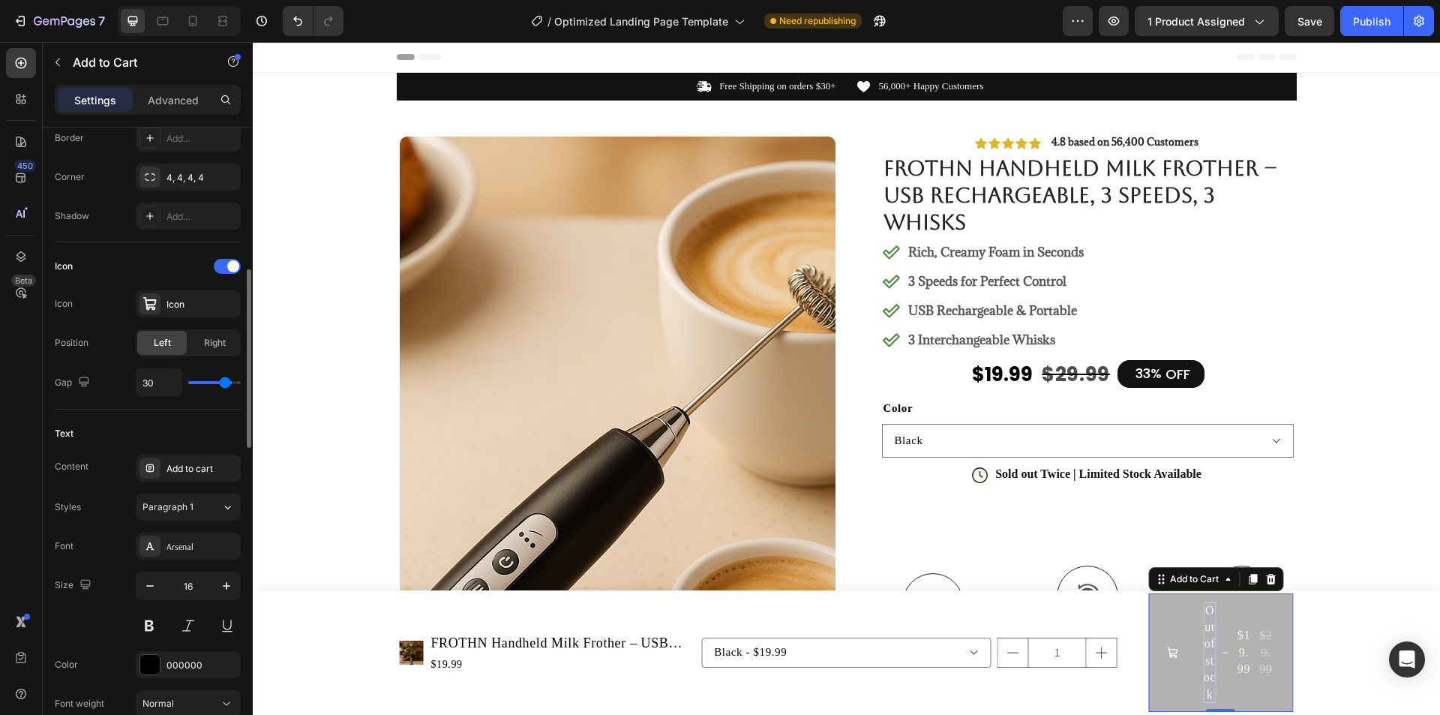
type input "28"
type input "25"
type input "24"
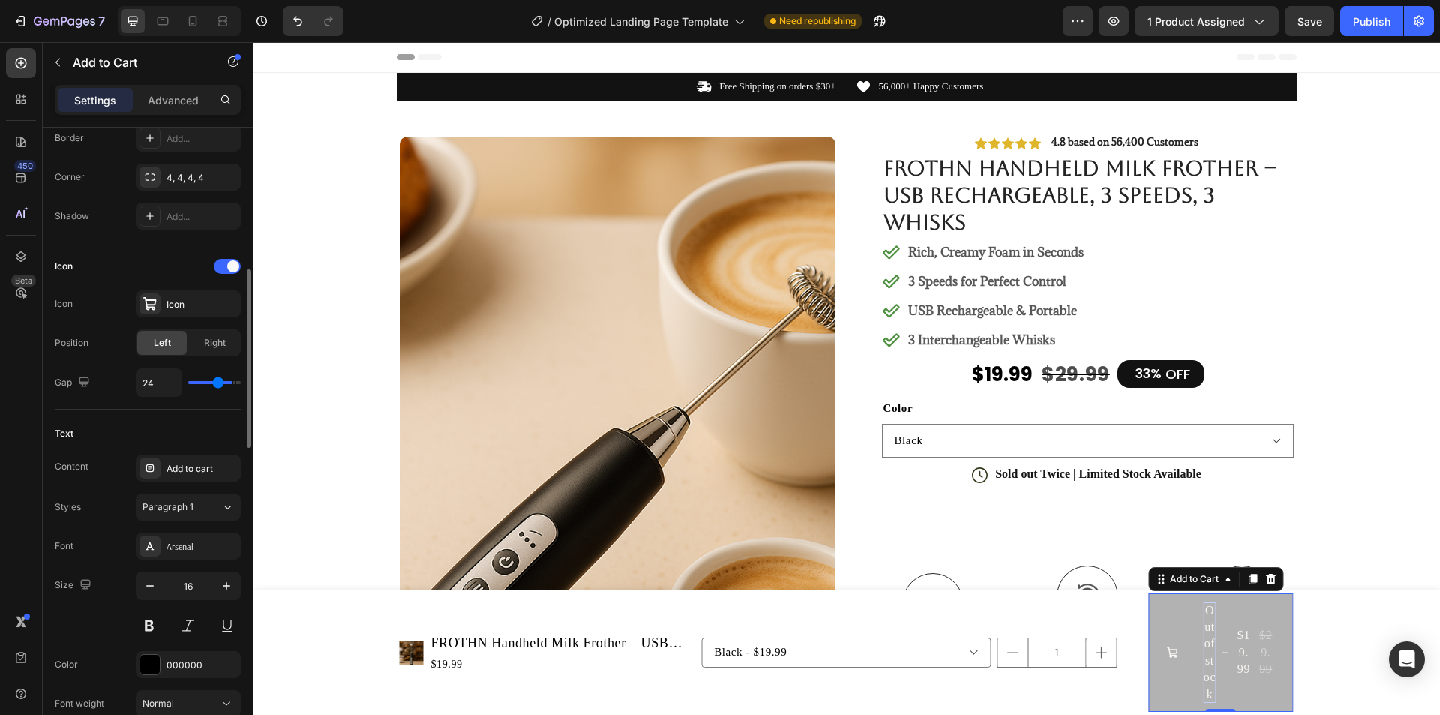
type input "23"
type input "22"
type input "21"
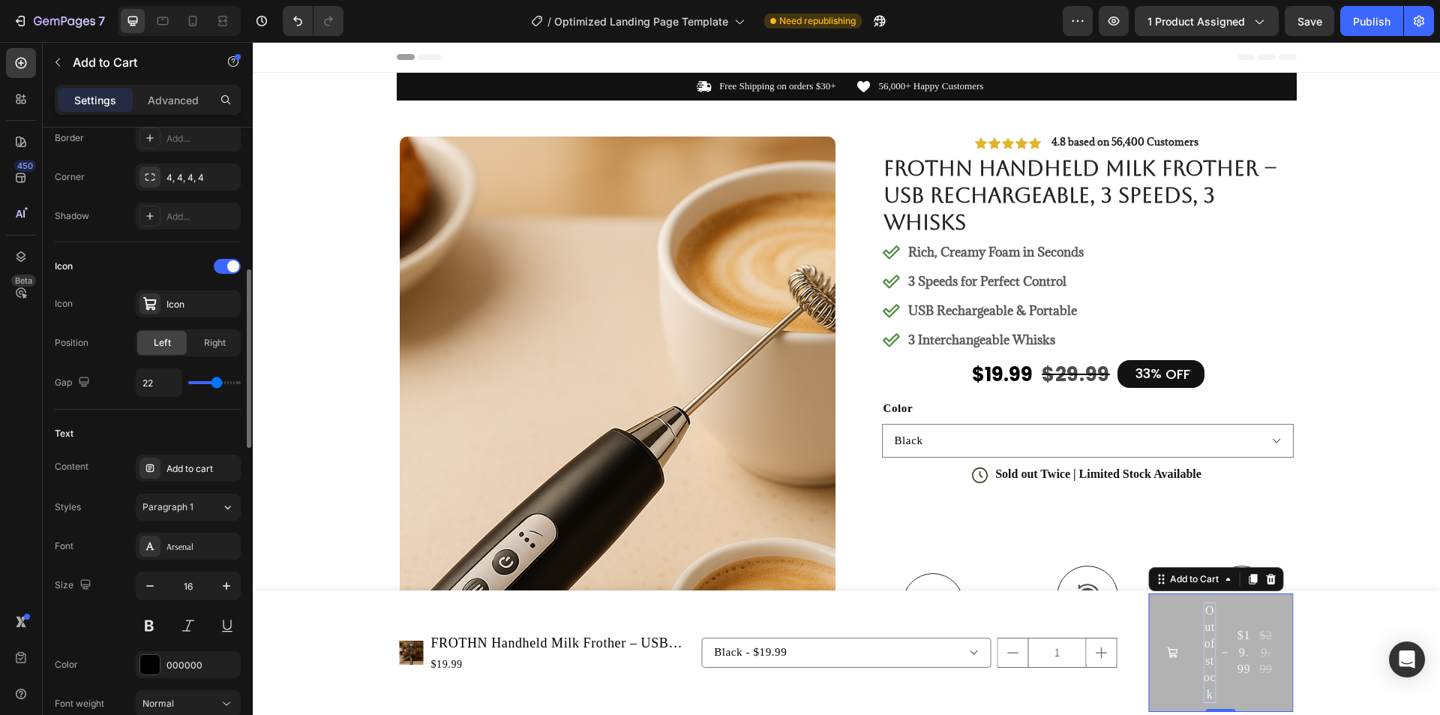
type input "21"
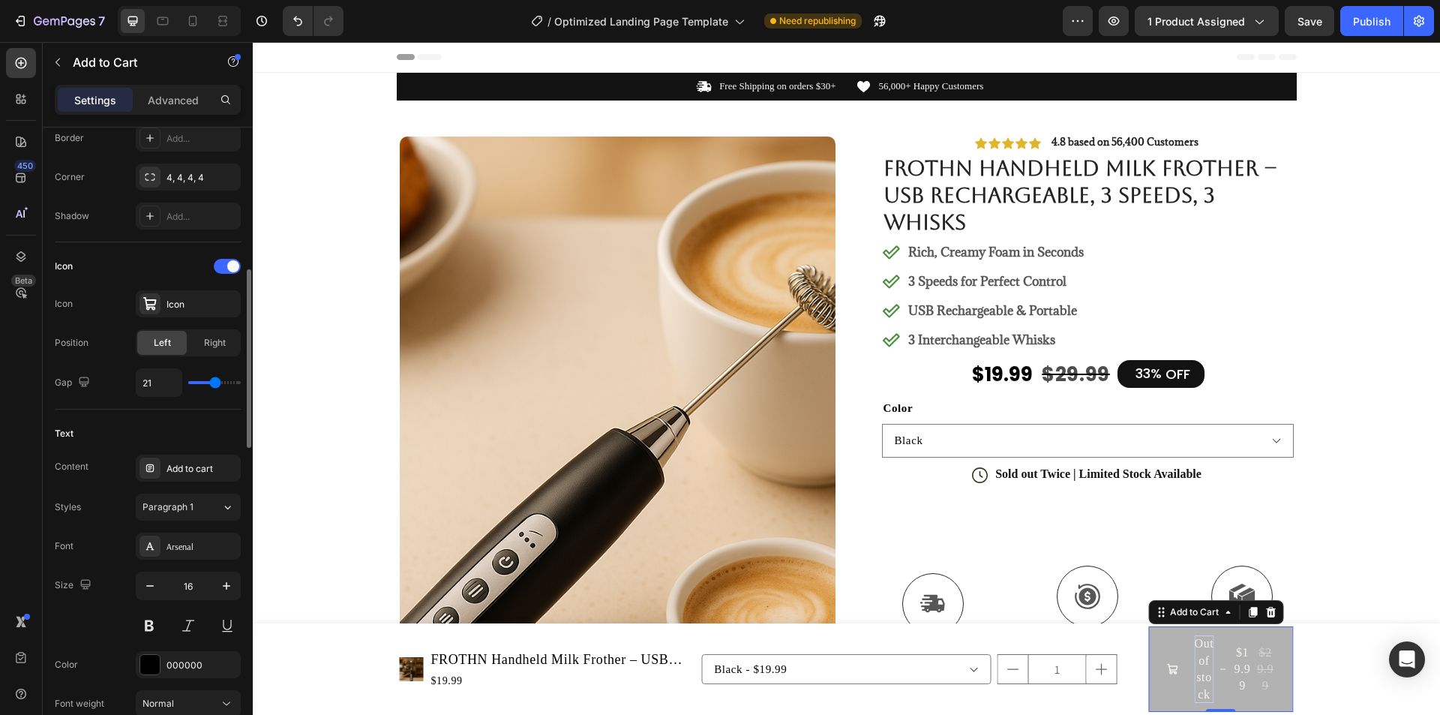
type input "19"
type input "17"
type input "16"
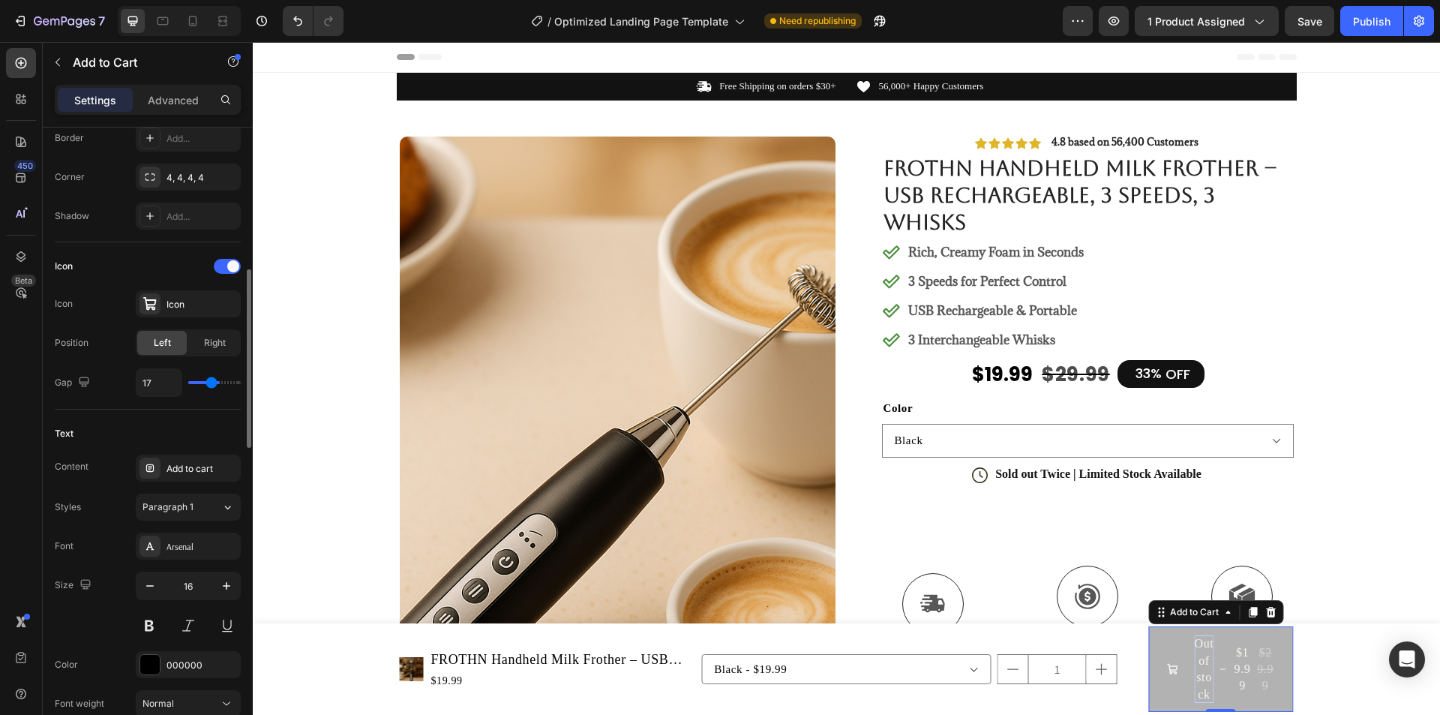
type input "16"
type input "14"
type input "13"
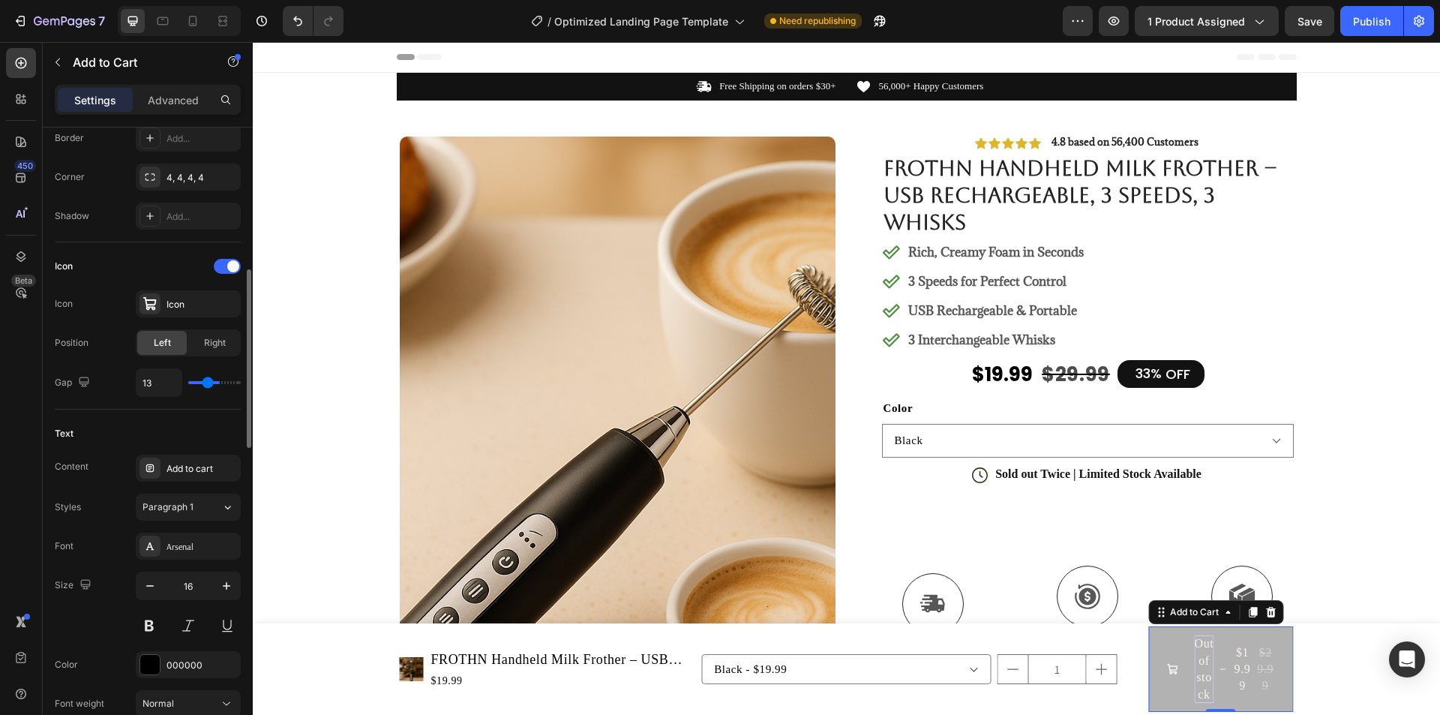
type input "11"
type input "10"
type input "9"
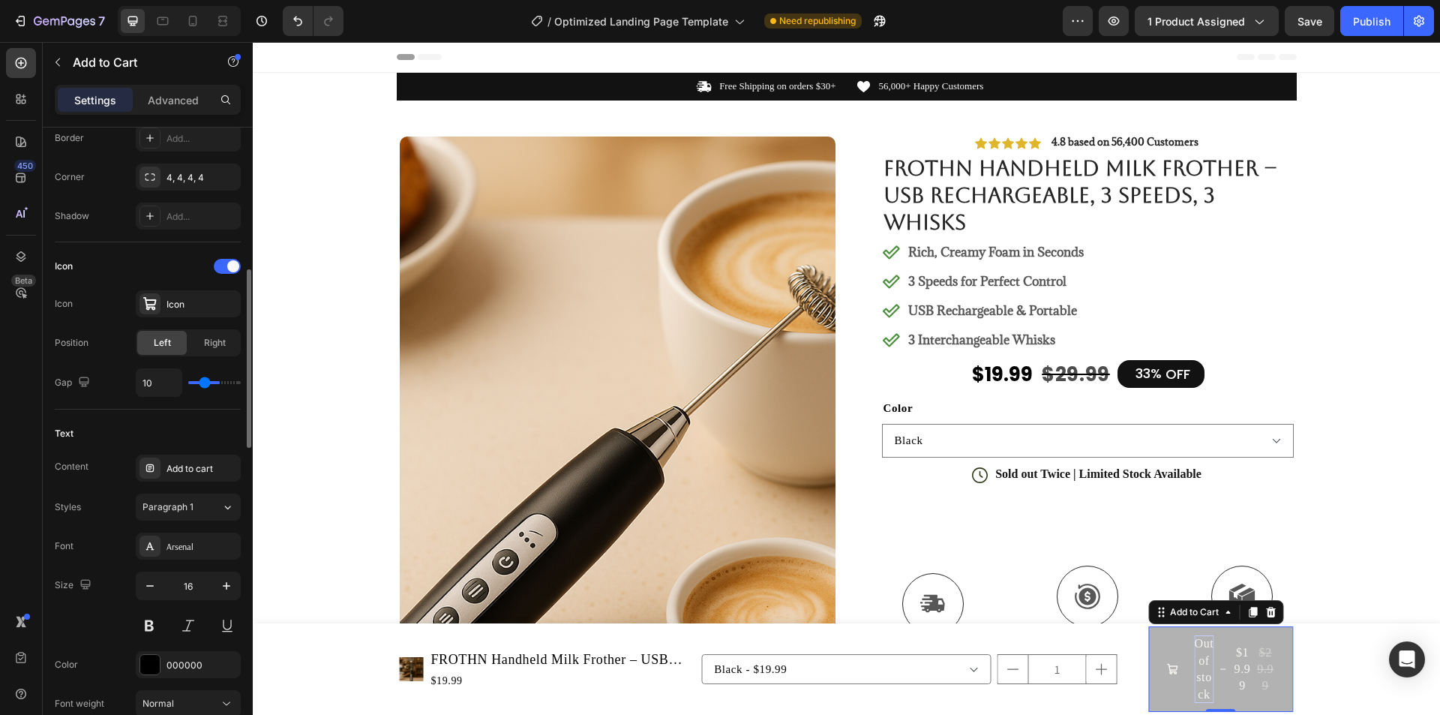
type input "9"
type input "7"
type input "5"
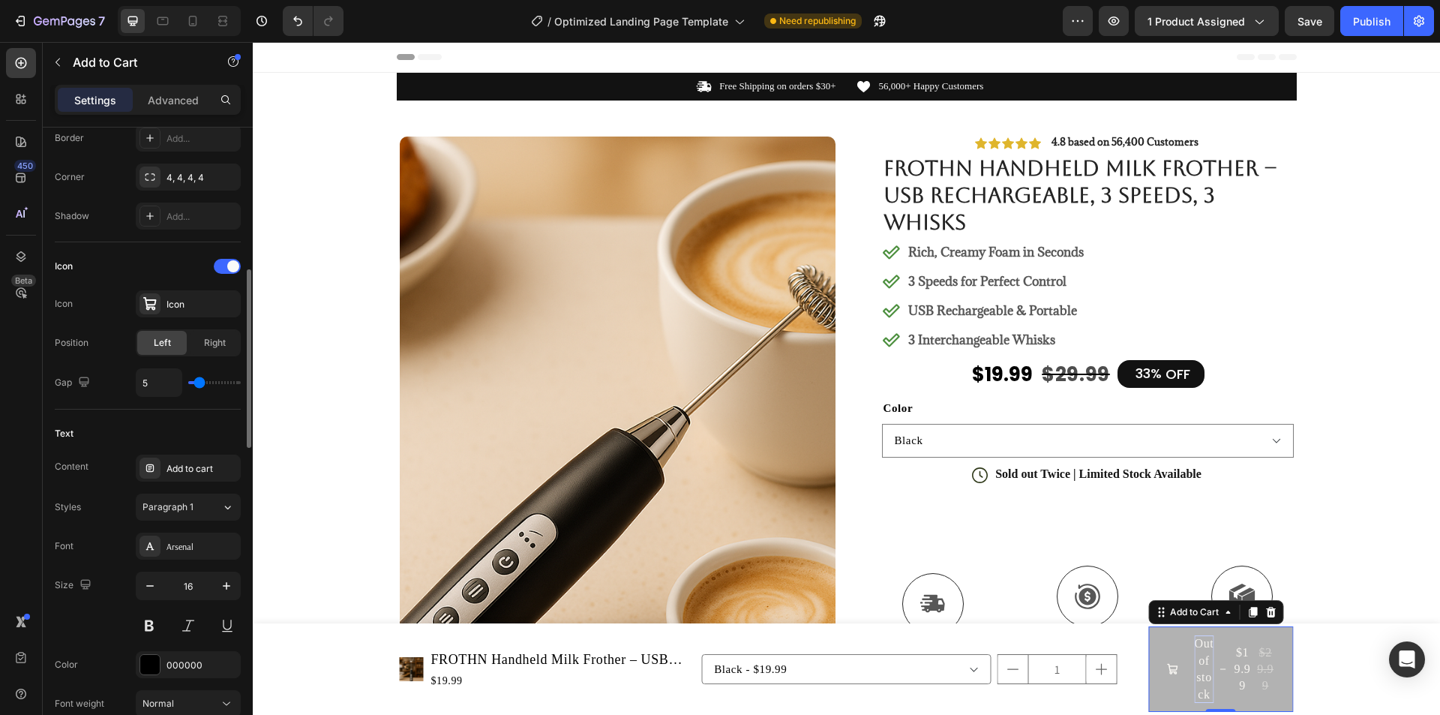
type input "4"
type input "3"
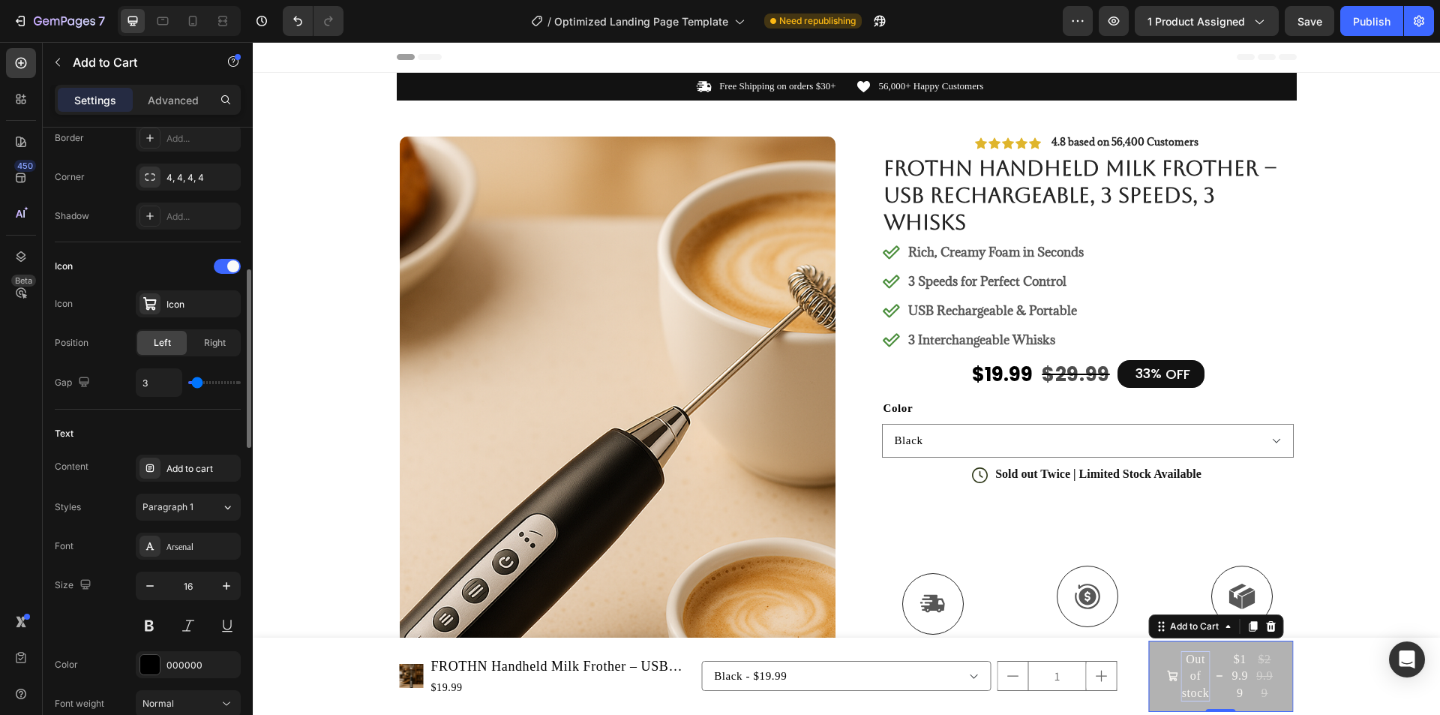
type input "1"
type input "0"
drag, startPoint x: 199, startPoint y: 384, endPoint x: 174, endPoint y: 391, distance: 25.7
type input "0"
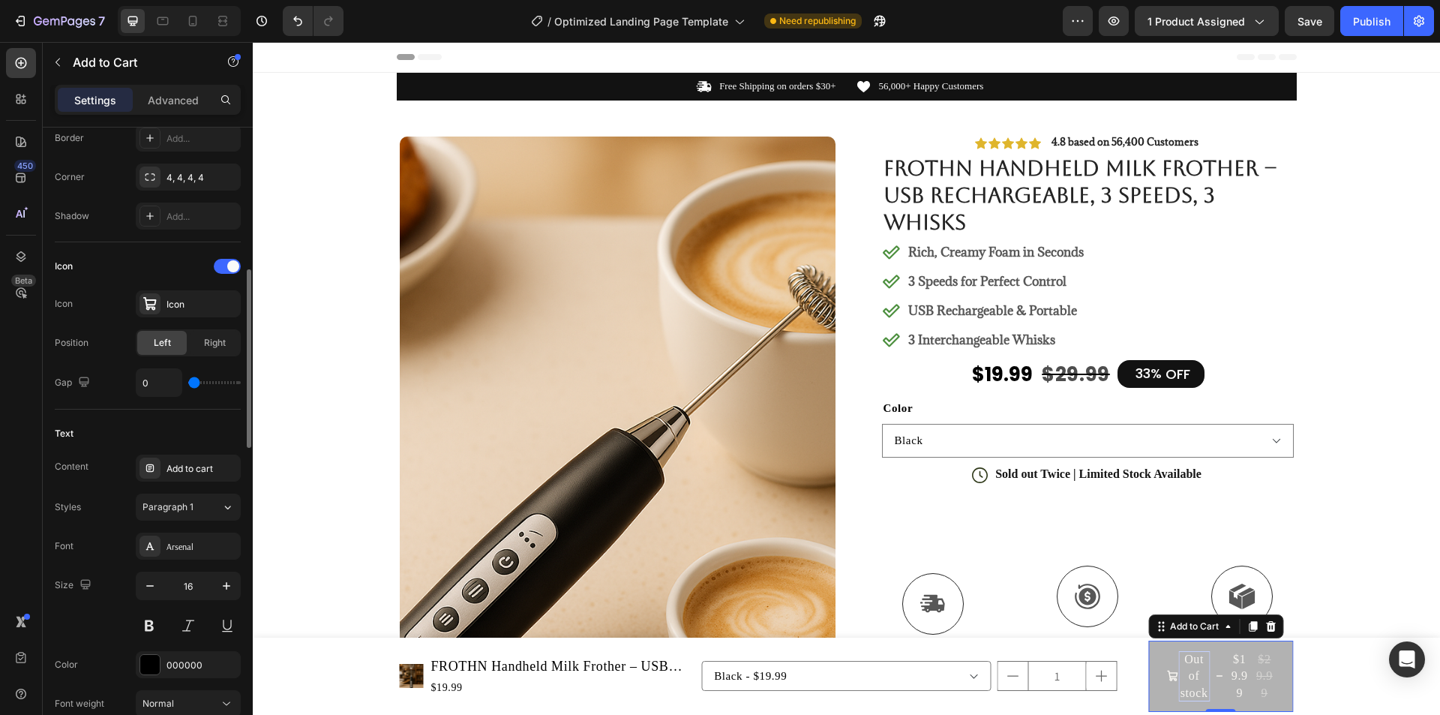
click at [188, 384] on input "range" at bounding box center [214, 382] width 52 height 3
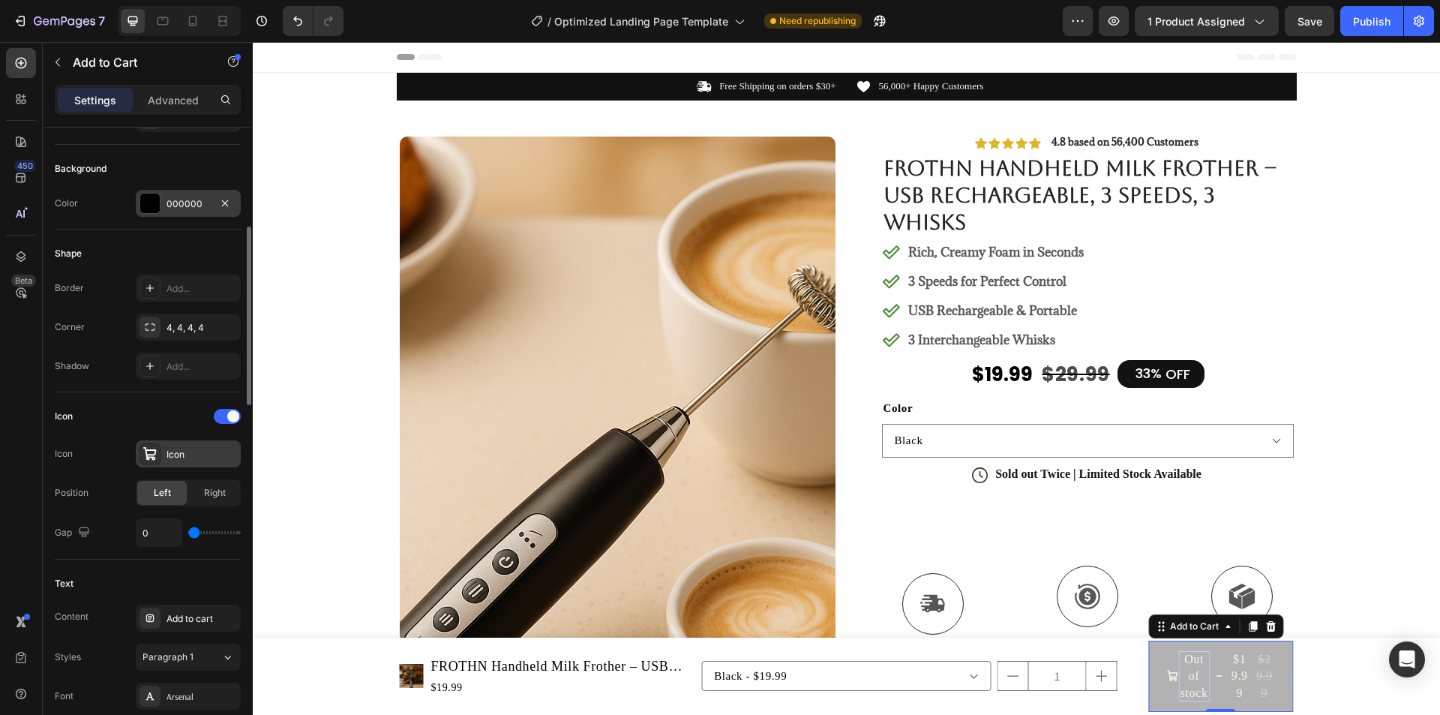
scroll to position [201, 0]
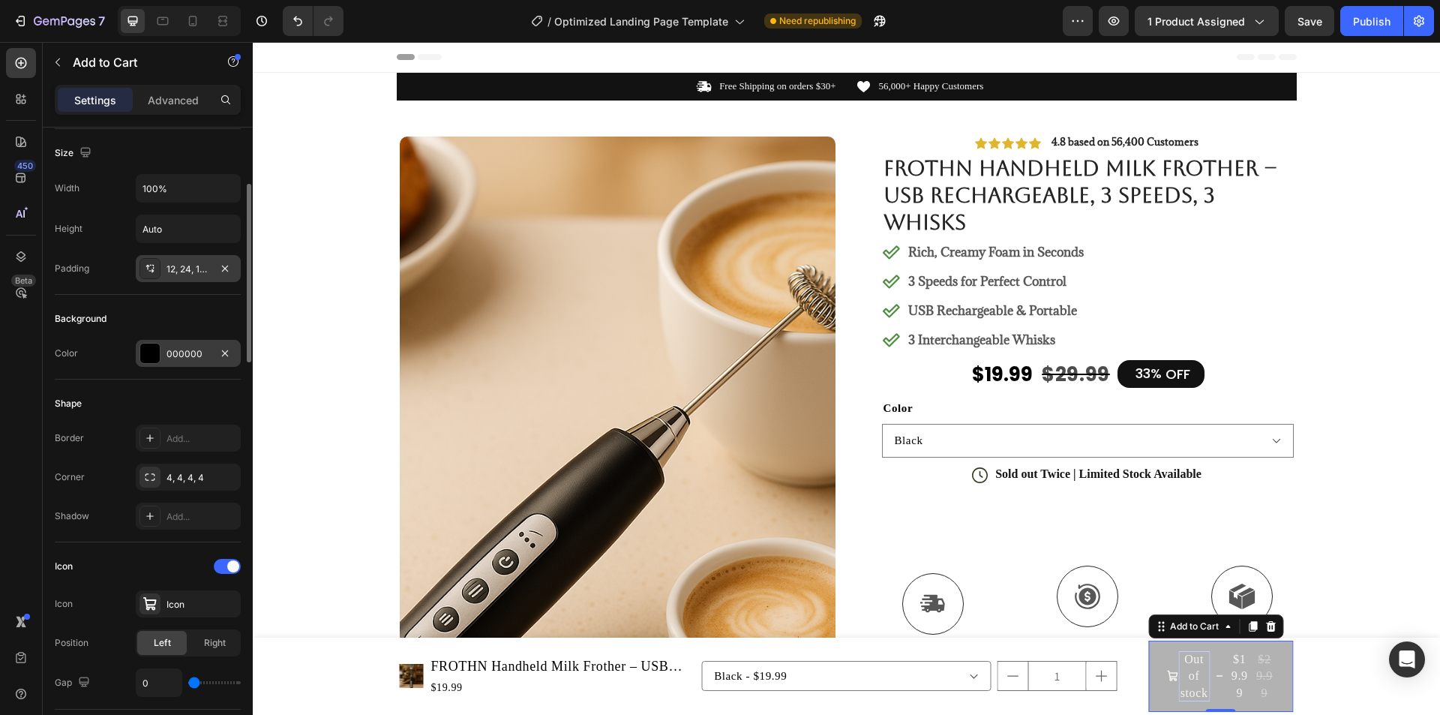
click at [173, 274] on div "12, 24, 12, 24" at bounding box center [187, 268] width 43 height 13
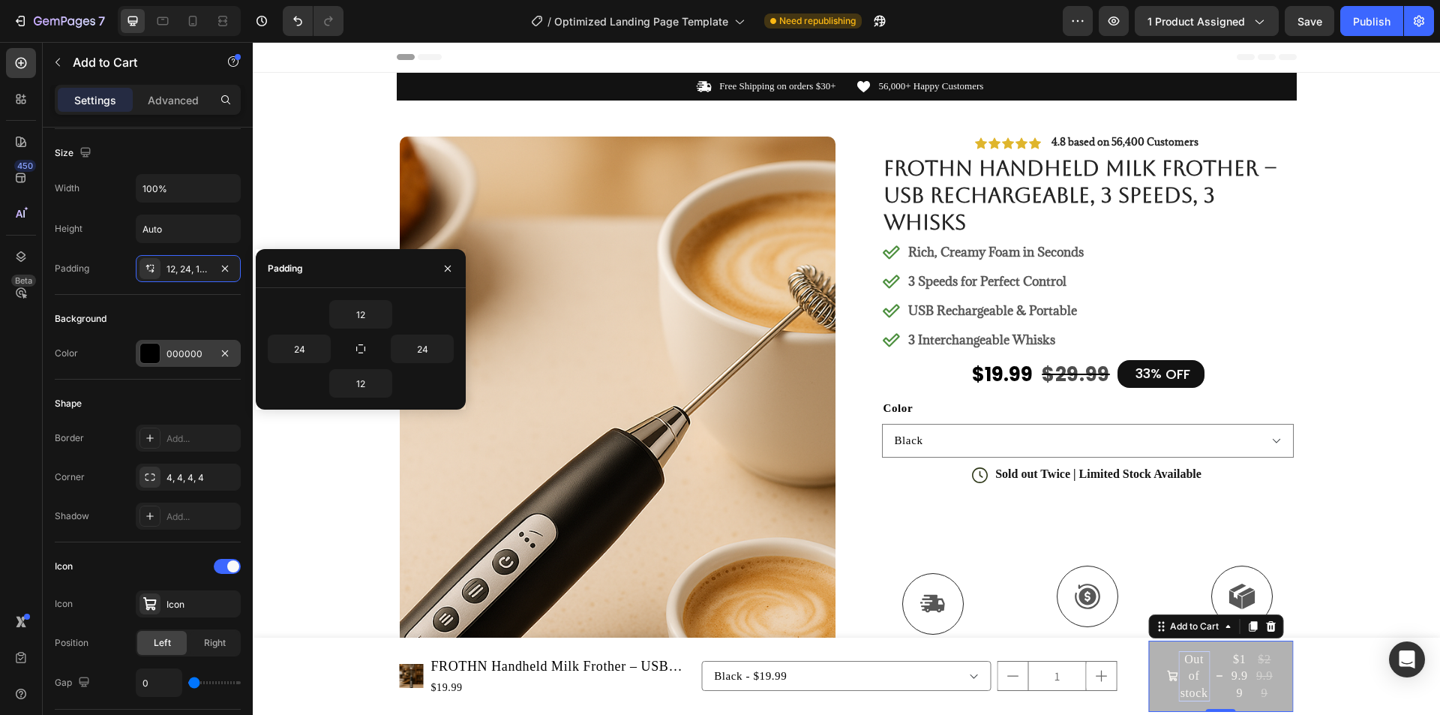
click at [167, 313] on div "Background" at bounding box center [148, 319] width 186 height 24
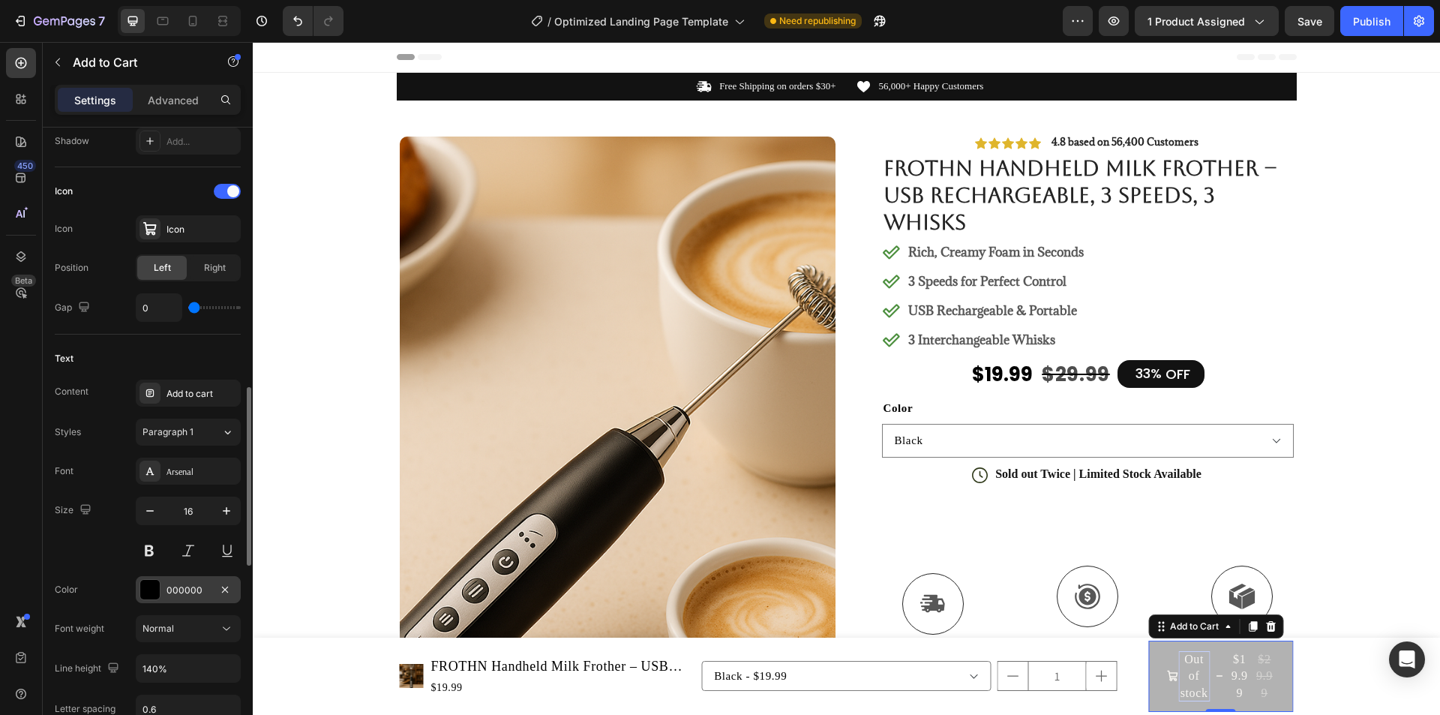
scroll to position [651, 0]
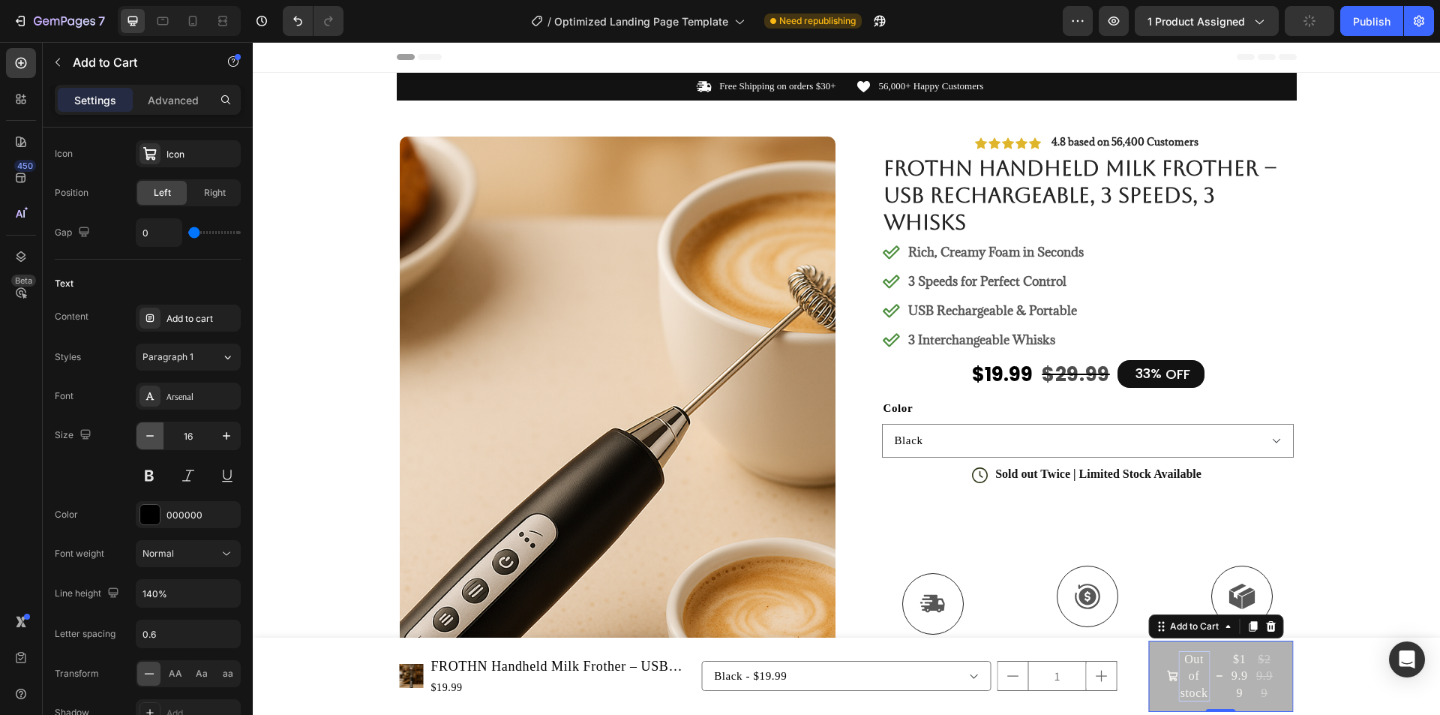
click at [154, 438] on icon "button" at bounding box center [149, 435] width 15 height 15
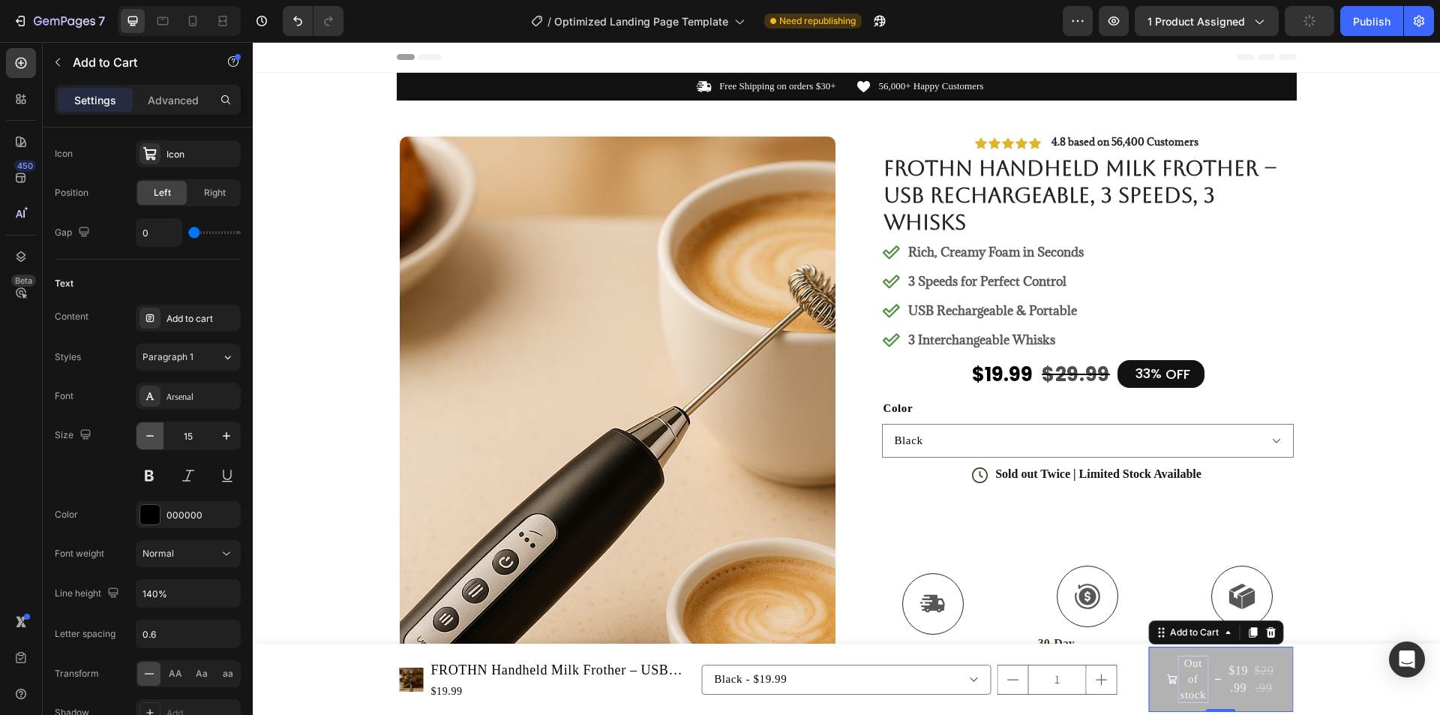
click at [154, 438] on icon "button" at bounding box center [149, 435] width 15 height 15
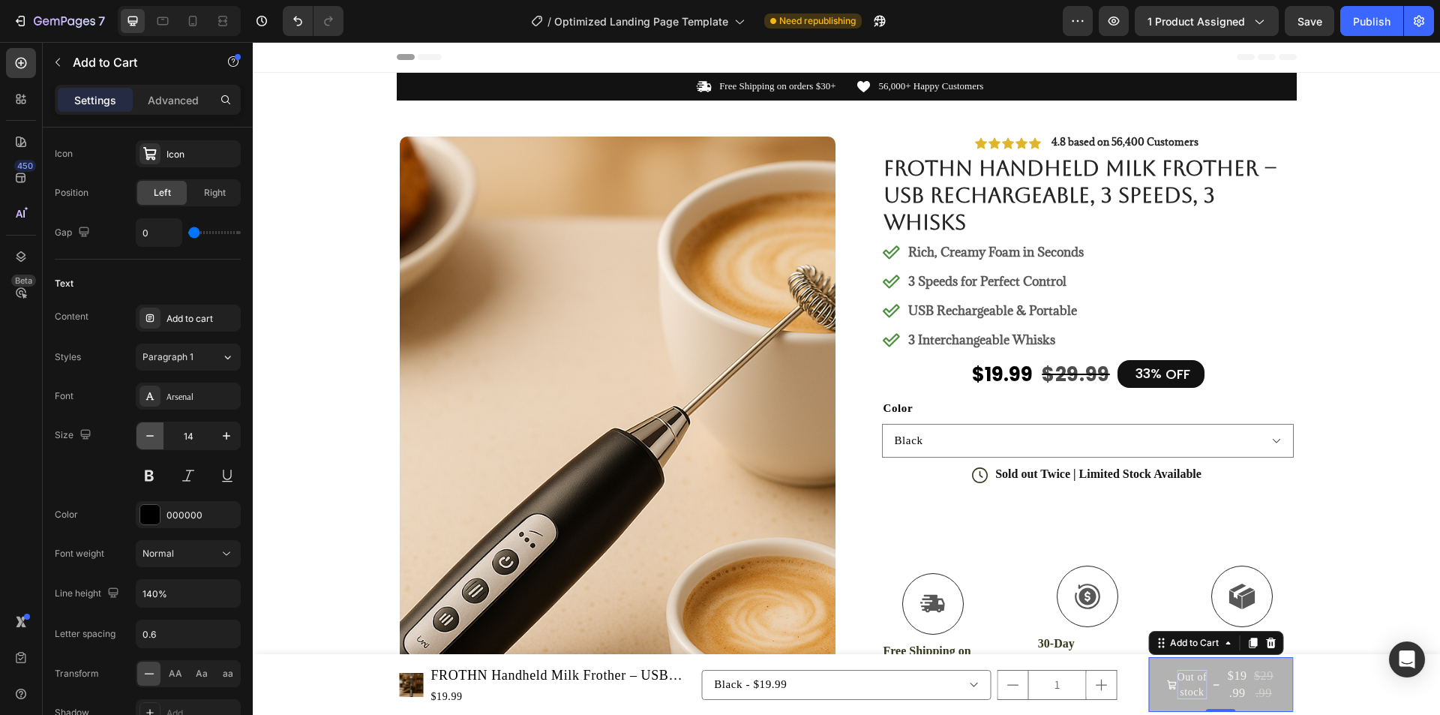
click at [154, 438] on icon "button" at bounding box center [149, 435] width 15 height 15
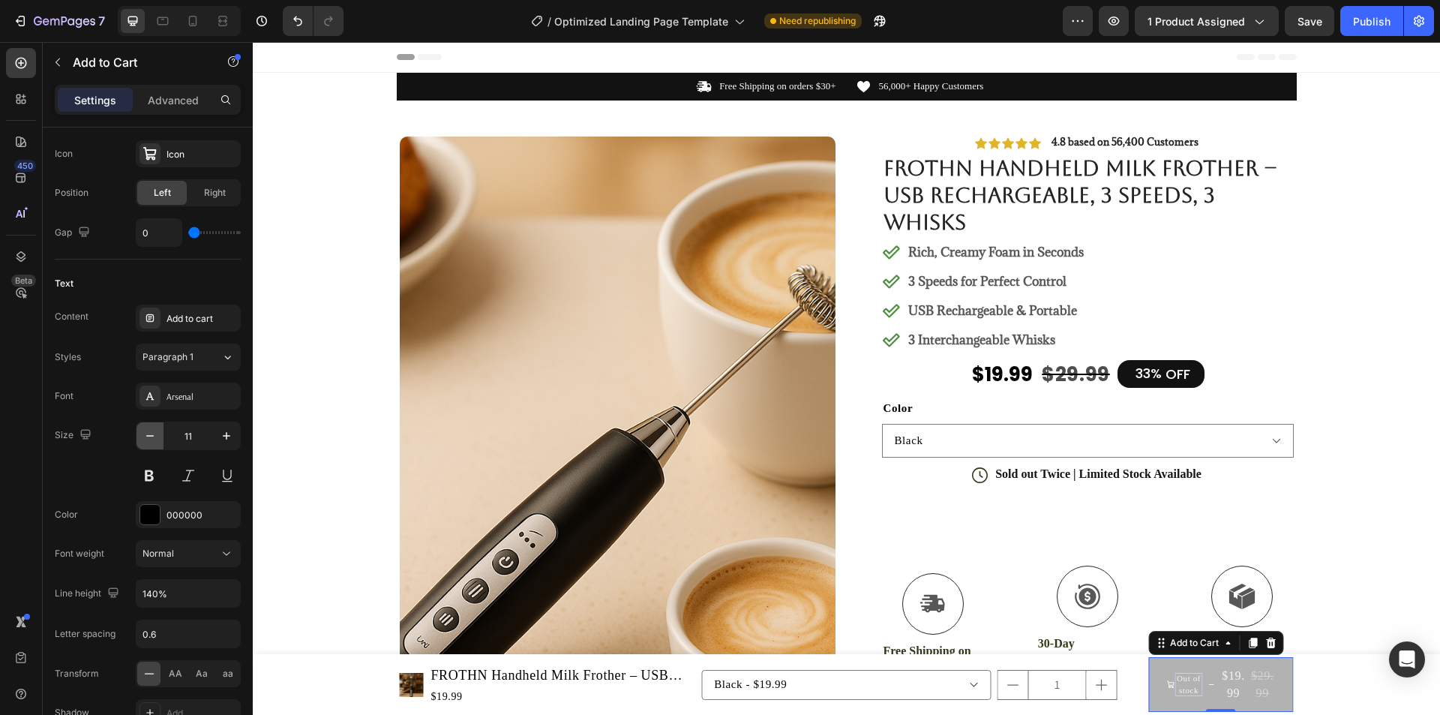
click at [154, 438] on icon "button" at bounding box center [149, 435] width 15 height 15
click at [223, 437] on icon "button" at bounding box center [226, 435] width 15 height 15
type input "10"
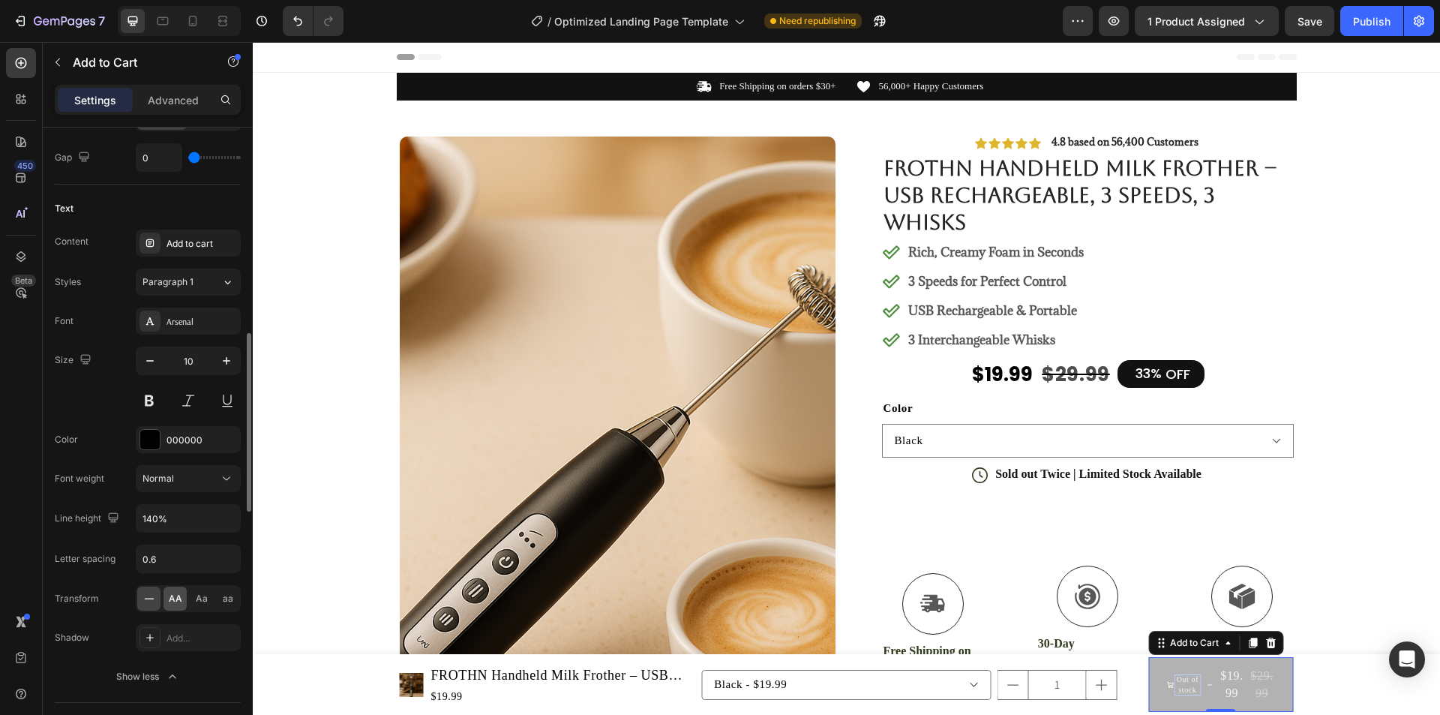
scroll to position [801, 0]
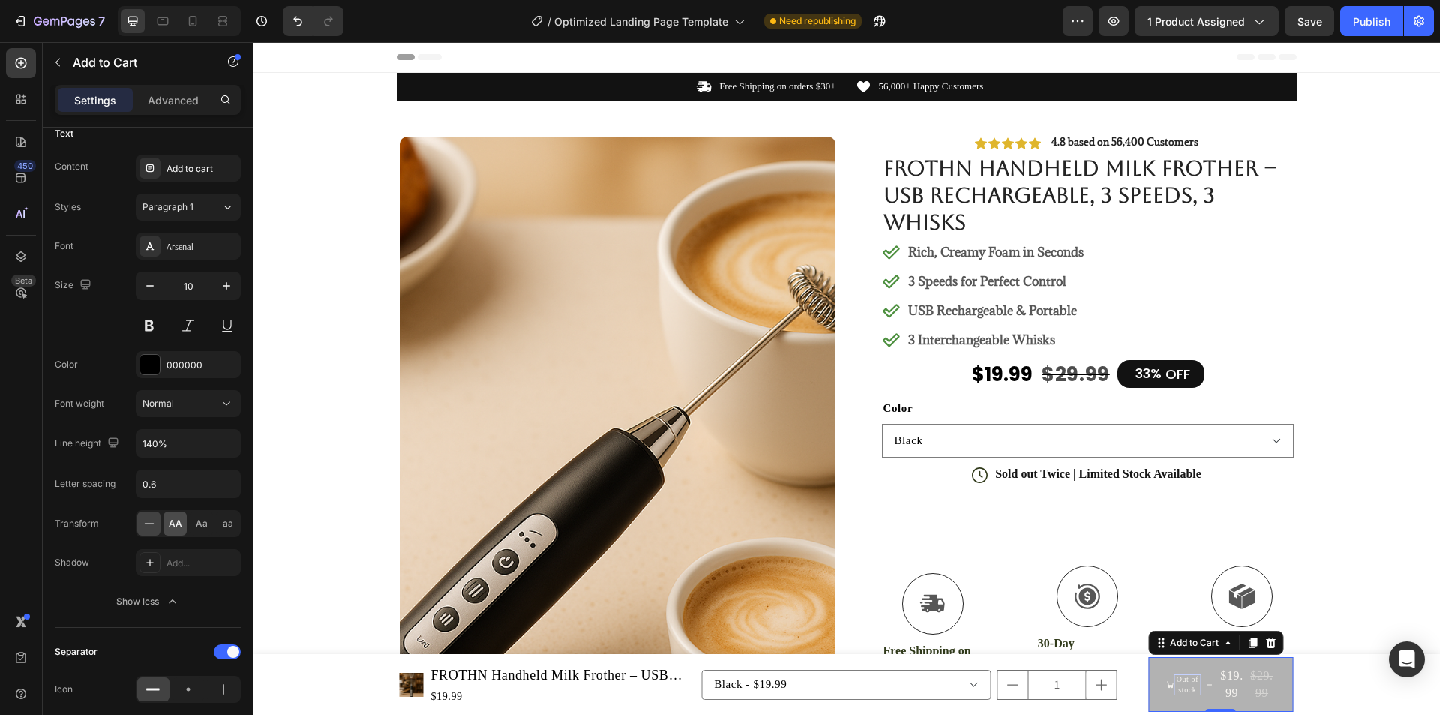
click at [170, 525] on span "AA" at bounding box center [175, 523] width 13 height 13
click at [196, 526] on span "Aa" at bounding box center [202, 523] width 12 height 13
click at [232, 527] on span "aa" at bounding box center [228, 523] width 10 height 13
click at [166, 526] on div "AA" at bounding box center [174, 523] width 23 height 24
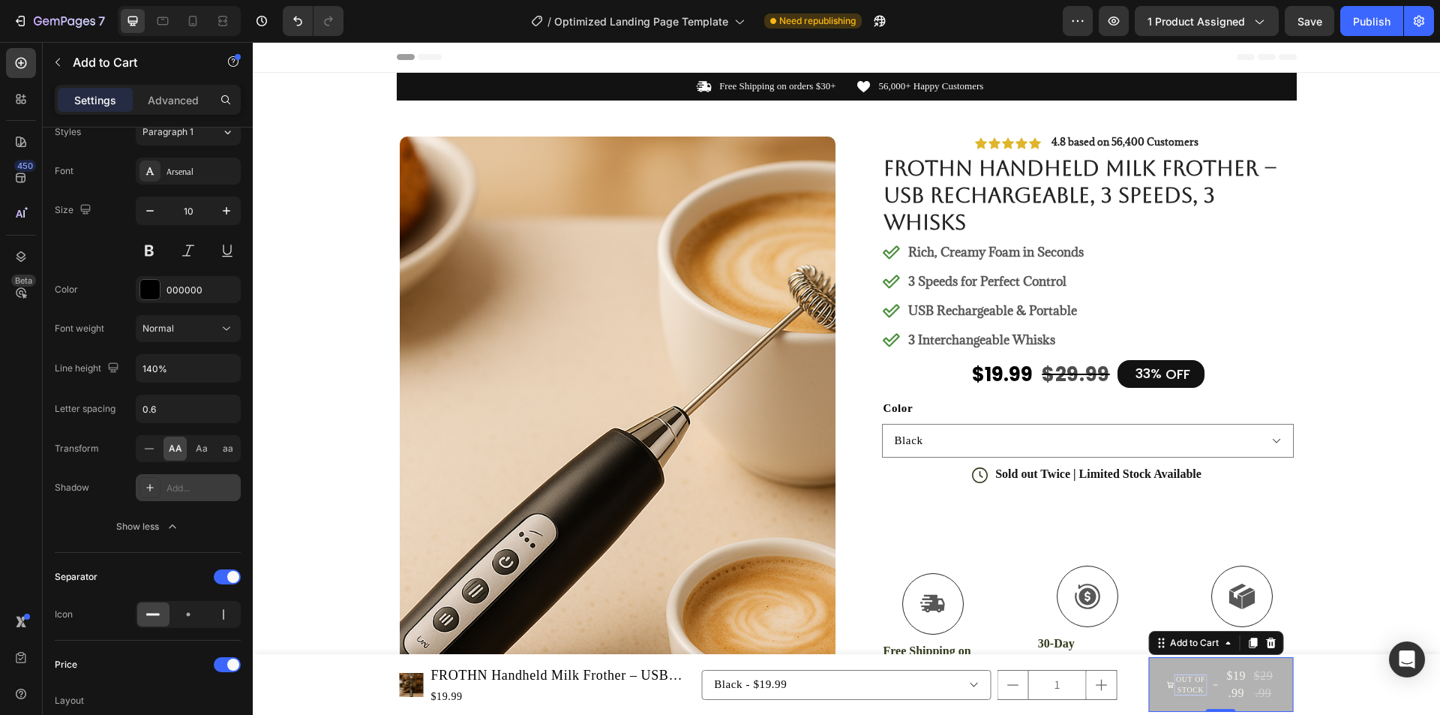
click at [184, 496] on div "Add..." at bounding box center [188, 487] width 105 height 27
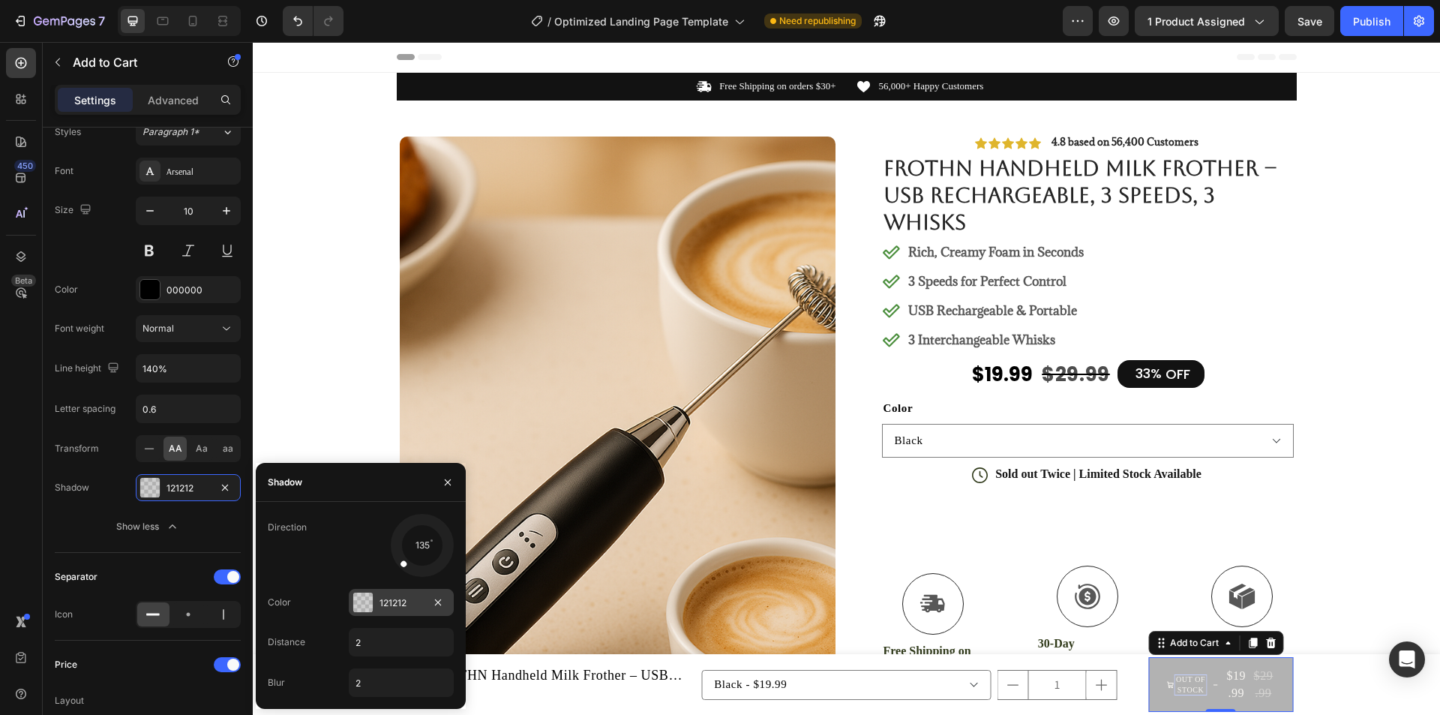
click at [370, 597] on div at bounding box center [362, 601] width 19 height 19
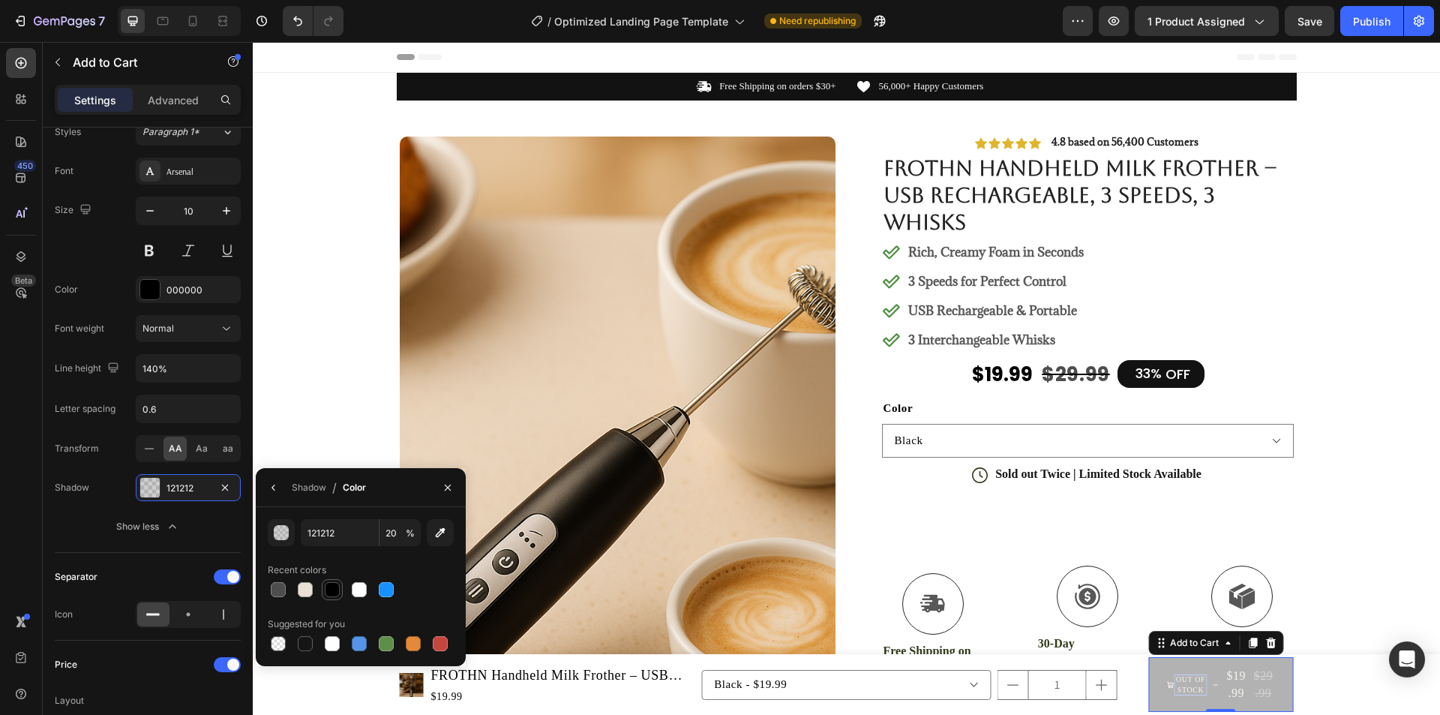
click at [327, 587] on div at bounding box center [332, 589] width 15 height 15
type input "000000"
type input "100"
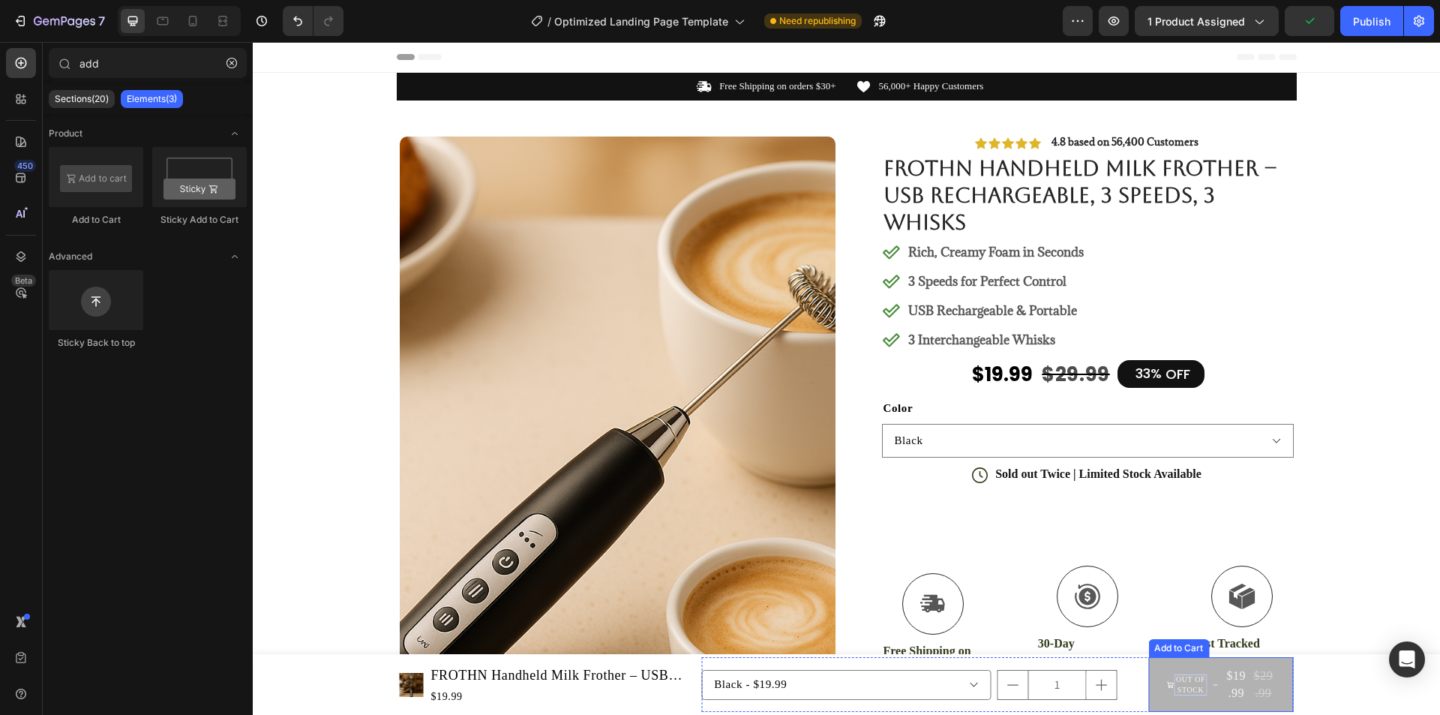
click at [1204, 673] on button "Out of stock $19.99 $29.99" at bounding box center [1220, 684] width 145 height 55
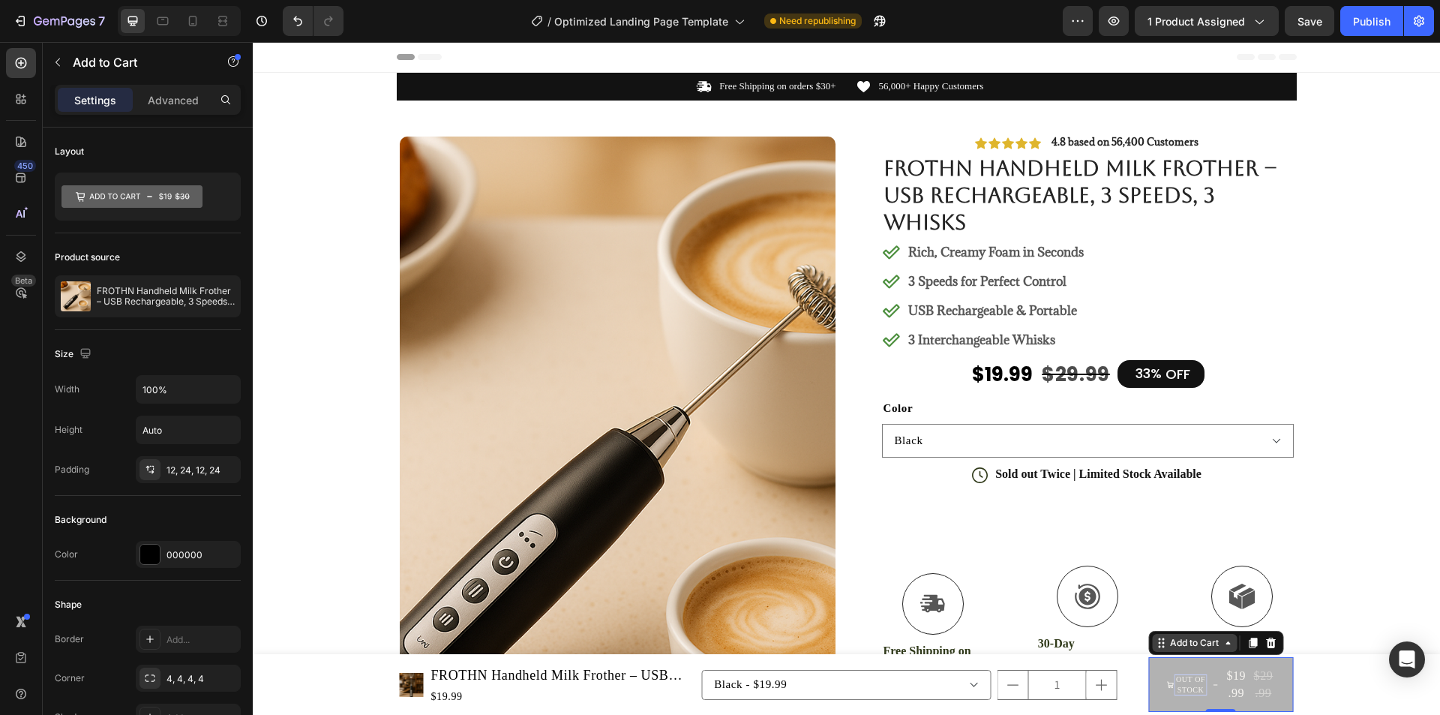
click at [1222, 648] on icon at bounding box center [1228, 643] width 12 height 12
click at [1224, 683] on div "$19.99" at bounding box center [1236, 684] width 24 height 37
click at [1217, 669] on button "Out of stock $19.99 $29.99" at bounding box center [1220, 684] width 145 height 55
click at [1222, 650] on div "Add to Cart" at bounding box center [1194, 643] width 85 height 18
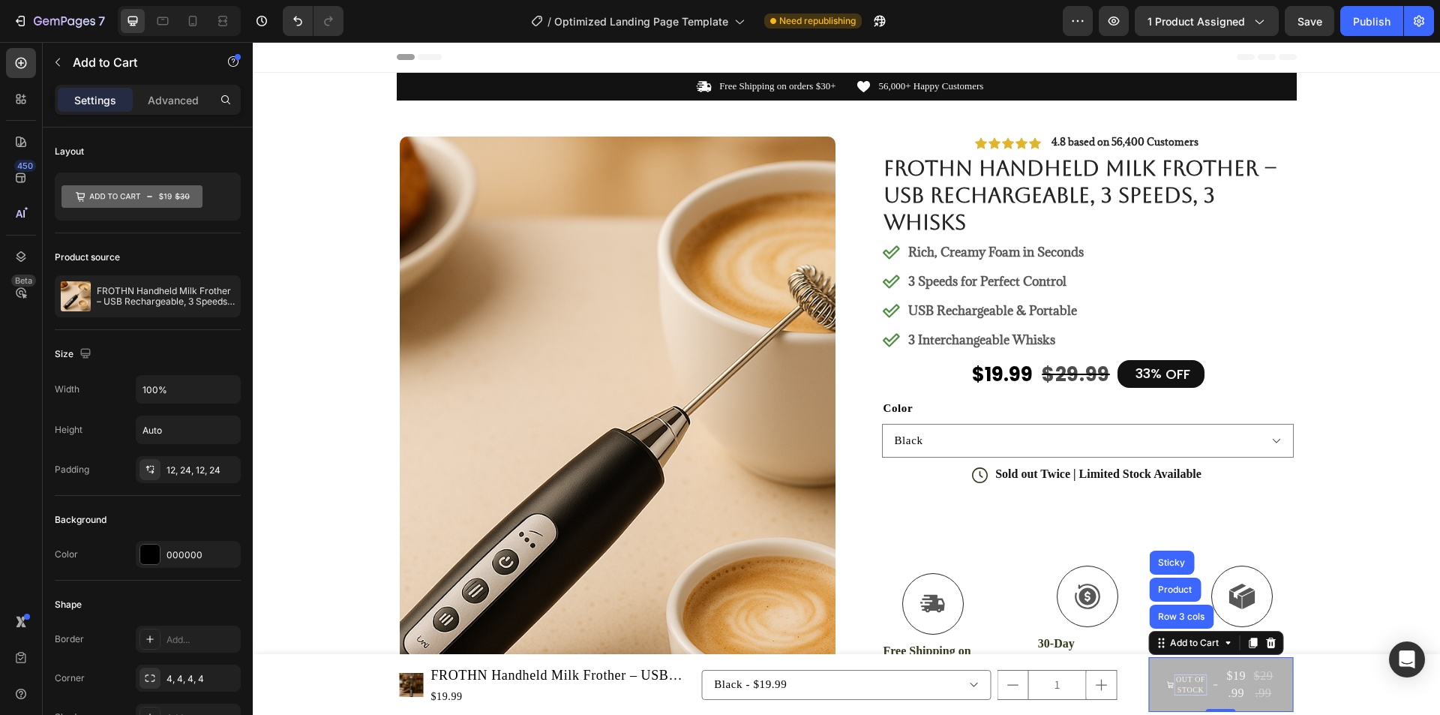
click at [1222, 665] on button "Out of stock $19.99 $29.99" at bounding box center [1220, 684] width 145 height 55
click at [1210, 646] on div "Add to Cart" at bounding box center [1194, 642] width 55 height 13
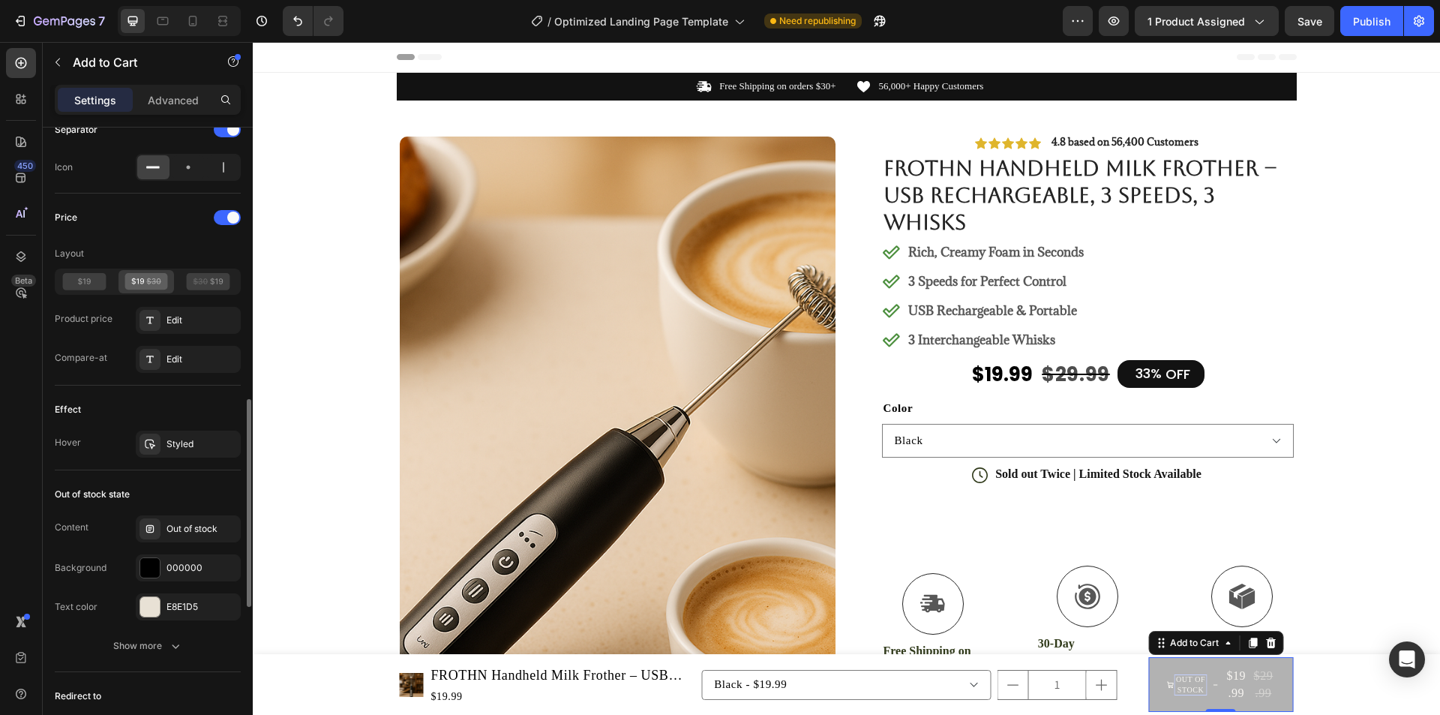
scroll to position [1275, 0]
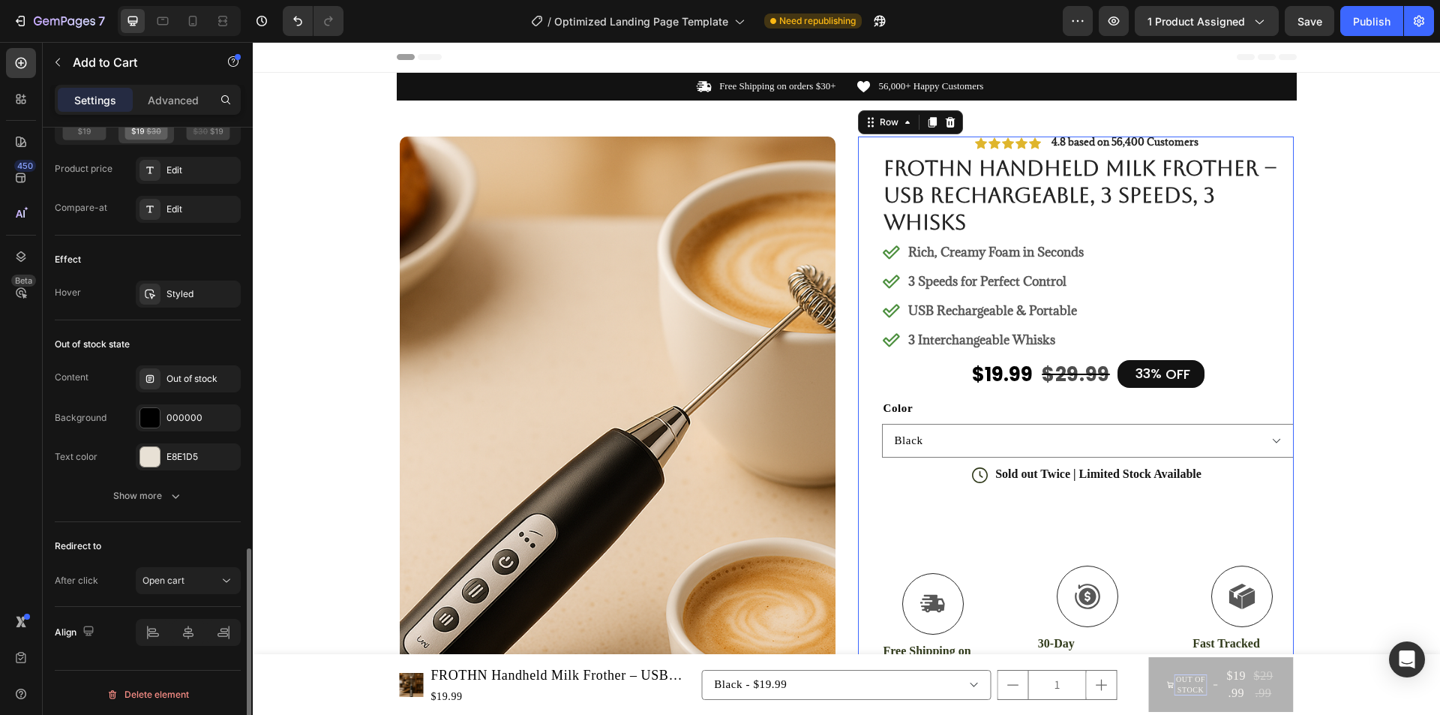
click at [914, 472] on div "Icon Icon Icon Icon Icon Icon List 4.8 based on 56,400 Customers Text Block Row…" at bounding box center [1088, 489] width 412 height 707
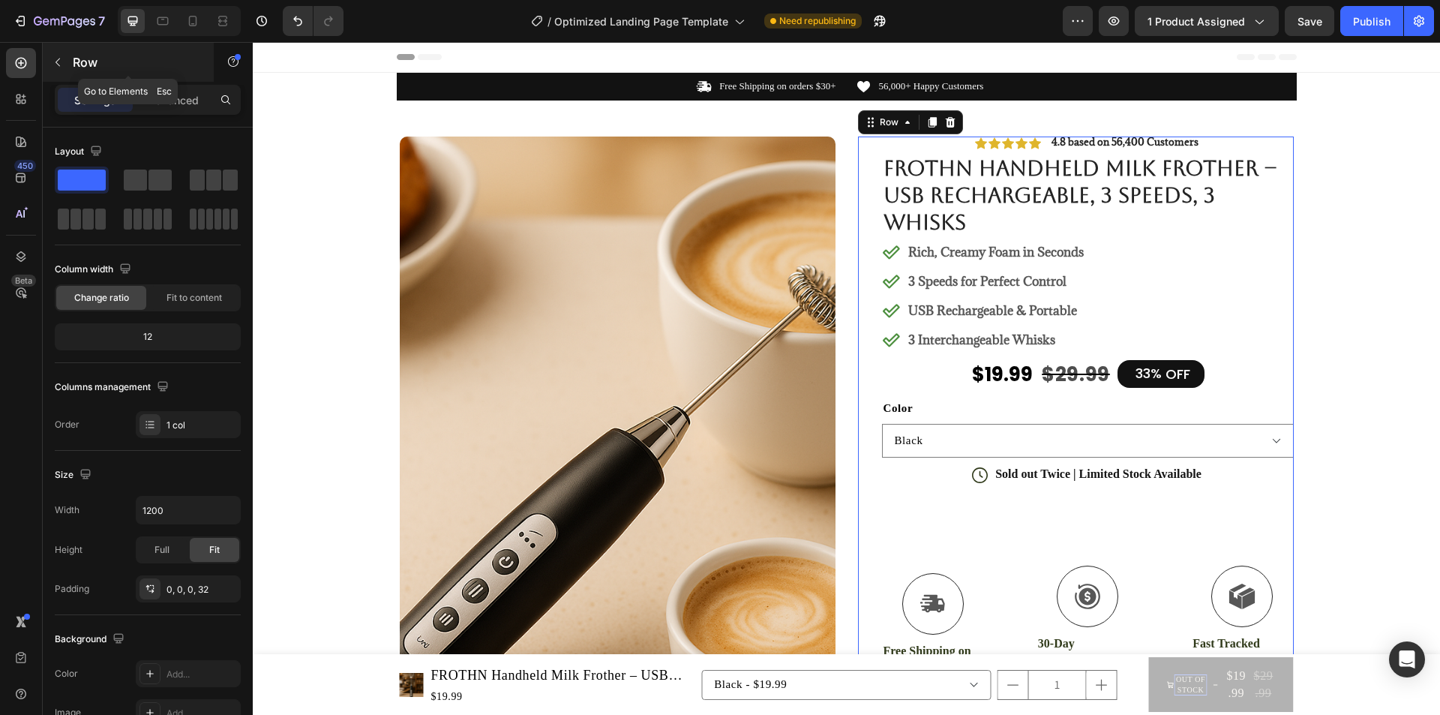
click at [68, 64] on button "button" at bounding box center [58, 62] width 24 height 24
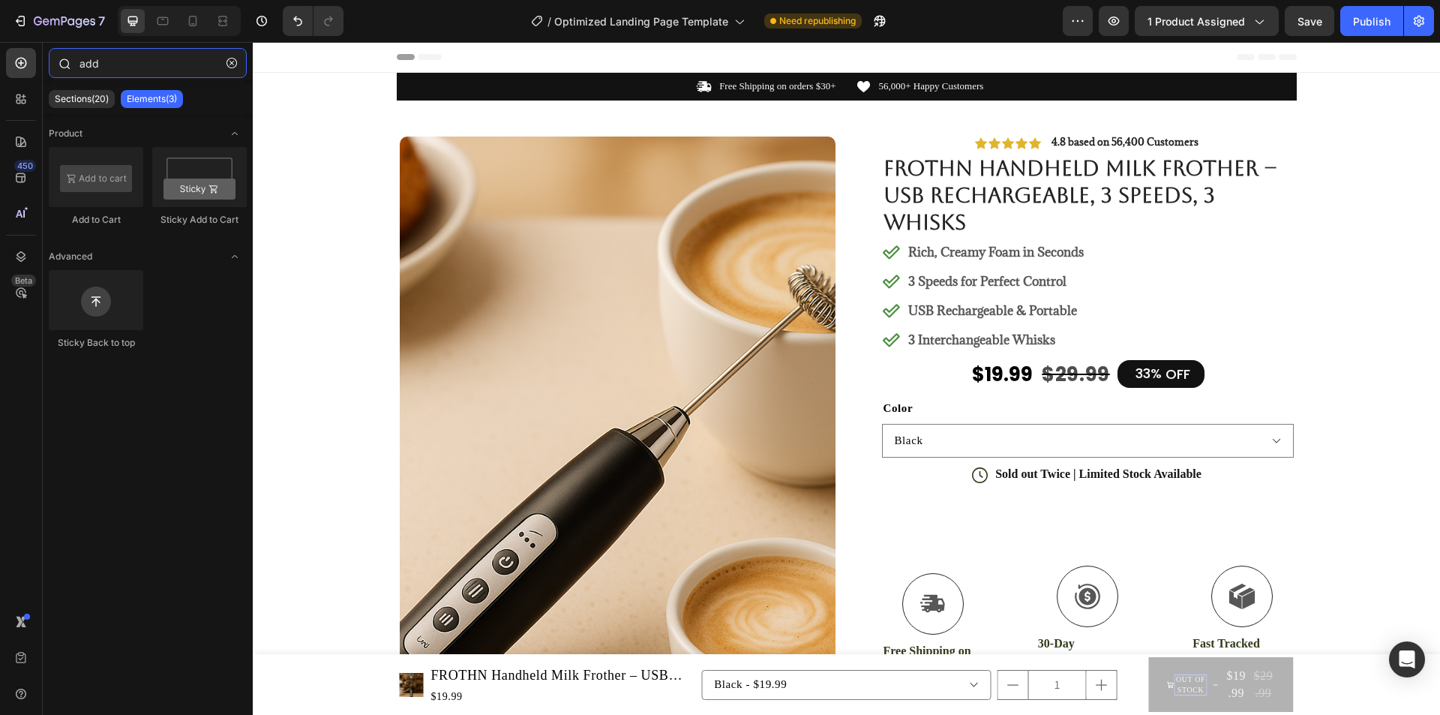
click at [154, 71] on input "add" at bounding box center [148, 63] width 198 height 30
click at [226, 64] on icon "button" at bounding box center [231, 63] width 10 height 10
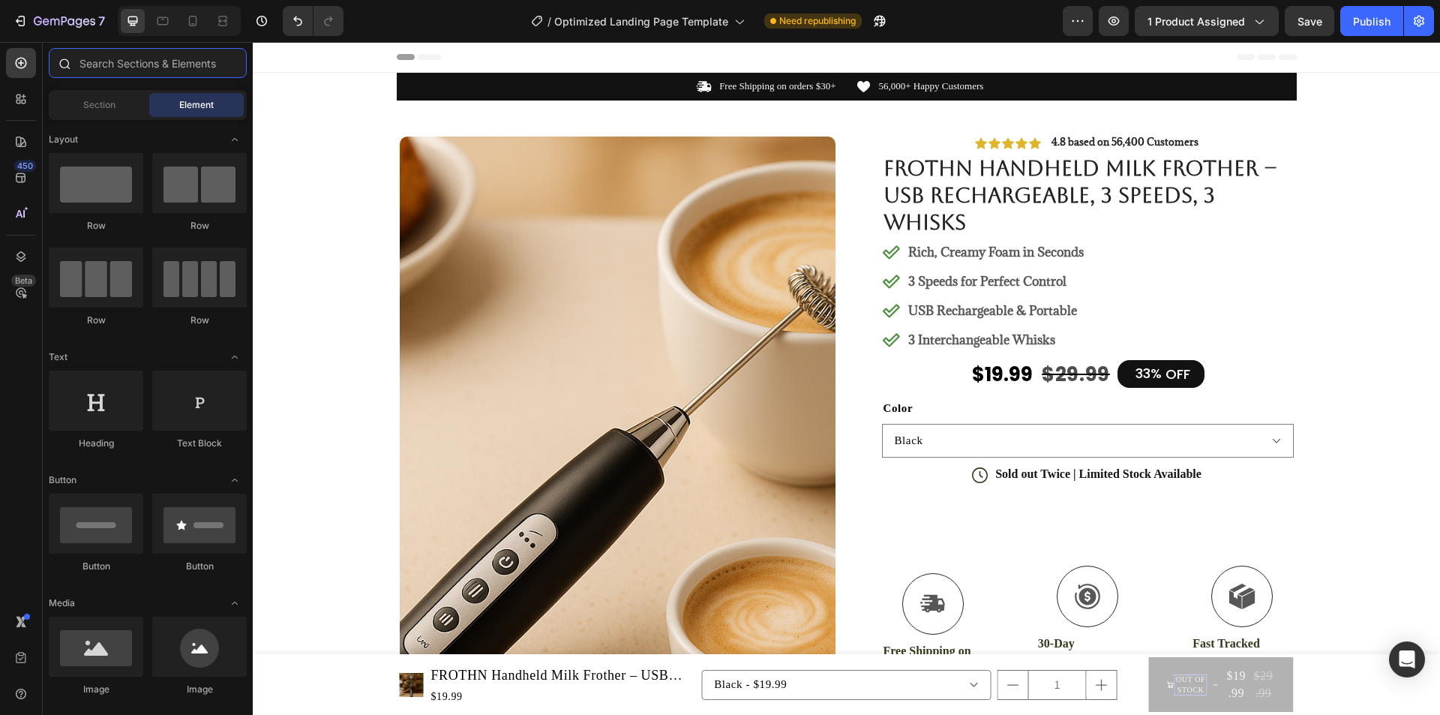
click at [149, 71] on input "text" at bounding box center [148, 63] width 198 height 30
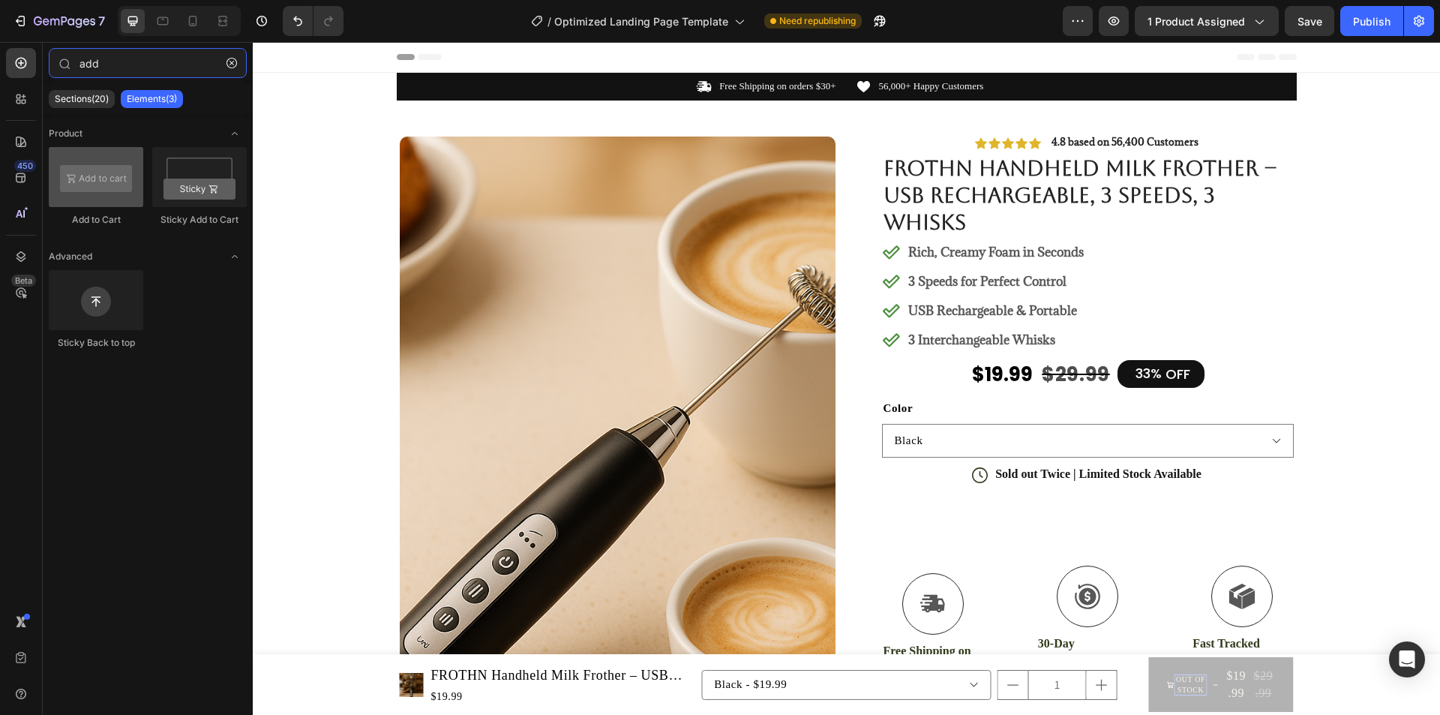
type input "add"
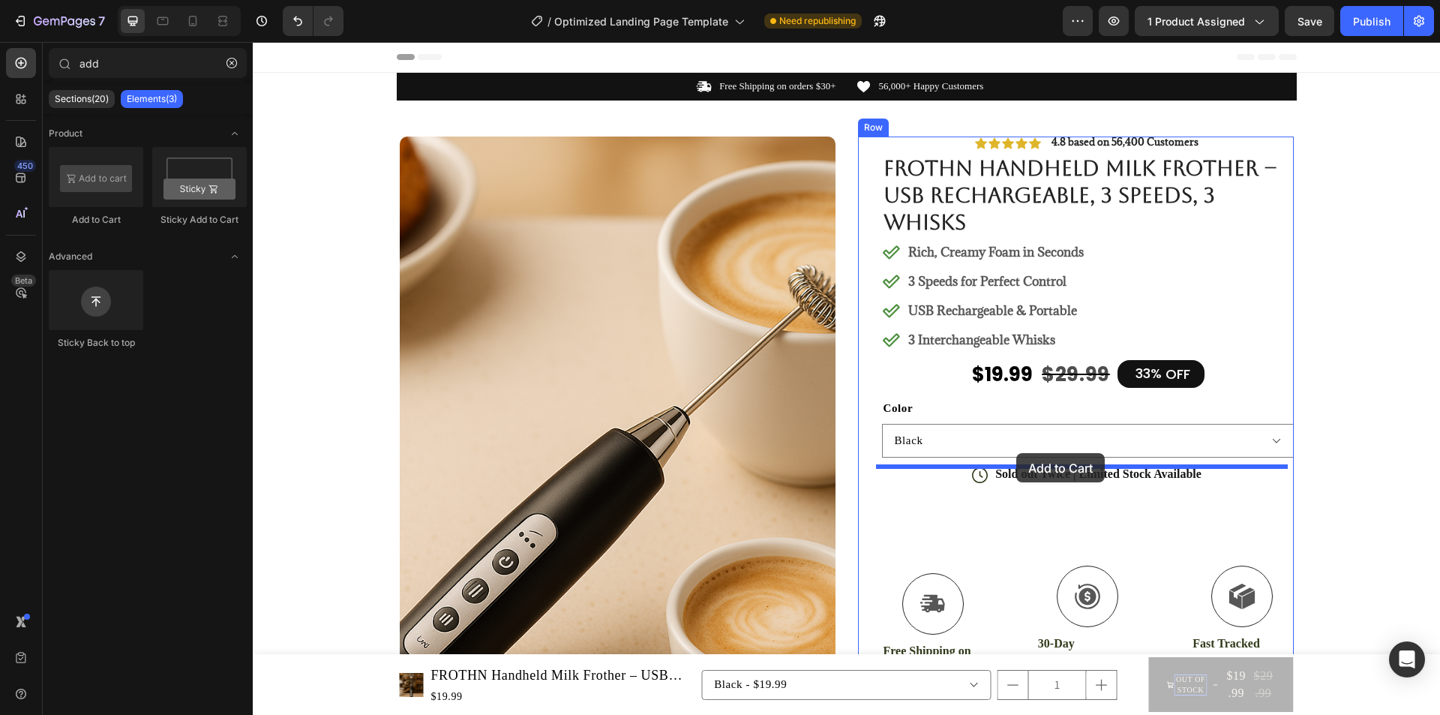
drag, startPoint x: 343, startPoint y: 214, endPoint x: 1016, endPoint y: 453, distance: 713.8
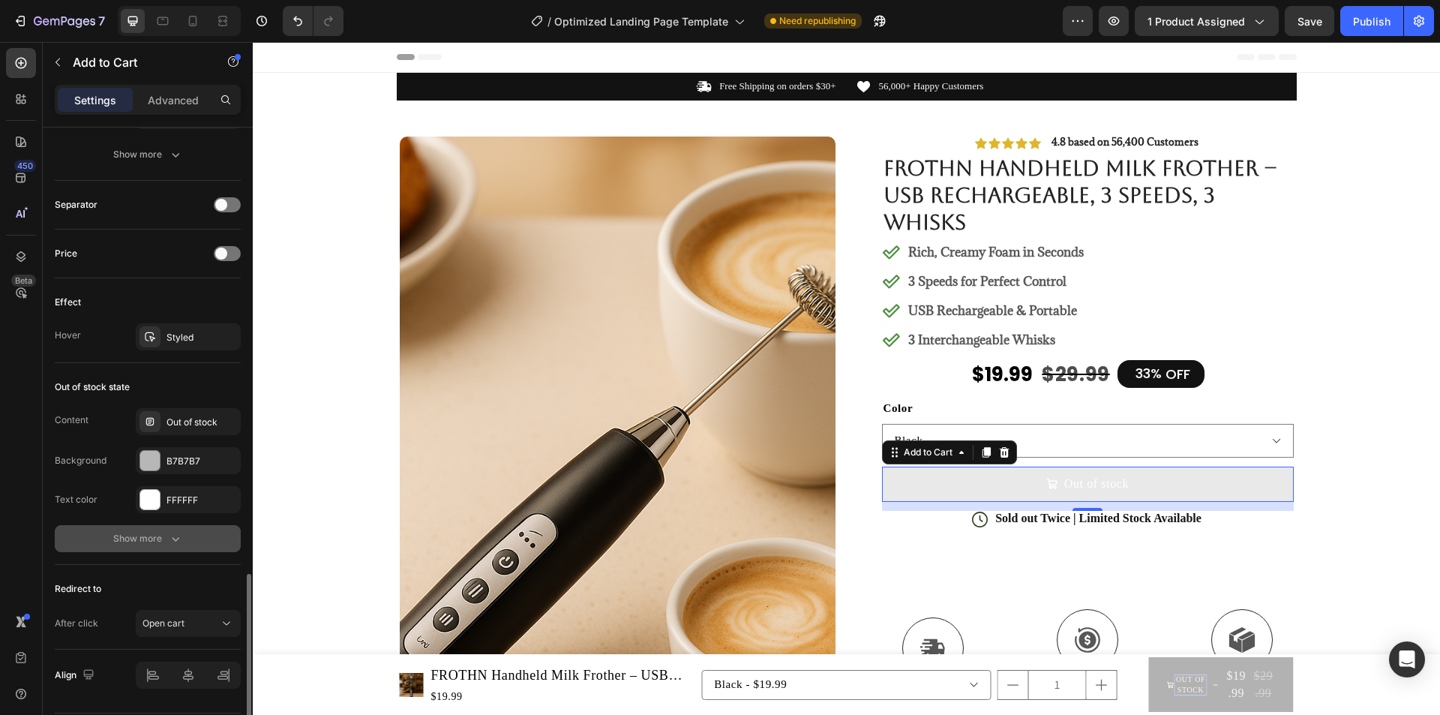
scroll to position [1096, 0]
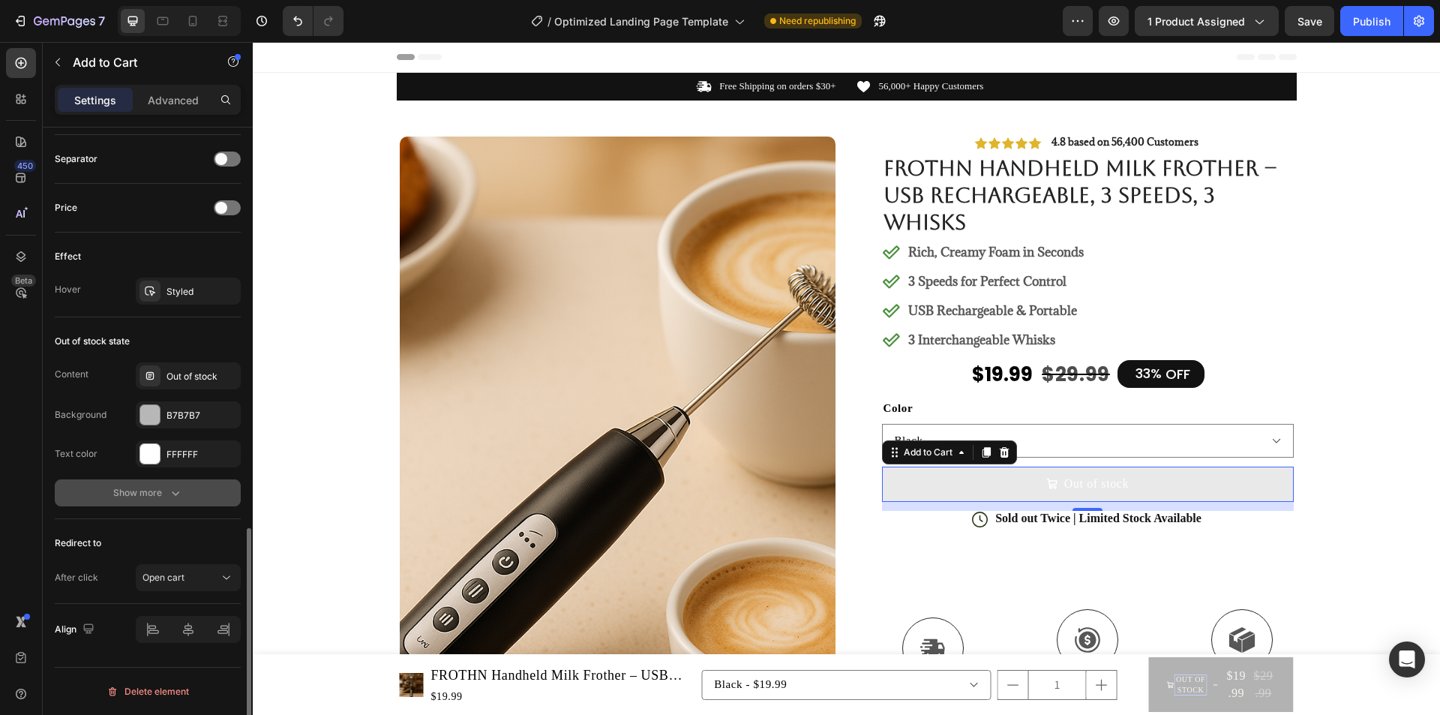
click at [149, 499] on div "Show more" at bounding box center [148, 492] width 70 height 15
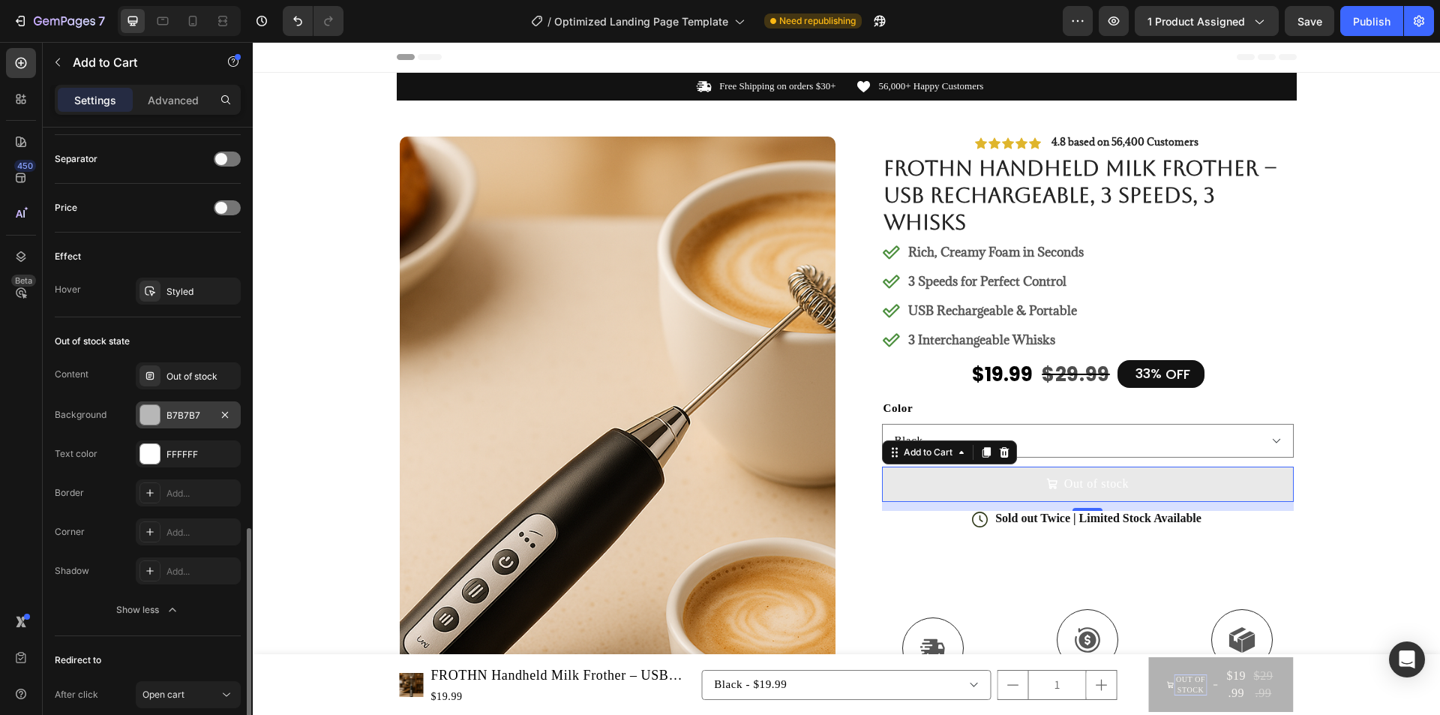
click at [184, 414] on div "B7B7B7" at bounding box center [187, 415] width 43 height 13
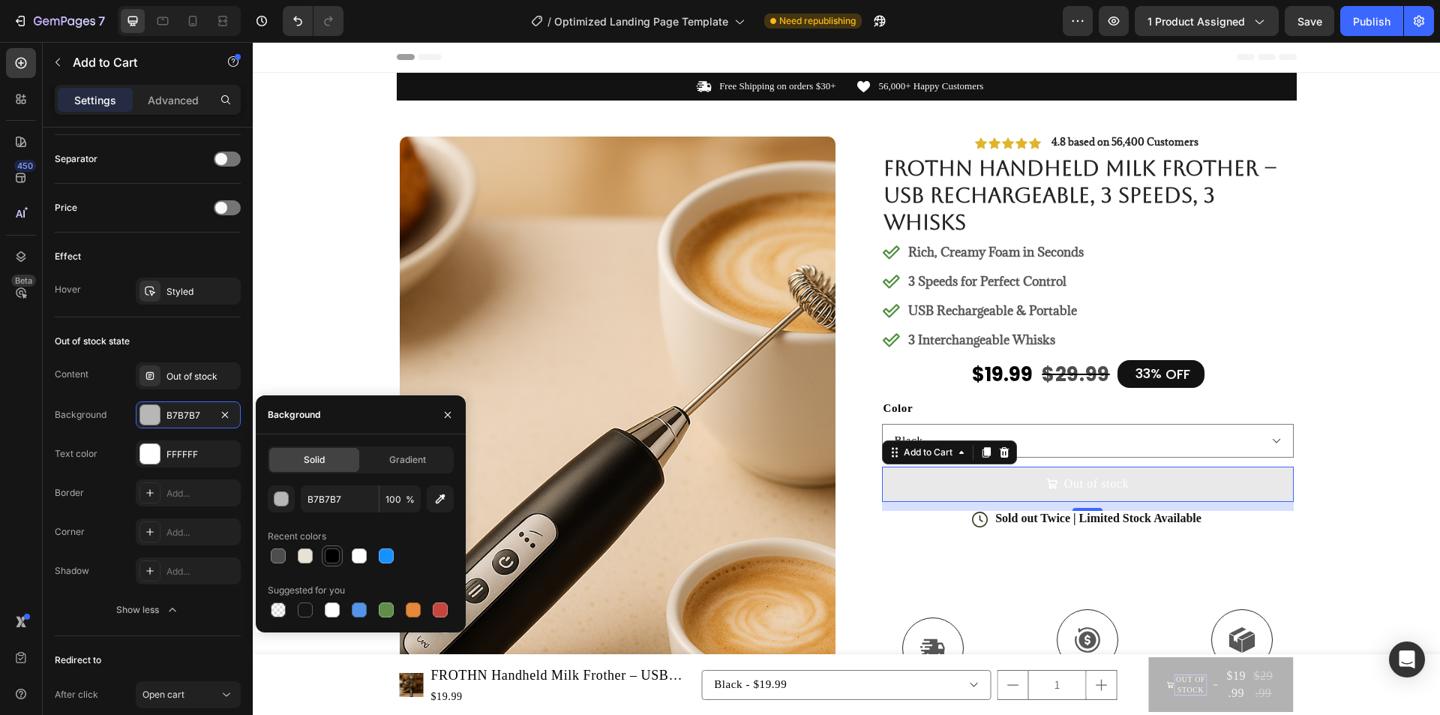
click at [326, 553] on div at bounding box center [332, 555] width 15 height 15
type input "000000"
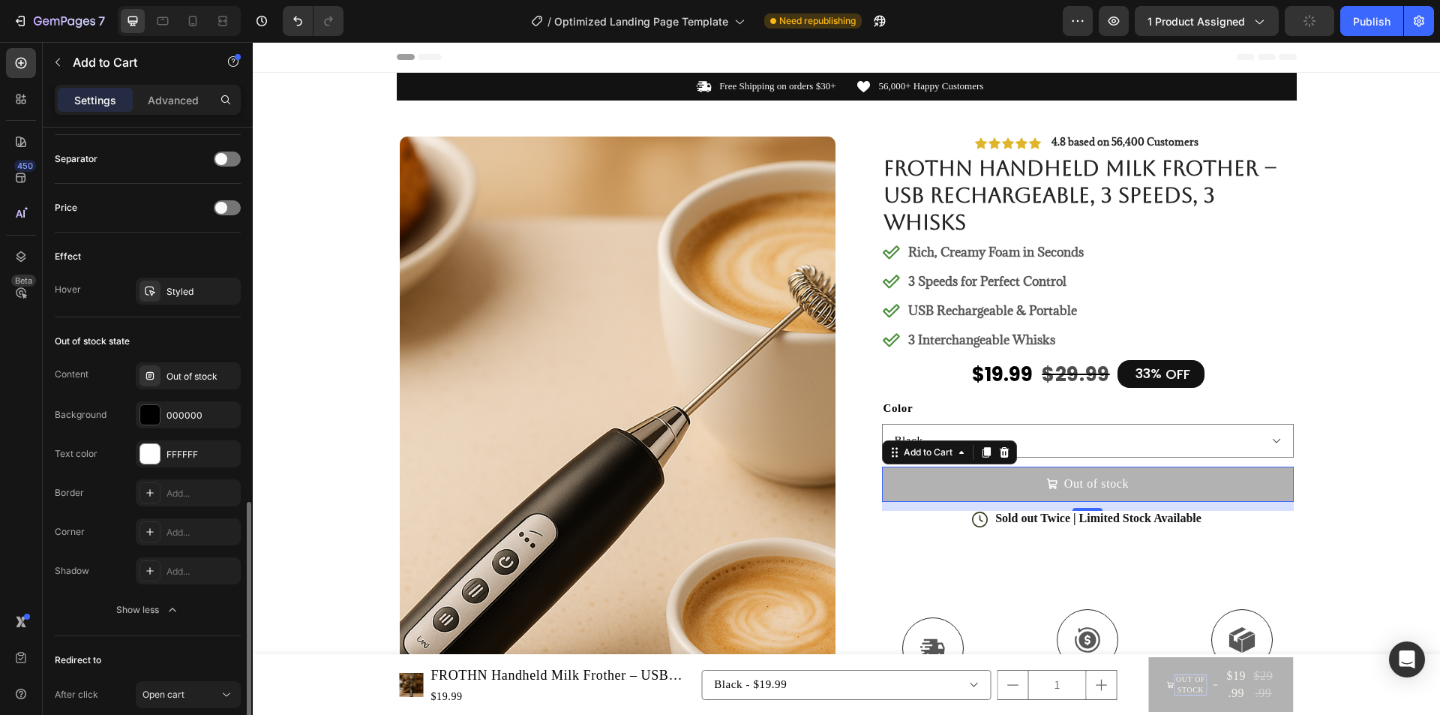
click at [120, 526] on div "Corner Add..." at bounding box center [148, 531] width 186 height 27
click at [153, 373] on icon at bounding box center [149, 375] width 7 height 7
click at [193, 337] on div "Out of stock state" at bounding box center [148, 341] width 186 height 24
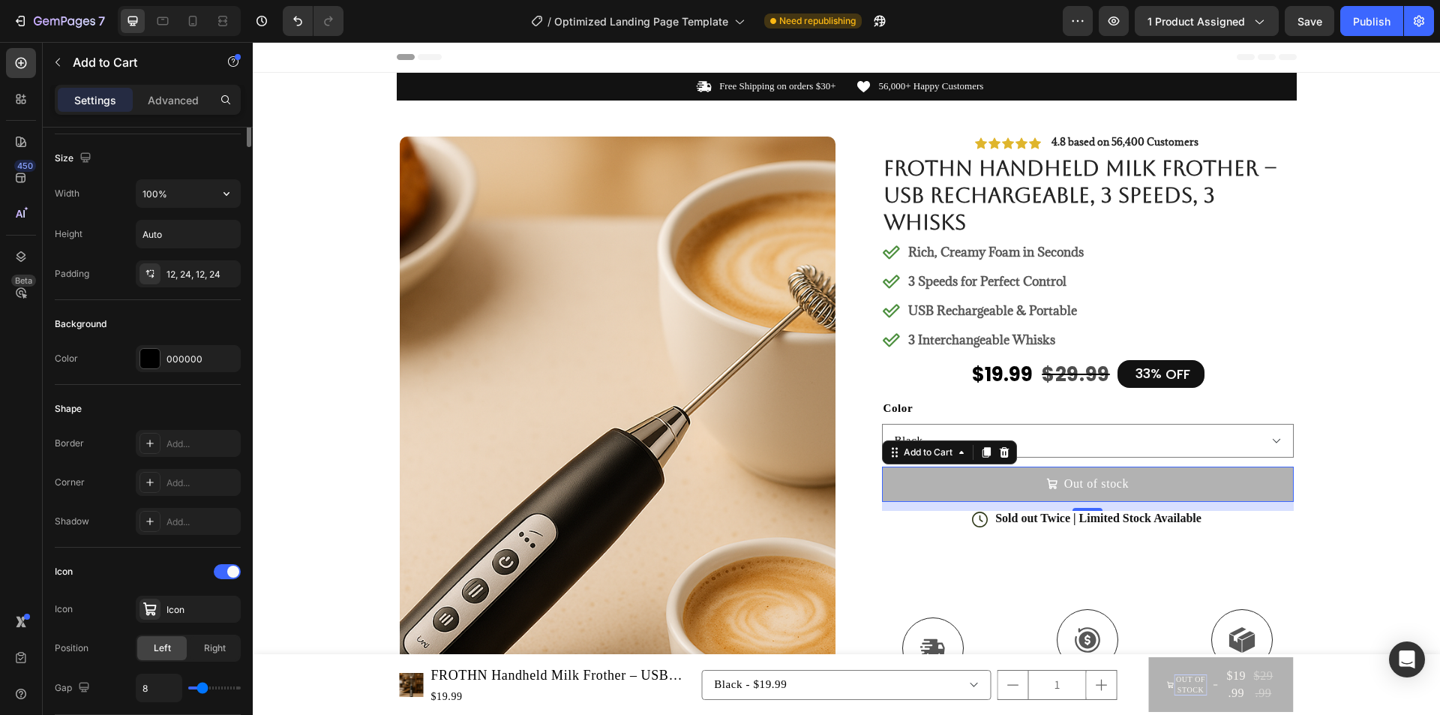
scroll to position [0, 0]
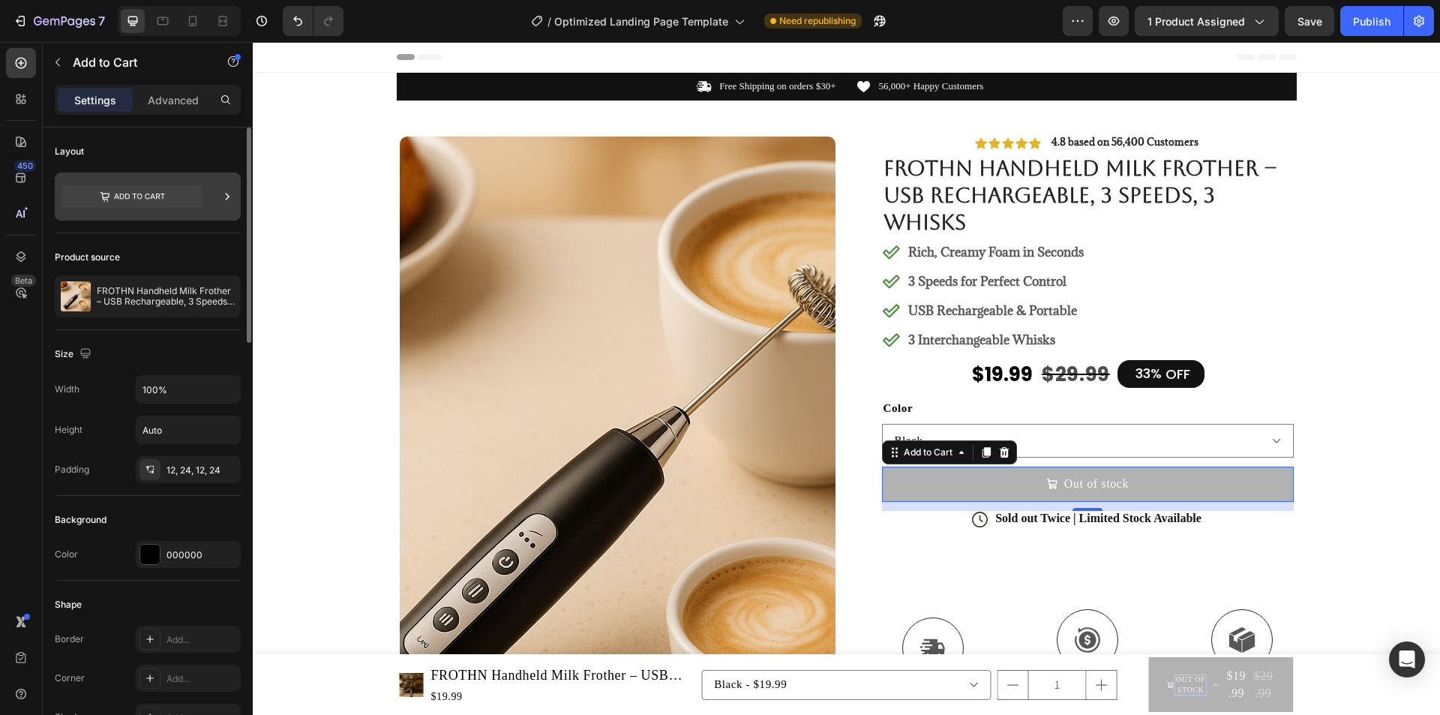
click at [169, 197] on icon at bounding box center [131, 196] width 141 height 22
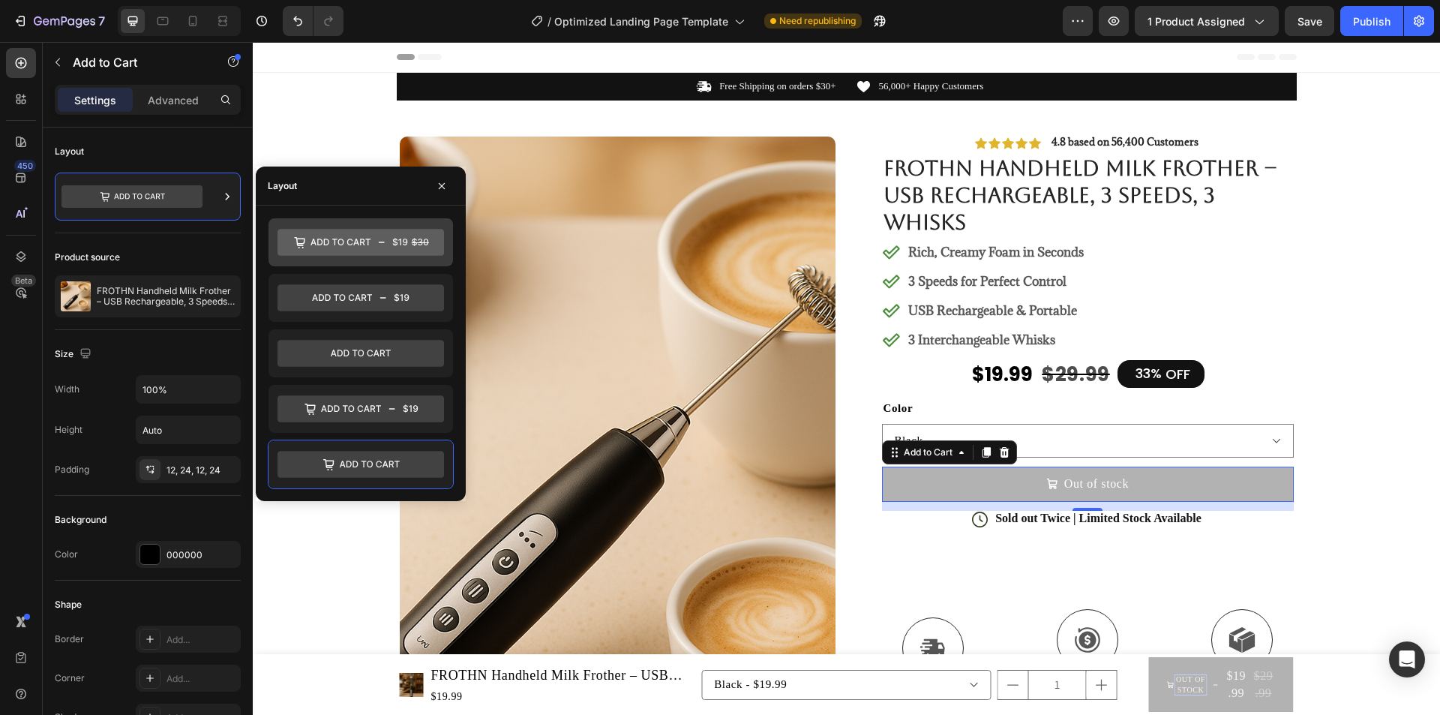
click at [368, 258] on div at bounding box center [360, 242] width 184 height 48
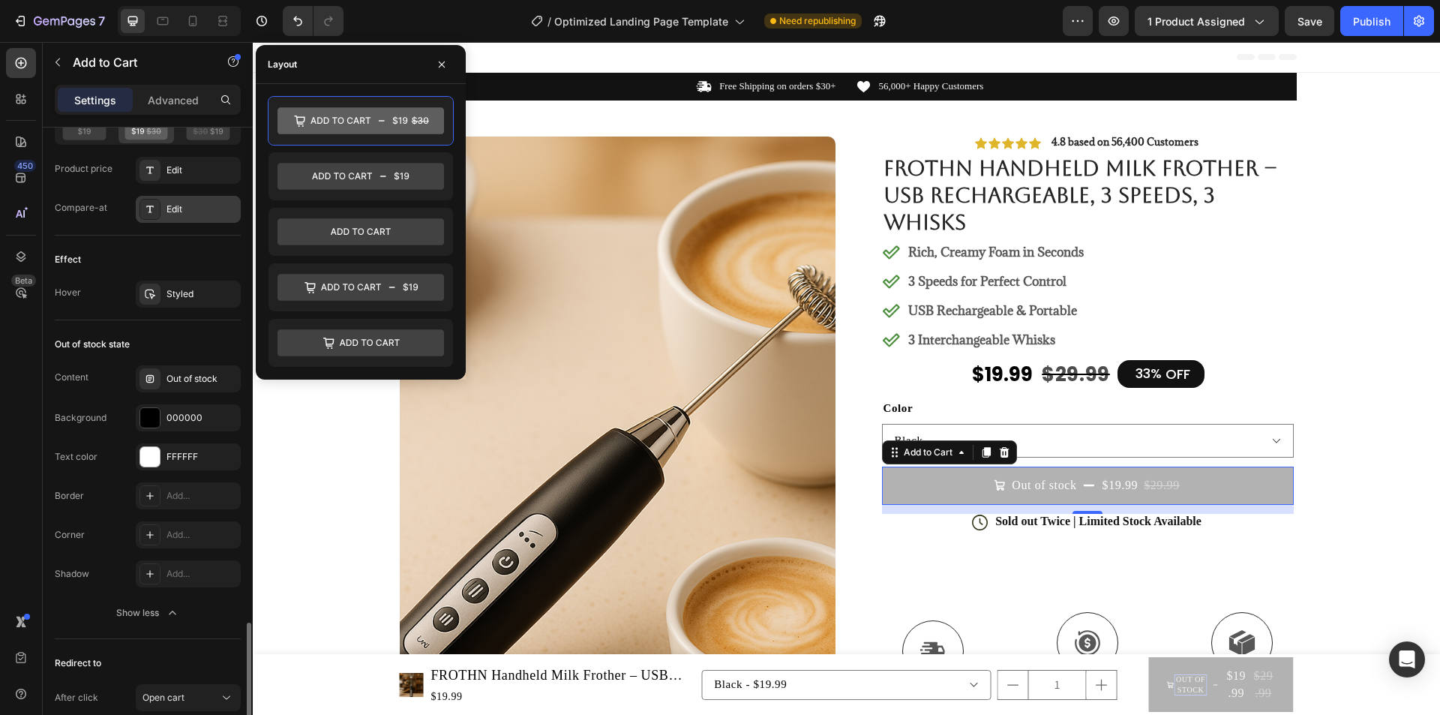
scroll to position [1350, 0]
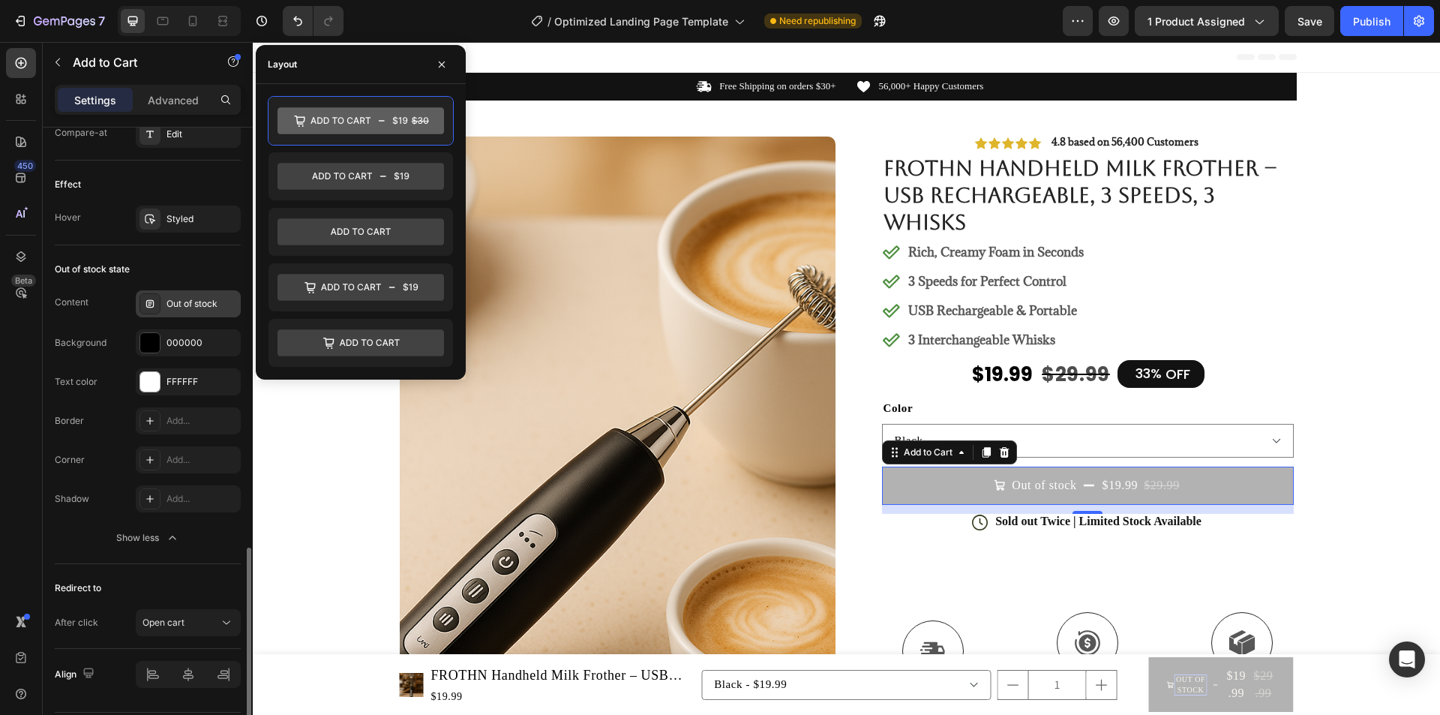
click at [173, 304] on div "Out of stock" at bounding box center [201, 303] width 70 height 13
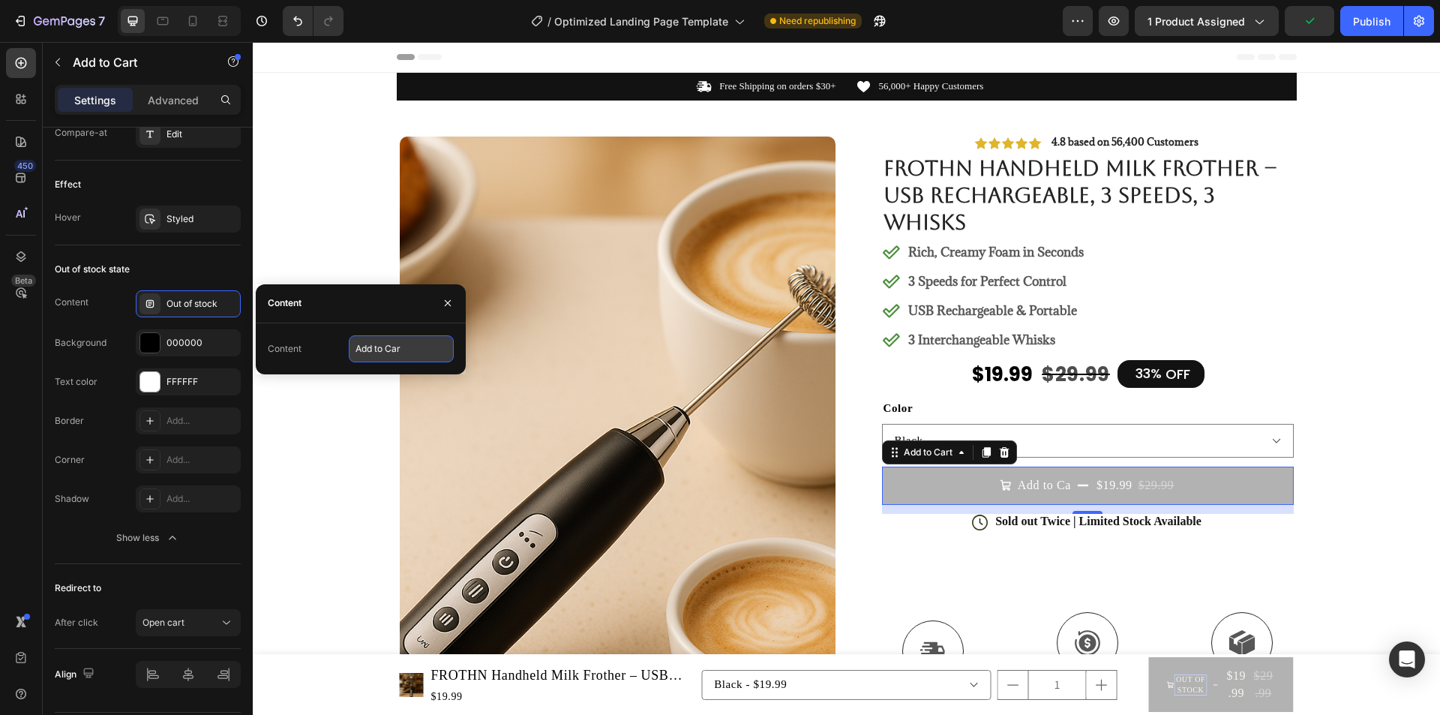
type input "Add to Cart"
click at [97, 541] on button "Show less" at bounding box center [148, 537] width 186 height 27
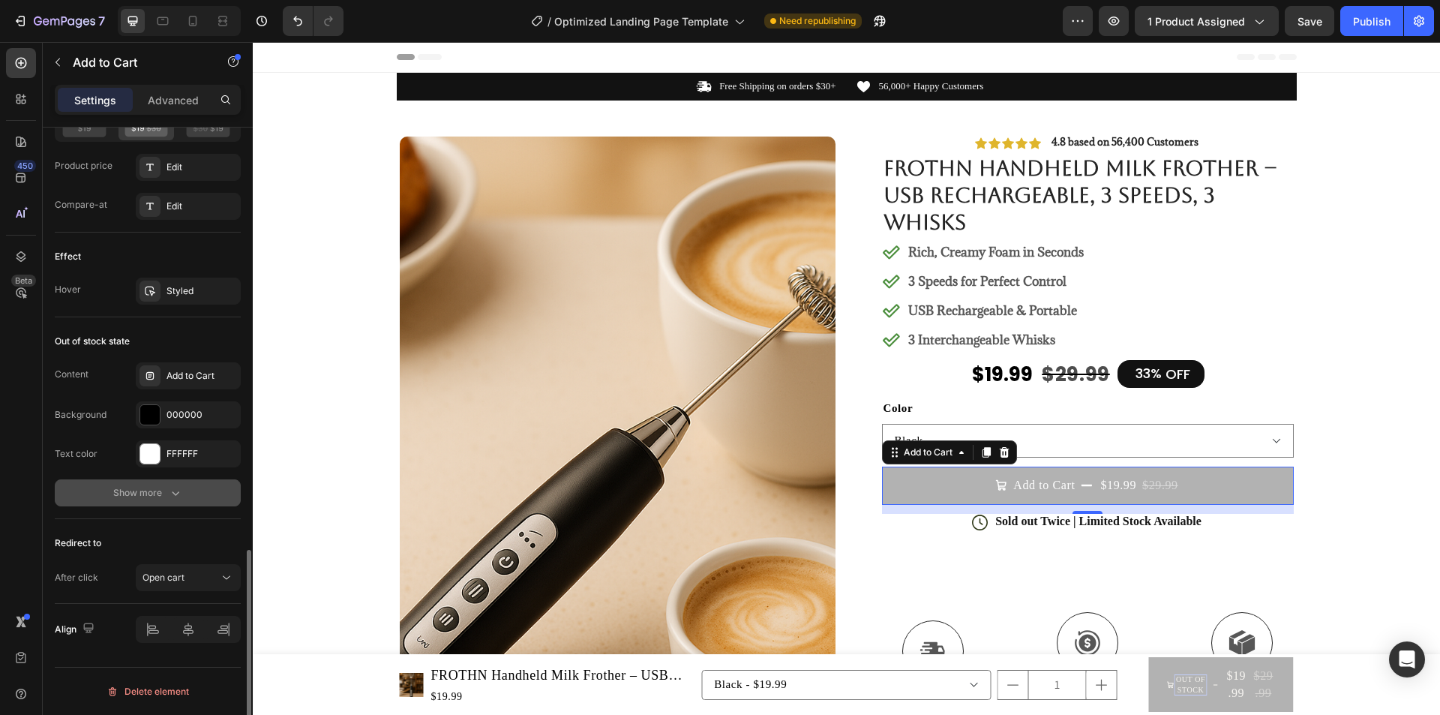
scroll to position [1278, 0]
click at [126, 488] on div "Show more" at bounding box center [148, 492] width 70 height 15
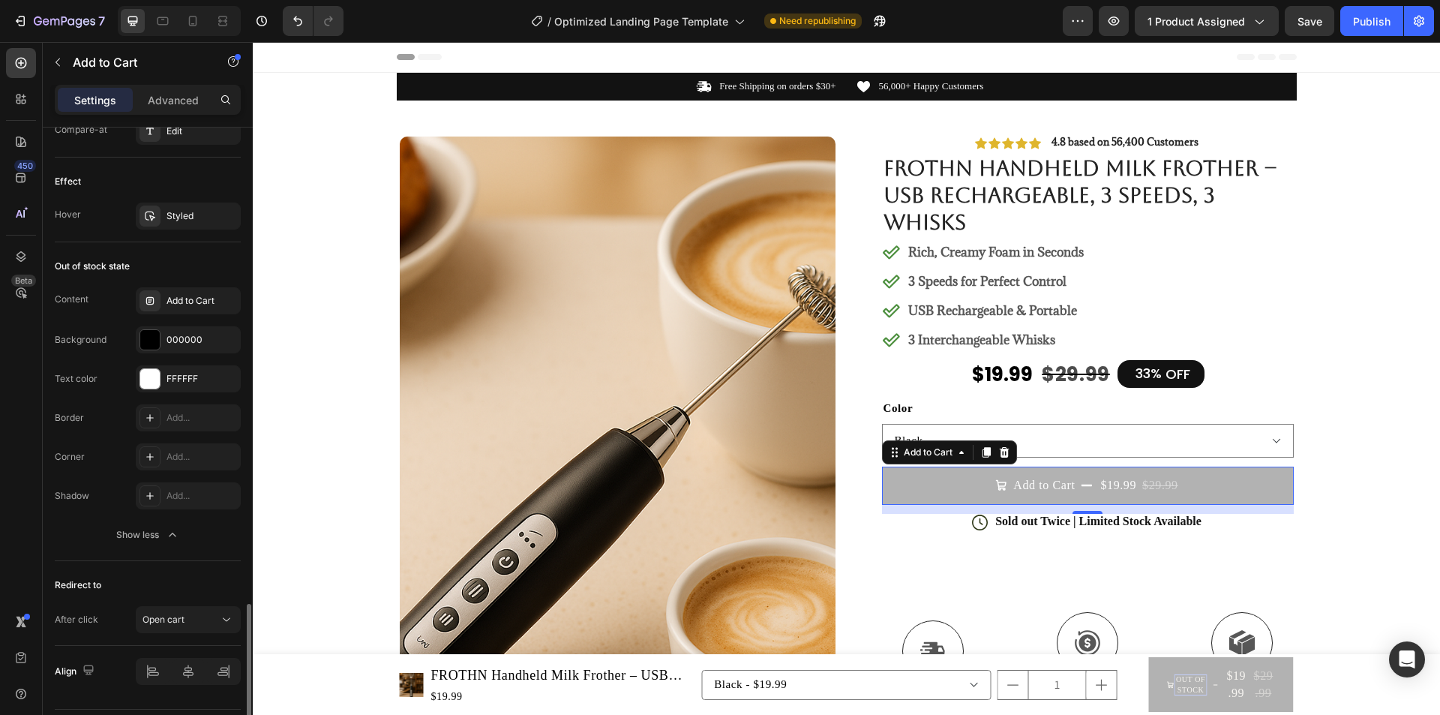
scroll to position [1395, 0]
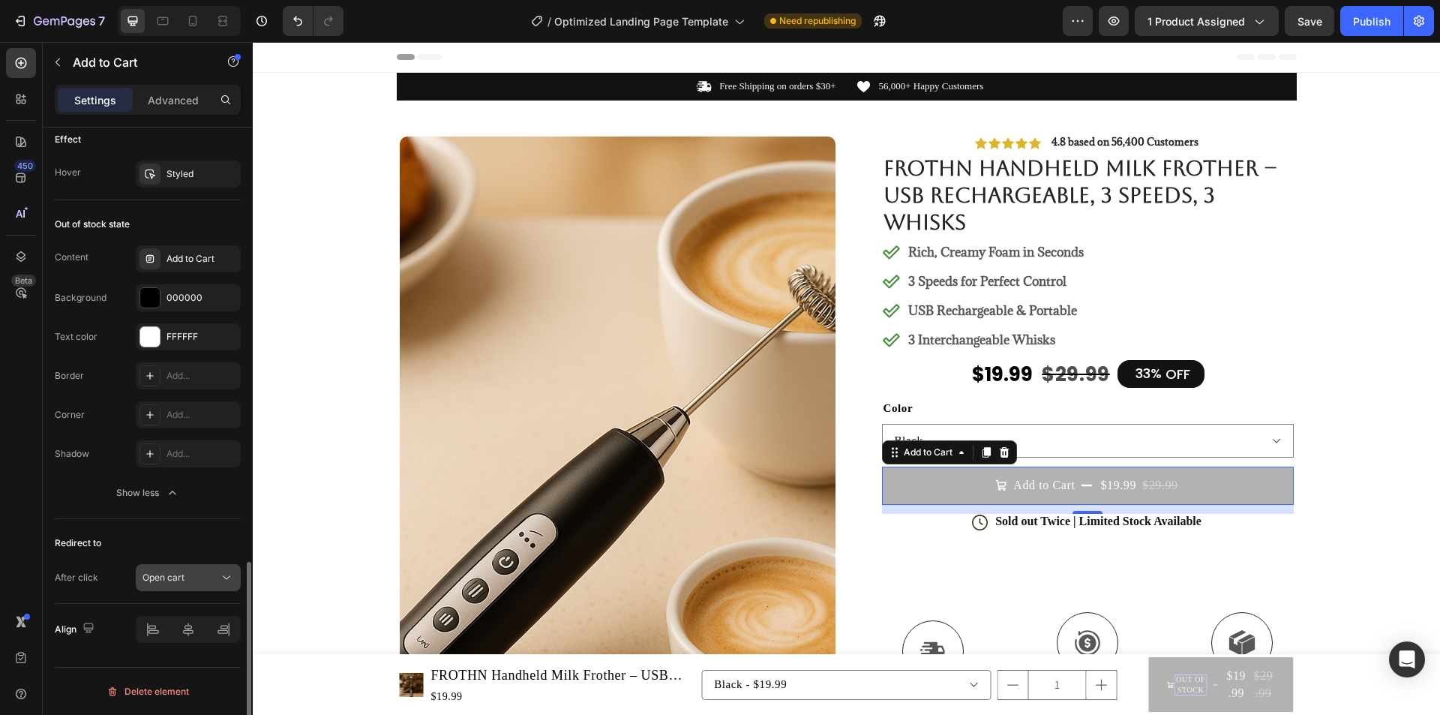
click at [179, 580] on span "Open cart" at bounding box center [163, 576] width 42 height 11
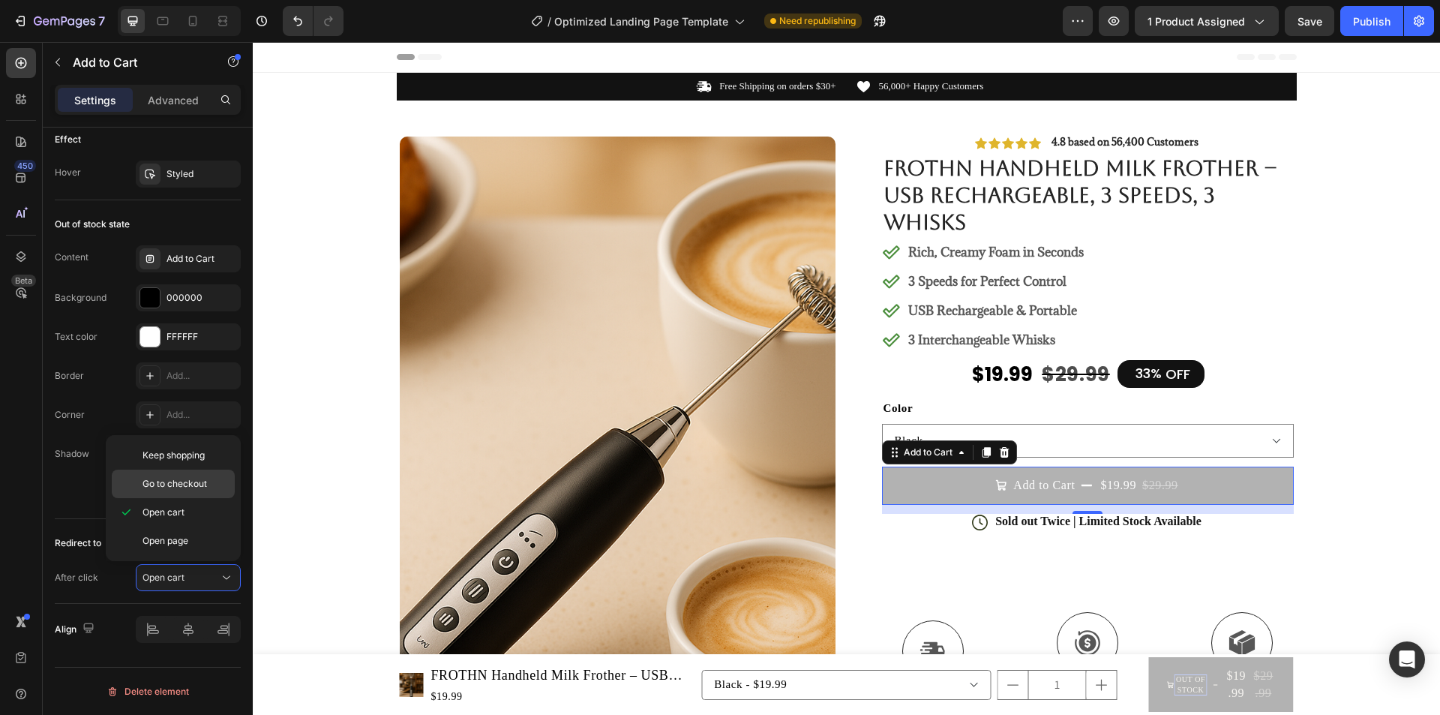
click at [188, 488] on span "Go to checkout" at bounding box center [174, 483] width 64 height 13
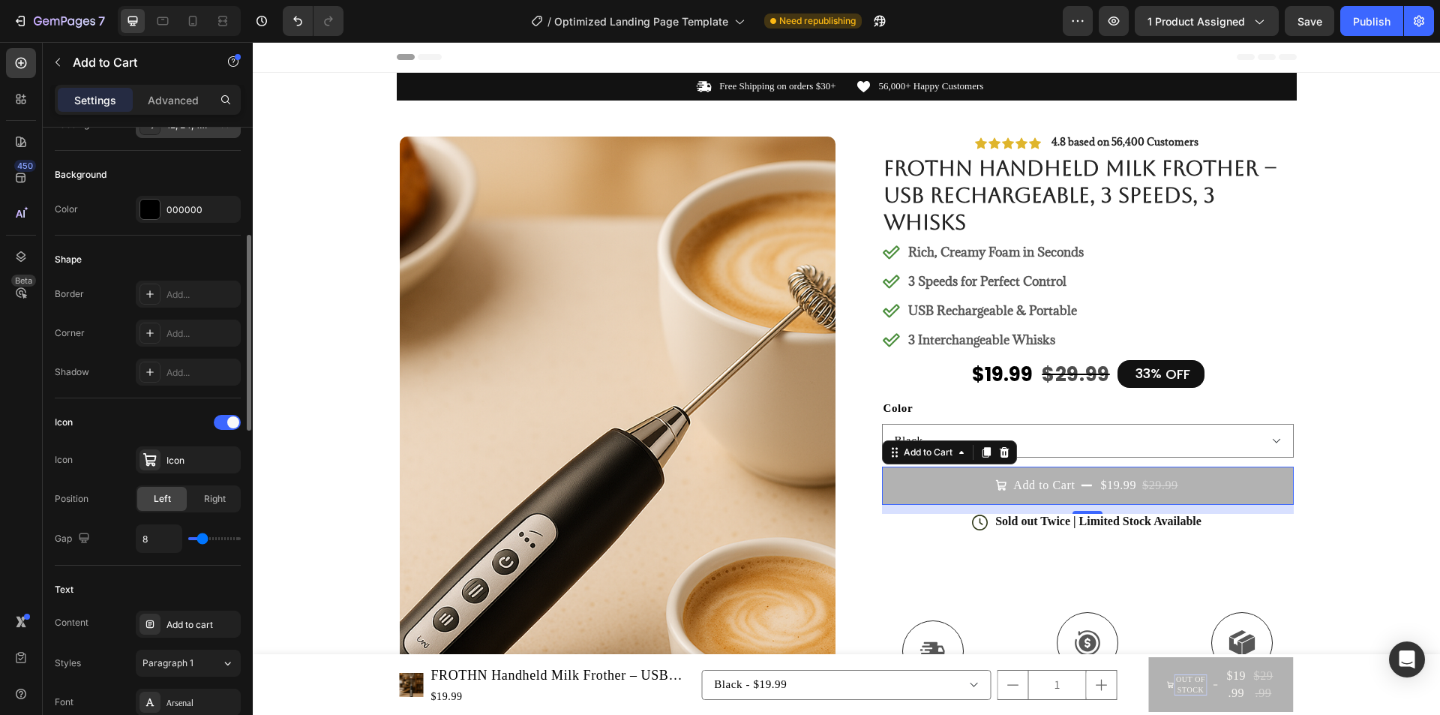
scroll to position [0, 0]
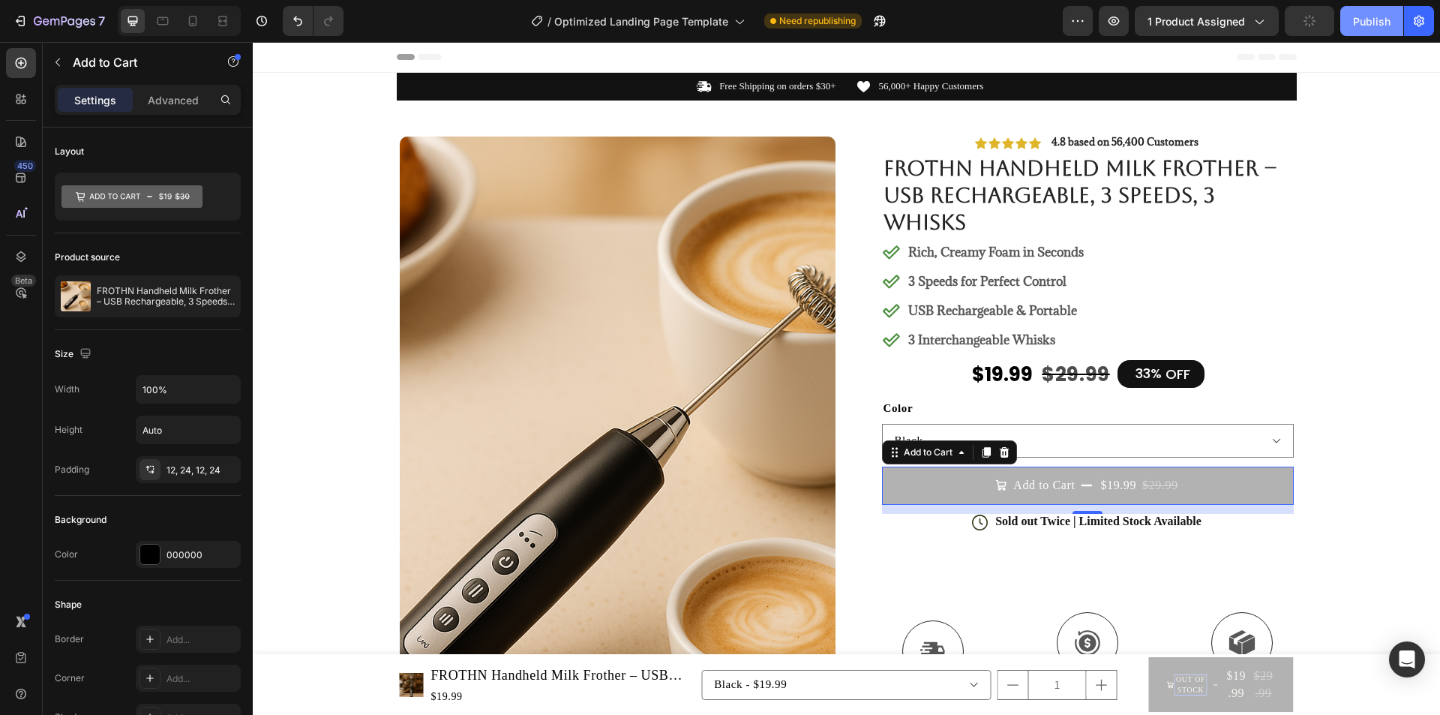
click at [1361, 19] on div "Publish" at bounding box center [1371, 21] width 37 height 16
click at [1258, 28] on button "1 product assigned" at bounding box center [1207, 21] width 144 height 30
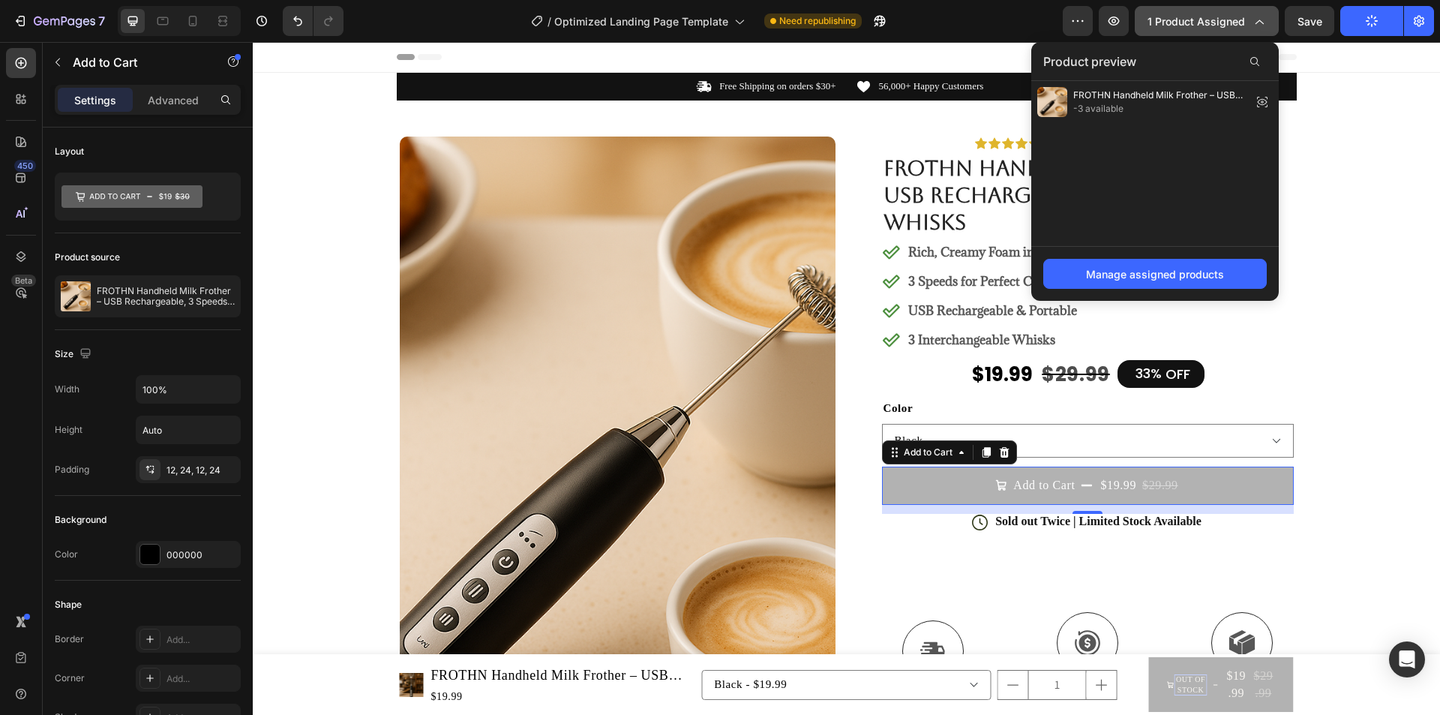
click at [1259, 10] on button "1 product assigned" at bounding box center [1207, 21] width 144 height 30
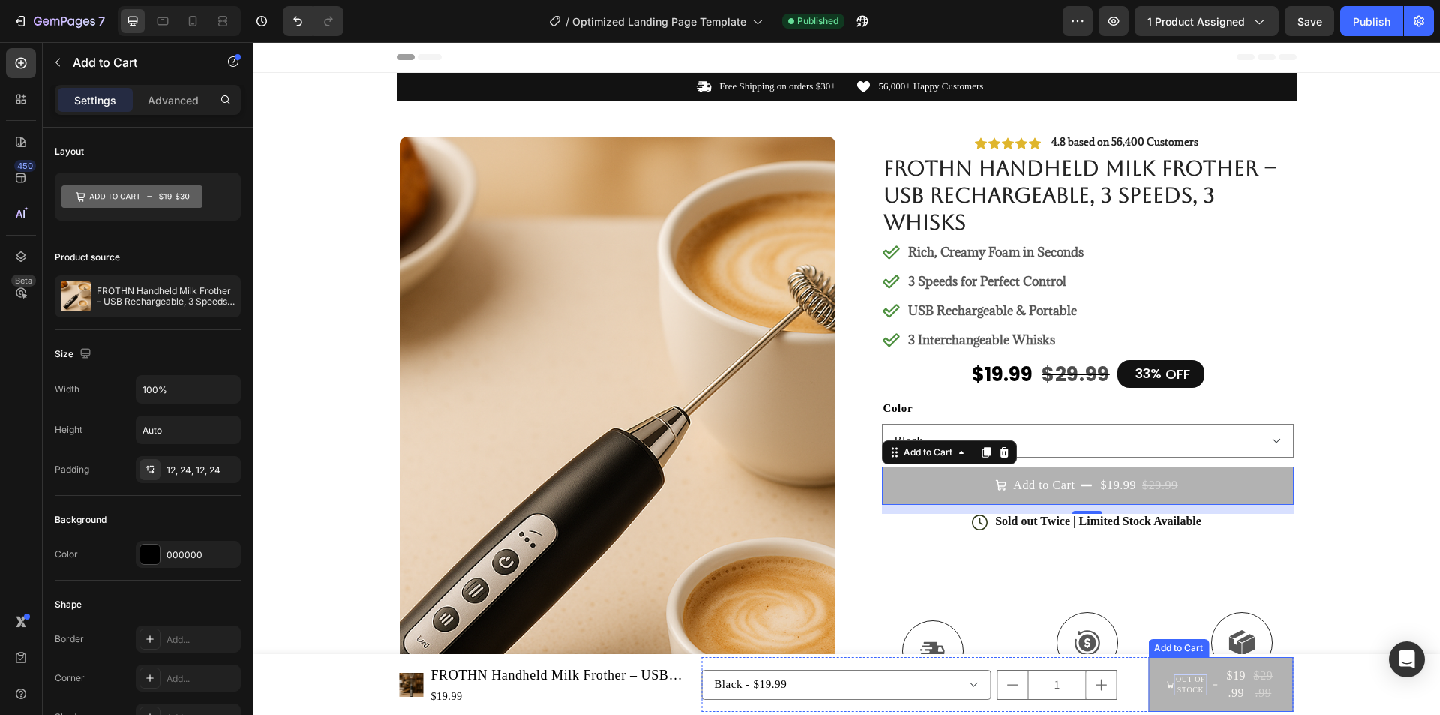
click at [1213, 684] on icon "Out of stock" at bounding box center [1215, 684] width 4 height 7
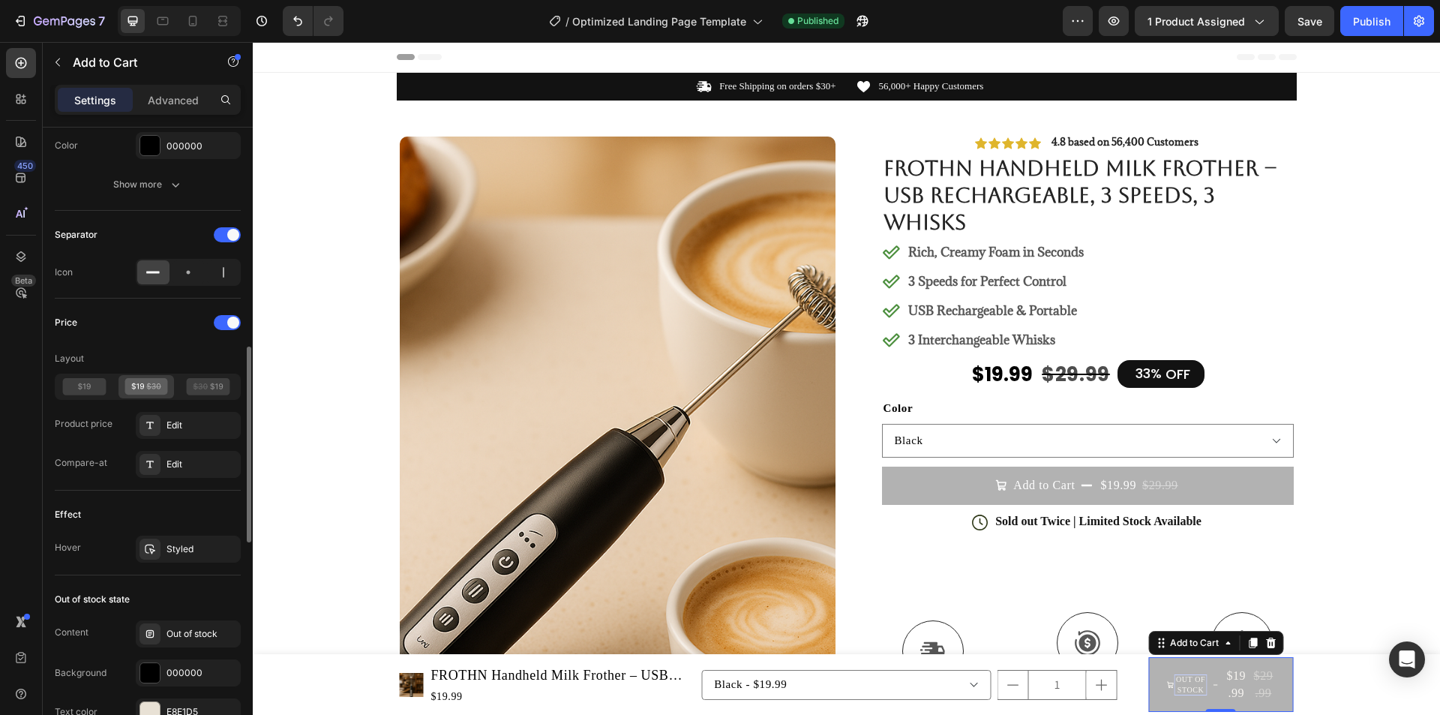
scroll to position [945, 0]
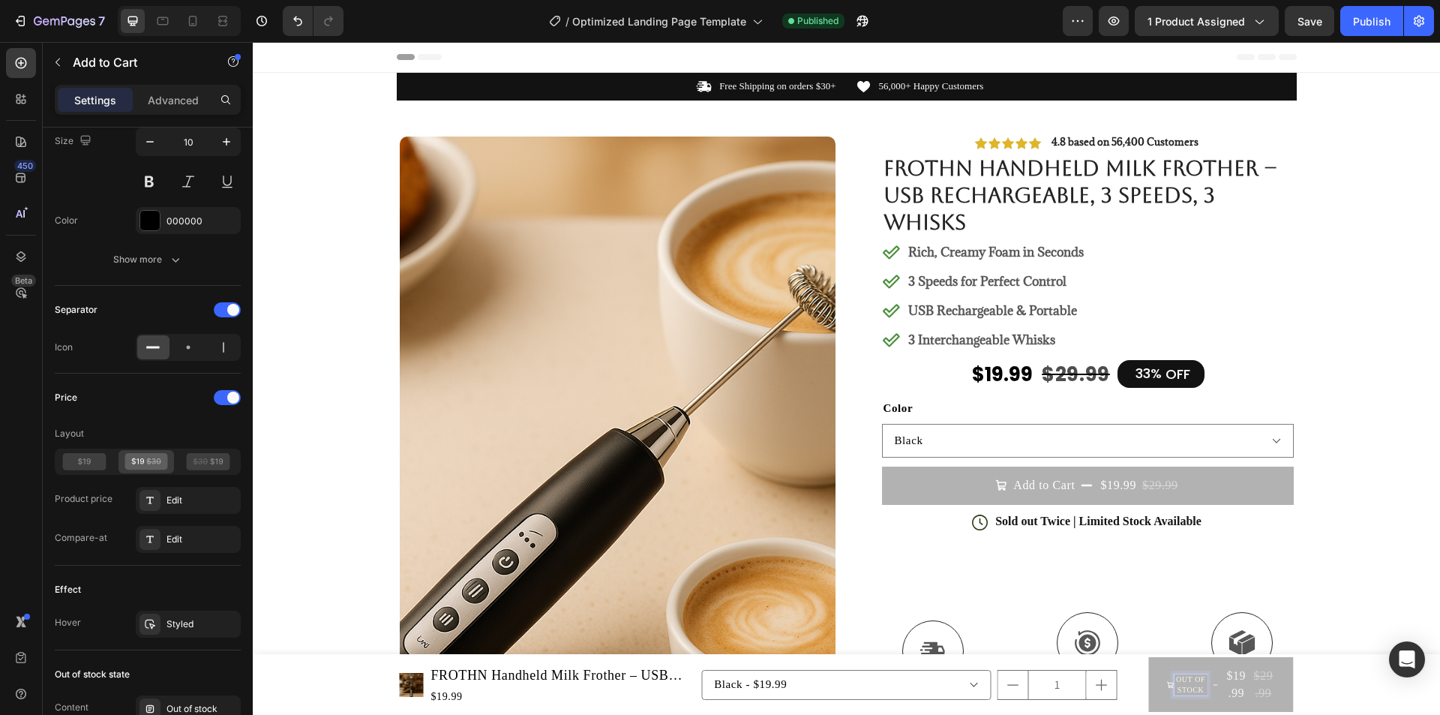
click at [1183, 688] on p "Out of stock" at bounding box center [1191, 684] width 34 height 21
click at [1148, 657] on button "Add $19.99 $29.99" at bounding box center [1220, 684] width 145 height 55
click at [1148, 657] on button "Add ri $19.99 $29.99" at bounding box center [1220, 684] width 145 height 55
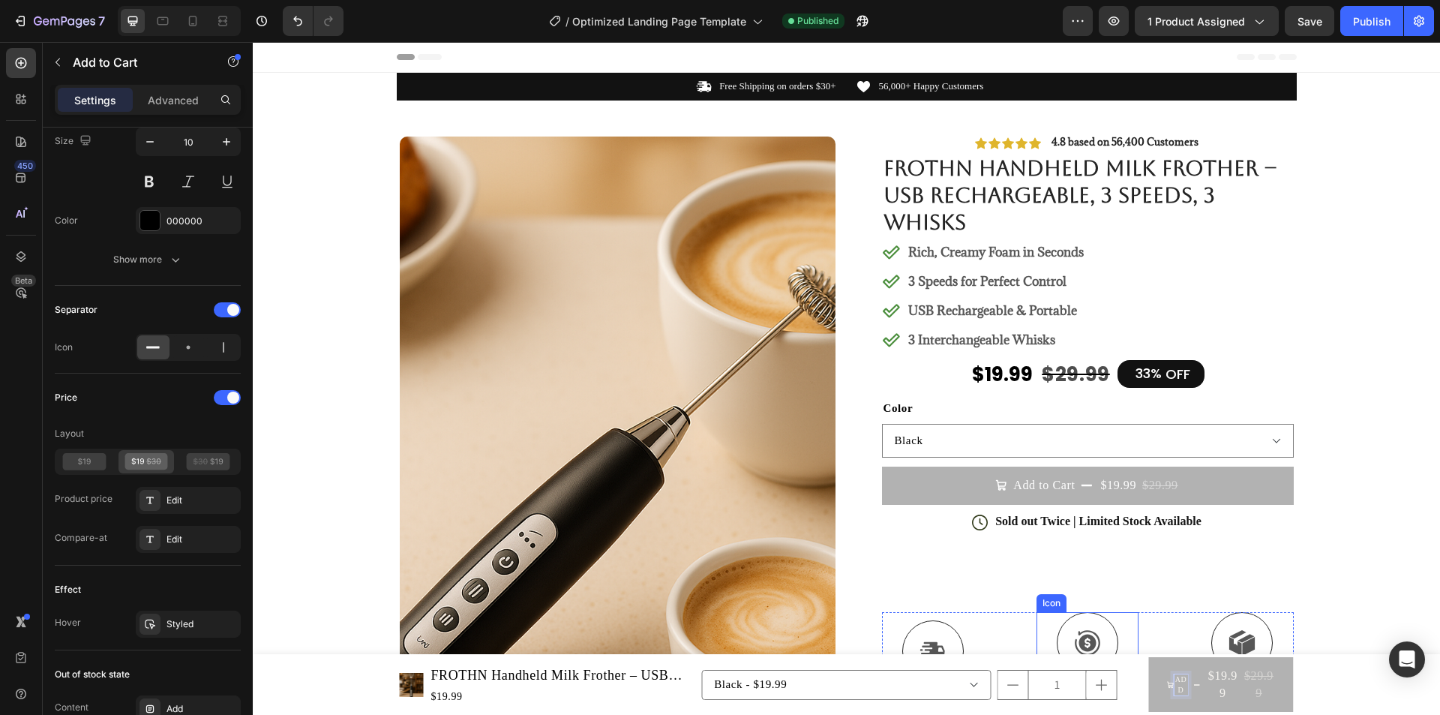
click at [1148, 657] on button "Add $19.99 $29.99" at bounding box center [1220, 684] width 145 height 55
click at [1148, 657] on button "Add to $19.99 $29.99" at bounding box center [1220, 684] width 145 height 55
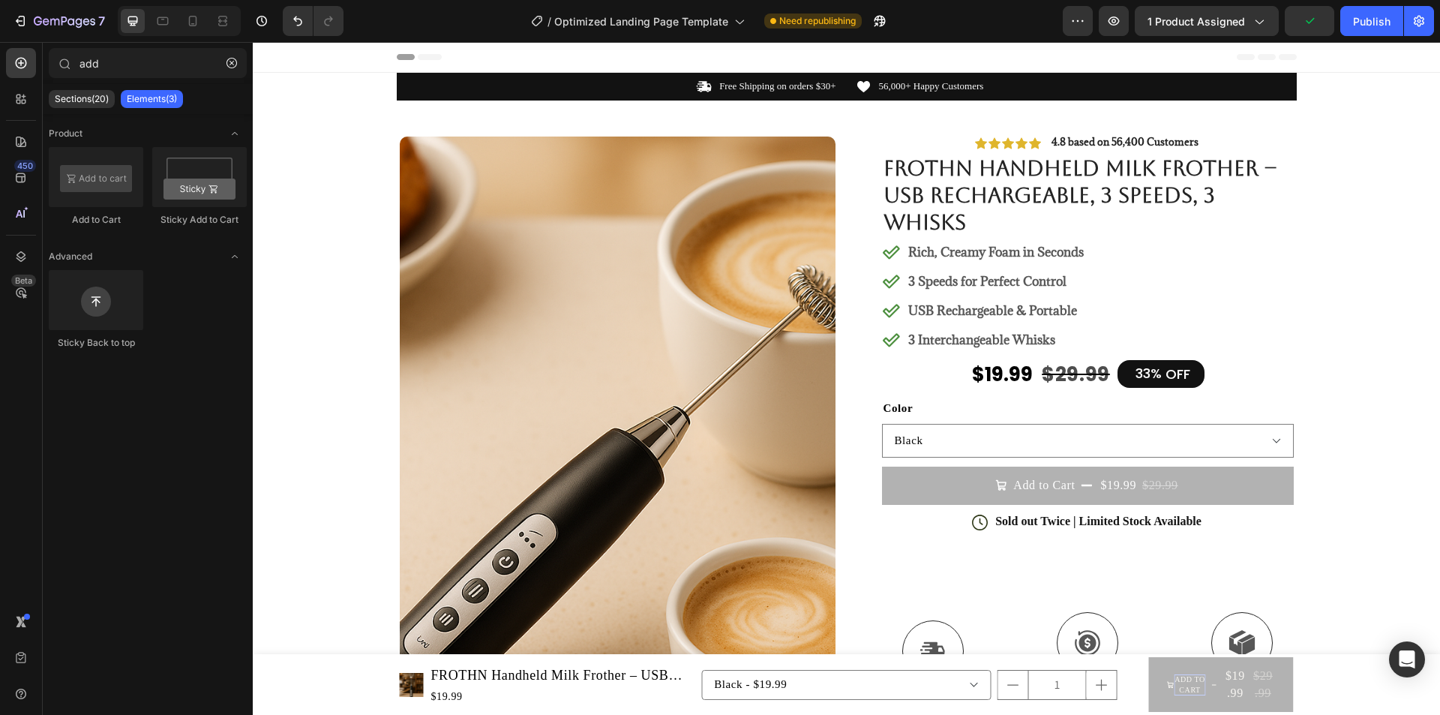
click at [1191, 675] on p "Add to Cart" at bounding box center [1190, 684] width 32 height 21
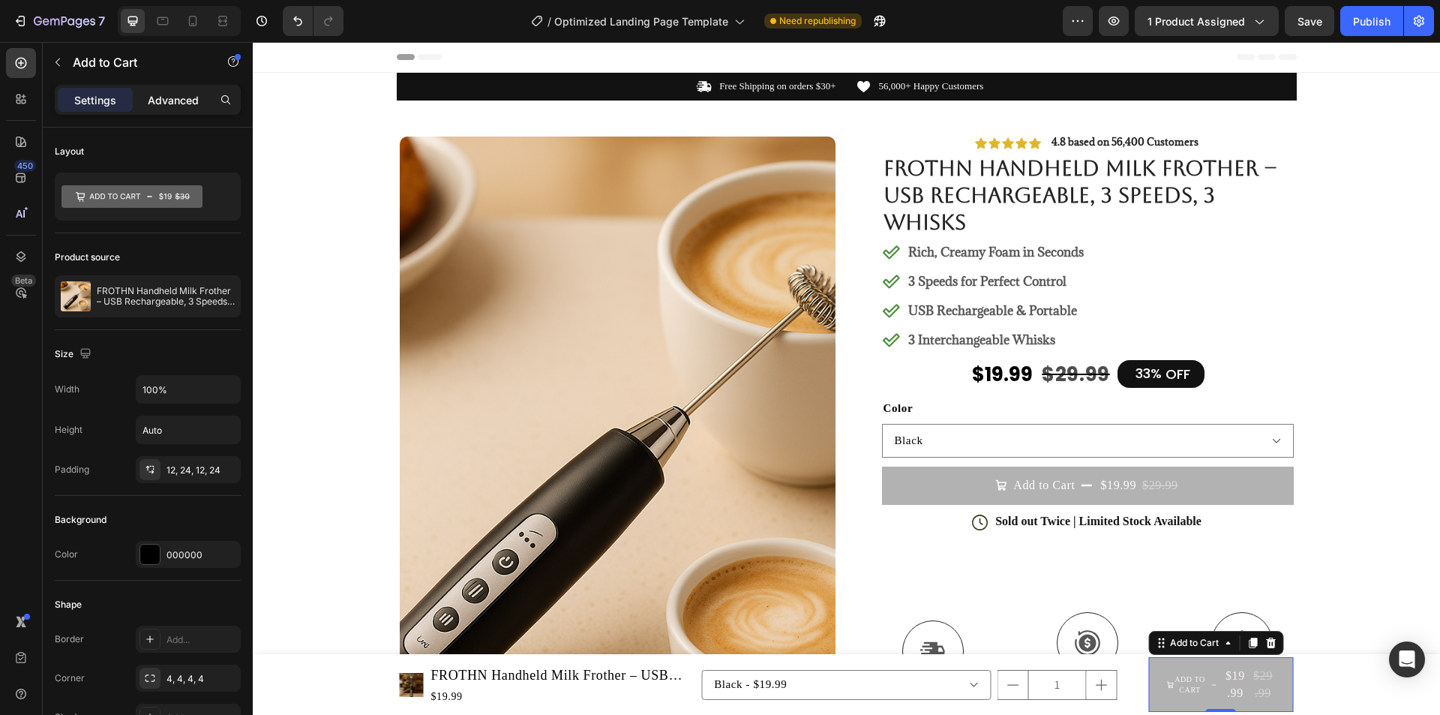
click at [141, 110] on div "Advanced" at bounding box center [173, 100] width 75 height 24
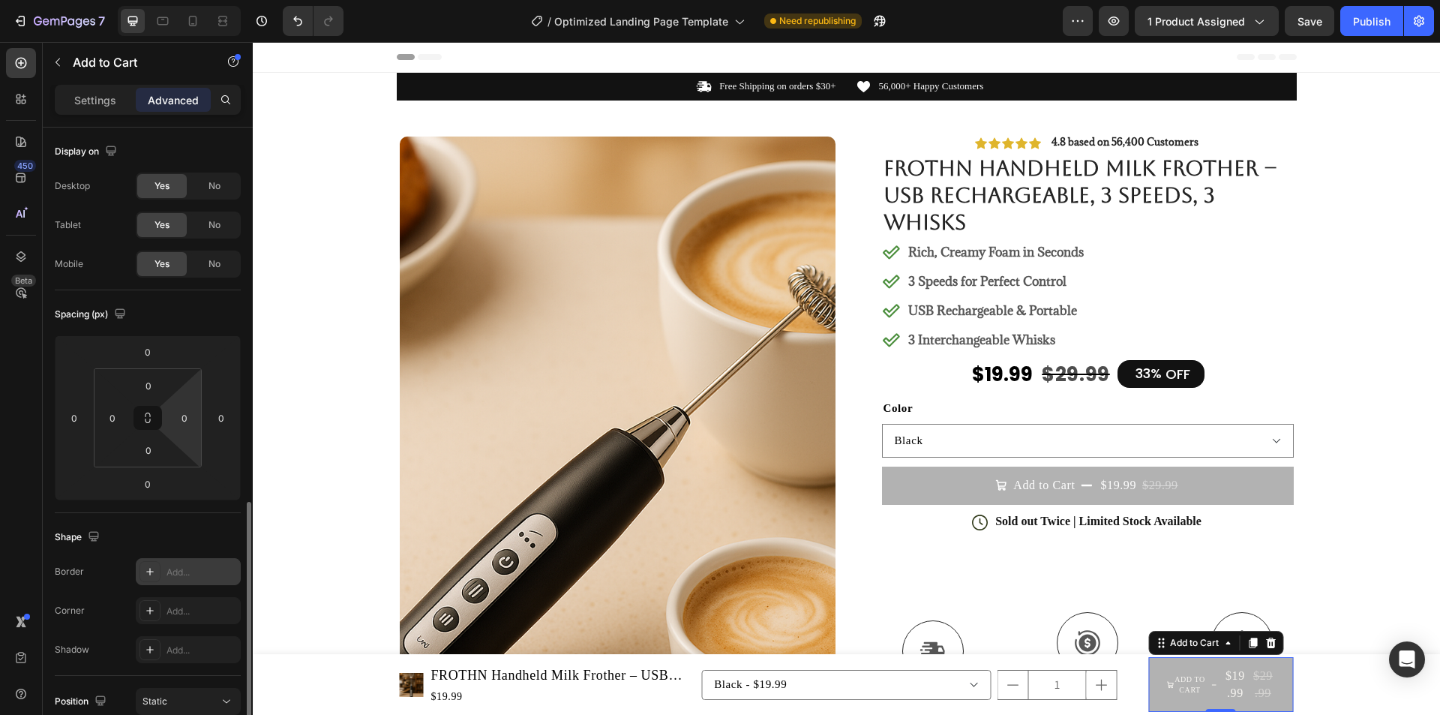
scroll to position [319, 0]
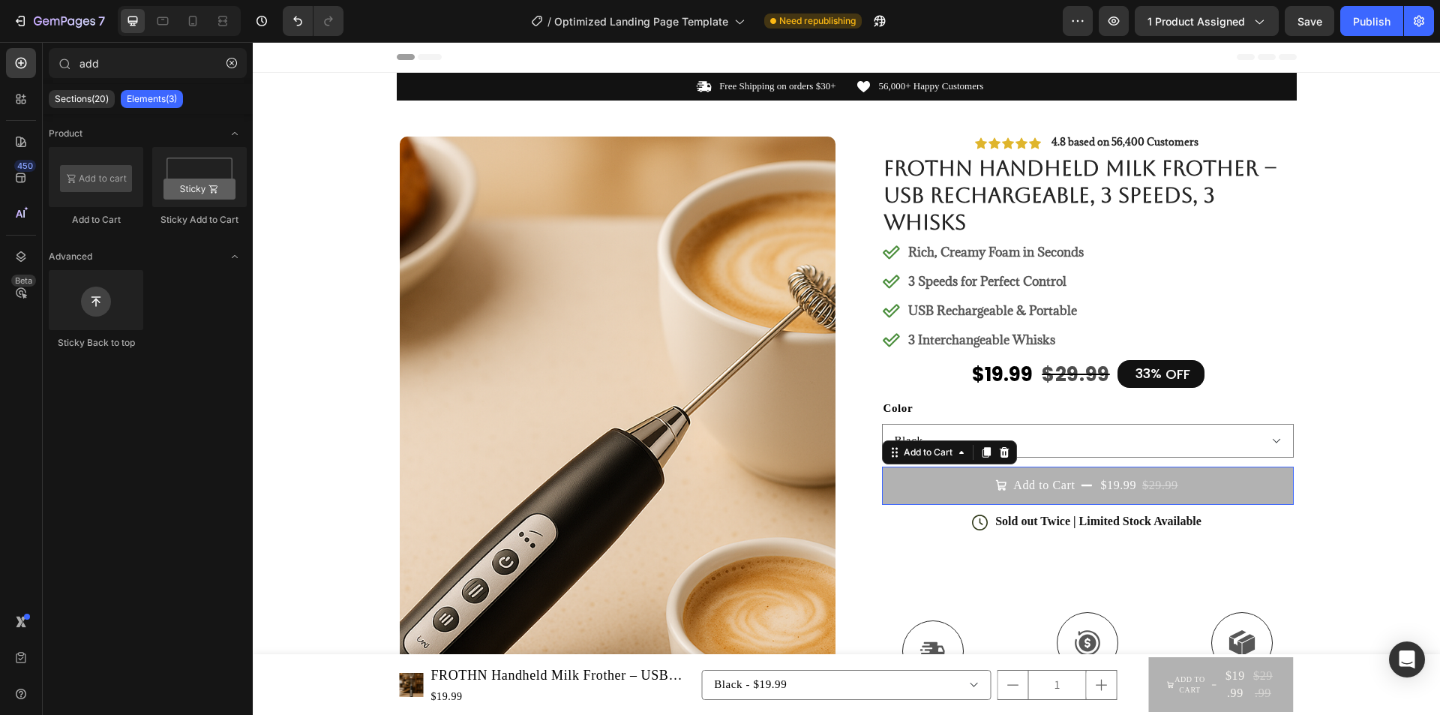
click at [1207, 487] on button "Add to Cart $19.99 $29.99" at bounding box center [1088, 484] width 412 height 37
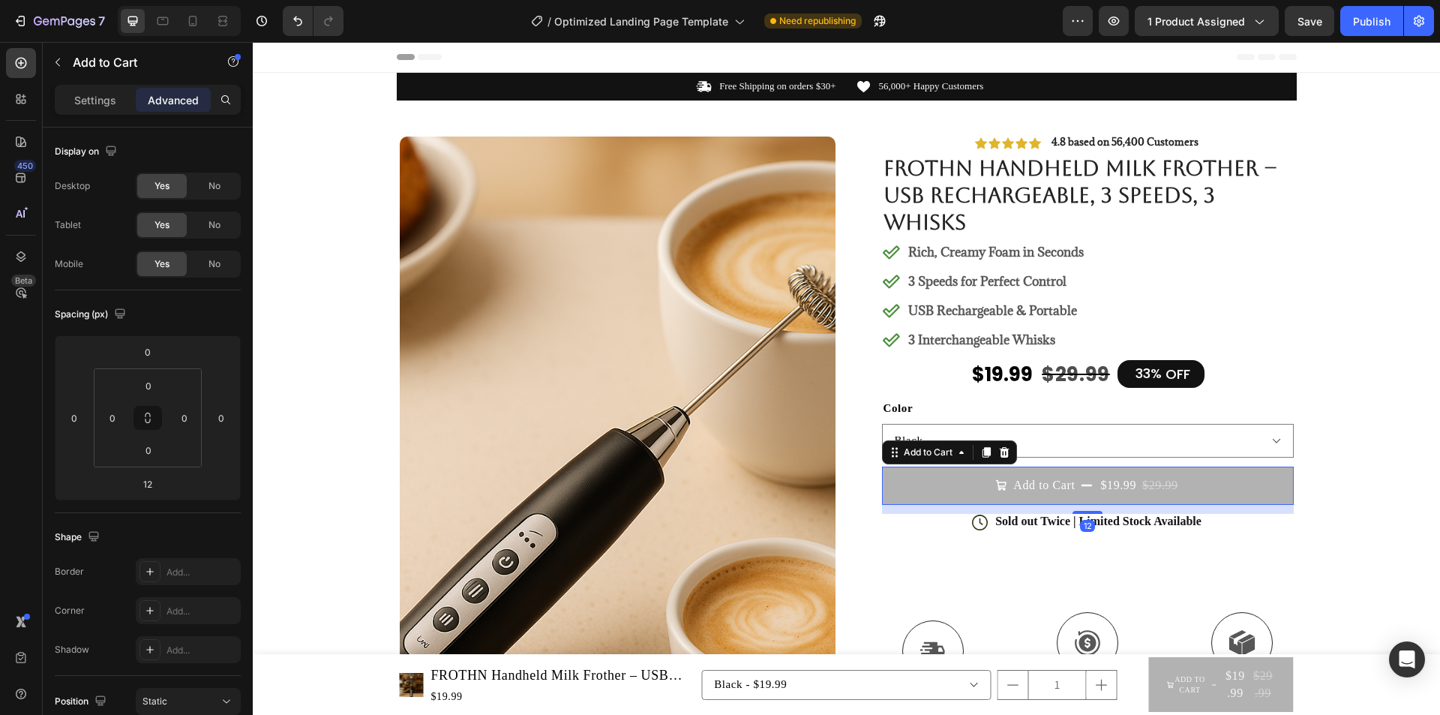
click at [976, 482] on button "Add to Cart $19.99 $29.99" at bounding box center [1088, 484] width 412 height 37
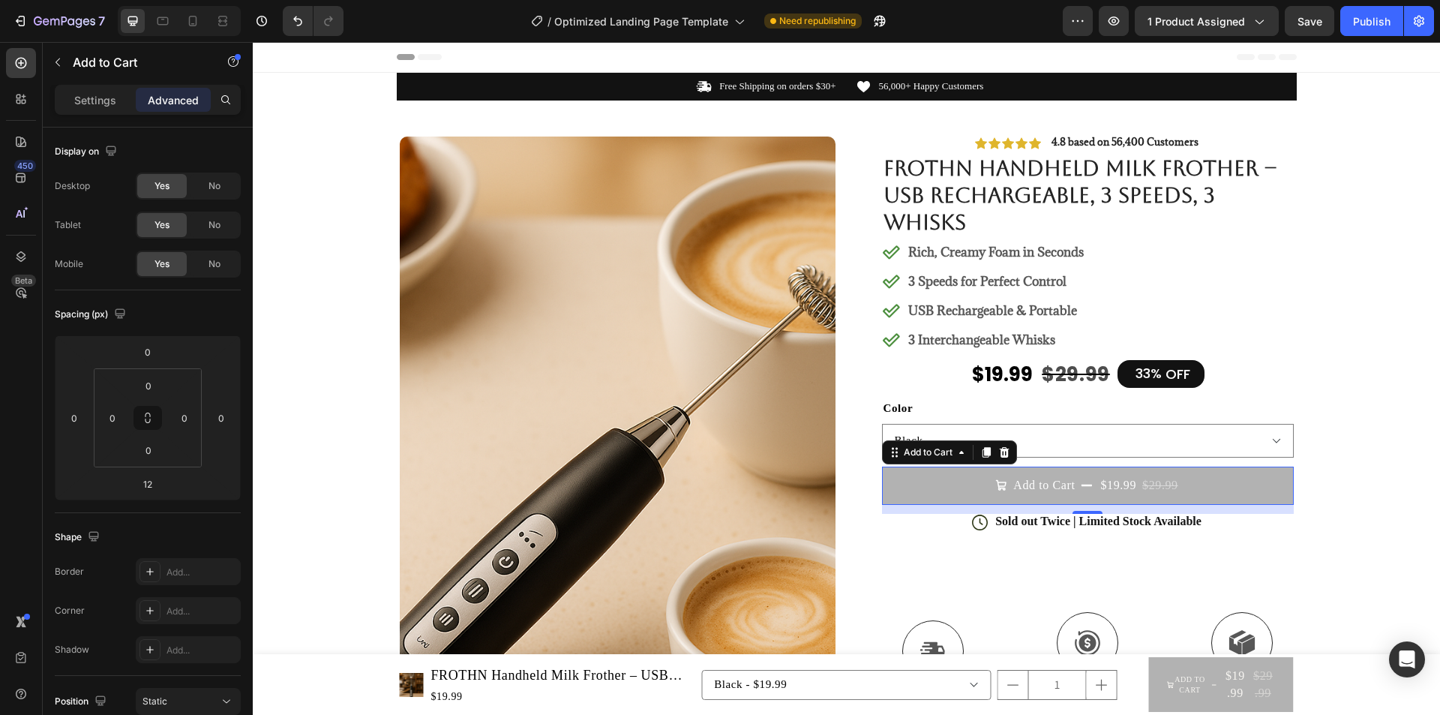
click at [940, 481] on button "Add to Cart $19.99 $29.99" at bounding box center [1088, 484] width 412 height 37
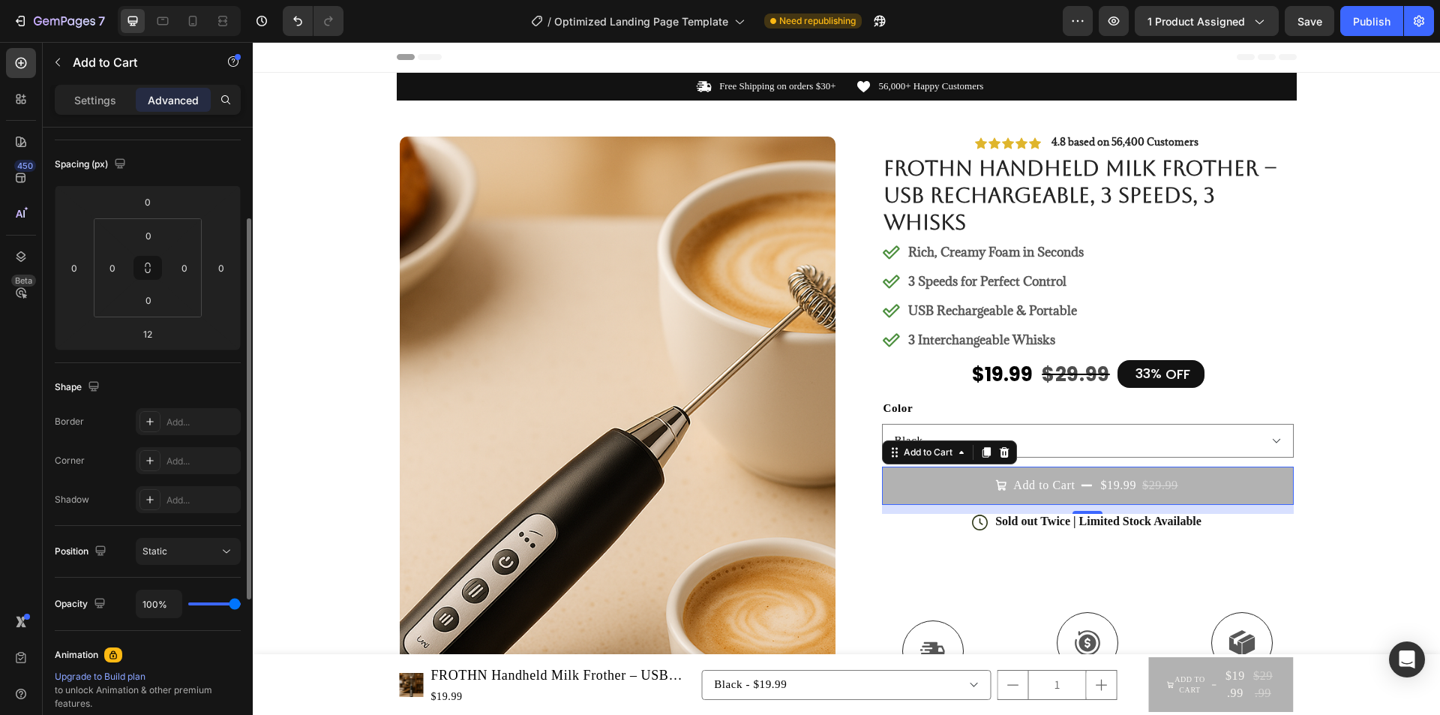
scroll to position [0, 0]
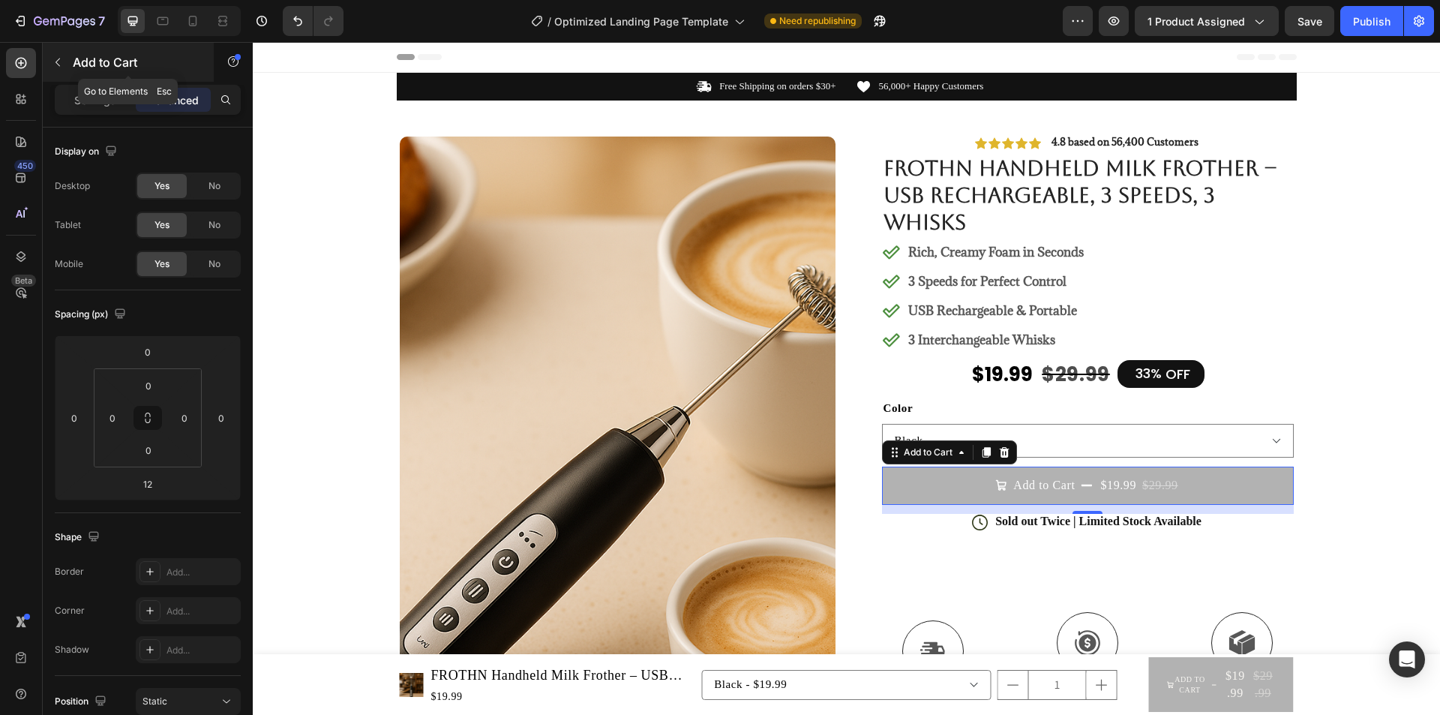
click at [62, 64] on icon "button" at bounding box center [58, 62] width 12 height 12
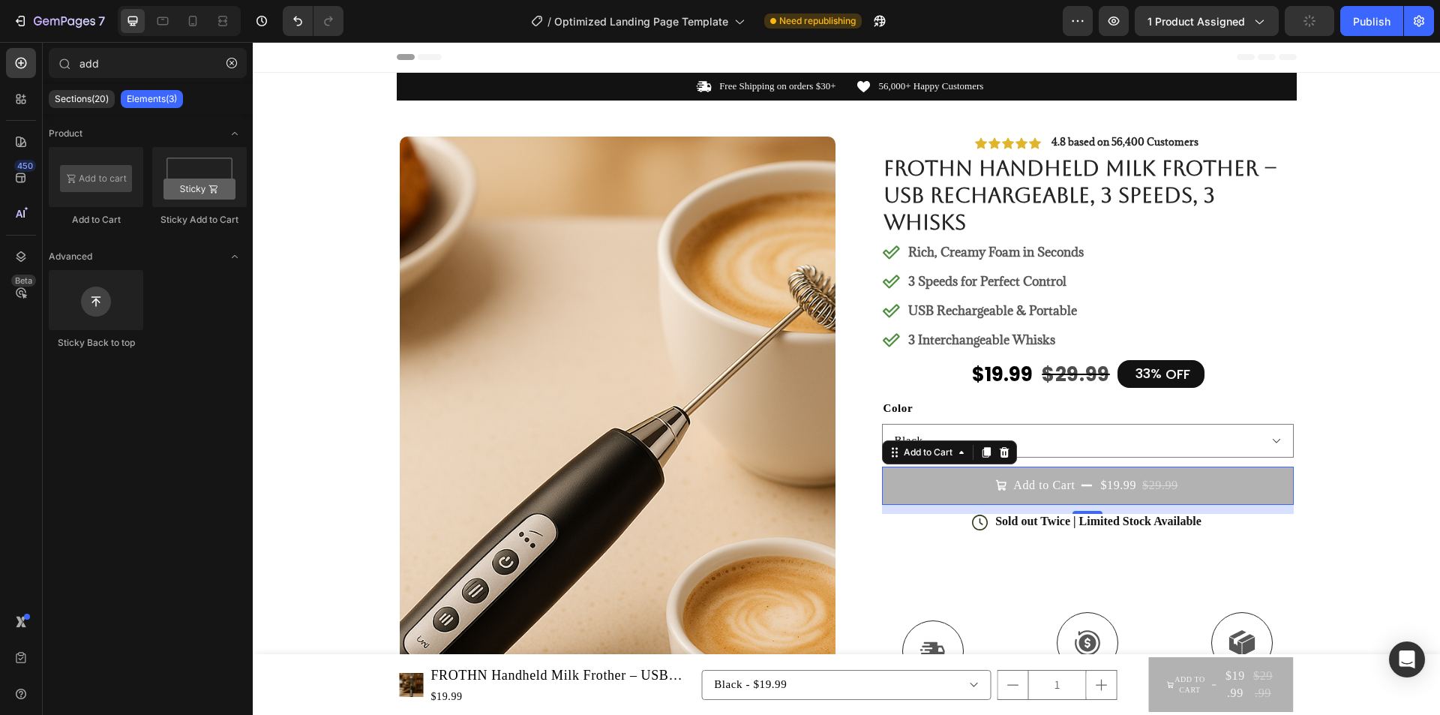
click at [903, 481] on button "Add to Cart $19.99 $29.99" at bounding box center [1088, 484] width 412 height 37
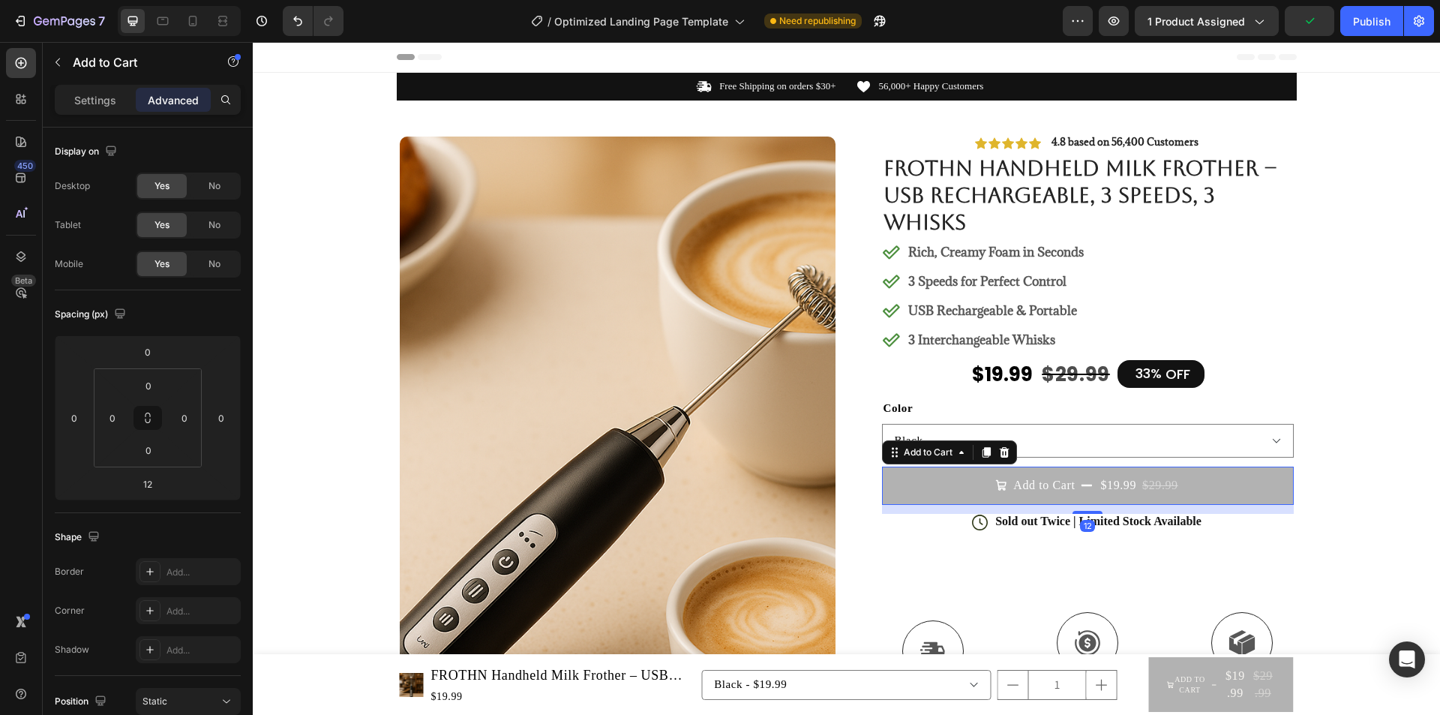
click at [903, 481] on button "Add to Cart $19.99 $29.99" at bounding box center [1088, 484] width 412 height 37
click at [904, 481] on button "Add to Cart $19.99 $29.99" at bounding box center [1088, 484] width 412 height 37
click at [66, 51] on button "button" at bounding box center [58, 62] width 24 height 24
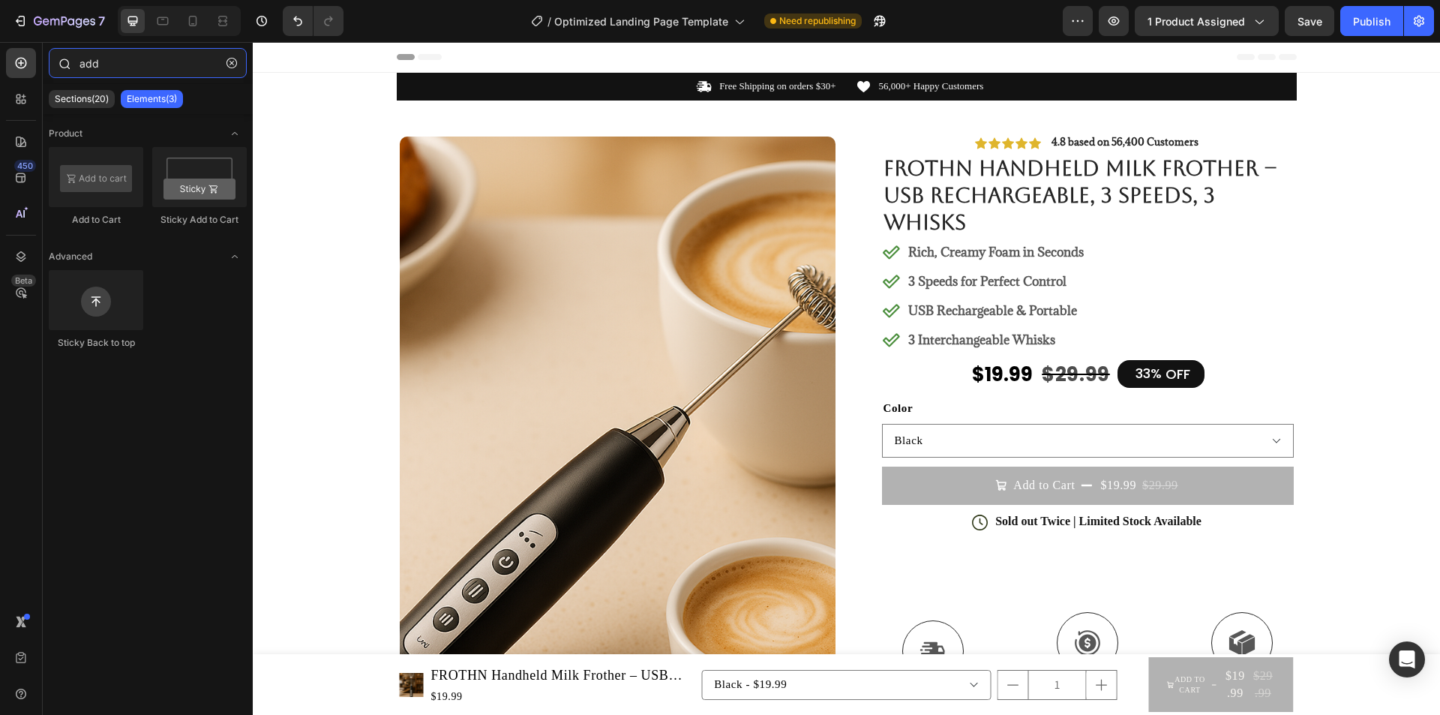
click at [145, 70] on input "add" at bounding box center [148, 63] width 198 height 30
drag, startPoint x: 145, startPoint y: 70, endPoint x: 84, endPoint y: 61, distance: 62.2
click at [84, 61] on input "add" at bounding box center [148, 63] width 198 height 30
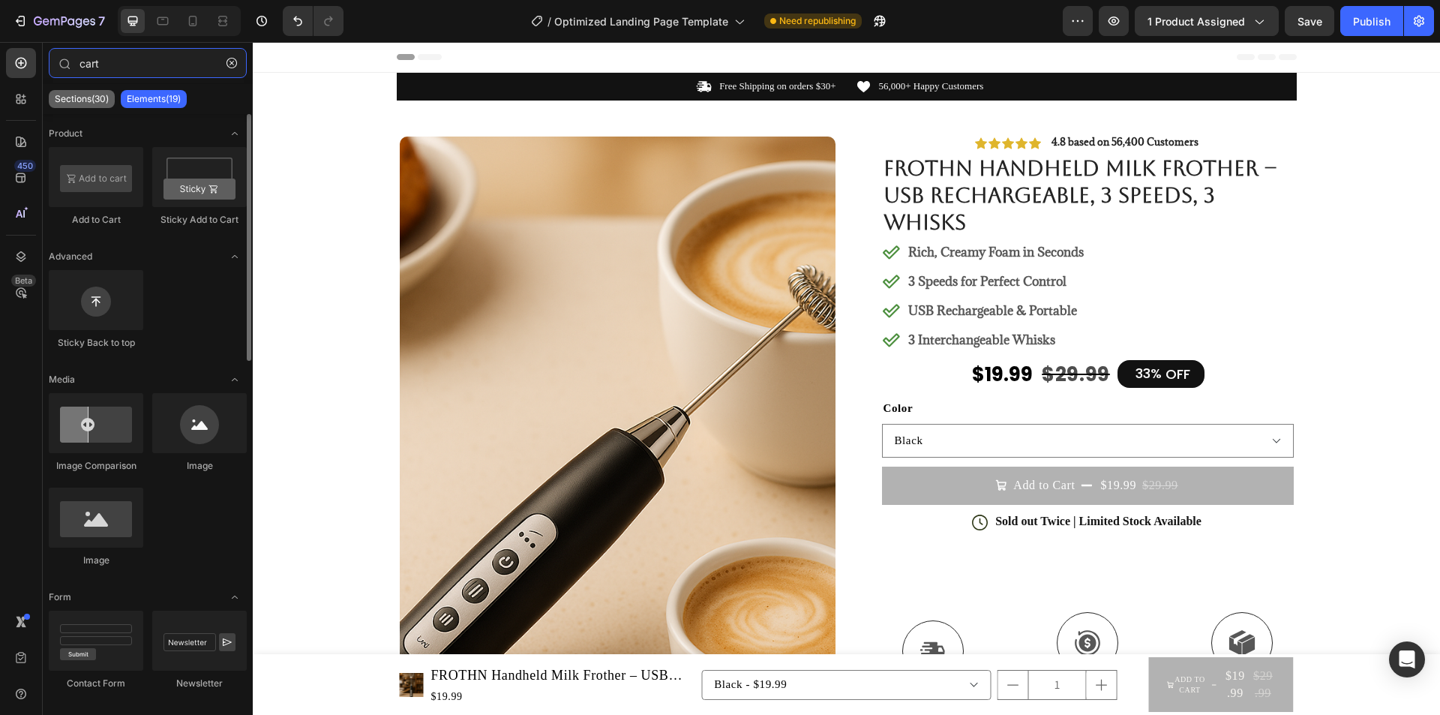
type input "cart"
click at [85, 97] on p "Sections(30)" at bounding box center [82, 99] width 54 height 12
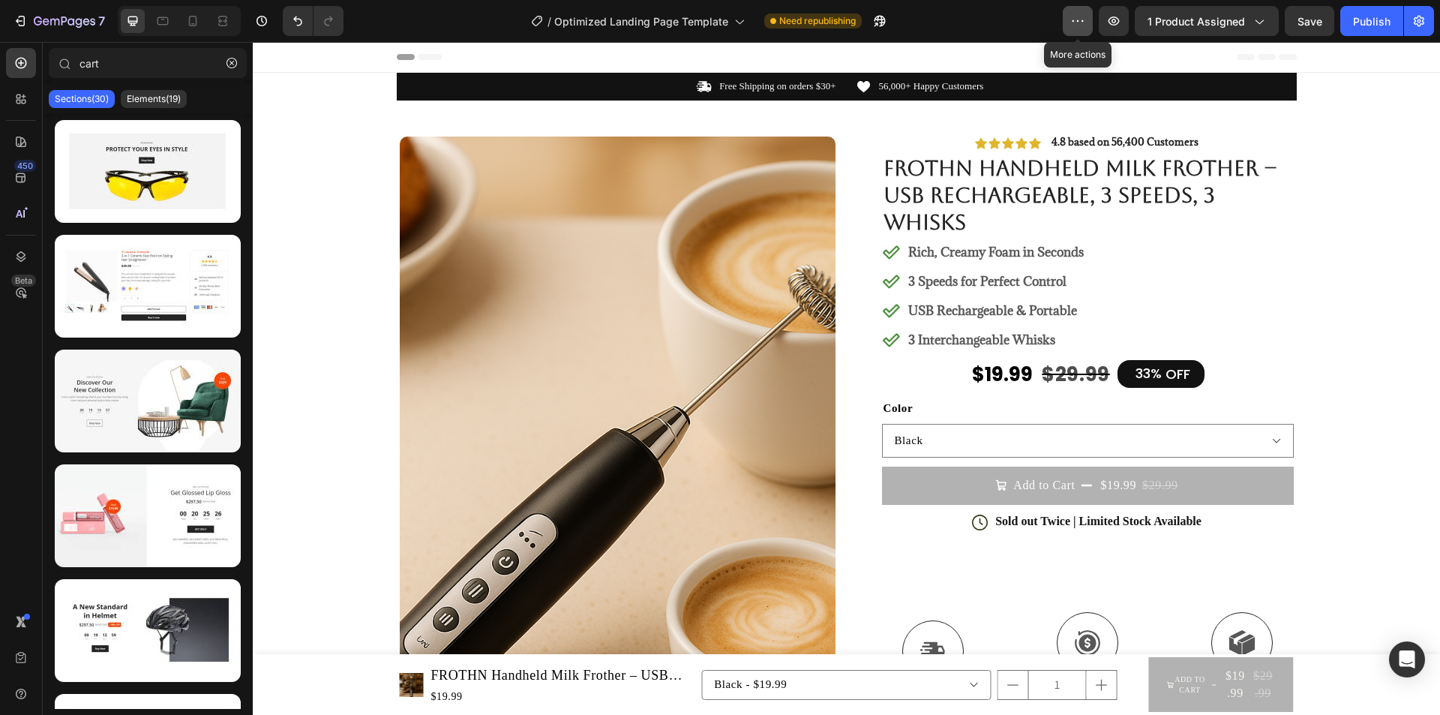
click at [1085, 17] on icon "button" at bounding box center [1077, 20] width 15 height 15
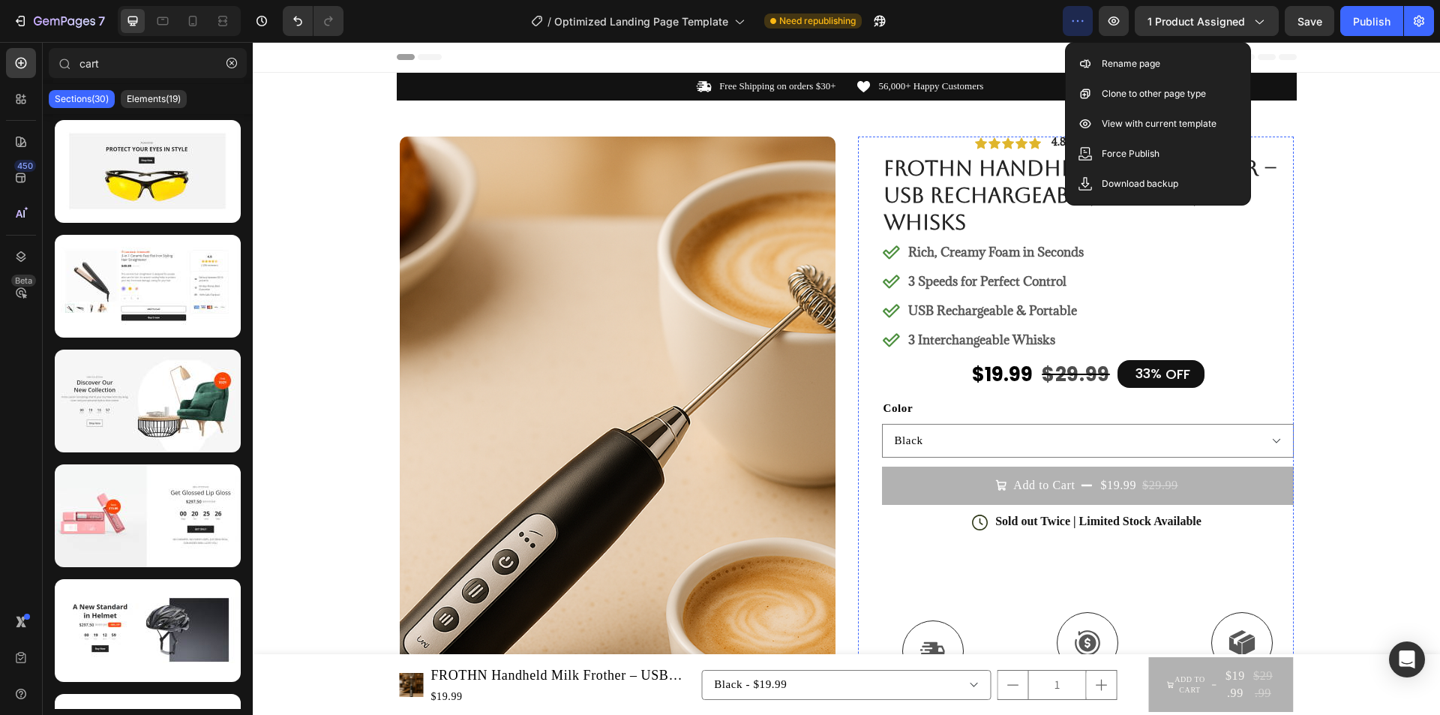
click at [919, 493] on button "Add to Cart $19.99 $29.99" at bounding box center [1088, 484] width 412 height 37
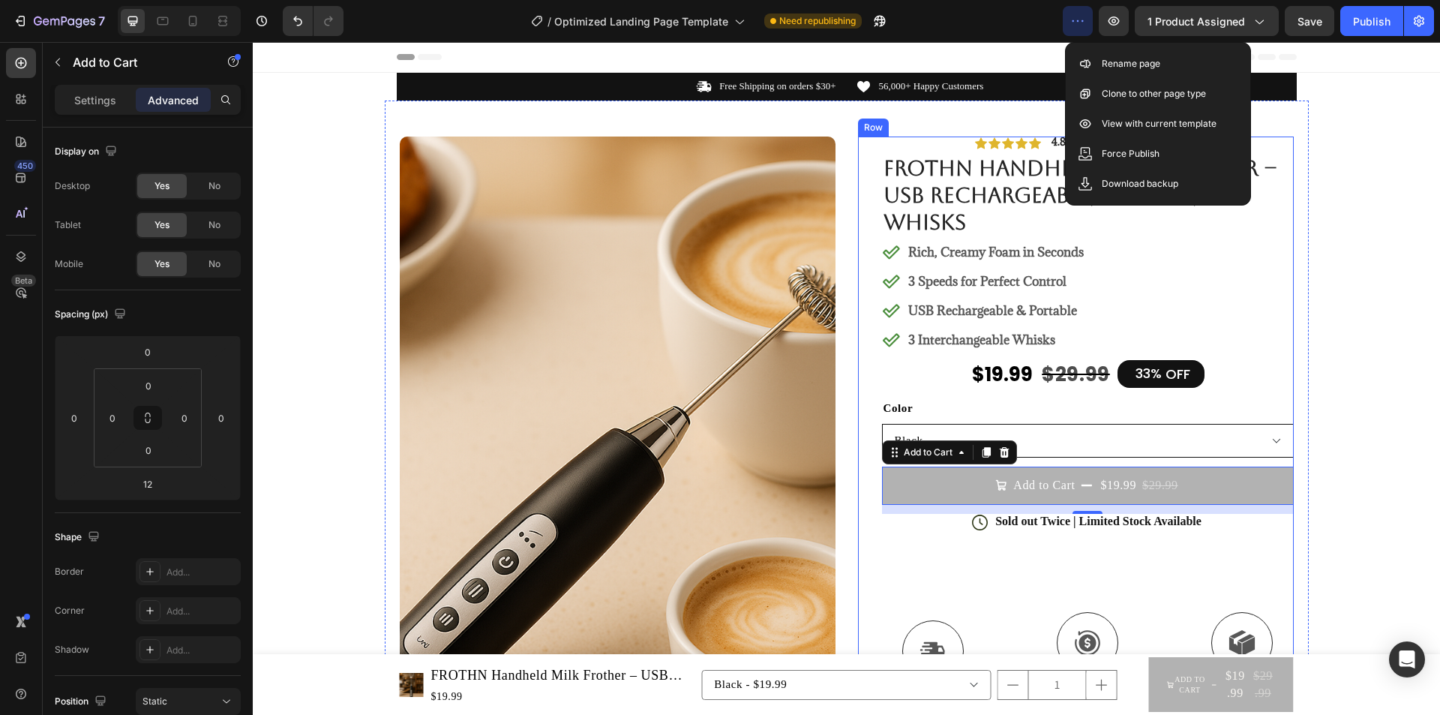
click at [1173, 448] on select "Black White" at bounding box center [1088, 441] width 412 height 34
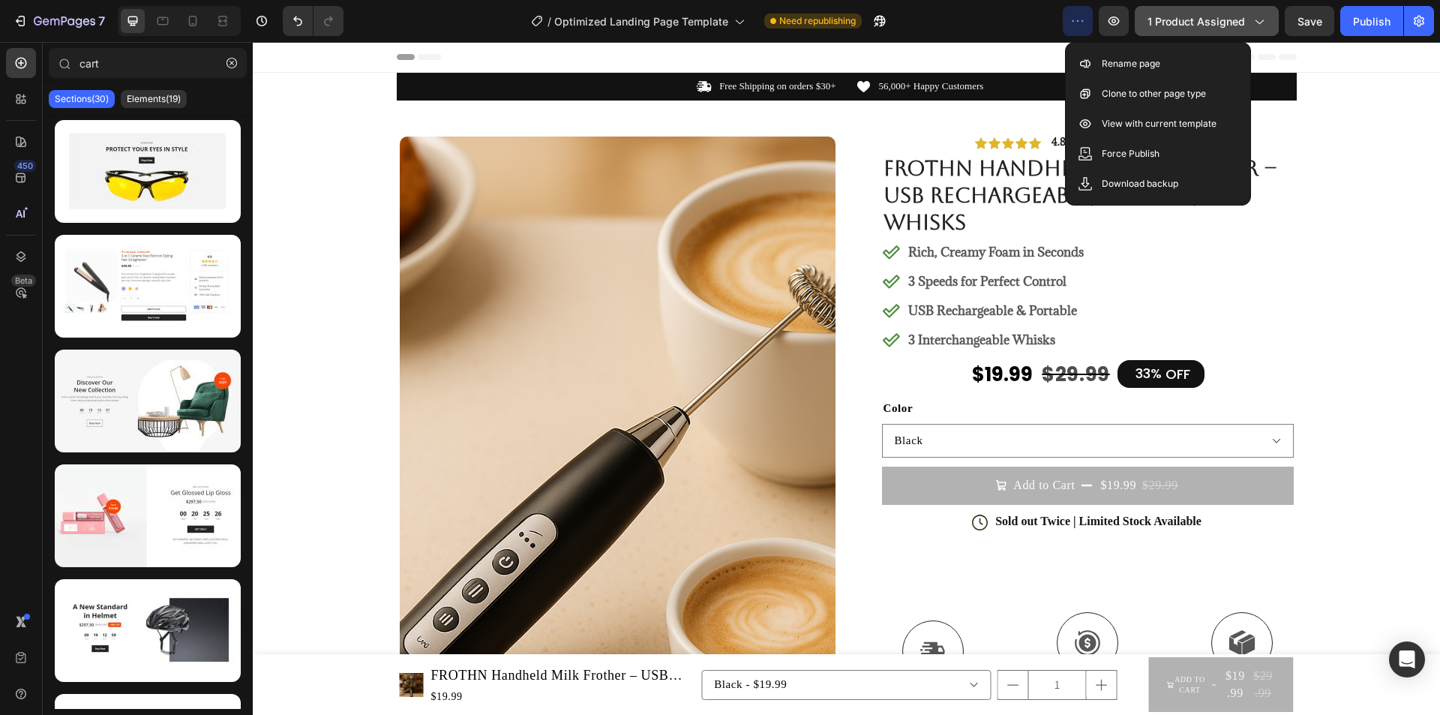
click at [1270, 19] on button "1 product assigned" at bounding box center [1207, 21] width 144 height 30
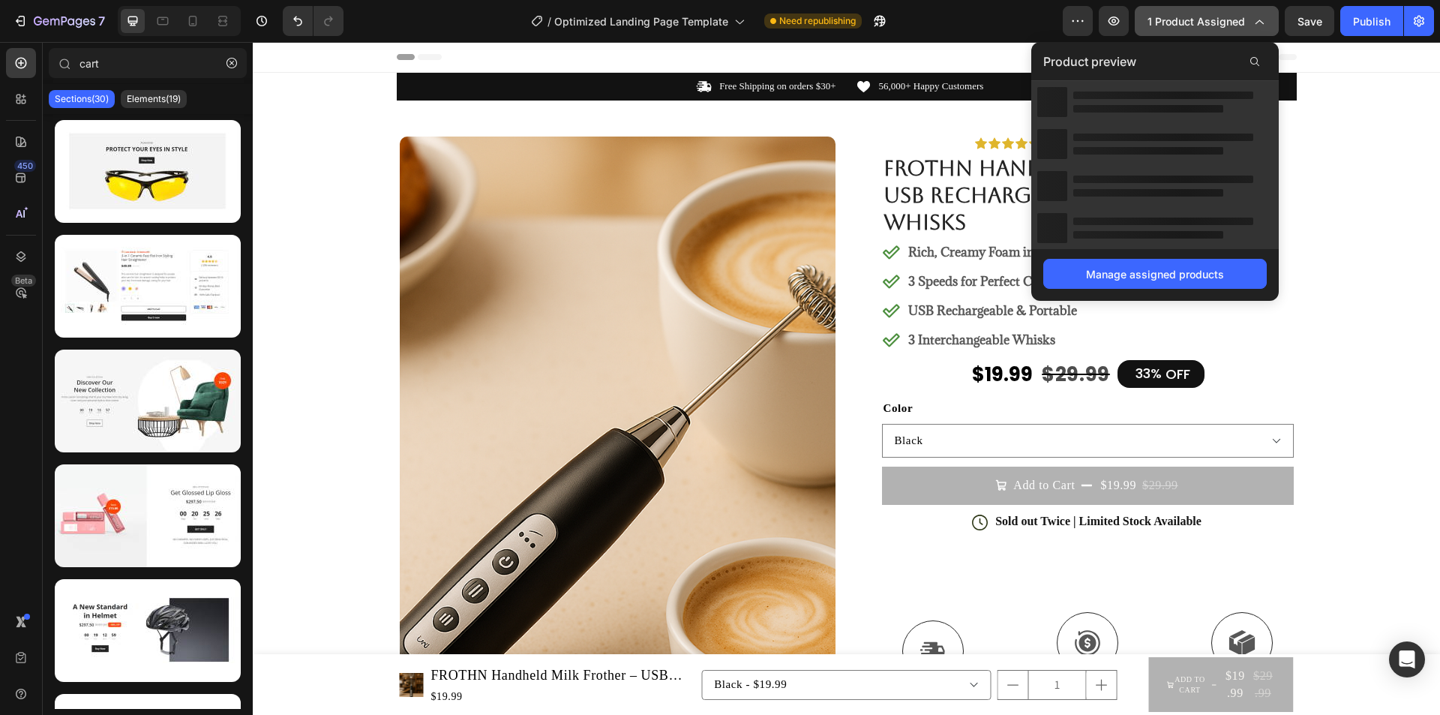
click at [1269, 20] on button "1 product assigned" at bounding box center [1207, 21] width 144 height 30
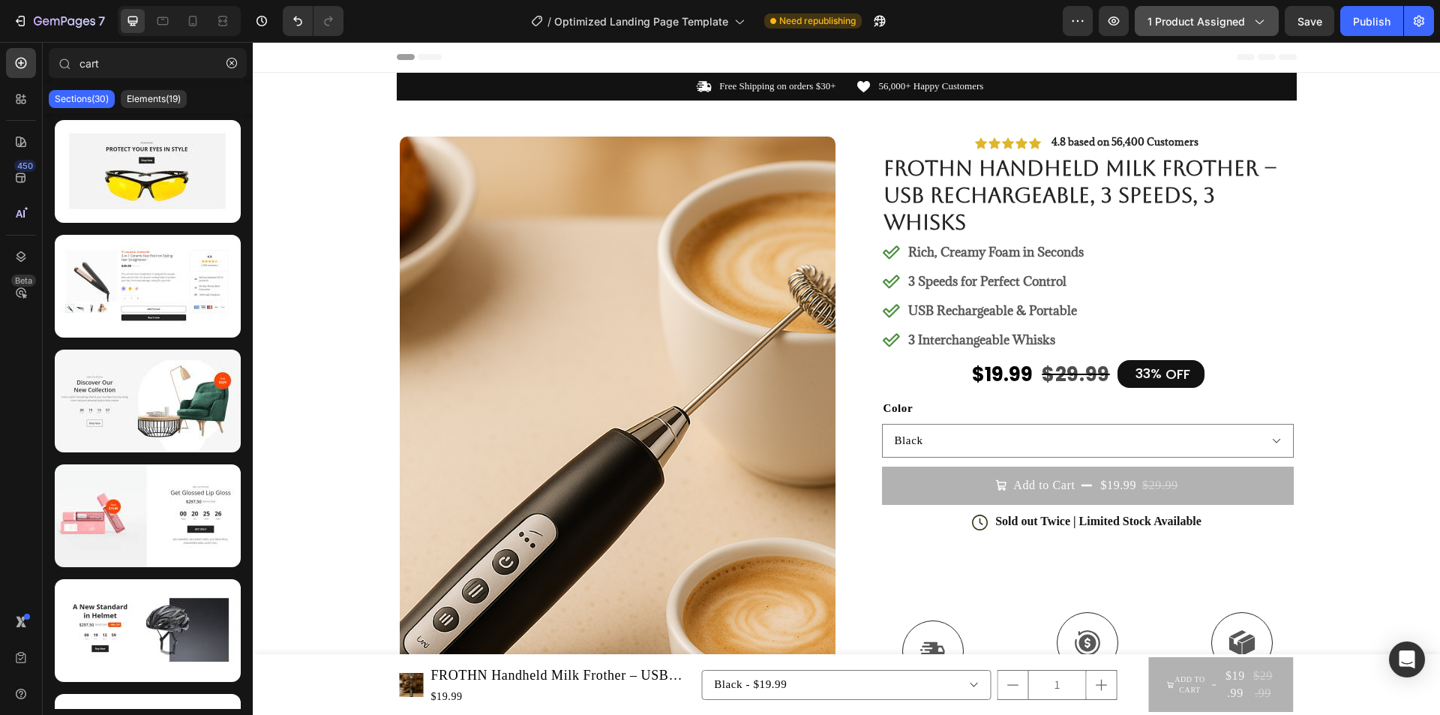
click at [1269, 20] on button "1 product assigned" at bounding box center [1207, 21] width 144 height 30
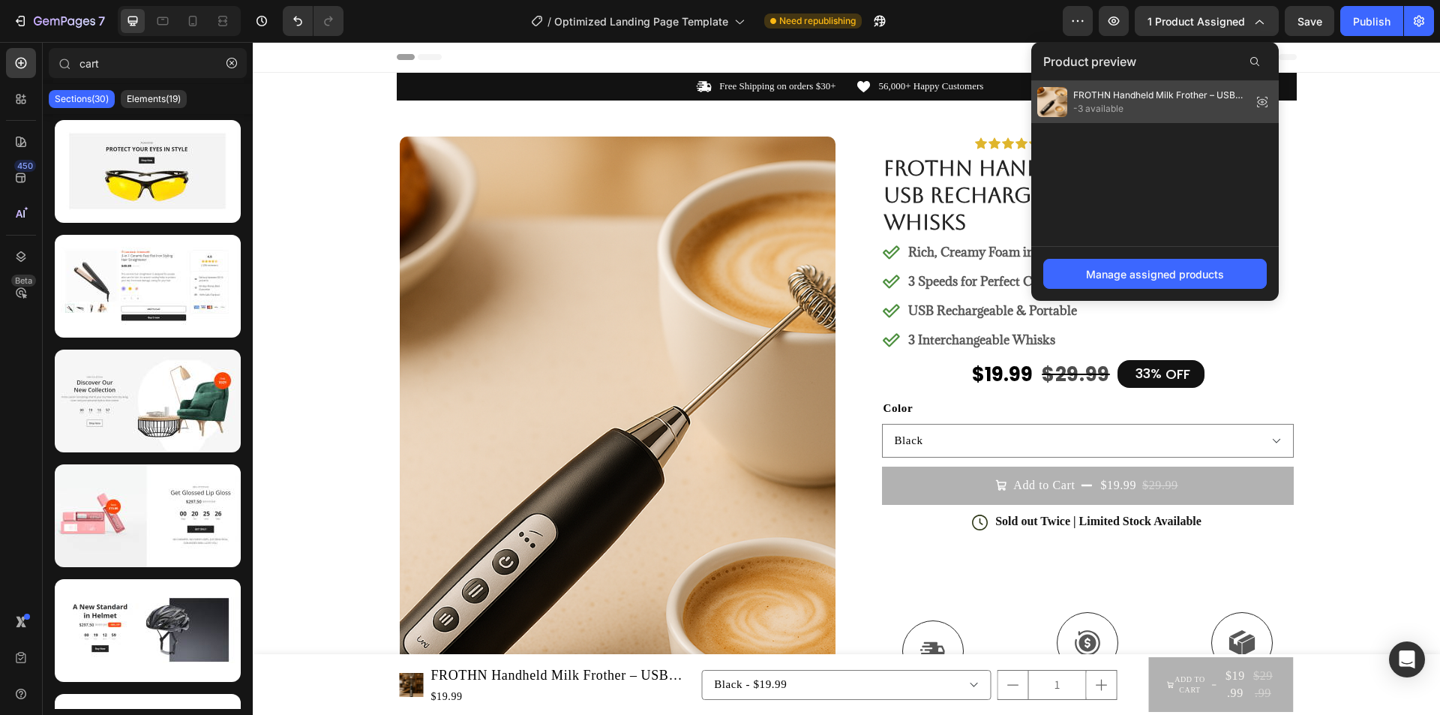
click at [1157, 88] on div "FROTHN Handheld Milk Frother – USB Rechargeable, 3 Speeds, 3 Whisks -3 available" at bounding box center [1141, 102] width 208 height 30
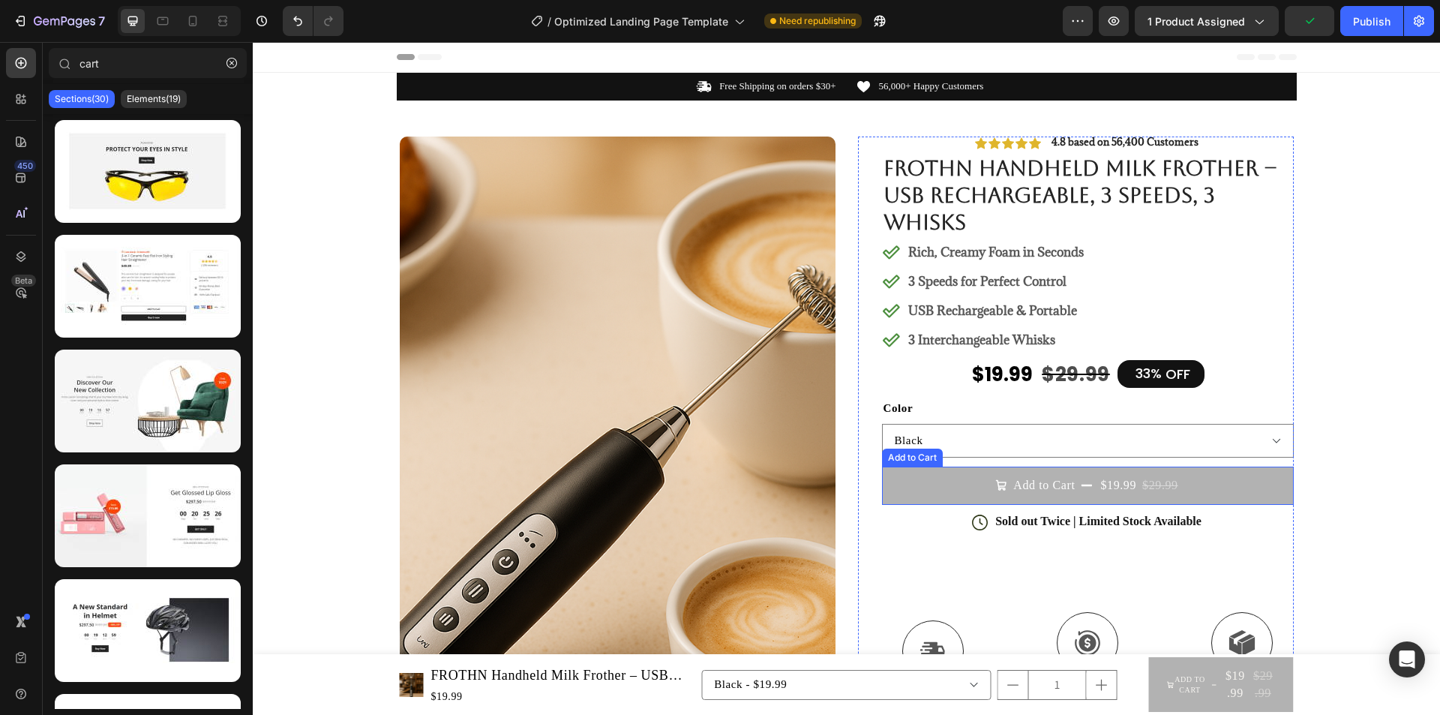
click at [1048, 476] on button "Add to Cart $19.99 $29.99" at bounding box center [1088, 484] width 412 height 37
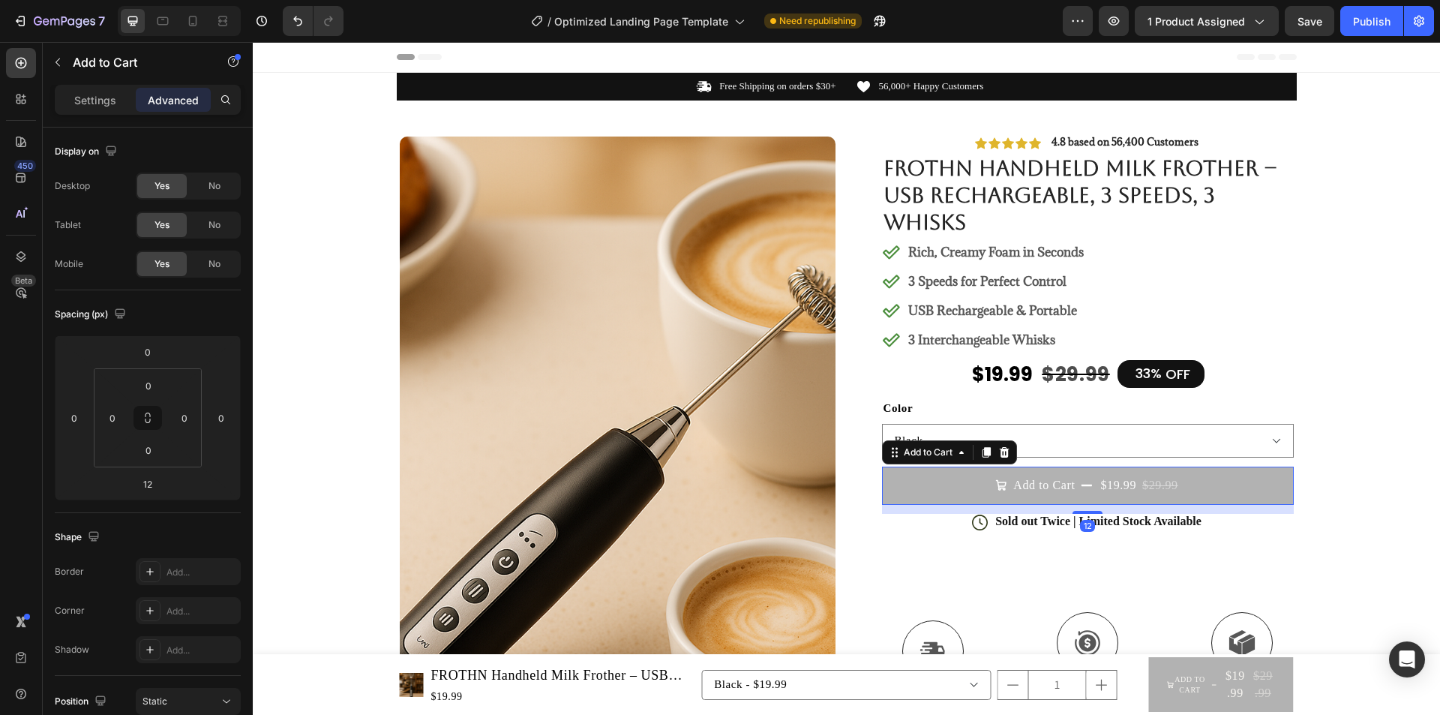
click at [103, 85] on div "Settings Advanced" at bounding box center [148, 100] width 186 height 30
click at [105, 97] on p "Settings" at bounding box center [95, 100] width 42 height 16
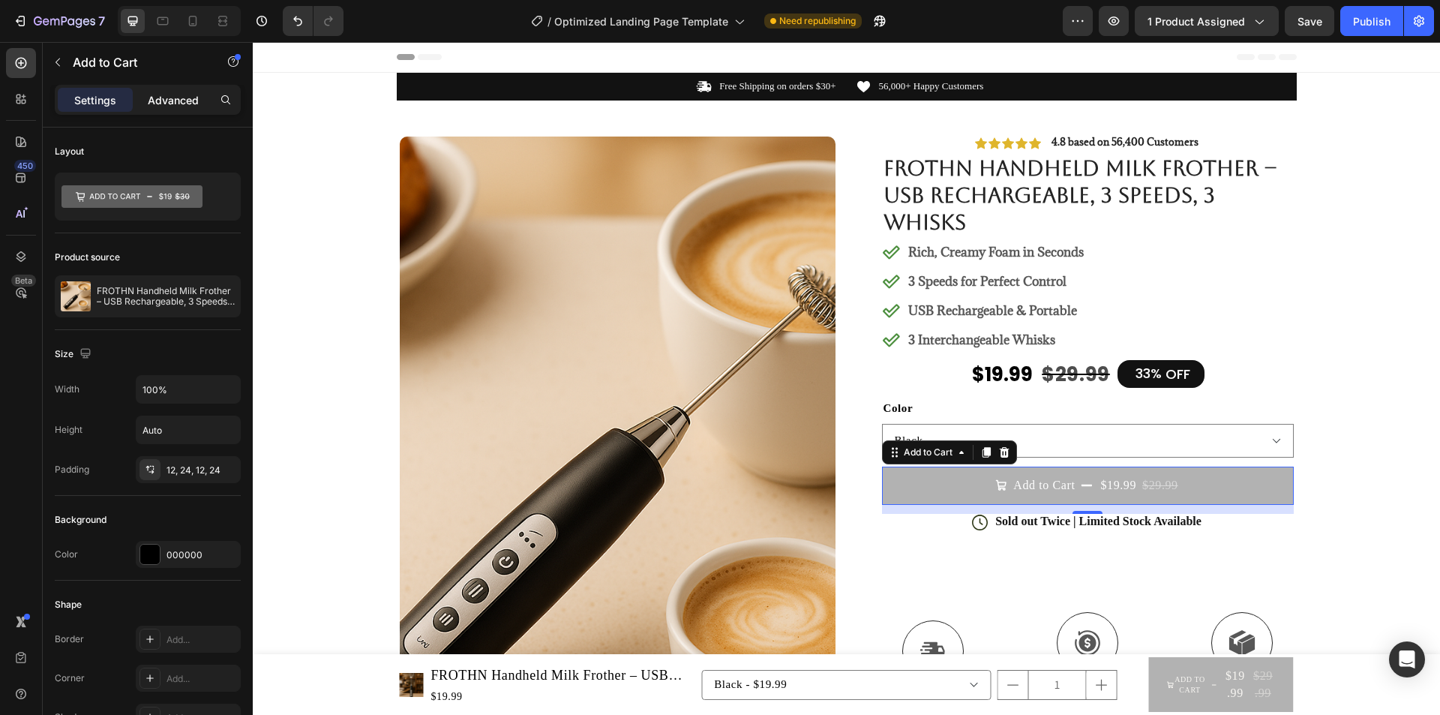
click at [156, 100] on p "Advanced" at bounding box center [173, 100] width 51 height 16
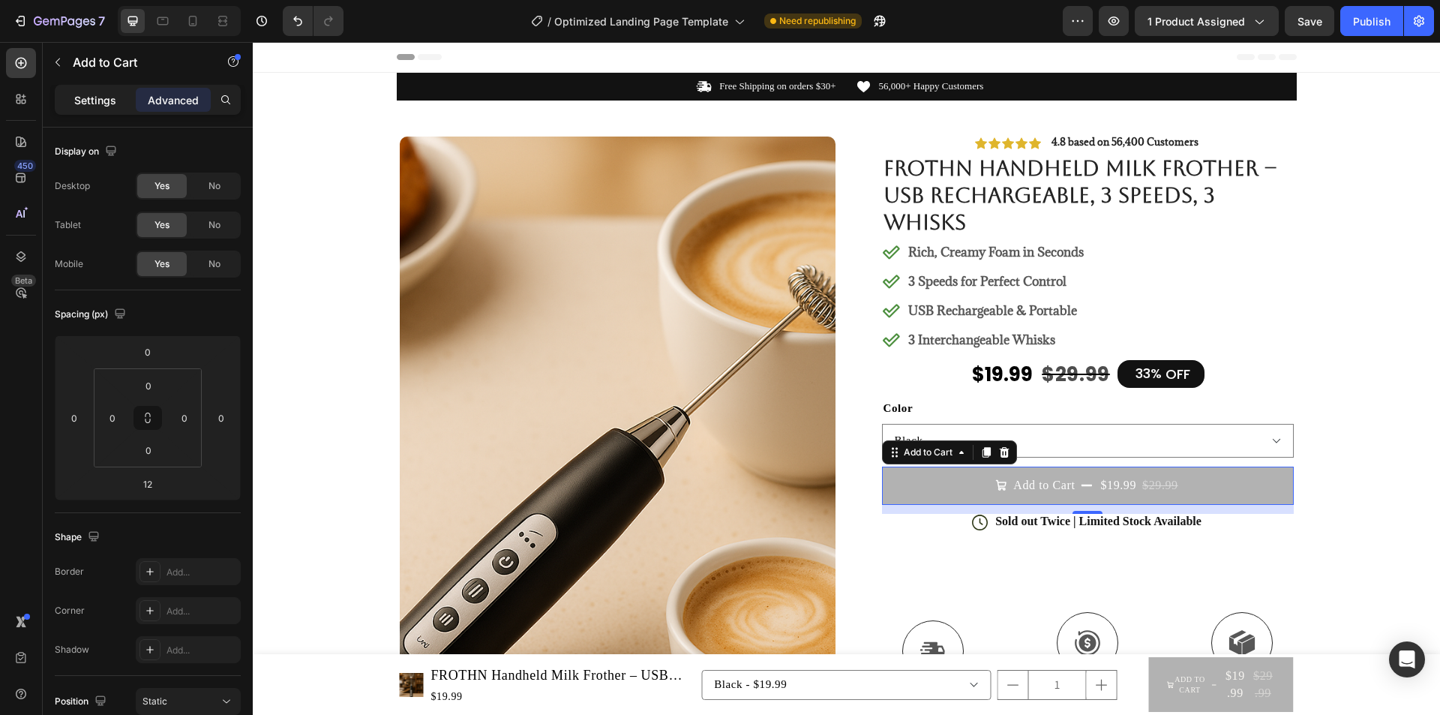
click at [112, 96] on p "Settings" at bounding box center [95, 100] width 42 height 16
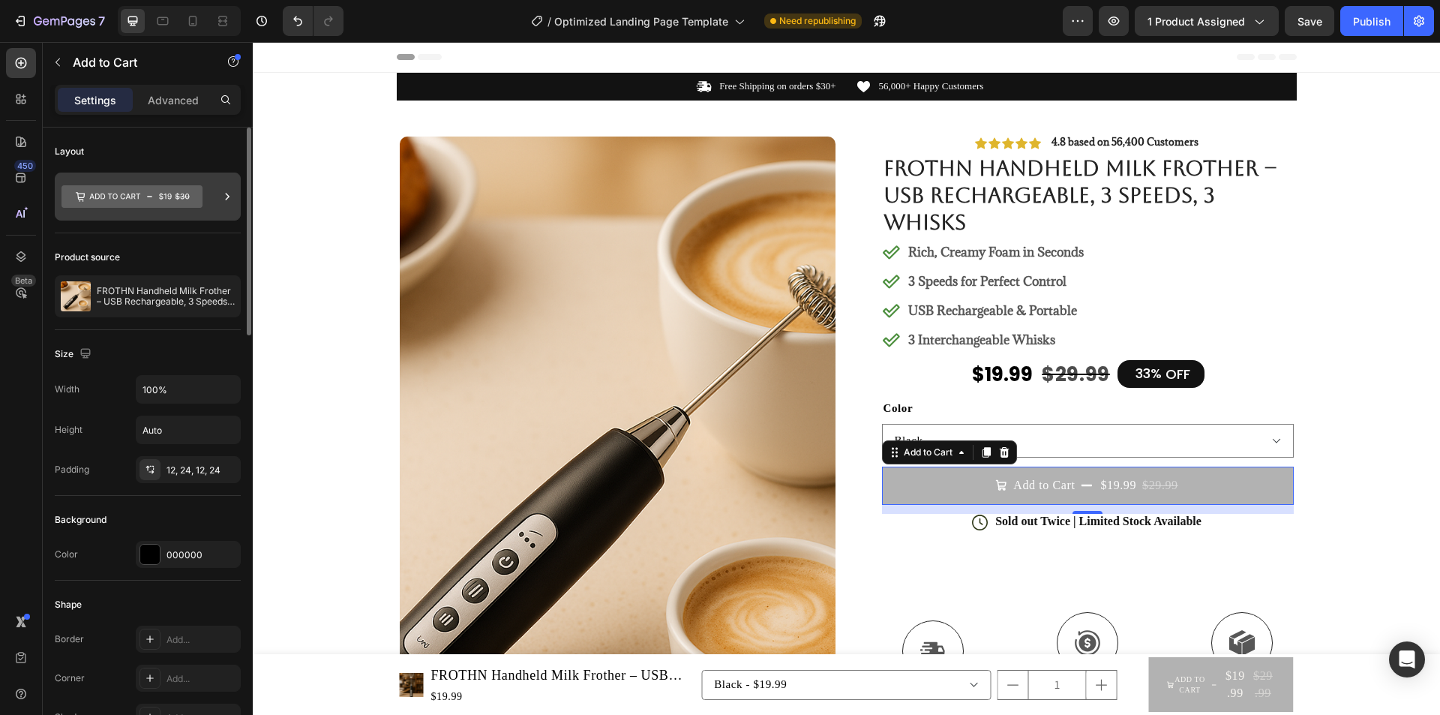
click at [223, 196] on icon at bounding box center [227, 196] width 15 height 15
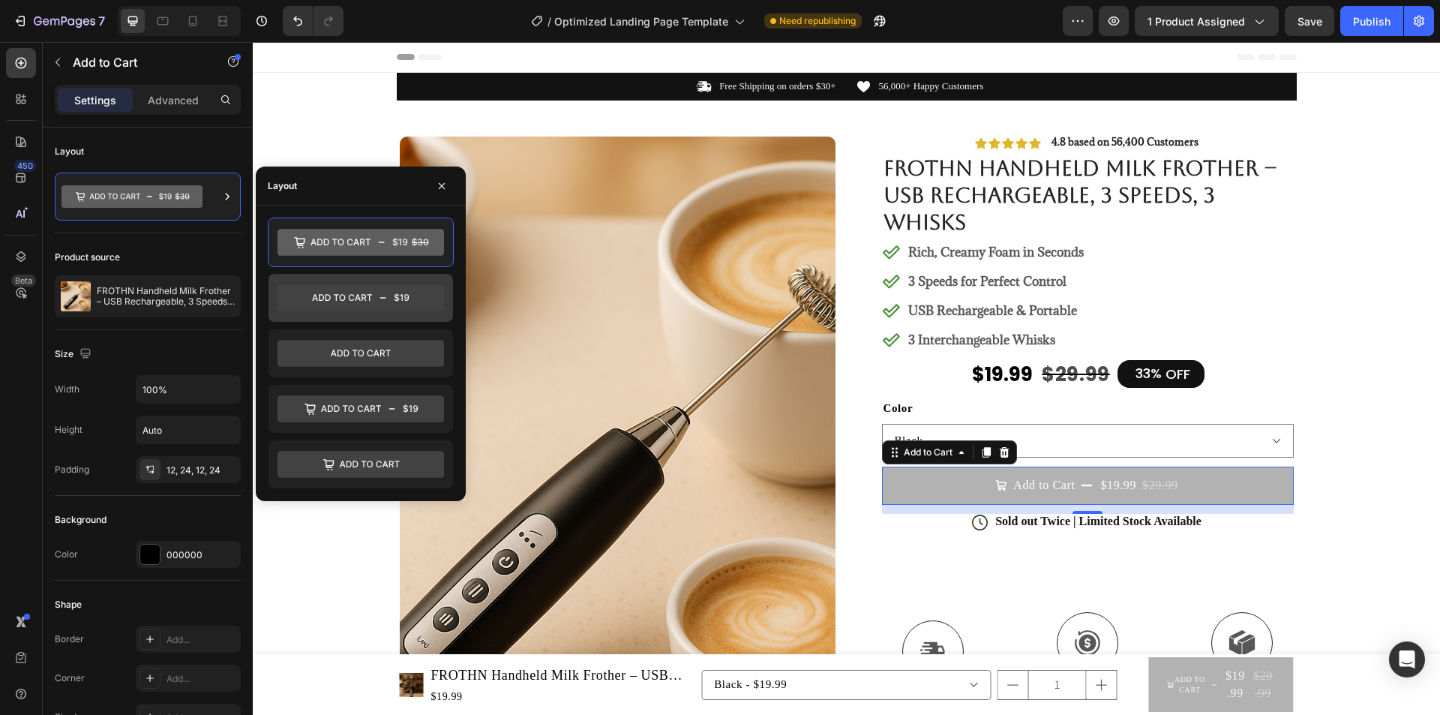
click at [323, 304] on icon at bounding box center [360, 297] width 166 height 27
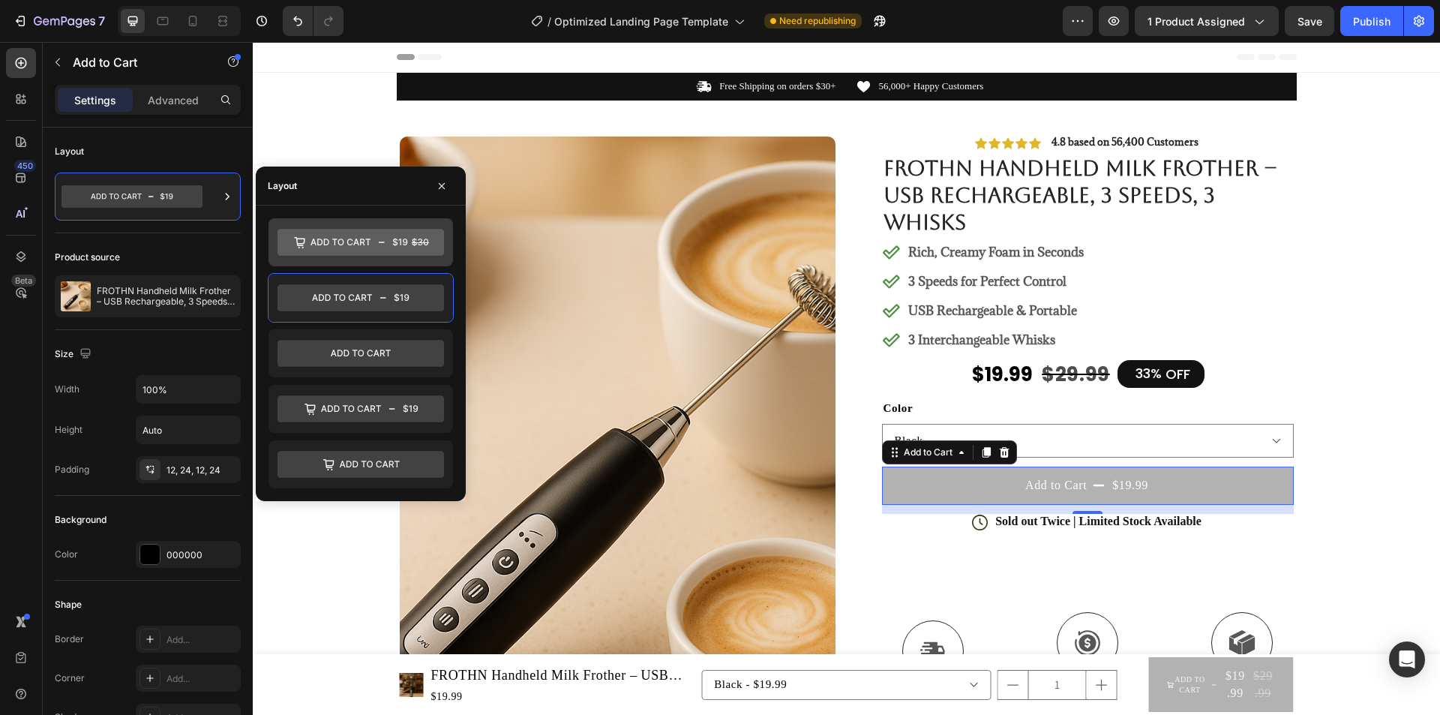
click at [343, 249] on icon at bounding box center [360, 242] width 166 height 27
click at [451, 186] on button "button" at bounding box center [442, 186] width 24 height 24
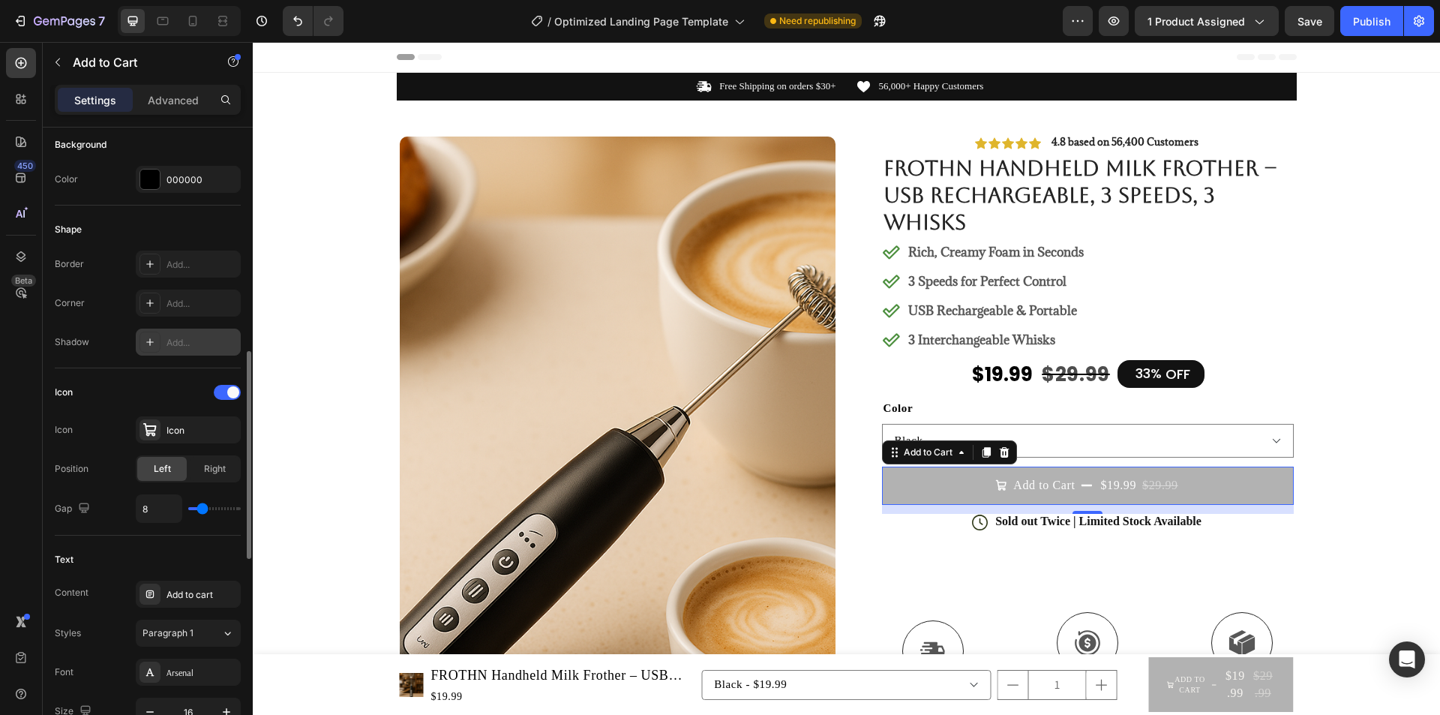
scroll to position [450, 0]
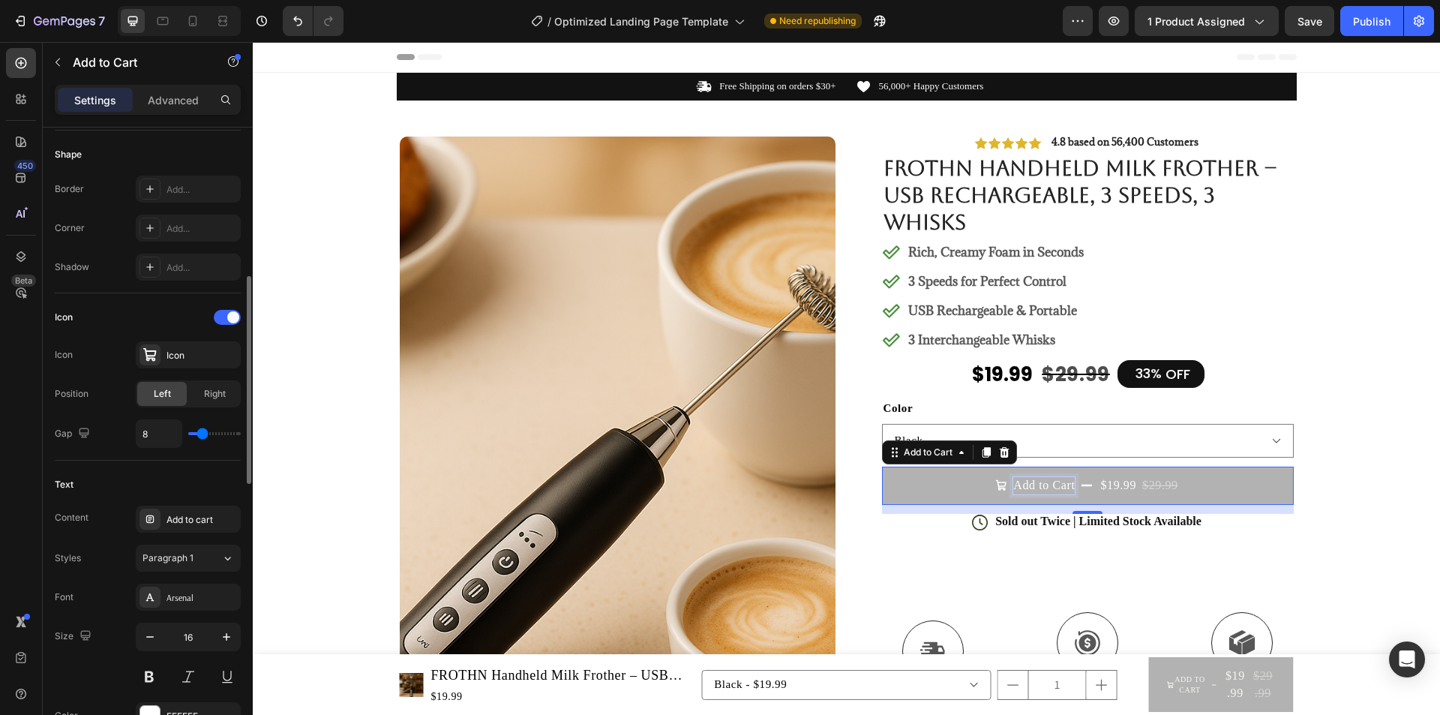
click at [1014, 487] on div "Add to Cart" at bounding box center [1043, 485] width 61 height 16
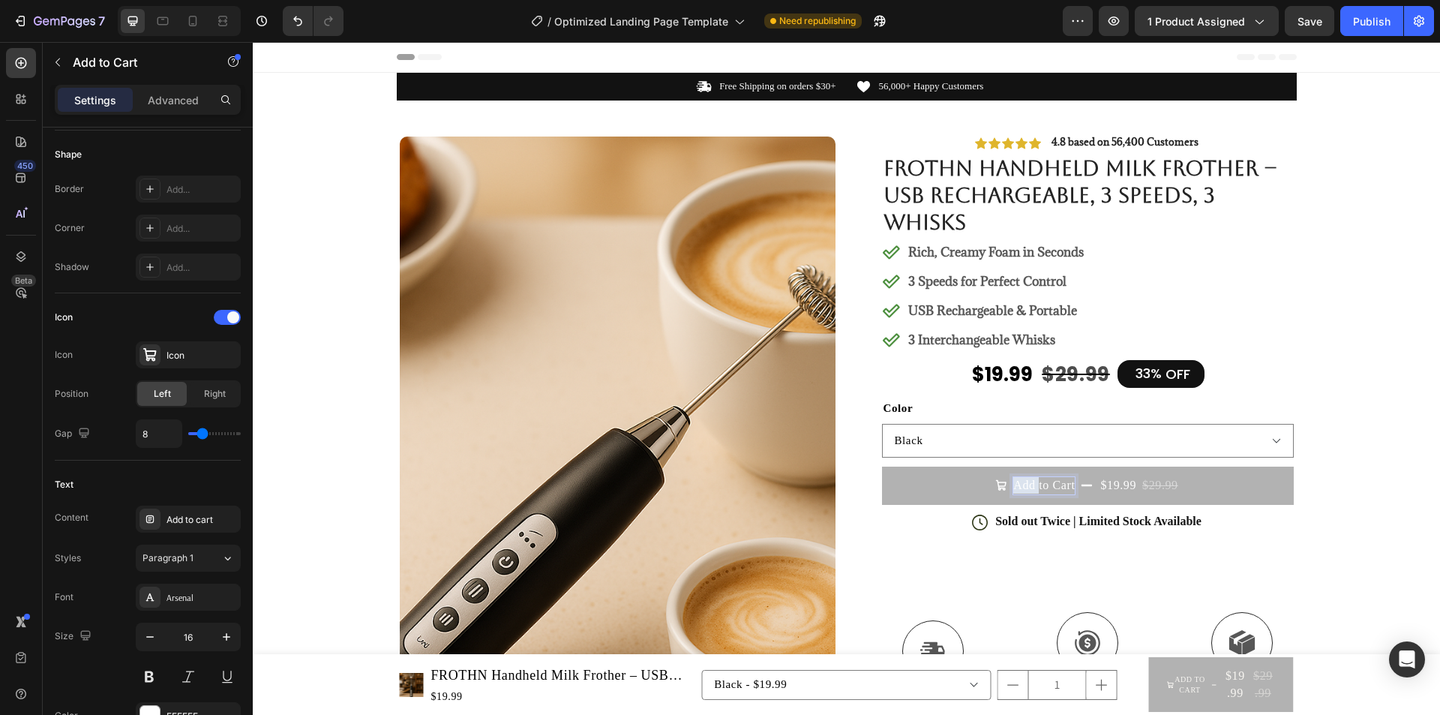
click at [1014, 487] on p "Add to Cart" at bounding box center [1043, 485] width 61 height 16
click at [988, 488] on button "Add to Cart $19.99 $29.99" at bounding box center [1088, 484] width 412 height 37
click at [996, 486] on icon "Add to Cart" at bounding box center [1001, 485] width 10 height 10
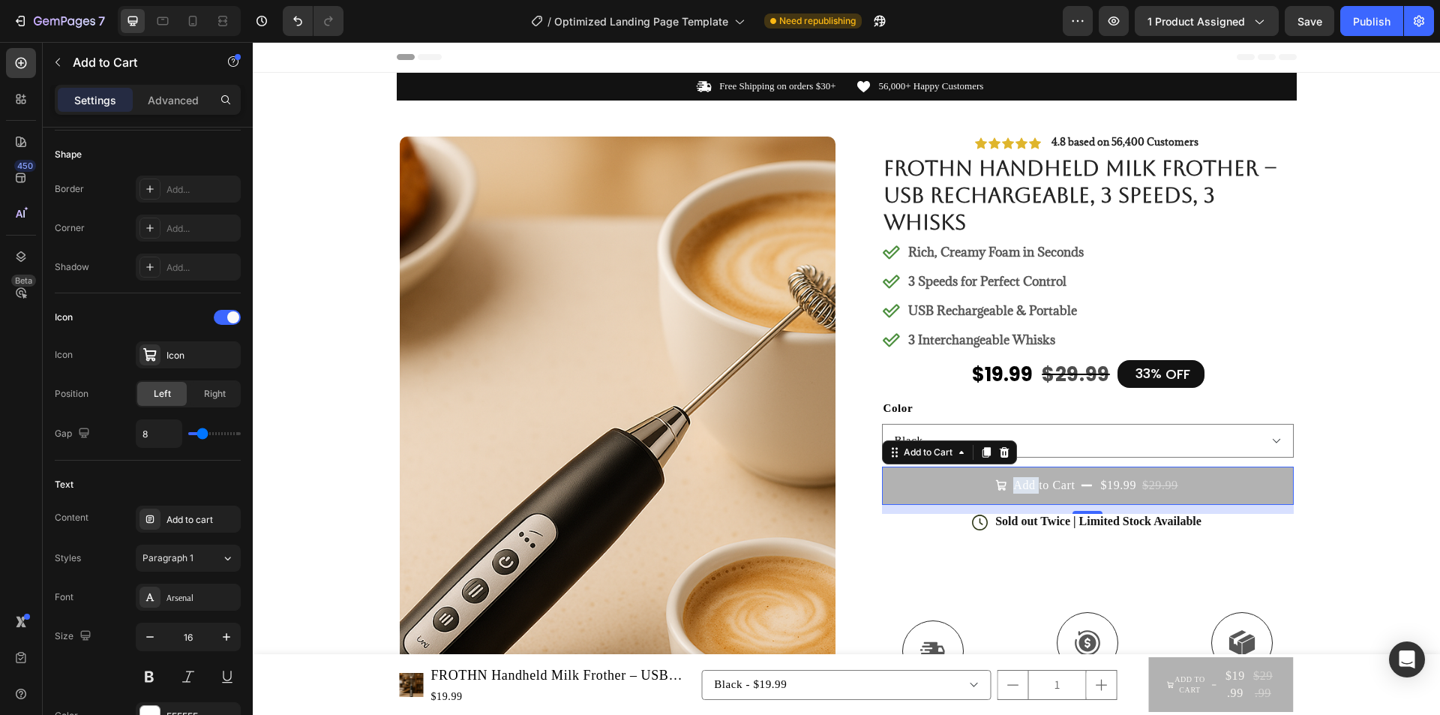
click at [996, 486] on icon "Add to Cart" at bounding box center [1001, 485] width 10 height 10
click at [970, 486] on button "Add to Cart $19.99 $29.99" at bounding box center [1088, 484] width 412 height 37
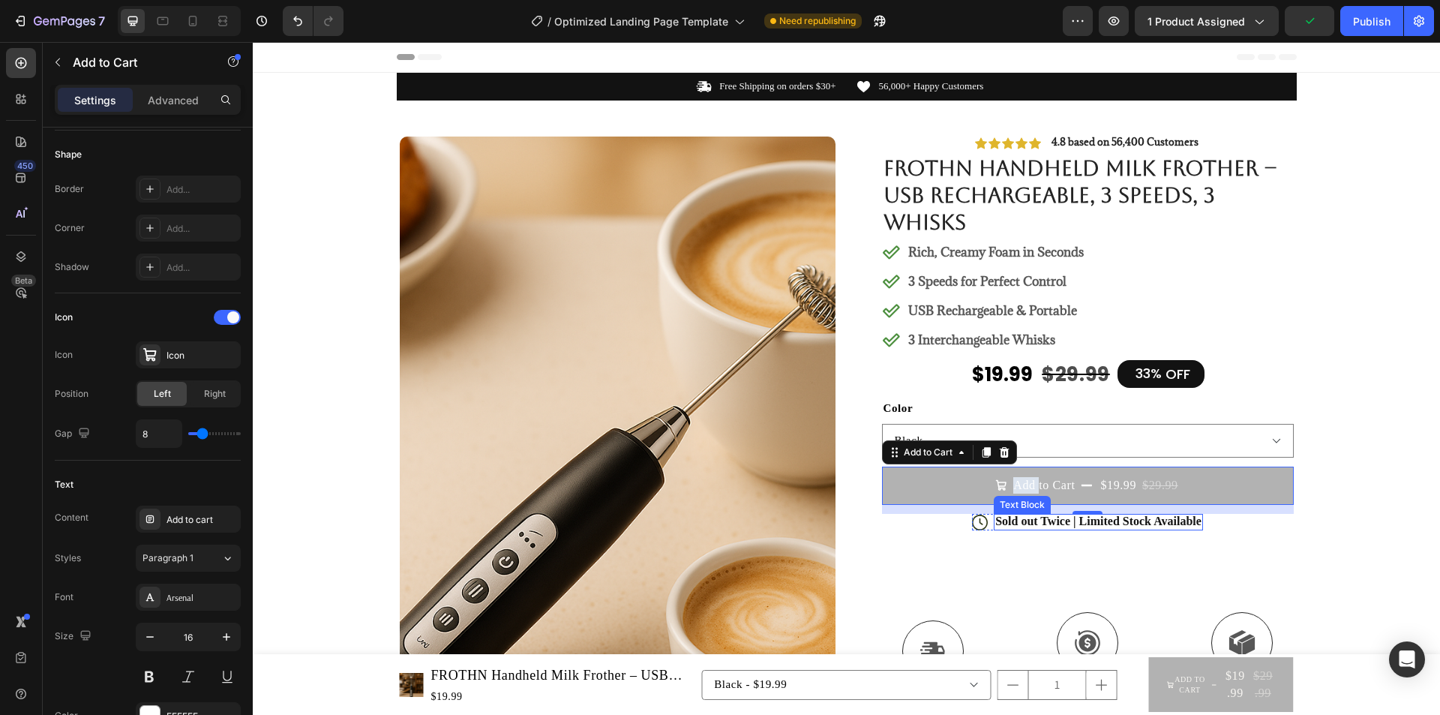
click at [995, 523] on p "Sold out Twice | Limited Stock Available" at bounding box center [1098, 522] width 206 height 16
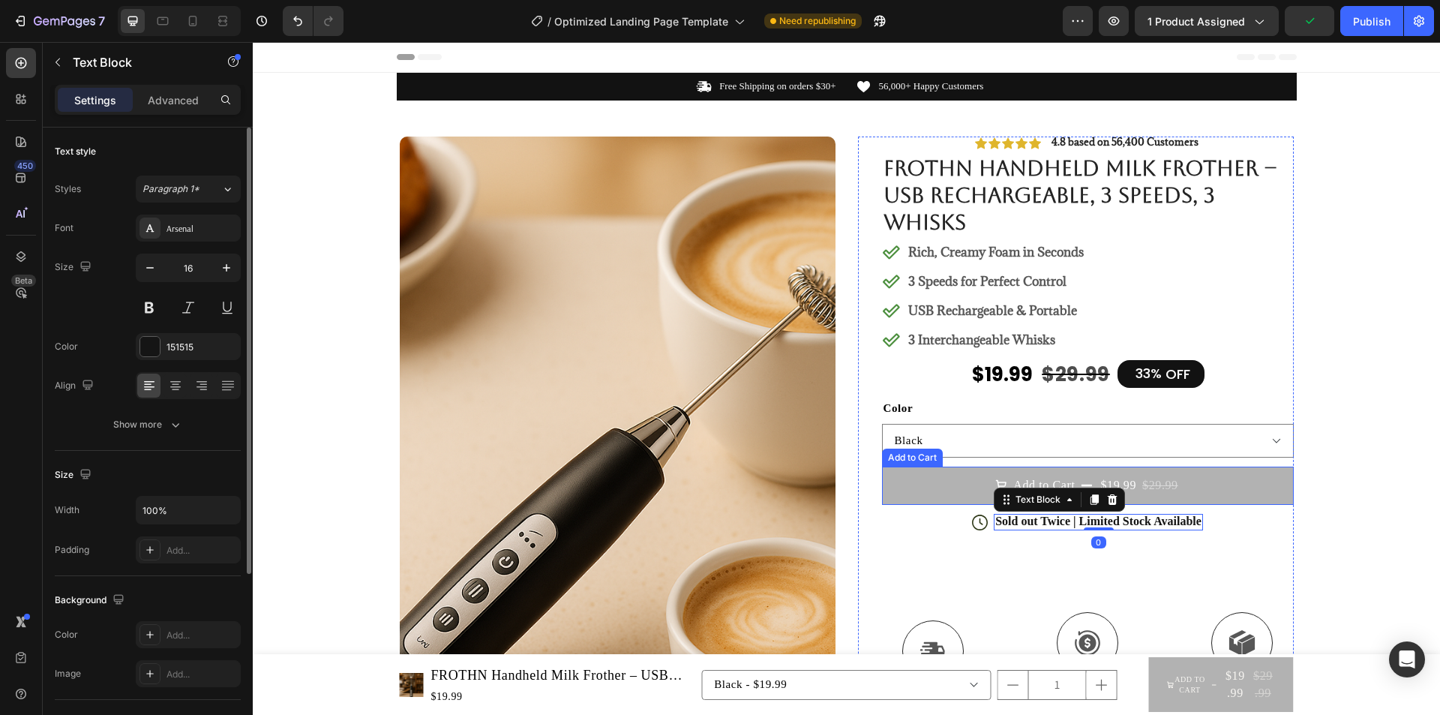
click at [947, 486] on button "Add to Cart $19.99 $29.99" at bounding box center [1088, 484] width 412 height 37
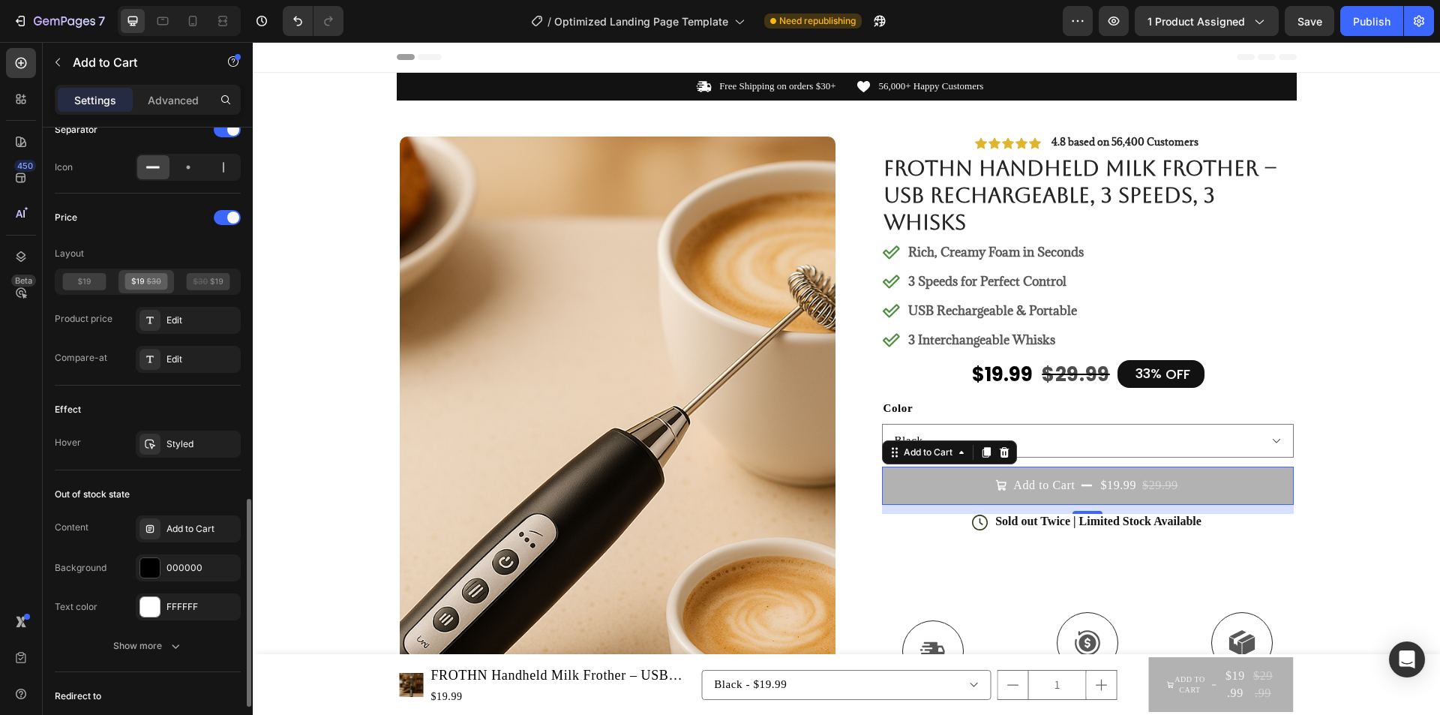
scroll to position [1278, 0]
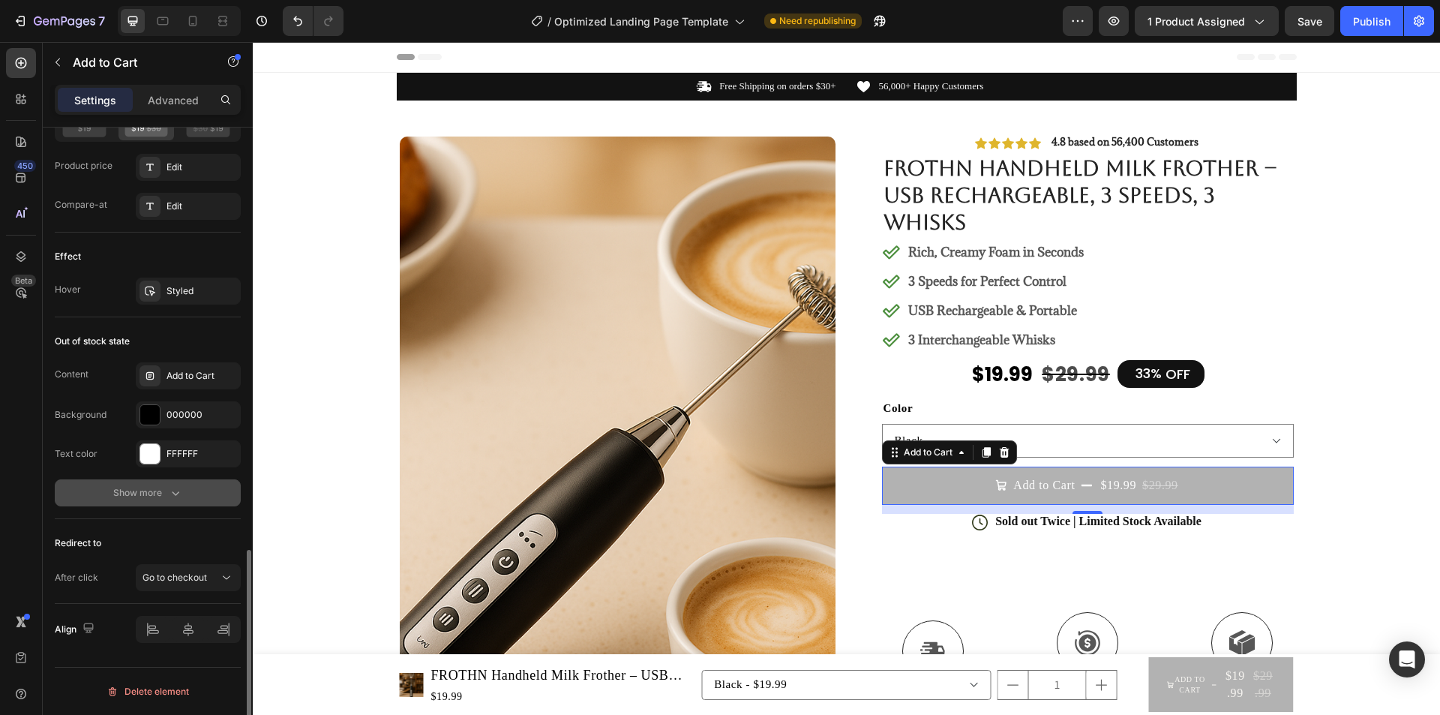
click at [157, 496] on div "Show more" at bounding box center [148, 492] width 70 height 15
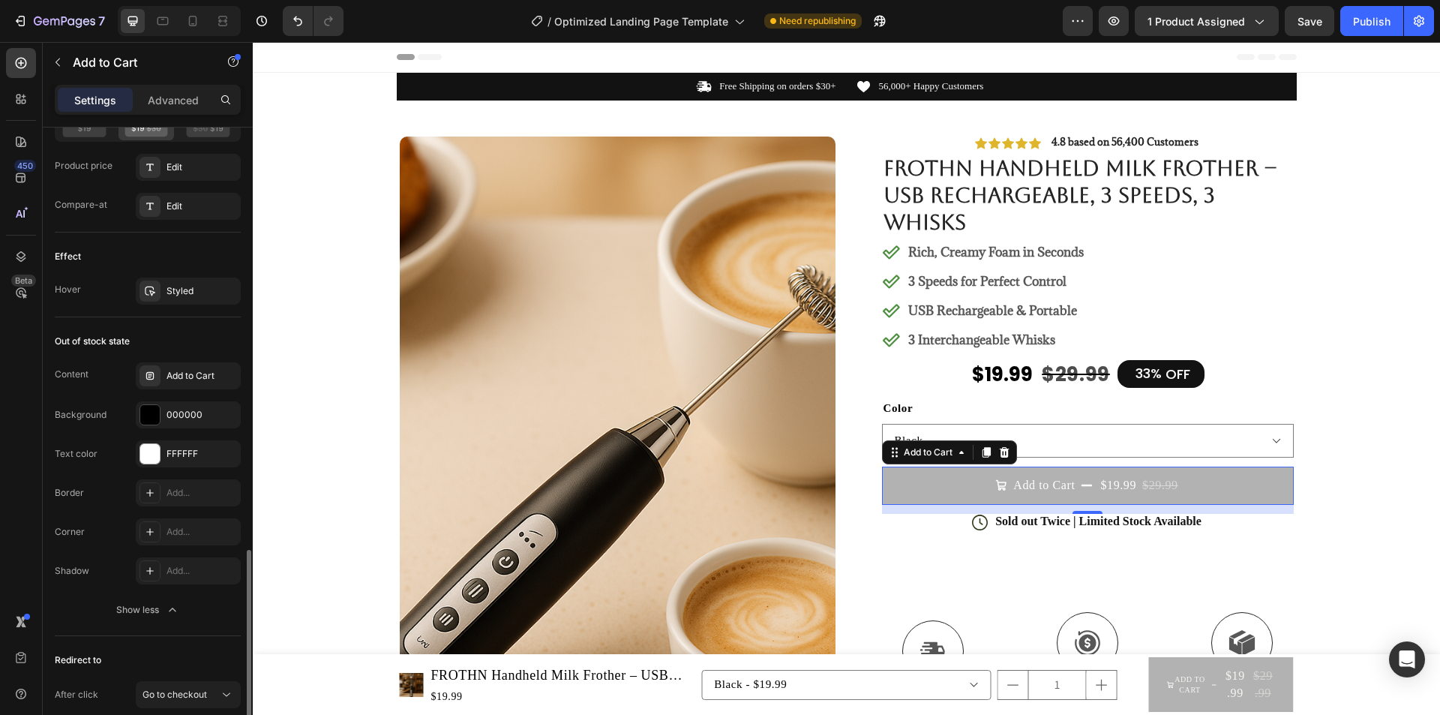
scroll to position [1395, 0]
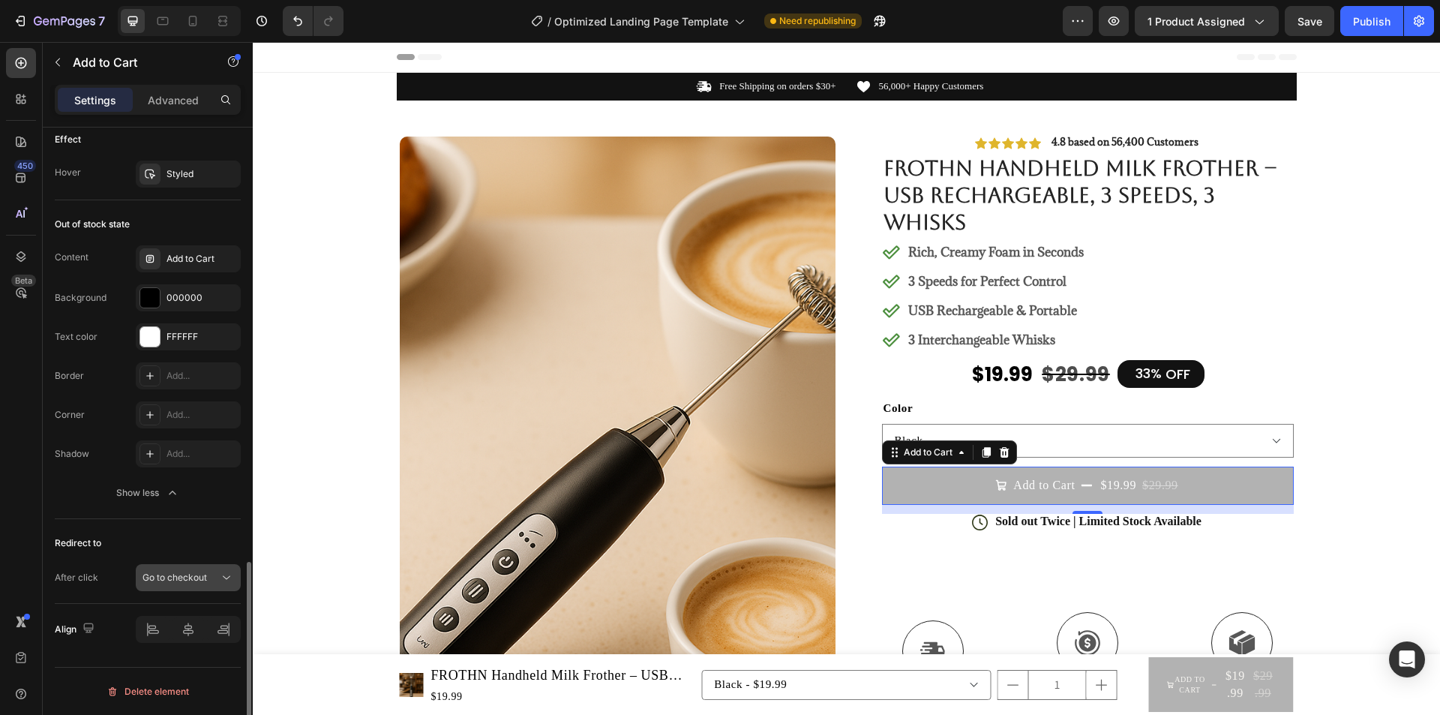
click at [212, 575] on div "Go to checkout" at bounding box center [180, 577] width 76 height 13
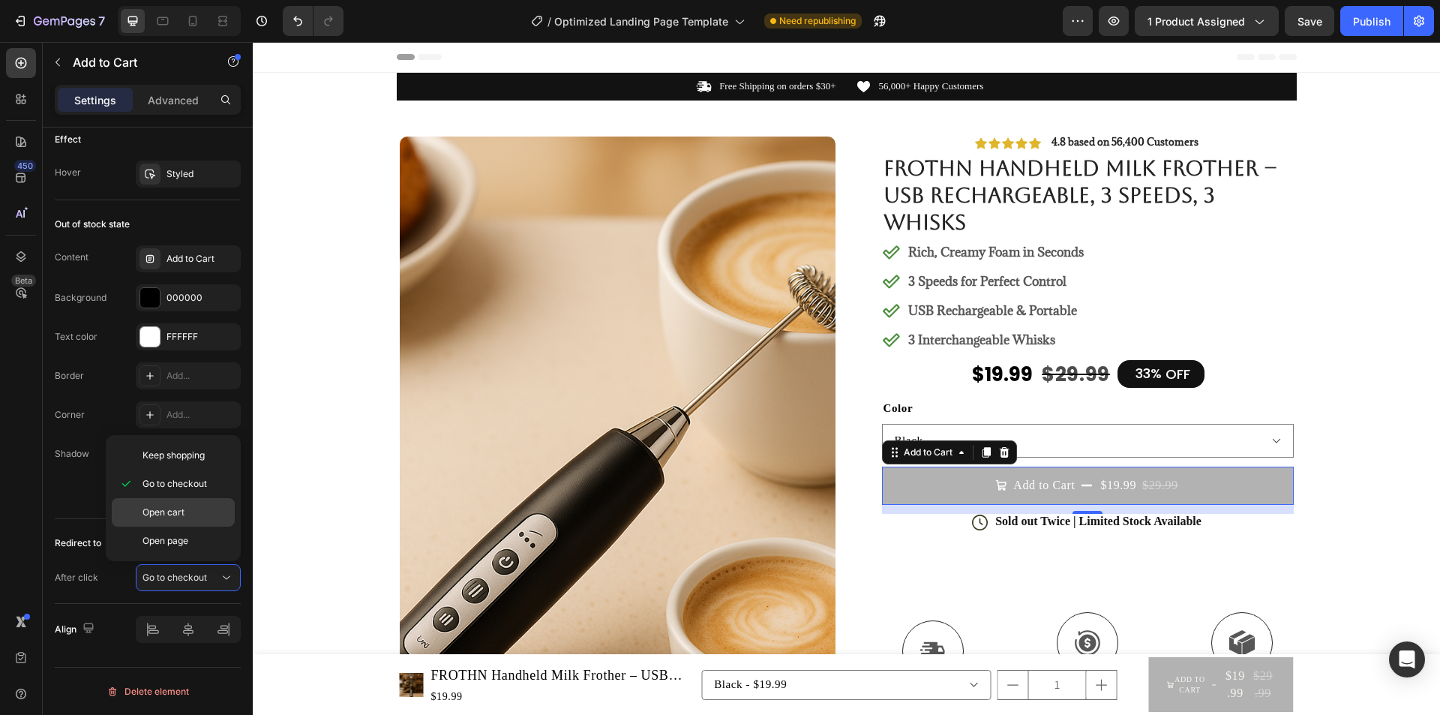
click at [170, 508] on span "Open cart" at bounding box center [163, 511] width 42 height 13
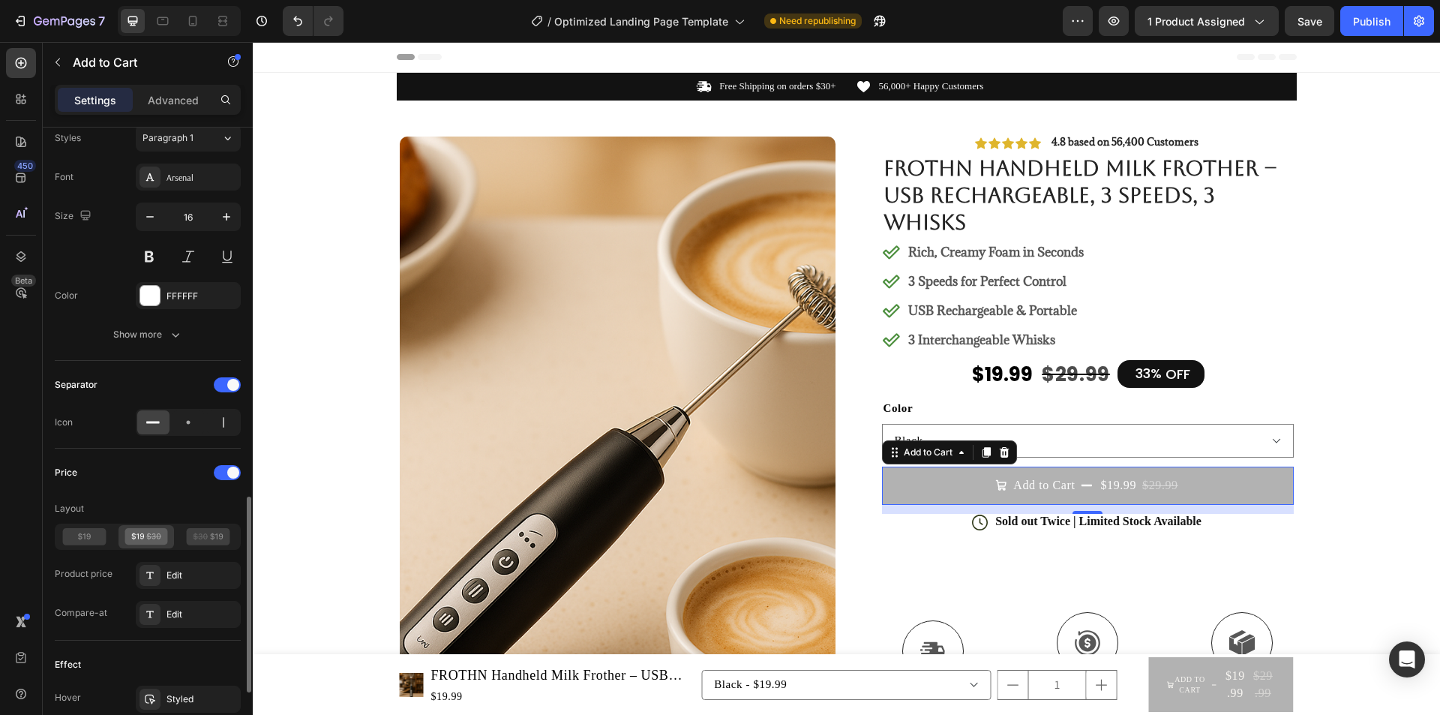
scroll to position [945, 0]
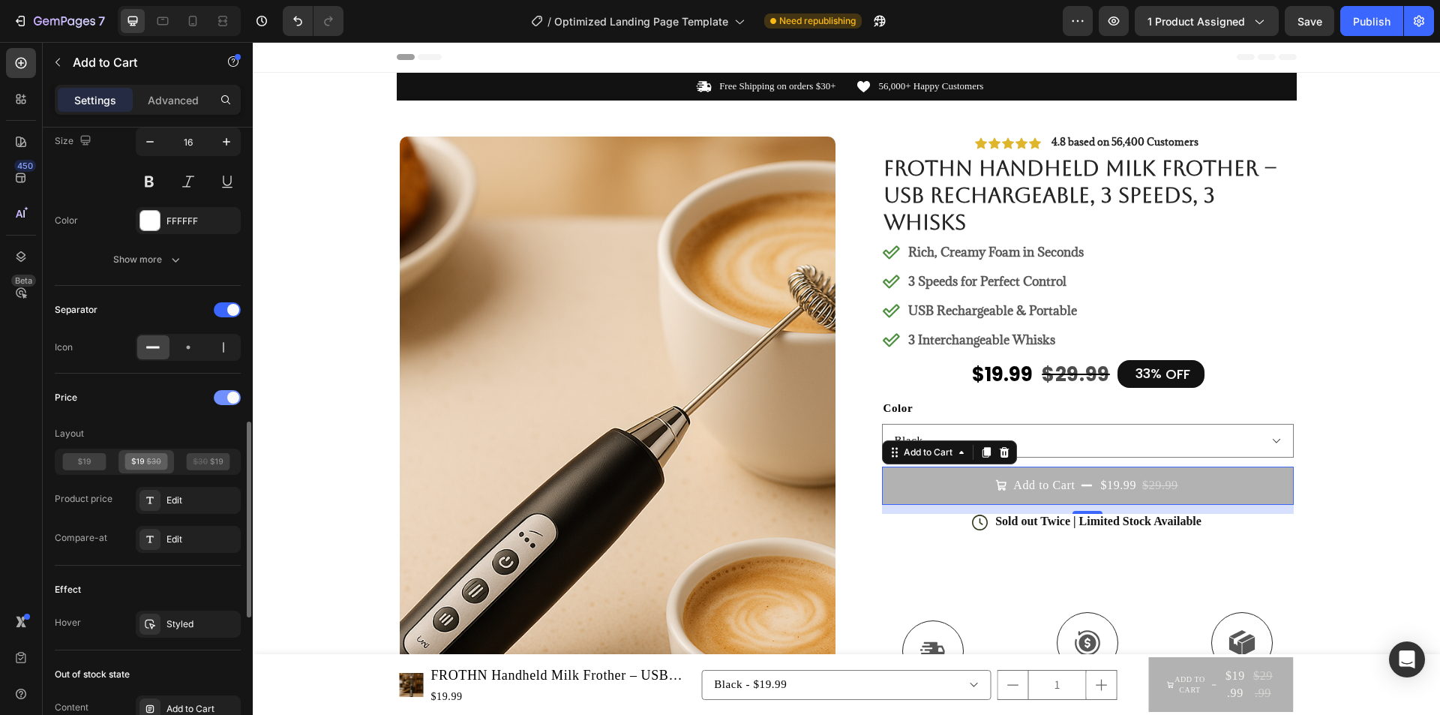
click at [223, 399] on div at bounding box center [227, 397] width 27 height 15
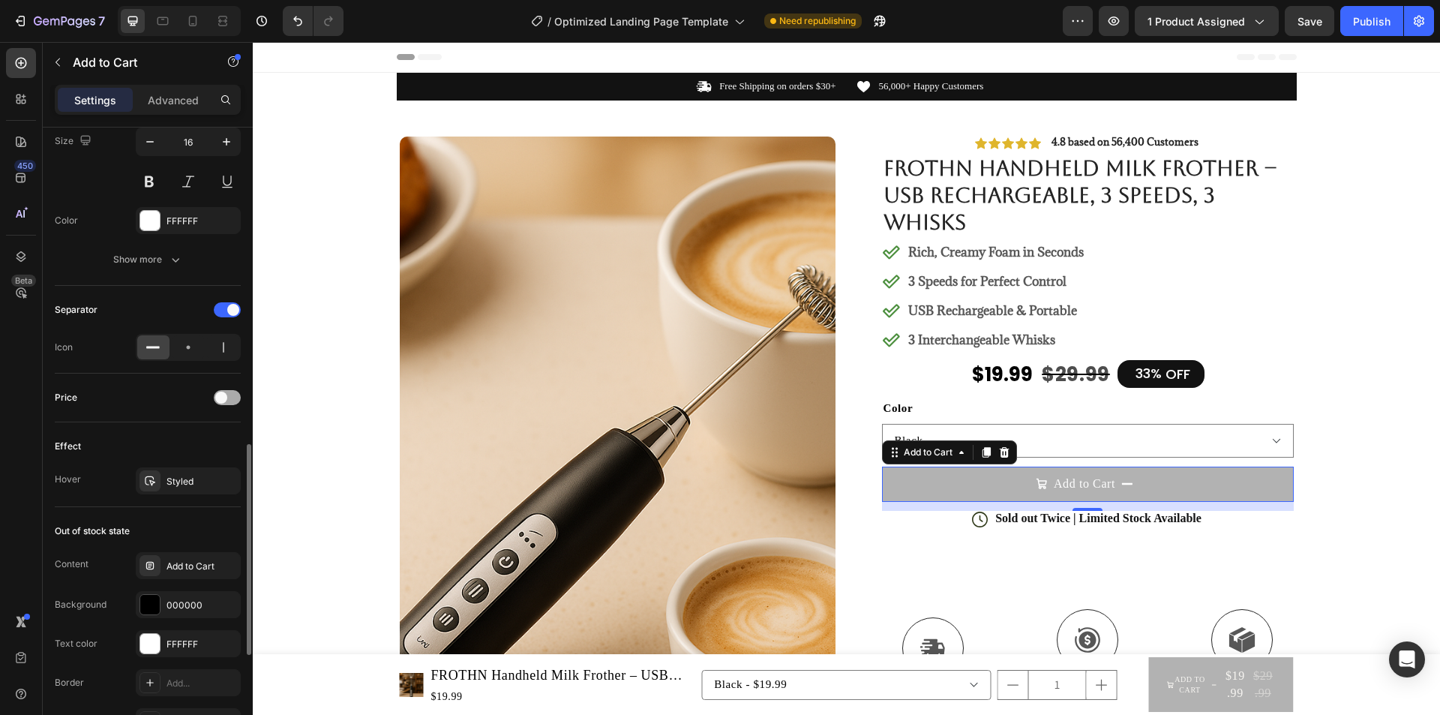
click at [225, 400] on span at bounding box center [221, 397] width 12 height 12
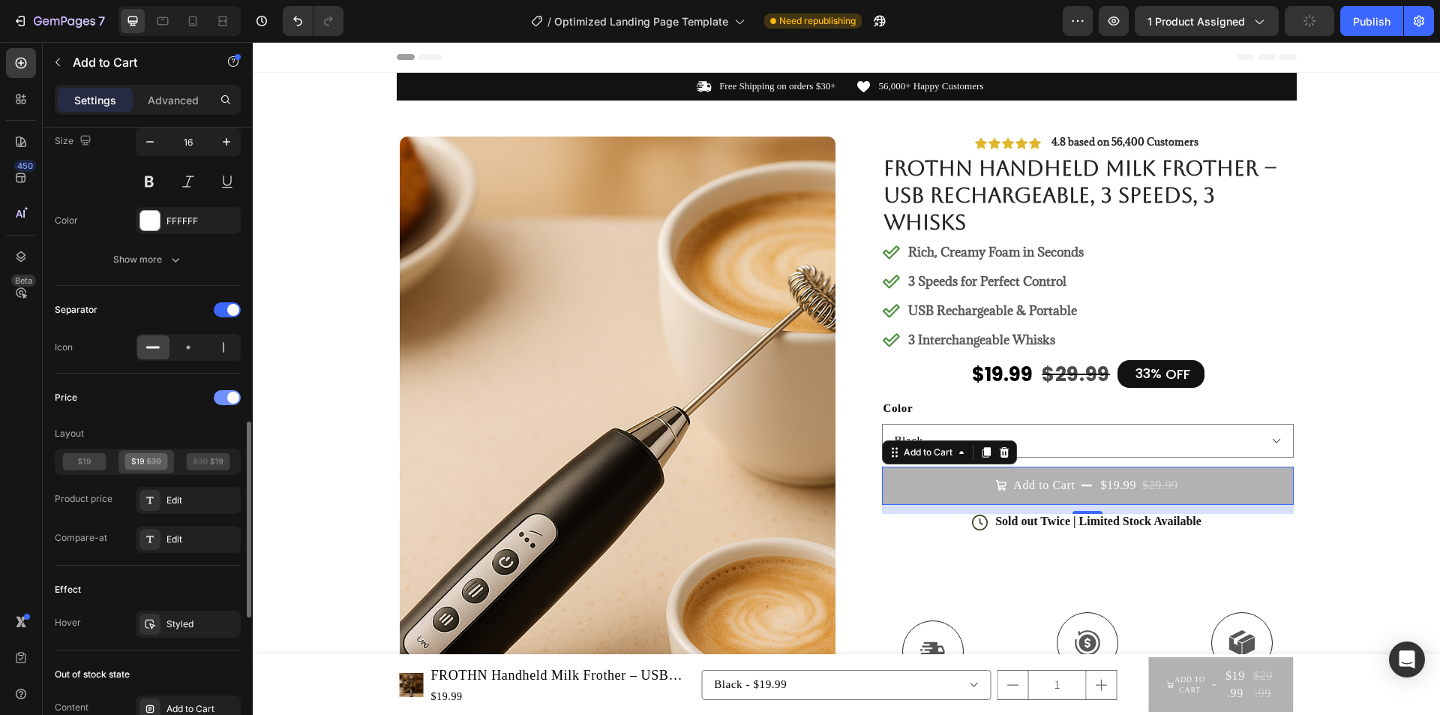
click at [223, 400] on div at bounding box center [227, 397] width 27 height 15
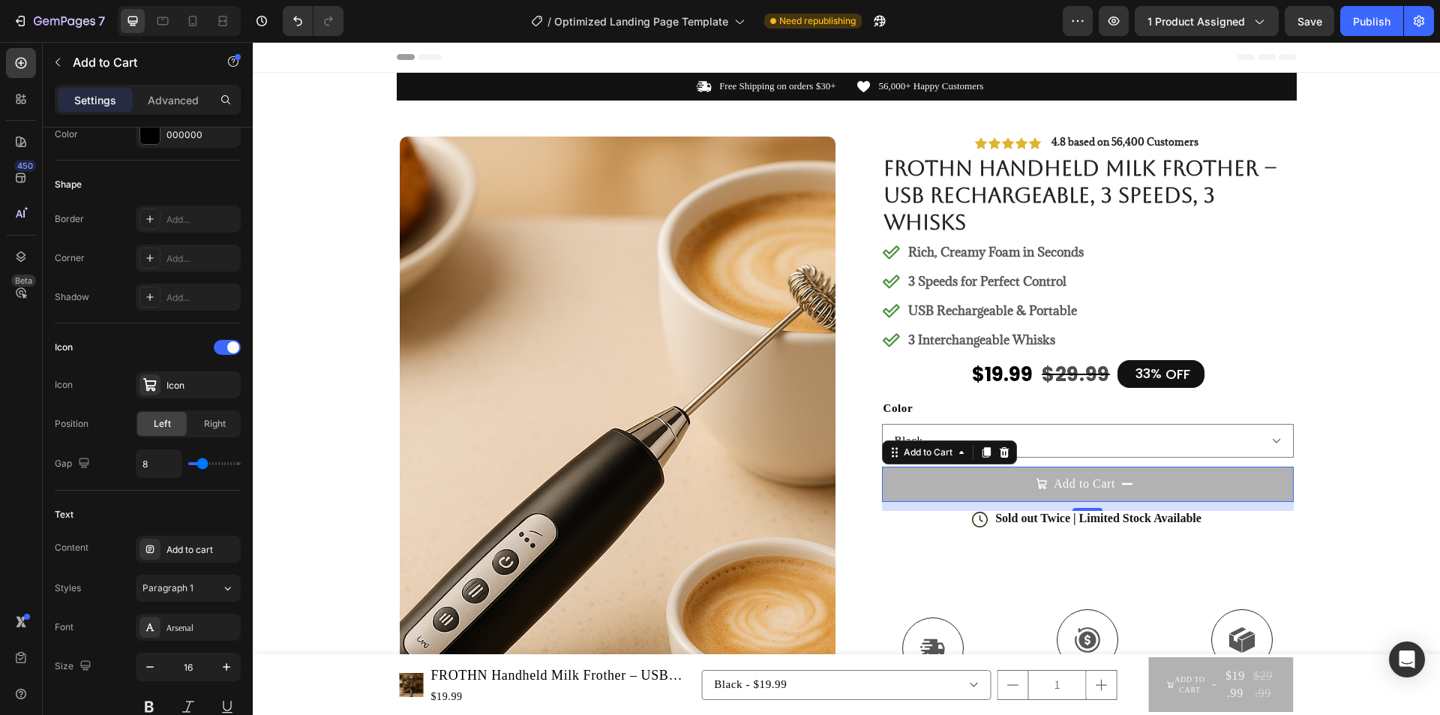
scroll to position [0, 0]
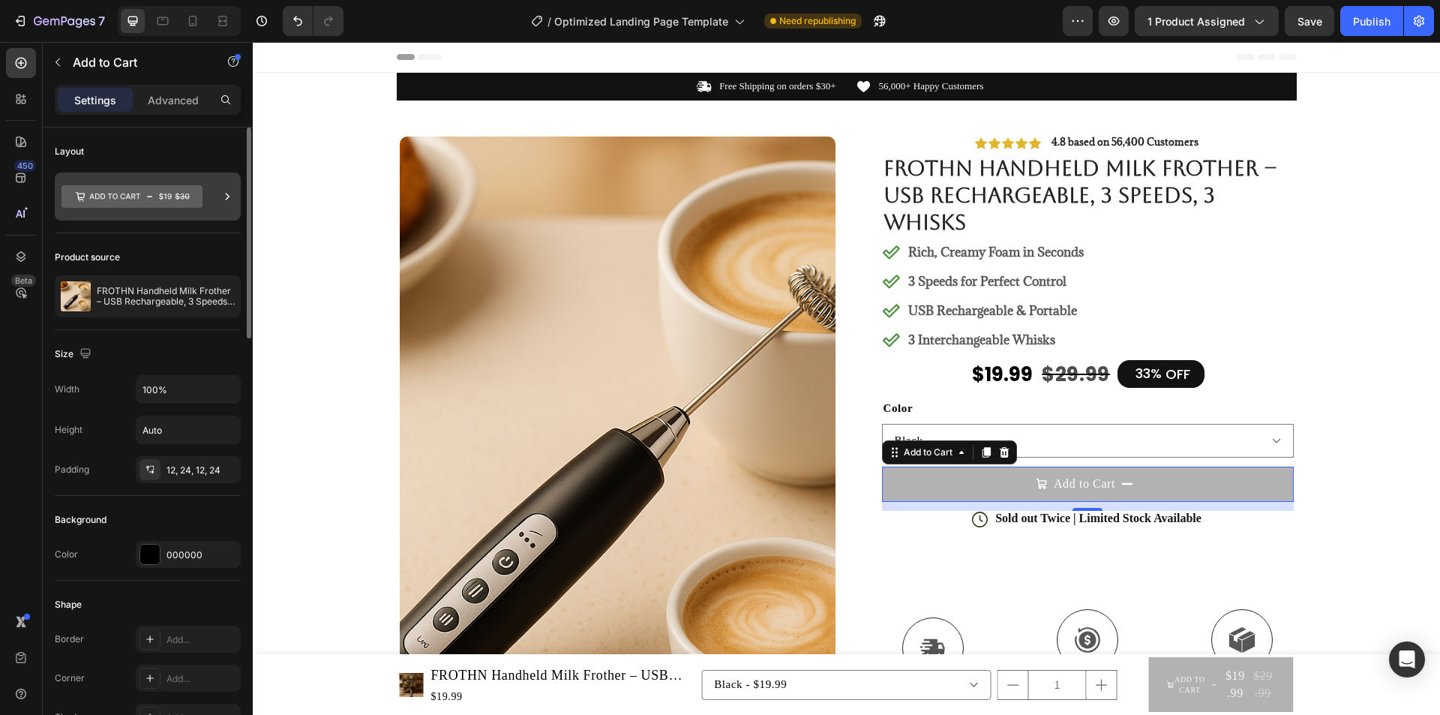
click at [180, 205] on icon at bounding box center [131, 196] width 141 height 22
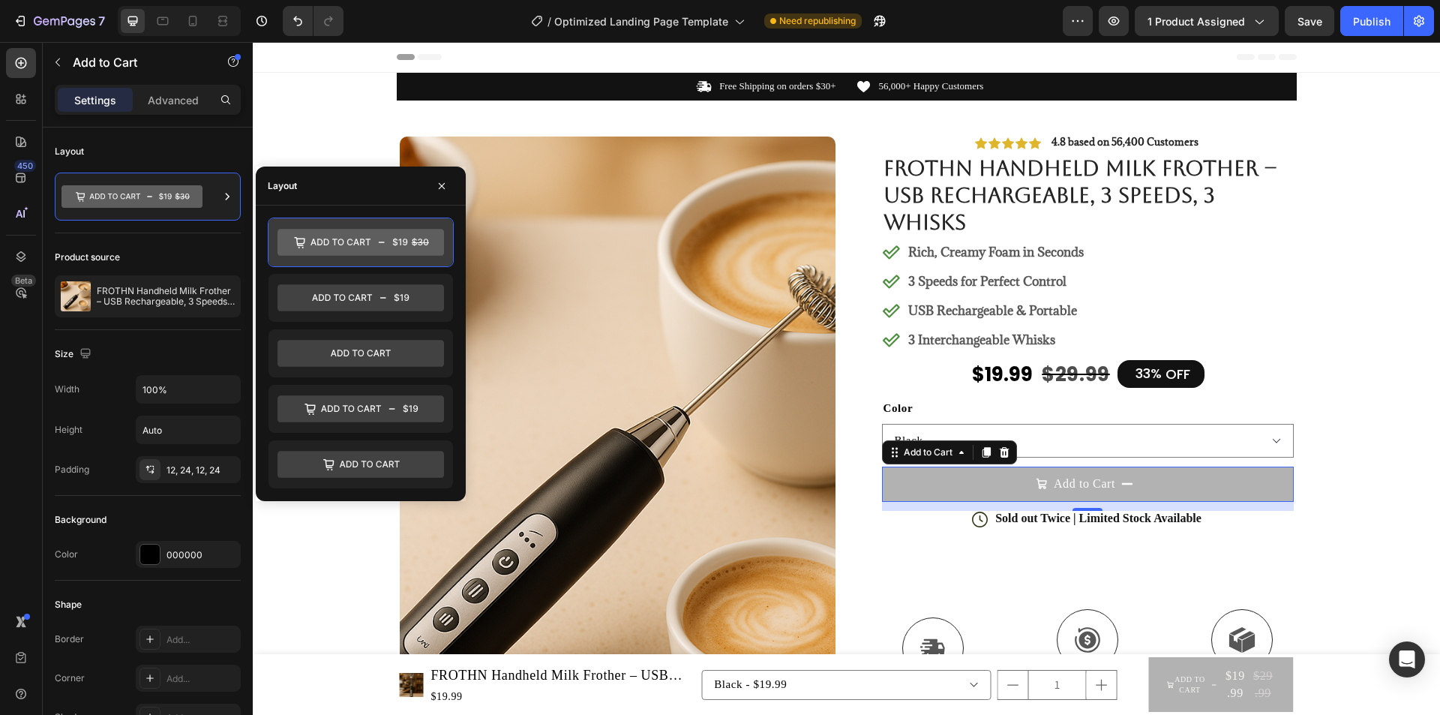
click at [339, 244] on icon at bounding box center [340, 241] width 60 height 7
click at [336, 300] on icon at bounding box center [342, 297] width 60 height 7
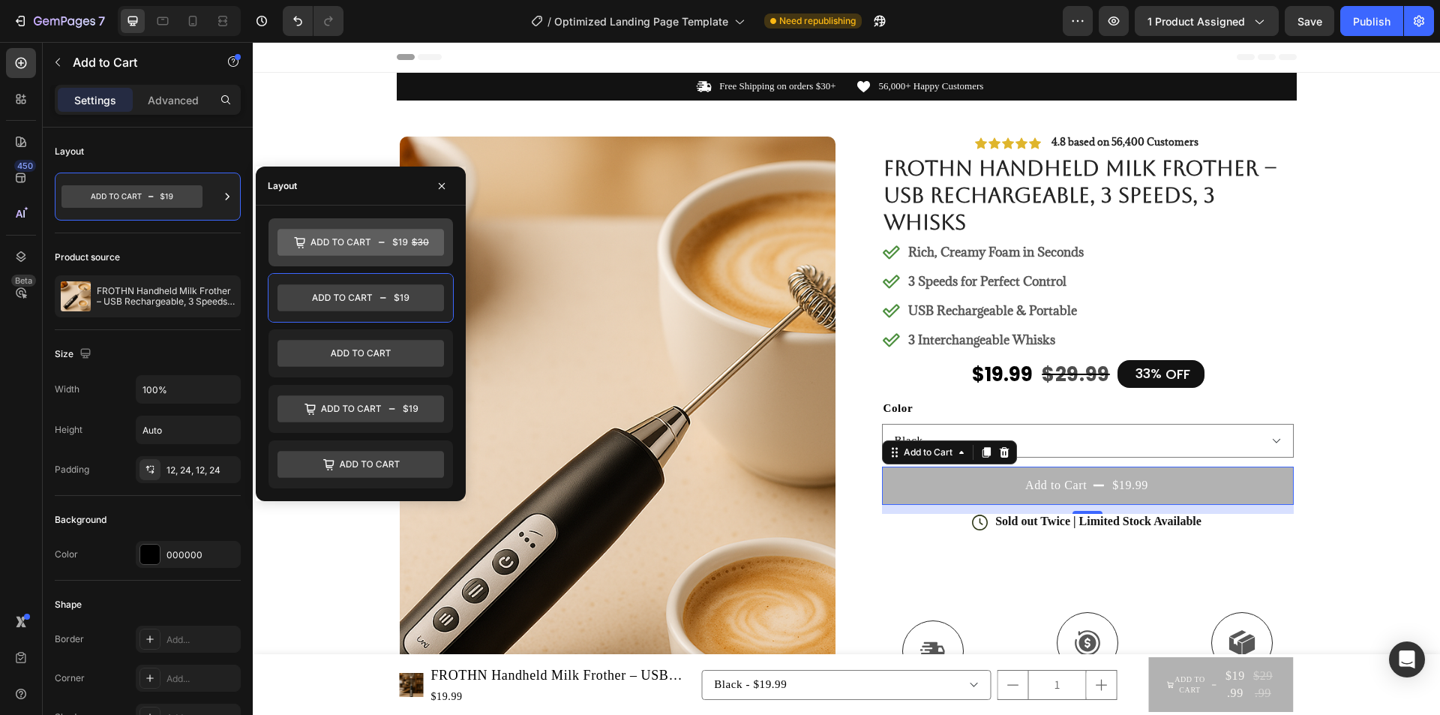
click at [337, 256] on icon at bounding box center [360, 242] width 166 height 30
click at [337, 257] on div at bounding box center [360, 242] width 184 height 48
click at [337, 255] on icon at bounding box center [360, 242] width 166 height 27
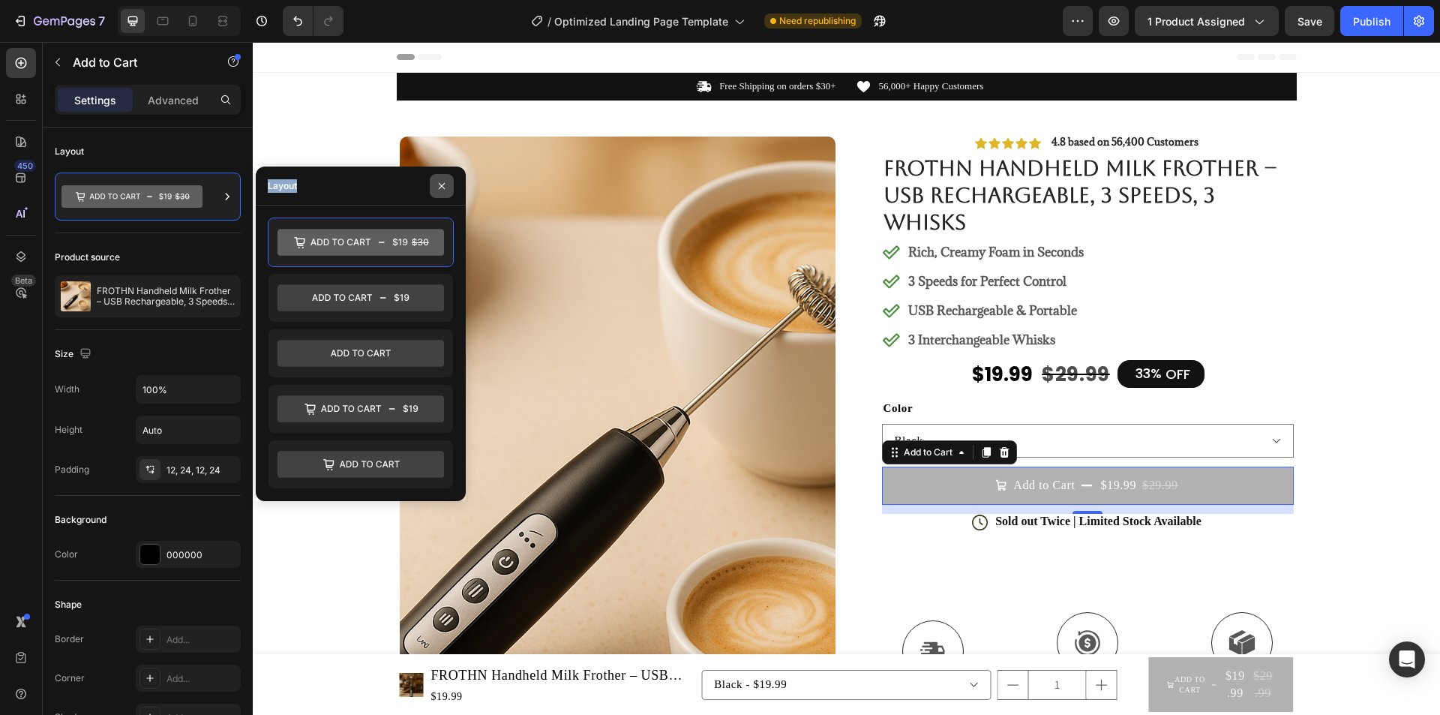
click at [432, 189] on button "button" at bounding box center [442, 186] width 24 height 24
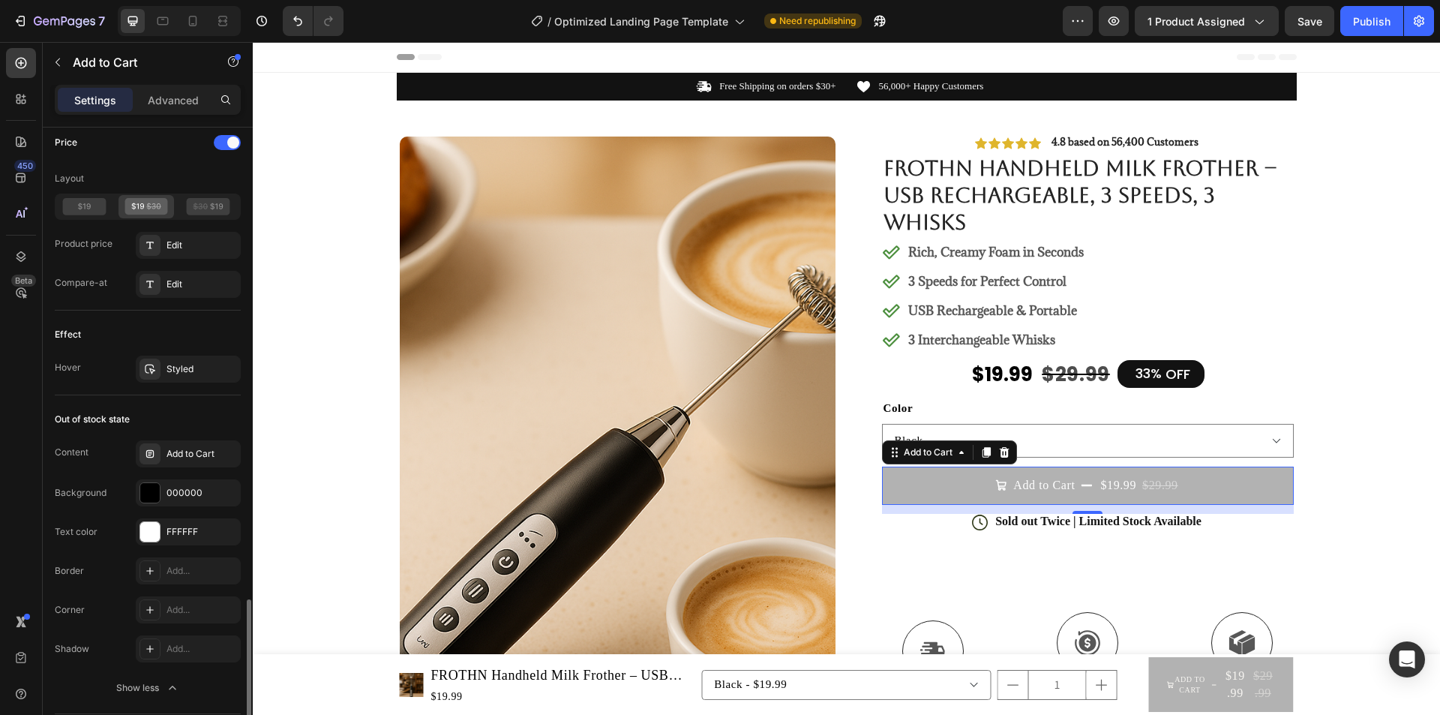
scroll to position [1275, 0]
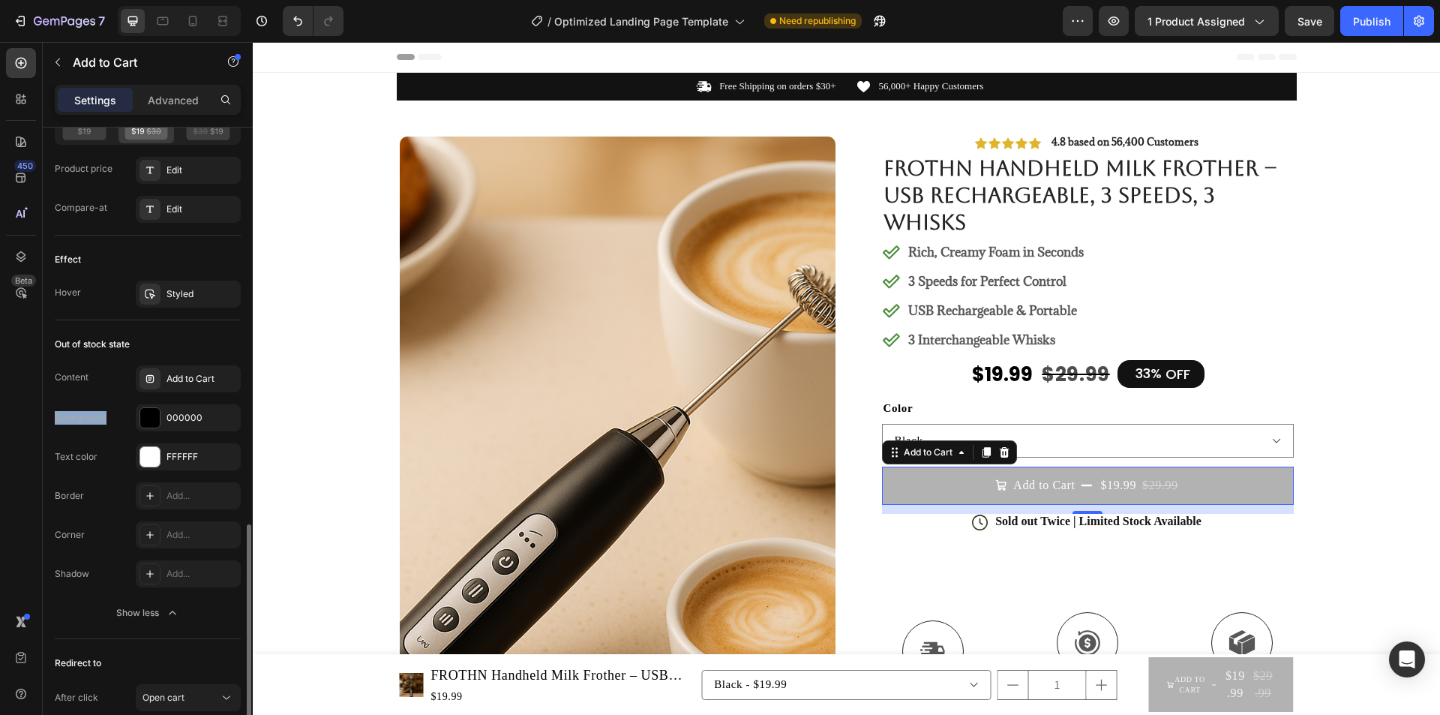
drag, startPoint x: 144, startPoint y: 379, endPoint x: 106, endPoint y: 405, distance: 45.3
click at [106, 402] on div "Content Add to Cart Background 000000 Text color FFFFFF" at bounding box center [148, 417] width 186 height 105
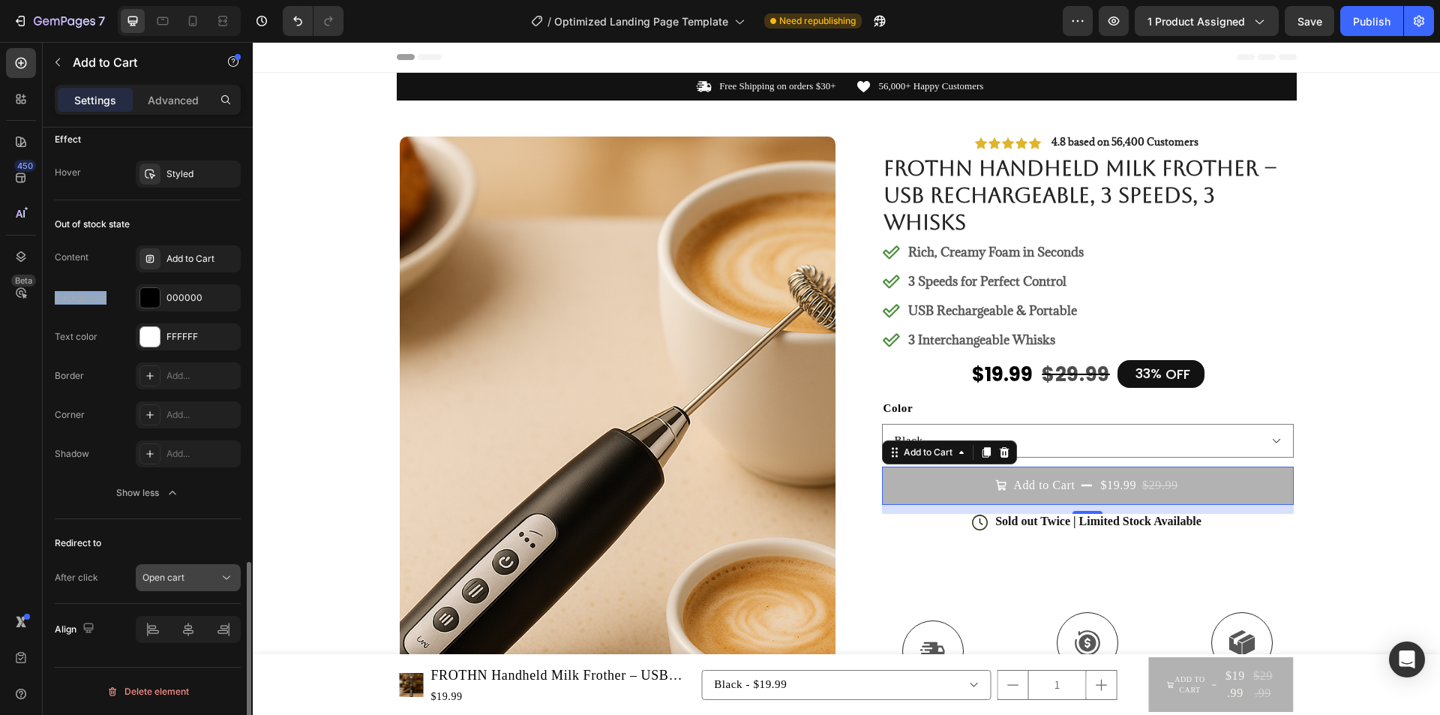
click at [181, 566] on button "Open cart" at bounding box center [188, 577] width 105 height 27
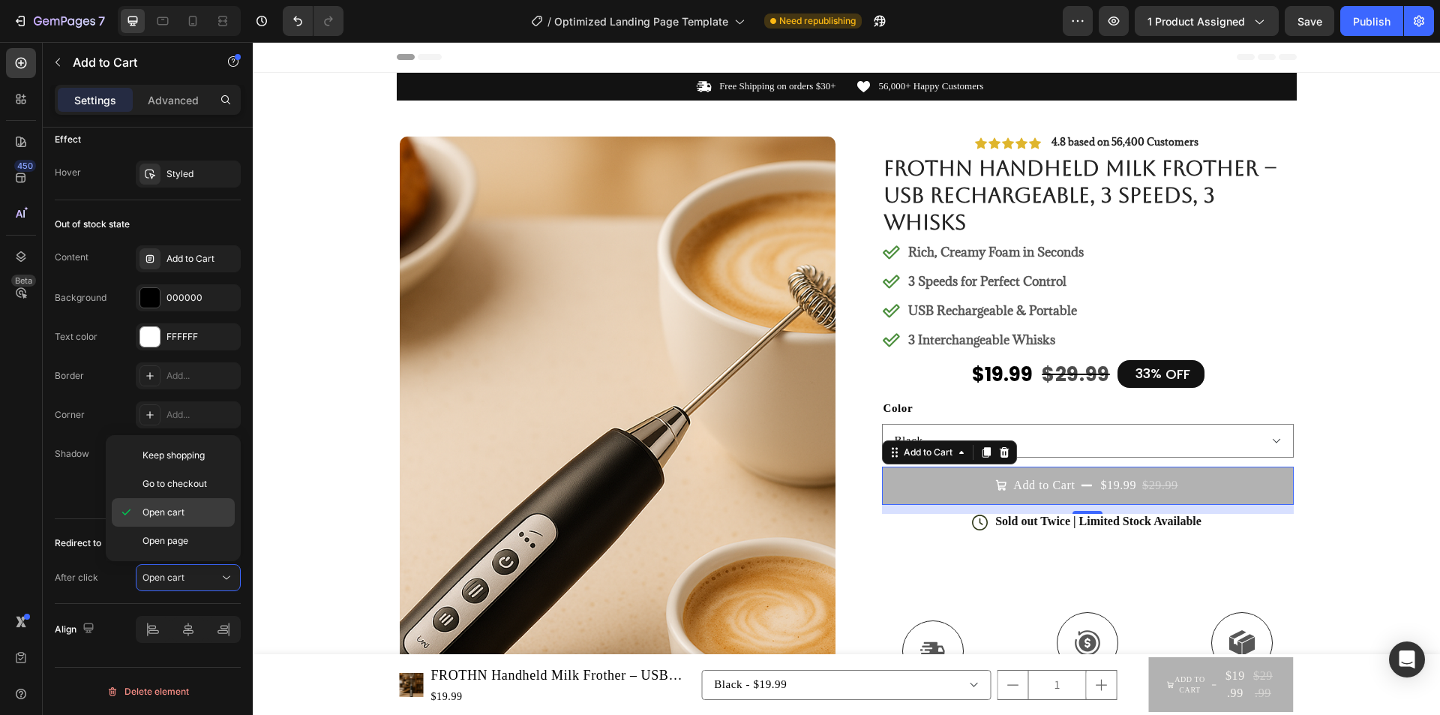
click at [169, 513] on span "Open cart" at bounding box center [163, 511] width 42 height 13
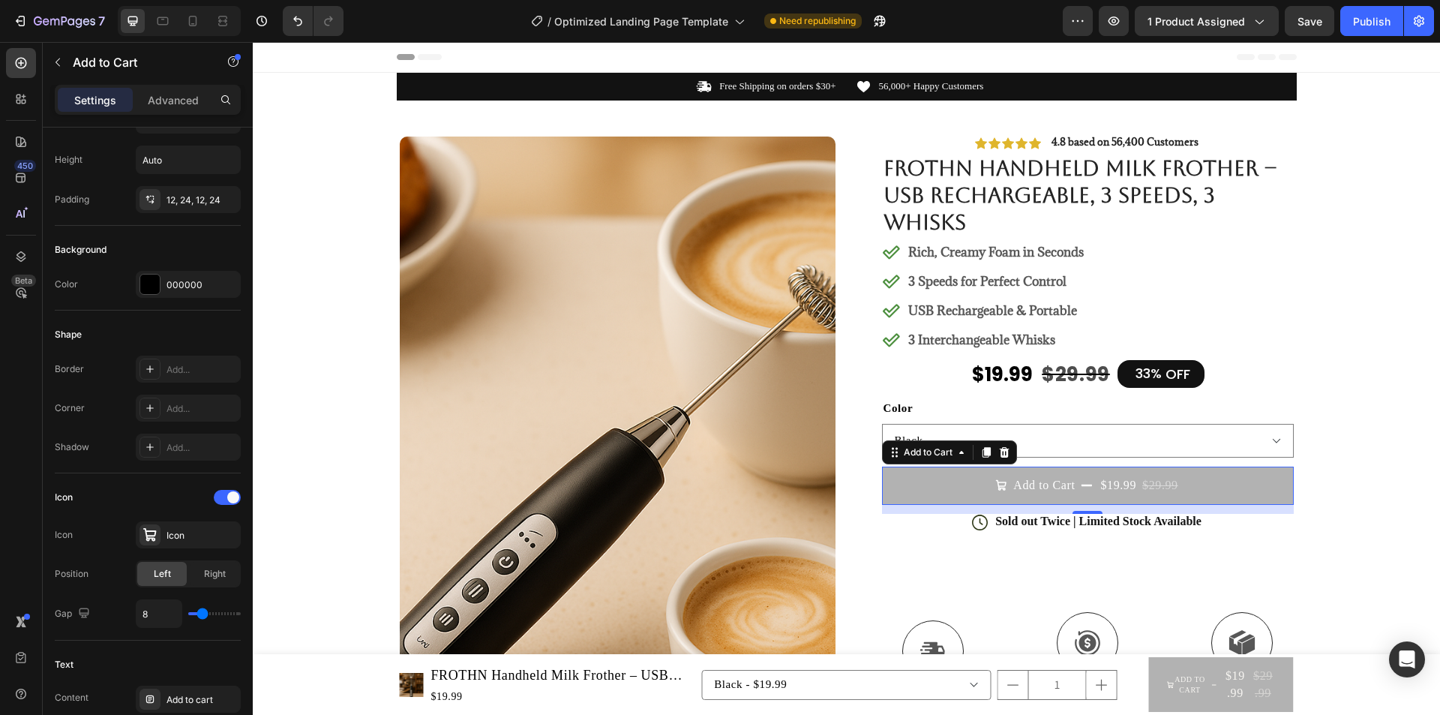
scroll to position [0, 0]
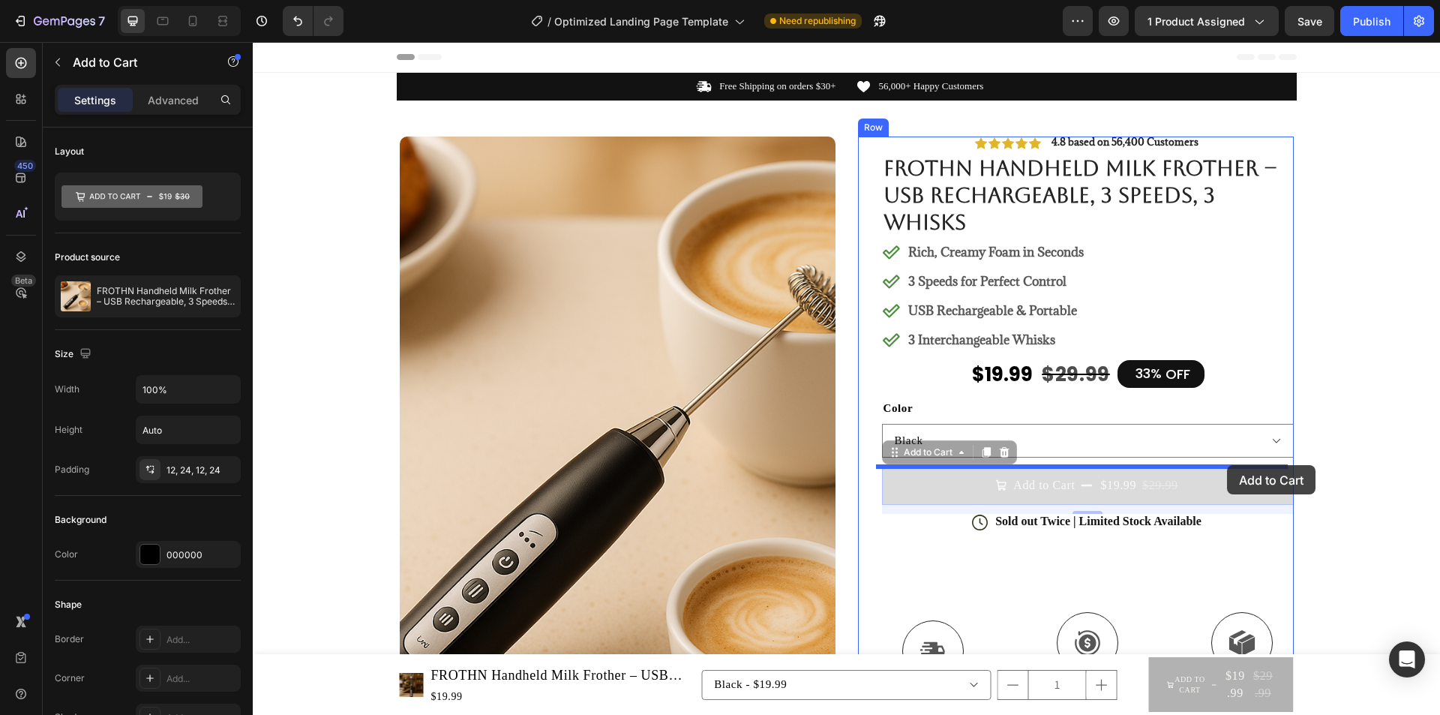
drag, startPoint x: 1225, startPoint y: 476, endPoint x: 1227, endPoint y: 465, distance: 11.3
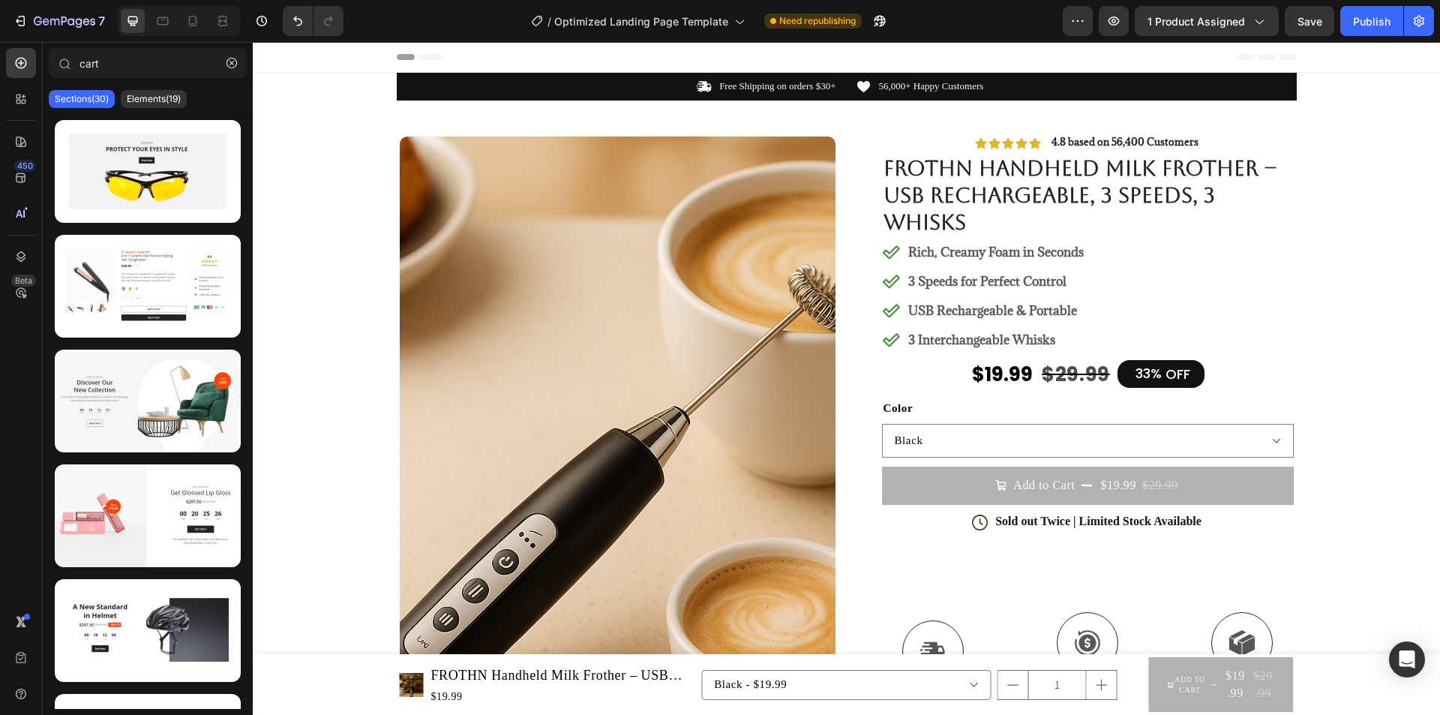
click at [1150, 670] on button "Add to Cart $19.99 $29.99" at bounding box center [1220, 684] width 145 height 55
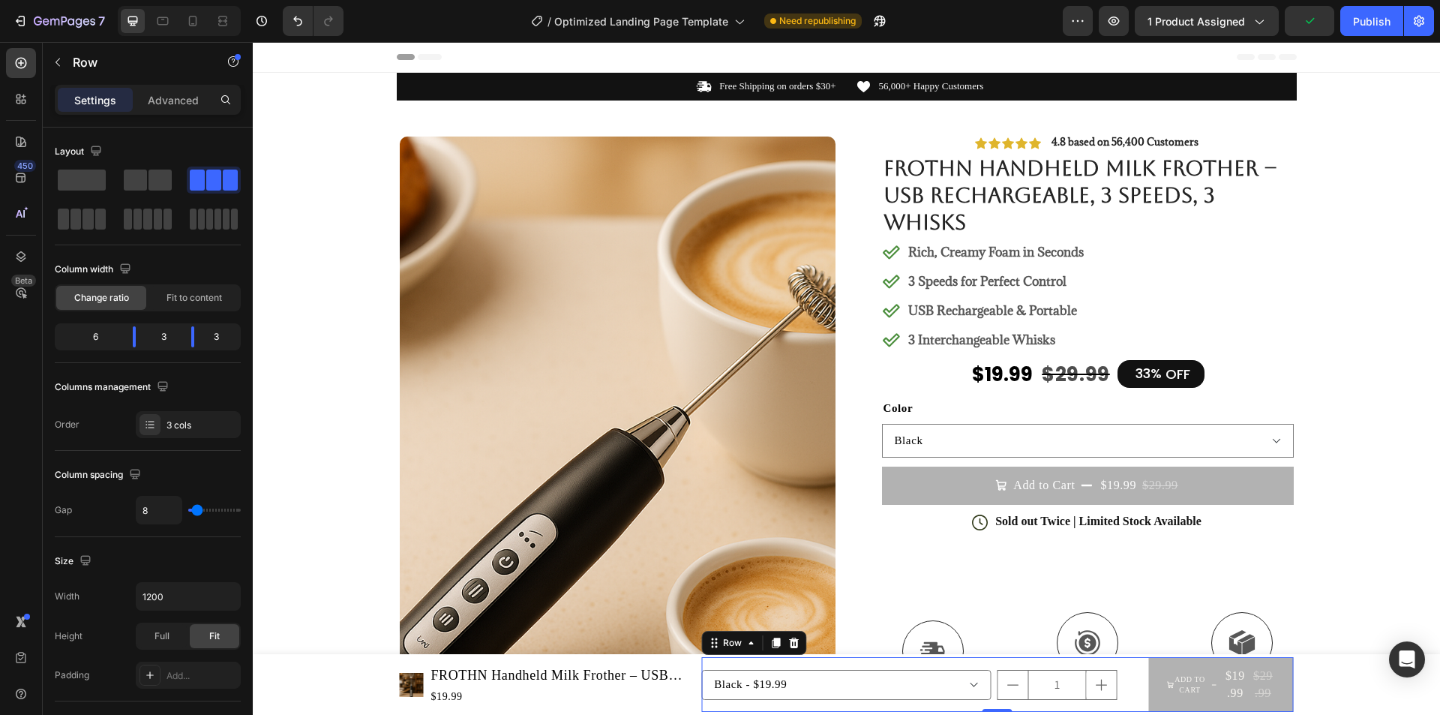
click at [1137, 675] on div "Black - $19.99 White - $19.99 Product Variants & Swatches 1 Product Quantity Ad…" at bounding box center [997, 684] width 592 height 55
click at [784, 643] on div at bounding box center [793, 643] width 18 height 18
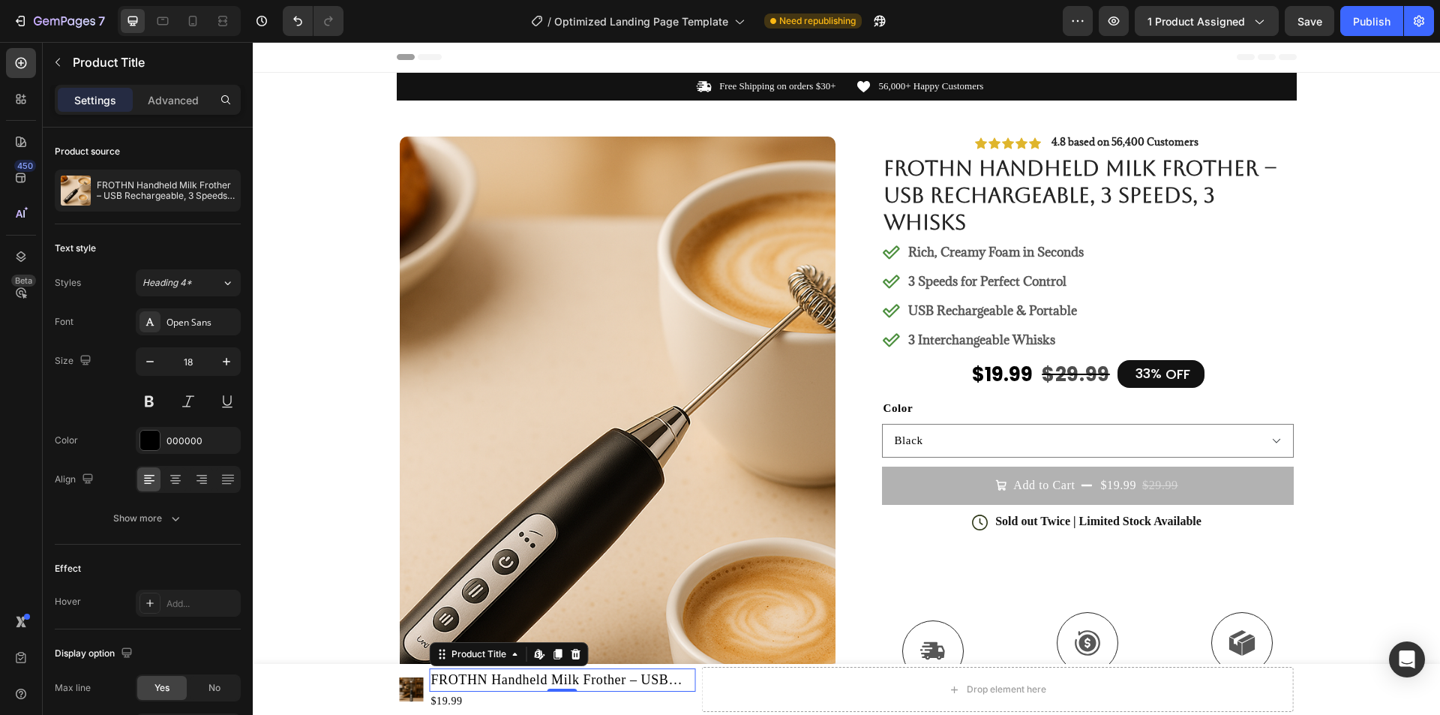
click at [679, 688] on h1 "FROTHN Handheld Milk Frother – USB Rechargeable, 3 Speeds, 3 Whisks" at bounding box center [563, 679] width 266 height 23
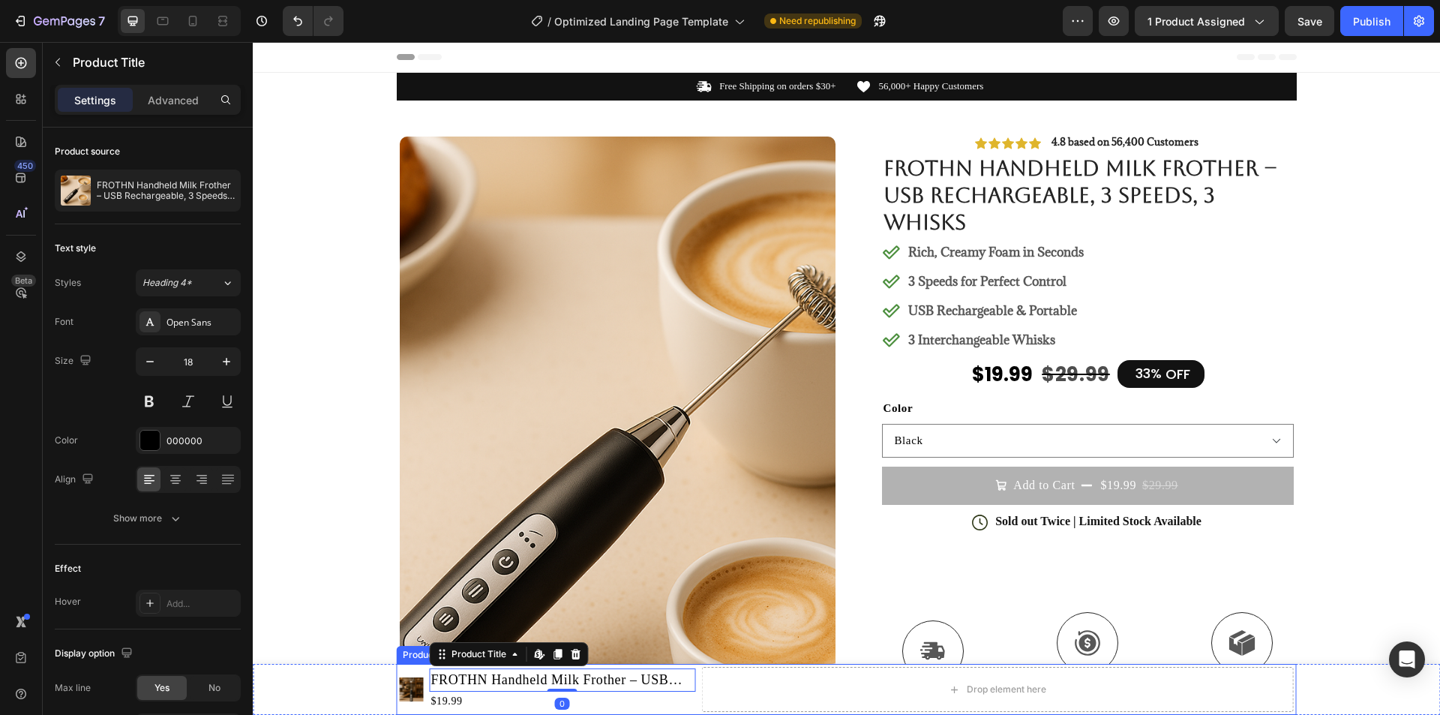
click at [703, 664] on div "Product Images FROTHN Handheld Milk Frother – USB Rechargeable, 3 Speeds, 3 Whi…" at bounding box center [847, 689] width 900 height 51
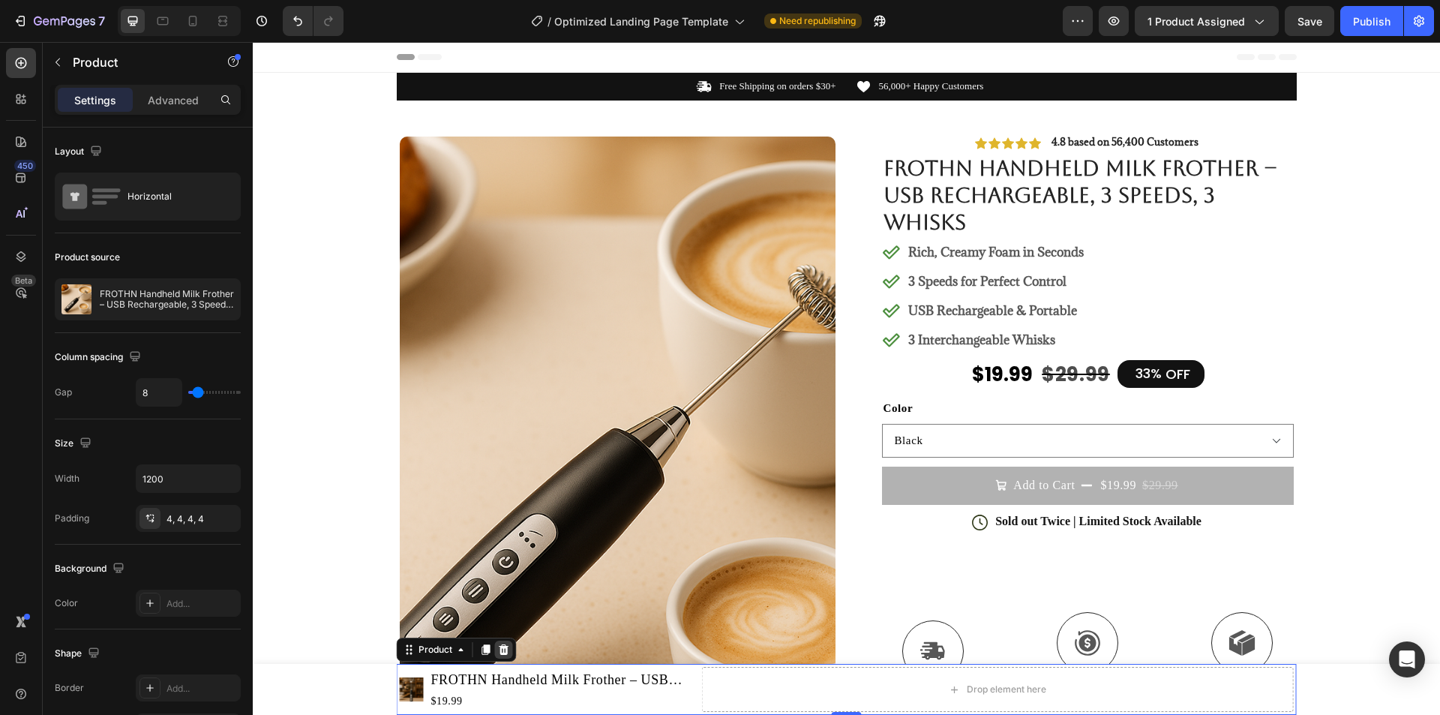
click at [501, 649] on icon at bounding box center [504, 649] width 10 height 10
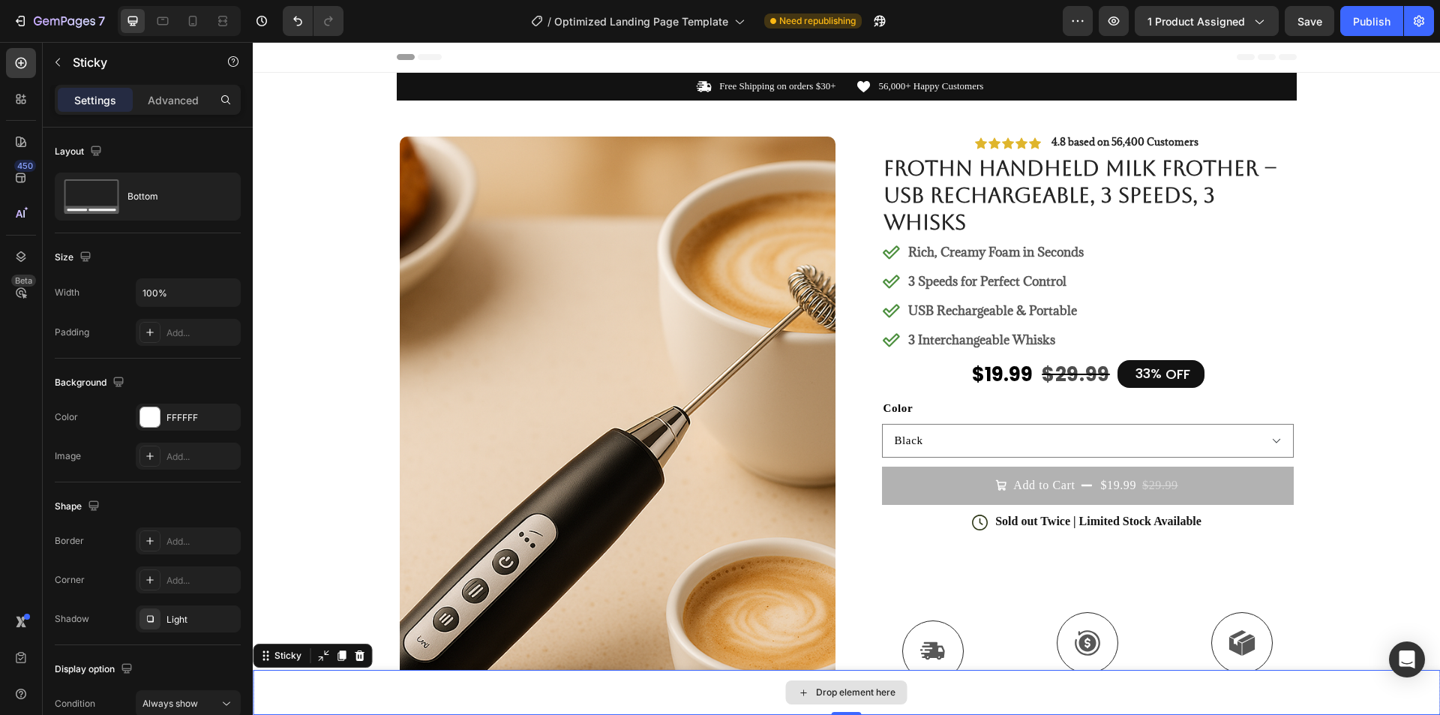
click at [970, 682] on div "Drop element here" at bounding box center [846, 692] width 1187 height 45
click at [361, 657] on icon at bounding box center [360, 655] width 10 height 10
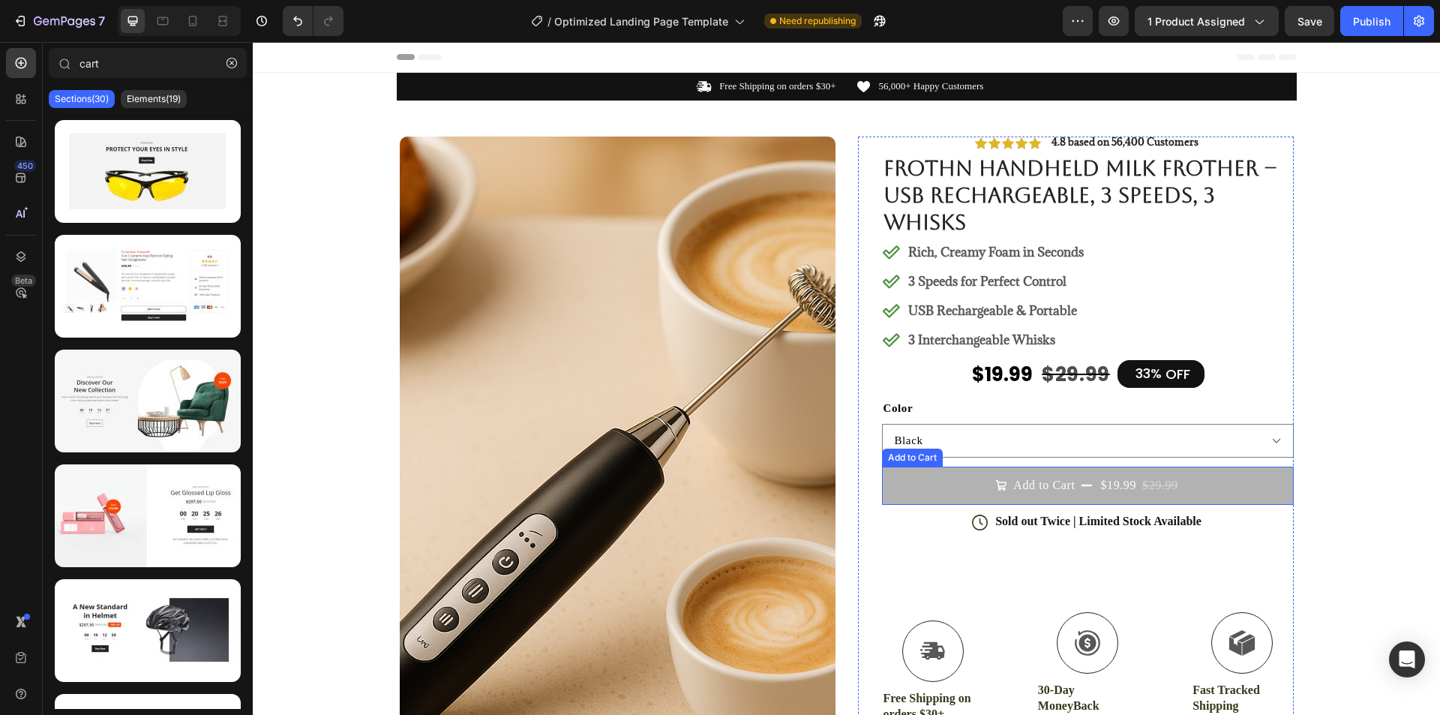
click at [1206, 481] on button "Add to Cart $19.99 $29.99" at bounding box center [1088, 484] width 412 height 37
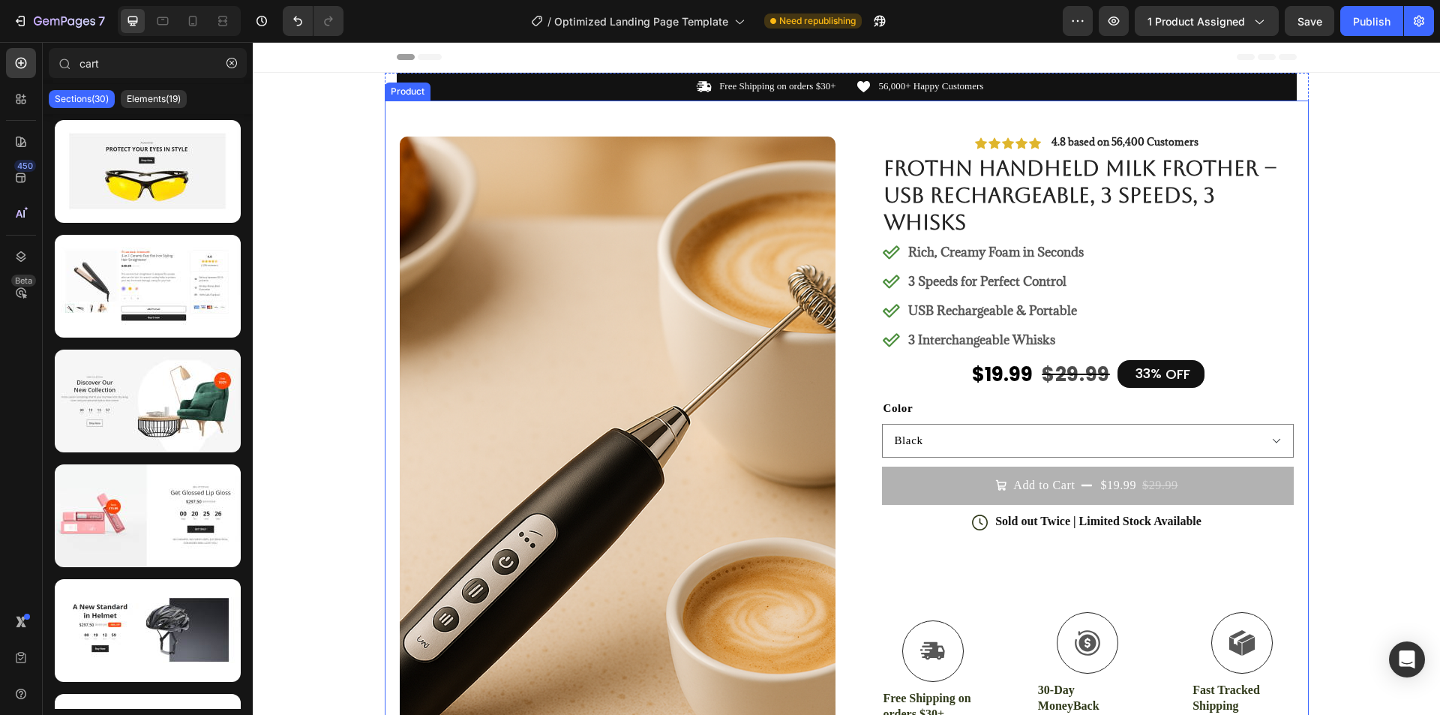
click at [1276, 545] on button "Out of stock $19.99 $29.99" at bounding box center [1088, 563] width 412 height 49
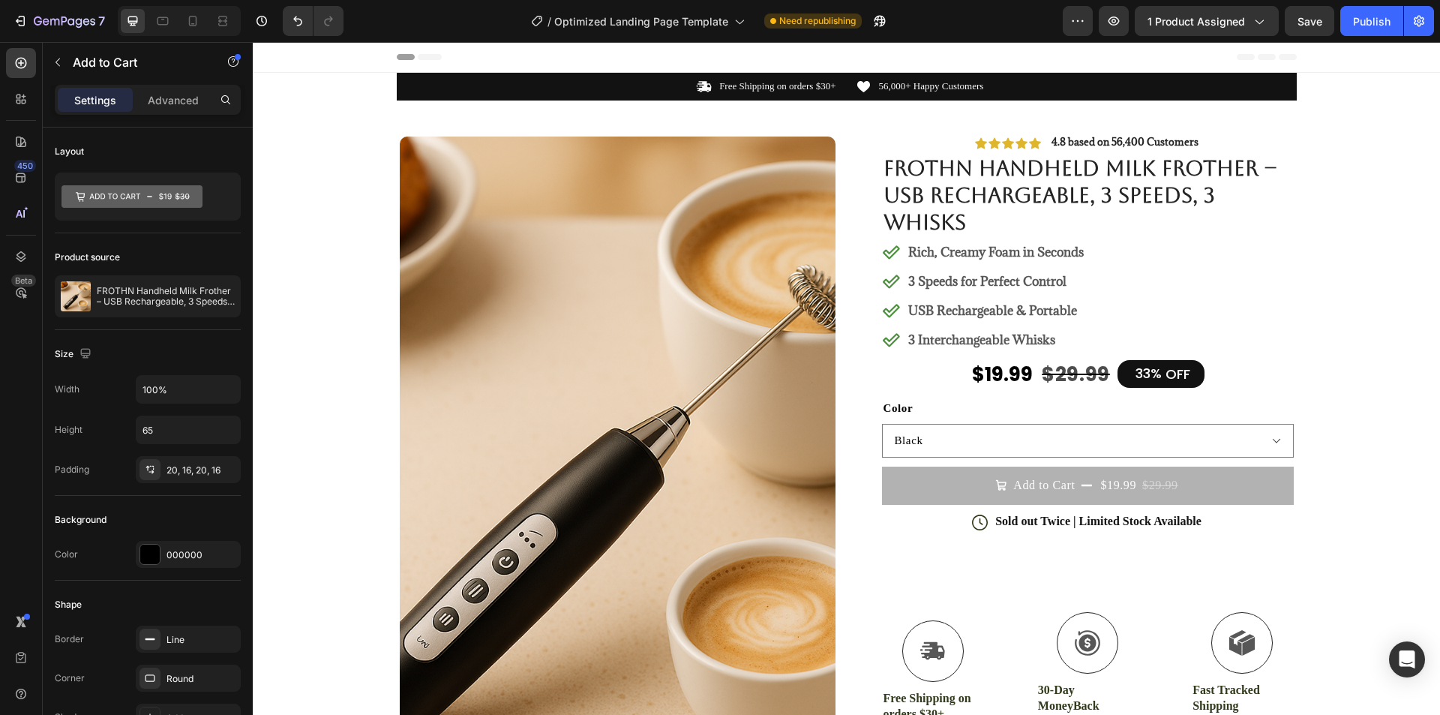
click at [1223, 564] on button "Out of stock $19.99 $29.99" at bounding box center [1088, 563] width 412 height 49
click at [1262, 557] on button "Out of stock $19.99 $29.99" at bounding box center [1088, 563] width 412 height 49
click at [1296, 556] on div "Product Images #1 Milk Frother of 2024 Text Block Image Icon Icon Icon Icon Ico…" at bounding box center [847, 636] width 924 height 1072
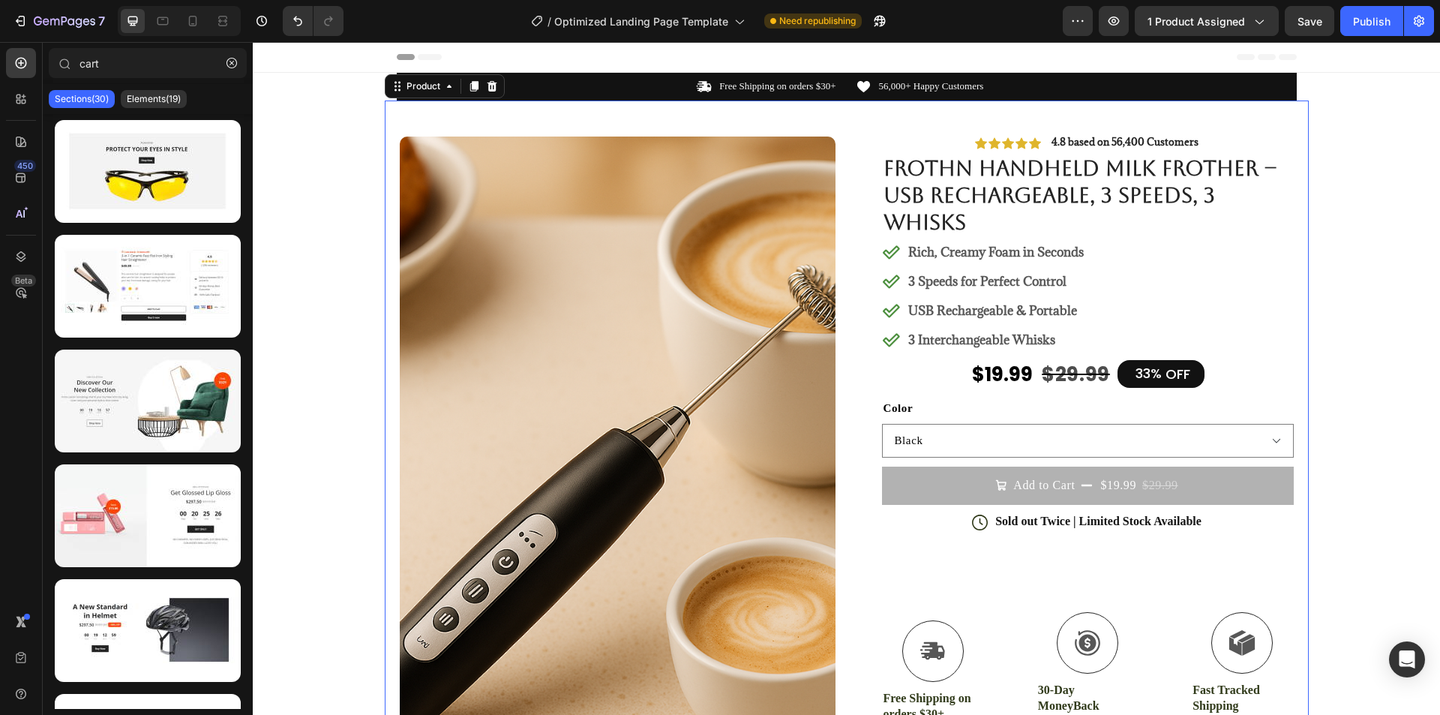
click at [1289, 556] on div "Product Images #1 Milk Frother of 2024 Text Block Image Icon Icon Icon Icon Ico…" at bounding box center [847, 636] width 924 height 1072
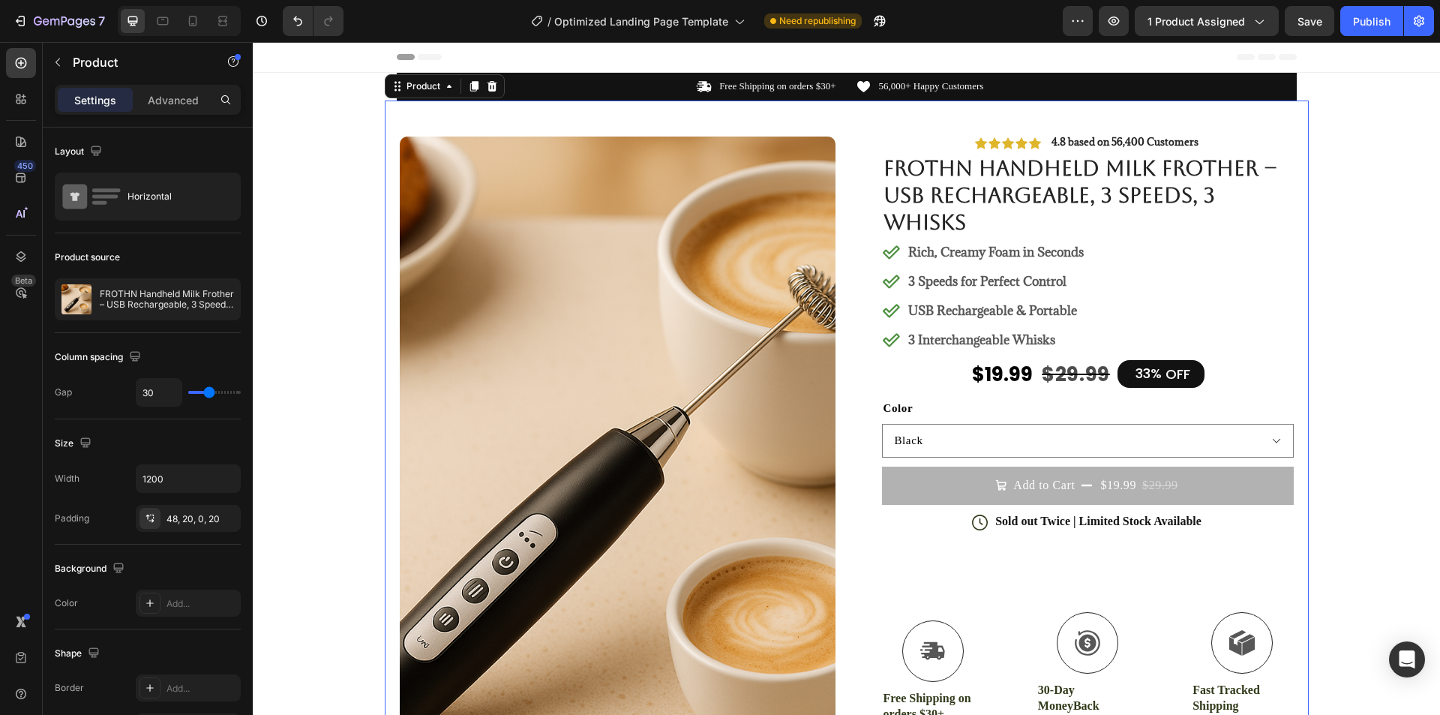
click at [1289, 556] on div "Product Images #1 Milk Frother of 2024 Text Block Image Icon Icon Icon Icon Ico…" at bounding box center [847, 636] width 924 height 1072
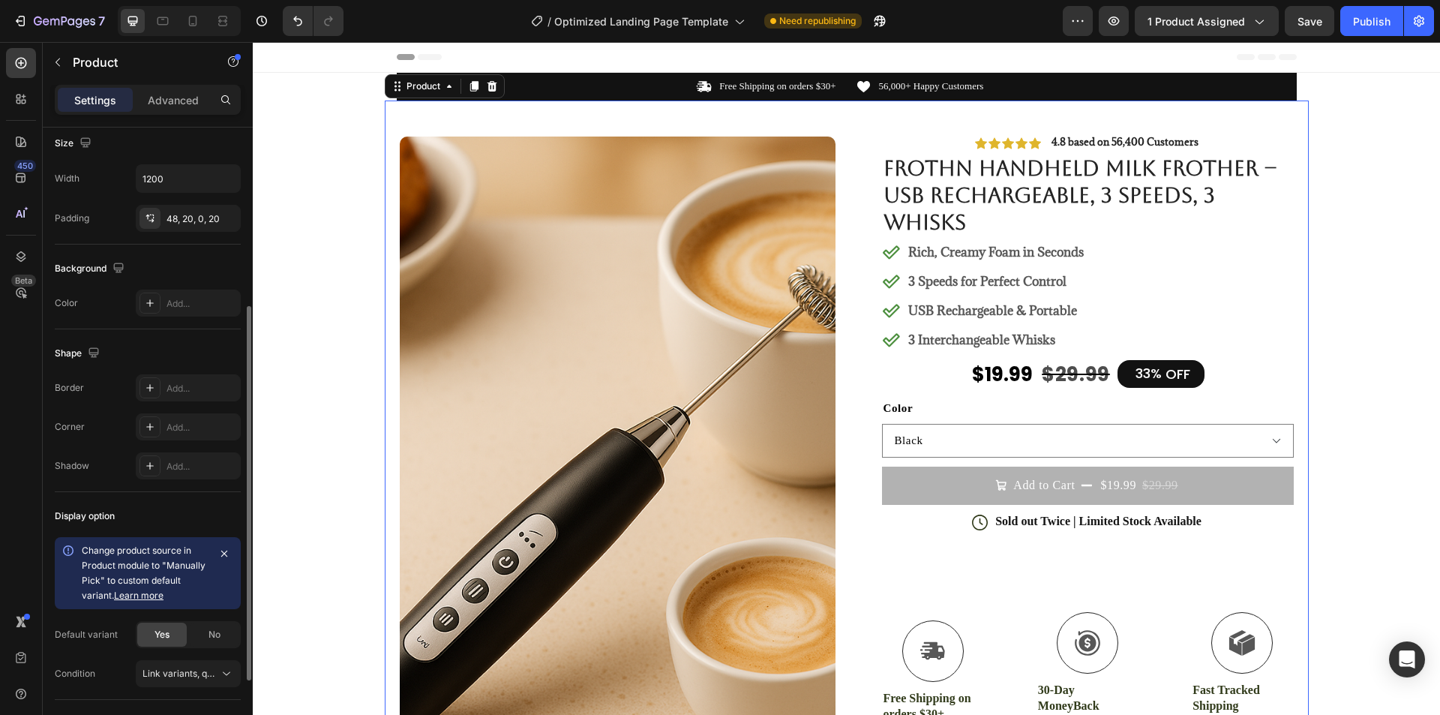
scroll to position [429, 0]
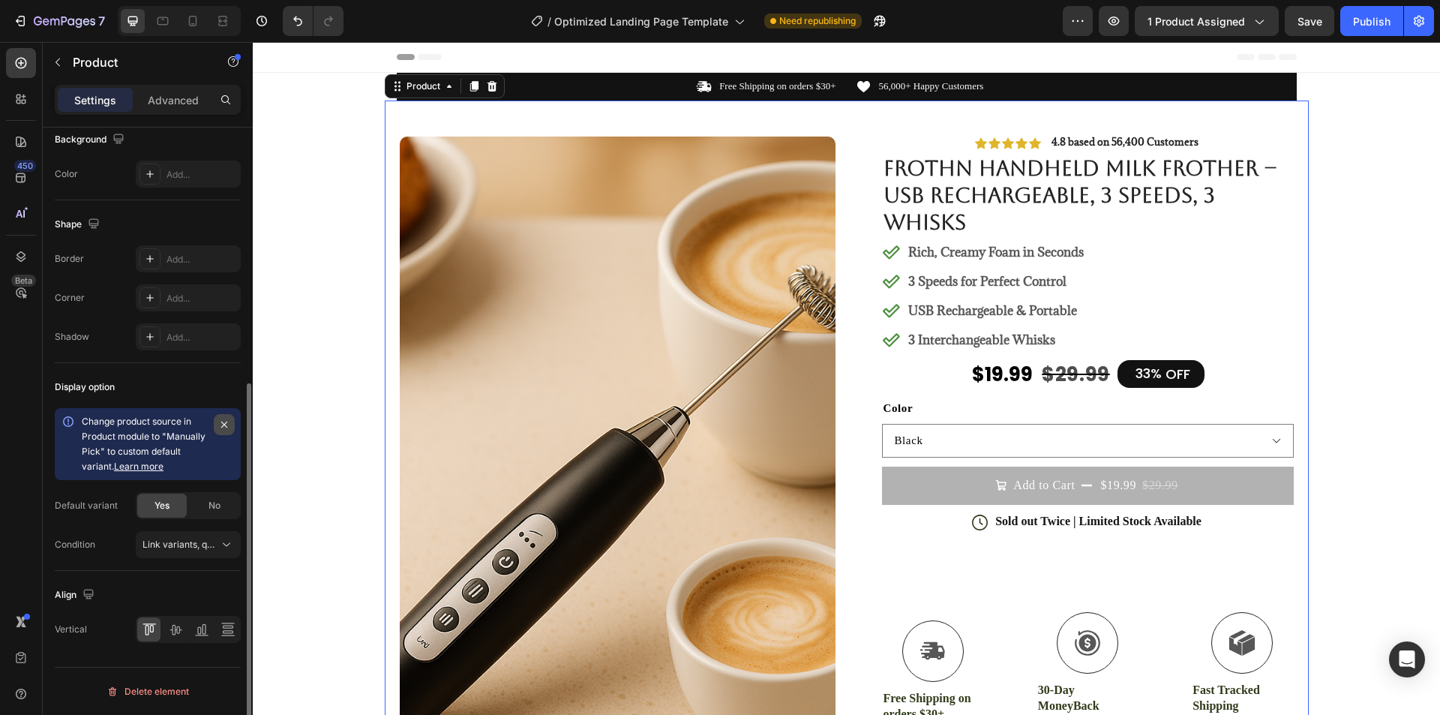
click at [226, 427] on icon "button" at bounding box center [224, 424] width 6 height 6
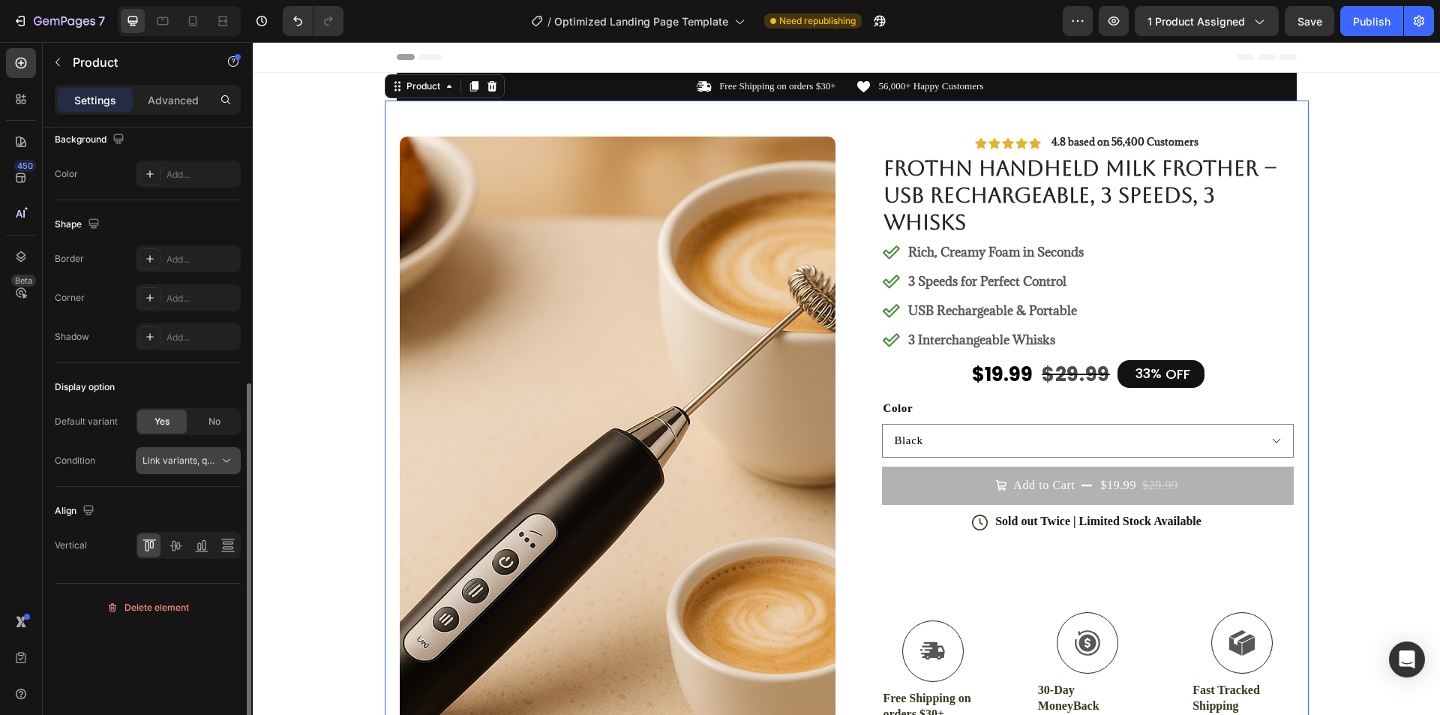
click at [201, 470] on button "Link variants, quantity <br> between same products" at bounding box center [188, 460] width 105 height 27
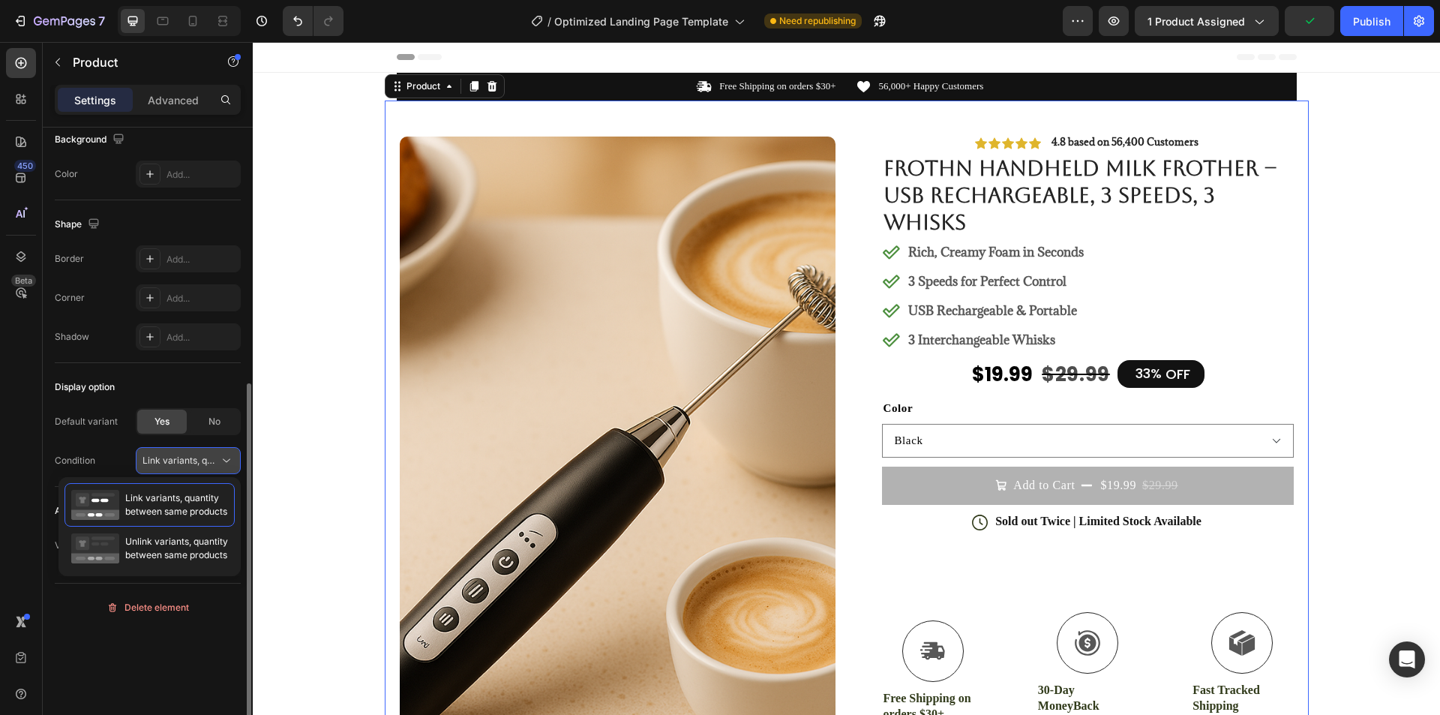
click at [204, 463] on span "Link variants, quantity <br> between same products" at bounding box center [252, 459] width 221 height 11
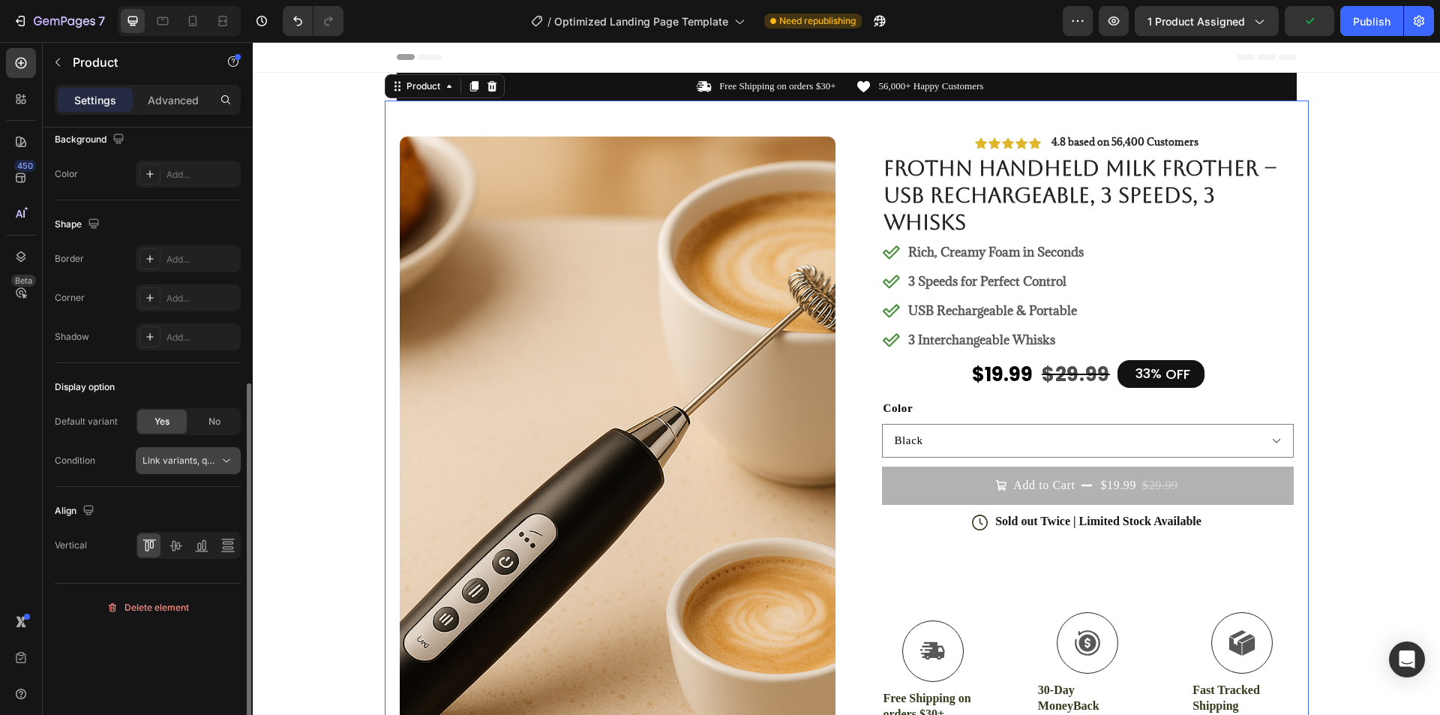
click at [204, 463] on span "Link variants, quantity <br> between same products" at bounding box center [252, 459] width 221 height 11
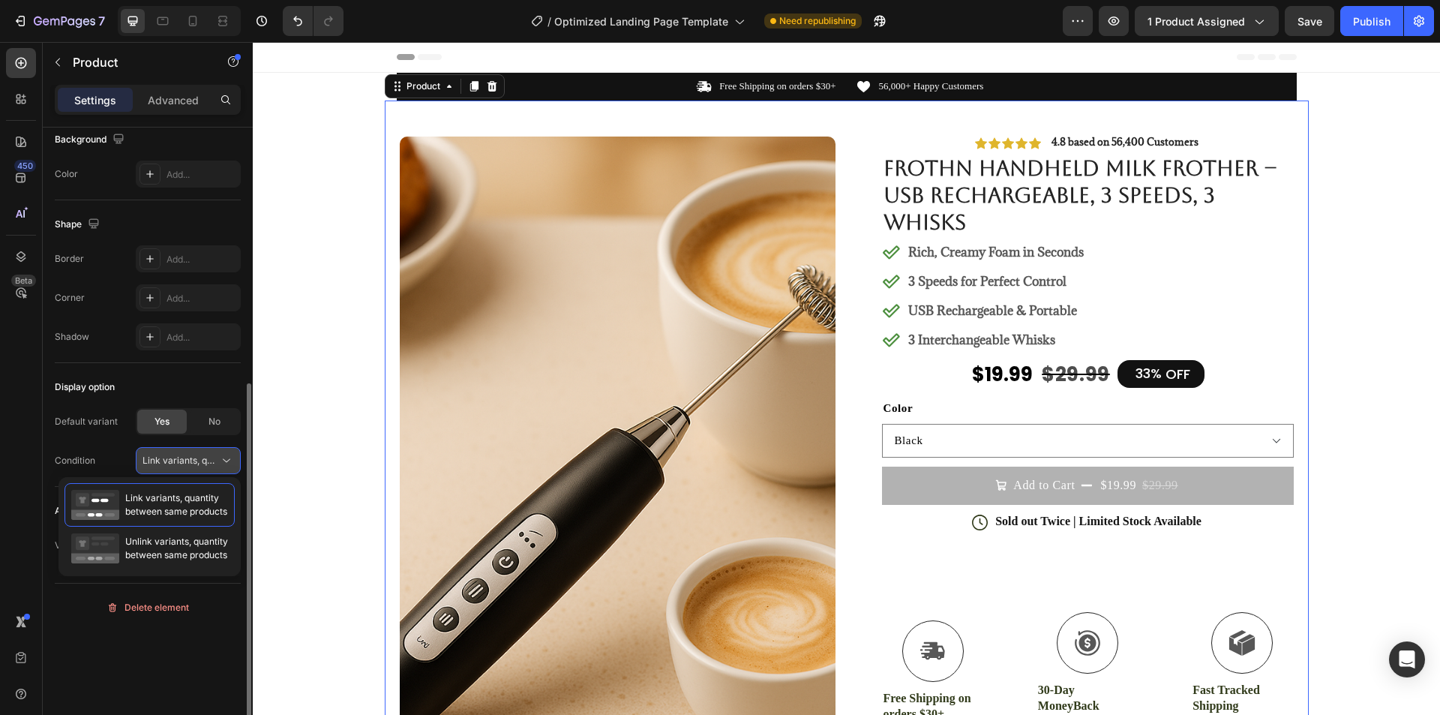
click at [204, 463] on span "Link variants, quantity <br> between same products" at bounding box center [252, 459] width 221 height 11
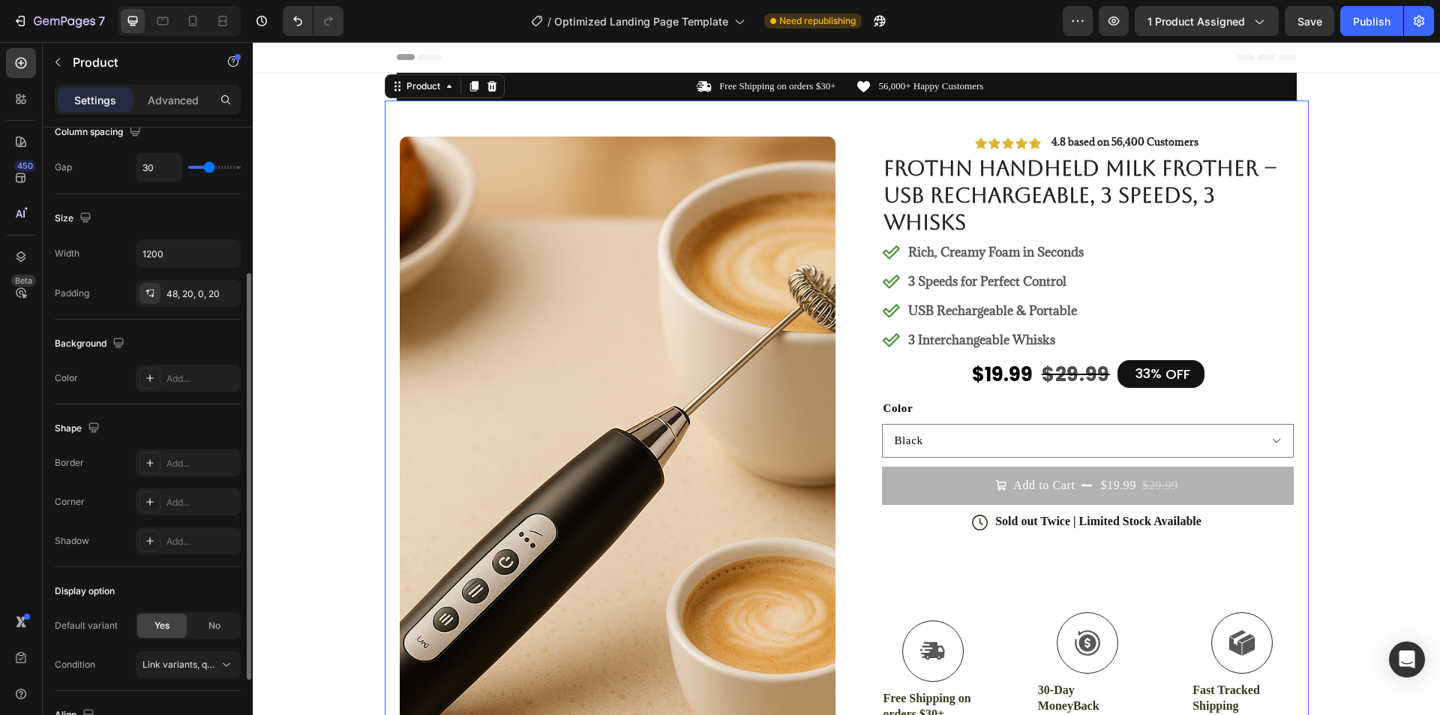
scroll to position [345, 0]
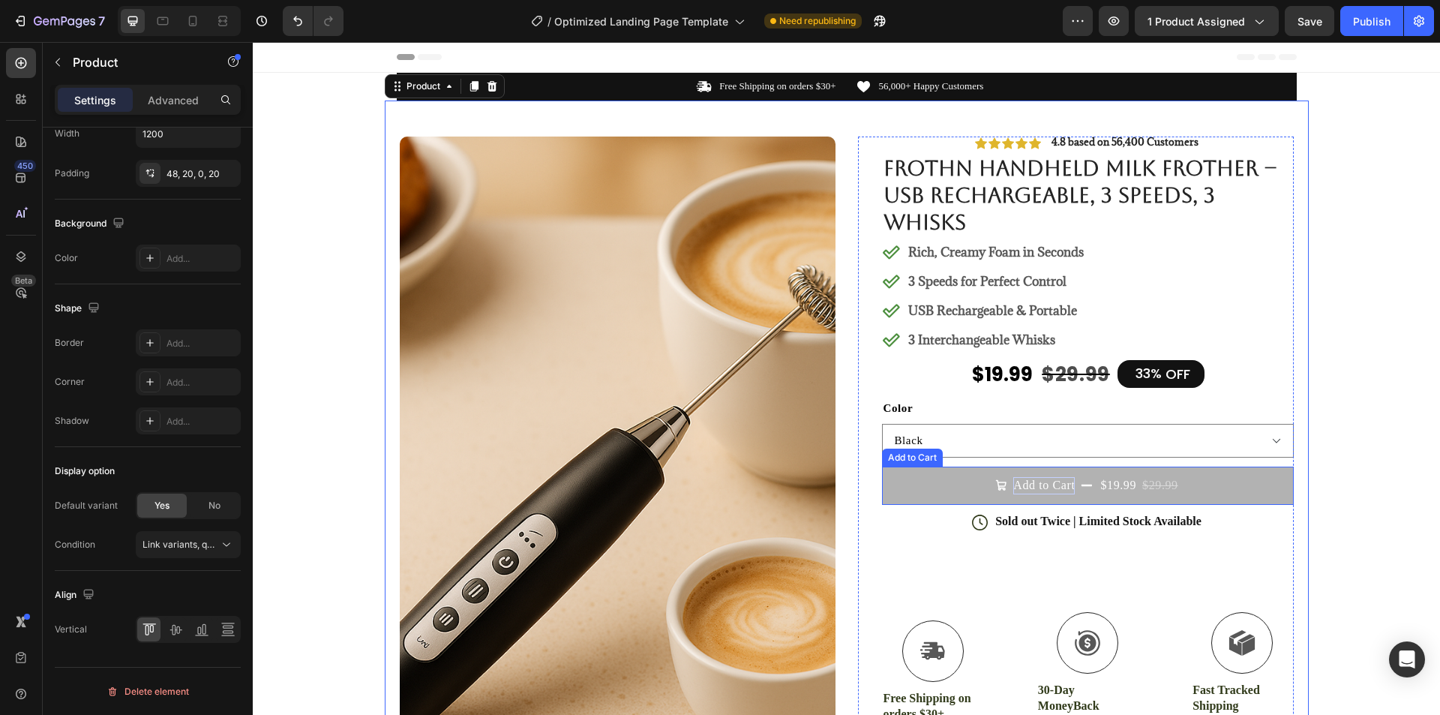
click at [1058, 481] on p "Add to Cart" at bounding box center [1043, 485] width 61 height 16
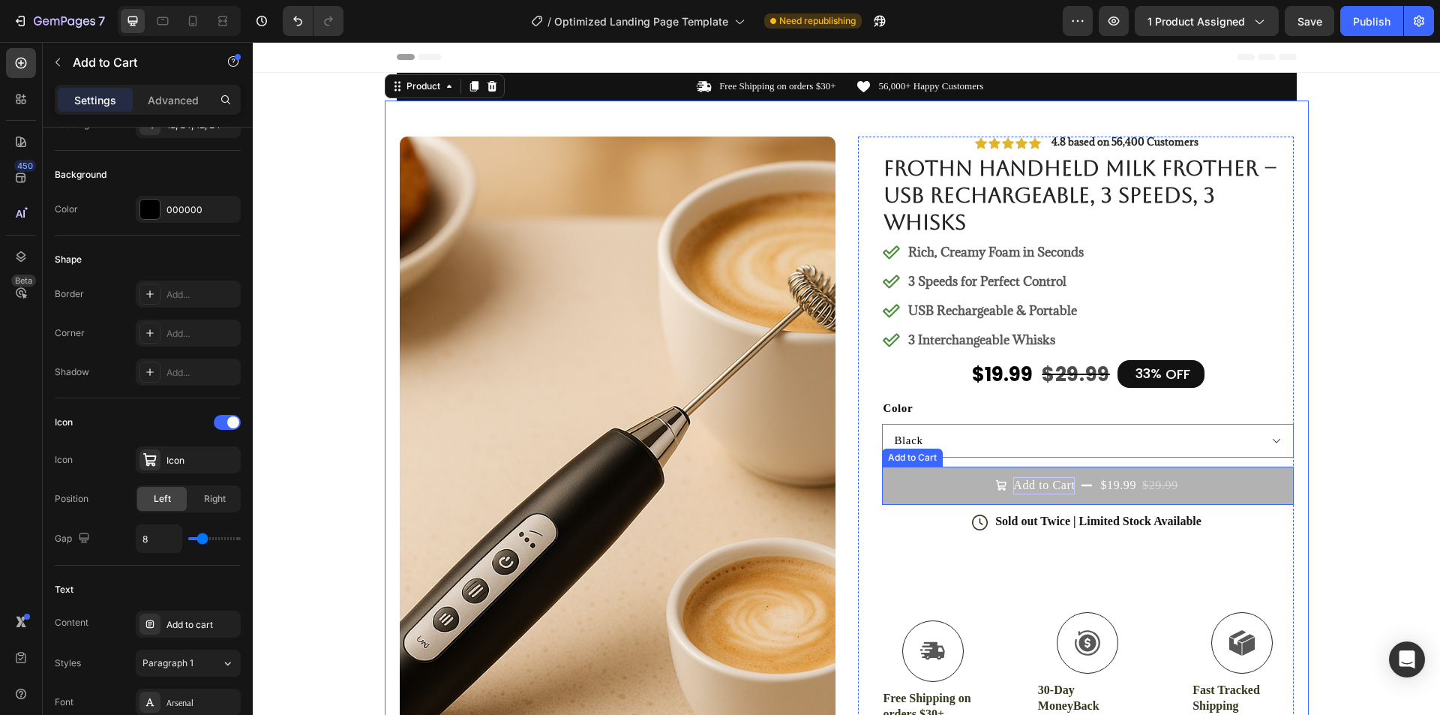
scroll to position [0, 0]
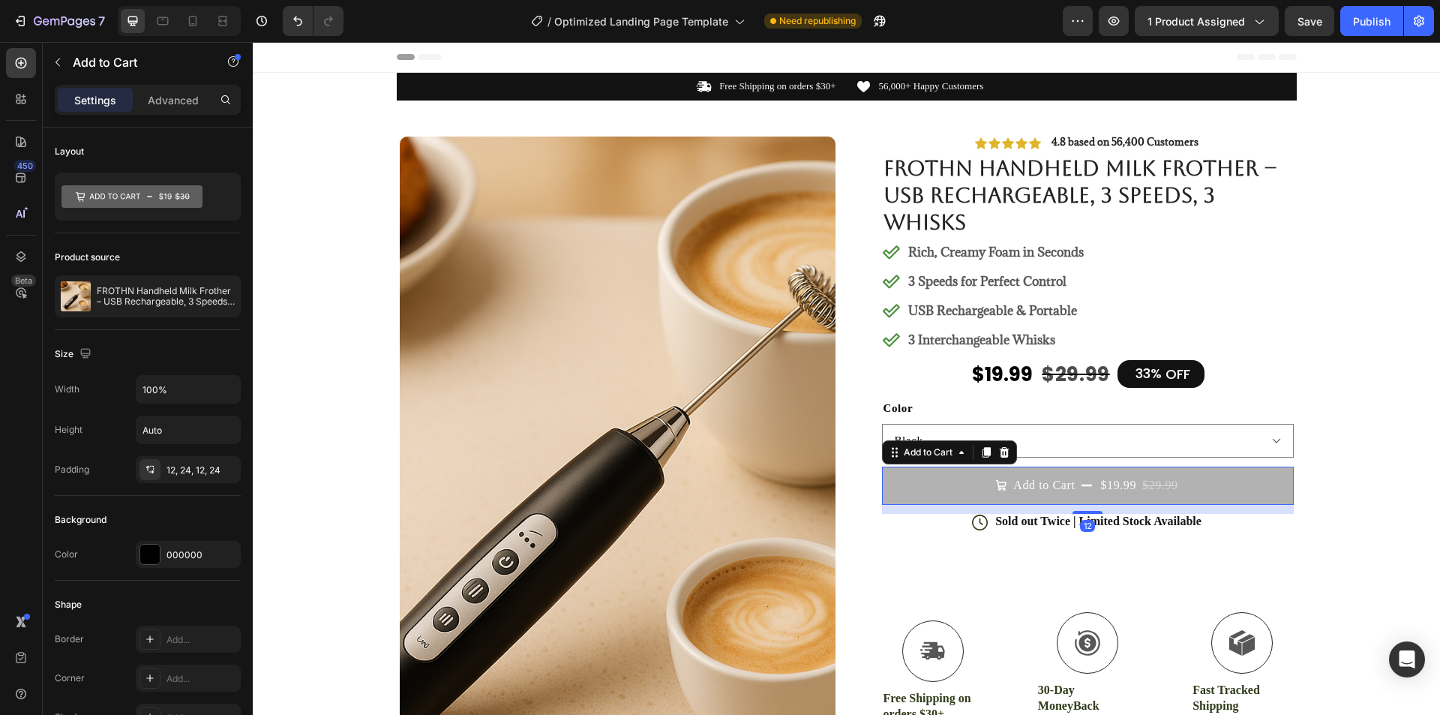
click at [1190, 482] on button "Add to Cart $19.99 $29.99" at bounding box center [1088, 484] width 412 height 37
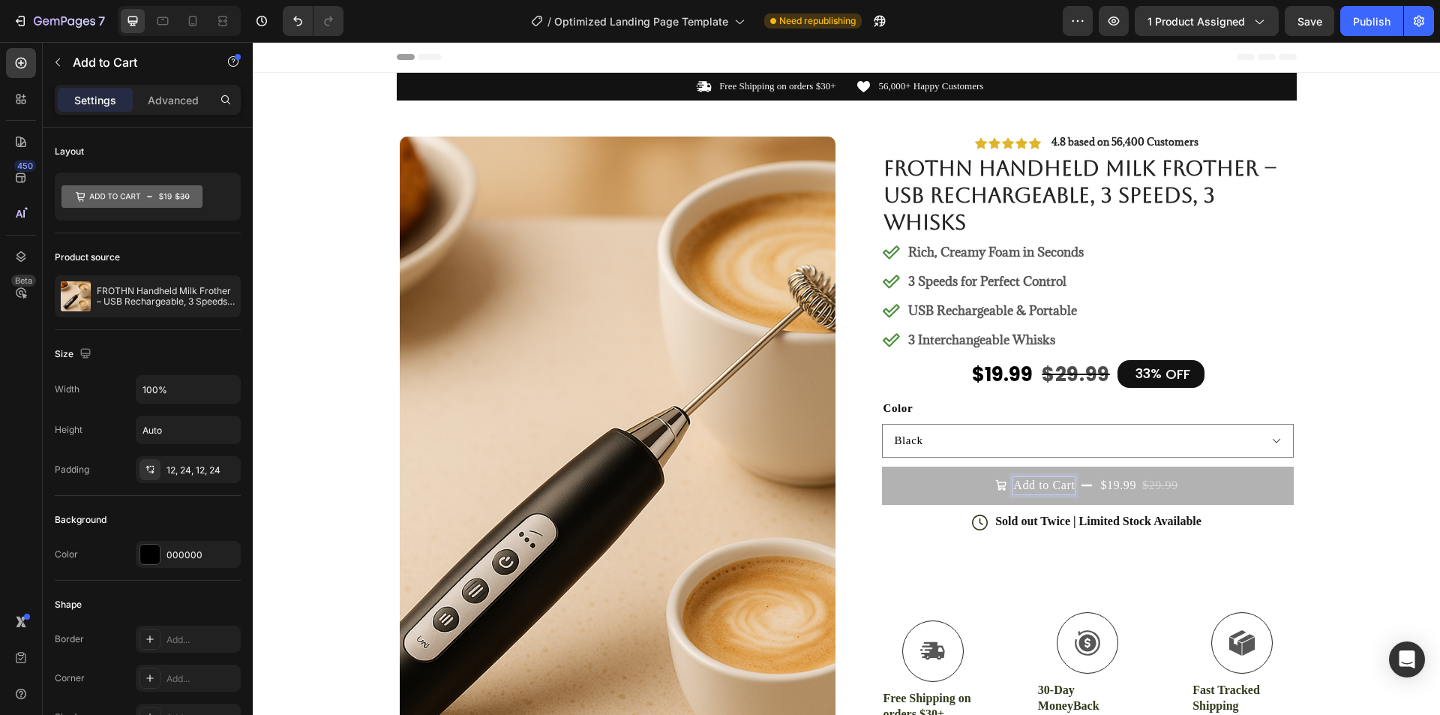
click at [1183, 484] on button "Add to Cart $19.99 $29.99" at bounding box center [1088, 484] width 412 height 37
click at [1141, 490] on div "$29.99" at bounding box center [1160, 484] width 39 height 19
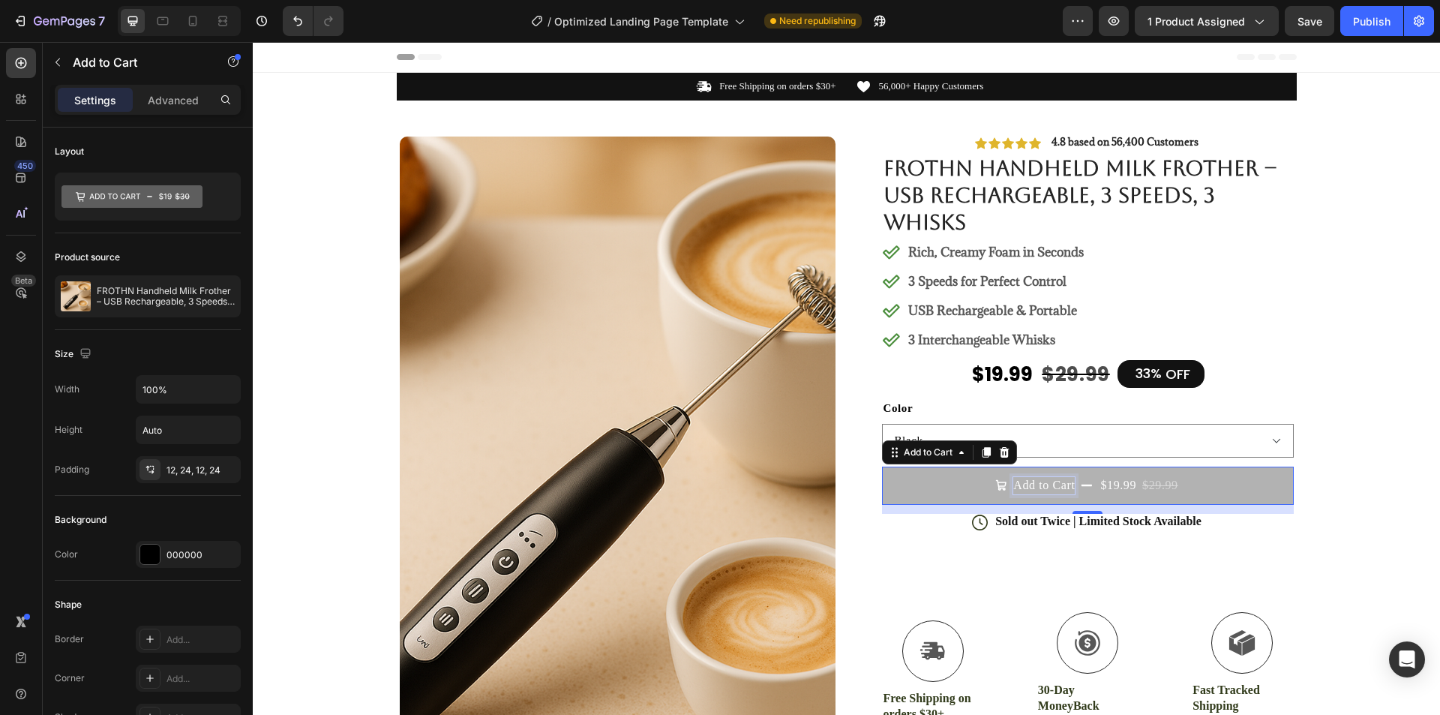
click at [1051, 487] on p "Add to Cart" at bounding box center [1043, 485] width 61 height 16
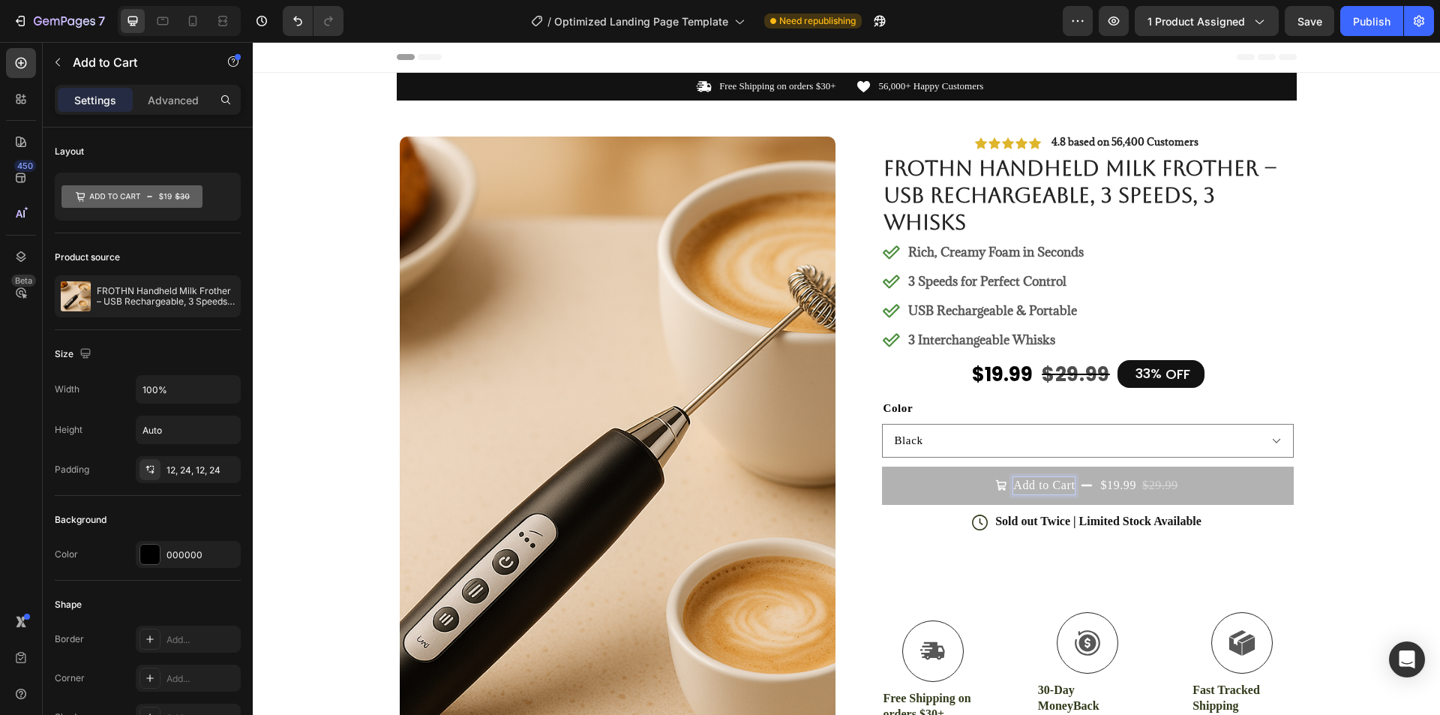
click at [1038, 487] on p "Add to Cart" at bounding box center [1043, 485] width 61 height 16
click at [1013, 490] on p "Add to Cart" at bounding box center [1043, 485] width 61 height 16
drag, startPoint x: 997, startPoint y: 489, endPoint x: 1007, endPoint y: 485, distance: 10.4
click at [997, 489] on icon "Add to Cart" at bounding box center [1001, 485] width 12 height 12
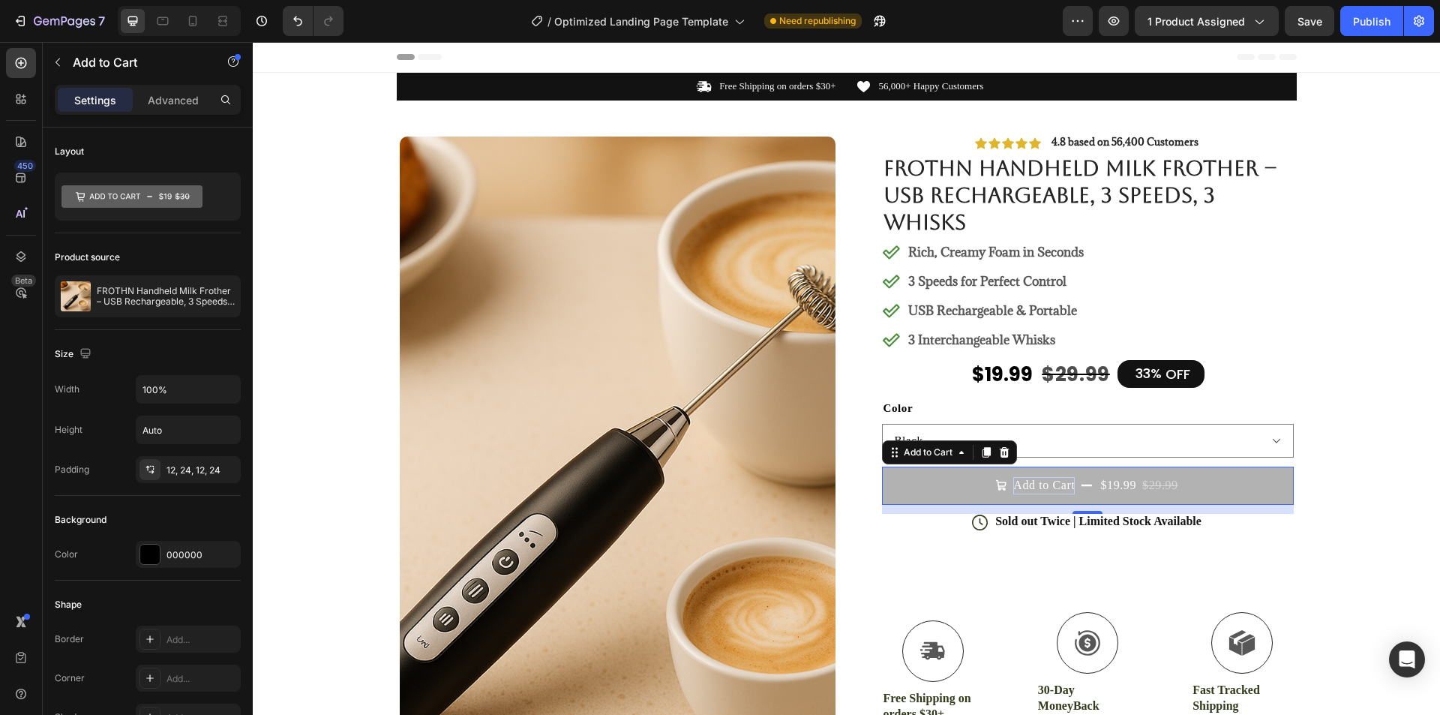
click at [1018, 484] on p "Add to Cart" at bounding box center [1043, 485] width 61 height 16
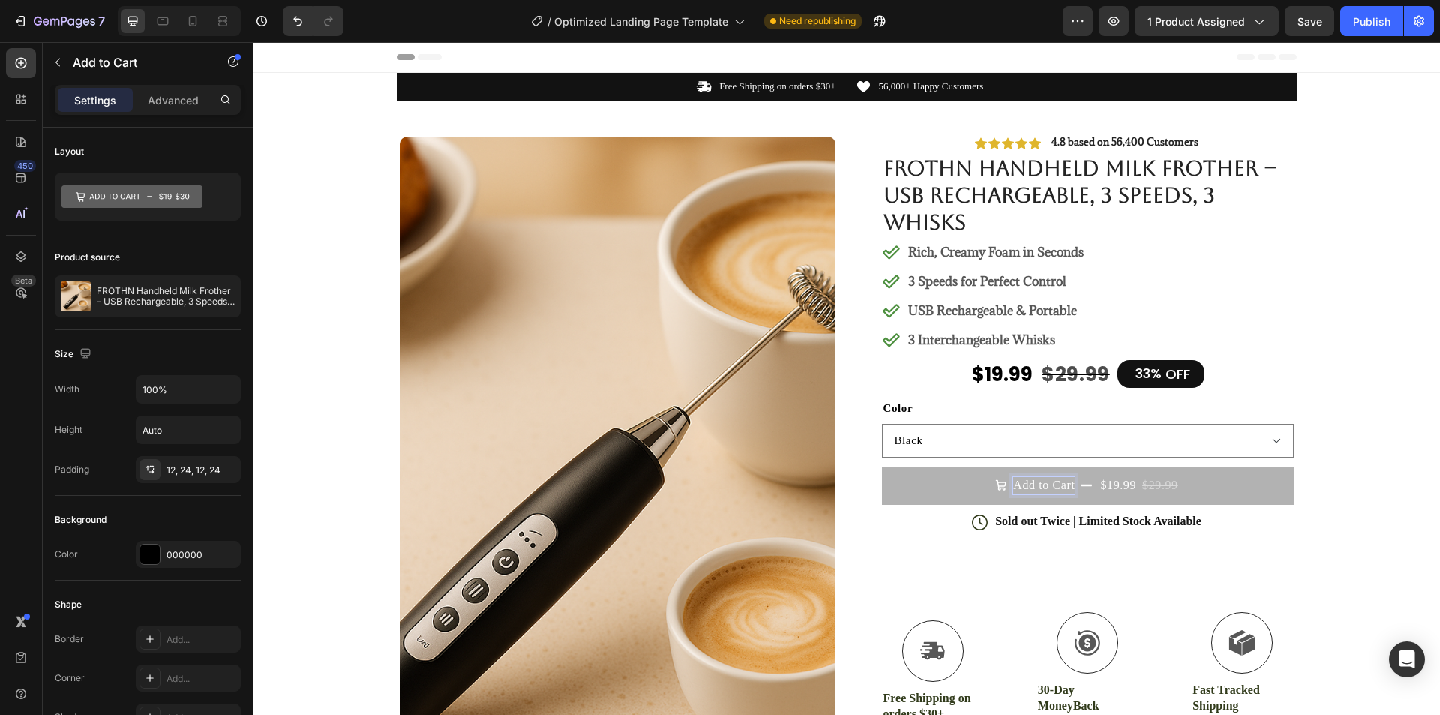
click at [1034, 481] on p "Add to Cart" at bounding box center [1043, 485] width 61 height 16
click at [1013, 487] on p "Add to Cart" at bounding box center [1043, 485] width 61 height 16
click at [982, 493] on button "Add to Cart $19.99 $29.99" at bounding box center [1088, 484] width 412 height 37
click at [996, 488] on icon "Add to Cart" at bounding box center [1001, 485] width 10 height 10
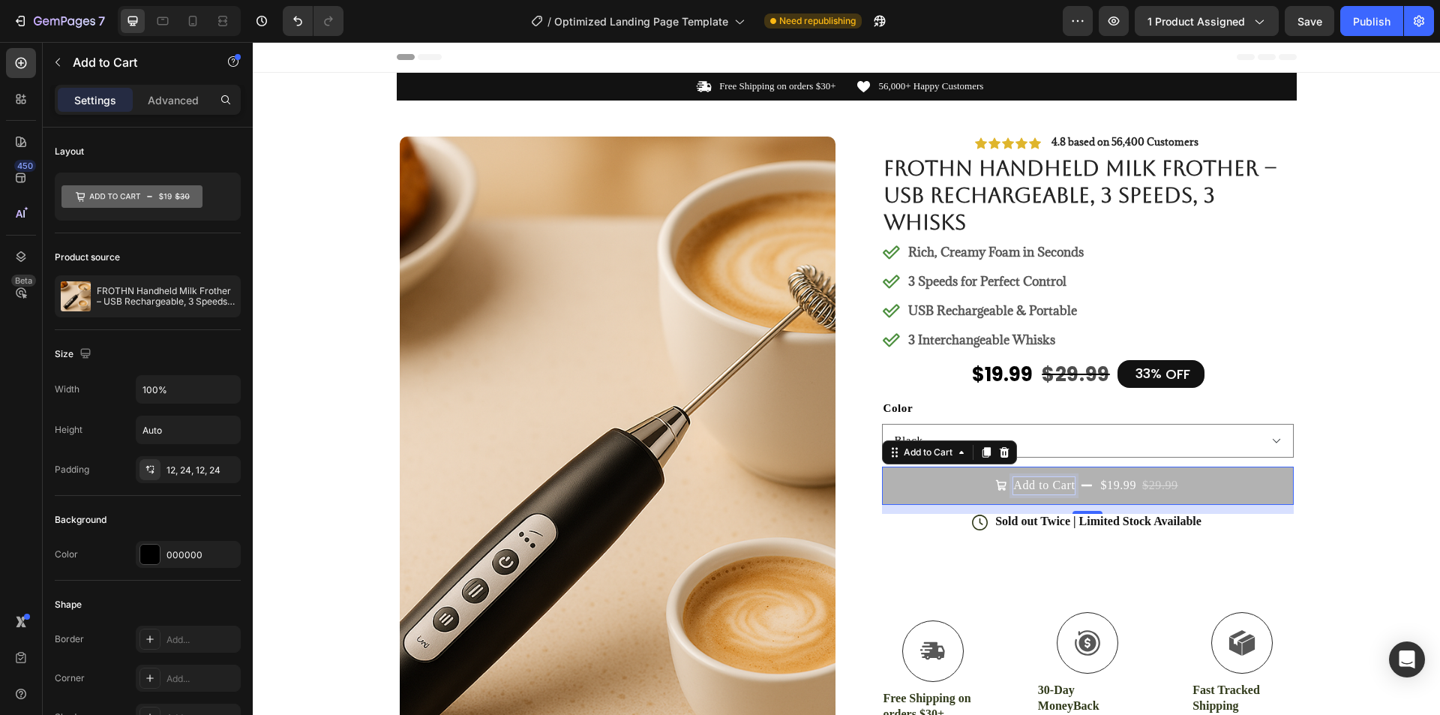
click at [1045, 484] on p "Add to Cart" at bounding box center [1043, 485] width 61 height 16
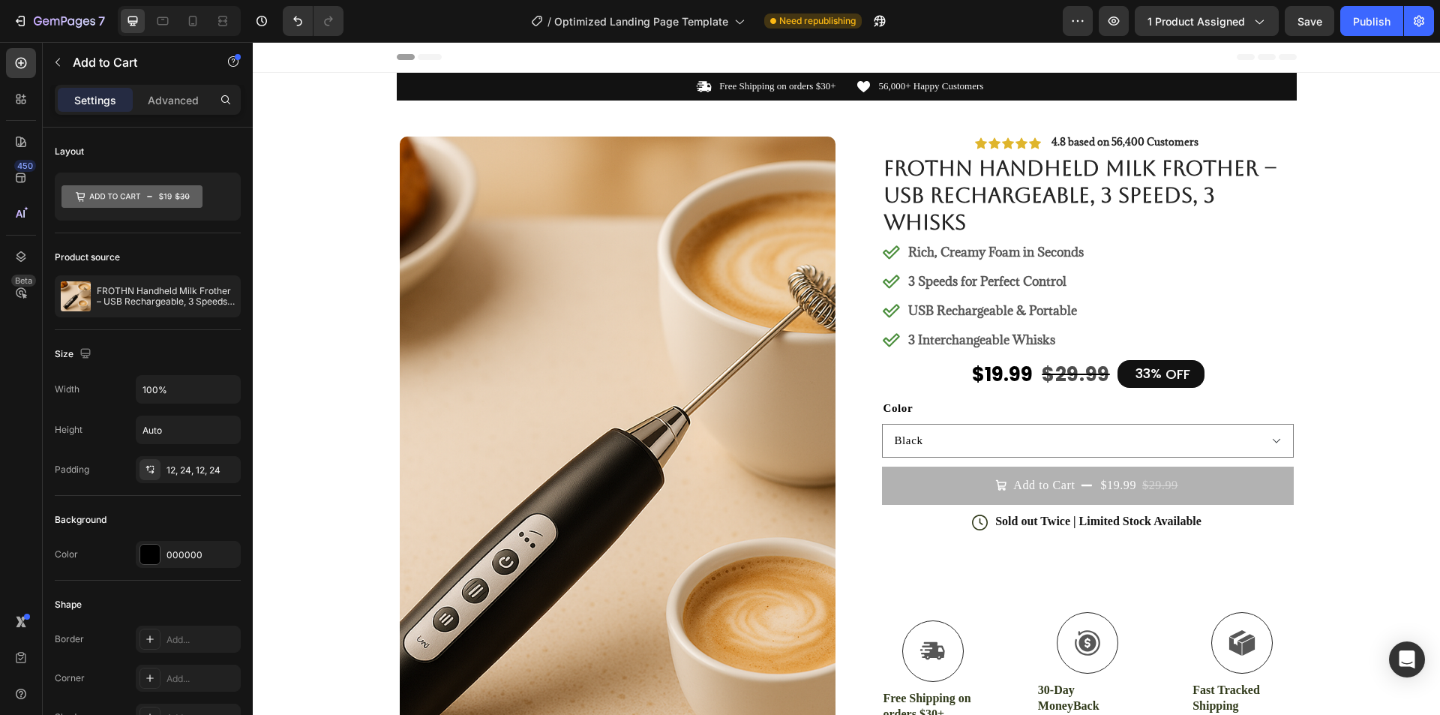
click at [1083, 484] on icon "Add to Cart" at bounding box center [1087, 485] width 12 height 12
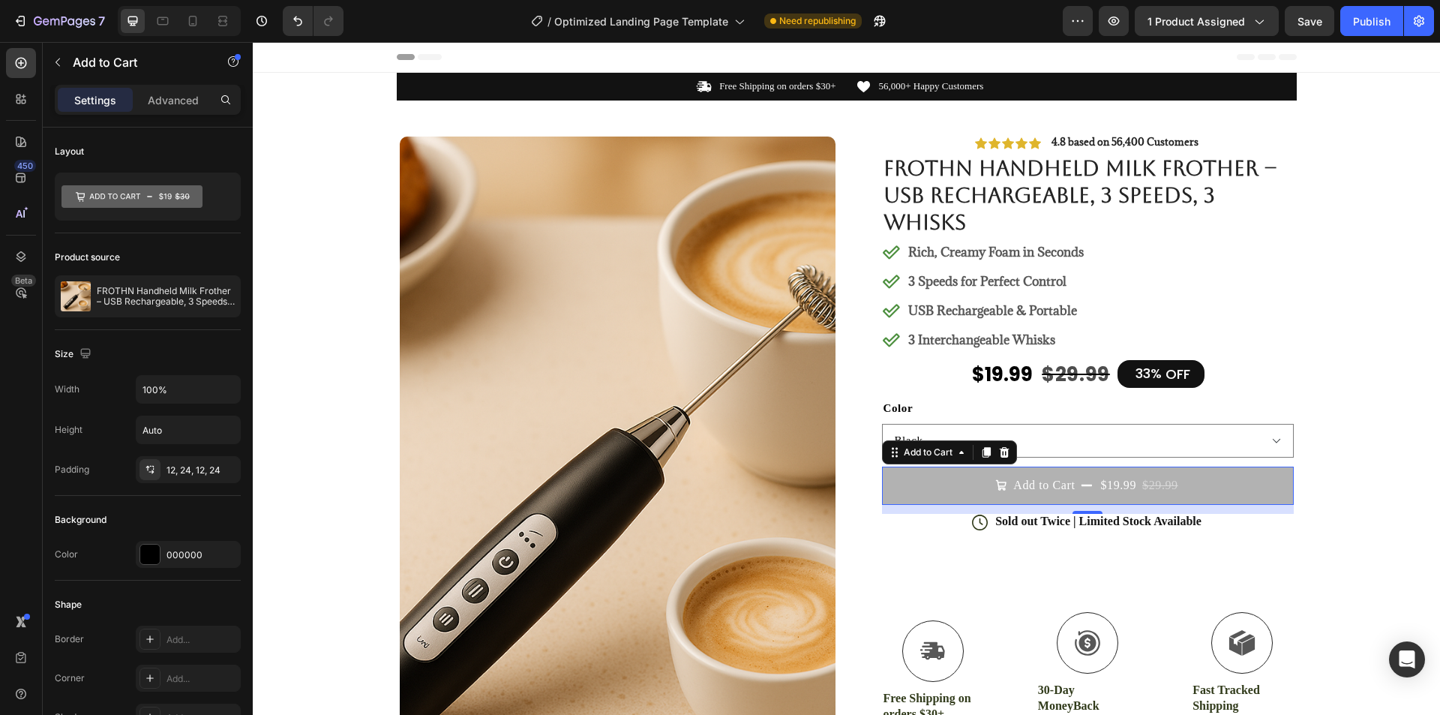
click at [1107, 484] on div "$19.99" at bounding box center [1118, 484] width 39 height 19
click at [1122, 484] on div "$19.99" at bounding box center [1118, 484] width 39 height 19
click at [959, 454] on icon at bounding box center [961, 452] width 4 height 3
click at [958, 454] on icon at bounding box center [961, 452] width 12 height 12
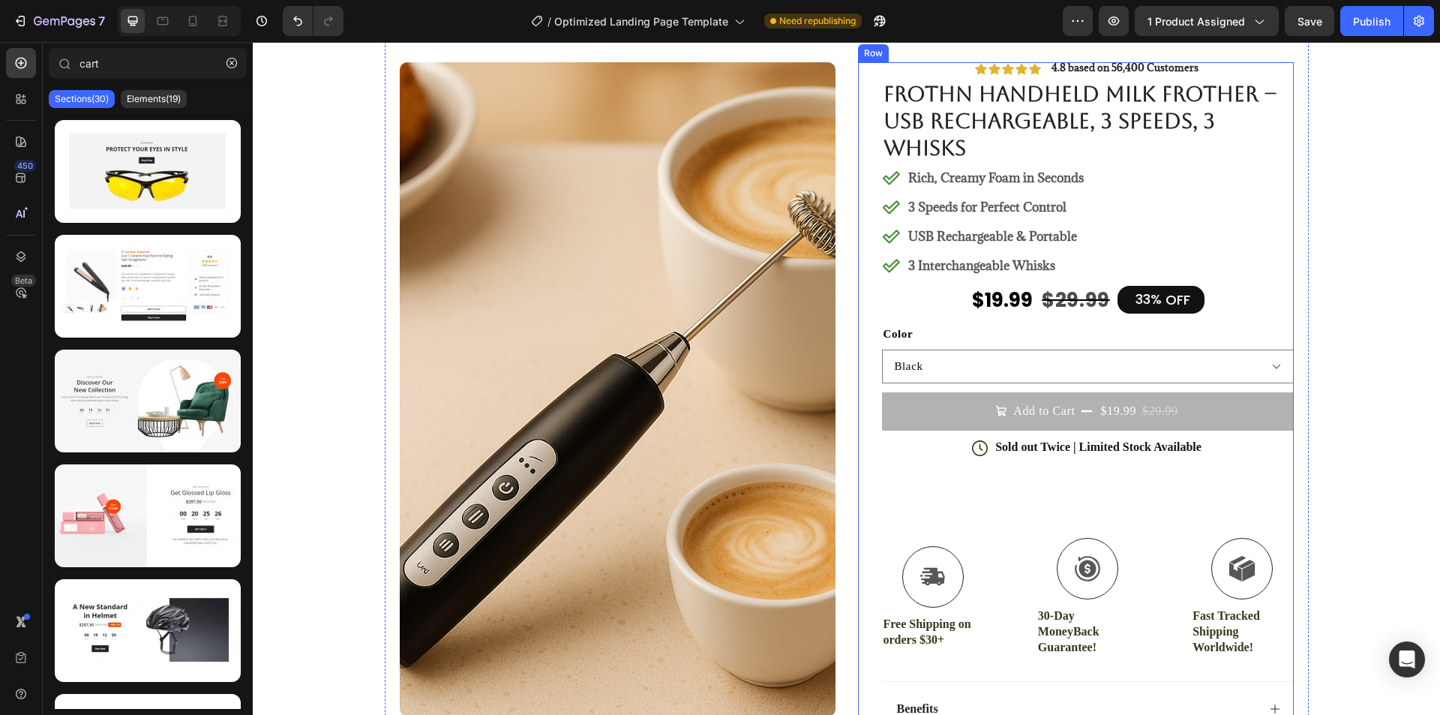
scroll to position [75, 0]
click at [1239, 408] on button "Add to Cart $19.99 $29.99" at bounding box center [1088, 409] width 412 height 37
